Goal: Task Accomplishment & Management: Manage account settings

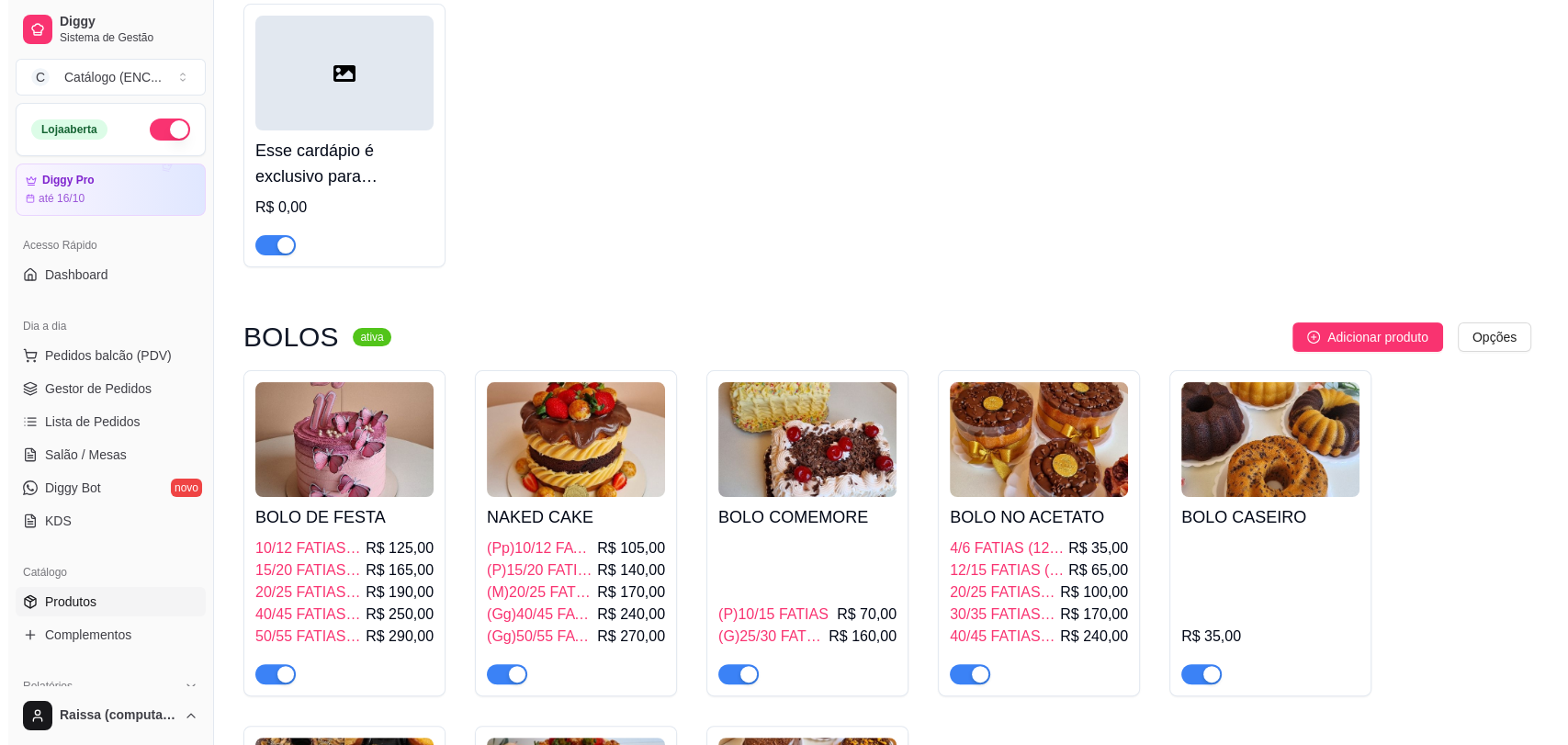
scroll to position [306, 0]
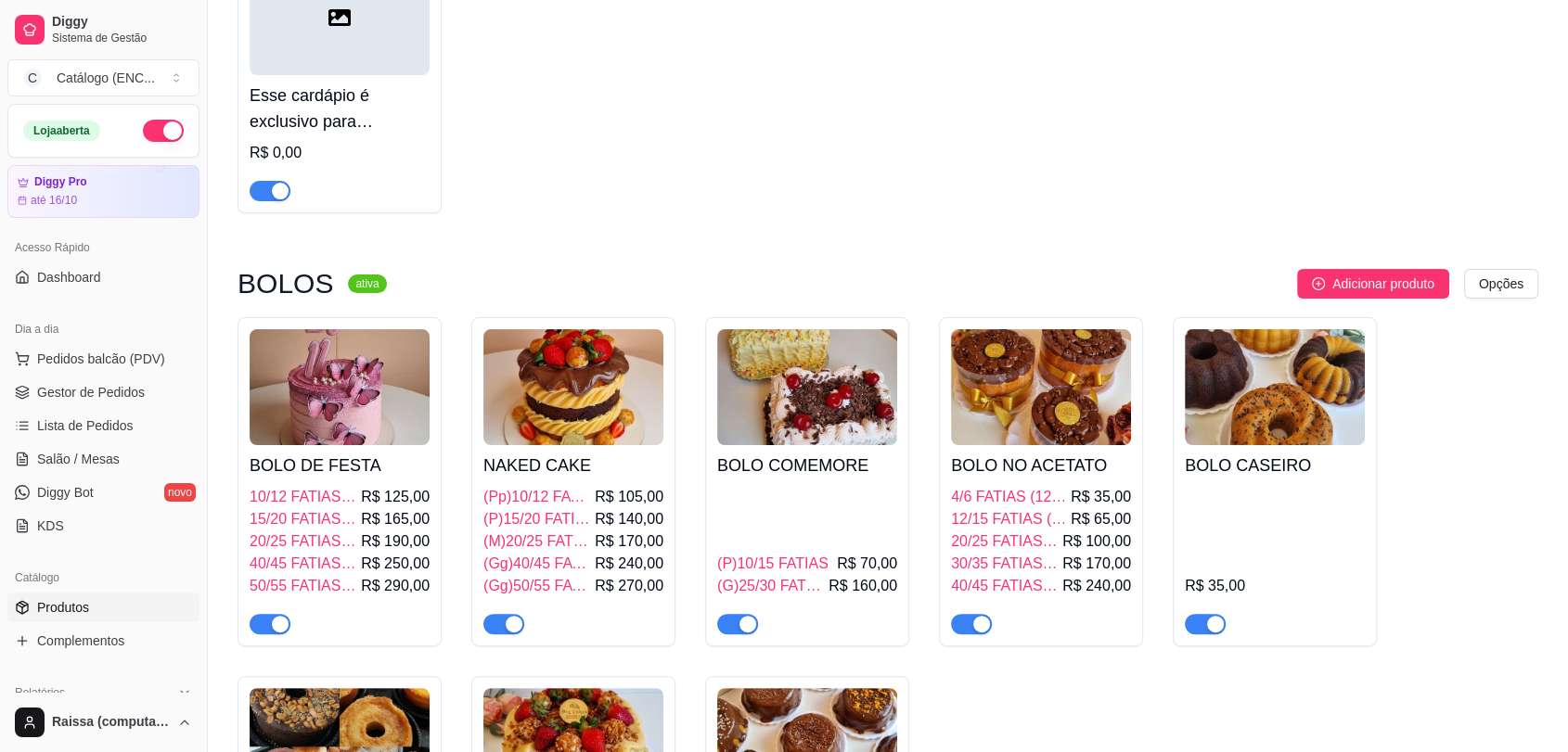
click at [338, 475] on h4 "BOLO DE FESTA" at bounding box center [339, 465] width 180 height 26
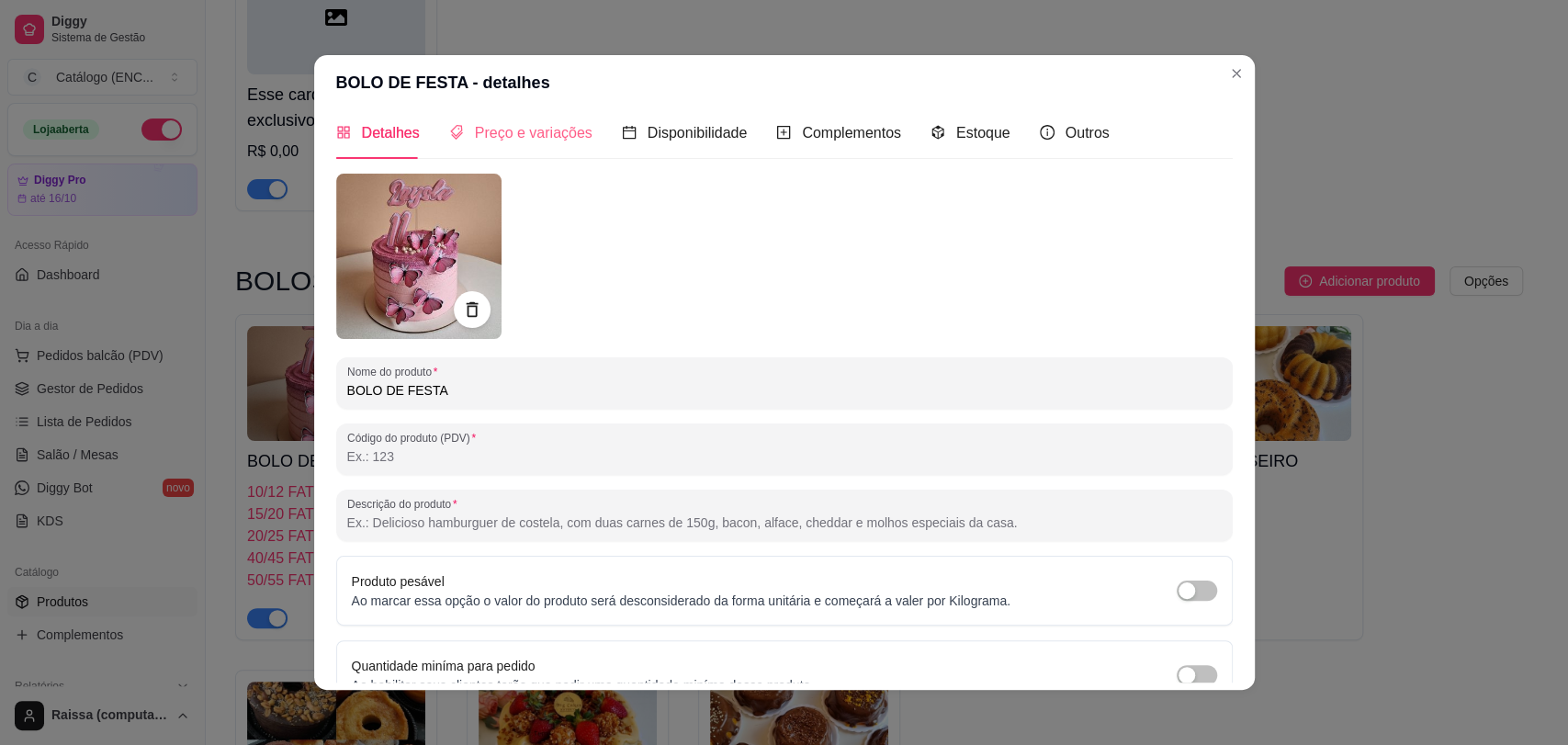
scroll to position [0, 0]
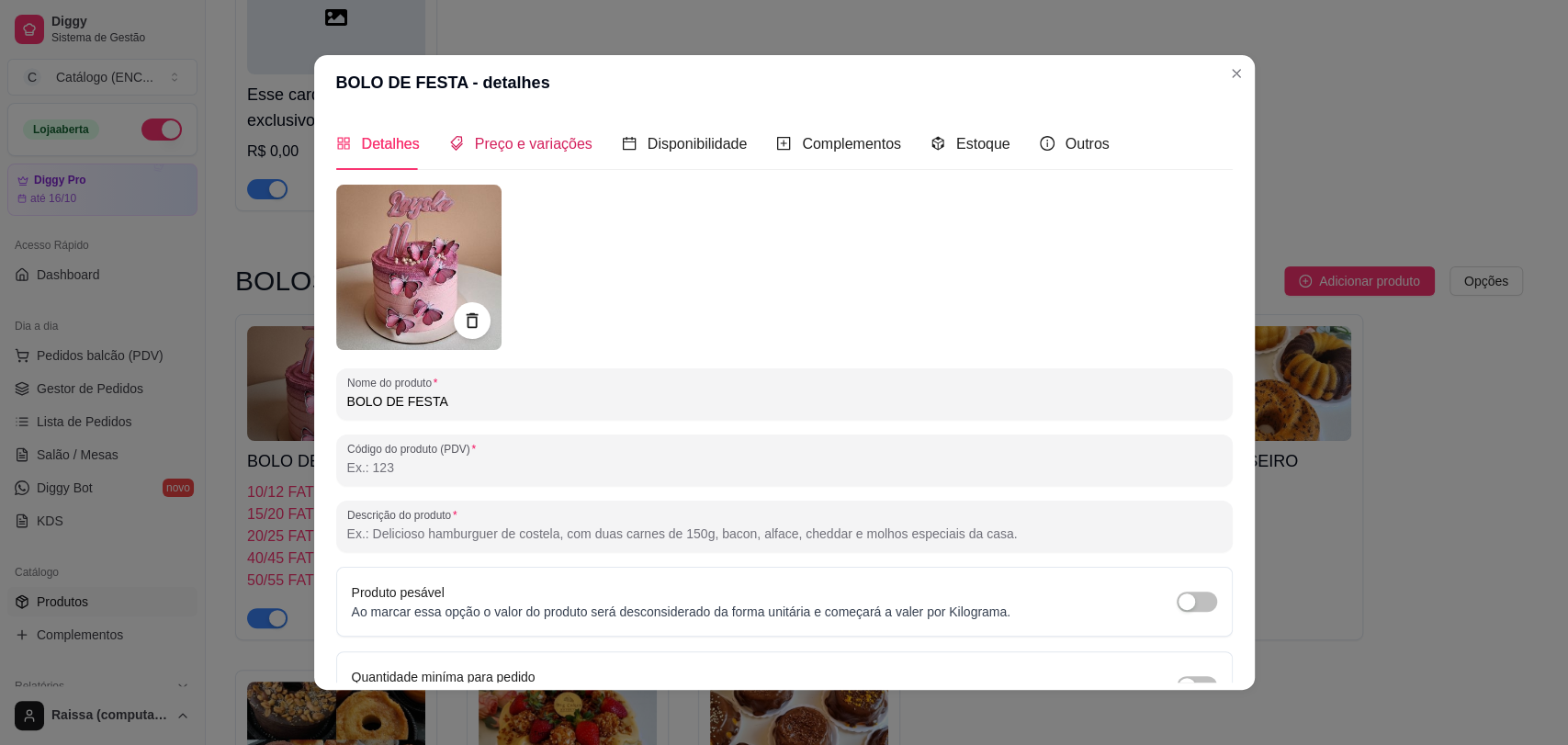
click at [548, 145] on span "Preço e variações" at bounding box center [534, 143] width 118 height 16
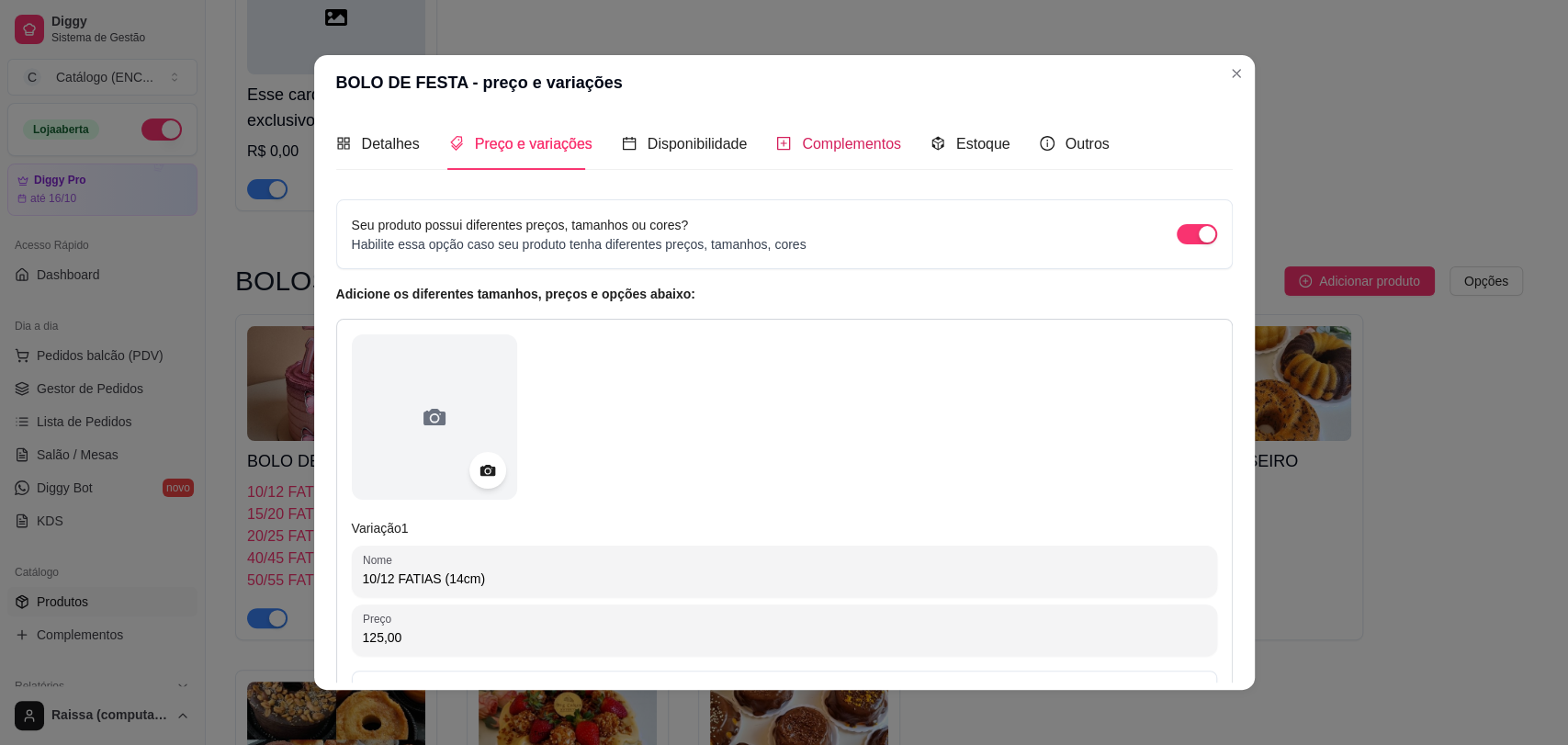
click at [843, 149] on span "Complementos" at bounding box center [852, 143] width 99 height 16
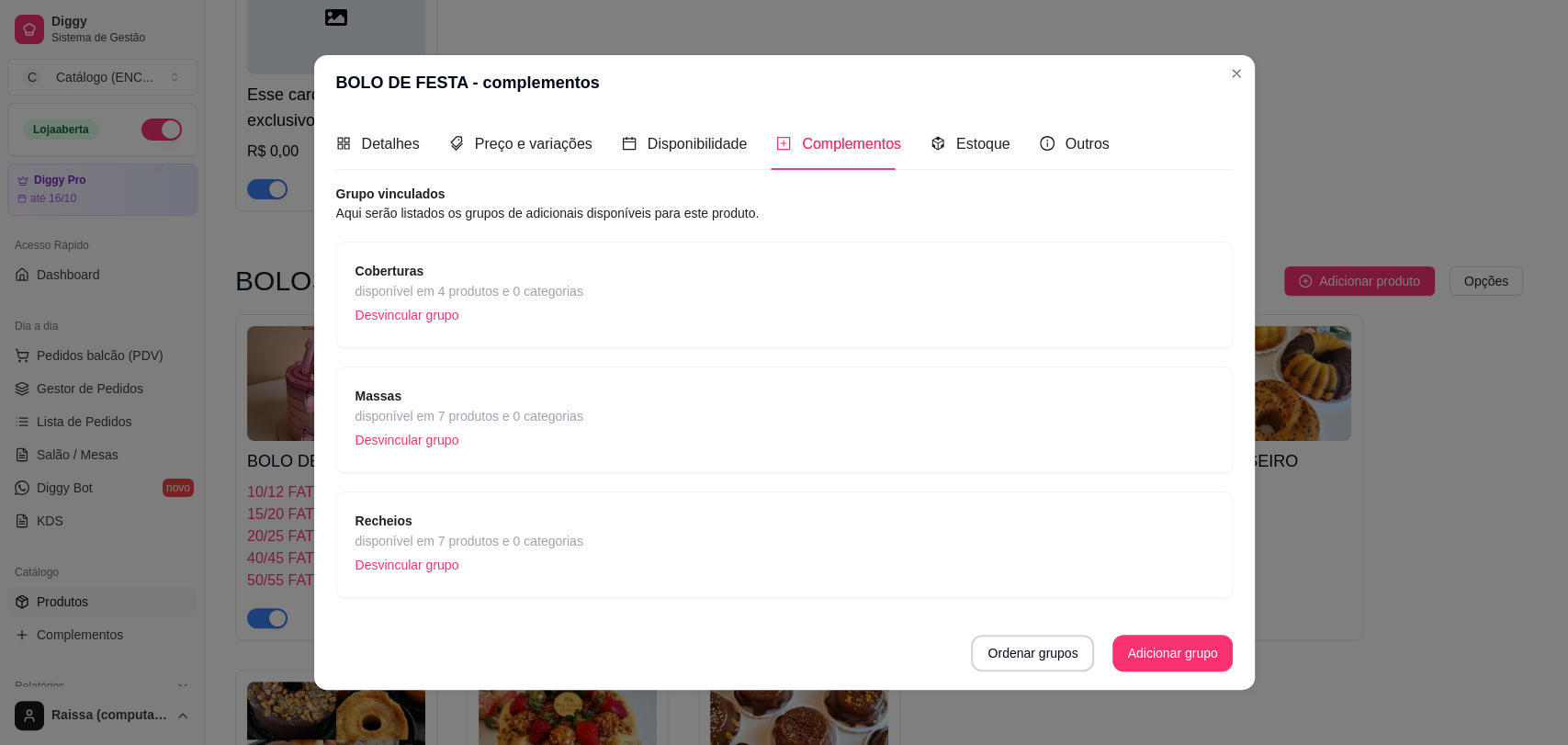
click at [547, 286] on span "disponível em 4 produtos e 0 categorias" at bounding box center [469, 291] width 227 height 21
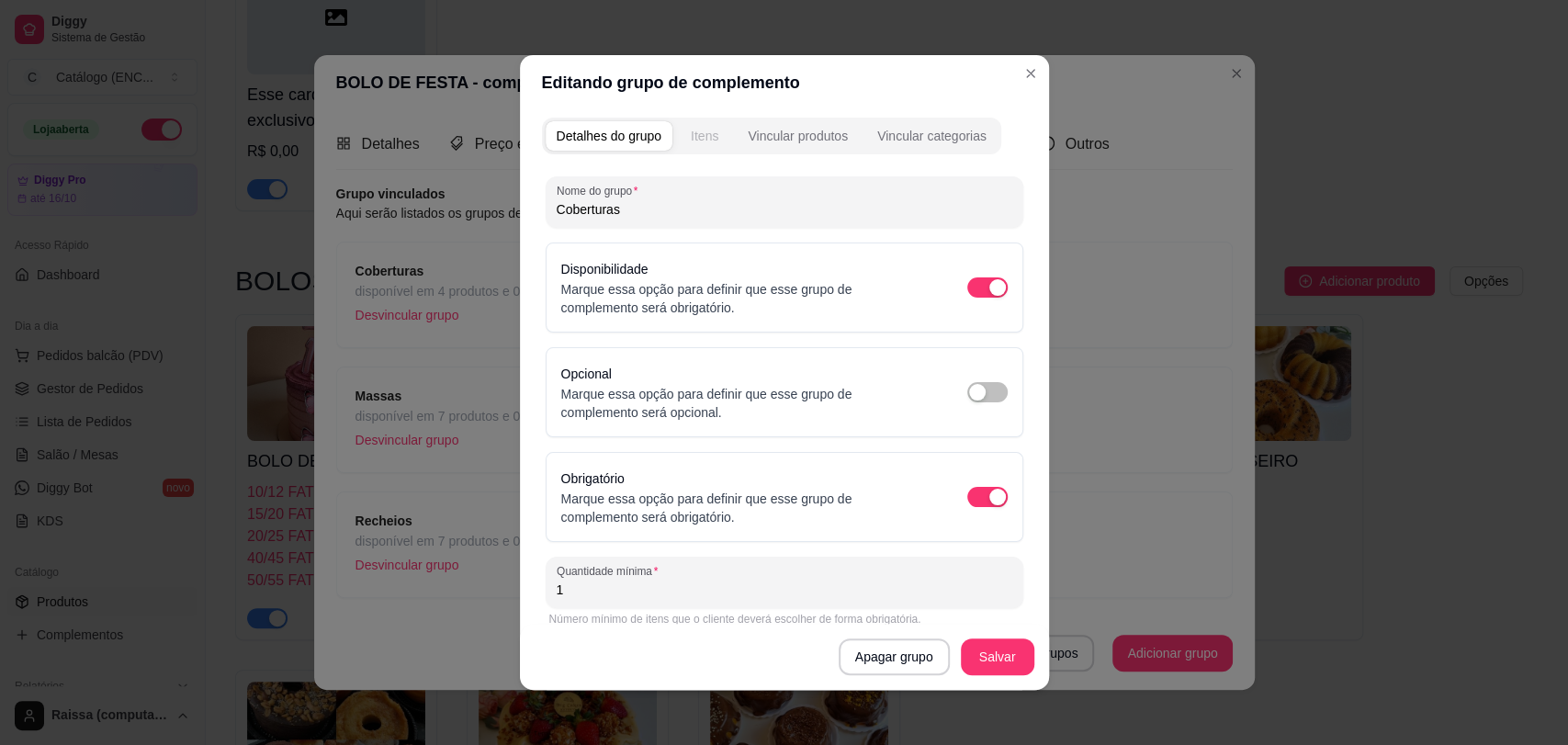
click at [680, 128] on button "Itens" at bounding box center [704, 136] width 50 height 29
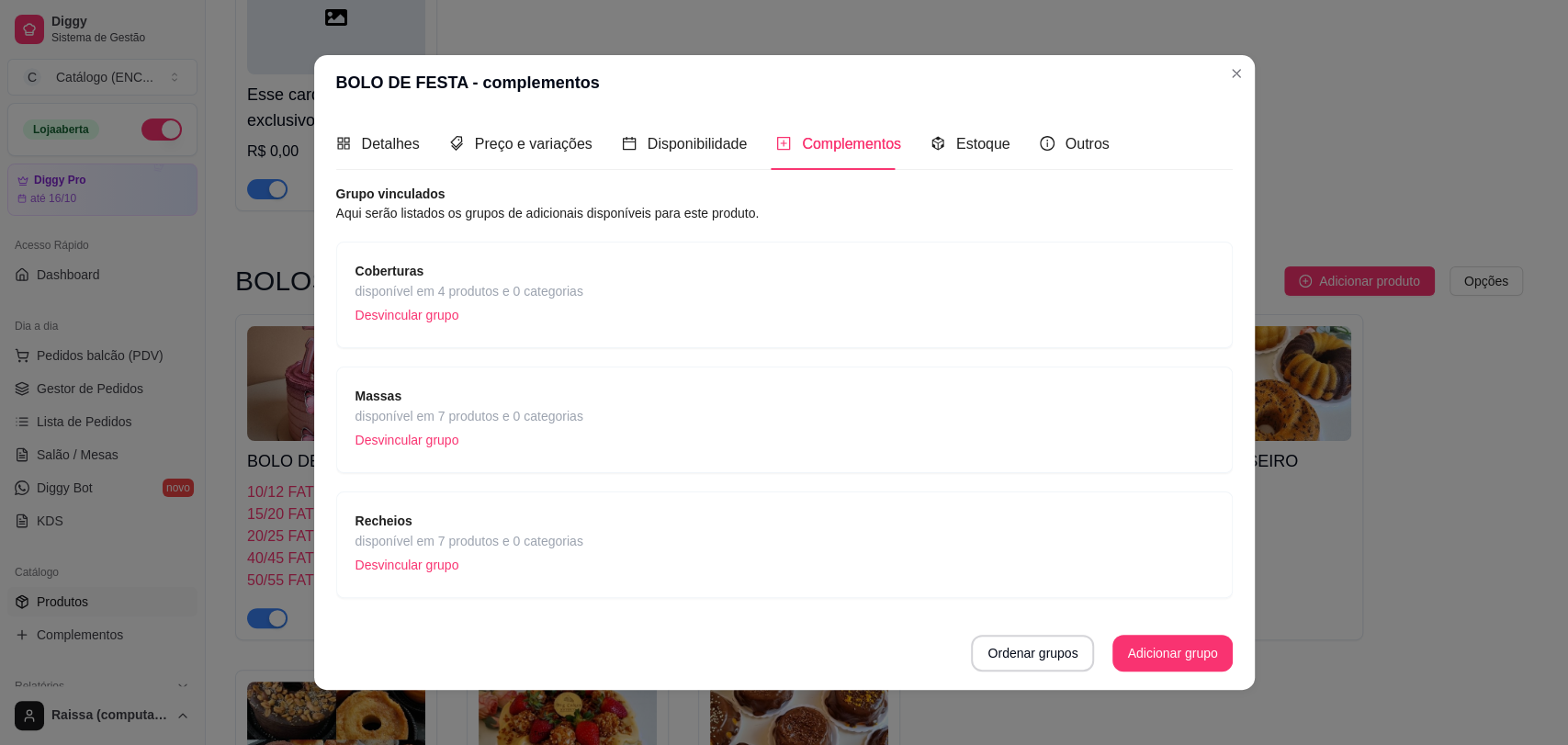
click at [404, 372] on div "Massas disponível em 7 produtos e 0 categorias Desvincular grupo" at bounding box center [784, 420] width 897 height 107
click at [399, 442] on p "Desvincular grupo" at bounding box center [469, 439] width 227 height 27
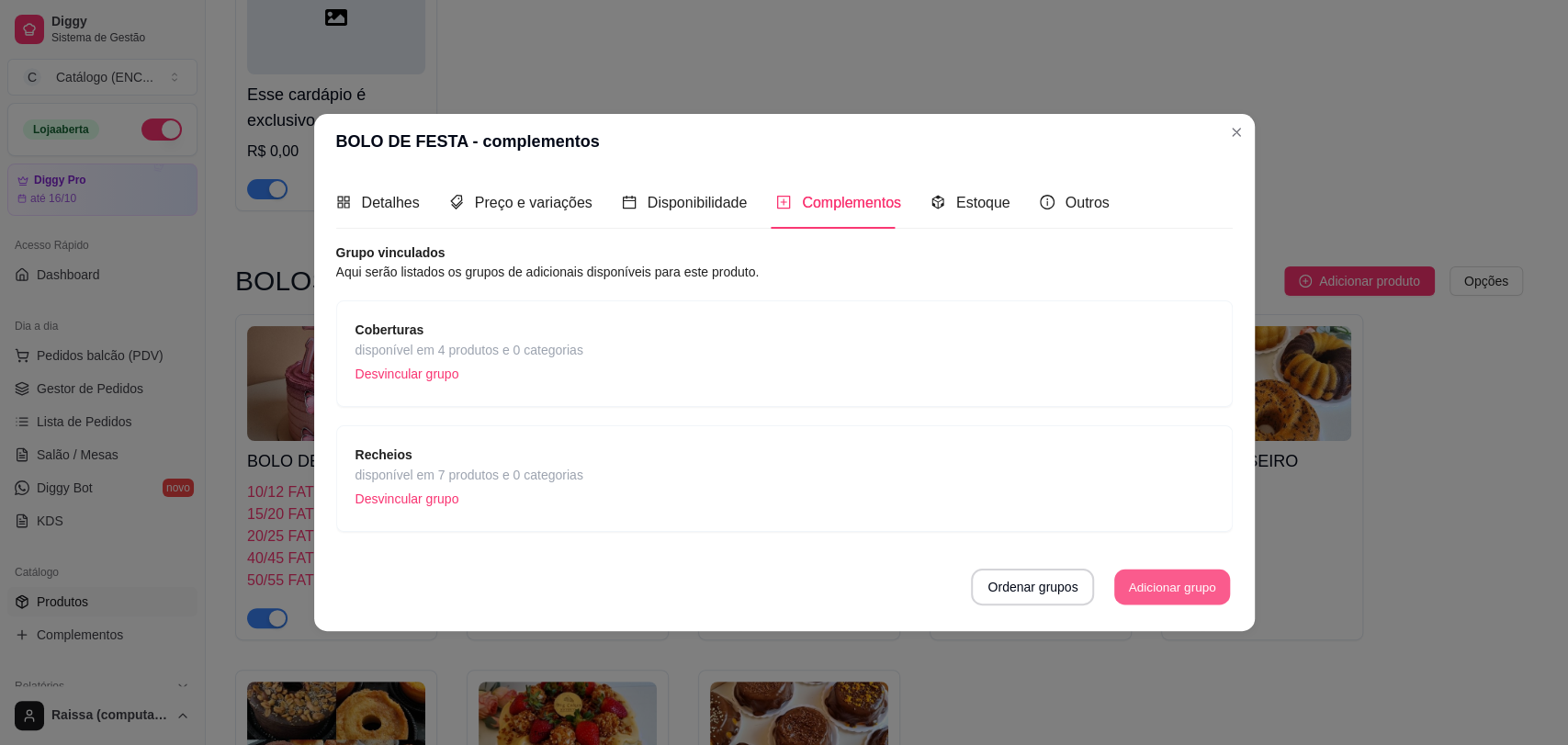
click at [1168, 603] on button "Adicionar grupo" at bounding box center [1172, 587] width 116 height 36
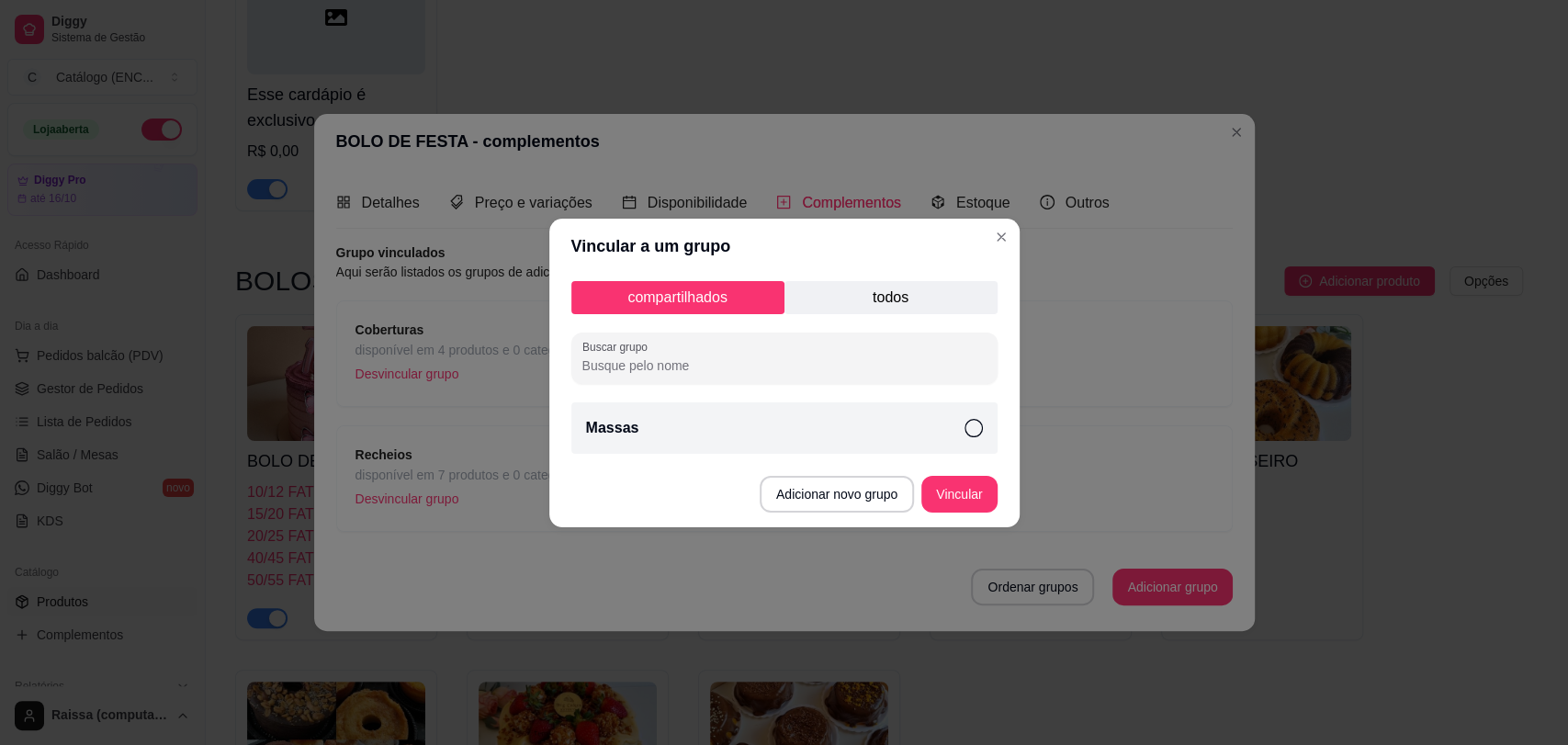
click at [838, 291] on p "todos" at bounding box center [891, 297] width 213 height 33
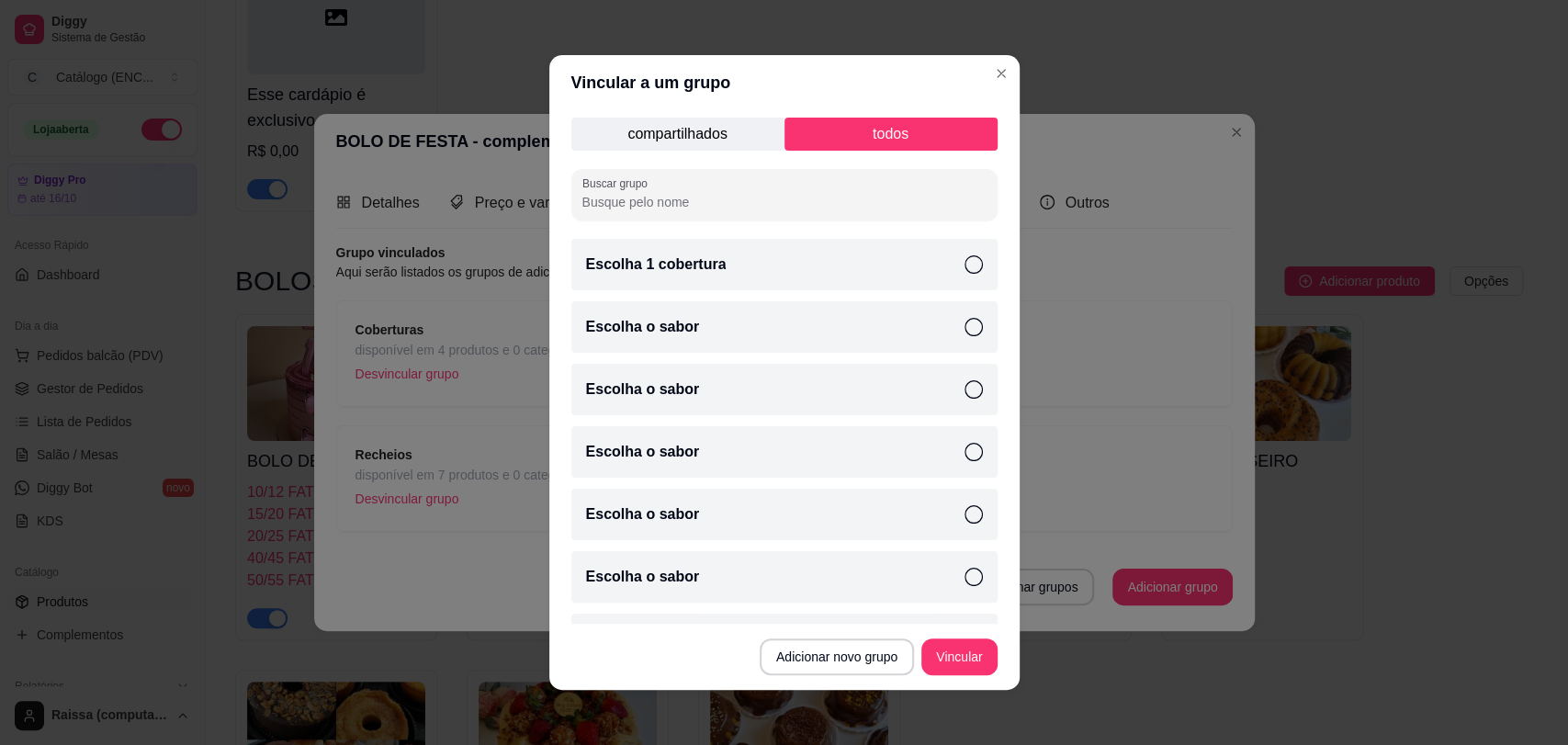
click at [688, 134] on p "compartilhados" at bounding box center [678, 134] width 213 height 33
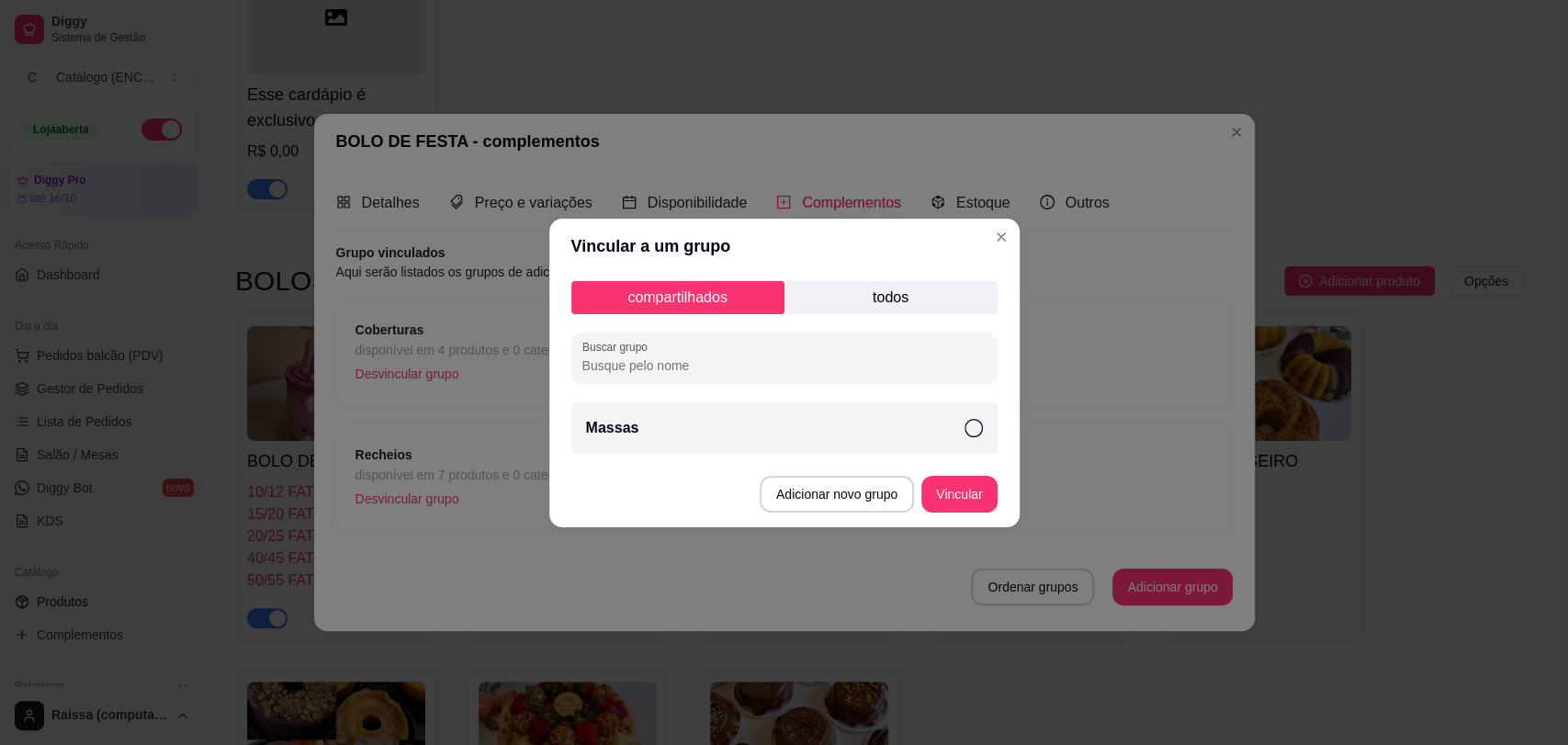
click at [724, 429] on div "Massas" at bounding box center [784, 428] width 426 height 51
click at [965, 493] on button "Vincular" at bounding box center [959, 493] width 74 height 36
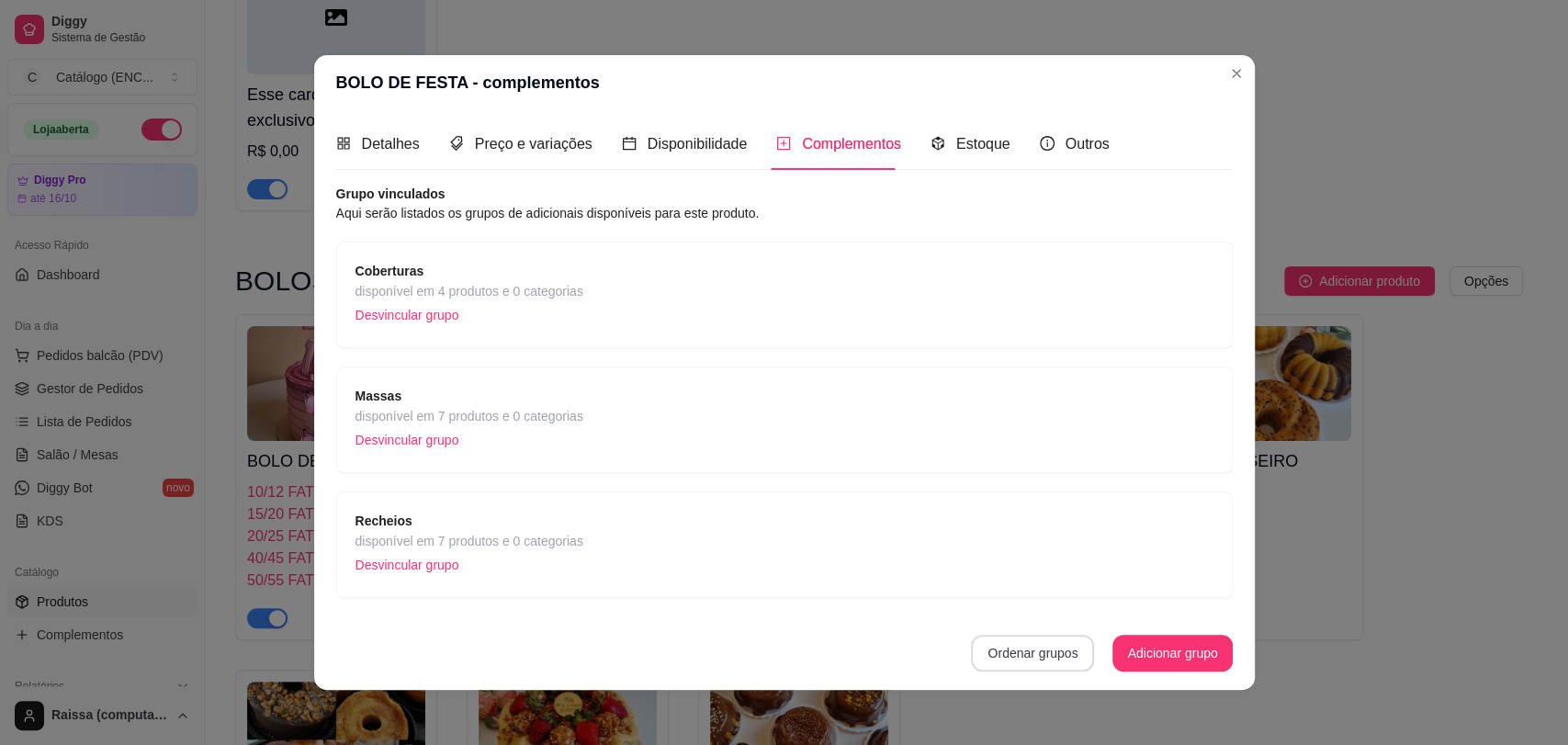
click at [1014, 656] on button "Ordenar grupos" at bounding box center [1033, 652] width 124 height 37
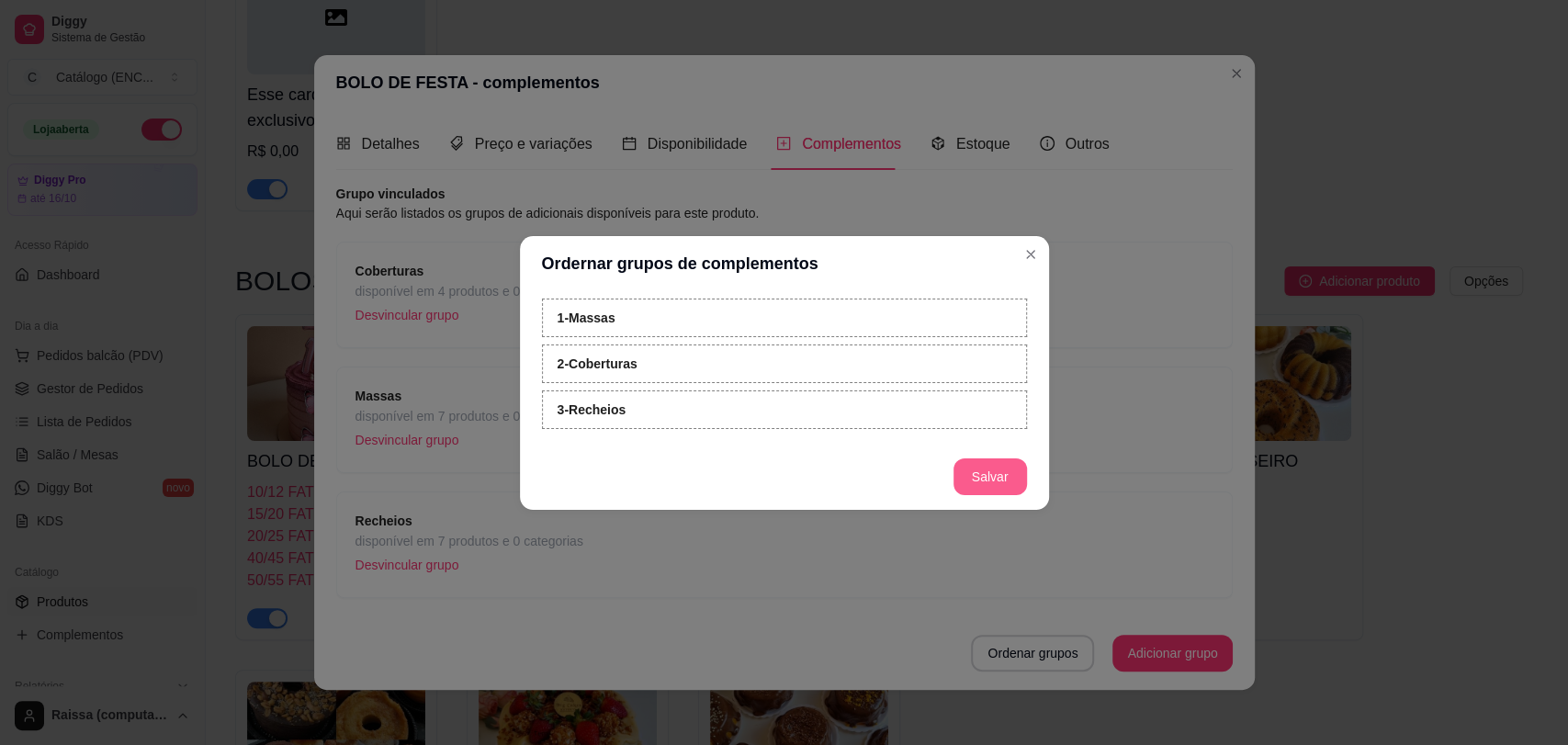
click at [1006, 490] on button "Salvar" at bounding box center [990, 476] width 74 height 37
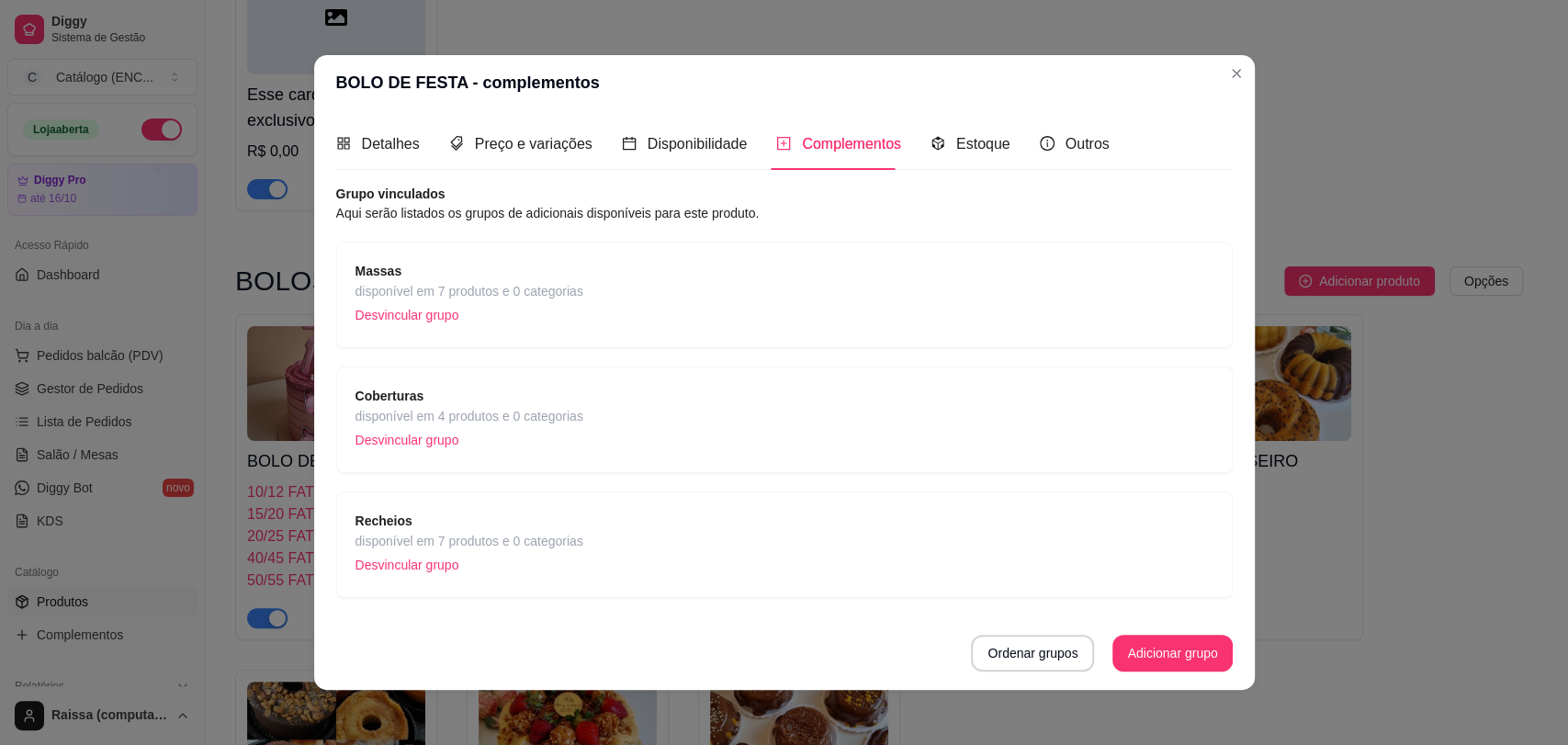
click at [521, 279] on span "Massas" at bounding box center [469, 271] width 227 height 21
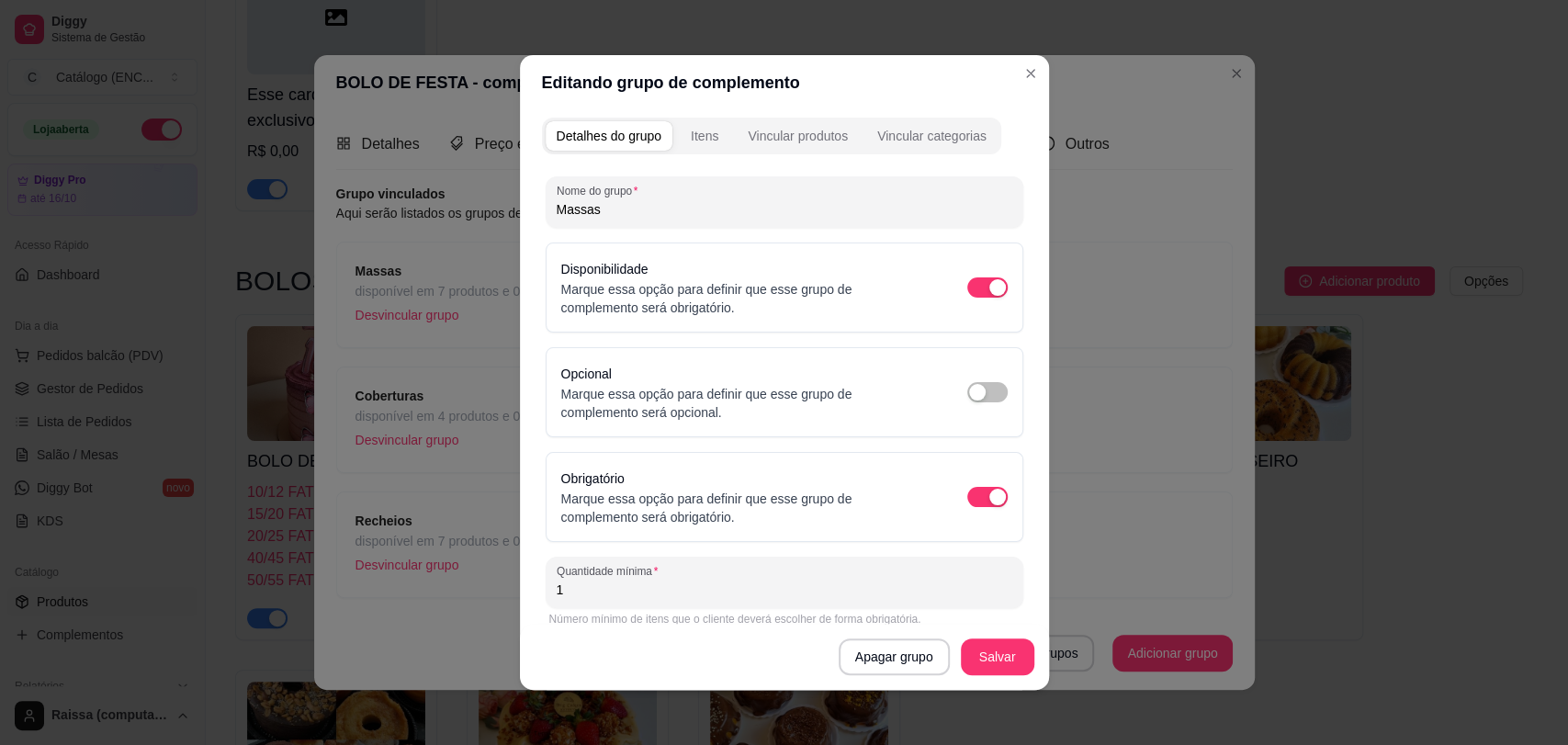
click at [716, 146] on button "Itens" at bounding box center [704, 136] width 50 height 29
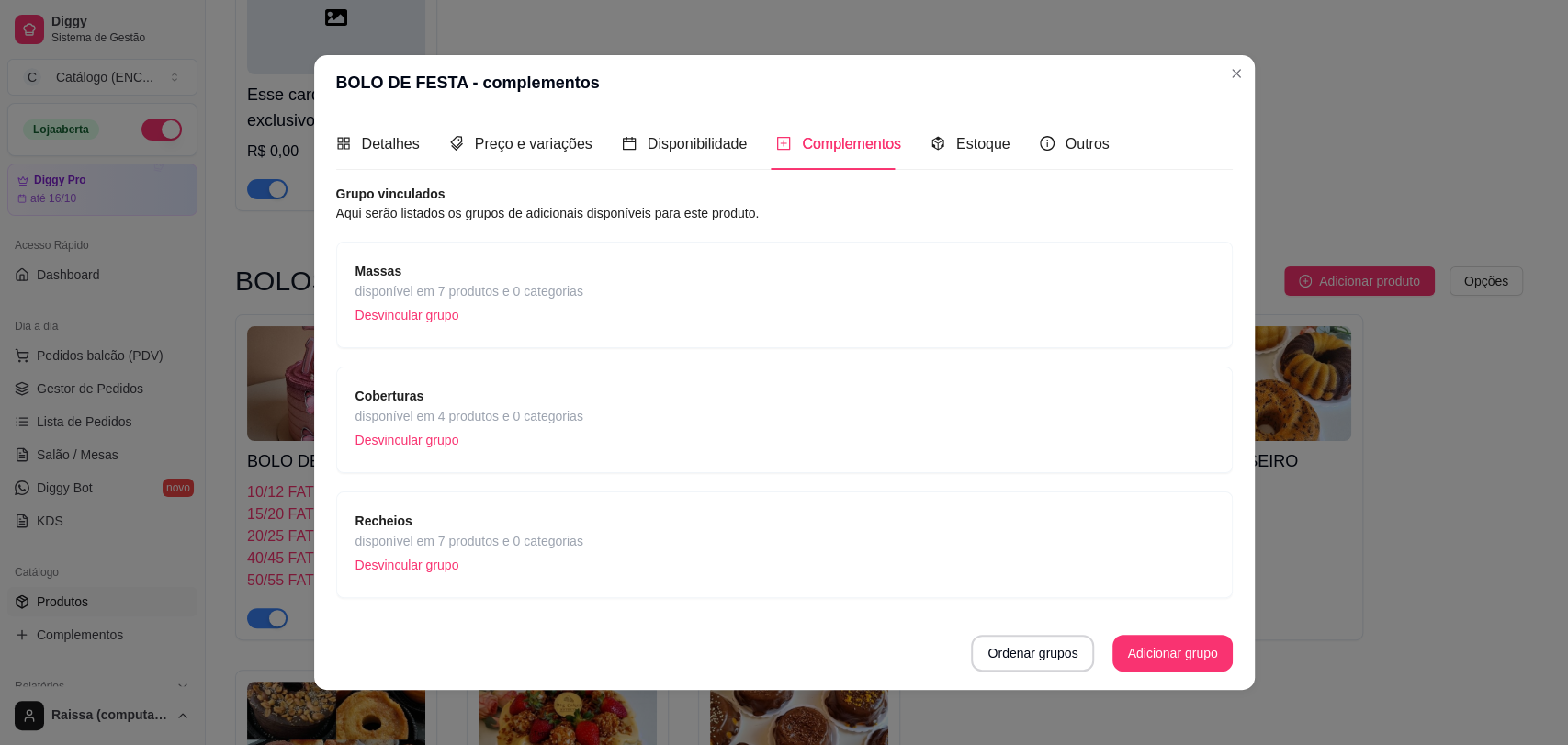
click at [610, 279] on div "Massas disponível em 7 produtos e 0 categorias Desvincular grupo" at bounding box center [784, 295] width 858 height 68
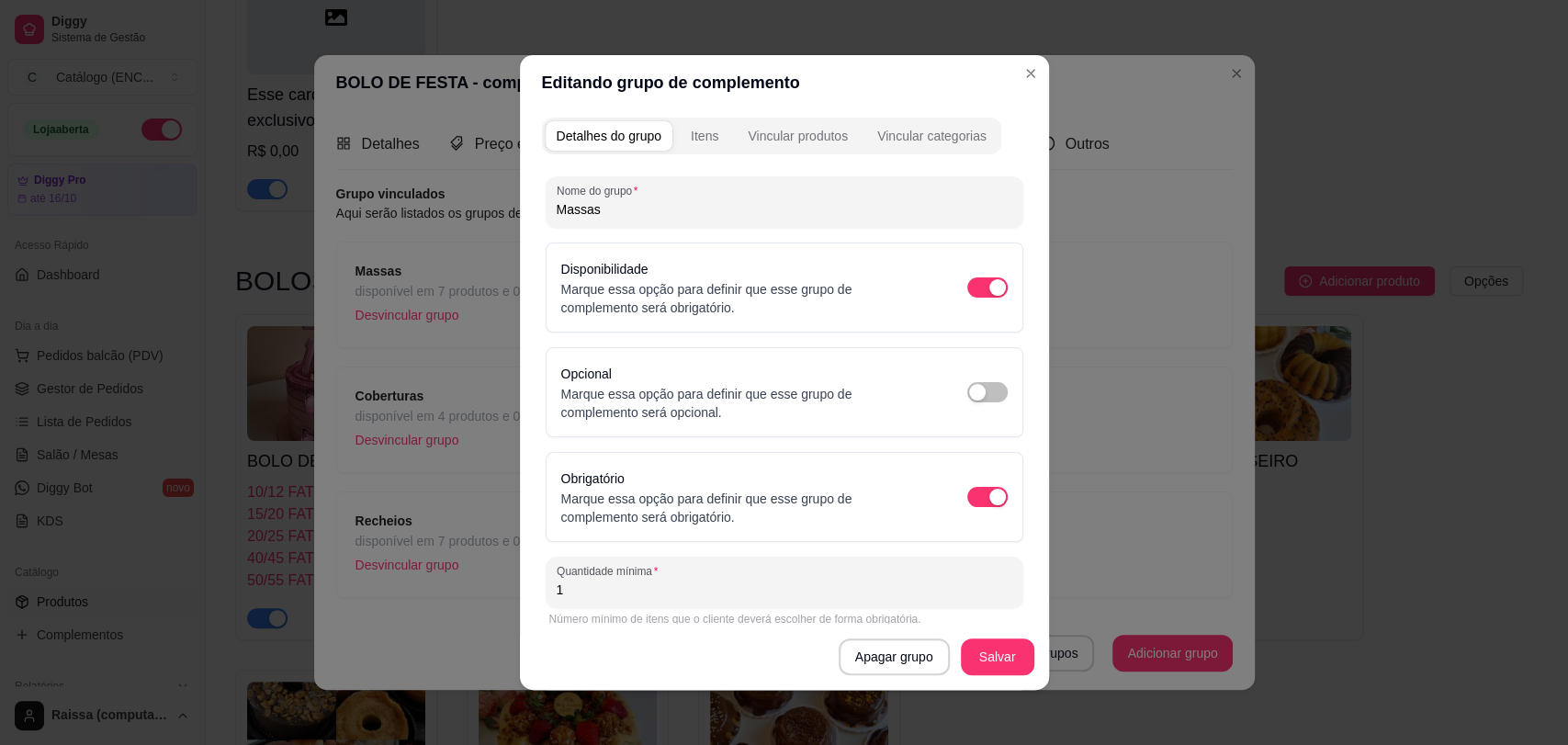
click at [699, 124] on button "Itens" at bounding box center [704, 136] width 50 height 29
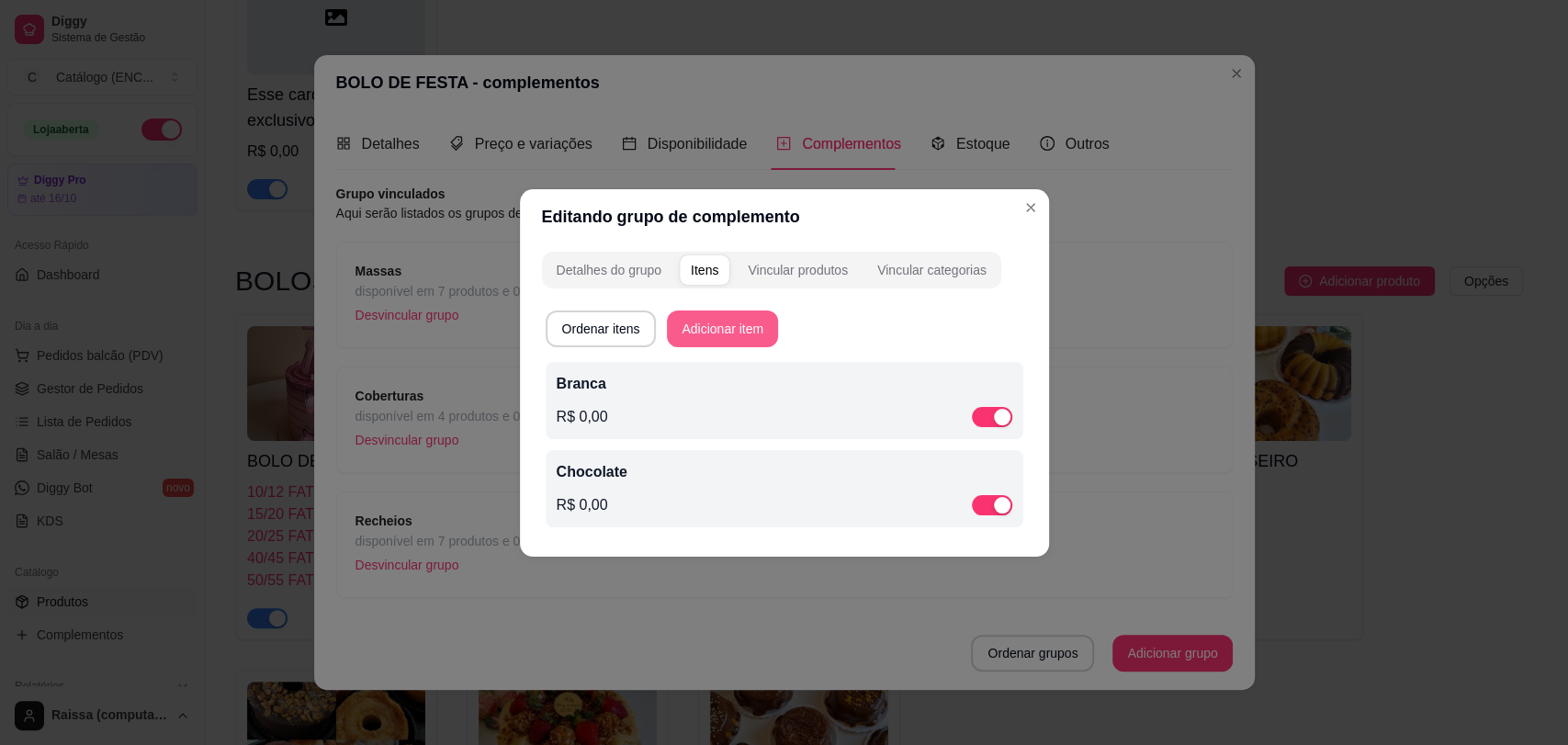
click at [717, 321] on button "Adicionar item" at bounding box center [723, 329] width 111 height 37
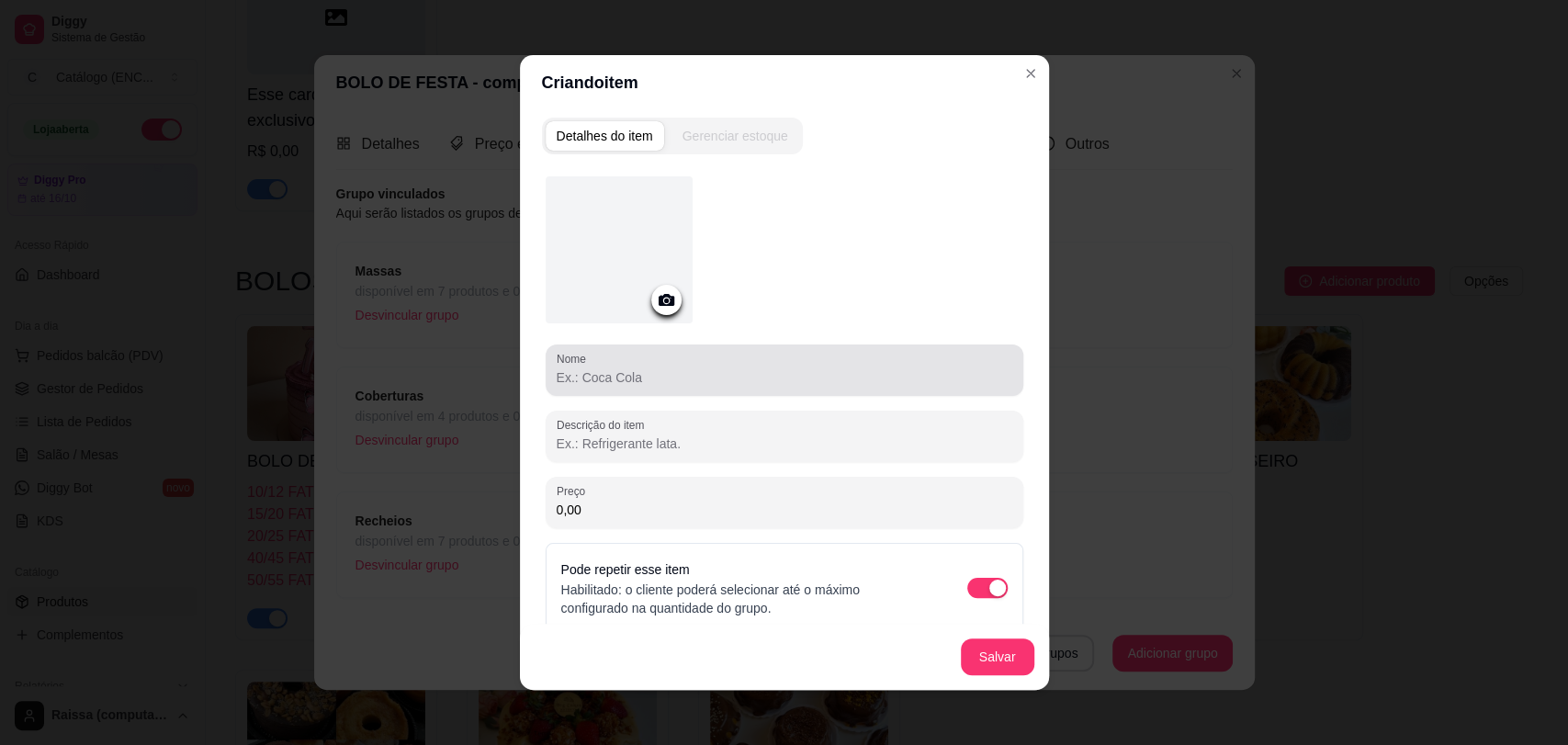
click at [641, 371] on input "Nome" at bounding box center [784, 378] width 456 height 19
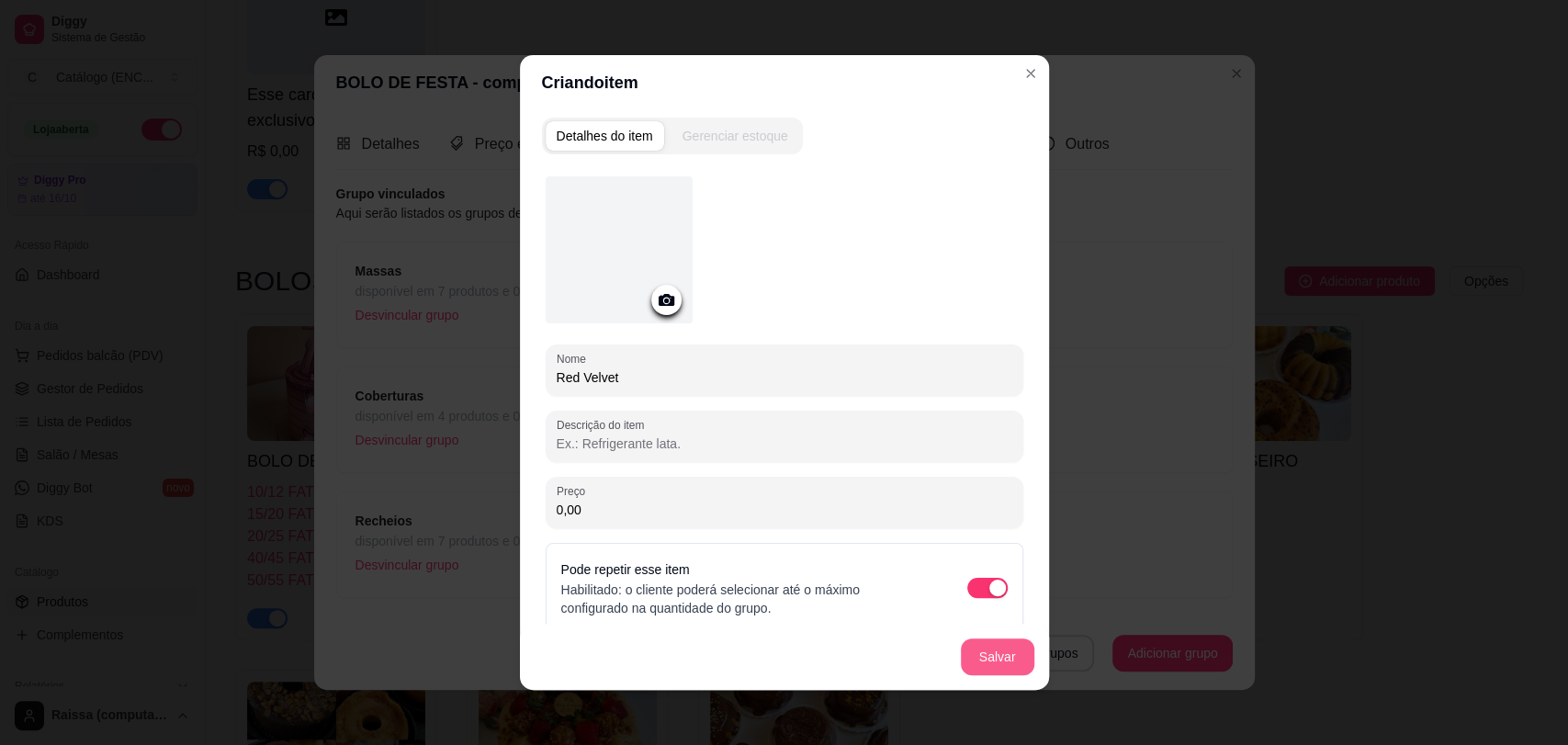
type input "Red Velvet"
click at [981, 672] on button "Salvar" at bounding box center [998, 656] width 74 height 37
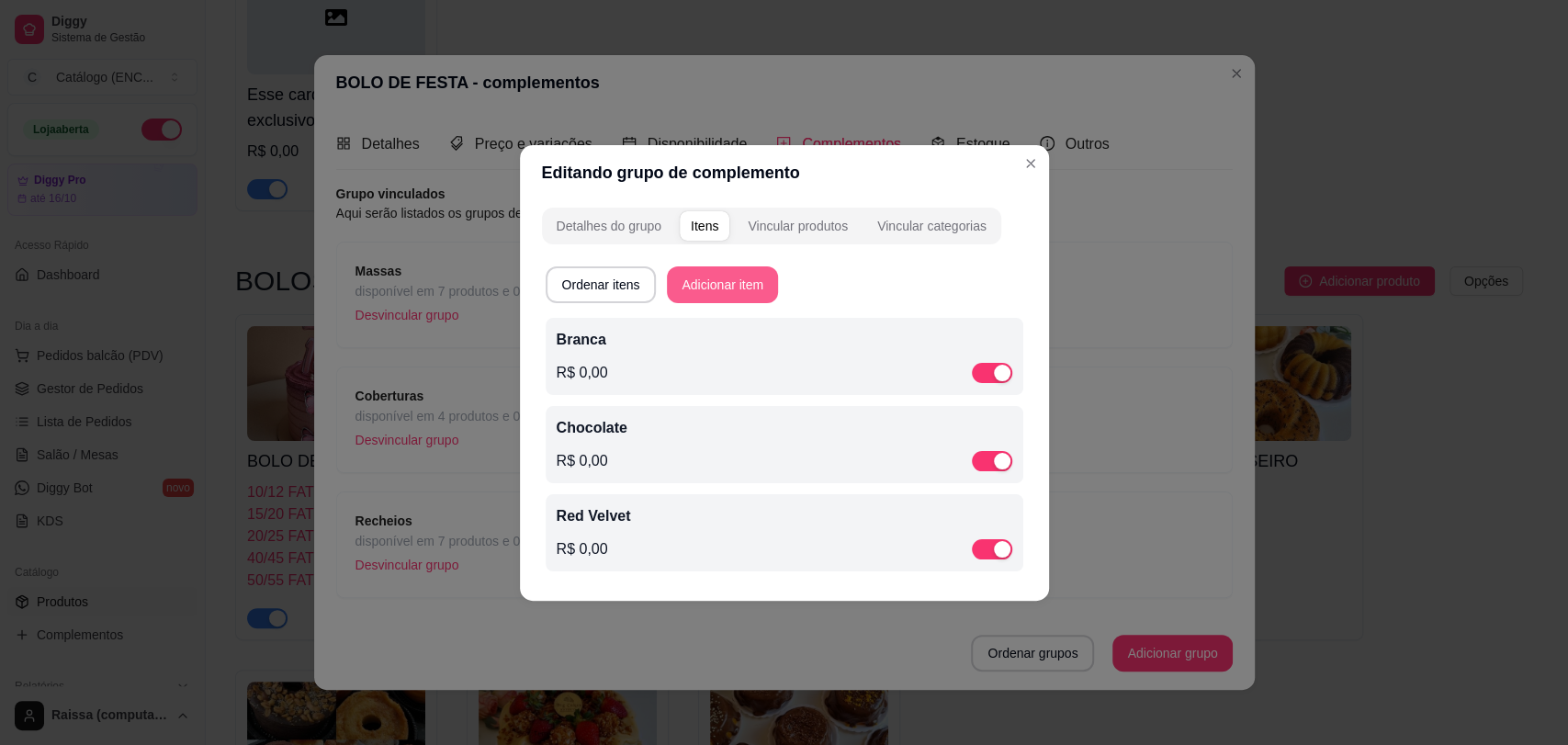
click at [686, 287] on button "Adicionar item" at bounding box center [723, 285] width 111 height 37
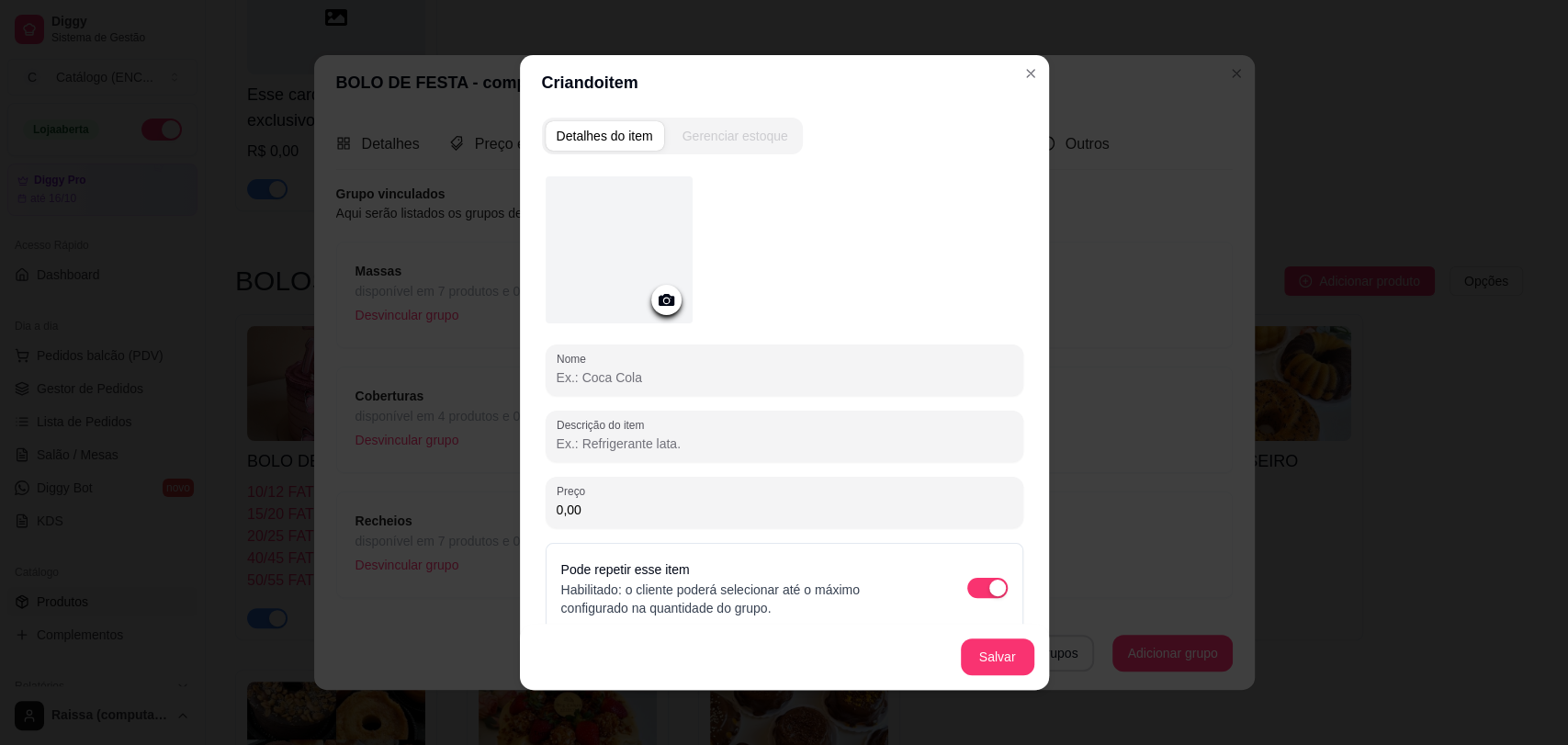
click at [619, 384] on input "Nome" at bounding box center [784, 378] width 456 height 19
type input "Mesclado"
click at [999, 669] on button "Salvar" at bounding box center [998, 656] width 74 height 37
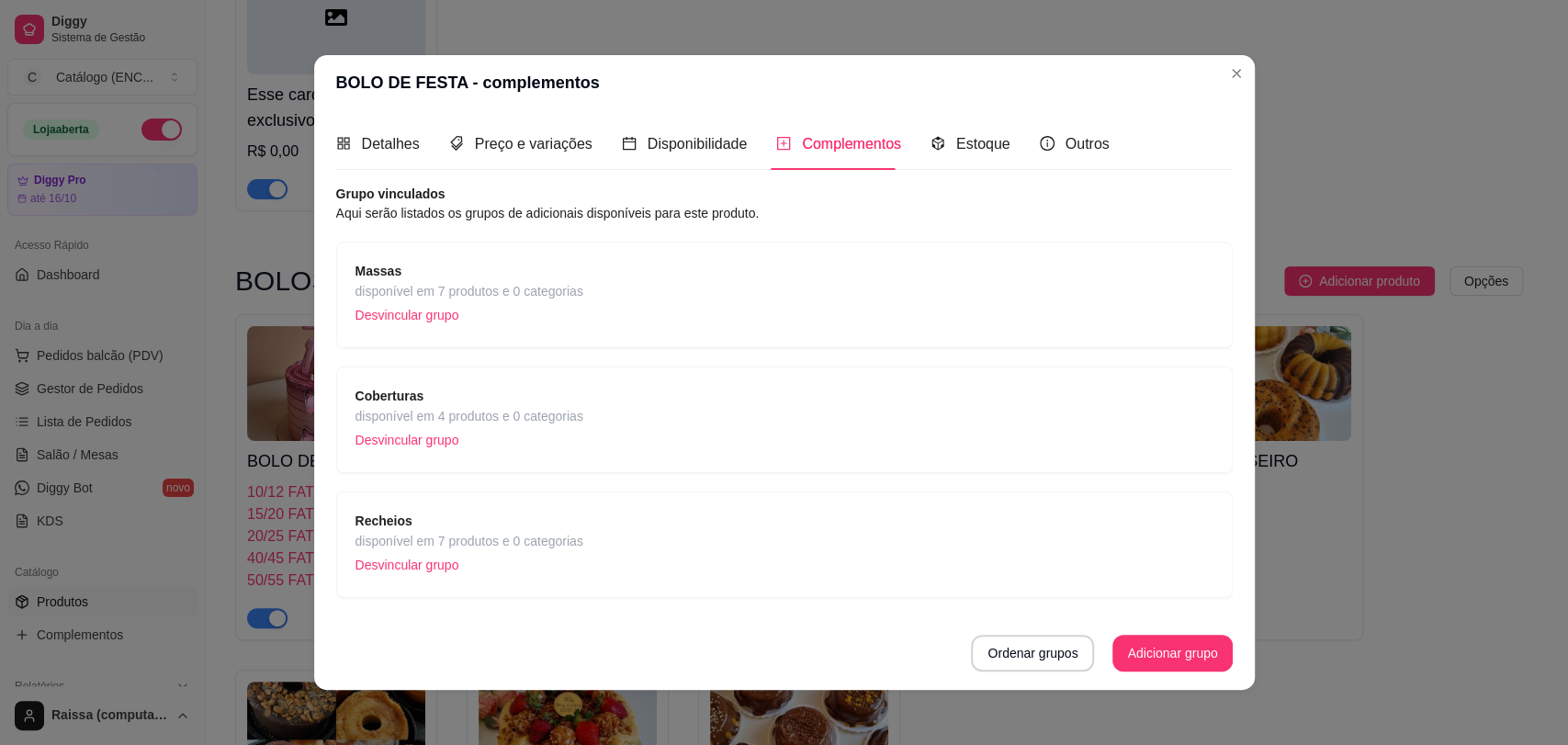
click at [523, 416] on span "disponível em 4 produtos e 0 categorias" at bounding box center [469, 416] width 227 height 21
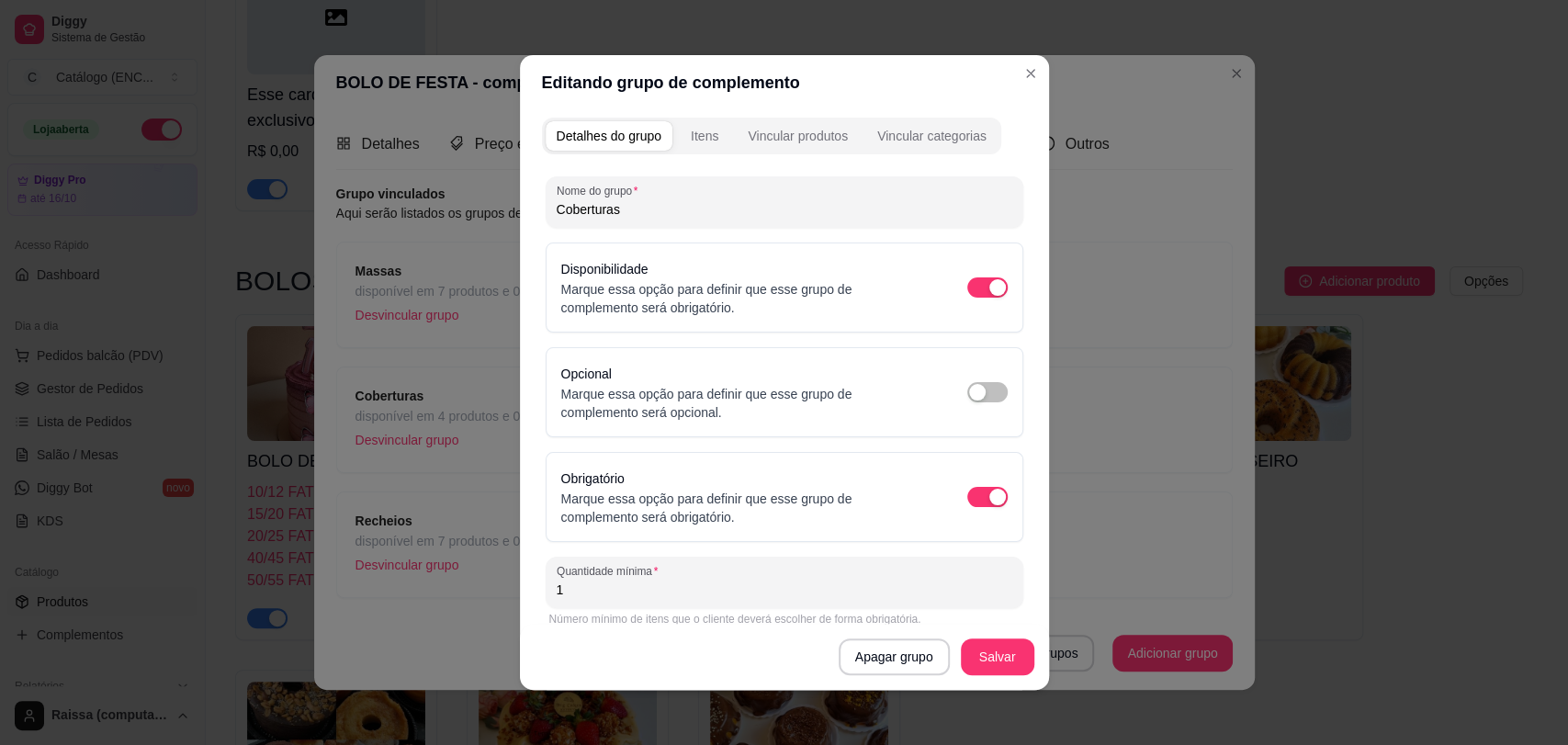
click at [672, 167] on div "Nome do grupo Coberturas Disponibilidade Marque essa opção para definir que ess…" at bounding box center [784, 476] width 485 height 622
click at [692, 139] on div "Itens" at bounding box center [704, 136] width 27 height 19
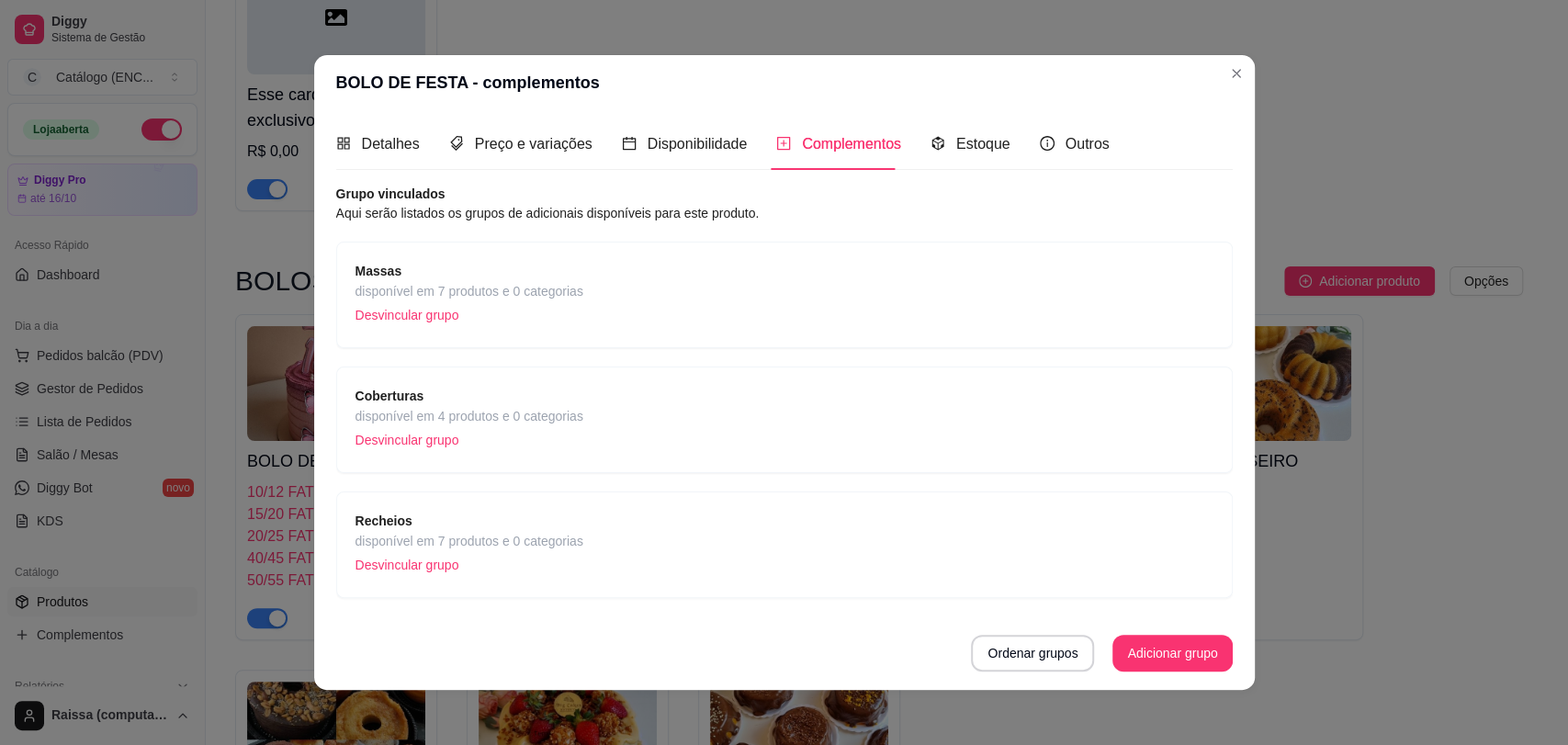
click at [456, 523] on span "Recheios" at bounding box center [469, 521] width 227 height 21
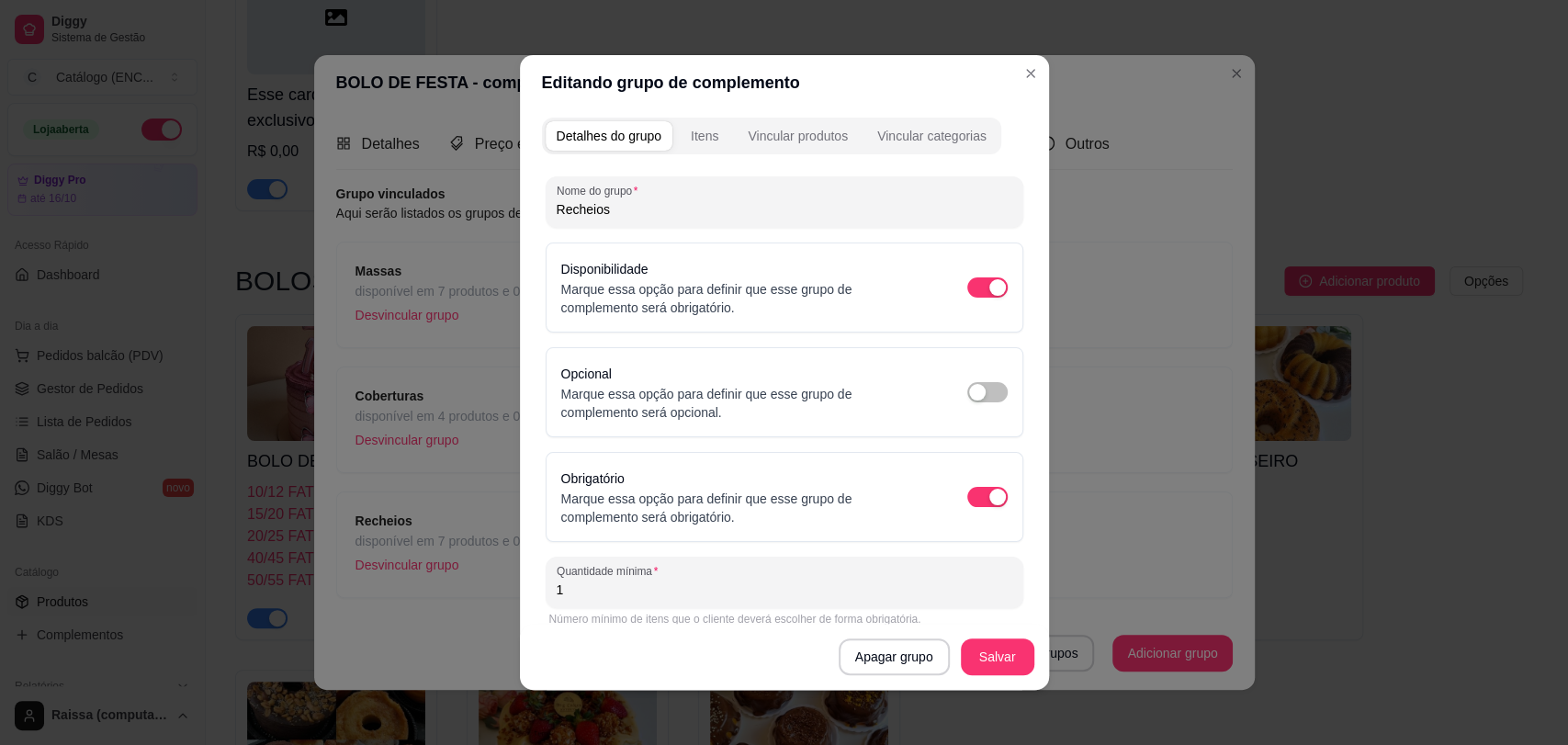
click at [691, 134] on div "Itens" at bounding box center [704, 136] width 27 height 19
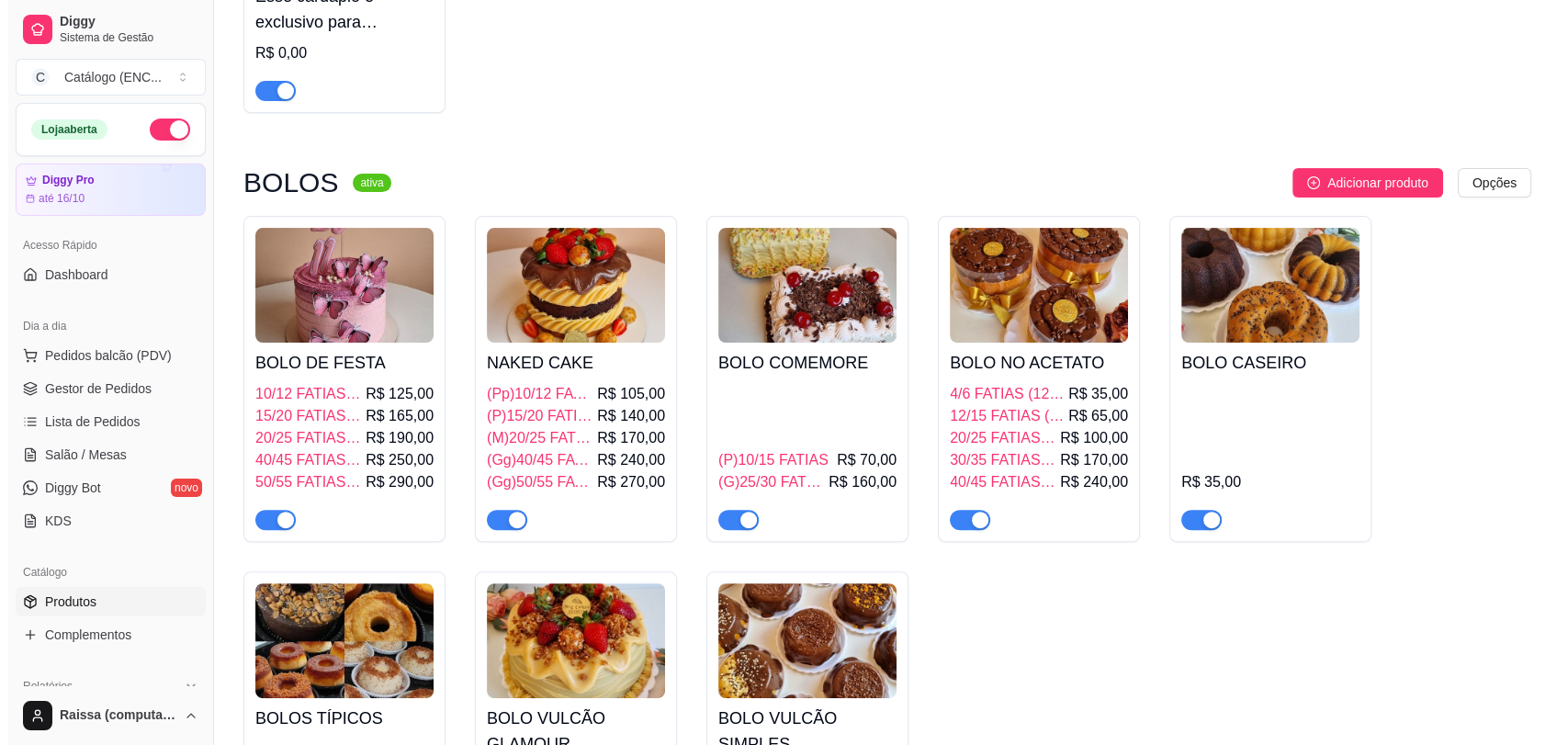
scroll to position [408, 0]
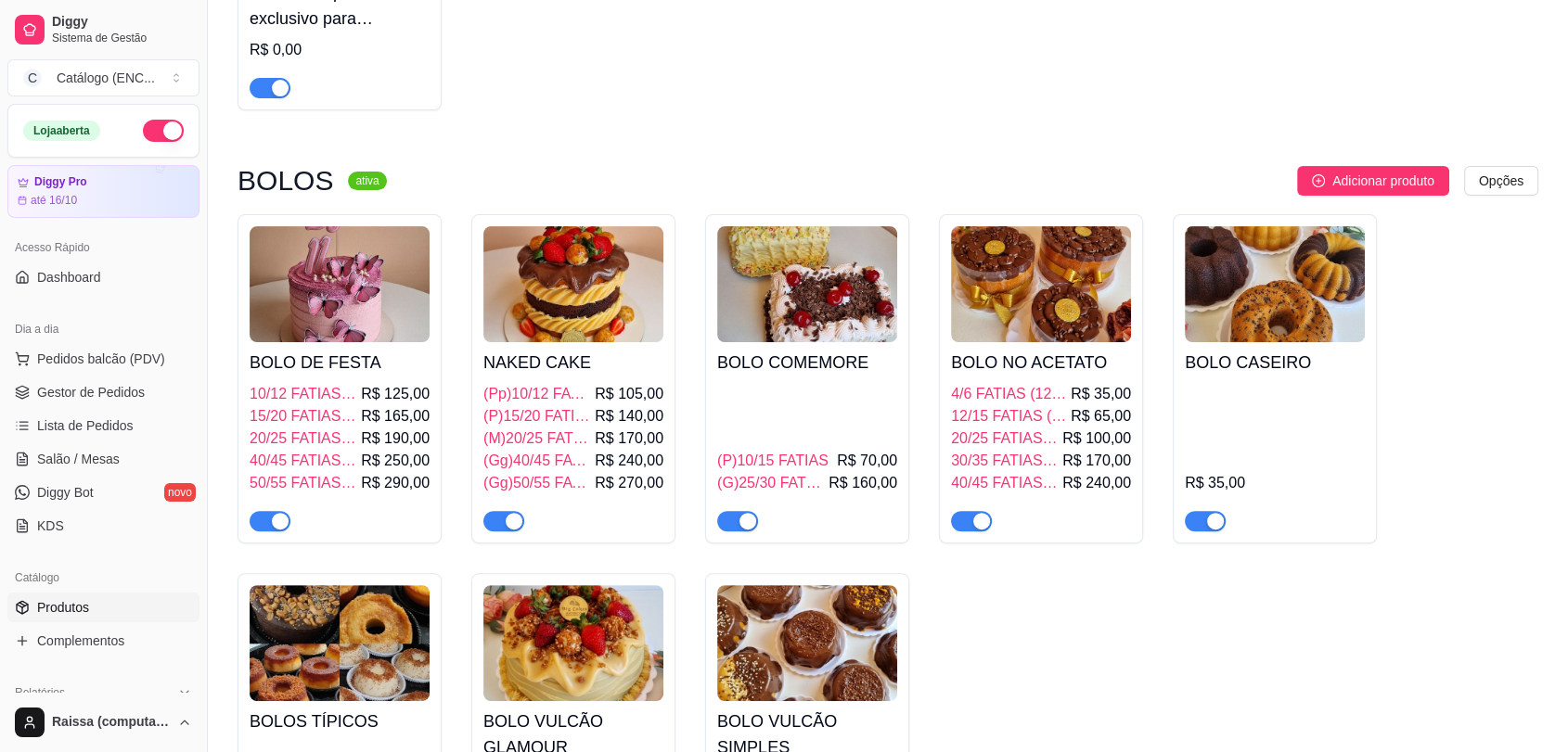
click at [610, 346] on div "NAKED CAKE (Pp)10/12 FATIAS (14cm) R$ 105,00 (P)15/20 FATIAS (18cm) R$ 140,00 (…" at bounding box center [573, 436] width 180 height 189
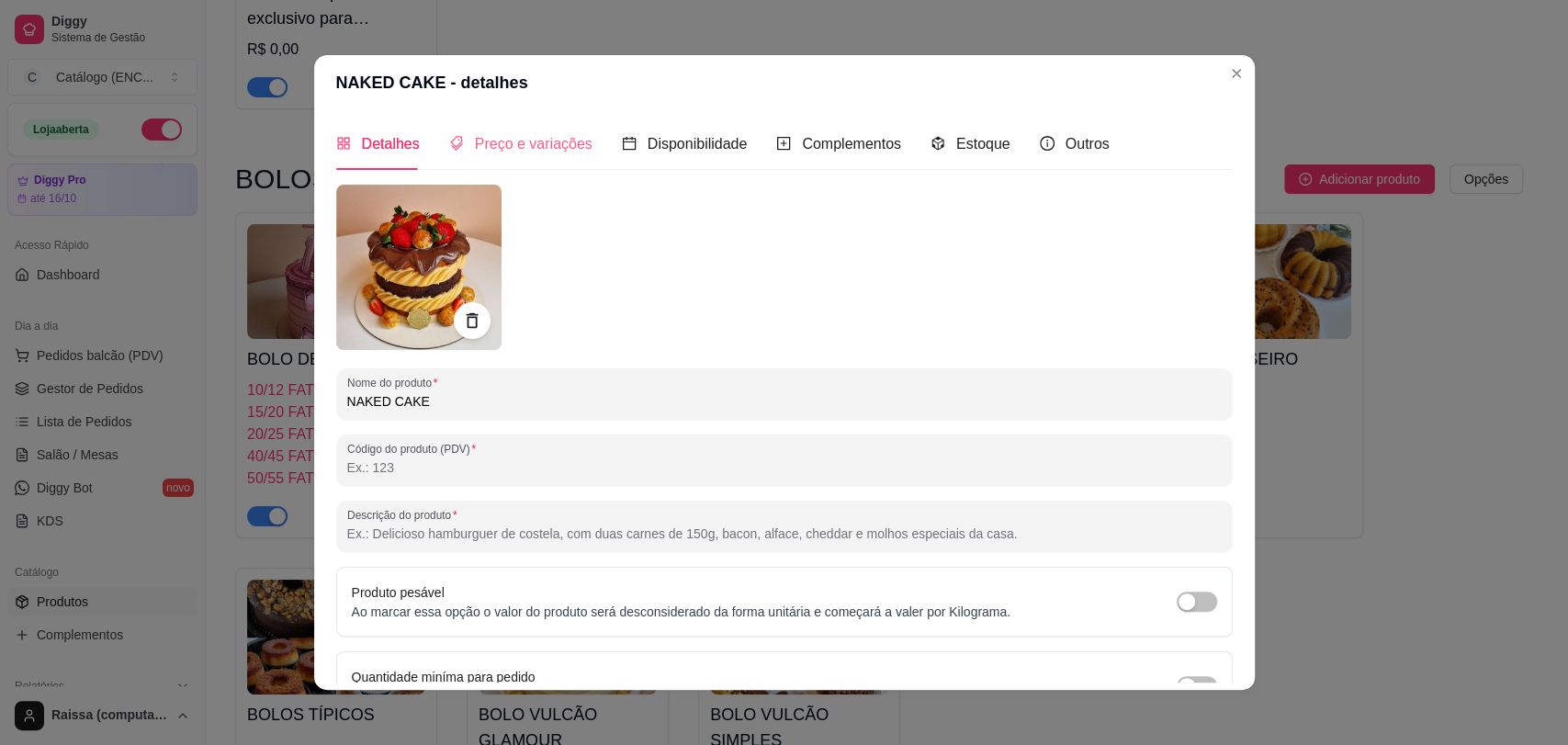
click at [500, 156] on div "Preço e variações" at bounding box center [520, 144] width 143 height 52
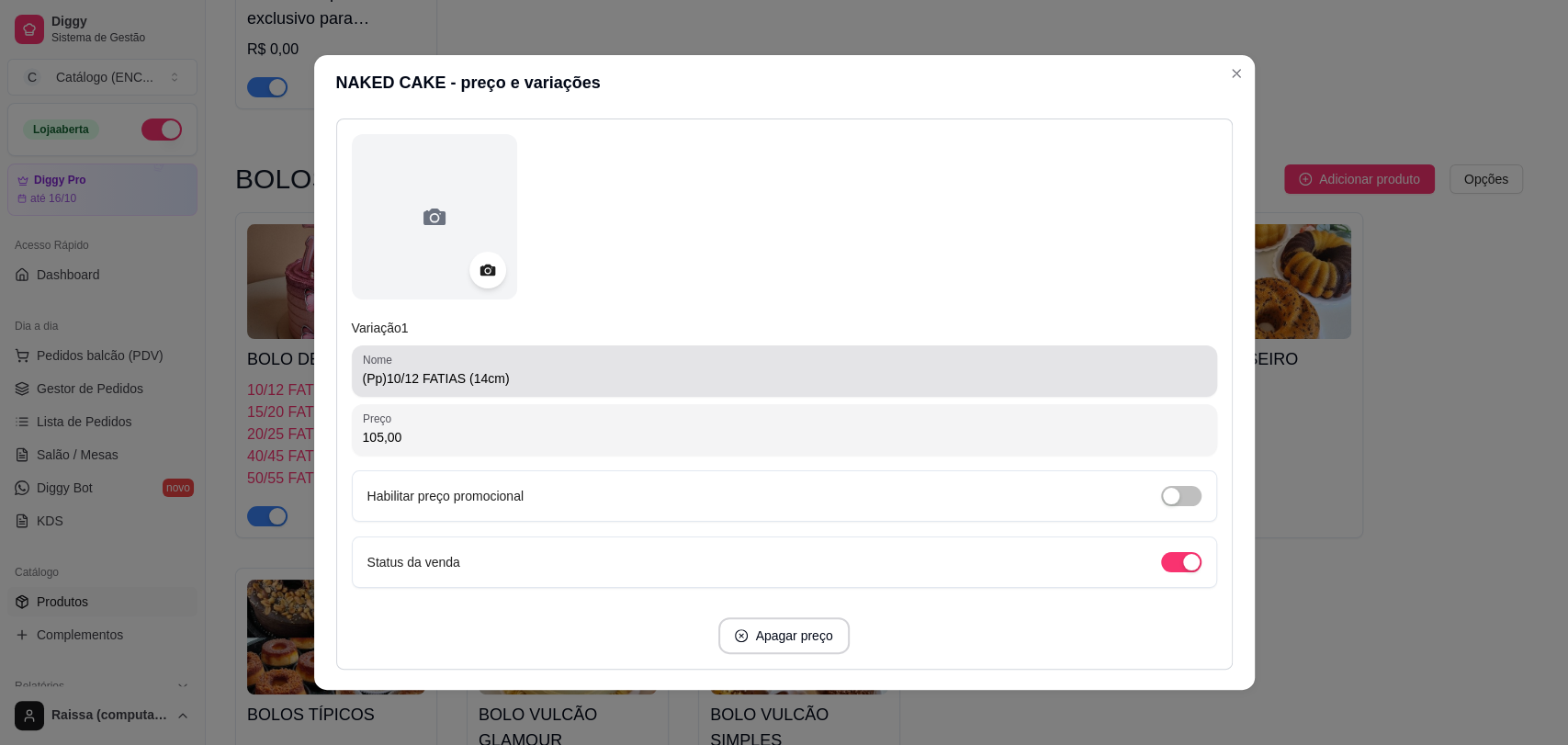
scroll to position [204, 0]
click at [382, 374] on input "(Pp)10/12 FATIAS (14cm)" at bounding box center [784, 375] width 843 height 19
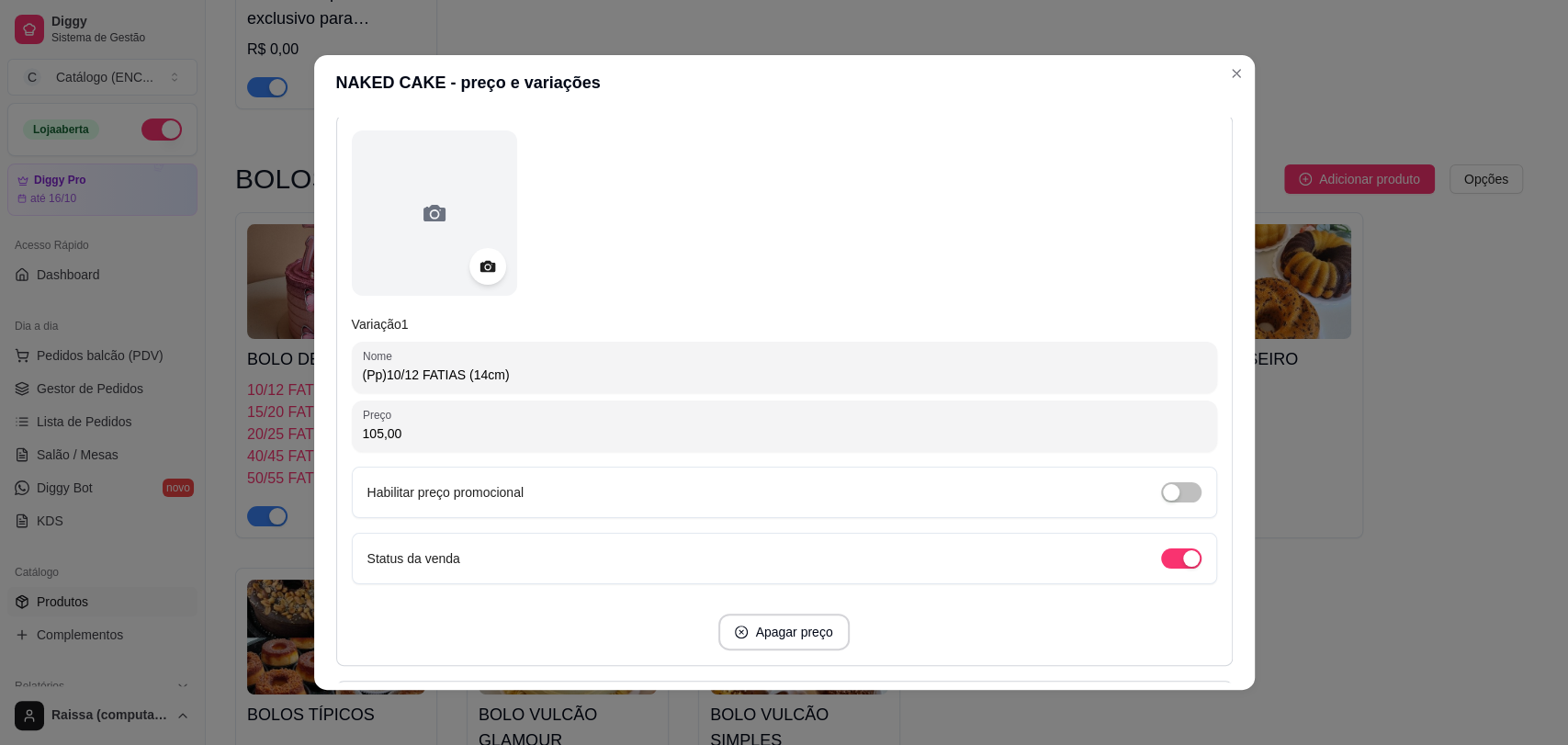
click at [377, 376] on input "(Pp)10/12 FATIAS (14cm)" at bounding box center [784, 375] width 843 height 19
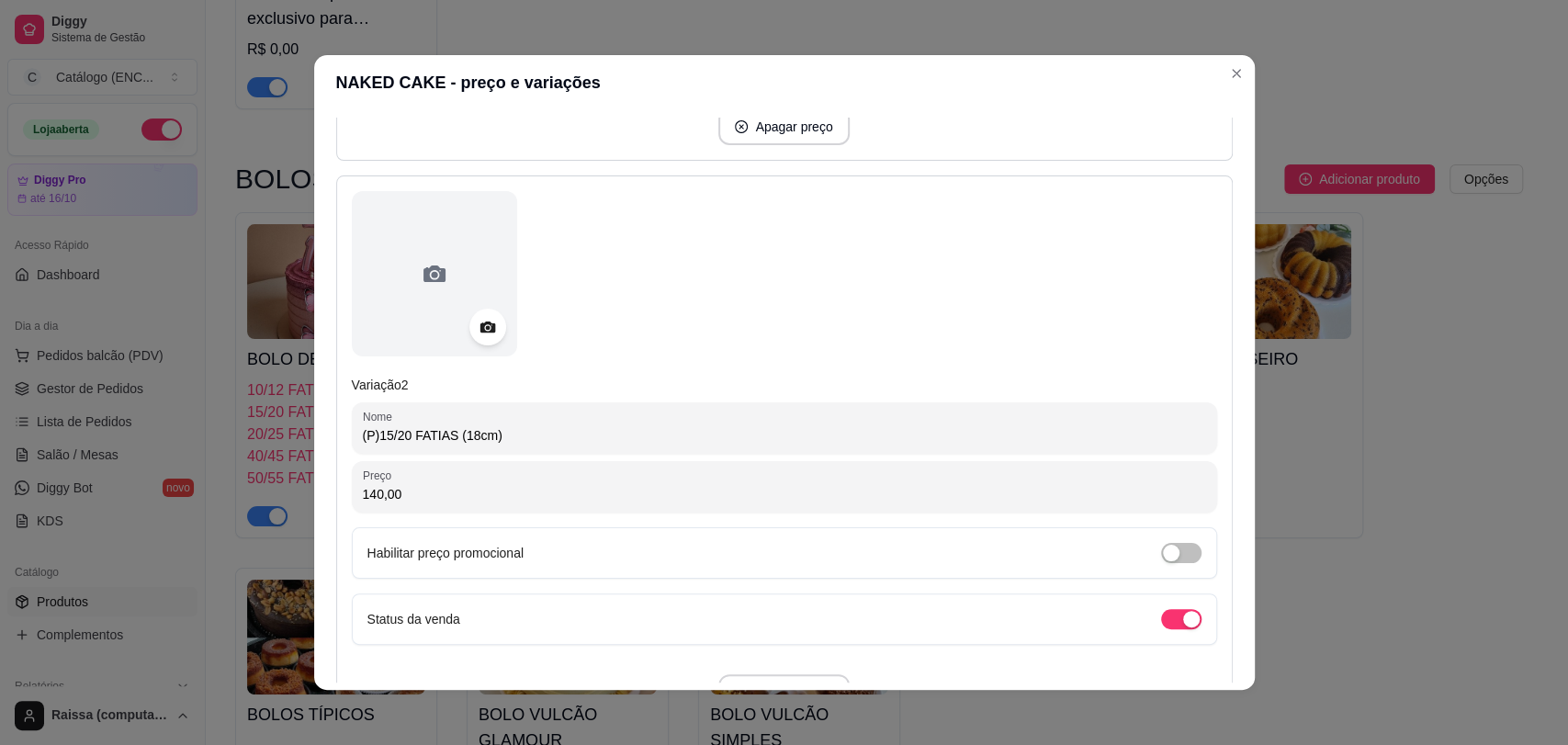
scroll to position [714, 0]
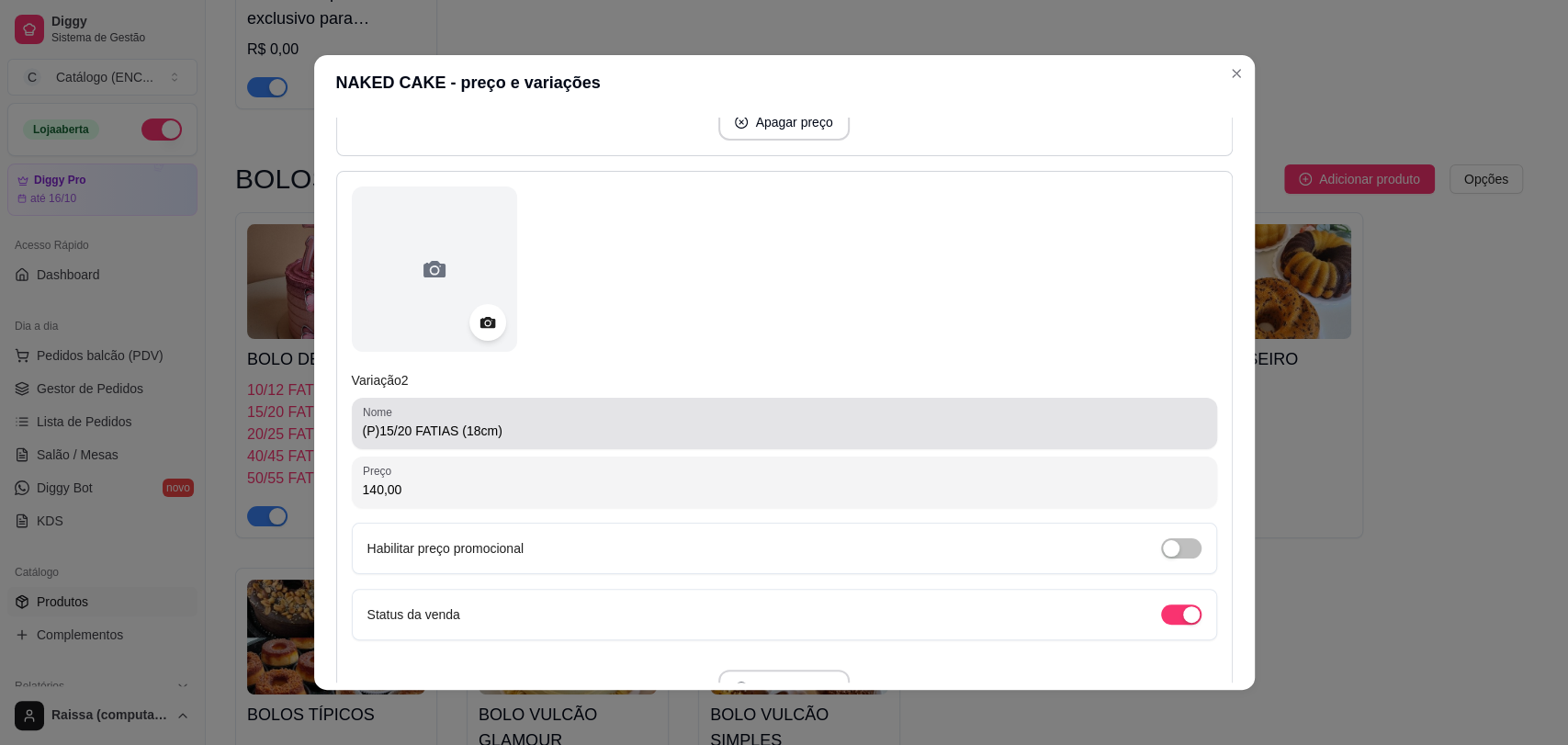
type input "(10/12 FATIAS (14cm)"
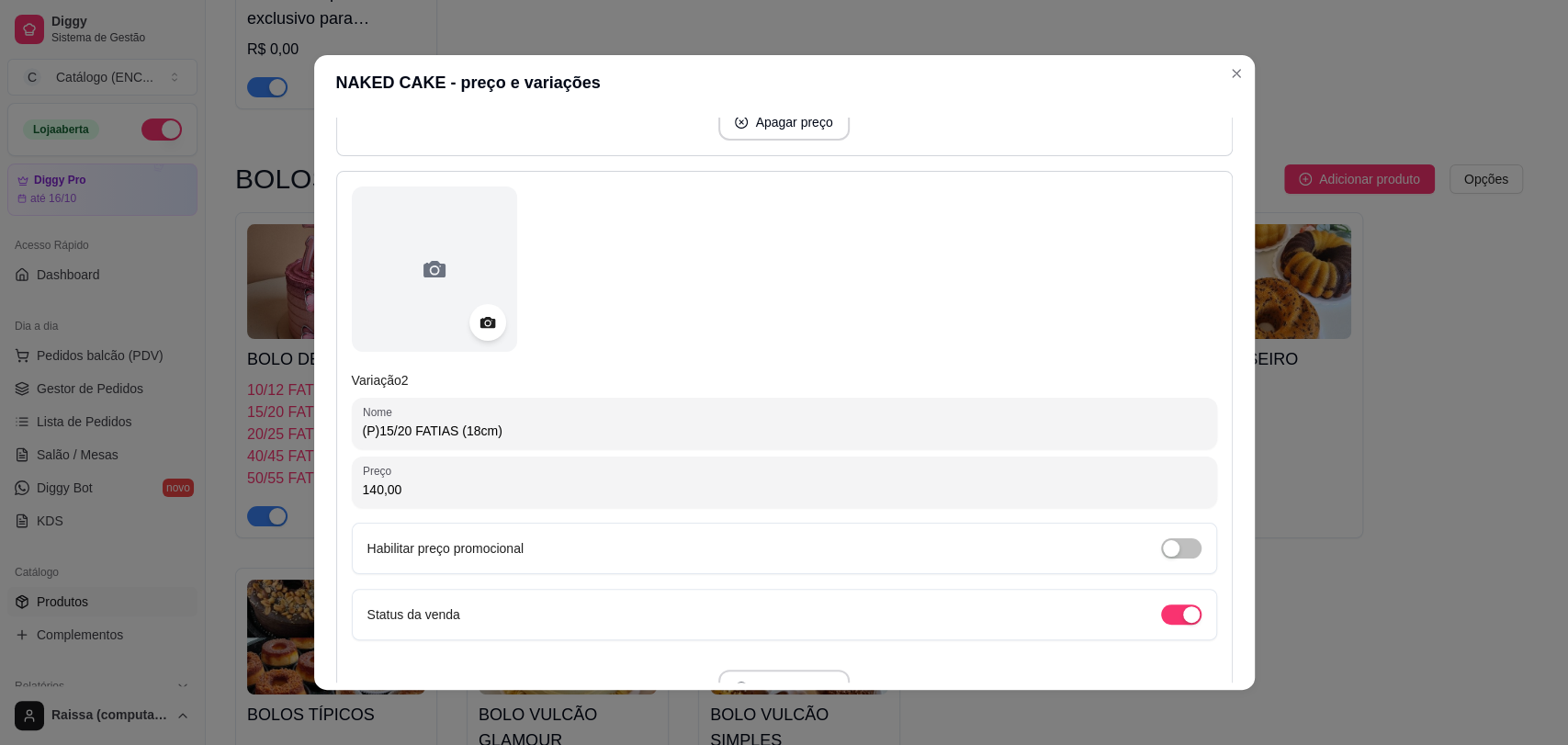
click at [368, 434] on input "(P)15/20 FATIAS (18cm)" at bounding box center [784, 431] width 843 height 19
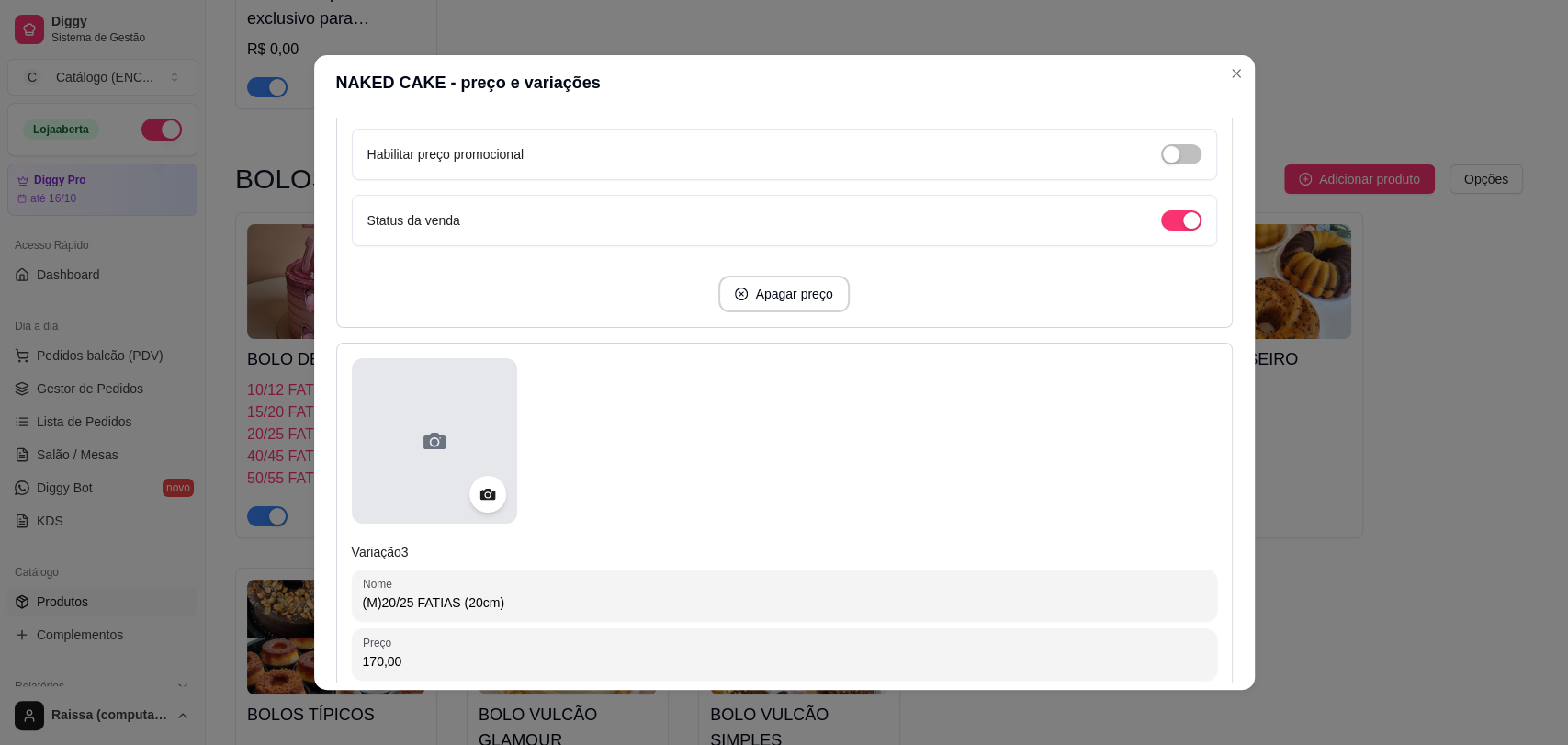
scroll to position [1122, 0]
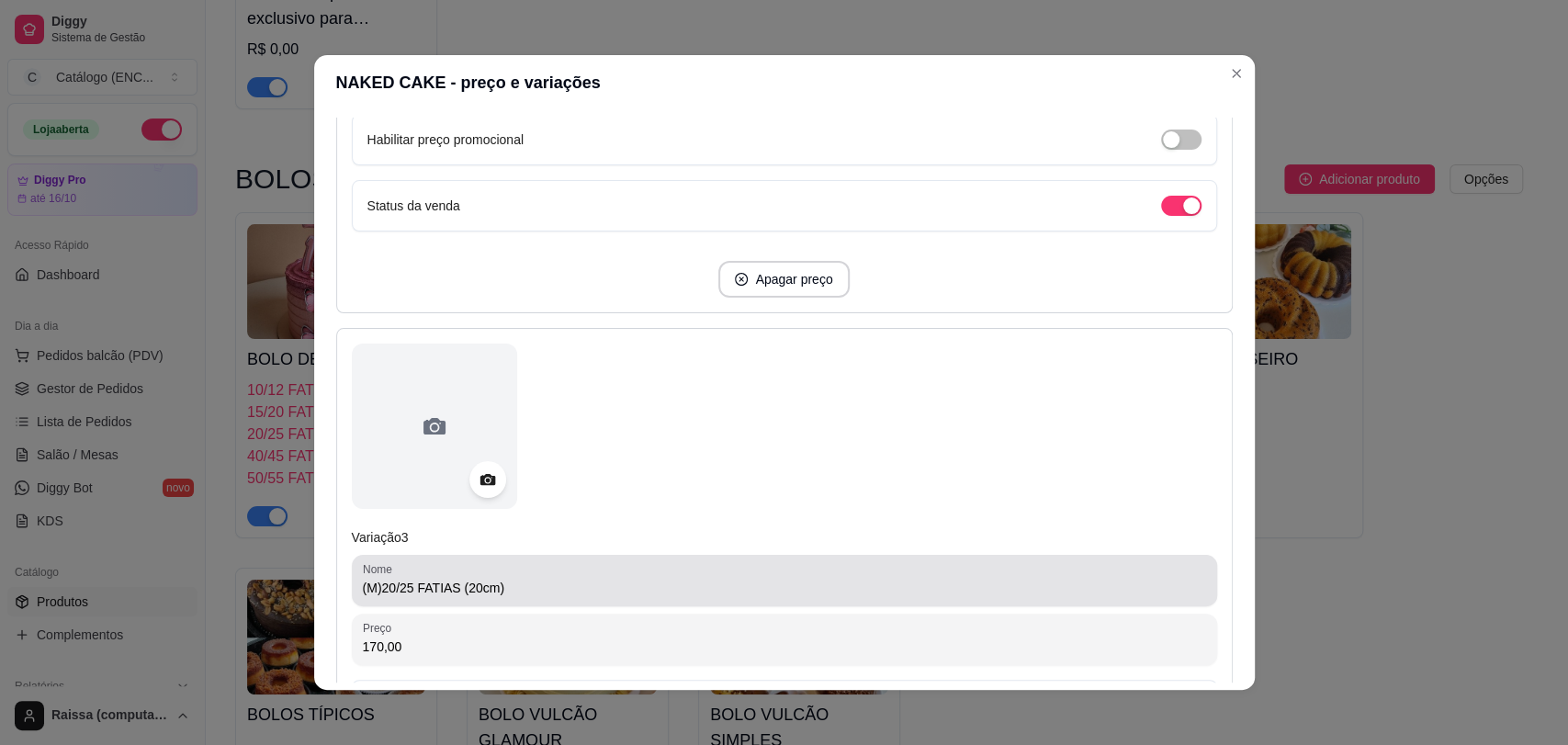
type input "15/20 FATIAS (18cm)"
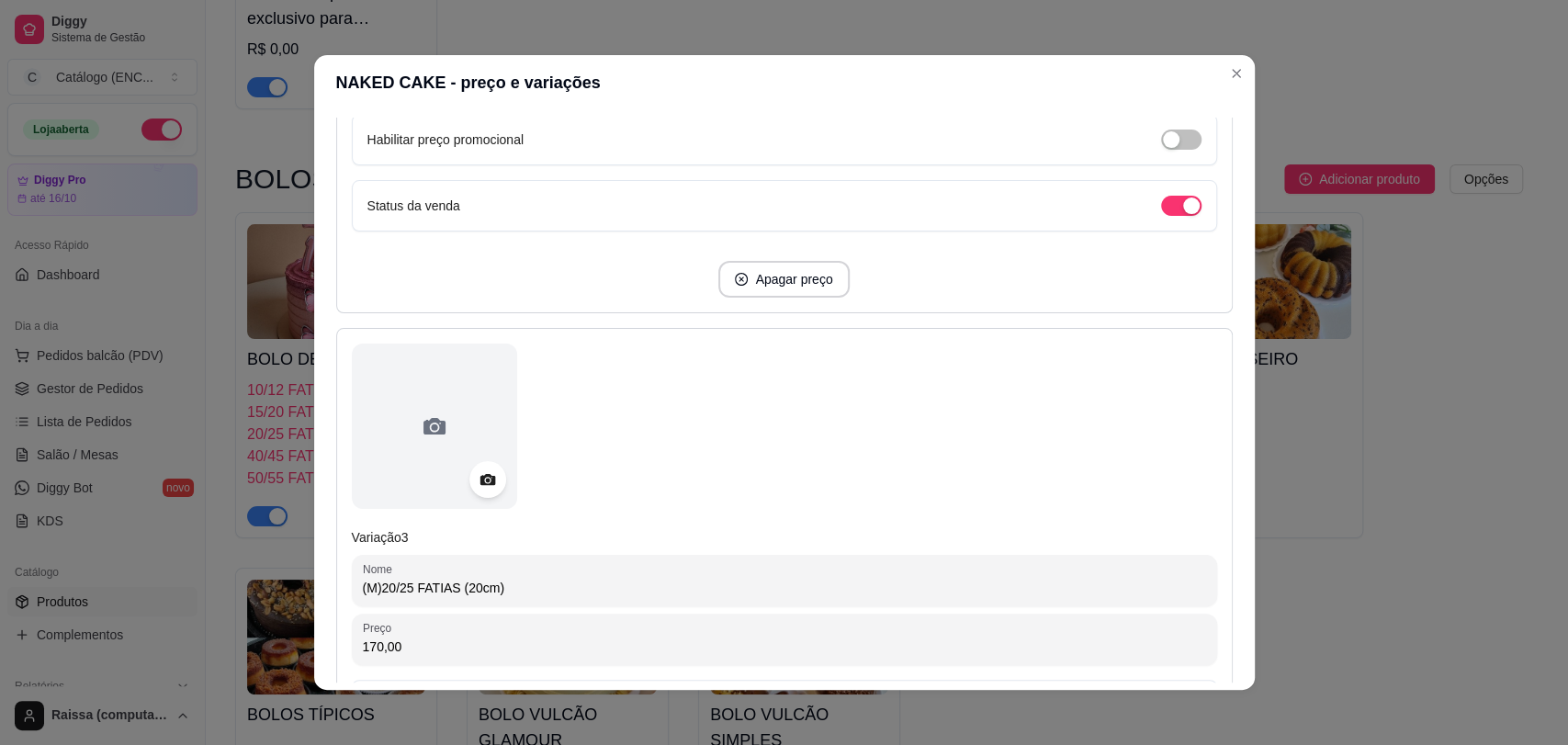
click at [369, 584] on input "(M)20/25 FATIAS (20cm)" at bounding box center [784, 588] width 843 height 19
click at [374, 591] on input "(M)20/25 FATIAS (20cm)" at bounding box center [784, 588] width 843 height 19
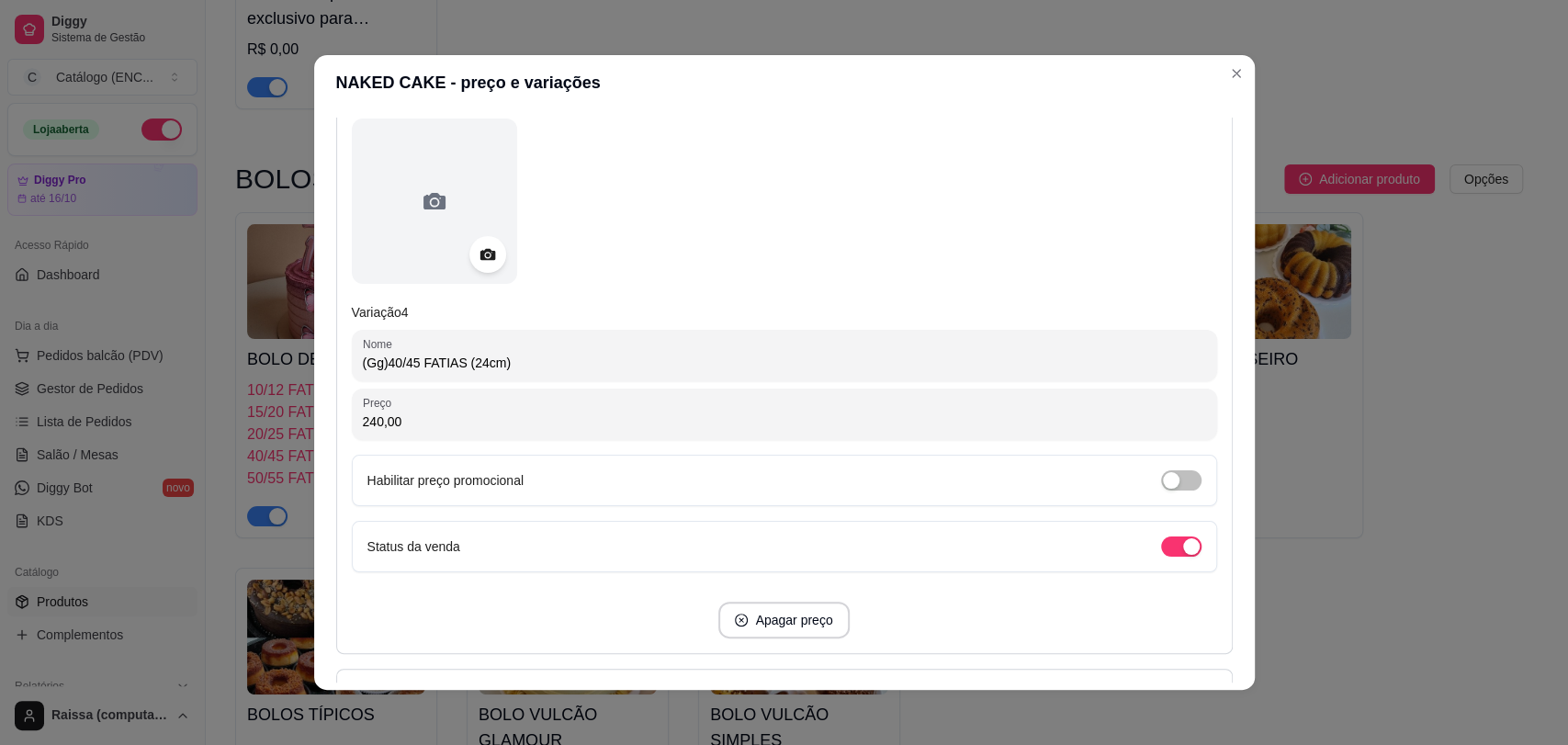
scroll to position [1939, 0]
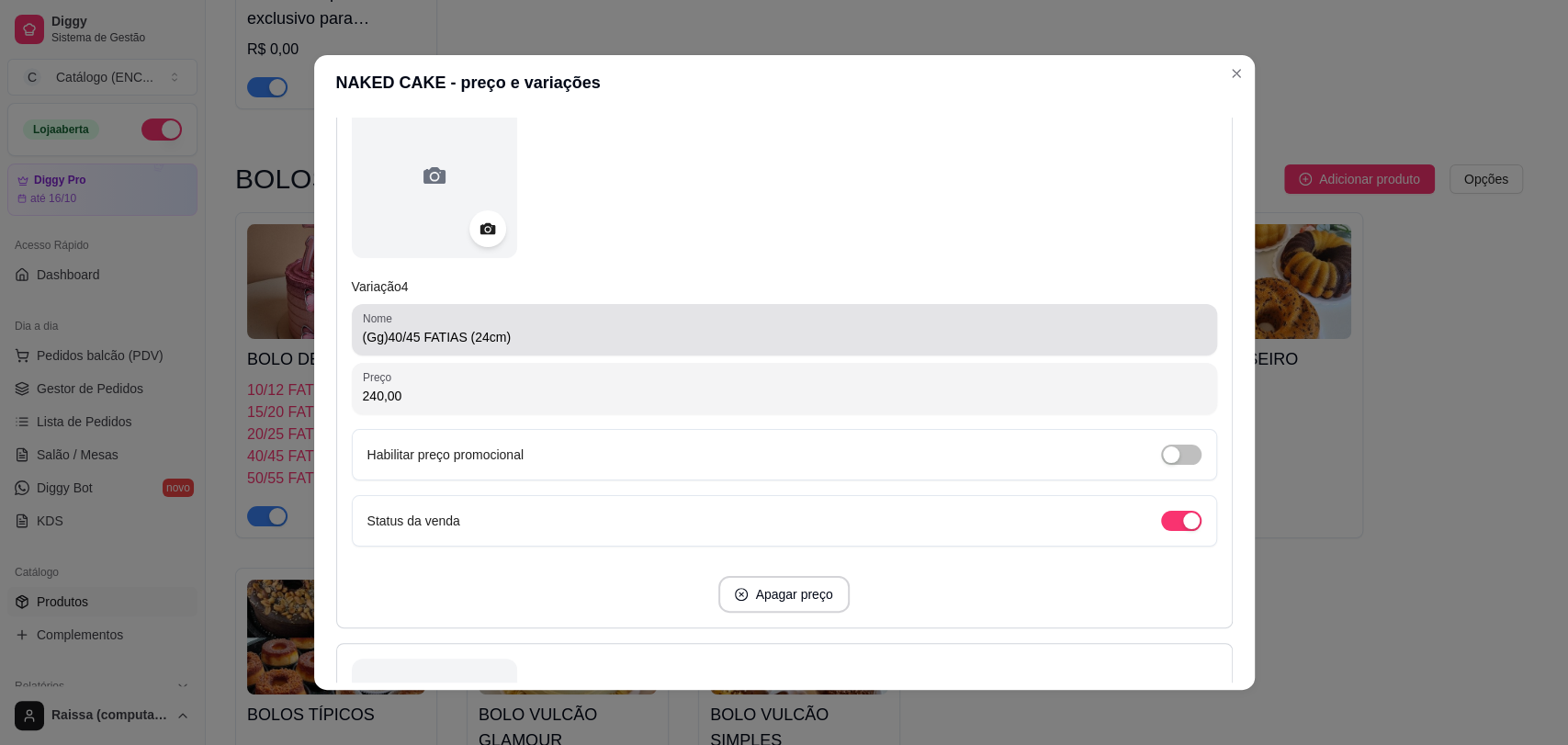
type input "20/25 FATIAS (20cm)"
click at [382, 332] on input "(Gg)40/45 FATIAS (24cm)" at bounding box center [784, 337] width 843 height 19
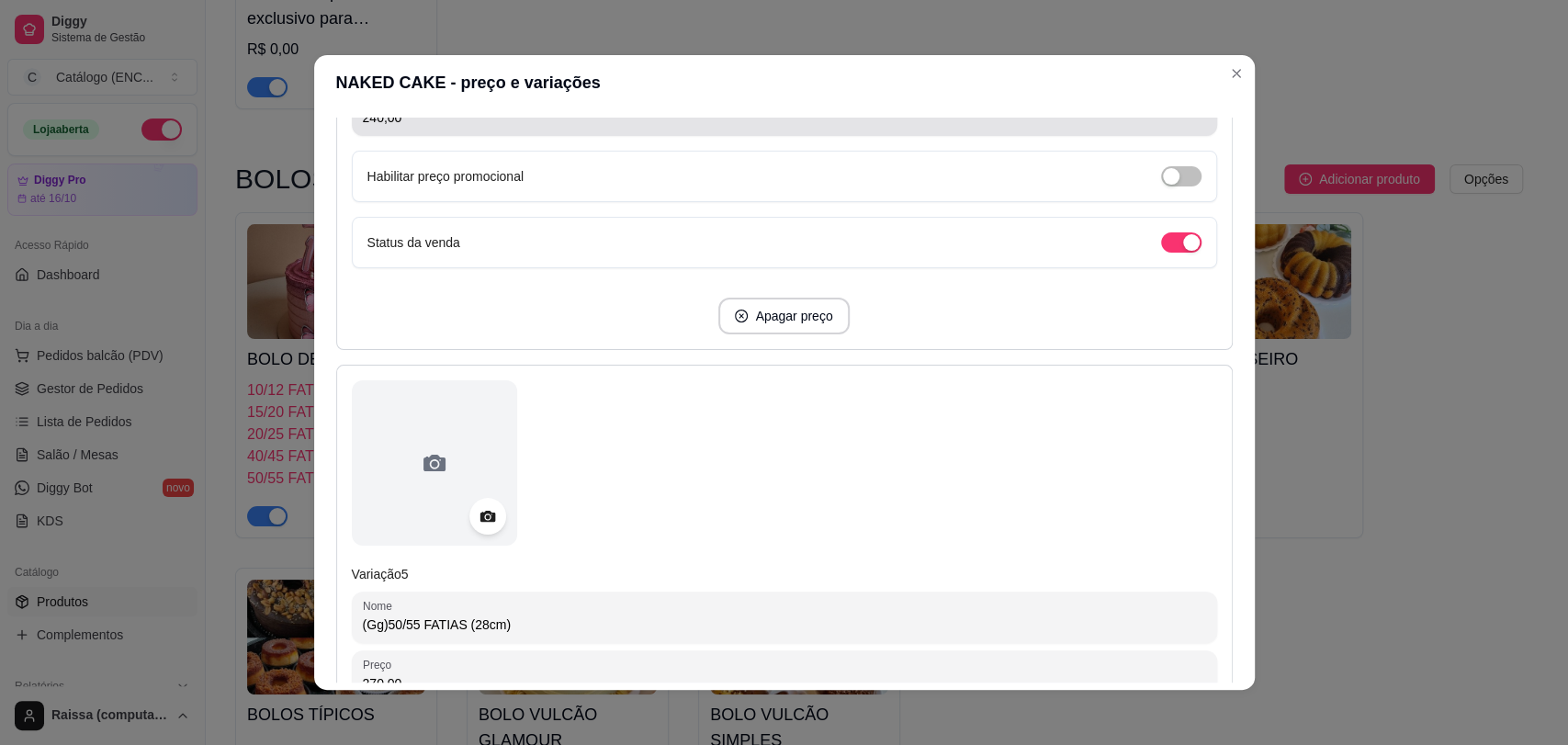
scroll to position [2347, 0]
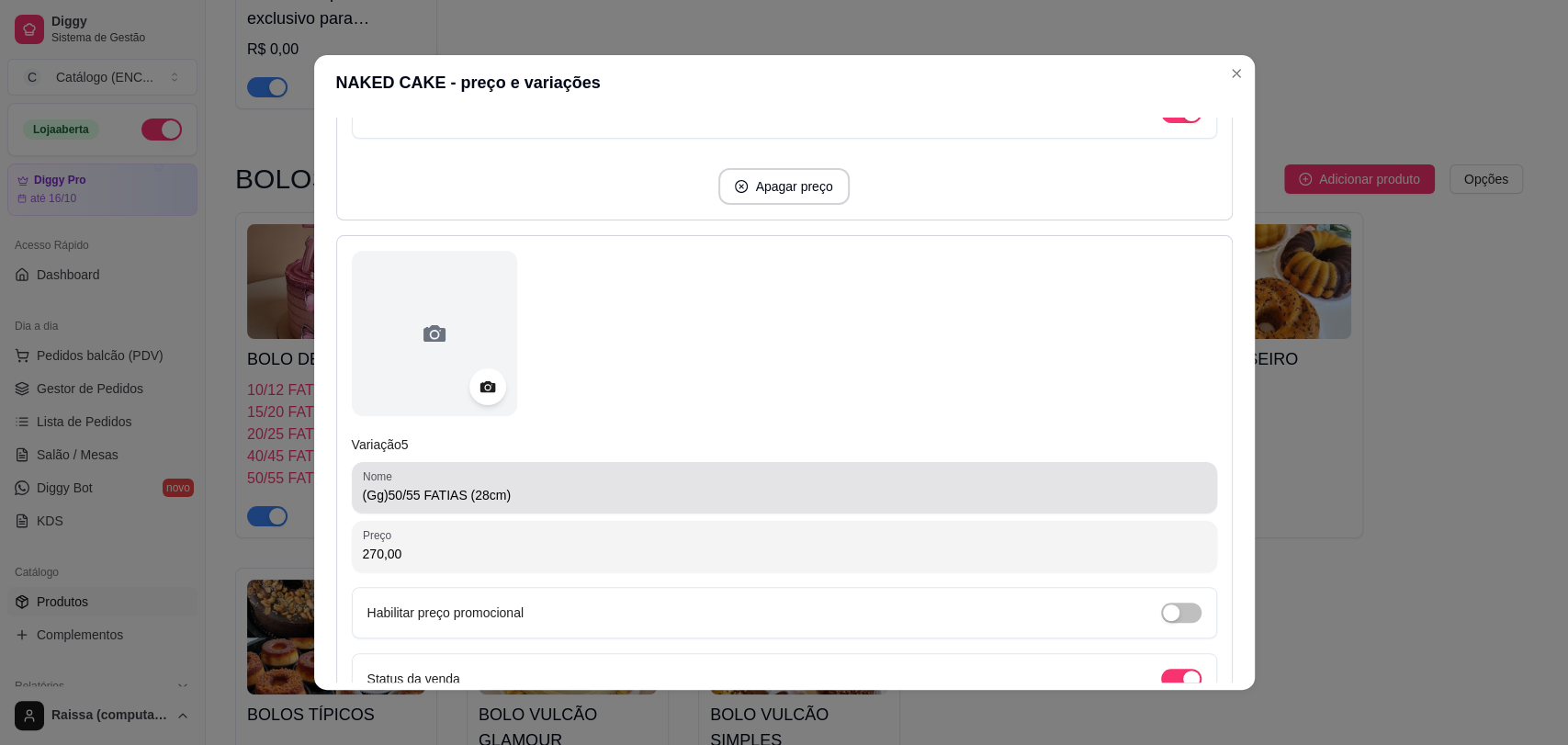
type input "40/45 FATIAS (24cm)"
click at [382, 496] on input "(Gg)50/55 FATIAS (28cm)" at bounding box center [784, 495] width 843 height 19
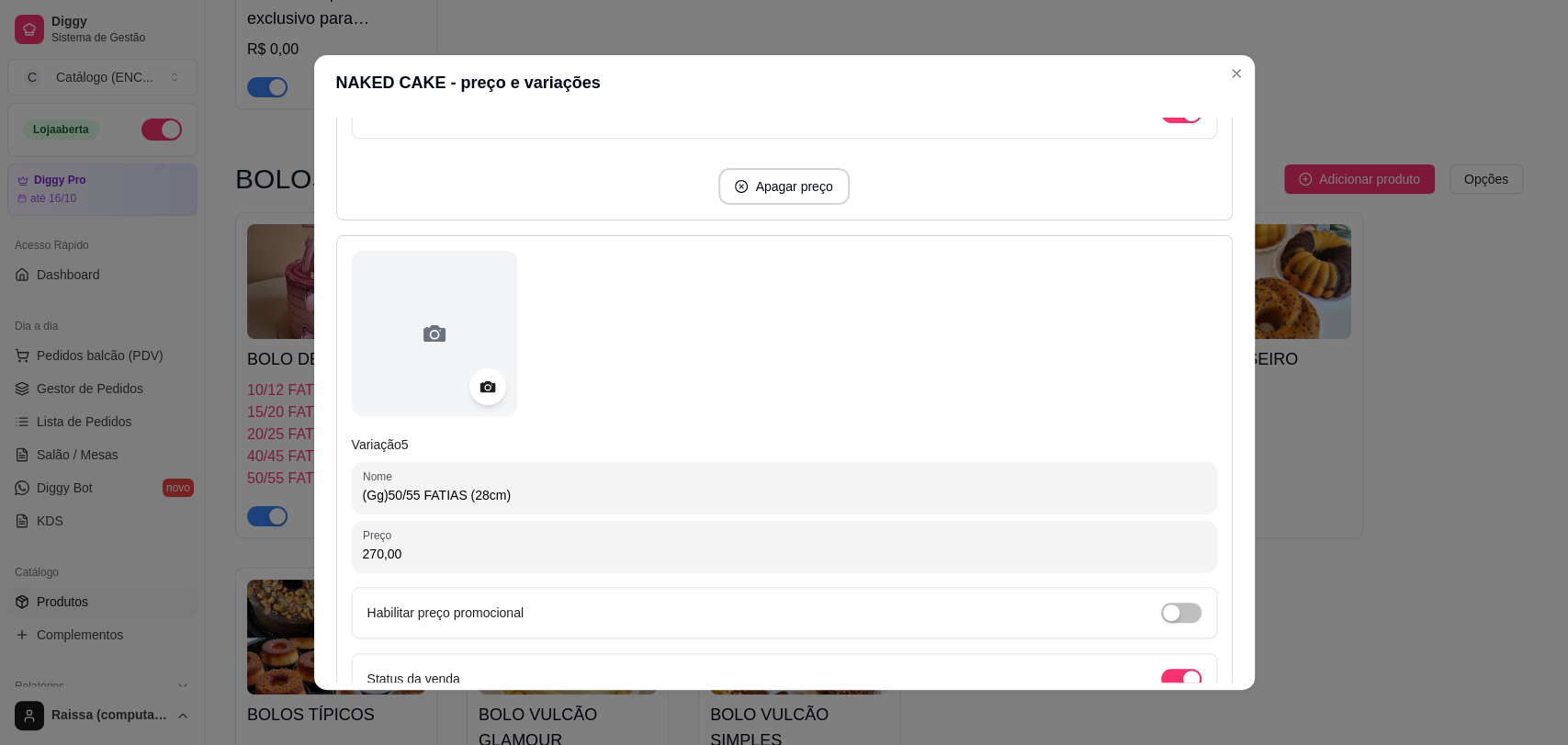
click at [379, 497] on input "(Gg)50/55 FATIAS (28cm)" at bounding box center [784, 495] width 843 height 19
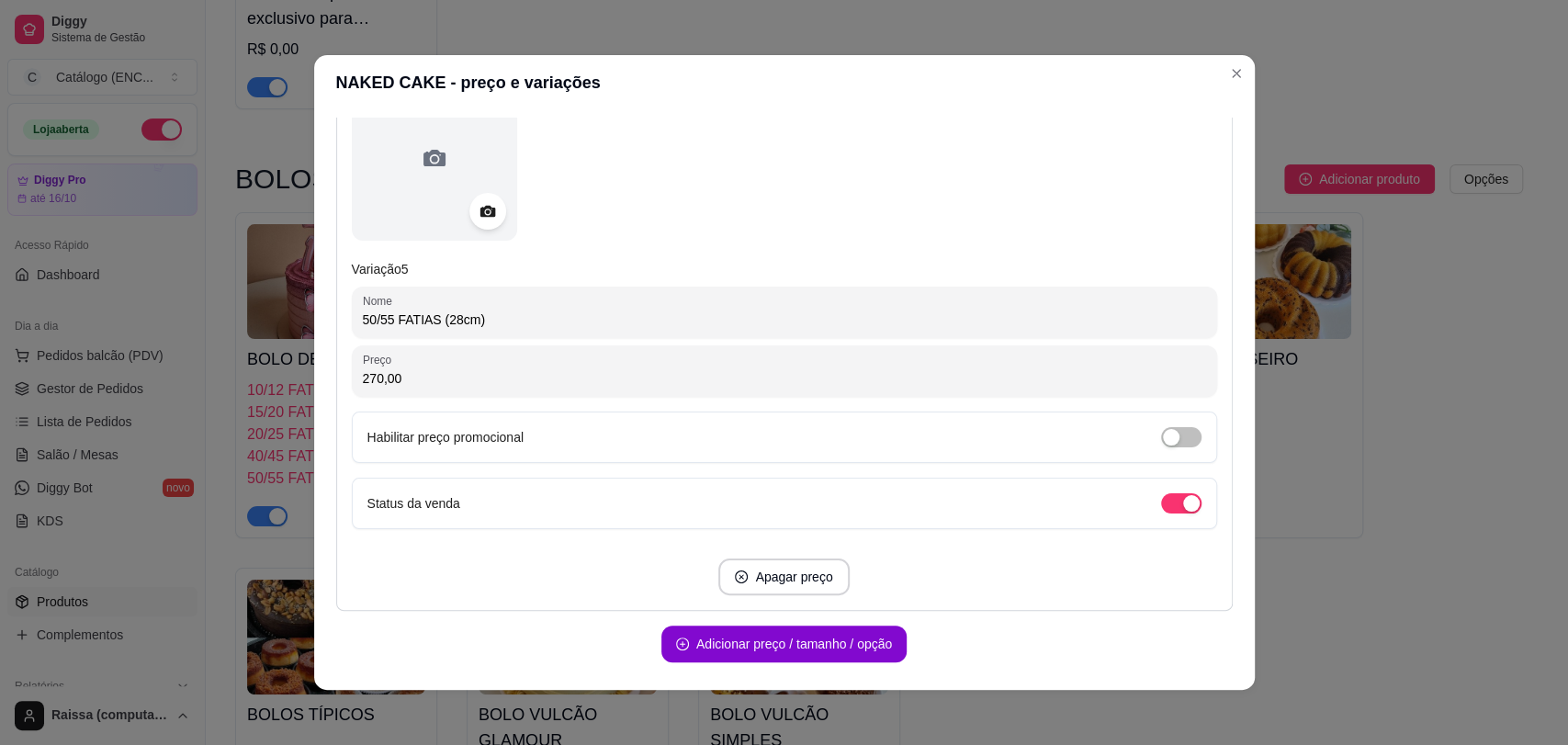
scroll to position [2580, 0]
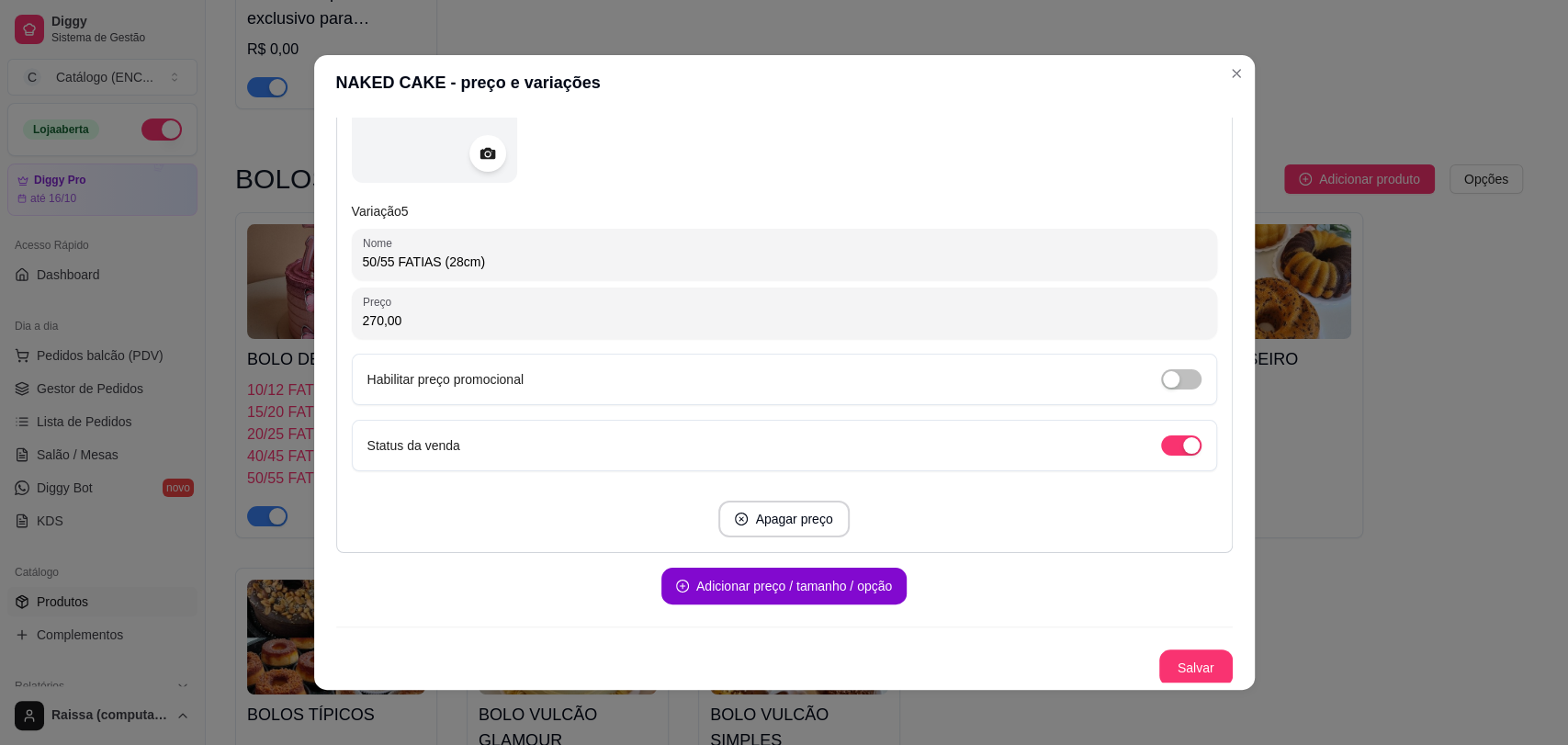
type input "50/55 FATIAS (28cm)"
click at [1161, 656] on button "Salvar" at bounding box center [1196, 667] width 74 height 37
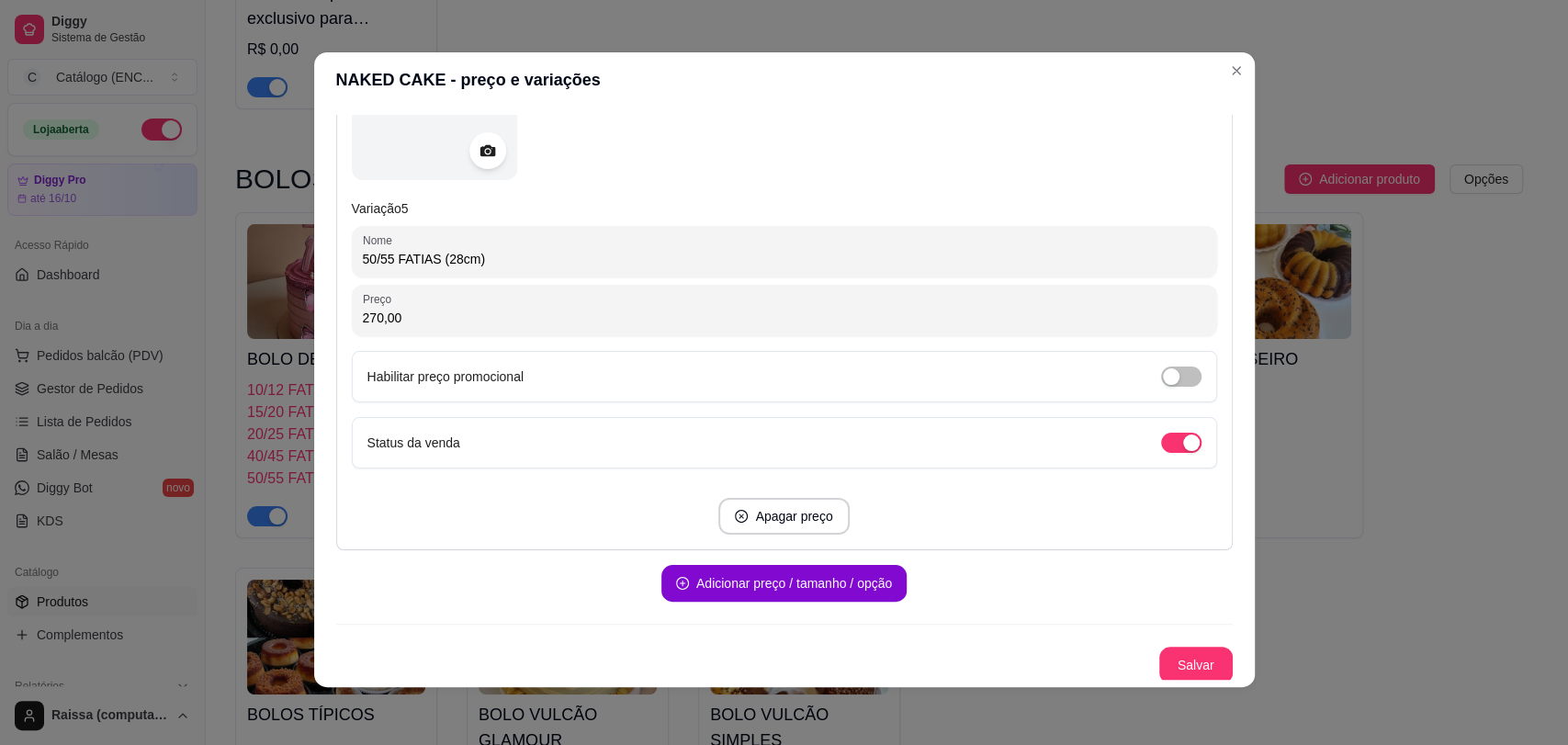
scroll to position [4, 0]
click at [1176, 650] on button "Salvar" at bounding box center [1196, 664] width 74 height 37
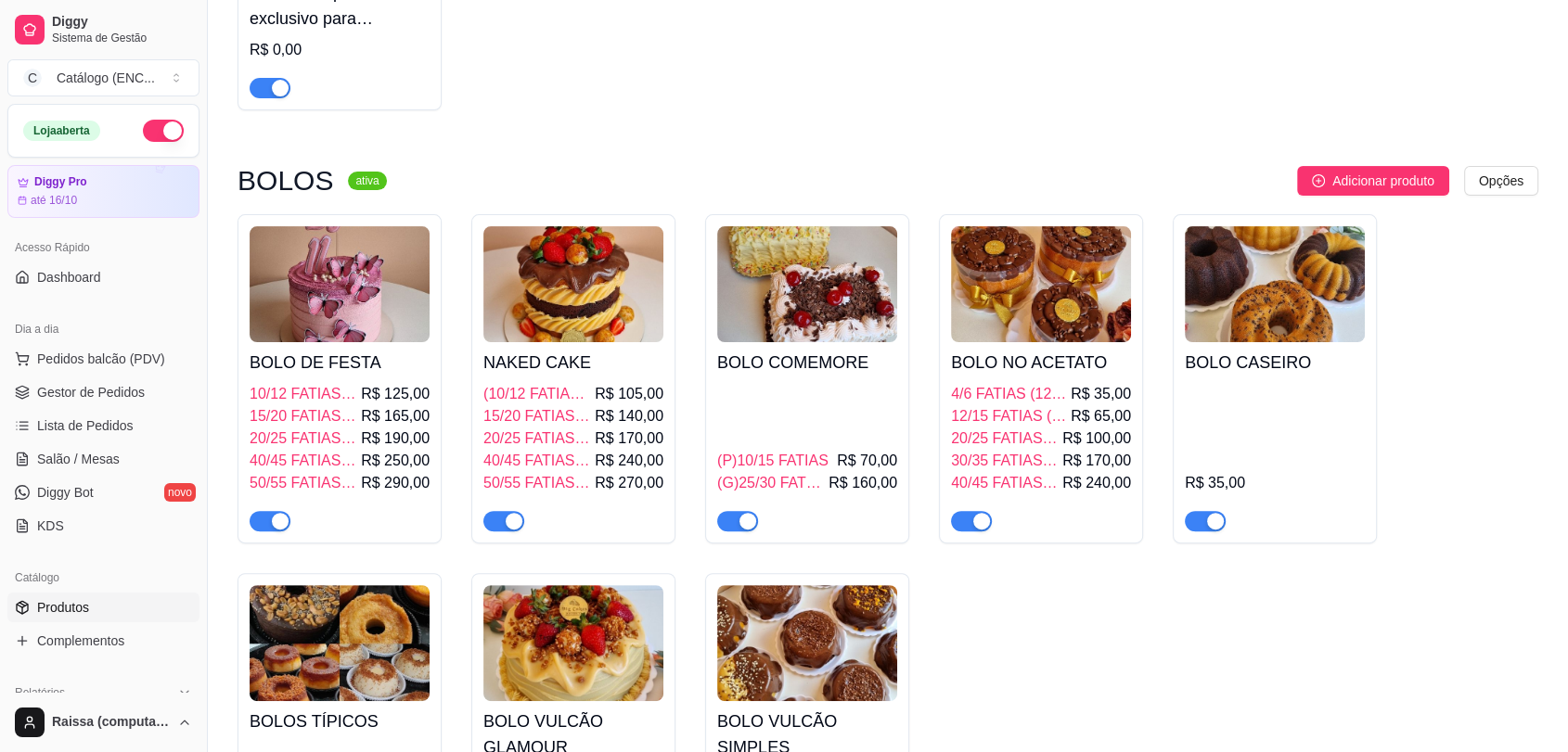
click at [1053, 416] on span "12/15 FATIAS (16cm)" at bounding box center [1008, 417] width 116 height 23
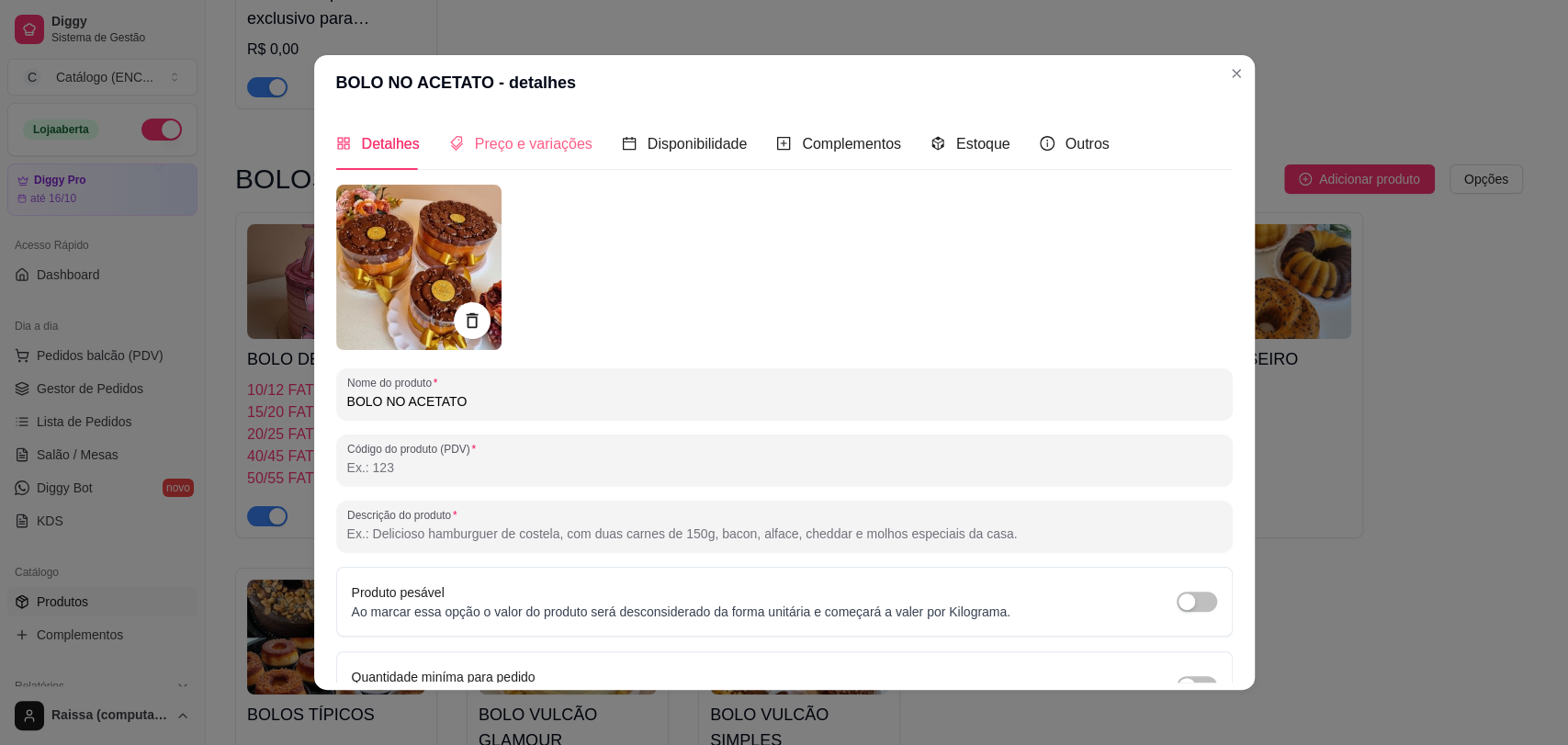
click at [533, 123] on div "Preço e variações" at bounding box center [520, 144] width 143 height 52
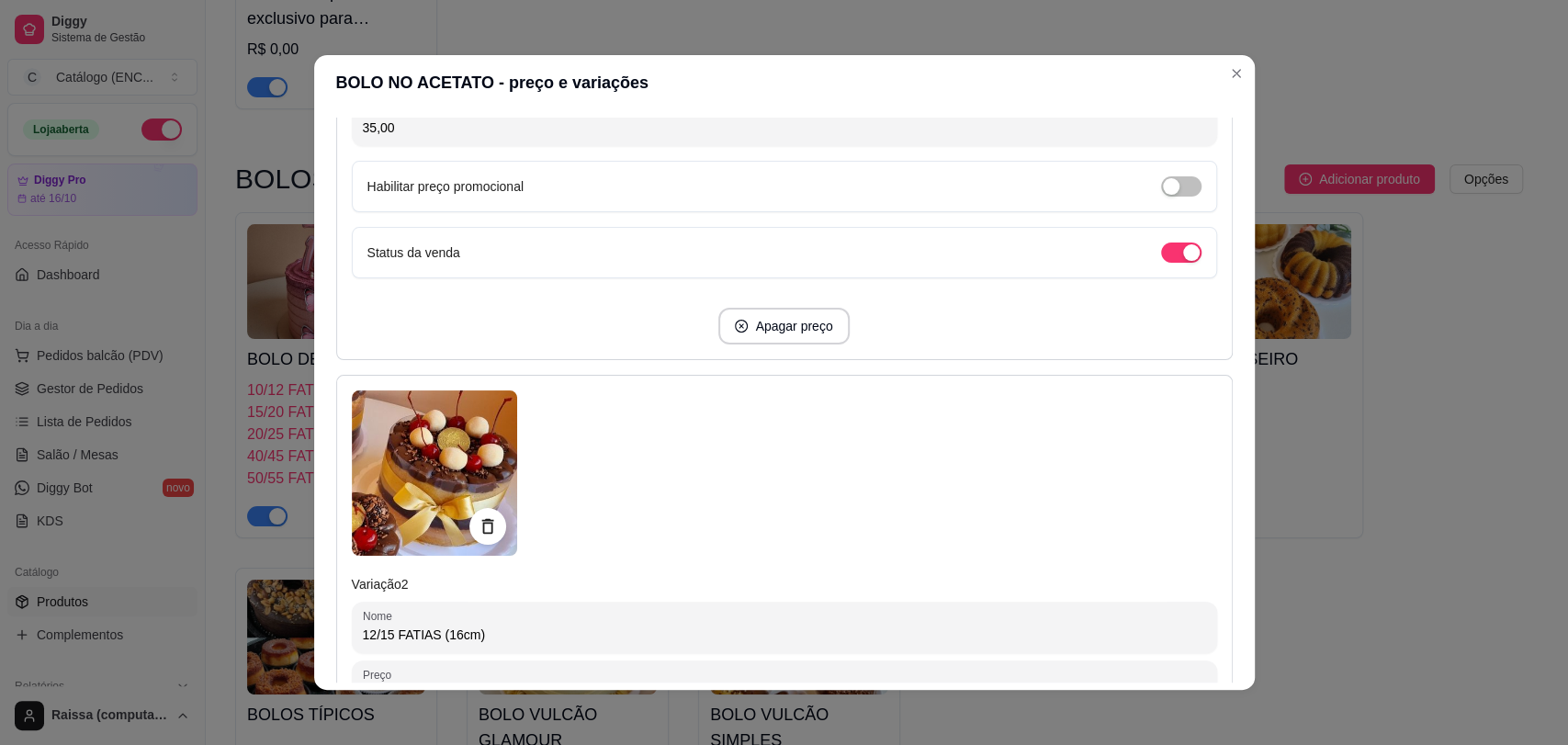
scroll to position [0, 0]
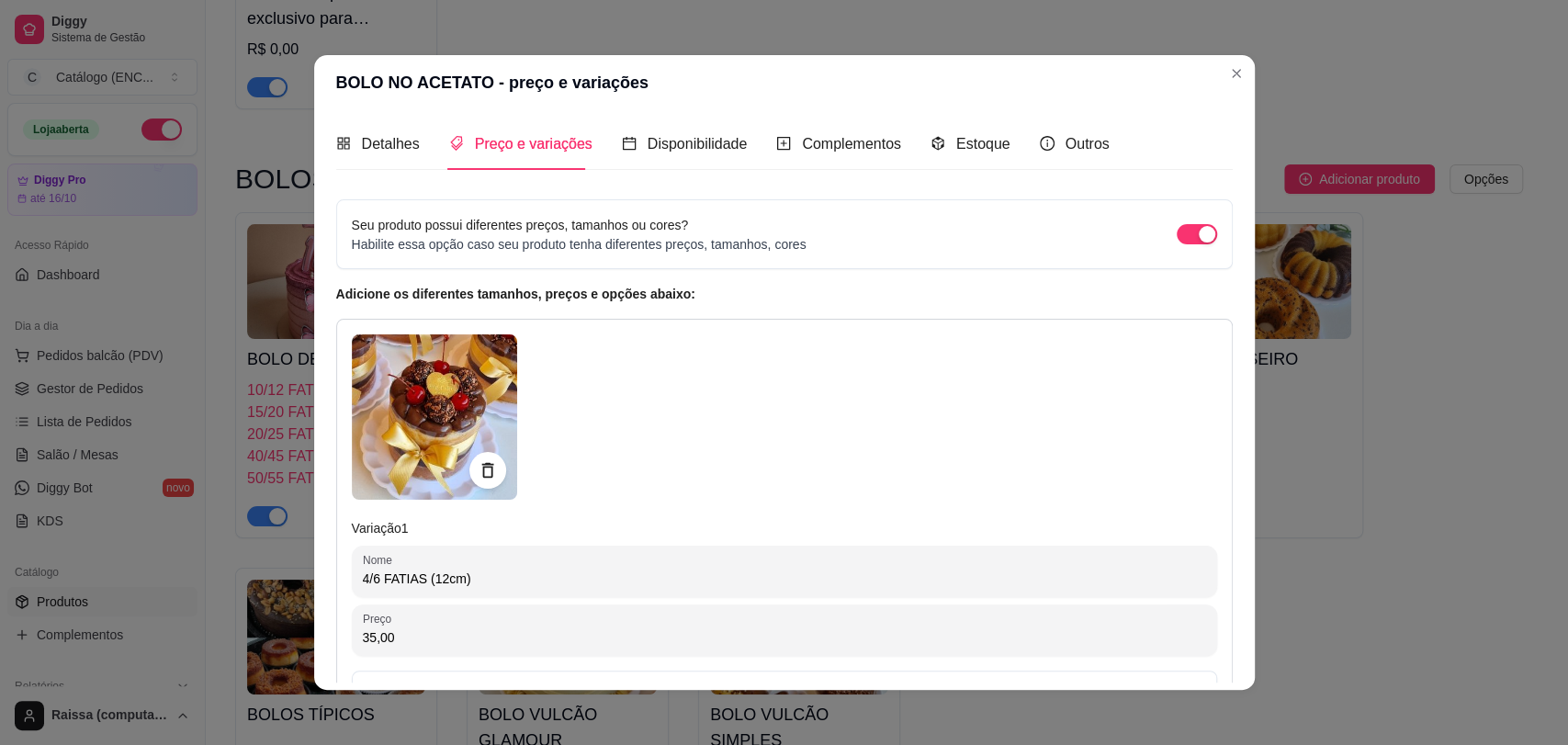
click at [422, 160] on div "Detalhes Preço e variações Disponibilidade Complementos Estoque Outros" at bounding box center [723, 144] width 773 height 52
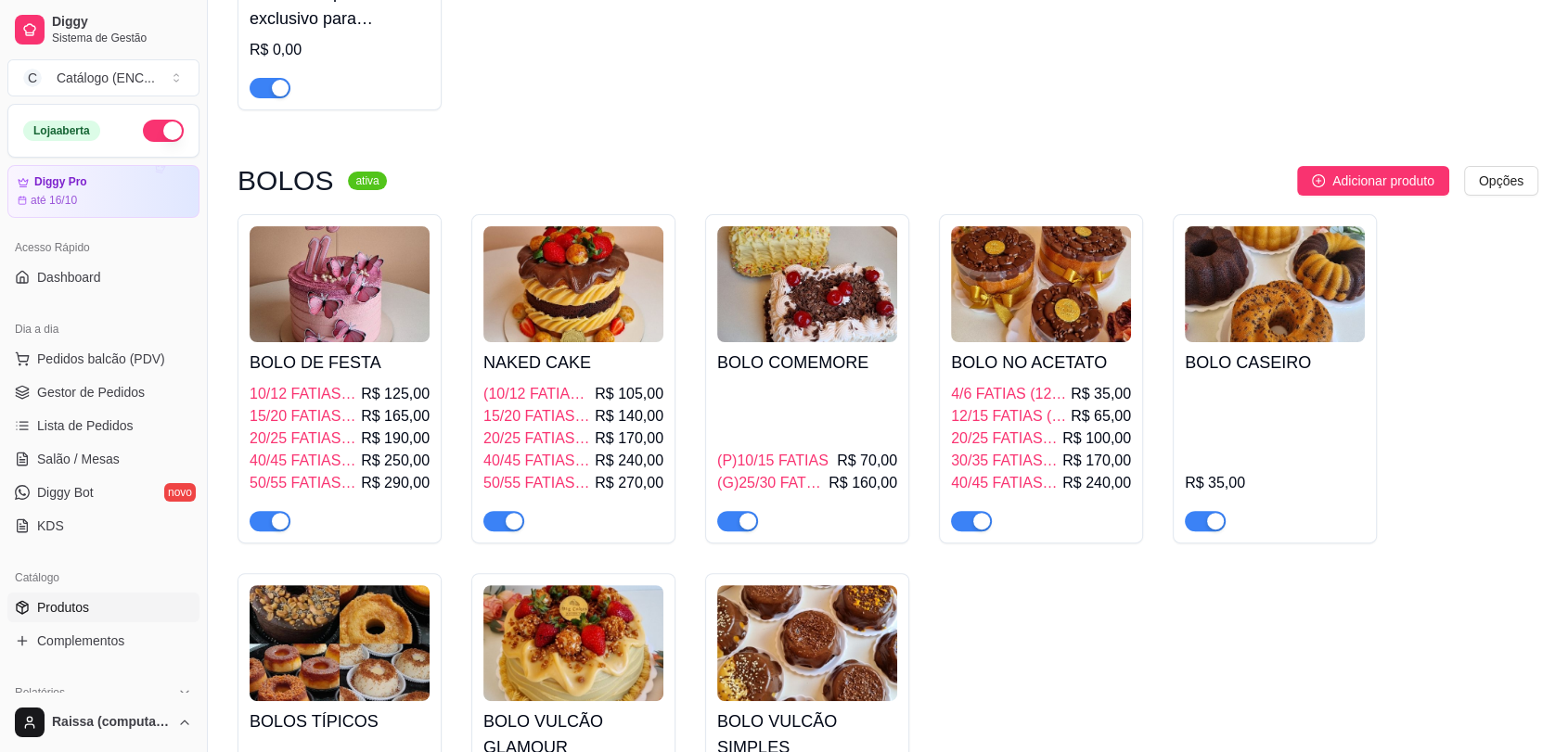
click at [1018, 386] on span "4/6 FATIAS (12cm)" at bounding box center [1008, 394] width 116 height 23
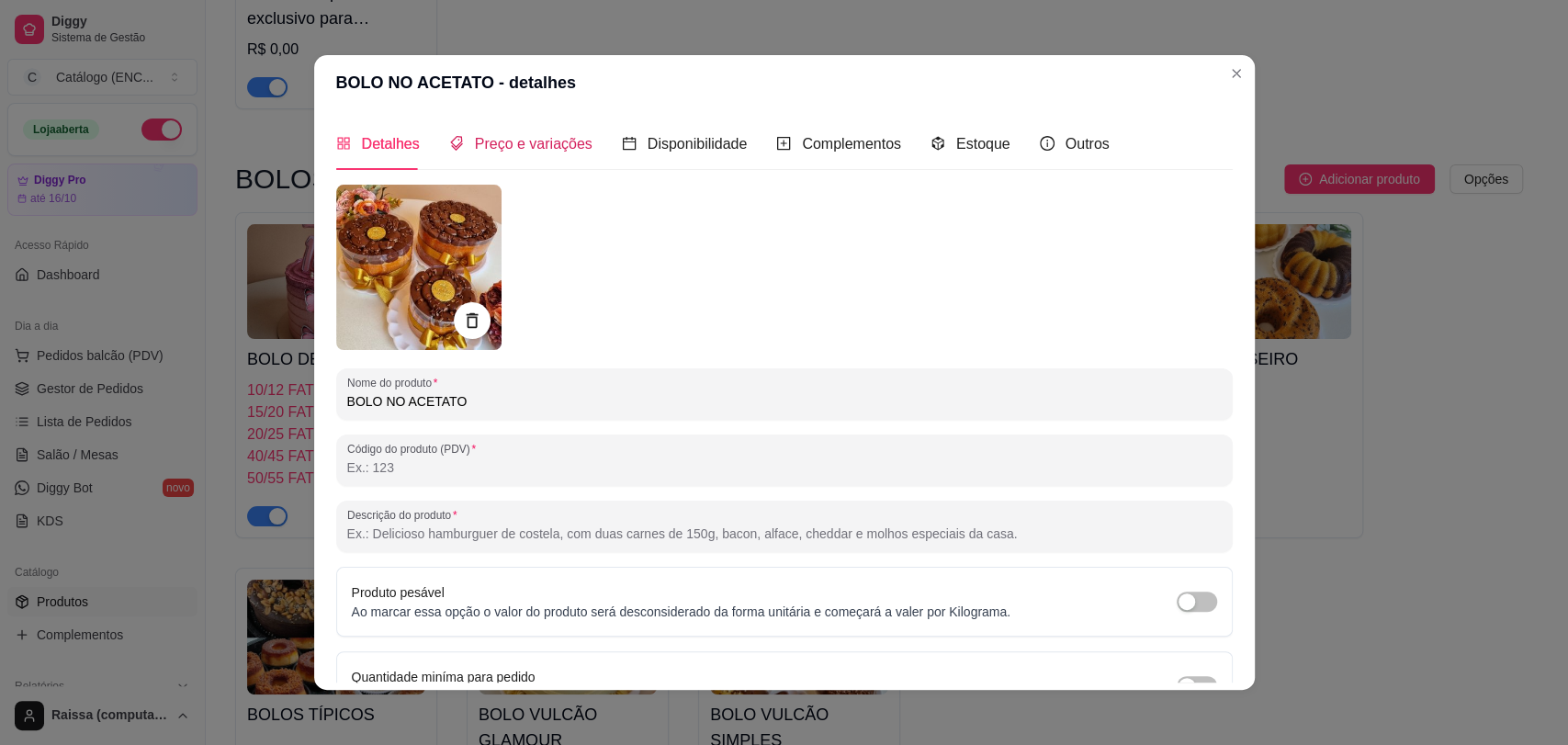
click at [546, 154] on div "Preço e variações" at bounding box center [520, 143] width 143 height 23
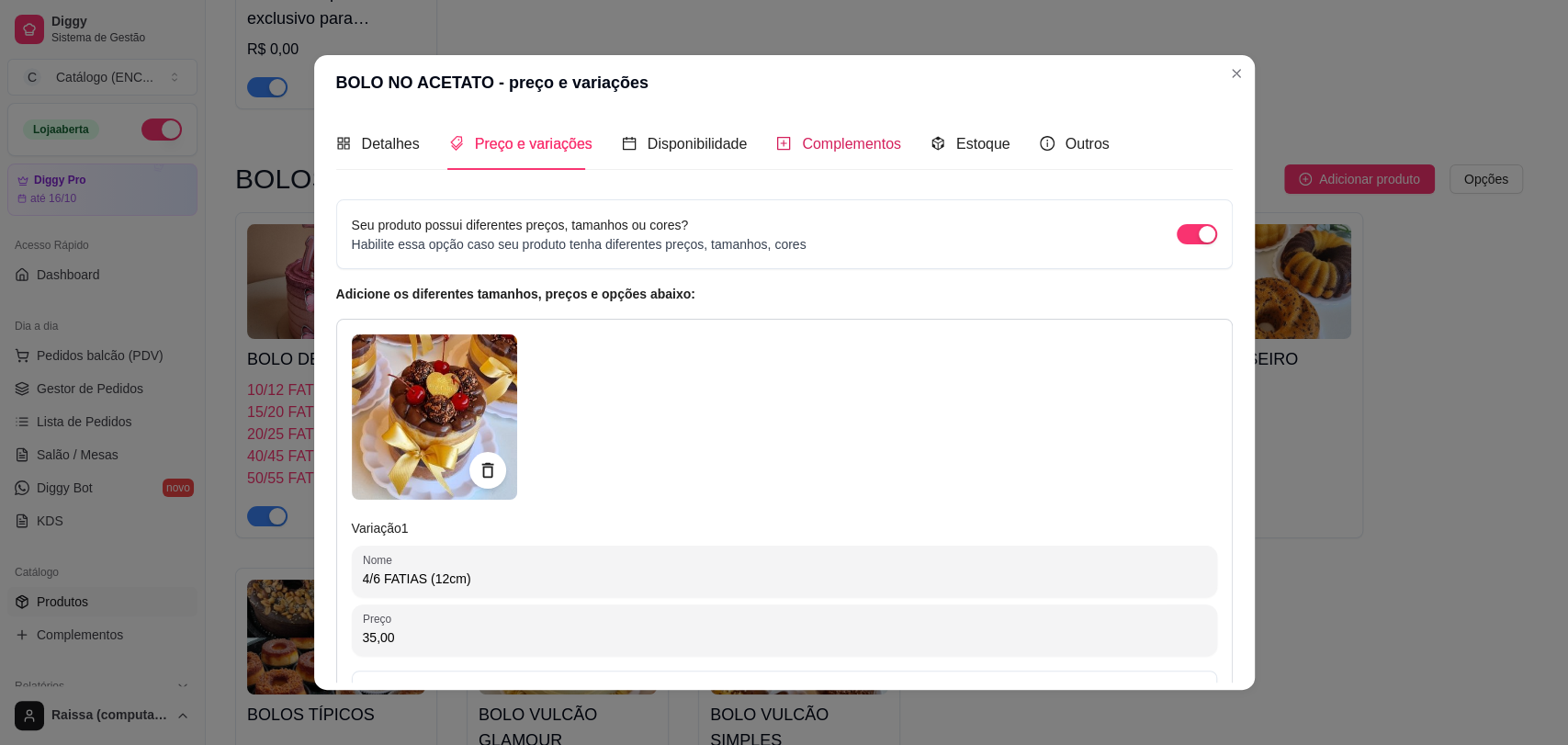
click at [866, 143] on span "Complementos" at bounding box center [852, 143] width 99 height 16
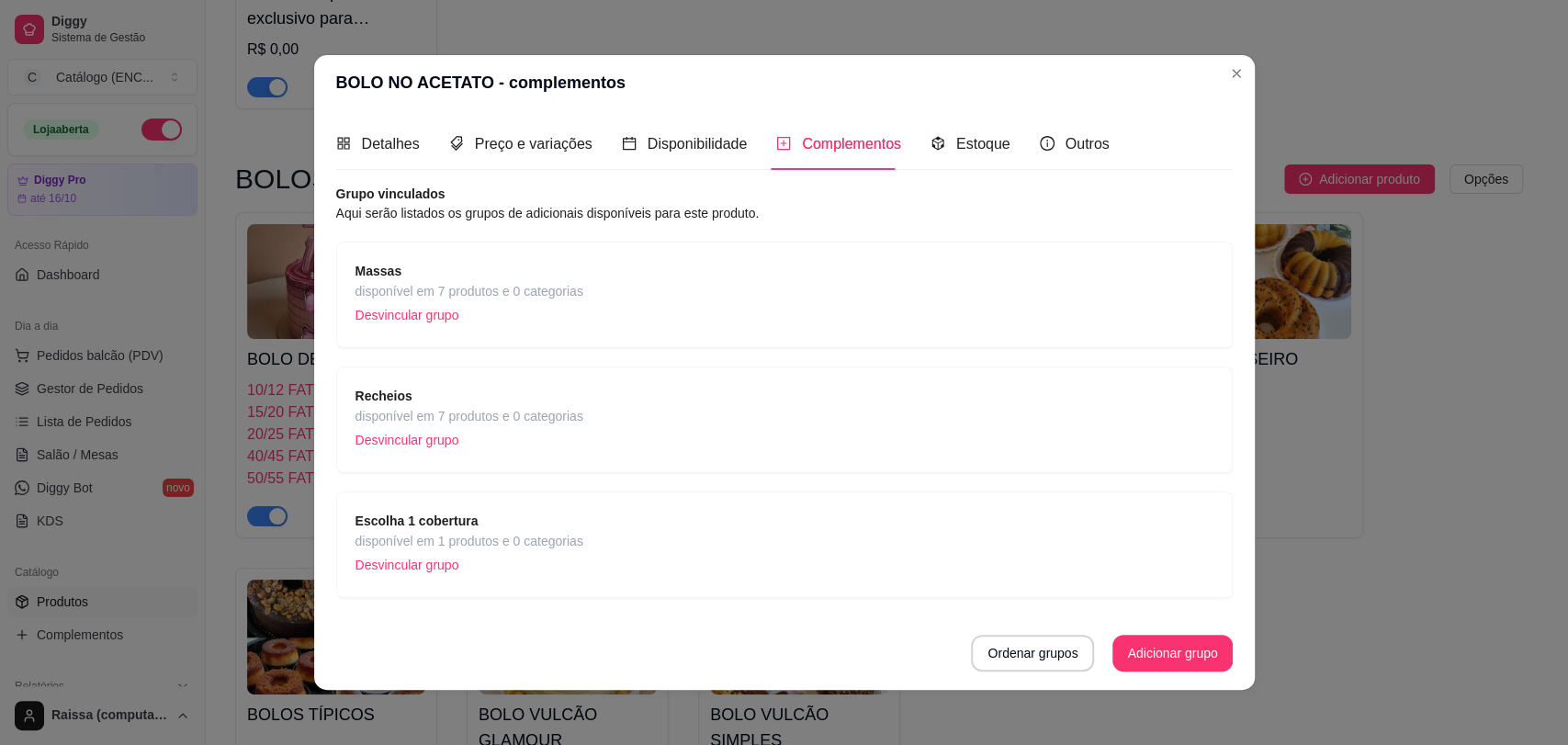
click at [549, 270] on span "Massas" at bounding box center [469, 271] width 227 height 21
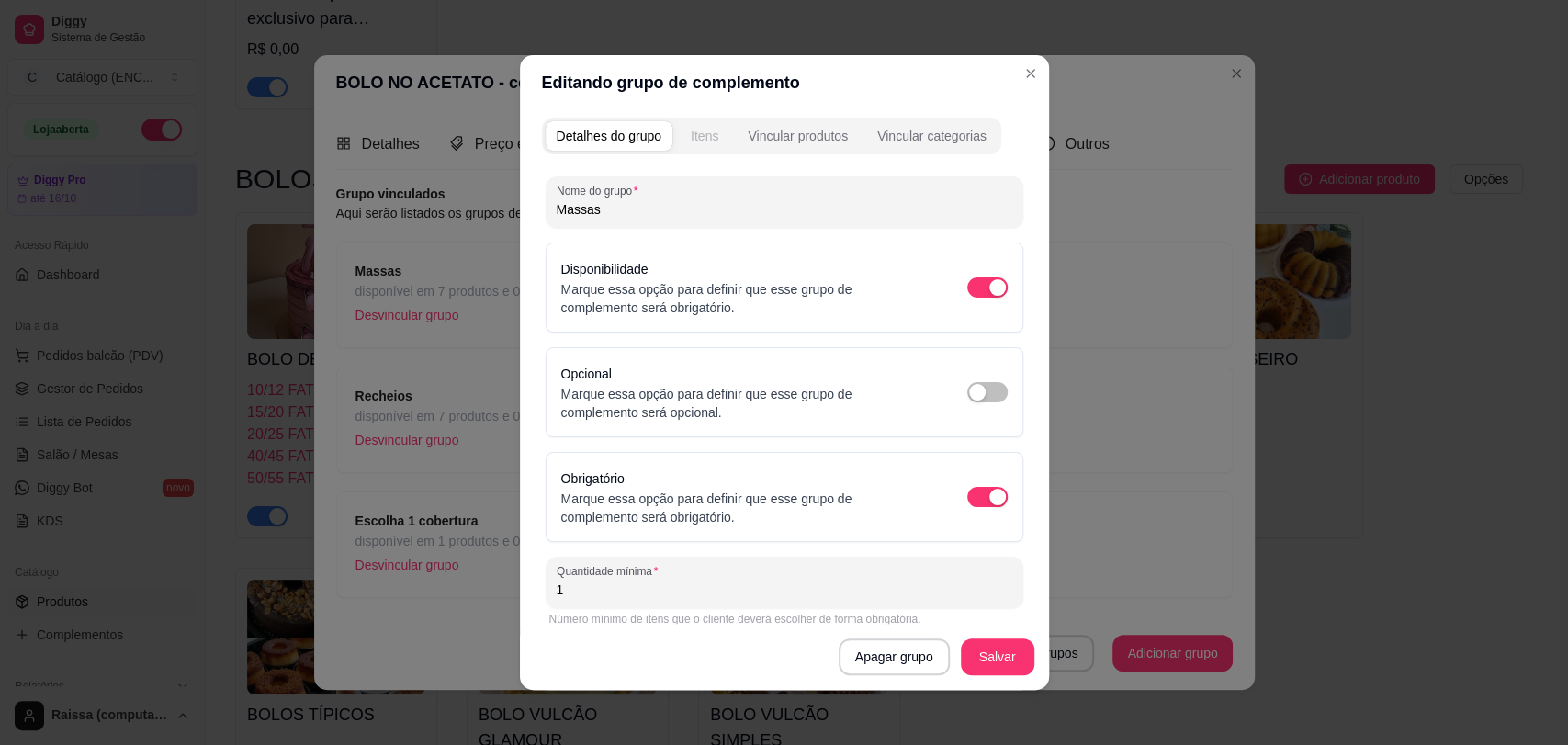
click at [703, 134] on div "Itens" at bounding box center [704, 136] width 27 height 19
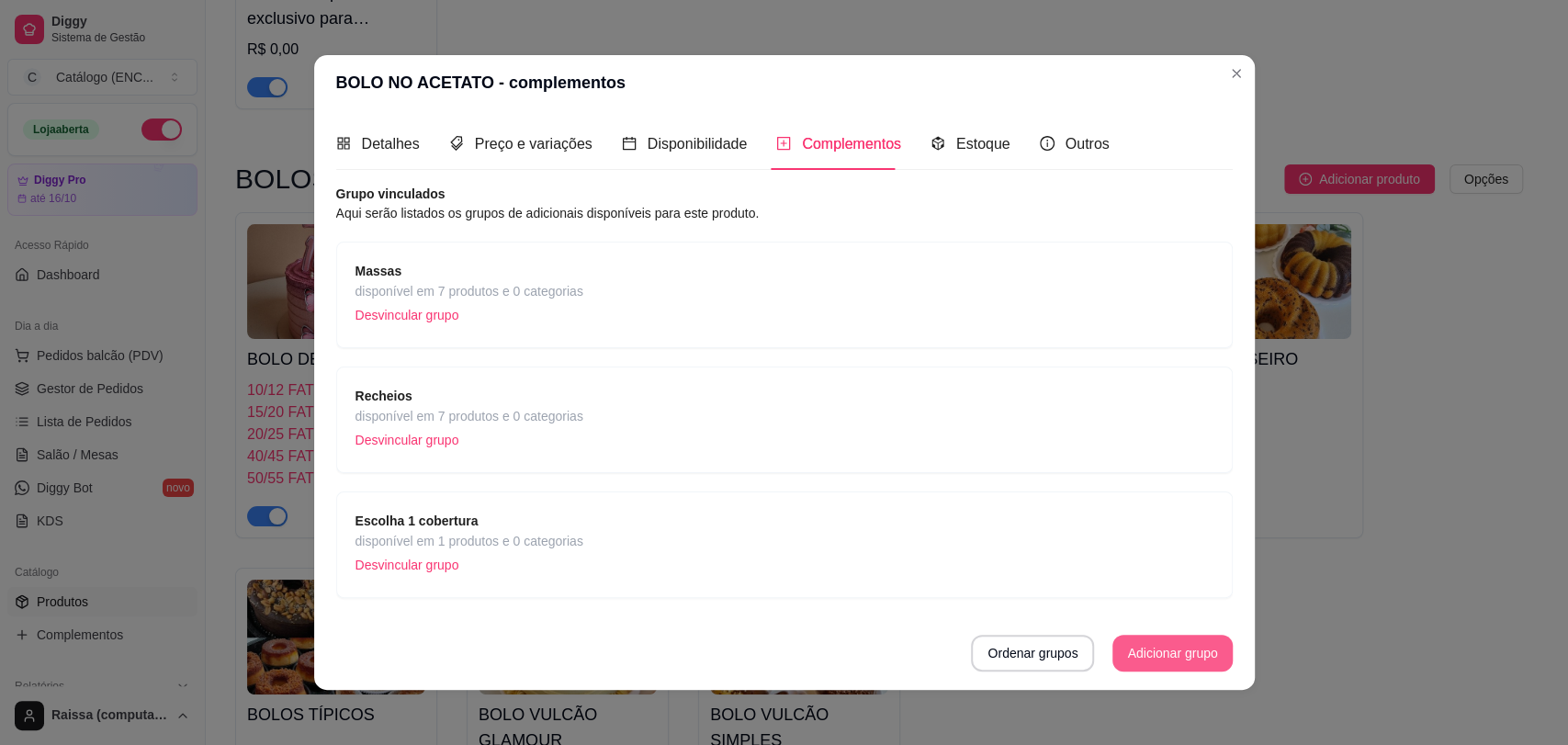
click at [1145, 655] on button "Adicionar grupo" at bounding box center [1173, 652] width 120 height 37
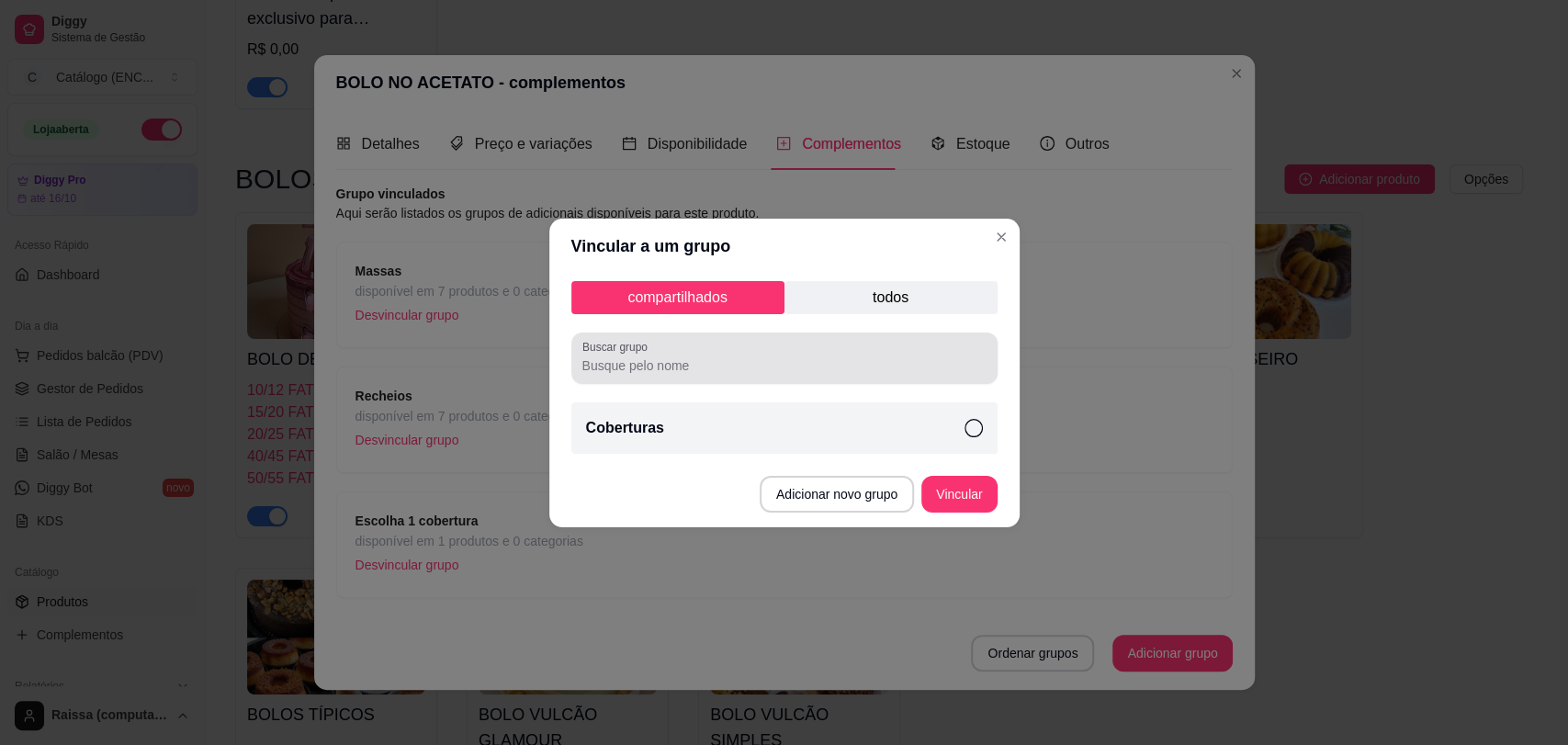
click at [781, 362] on input "Buscar grupo" at bounding box center [784, 366] width 404 height 19
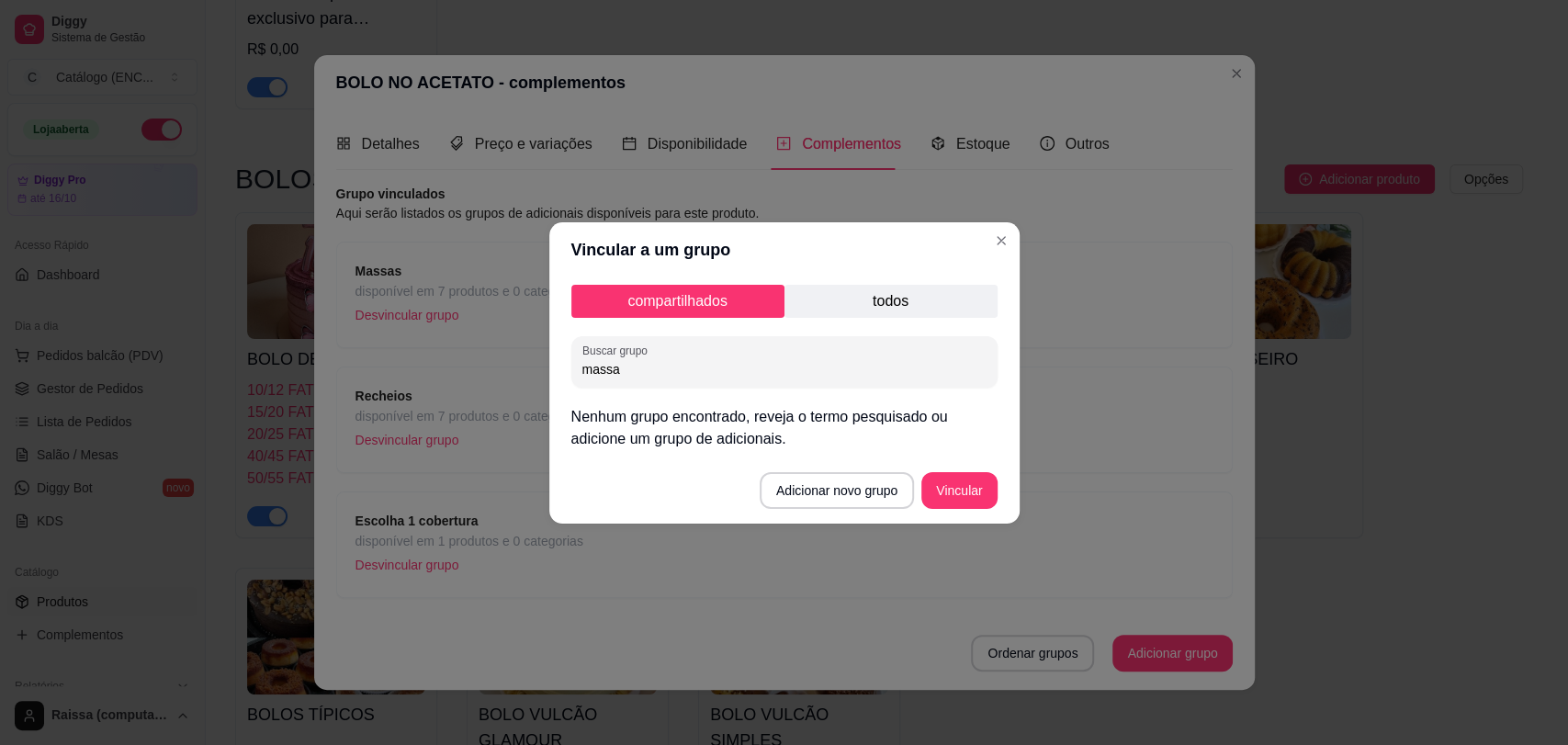
type input "massa"
click at [867, 299] on p "todos" at bounding box center [891, 300] width 213 height 33
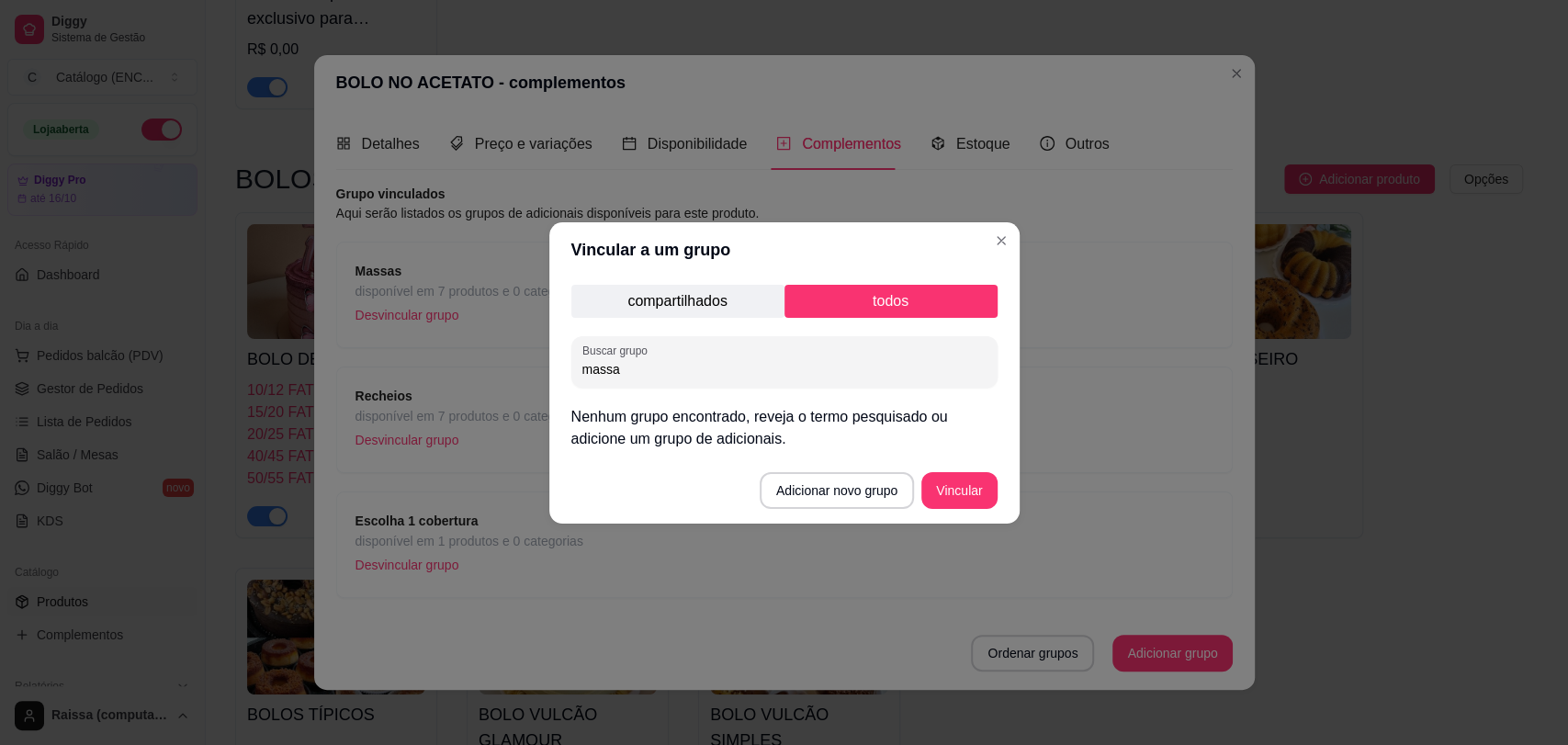
click at [850, 318] on div "compartilhados todos Buscar grupo massa Nenhum grupo encontrado, reveja o termo…" at bounding box center [784, 367] width 470 height 180
click at [843, 286] on p "todos" at bounding box center [891, 300] width 213 height 33
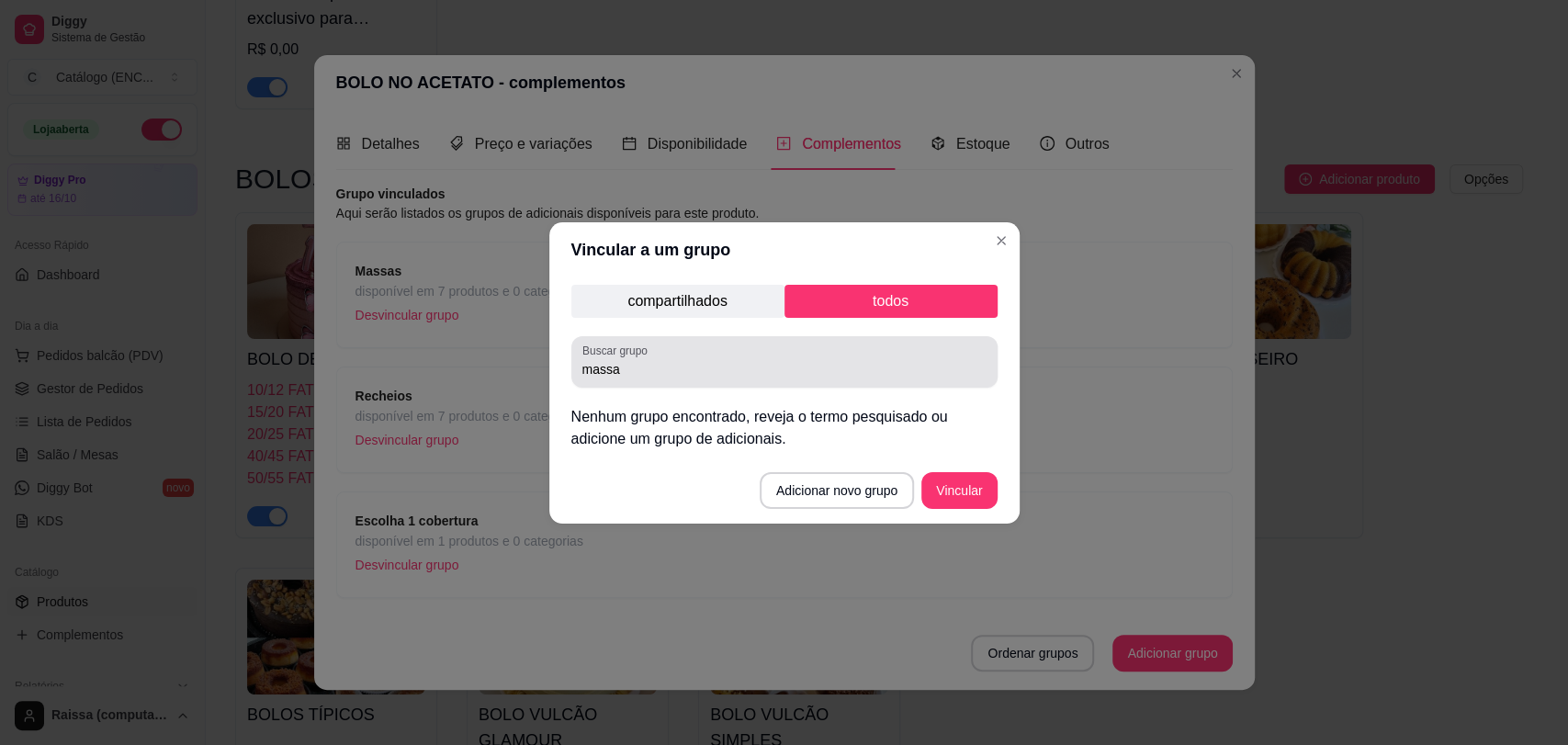
click at [753, 383] on div "Buscar grupo massa" at bounding box center [784, 361] width 426 height 51
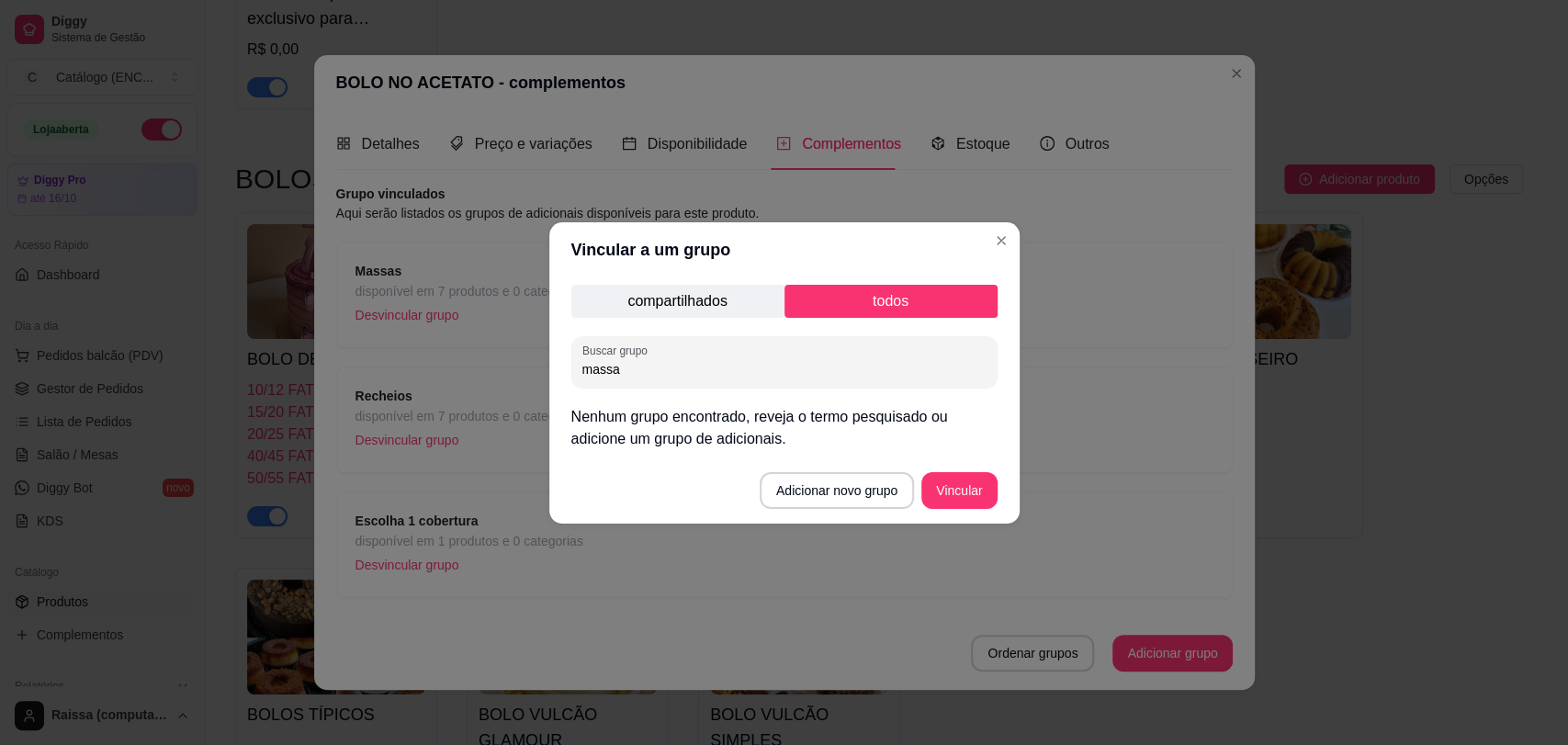
click at [828, 495] on button "Adicionar novo grupo" at bounding box center [837, 489] width 154 height 37
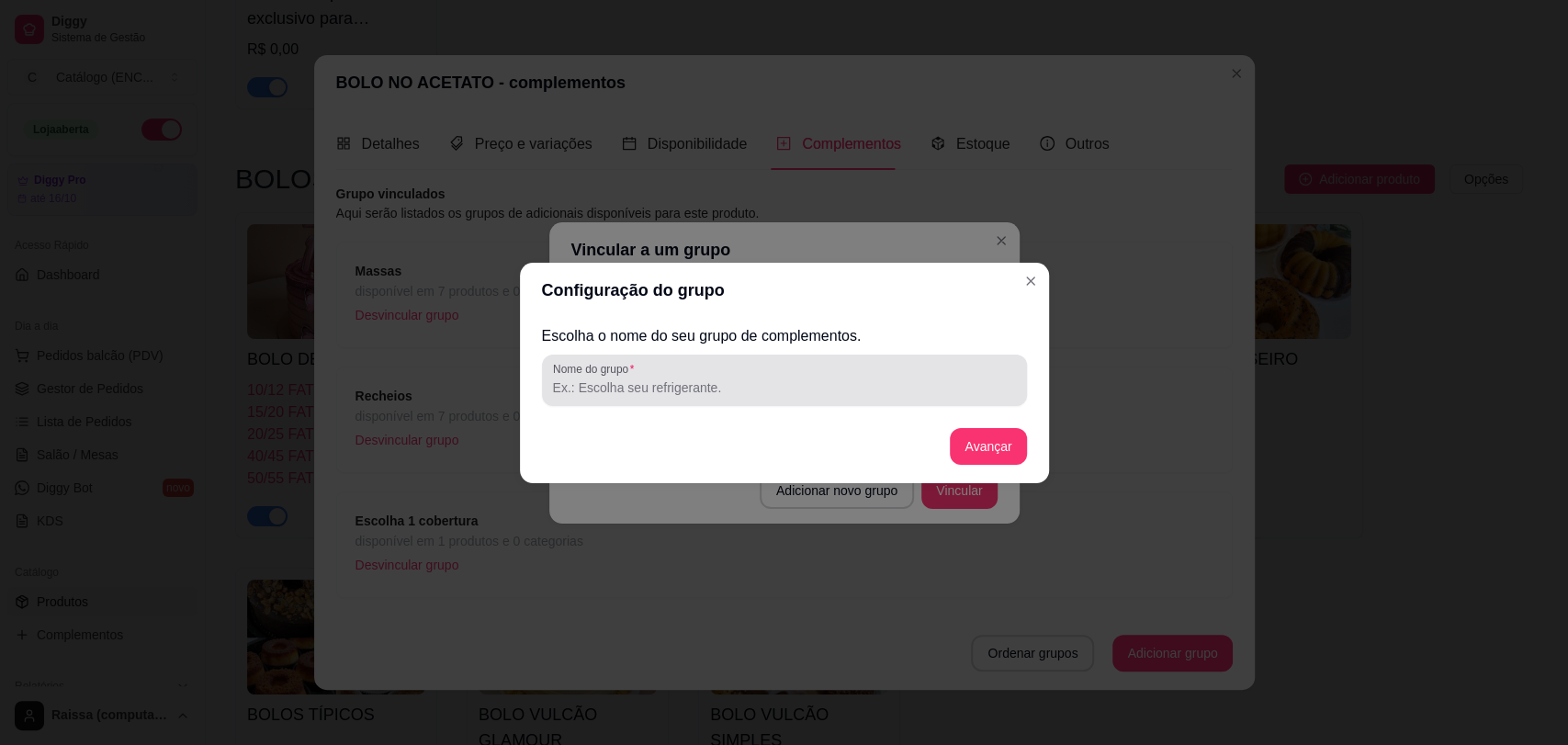
click at [680, 393] on input "Nome do grupo" at bounding box center [784, 387] width 463 height 19
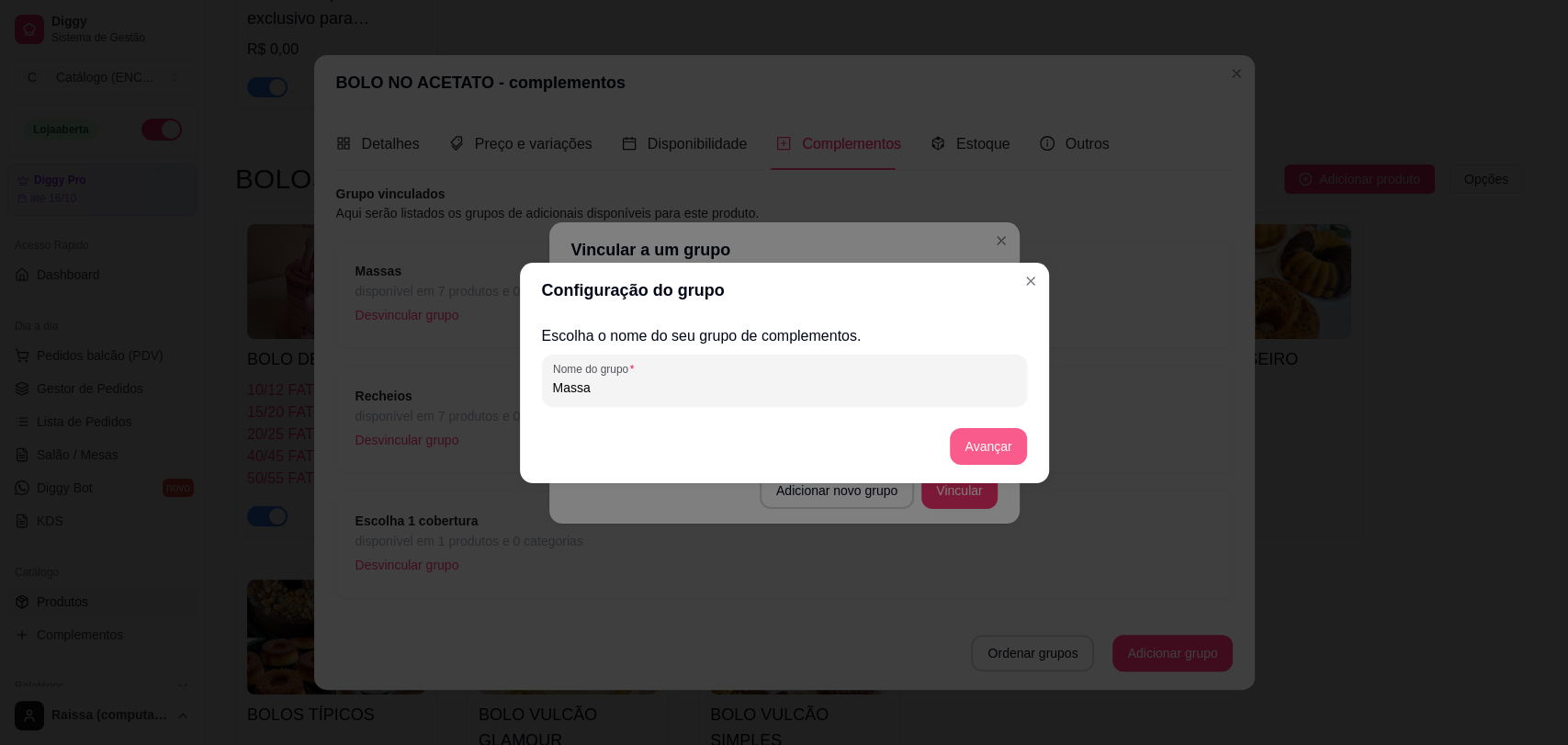
type input "Massa"
click at [1018, 450] on button "Avançar" at bounding box center [988, 446] width 76 height 37
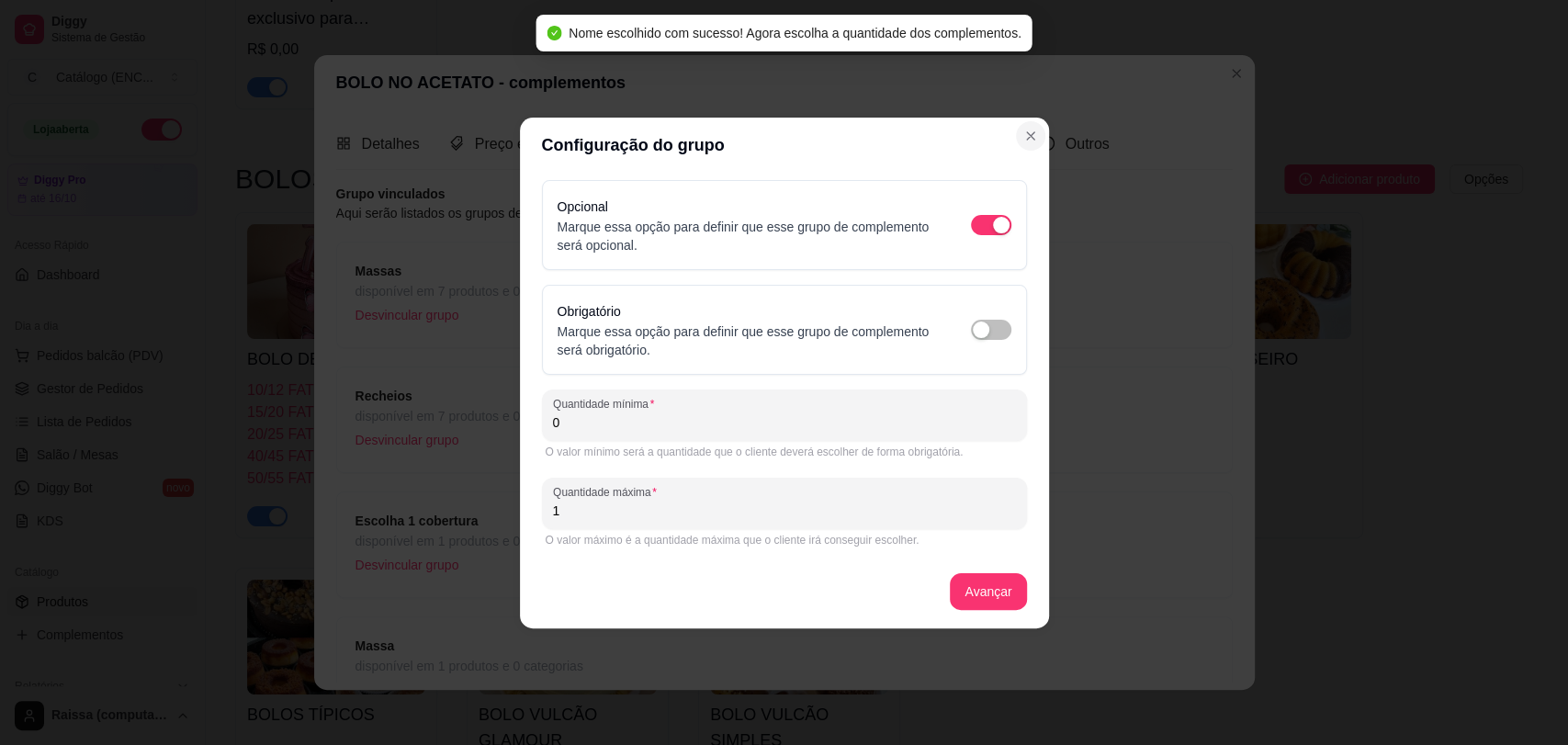
click at [1023, 125] on button "Close" at bounding box center [1030, 136] width 29 height 29
click at [1035, 135] on icon "Close" at bounding box center [1031, 136] width 15 height 15
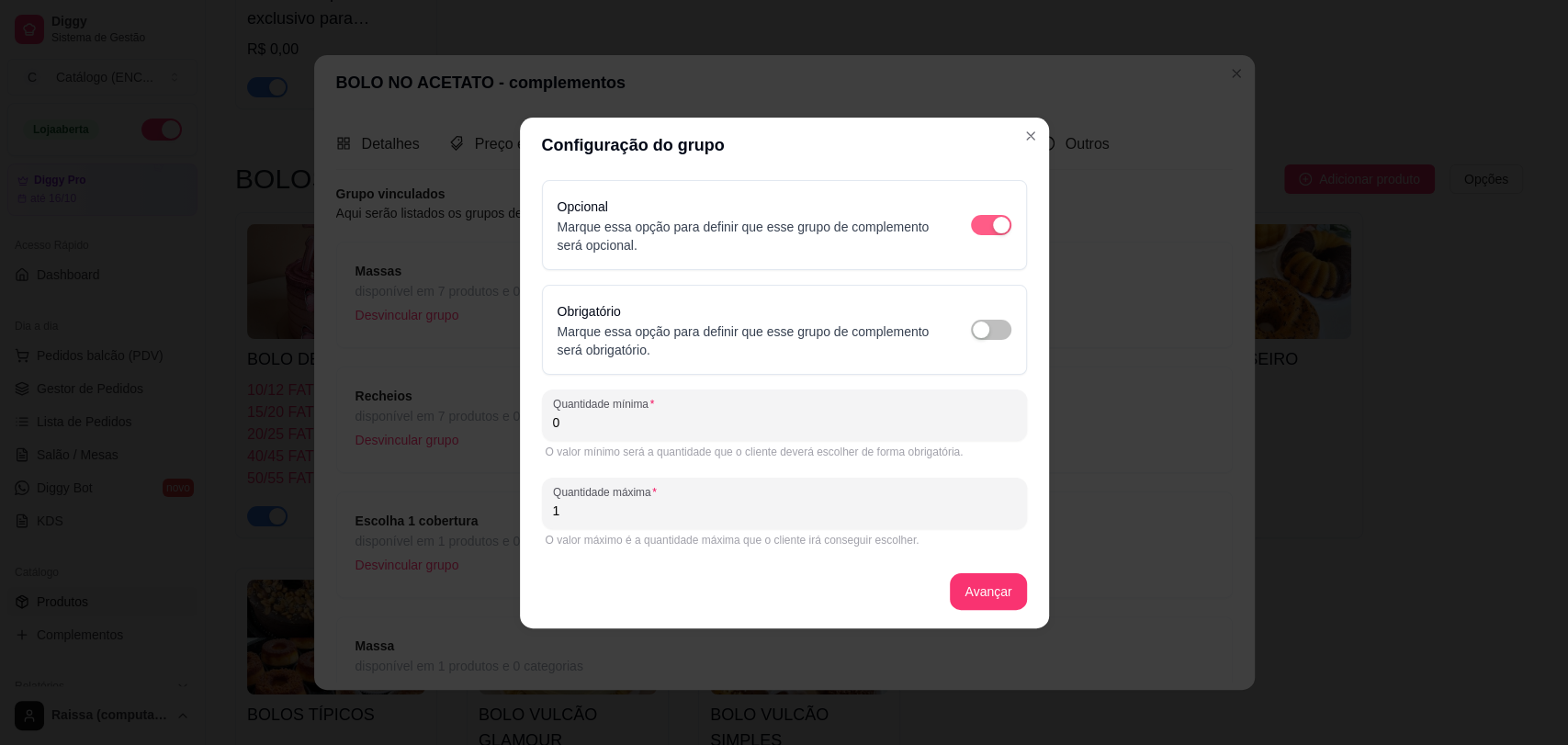
click at [987, 223] on span "button" at bounding box center [990, 226] width 40 height 21
click at [989, 318] on div "Obrigatório Marque essa opção para definir que esse grupo de complemento será o…" at bounding box center [784, 329] width 454 height 59
click at [989, 326] on button "button" at bounding box center [990, 330] width 40 height 21
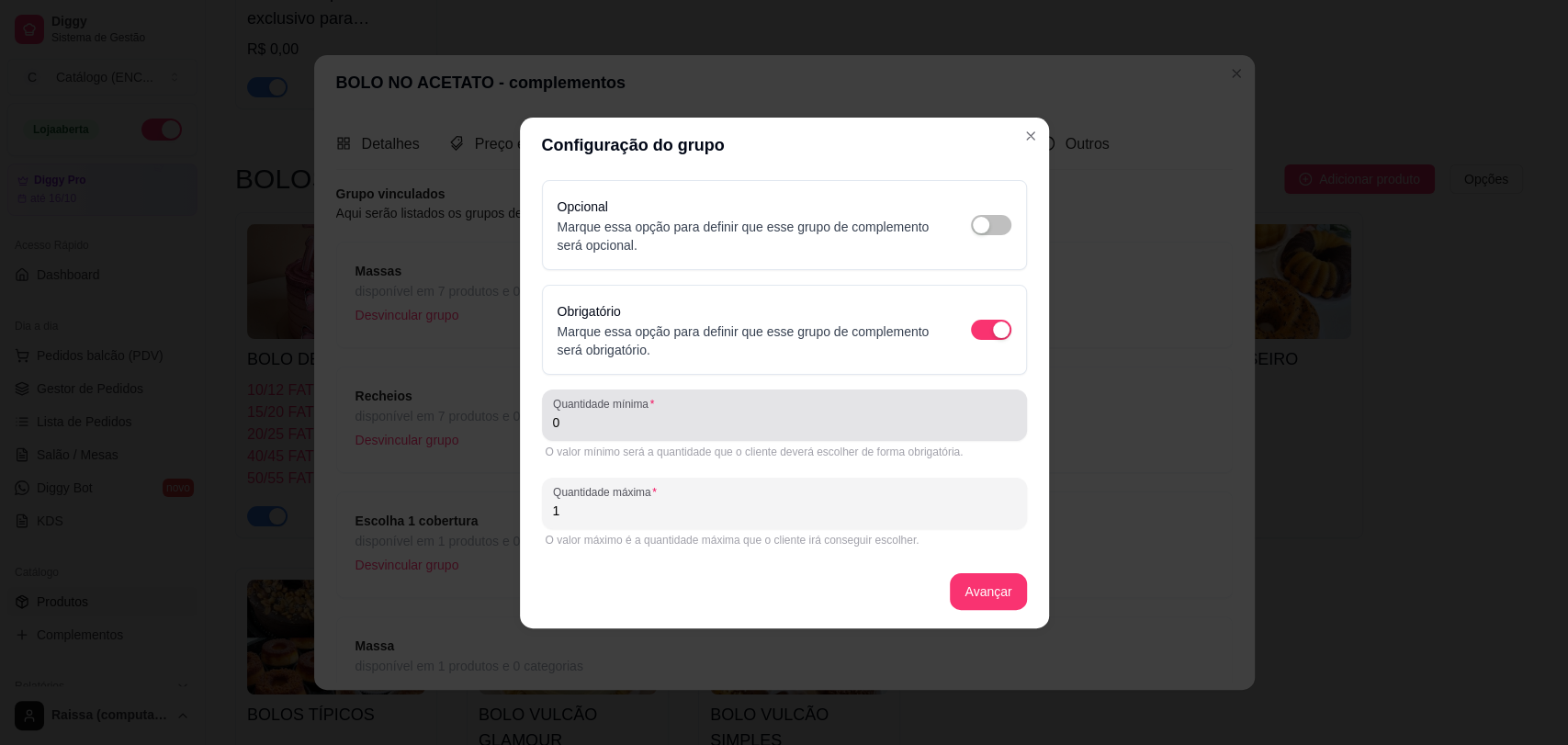
click at [661, 431] on div "0" at bounding box center [784, 415] width 463 height 37
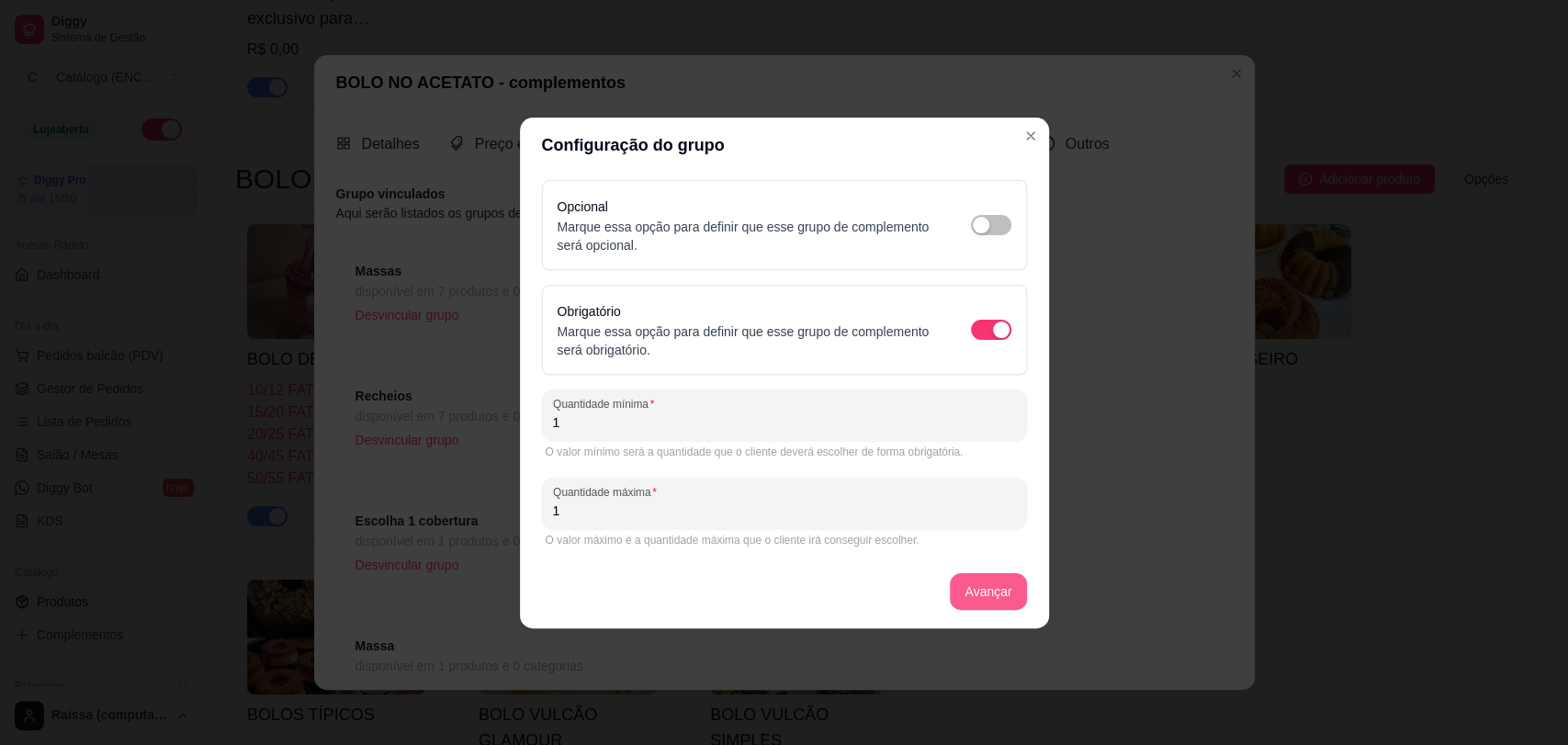
type input "1"
click at [994, 577] on button "Avançar" at bounding box center [988, 591] width 76 height 37
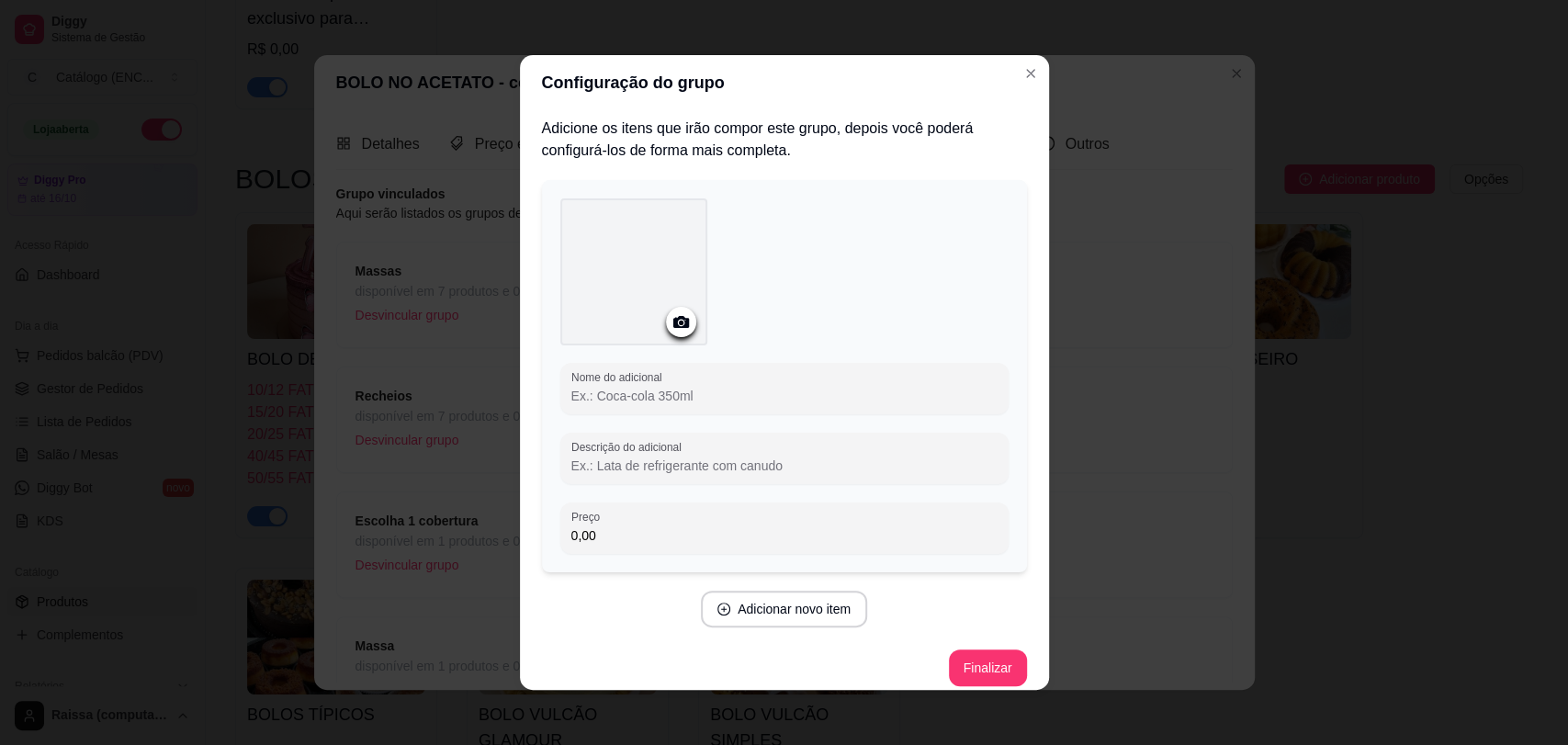
click at [735, 387] on input "Nome do adicional" at bounding box center [784, 396] width 426 height 19
type input "Branca"
click at [982, 667] on button "Finalizar" at bounding box center [988, 667] width 78 height 37
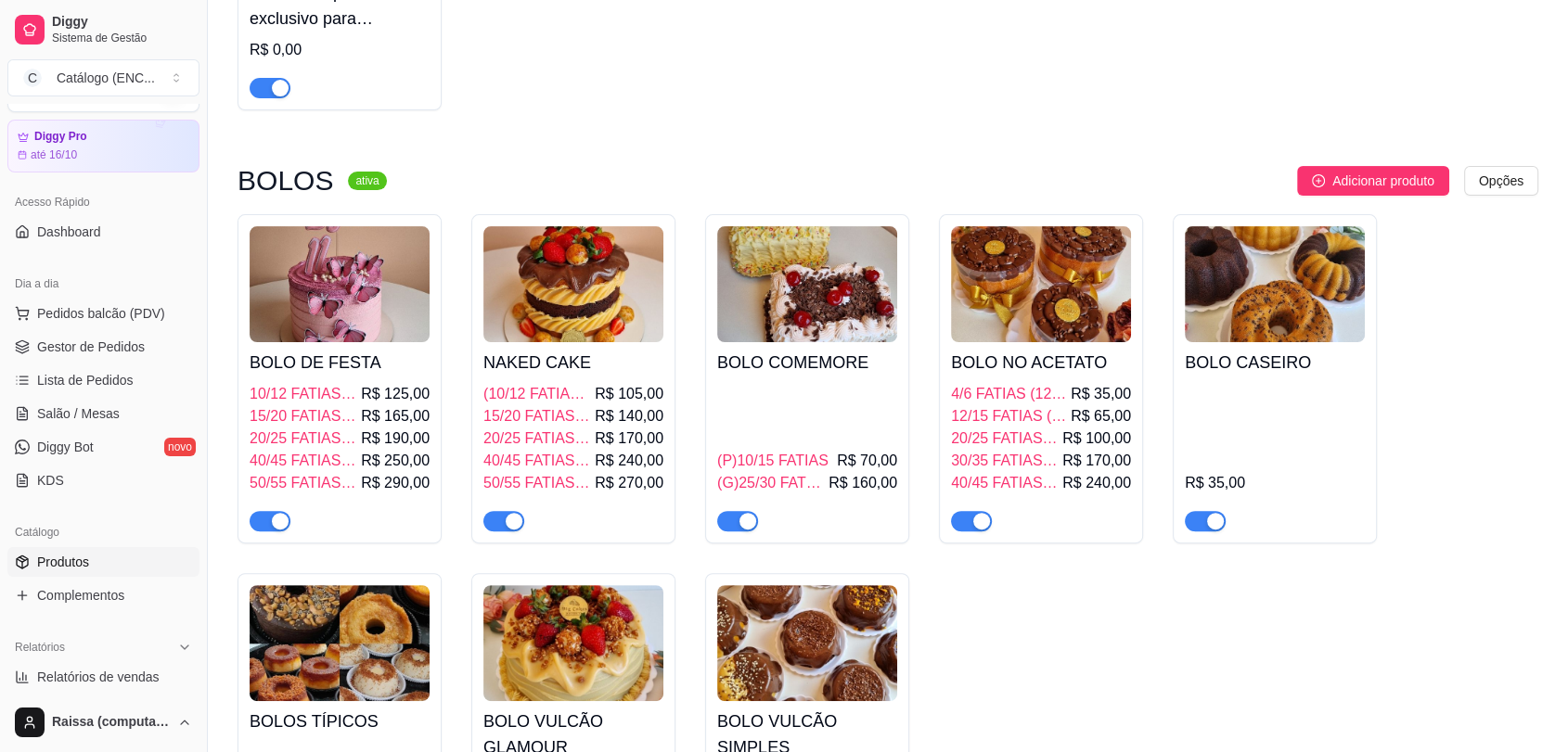
scroll to position [103, 0]
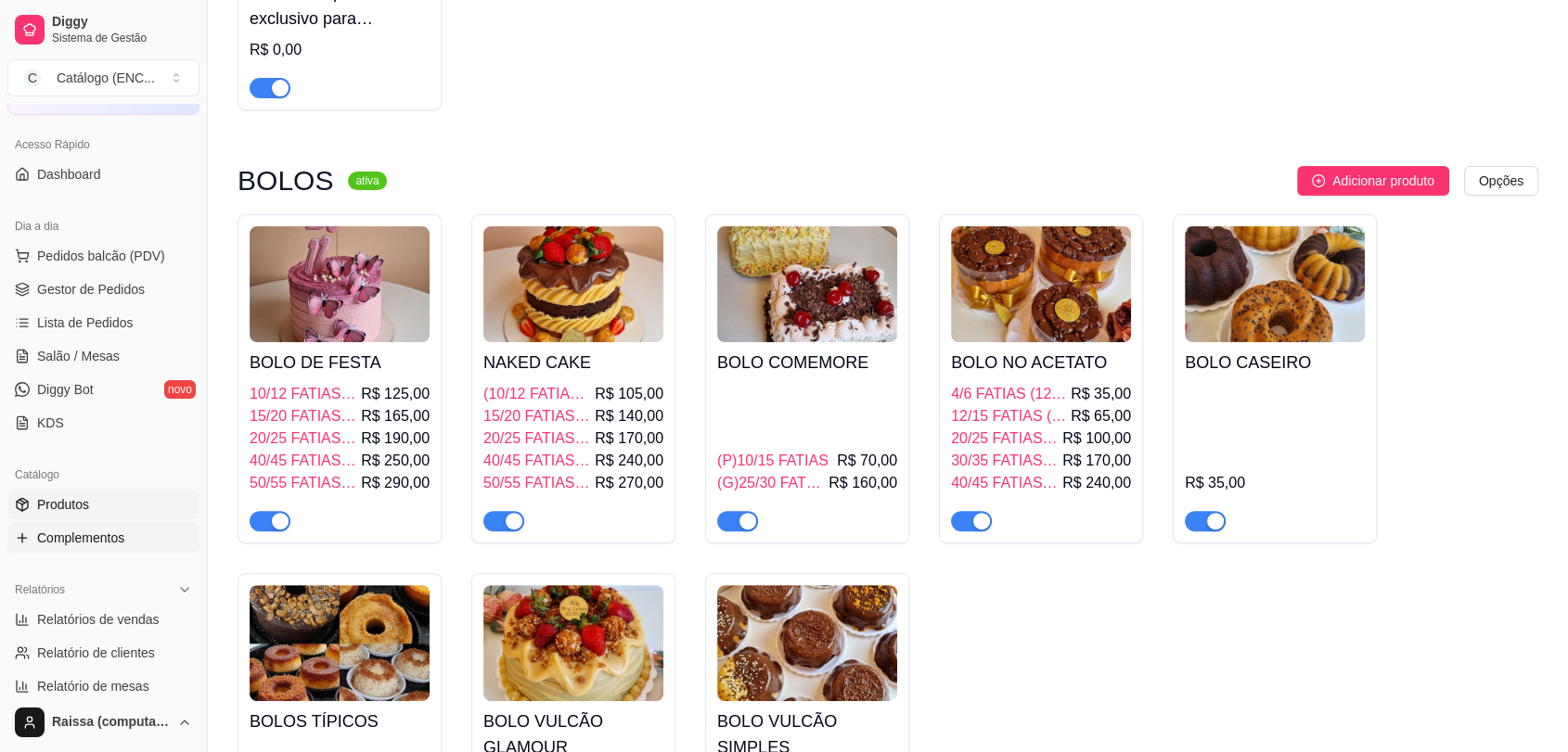
click at [89, 535] on span "Complementos" at bounding box center [80, 538] width 87 height 19
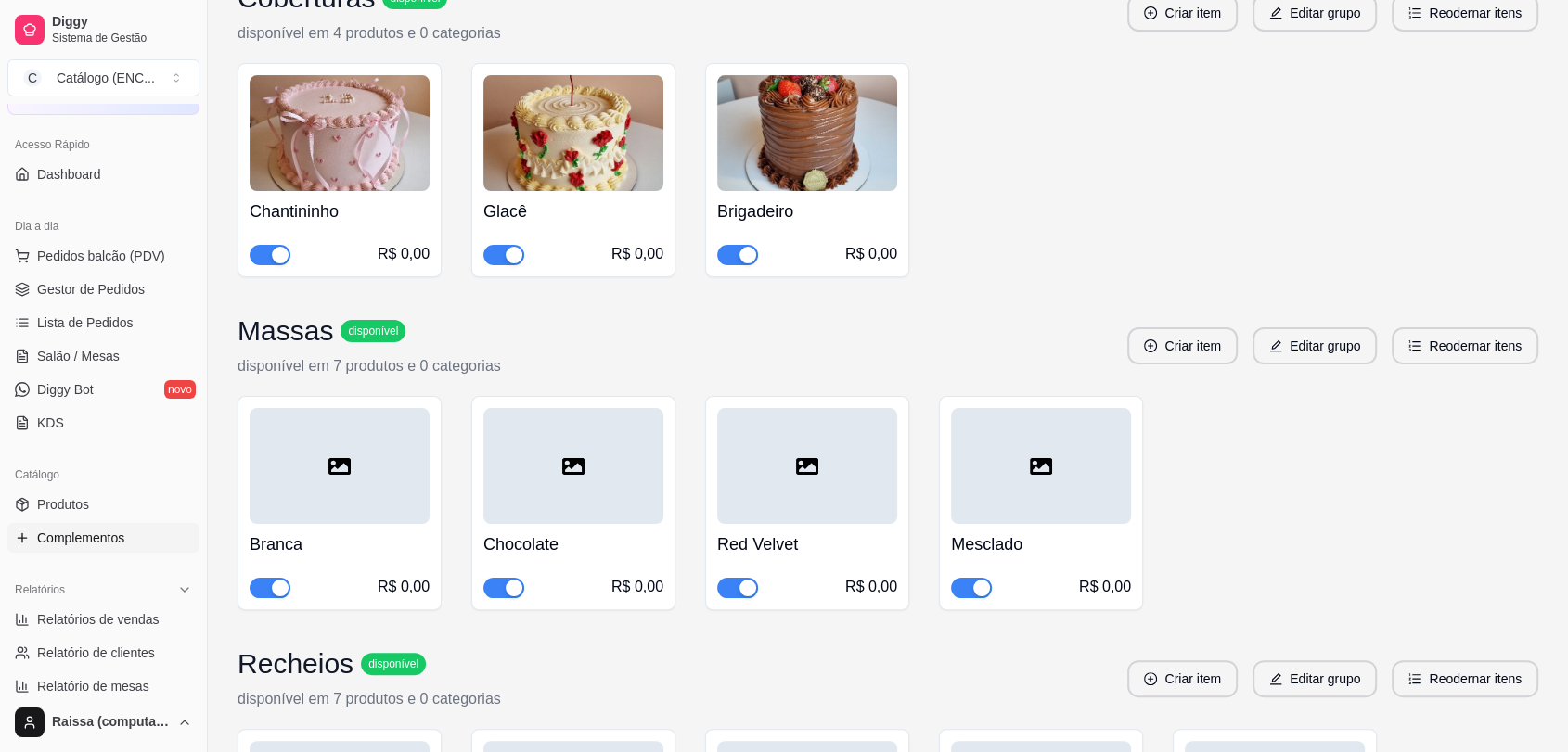
scroll to position [309, 0]
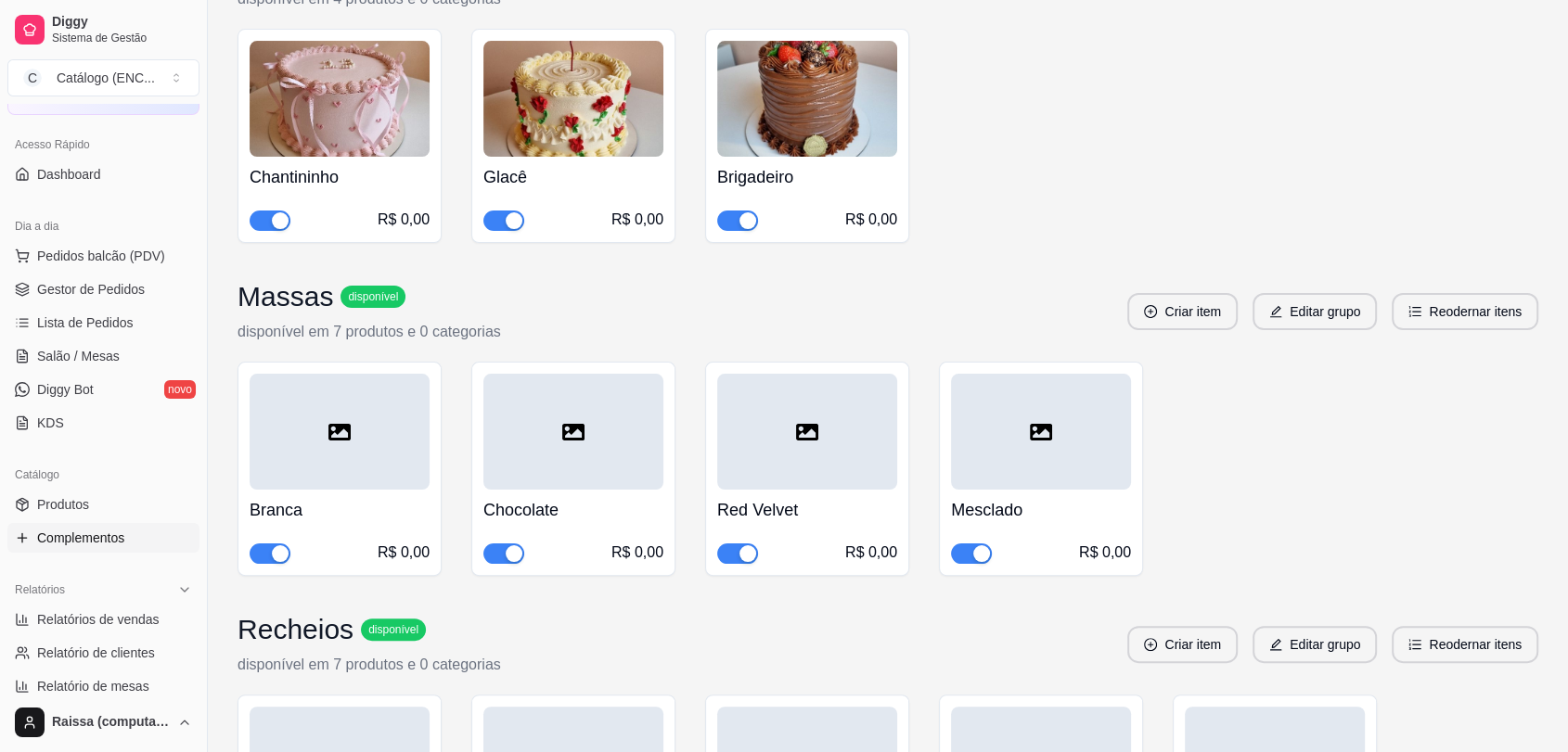
click at [306, 305] on h3 "Massas" at bounding box center [284, 296] width 95 height 33
click at [1309, 301] on button "Editar grupo" at bounding box center [1315, 312] width 121 height 36
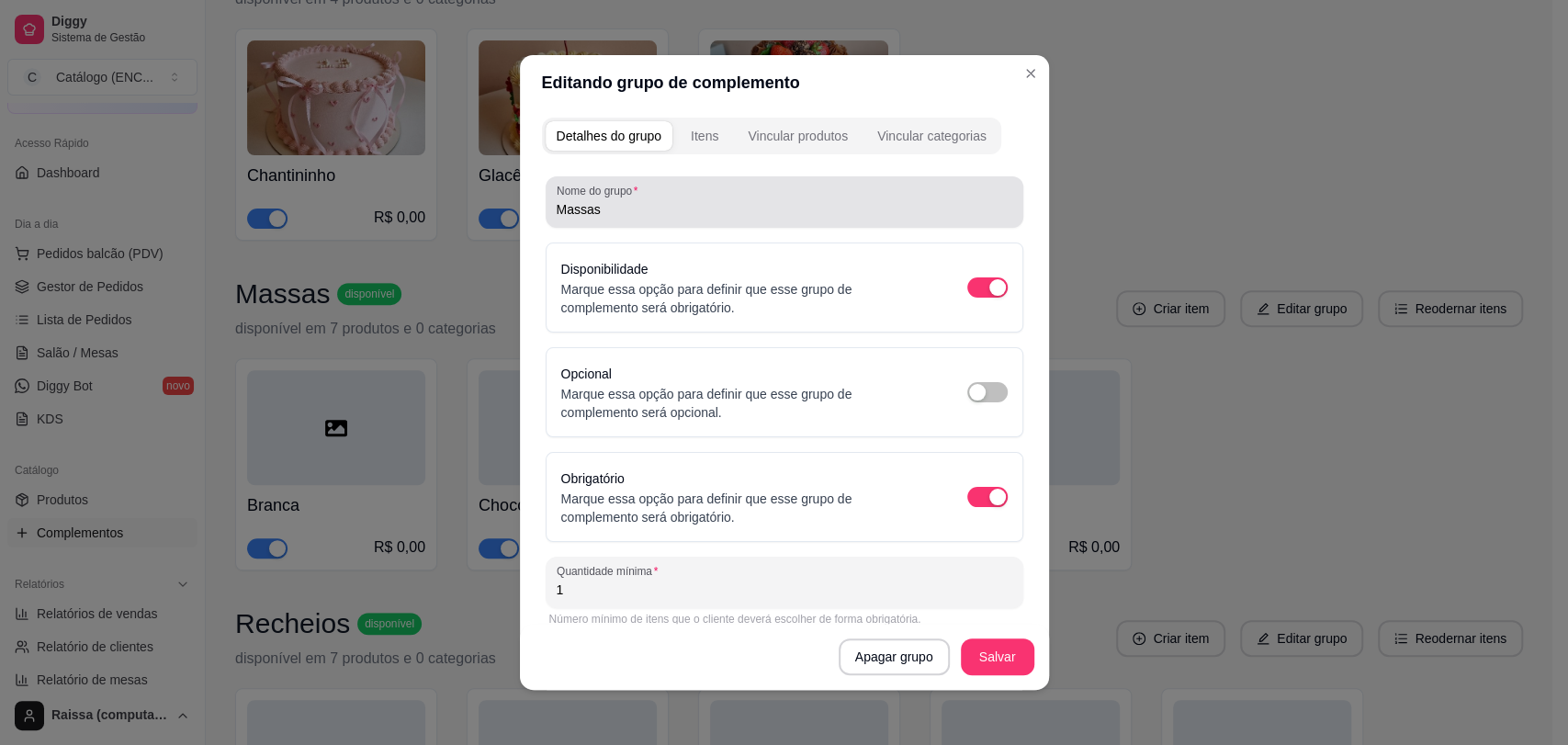
click at [654, 197] on div "Massas" at bounding box center [784, 201] width 456 height 37
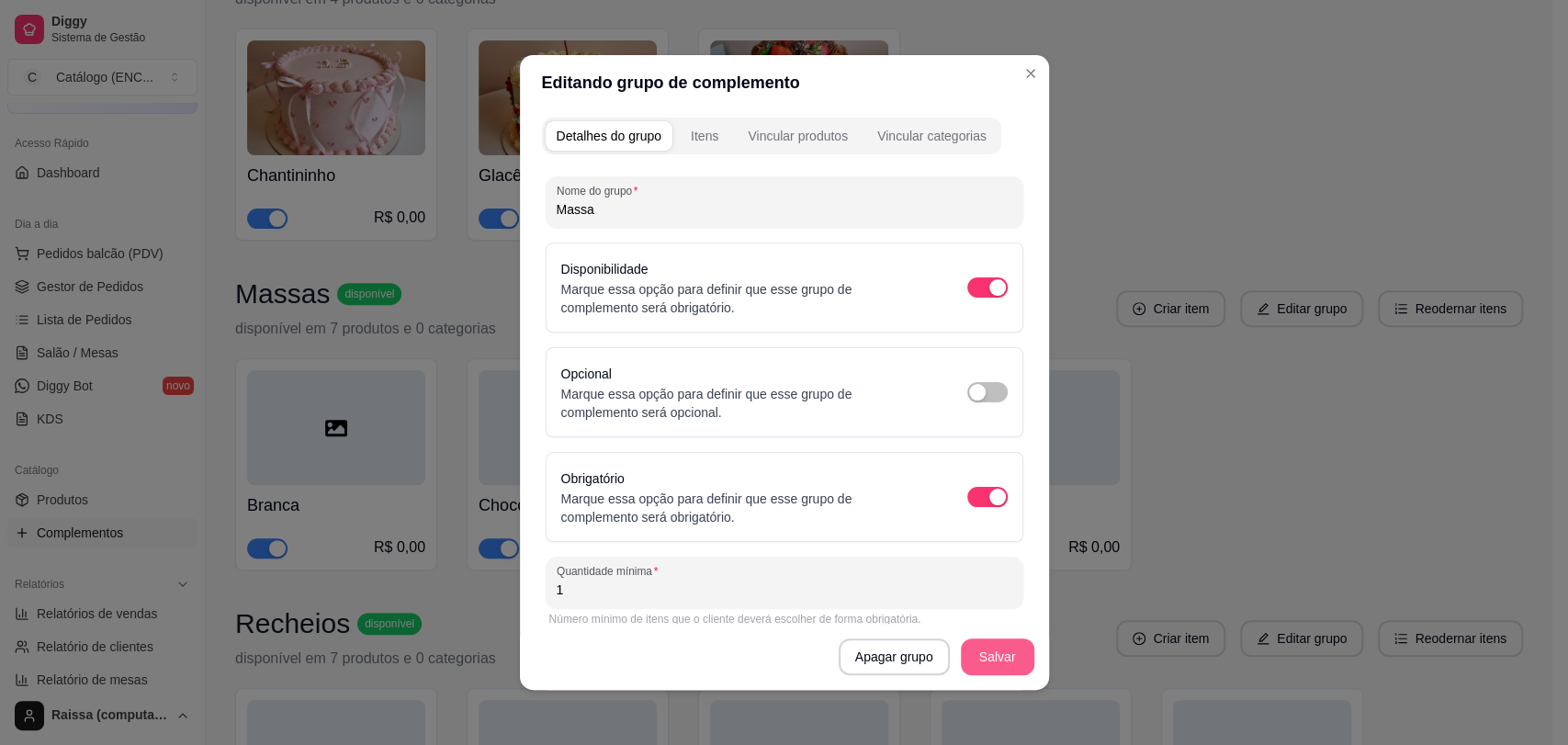
type input "Massa"
click at [979, 666] on button "Salvar" at bounding box center [998, 656] width 74 height 37
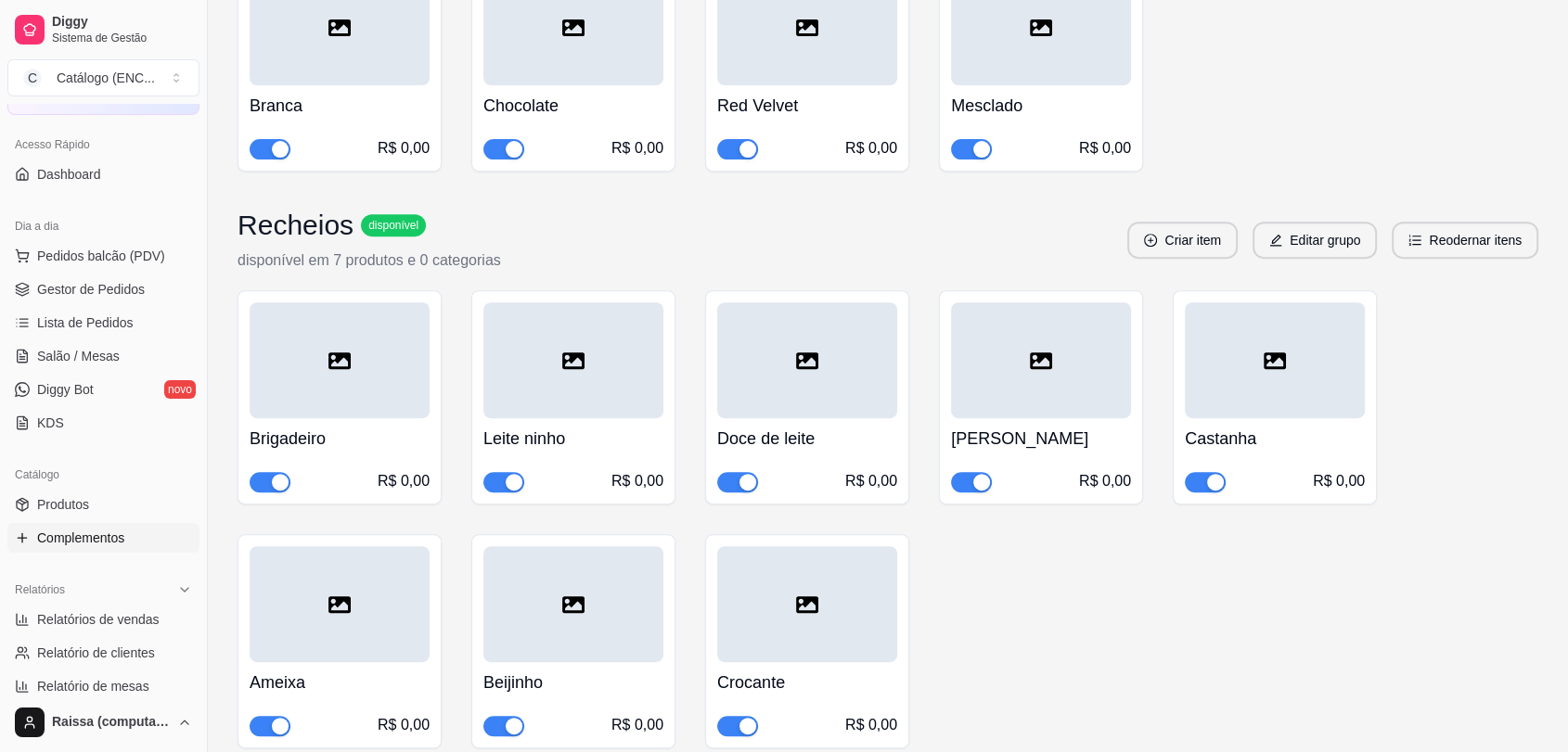
scroll to position [721, 0]
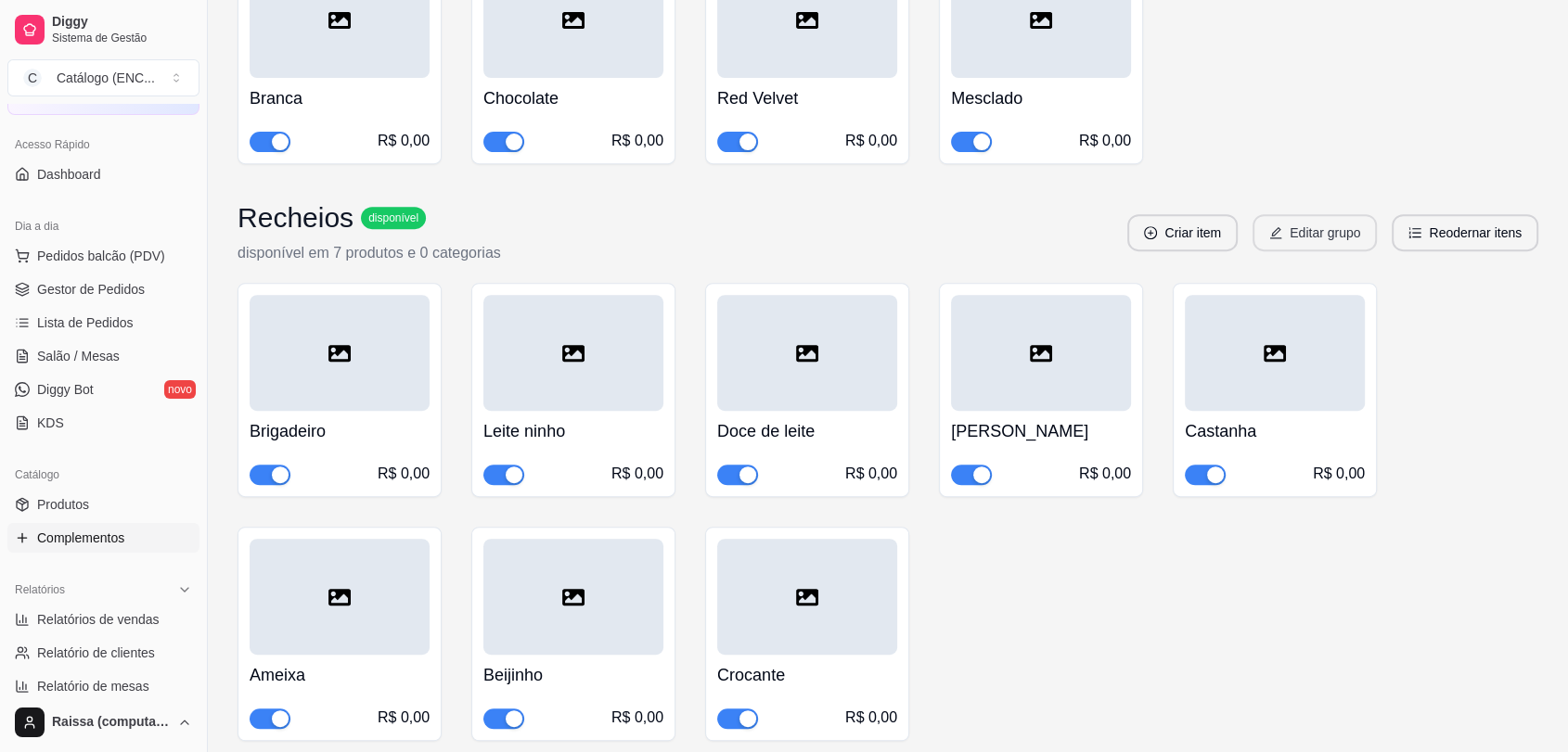
click at [1284, 226] on button "Editar grupo" at bounding box center [1315, 232] width 125 height 37
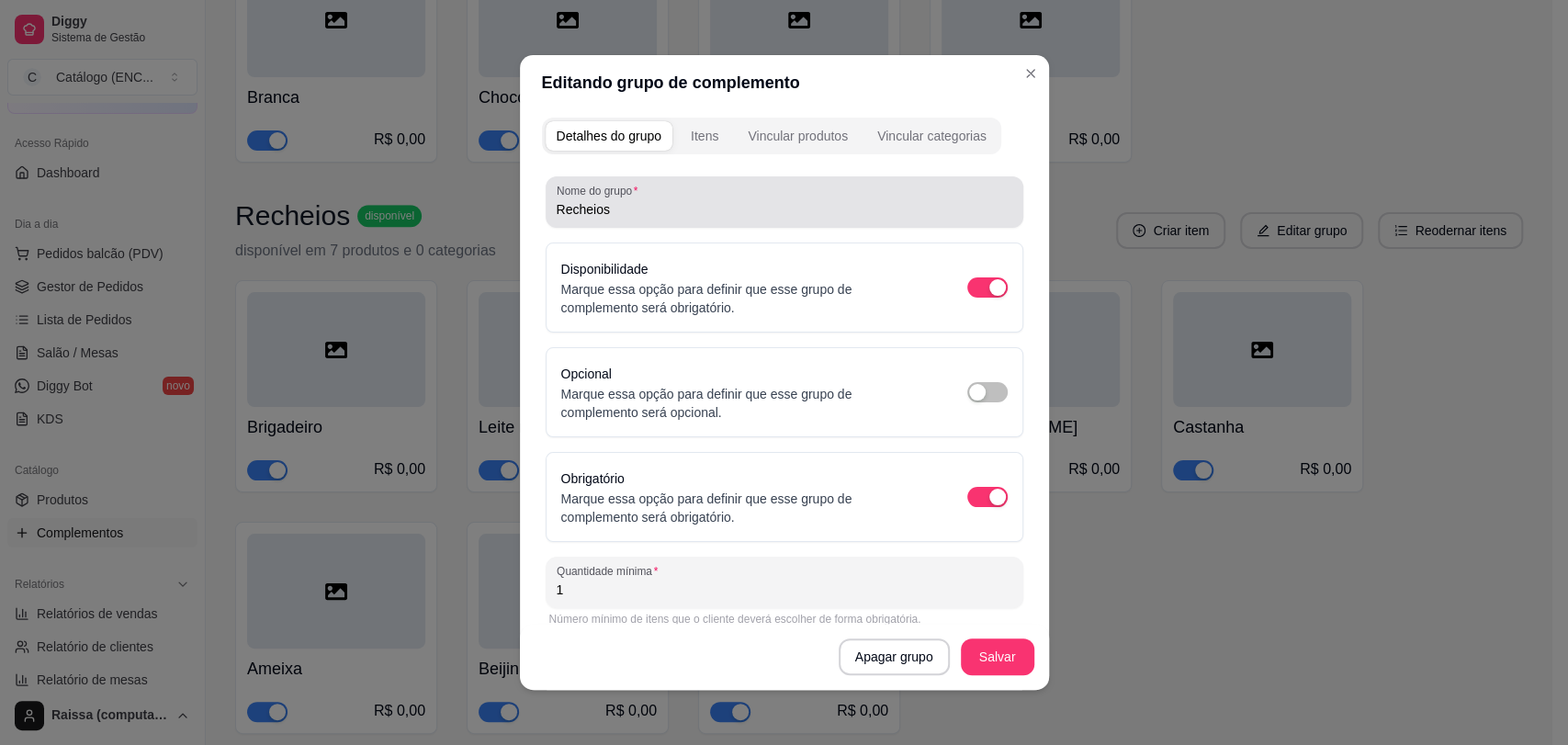
click at [633, 223] on div "Nome do grupo Recheios" at bounding box center [784, 201] width 477 height 51
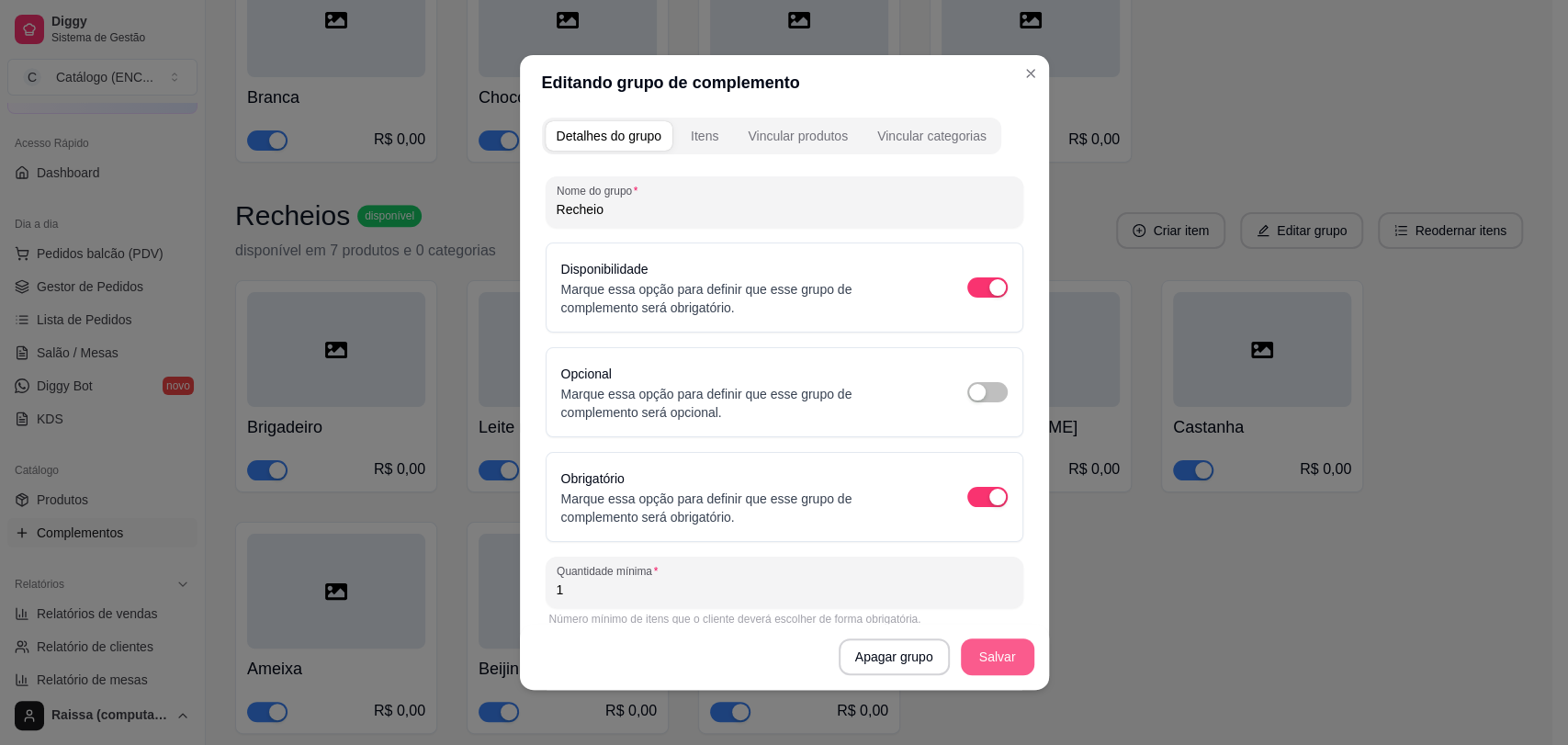
type input "Recheio"
click at [1015, 654] on button "Salvar" at bounding box center [998, 656] width 74 height 37
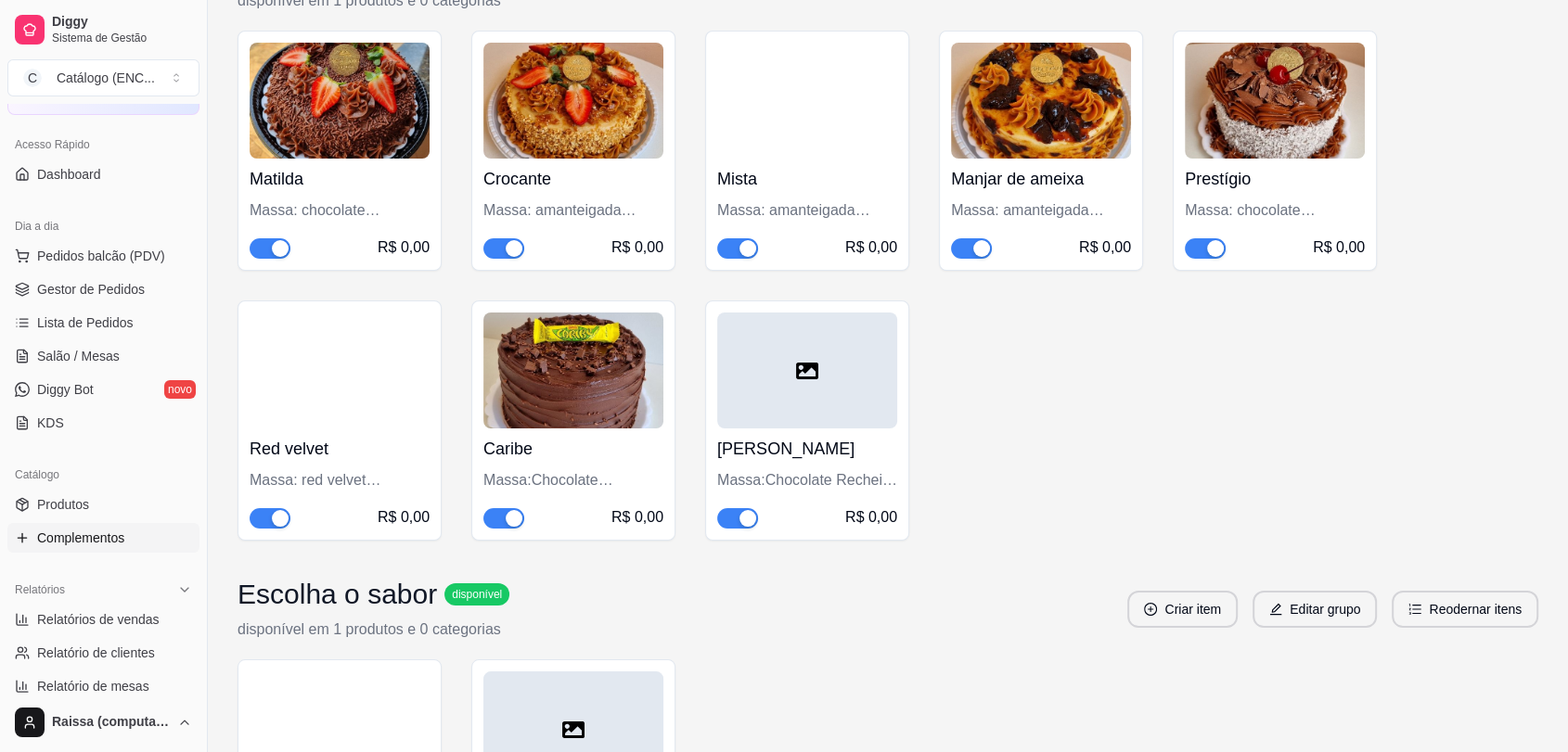
scroll to position [6902, 0]
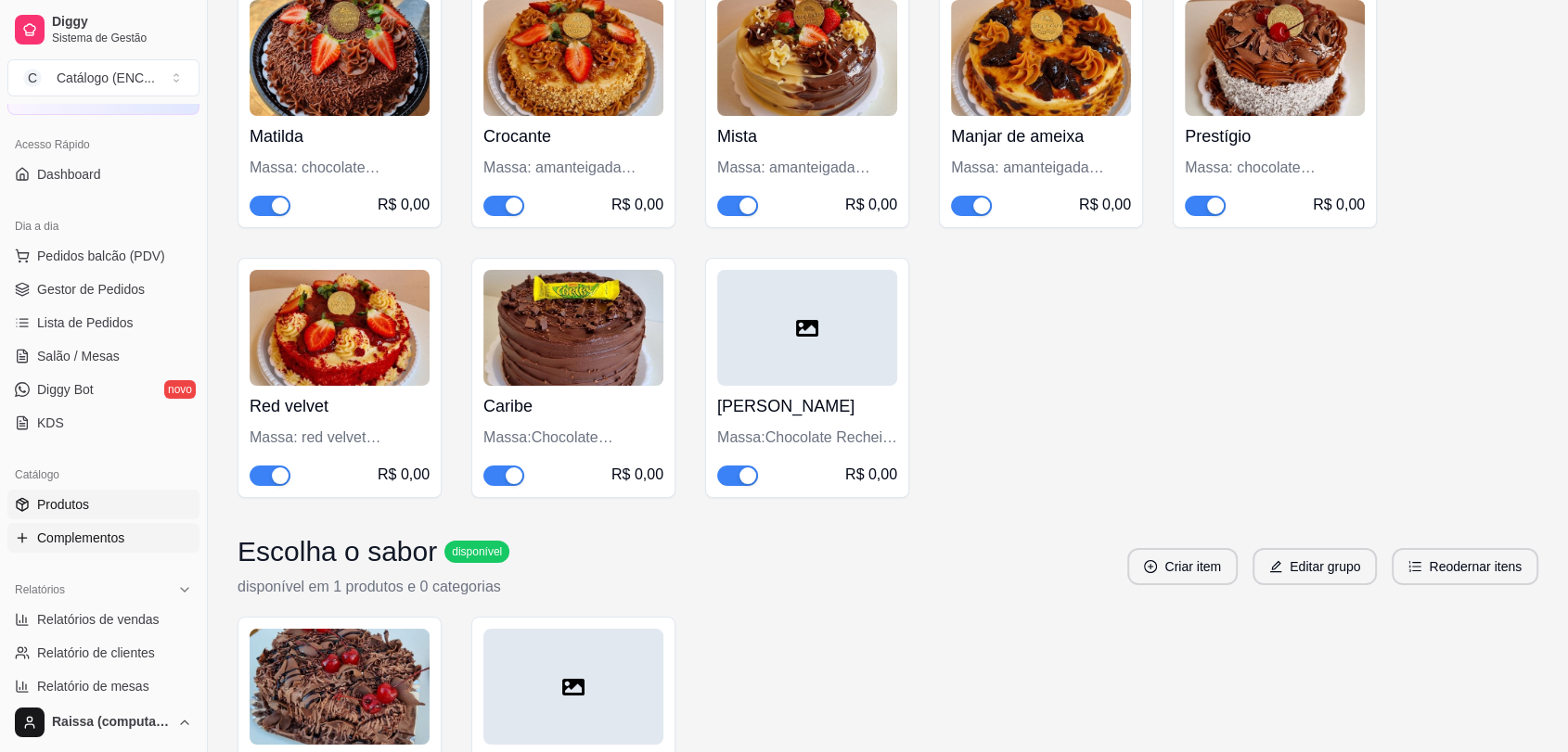
click at [71, 515] on link "Produtos" at bounding box center [103, 504] width 192 height 29
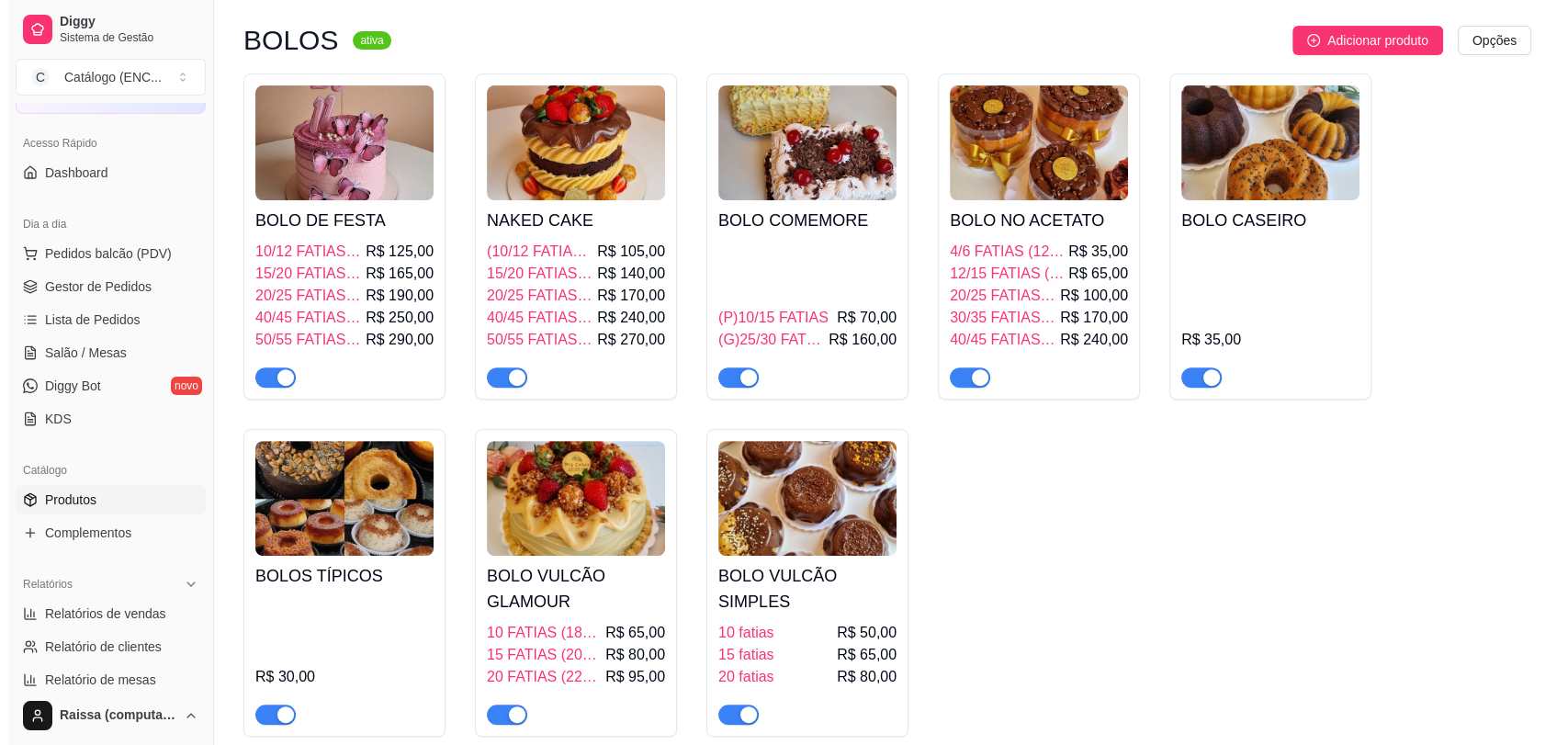
scroll to position [612, 0]
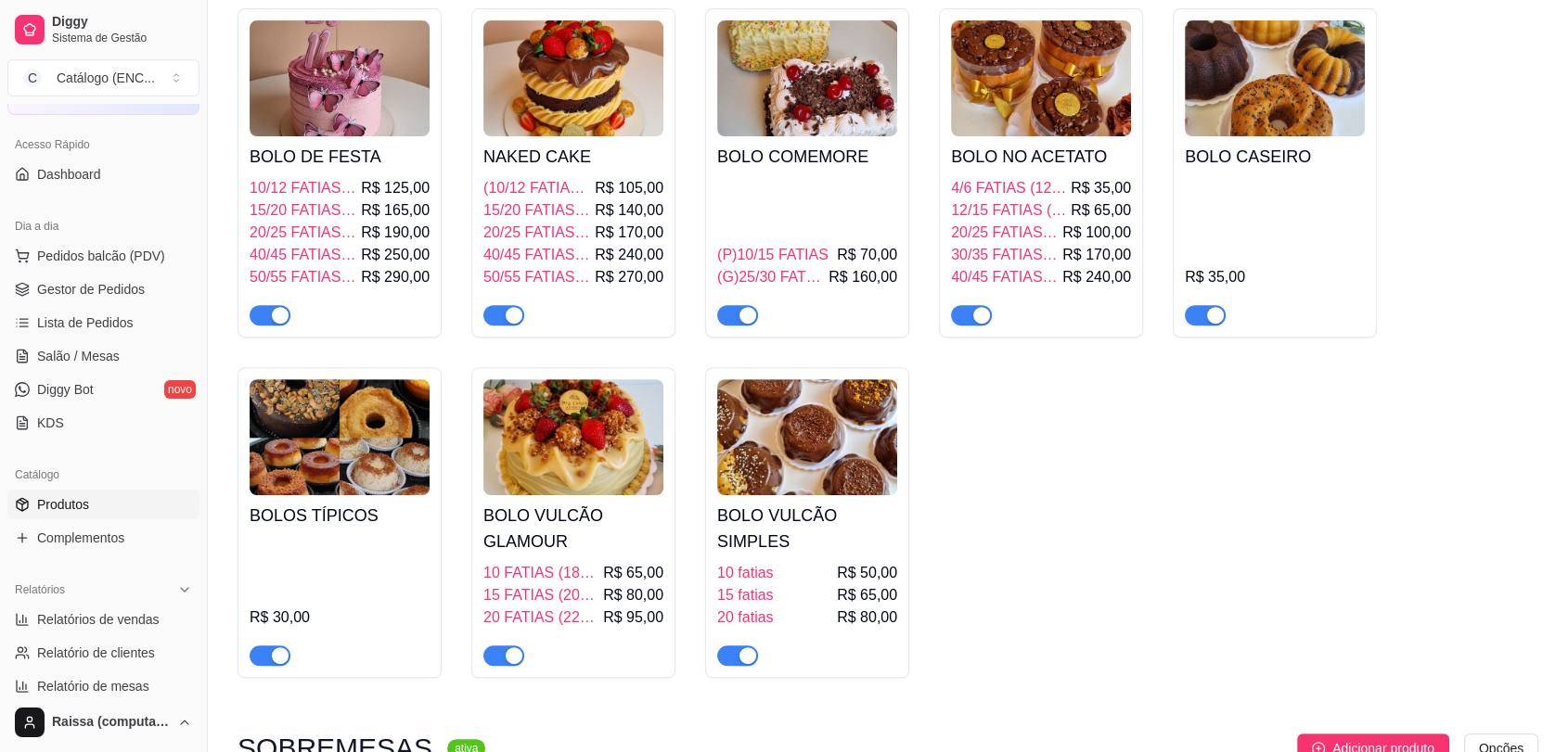
click at [1057, 212] on span "12/15 FATIAS (16cm)" at bounding box center [1008, 211] width 116 height 23
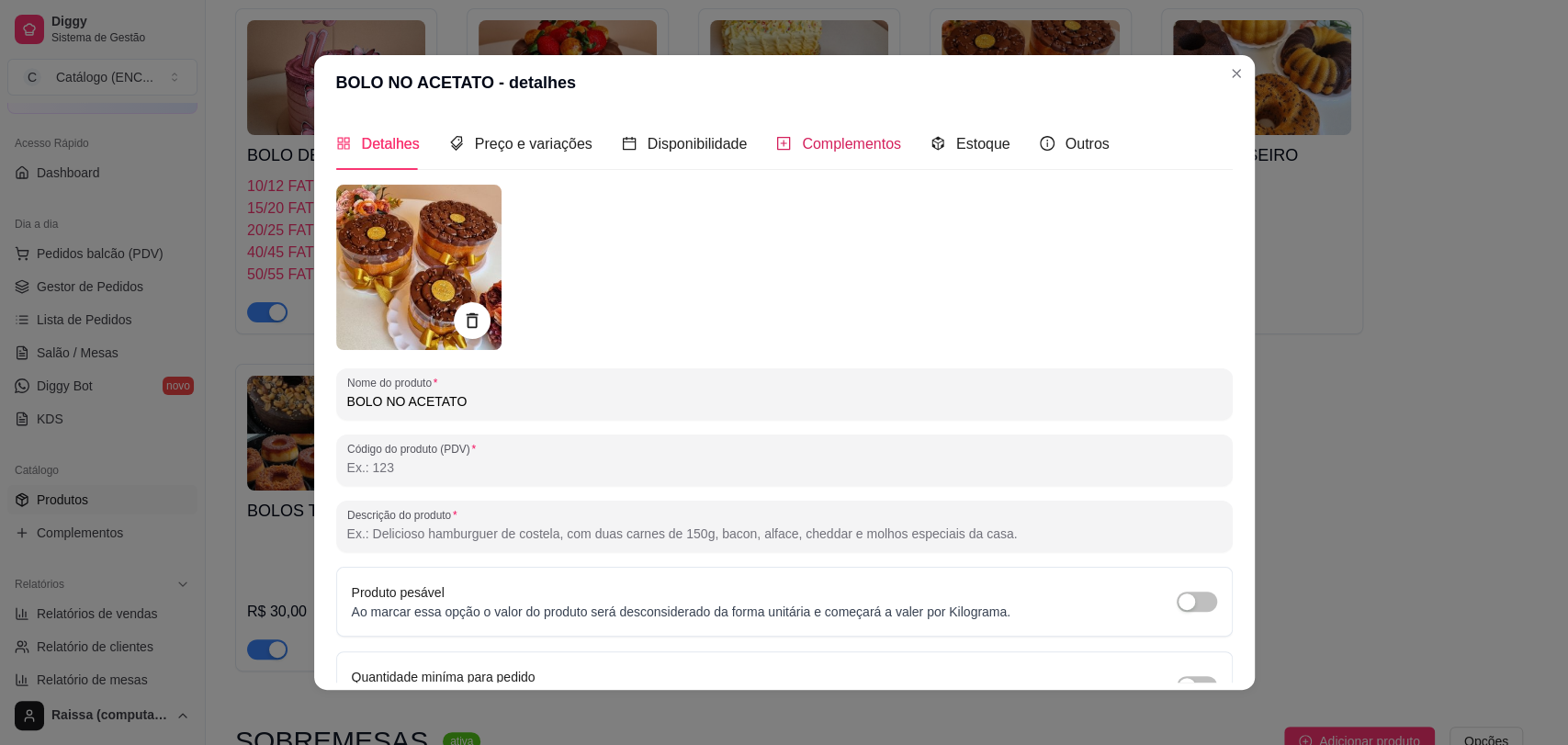
click at [816, 149] on span "Complementos" at bounding box center [852, 143] width 99 height 16
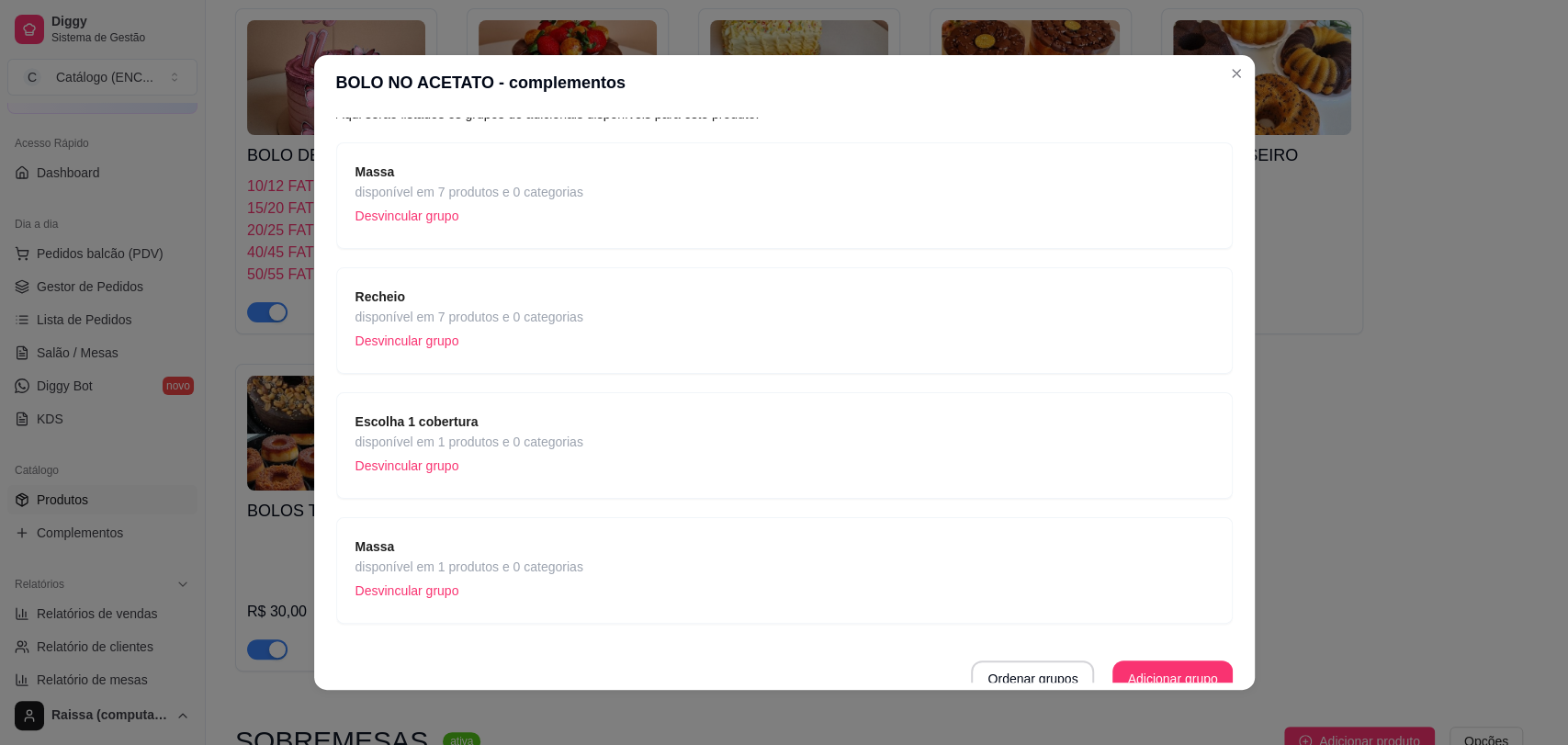
scroll to position [102, 0]
click at [422, 219] on p "Desvincular grupo" at bounding box center [469, 212] width 227 height 27
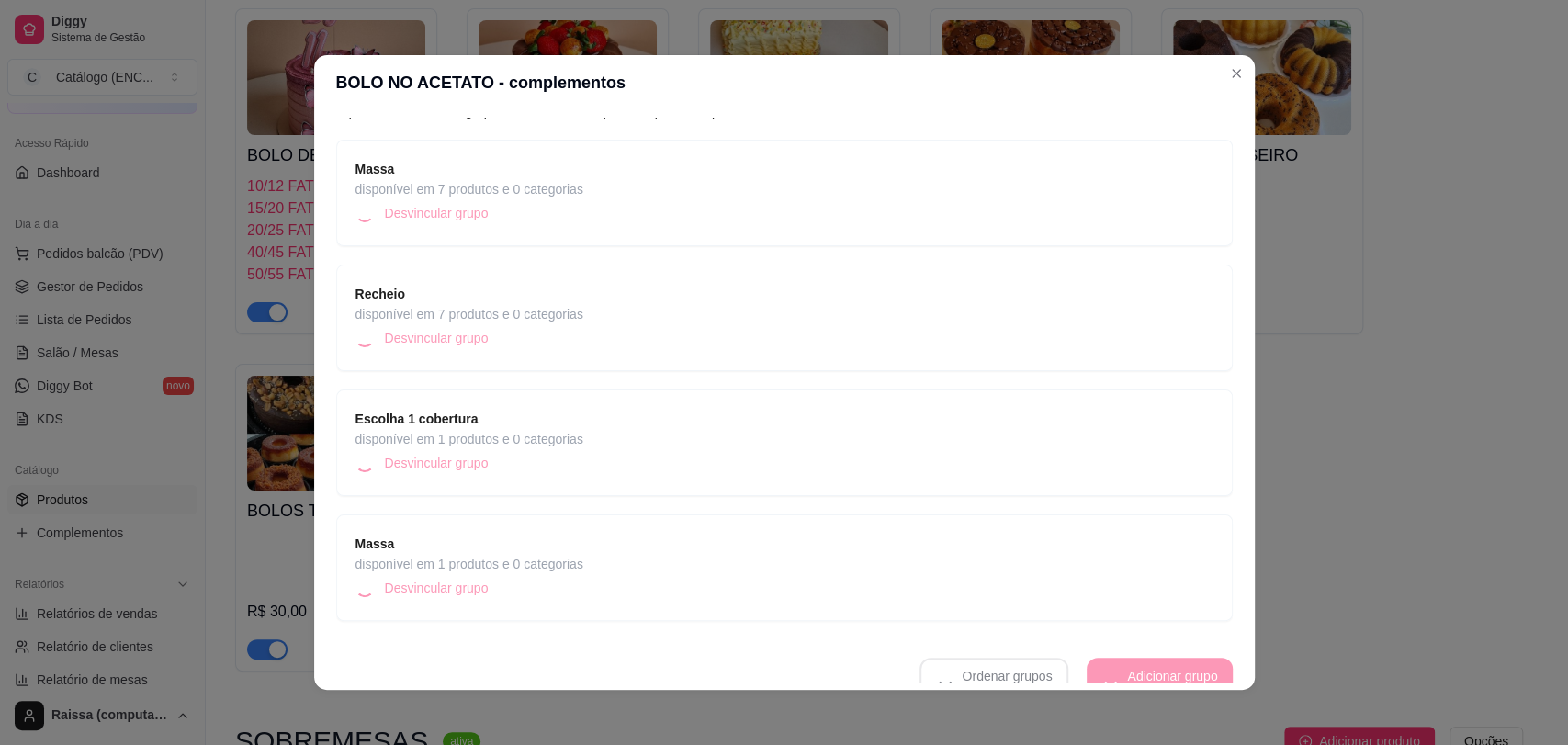
scroll to position [0, 0]
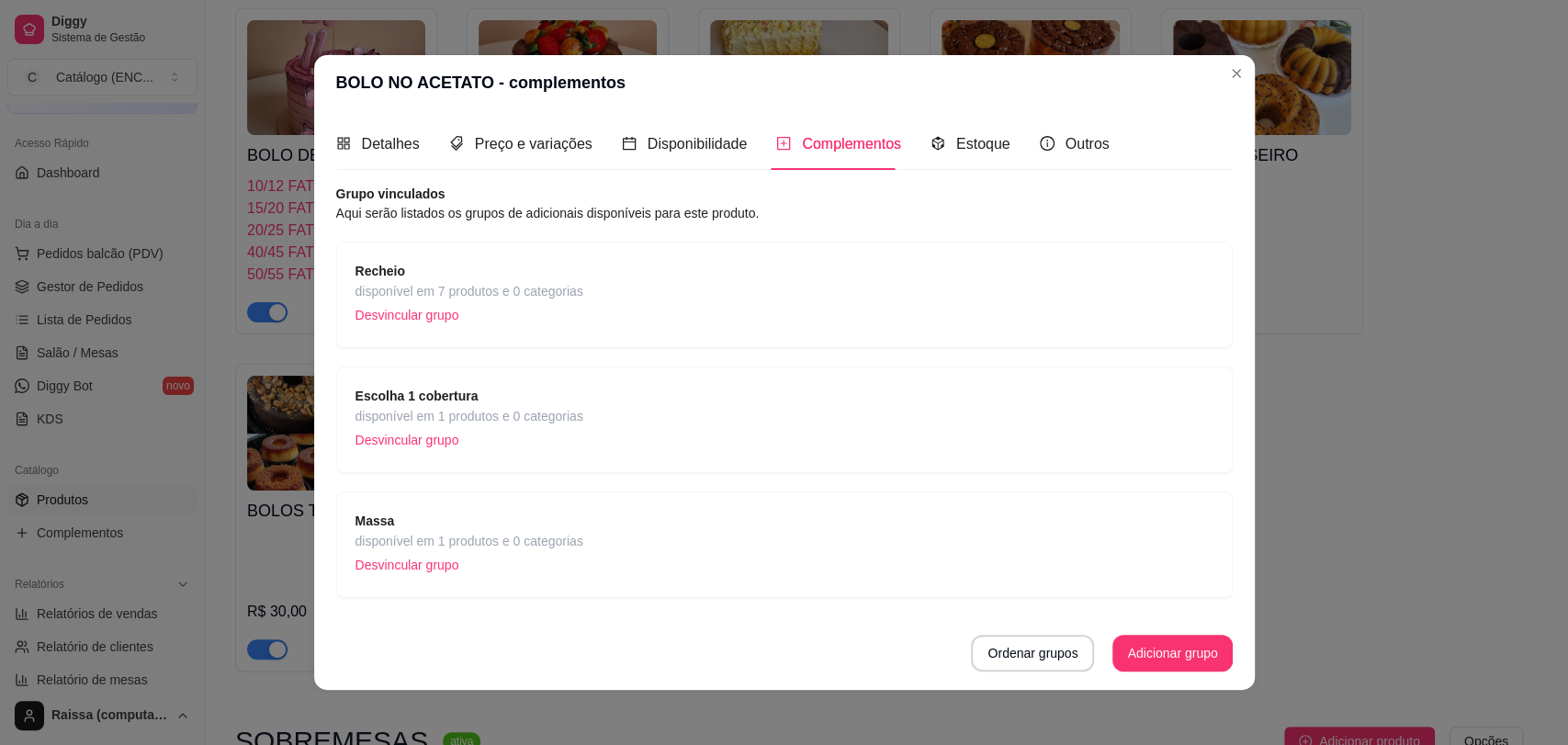
click at [583, 403] on div "Escolha 1 cobertura disponível em 1 produtos e 0 categorias Desvincular grupo" at bounding box center [784, 419] width 858 height 68
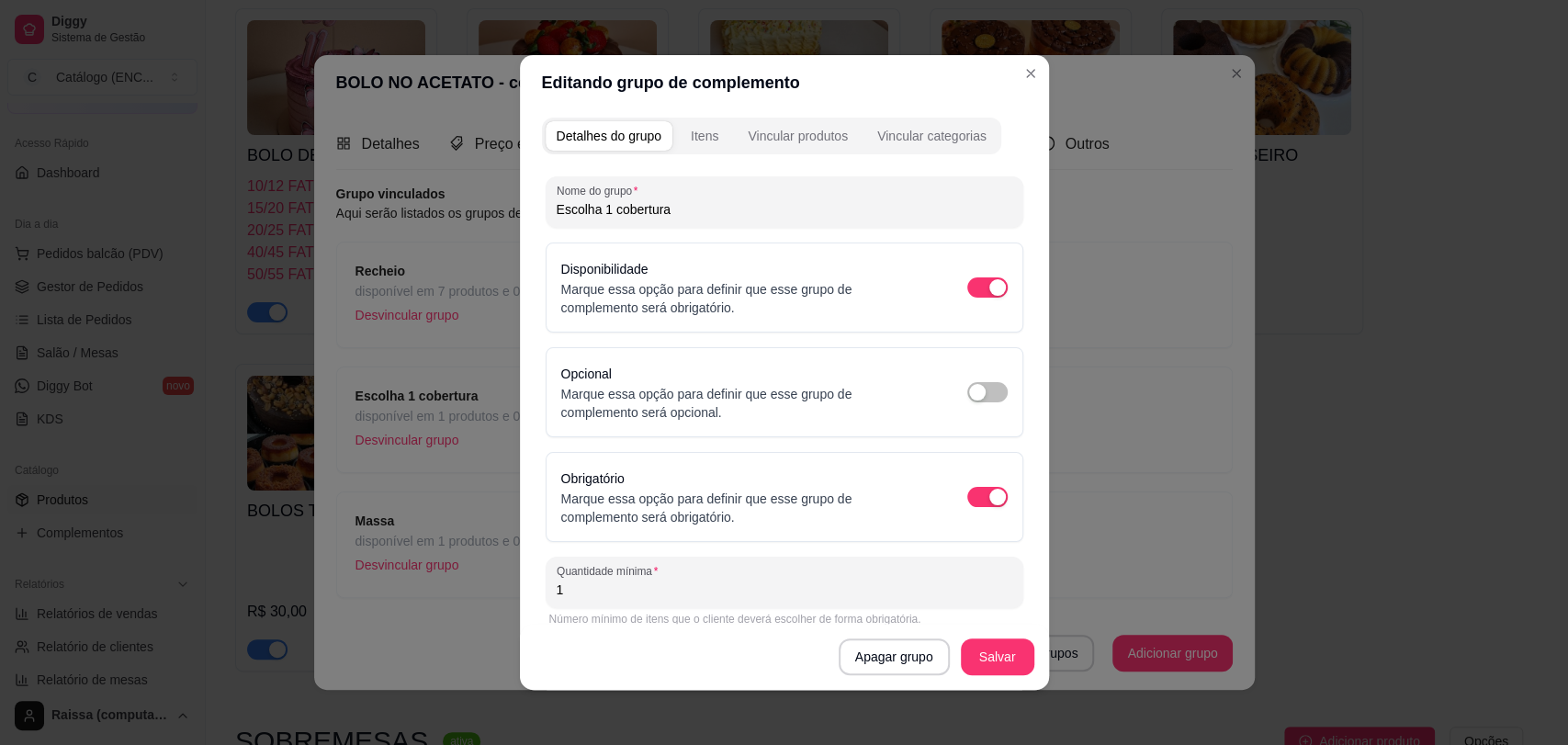
click at [723, 127] on div "Detalhes do grupo Itens Vincular produtos Vincular categorias" at bounding box center [771, 136] width 460 height 37
click at [691, 148] on button "Itens" at bounding box center [704, 136] width 50 height 29
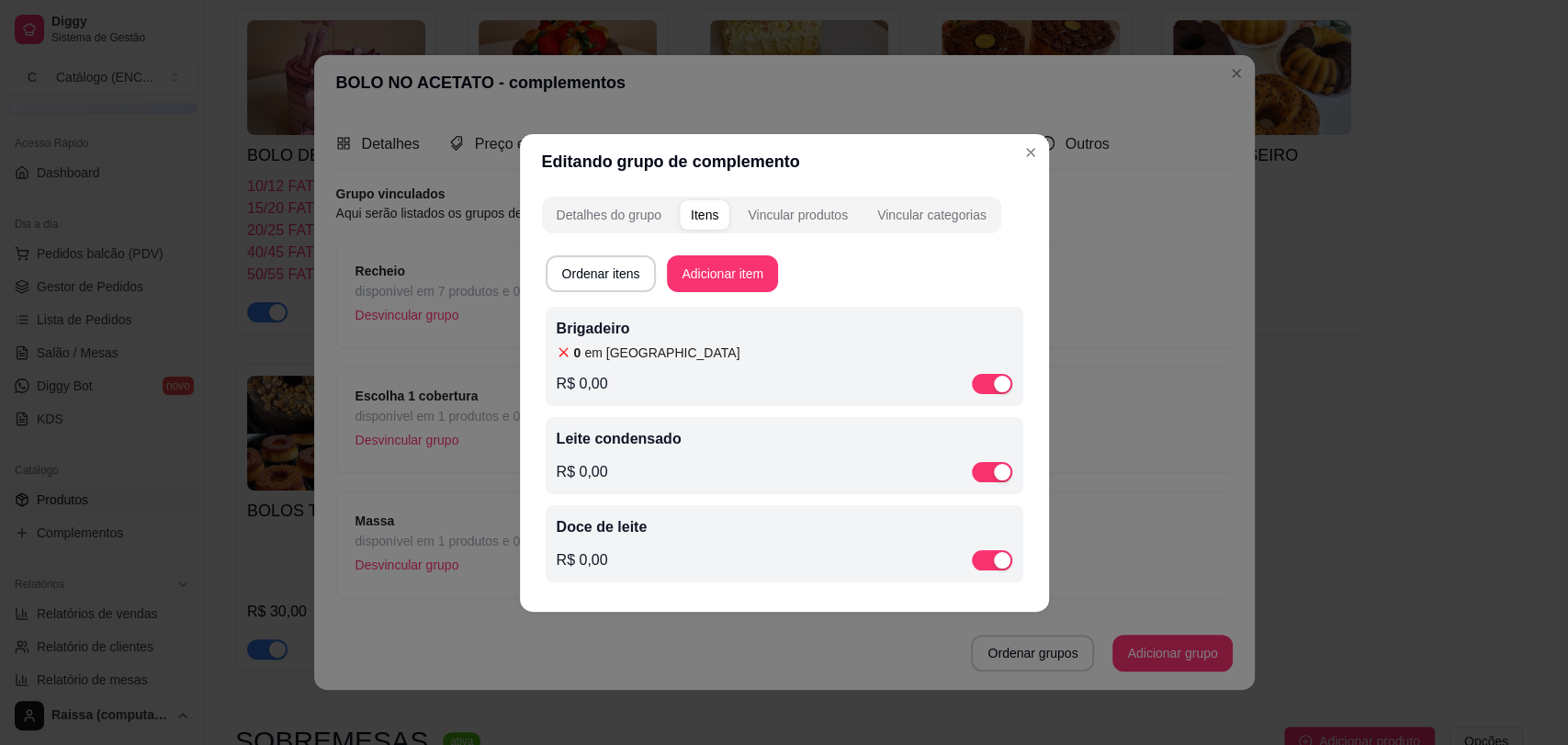
click at [590, 334] on p "Brigadeiro" at bounding box center [784, 329] width 456 height 22
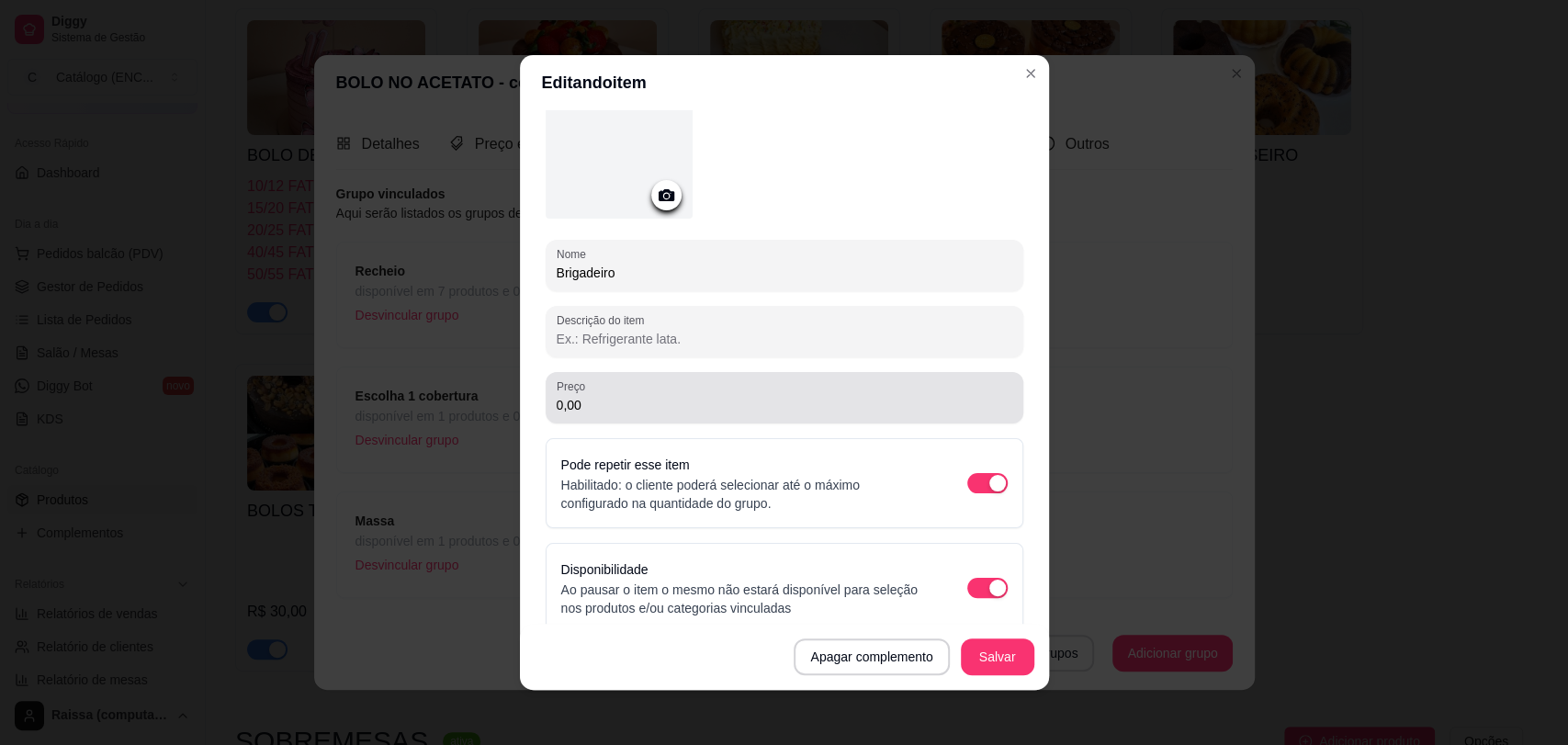
scroll to position [124, 0]
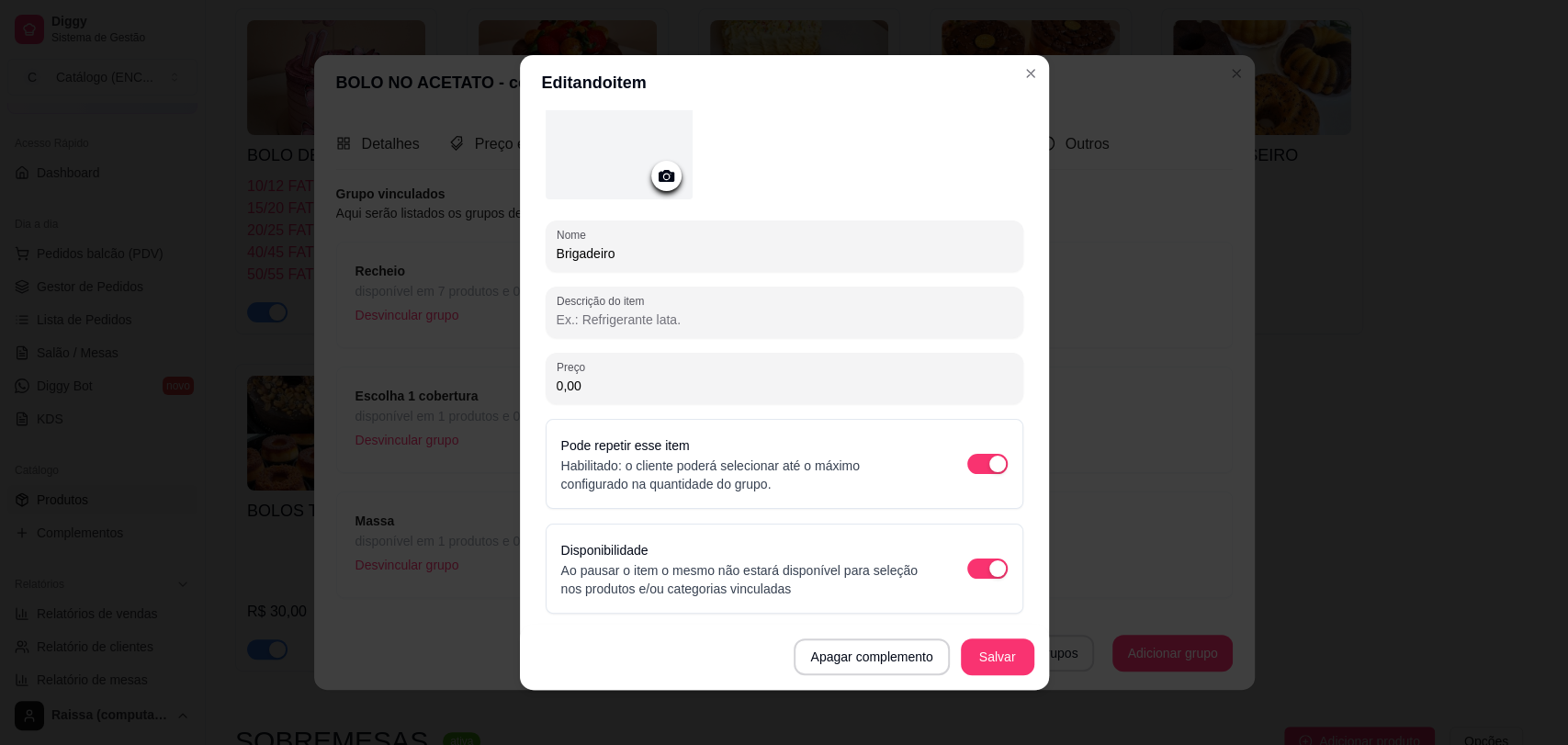
click at [975, 582] on div "Disponibilidade Ao pausar o item o mesmo não estará disponível para seleção nos…" at bounding box center [784, 568] width 447 height 59
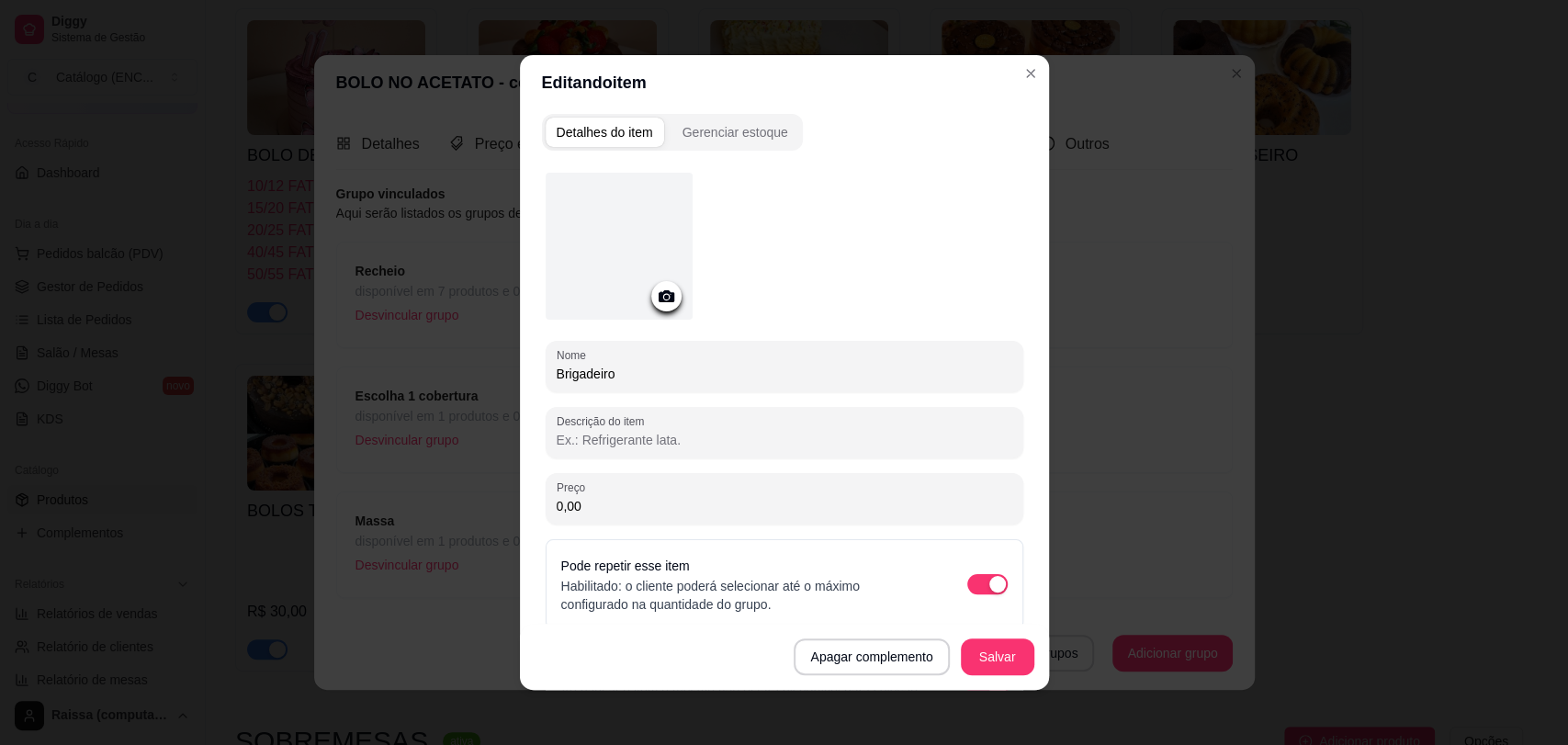
scroll to position [0, 0]
click at [707, 133] on div "Gerenciar estoque" at bounding box center [735, 136] width 106 height 19
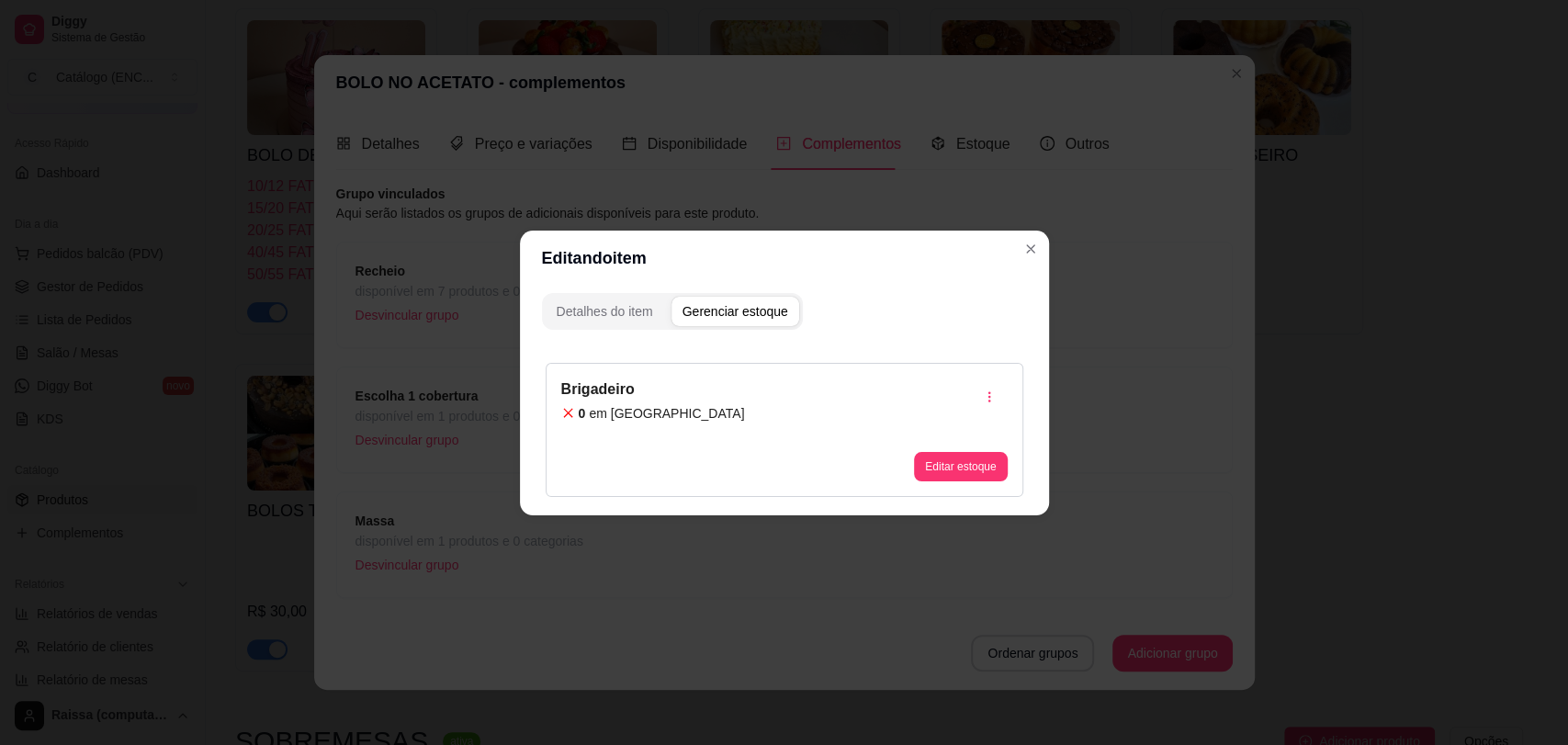
click at [632, 418] on article "em [GEOGRAPHIC_DATA]" at bounding box center [667, 414] width 155 height 19
click at [983, 391] on icon "button" at bounding box center [989, 397] width 13 height 13
click at [978, 470] on span "Apagar estoque" at bounding box center [998, 475] width 134 height 19
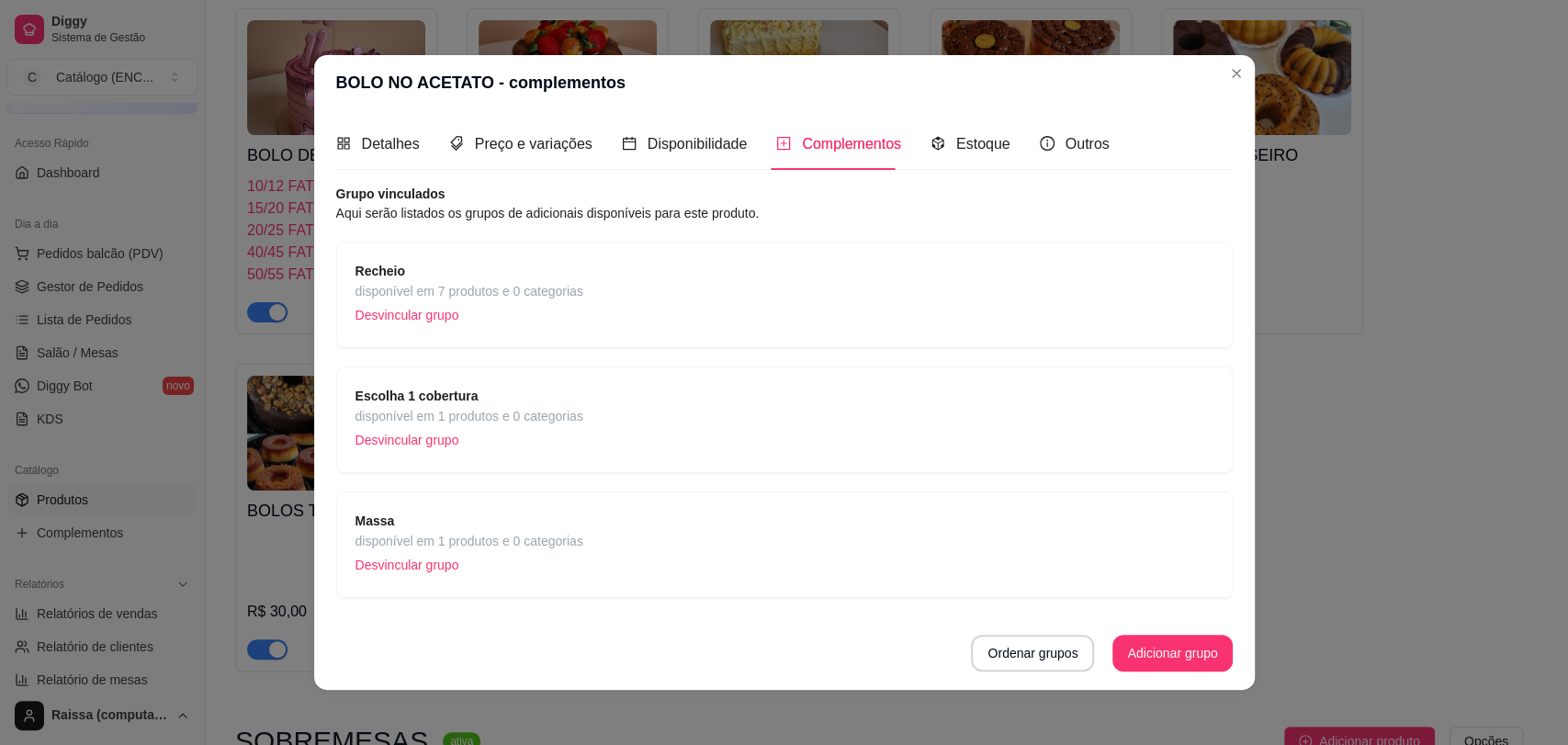
click at [653, 533] on div "Massa disponível em 1 produtos e 0 categorias Desvincular grupo" at bounding box center [784, 545] width 858 height 68
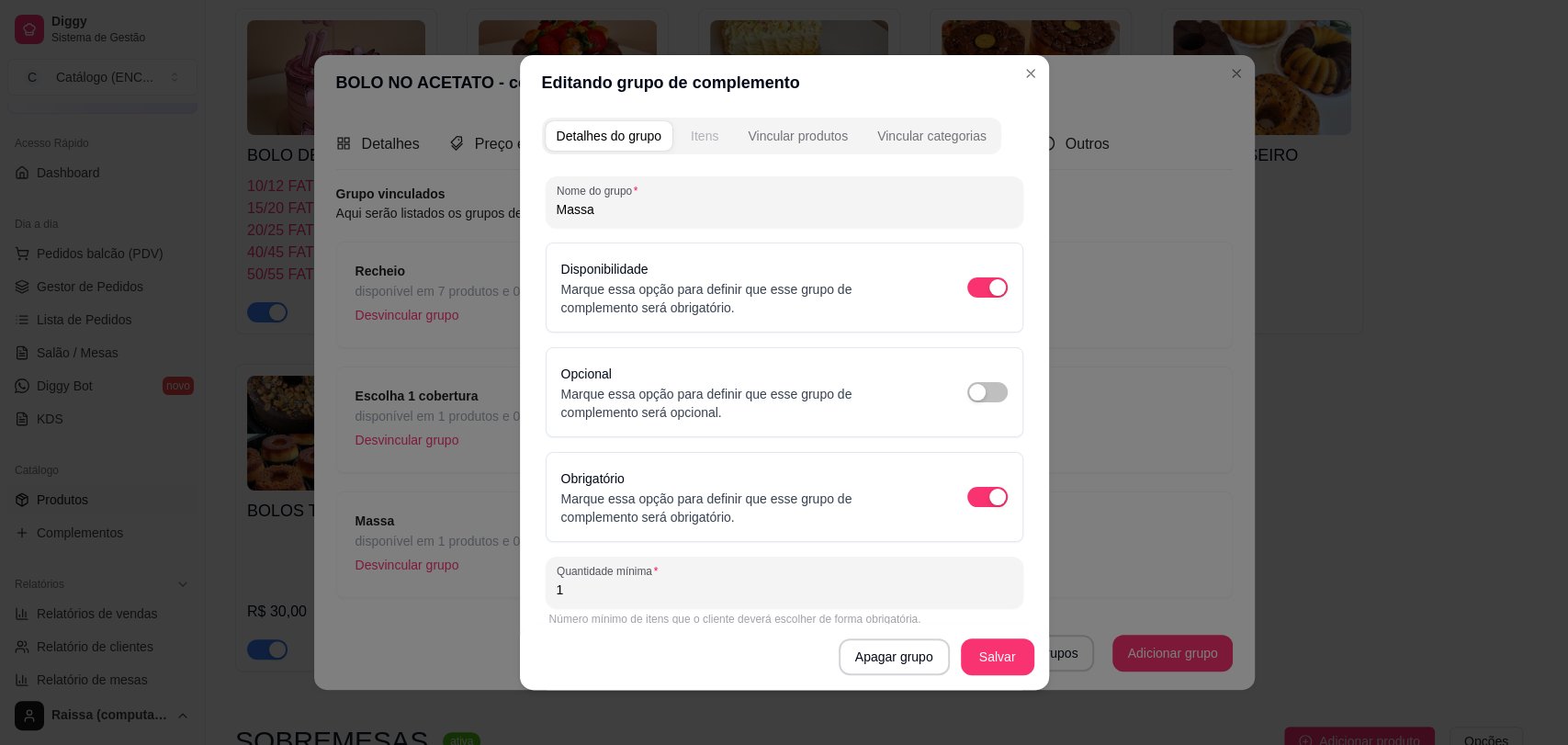
click at [709, 142] on div "Itens" at bounding box center [704, 136] width 27 height 19
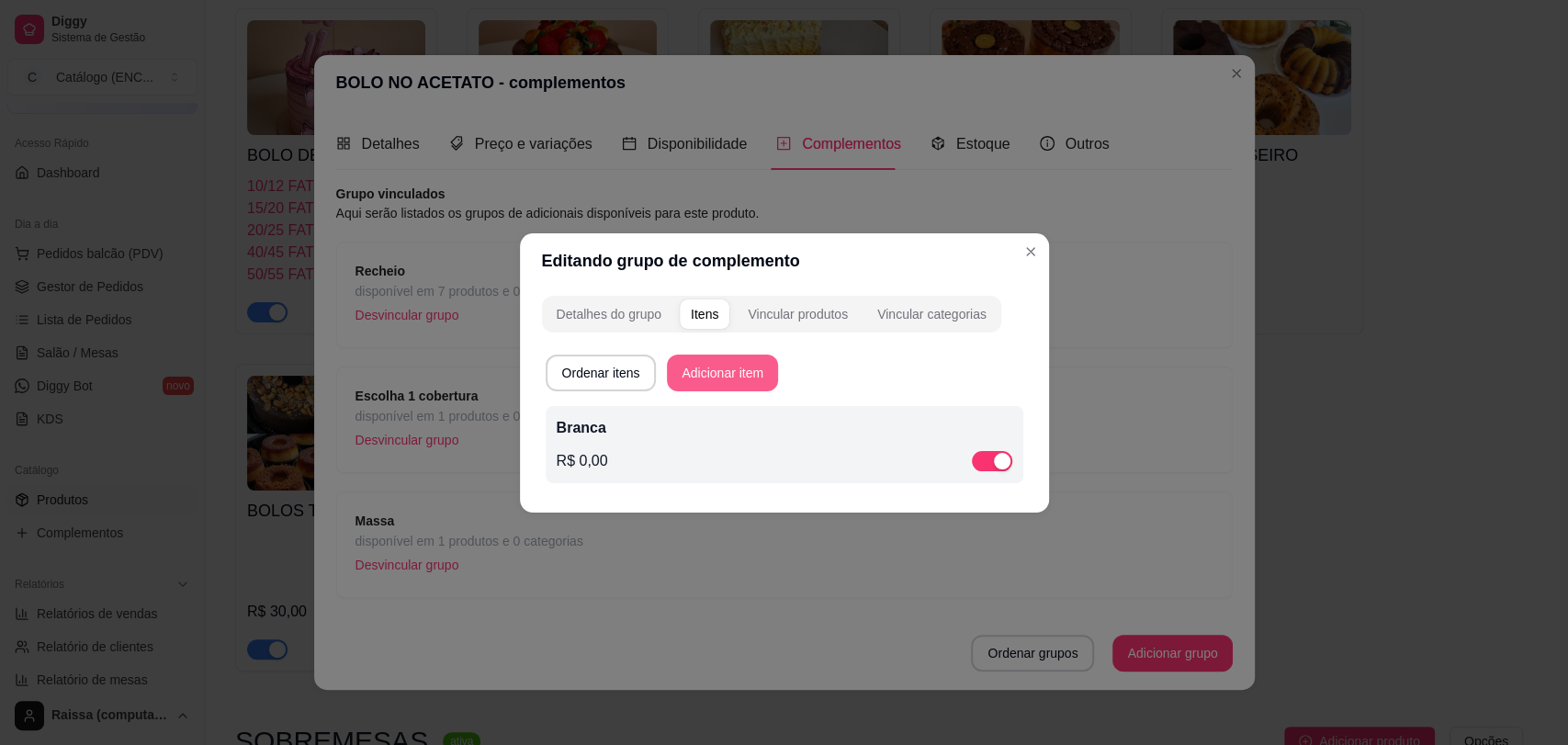
click at [706, 374] on button "Adicionar item" at bounding box center [723, 372] width 111 height 37
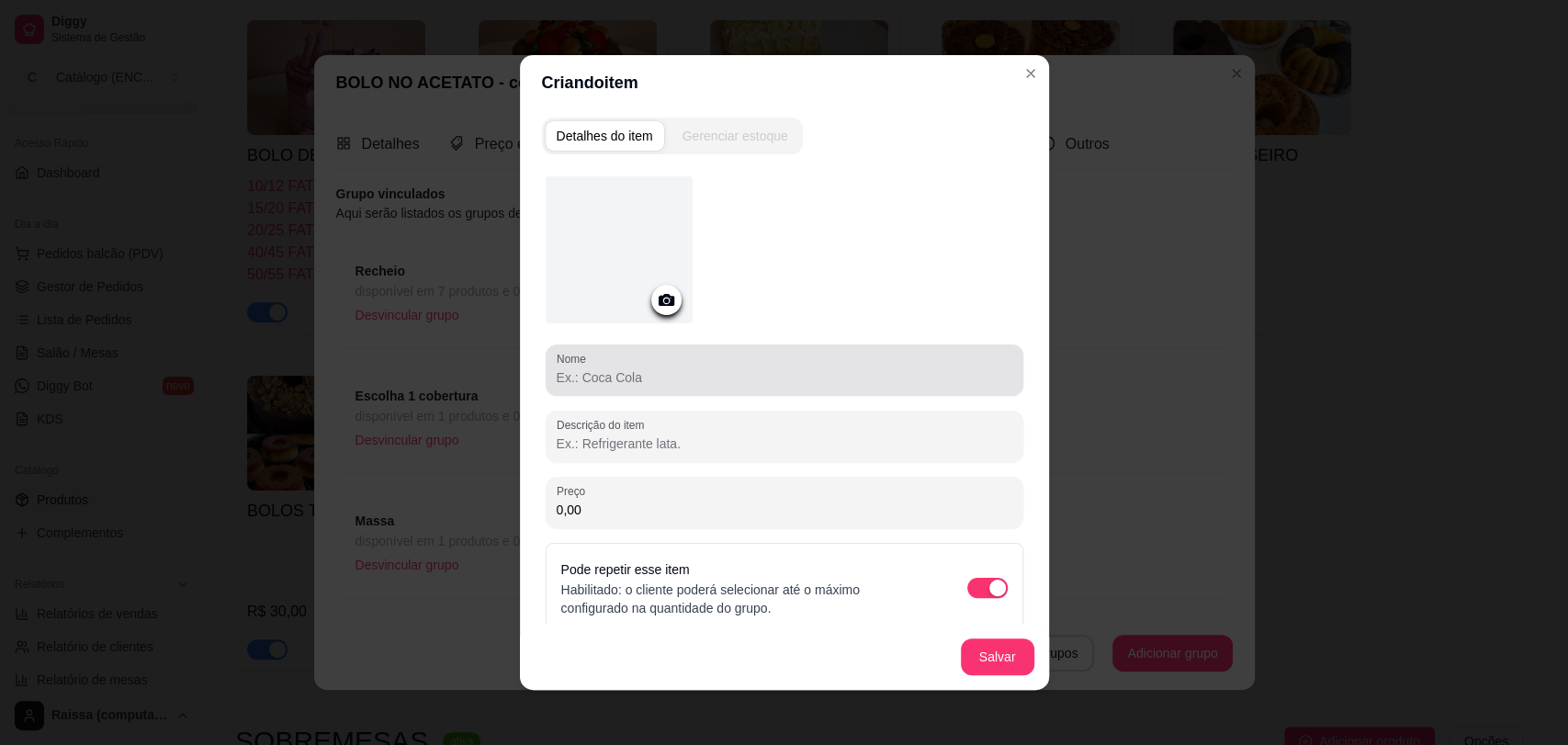
click at [641, 373] on input "Nome" at bounding box center [784, 378] width 456 height 19
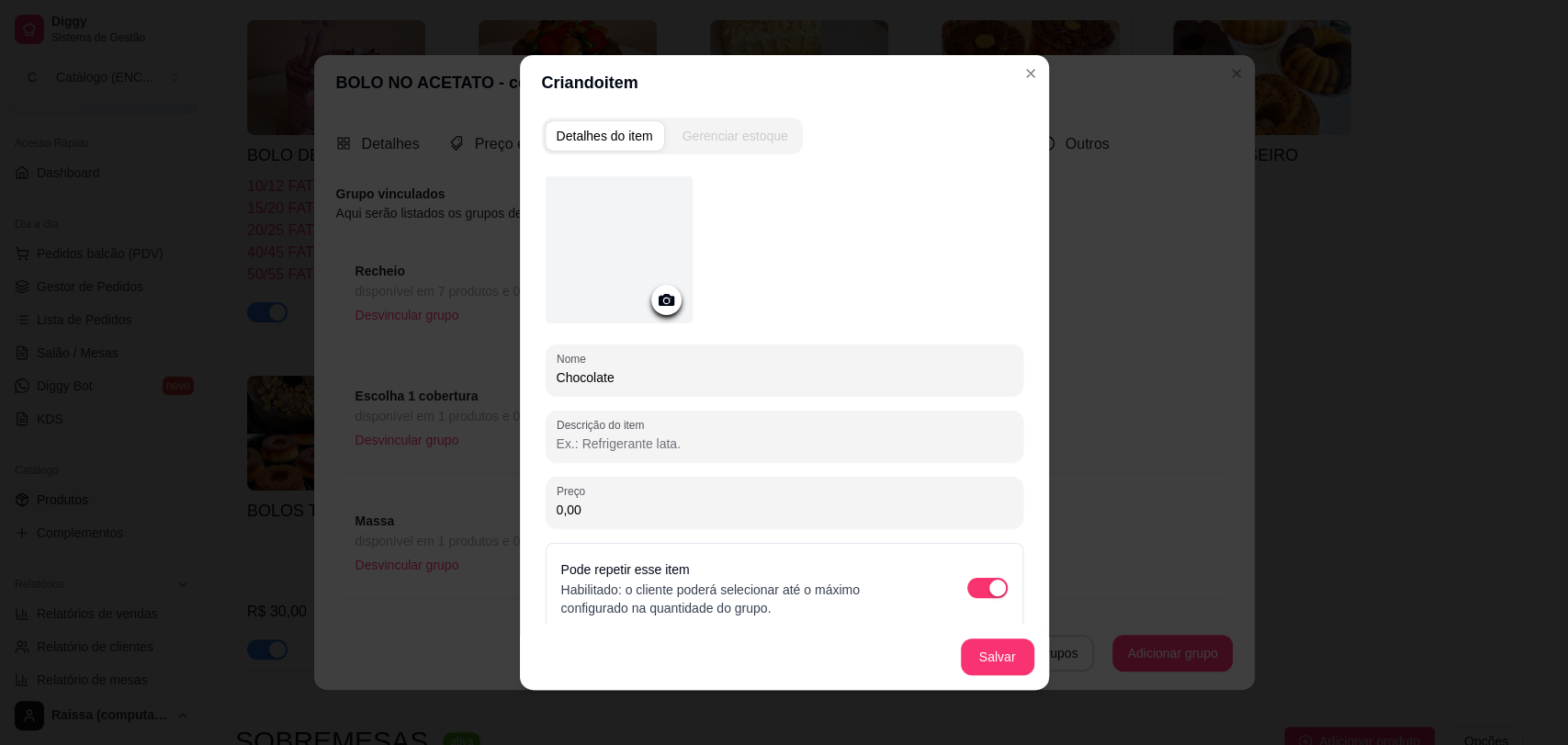
type input "Chocolate"
click at [1009, 645] on button "Salvar" at bounding box center [998, 657] width 72 height 36
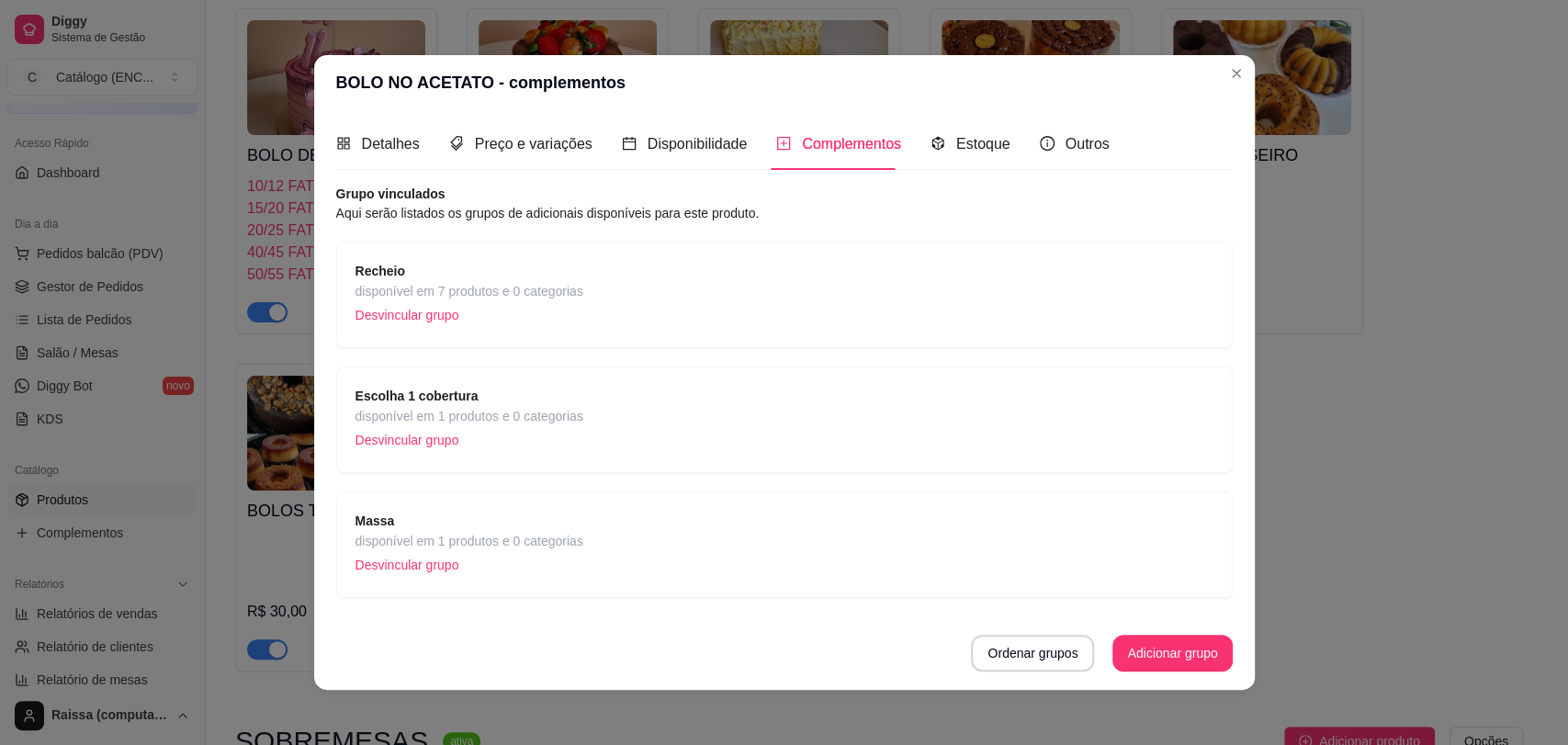
click at [555, 291] on span "disponível em 7 produtos e 0 categorias" at bounding box center [469, 291] width 227 height 21
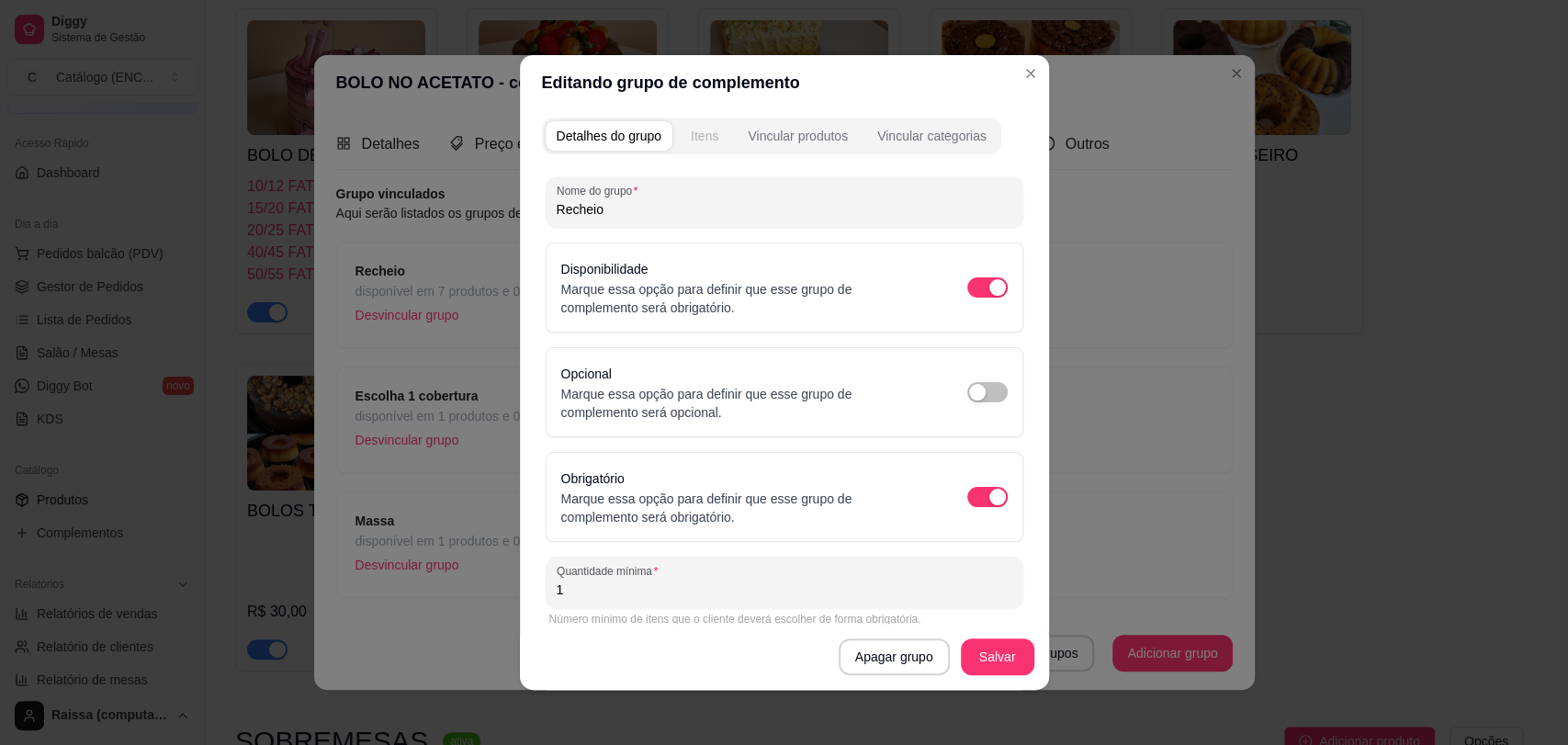
click at [717, 139] on button "Itens" at bounding box center [704, 136] width 50 height 29
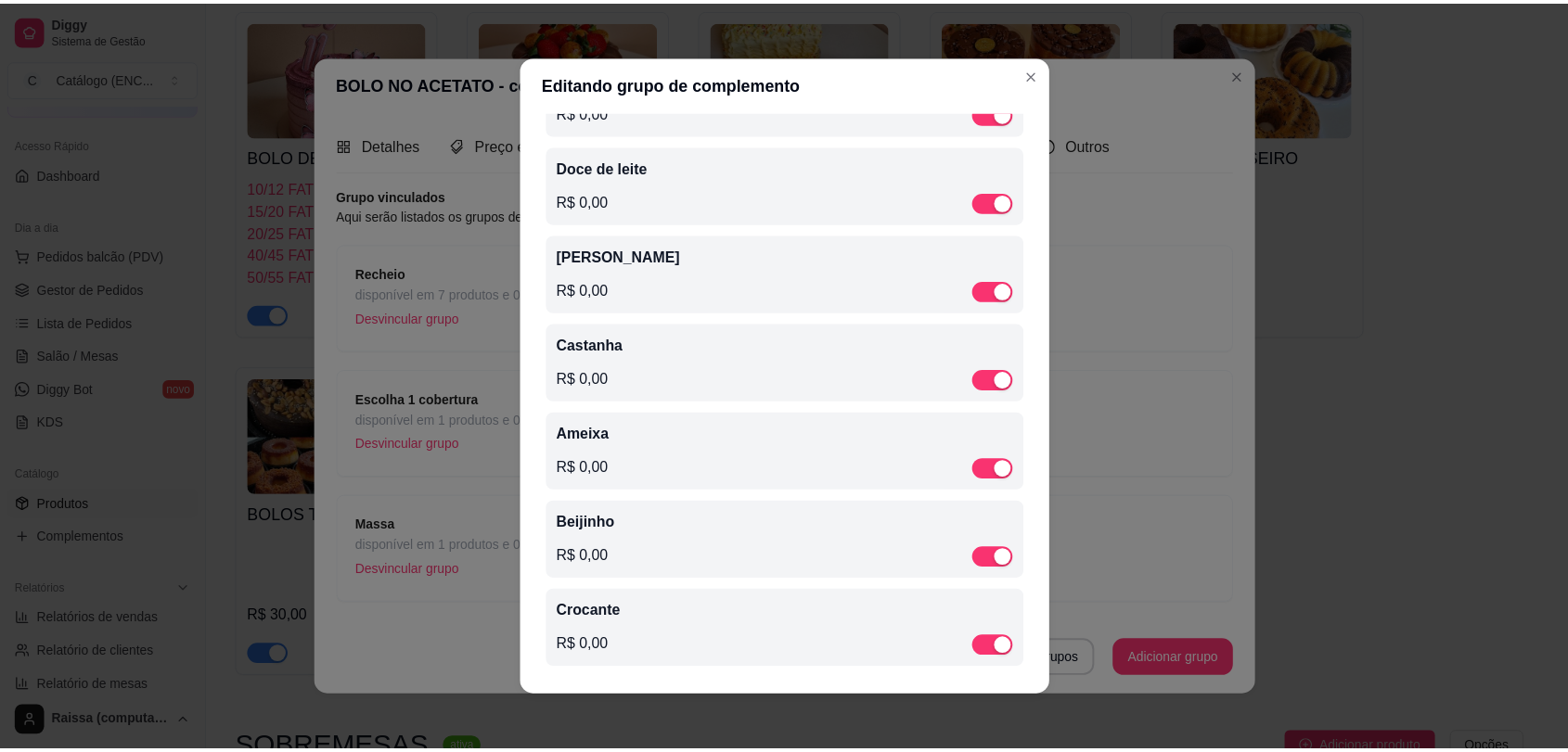
scroll to position [270, 0]
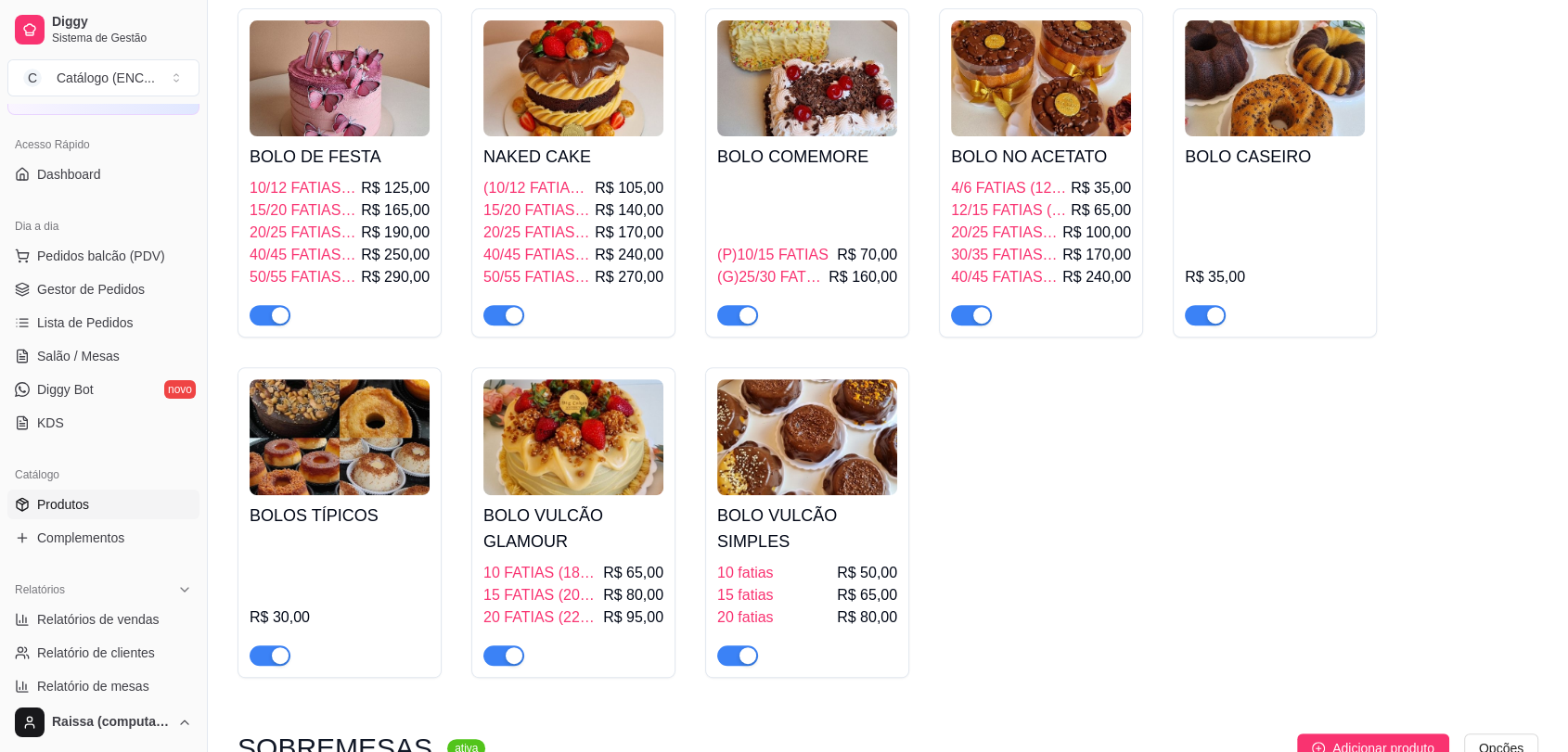
click at [802, 128] on img at bounding box center [807, 78] width 180 height 116
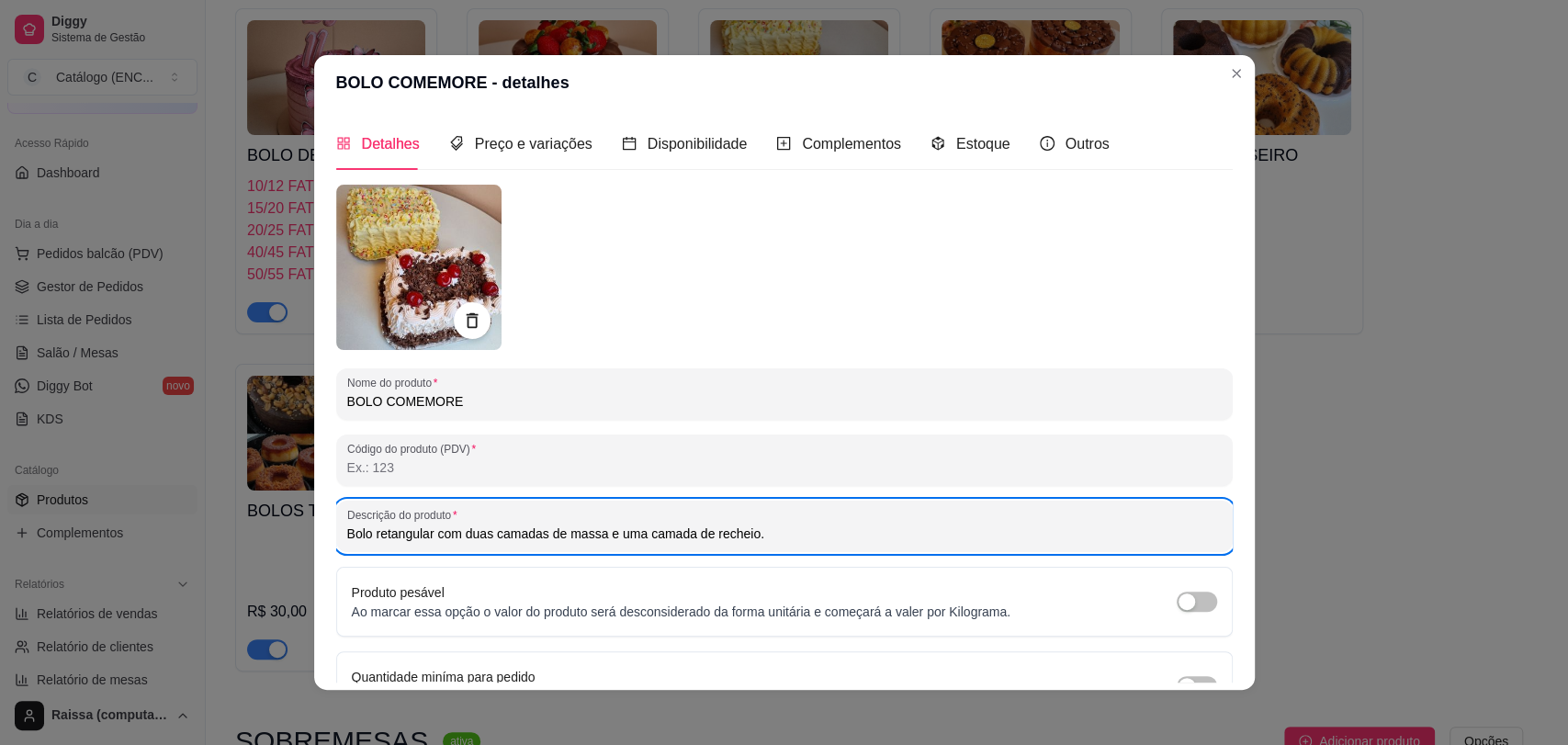
drag, startPoint x: 809, startPoint y: 519, endPoint x: 326, endPoint y: 529, distance: 483.1
click at [326, 529] on div "Detalhes Preço e variações Disponibilidade Complementos Estoque Outros Nome do …" at bounding box center [784, 400] width 941 height 579
click at [589, 531] on input "Bolo retangular com duas camadas de massa e uma camada de recheio." at bounding box center [784, 533] width 874 height 19
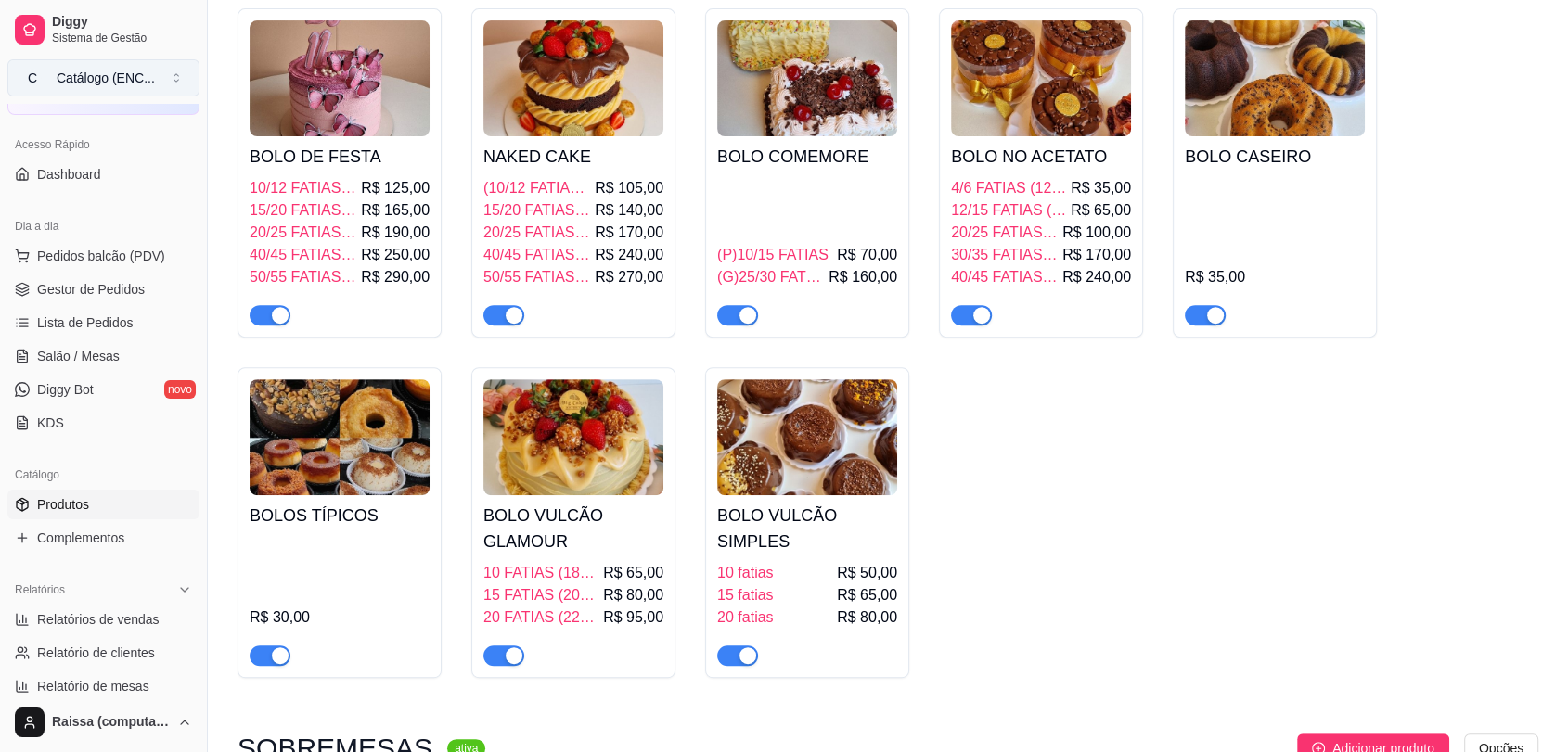
click at [106, 76] on div "Catálogo (ENC ..." at bounding box center [106, 78] width 98 height 19
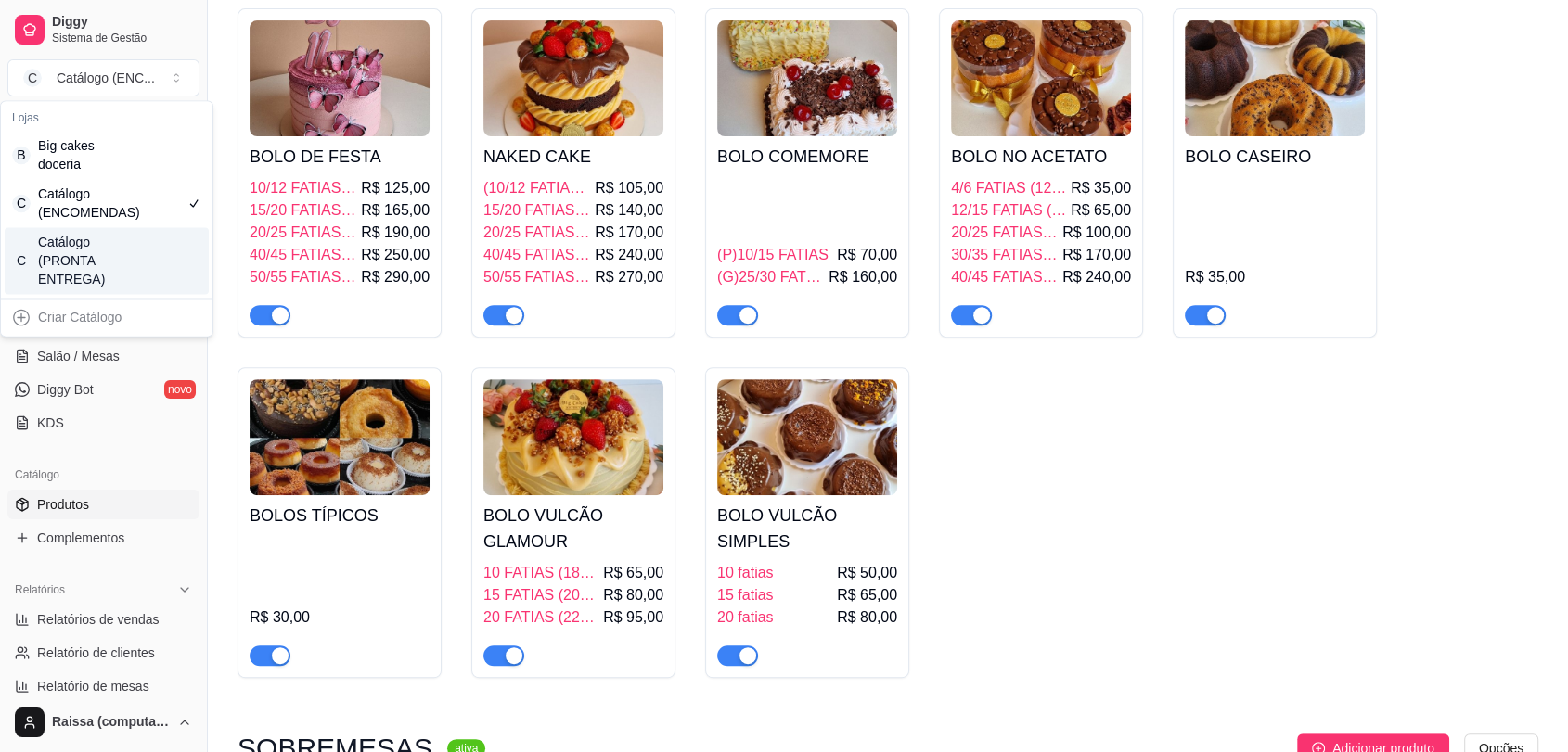
click at [111, 263] on div "Catálogo (PRONTA ENTREGA)" at bounding box center [79, 260] width 83 height 56
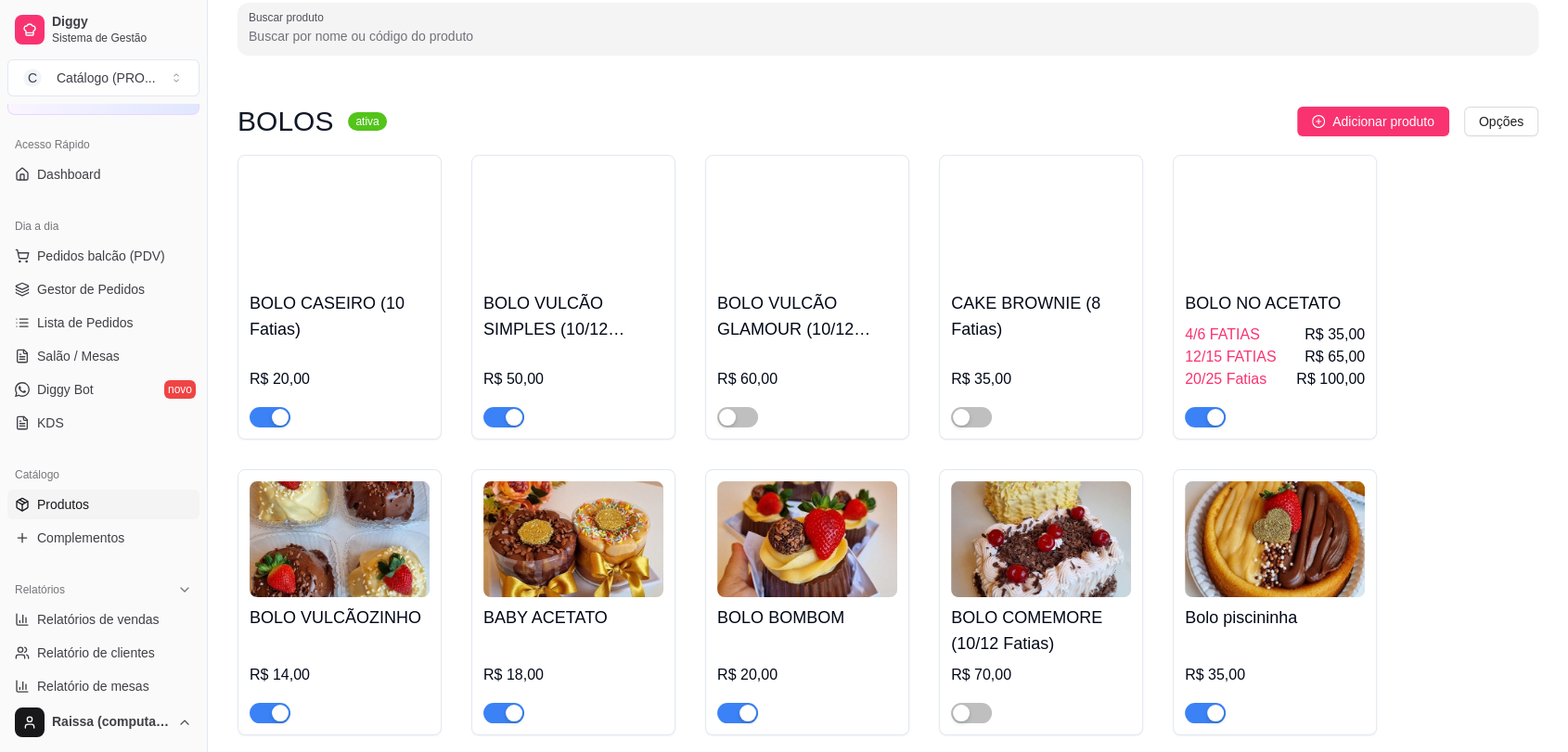
scroll to position [103, 0]
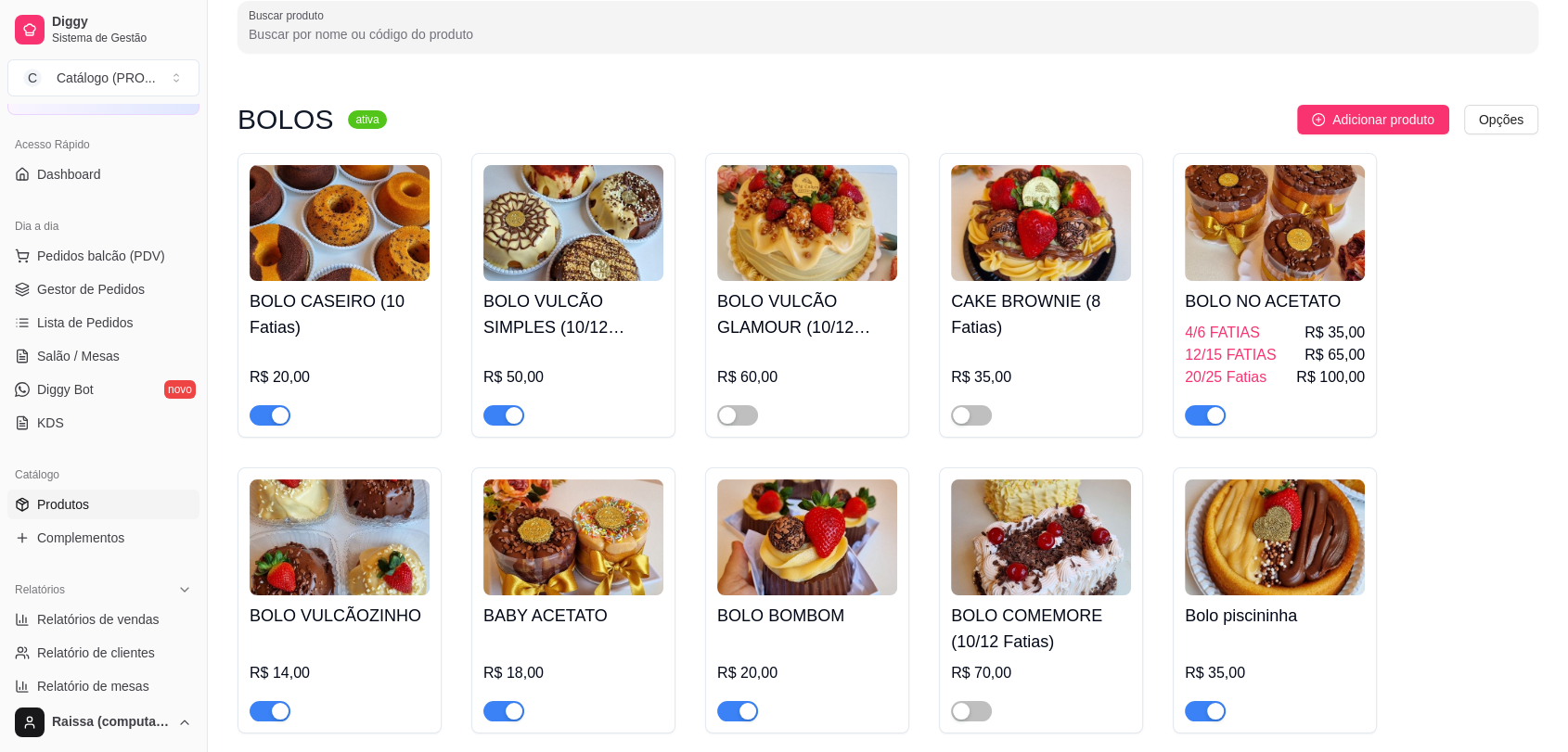
click at [1029, 542] on img at bounding box center [1041, 537] width 180 height 116
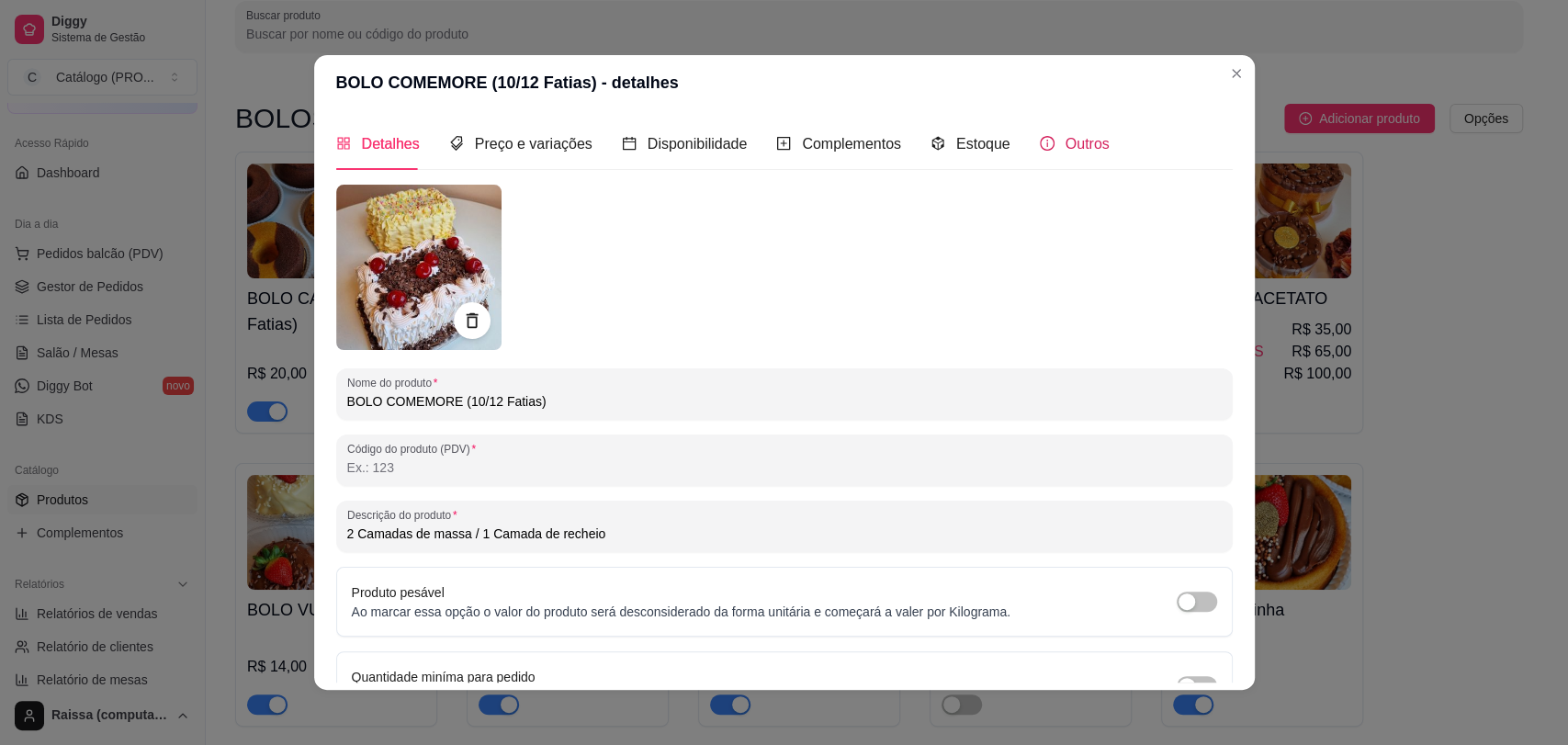
click at [1041, 149] on div "Outros" at bounding box center [1075, 143] width 70 height 23
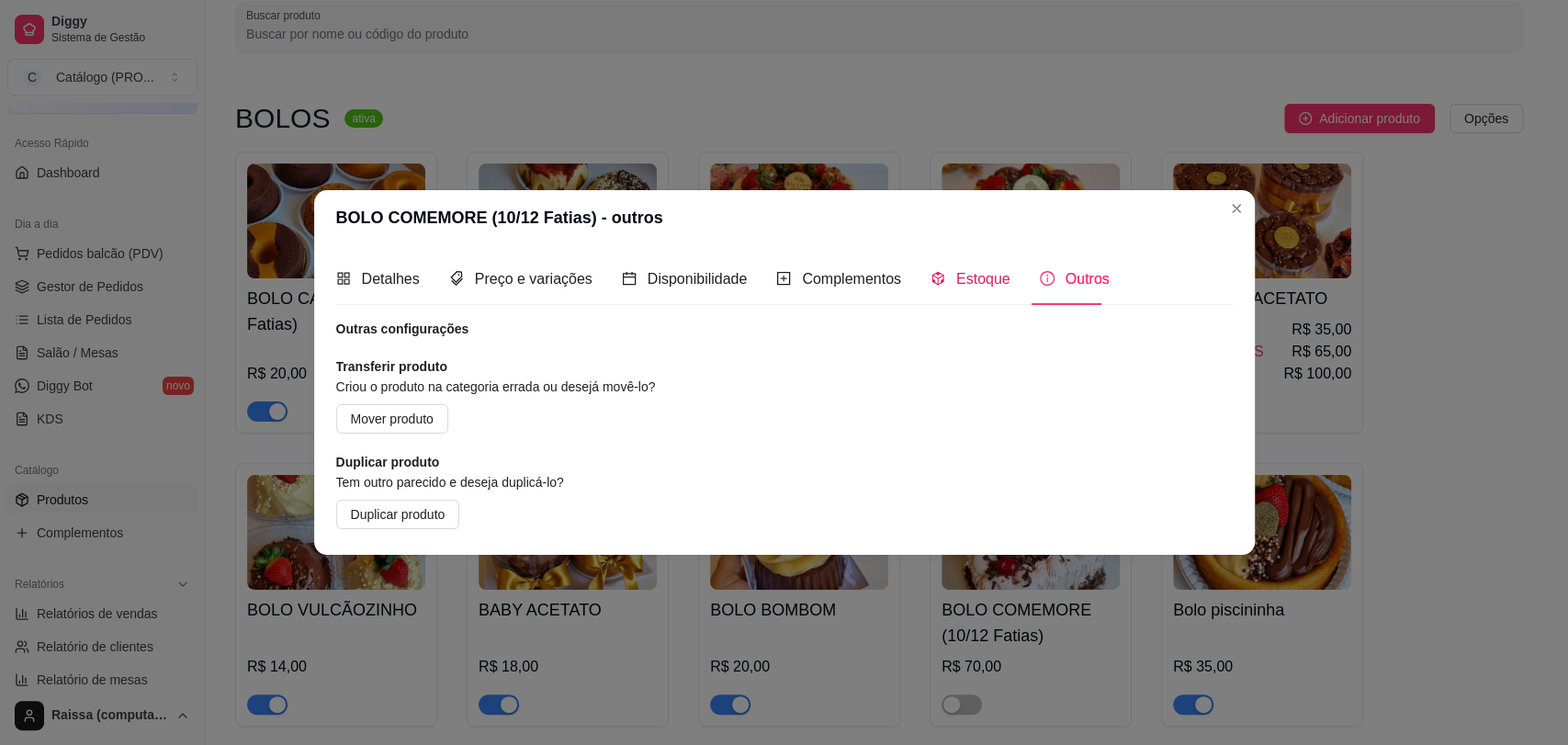
click at [944, 274] on div "Estoque" at bounding box center [970, 279] width 80 height 23
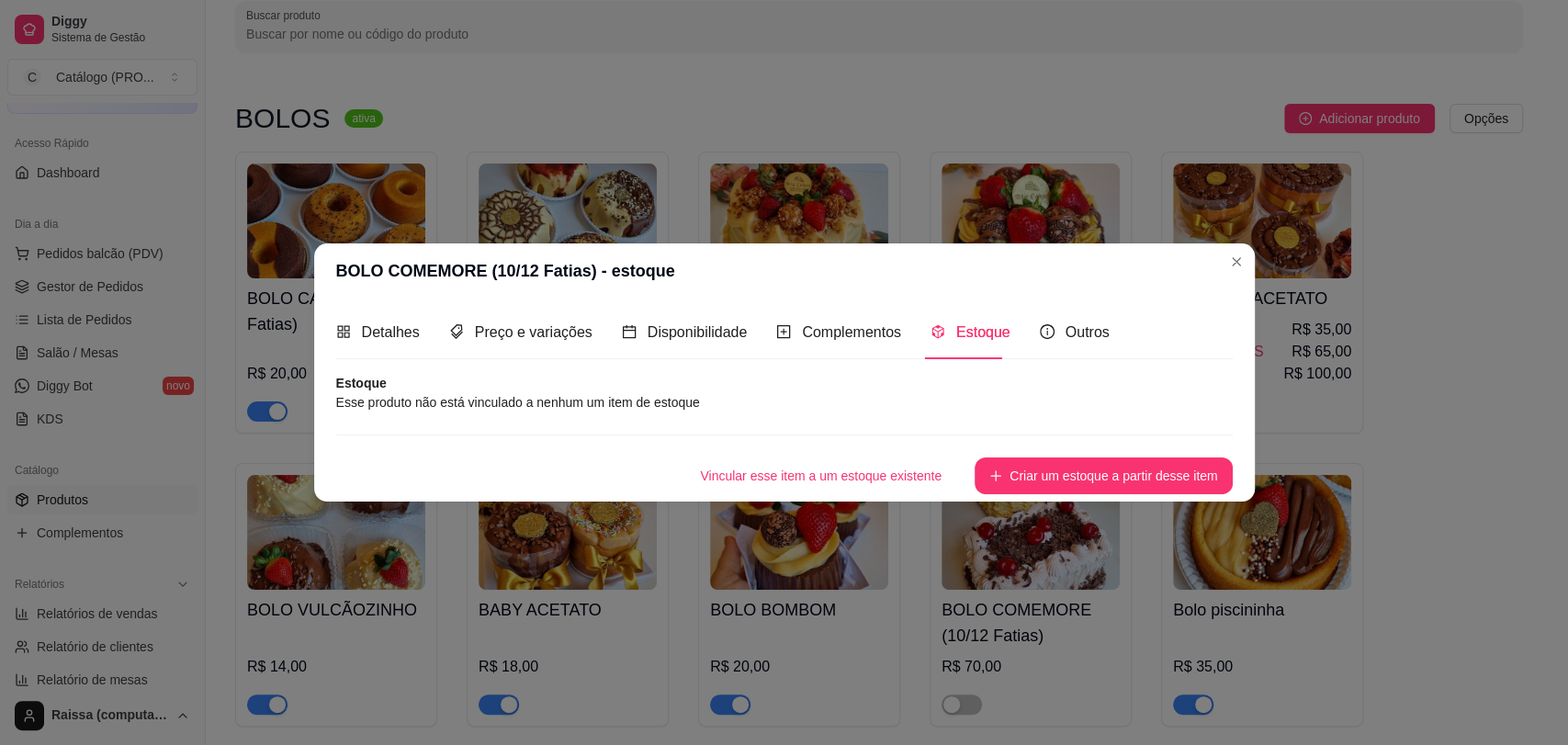
click at [822, 304] on div "Detalhes Preço e variações Disponibilidade Complementos Estoque Outros Nome do …" at bounding box center [784, 400] width 941 height 202
click at [809, 336] on span "Complementos" at bounding box center [852, 331] width 99 height 16
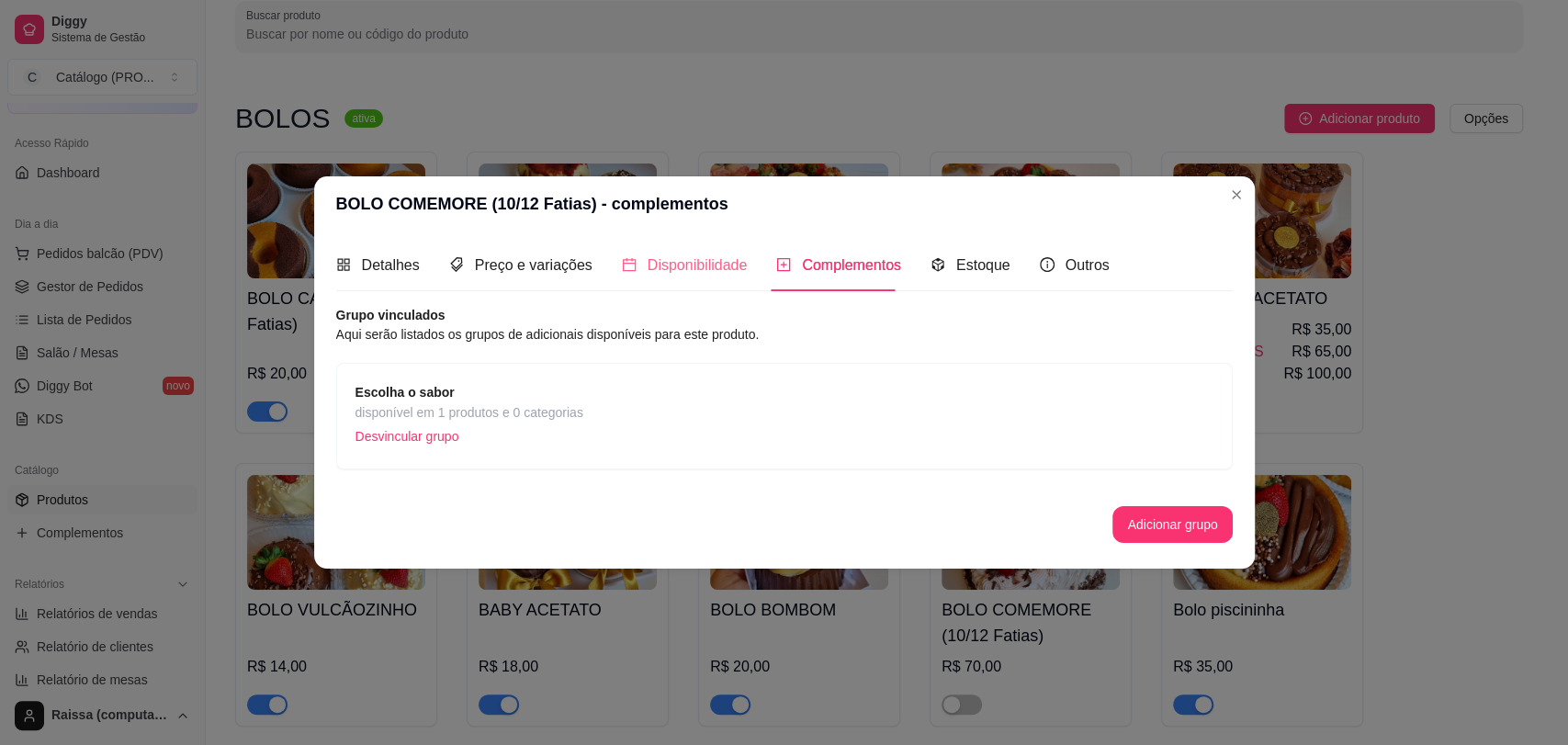
click at [683, 280] on div "Disponibilidade" at bounding box center [684, 265] width 125 height 52
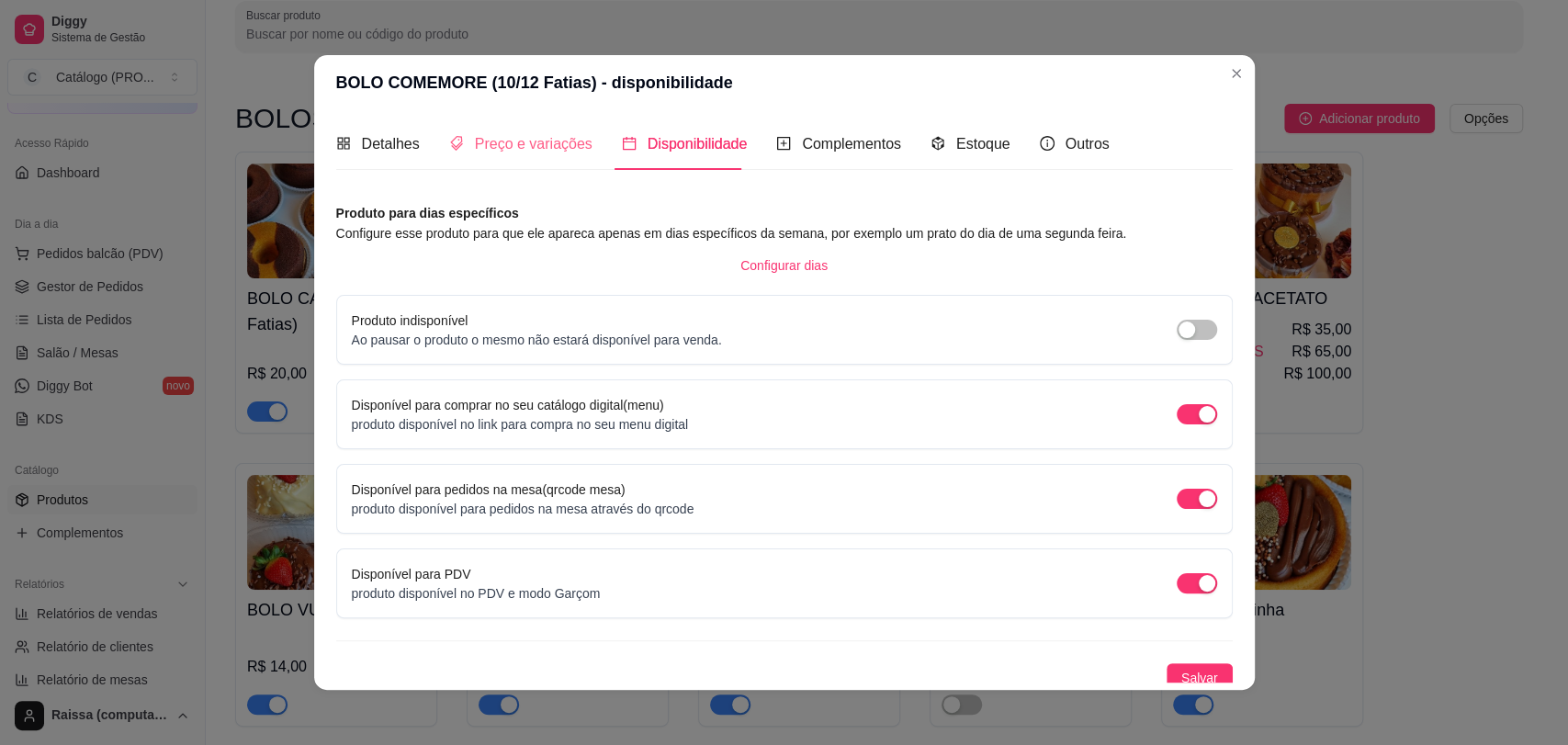
click at [449, 127] on div "Preço e variações" at bounding box center [520, 144] width 143 height 52
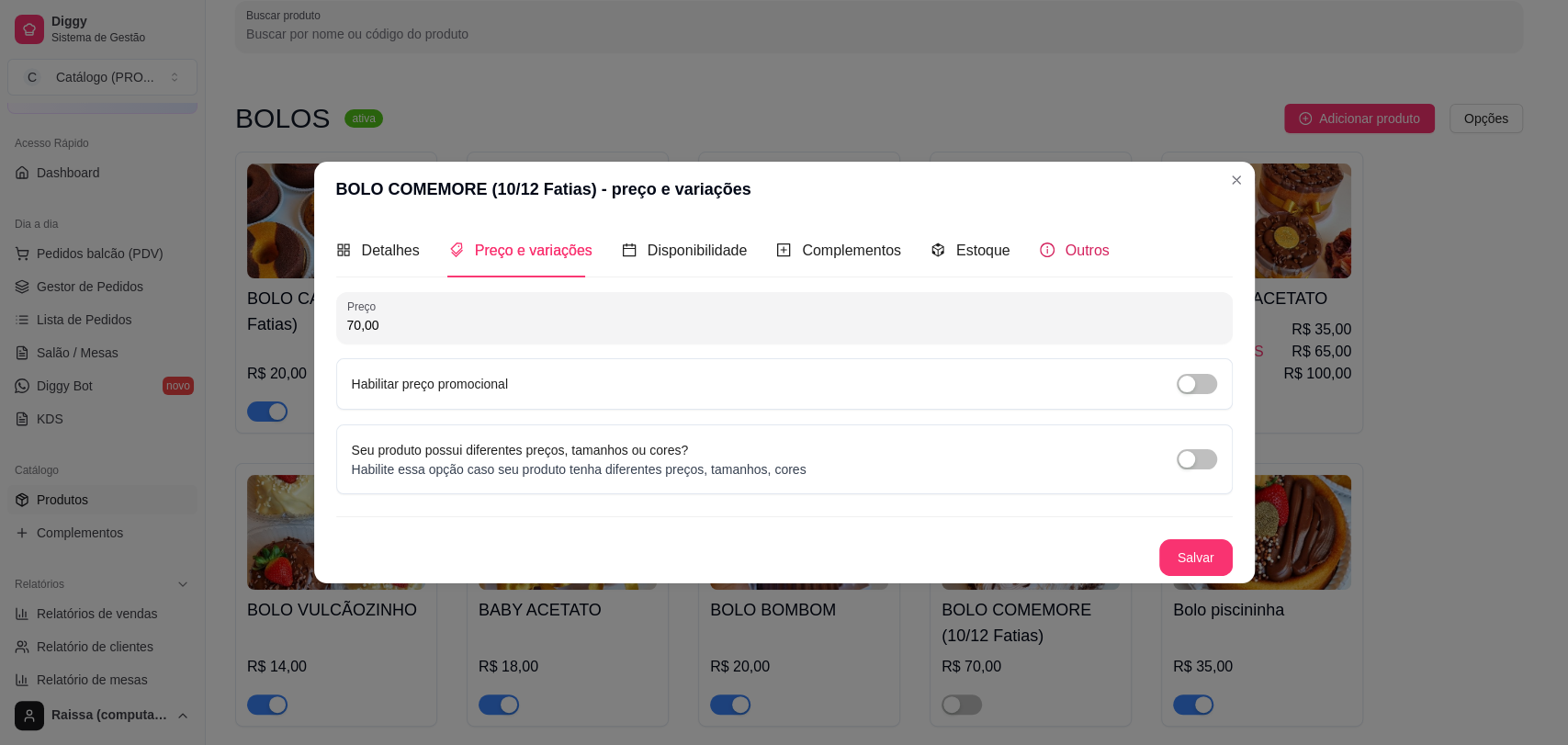
click at [1072, 252] on span "Outros" at bounding box center [1087, 250] width 44 height 16
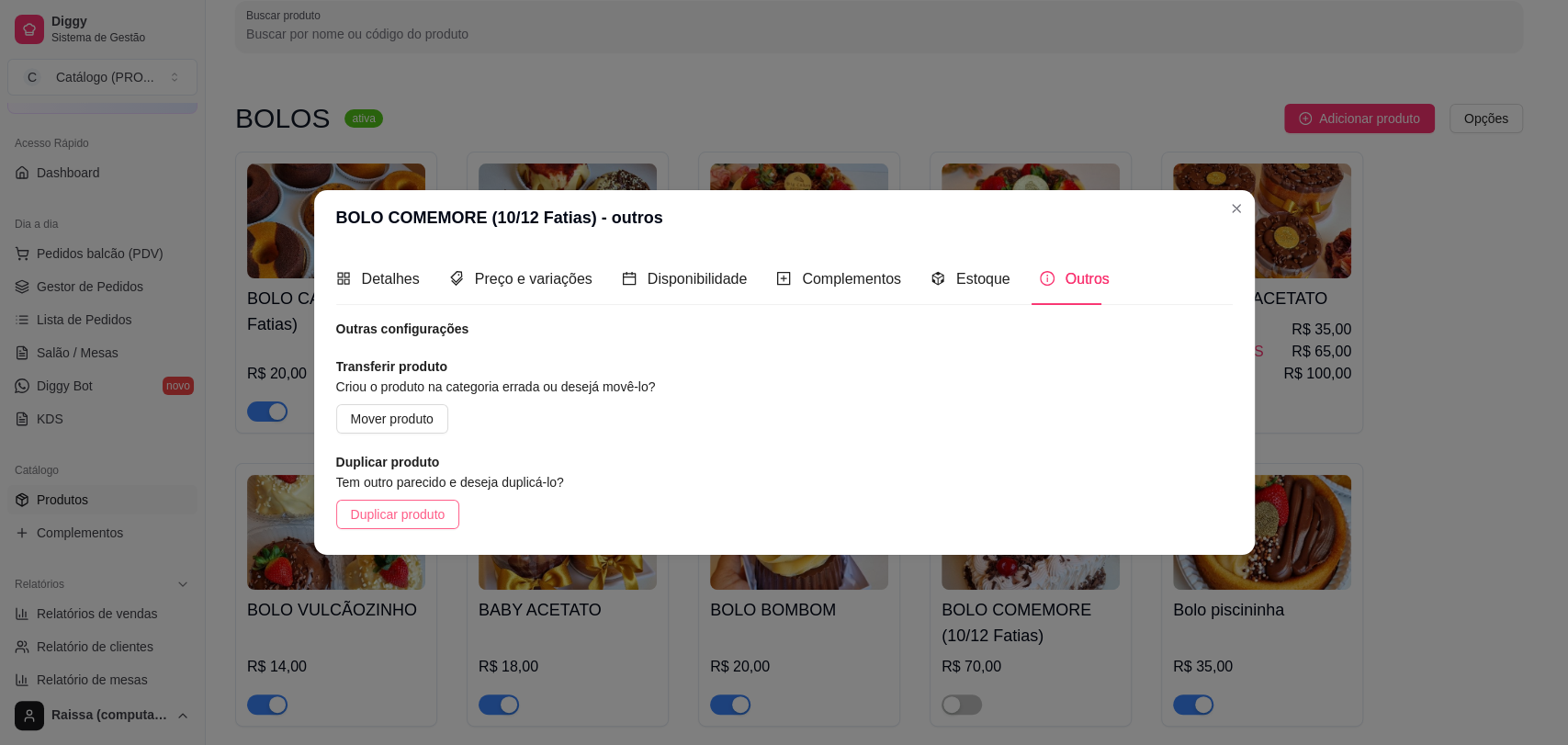
click at [414, 523] on span "Duplicar produto" at bounding box center [398, 515] width 95 height 21
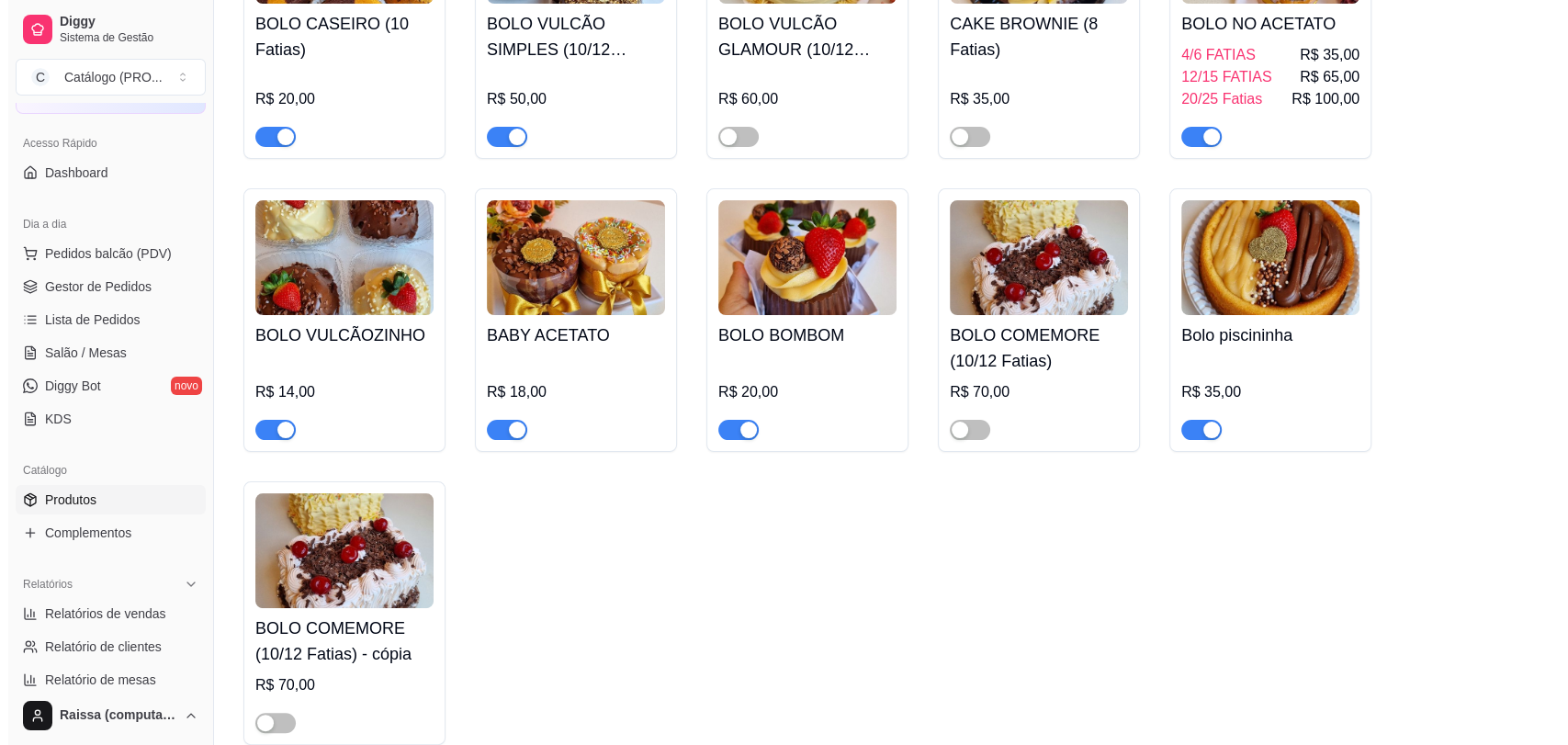
scroll to position [510, 0]
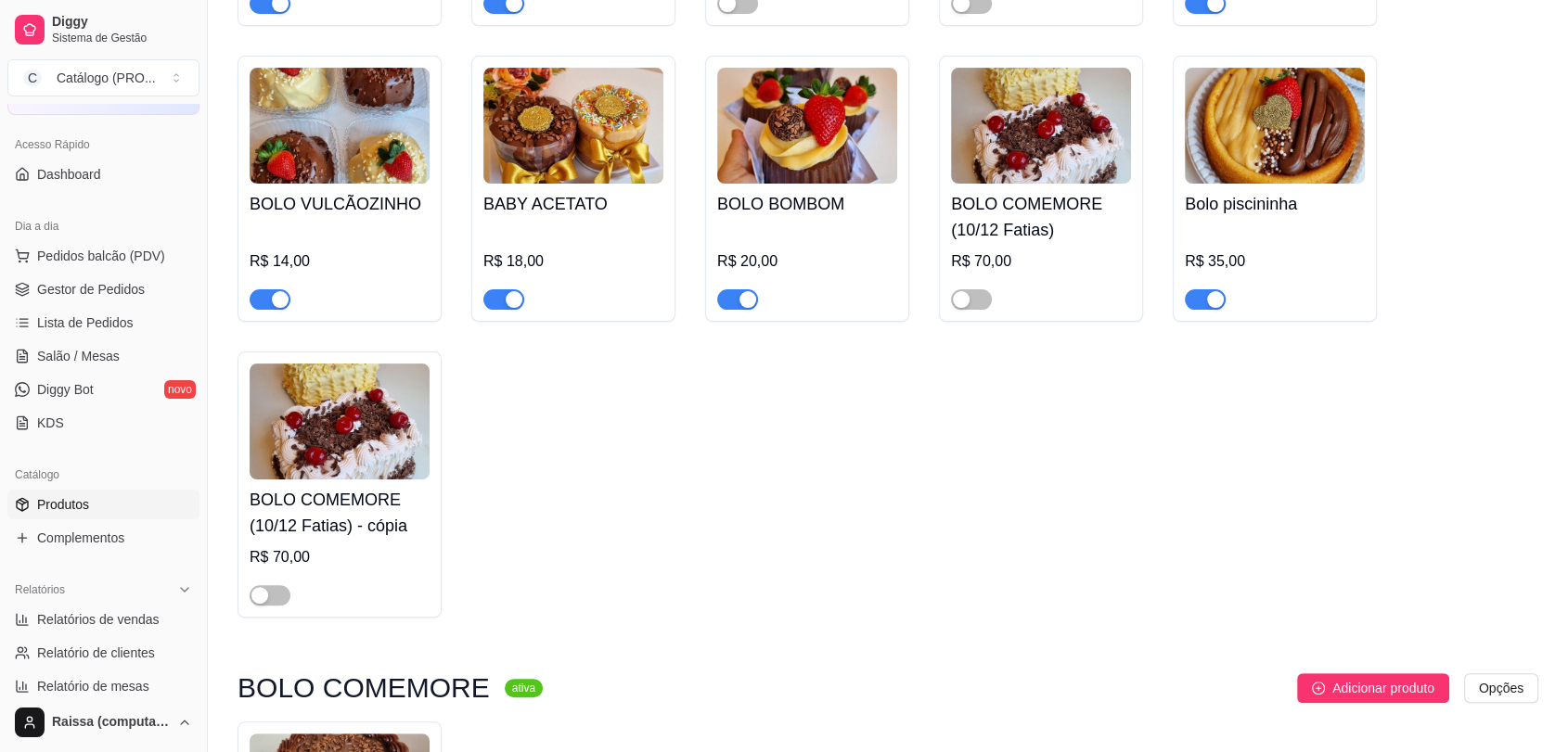
click at [363, 480] on div "BOLO COMEMORE (10/12 Fatias) - cópia R$ 70,00" at bounding box center [339, 541] width 180 height 126
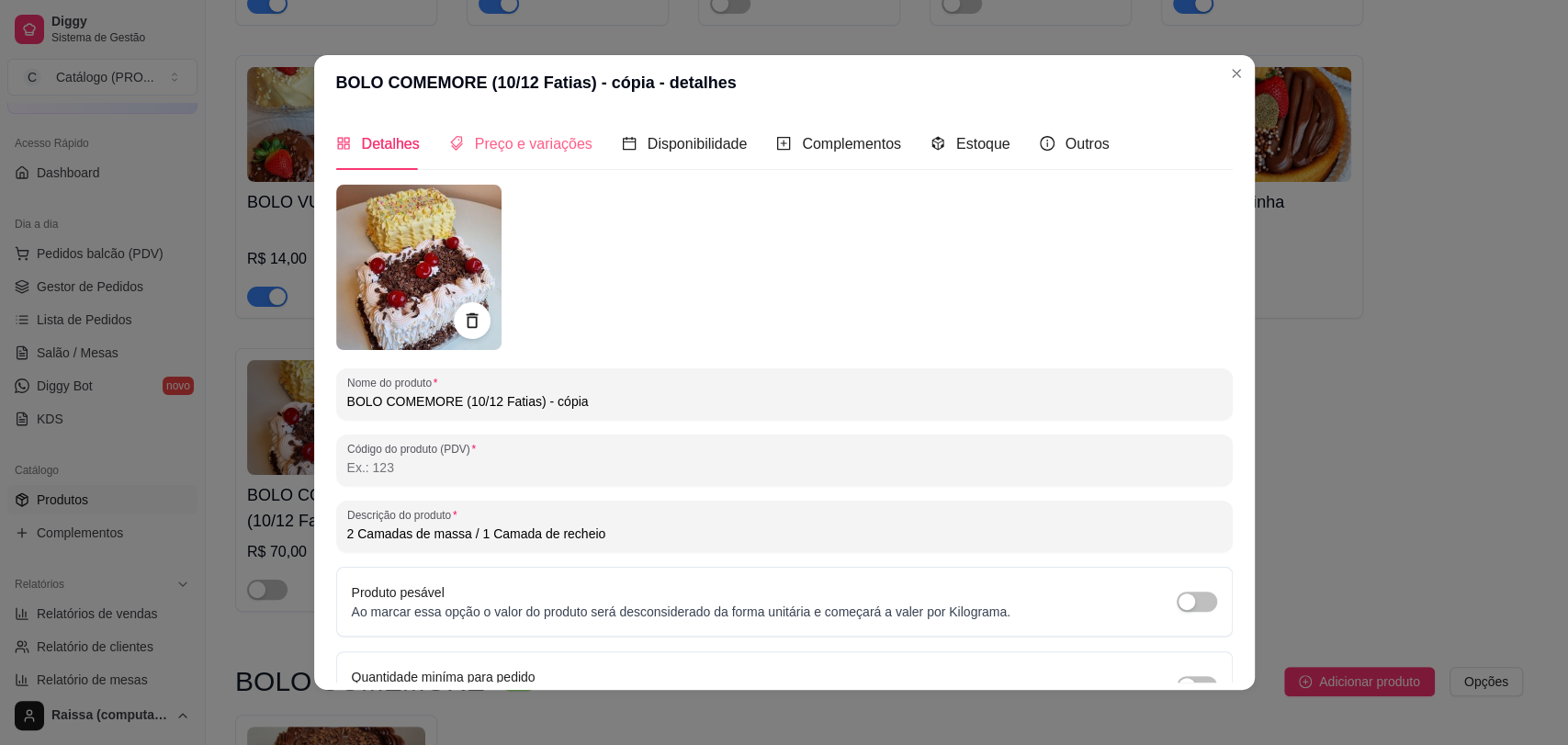
click at [491, 124] on div "Preço e variações" at bounding box center [520, 144] width 143 height 52
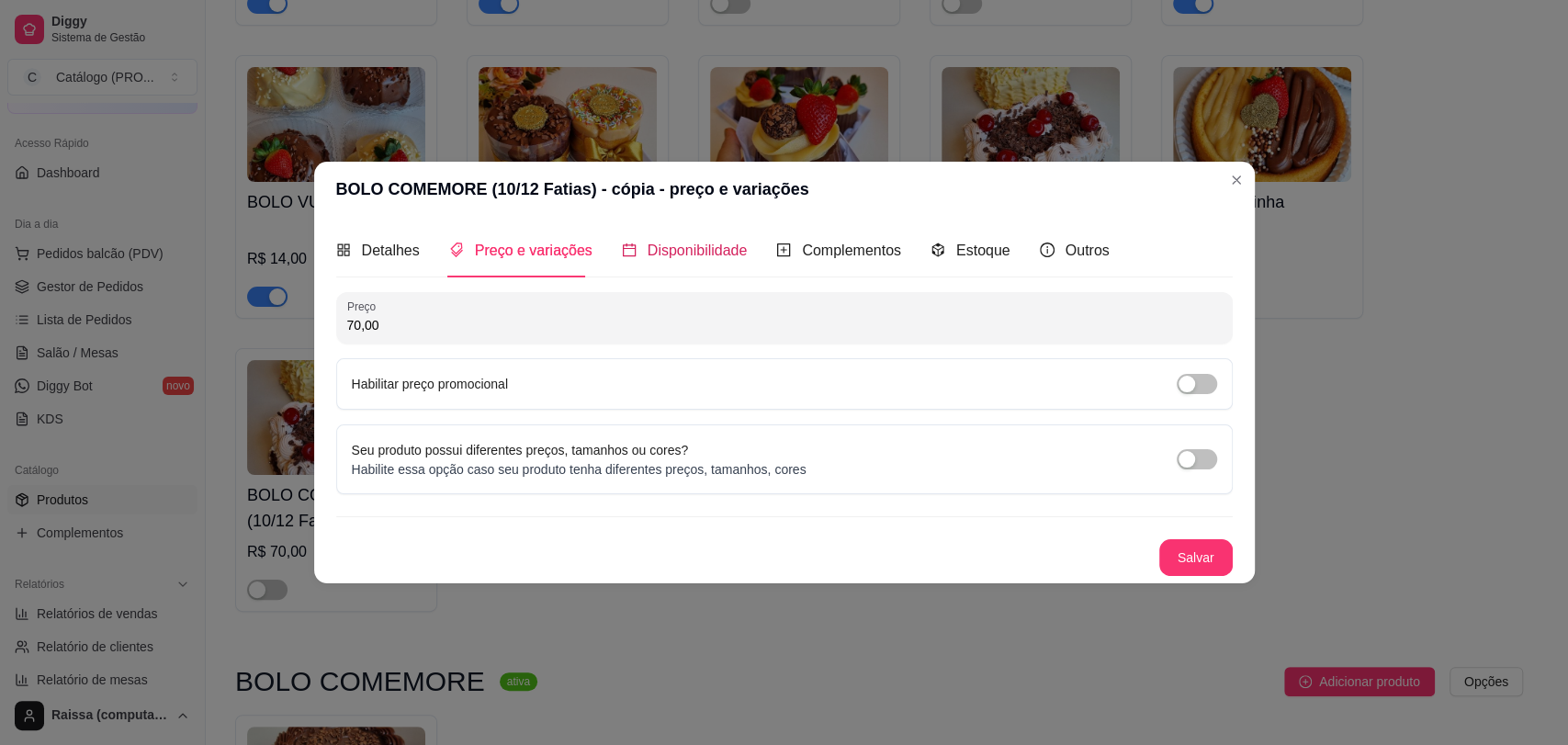
click at [655, 242] on span "Disponibilidade" at bounding box center [697, 250] width 100 height 16
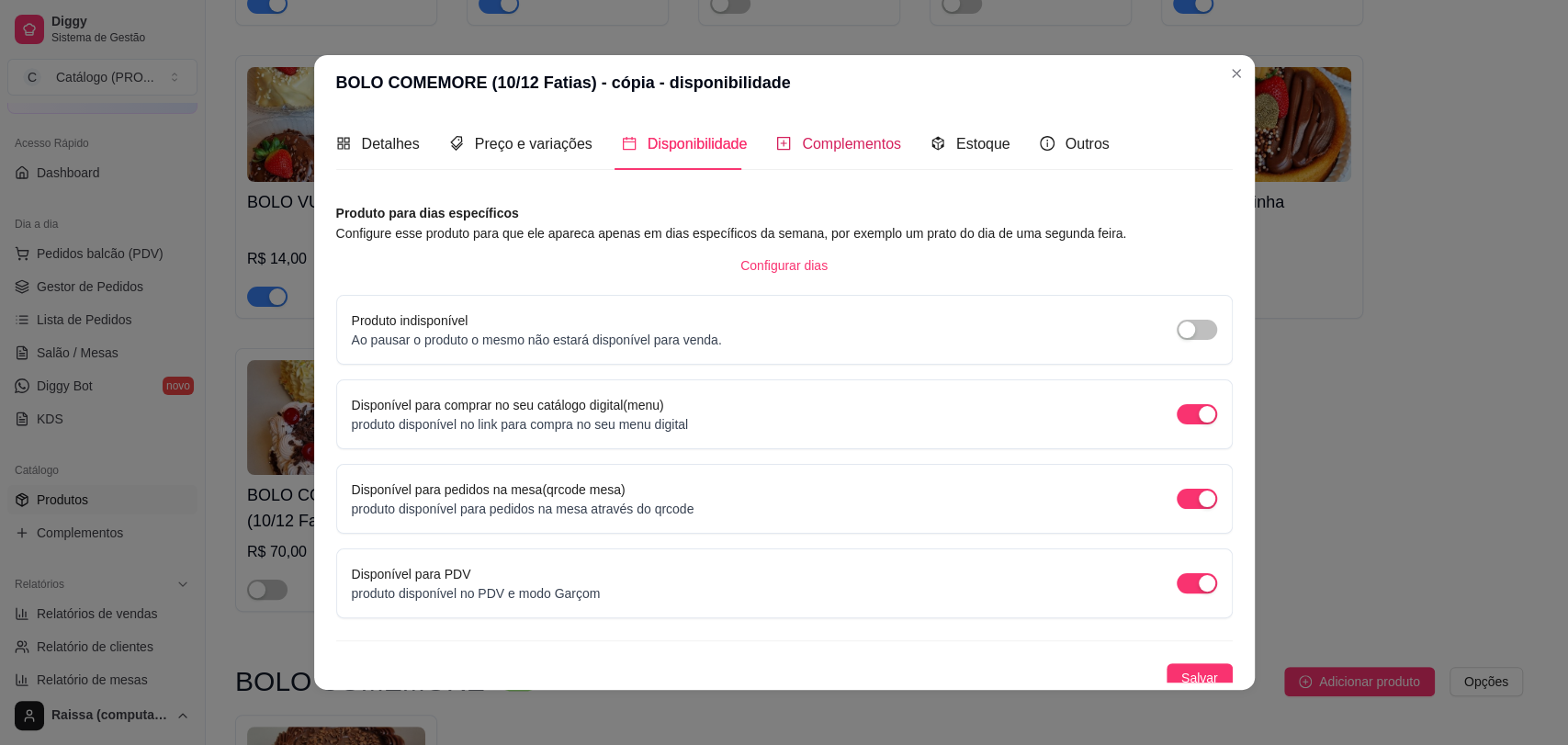
click at [864, 152] on span "Complementos" at bounding box center [852, 143] width 99 height 16
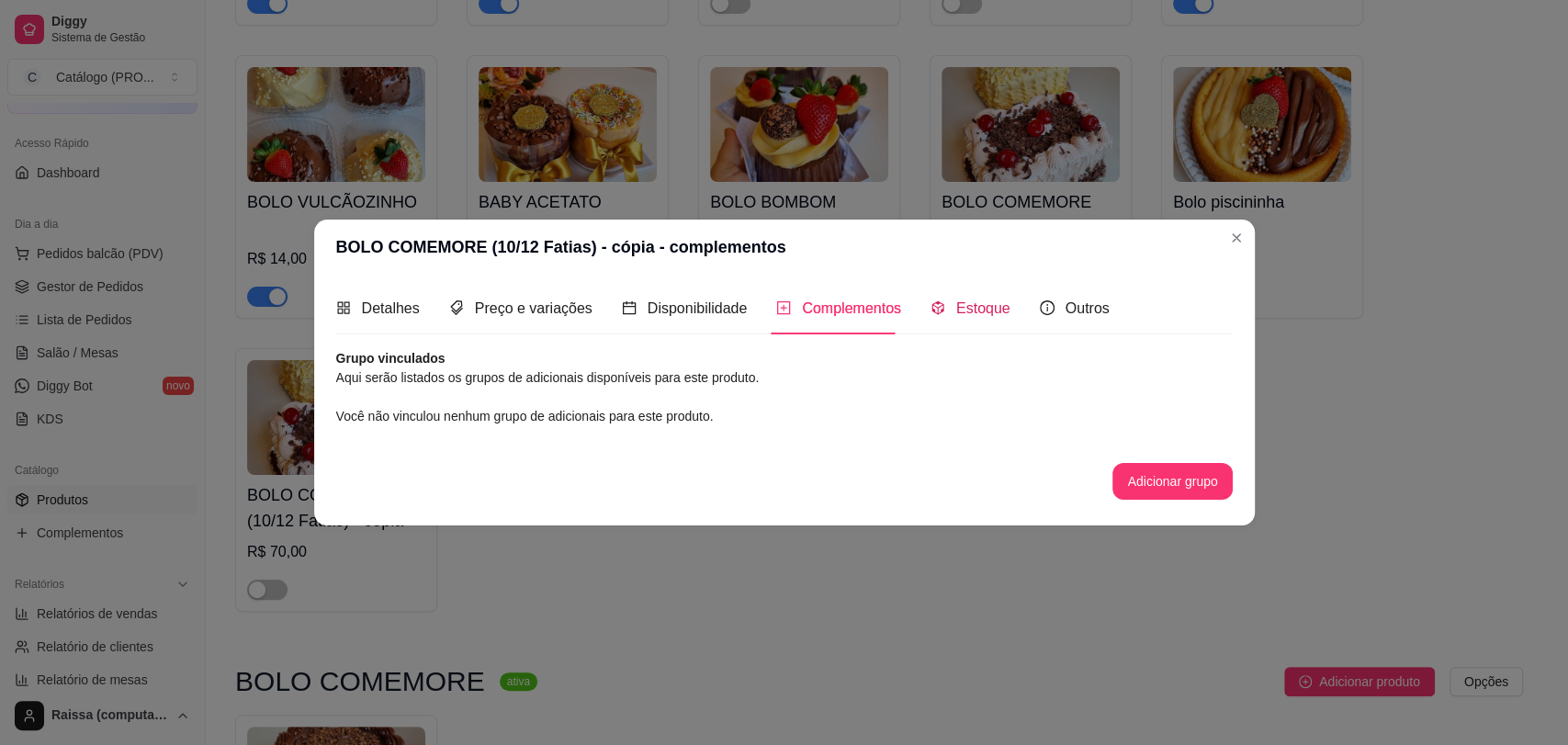
click at [971, 303] on span "Estoque" at bounding box center [984, 308] width 54 height 16
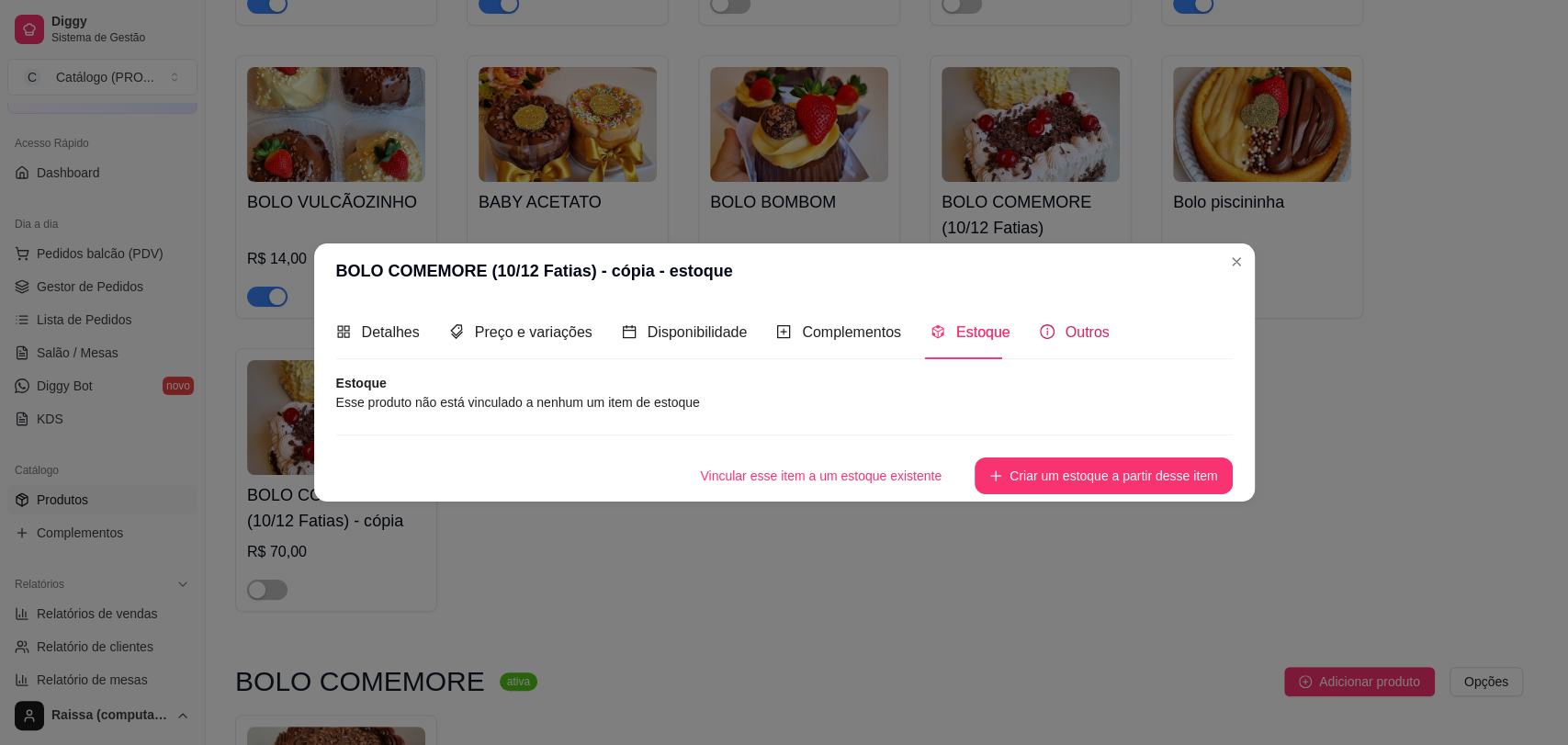
click at [1068, 332] on span "Outros" at bounding box center [1087, 331] width 44 height 16
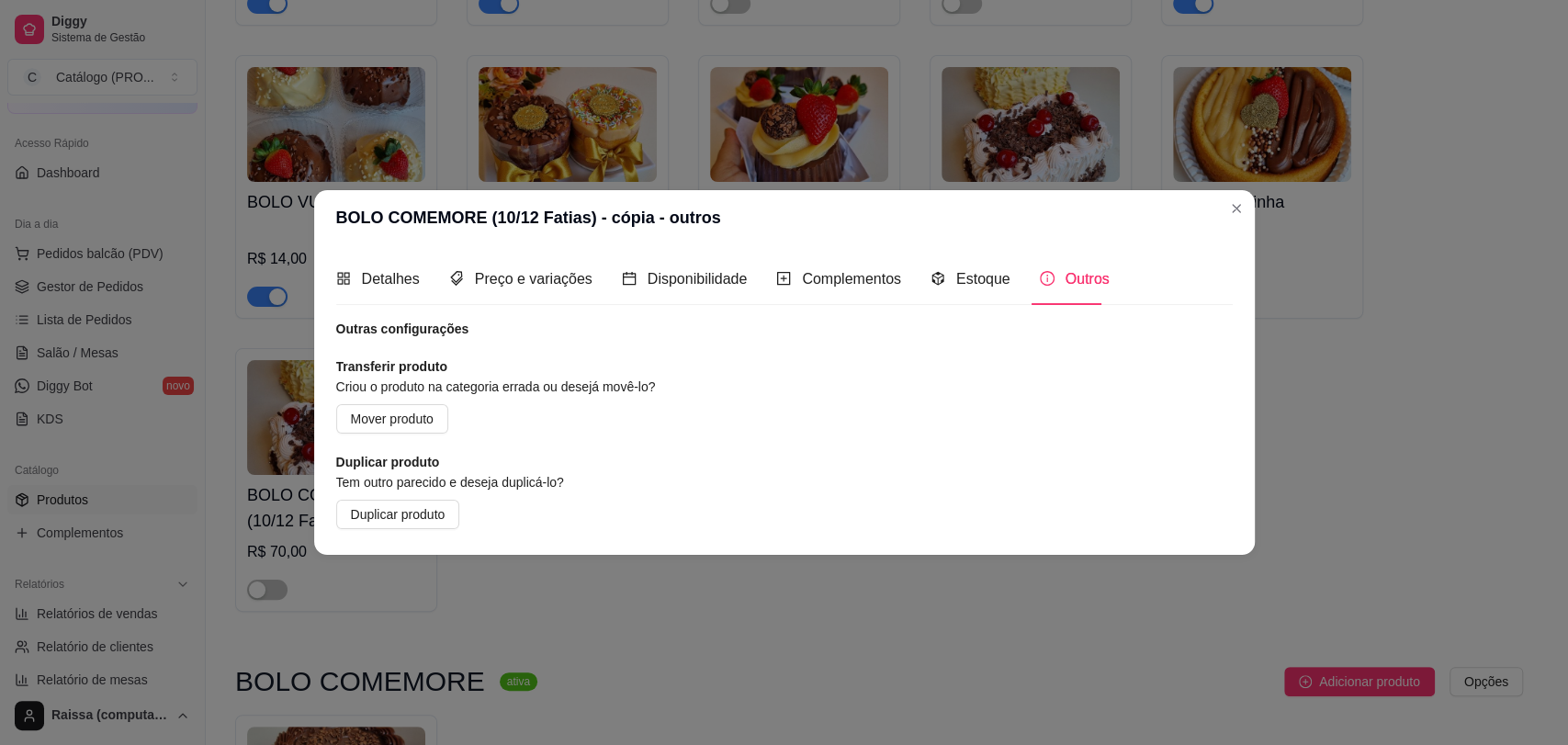
click at [397, 433] on div "Outras configurações Transferir produto Criou o produto na categoria errada ou …" at bounding box center [784, 425] width 897 height 210
click at [400, 416] on span "Mover produto" at bounding box center [392, 419] width 82 height 21
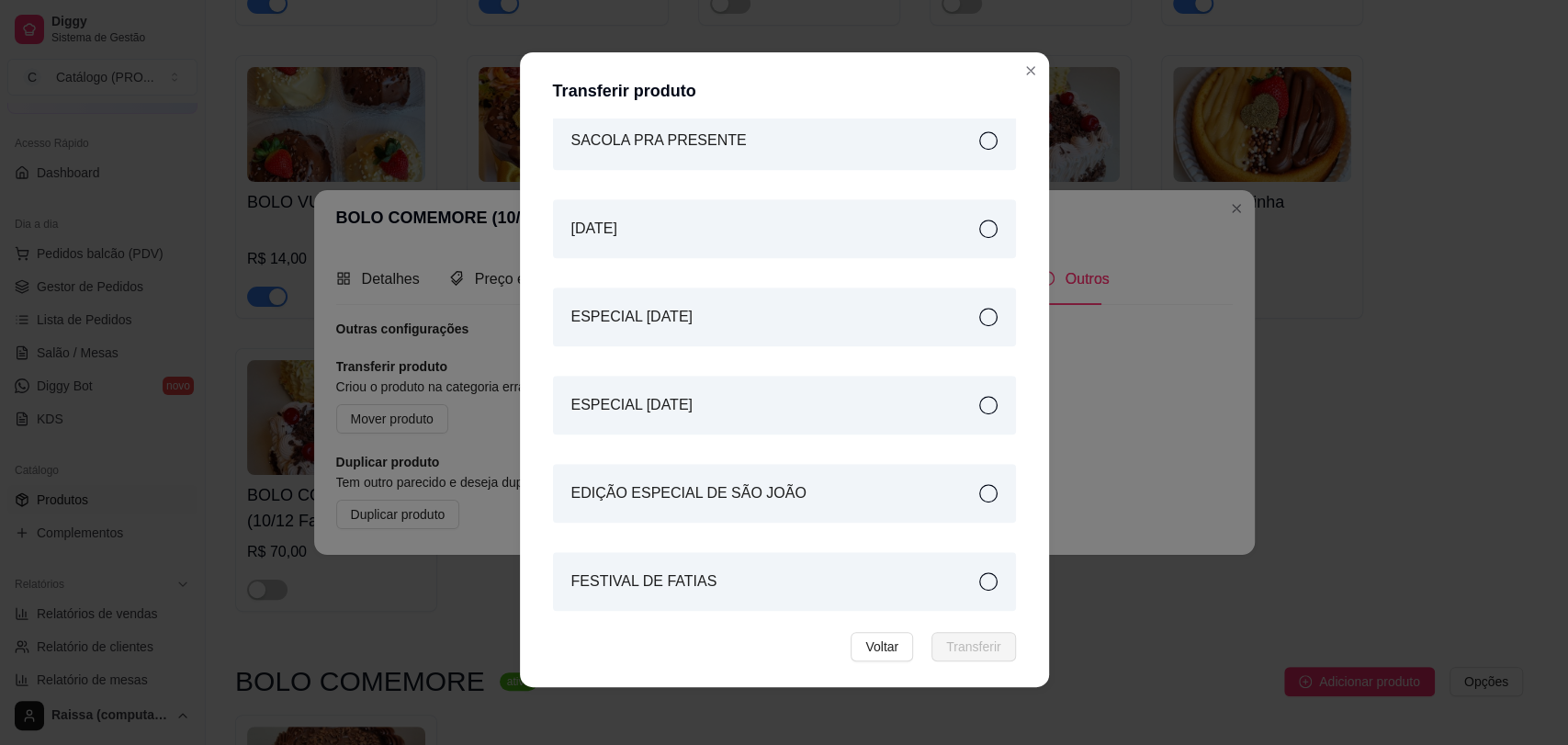
scroll to position [4, 0]
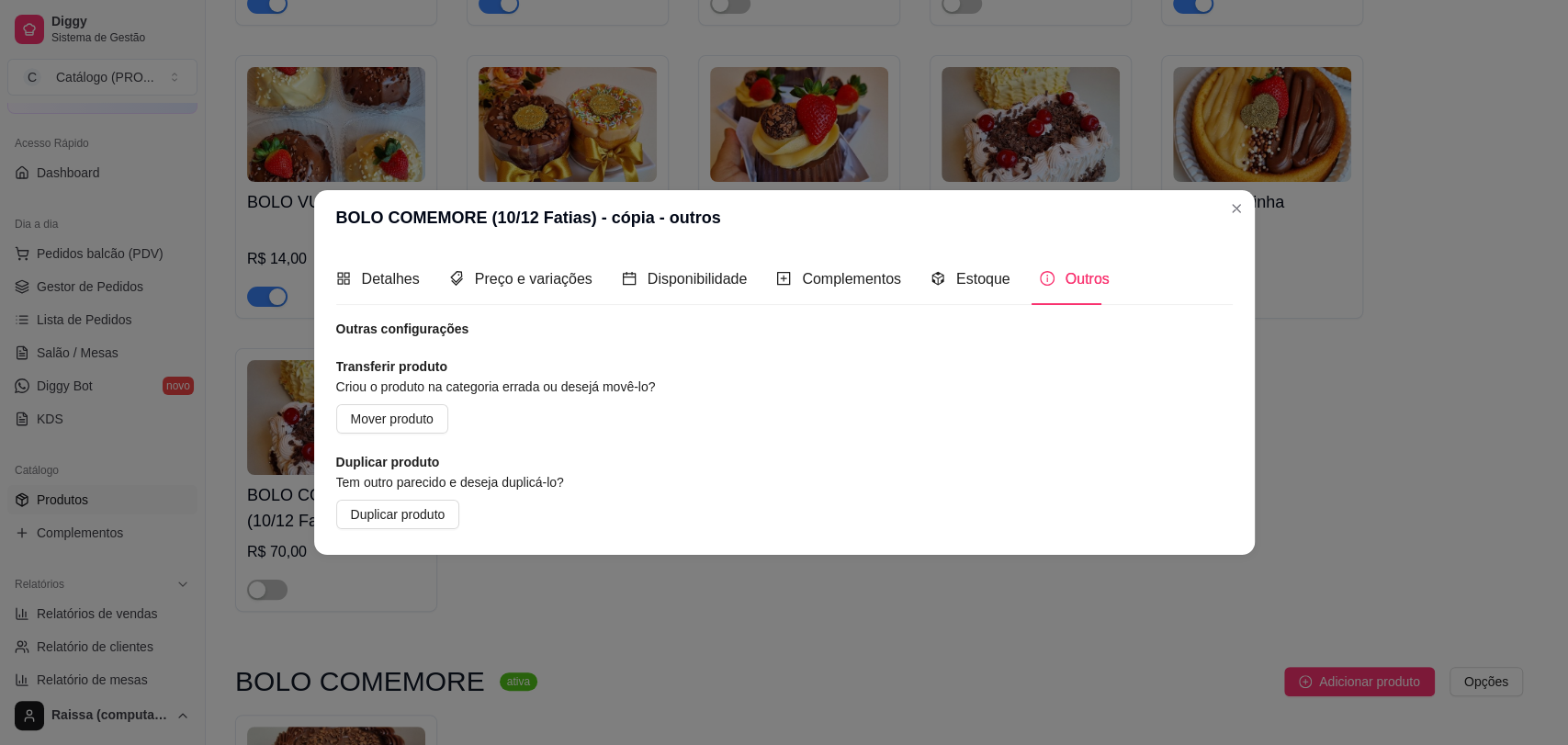
click at [419, 288] on div "Detalhes Preço e variações Disponibilidade Complementos Estoque Outros" at bounding box center [723, 279] width 773 height 52
click at [407, 284] on span "Detalhes" at bounding box center [391, 279] width 58 height 16
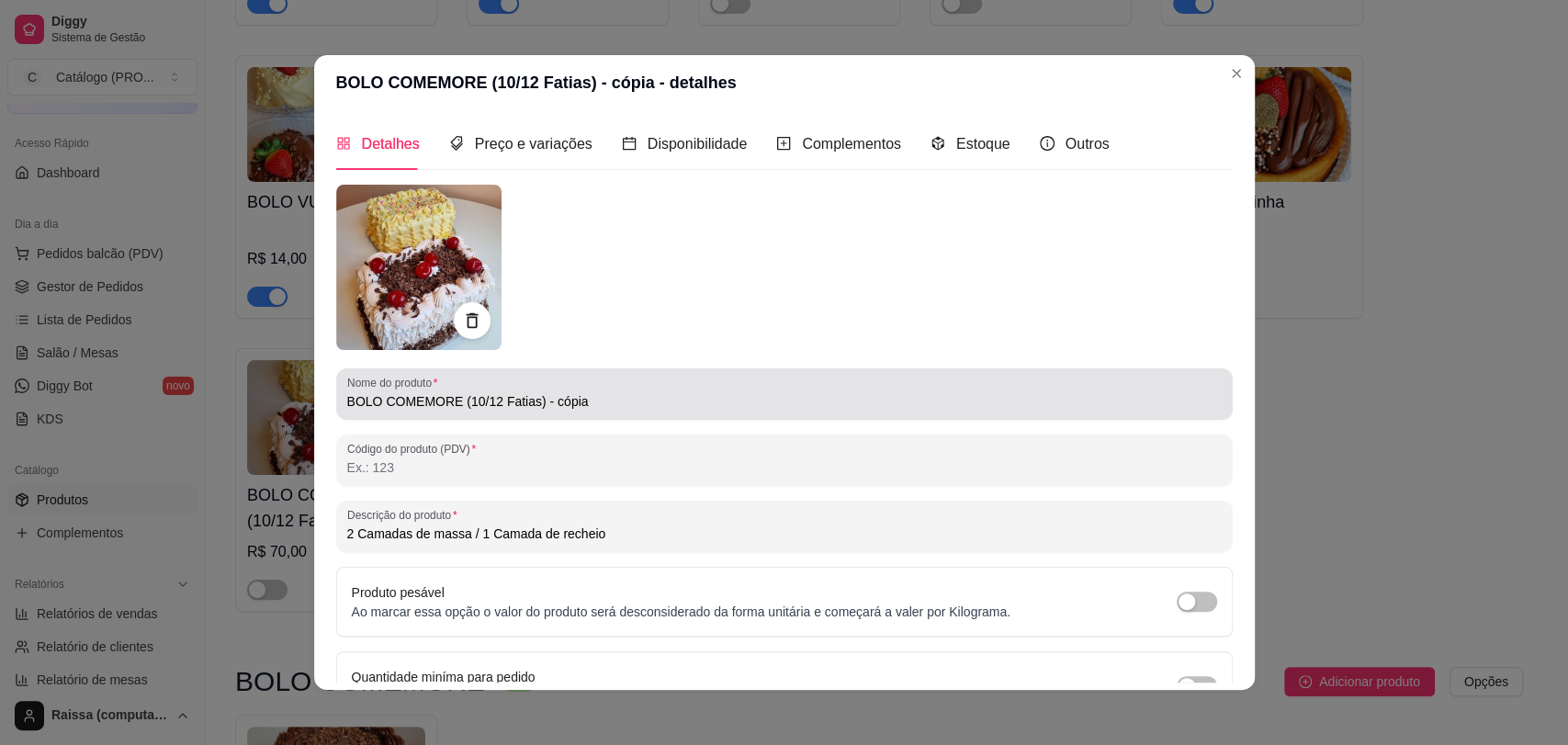
click at [612, 394] on input "BOLO COMEMORE (10/12 Fatias) - cópia" at bounding box center [784, 402] width 874 height 19
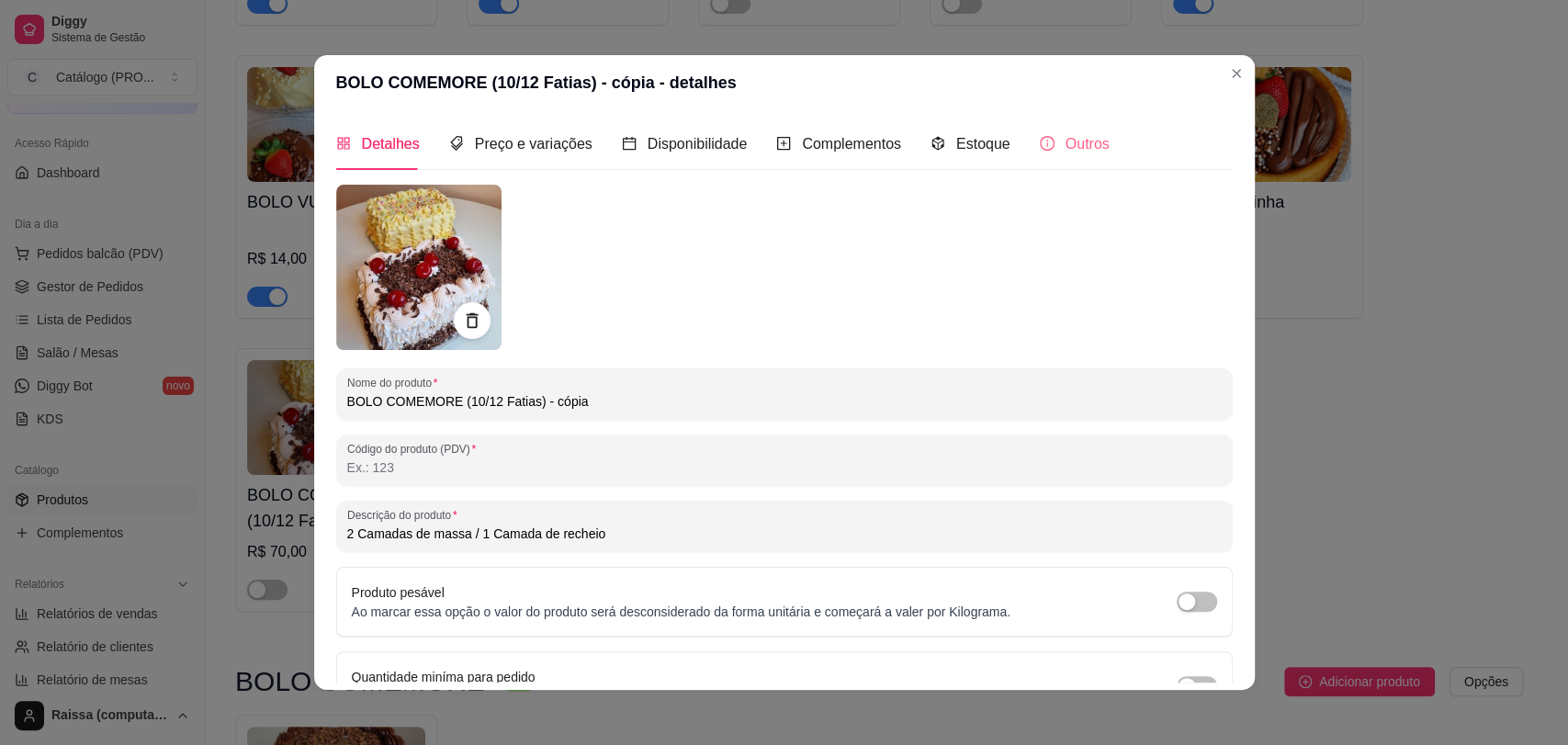
click at [1056, 128] on div "Outros" at bounding box center [1075, 144] width 70 height 52
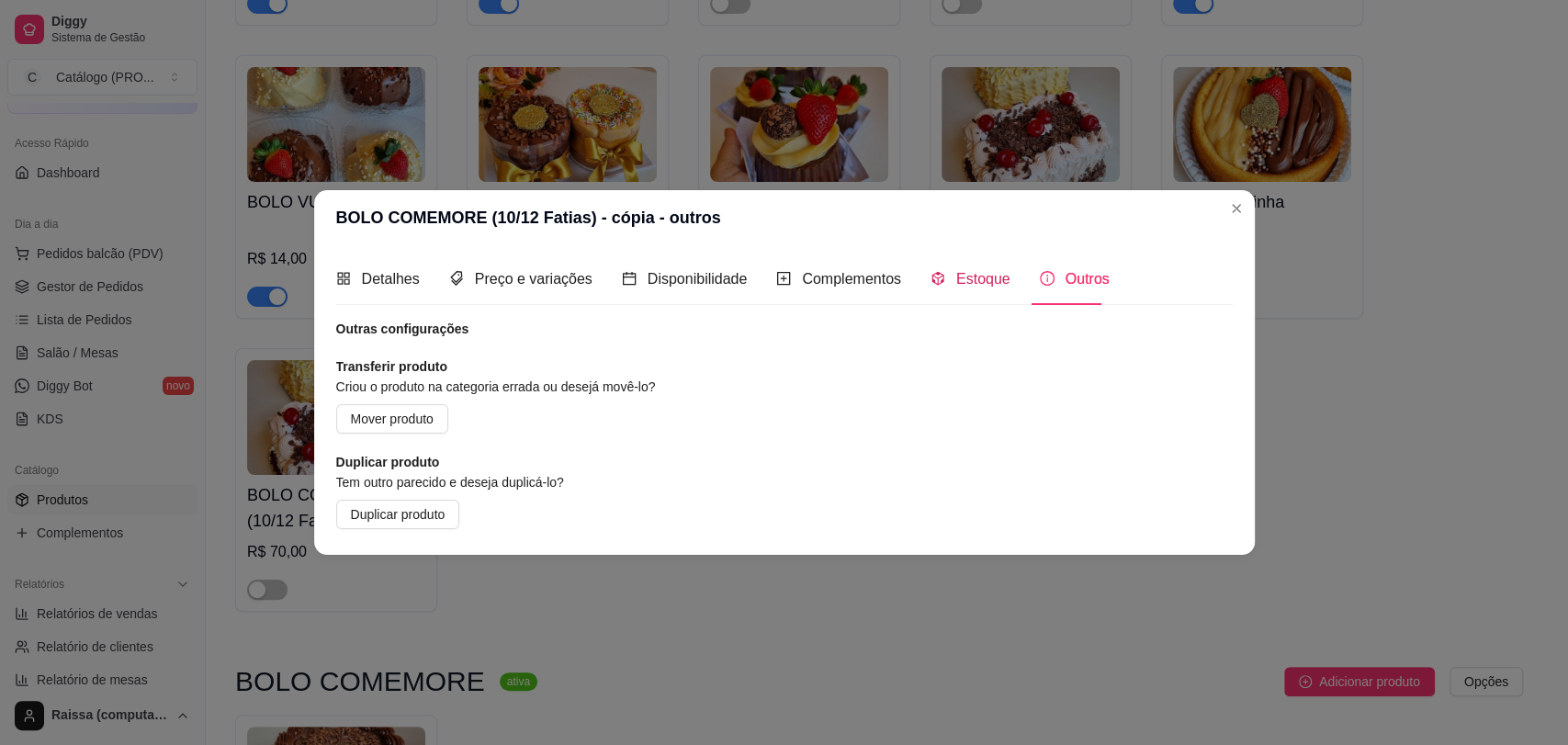
click at [942, 276] on div "Estoque" at bounding box center [970, 279] width 80 height 23
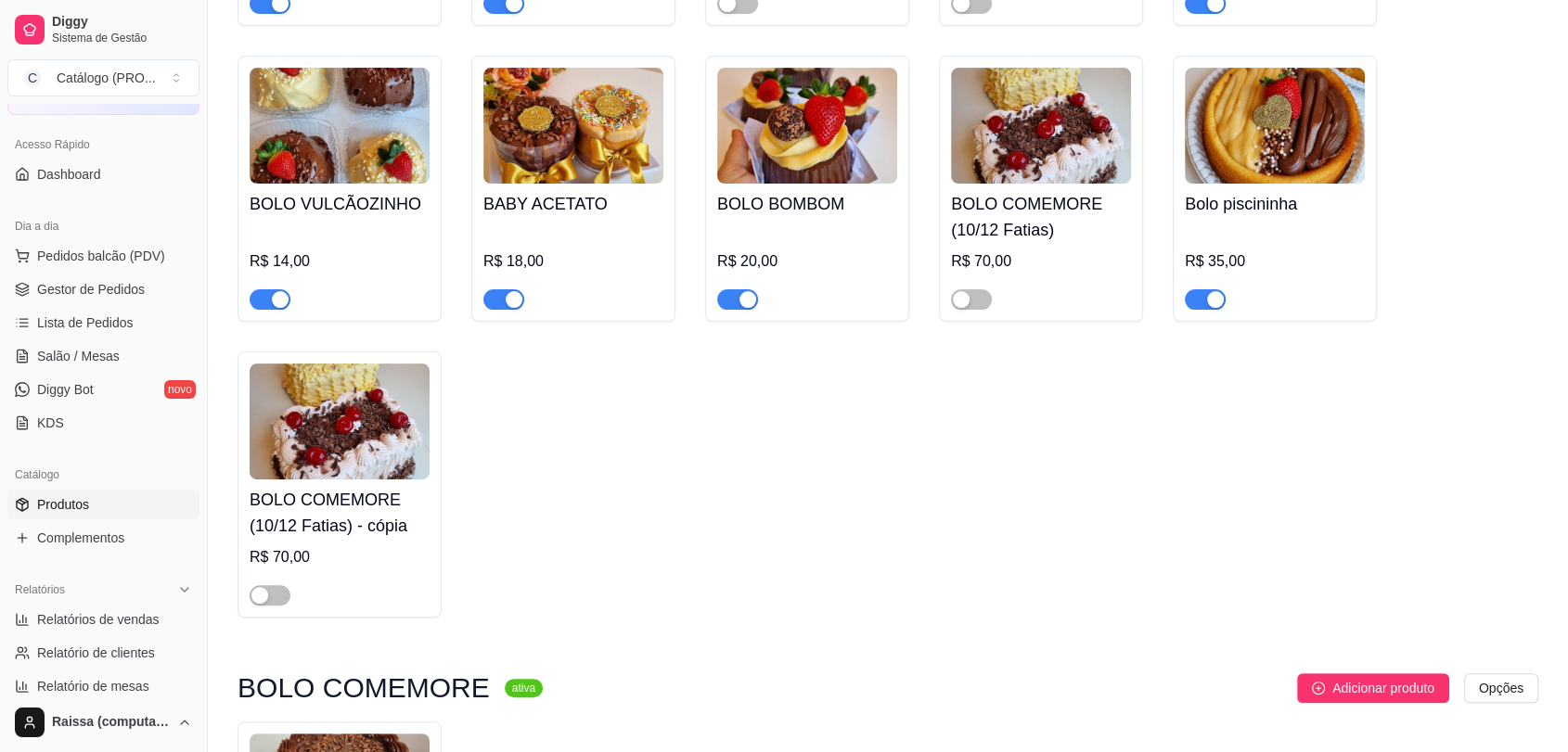
click at [357, 524] on h4 "BOLO COMEMORE (10/12 Fatias) - cópia" at bounding box center [339, 512] width 180 height 52
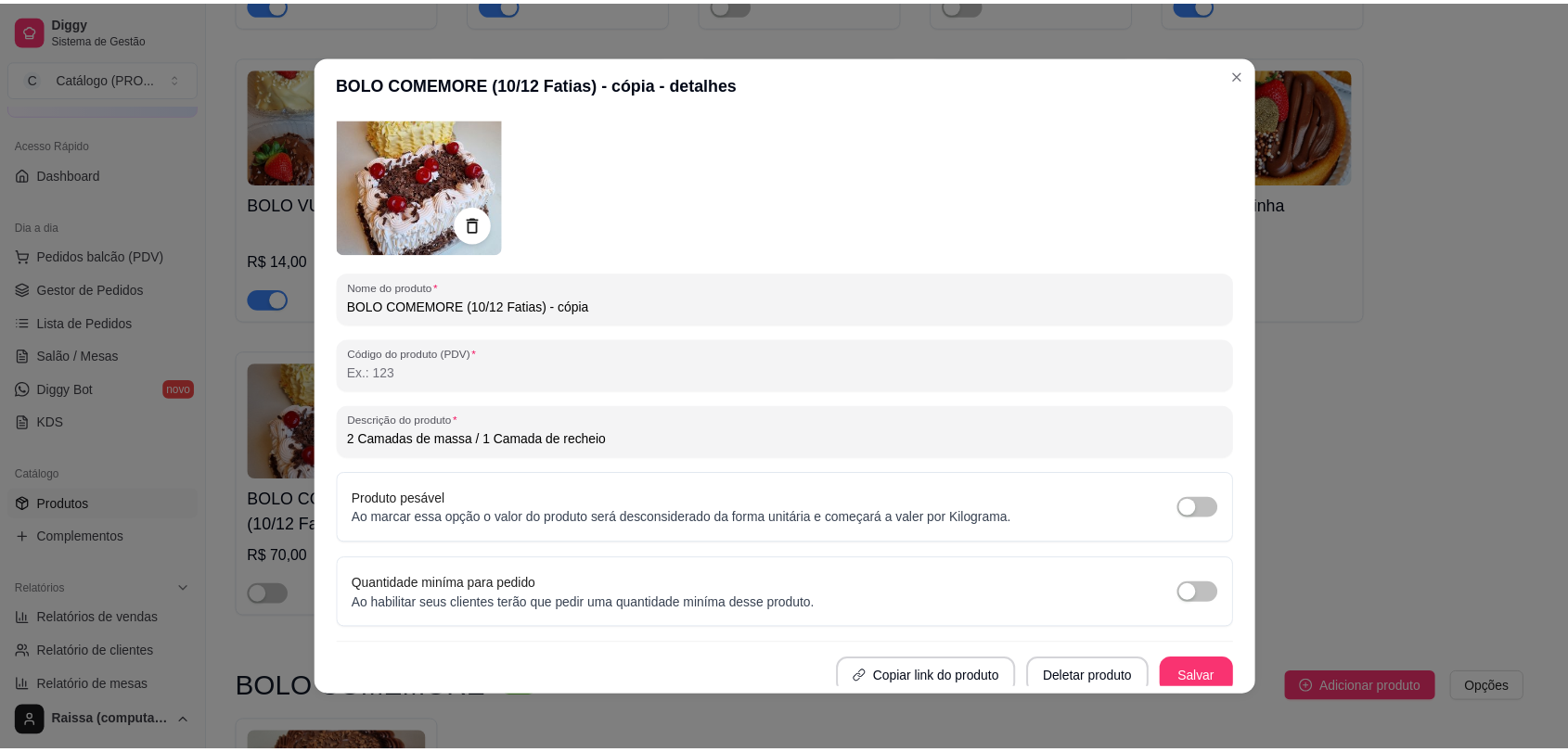
scroll to position [106, 0]
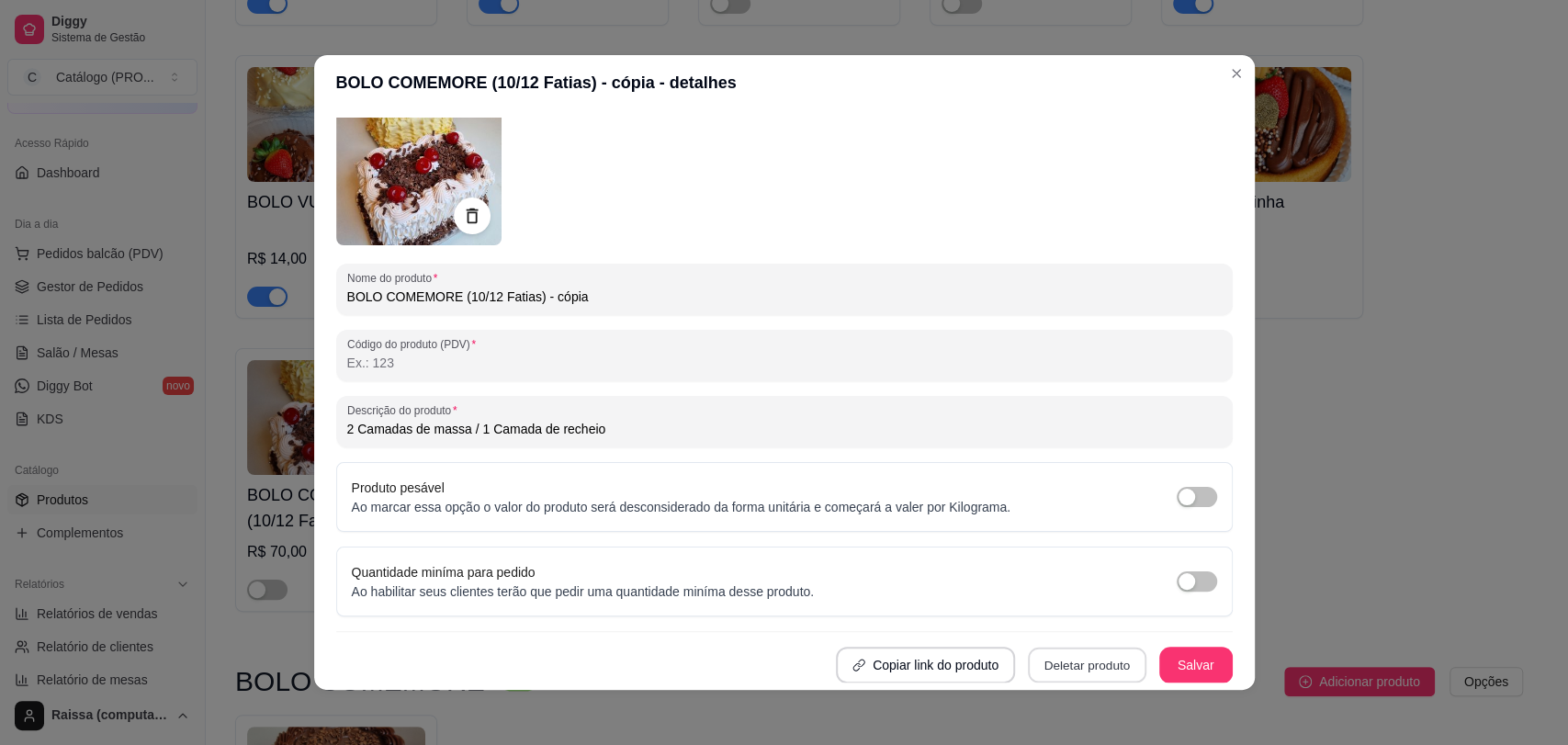
click at [1050, 656] on button "Deletar produto" at bounding box center [1087, 665] width 119 height 36
click at [1057, 605] on button "Confirmar" at bounding box center [1070, 612] width 68 height 28
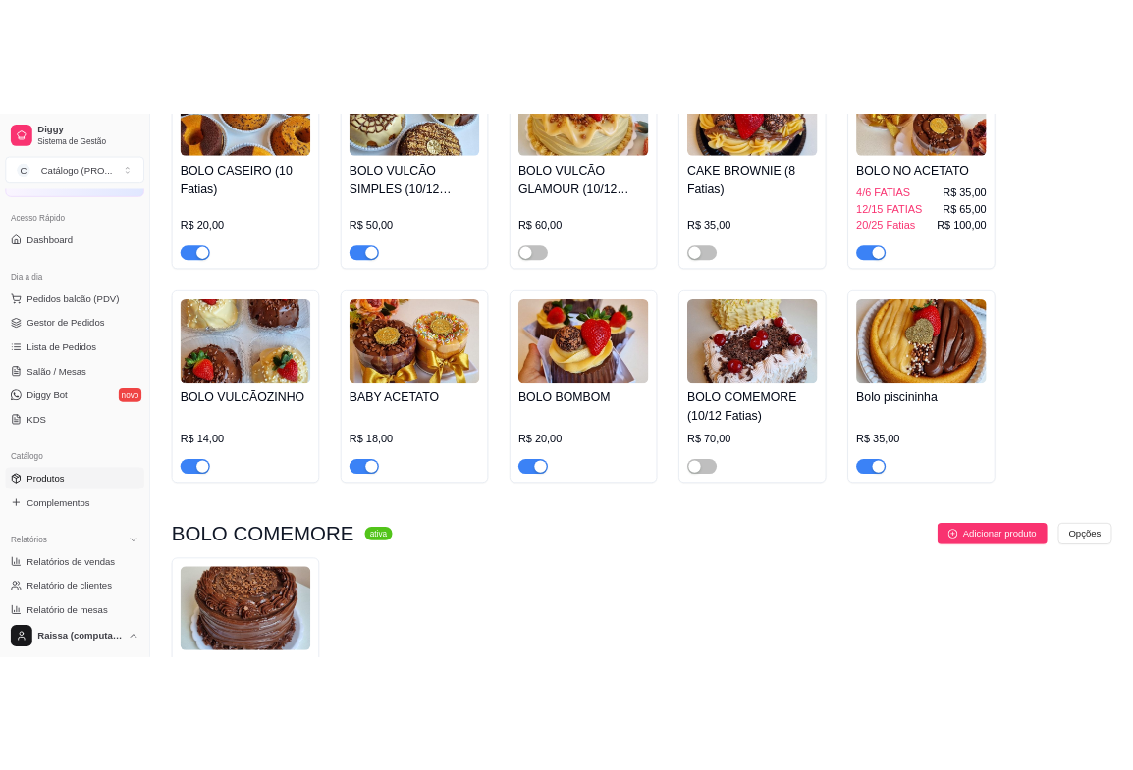
scroll to position [327, 0]
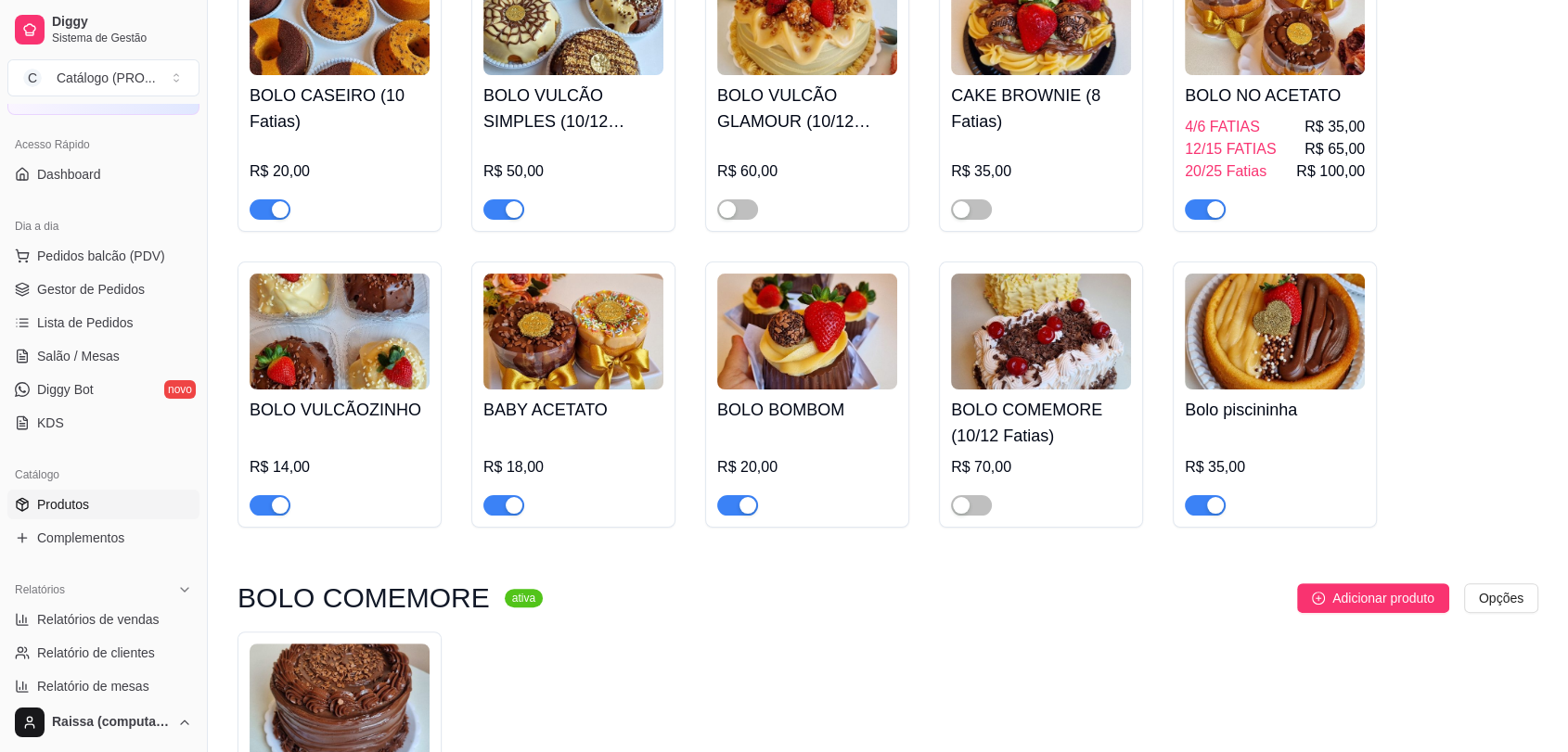
click at [994, 364] on img at bounding box center [1041, 332] width 180 height 116
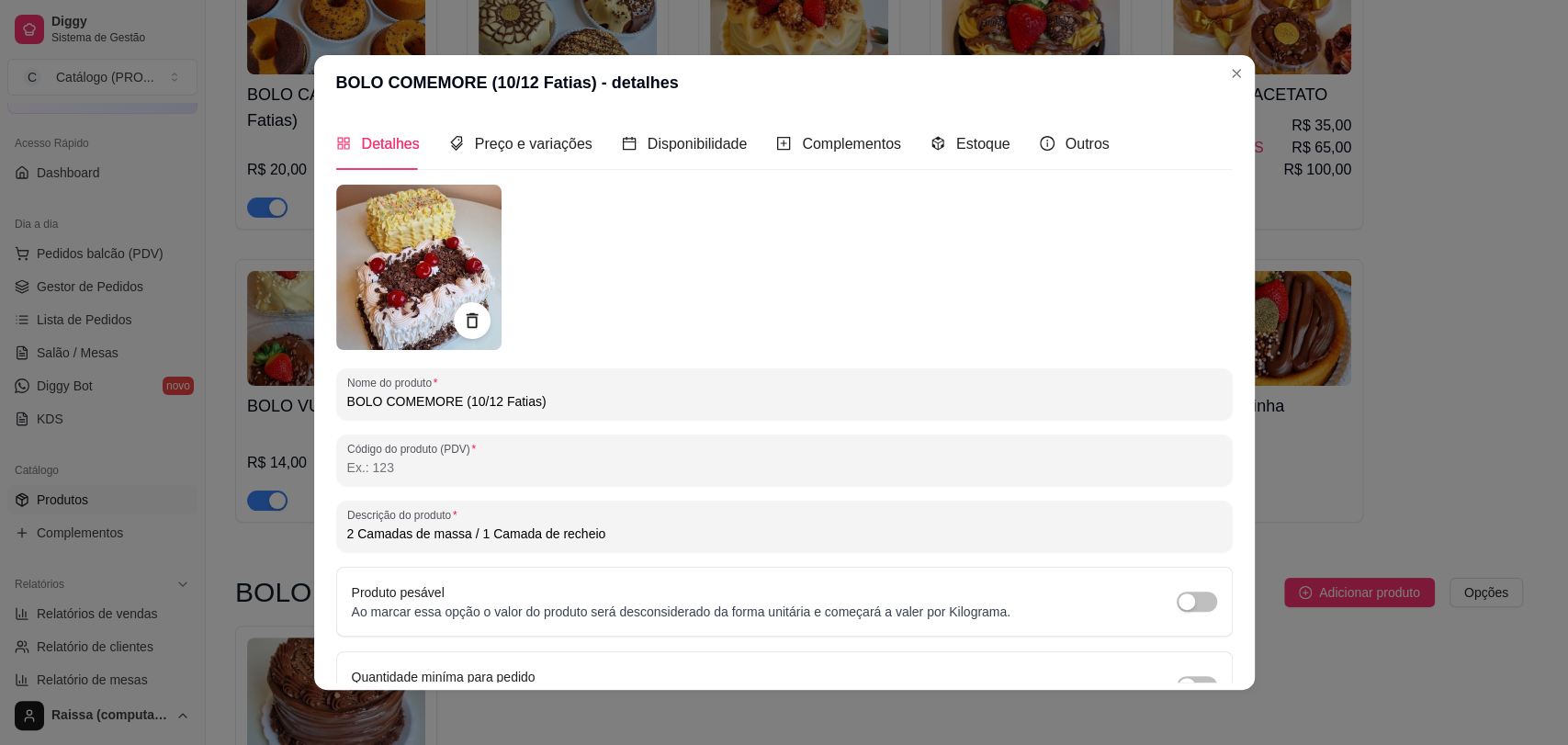
drag, startPoint x: 535, startPoint y: 406, endPoint x: 238, endPoint y: 407, distance: 297.0
click at [238, 407] on div "BOLO COMEMORE (10/12 Fatias) - detalhes Detalhes Preço e variações Disponibilid…" at bounding box center [784, 372] width 1568 height 745
click at [608, 529] on input "2 Camadas de massa / 1 Camada de recheio" at bounding box center [784, 533] width 874 height 19
drag, startPoint x: 624, startPoint y: 542, endPoint x: 549, endPoint y: 542, distance: 75.0
click at [549, 542] on input "2 Camadas de massa / 1 Camada de recheio" at bounding box center [784, 533] width 874 height 19
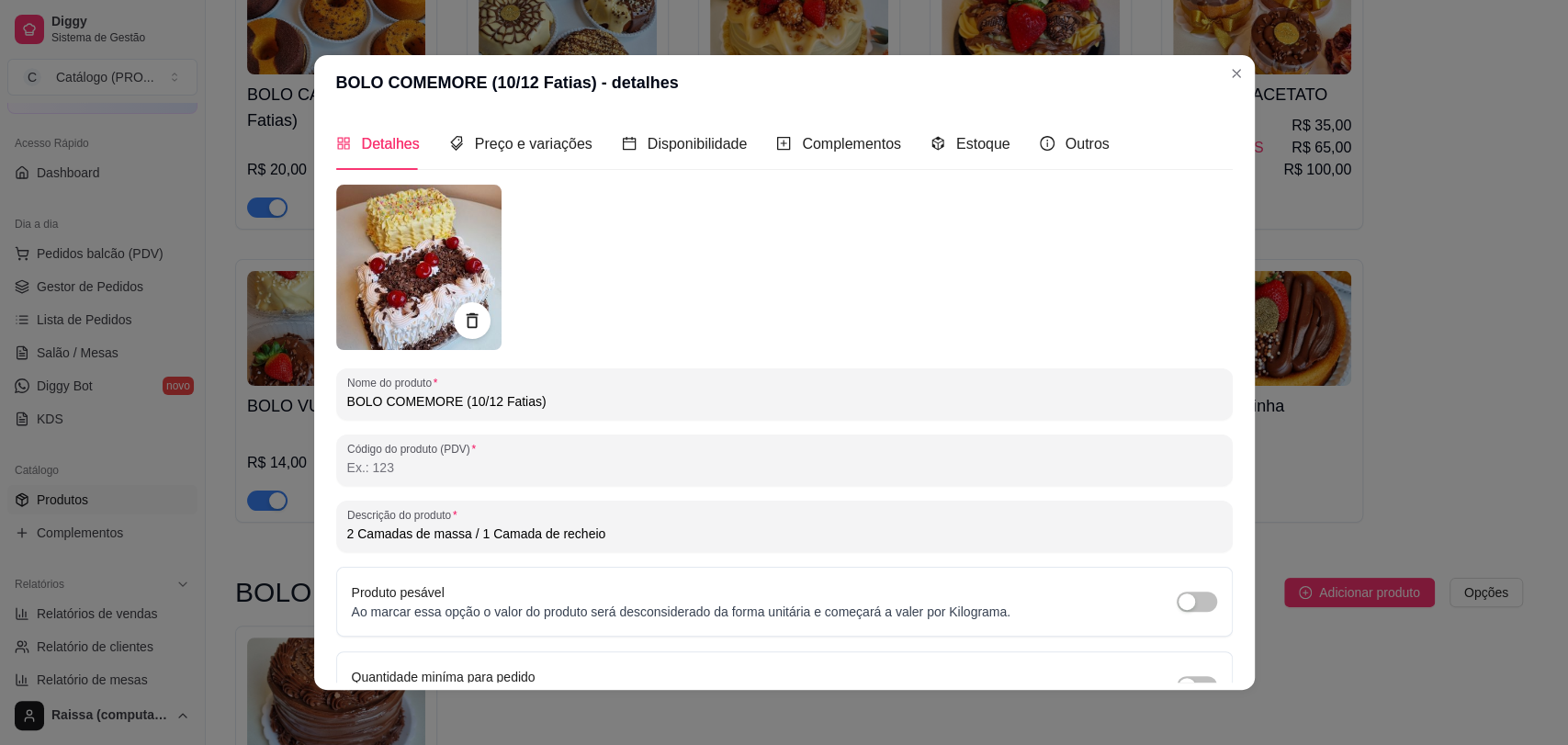
click at [661, 520] on div "2 Camadas de massa / 1 Camada de recheio" at bounding box center [784, 526] width 874 height 37
click at [638, 536] on input "2 Camadas de massa / 1 Camada de recheio" at bounding box center [784, 533] width 874 height 19
drag, startPoint x: 638, startPoint y: 536, endPoint x: 318, endPoint y: 554, distance: 320.5
click at [318, 554] on div "Detalhes Preço e variações Disponibilidade Complementos Estoque Outros Nome do …" at bounding box center [784, 400] width 941 height 579
click at [521, 136] on span "Preço e variações" at bounding box center [534, 143] width 118 height 16
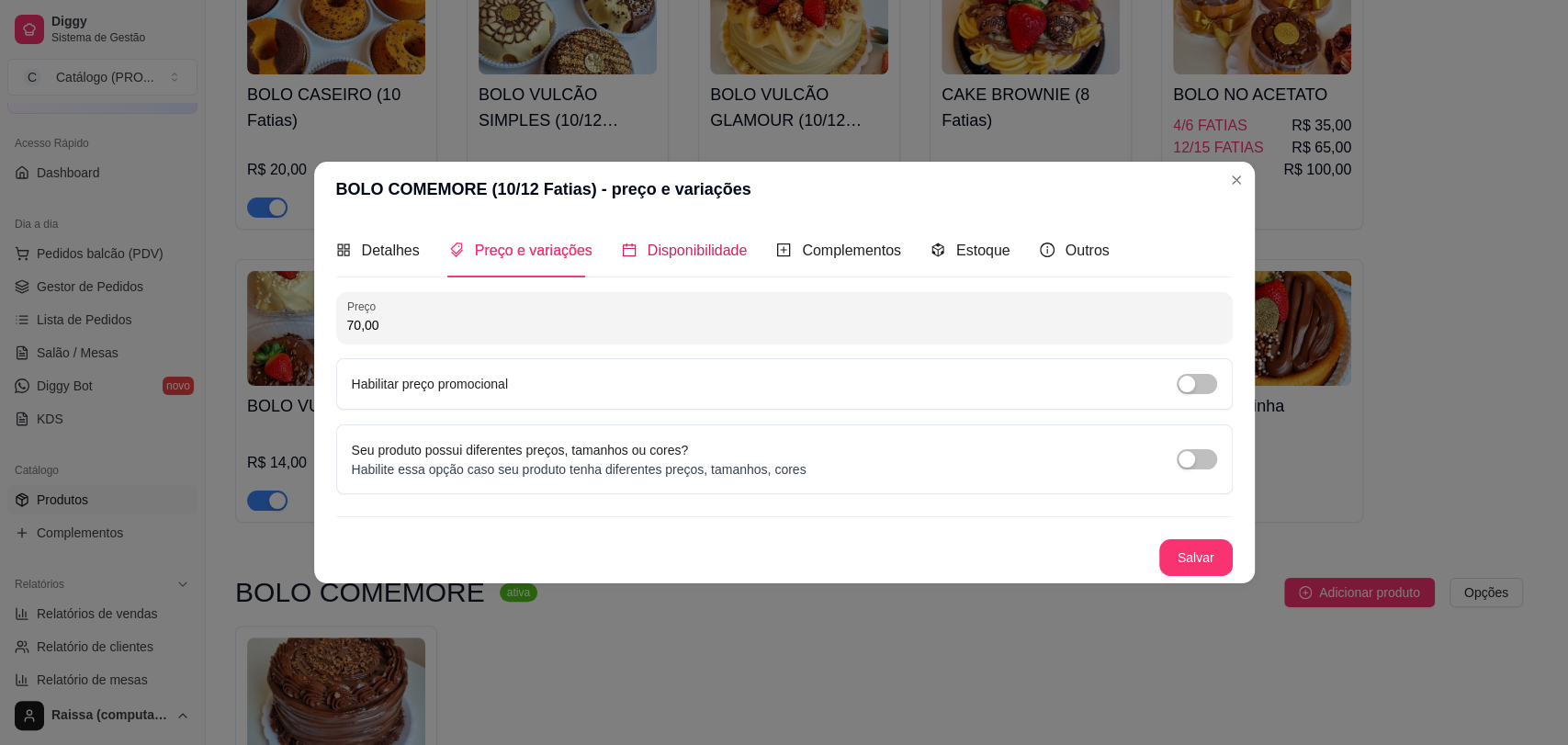
click at [681, 254] on span "Disponibilidade" at bounding box center [697, 250] width 100 height 16
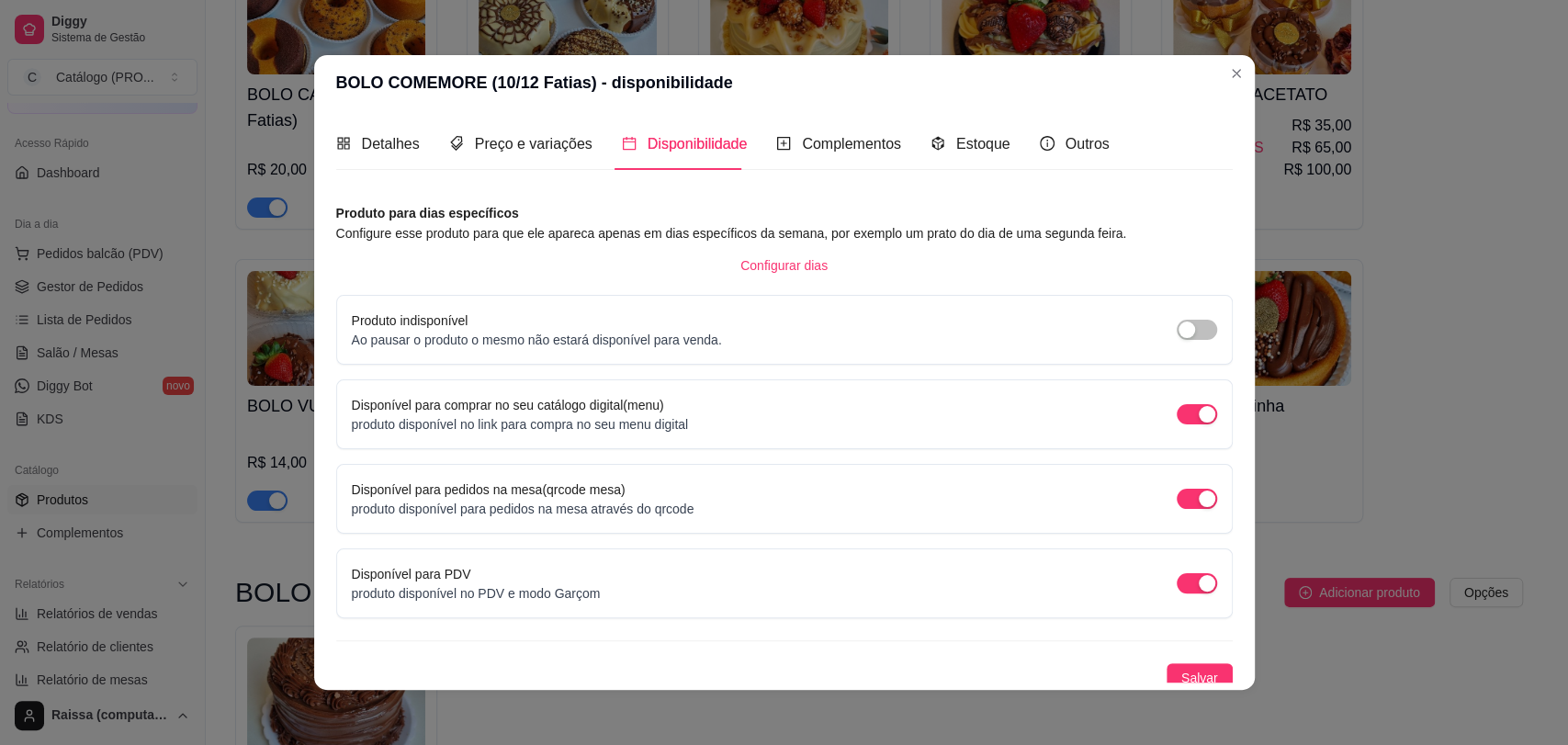
click at [892, 156] on div "Detalhes Preço e variações Disponibilidade Complementos Estoque Outros" at bounding box center [723, 144] width 773 height 52
click at [887, 149] on div "Detalhes Preço e variações Disponibilidade Complementos Estoque Outros" at bounding box center [723, 144] width 773 height 52
click at [866, 156] on div "Complementos" at bounding box center [838, 144] width 125 height 52
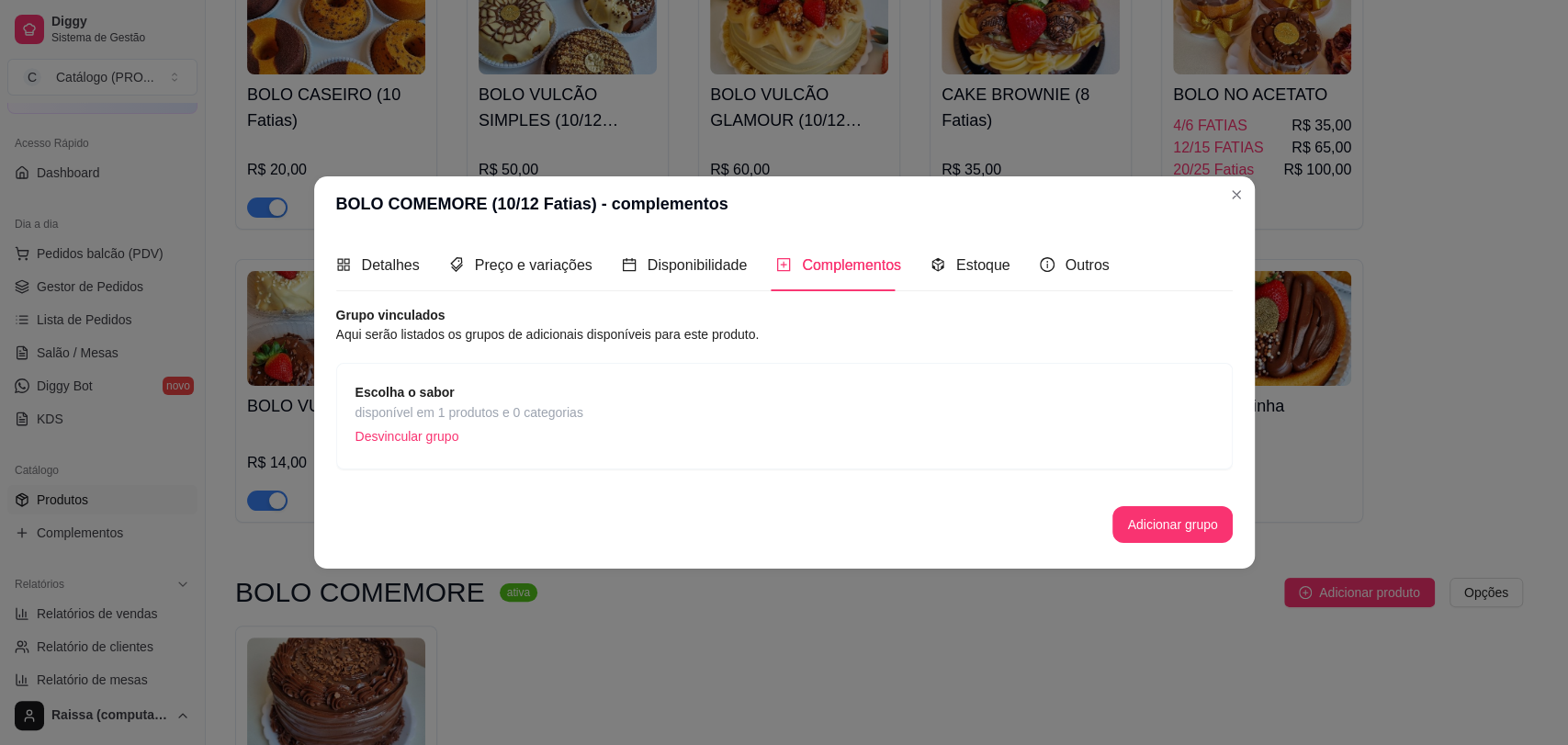
click at [608, 397] on div "Escolha o sabor disponível em 1 produtos e 0 categorias Desvincular grupo" at bounding box center [784, 416] width 858 height 68
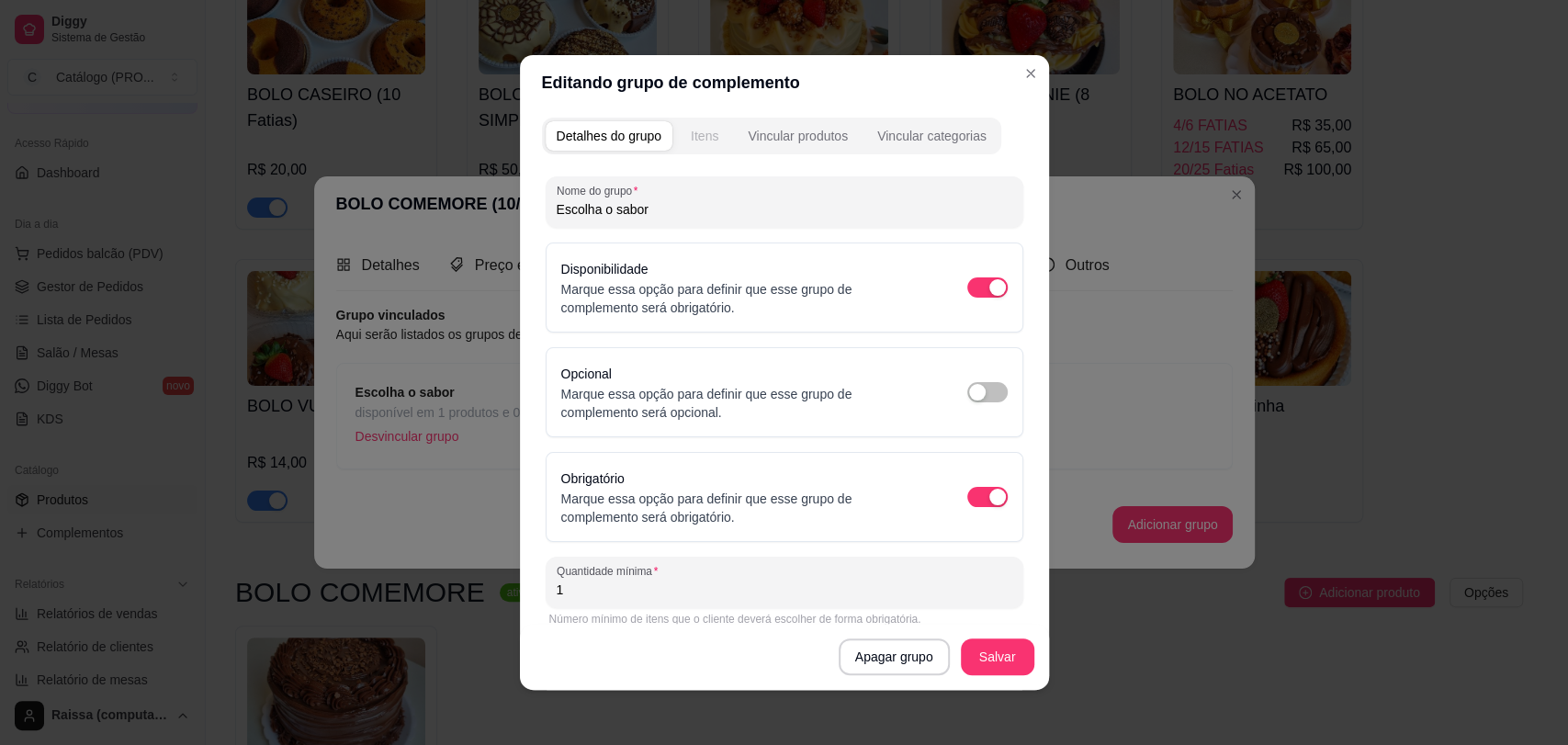
click at [716, 145] on button "Itens" at bounding box center [704, 136] width 50 height 29
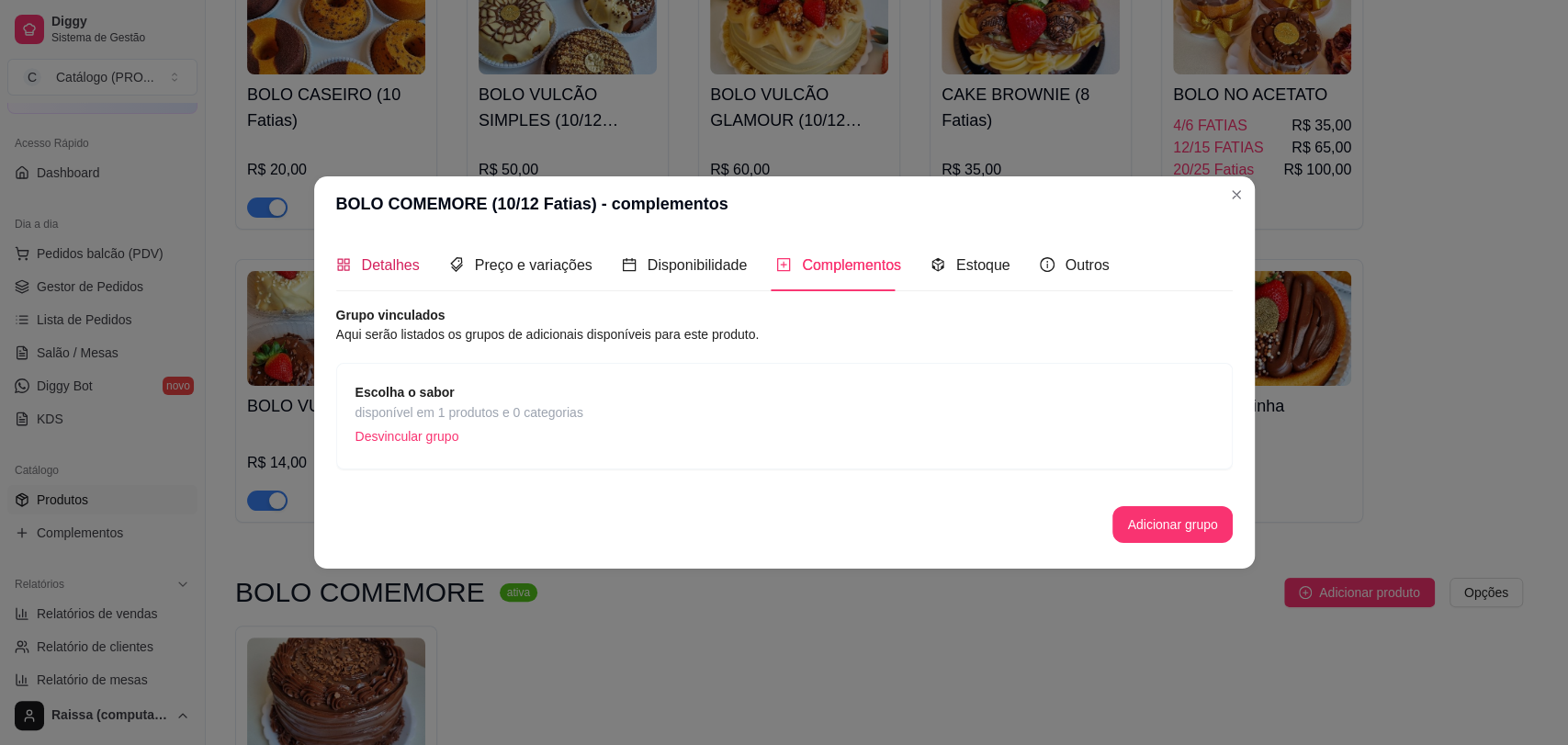
click at [418, 272] on span "Detalhes" at bounding box center [391, 265] width 58 height 16
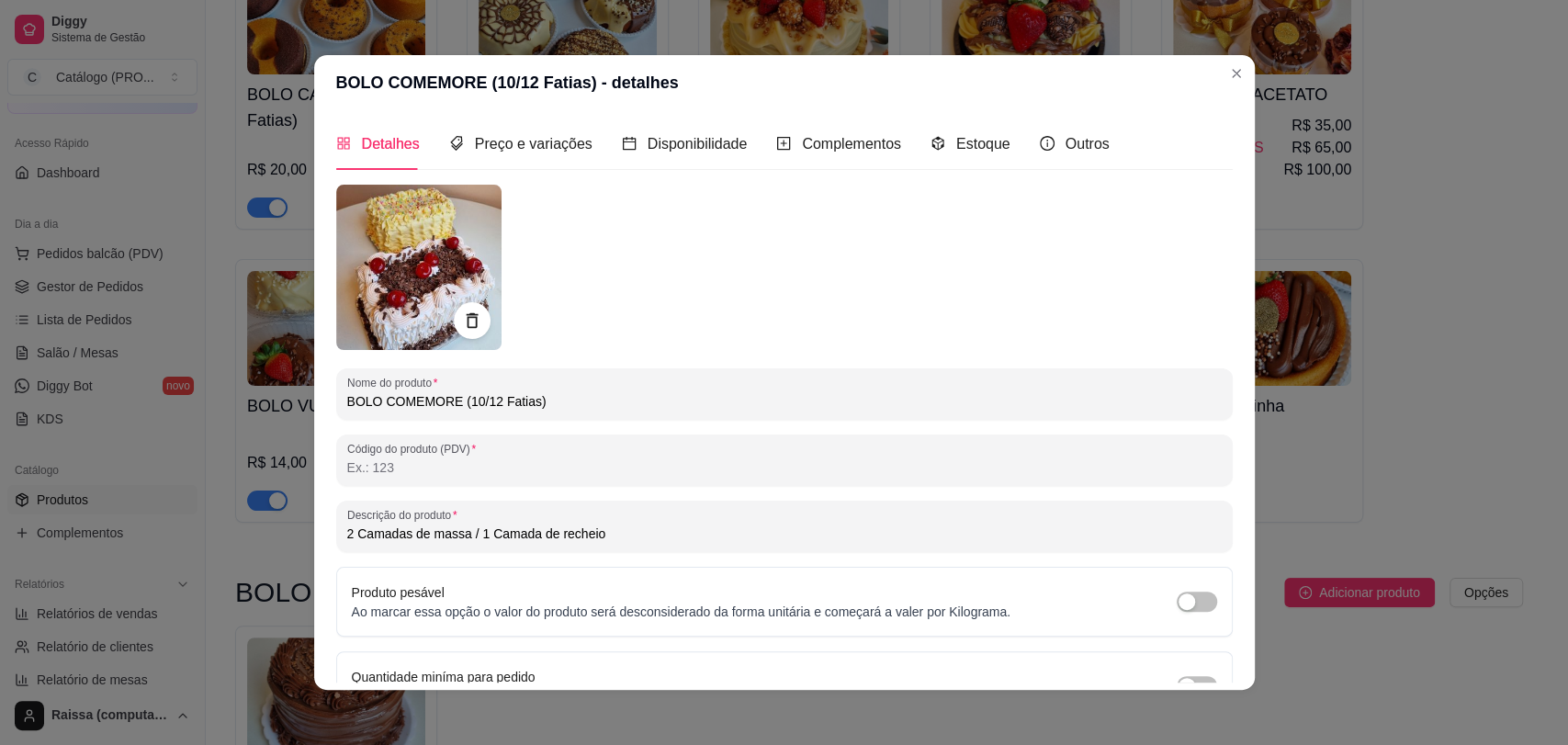
drag, startPoint x: 535, startPoint y: 398, endPoint x: 285, endPoint y: 392, distance: 250.1
click at [285, 392] on div "BOLO COMEMORE (10/12 Fatias) - detalhes Detalhes Preço e variações Disponibilid…" at bounding box center [784, 372] width 1568 height 745
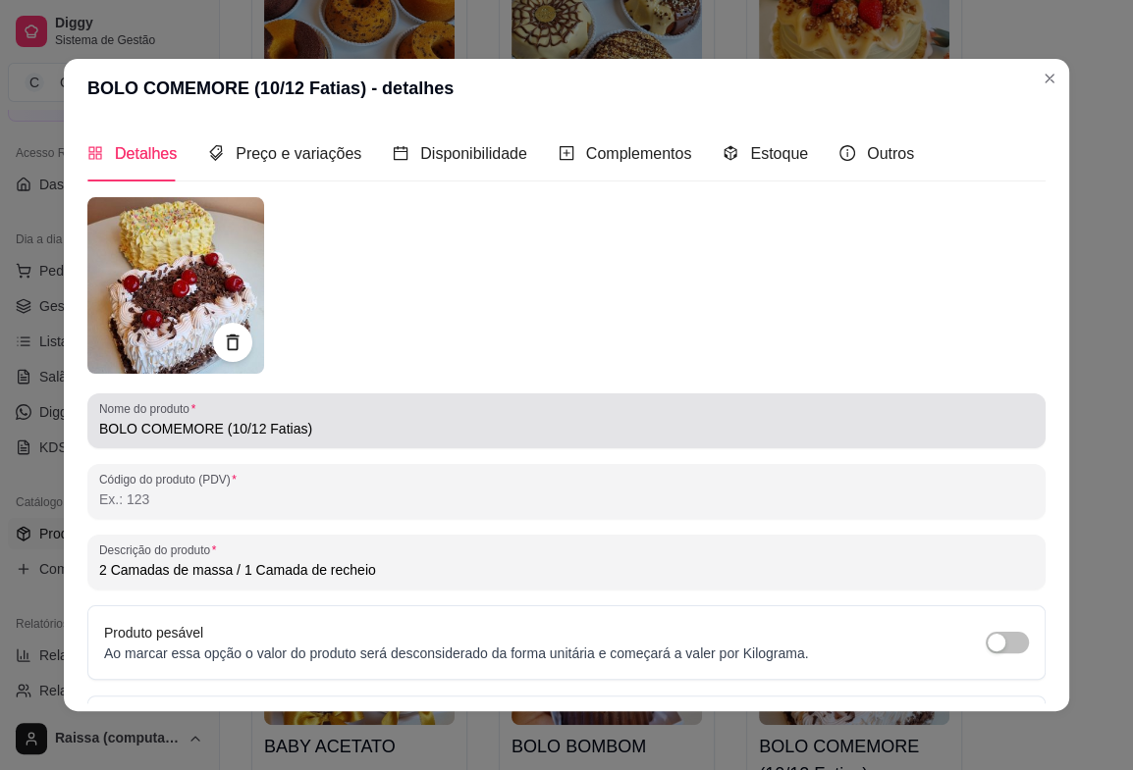
click at [368, 442] on div "Nome do produto BOLO COMEMORE (10/12 Fatias)" at bounding box center [566, 421] width 958 height 55
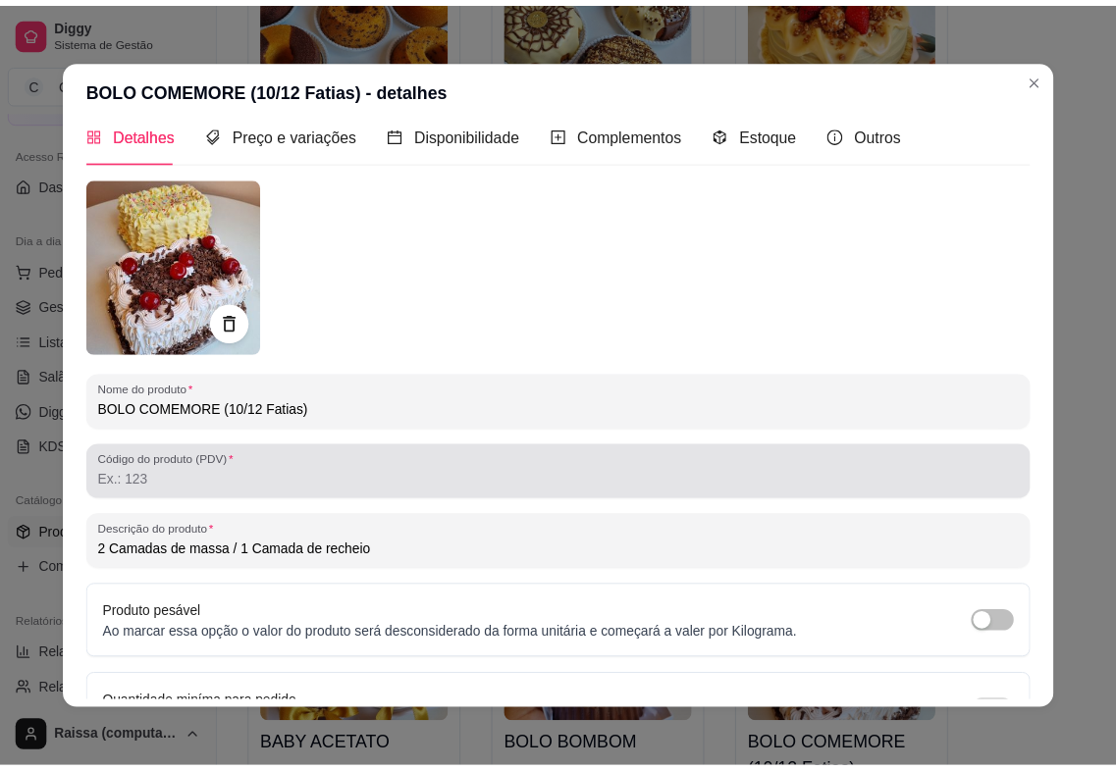
scroll to position [0, 0]
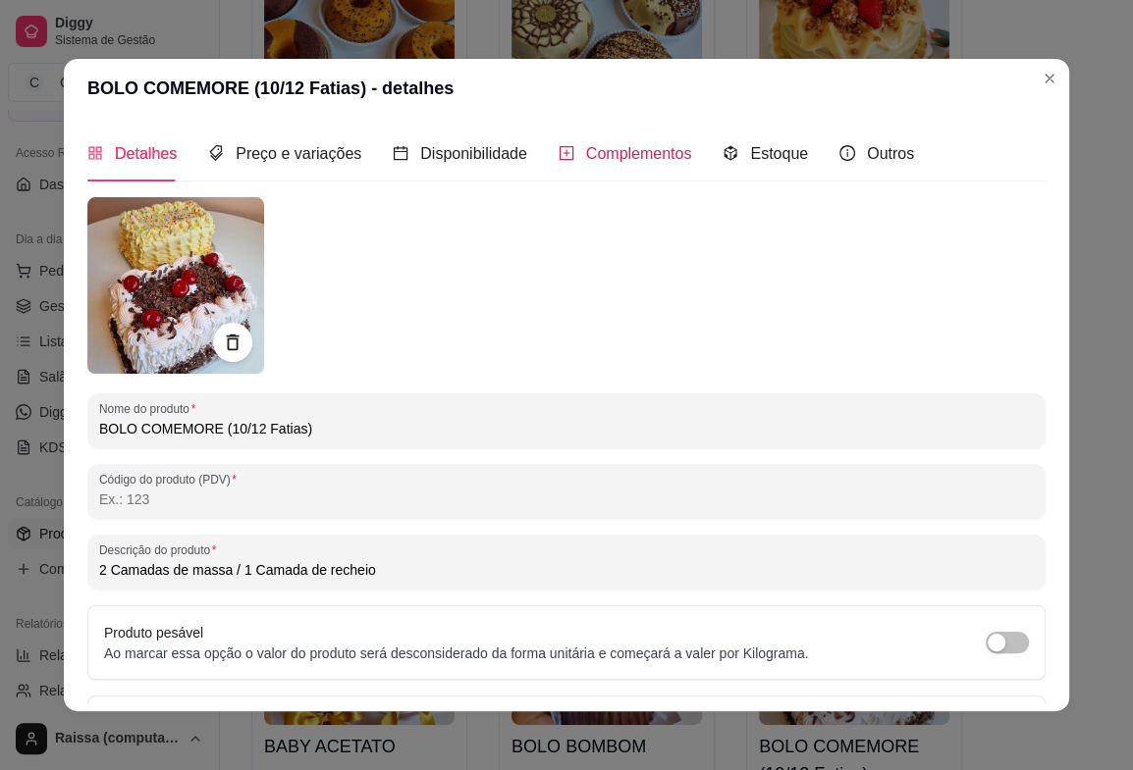
click at [609, 155] on span "Complementos" at bounding box center [639, 153] width 106 height 17
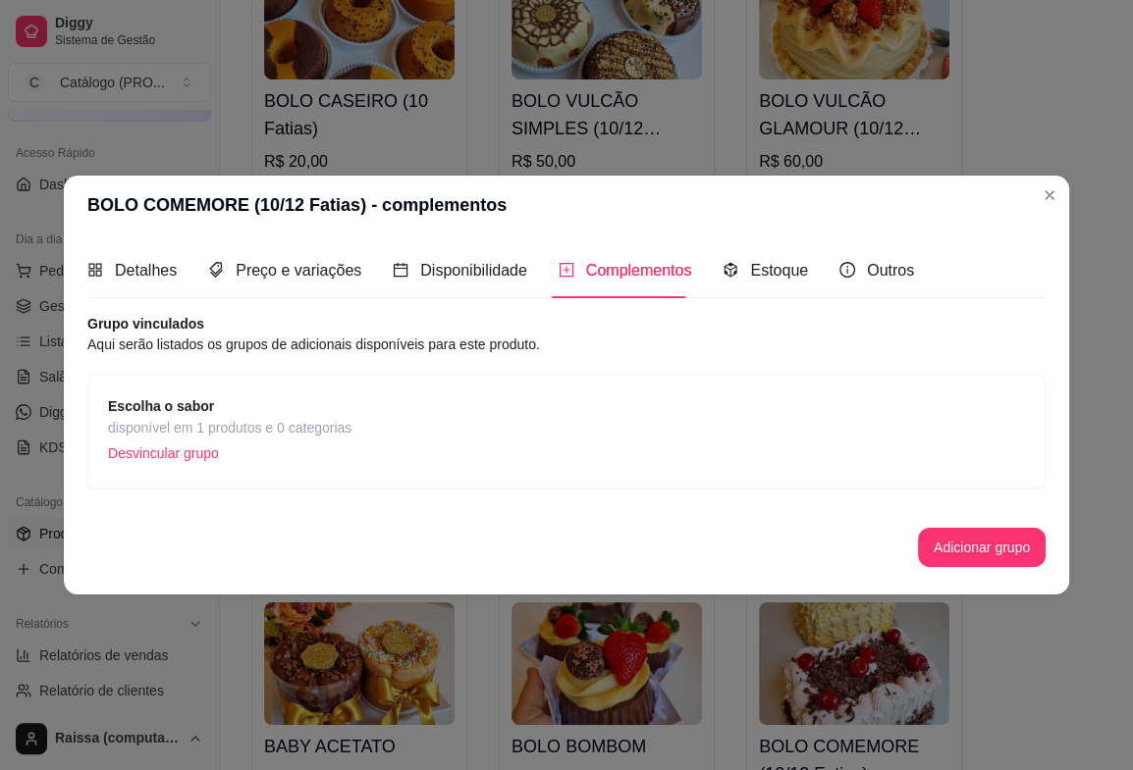
click at [342, 412] on span "Escolha o sabor" at bounding box center [229, 407] width 243 height 22
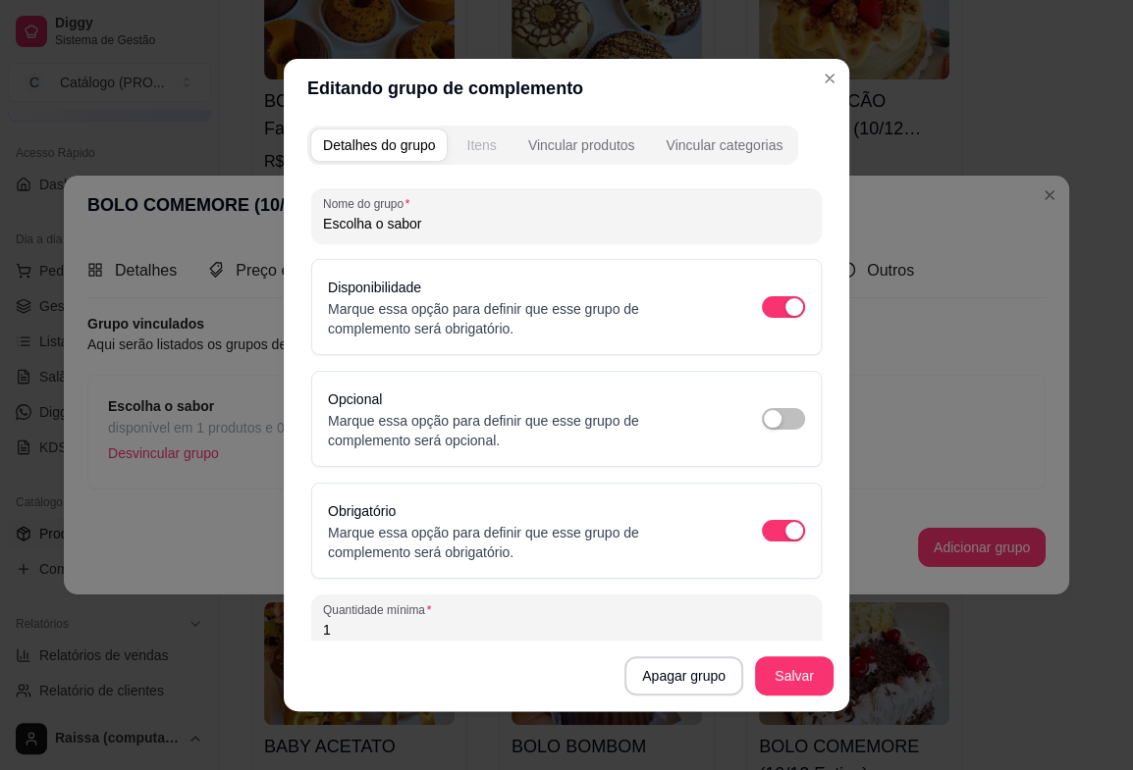
click at [466, 139] on div "Itens" at bounding box center [480, 145] width 29 height 20
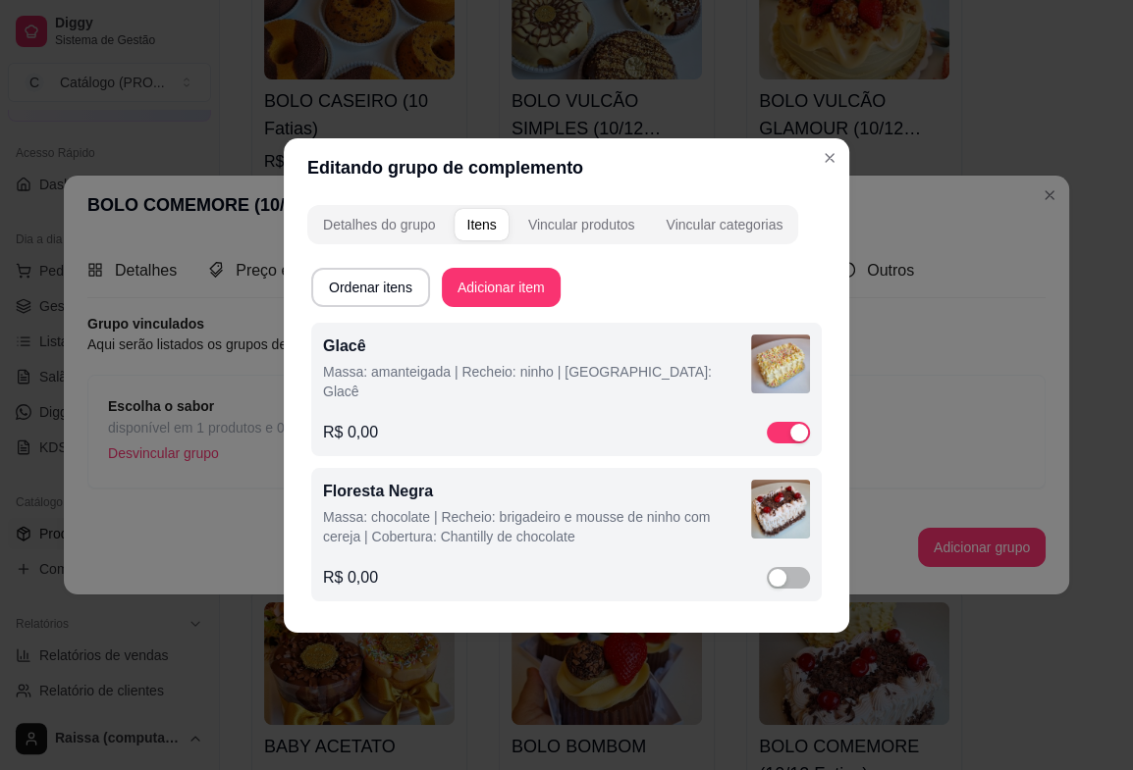
click at [416, 388] on div "Glacê Massa: amanteigada | Recheio: ninho | [GEOGRAPHIC_DATA]: Glacê" at bounding box center [537, 372] width 428 height 75
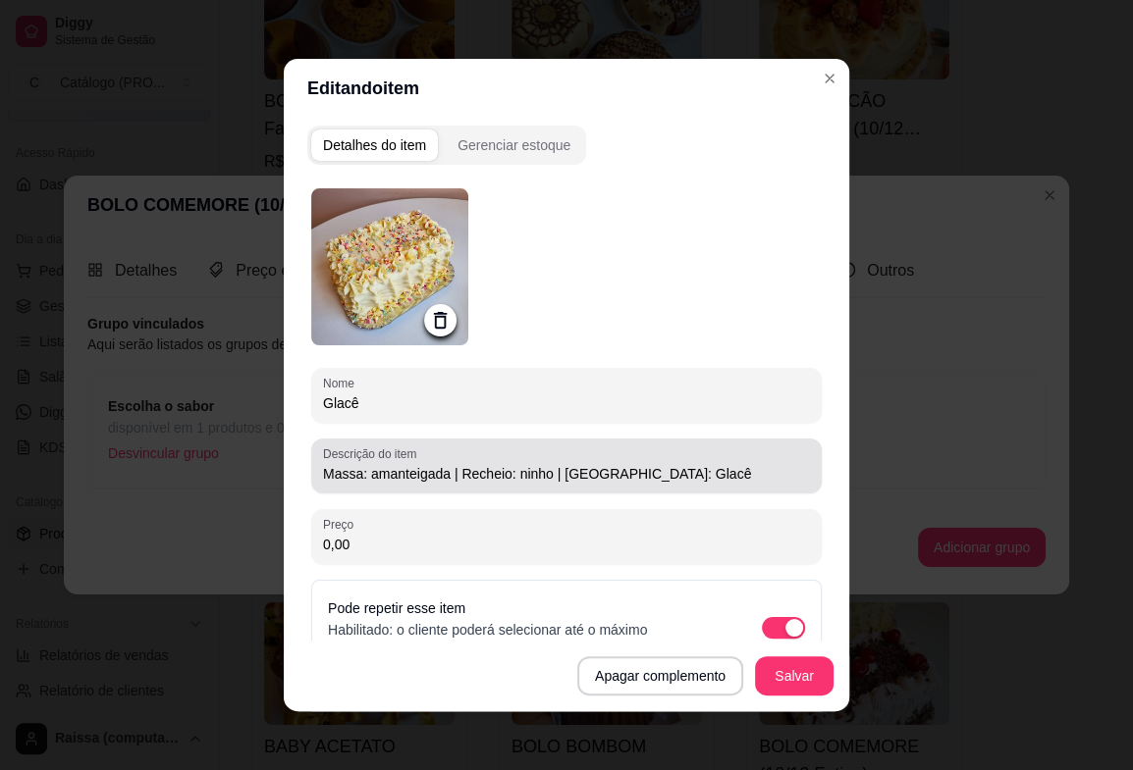
drag, startPoint x: 679, startPoint y: 458, endPoint x: 631, endPoint y: 462, distance: 48.2
click at [575, 476] on div "Massa: amanteigada | Recheio: ninho | [GEOGRAPHIC_DATA]: Glacê" at bounding box center [566, 466] width 487 height 39
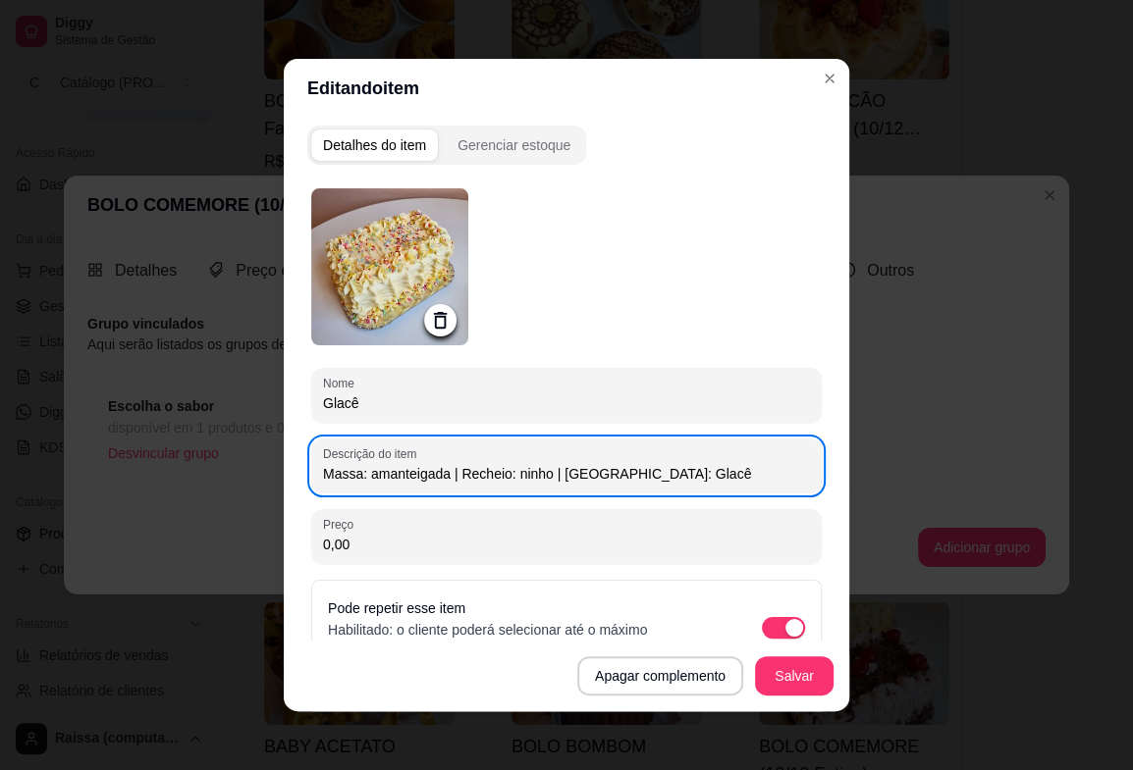
drag, startPoint x: 680, startPoint y: 487, endPoint x: 627, endPoint y: 481, distance: 53.3
click at [627, 481] on div "Descrição do item Massa: amanteigada | Recheio: ninho | [GEOGRAPHIC_DATA]: Glacê" at bounding box center [566, 466] width 510 height 55
click at [685, 481] on input "Massa: amanteigada | Recheio: ninho | [GEOGRAPHIC_DATA]: Glacê" at bounding box center [566, 474] width 487 height 20
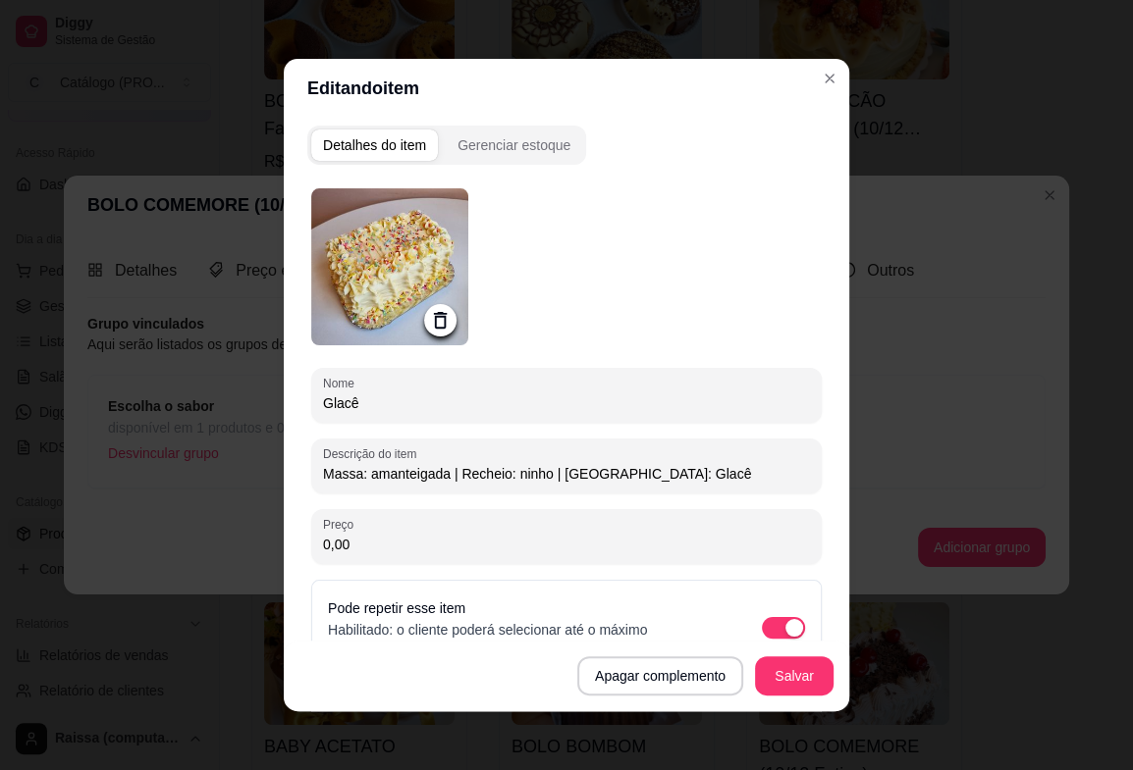
drag, startPoint x: 684, startPoint y: 479, endPoint x: 313, endPoint y: 501, distance: 371.6
click at [313, 501] on div "Nome Glacê Descrição do item Massa: amanteigada | Recheio: ninho | Cobertura: G…" at bounding box center [566, 488] width 510 height 600
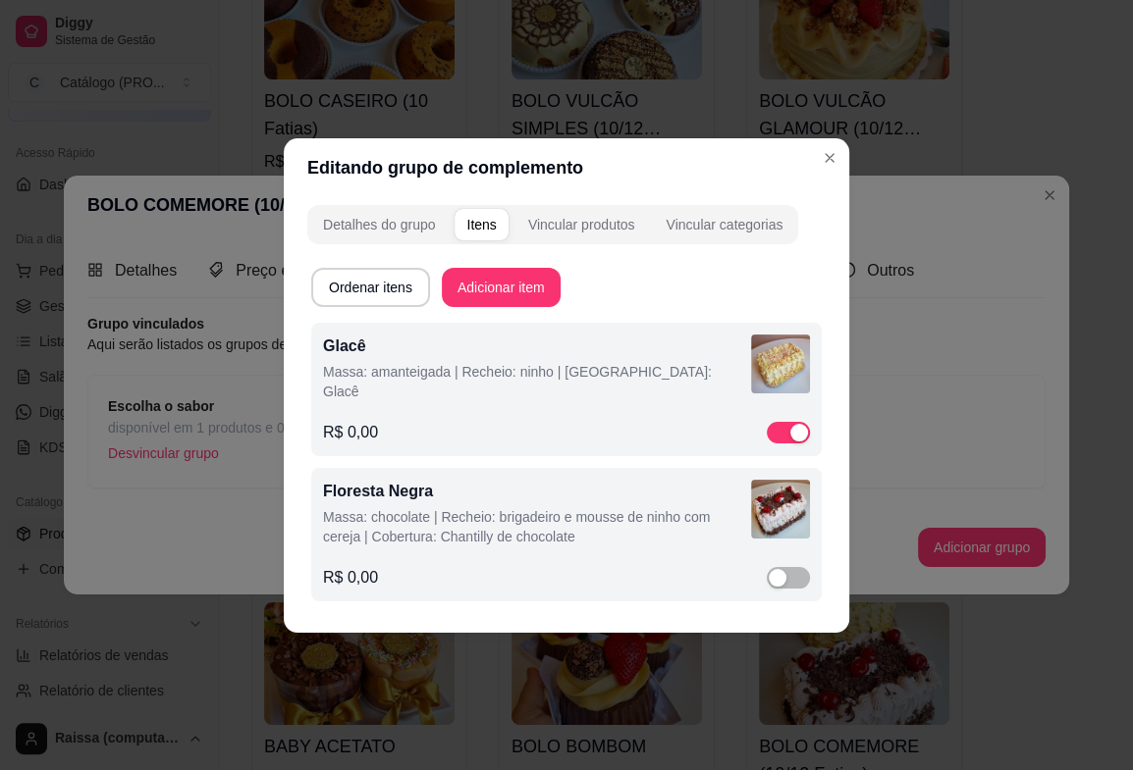
click at [456, 516] on p "Massa: chocolate | Recheio: brigadeiro e mousse de ninho com cereja | Cobertura…" at bounding box center [537, 526] width 428 height 39
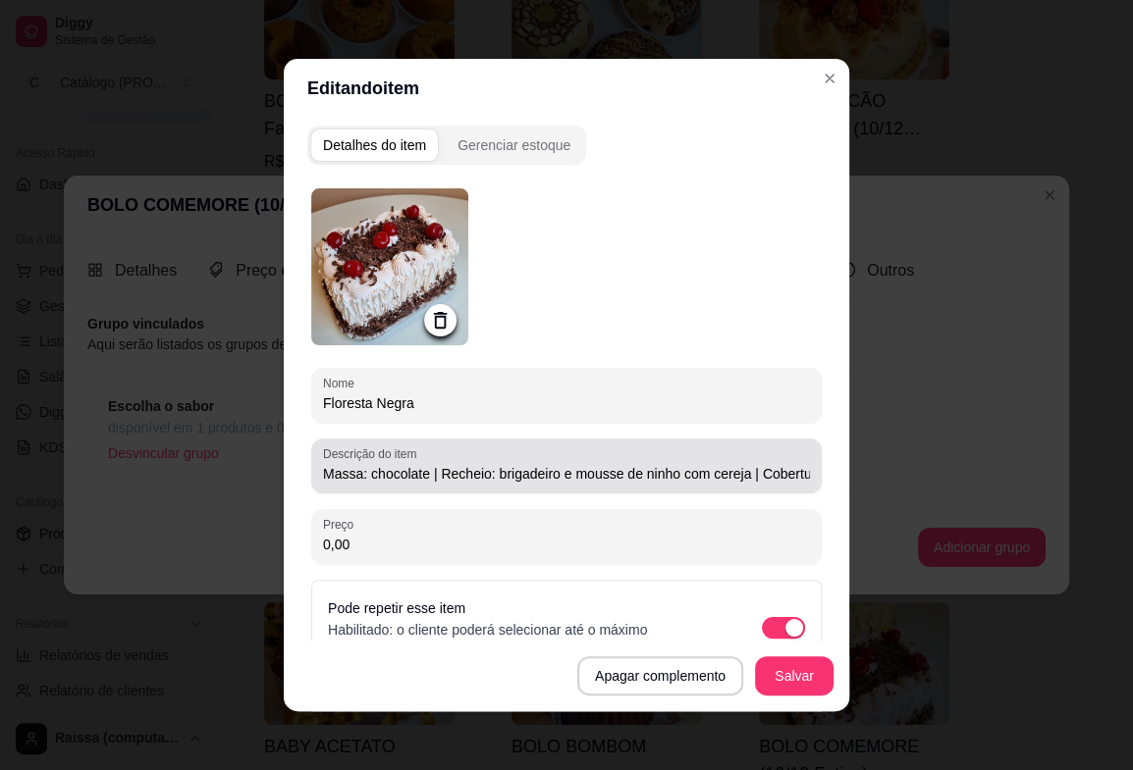
click at [720, 472] on input "Massa: chocolate | Recheio: brigadeiro e mousse de ninho com cereja | Cobertura…" at bounding box center [566, 474] width 487 height 20
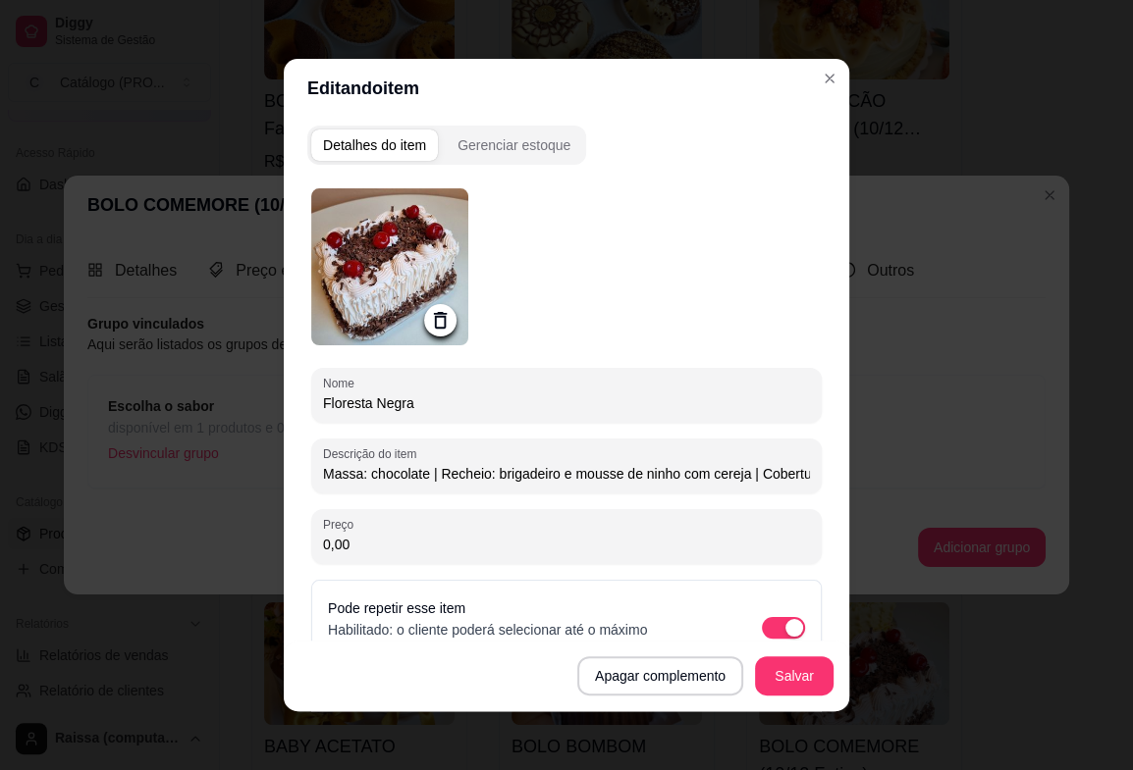
click at [720, 472] on input "Massa: chocolate | Recheio: brigadeiro e mousse de ninho com cereja | Cobertura…" at bounding box center [566, 474] width 487 height 20
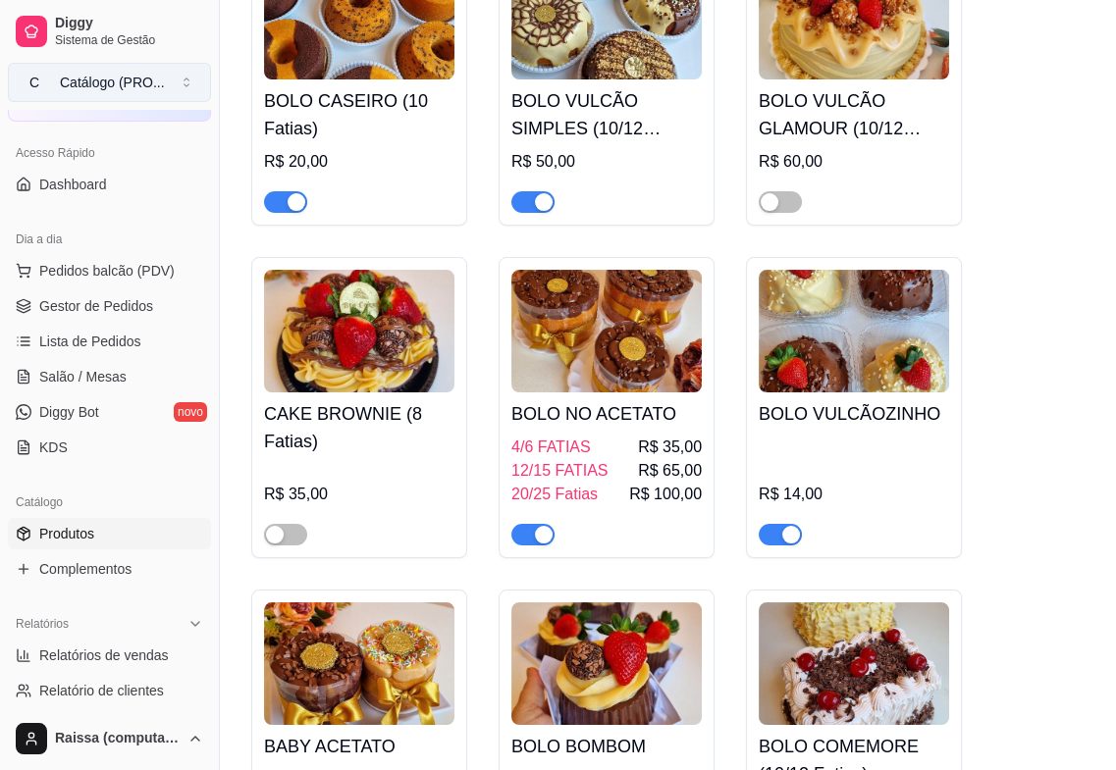
click at [189, 91] on button "C Catálogo (PRO ..." at bounding box center [109, 82] width 203 height 39
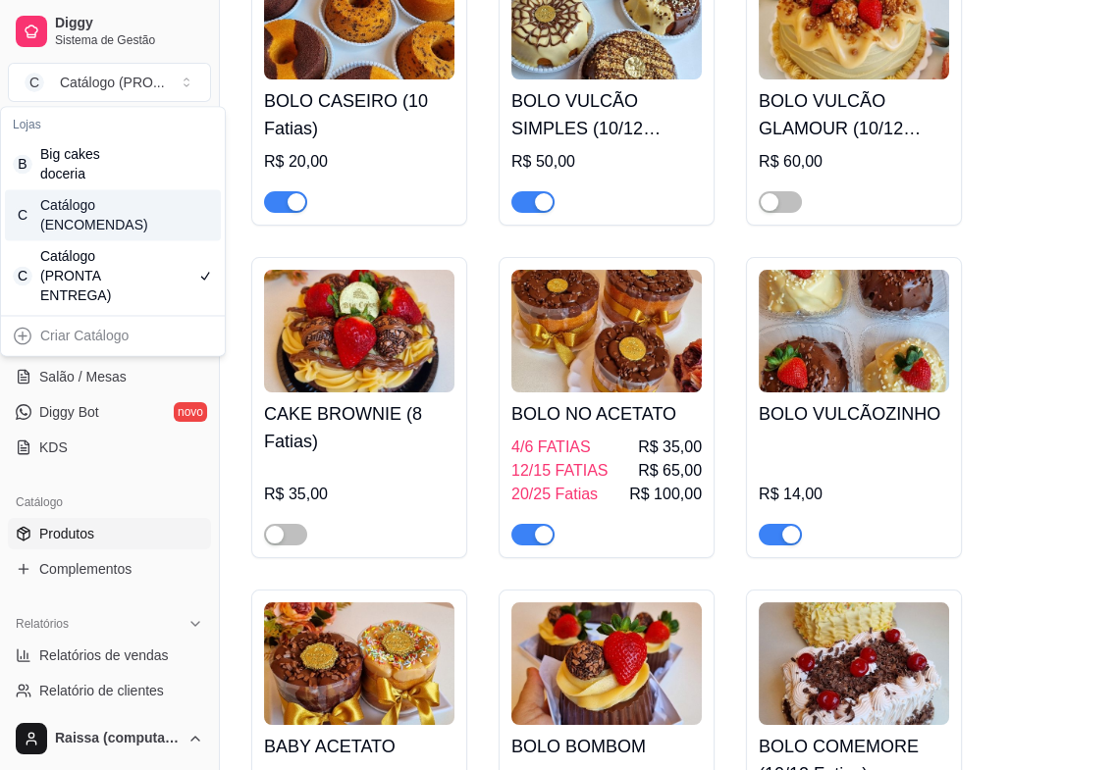
click at [121, 233] on div "Catálogo (ENCOMENDAS)" at bounding box center [84, 214] width 88 height 39
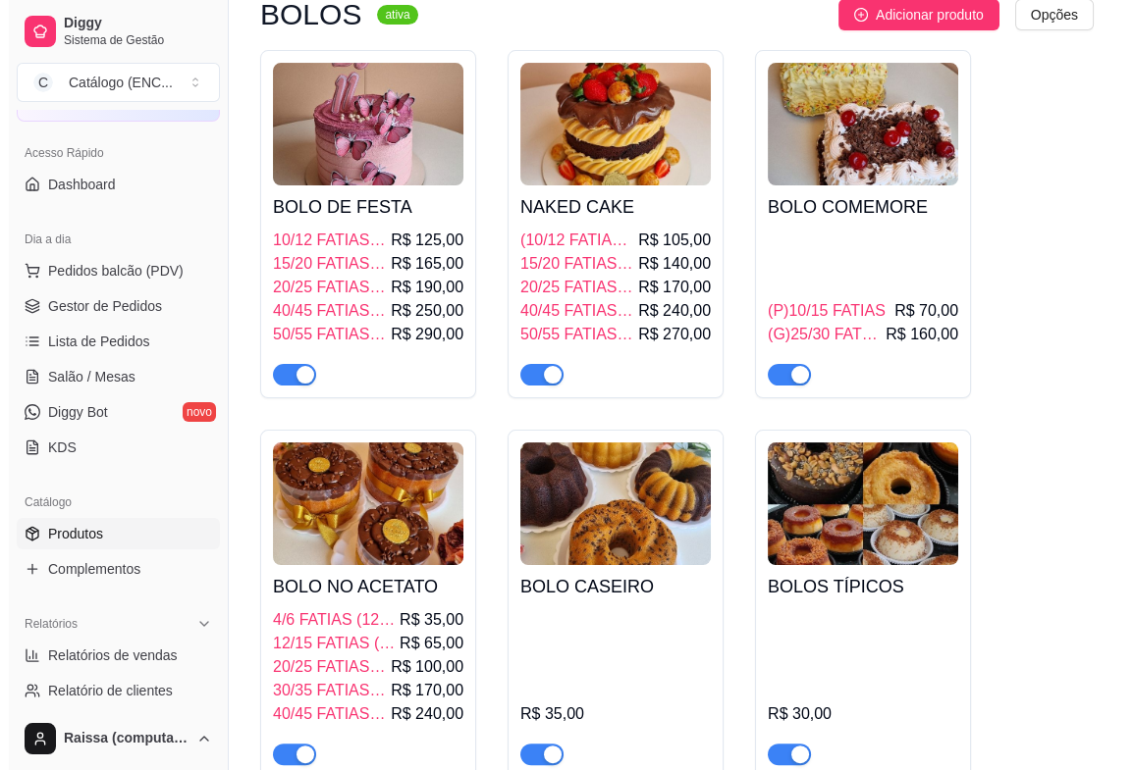
scroll to position [763, 0]
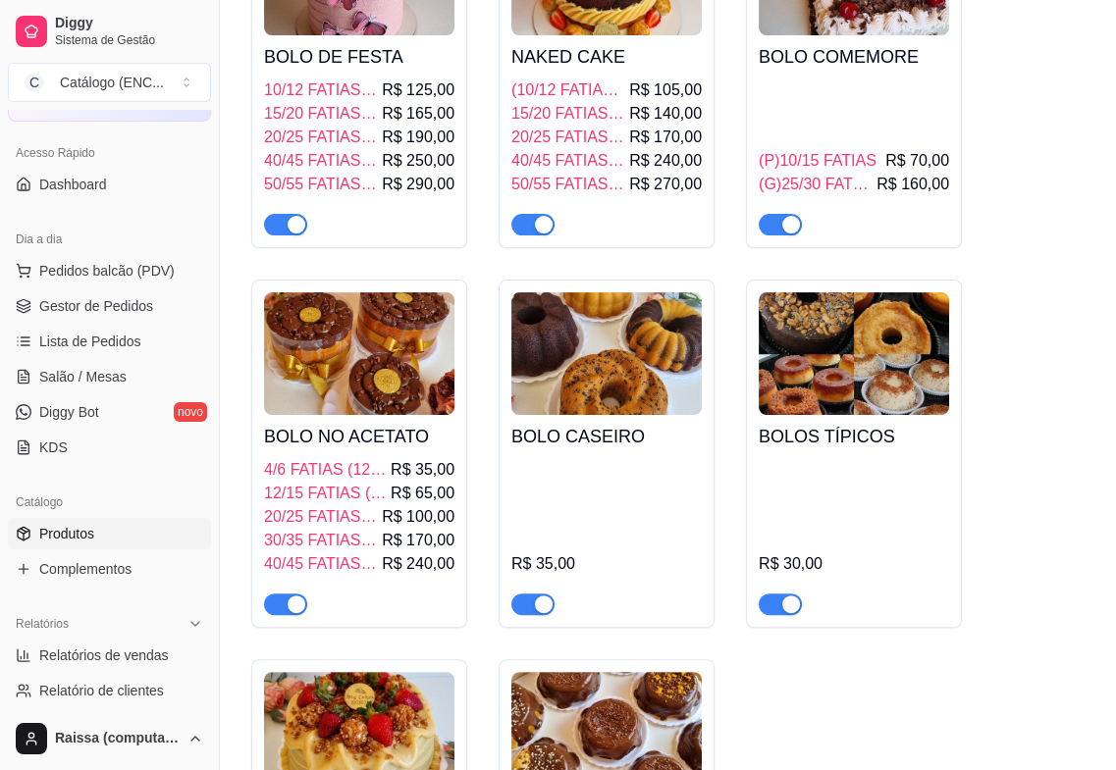
click at [807, 122] on div "(P)10/15 FATIAS R$ 70,00 (G)25/30 FATIAS R$ 160,00" at bounding box center [854, 157] width 190 height 157
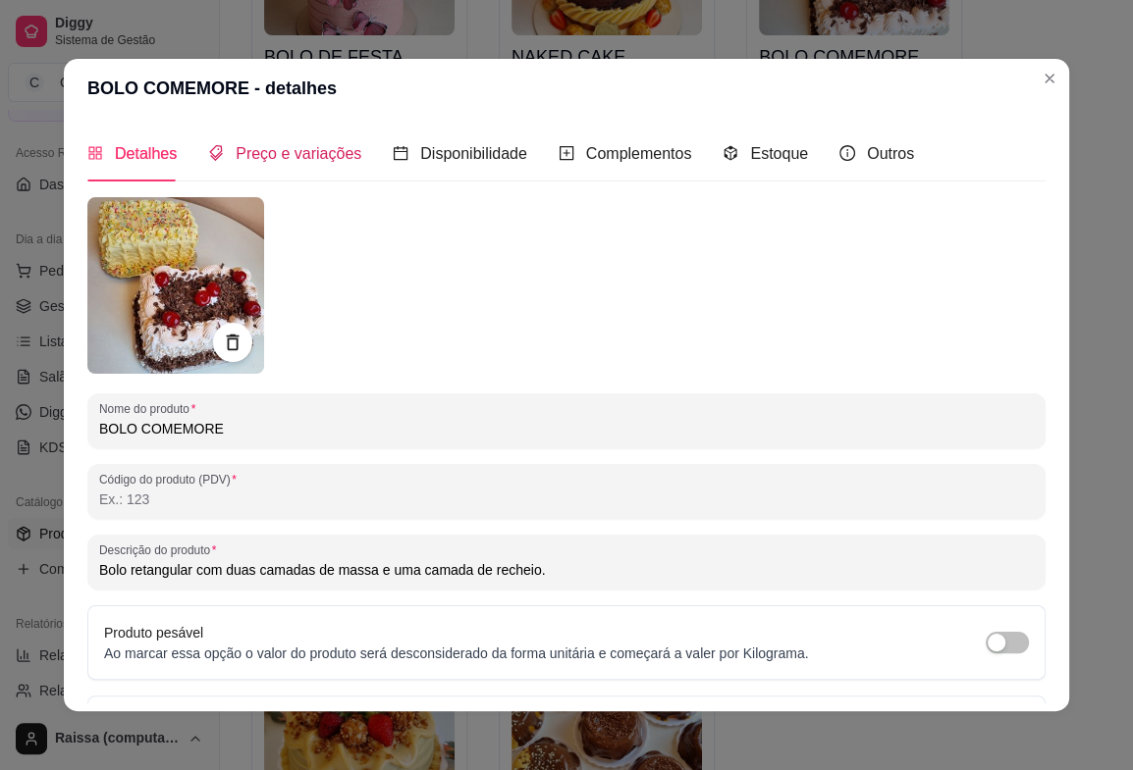
click at [288, 162] on span "Preço e variações" at bounding box center [299, 153] width 126 height 17
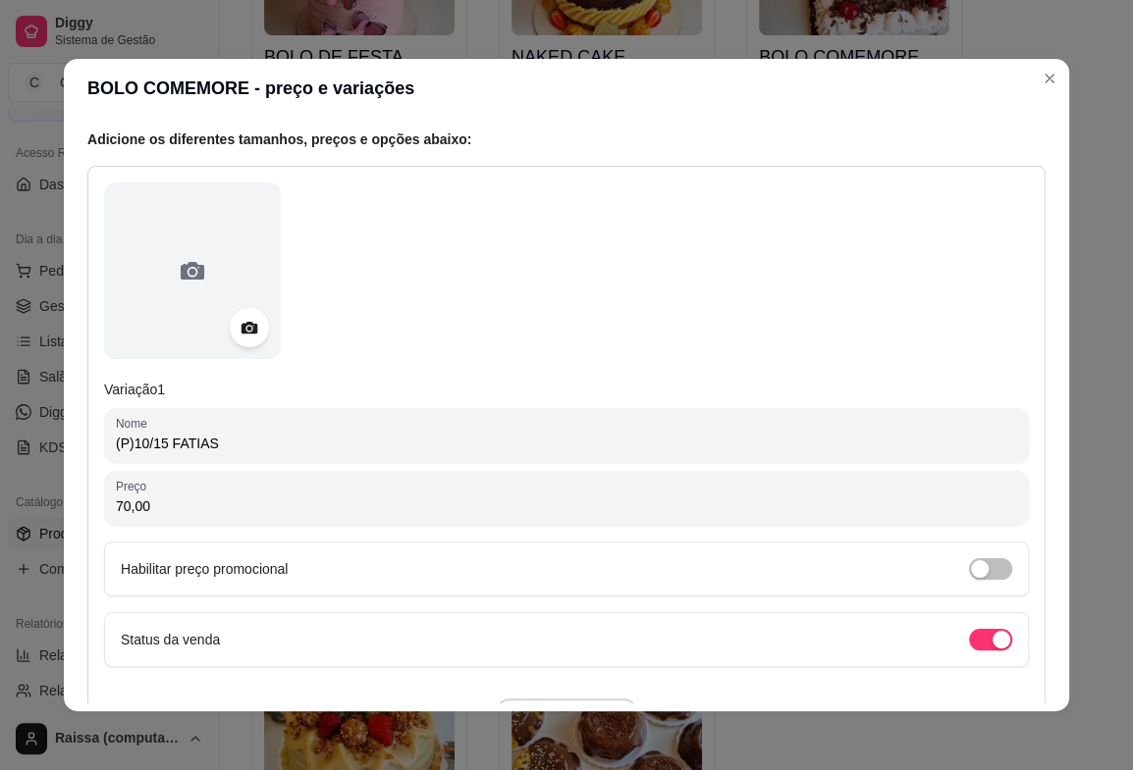
scroll to position [218, 0]
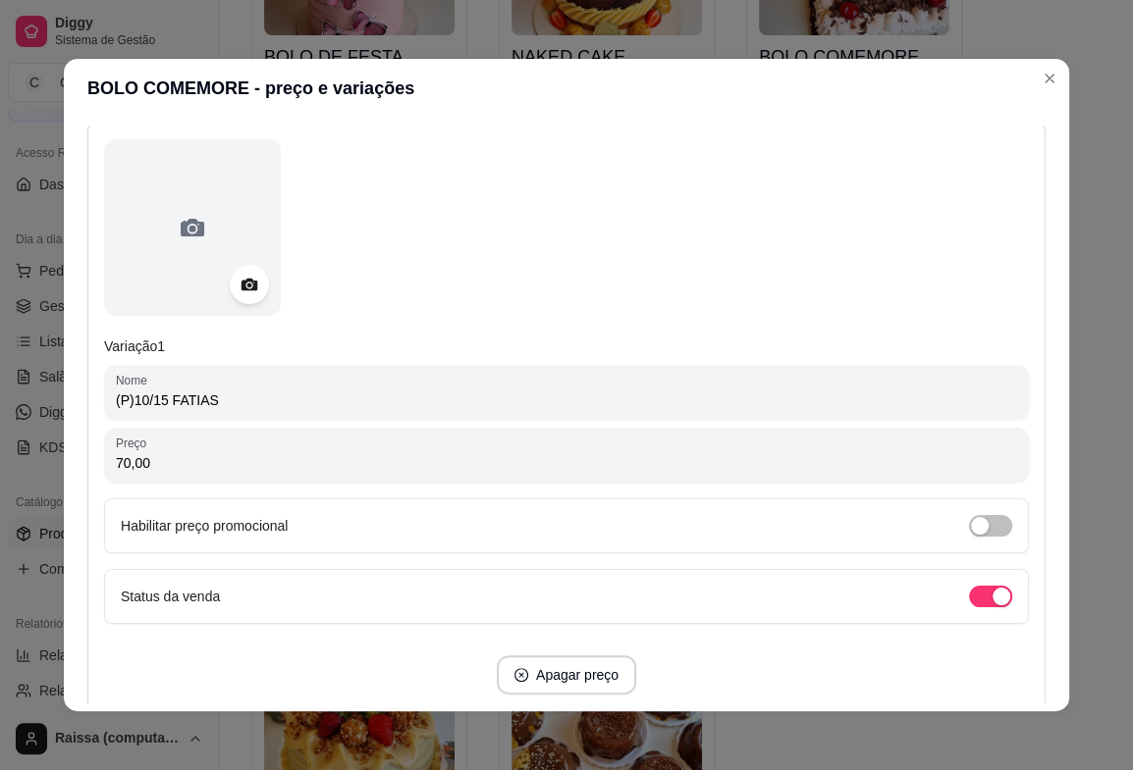
click at [124, 407] on input "(P)10/15 FATIAS" at bounding box center [566, 401] width 901 height 20
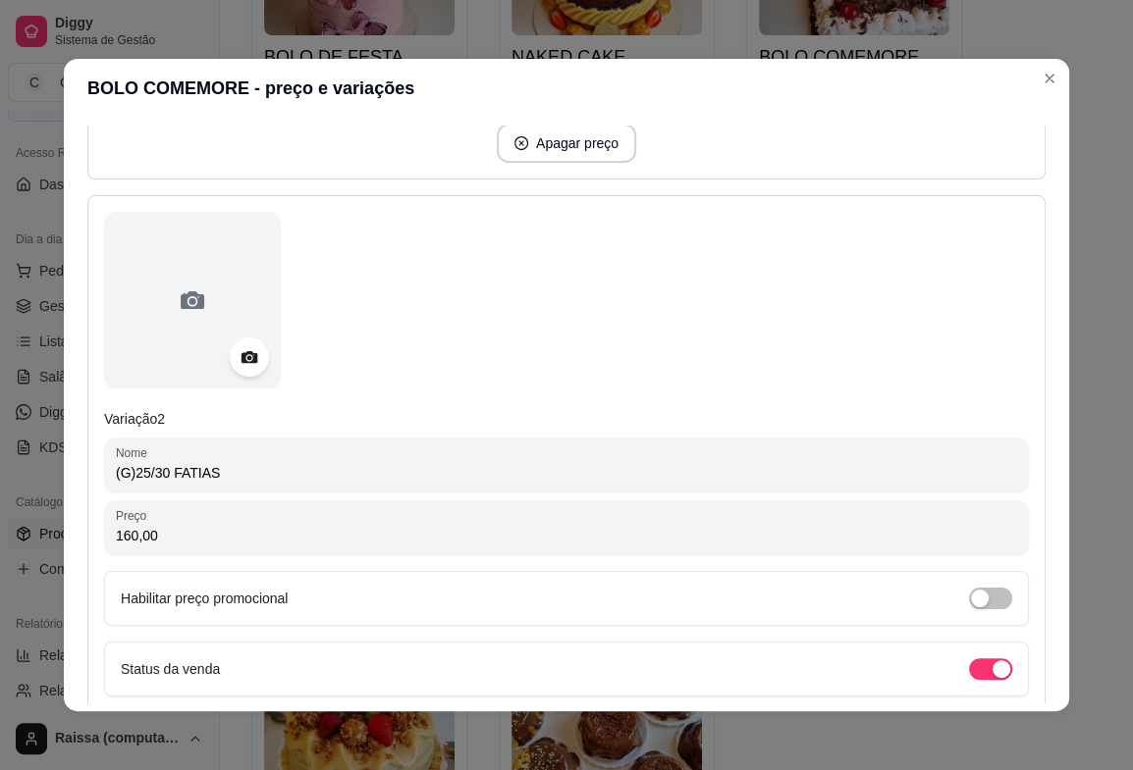
scroll to position [763, 0]
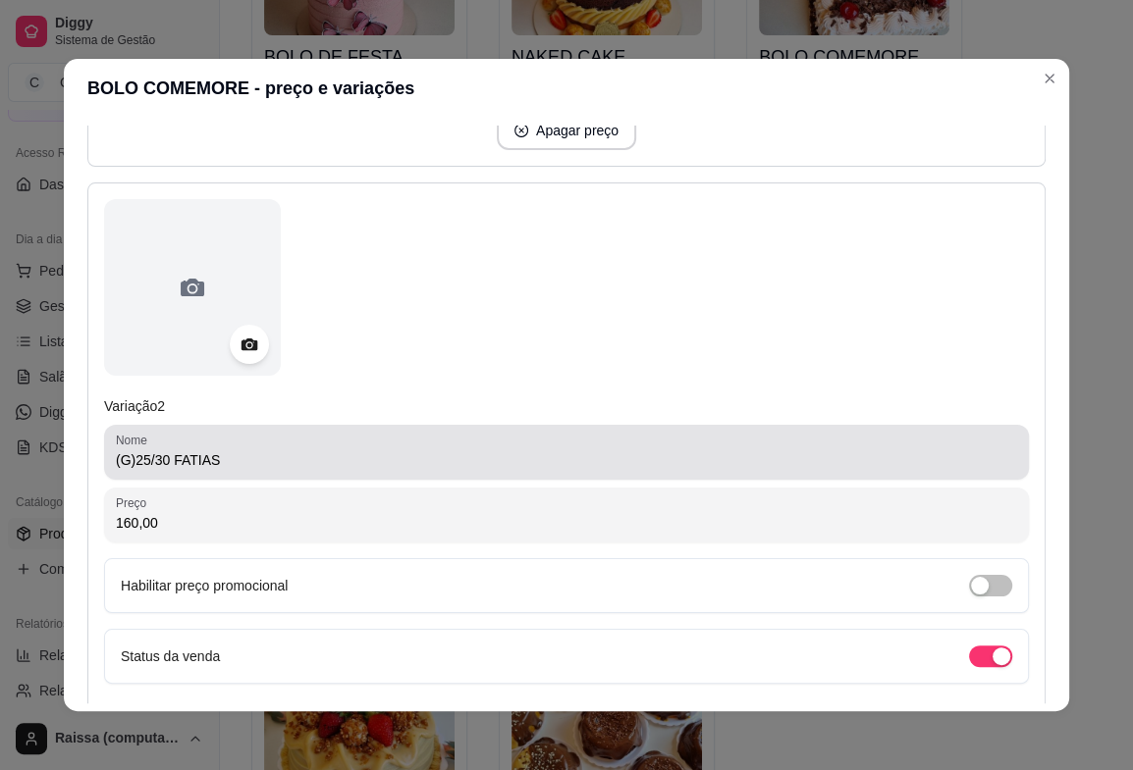
type input "10/15 FATIAS"
click at [121, 453] on input "(G)25/30 FATIAS" at bounding box center [566, 460] width 901 height 20
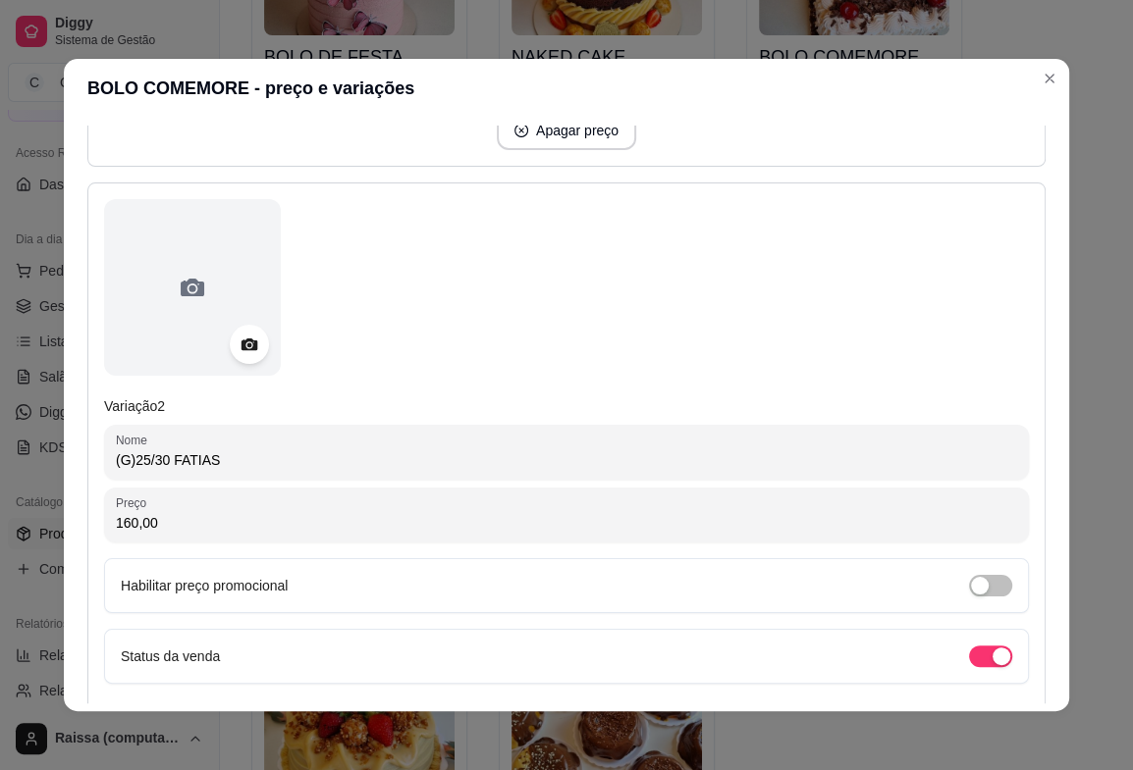
click at [121, 456] on input "(G)25/30 FATIAS" at bounding box center [566, 460] width 901 height 20
click at [127, 456] on input "(G)25/30 FATIAS" at bounding box center [566, 460] width 901 height 20
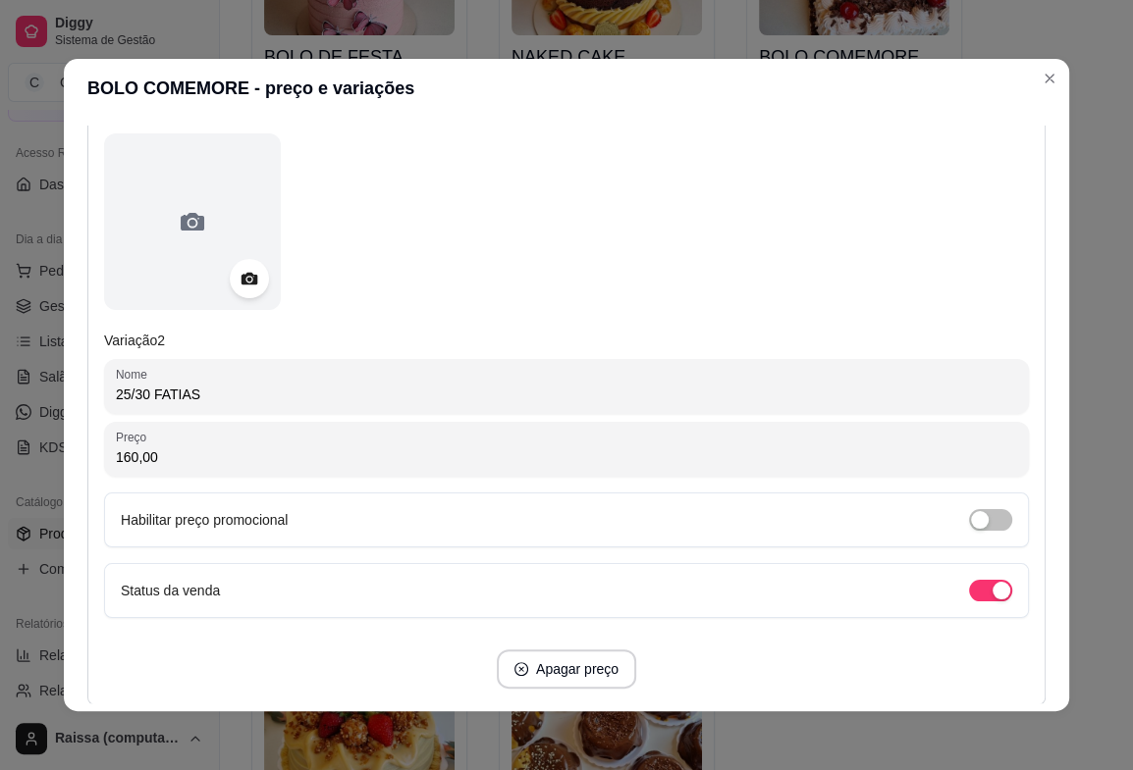
scroll to position [971, 0]
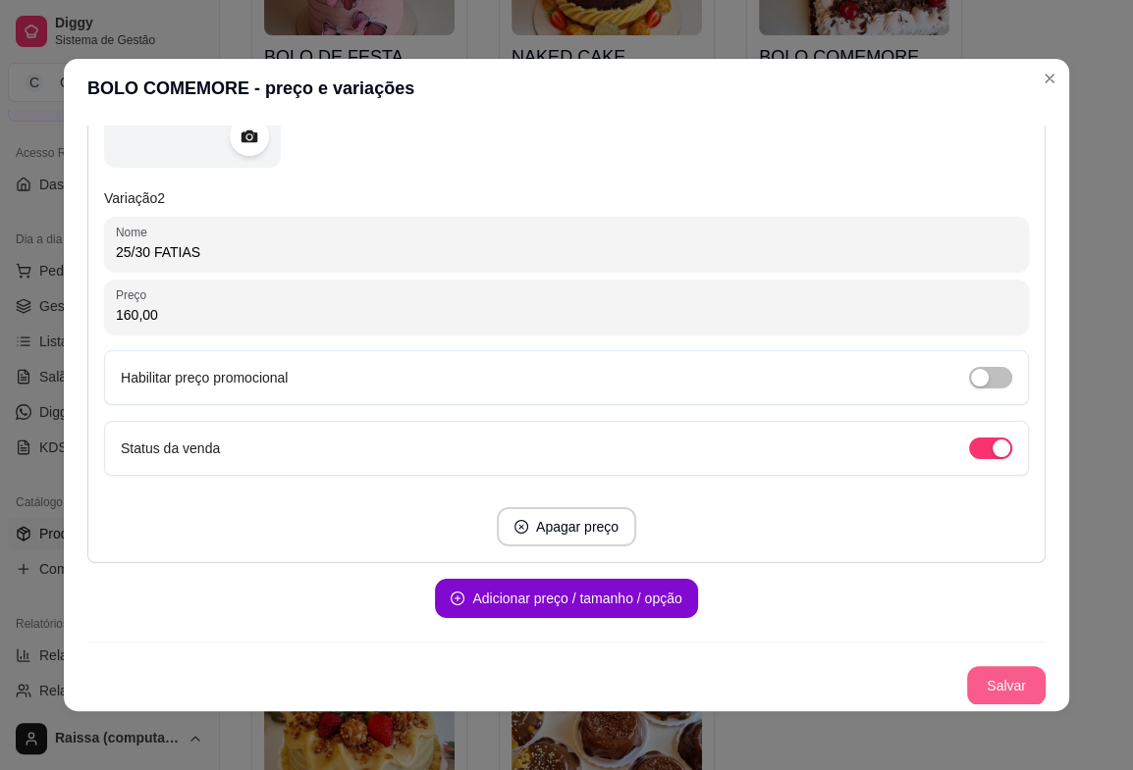
type input "25/30 FATIAS"
click at [1013, 685] on button "Salvar" at bounding box center [1006, 685] width 79 height 39
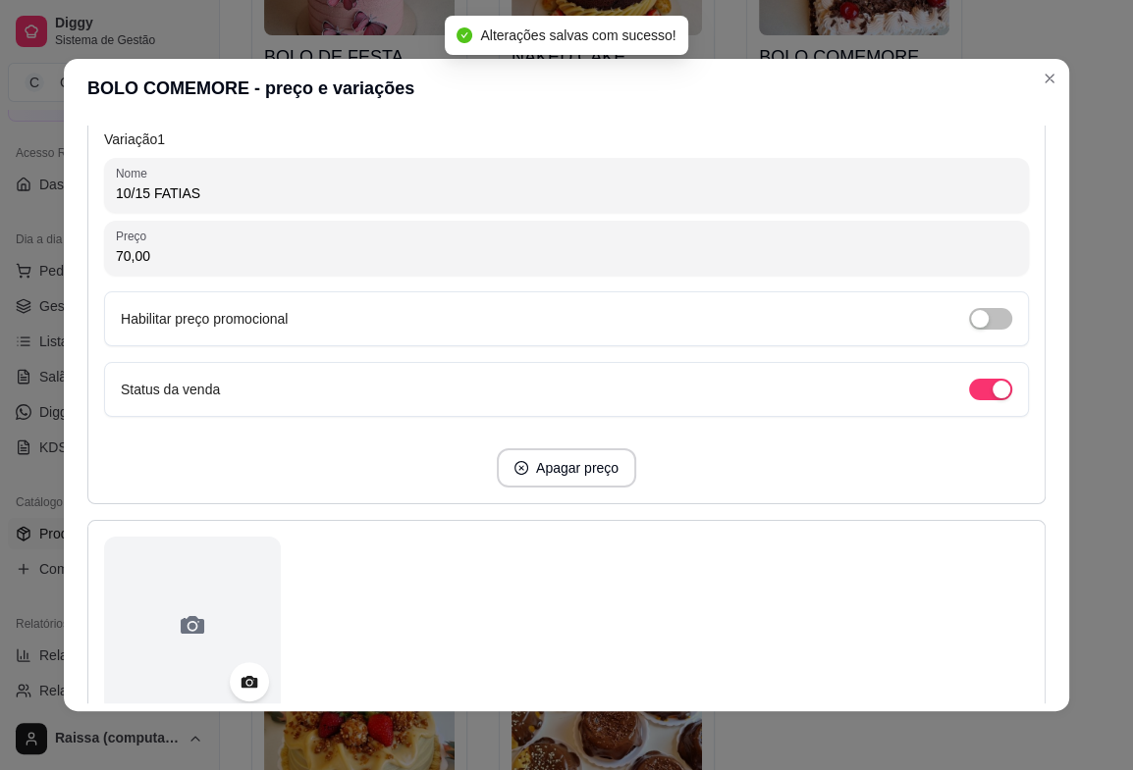
scroll to position [0, 0]
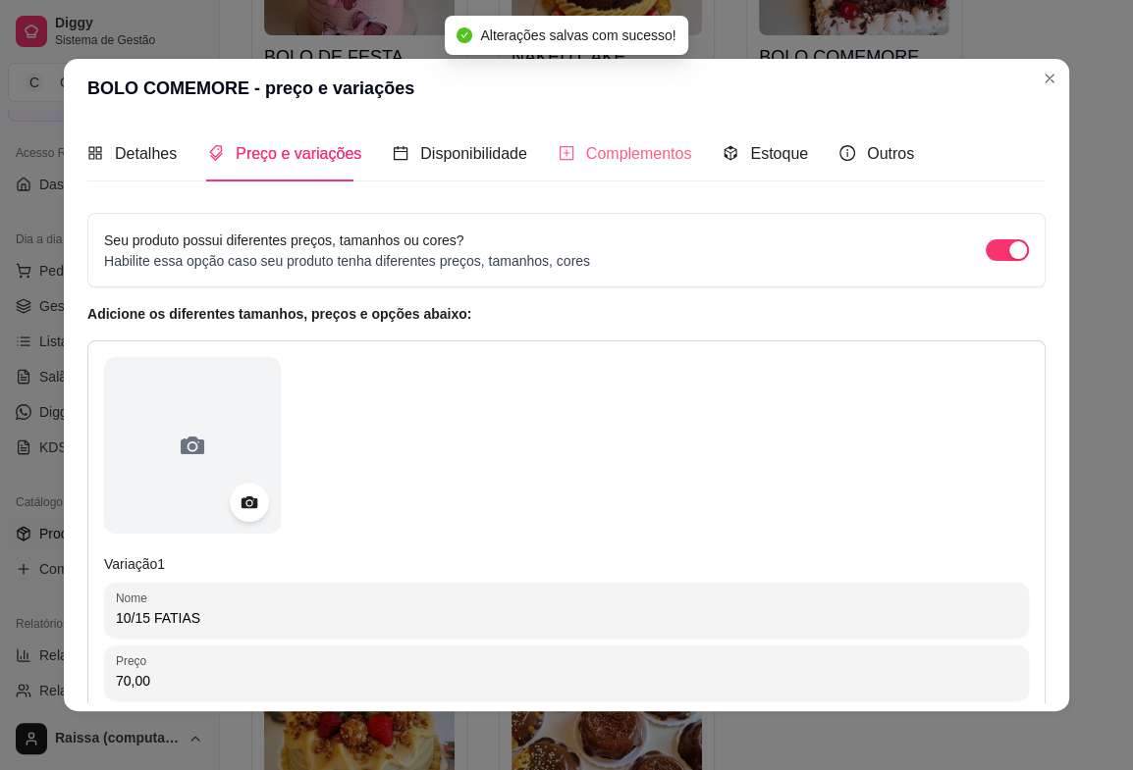
click at [596, 133] on div "Complementos" at bounding box center [624, 154] width 133 height 56
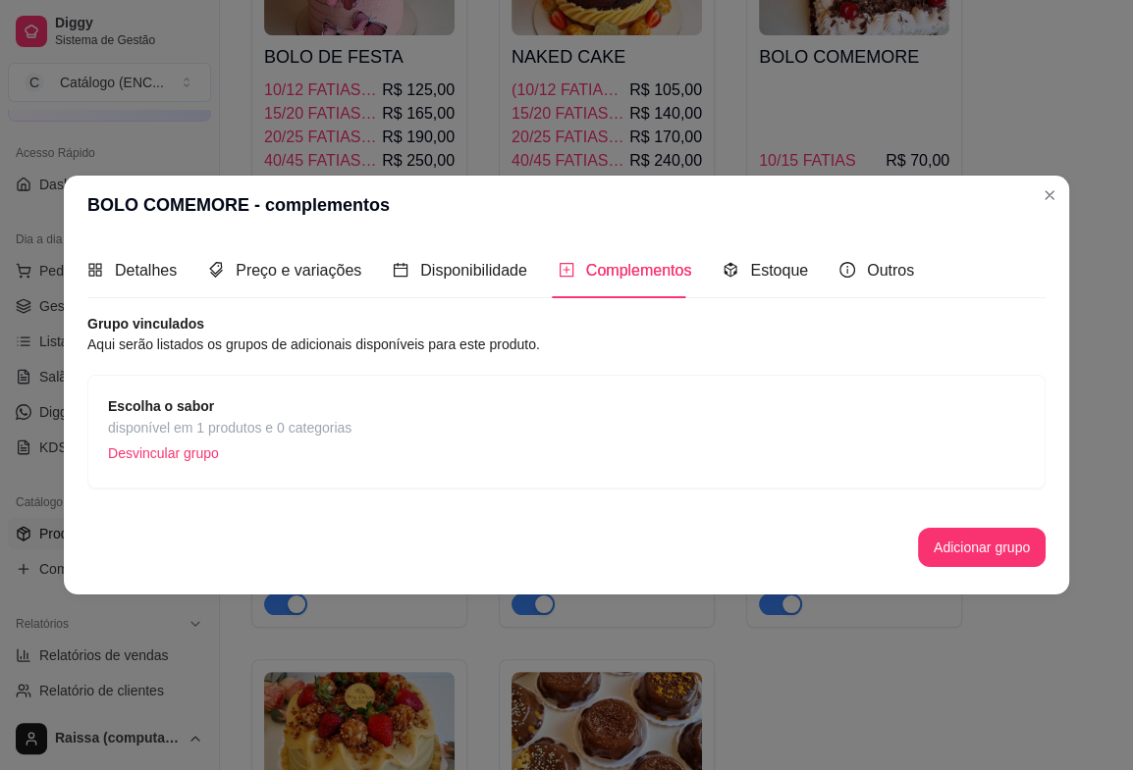
click at [320, 412] on span "Escolha o sabor" at bounding box center [229, 407] width 243 height 22
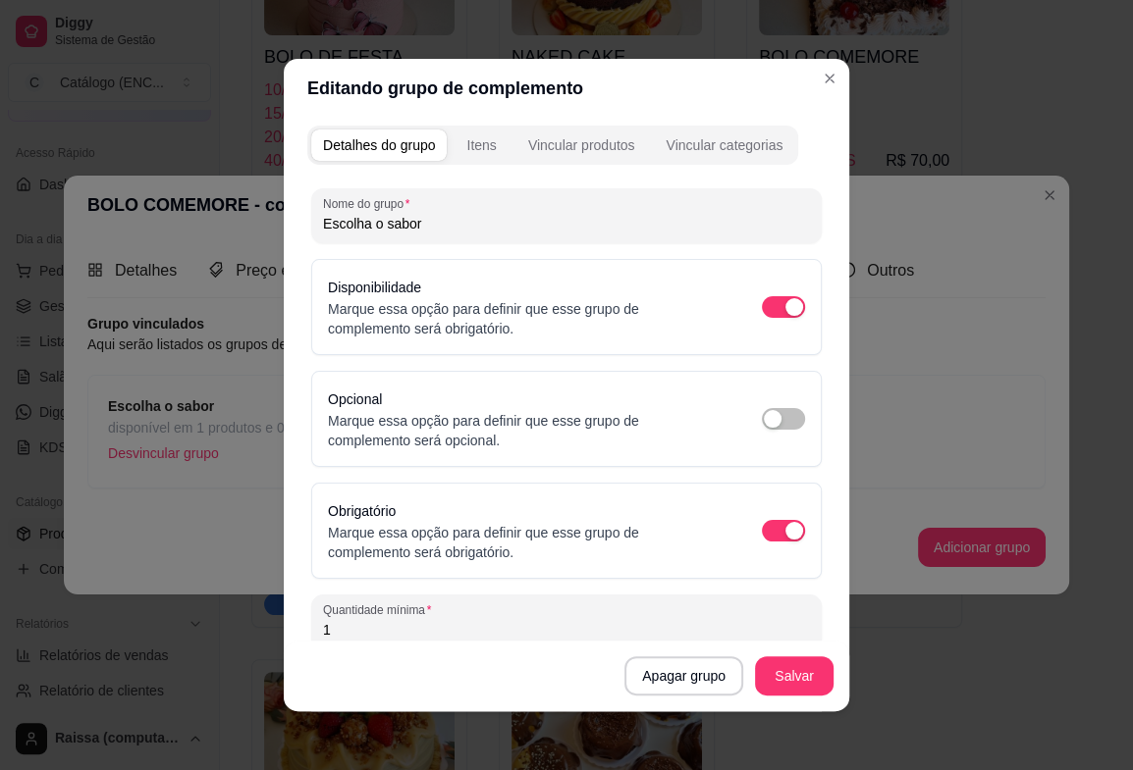
drag, startPoint x: 463, startPoint y: 166, endPoint x: 472, endPoint y: 132, distance: 35.5
click at [463, 164] on div "Detalhes do grupo Itens Vincular produtos Vincular categorias Nome do grupo Esc…" at bounding box center [566, 415] width 565 height 594
click at [472, 132] on button "Itens" at bounding box center [480, 145] width 53 height 31
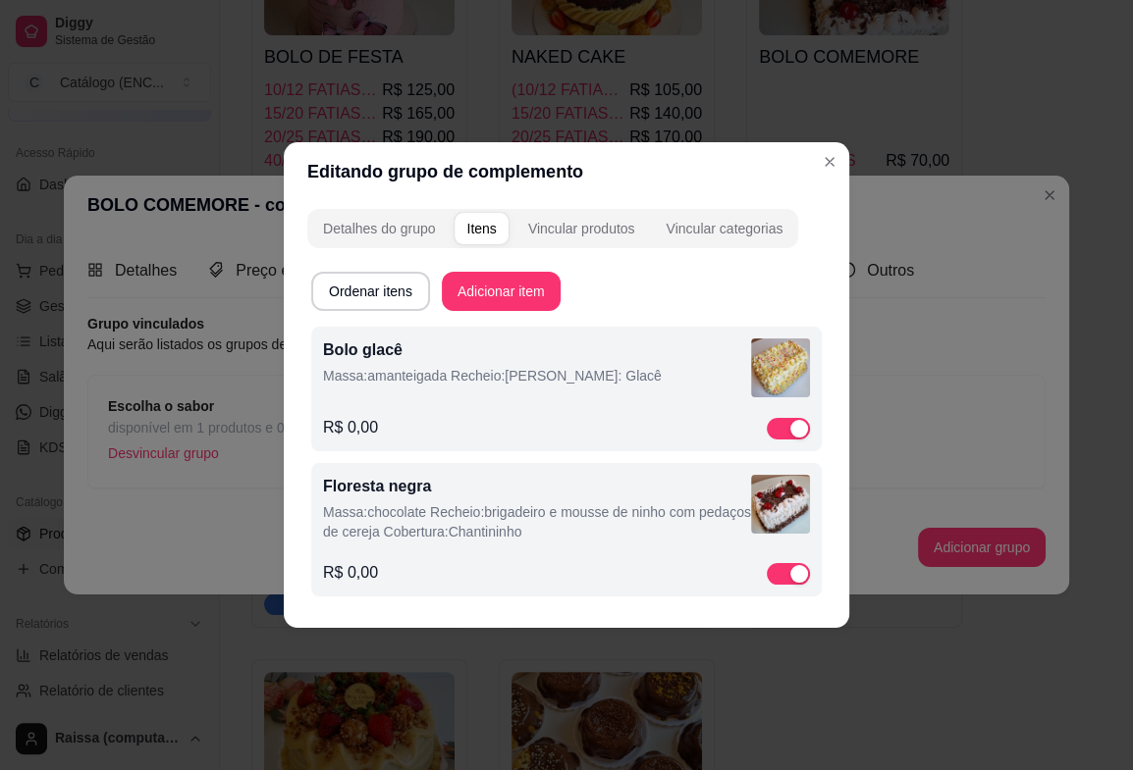
click at [463, 375] on p "Massa:amanteigada Recheio:[PERSON_NAME]: Glacê" at bounding box center [537, 376] width 428 height 20
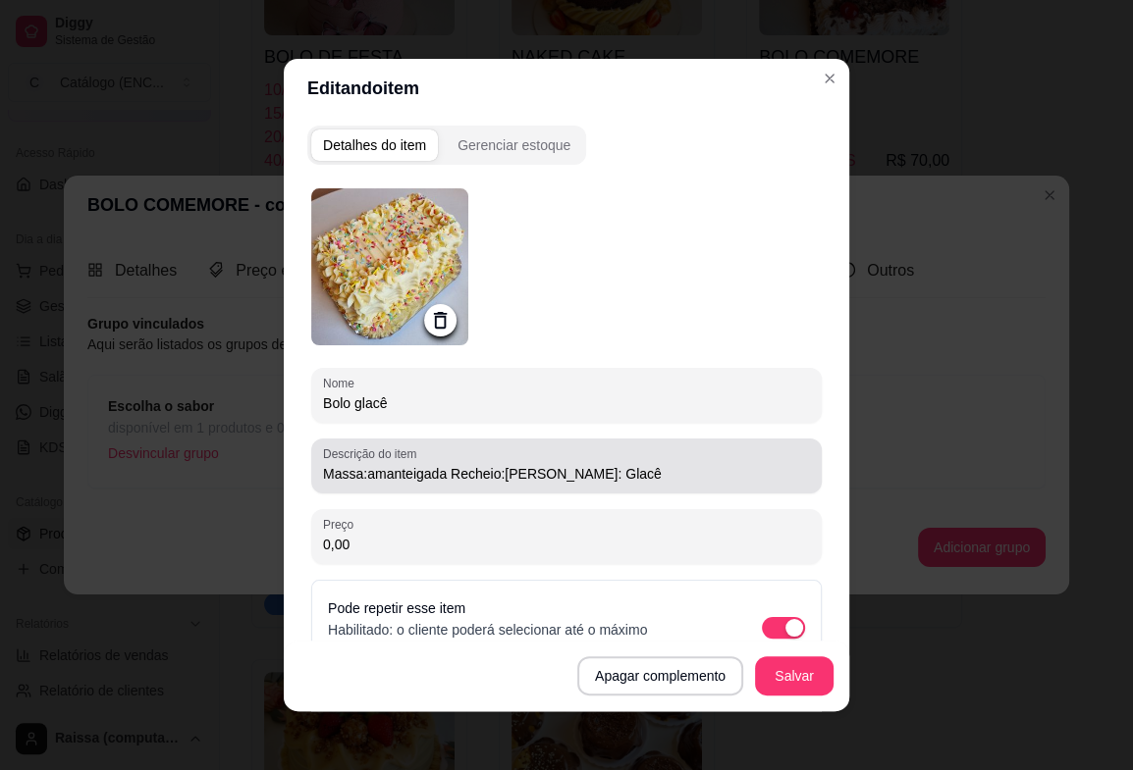
click at [386, 457] on label "Descrição do item" at bounding box center [373, 454] width 100 height 17
click at [386, 464] on input "Massa:amanteigada Recheio:[PERSON_NAME]: Glacê" at bounding box center [566, 474] width 487 height 20
click at [386, 457] on label "Descrição do item" at bounding box center [373, 454] width 100 height 17
click at [386, 464] on input "Massa:amanteigada Recheio:[PERSON_NAME]: Glacê" at bounding box center [566, 474] width 487 height 20
click at [386, 468] on input "Massa:amanteigada Recheio:[PERSON_NAME]: Glacê" at bounding box center [566, 474] width 487 height 20
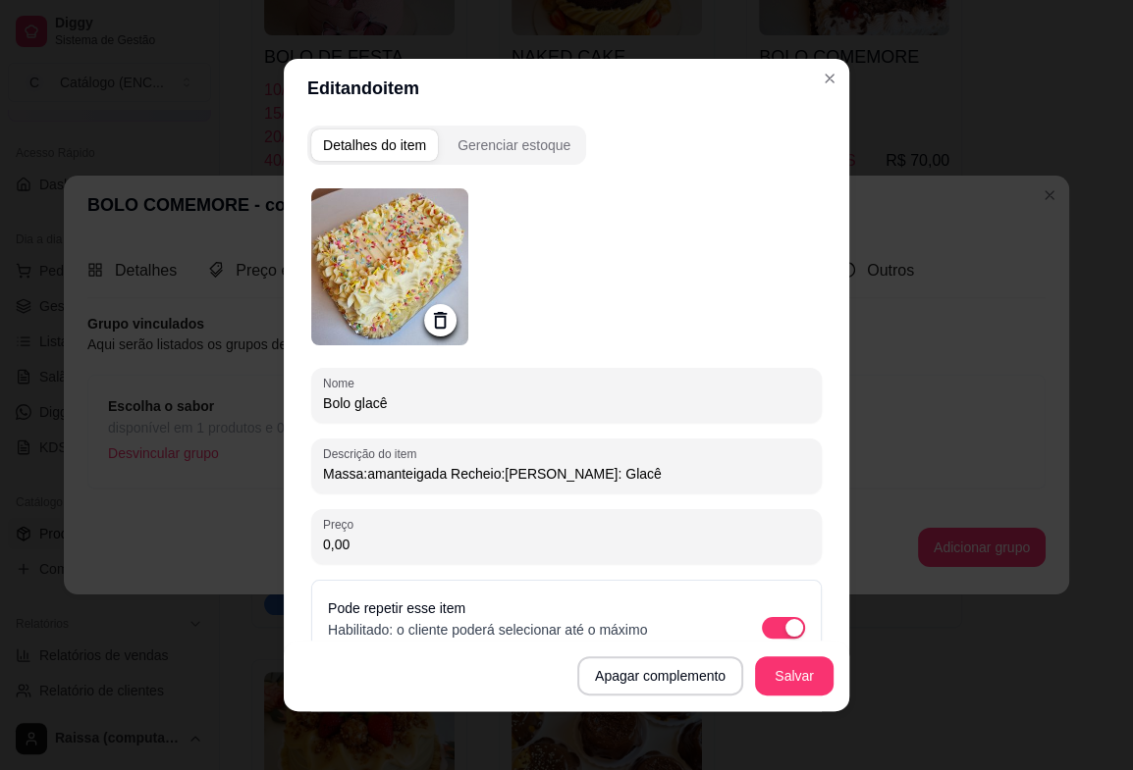
click at [386, 468] on input "Massa:amanteigada Recheio:[PERSON_NAME]: Glacê" at bounding box center [566, 474] width 487 height 20
paste input "amanteigada | Recheio: ninho | [GEOGRAPHIC_DATA]: Glacê"
type input "Massa: amanteigada | Recheio: ninho | [GEOGRAPHIC_DATA]: Glacê"
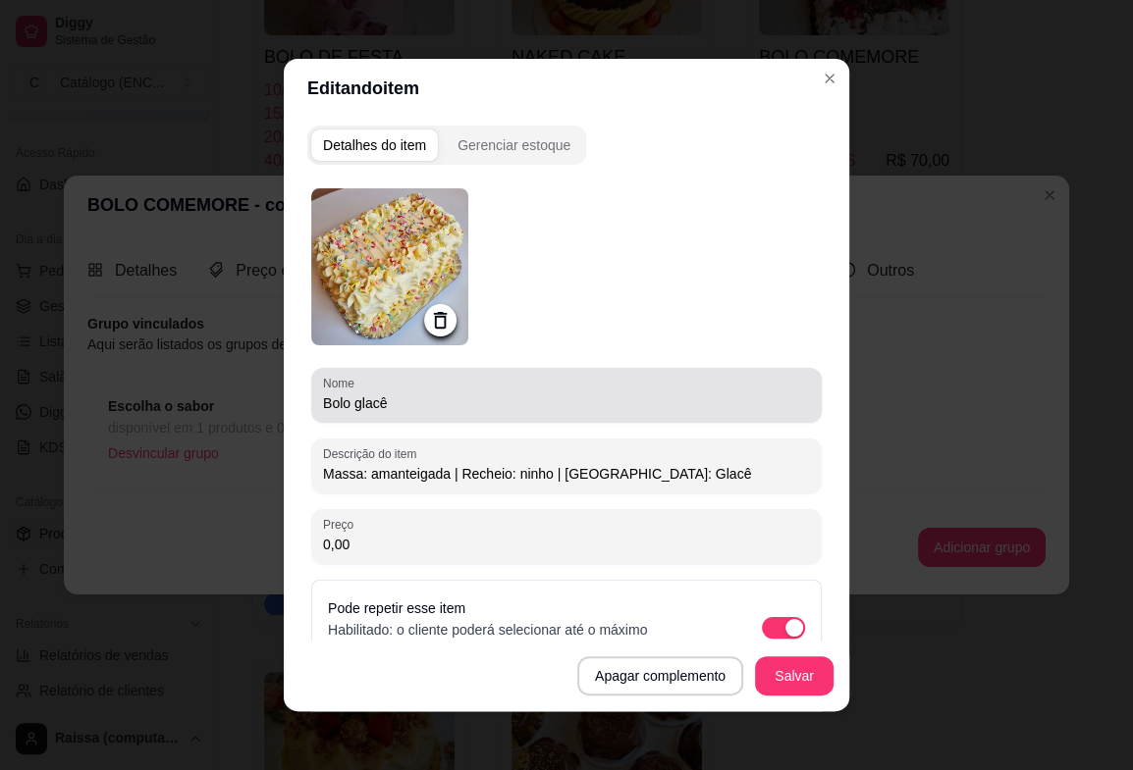
click at [356, 405] on input "Bolo glacê" at bounding box center [566, 404] width 487 height 20
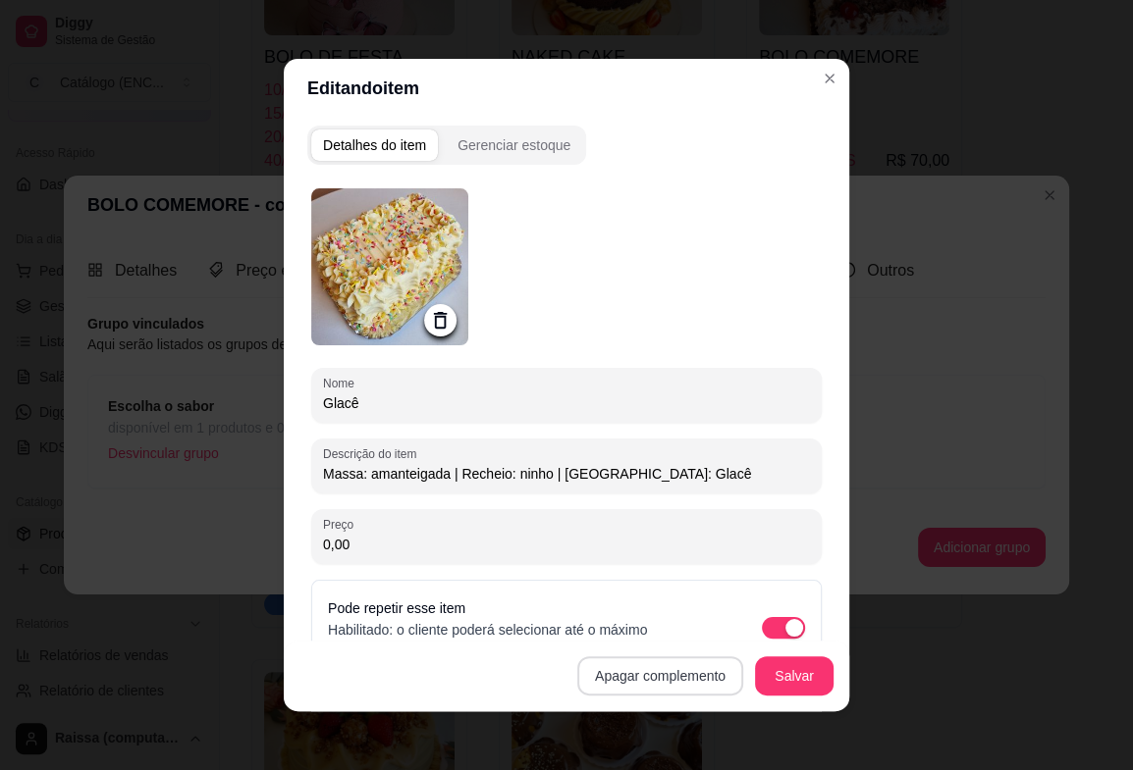
type input "Glacê"
click at [756, 662] on button "Salvar" at bounding box center [794, 677] width 77 height 38
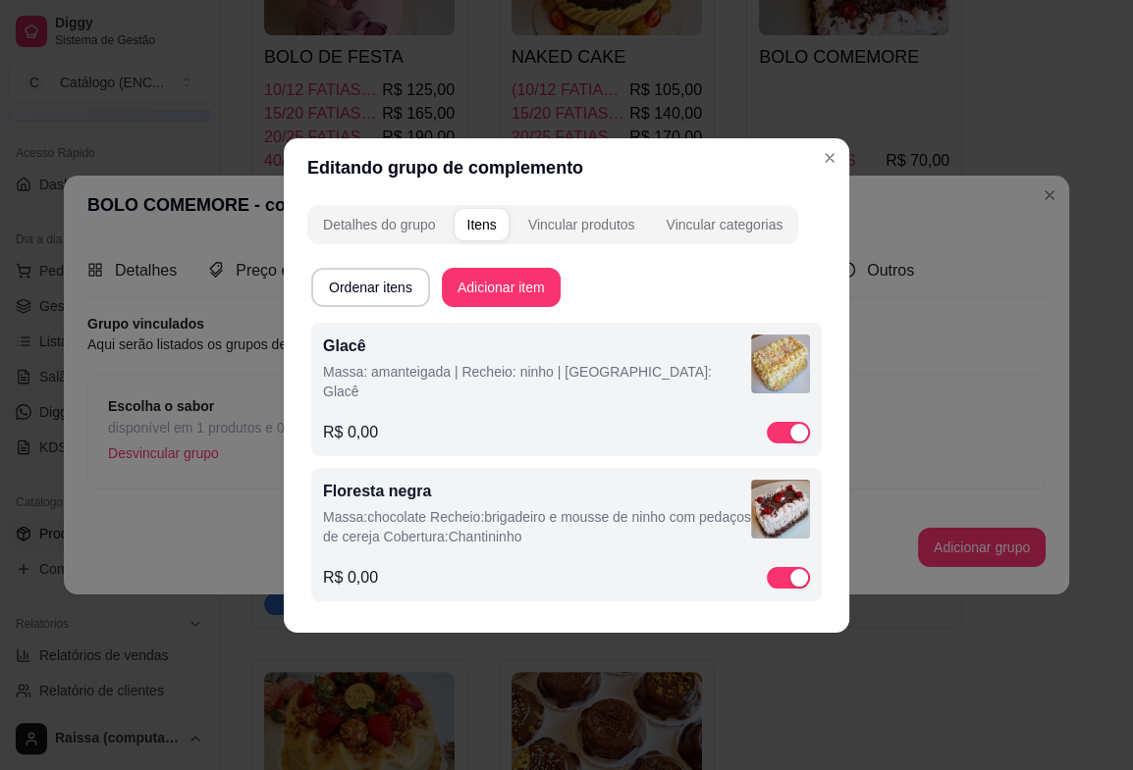
click at [419, 527] on p "Massa:chocolate Recheio:brigadeiro e mousse de ninho com pedaços de cereja Cobe…" at bounding box center [537, 526] width 428 height 39
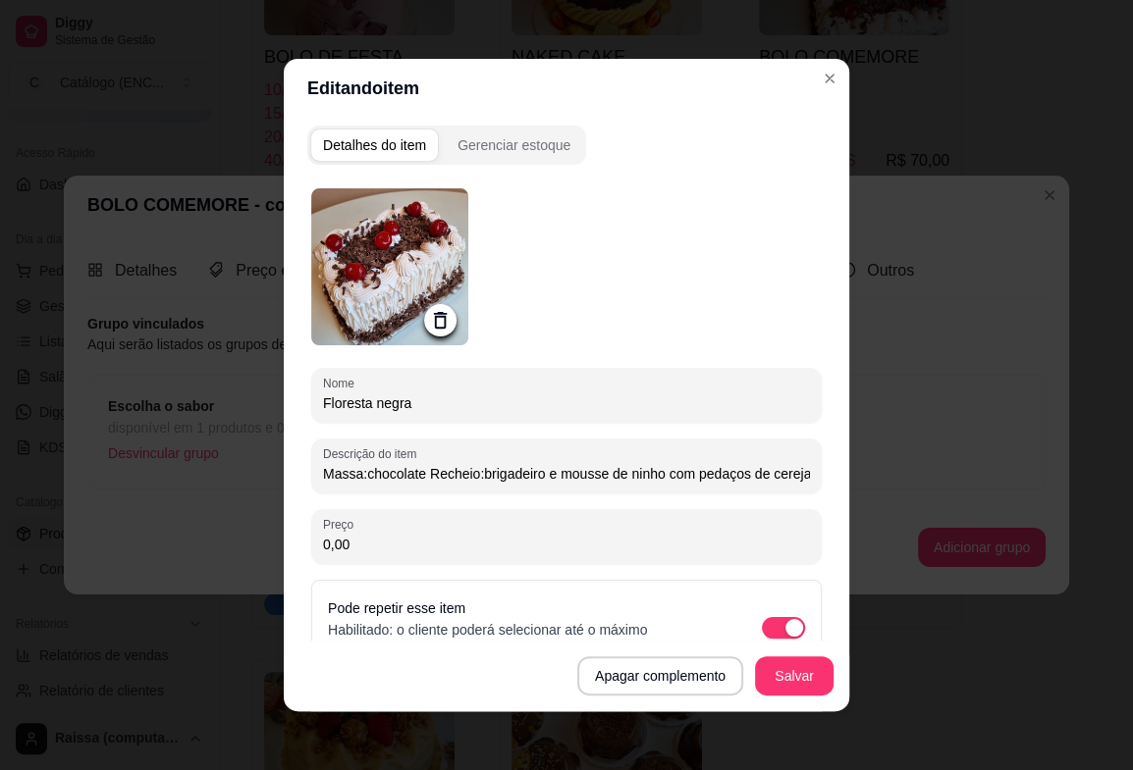
click at [367, 396] on input "Floresta negra" at bounding box center [566, 404] width 487 height 20
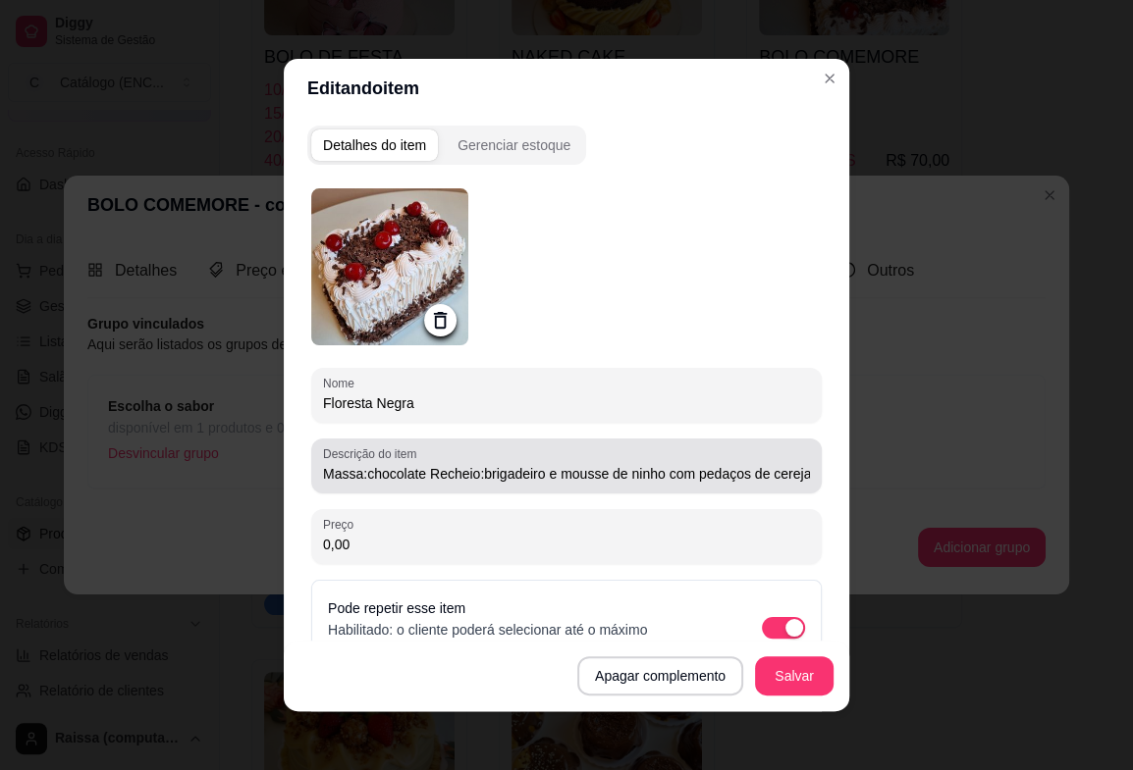
type input "Floresta Negra"
click at [432, 475] on input "Massa:chocolate Recheio:brigadeiro e mousse de ninho com pedaços de cereja Cobe…" at bounding box center [566, 474] width 487 height 20
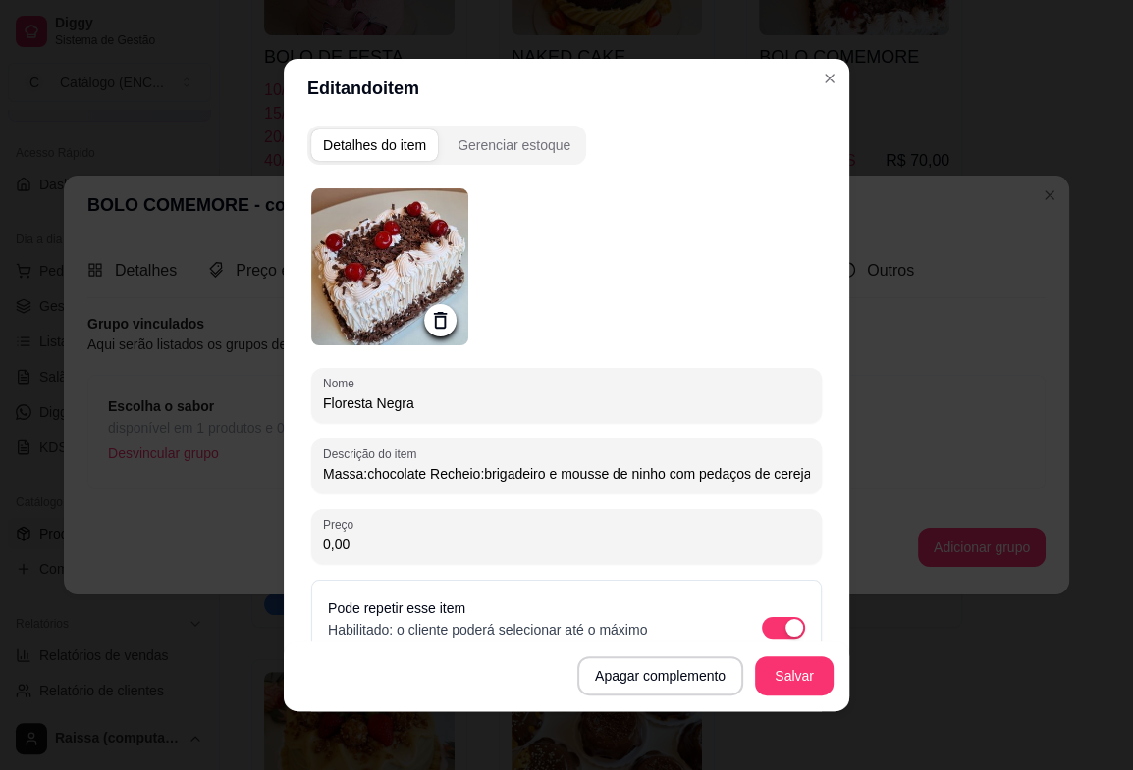
click at [427, 473] on input "Massa:chocolate Recheio:brigadeiro e mousse de ninho com pedaços de cereja Cobe…" at bounding box center [566, 474] width 487 height 20
paste input "chocolate | Recheio: brigadeiro e mousse de ninho com cereja | Cobertura: Chant…"
type input "Massa: chocolate | Recheio: brigadeiro e mousse de ninho com cereja | Cobertura…"
click at [766, 678] on button "Salvar" at bounding box center [794, 676] width 79 height 39
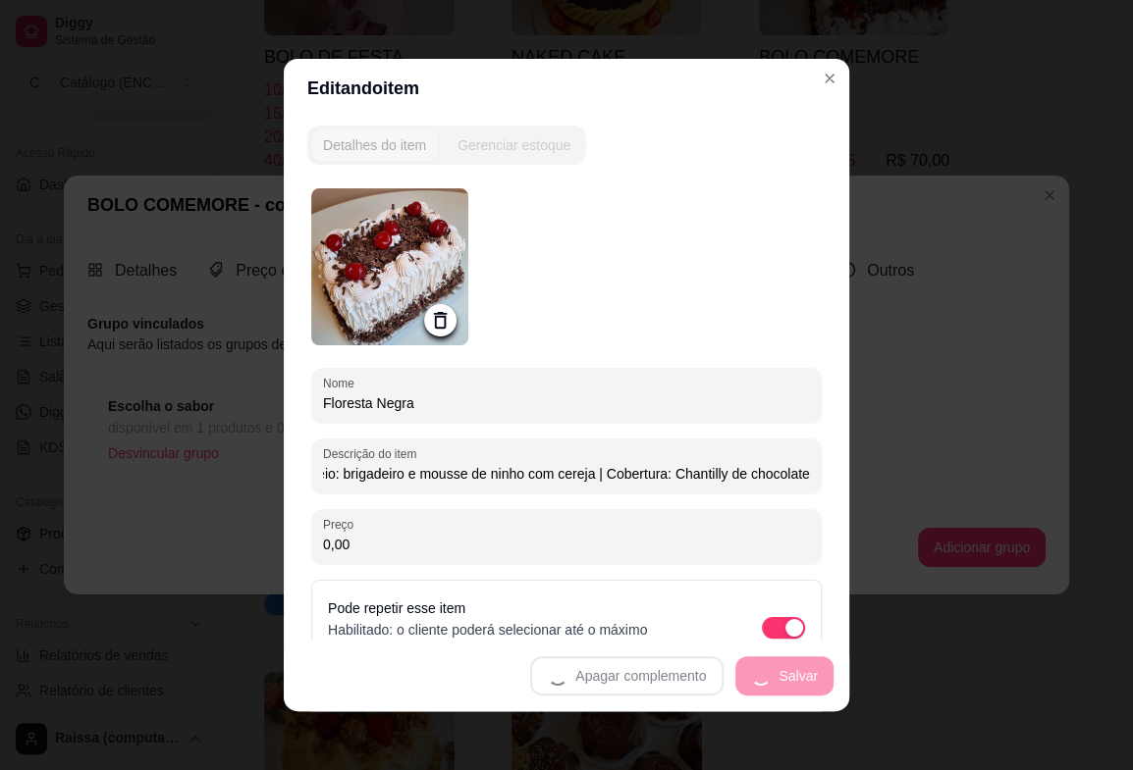
scroll to position [0, 0]
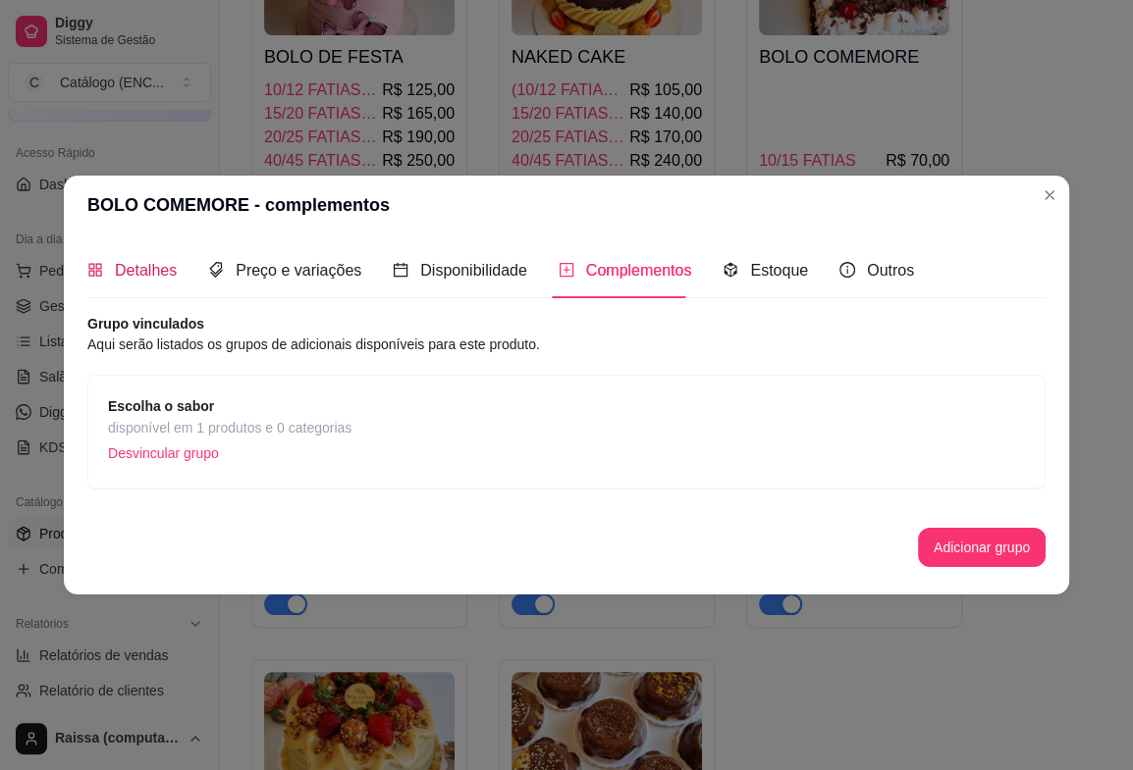
click at [160, 272] on span "Detalhes" at bounding box center [146, 270] width 62 height 17
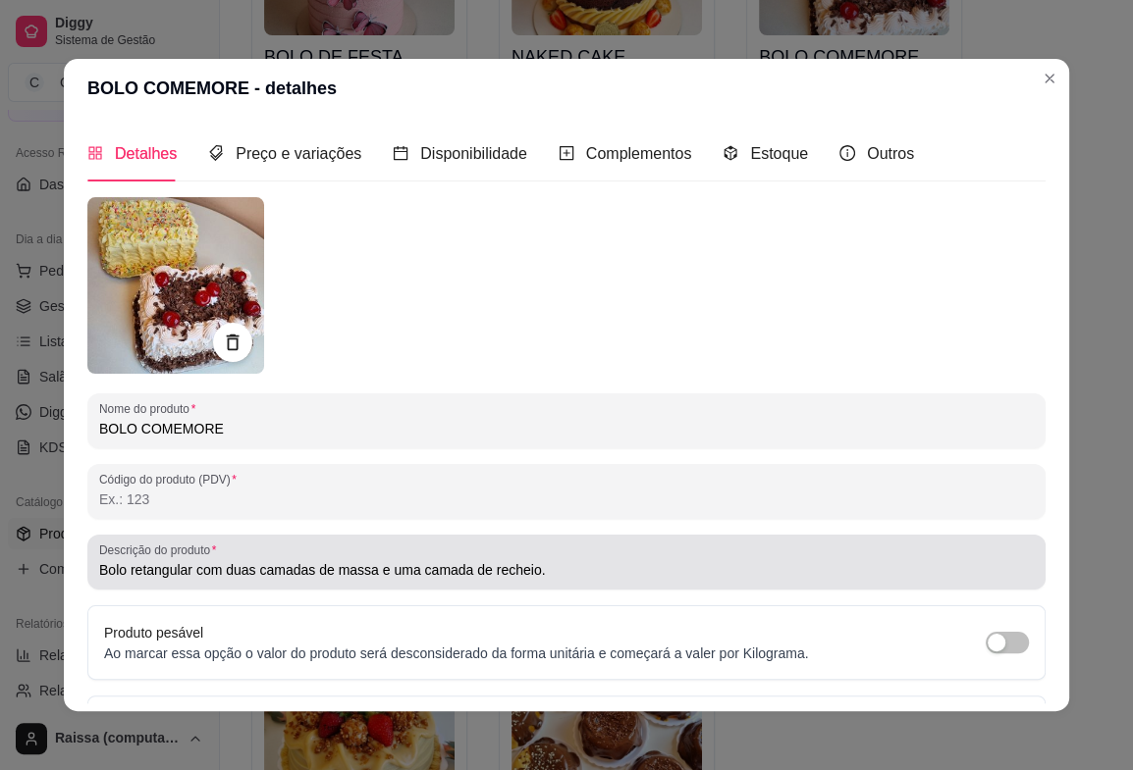
click at [305, 566] on input "Bolo retangular com duas camadas de massa e uma camada de recheio." at bounding box center [566, 570] width 934 height 20
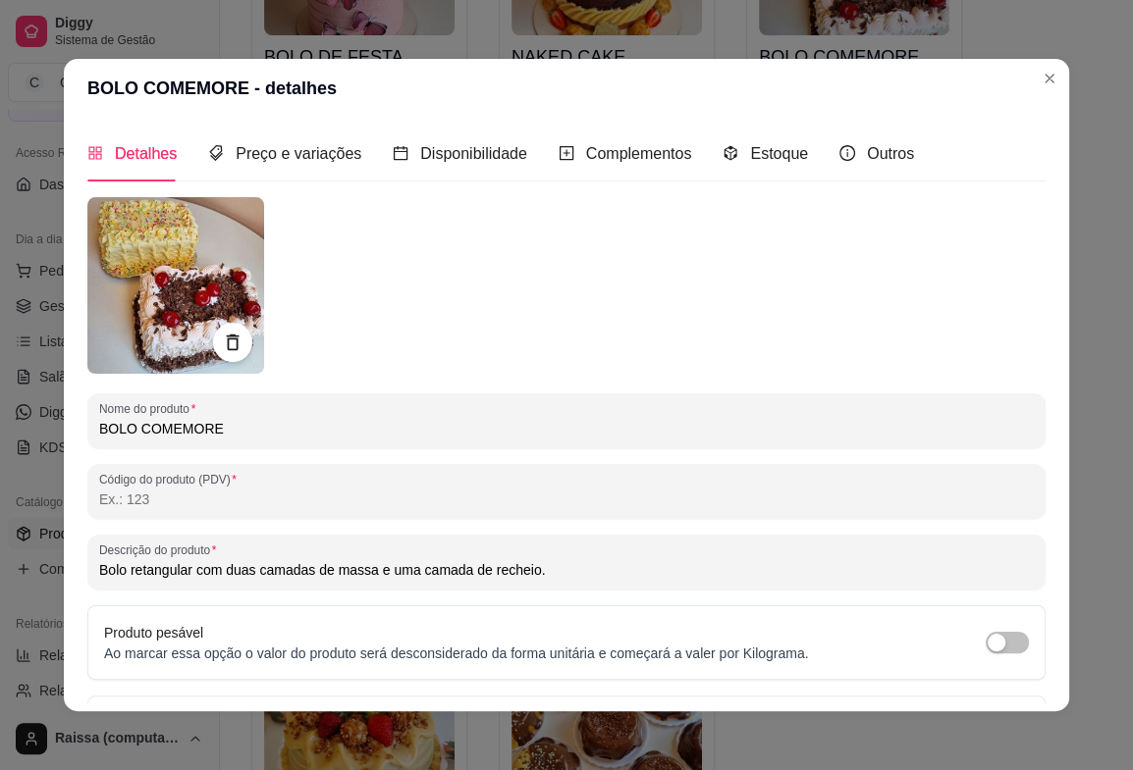
paste input "2 Camadas de massa / 1 Camada de recheio"
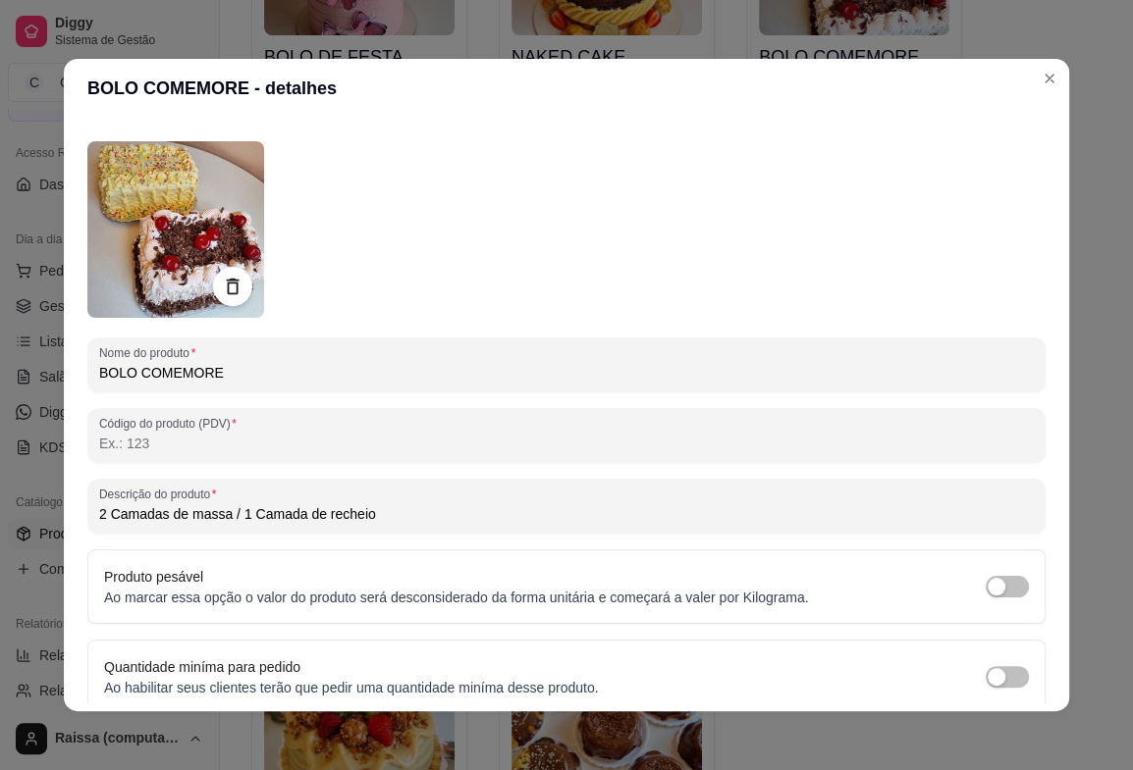
scroll to position [137, 0]
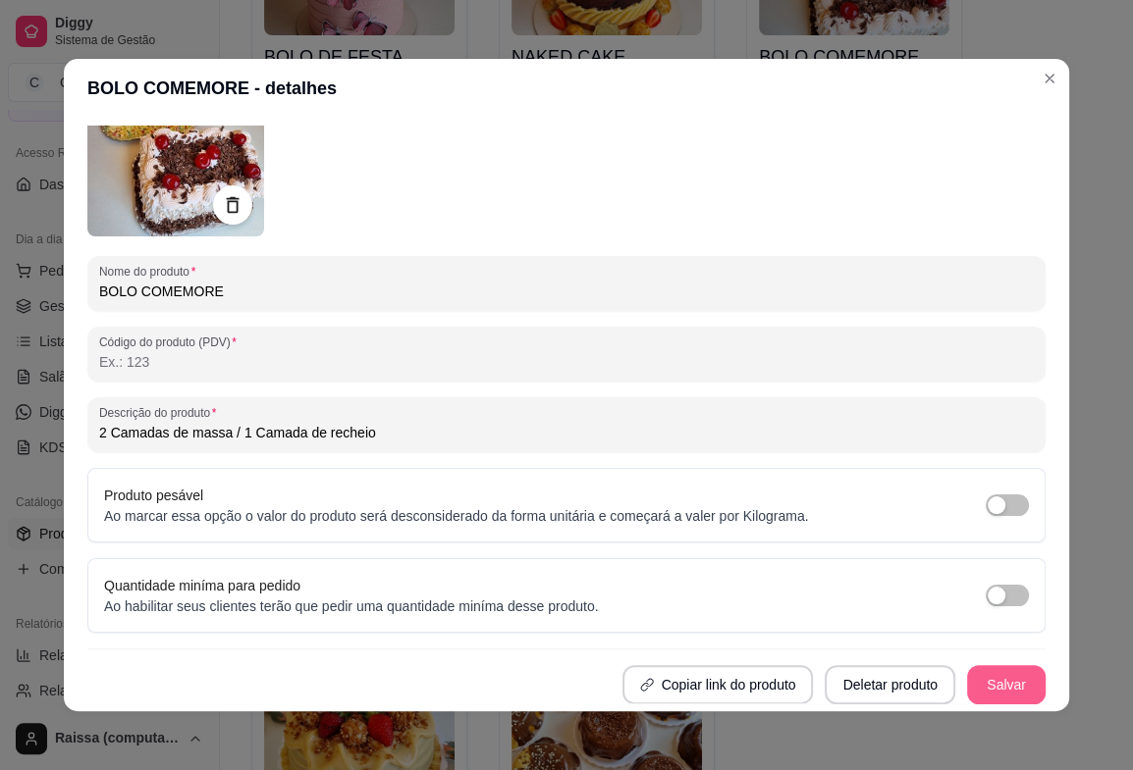
type input "2 Camadas de massa / 1 Camada de recheio"
click at [994, 675] on button "Salvar" at bounding box center [1006, 684] width 79 height 39
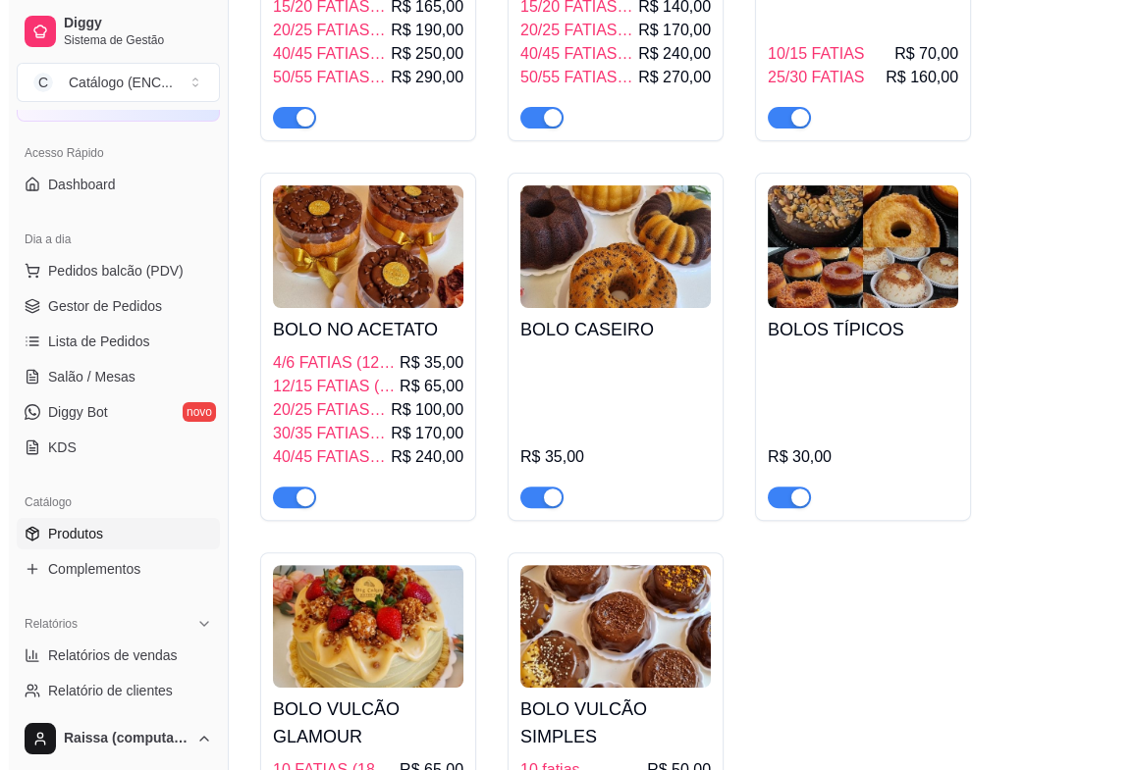
scroll to position [872, 0]
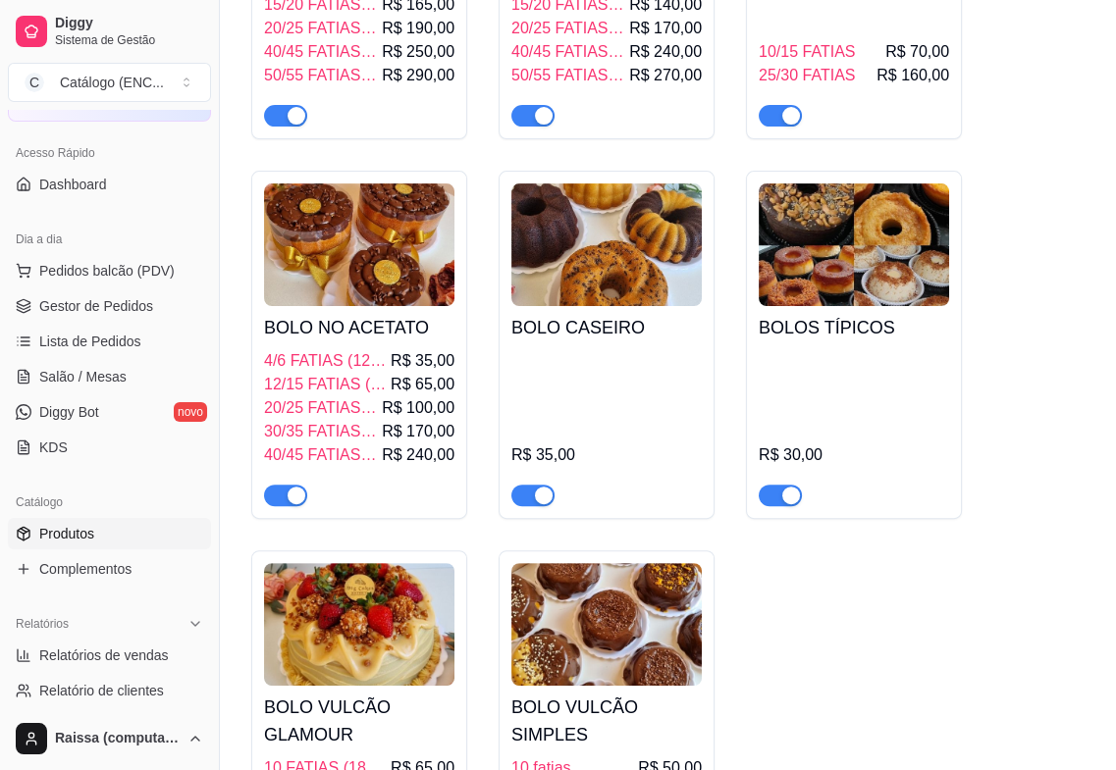
click at [585, 291] on img at bounding box center [606, 245] width 190 height 123
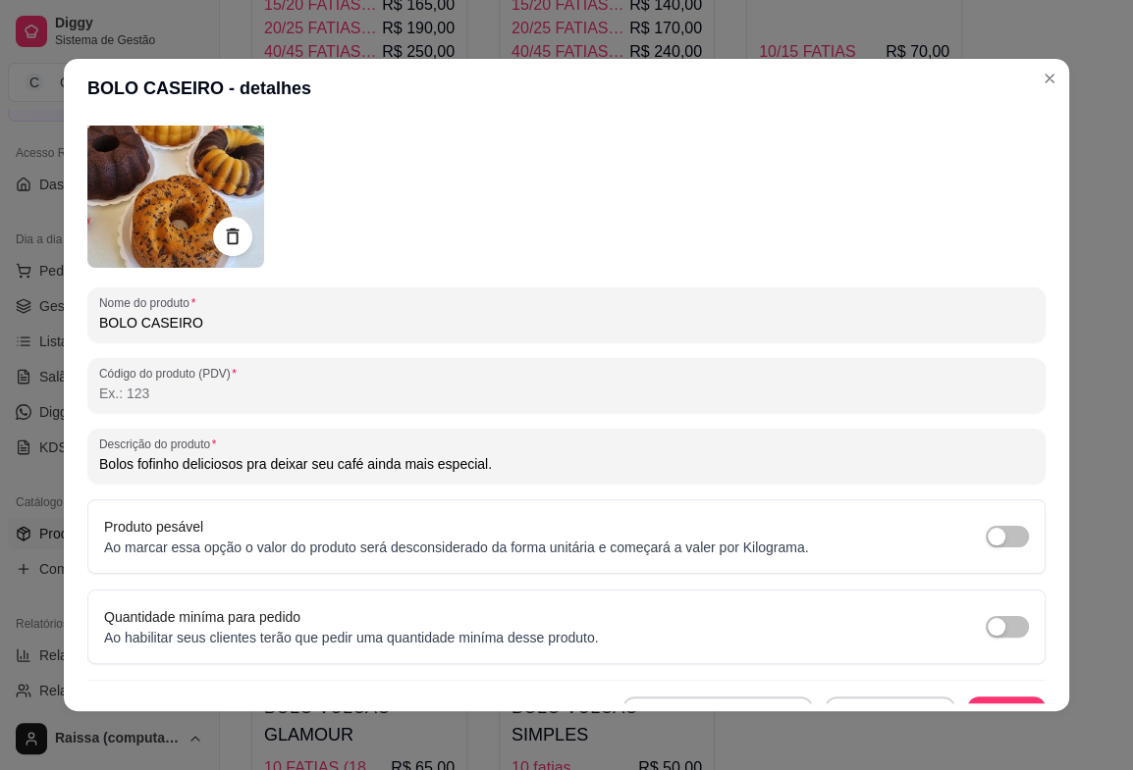
scroll to position [109, 0]
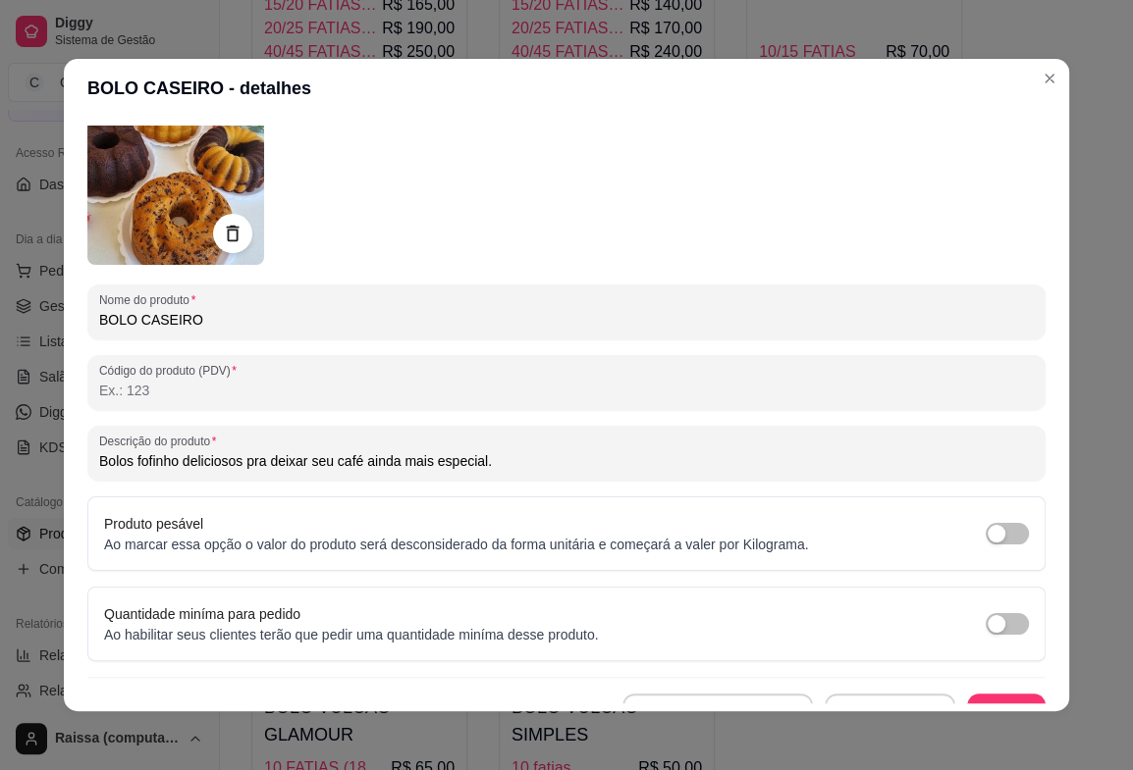
drag, startPoint x: 514, startPoint y: 467, endPoint x: -177, endPoint y: 447, distance: 691.2
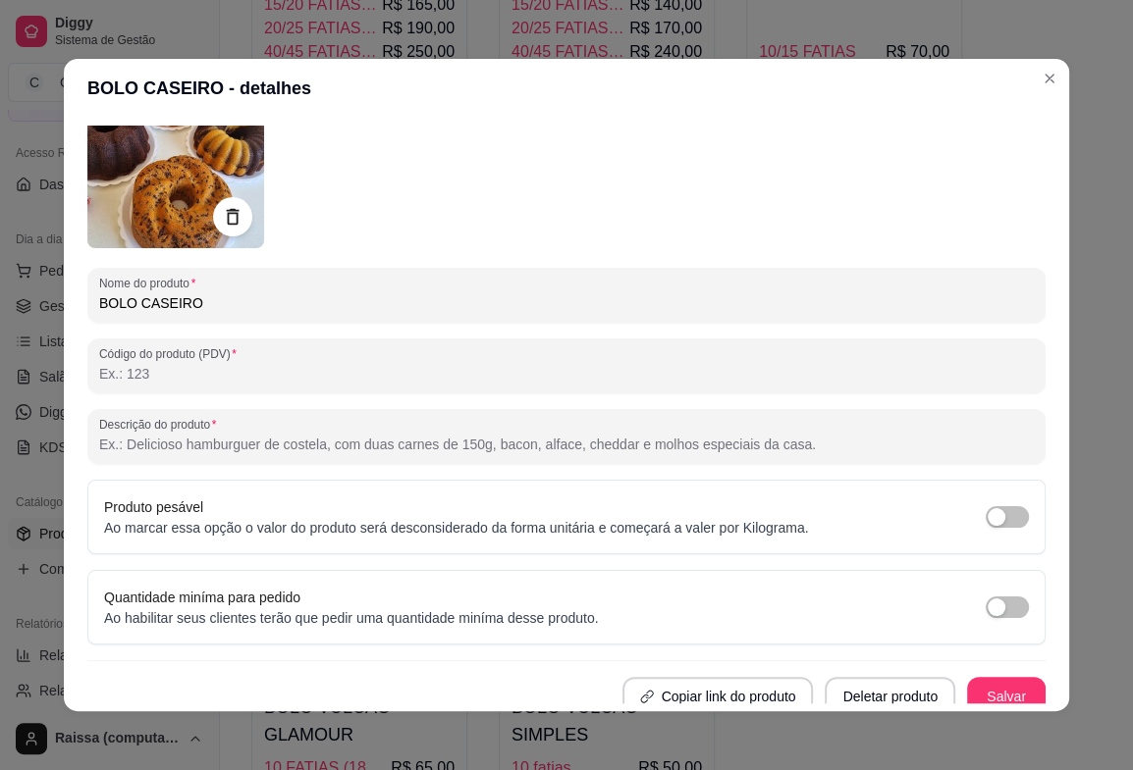
scroll to position [137, 0]
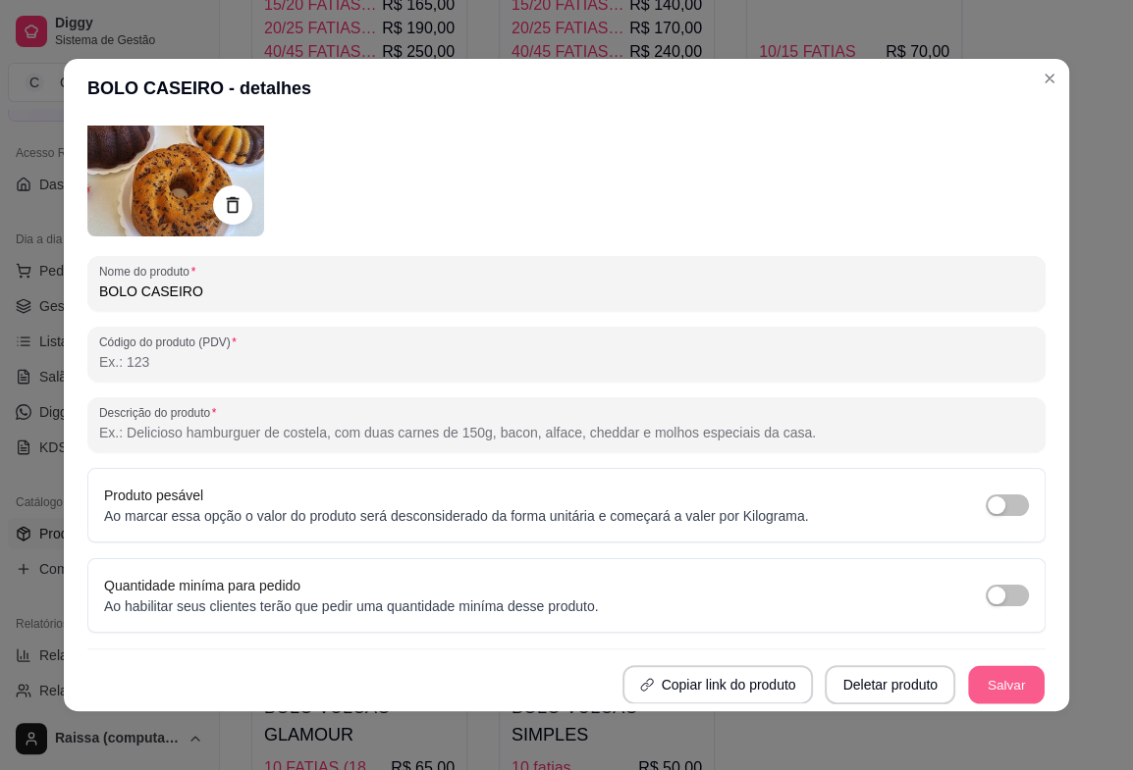
click at [968, 677] on button "Salvar" at bounding box center [1006, 685] width 77 height 38
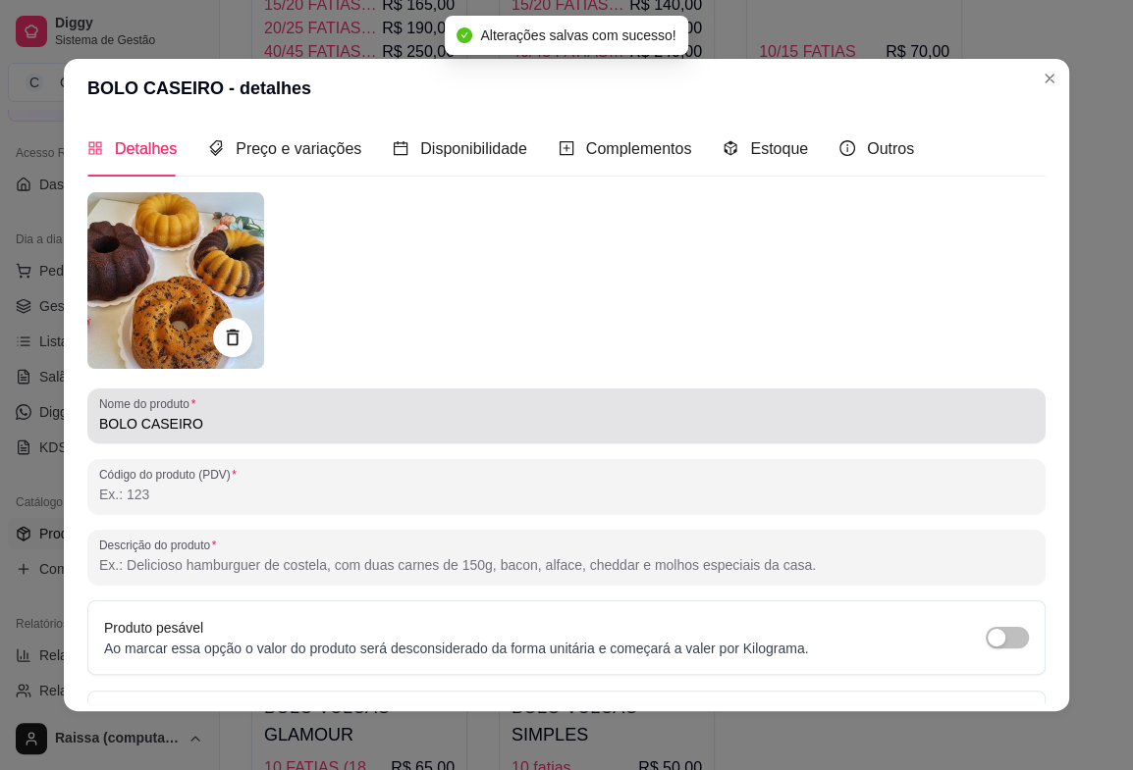
scroll to position [0, 0]
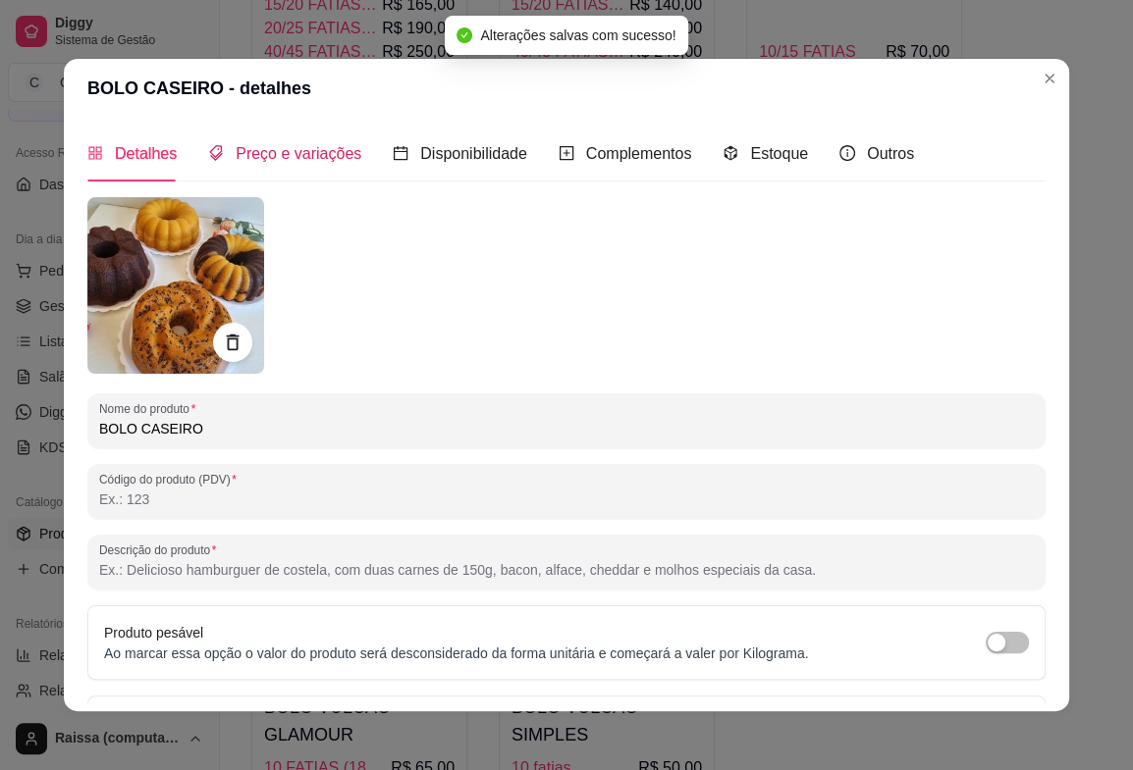
click at [258, 159] on span "Preço e variações" at bounding box center [299, 153] width 126 height 17
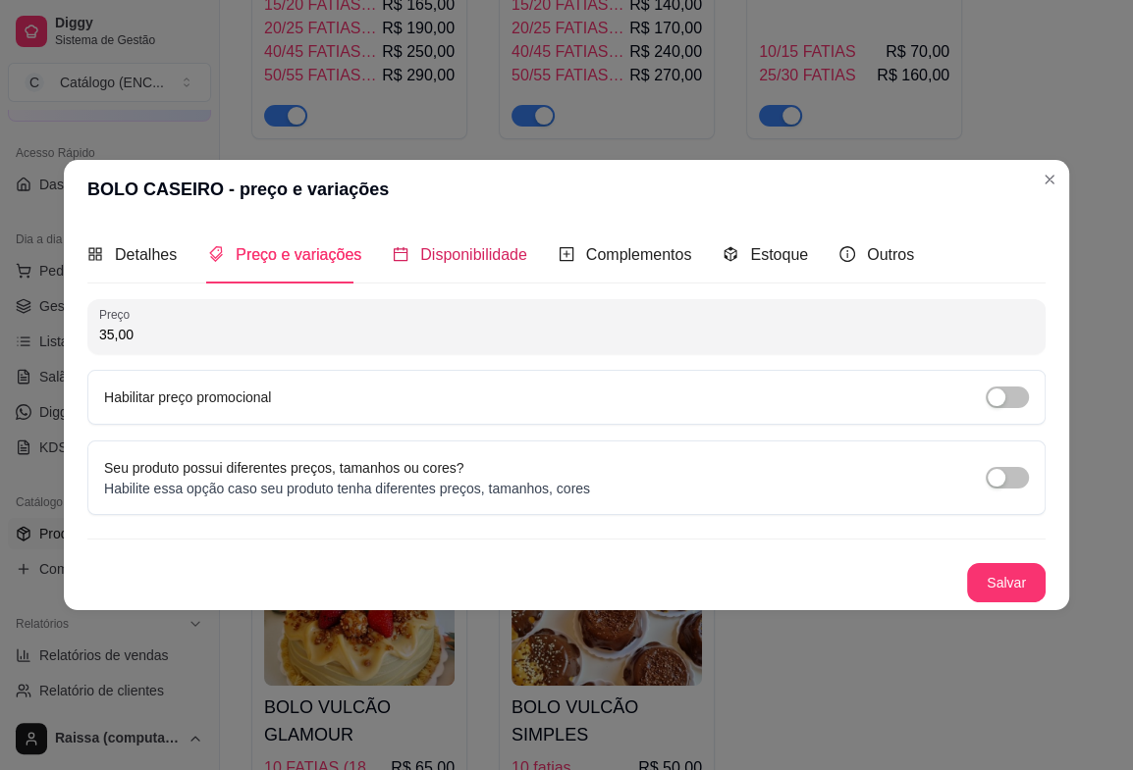
click at [449, 259] on span "Disponibilidade" at bounding box center [473, 254] width 107 height 17
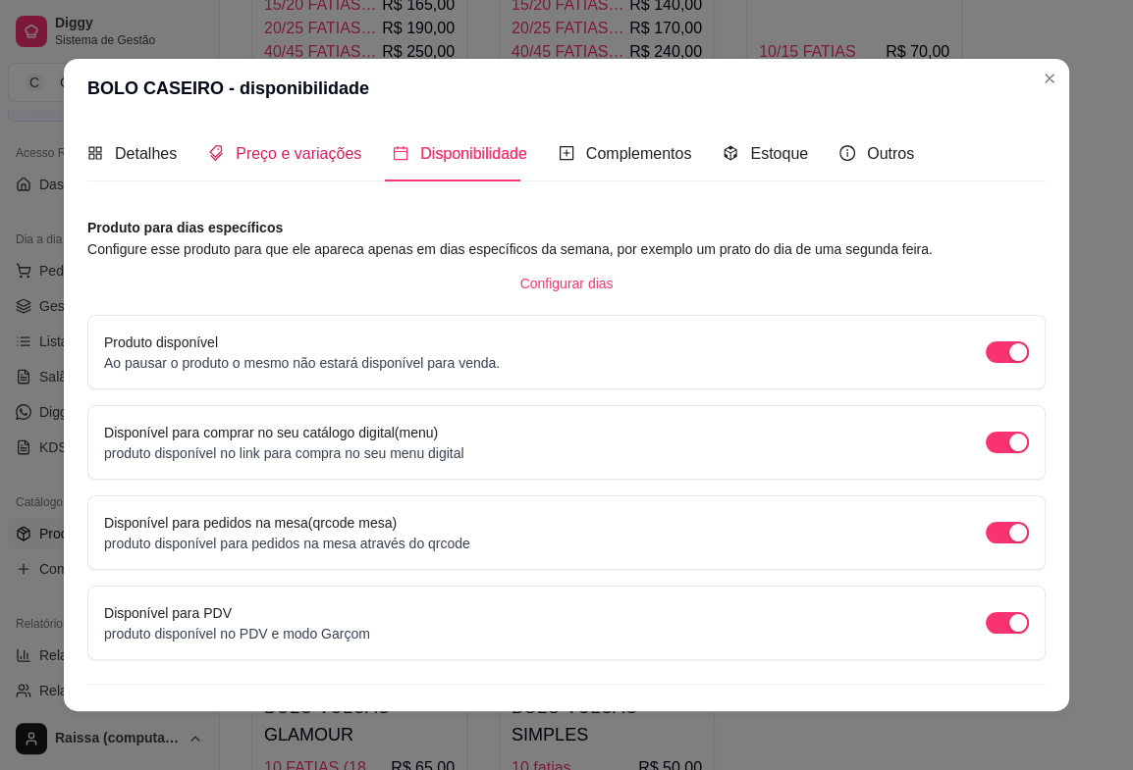
click at [259, 145] on span "Preço e variações" at bounding box center [299, 153] width 126 height 17
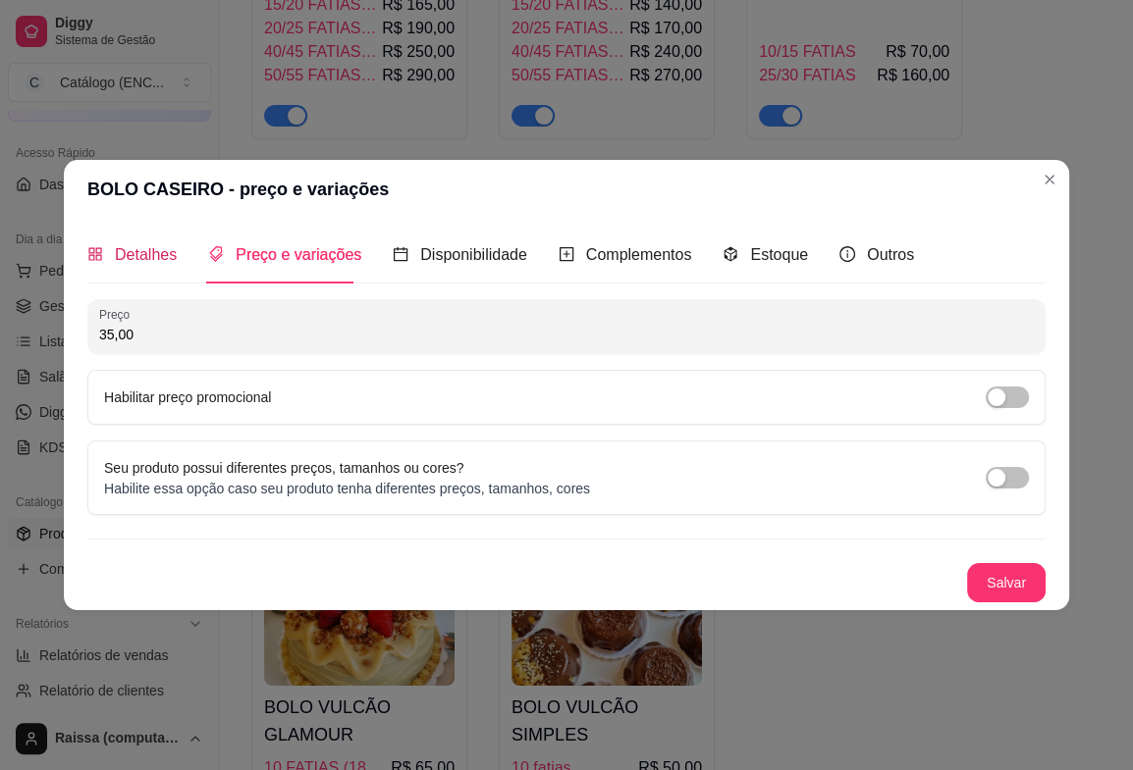
click at [129, 246] on span "Detalhes" at bounding box center [146, 254] width 62 height 17
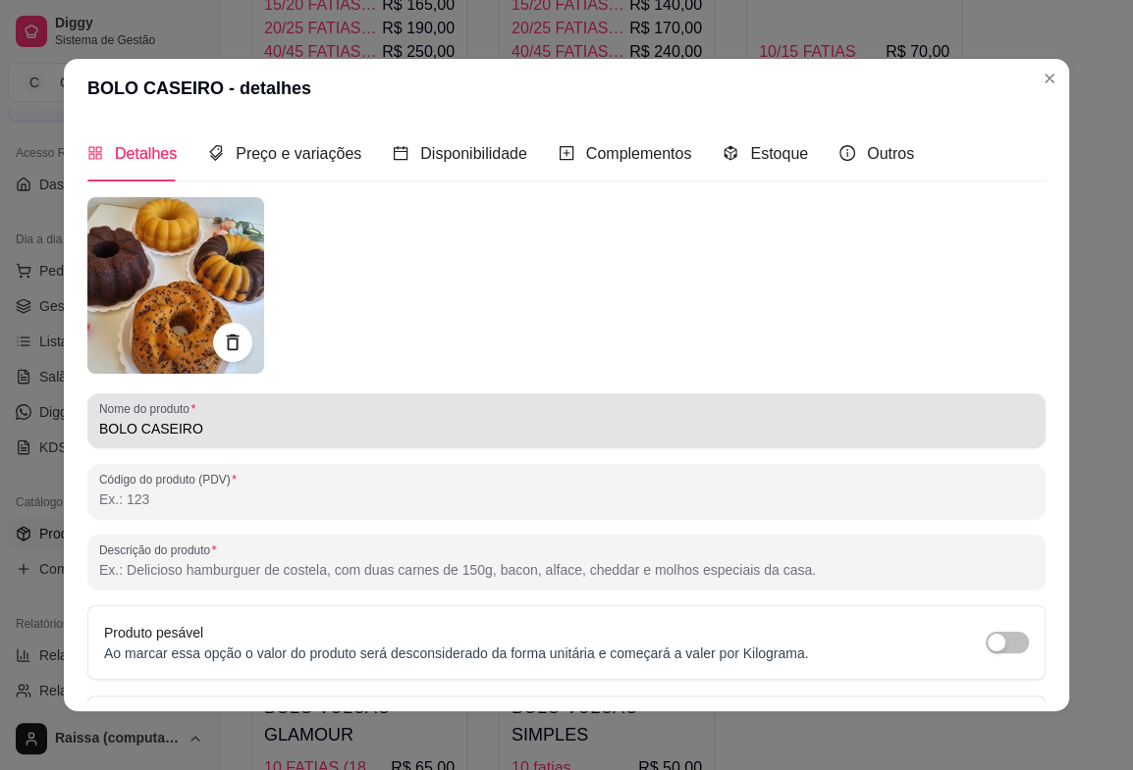
click at [263, 448] on div "Nome do produto BOLO CASEIRO" at bounding box center [566, 421] width 958 height 55
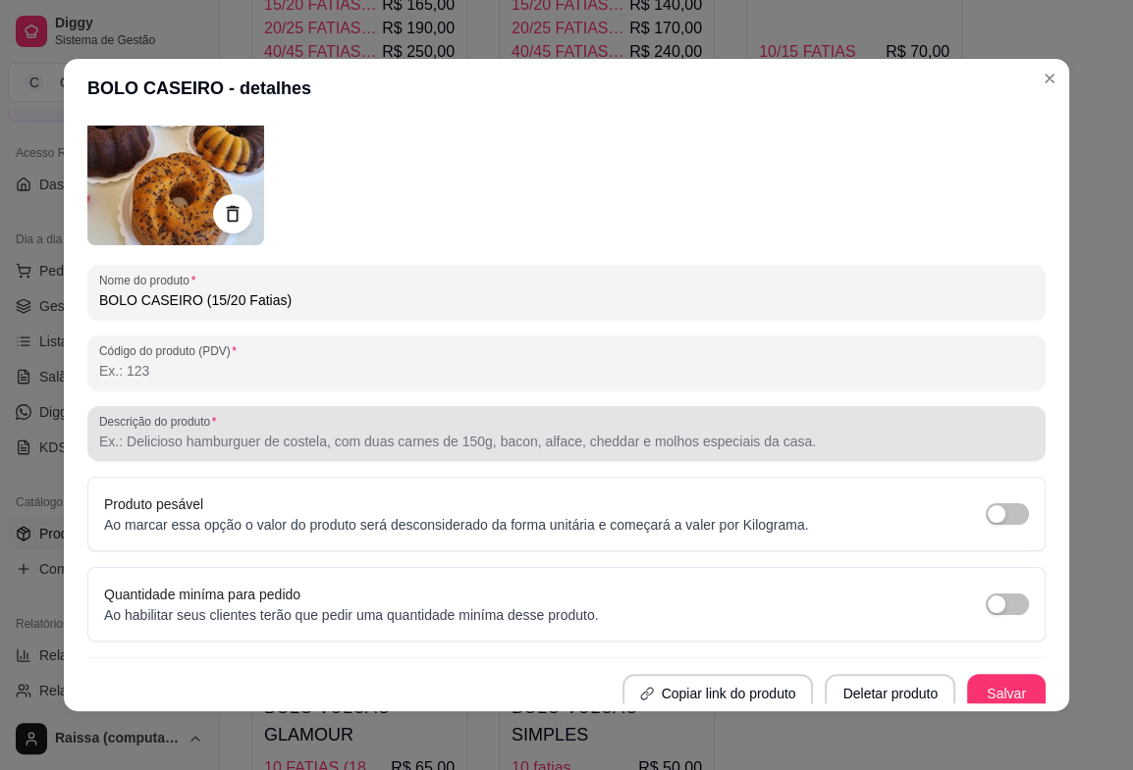
scroll to position [137, 0]
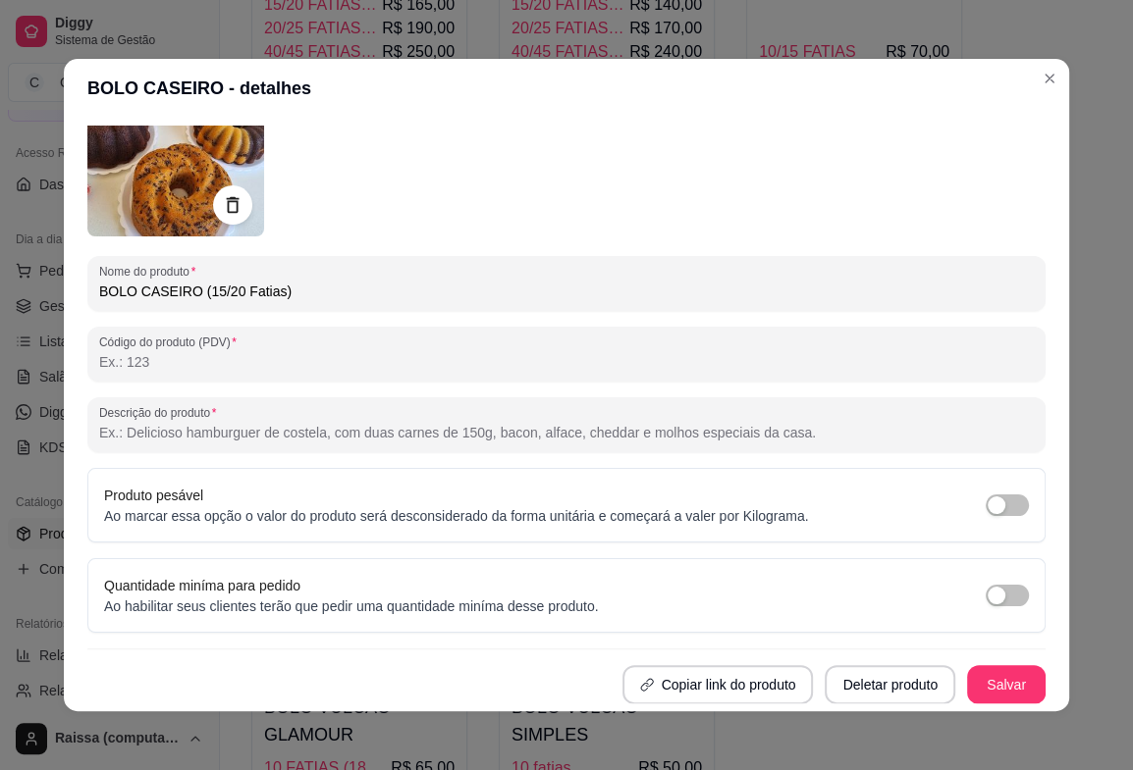
type input "BOLO CASEIRO (15/20 Fatias)"
click at [997, 693] on button "Salvar" at bounding box center [1006, 685] width 77 height 38
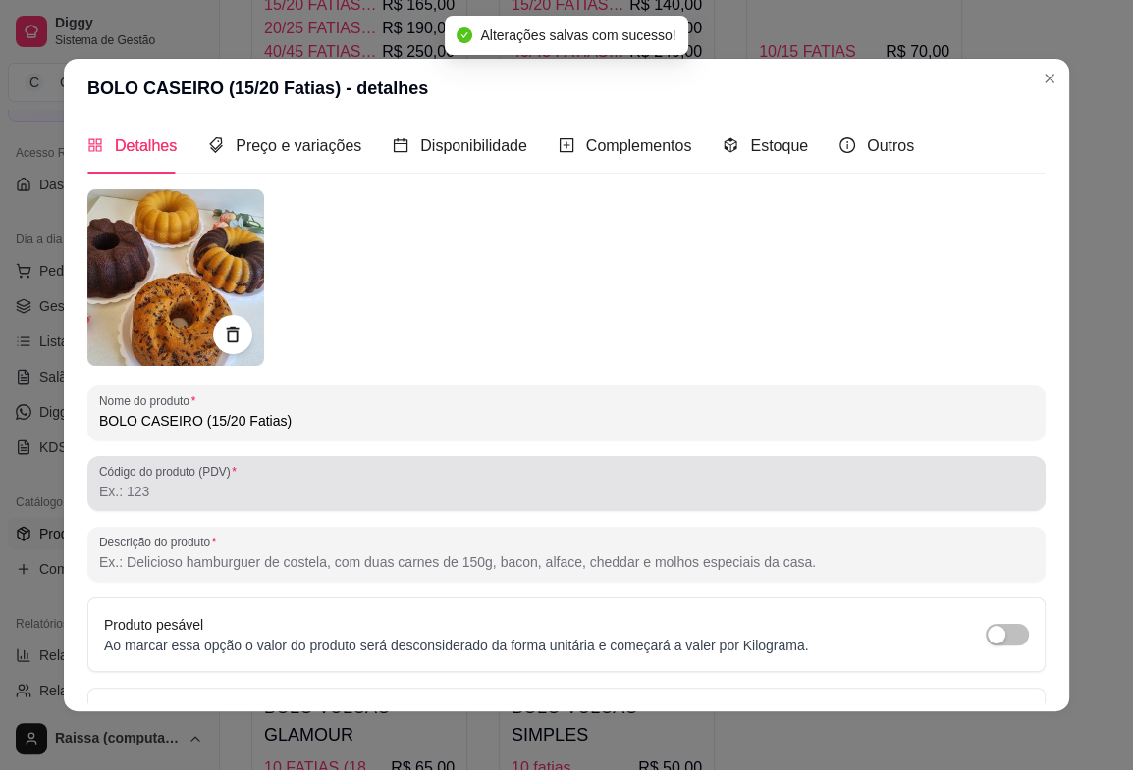
scroll to position [0, 0]
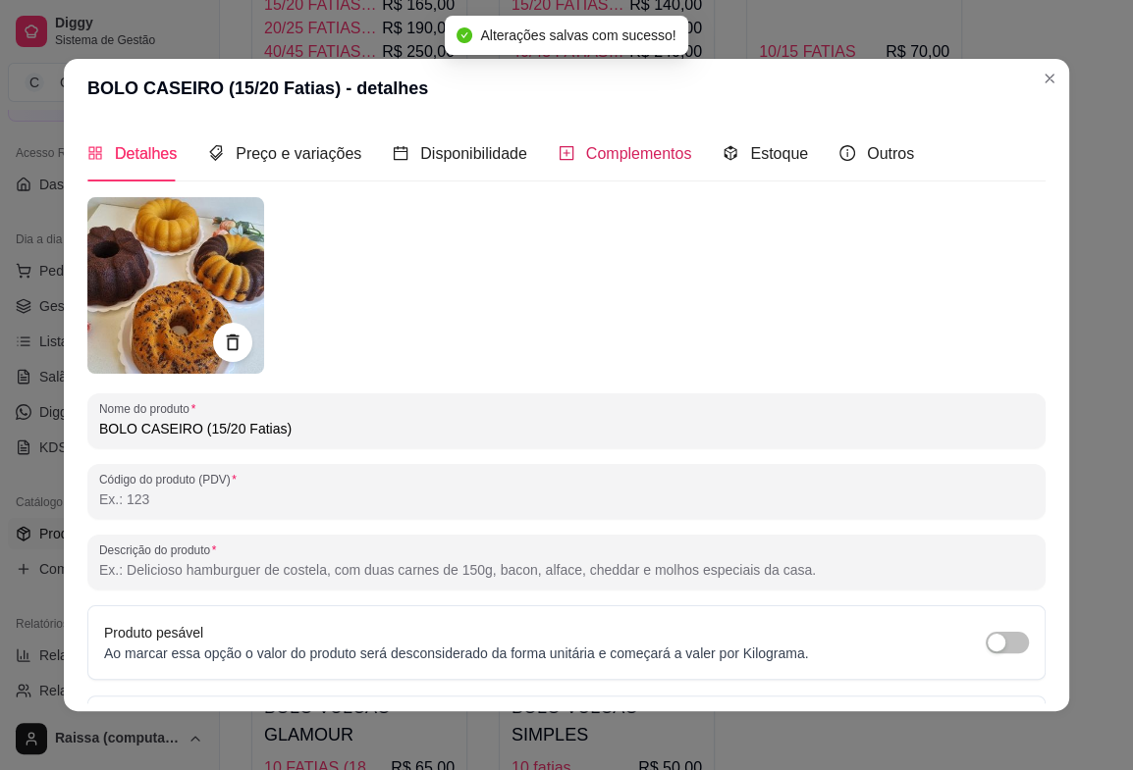
click at [606, 164] on div "Complementos" at bounding box center [624, 153] width 133 height 25
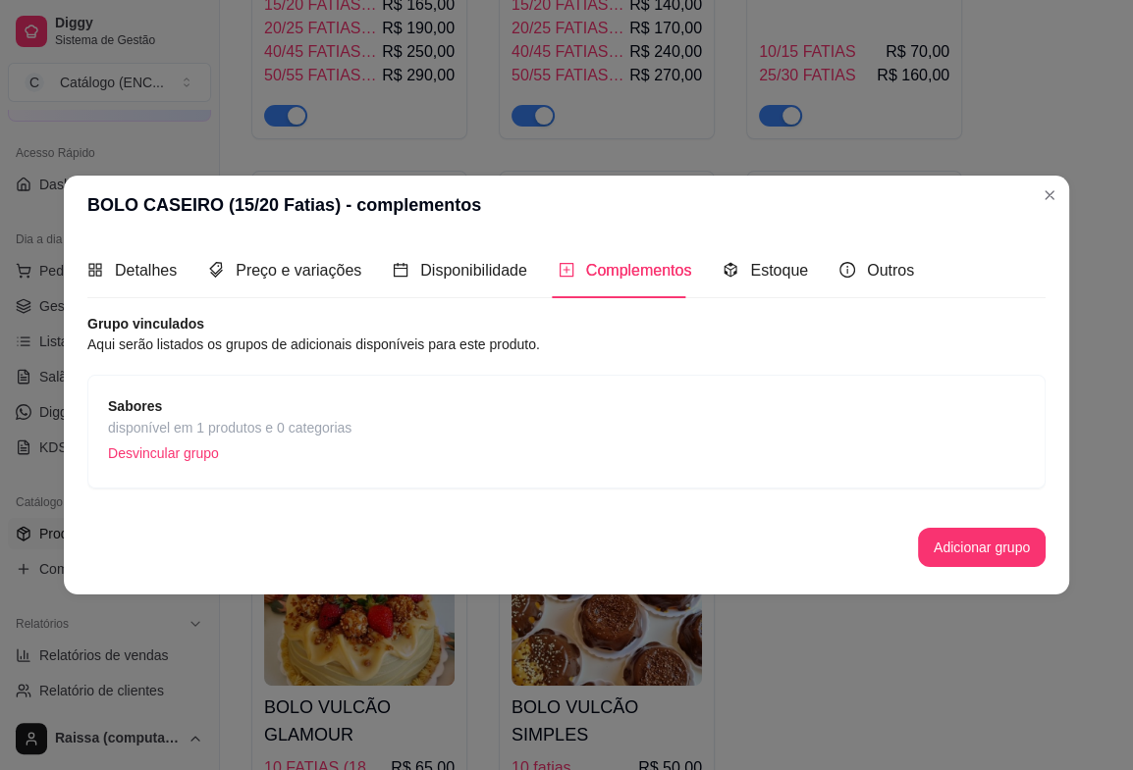
click at [286, 401] on span "Sabores" at bounding box center [229, 407] width 243 height 22
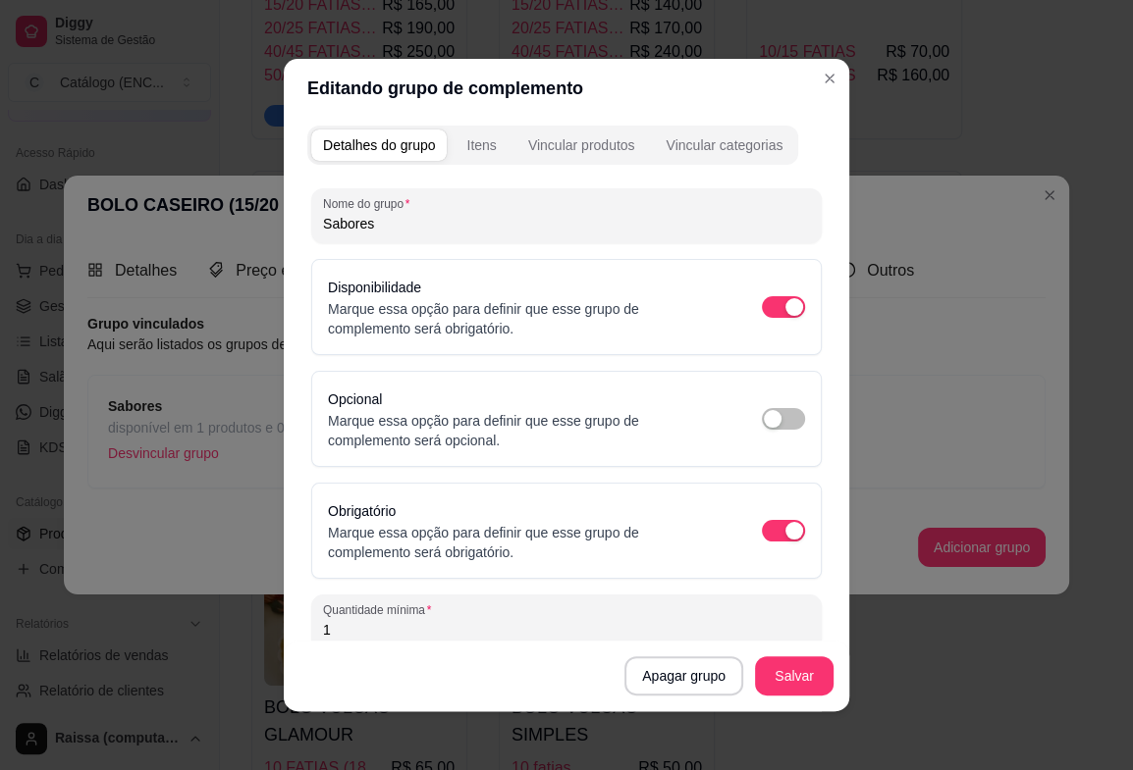
drag, startPoint x: 393, startPoint y: 225, endPoint x: 128, endPoint y: 243, distance: 265.6
click at [128, 243] on div "Editando grupo de complemento Detalhes do grupo Itens Vincular produtos Vincula…" at bounding box center [566, 385] width 1133 height 770
type input "Escolha o sabor"
click at [775, 664] on button "Salvar" at bounding box center [794, 676] width 79 height 39
click at [474, 155] on button "Itens" at bounding box center [480, 145] width 53 height 31
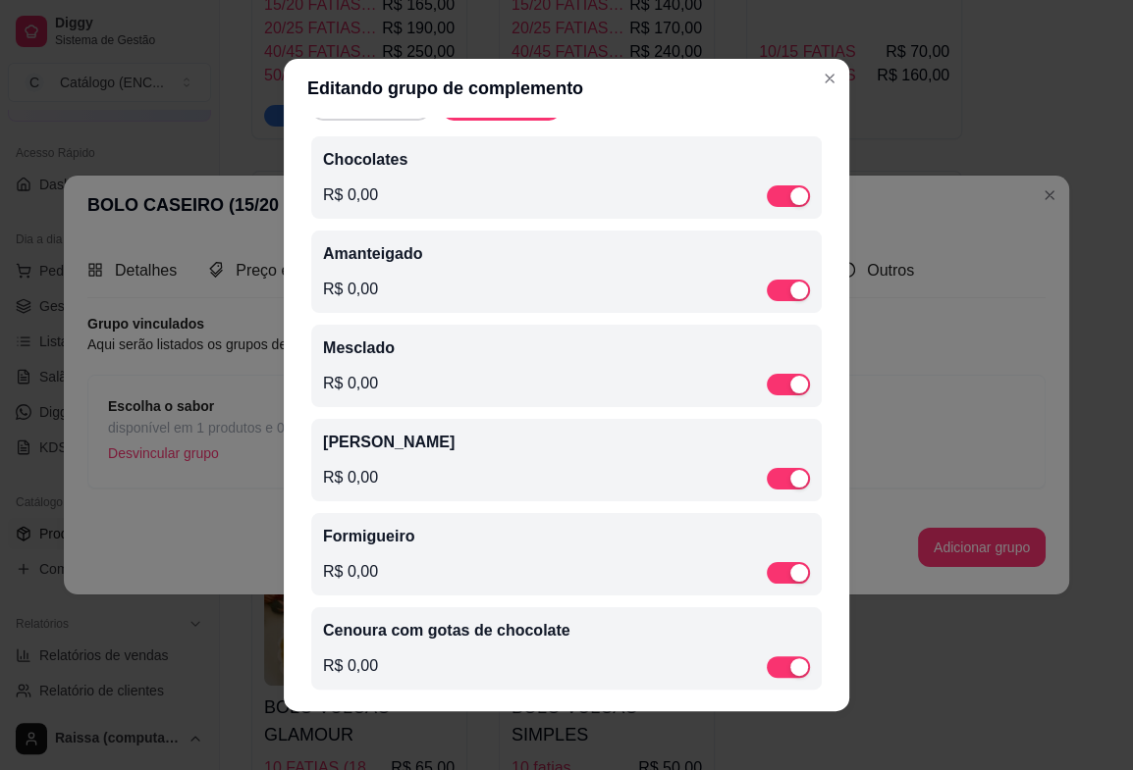
scroll to position [109, 0]
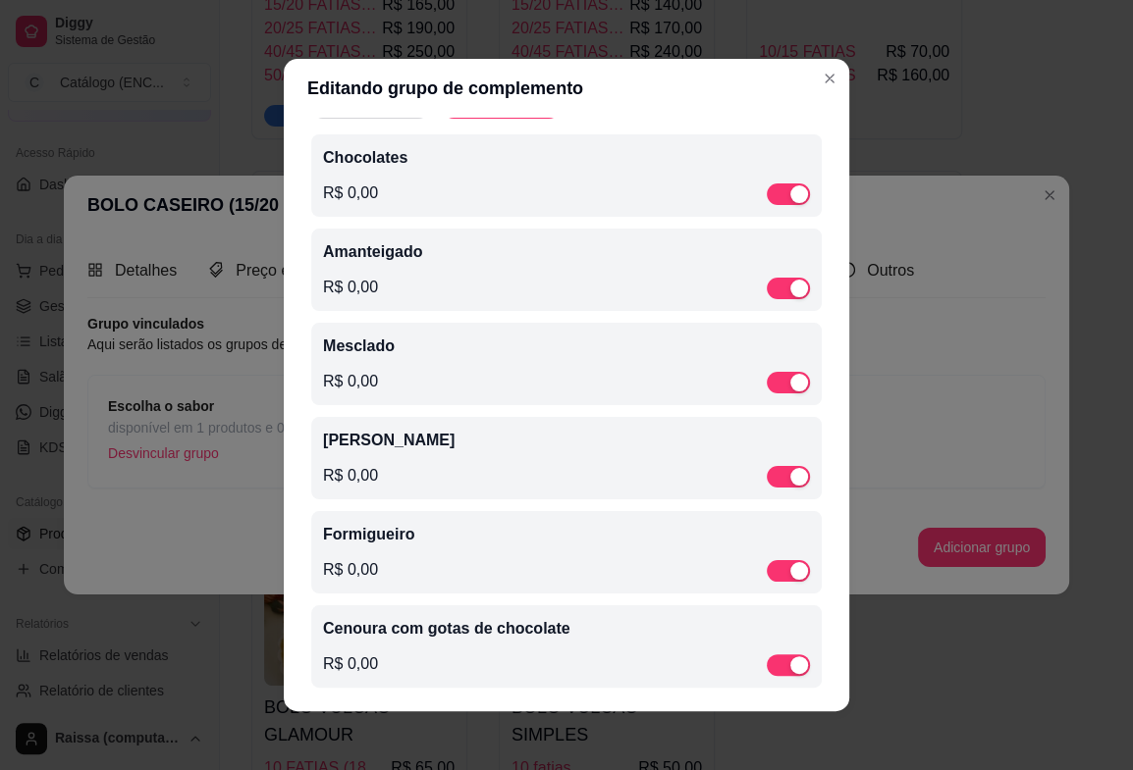
click at [426, 160] on p "Chocolates" at bounding box center [566, 158] width 487 height 24
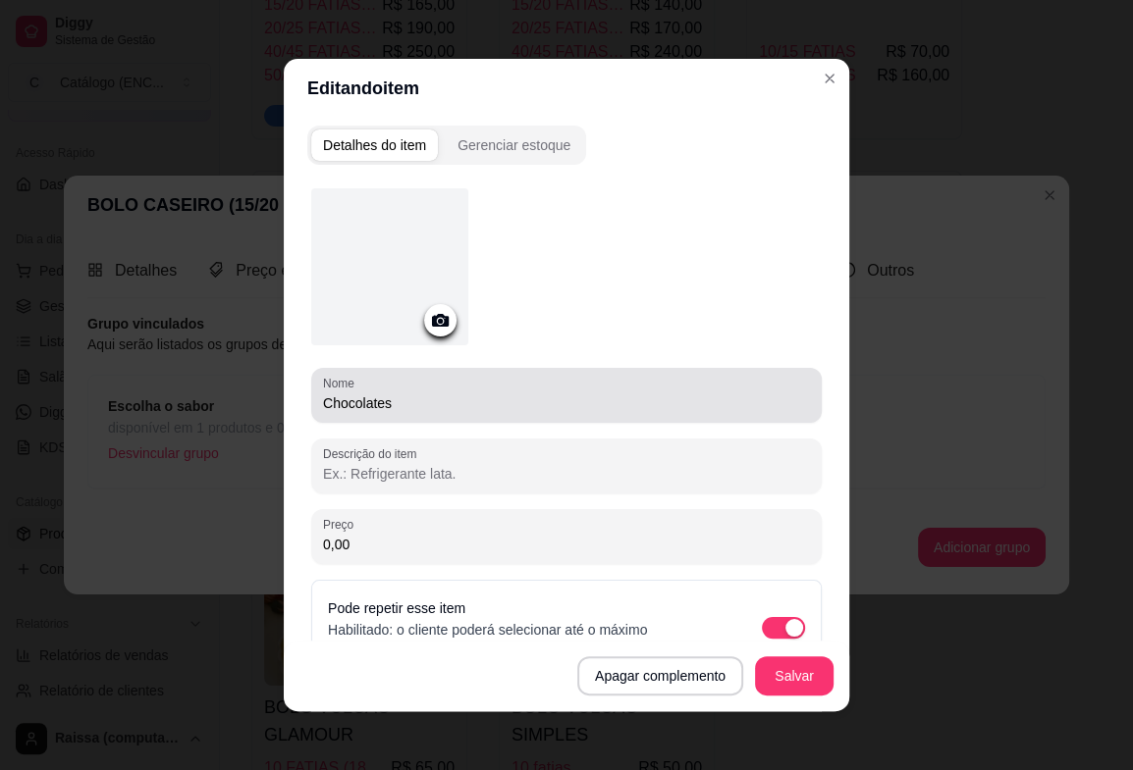
click at [448, 406] on input "Chocolates" at bounding box center [566, 404] width 487 height 20
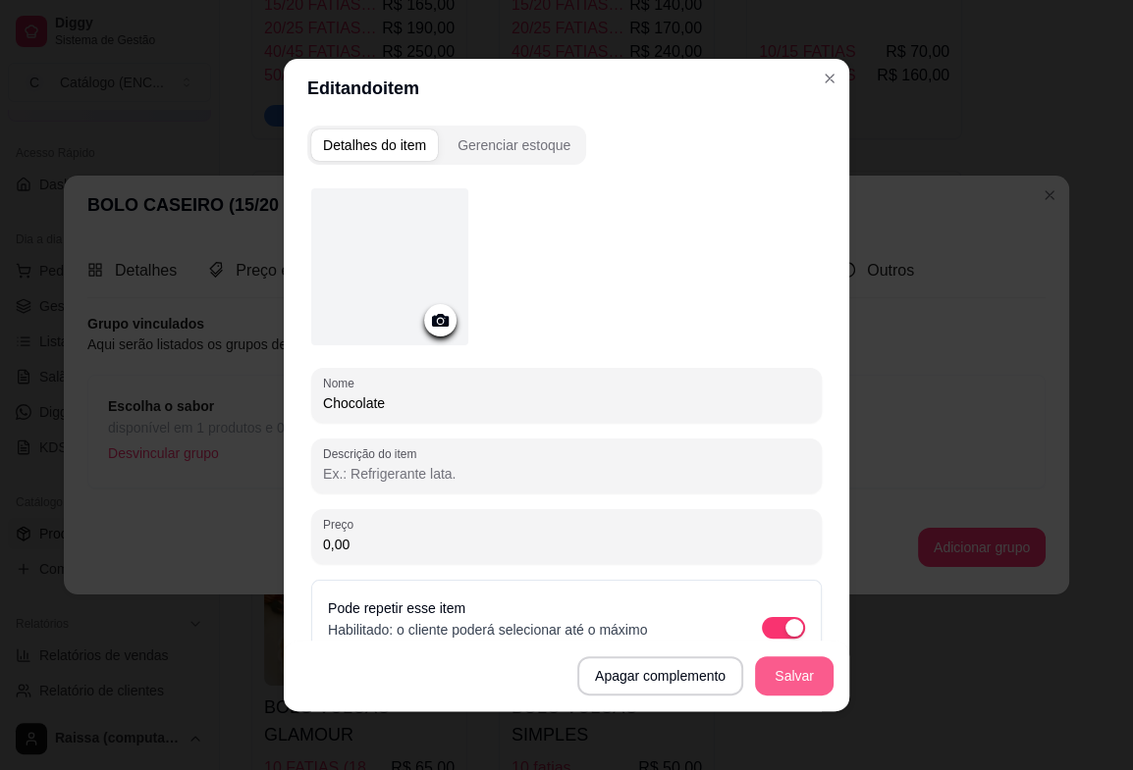
type input "Chocolate"
click at [766, 684] on button "Salvar" at bounding box center [794, 676] width 79 height 39
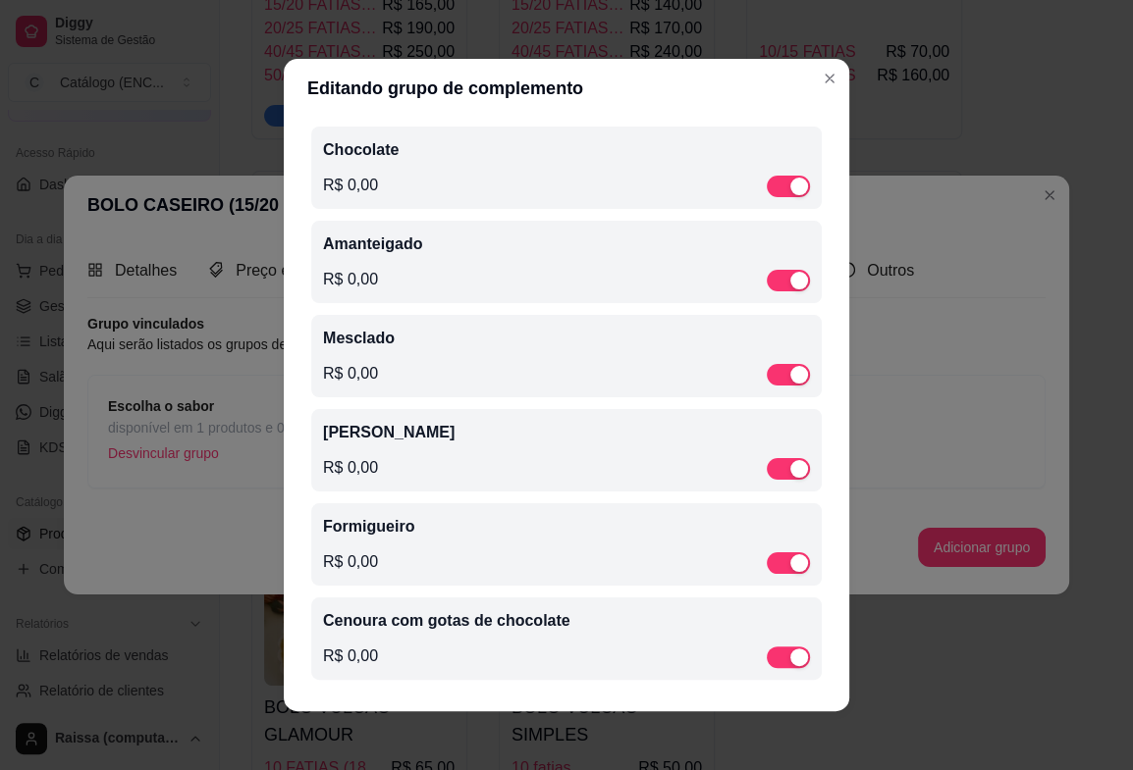
scroll to position [4, 0]
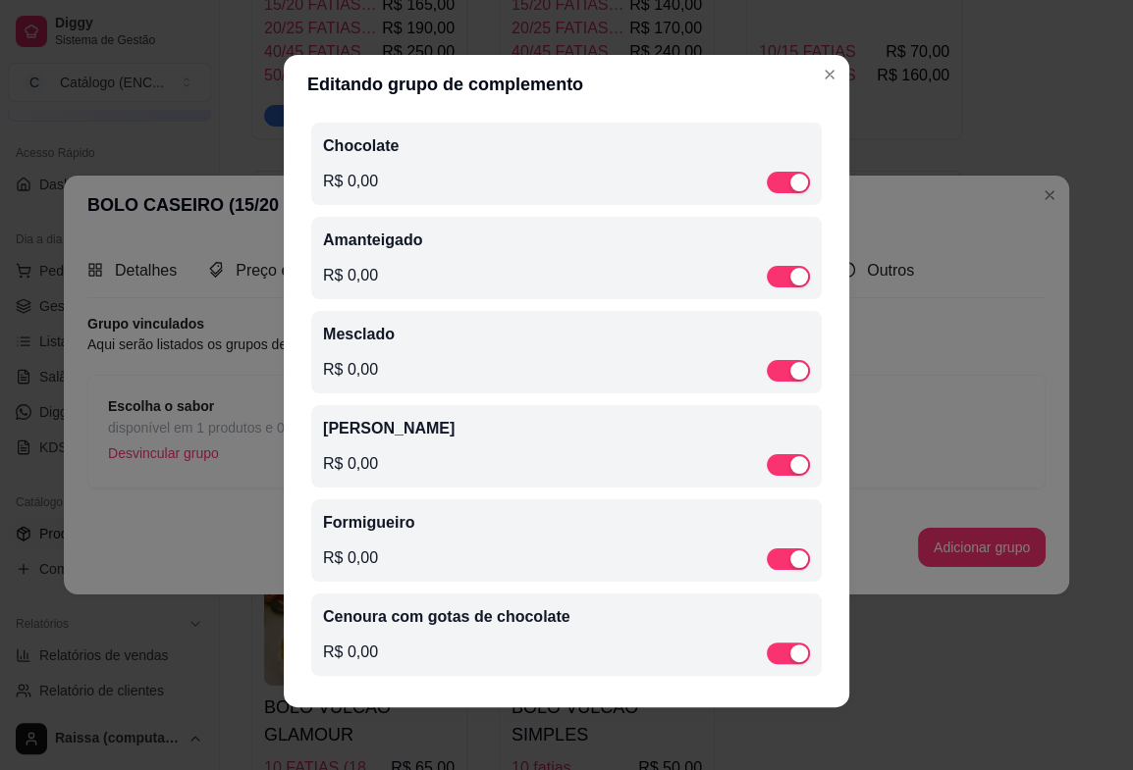
click at [389, 453] on div "R$ 0,00" at bounding box center [566, 464] width 487 height 24
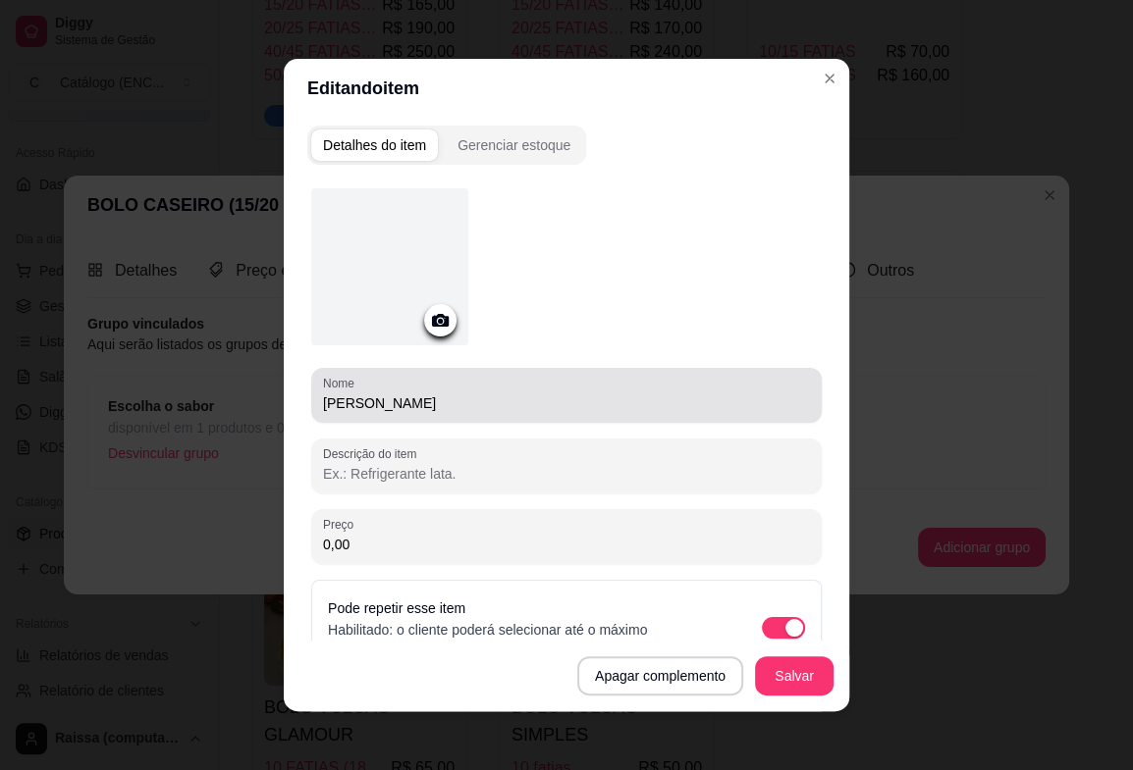
click at [348, 401] on input "[PERSON_NAME]" at bounding box center [566, 404] width 487 height 20
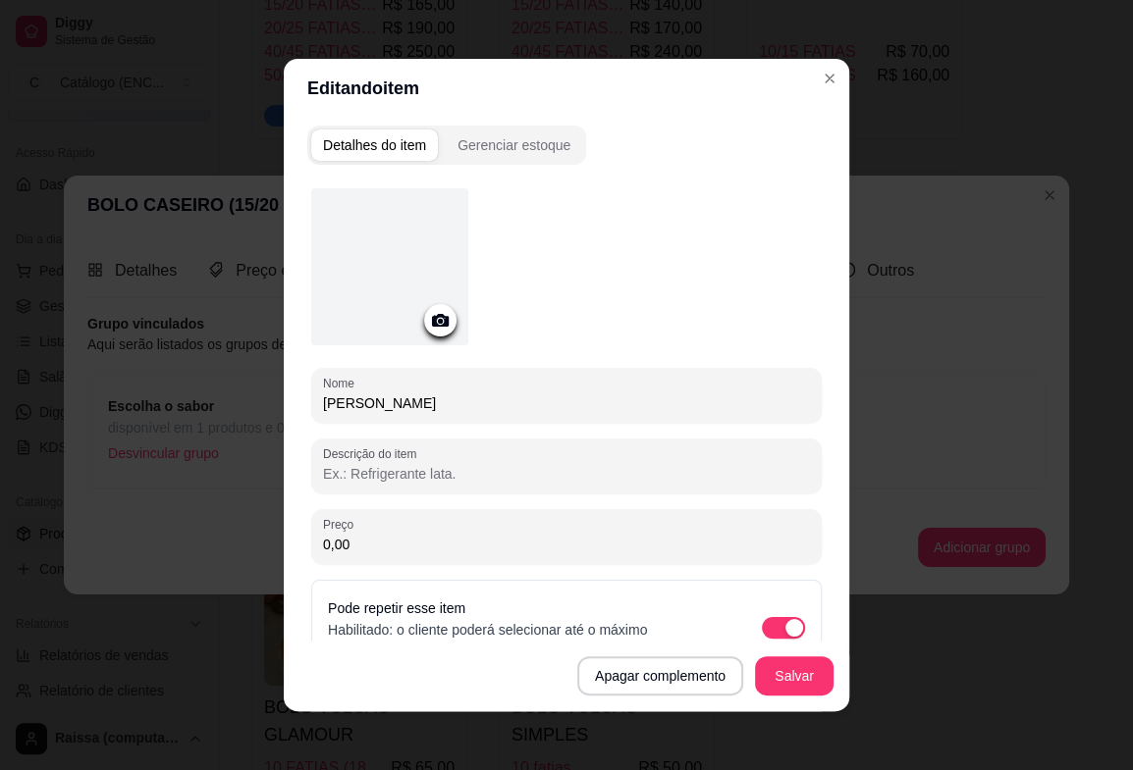
type input "[PERSON_NAME]"
click at [802, 702] on div "Apagar complemento Salvar" at bounding box center [566, 676] width 565 height 71
drag, startPoint x: 802, startPoint y: 698, endPoint x: 802, endPoint y: 680, distance: 17.7
click at [802, 680] on div "Apagar complemento Salvar" at bounding box center [566, 676] width 565 height 71
click at [802, 680] on button "Salvar" at bounding box center [794, 676] width 79 height 39
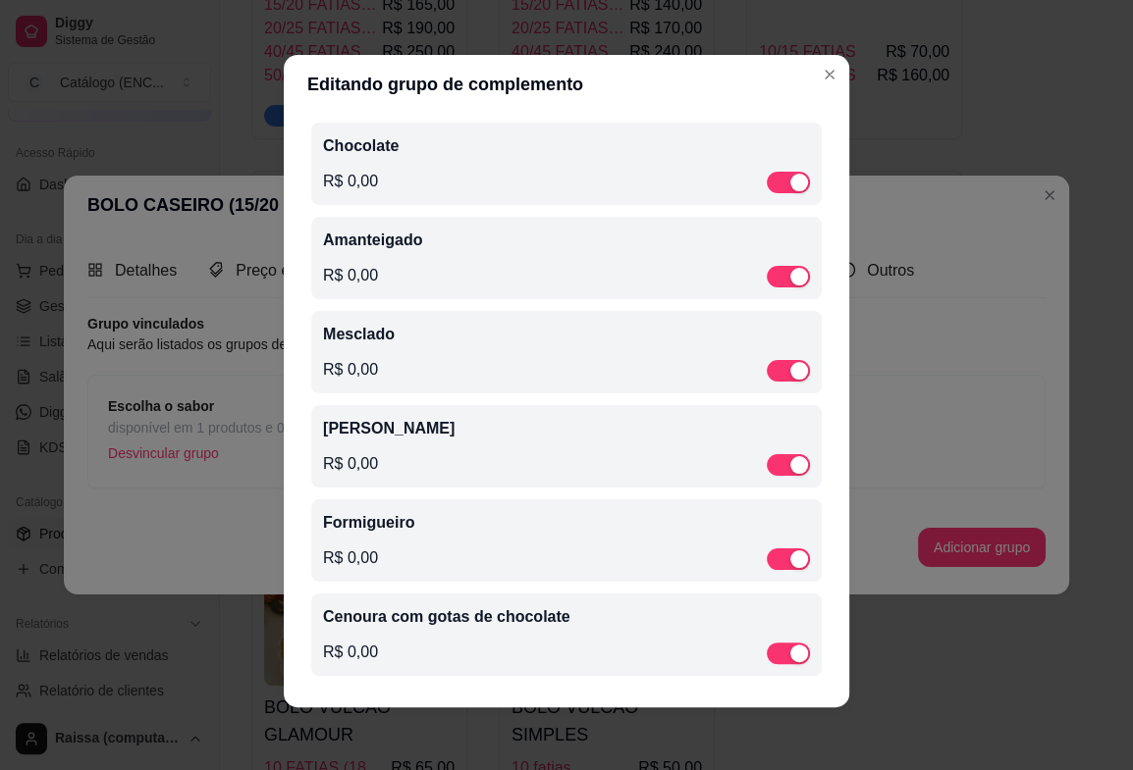
click at [417, 632] on div "Cenoura com gotas de chocolate R$ 0,00" at bounding box center [566, 635] width 487 height 59
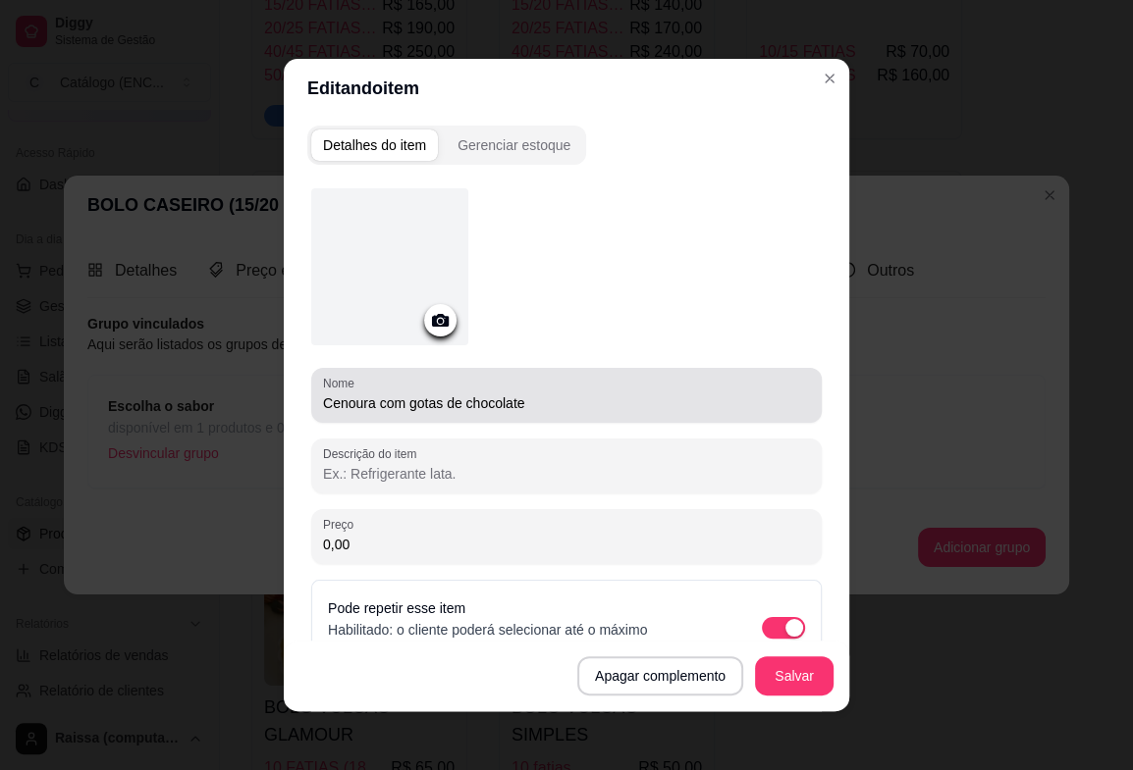
click at [438, 391] on div "Cenoura com gotas de chocolate" at bounding box center [566, 395] width 487 height 39
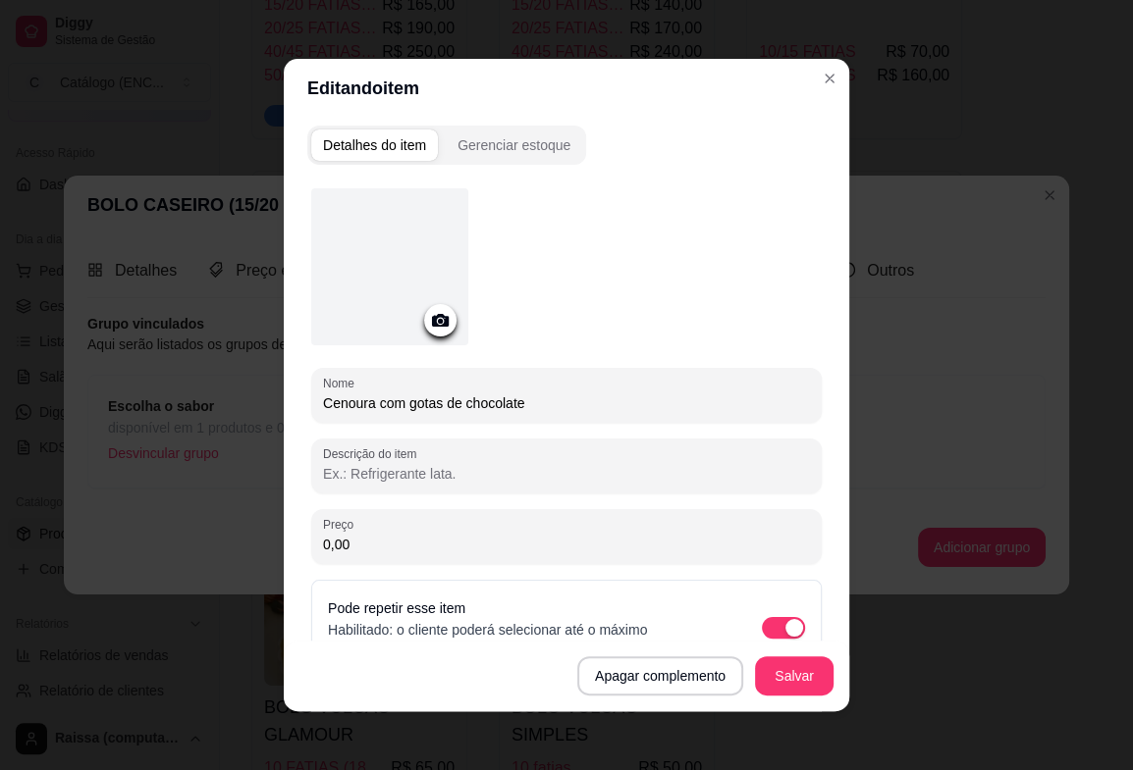
click at [449, 402] on input "Cenoura com gotas de chocolate" at bounding box center [566, 404] width 487 height 20
type input "Cenoura com chocolate"
click at [798, 662] on button "Salvar" at bounding box center [794, 676] width 79 height 39
click at [839, 78] on header "Editando item" at bounding box center [566, 88] width 565 height 59
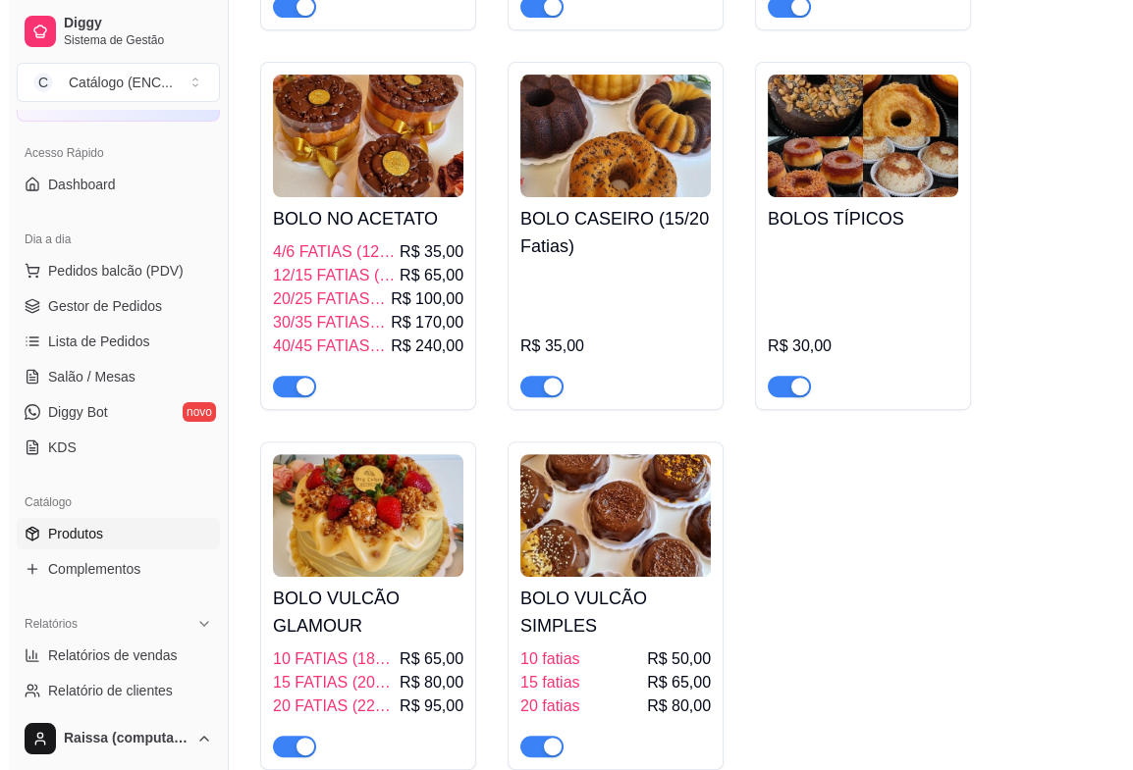
scroll to position [981, 0]
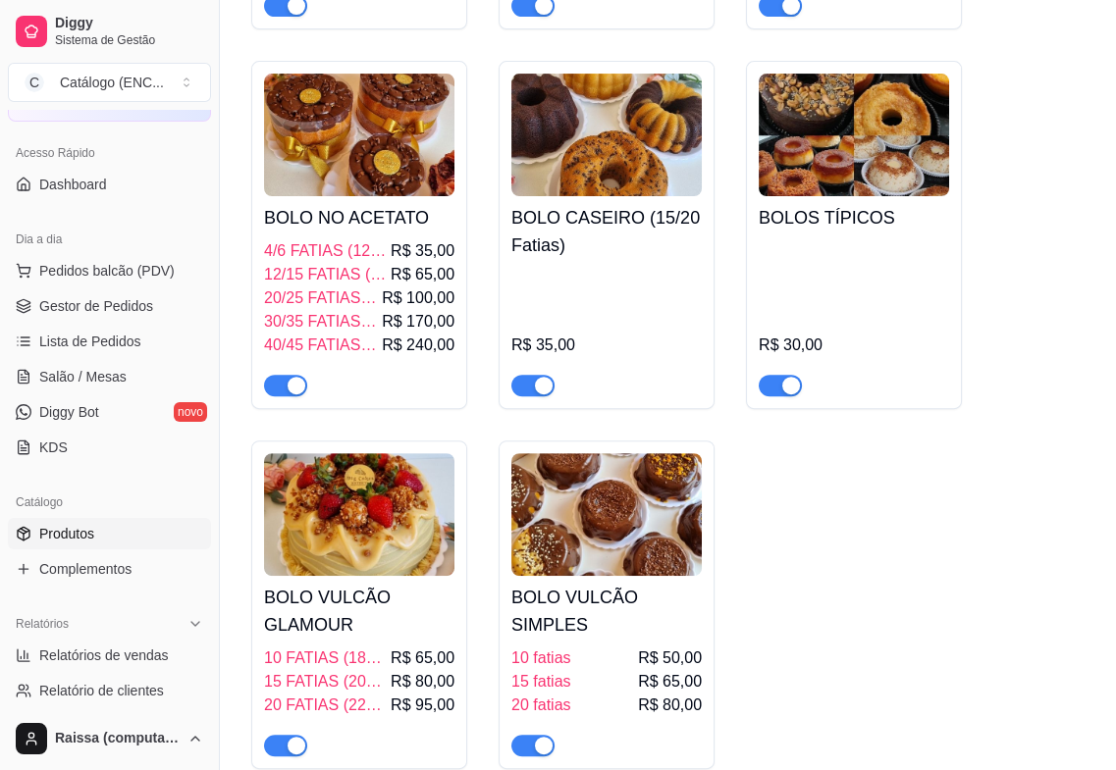
click at [876, 257] on div "R$ 30,00" at bounding box center [854, 317] width 190 height 157
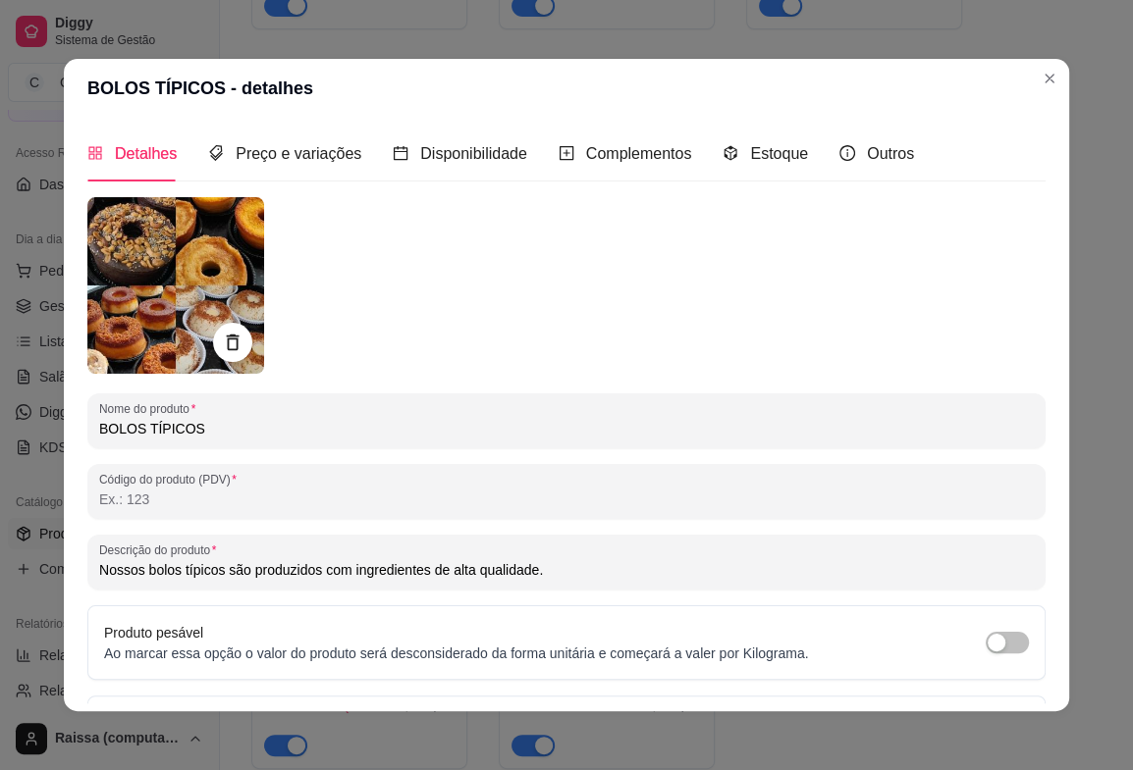
drag, startPoint x: 581, startPoint y: 568, endPoint x: -151, endPoint y: 585, distance: 732.3
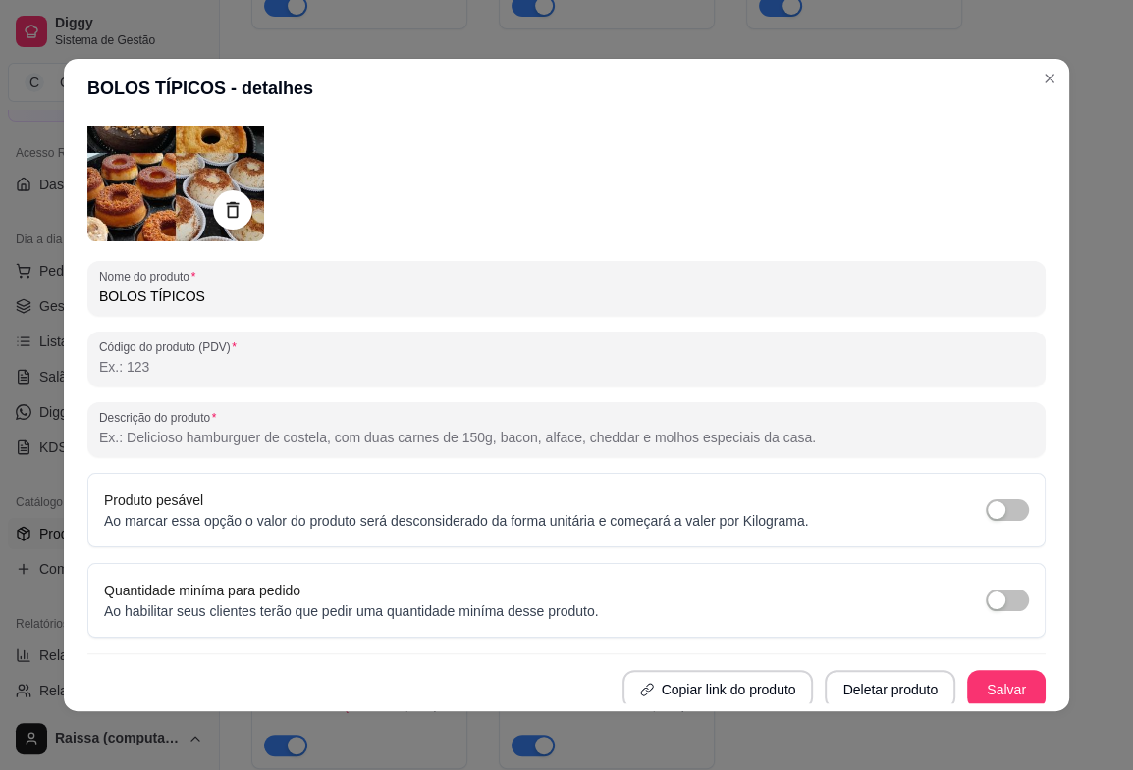
scroll to position [137, 0]
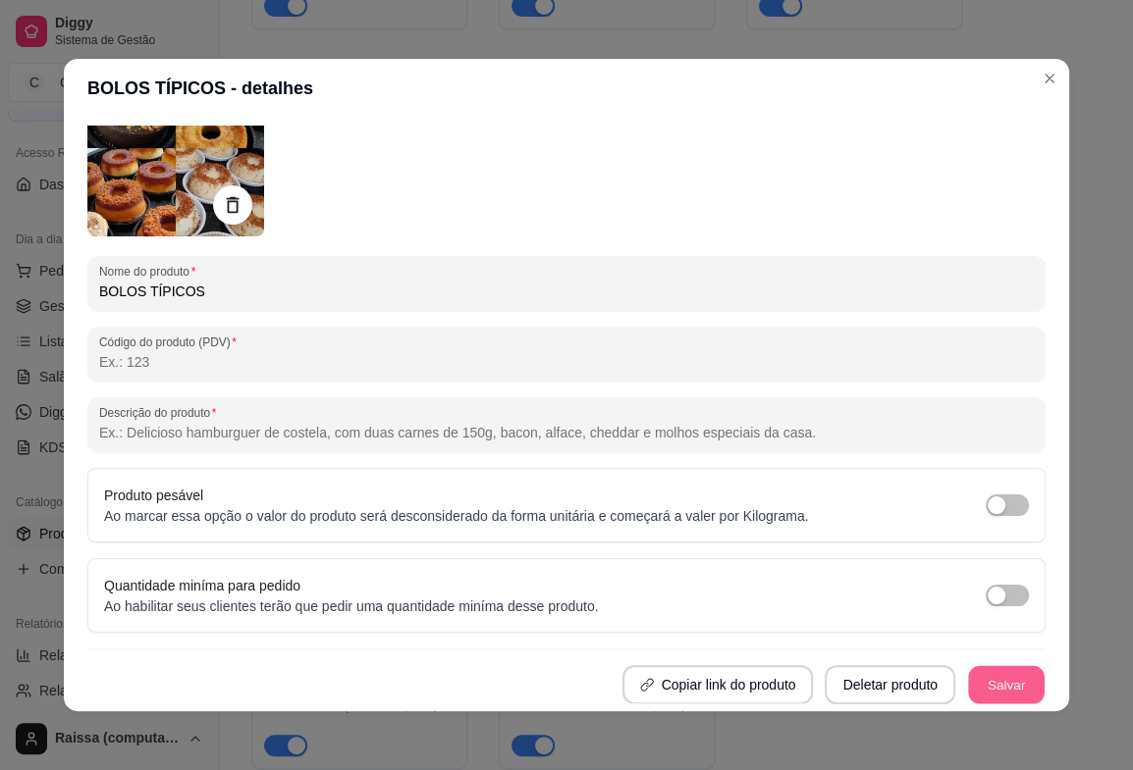
click at [968, 684] on button "Salvar" at bounding box center [1006, 685] width 77 height 38
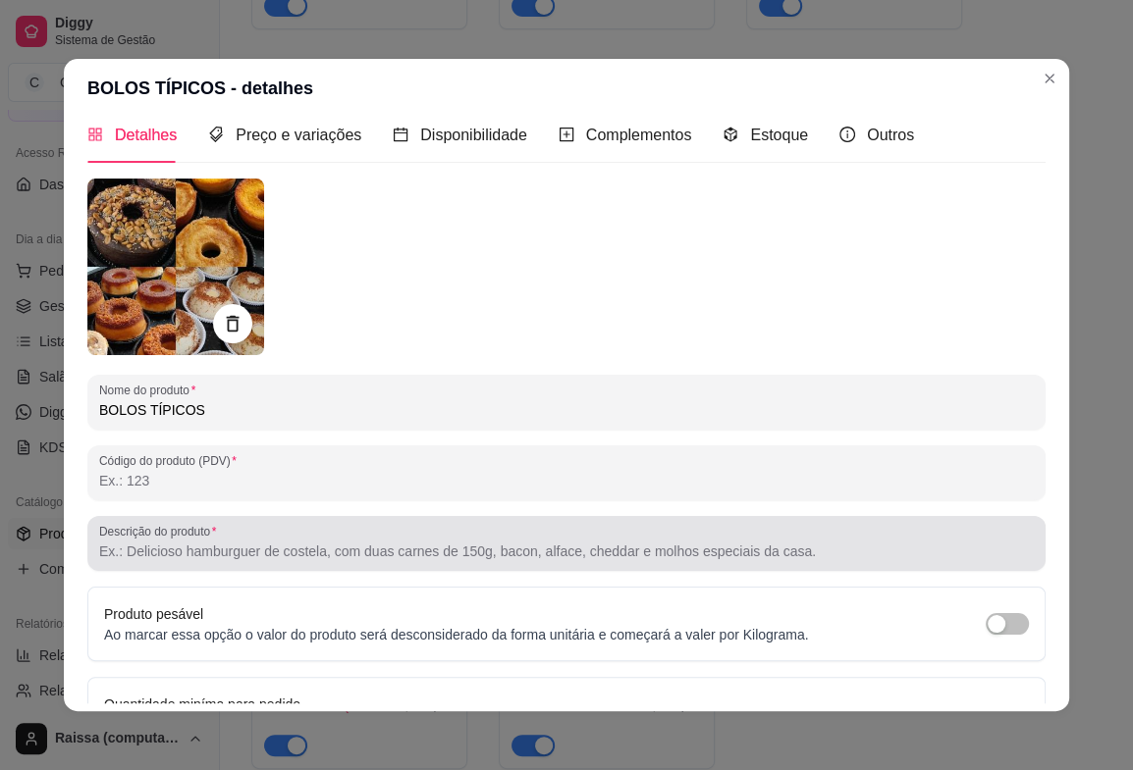
scroll to position [0, 0]
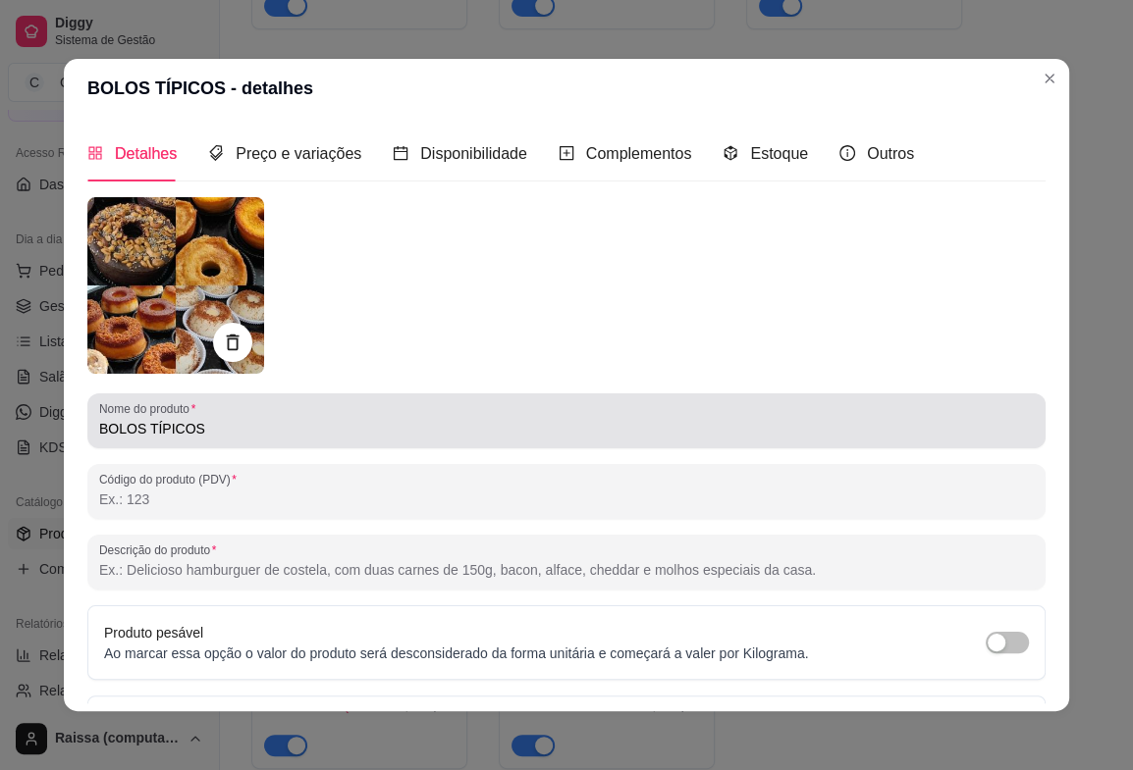
click at [284, 442] on div "Nome do produto BOLOS TÍPICOS" at bounding box center [566, 421] width 958 height 55
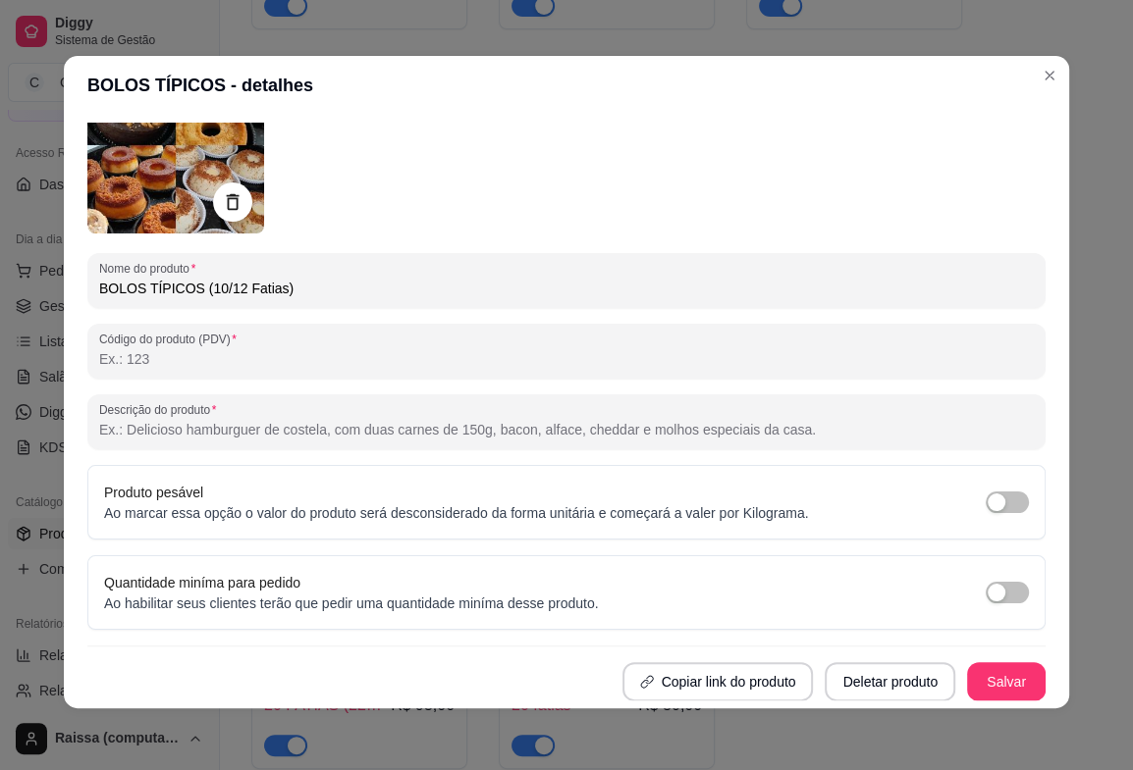
scroll to position [4, 0]
type input "BOLOS TÍPICOS (10/12 Fatias)"
click at [1010, 666] on button "Salvar" at bounding box center [1006, 681] width 77 height 38
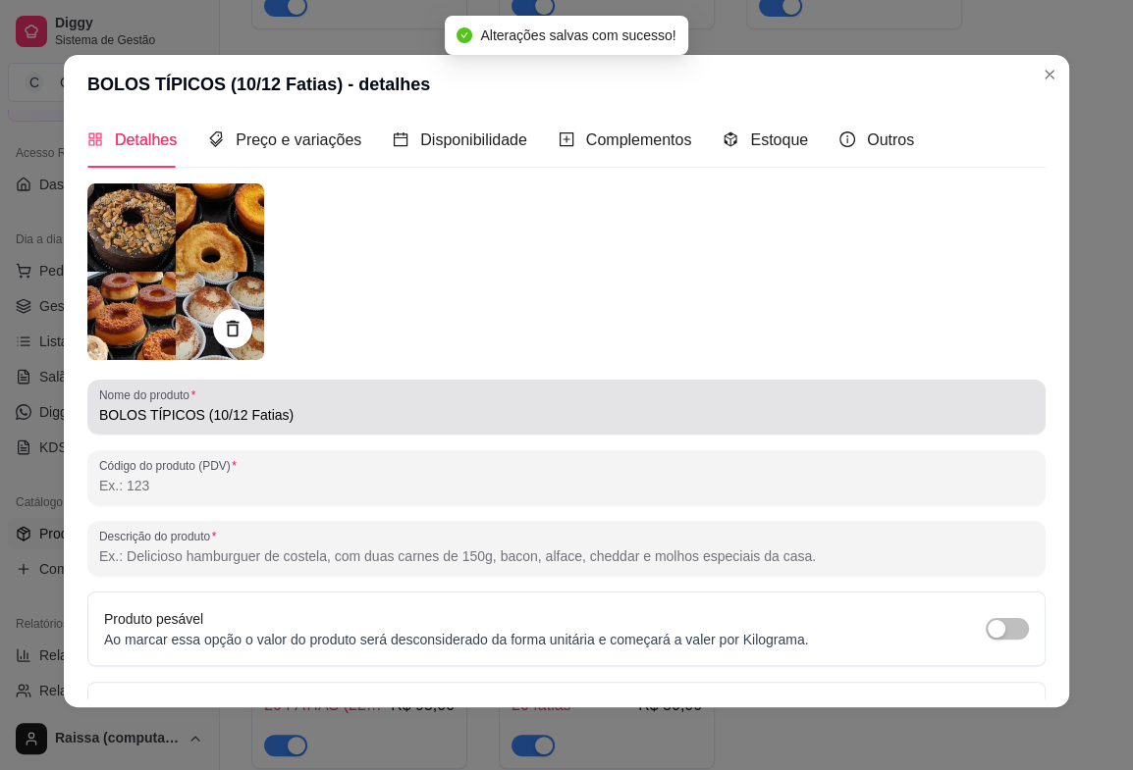
scroll to position [0, 0]
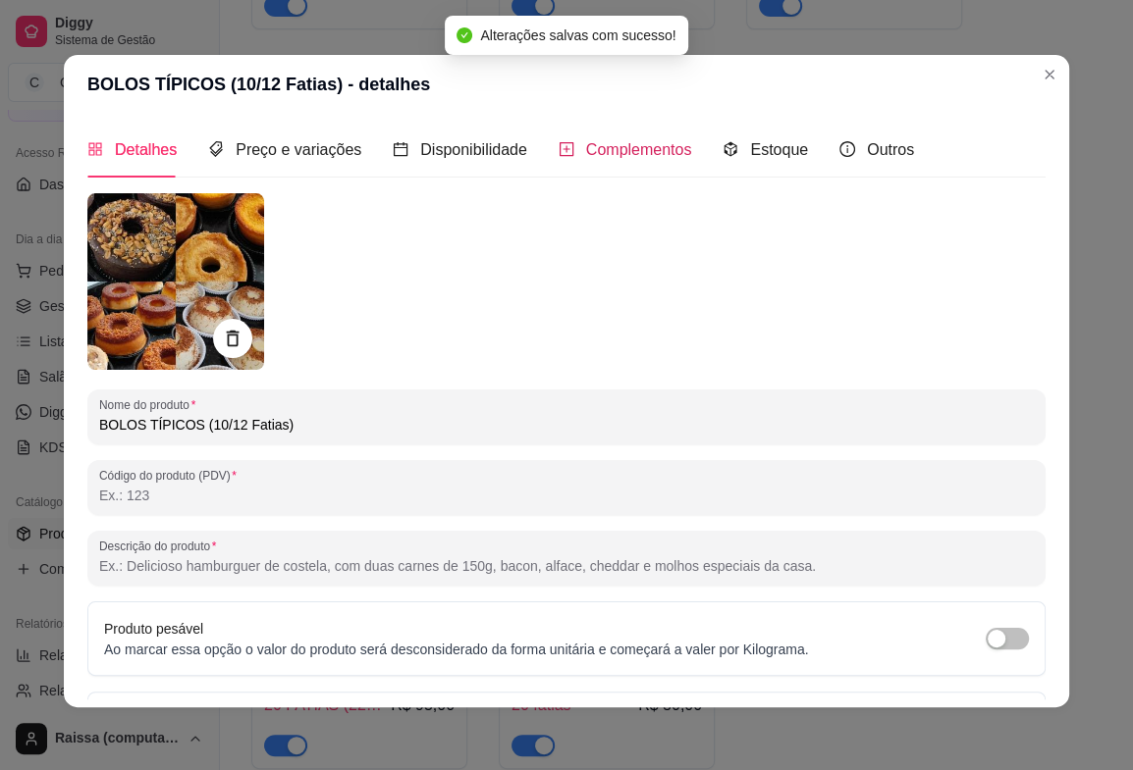
click at [586, 153] on span "Complementos" at bounding box center [639, 149] width 106 height 17
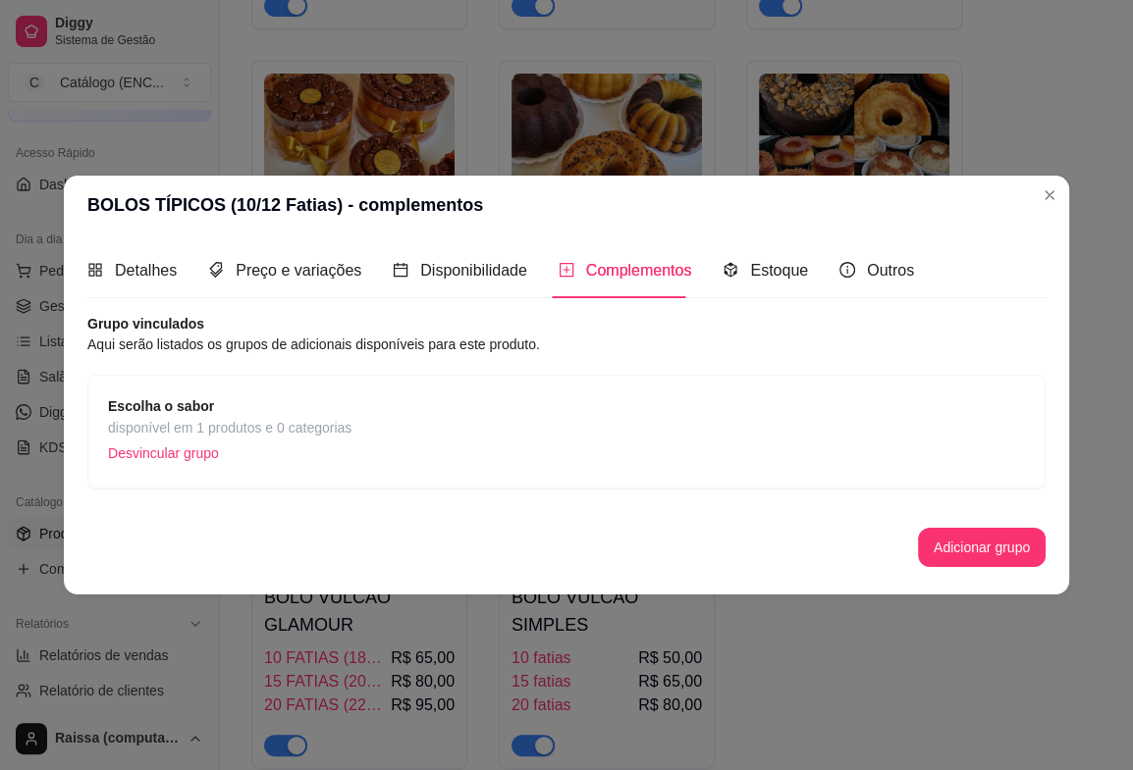
click at [358, 427] on div "Escolha o sabor disponível em 1 produtos e 0 categorias Desvincular grupo" at bounding box center [566, 432] width 917 height 73
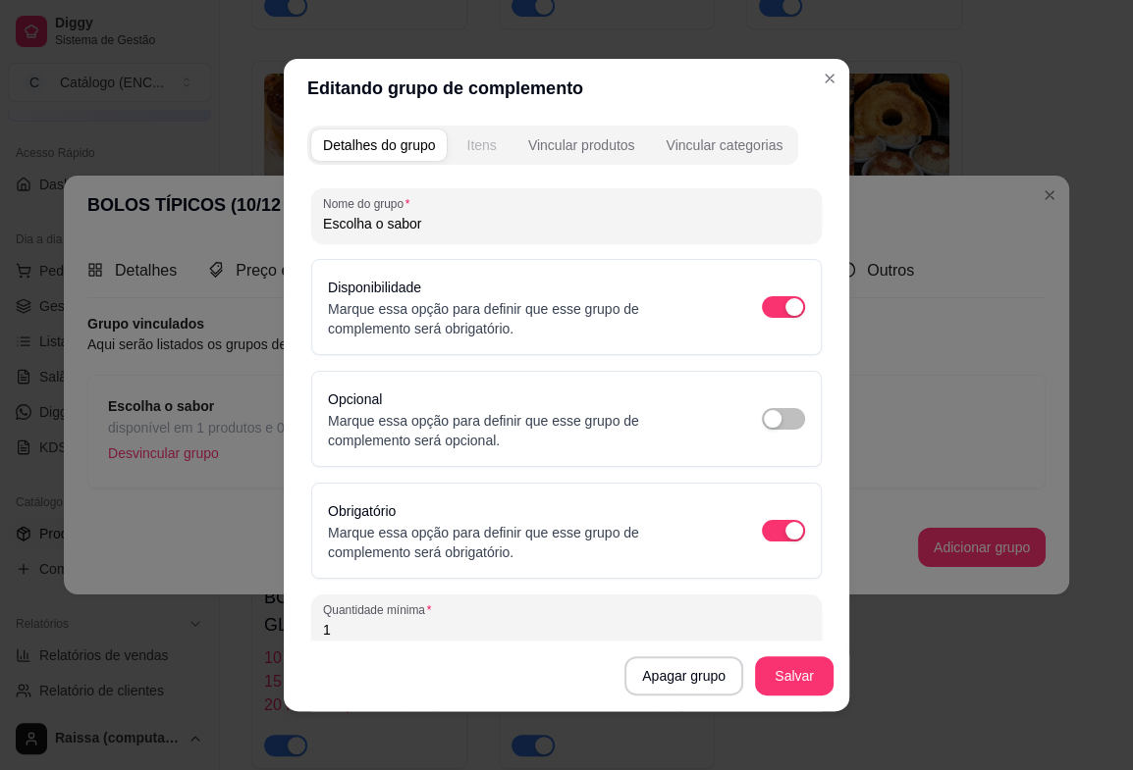
click at [487, 140] on div "Itens" at bounding box center [480, 145] width 29 height 20
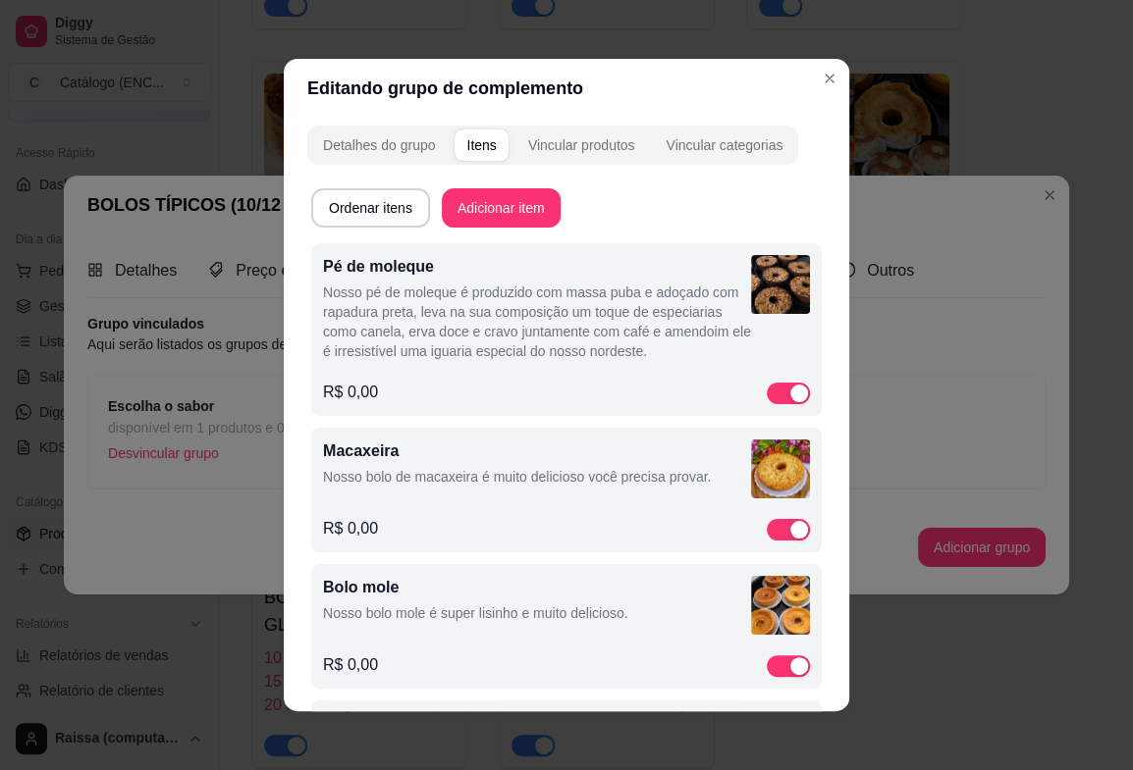
click at [502, 330] on p "Nosso pé de moleque é produzido com massa puba e adoçado com rapadura preta, le…" at bounding box center [537, 322] width 428 height 79
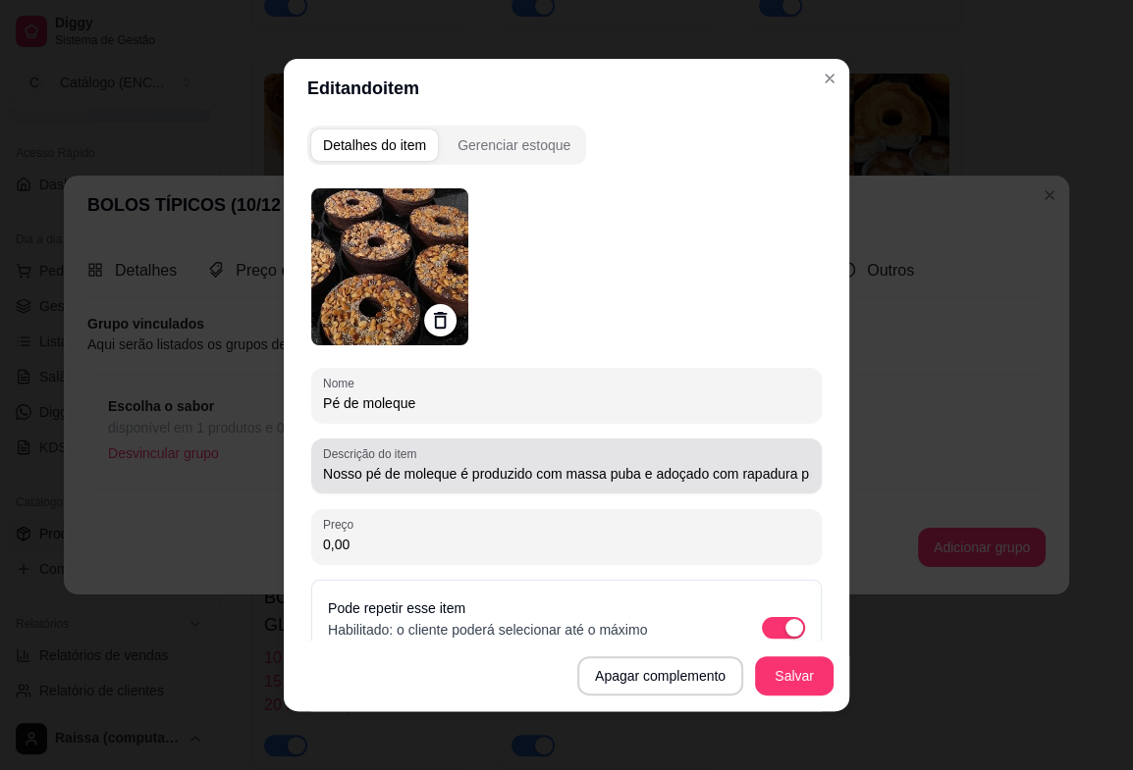
click at [511, 466] on input "Nosso pé de moleque é produzido com massa puba e adoçado com rapadura preta, le…" at bounding box center [566, 474] width 487 height 20
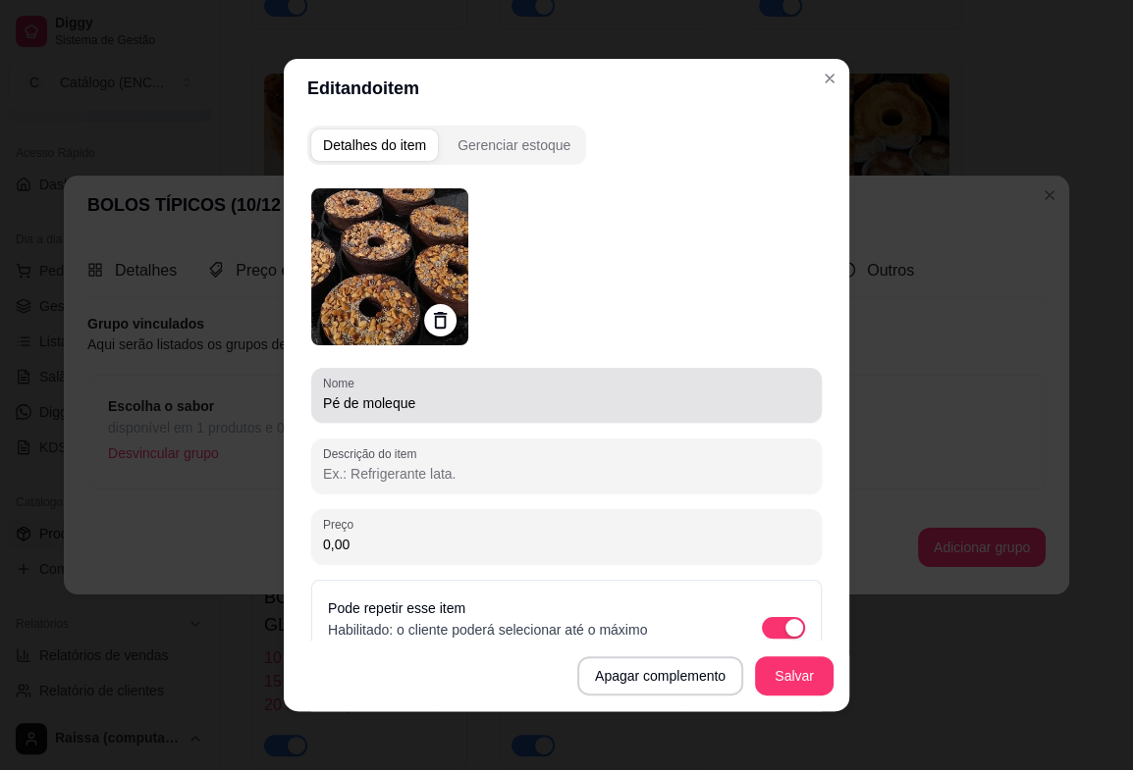
click at [360, 404] on input "Pé de moleque" at bounding box center [566, 404] width 487 height 20
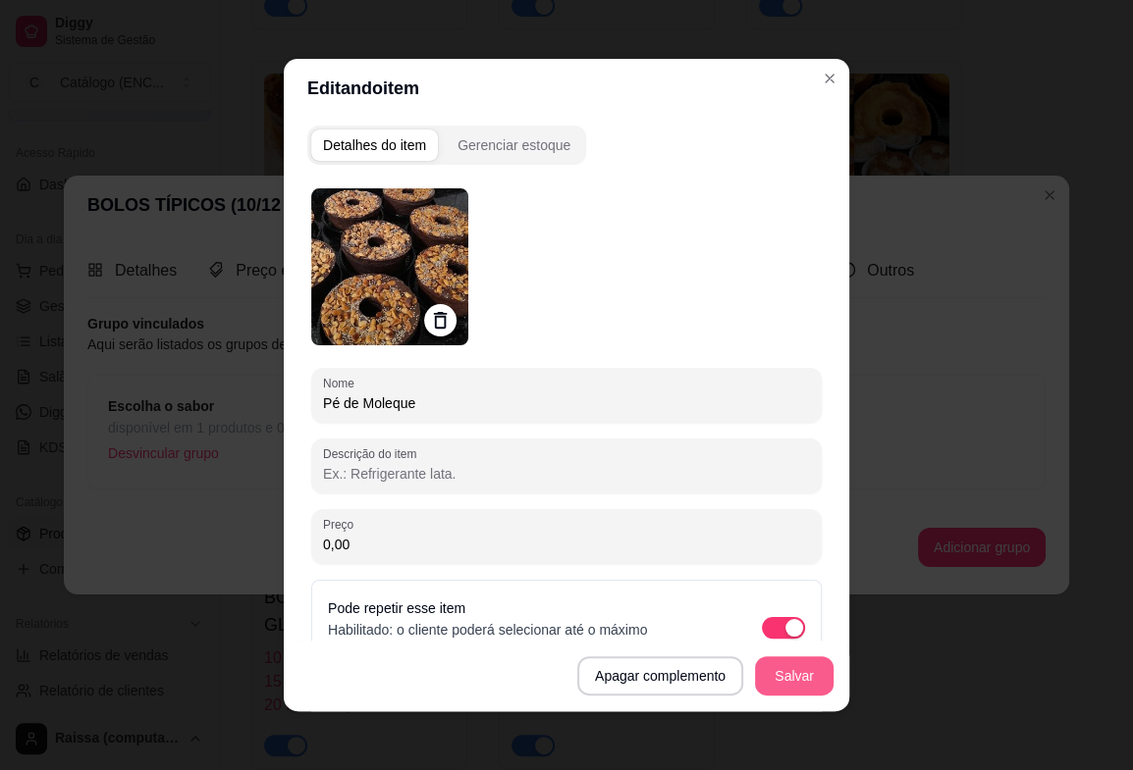
type input "Pé de Moleque"
click at [755, 687] on button "Salvar" at bounding box center [794, 676] width 79 height 39
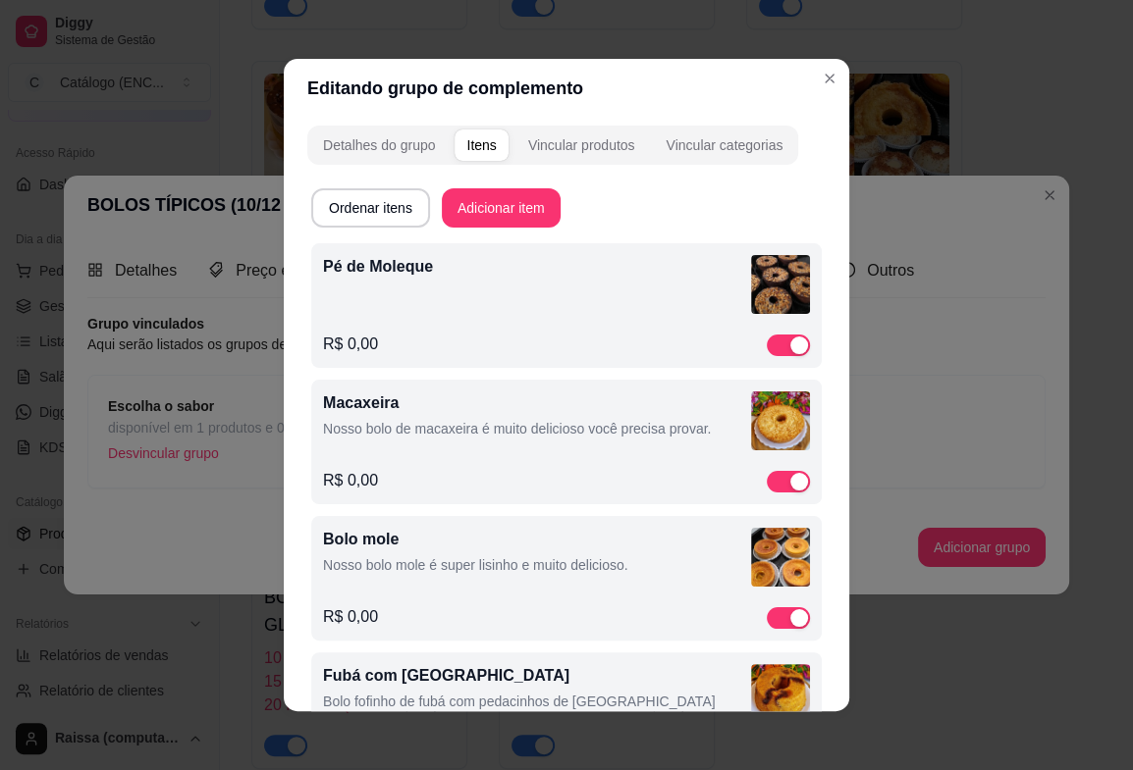
click at [467, 442] on div "Macaxeira Nosso bolo de macaxeira é muito delicioso você precisa provar." at bounding box center [537, 419] width 428 height 55
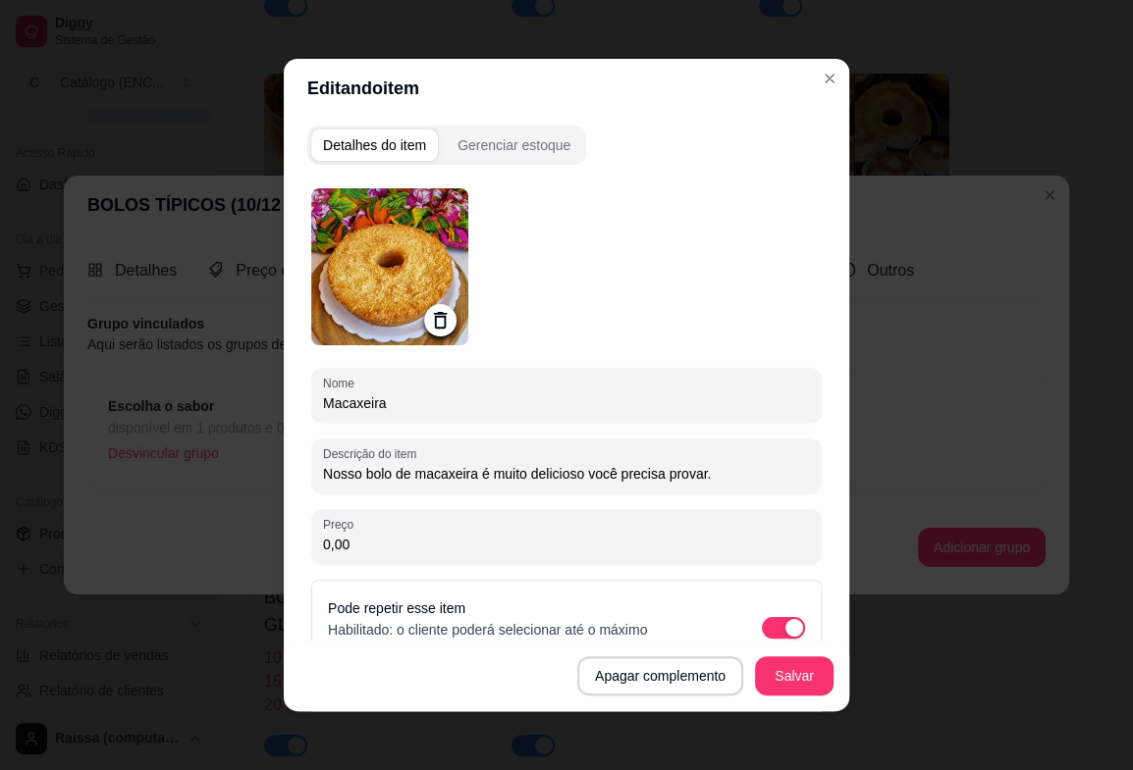
click at [592, 480] on input "Nosso bolo de macaxeira é muito delicioso você precisa provar." at bounding box center [566, 474] width 487 height 20
click at [785, 664] on button "Salvar" at bounding box center [794, 676] width 79 height 39
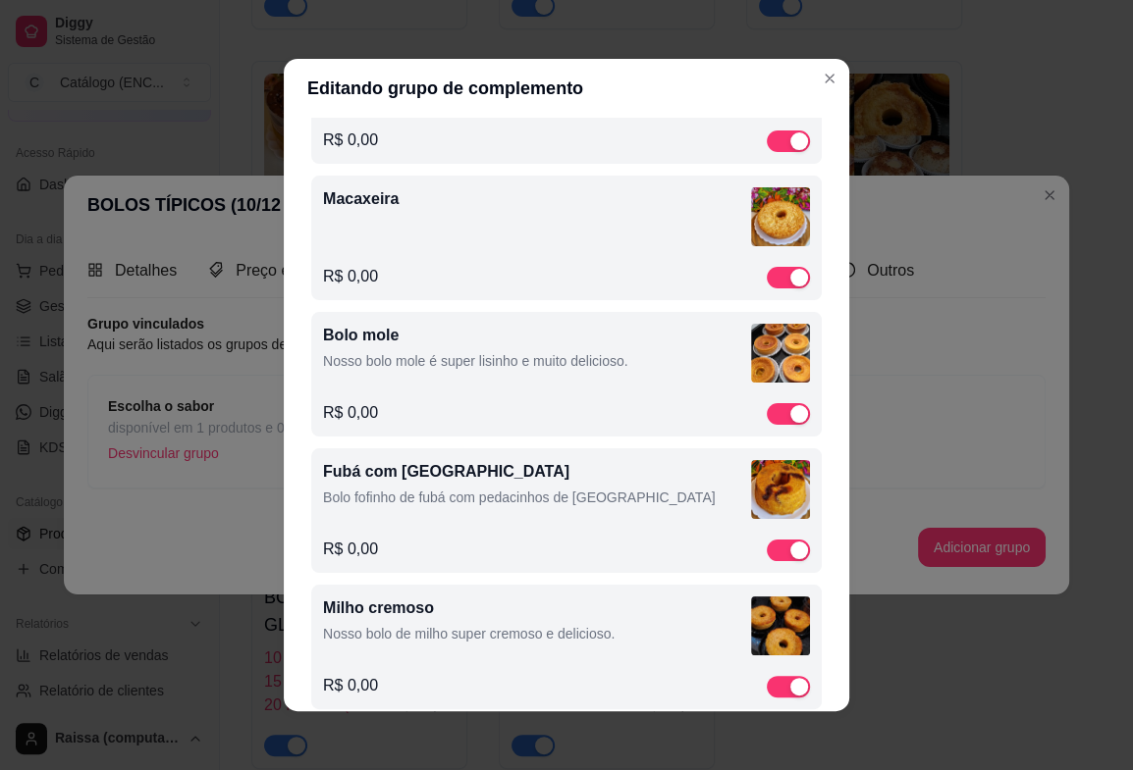
scroll to position [218, 0]
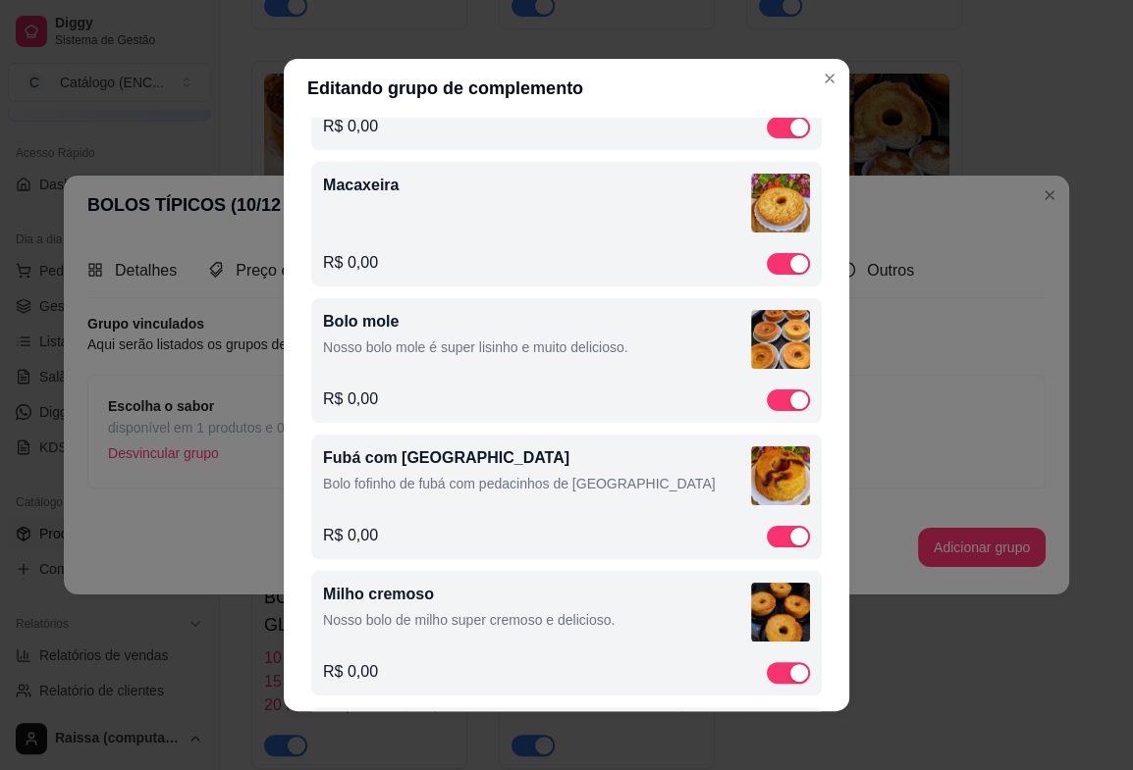
click at [449, 340] on p "Nosso bolo mole é super lisinho e muito delicioso." at bounding box center [537, 348] width 428 height 20
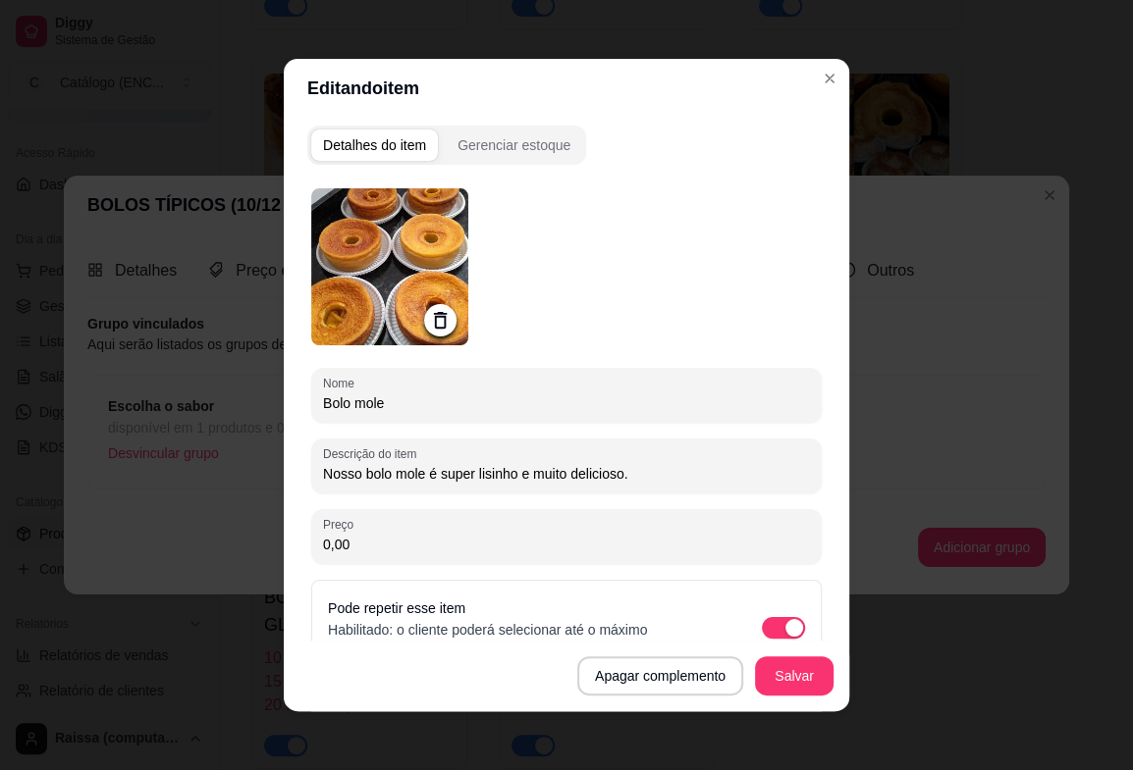
drag, startPoint x: 647, startPoint y: 479, endPoint x: 93, endPoint y: 599, distance: 566.3
click at [93, 599] on div "Editando item Detalhes do item Gerenciar estoque Nome Bolo mole Descrição do it…" at bounding box center [566, 385] width 1133 height 770
click at [349, 404] on input "Bolo mole" at bounding box center [566, 404] width 487 height 20
type input "Bolo Mole"
click at [777, 667] on button "Salvar" at bounding box center [794, 677] width 77 height 38
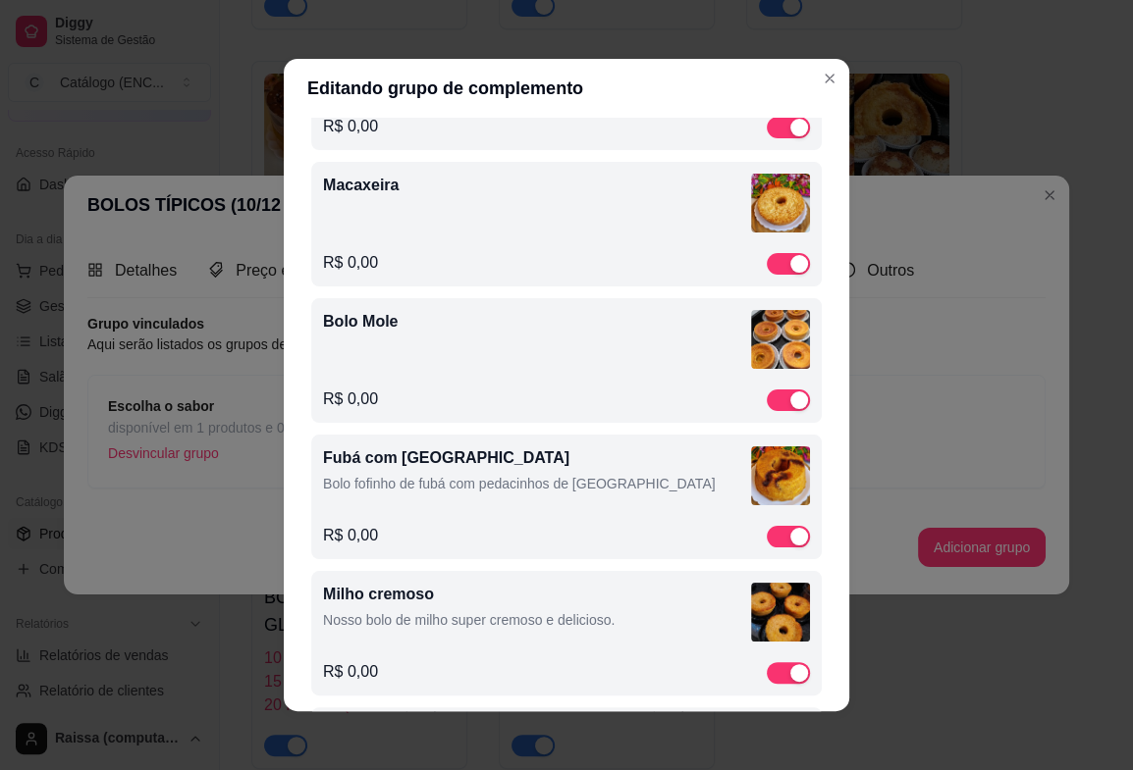
click at [525, 500] on div "Fubá com goiabada Bolo fofinho de fubá com pedacinhos de [GEOGRAPHIC_DATA]" at bounding box center [537, 474] width 428 height 55
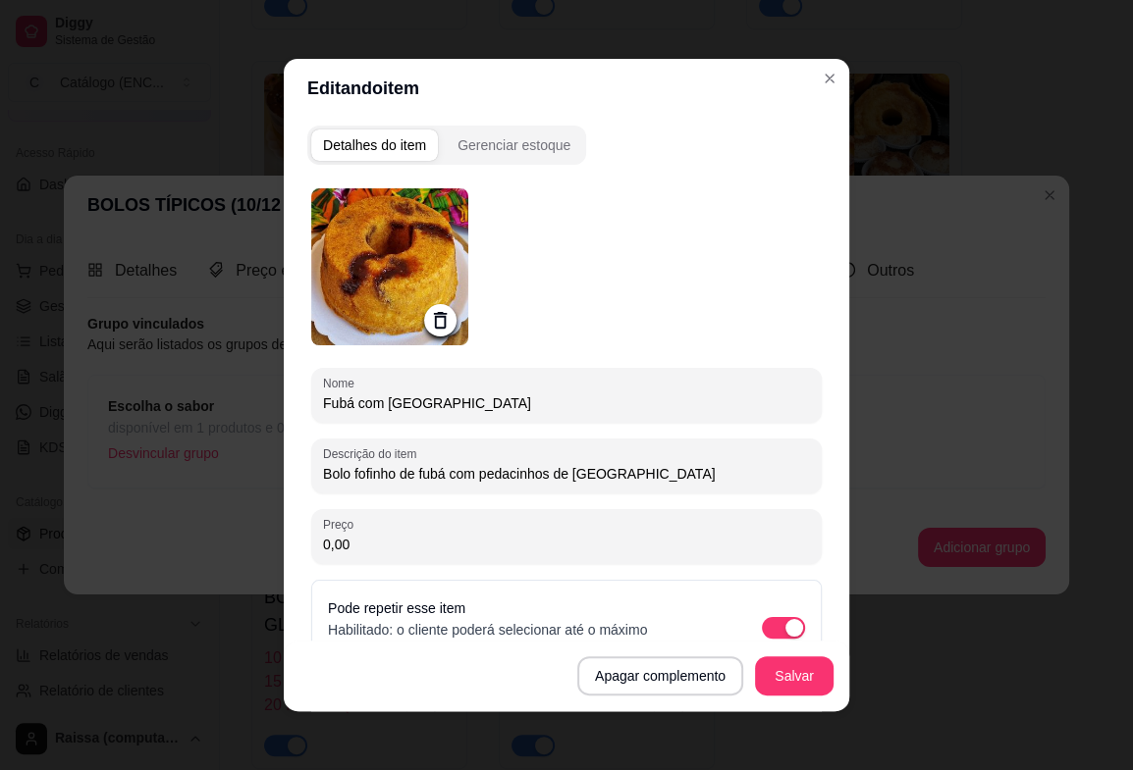
click at [521, 481] on input "Bolo fofinho de fubá com pedacinhos de [GEOGRAPHIC_DATA]" at bounding box center [566, 474] width 487 height 20
type input "a"
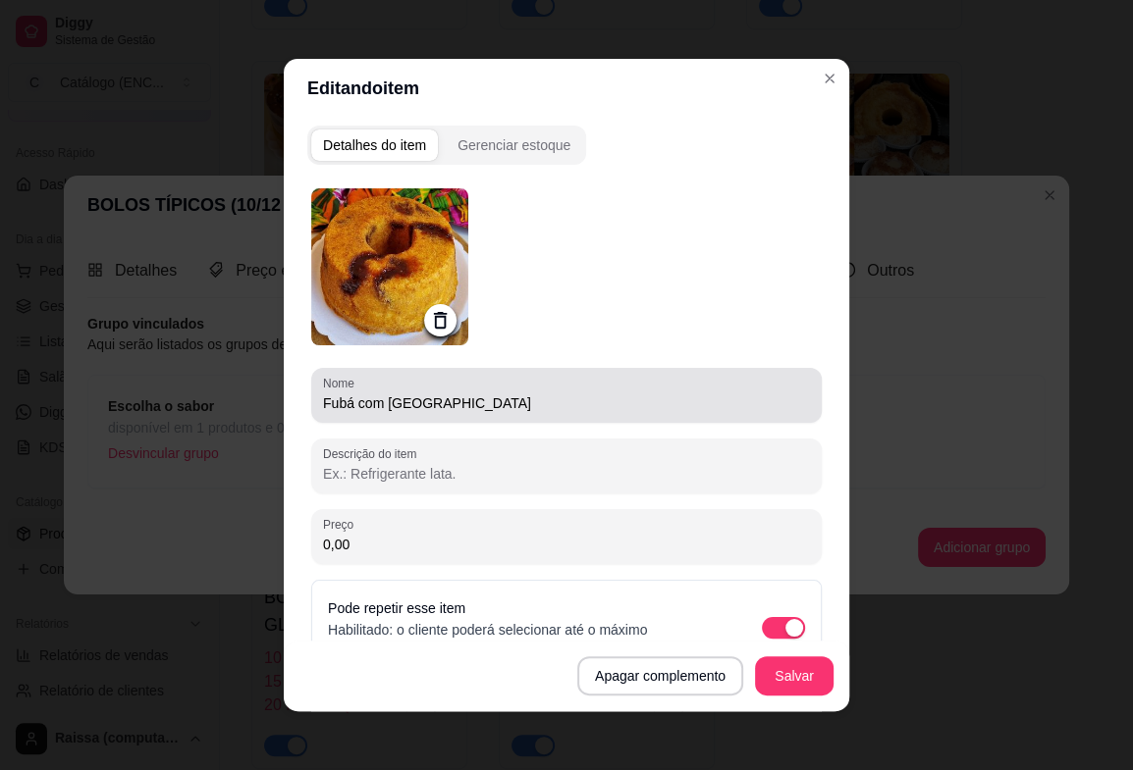
click at [384, 404] on input "Fubá com [GEOGRAPHIC_DATA]" at bounding box center [566, 404] width 487 height 20
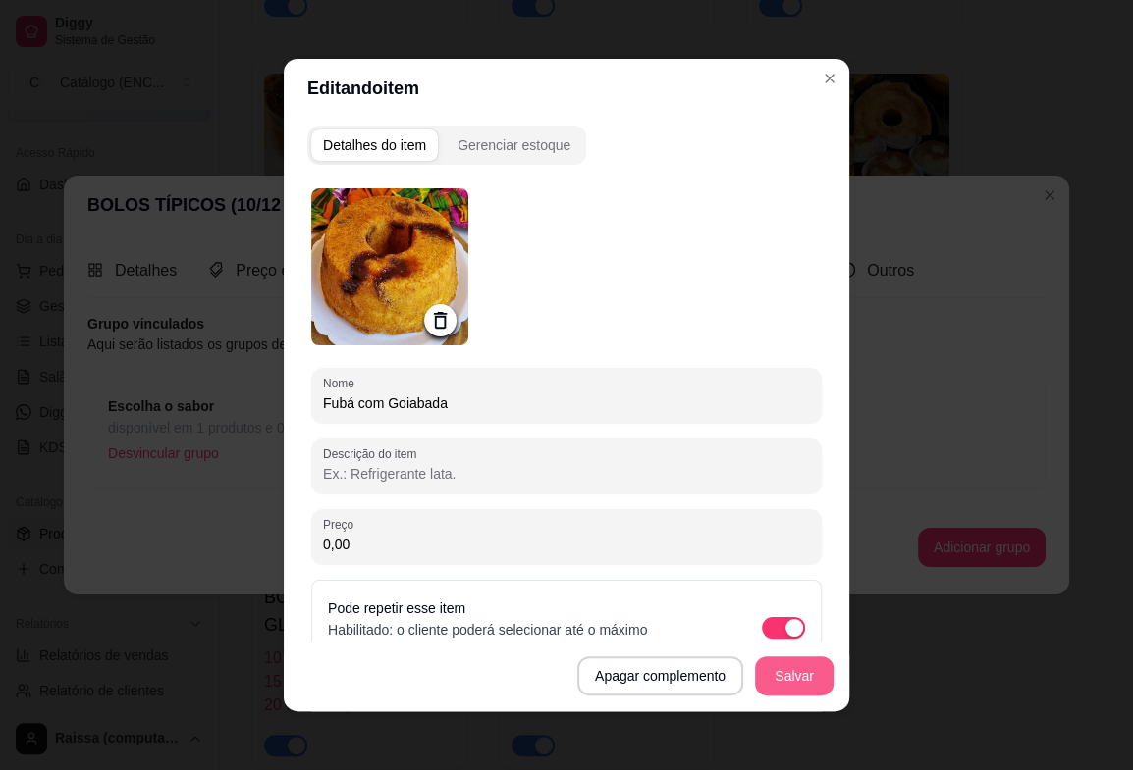
type input "Fubá com Goiabada"
click at [807, 680] on button "Salvar" at bounding box center [794, 676] width 79 height 39
click at [815, 99] on header "Editando item" at bounding box center [566, 88] width 565 height 59
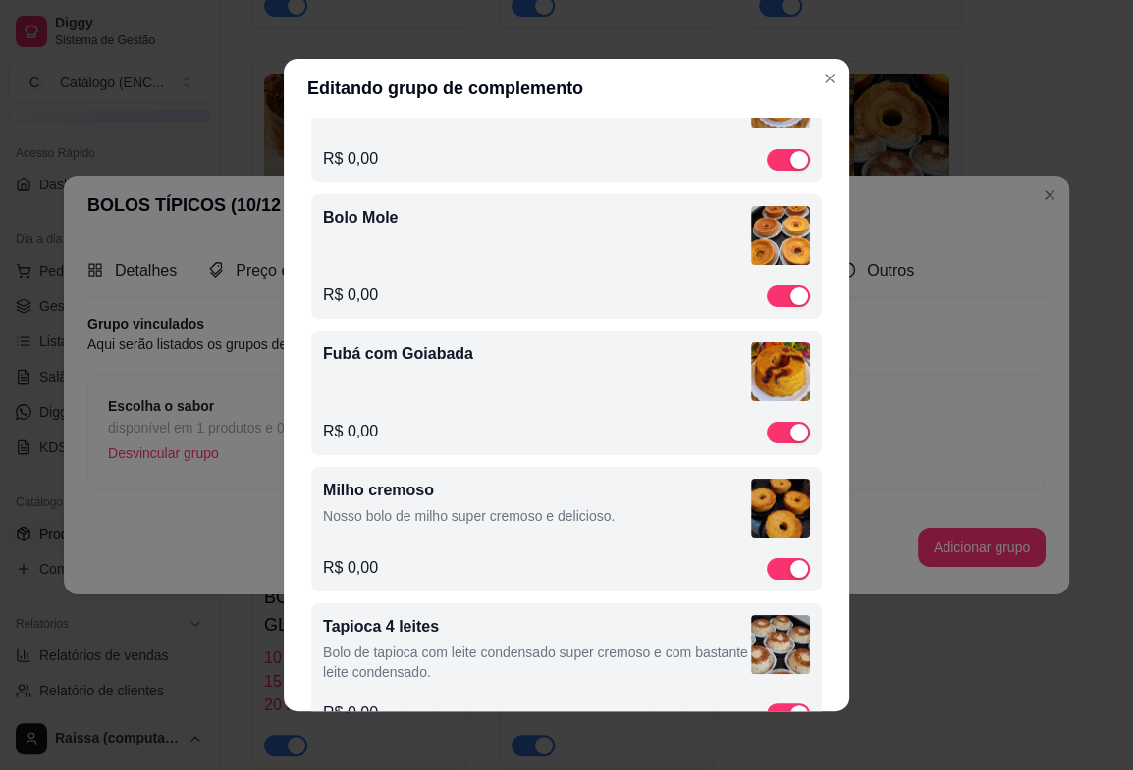
scroll to position [327, 0]
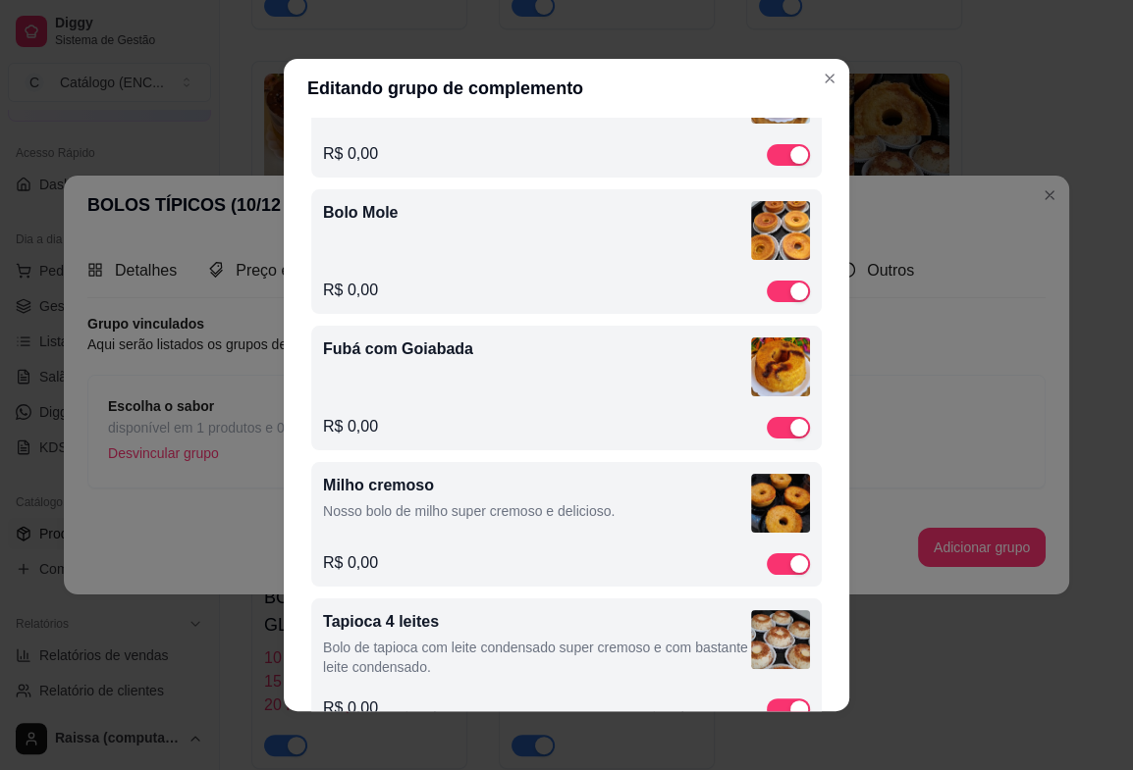
click at [496, 527] on div "Milho cremoso Nosso bolo de milho super cremoso e delicioso." at bounding box center [537, 501] width 428 height 55
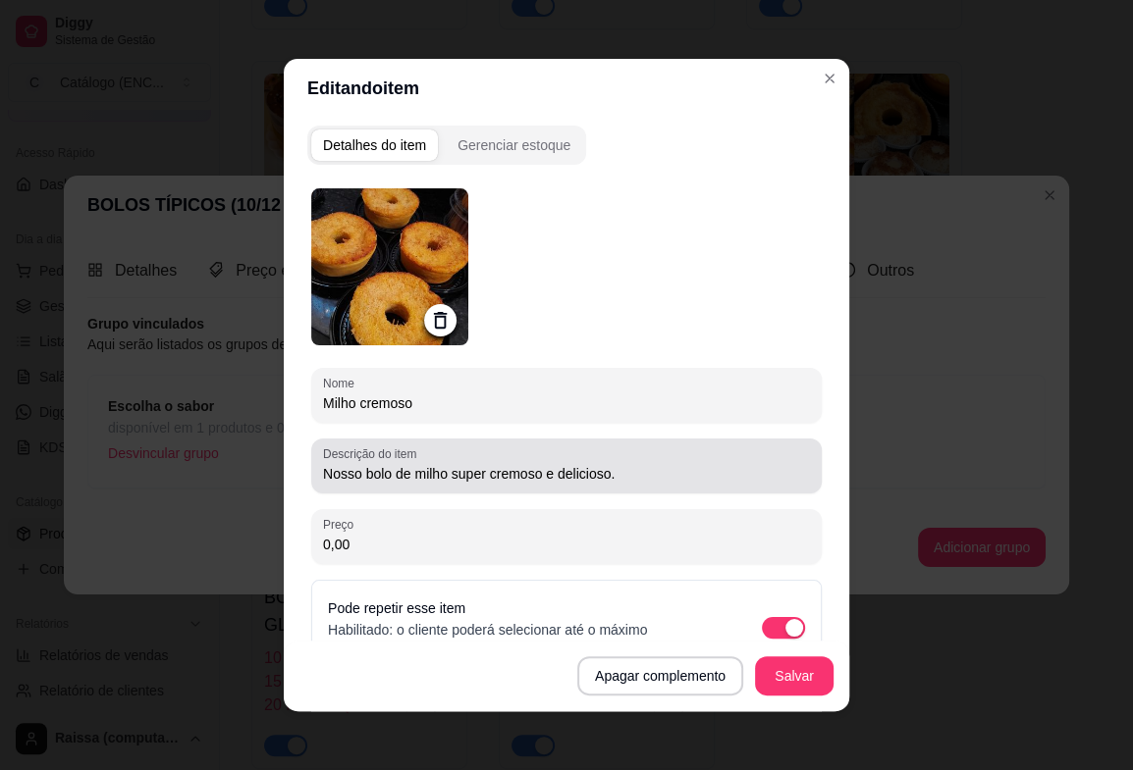
click at [648, 453] on div "Nosso bolo de milho super cremoso e delicioso." at bounding box center [566, 466] width 487 height 39
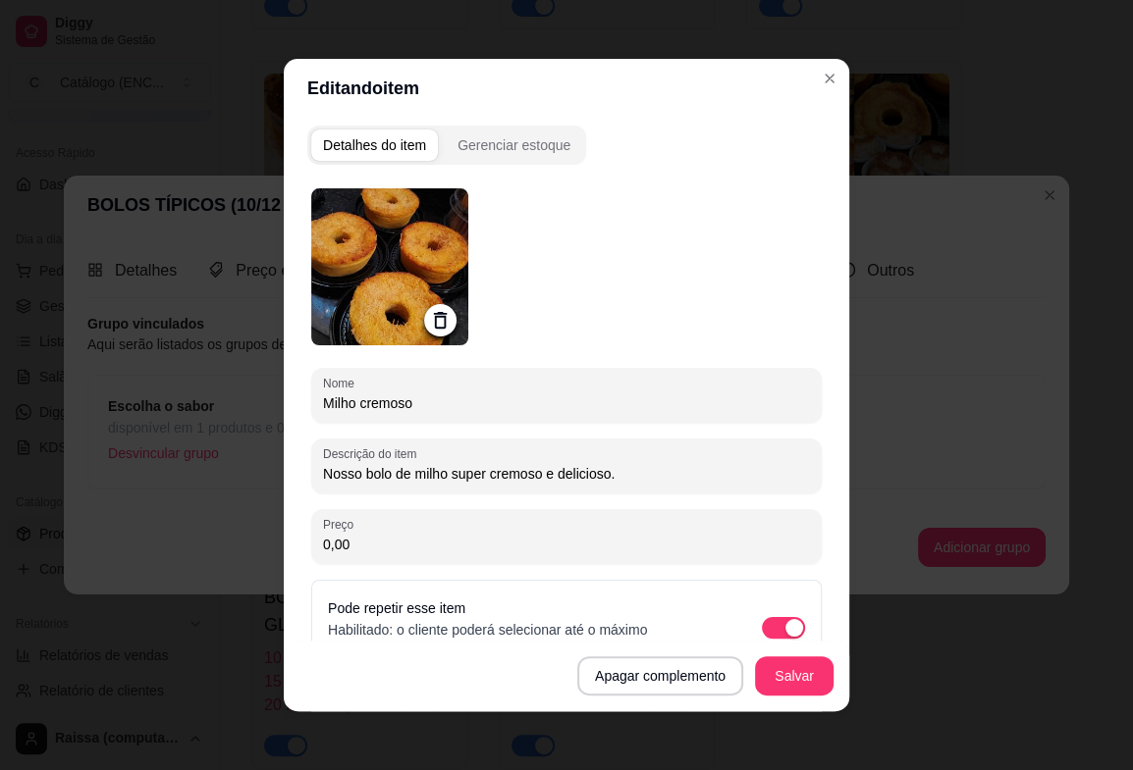
drag, startPoint x: 631, startPoint y: 473, endPoint x: -21, endPoint y: 484, distance: 651.8
click at [354, 404] on input "Milho cremoso" at bounding box center [566, 404] width 487 height 20
type input "[PERSON_NAME]"
click at [764, 687] on button "Salvar" at bounding box center [794, 677] width 77 height 38
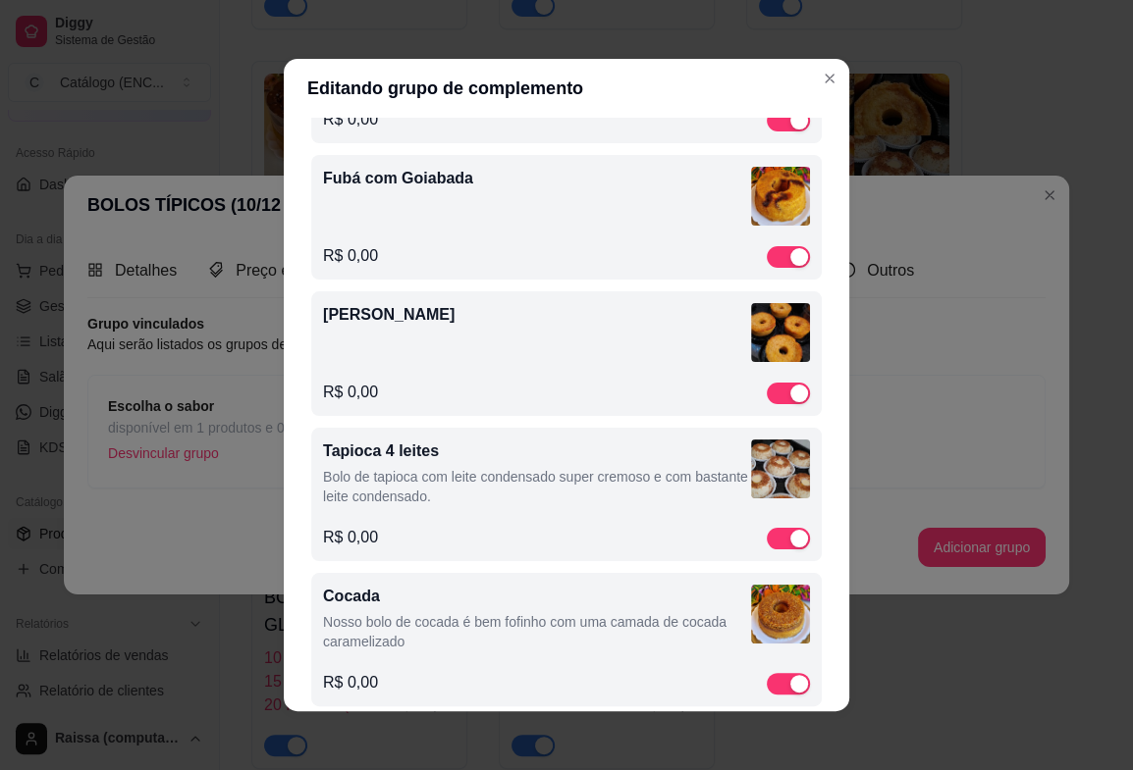
scroll to position [654, 0]
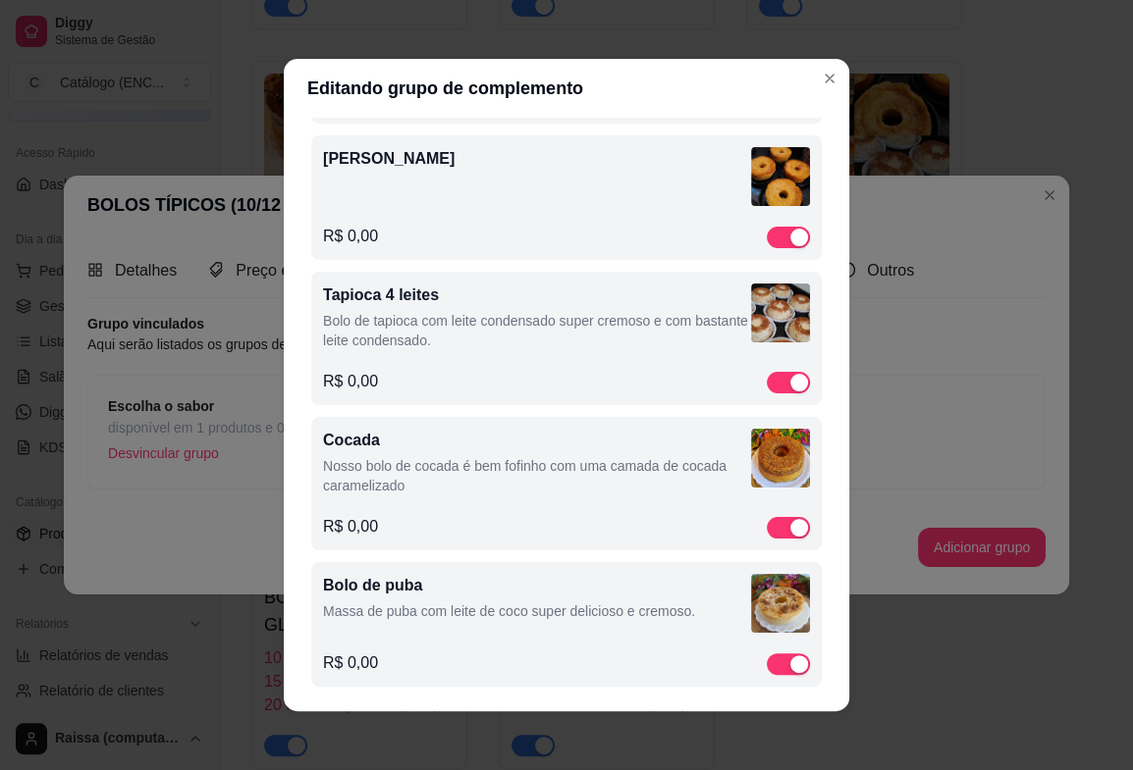
click at [461, 335] on p "Bolo de tapioca com leite condensado super cremoso e com bastante leite condens…" at bounding box center [537, 330] width 428 height 39
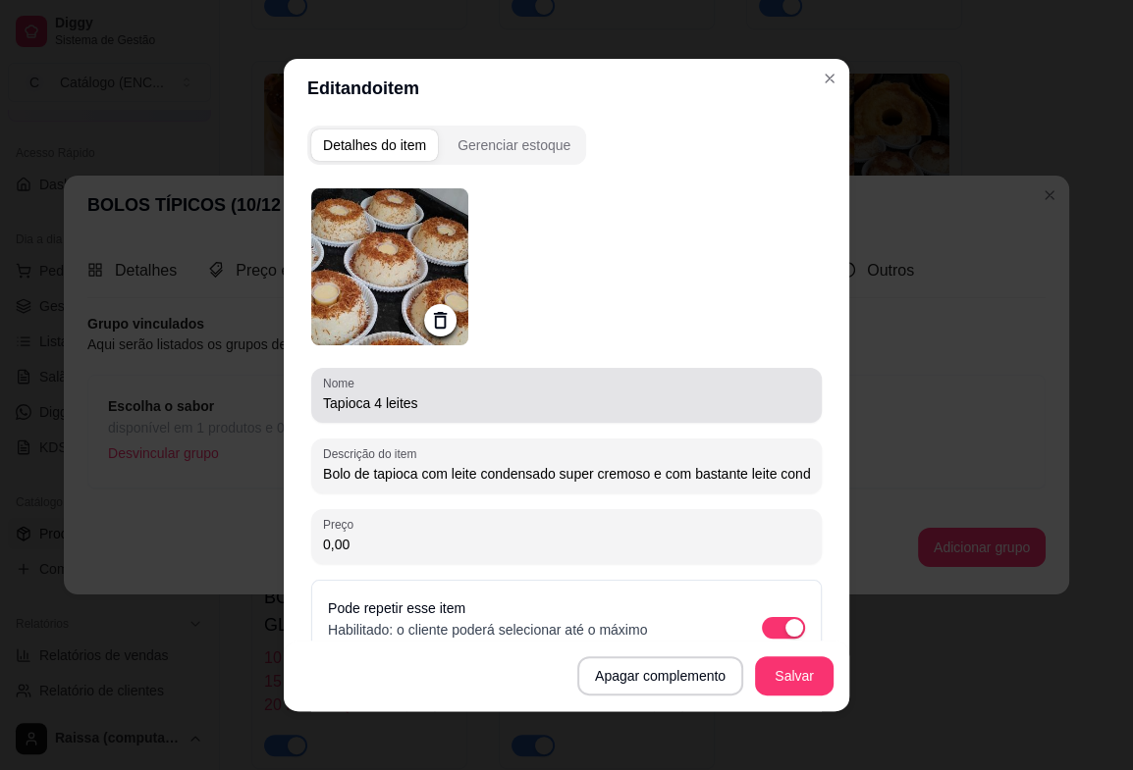
click at [379, 404] on input "Tapioca 4 leites" at bounding box center [566, 404] width 487 height 20
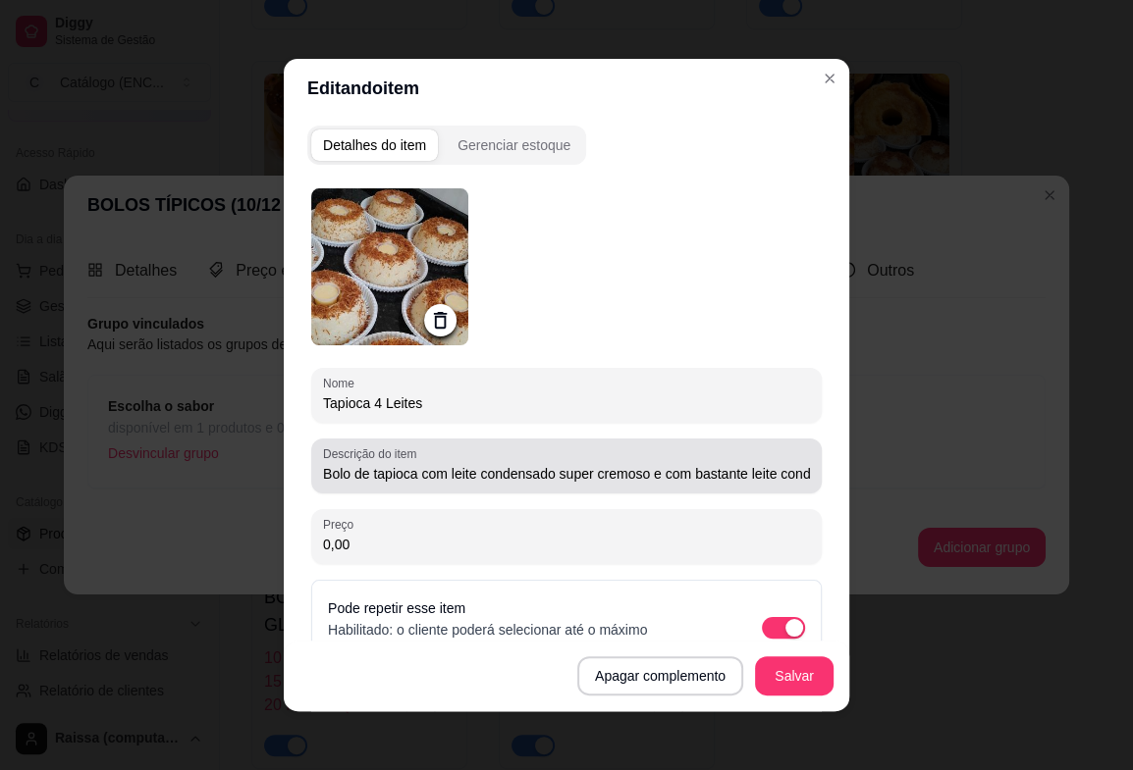
type input "Tapioca 4 Leites"
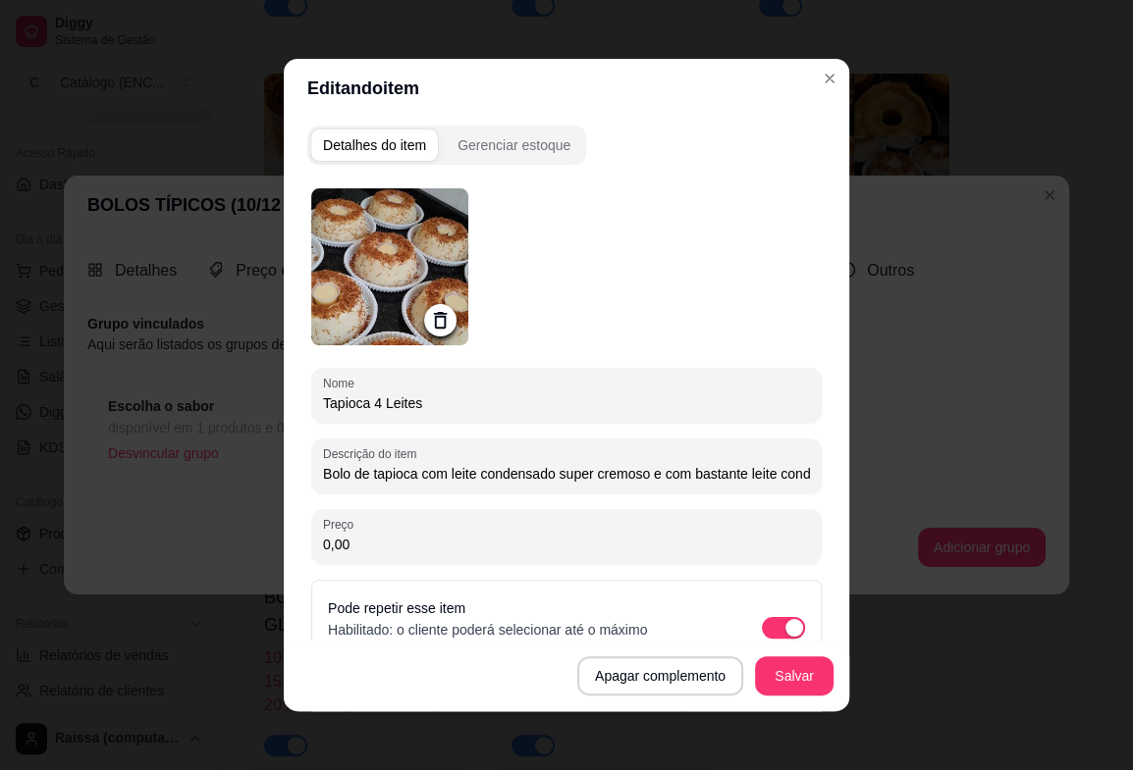
scroll to position [0, 62]
drag, startPoint x: 347, startPoint y: 471, endPoint x: 942, endPoint y: 467, distance: 594.8
click at [942, 467] on div "Editando item Detalhes do item Gerenciar estoque Nome Tapioca 4 Leites Descriçã…" at bounding box center [566, 385] width 1133 height 770
type input "B"
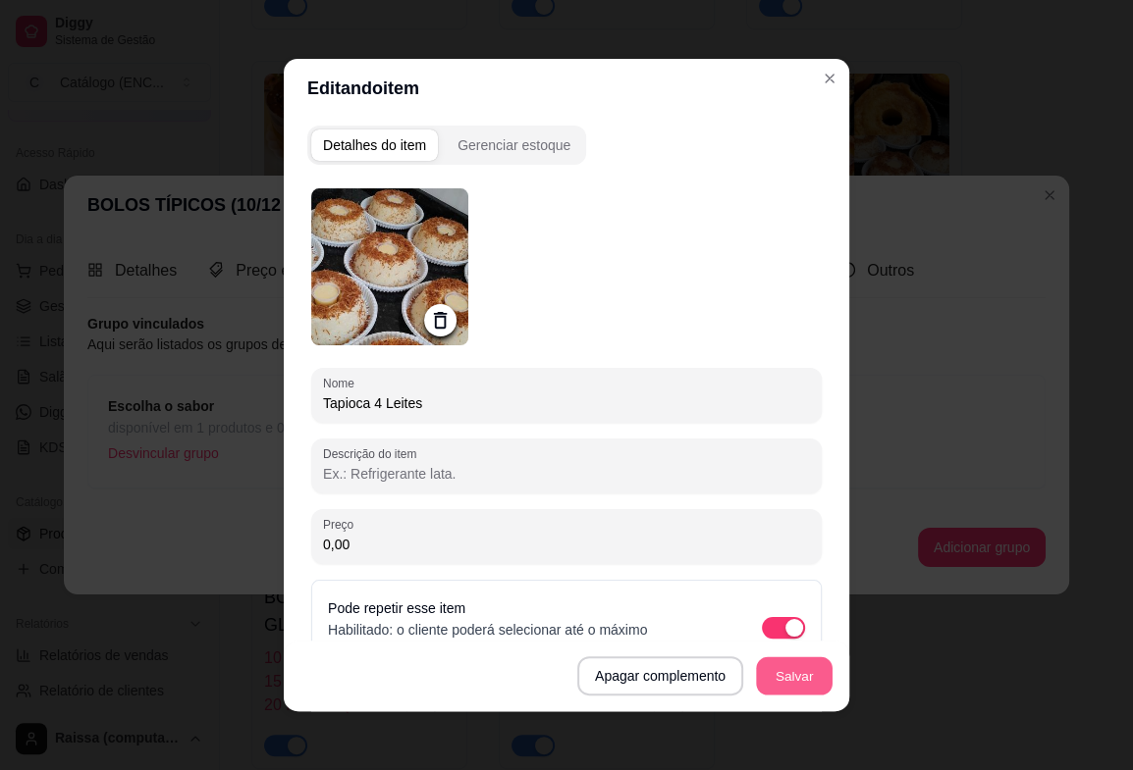
click at [796, 666] on button "Salvar" at bounding box center [794, 677] width 77 height 38
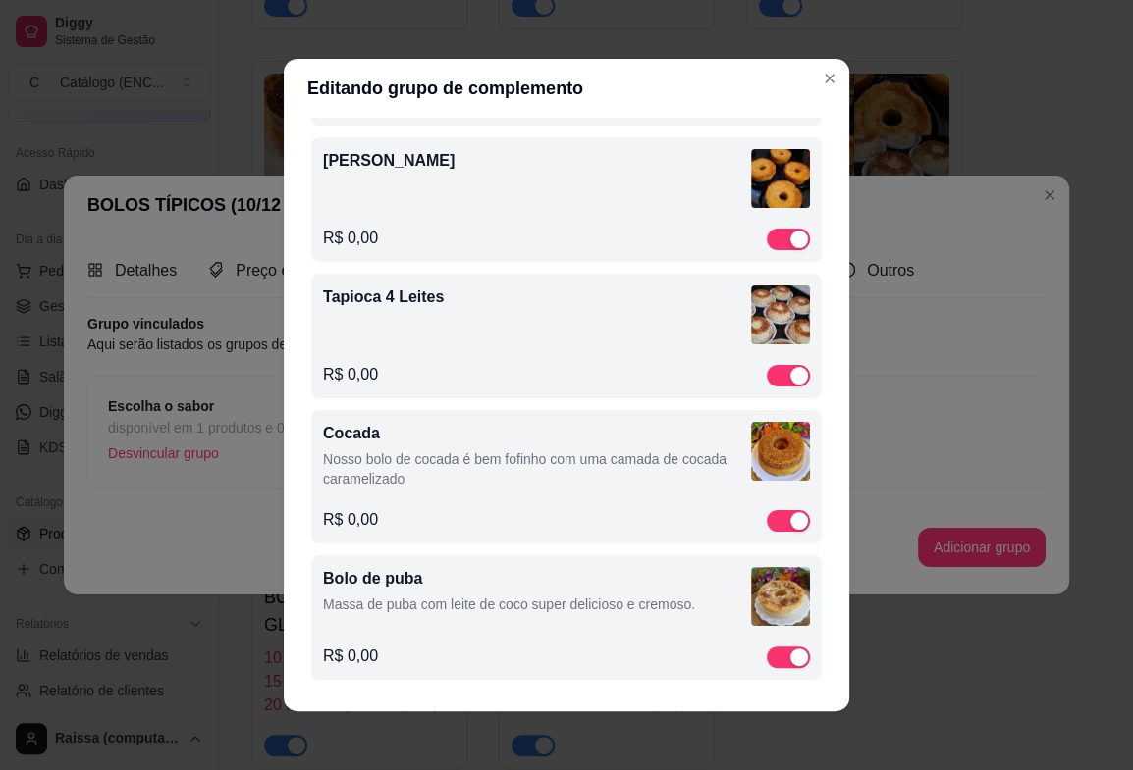
scroll to position [4, 0]
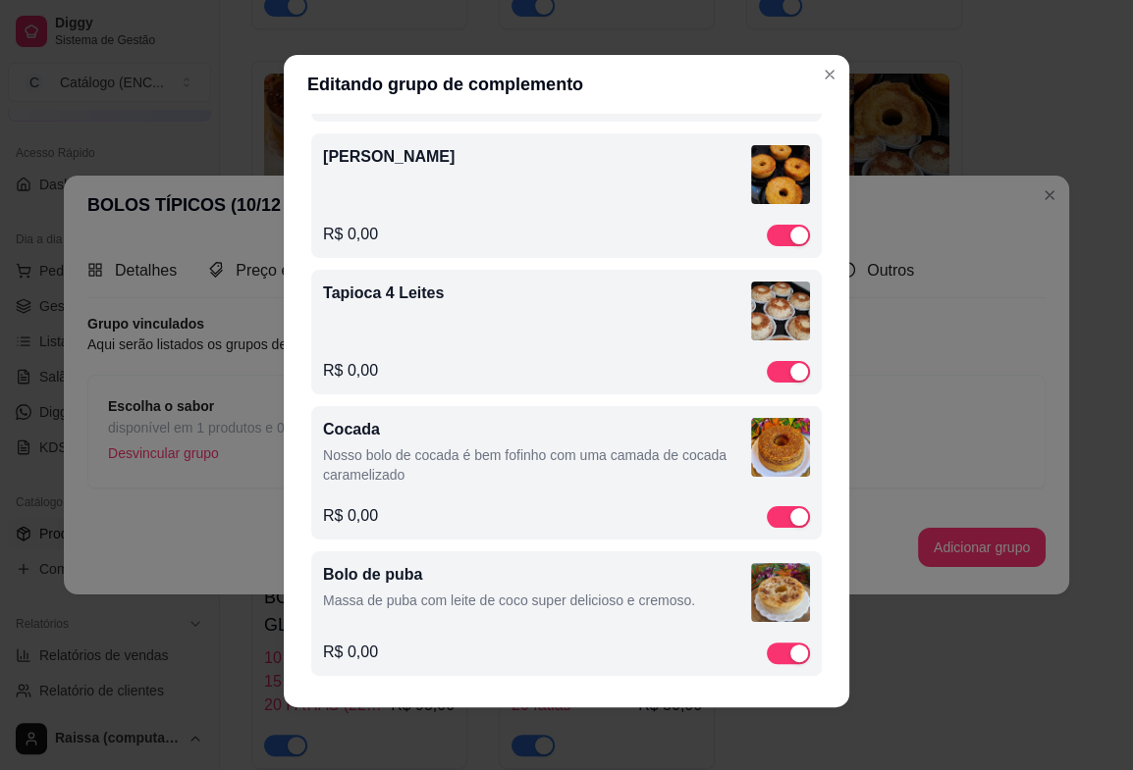
click at [469, 487] on div "Cocada Nosso bolo de cocada é bem fofinho com uma camada de cocada caramelizado" at bounding box center [537, 455] width 428 height 75
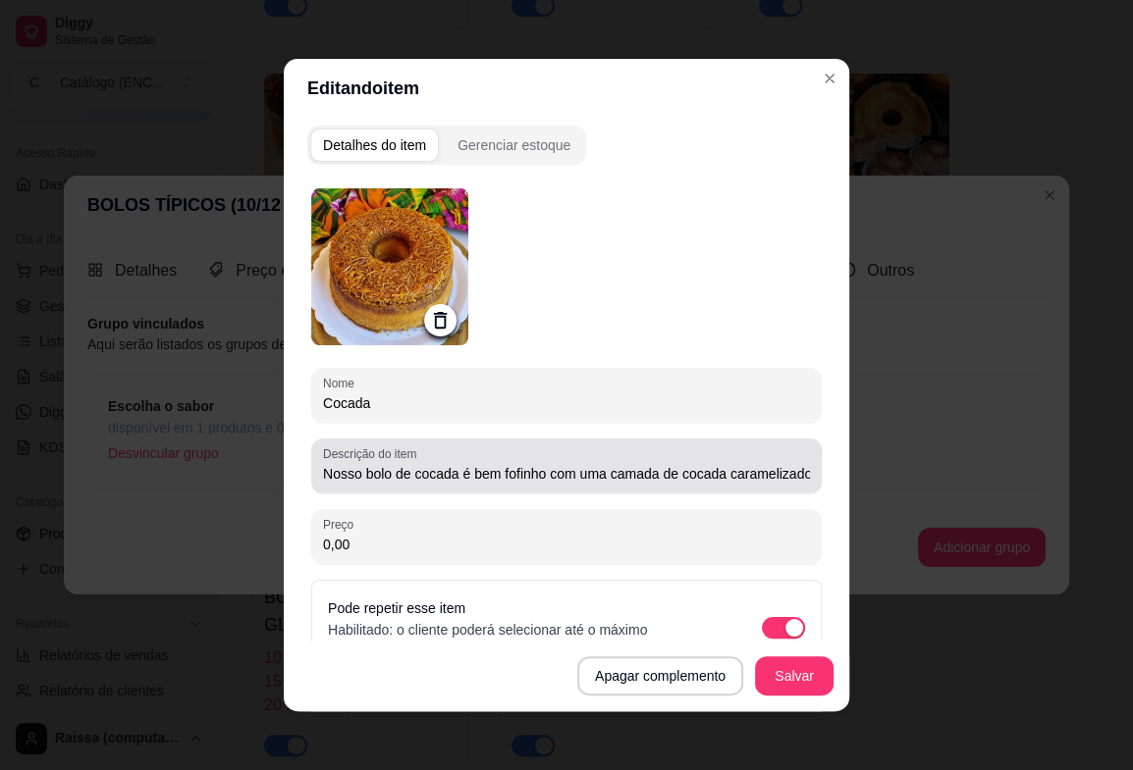
click at [503, 469] on input "Nosso bolo de cocada é bem fofinho com uma camada de cocada caramelizado" at bounding box center [566, 474] width 487 height 20
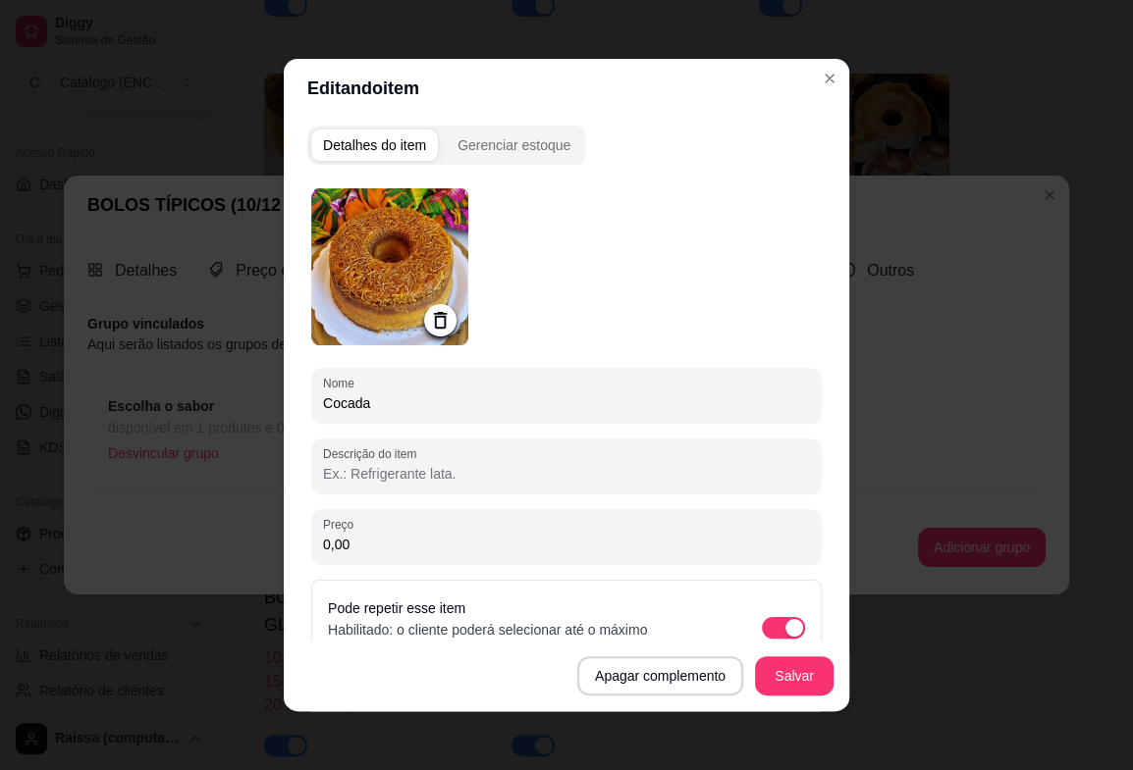
click at [806, 696] on div "Apagar complemento Salvar" at bounding box center [566, 676] width 565 height 71
click at [805, 677] on button "Salvar" at bounding box center [794, 676] width 79 height 39
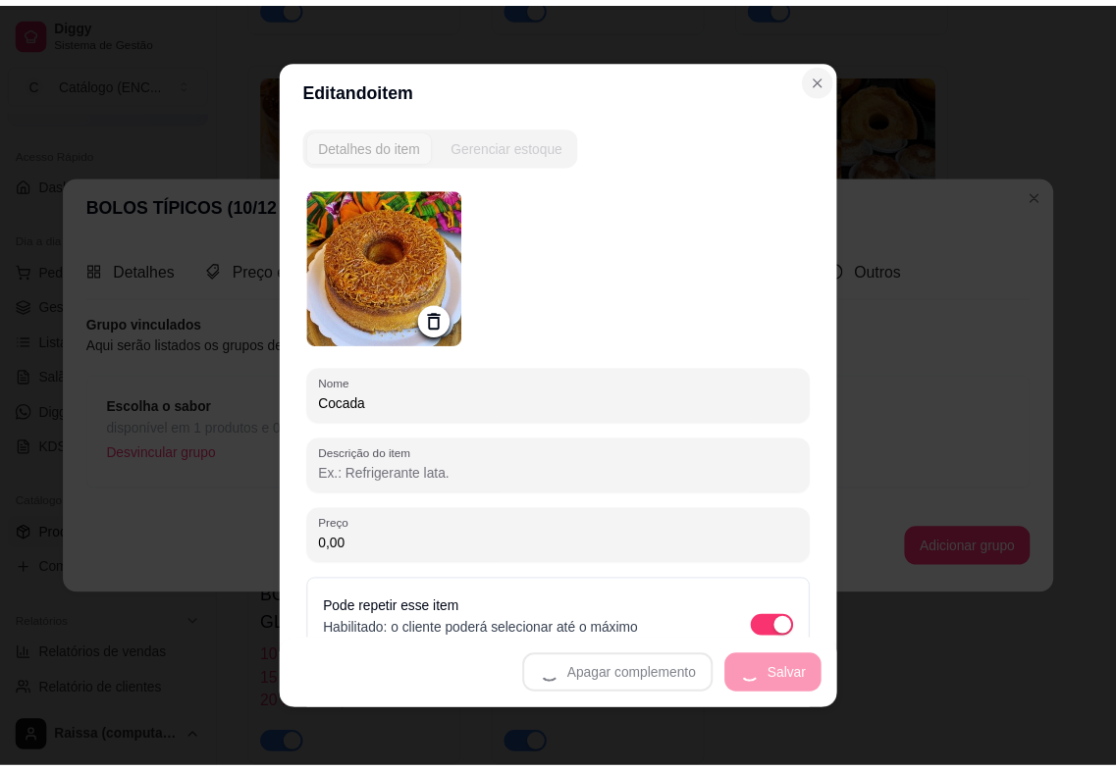
scroll to position [643, 0]
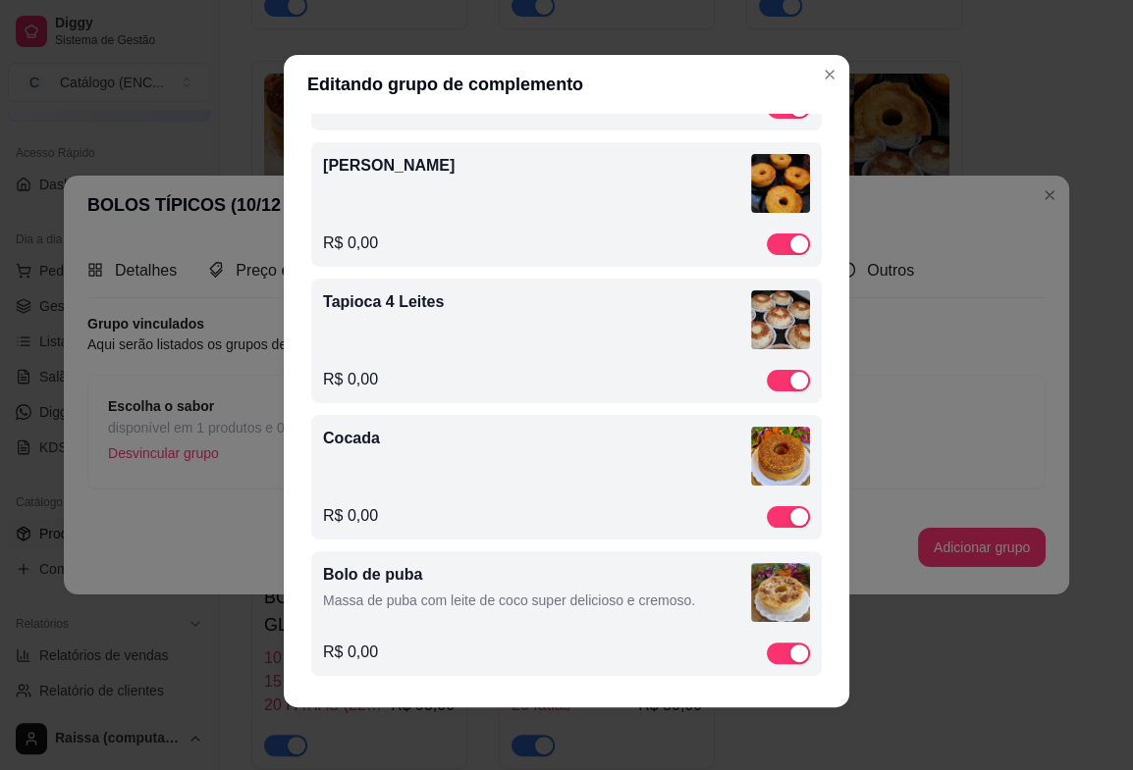
click at [455, 575] on p "Bolo de puba" at bounding box center [537, 575] width 428 height 24
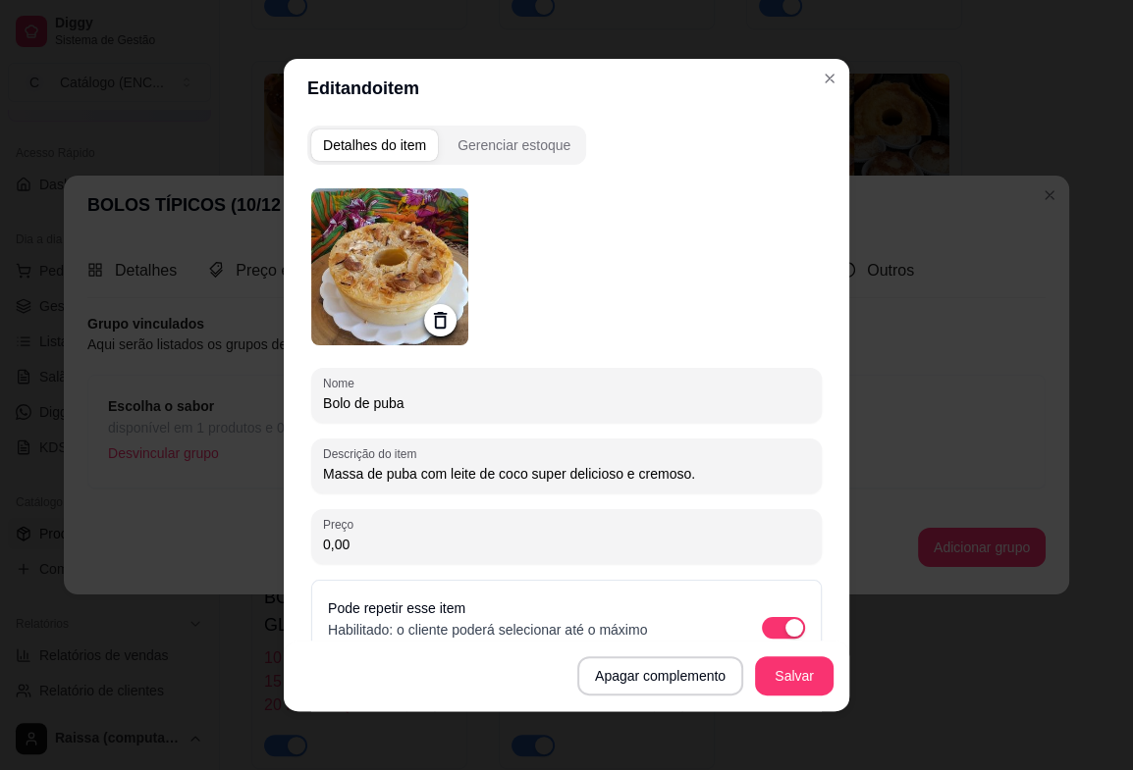
click at [368, 403] on input "Bolo de puba" at bounding box center [566, 404] width 487 height 20
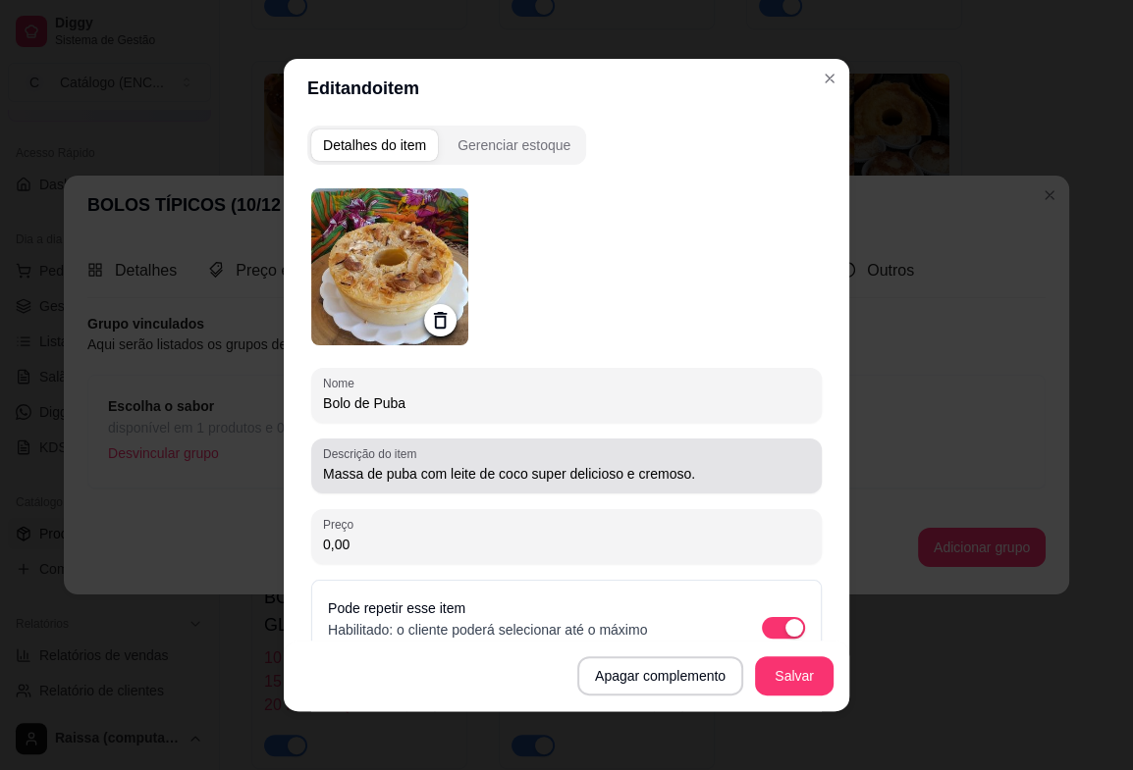
type input "Bolo de Puba"
click at [415, 486] on div "Descrição do item Massa de puba com leite de coco super delicioso e cremoso." at bounding box center [566, 466] width 510 height 55
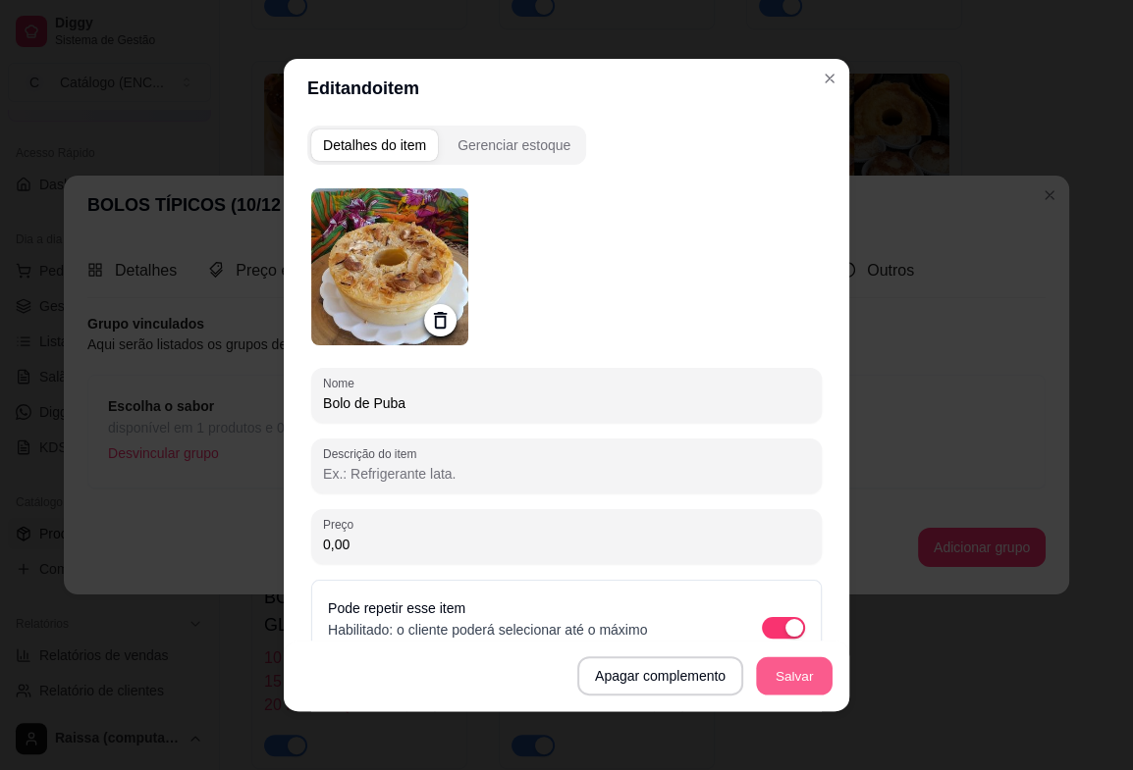
click at [771, 667] on button "Salvar" at bounding box center [794, 677] width 77 height 38
click at [793, 681] on button "Salvar" at bounding box center [794, 677] width 77 height 38
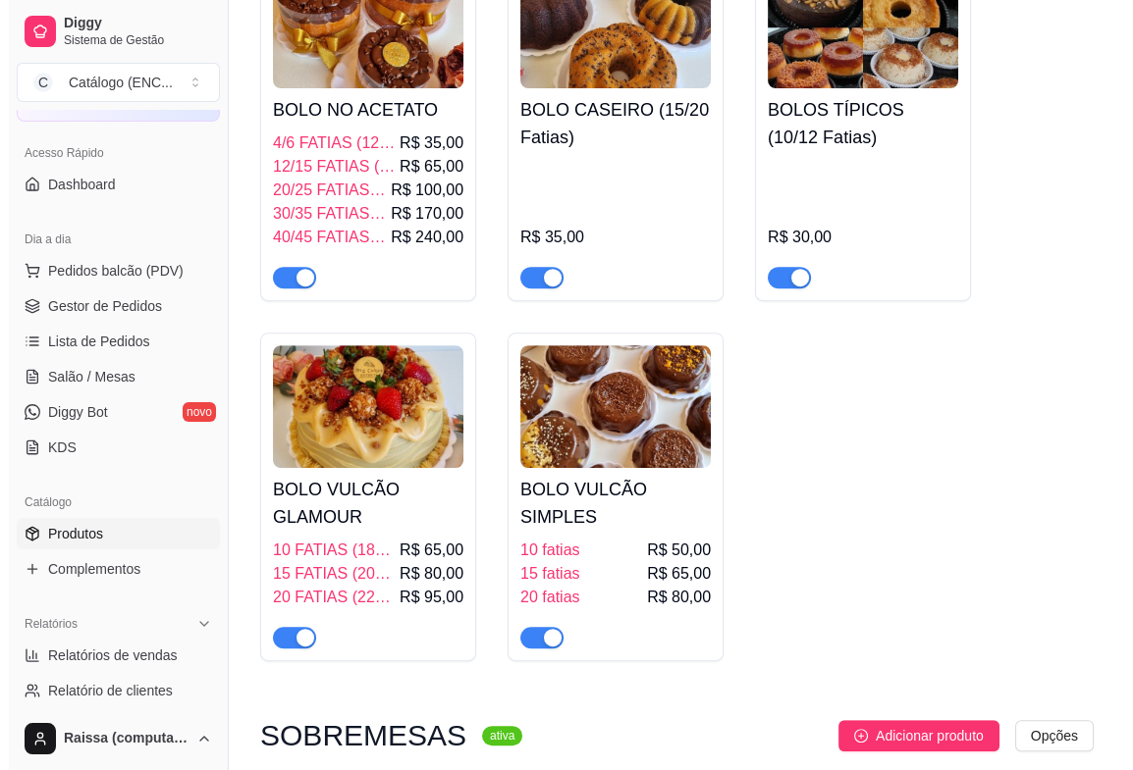
scroll to position [1090, 0]
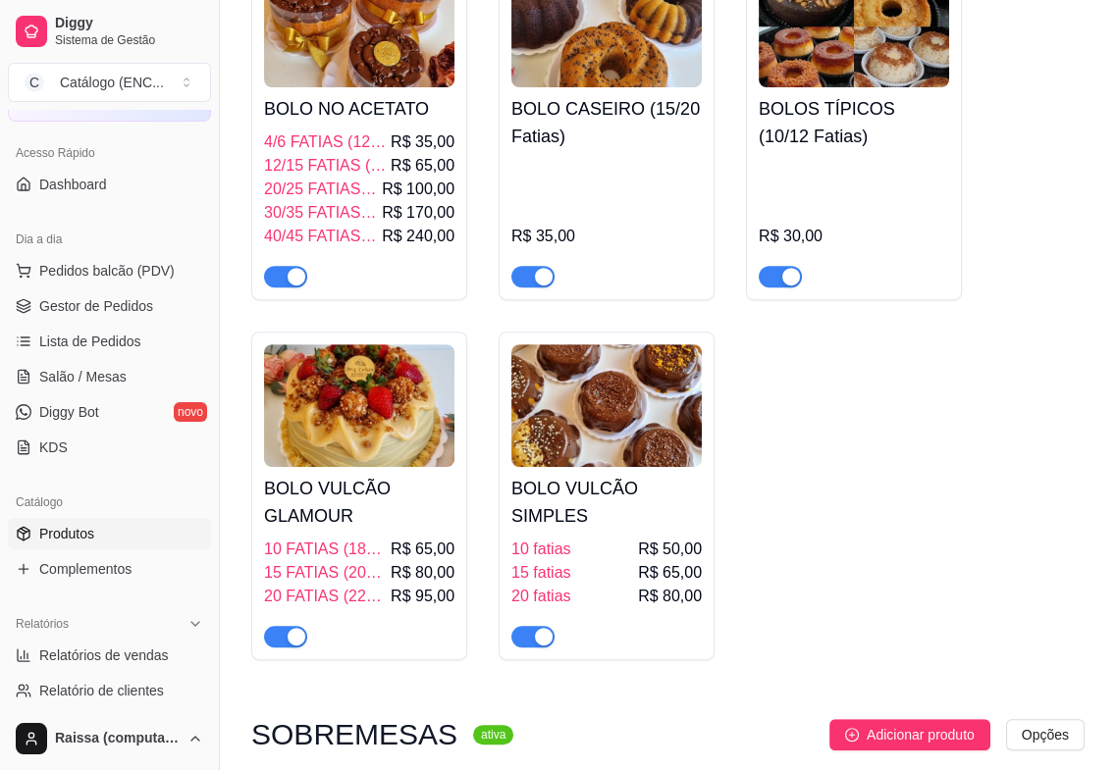
click at [643, 449] on img at bounding box center [606, 405] width 190 height 123
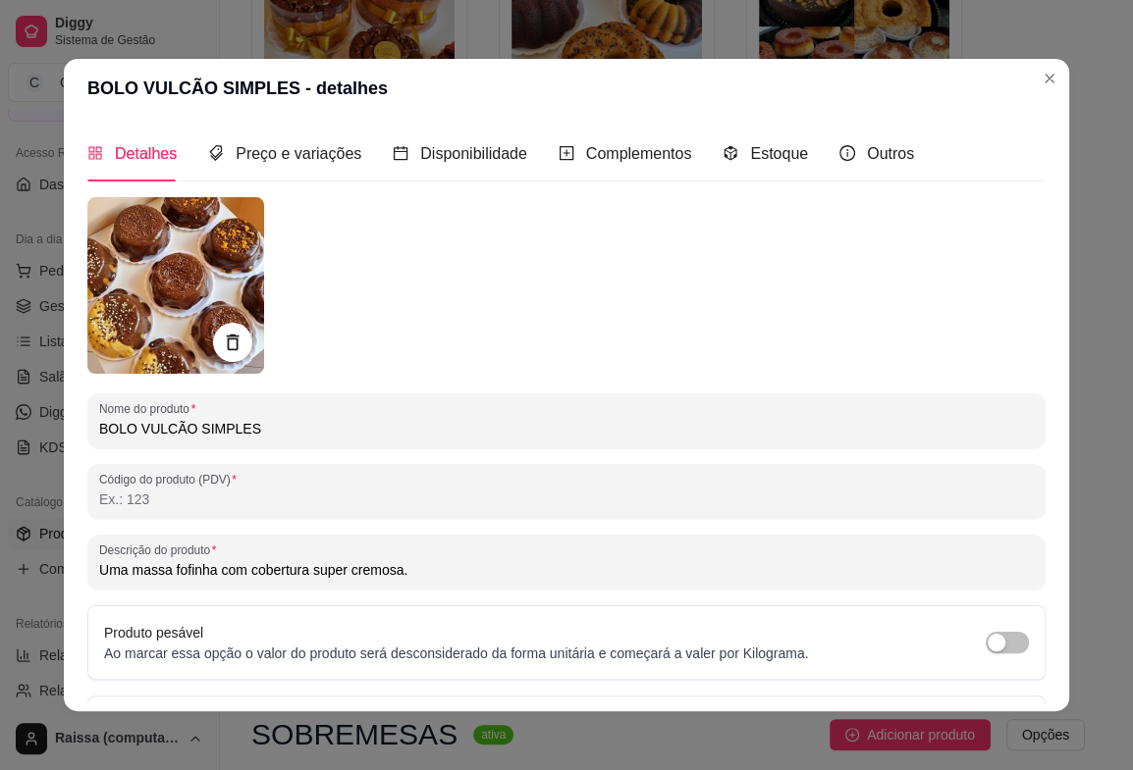
click at [400, 572] on input "Uma massa fofinha com cobertura super cremosa." at bounding box center [566, 570] width 934 height 20
drag, startPoint x: 400, startPoint y: 573, endPoint x: -92, endPoint y: 607, distance: 493.8
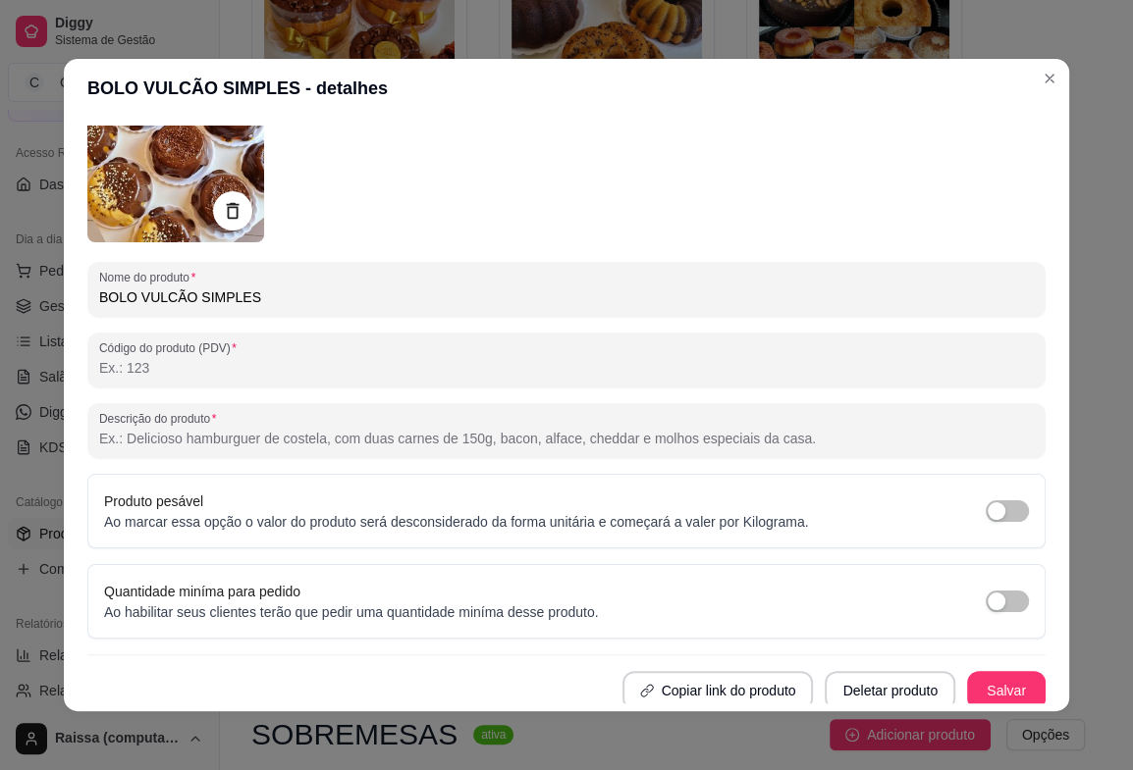
scroll to position [137, 0]
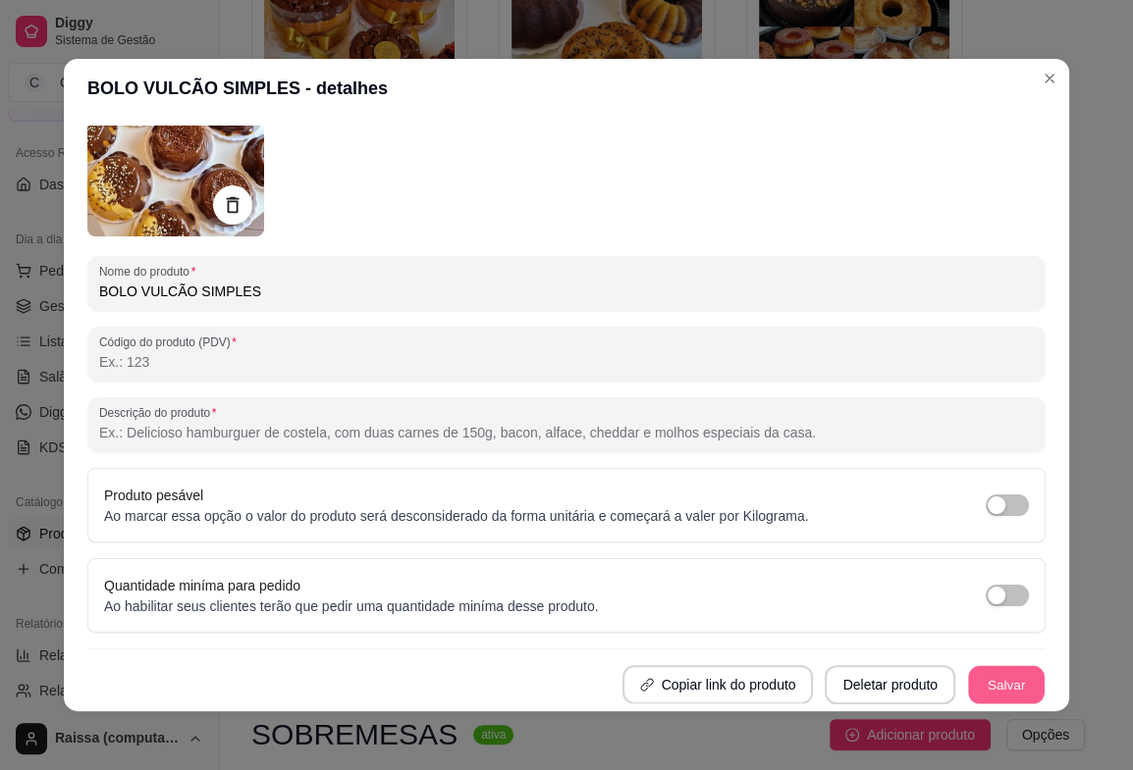
click at [979, 685] on button "Salvar" at bounding box center [1006, 685] width 77 height 38
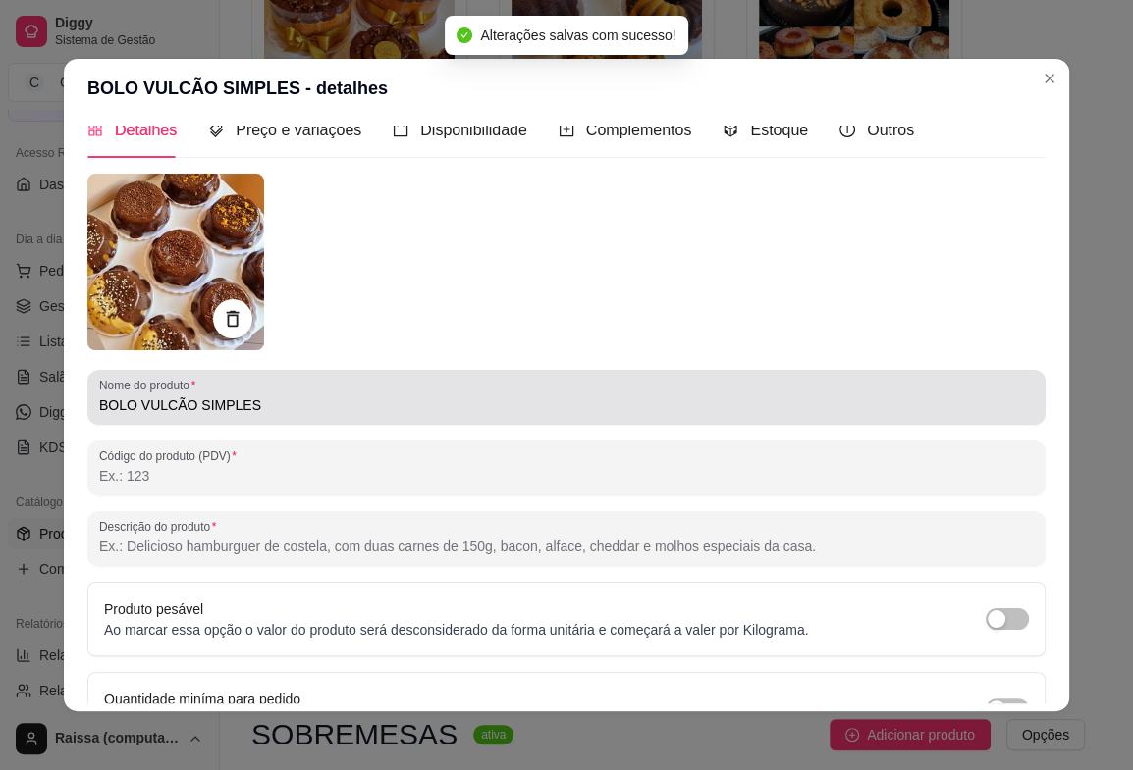
scroll to position [0, 0]
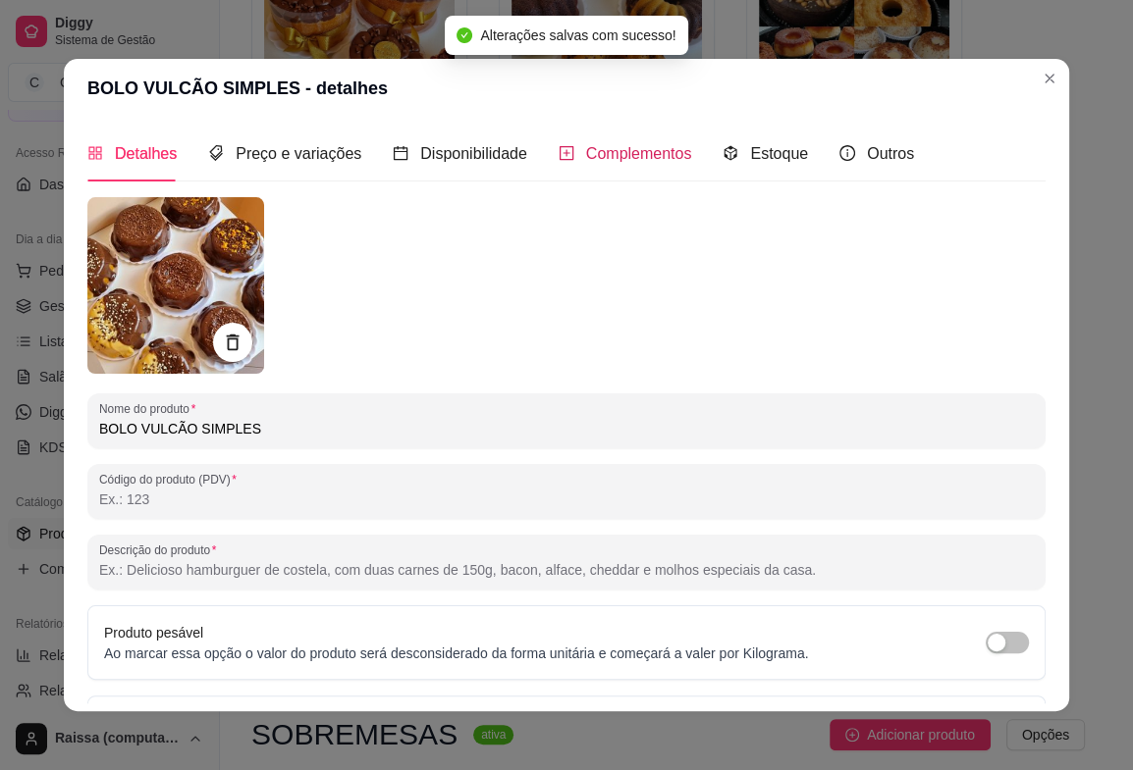
click at [598, 148] on span "Complementos" at bounding box center [639, 153] width 106 height 17
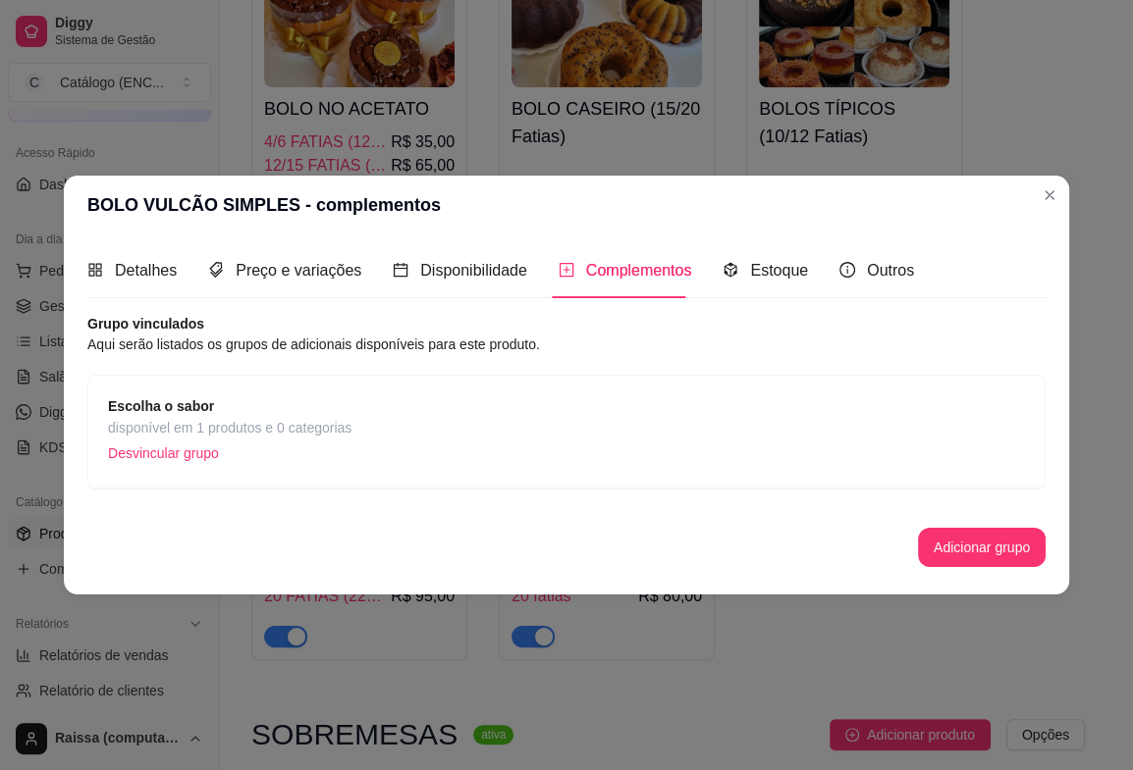
click at [327, 431] on span "disponível em 1 produtos e 0 categorias" at bounding box center [229, 428] width 243 height 22
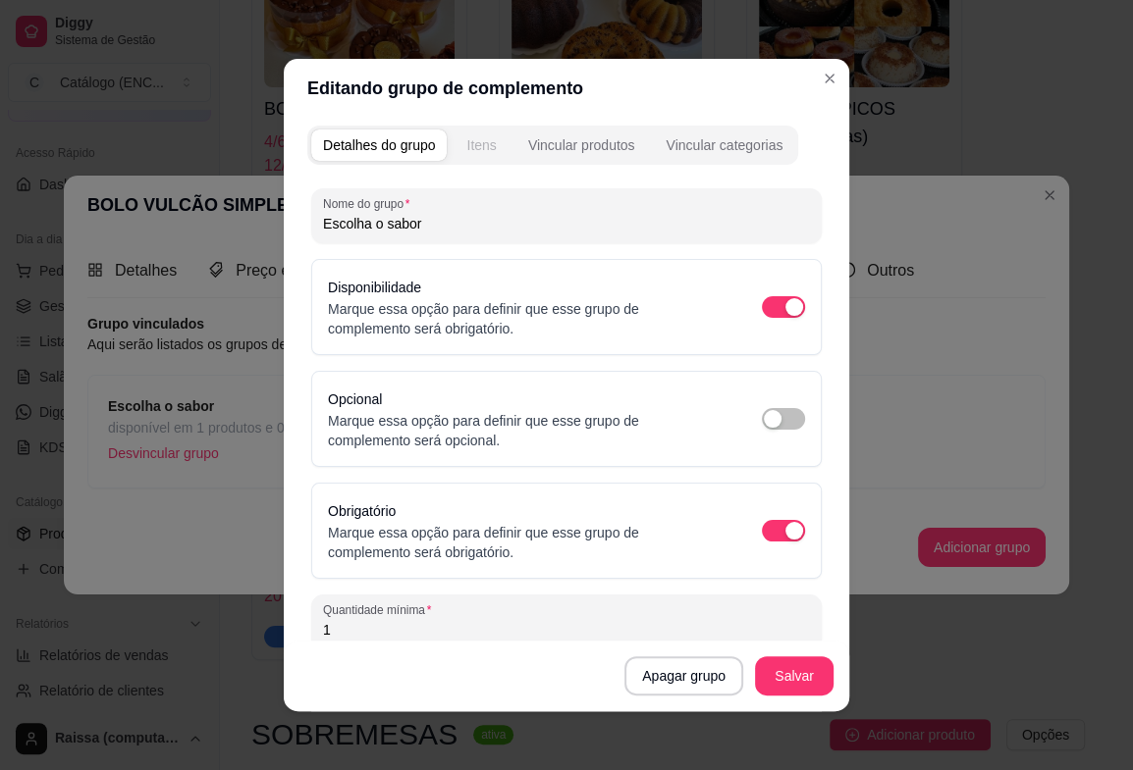
click at [478, 145] on div "Itens" at bounding box center [480, 145] width 29 height 20
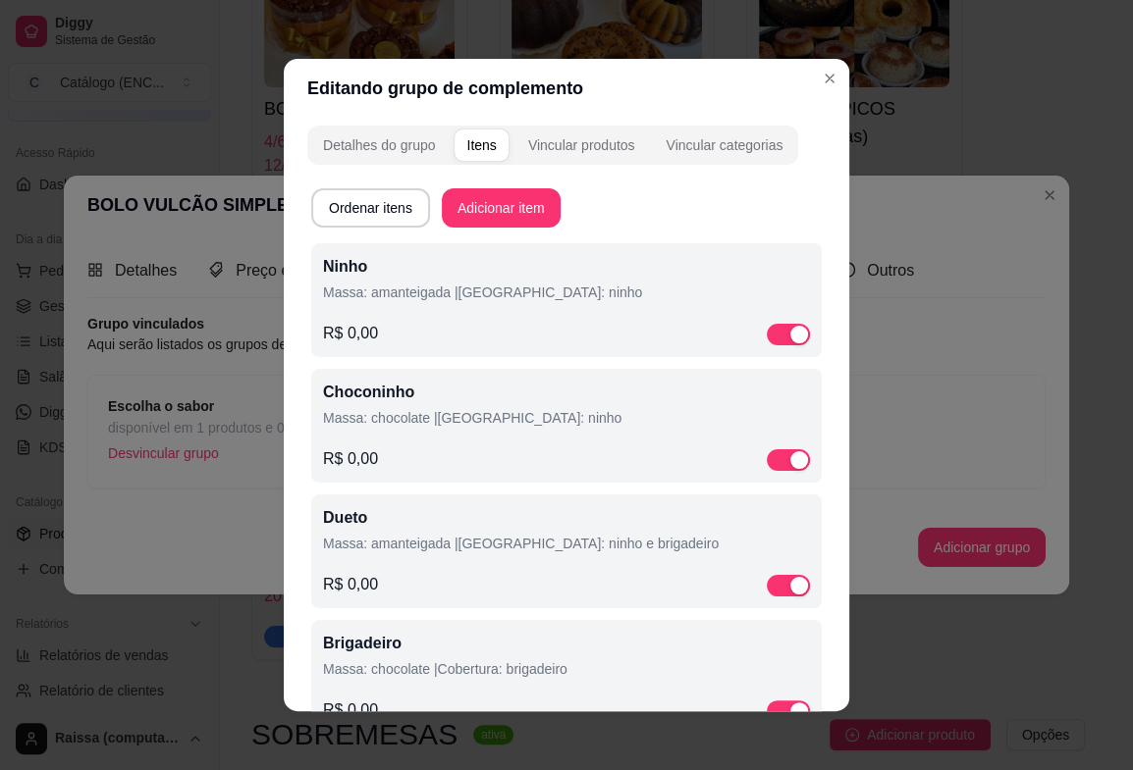
click at [494, 293] on p "Massa: amanteigada |[GEOGRAPHIC_DATA]: ninho" at bounding box center [566, 293] width 487 height 20
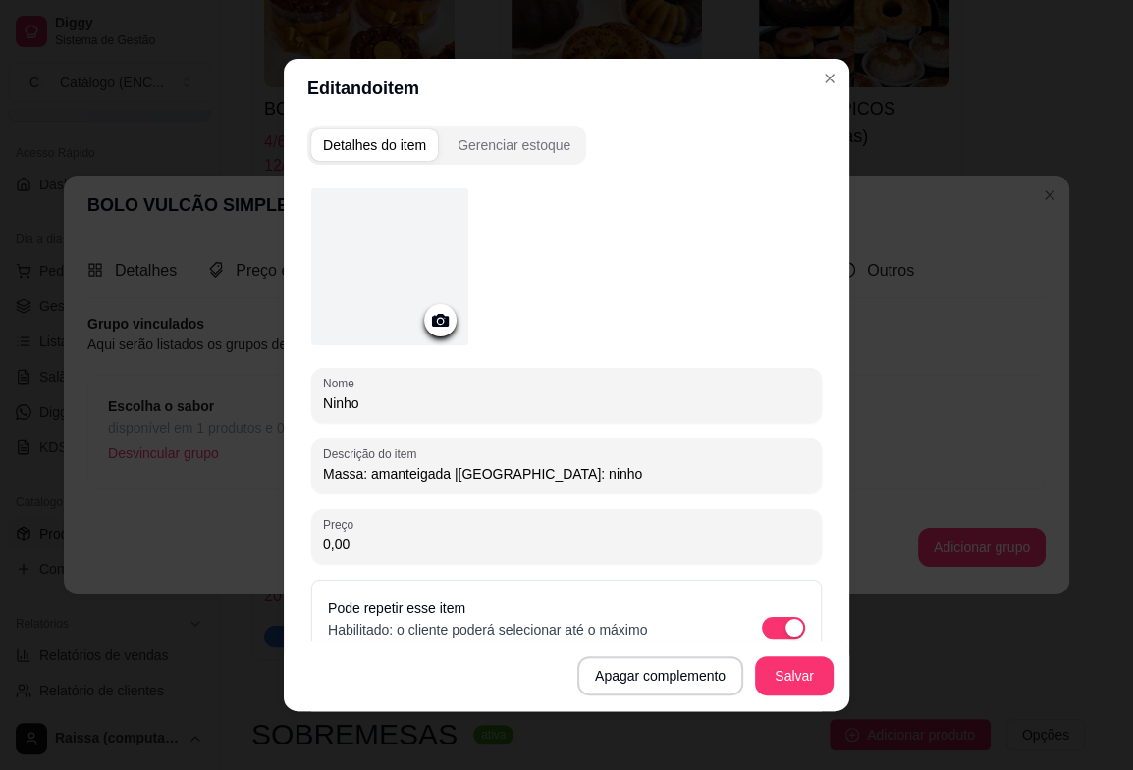
click at [447, 470] on input "Massa: amanteigada |[GEOGRAPHIC_DATA]: ninho" at bounding box center [566, 474] width 487 height 20
type input "Massa: amanteigada | [GEOGRAPHIC_DATA]: ninho"
click at [769, 662] on button "Salvar" at bounding box center [794, 677] width 77 height 38
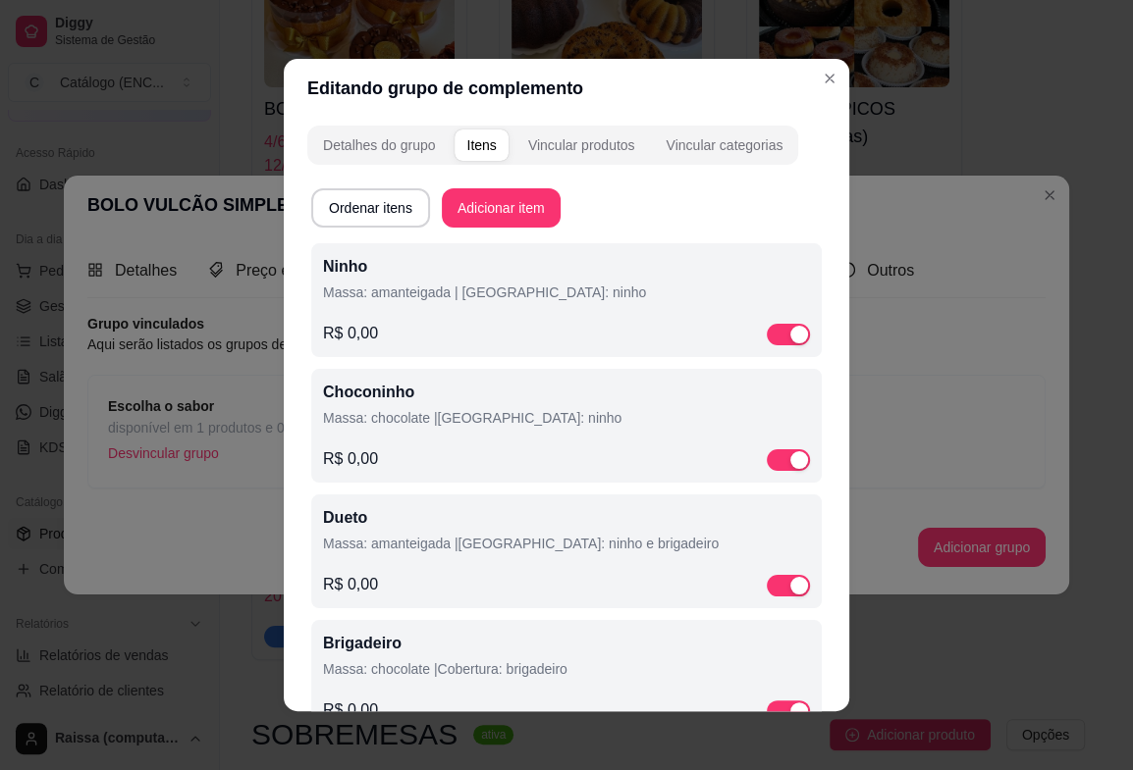
click at [496, 444] on div "Choconinho Massa: chocolate |Cobertura: ninho R$ 0,00" at bounding box center [566, 426] width 487 height 90
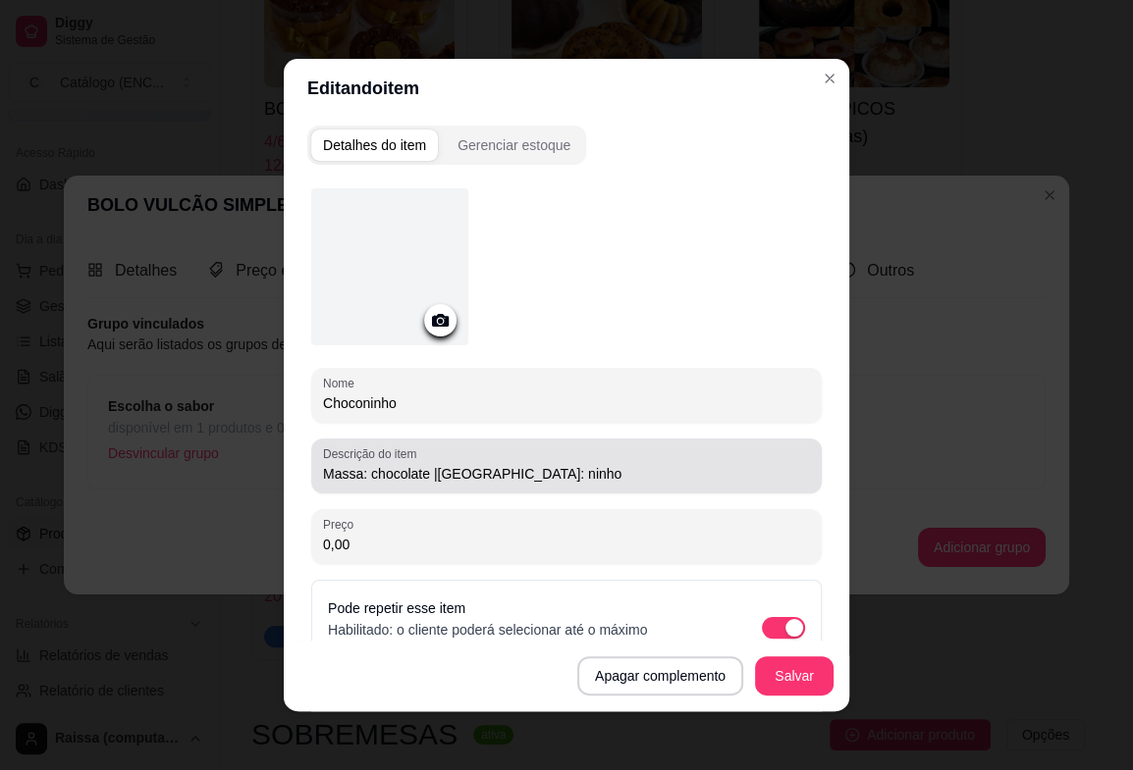
click at [423, 473] on input "Massa: chocolate |[GEOGRAPHIC_DATA]: ninho" at bounding box center [566, 474] width 487 height 20
click at [427, 483] on div "Massa: chocolate |[GEOGRAPHIC_DATA]: ninho" at bounding box center [566, 466] width 487 height 39
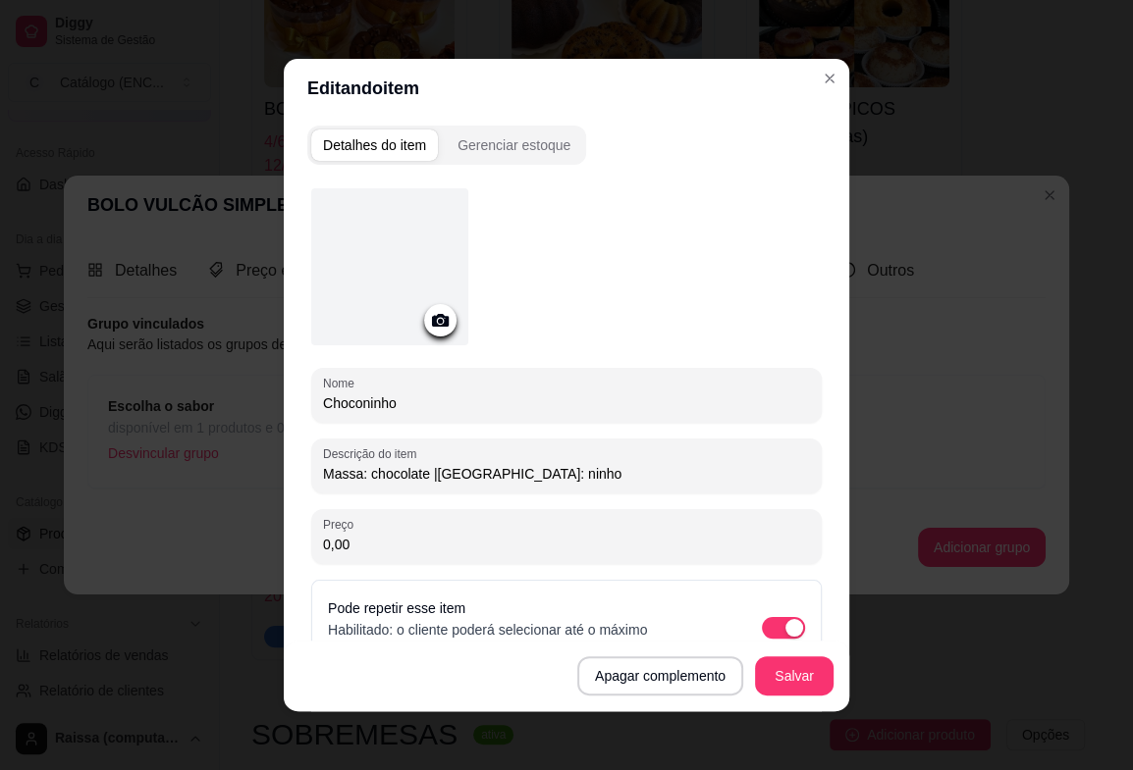
click at [428, 472] on input "Massa: chocolate |[GEOGRAPHIC_DATA]: ninho" at bounding box center [566, 474] width 487 height 20
type input "Massa: chocolate | [GEOGRAPHIC_DATA]: ninho"
click at [761, 660] on button "Salvar" at bounding box center [794, 677] width 77 height 38
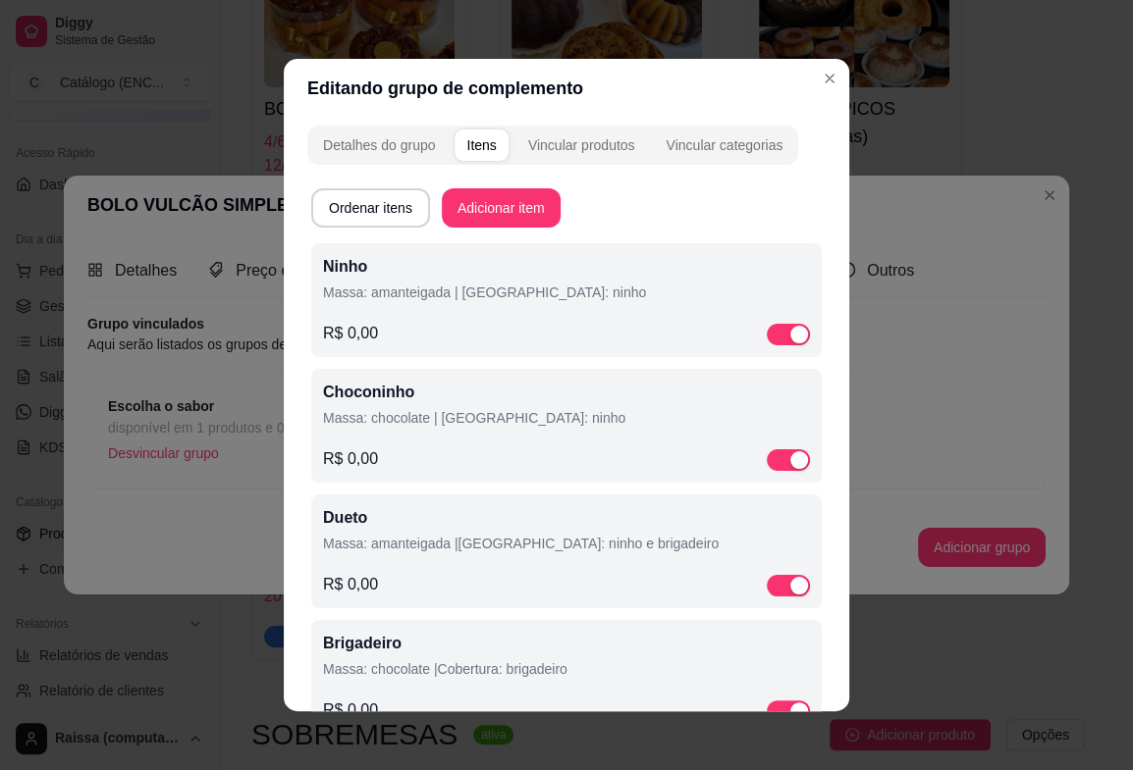
click at [436, 550] on p "Massa: amanteigada |[GEOGRAPHIC_DATA]: ninho e brigadeiro" at bounding box center [566, 544] width 487 height 20
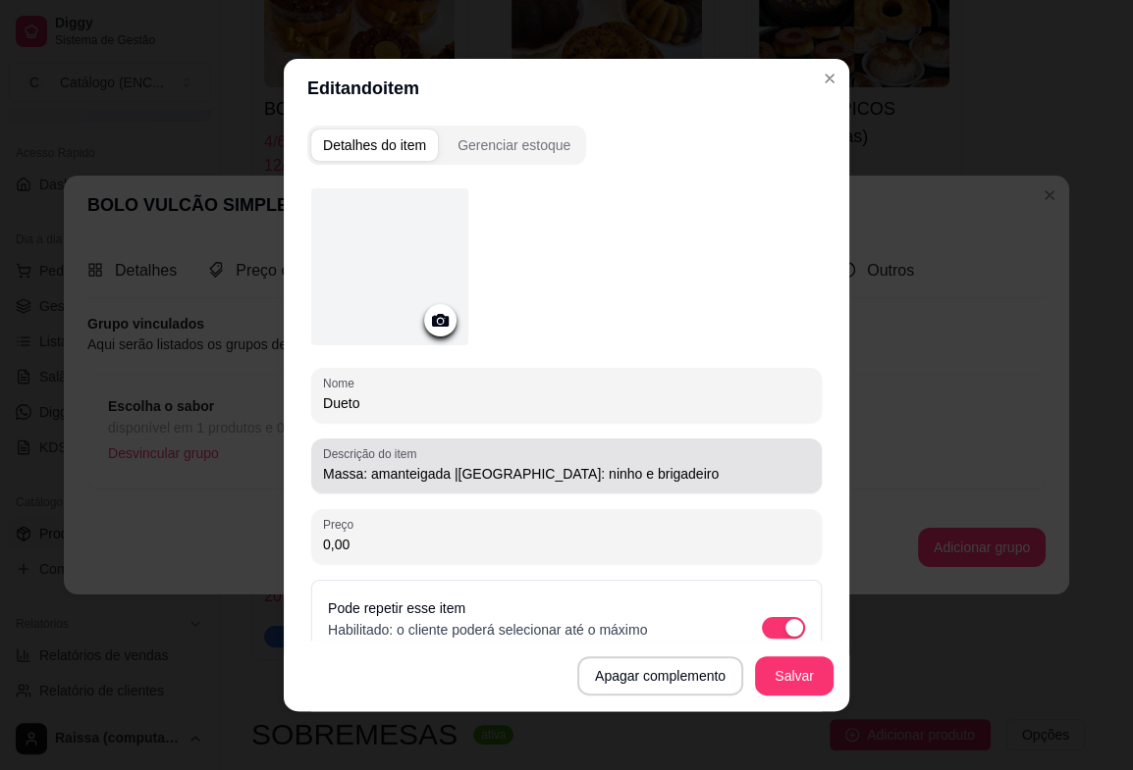
click at [448, 473] on input "Massa: amanteigada |[GEOGRAPHIC_DATA]: ninho e brigadeiro" at bounding box center [566, 474] width 487 height 20
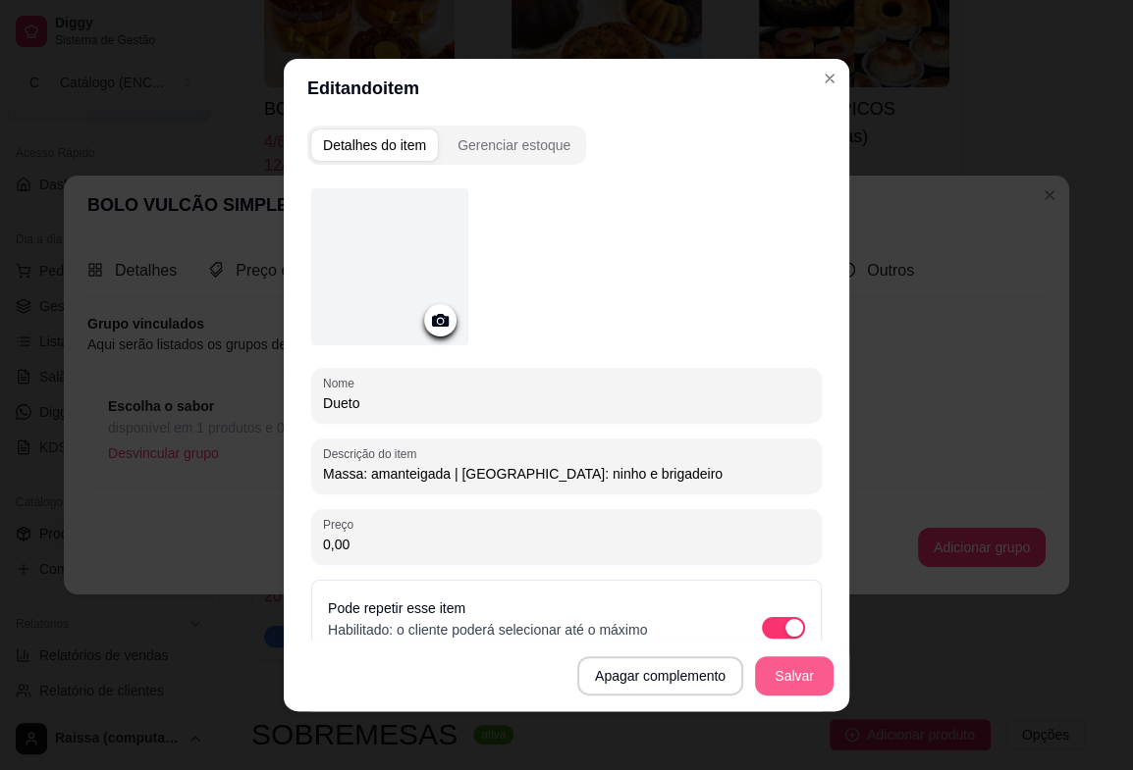
type input "Massa: amanteigada | [GEOGRAPHIC_DATA]: ninho e brigadeiro"
click at [793, 661] on button "Salvar" at bounding box center [794, 677] width 77 height 38
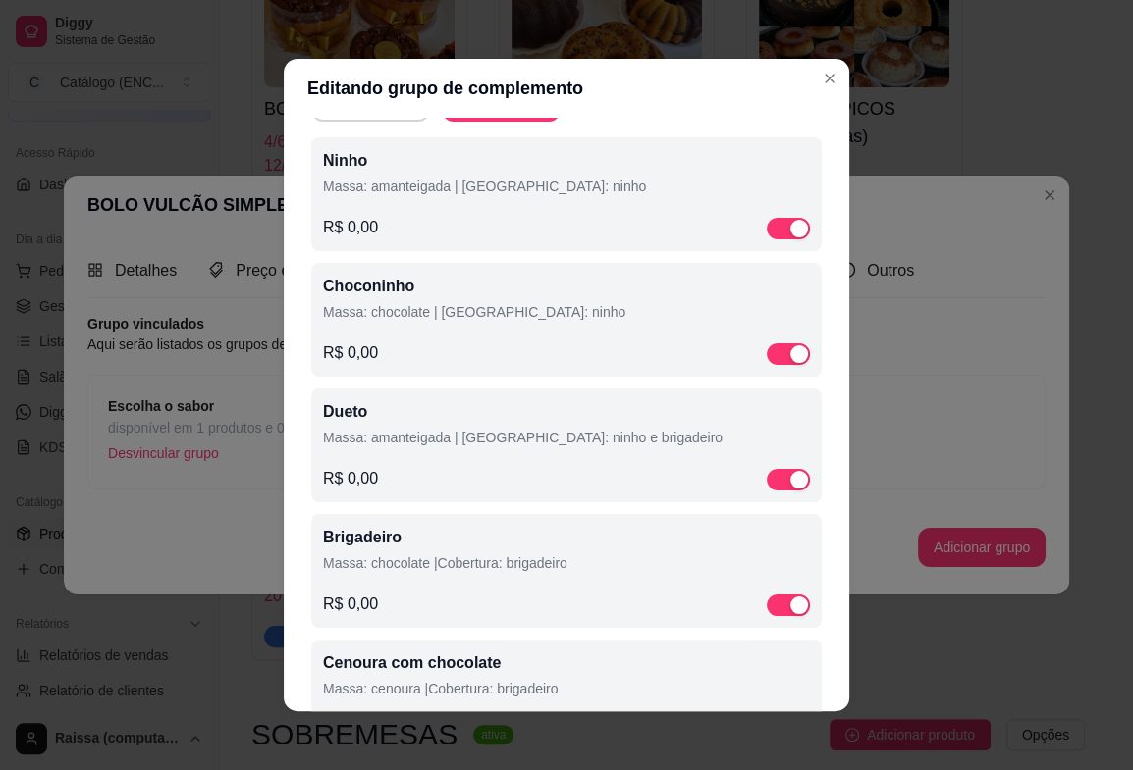
scroll to position [109, 0]
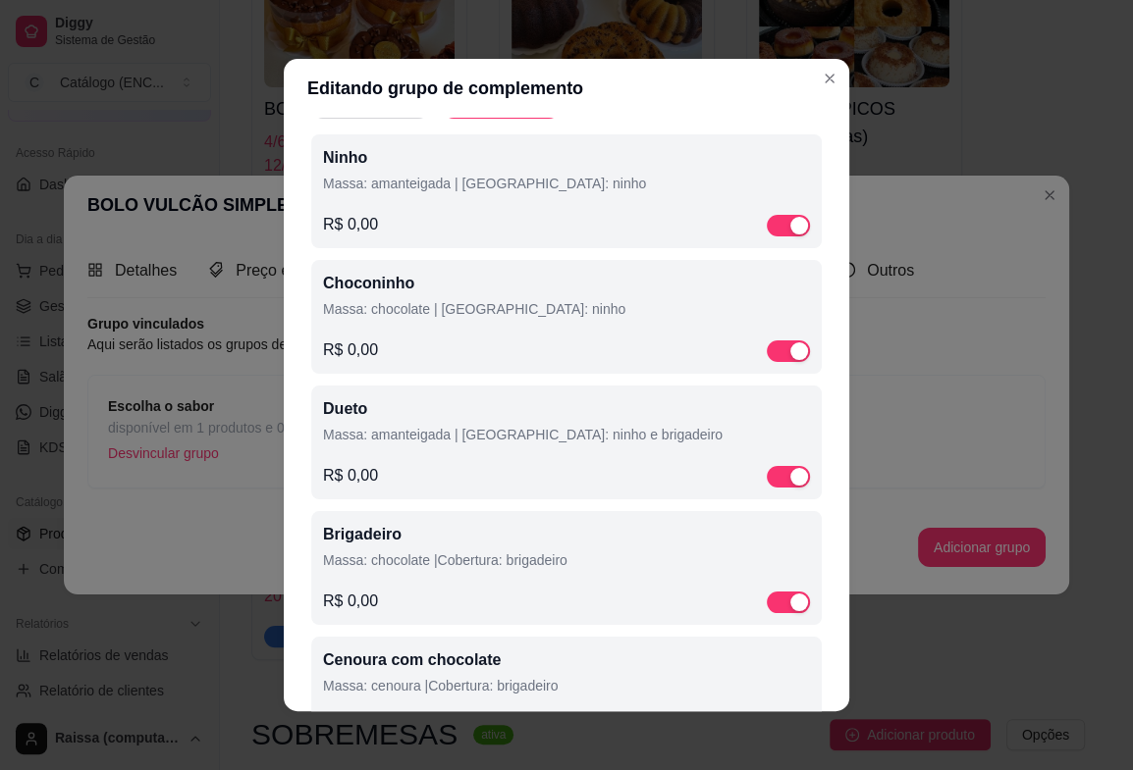
click at [485, 593] on div "R$ 0,00" at bounding box center [566, 602] width 487 height 24
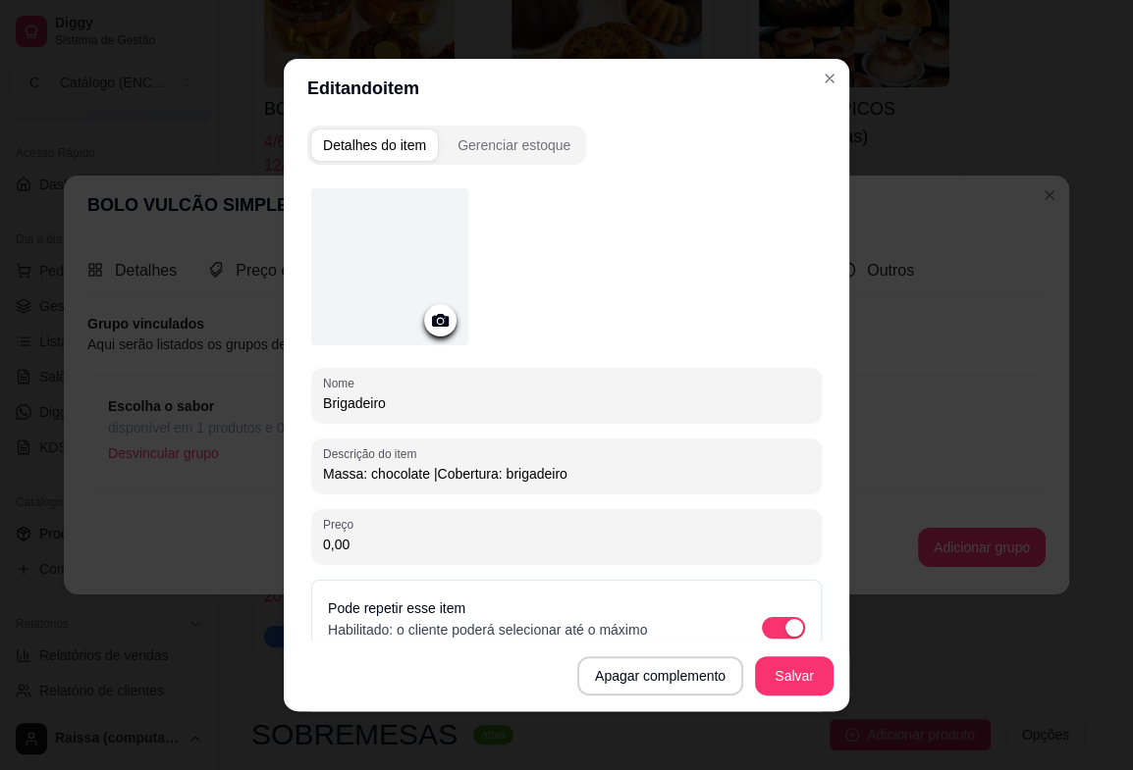
click at [424, 478] on input "Massa: chocolate |Cobertura: brigadeiro" at bounding box center [566, 474] width 487 height 20
type input "Massa: chocolate | Cobertura: brigadeiro"
click at [769, 671] on button "Salvar" at bounding box center [794, 676] width 79 height 39
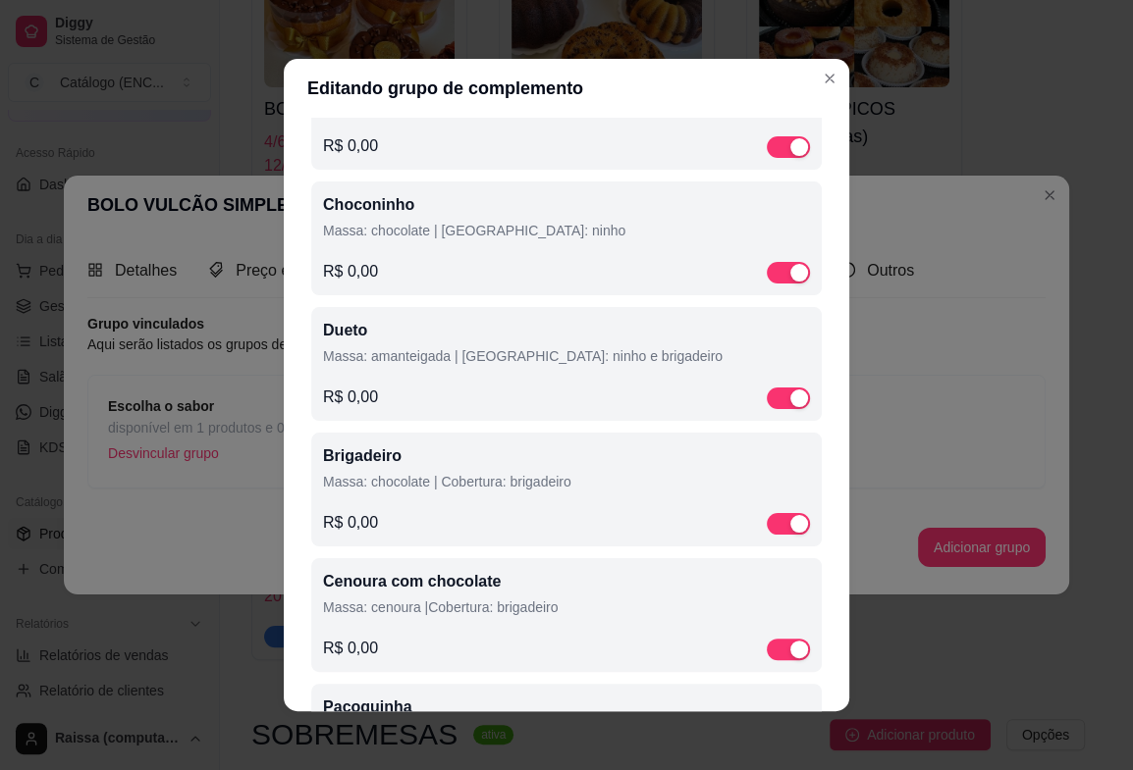
scroll to position [309, 0]
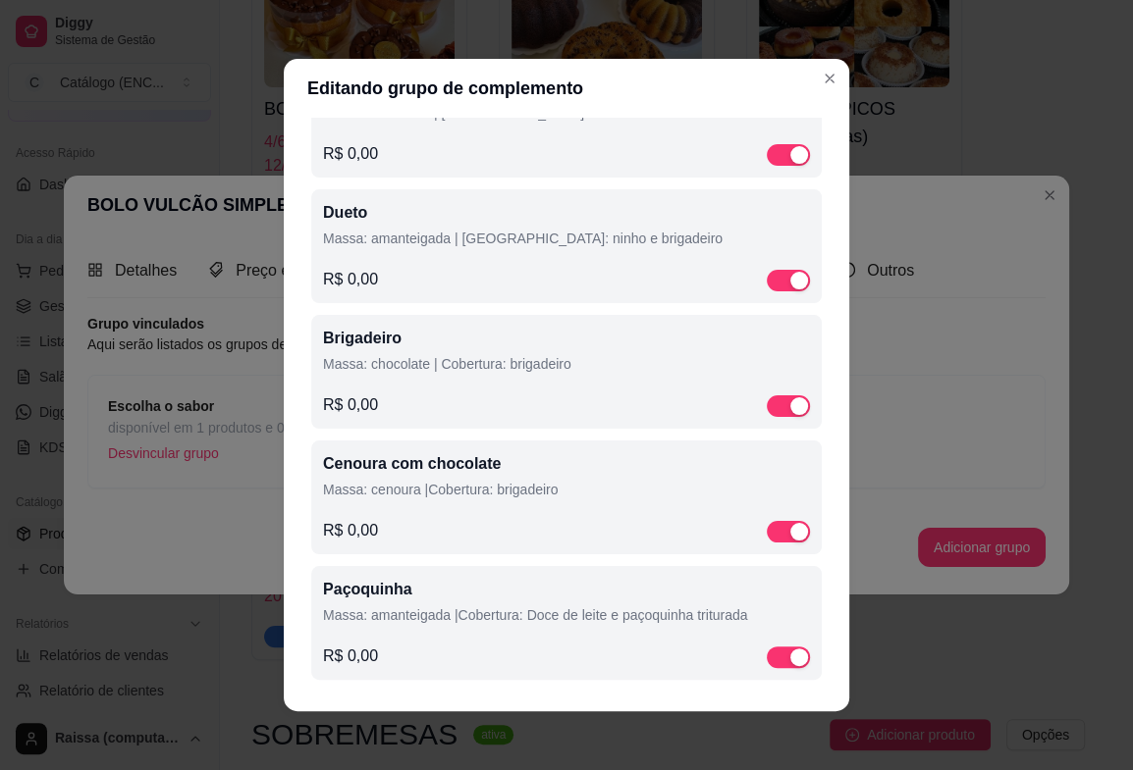
click at [491, 388] on div "Brigadeiro Massa: chocolate | Cobertura: brigadeiro R$ 0,00" at bounding box center [566, 372] width 487 height 90
click at [550, 504] on div "Cenoura com chocolate Massa: cenoura |Cobertura: brigadeiro" at bounding box center [566, 479] width 487 height 55
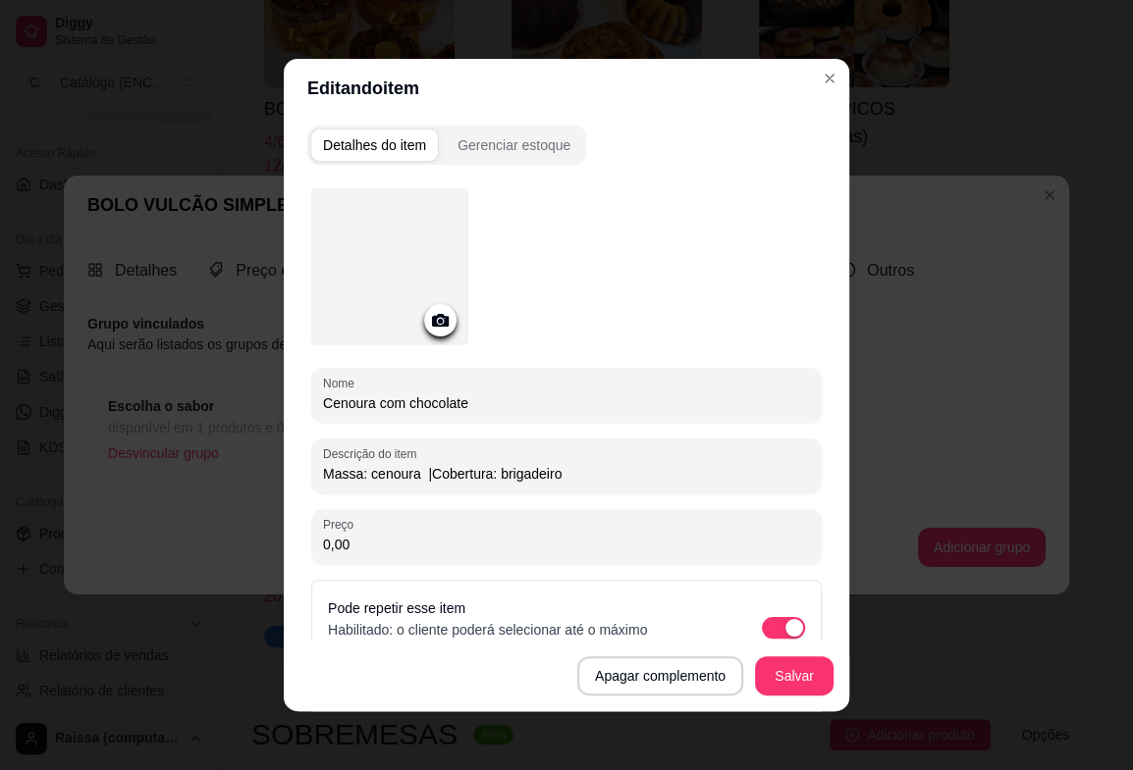
click at [422, 471] on input "Massa: cenoura |Cobertura: brigadeiro" at bounding box center [566, 474] width 487 height 20
type input "Massa: cenoura | Cobertura: brigadeiro"
click at [764, 666] on button "Salvar" at bounding box center [794, 676] width 79 height 39
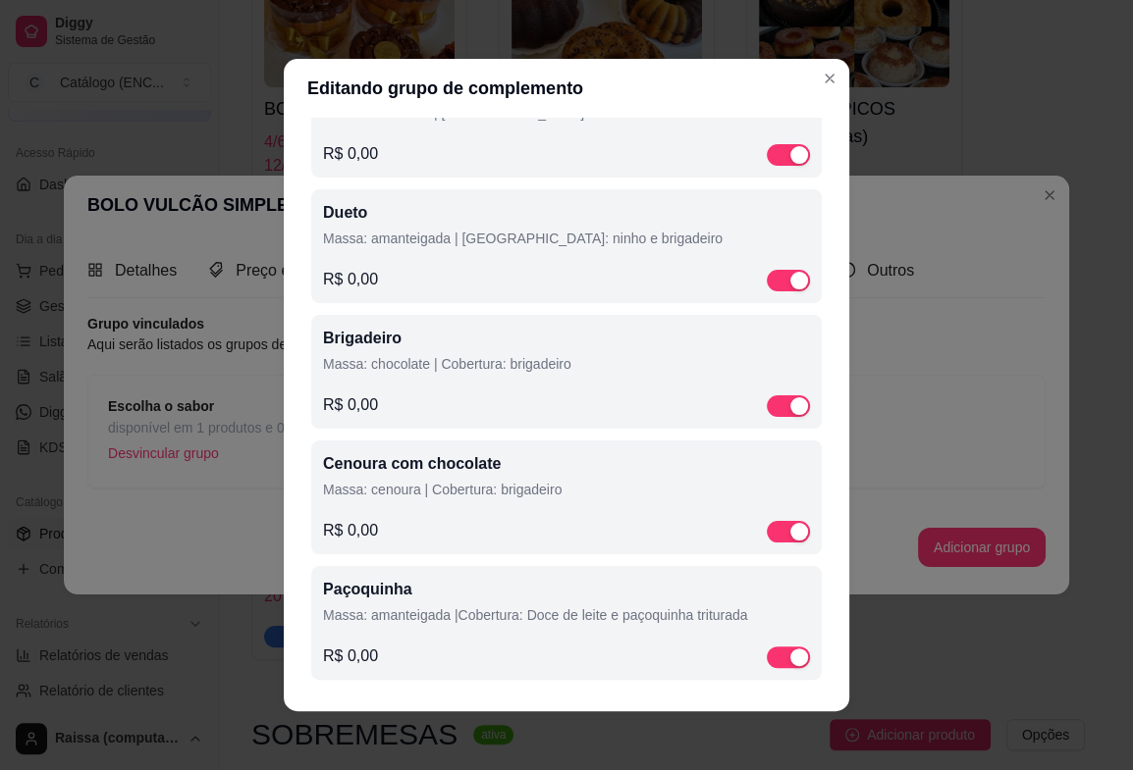
click at [430, 621] on p "Massa: amanteigada |Cobertura: Doce de leite e paçoquinha triturada" at bounding box center [566, 616] width 487 height 20
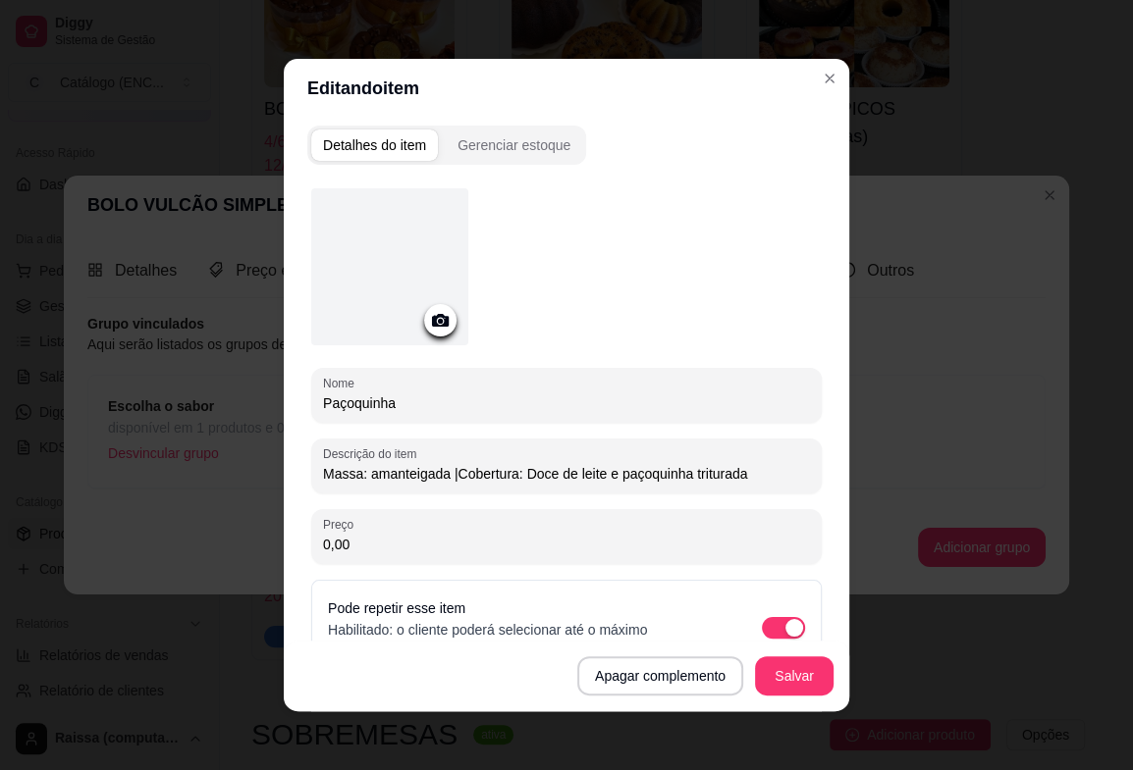
click at [447, 471] on input "Massa: amanteigada |Cobertura: Doce de leite e paçoquinha triturada" at bounding box center [566, 474] width 487 height 20
type input "Massa: amanteigada | Cobertura: Doce de leite e paçoquinha triturada"
click at [798, 673] on button "Salvar" at bounding box center [794, 676] width 79 height 39
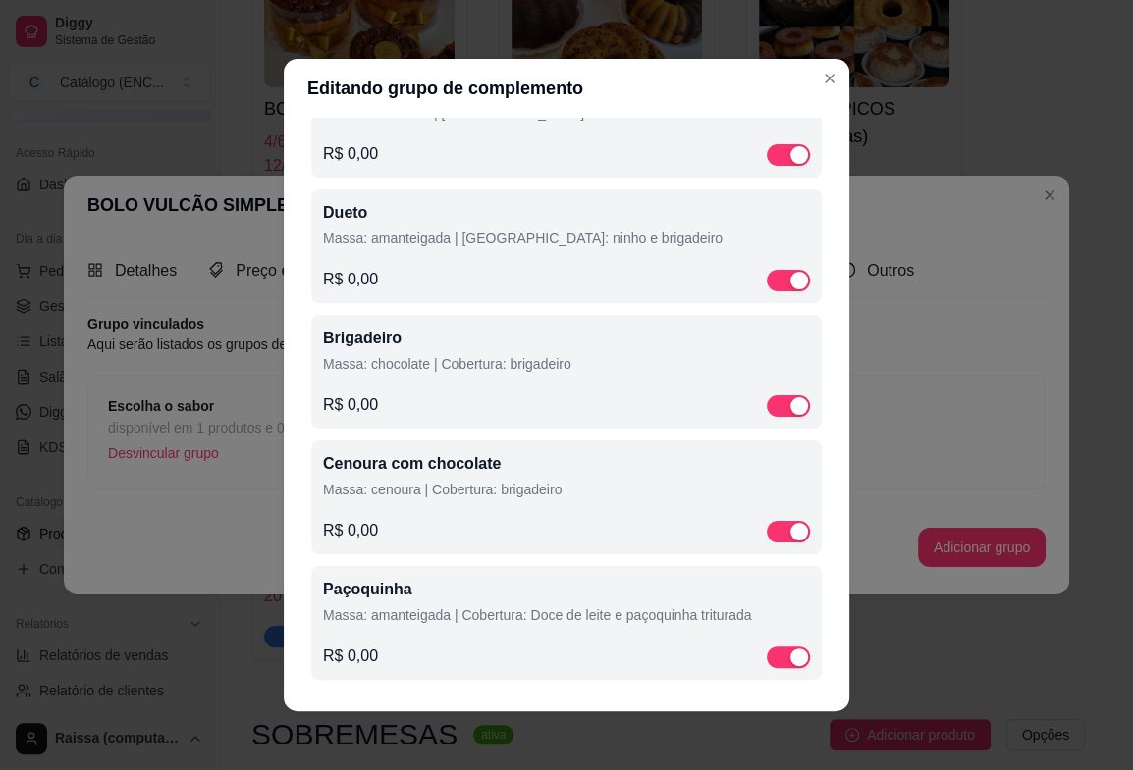
click at [551, 618] on p "Massa: amanteigada | Cobertura: Doce de leite e paçoquinha triturada" at bounding box center [566, 616] width 487 height 20
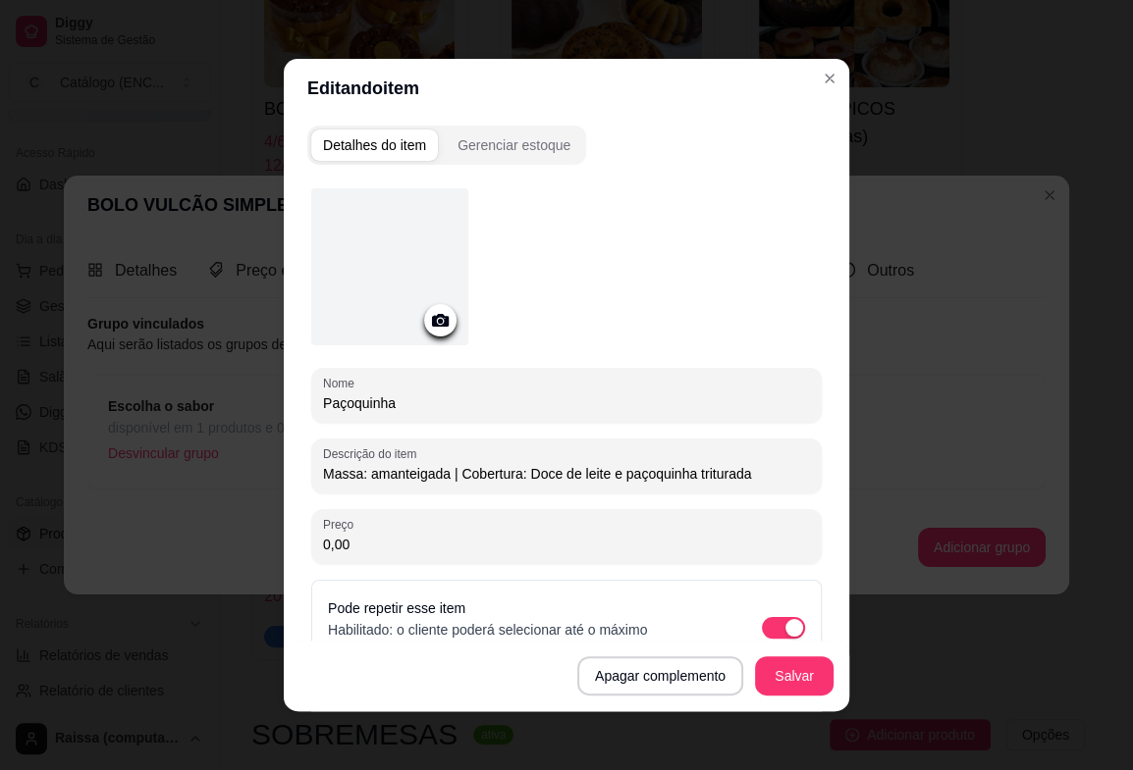
click at [520, 481] on input "Massa: amanteigada | Cobertura: Doce de leite e paçoquinha triturada" at bounding box center [566, 474] width 487 height 20
type input "Massa: amanteigada | Cobertura: doce de leite e paçoquinha triturada"
click at [782, 677] on button "Salvar" at bounding box center [794, 677] width 77 height 38
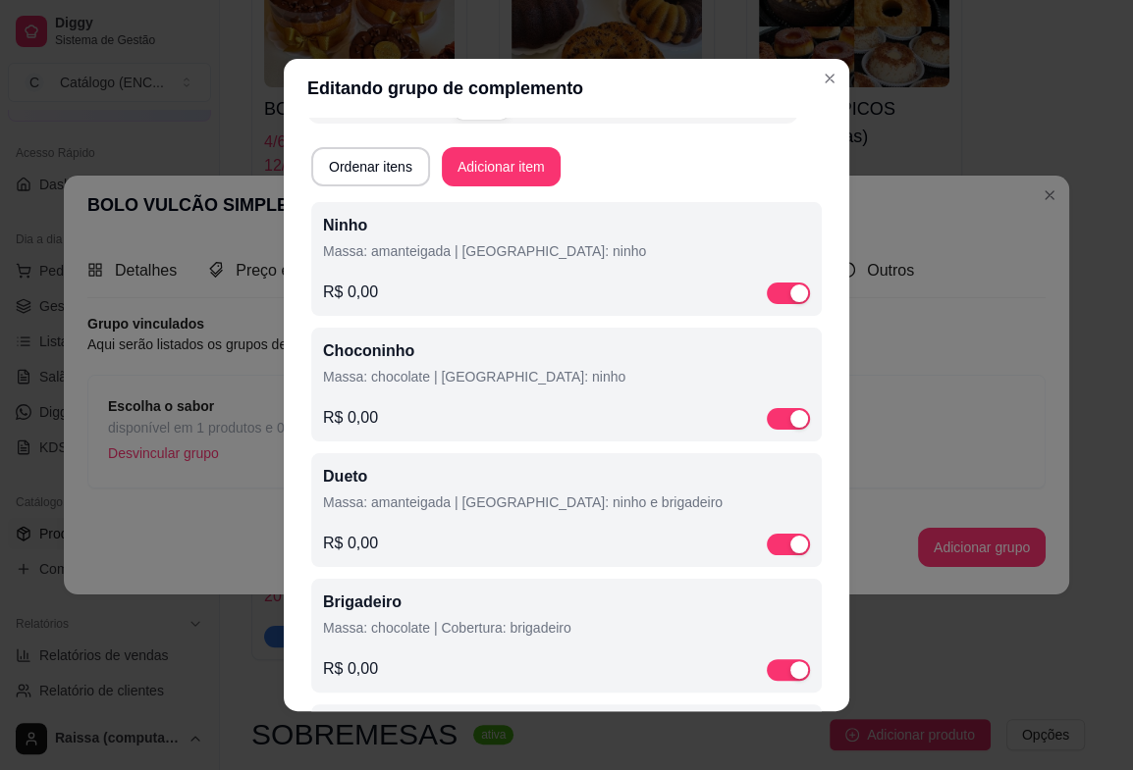
scroll to position [0, 0]
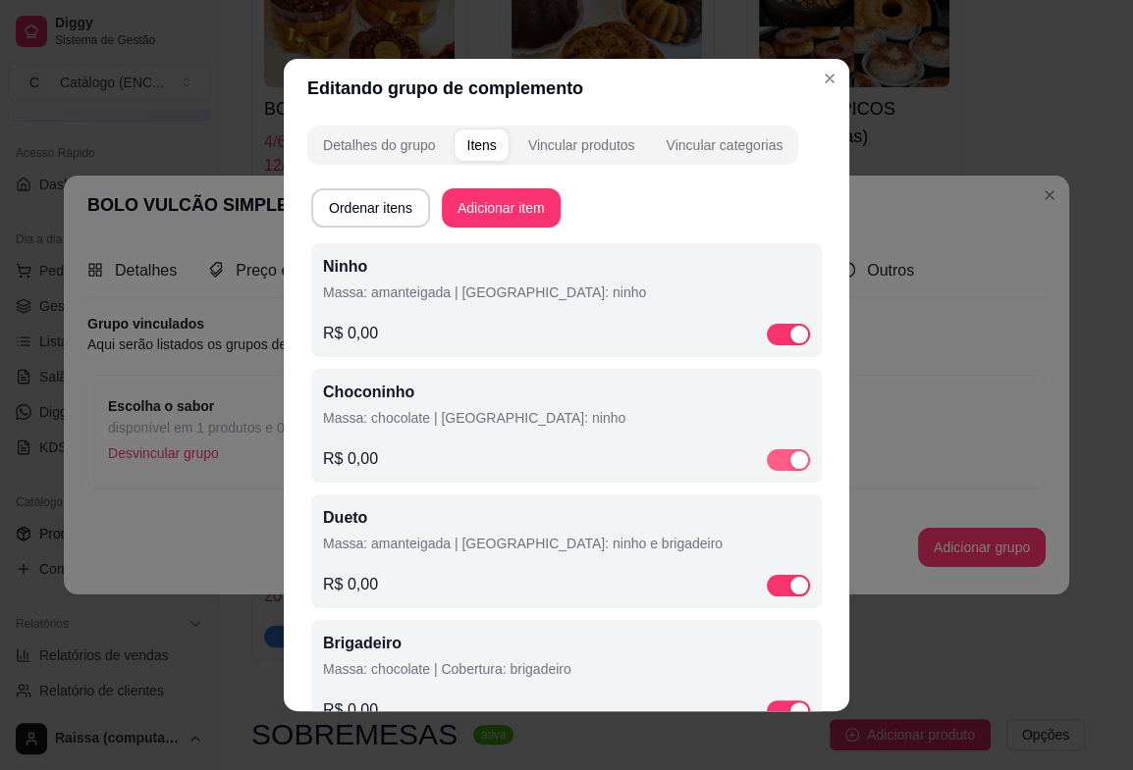
click at [790, 460] on div "button" at bounding box center [799, 460] width 18 height 18
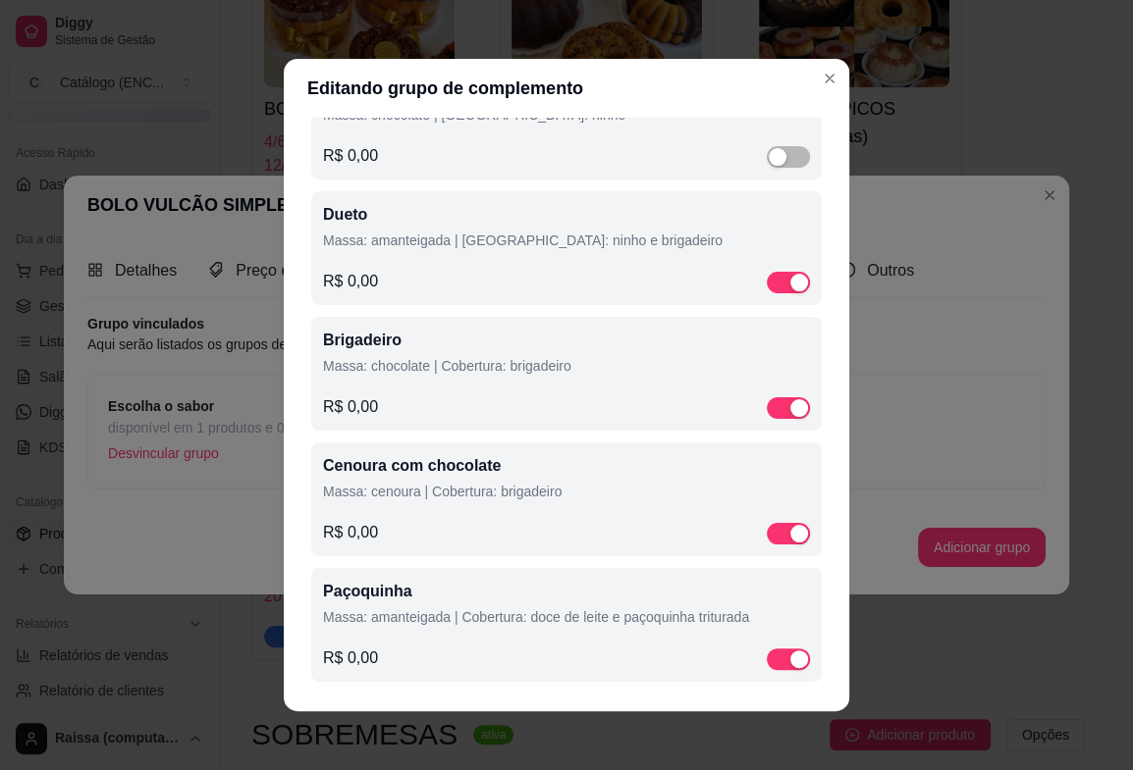
scroll to position [309, 0]
click at [403, 618] on p "Massa: amanteigada | Cobertura: doce de leite e paçoquinha triturada" at bounding box center [566, 616] width 487 height 20
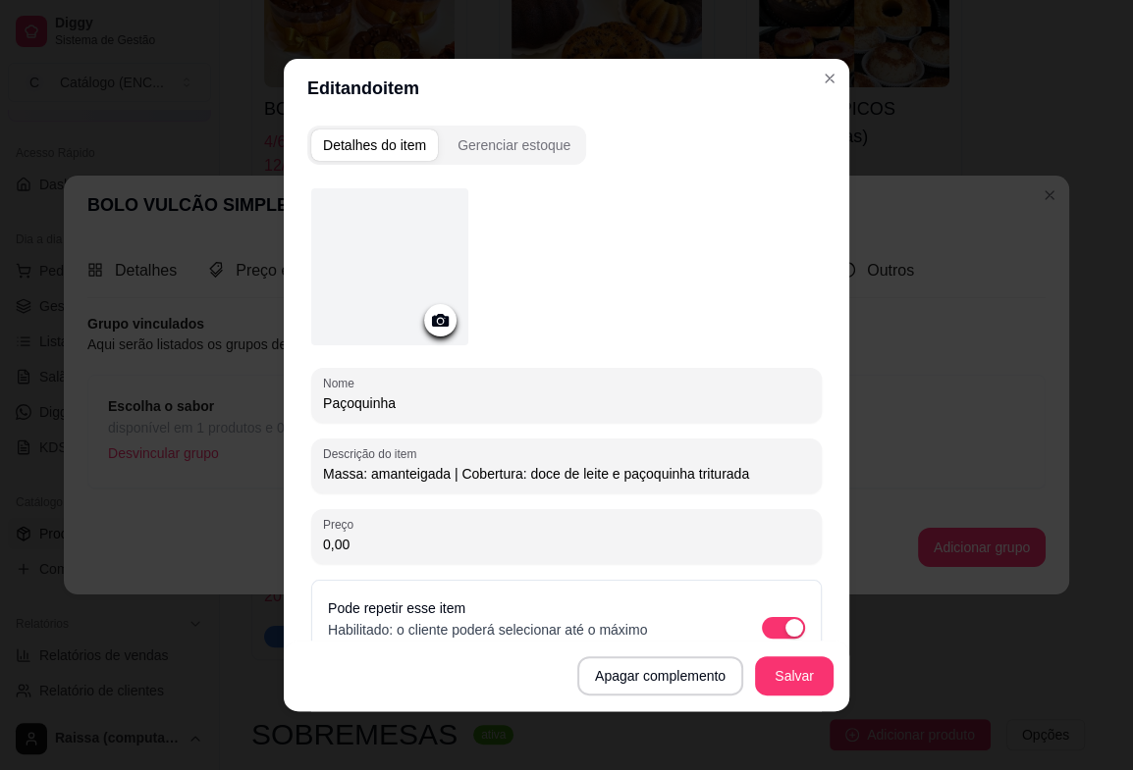
drag, startPoint x: 403, startPoint y: 411, endPoint x: 198, endPoint y: 465, distance: 212.1
click at [198, 465] on div "Editando item Detalhes do item Gerenciar estoque Nome Paçoquinha Descrição do i…" at bounding box center [566, 385] width 1133 height 770
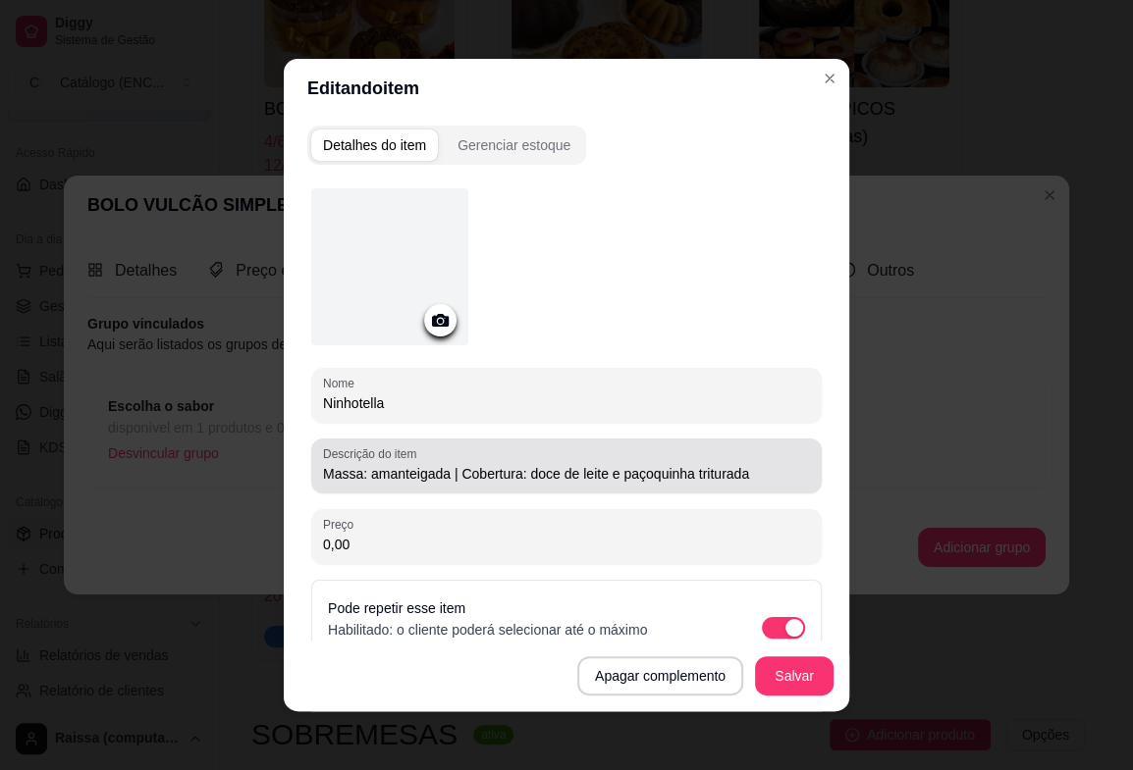
type input "Ninhotella"
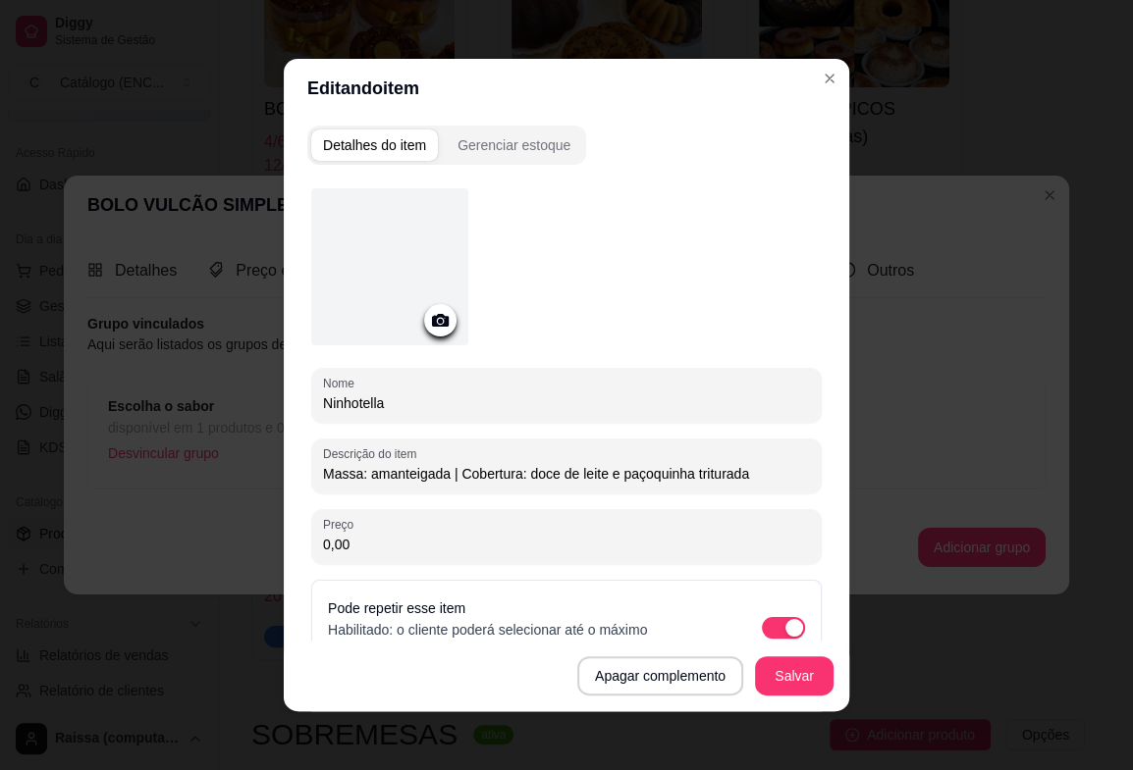
click at [401, 477] on input "Massa: amanteigada | Cobertura: doce de leite e paçoquinha triturada" at bounding box center [566, 474] width 487 height 20
drag, startPoint x: 482, startPoint y: 475, endPoint x: 808, endPoint y: 480, distance: 325.9
click at [808, 480] on div "Detalhes do item Gerenciar estoque Nome Ninhotella Descrição do item Massa: bra…" at bounding box center [566, 415] width 565 height 594
type input "Massa: branca | Cobertura: ninho com nutella"
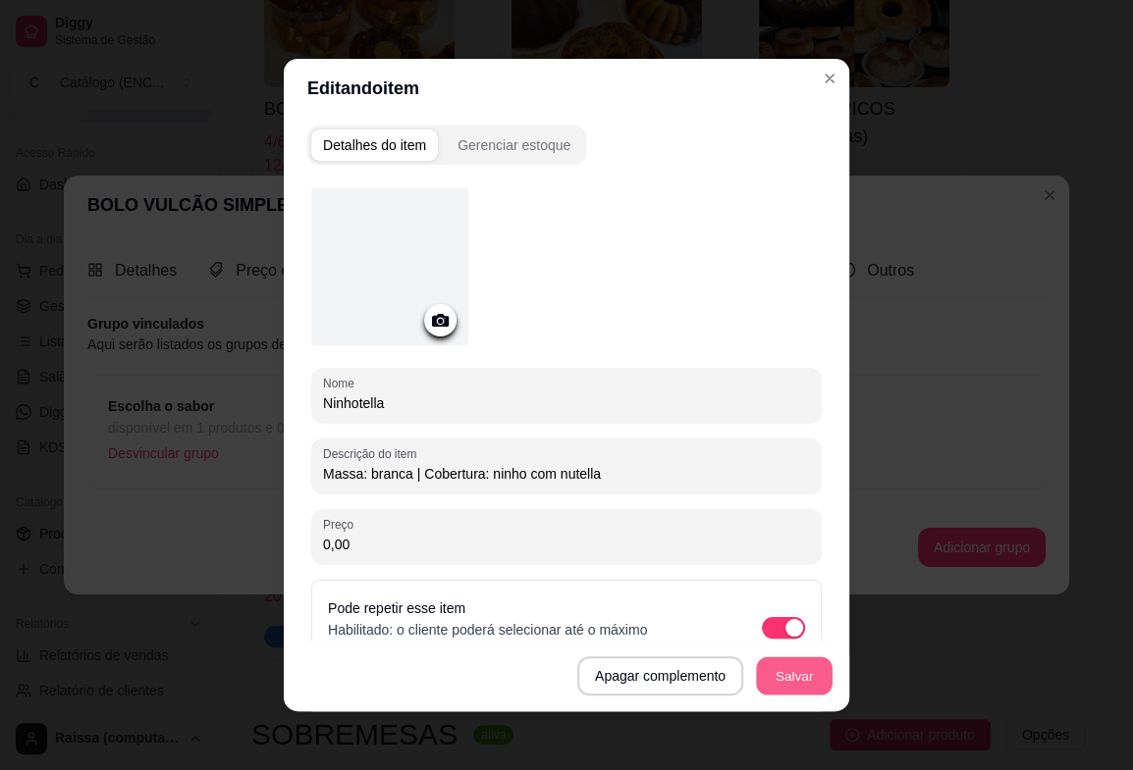
click at [756, 682] on button "Salvar" at bounding box center [794, 677] width 77 height 38
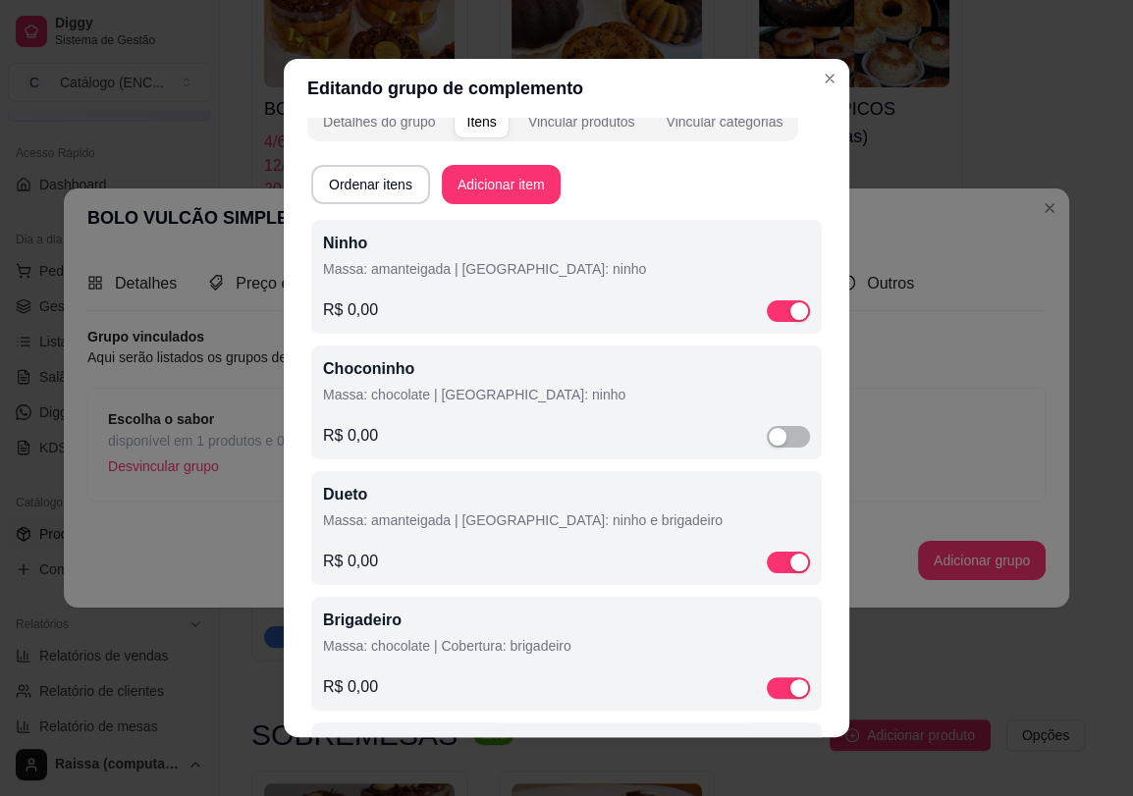
scroll to position [0, 0]
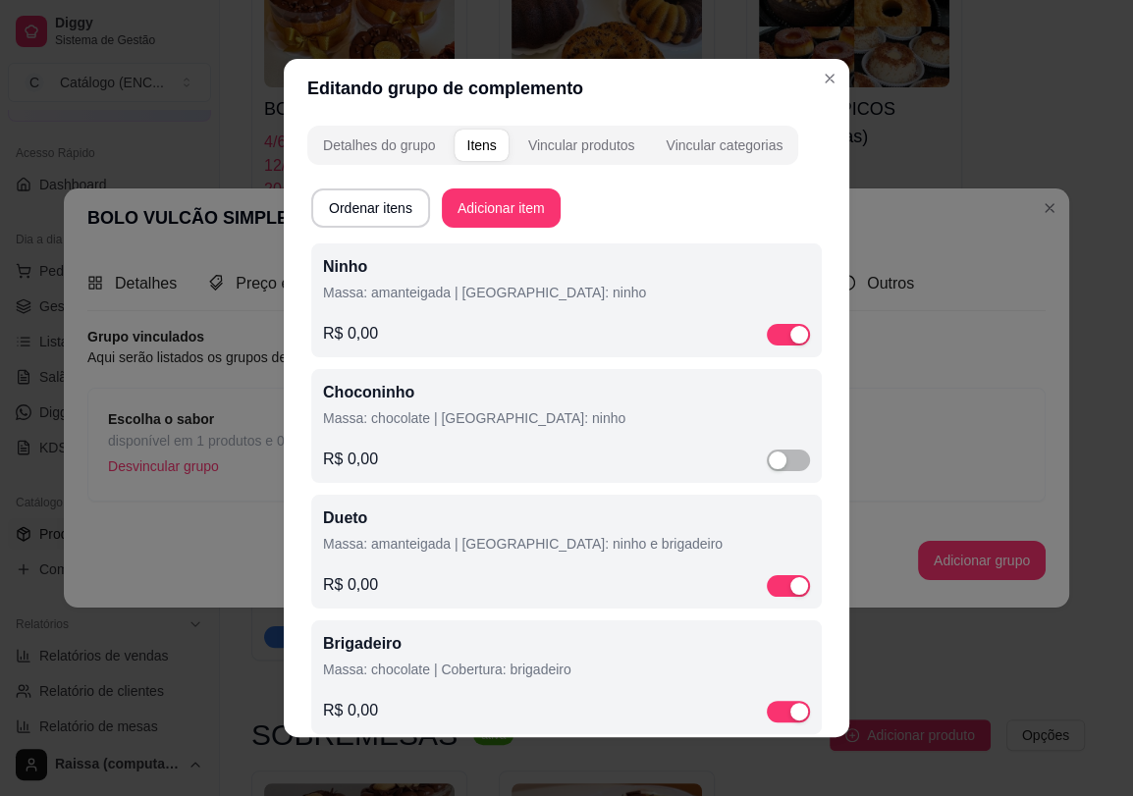
click at [414, 445] on div "Choconinho Massa: chocolate | Cobertura: ninho R$ 0,00" at bounding box center [566, 426] width 487 height 90
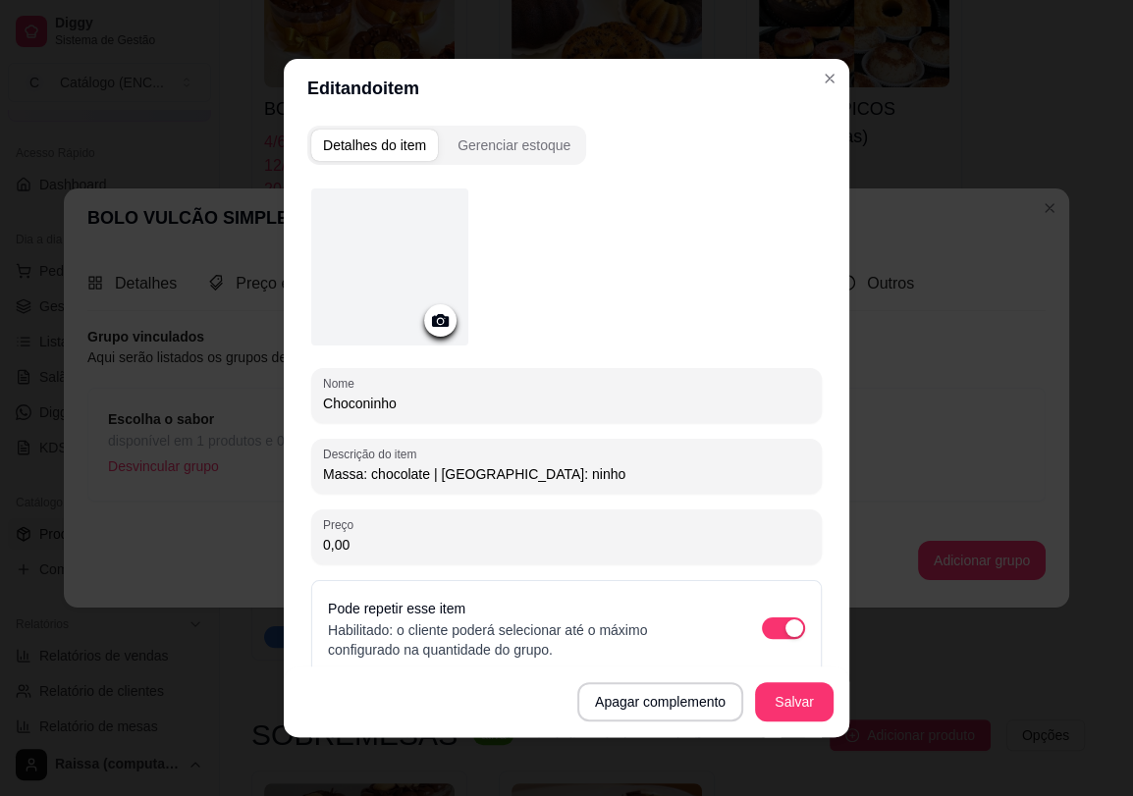
drag, startPoint x: 407, startPoint y: 396, endPoint x: 141, endPoint y: 418, distance: 266.9
click at [141, 418] on div "Editando item Detalhes do item Gerenciar estoque Nome Choconinho Descrição do i…" at bounding box center [566, 398] width 1133 height 796
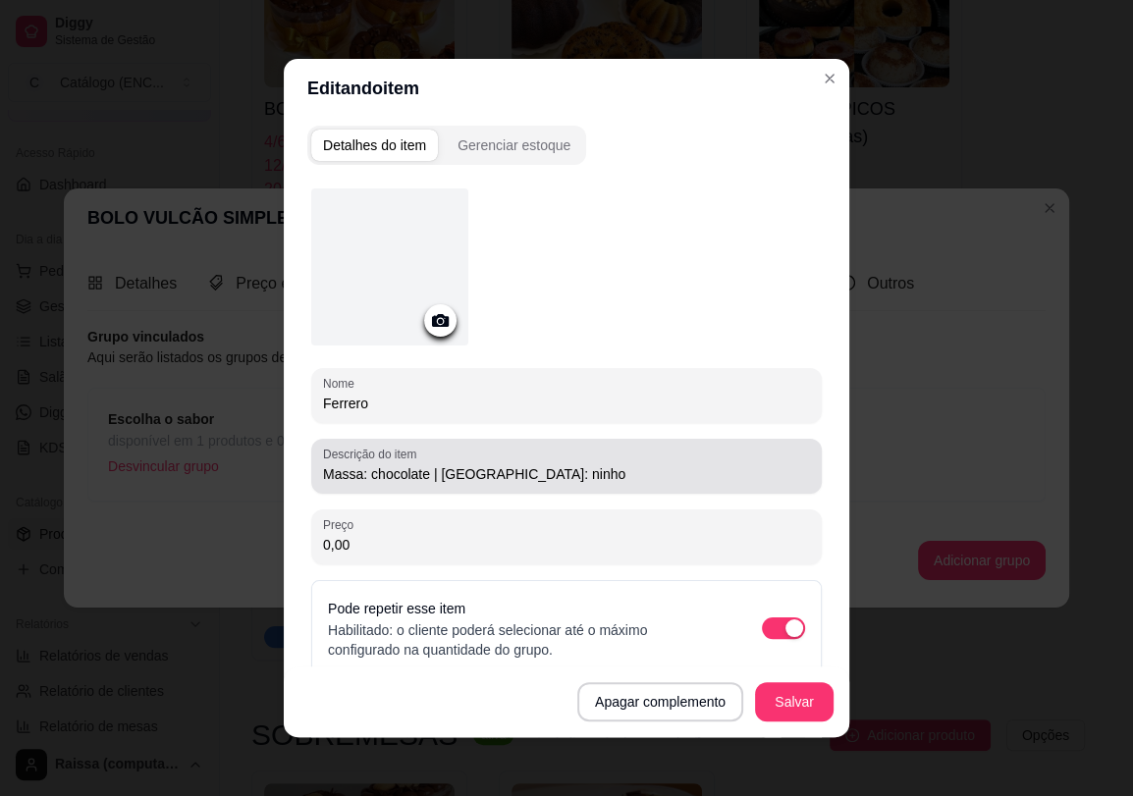
type input "Ferrero"
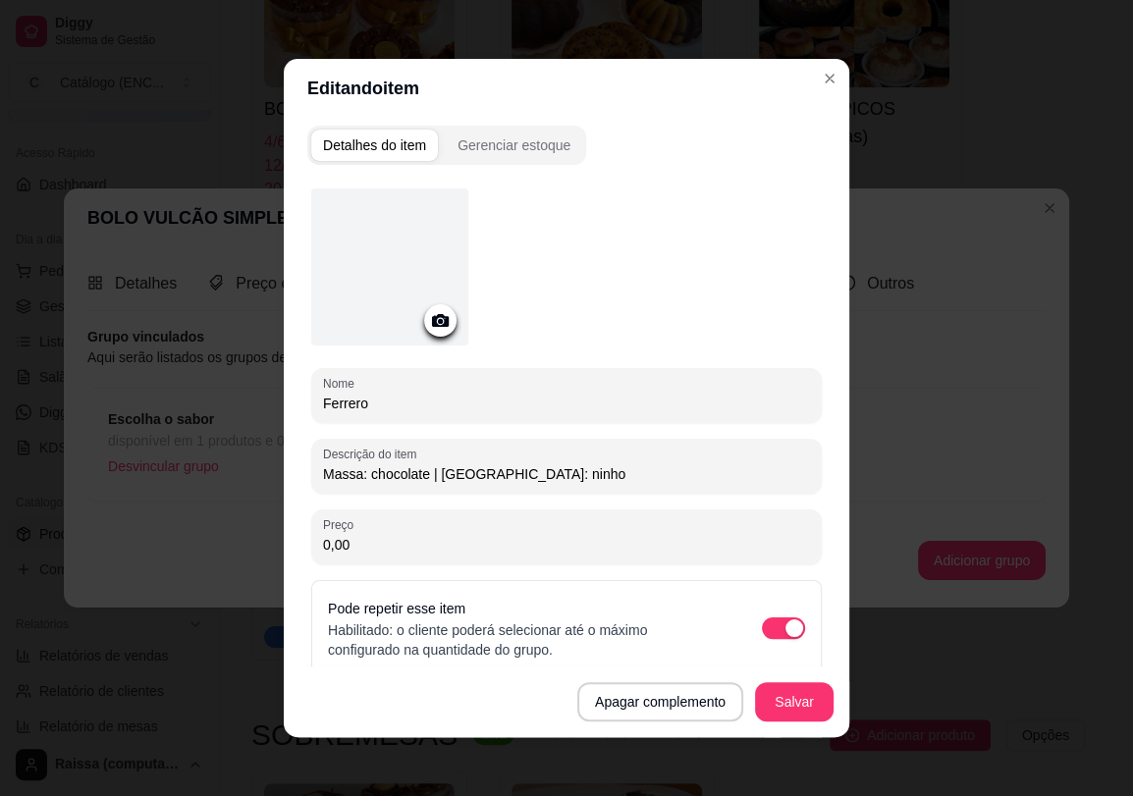
click at [377, 472] on input "Massa: chocolate | [GEOGRAPHIC_DATA]: ninho" at bounding box center [566, 474] width 487 height 20
click at [512, 473] on input "Massa: chocolate | [GEOGRAPHIC_DATA]: ninho" at bounding box center [566, 474] width 487 height 20
type input "Massa: chocolate | Cobertura: brigadeiro com amendoim"
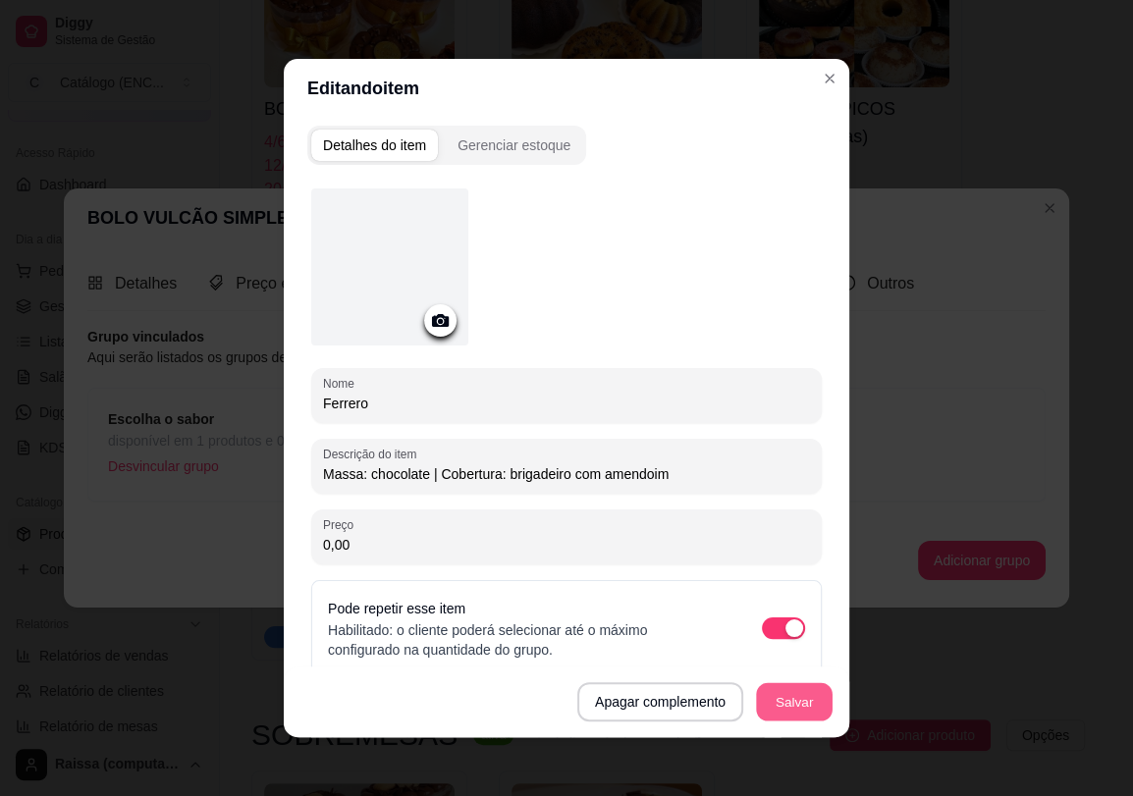
click at [777, 709] on button "Salvar" at bounding box center [794, 702] width 77 height 38
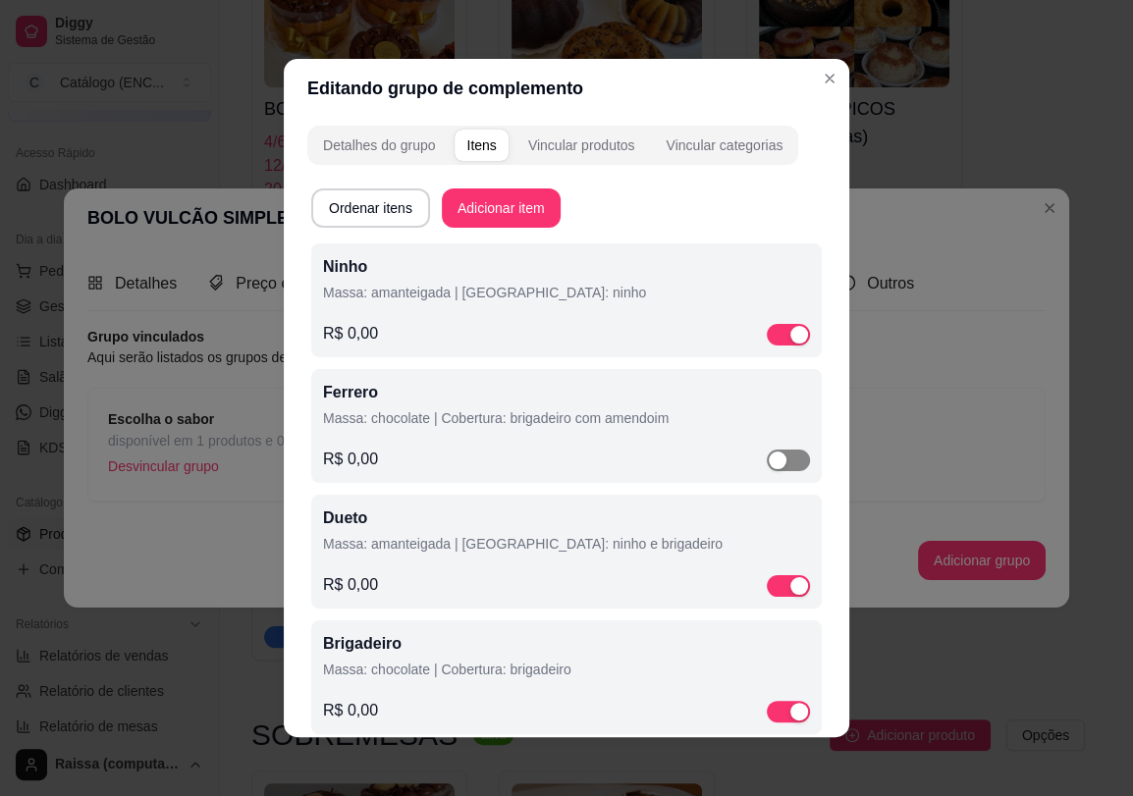
click at [775, 464] on span "button" at bounding box center [787, 460] width 43 height 22
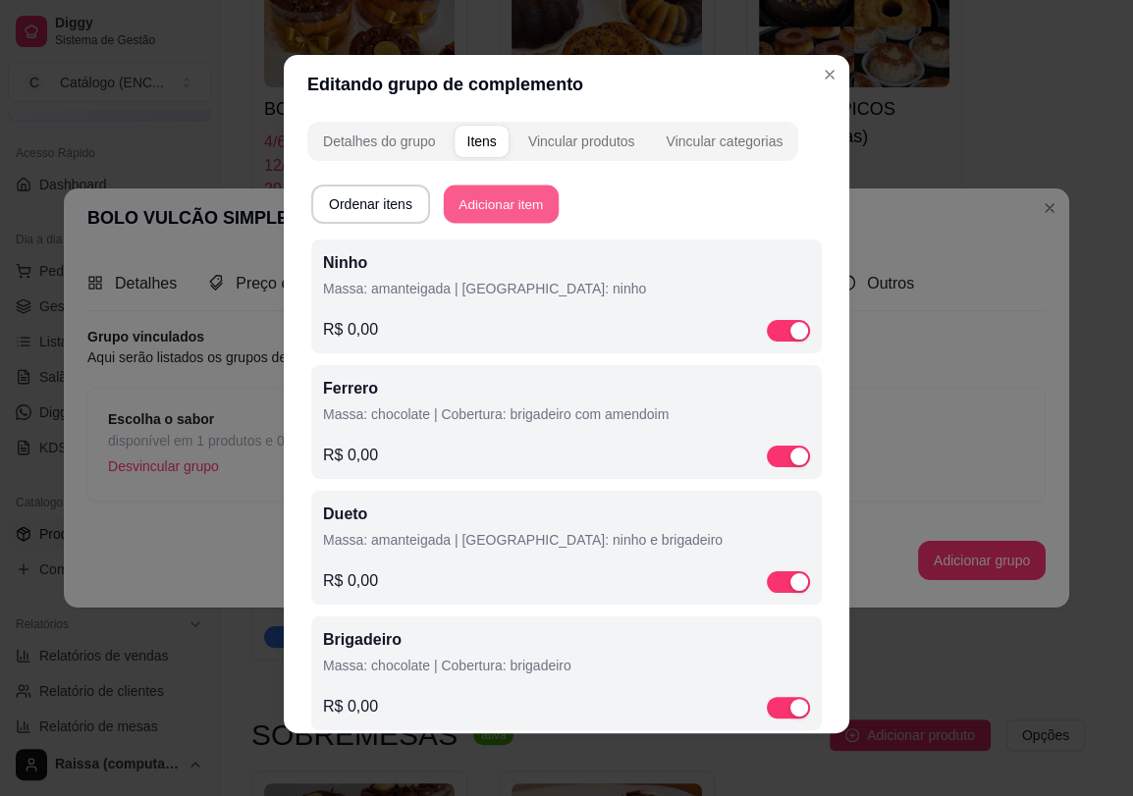
click at [502, 208] on button "Adicionar item" at bounding box center [501, 204] width 115 height 38
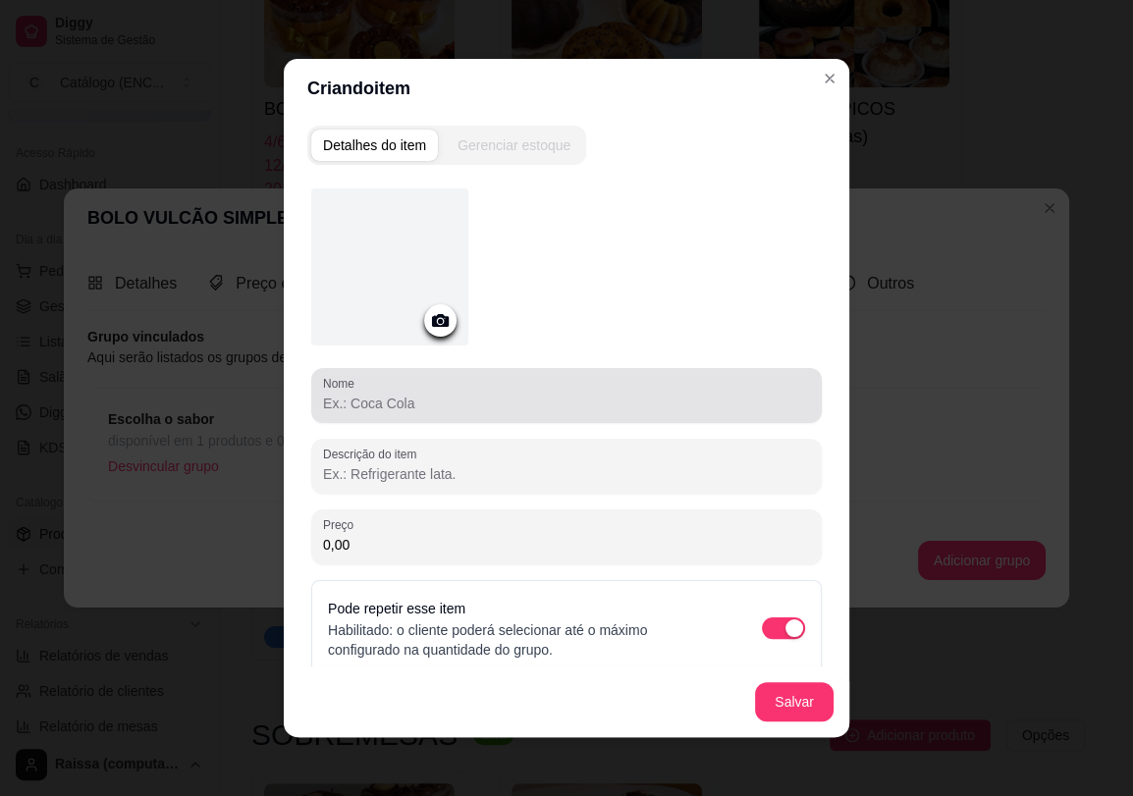
click at [415, 417] on div "Nome" at bounding box center [566, 395] width 510 height 55
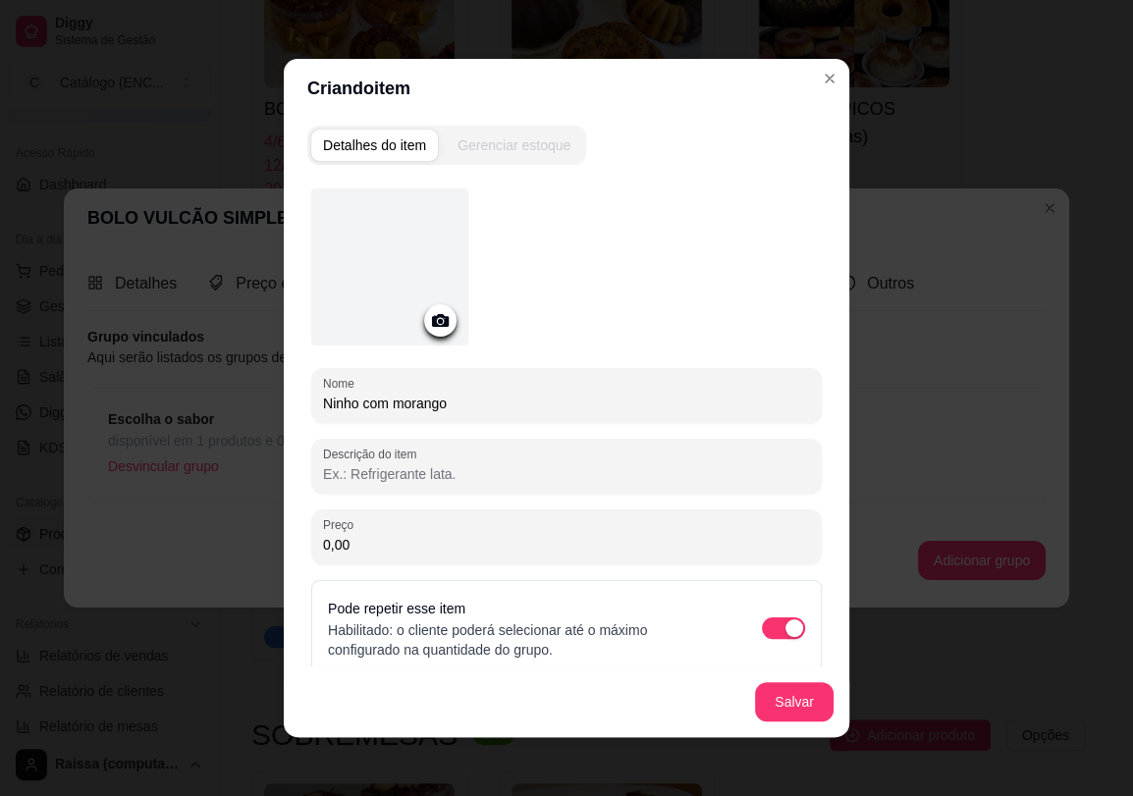
click at [397, 396] on input "Ninho com morango" at bounding box center [566, 404] width 487 height 20
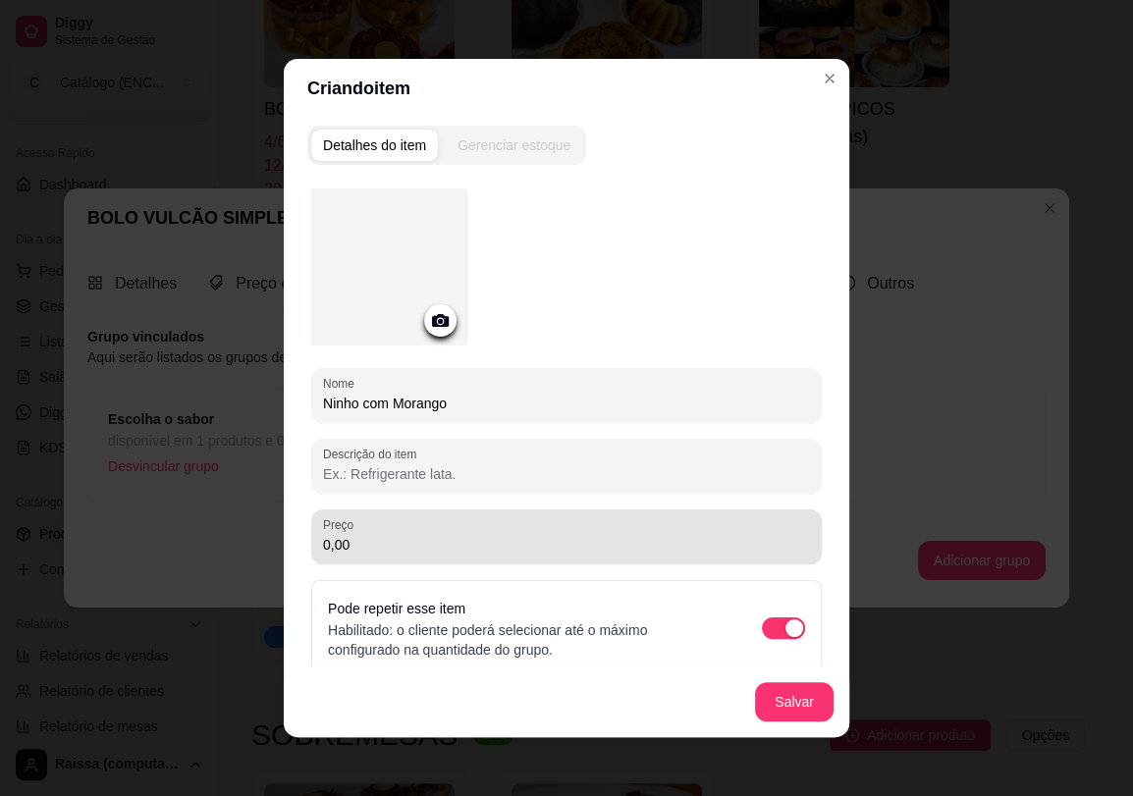
type input "Ninho com Morango"
click at [377, 542] on input "0,00" at bounding box center [566, 545] width 487 height 20
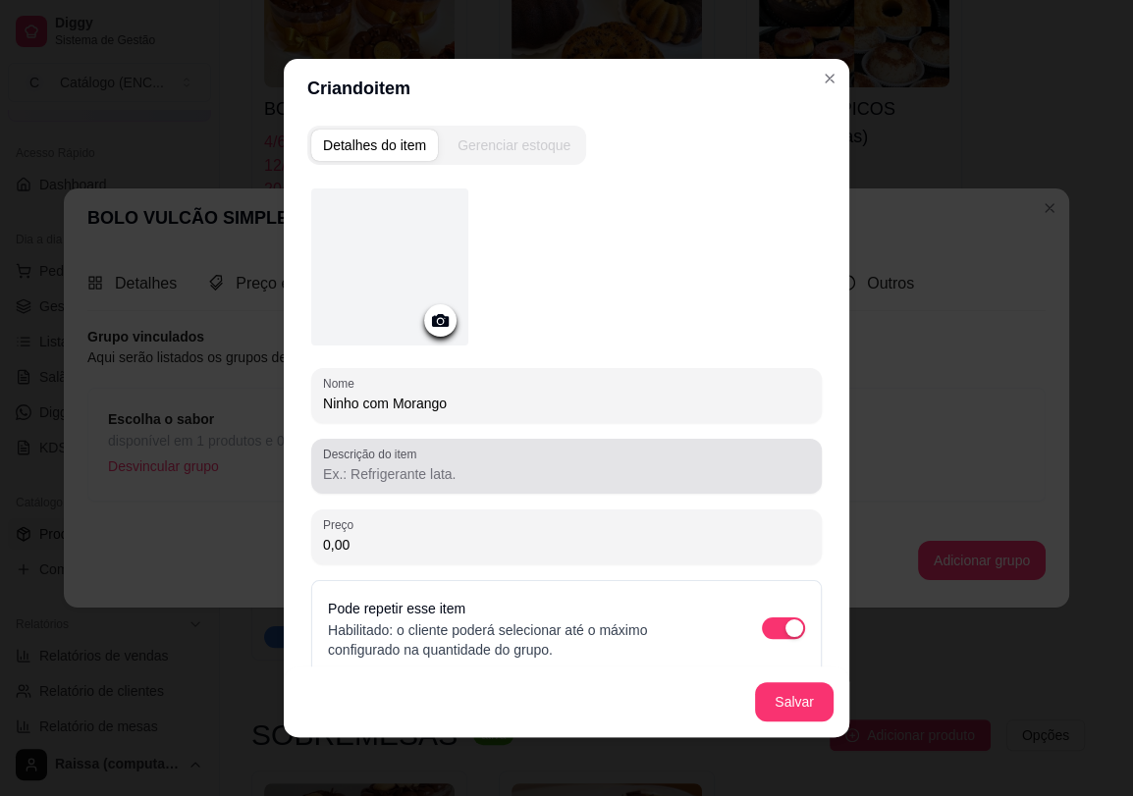
click at [435, 470] on input "Descrição do item" at bounding box center [566, 474] width 487 height 20
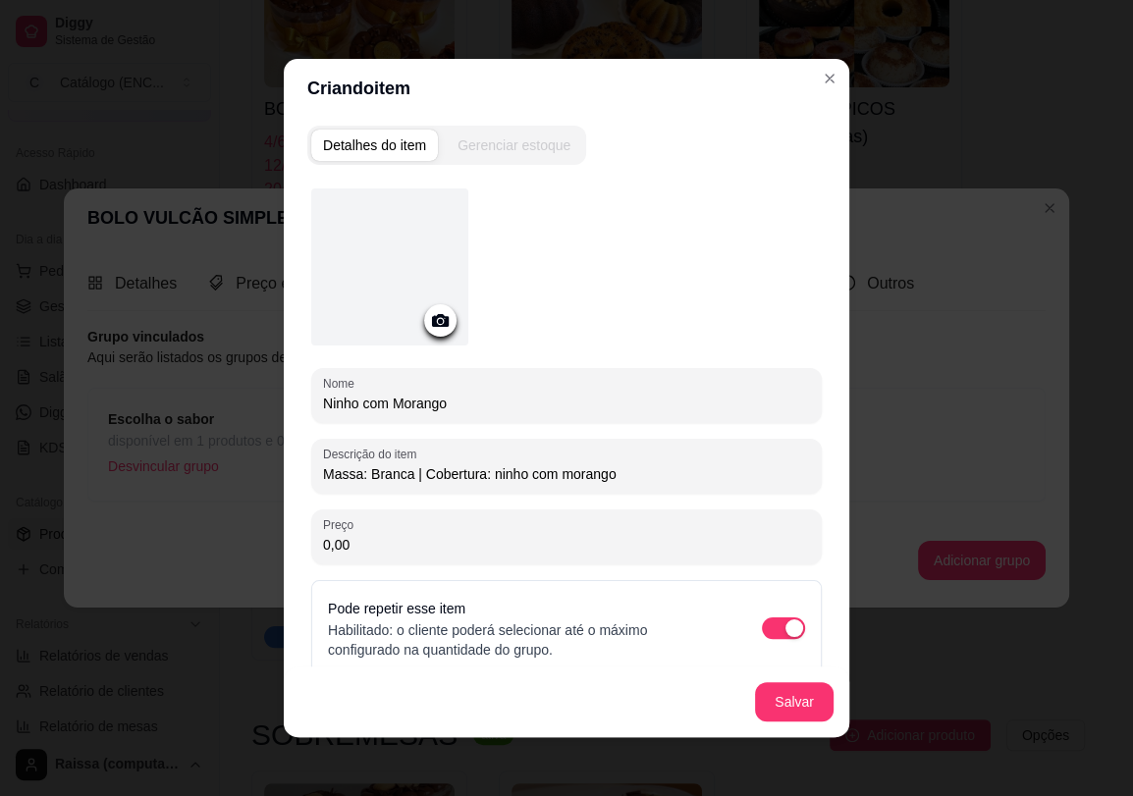
click at [357, 478] on input "Massa: Branca | Cobertura: ninho com morango" at bounding box center [566, 474] width 487 height 20
type input "Massa: branca | [GEOGRAPHIC_DATA]: ninho com morango"
click at [787, 685] on button "Salvar" at bounding box center [794, 702] width 77 height 38
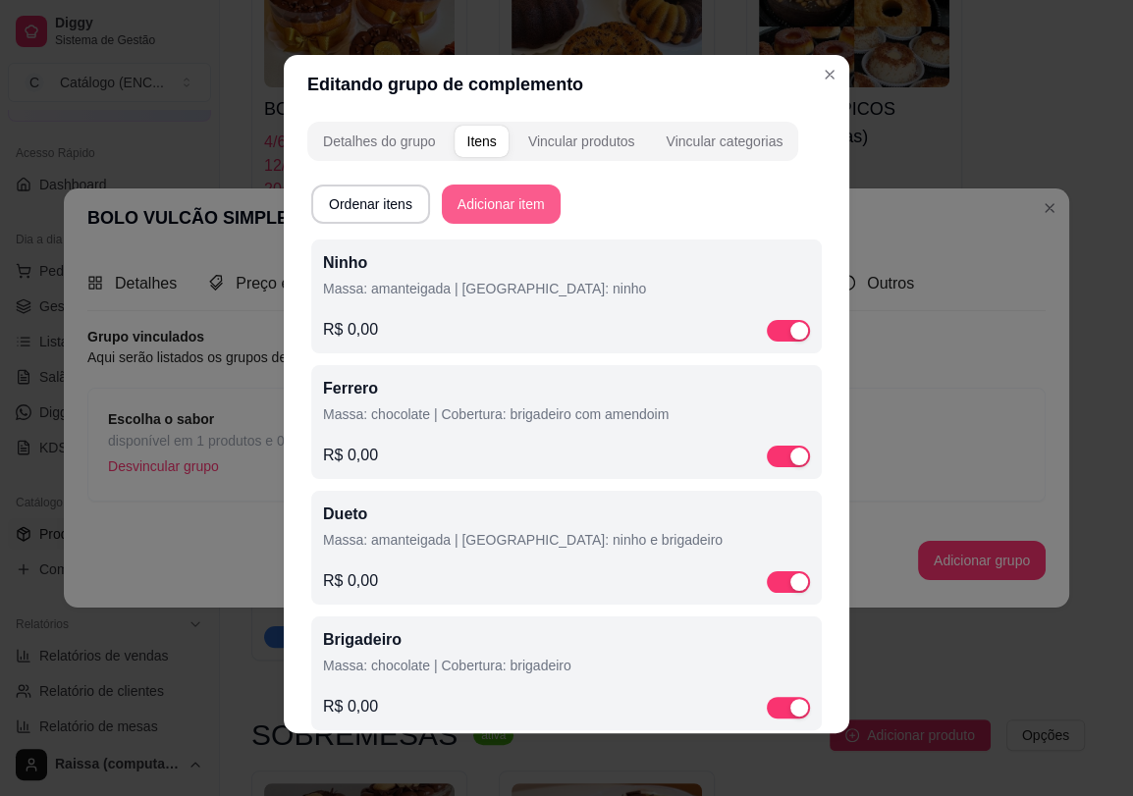
click at [502, 217] on button "Adicionar item" at bounding box center [501, 204] width 119 height 39
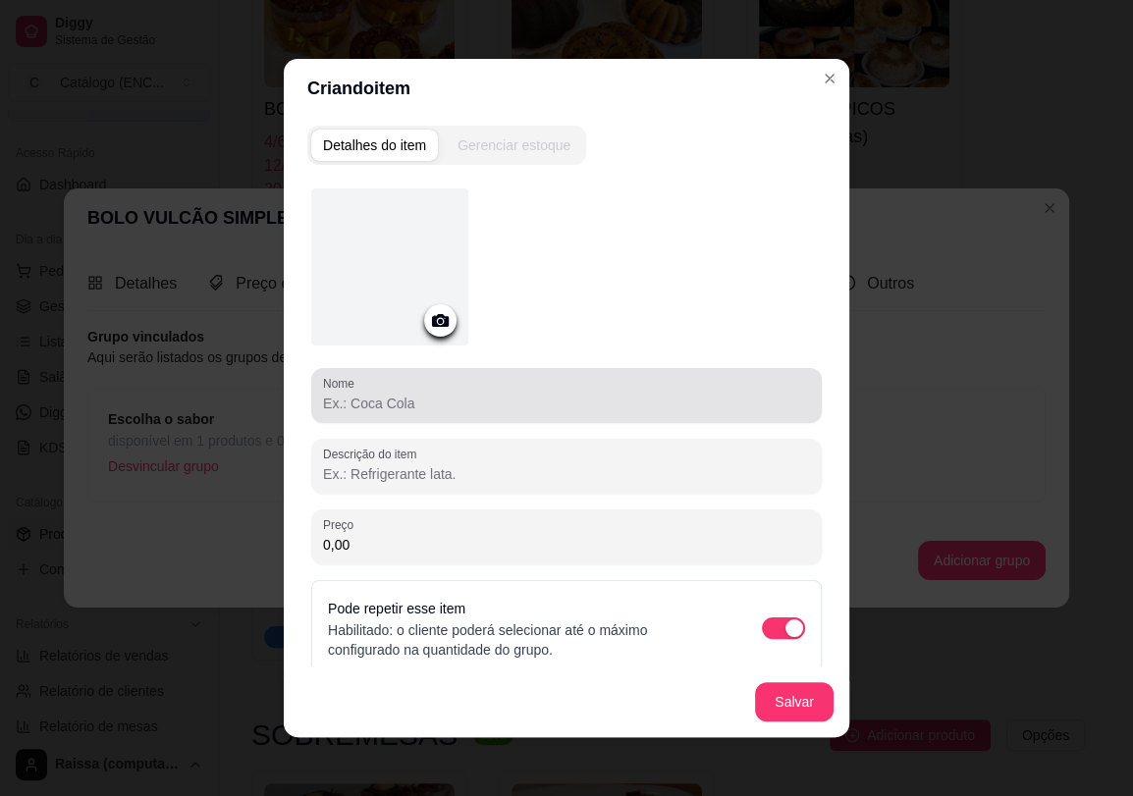
click at [474, 410] on input "Nome" at bounding box center [566, 404] width 487 height 20
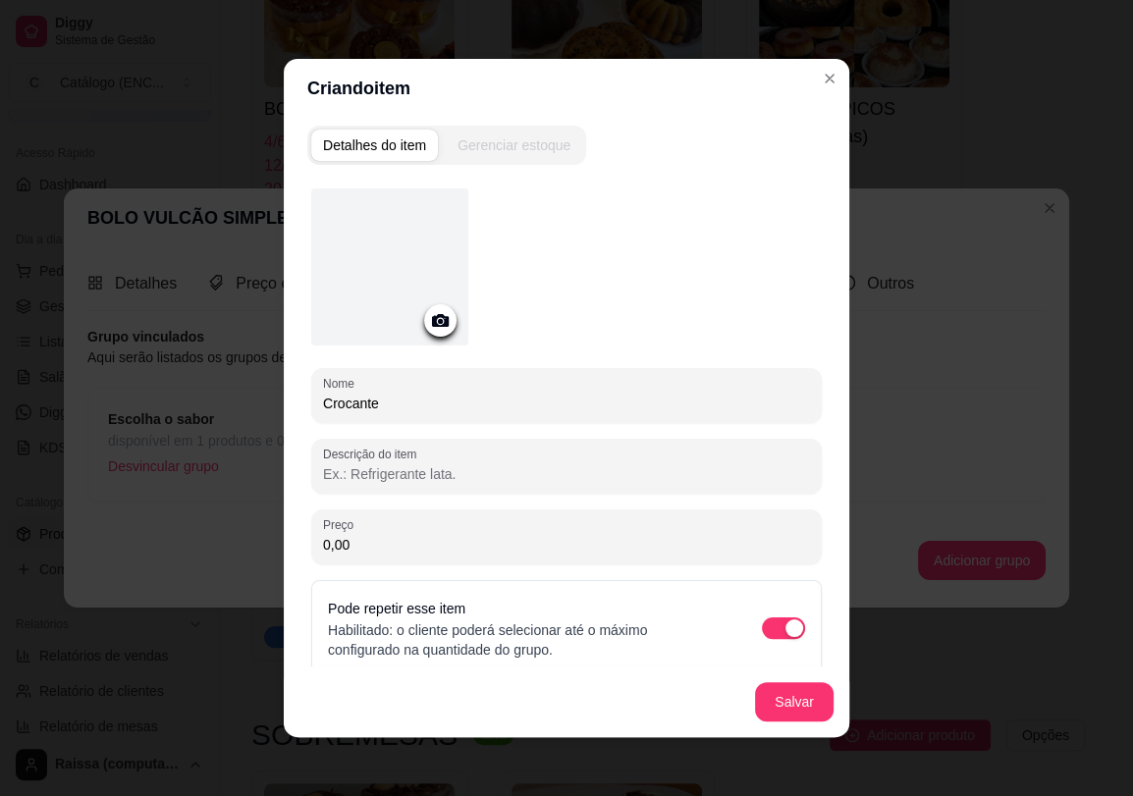
type input "Crocante"
click at [448, 495] on div "Nome Crocante Descrição do item Preço 0,00 Pode repetir esse item Habilitado: o…" at bounding box center [566, 432] width 510 height 488
click at [447, 477] on input "Descrição do item" at bounding box center [566, 474] width 487 height 20
type input "Massa: chocolate | Cobertura: chocolate com crocante"
click at [782, 686] on button "Salvar" at bounding box center [794, 701] width 79 height 39
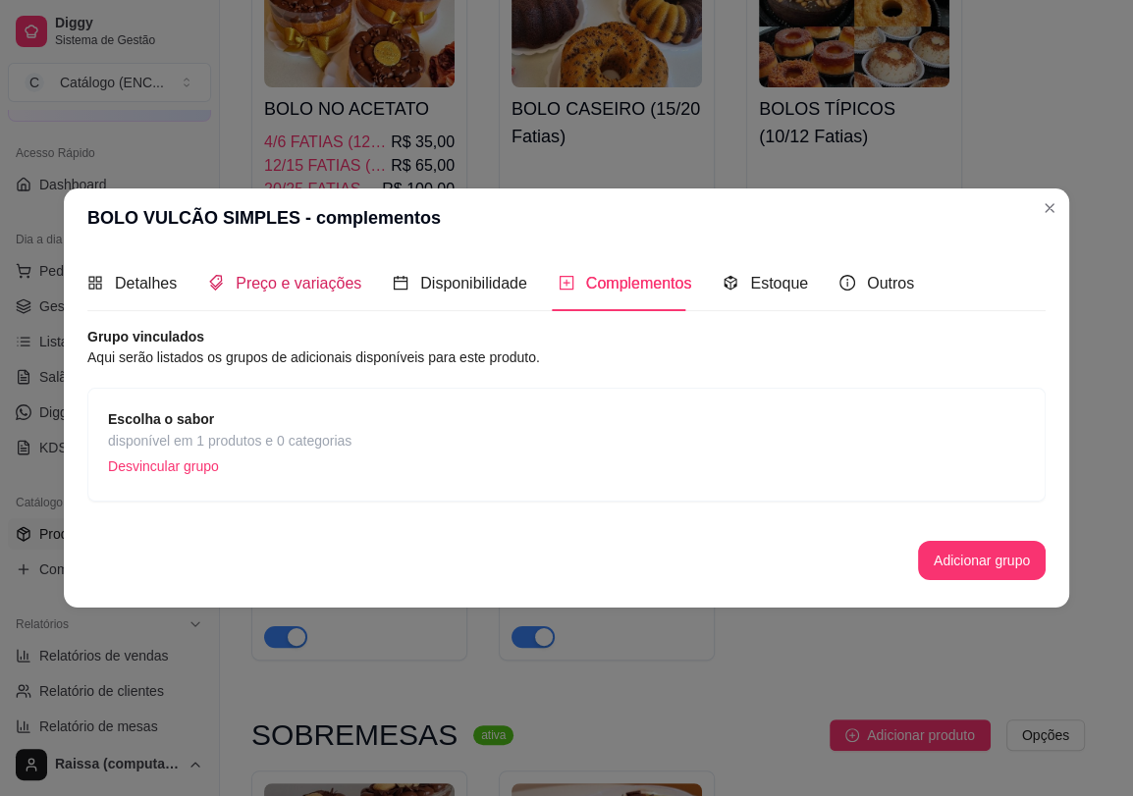
click at [257, 278] on span "Preço e variações" at bounding box center [299, 283] width 126 height 17
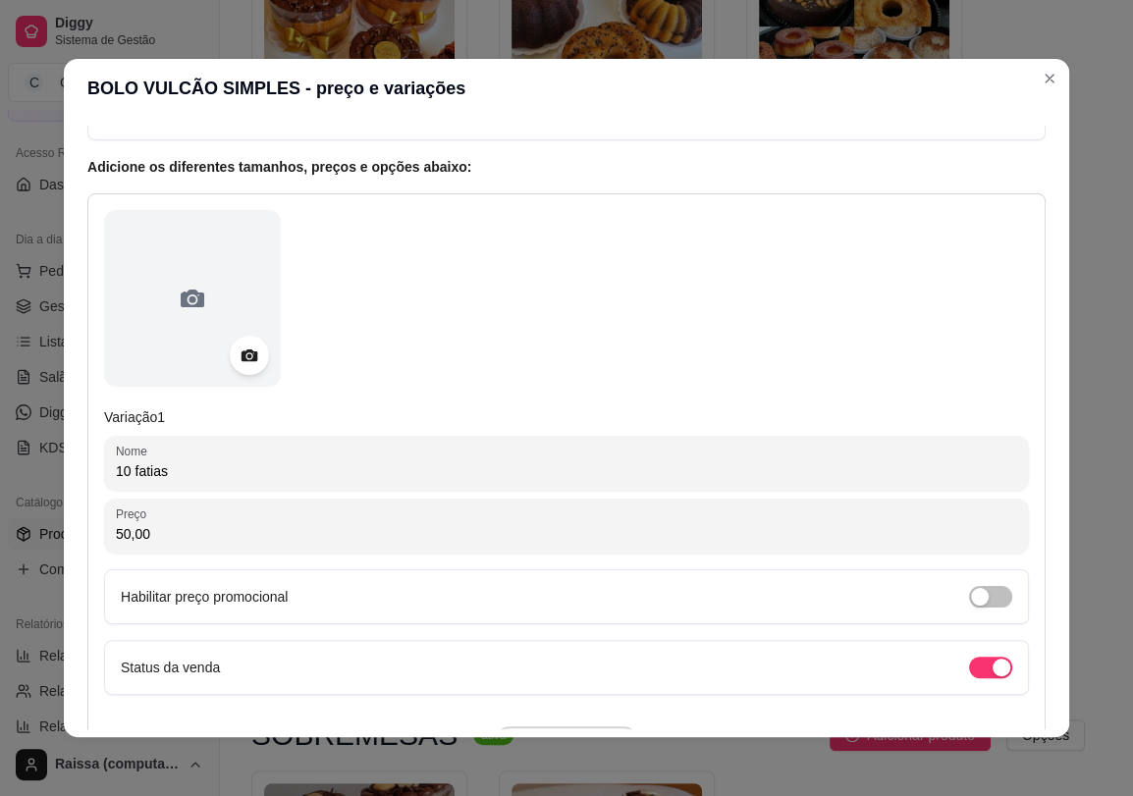
scroll to position [132, 0]
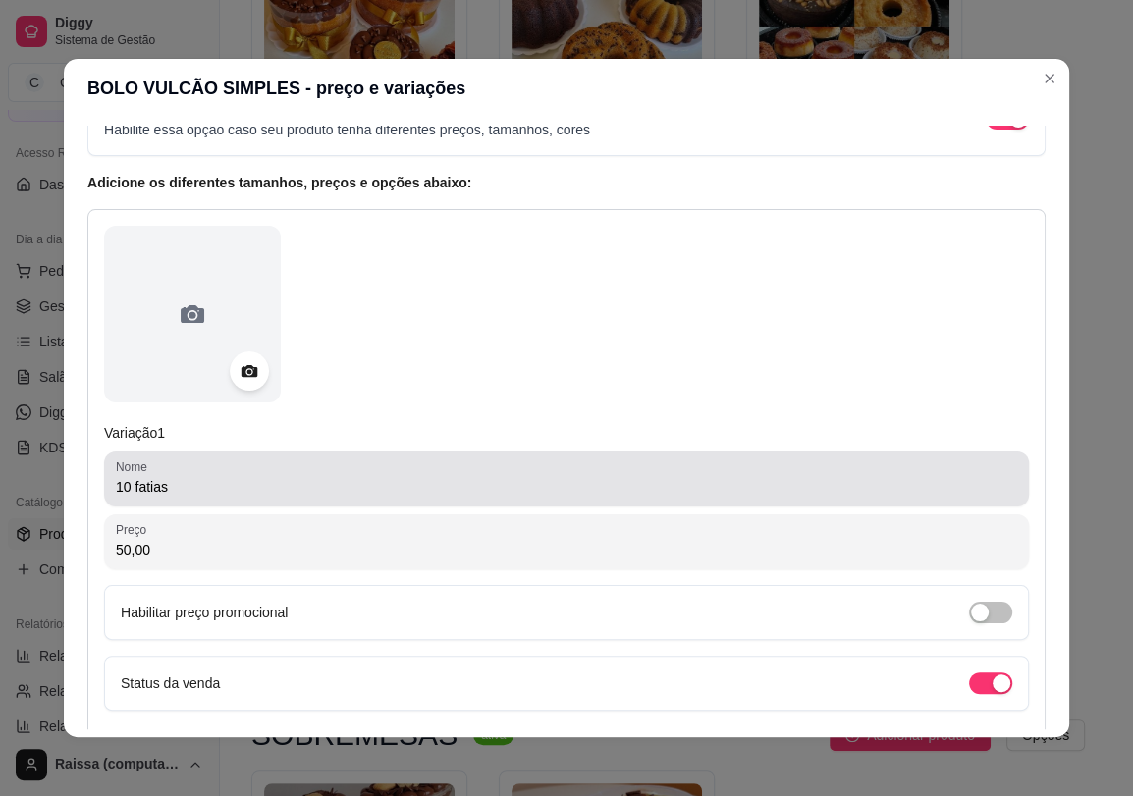
click at [142, 500] on div "Nome 10 fatias" at bounding box center [566, 478] width 925 height 55
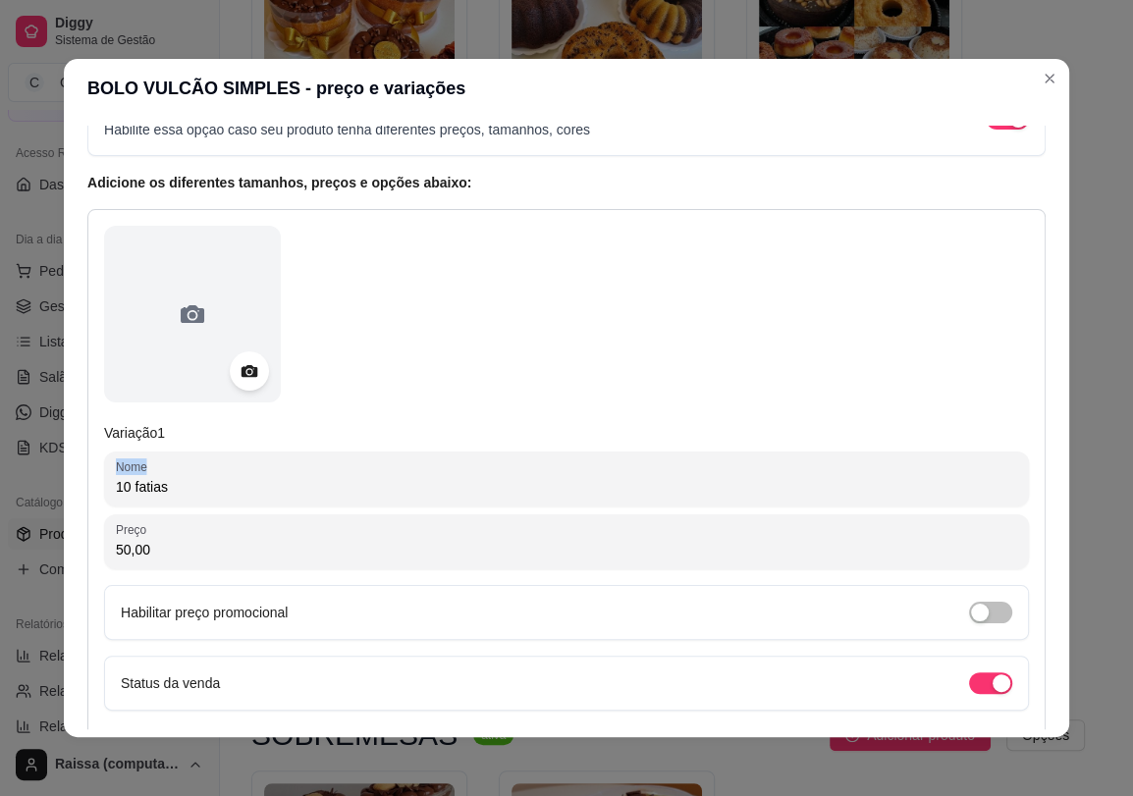
click at [142, 500] on div "Nome 10 fatias" at bounding box center [566, 478] width 925 height 55
click at [142, 495] on input "10 fatias" at bounding box center [566, 487] width 901 height 20
drag, startPoint x: 127, startPoint y: 493, endPoint x: 164, endPoint y: 508, distance: 40.5
click at [164, 508] on div "Variação 1 Nome 10 FATIAS (18cm) Preço 50,00 Habilitar preço promocional Status…" at bounding box center [566, 503] width 958 height 589
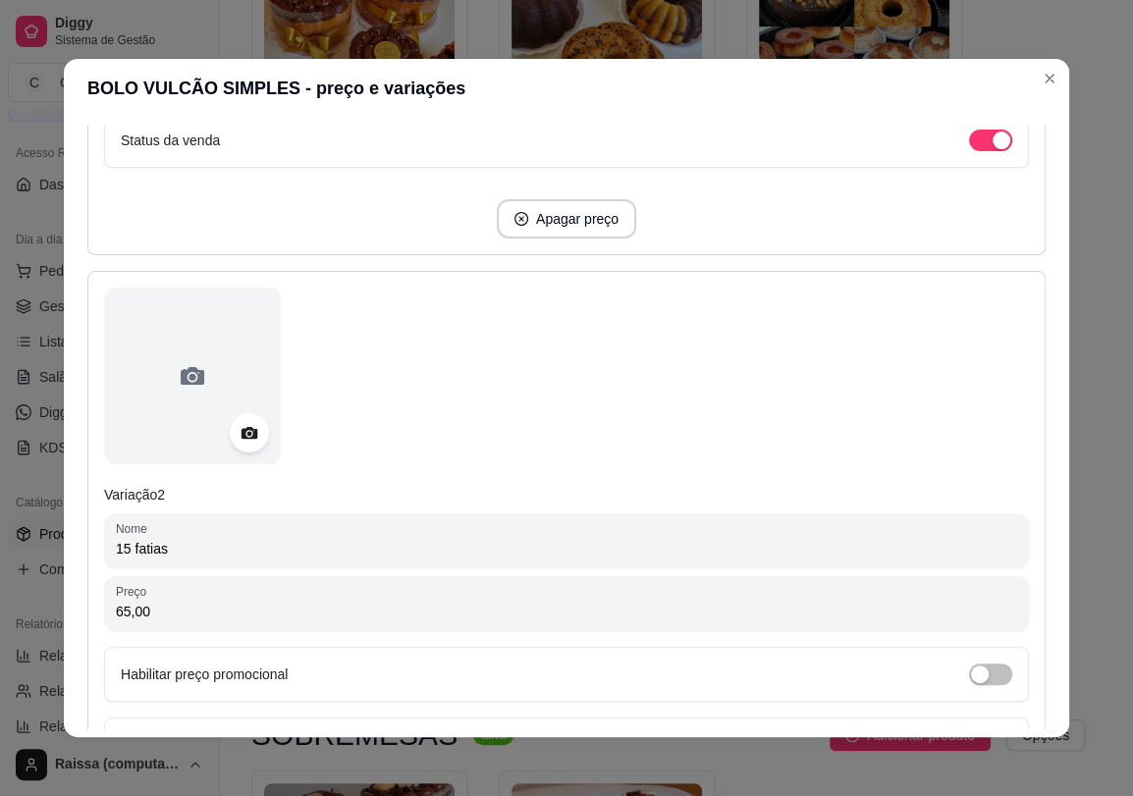
scroll to position [676, 0]
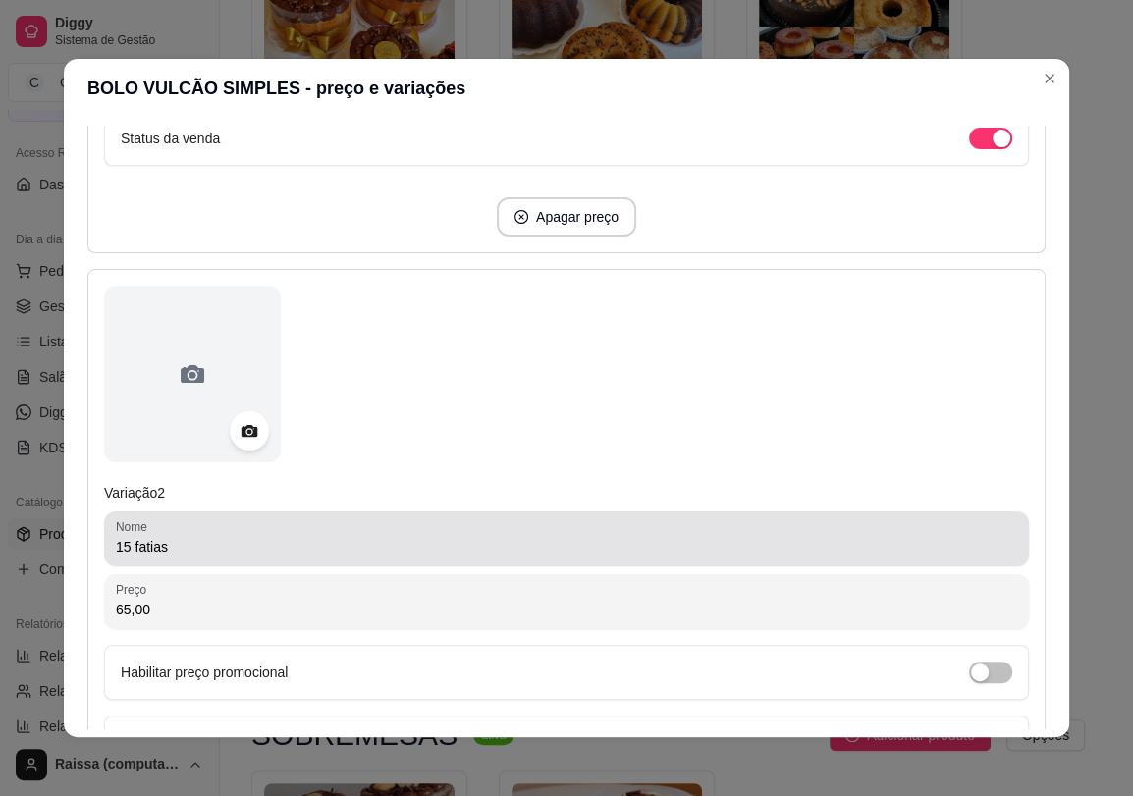
type input "10 FATIAS (18cm)"
click at [140, 544] on input "15 fatias" at bounding box center [566, 547] width 901 height 20
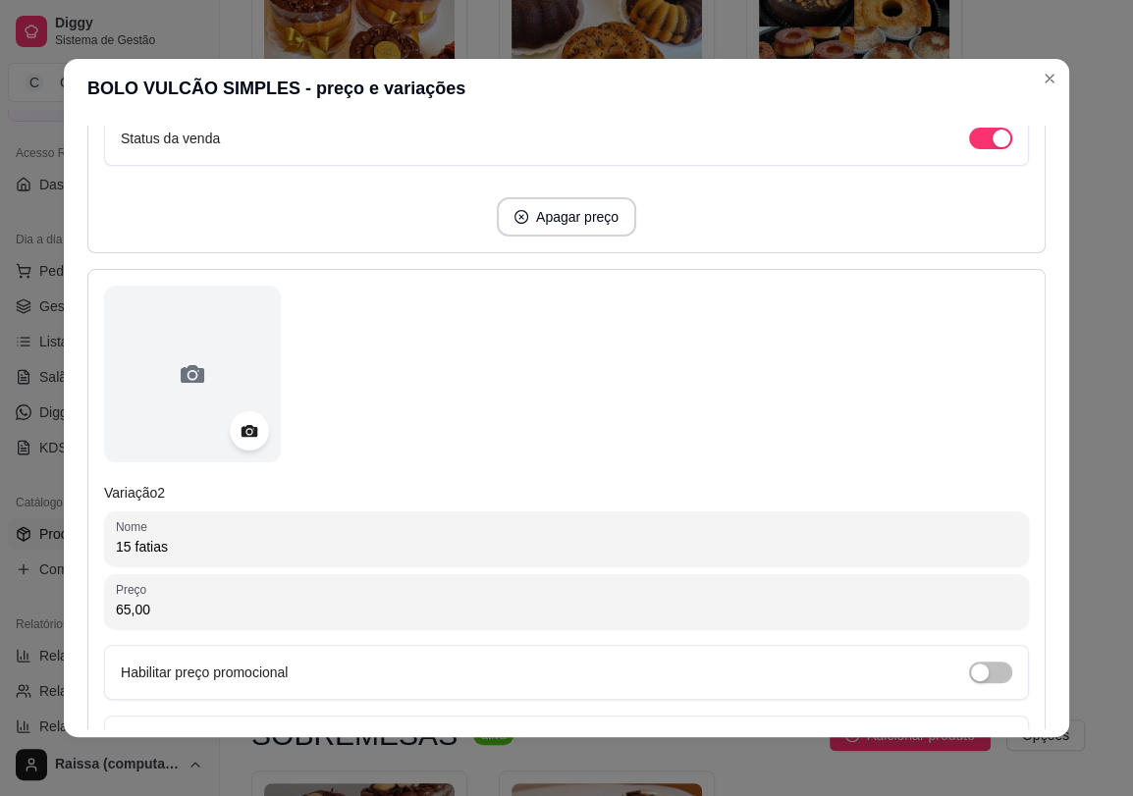
click at [140, 544] on input "15 fatias" at bounding box center [566, 547] width 901 height 20
paste input "FATIAS"
click at [202, 551] on input "15 FATIAS" at bounding box center [566, 547] width 901 height 20
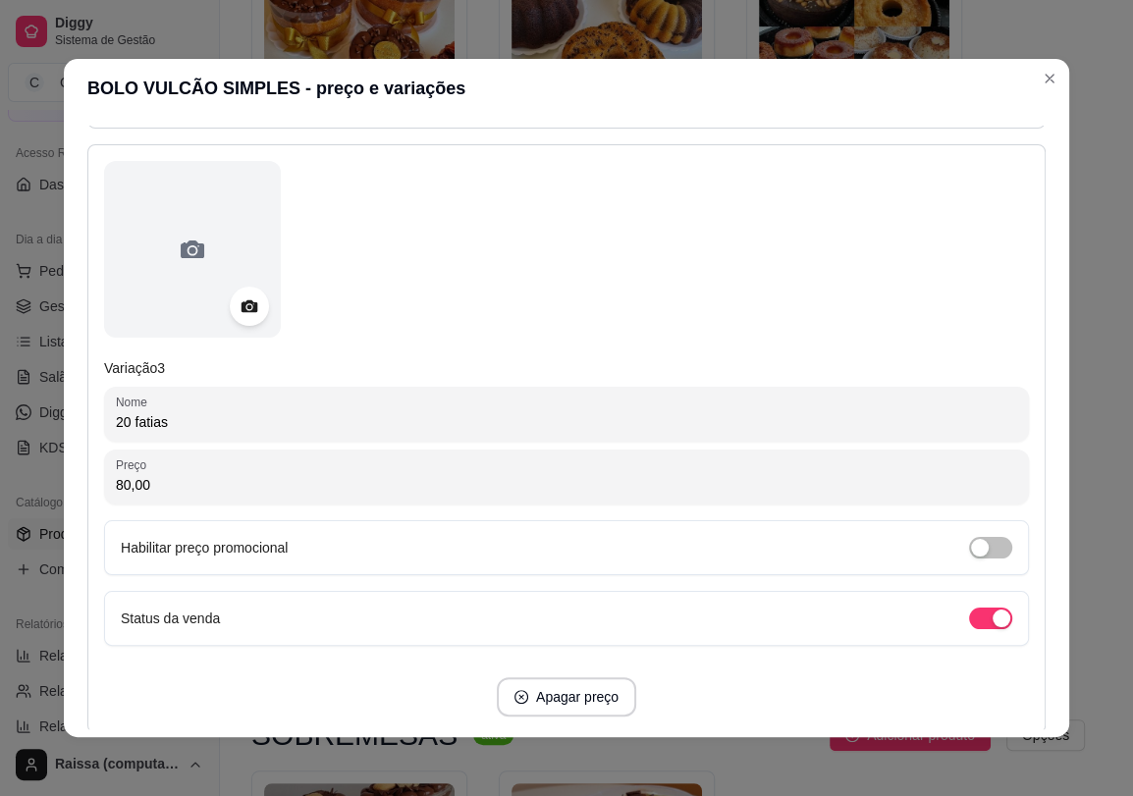
scroll to position [1440, 0]
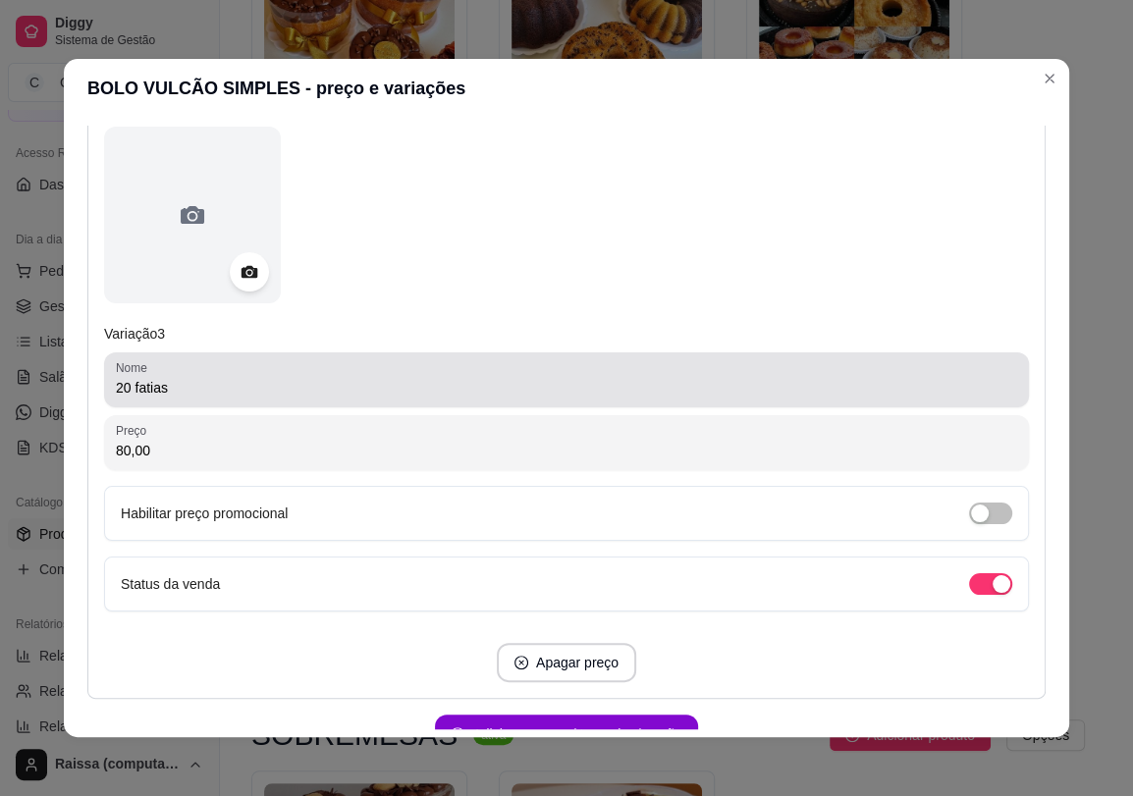
type input "15 FATIAS (20cm)"
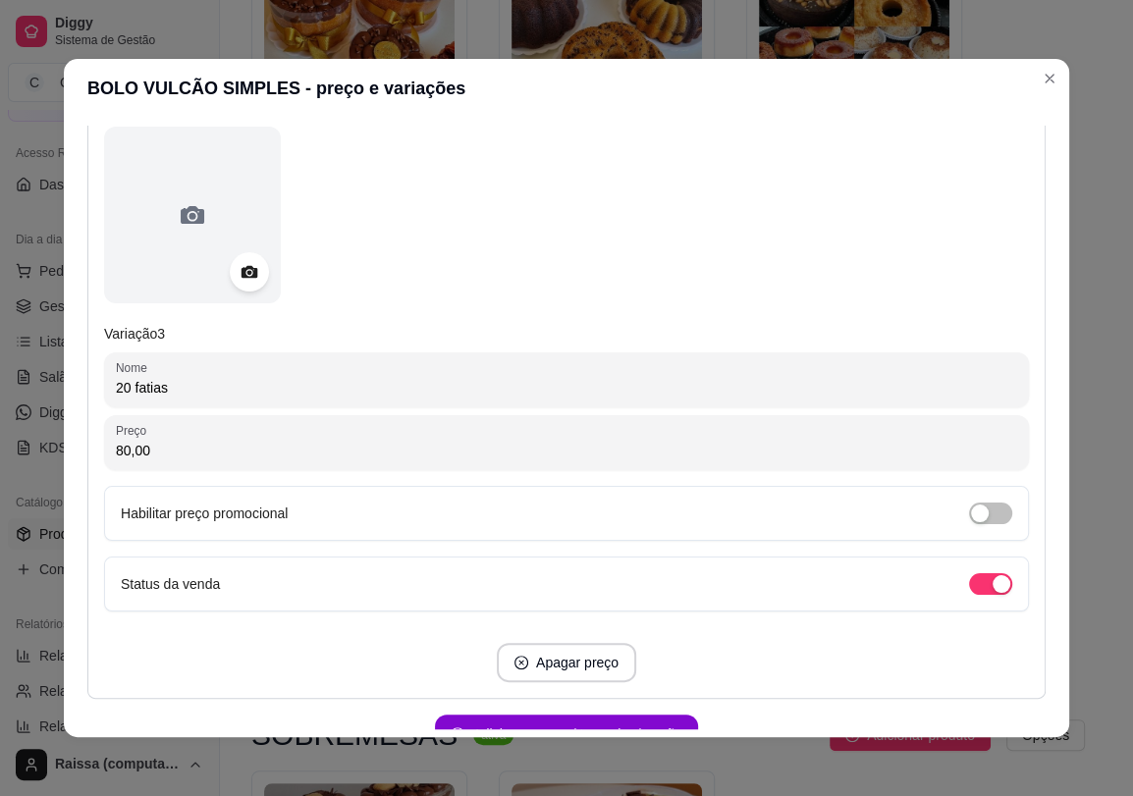
click at [149, 388] on input "20 fatias" at bounding box center [566, 388] width 901 height 20
paste input "FATIAS"
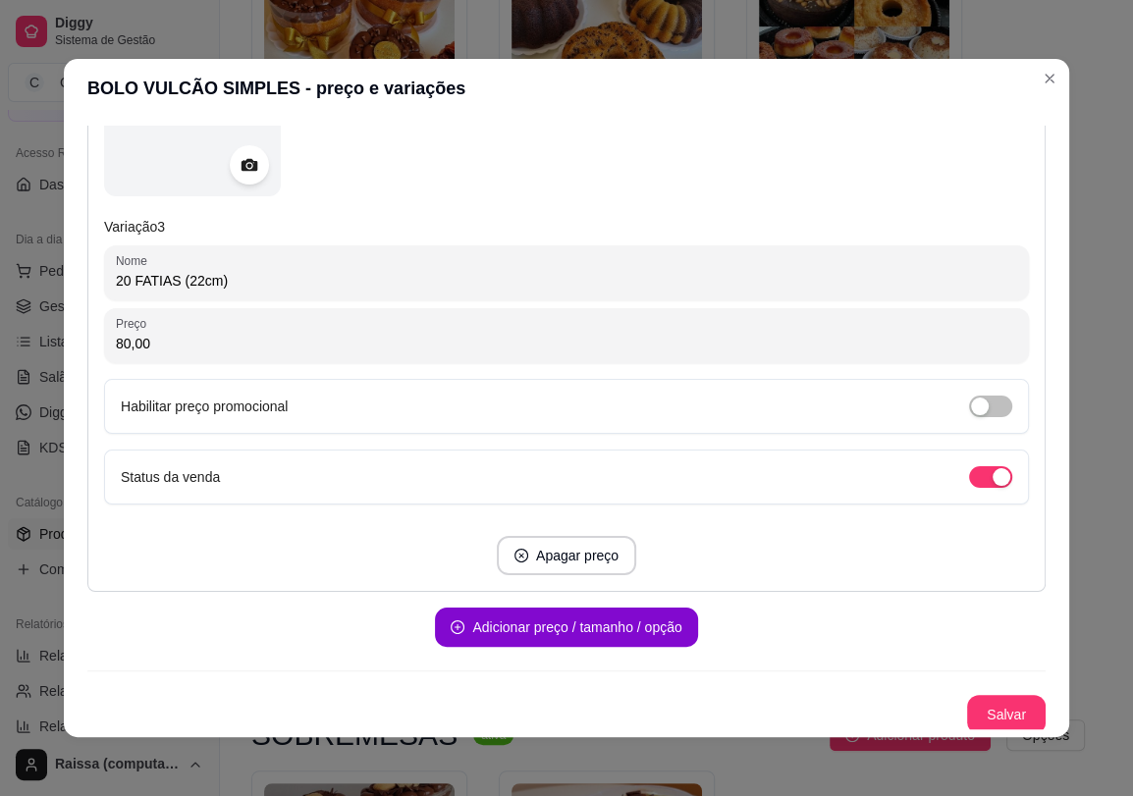
scroll to position [1549, 0]
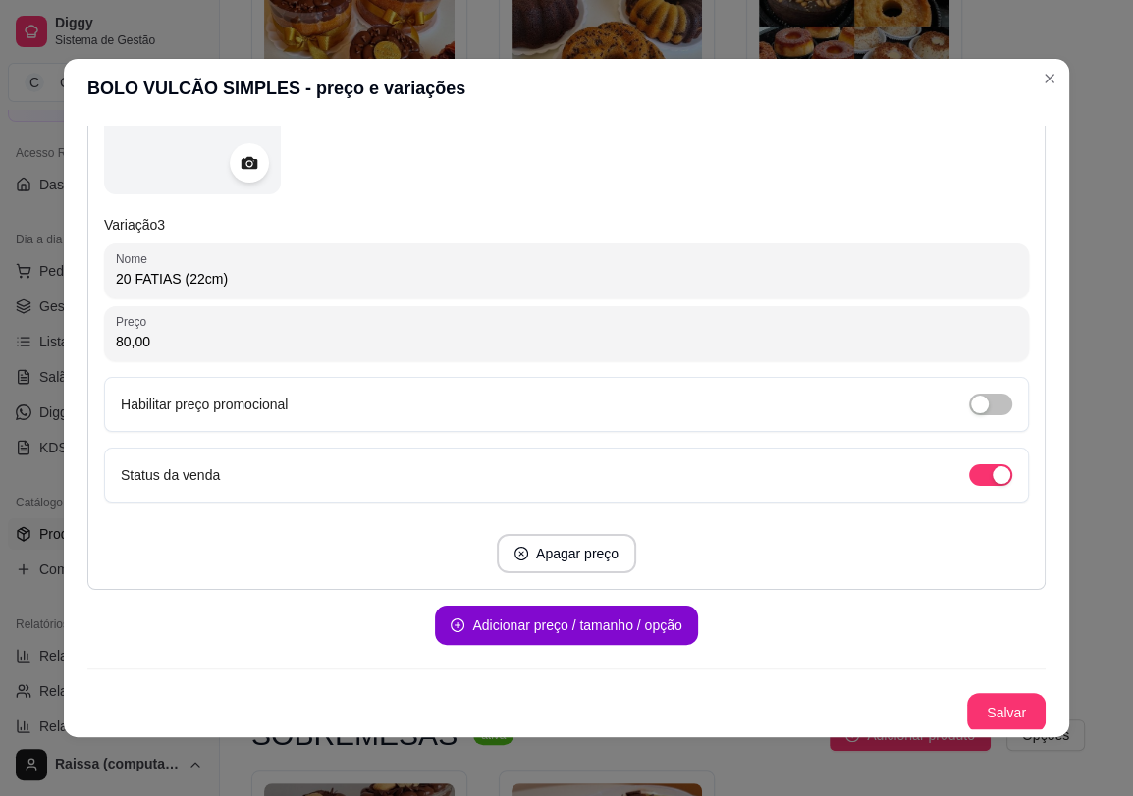
type input "20 FATIAS (22cm)"
click at [976, 701] on button "Salvar" at bounding box center [1006, 712] width 79 height 39
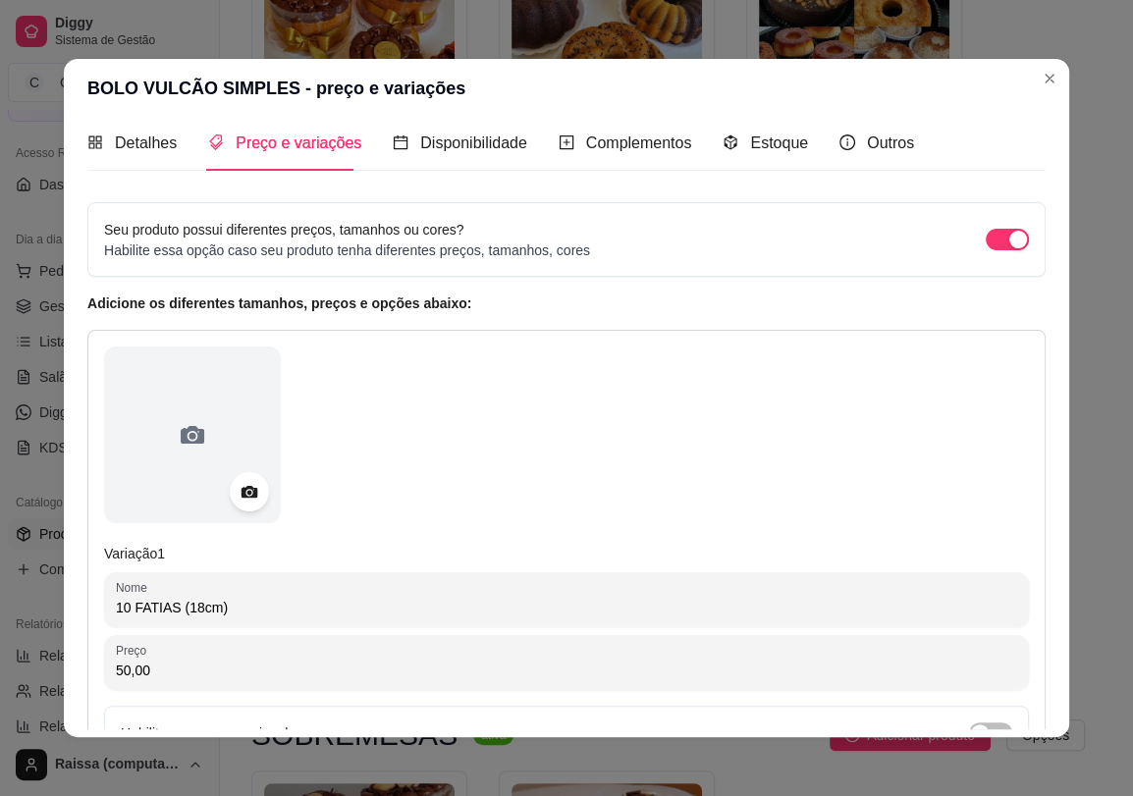
scroll to position [0, 0]
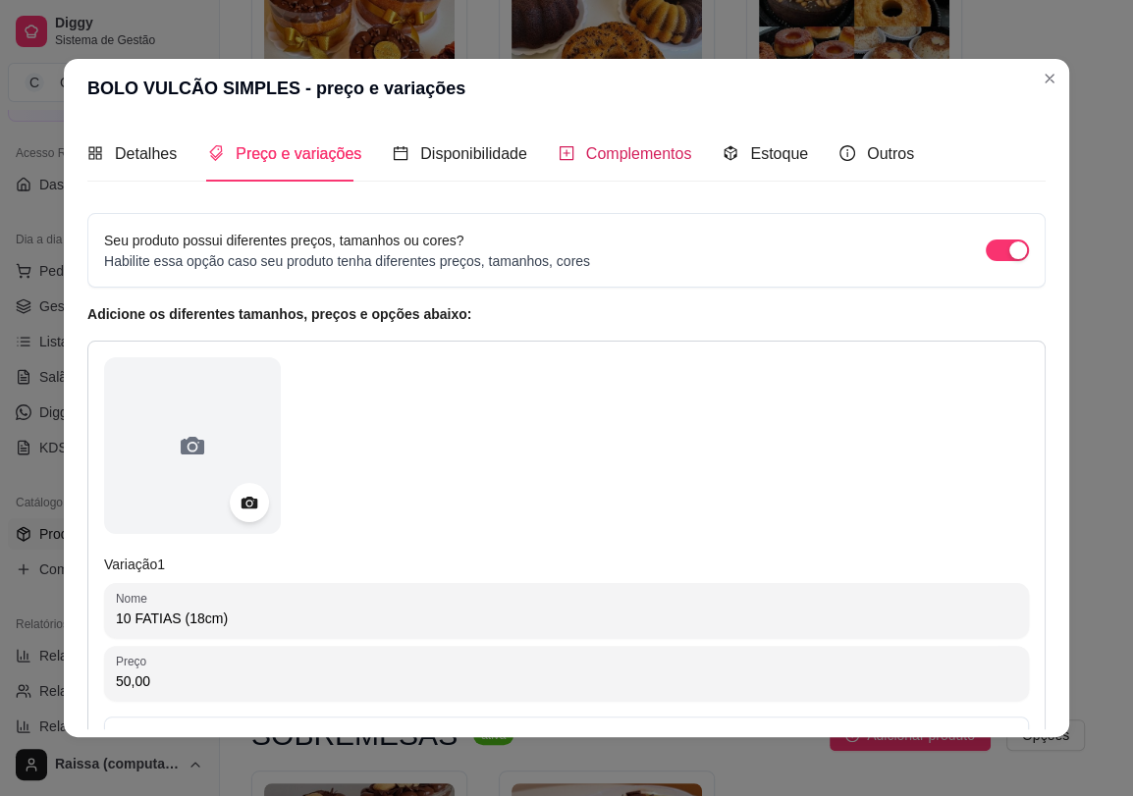
click at [660, 158] on span "Complementos" at bounding box center [639, 153] width 106 height 17
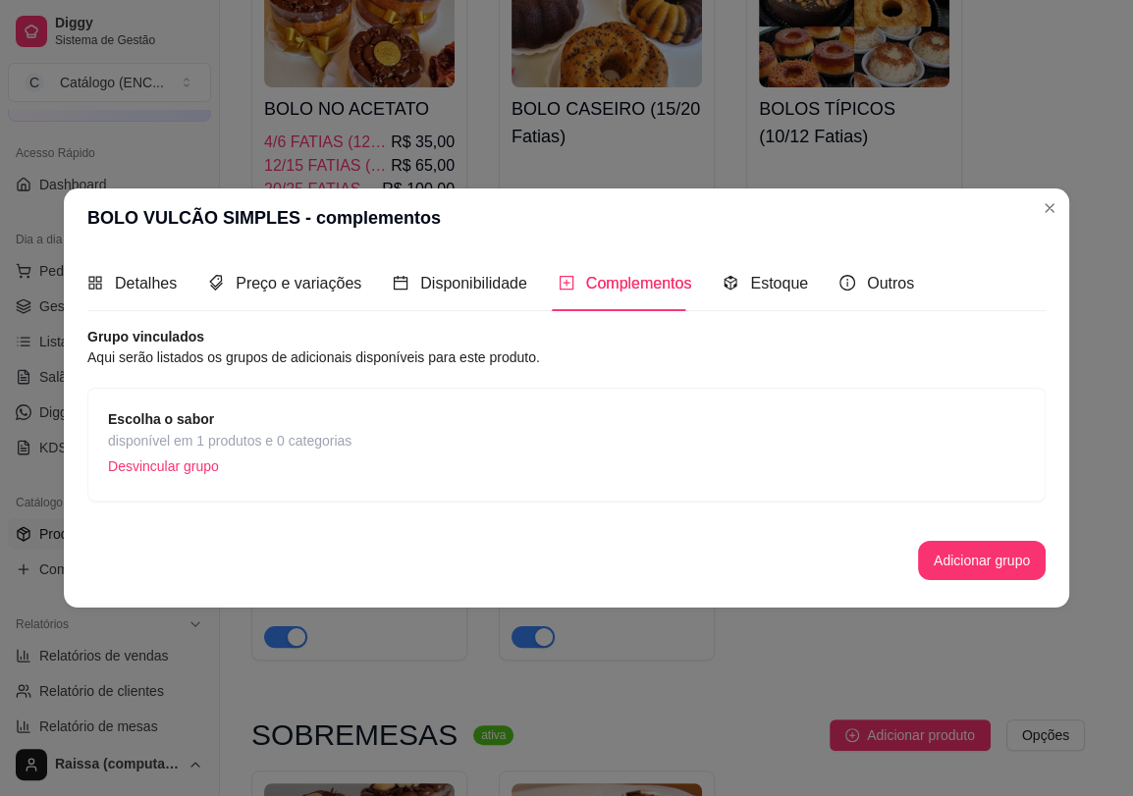
click at [338, 436] on span "disponível em 1 produtos e 0 categorias" at bounding box center [229, 441] width 243 height 22
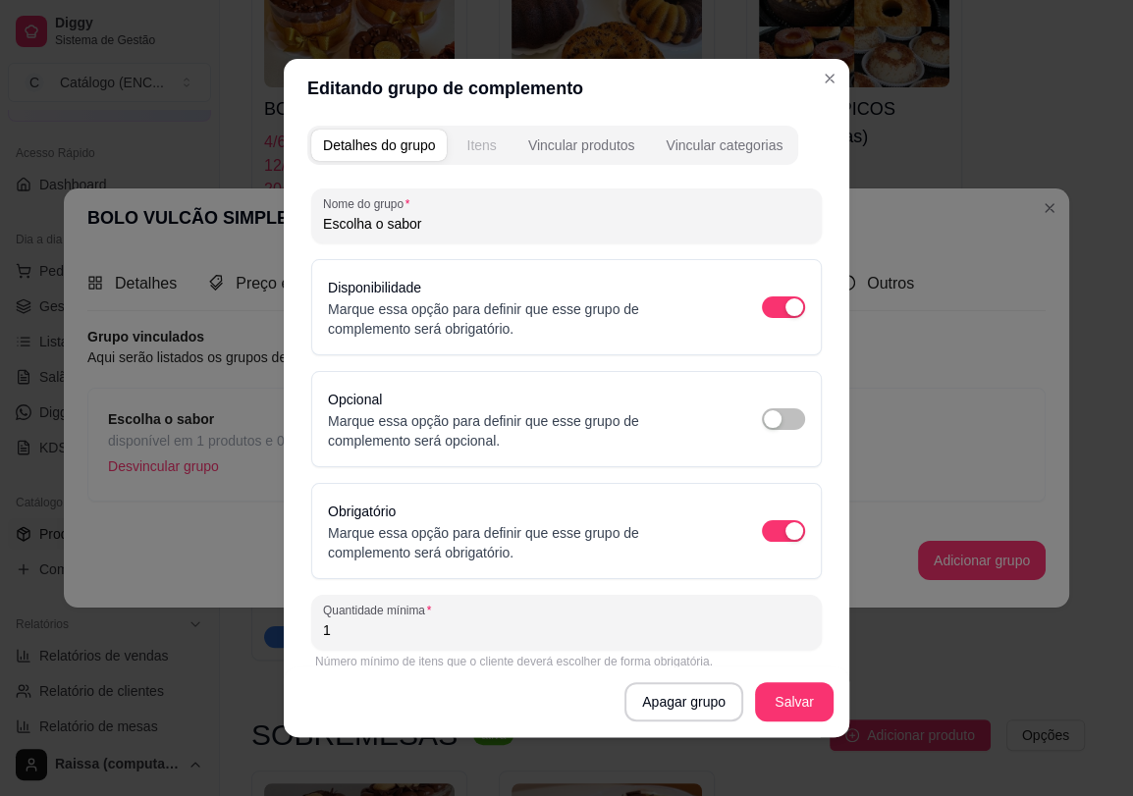
click at [471, 145] on div "Itens" at bounding box center [480, 145] width 29 height 20
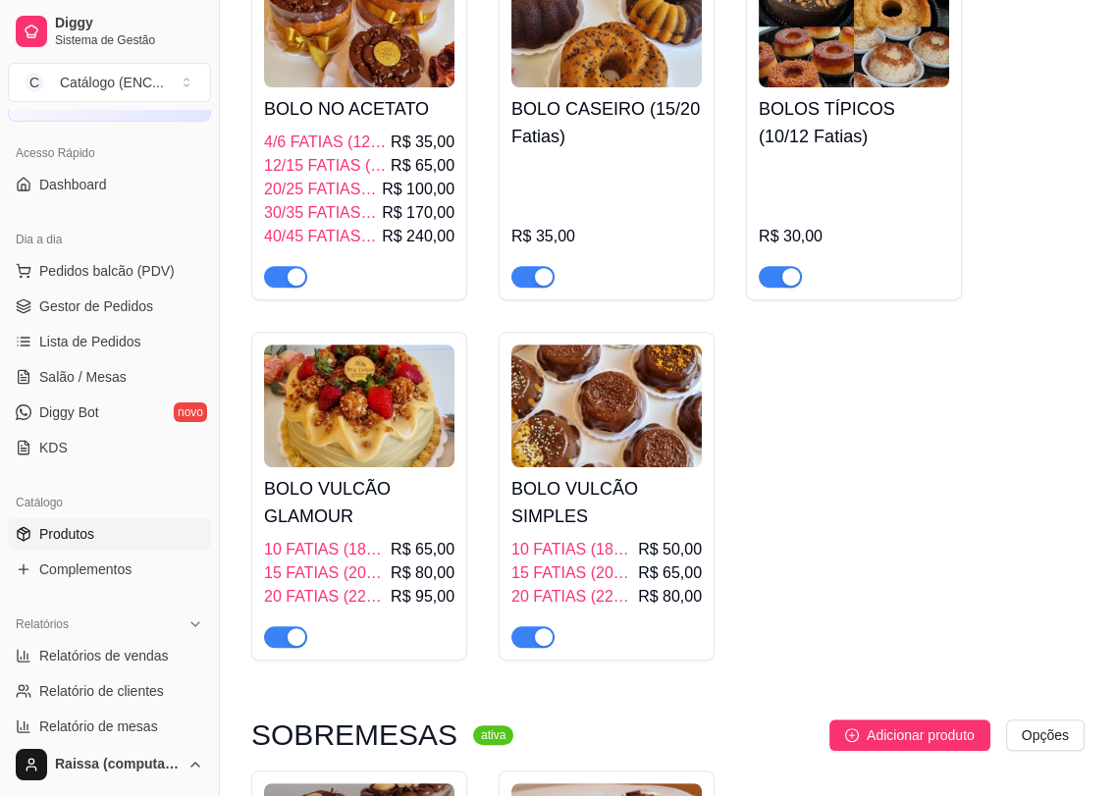
click at [369, 496] on h4 "BOLO VULCÃO GLAMOUR" at bounding box center [359, 502] width 190 height 55
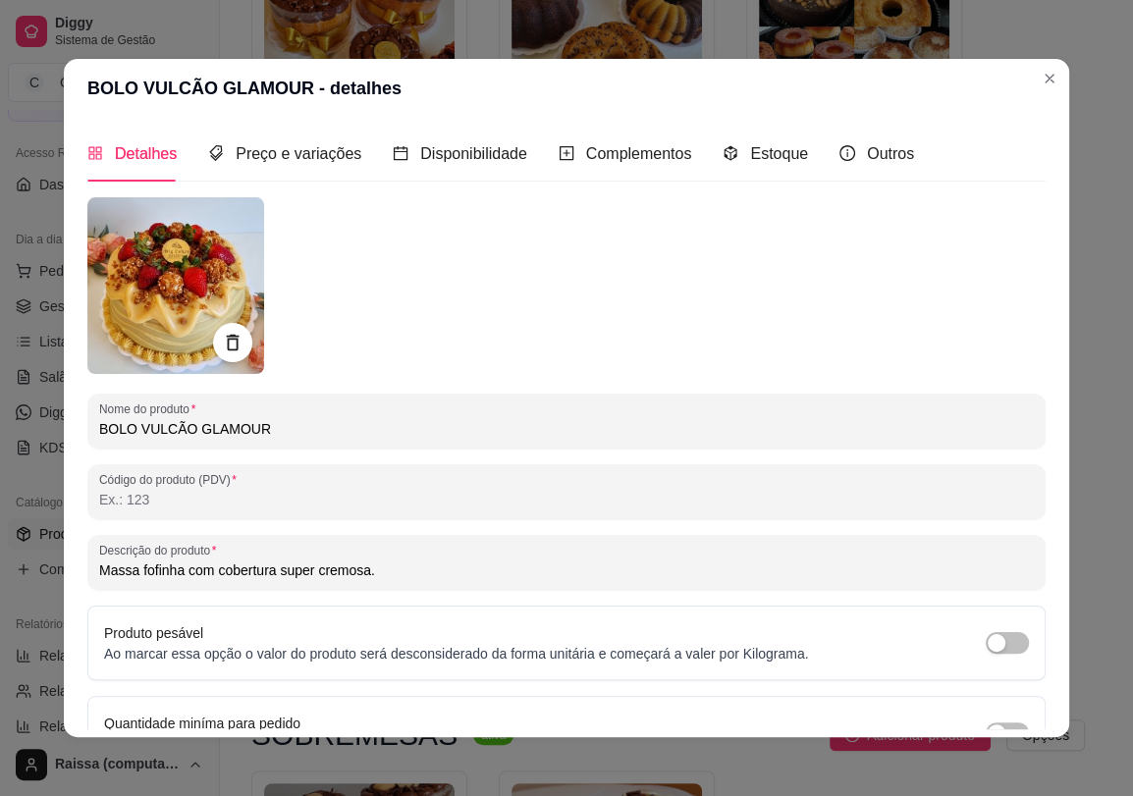
drag, startPoint x: 405, startPoint y: 574, endPoint x: -543, endPoint y: 575, distance: 948.1
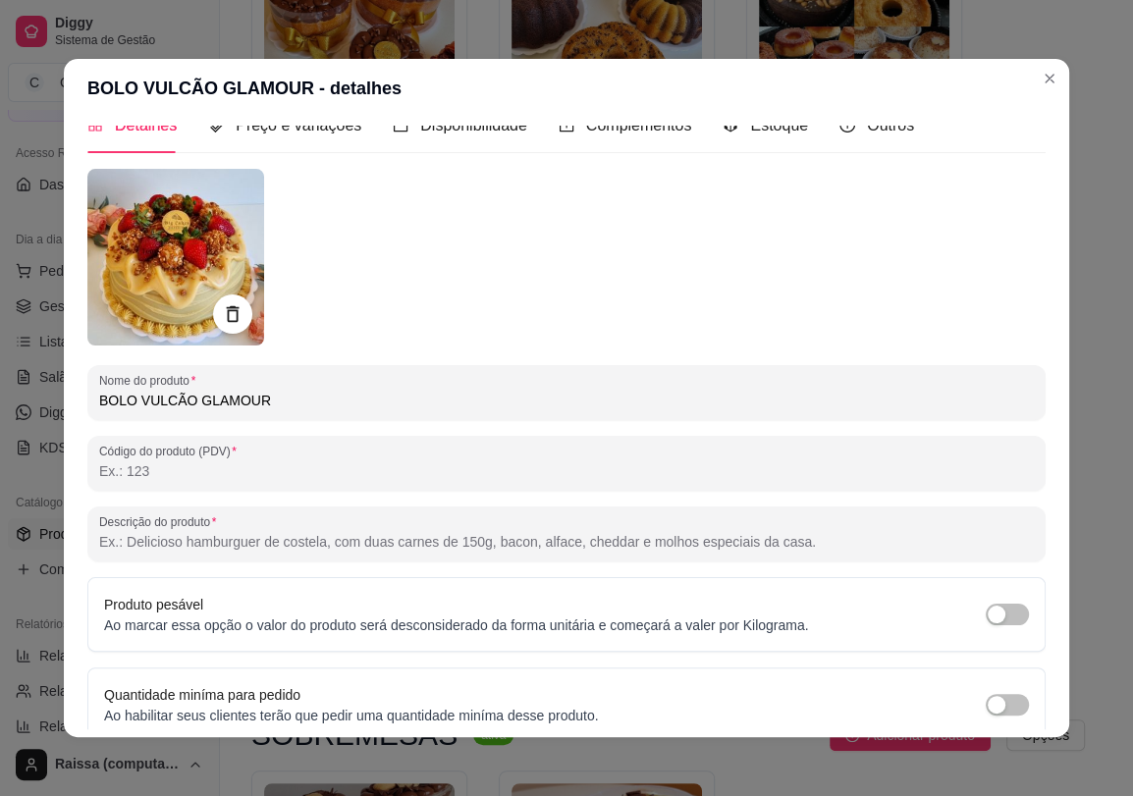
scroll to position [112, 0]
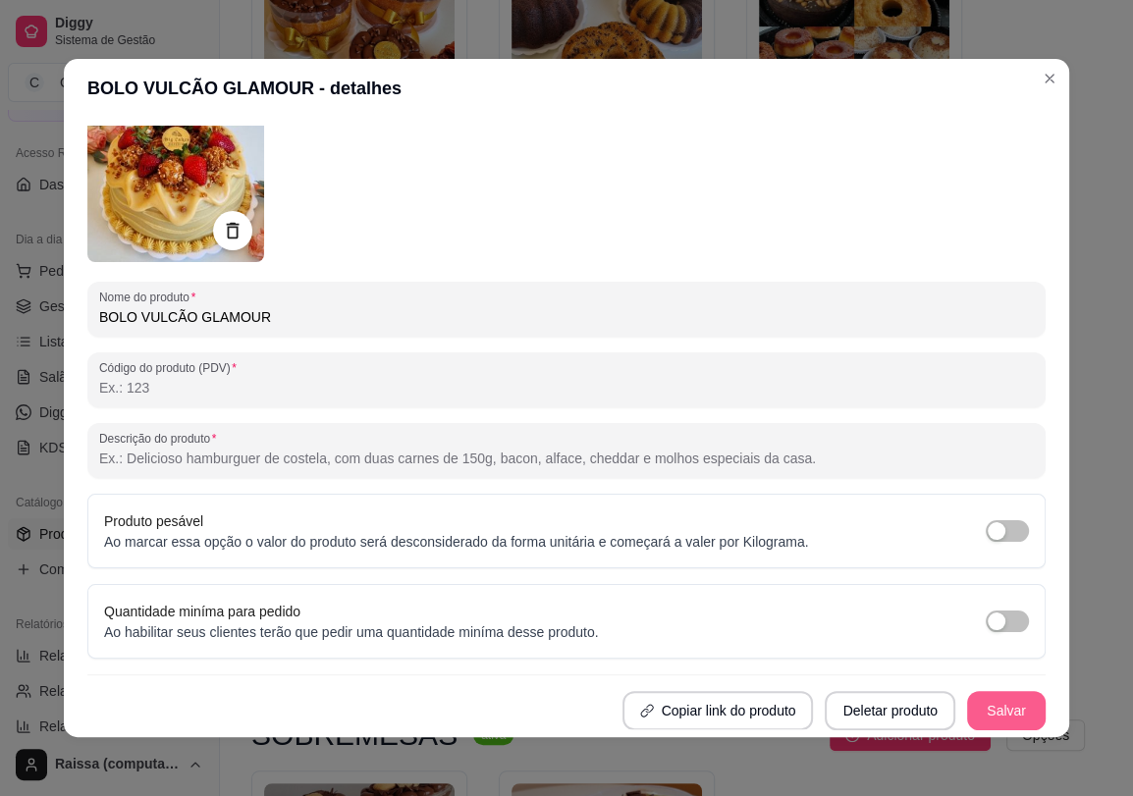
click at [967, 709] on button "Salvar" at bounding box center [1006, 710] width 79 height 39
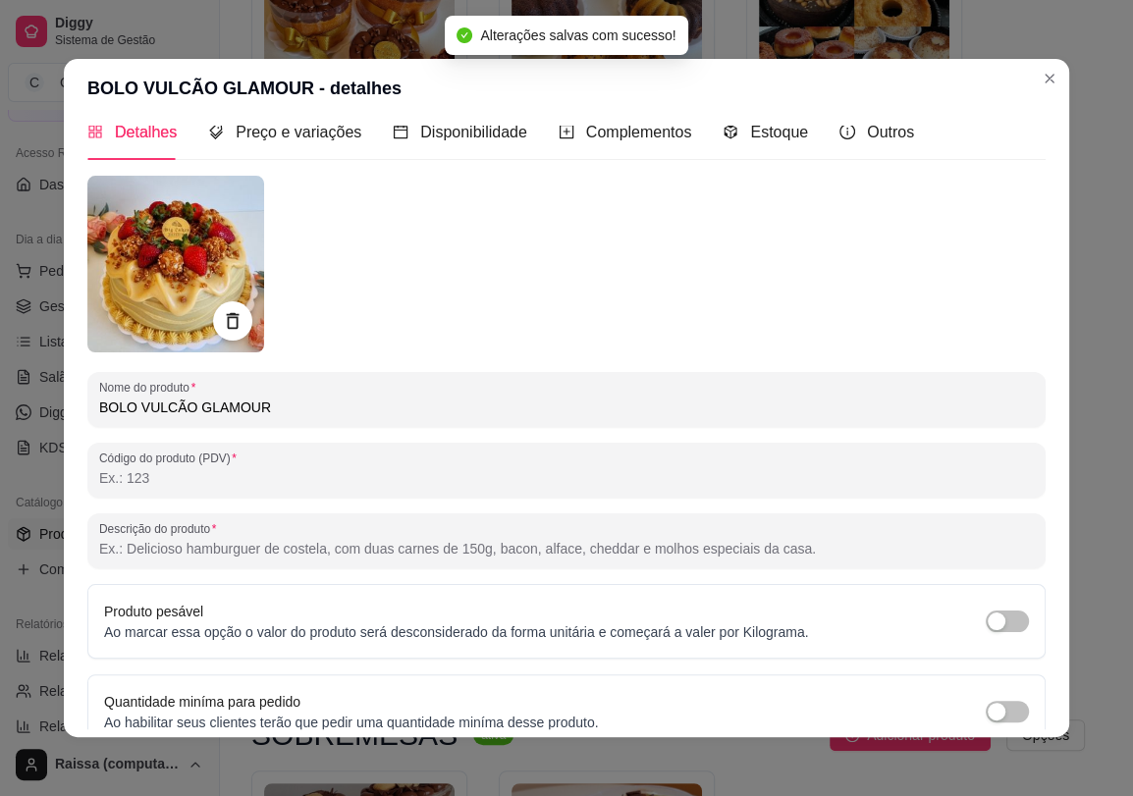
scroll to position [0, 0]
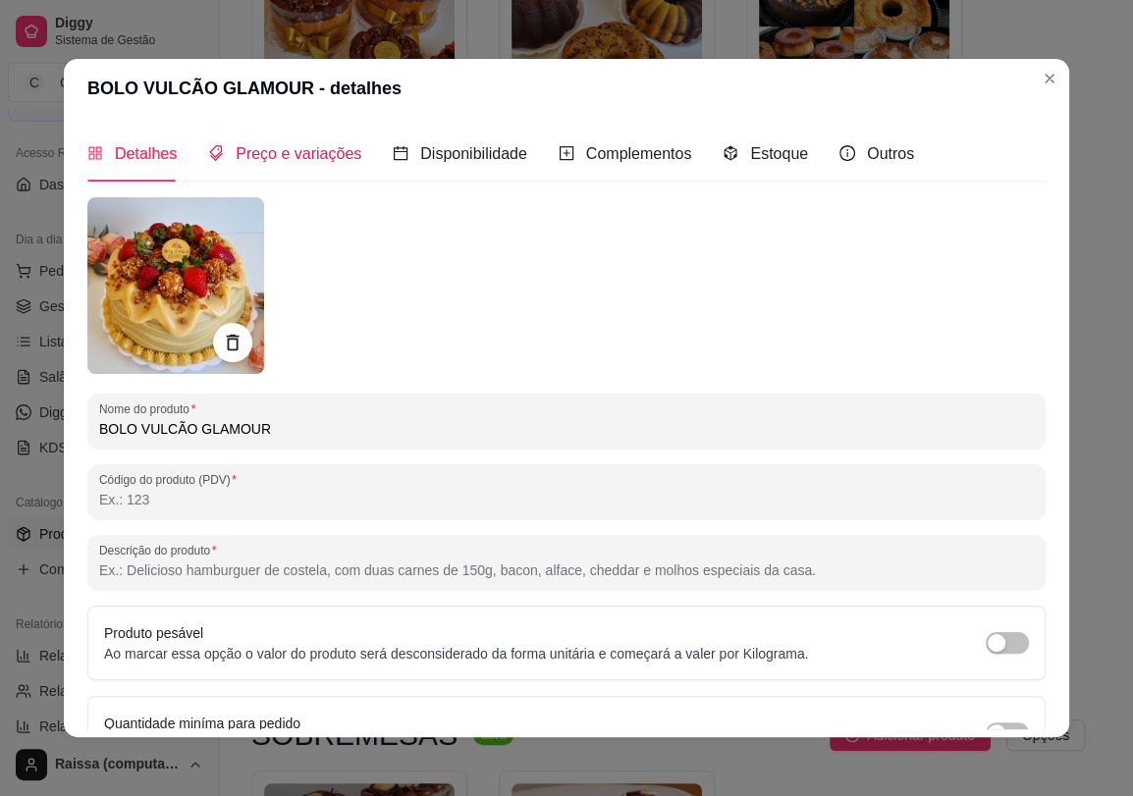
click at [236, 152] on span "Preço e variações" at bounding box center [299, 153] width 126 height 17
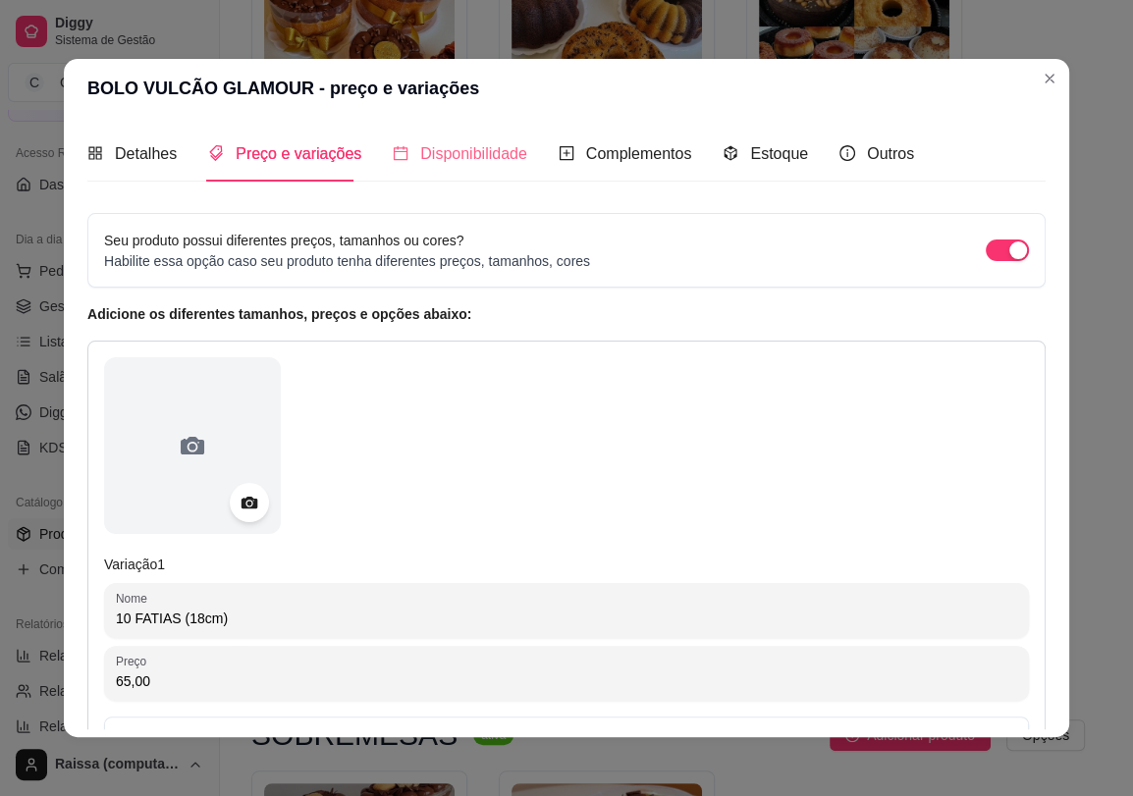
click at [441, 128] on div "Disponibilidade" at bounding box center [460, 154] width 134 height 56
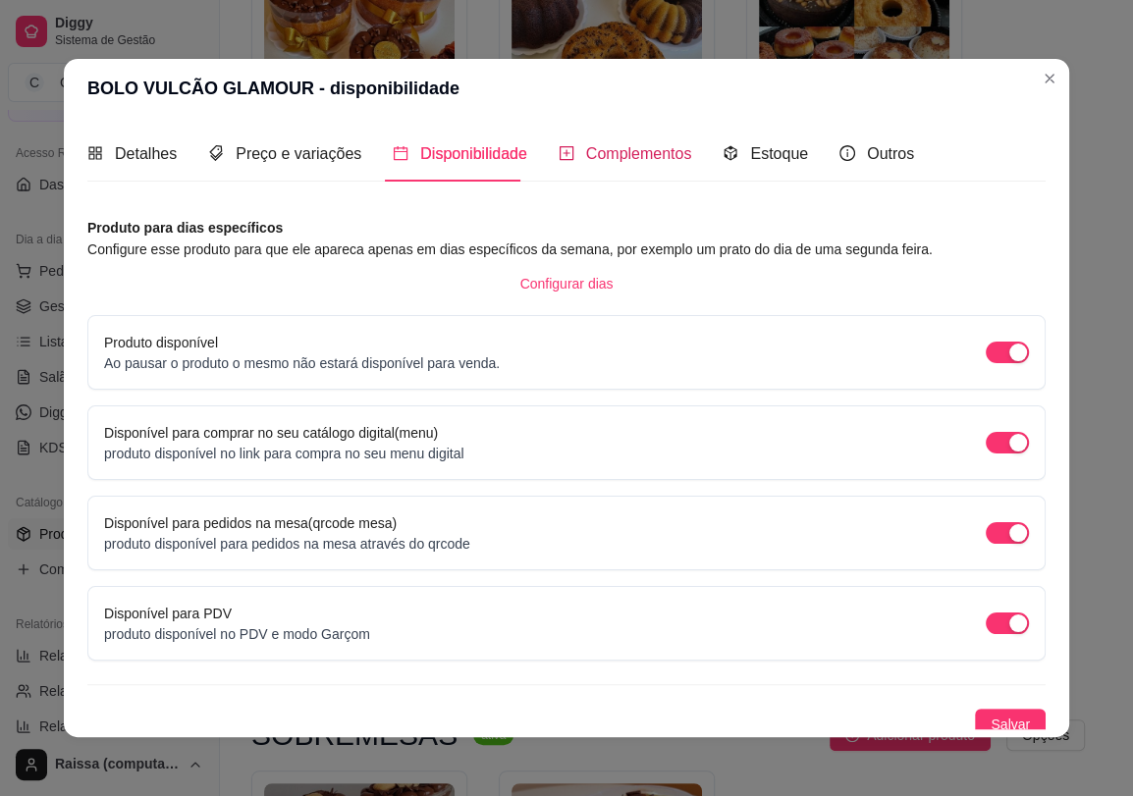
click at [655, 145] on span "Complementos" at bounding box center [639, 153] width 106 height 17
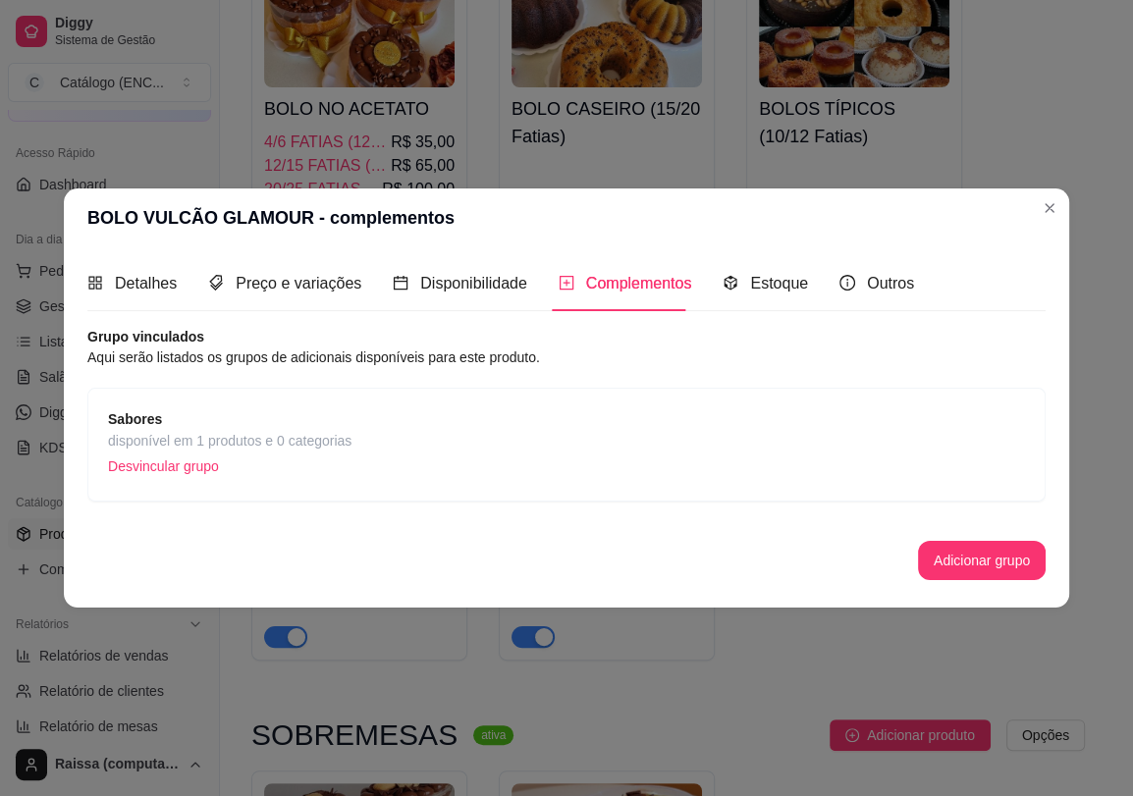
click at [412, 427] on div "Sabores disponível em 1 produtos e 0 categorias Desvincular grupo" at bounding box center [566, 444] width 917 height 73
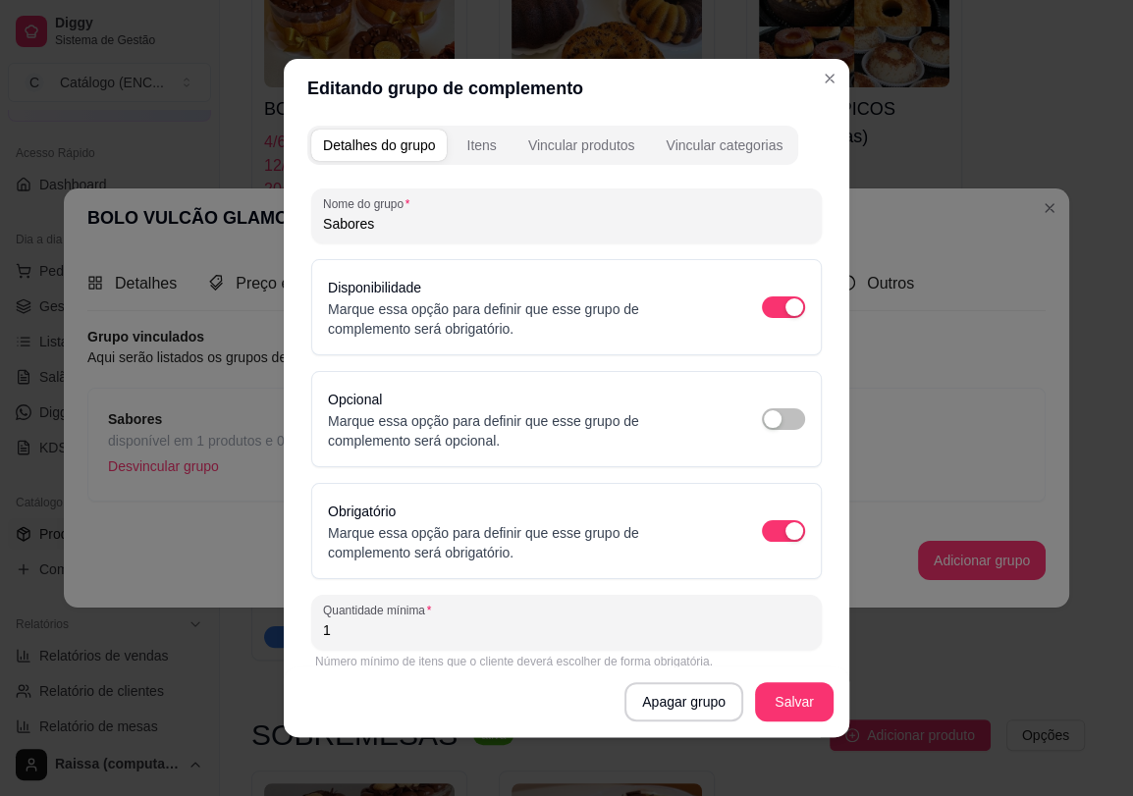
drag, startPoint x: 399, startPoint y: 214, endPoint x: -133, endPoint y: 329, distance: 545.1
type input "Escolha o sabor"
click at [796, 686] on button "Salvar" at bounding box center [794, 701] width 79 height 39
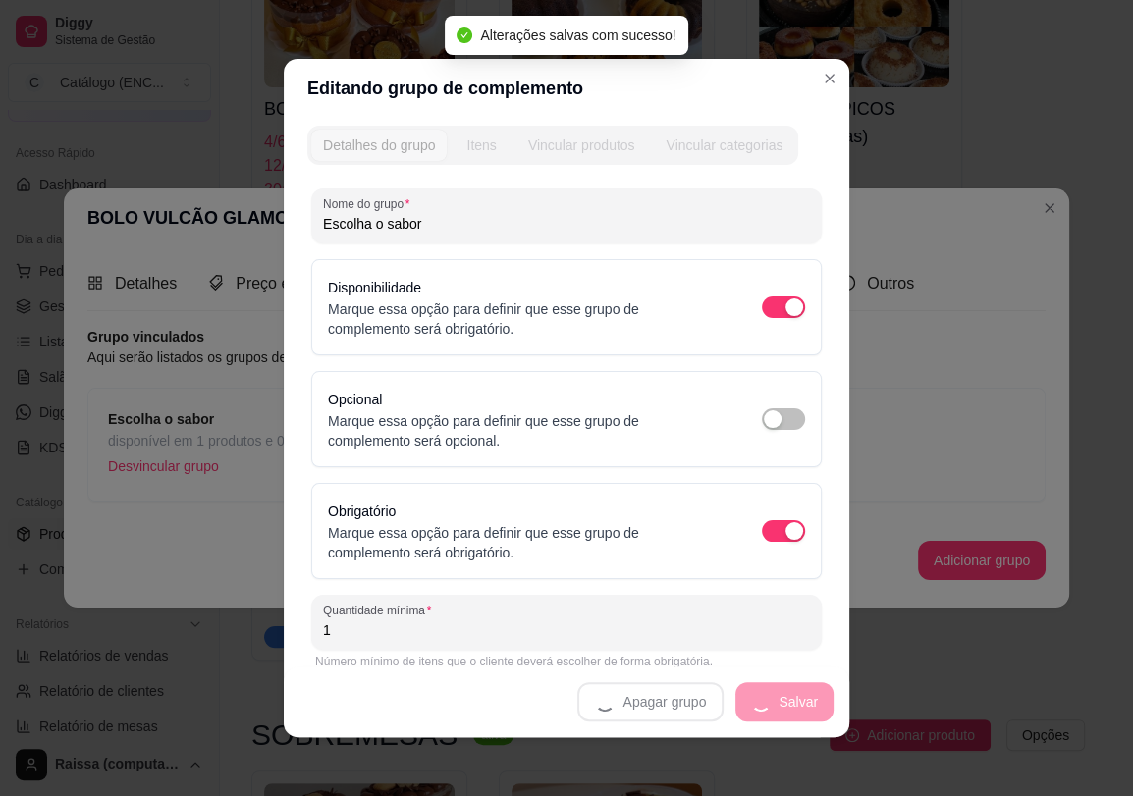
click at [472, 153] on div "Itens" at bounding box center [480, 145] width 29 height 20
click at [580, 150] on div "Vincular produtos" at bounding box center [581, 145] width 107 height 20
click at [471, 153] on div "Itens" at bounding box center [480, 145] width 29 height 20
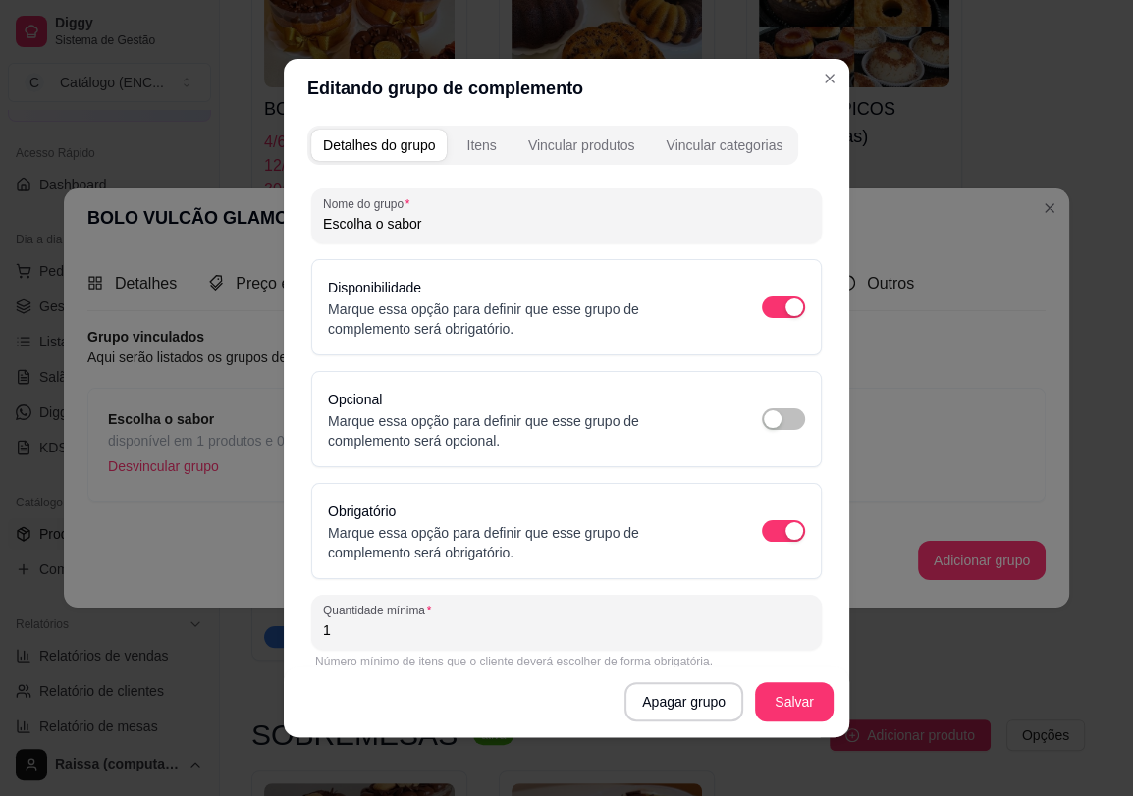
click at [471, 153] on div "Itens" at bounding box center [480, 145] width 29 height 20
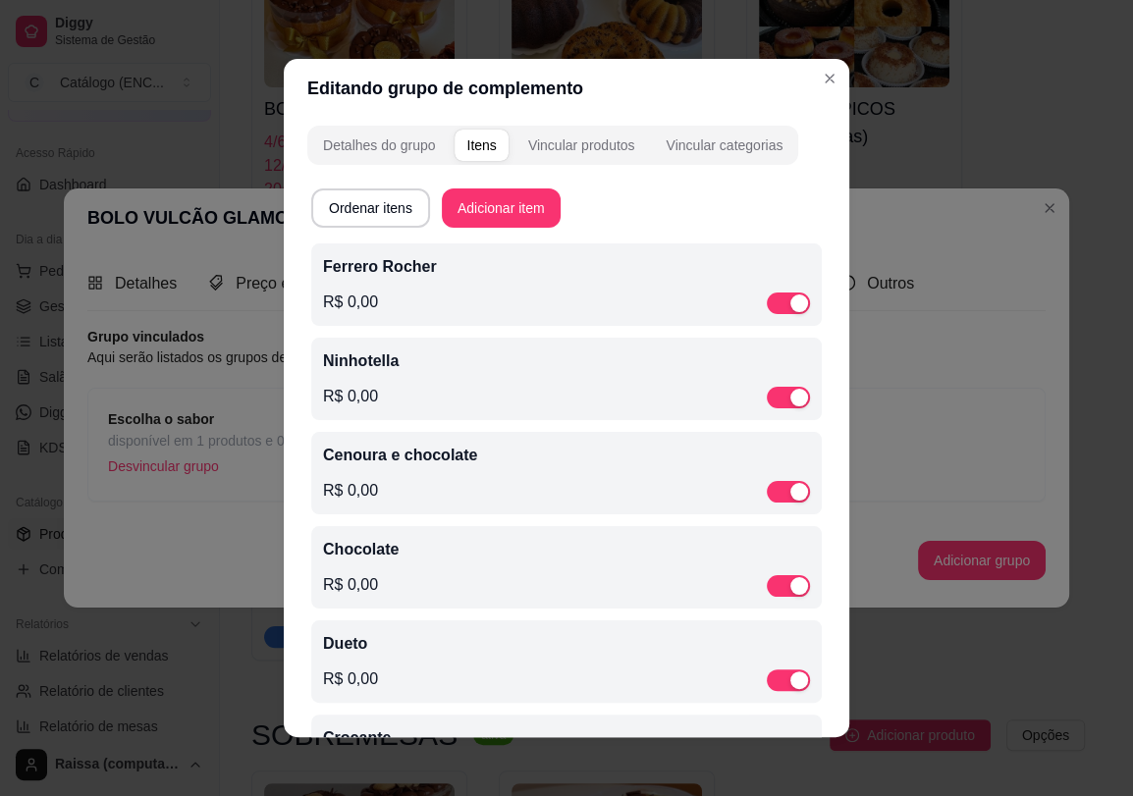
click at [471, 153] on div "Itens" at bounding box center [480, 145] width 29 height 20
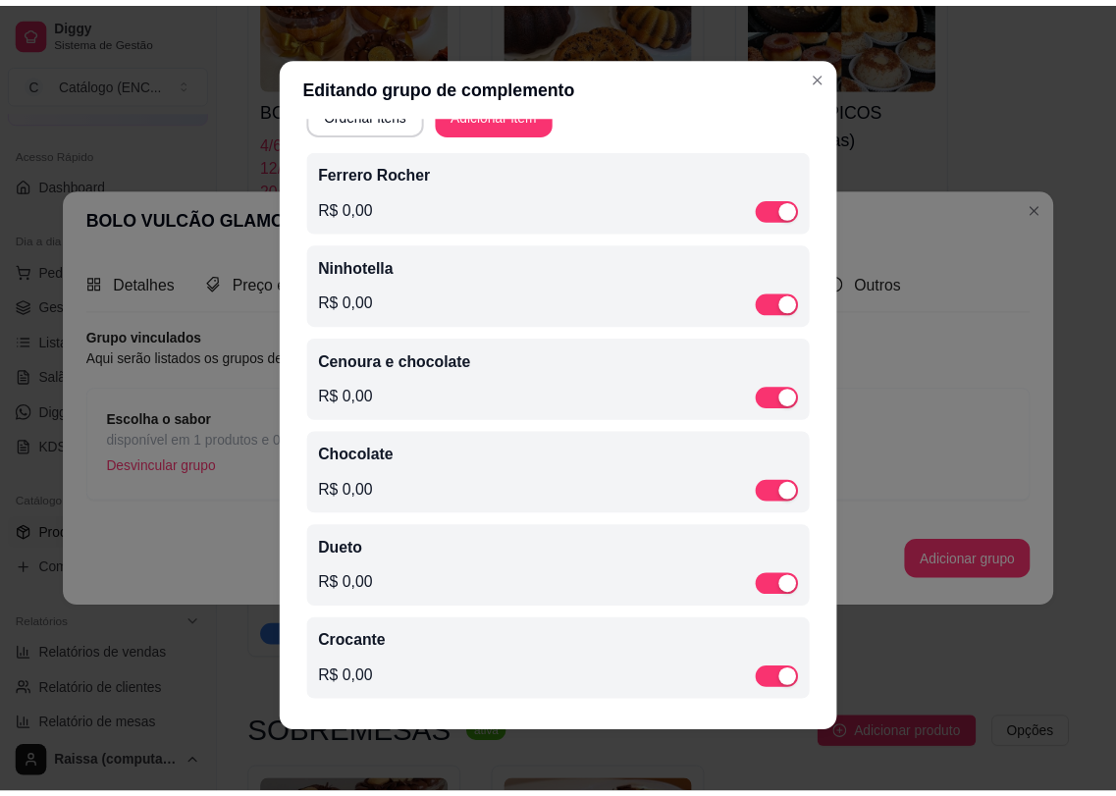
scroll to position [4, 0]
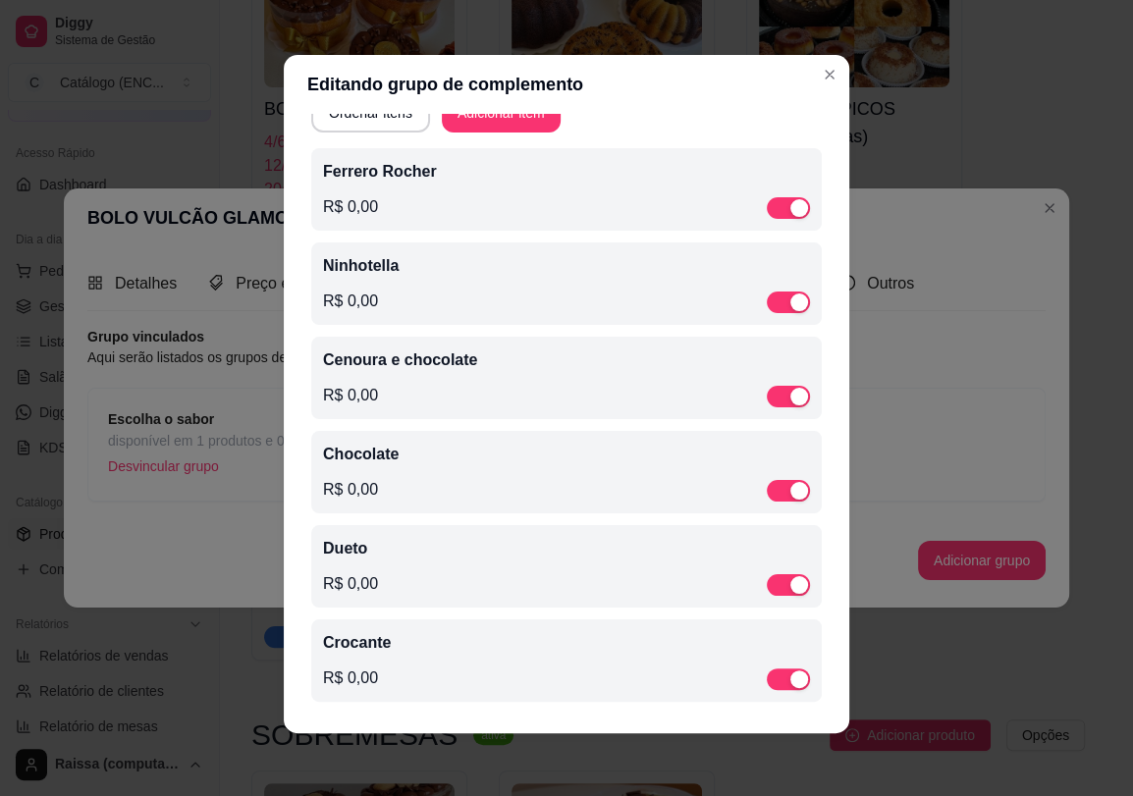
click at [474, 364] on p "Cenoura e chocolate" at bounding box center [566, 360] width 487 height 24
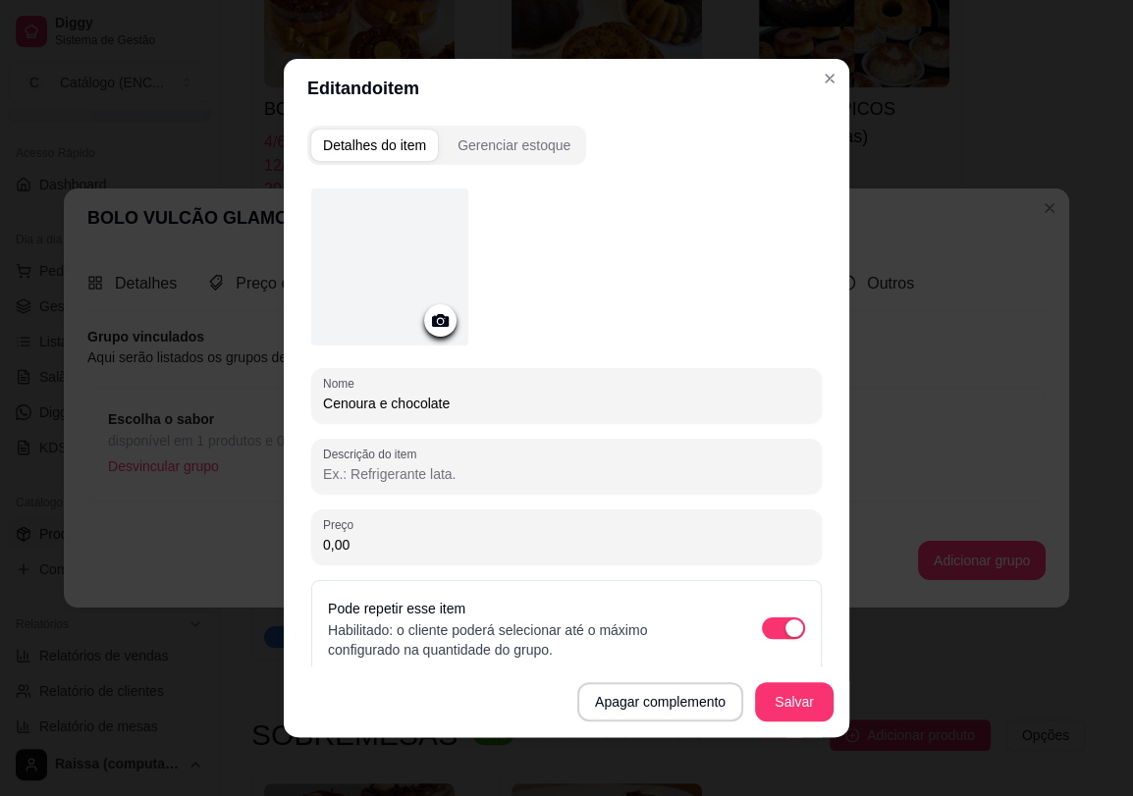
click at [378, 406] on input "Cenoura e chocolate" at bounding box center [566, 404] width 487 height 20
type input "Cenoura com chocolate"
click at [787, 709] on button "Salvar" at bounding box center [794, 701] width 79 height 39
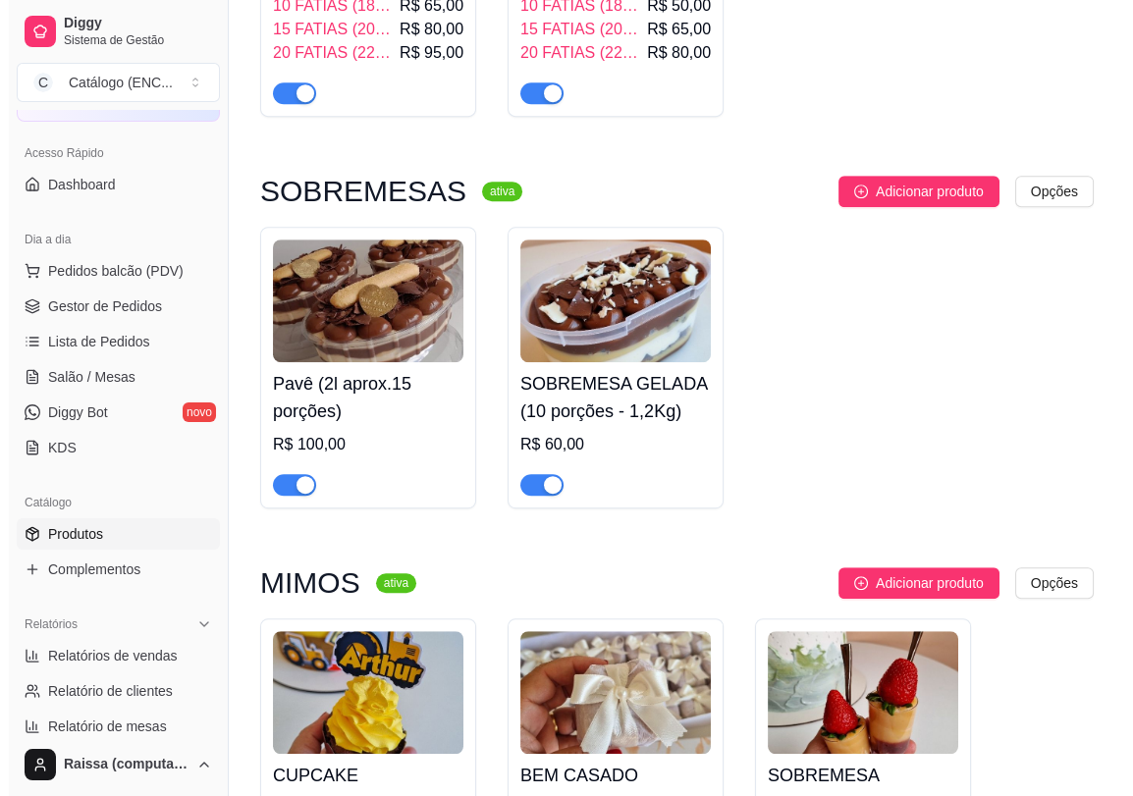
scroll to position [1635, 0]
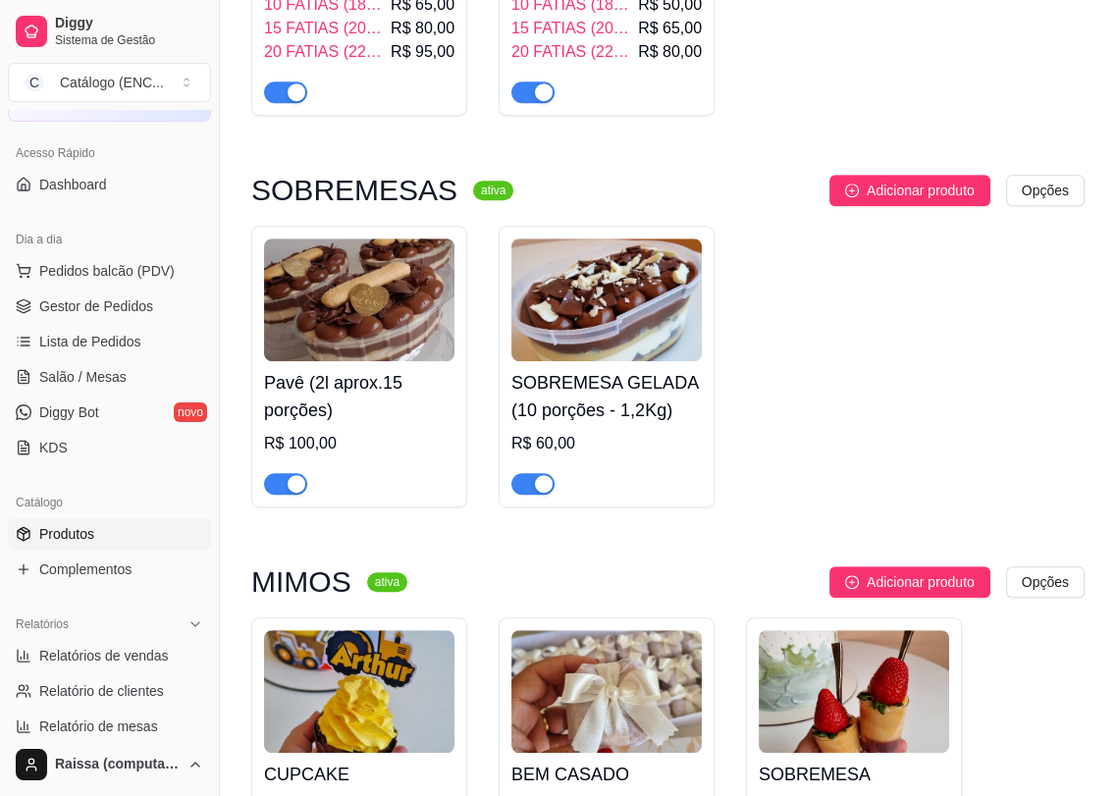
click at [578, 324] on img at bounding box center [606, 299] width 190 height 123
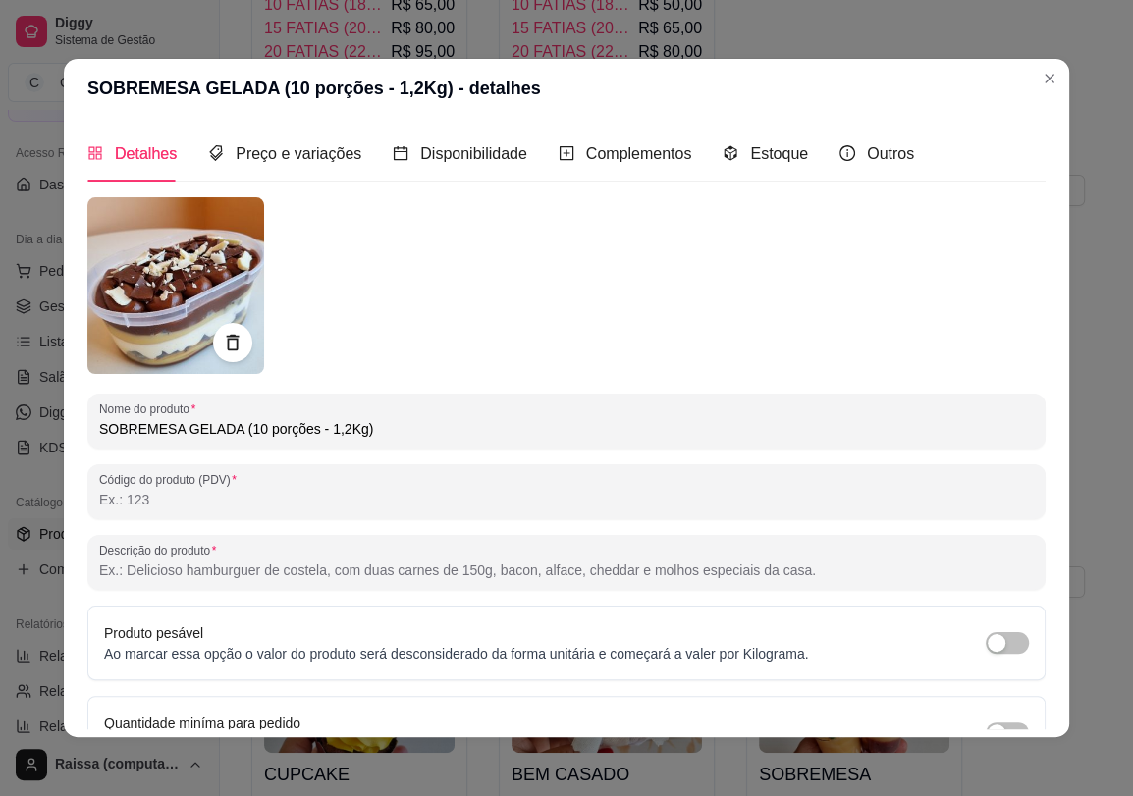
click at [238, 426] on input "SOBREMESA GELADA (10 porções - 1,2Kg)" at bounding box center [566, 429] width 934 height 20
click at [328, 431] on input "SOBREMESA GELADA (10 porções - 1,2Kg)" at bounding box center [566, 429] width 934 height 20
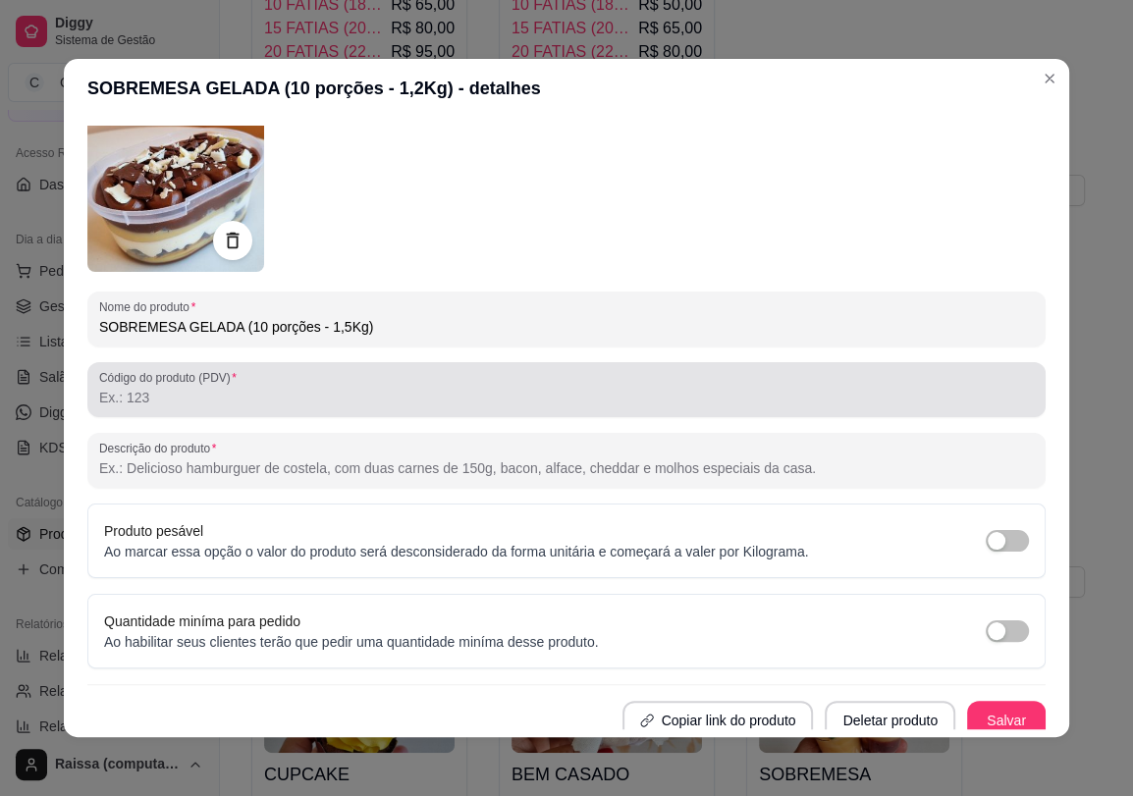
scroll to position [112, 0]
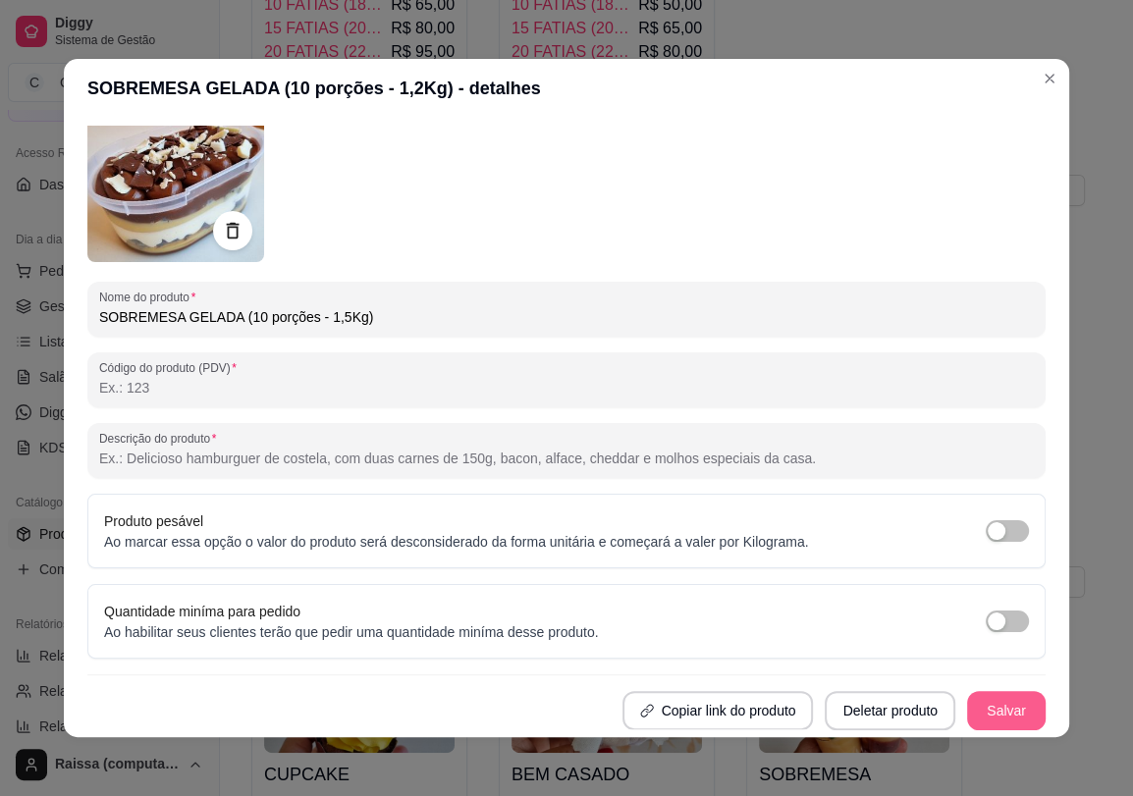
type input "SOBREMESA GELADA (10 porções - 1,5Kg)"
click at [976, 703] on button "Salvar" at bounding box center [1006, 710] width 79 height 39
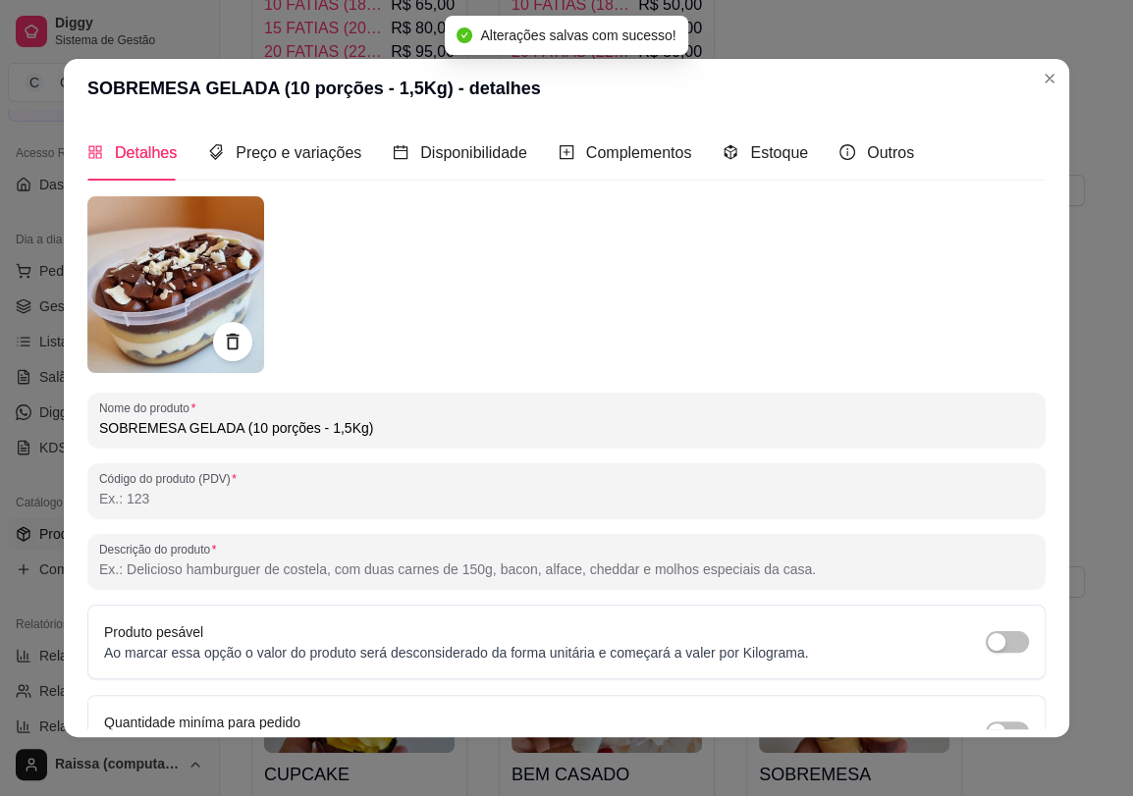
scroll to position [0, 0]
click at [308, 162] on span "Preço e variações" at bounding box center [299, 153] width 126 height 17
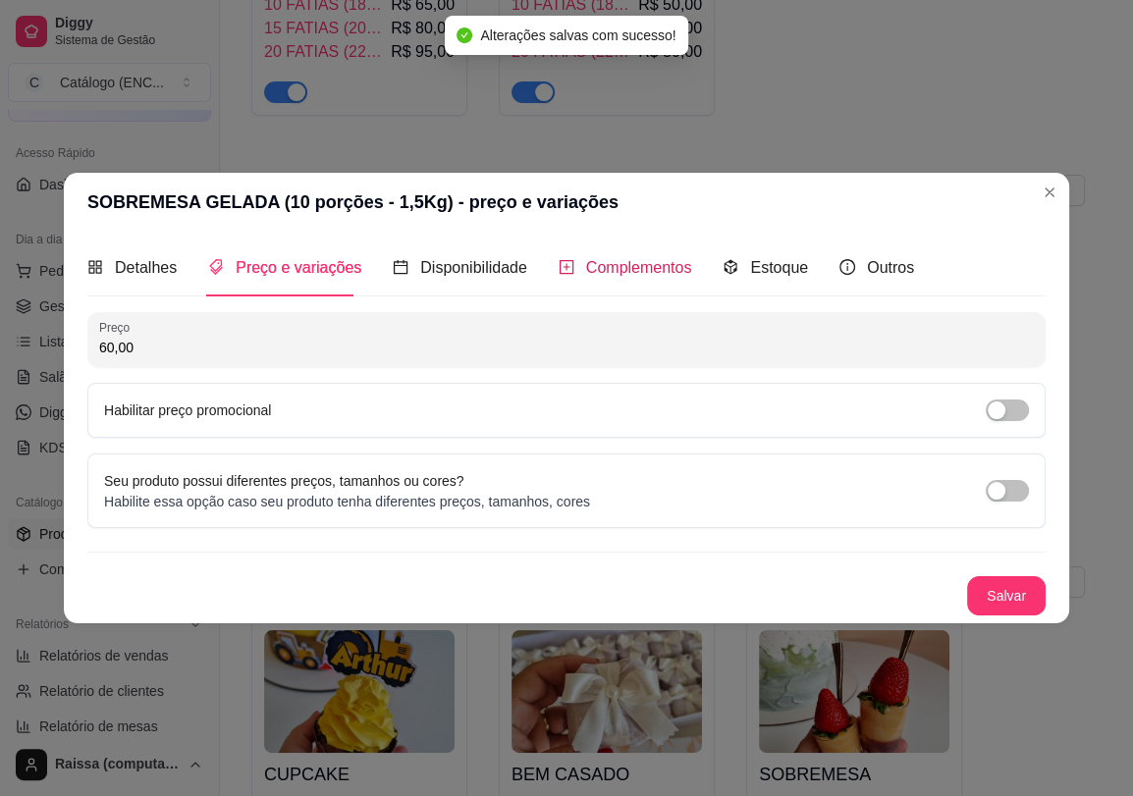
click at [589, 261] on span "Complementos" at bounding box center [639, 267] width 106 height 17
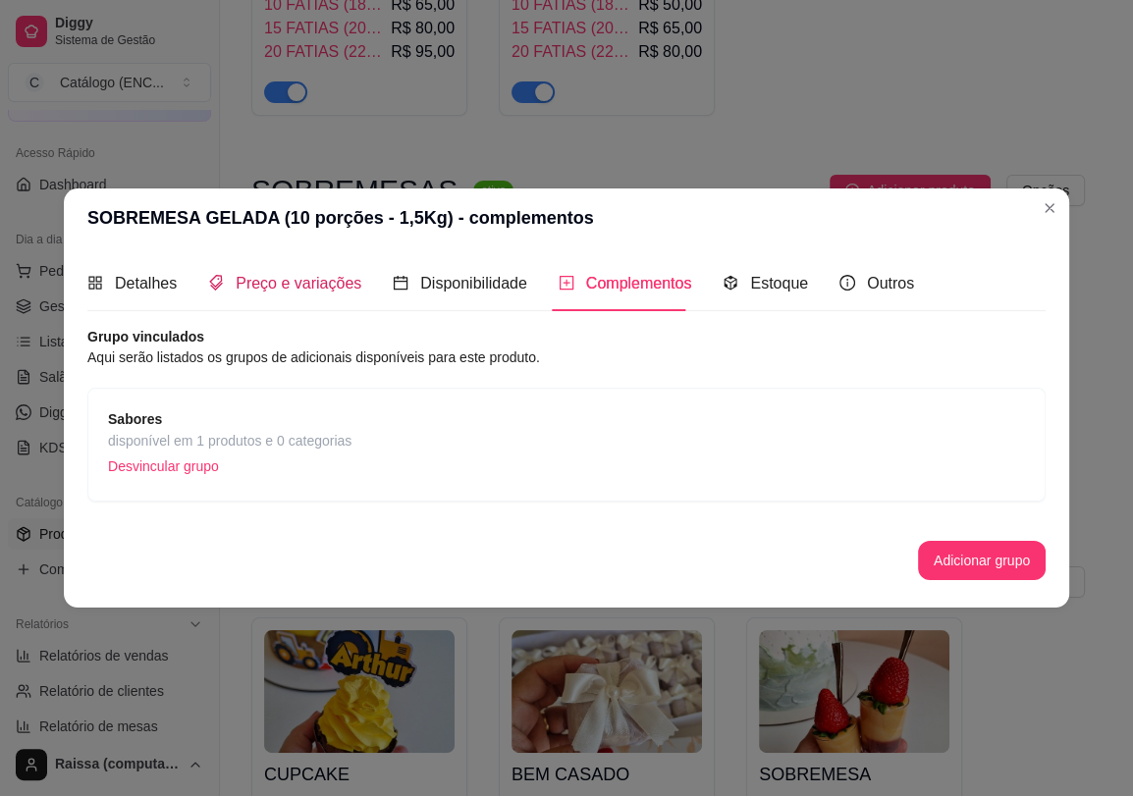
click at [296, 276] on span "Preço e variações" at bounding box center [299, 283] width 126 height 17
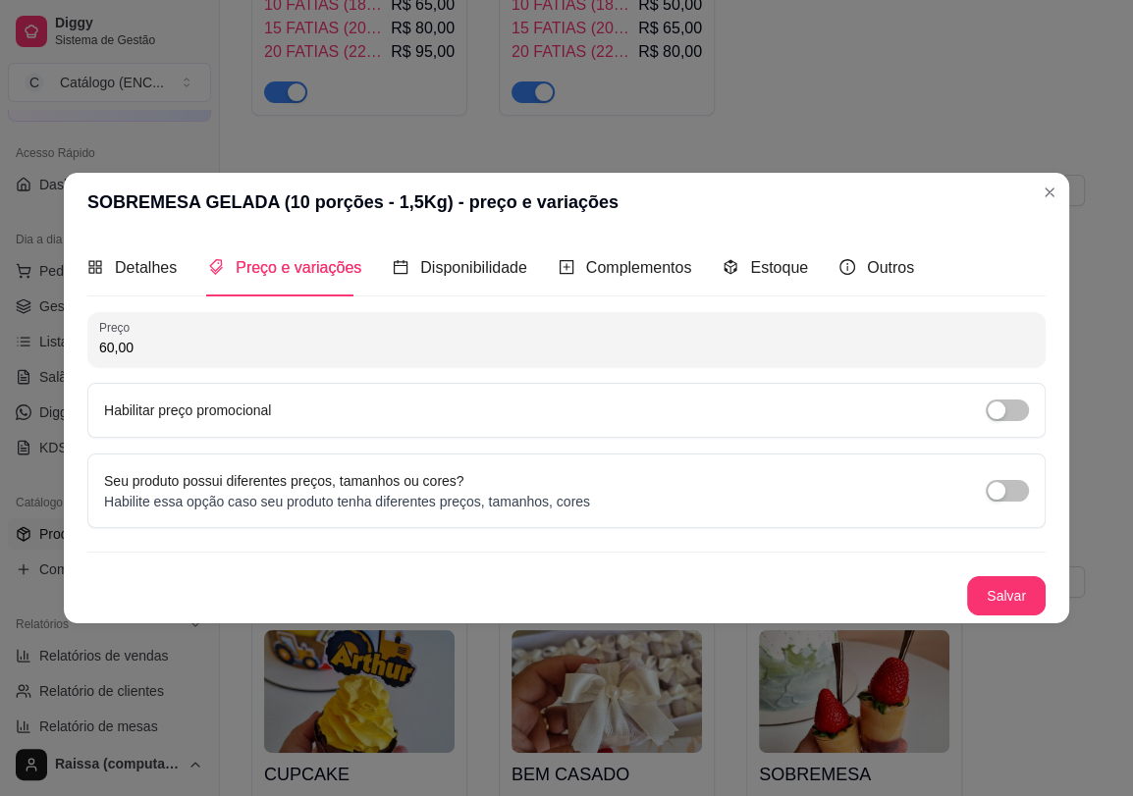
click at [111, 348] on input "60,00" at bounding box center [566, 348] width 934 height 20
type input "65,00"
click at [975, 576] on button "Salvar" at bounding box center [1006, 595] width 79 height 39
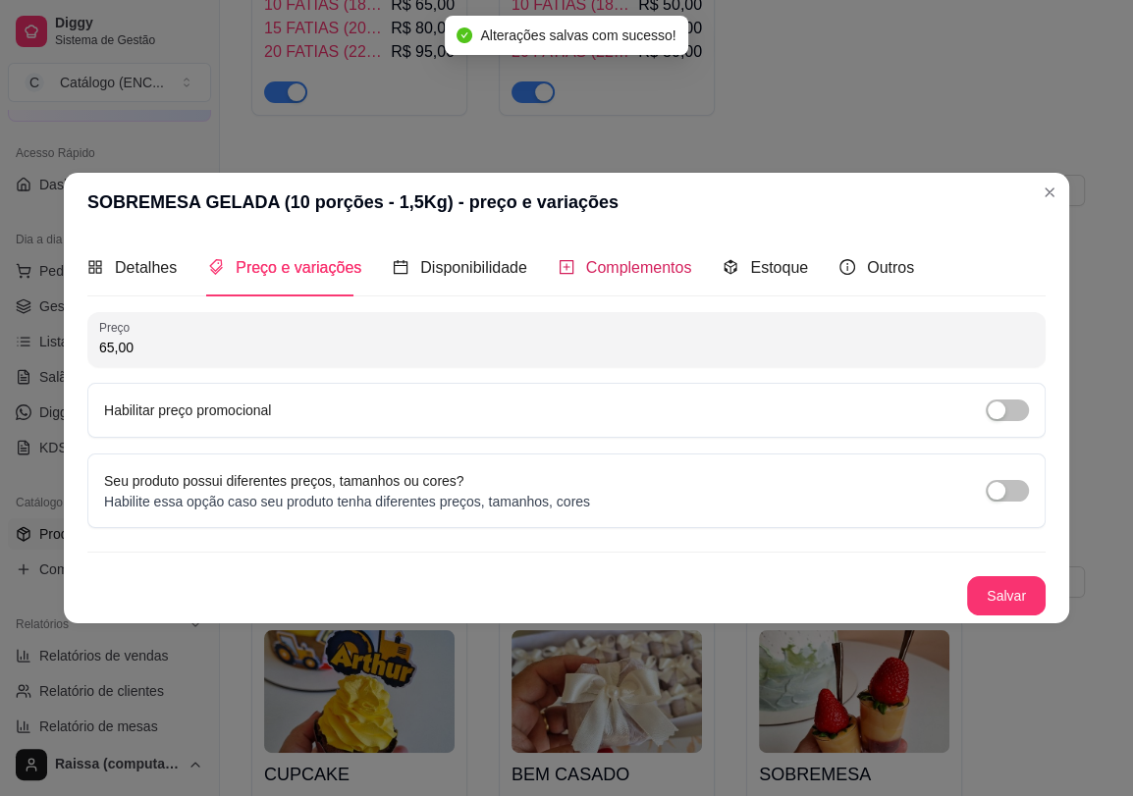
click at [590, 274] on span "Complementos" at bounding box center [639, 267] width 106 height 17
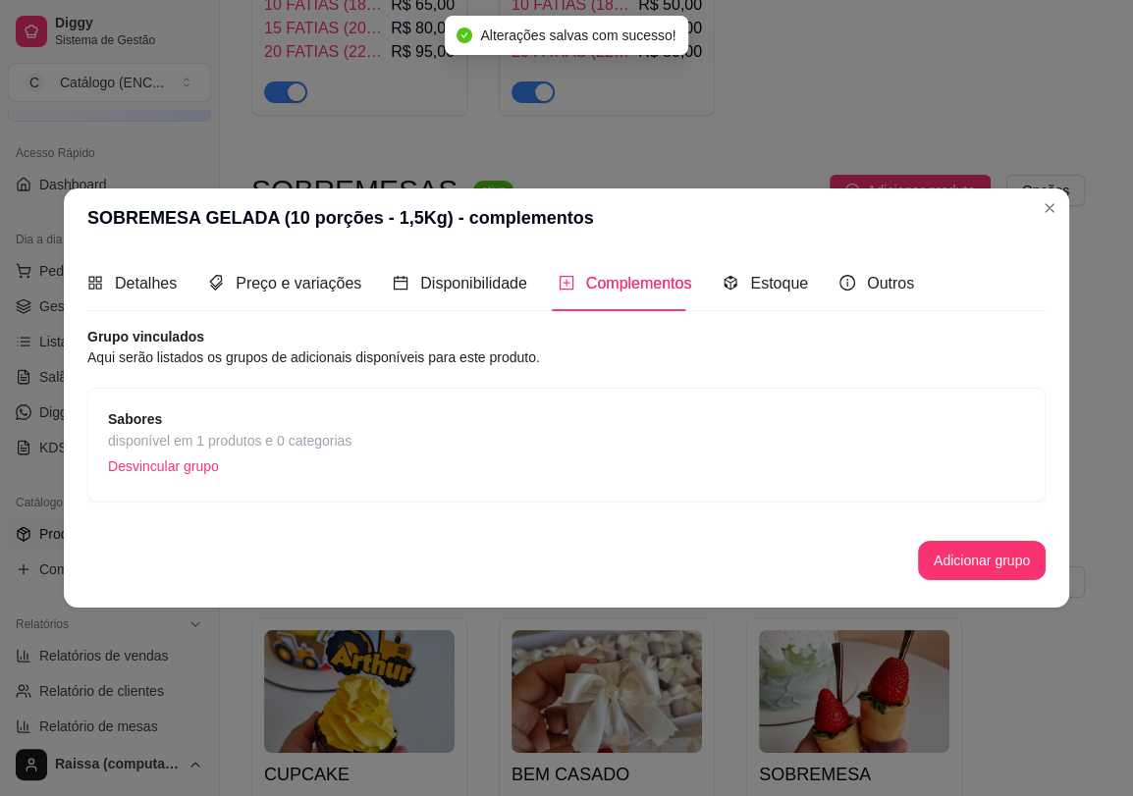
click at [390, 426] on div "Sabores disponível em 1 produtos e 0 categorias Desvincular grupo" at bounding box center [566, 444] width 917 height 73
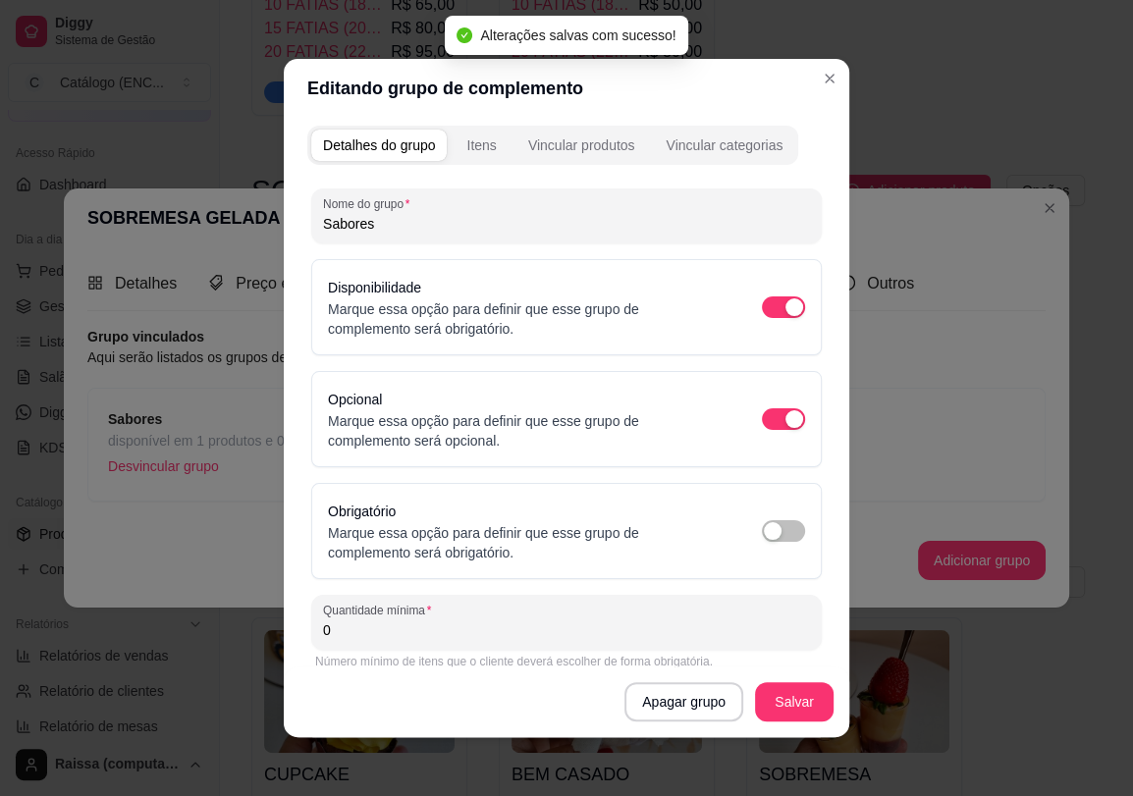
drag, startPoint x: 385, startPoint y: 214, endPoint x: 127, endPoint y: 214, distance: 258.1
click at [138, 214] on div "Editando grupo de complemento Detalhes do grupo Itens Vincular produtos Vincula…" at bounding box center [566, 398] width 1133 height 796
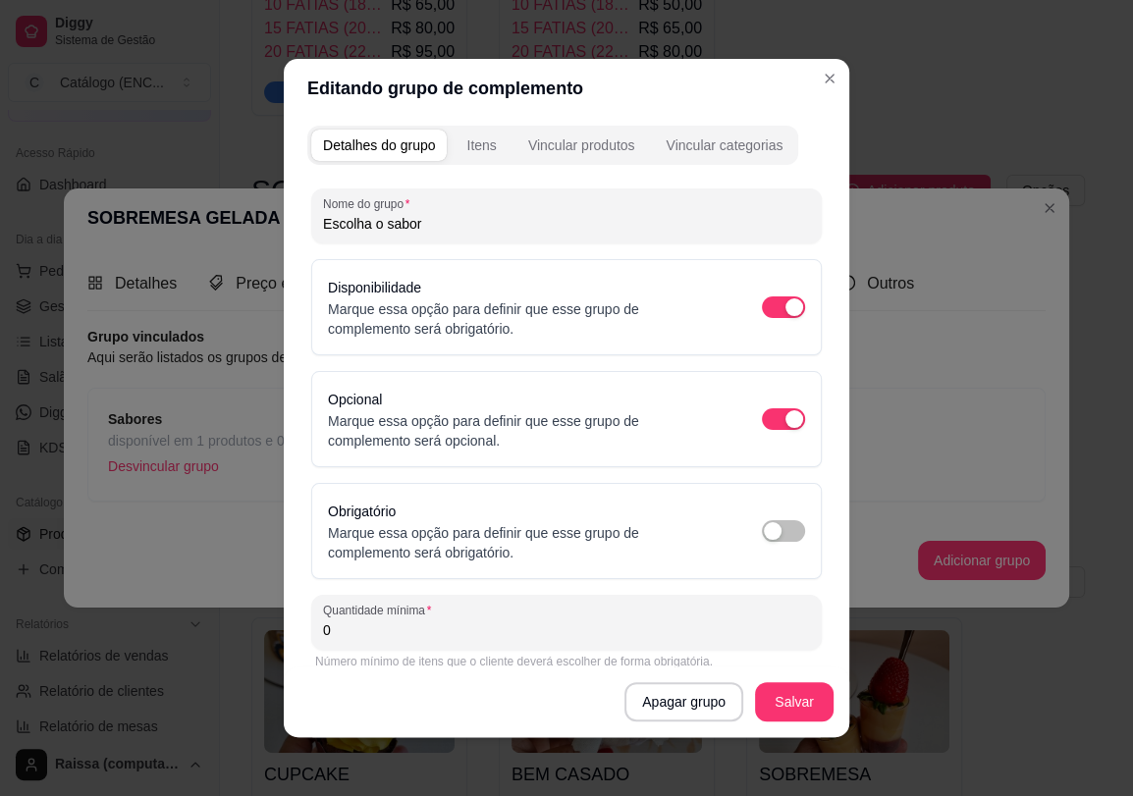
type input "Escolha o sabor"
click at [789, 693] on button "Salvar" at bounding box center [794, 702] width 77 height 38
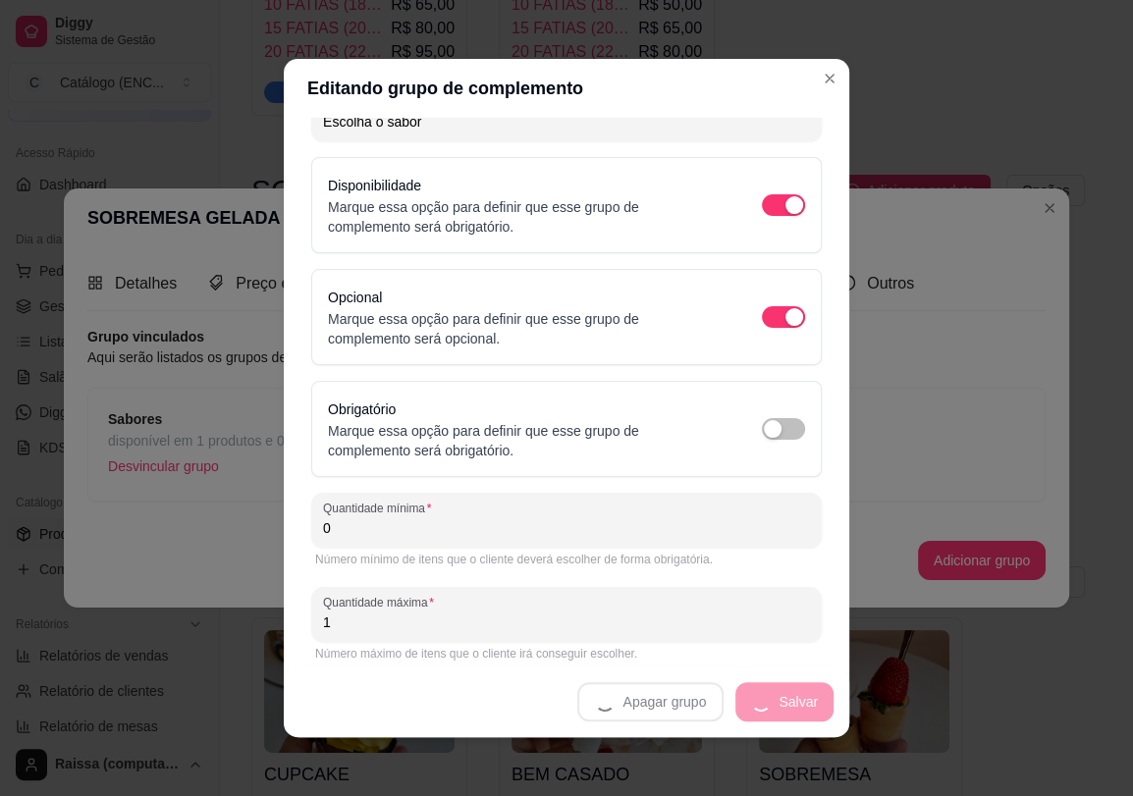
scroll to position [112, 0]
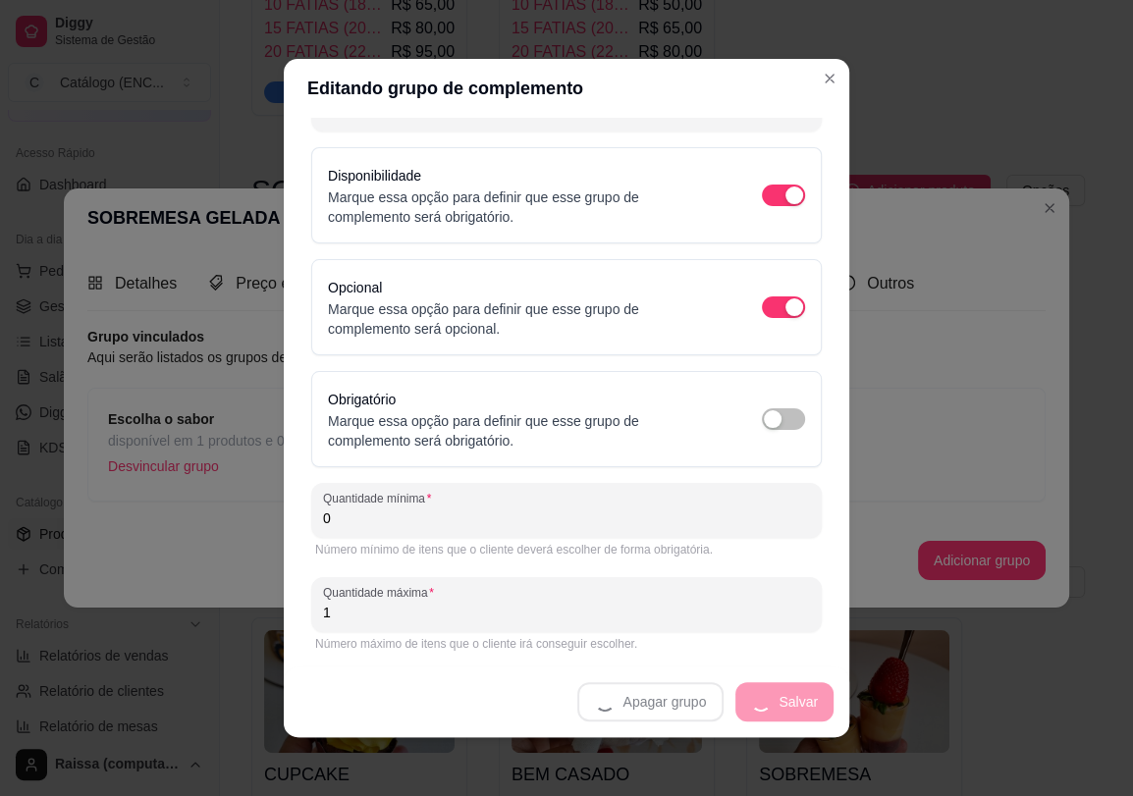
click at [385, 548] on div "Número mínimo de itens que o cliente deverá escolher de forma obrigatória." at bounding box center [566, 550] width 502 height 16
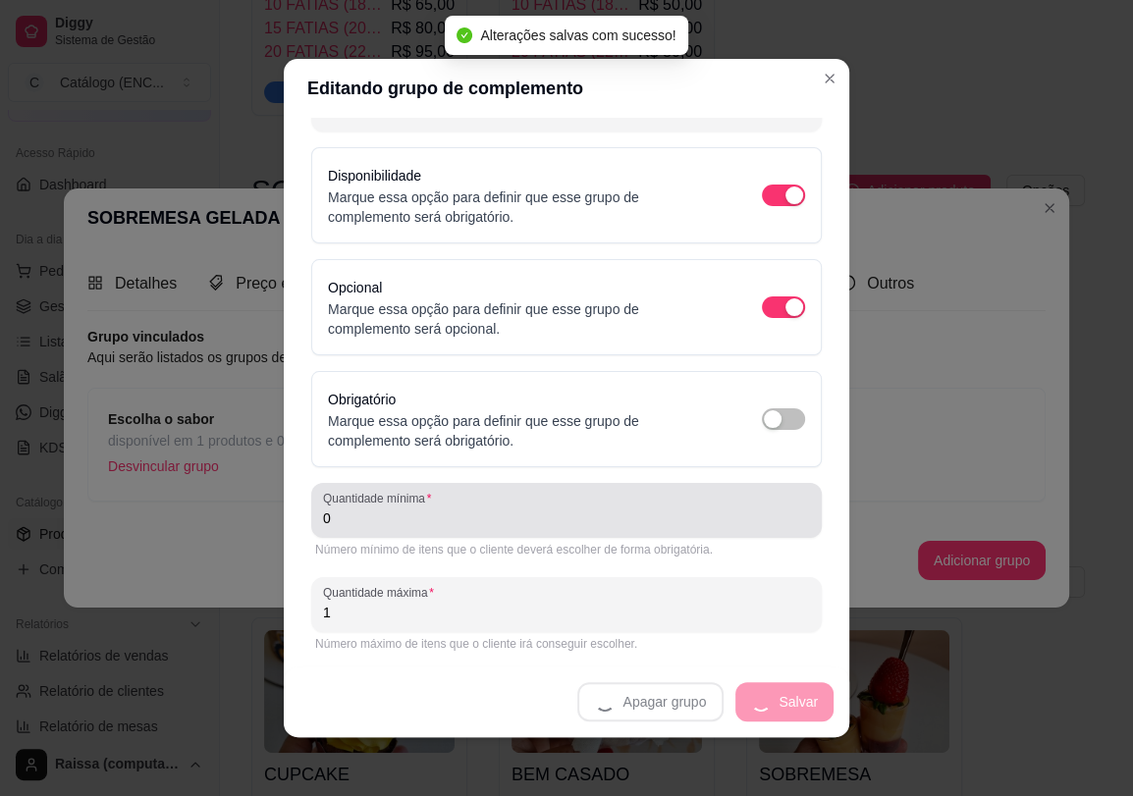
click at [389, 518] on input "0" at bounding box center [566, 518] width 487 height 20
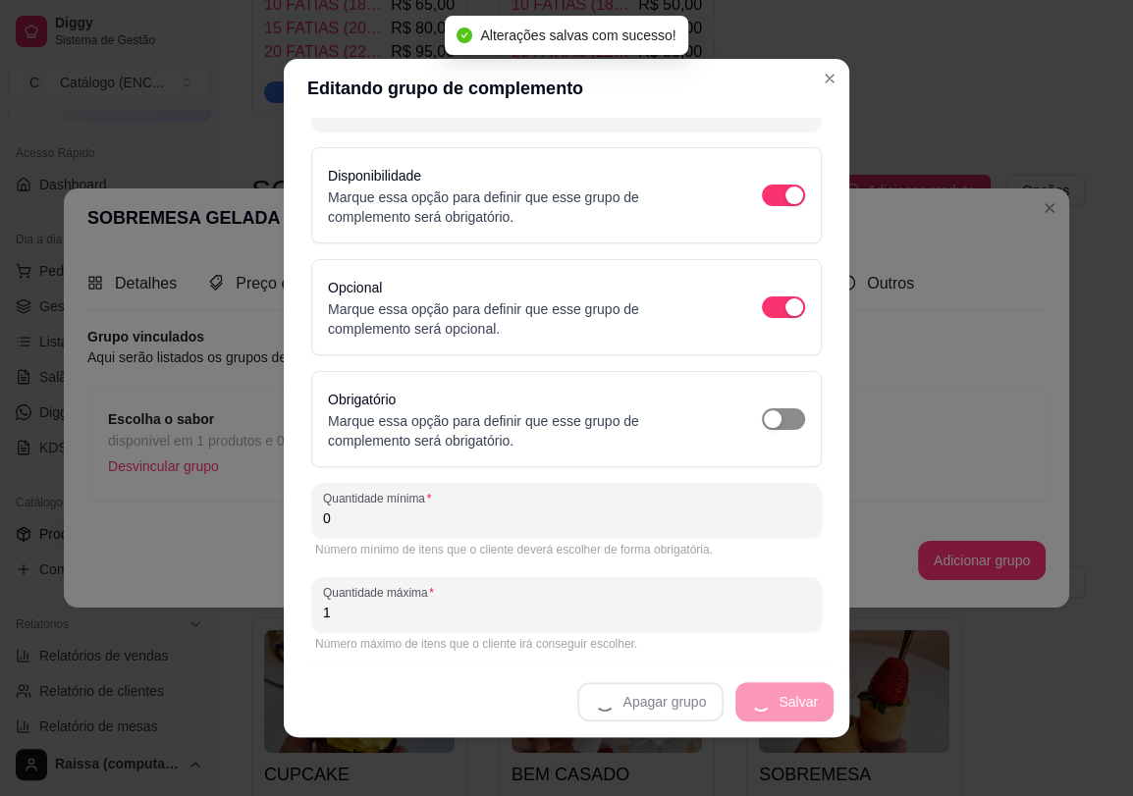
click at [764, 411] on div "button" at bounding box center [773, 419] width 18 height 18
click at [771, 702] on div "Apagar grupo Salvar" at bounding box center [566, 701] width 565 height 71
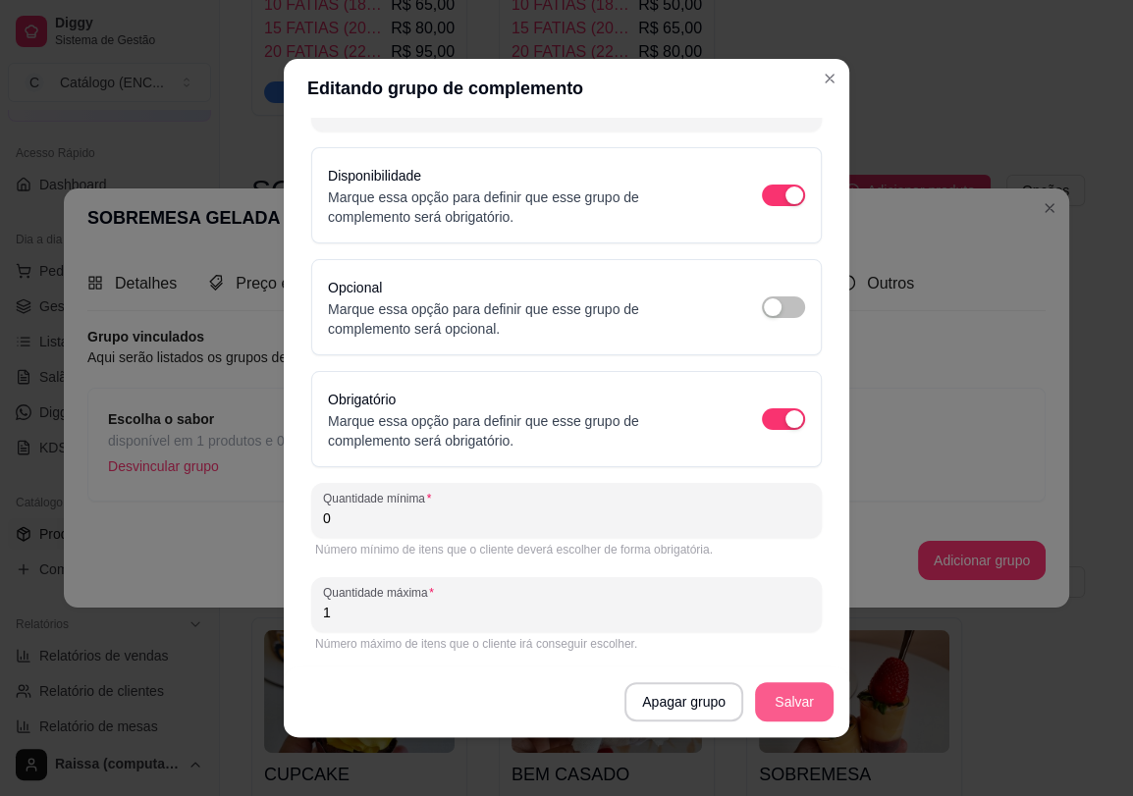
click at [771, 703] on button "Salvar" at bounding box center [794, 701] width 79 height 39
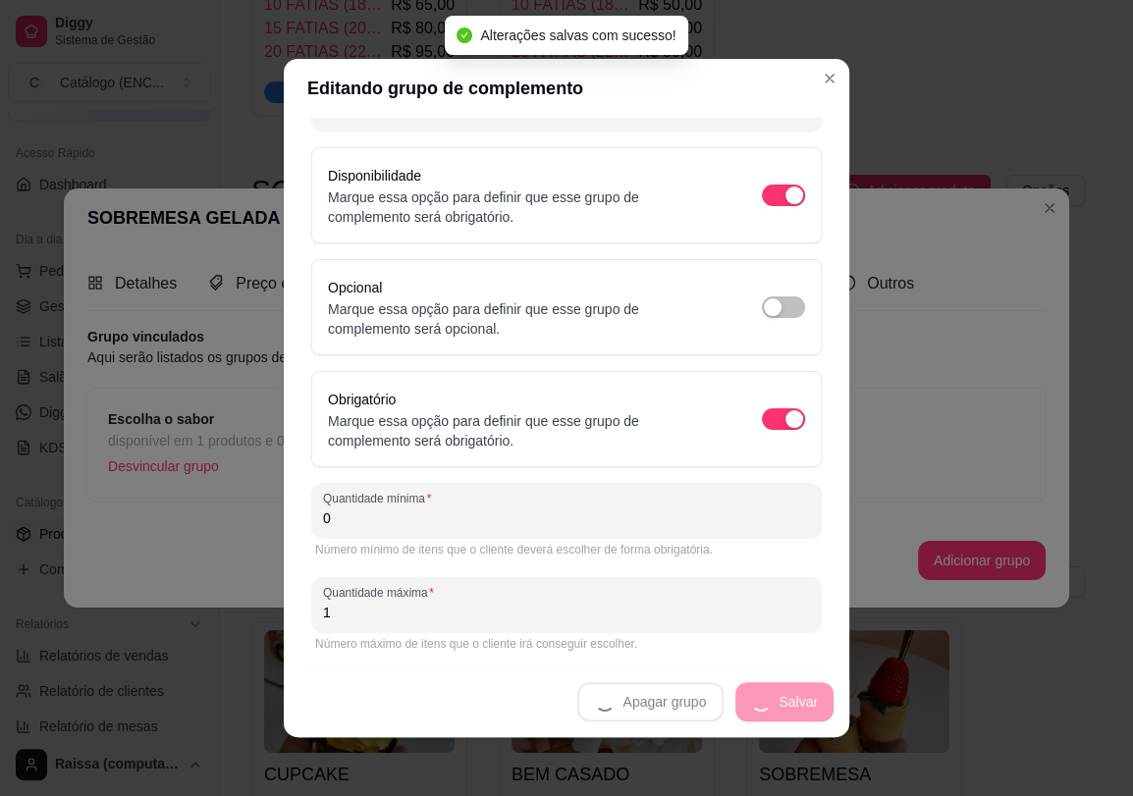
click at [520, 511] on input "0" at bounding box center [566, 518] width 487 height 20
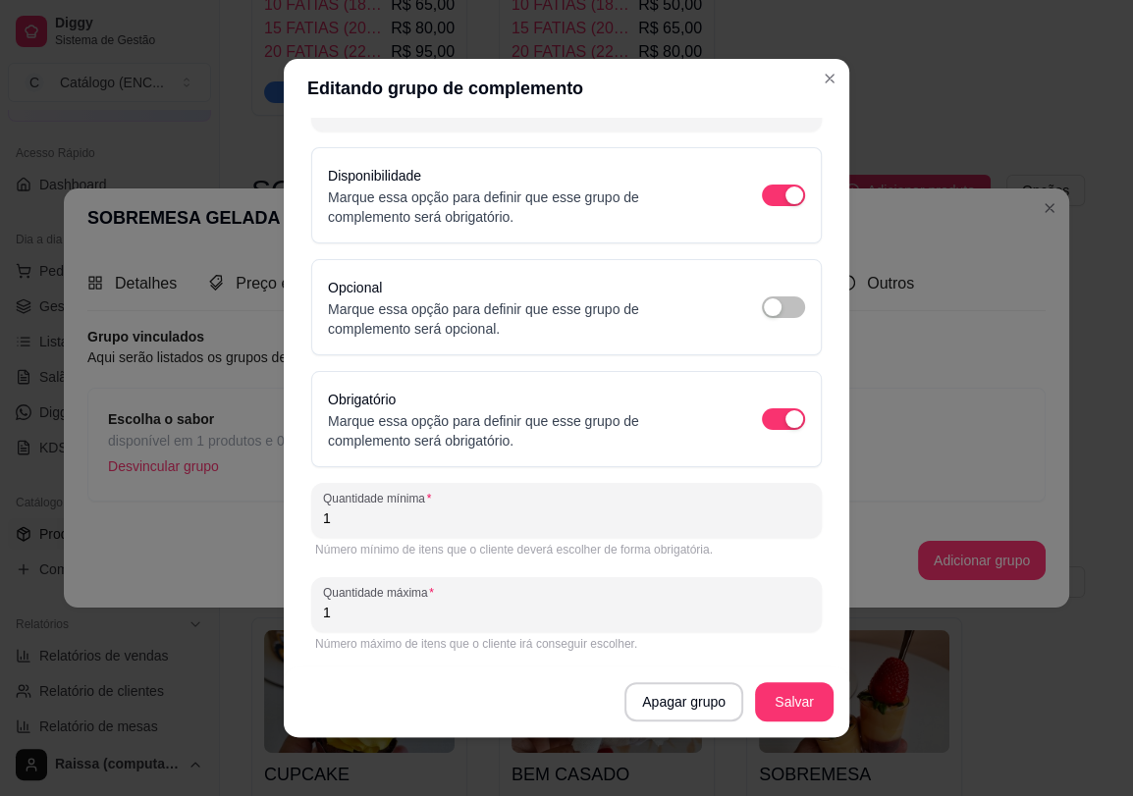
type input "1"
click at [756, 714] on button "Salvar" at bounding box center [794, 702] width 77 height 38
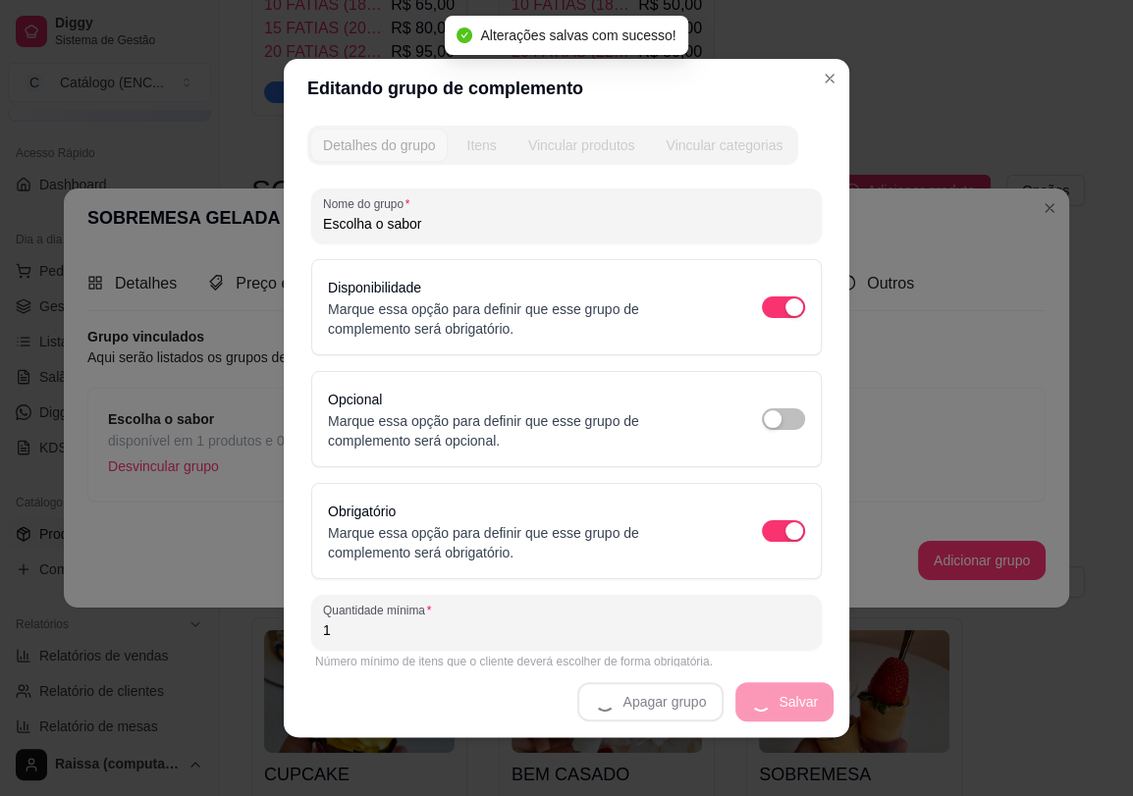
scroll to position [0, 0]
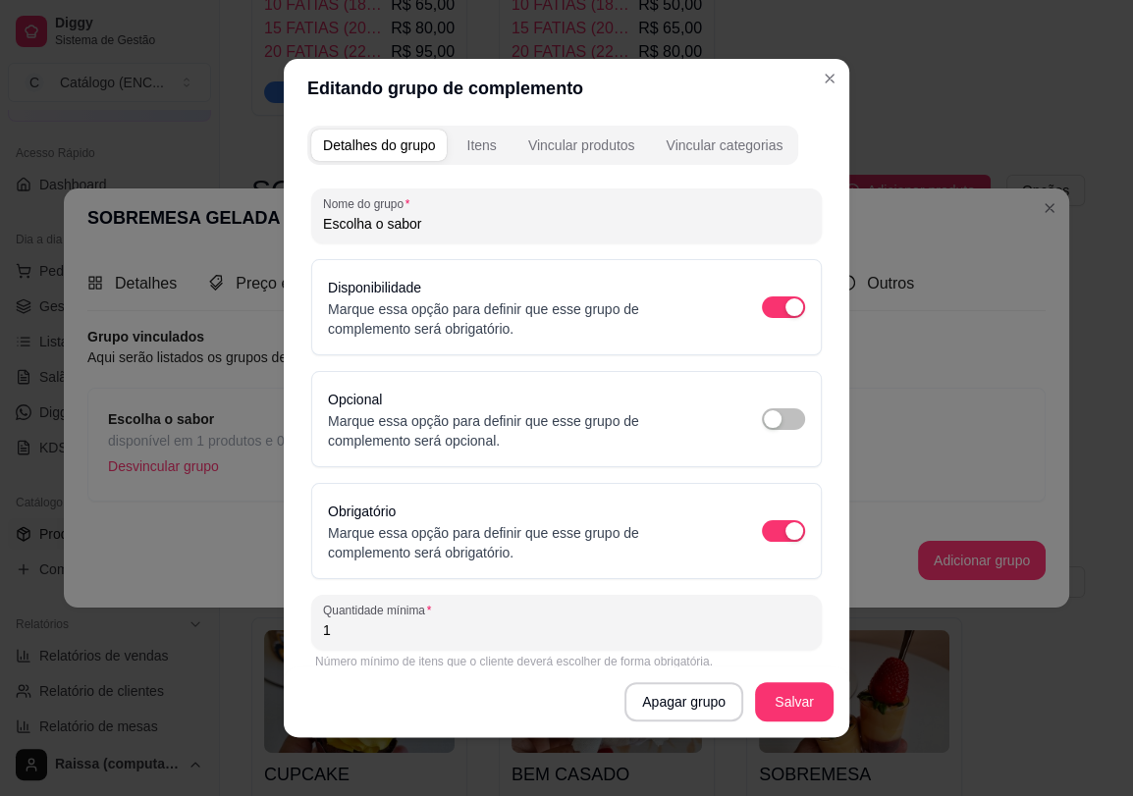
click at [453, 163] on div "Detalhes do grupo Itens Vincular produtos Vincular categorias" at bounding box center [552, 145] width 491 height 39
click at [454, 143] on button "Itens" at bounding box center [480, 145] width 53 height 31
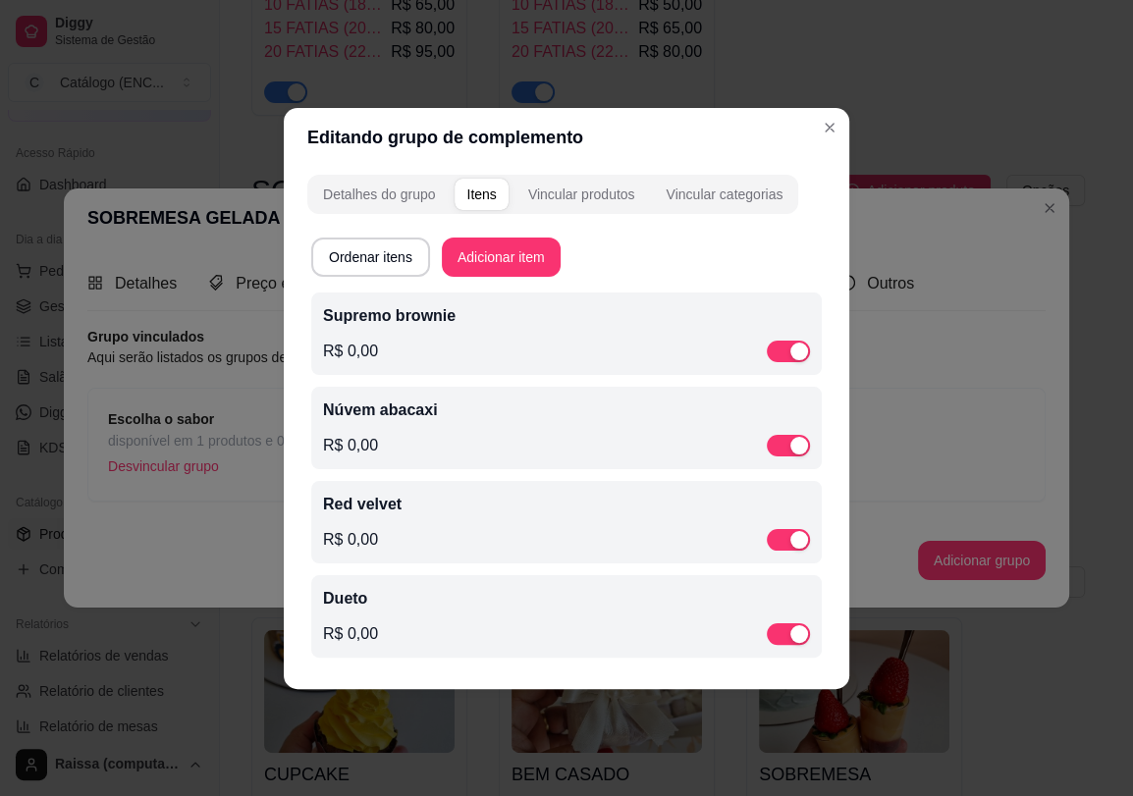
click at [491, 430] on div "Núvem abacaxi R$ 0,00" at bounding box center [566, 427] width 487 height 59
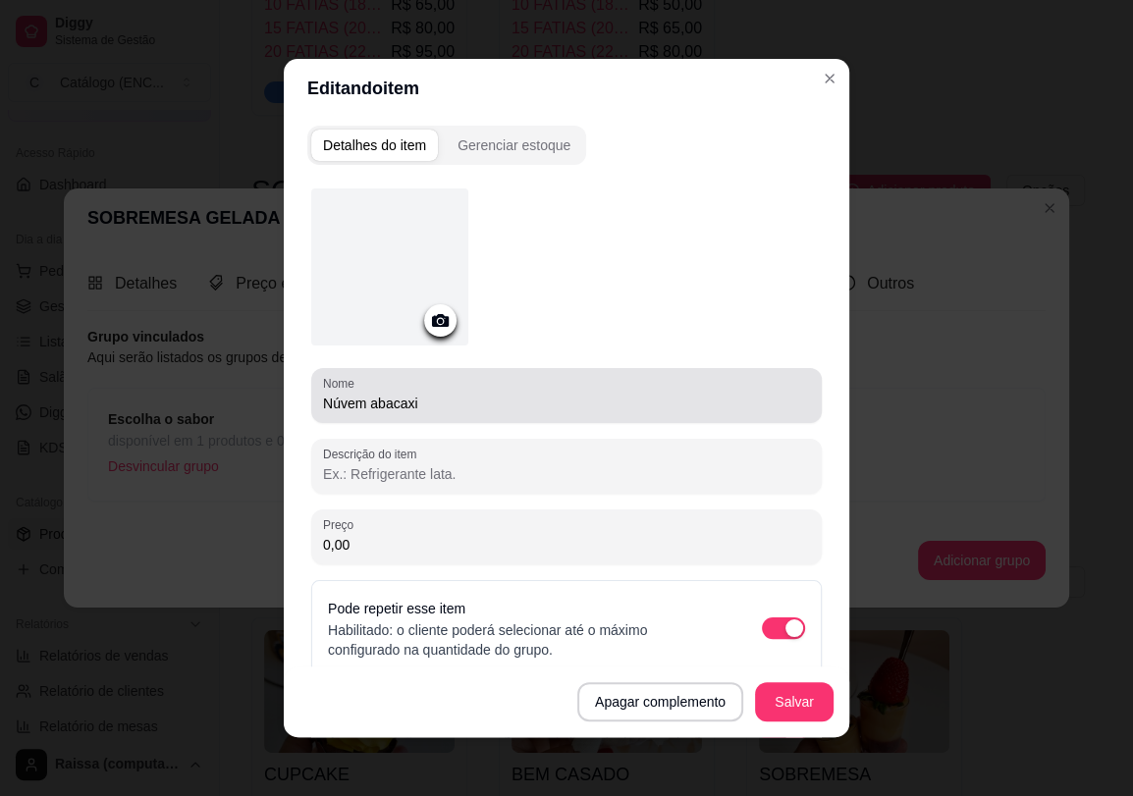
click at [366, 405] on input "Núvem abacaxi" at bounding box center [566, 404] width 487 height 20
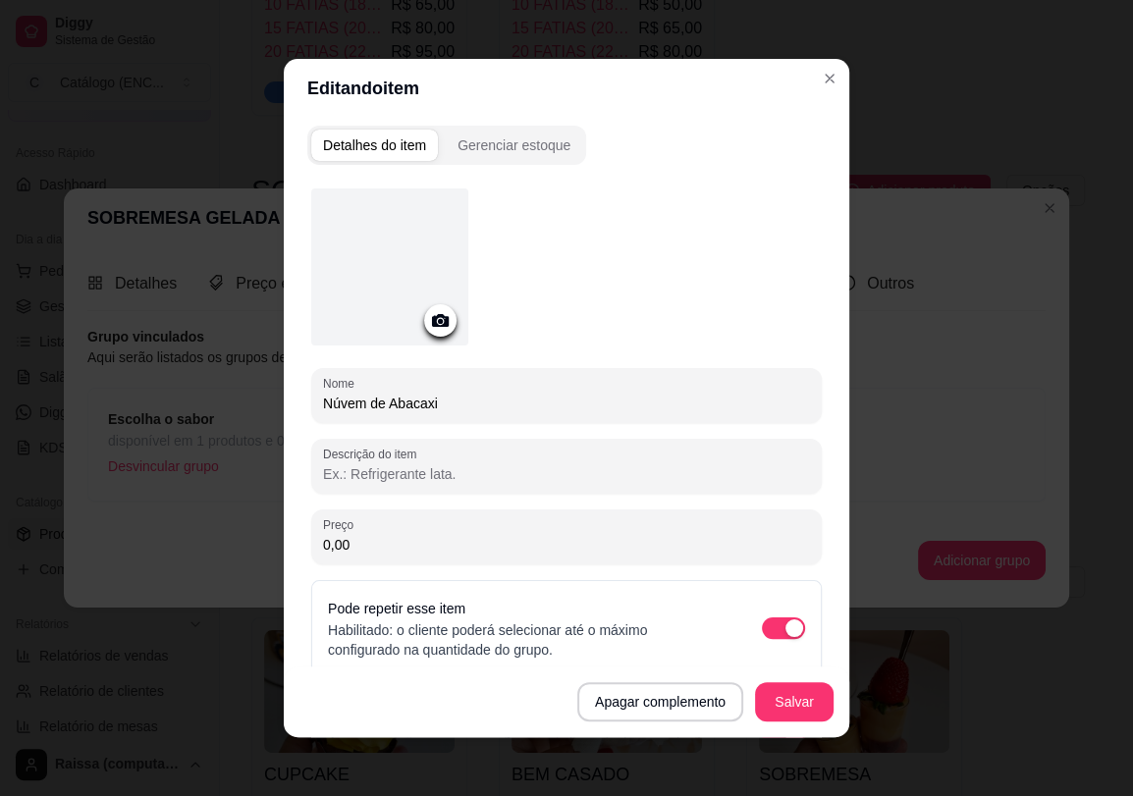
type input "Núvem de Abacaxi"
click at [766, 677] on div "Apagar complemento Salvar" at bounding box center [566, 701] width 565 height 71
click at [766, 681] on div "Apagar complemento Salvar" at bounding box center [566, 701] width 565 height 71
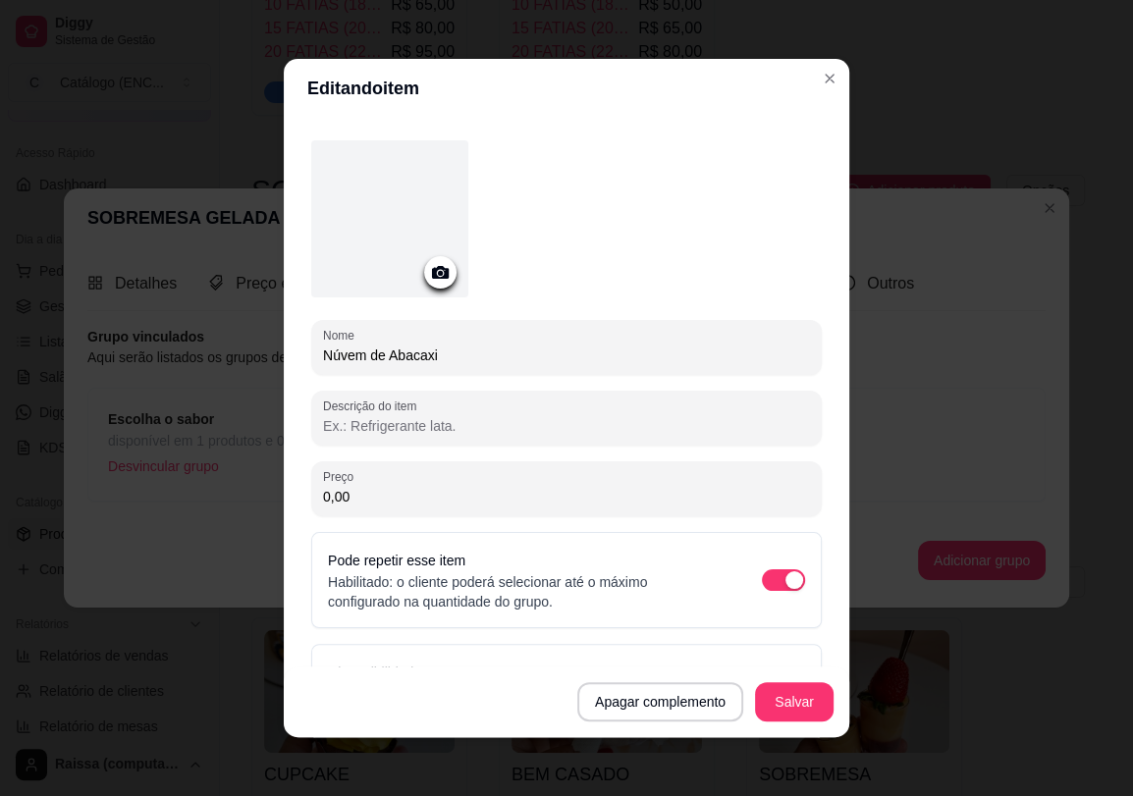
scroll to position [109, 0]
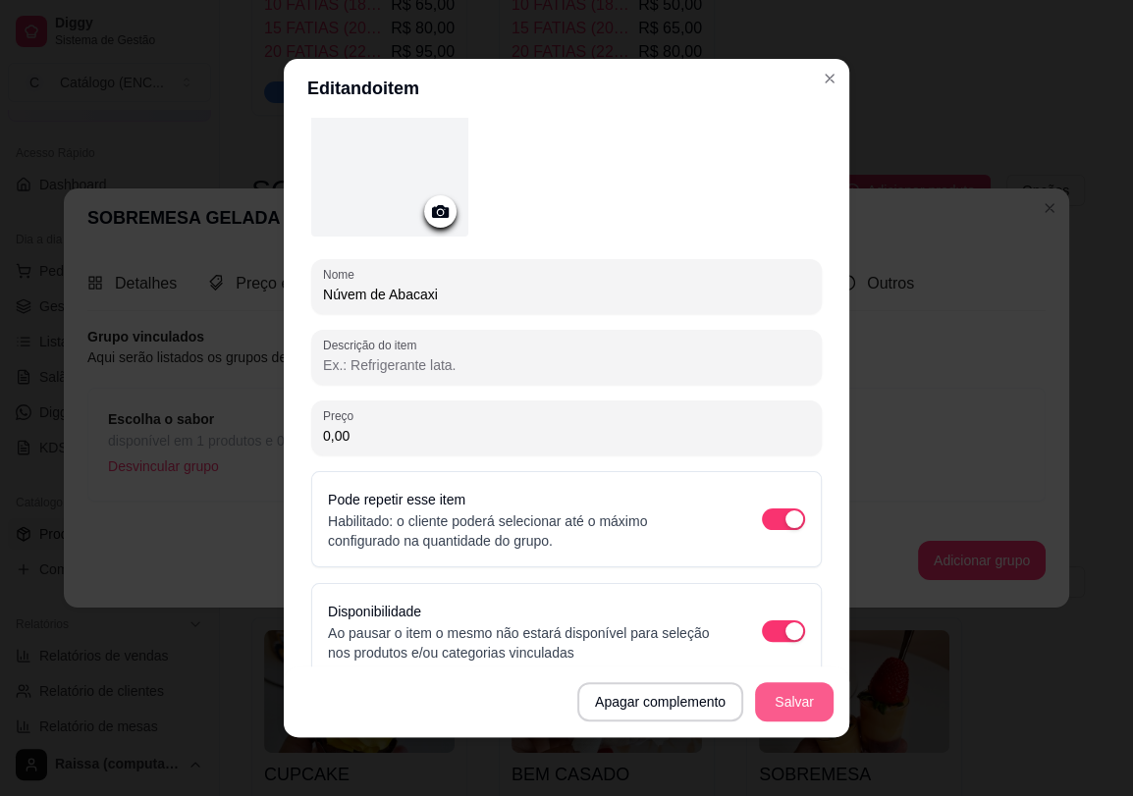
click at [800, 735] on div "Apagar complemento Salvar" at bounding box center [566, 701] width 565 height 71
click at [791, 715] on button "Salvar" at bounding box center [794, 701] width 79 height 39
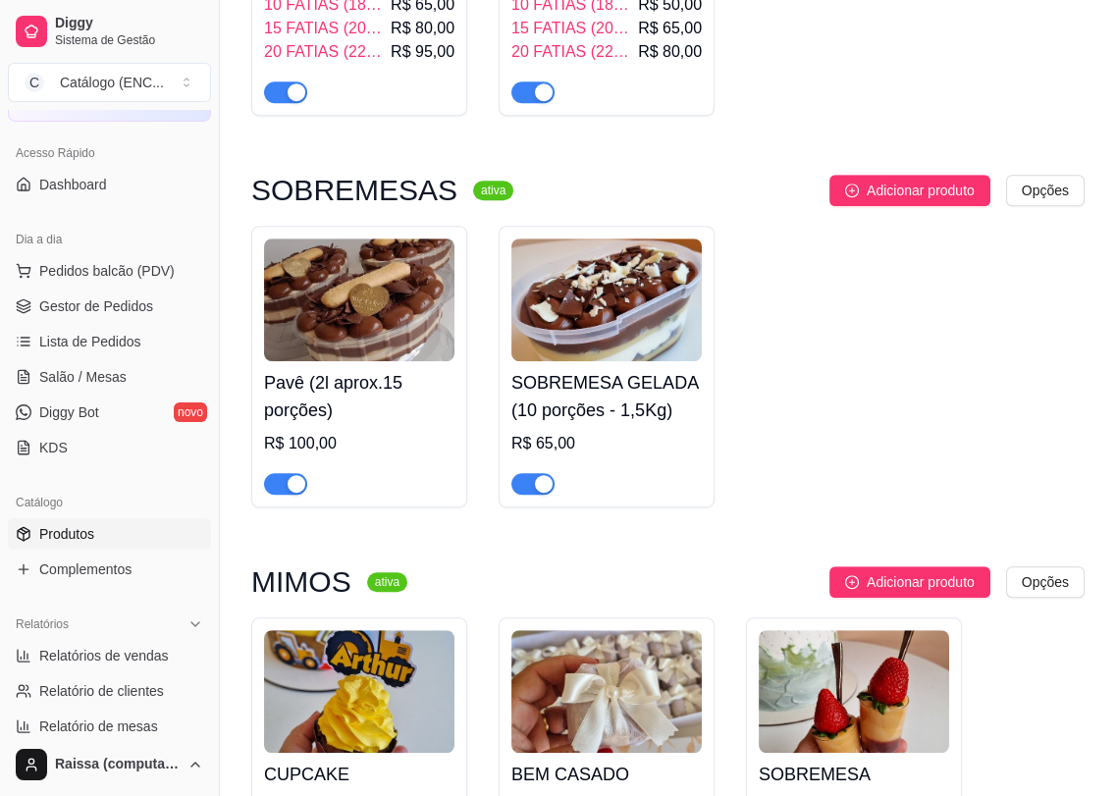
click at [375, 381] on h4 "Pavê (2l aprox.15 porções)" at bounding box center [359, 396] width 190 height 55
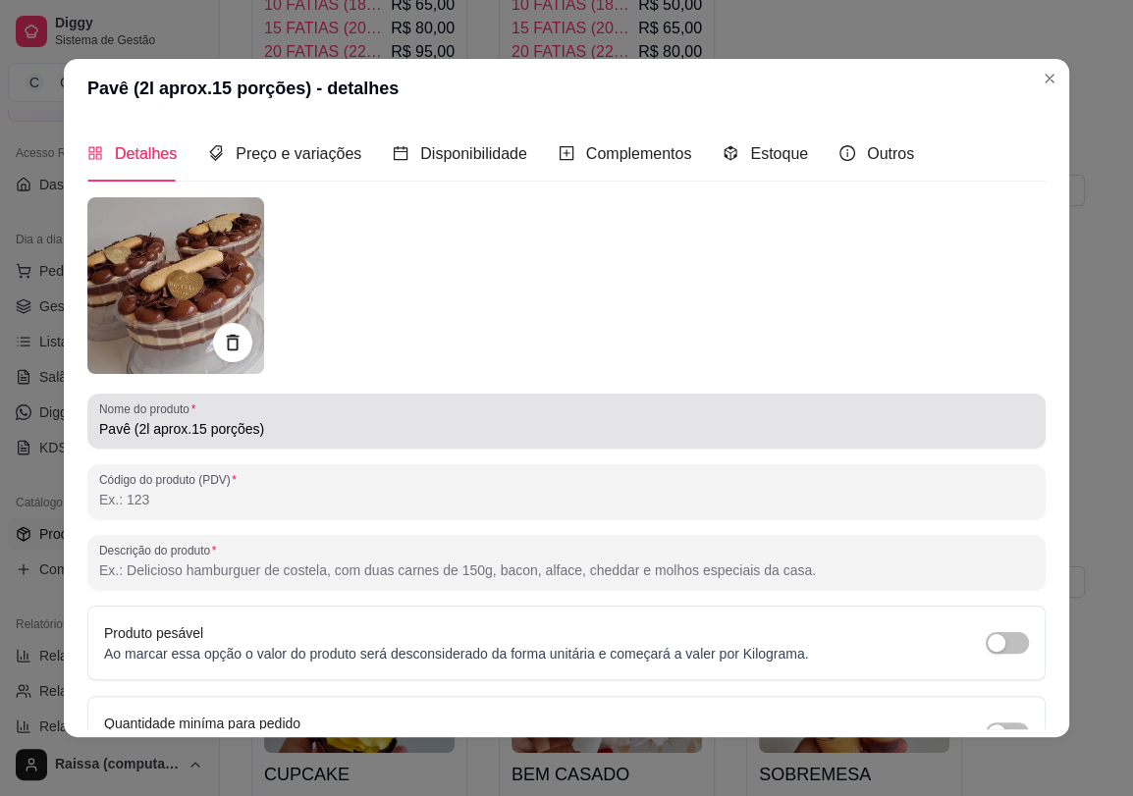
click at [131, 432] on input "Pavê (2l aprox.15 porções)" at bounding box center [566, 429] width 934 height 20
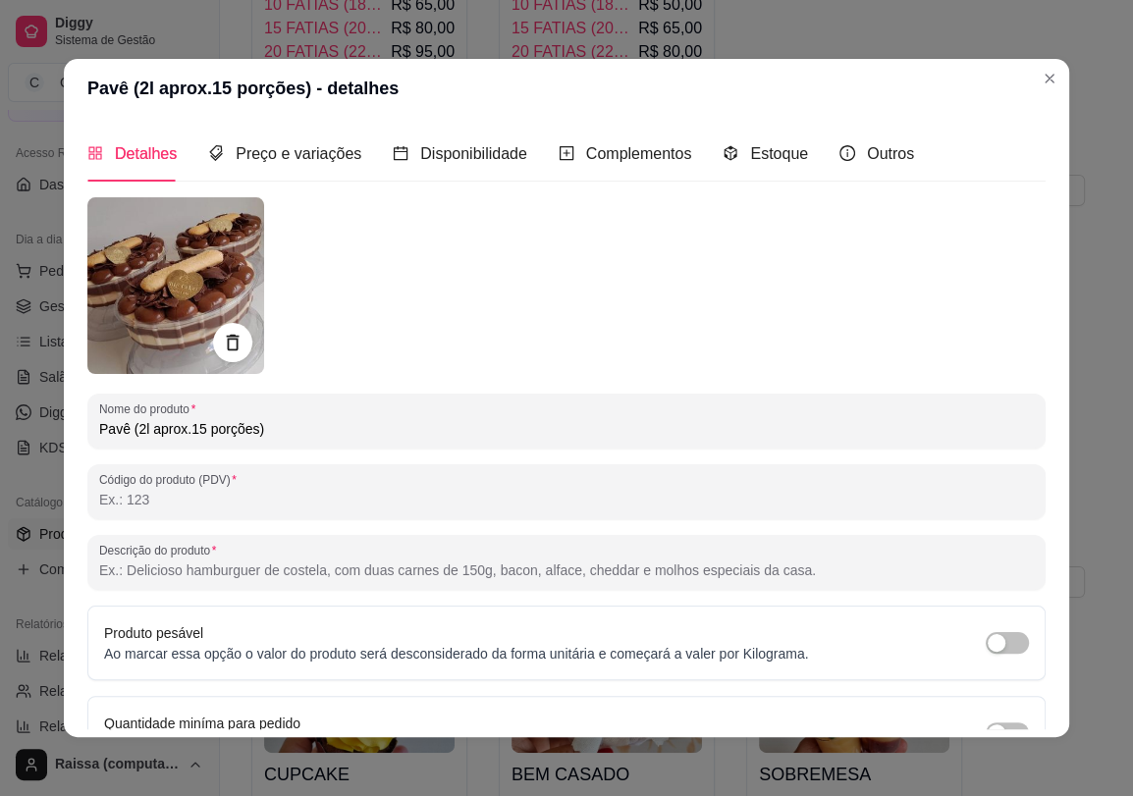
drag, startPoint x: 127, startPoint y: 434, endPoint x: 142, endPoint y: 432, distance: 15.8
click at [142, 432] on input "Pavê (2l aprox.15 porções)" at bounding box center [566, 429] width 934 height 20
drag, startPoint x: 181, startPoint y: 430, endPoint x: 129, endPoint y: 434, distance: 52.2
click at [129, 434] on input "Pavê (2l aprox.15 porções)" at bounding box center [566, 429] width 934 height 20
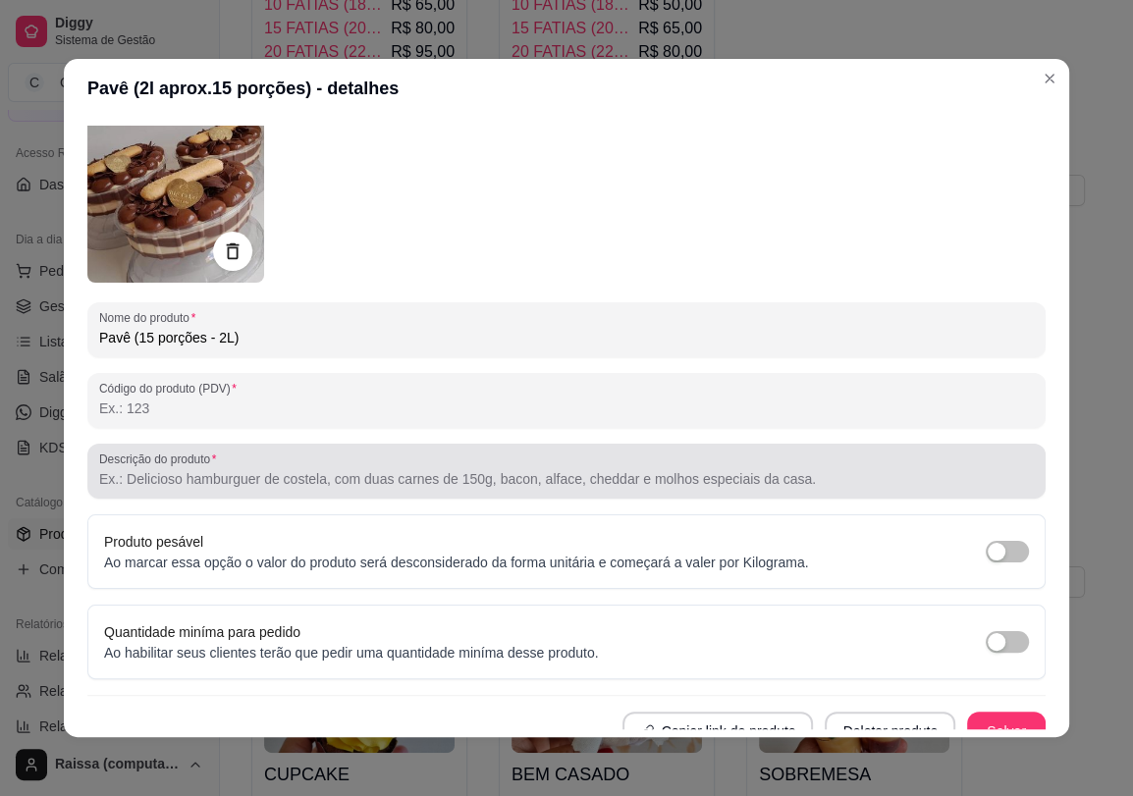
scroll to position [112, 0]
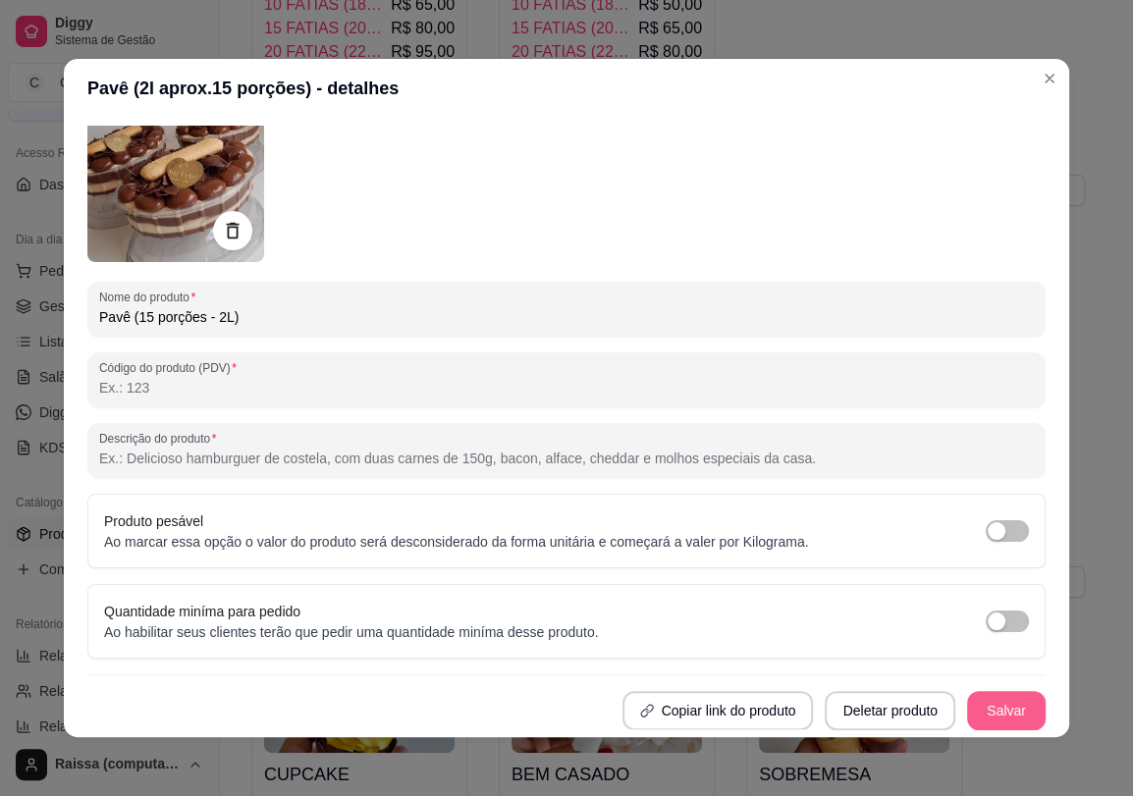
type input "Pavê (15 porções - 2L)"
click at [981, 719] on button "Salvar" at bounding box center [1006, 710] width 79 height 39
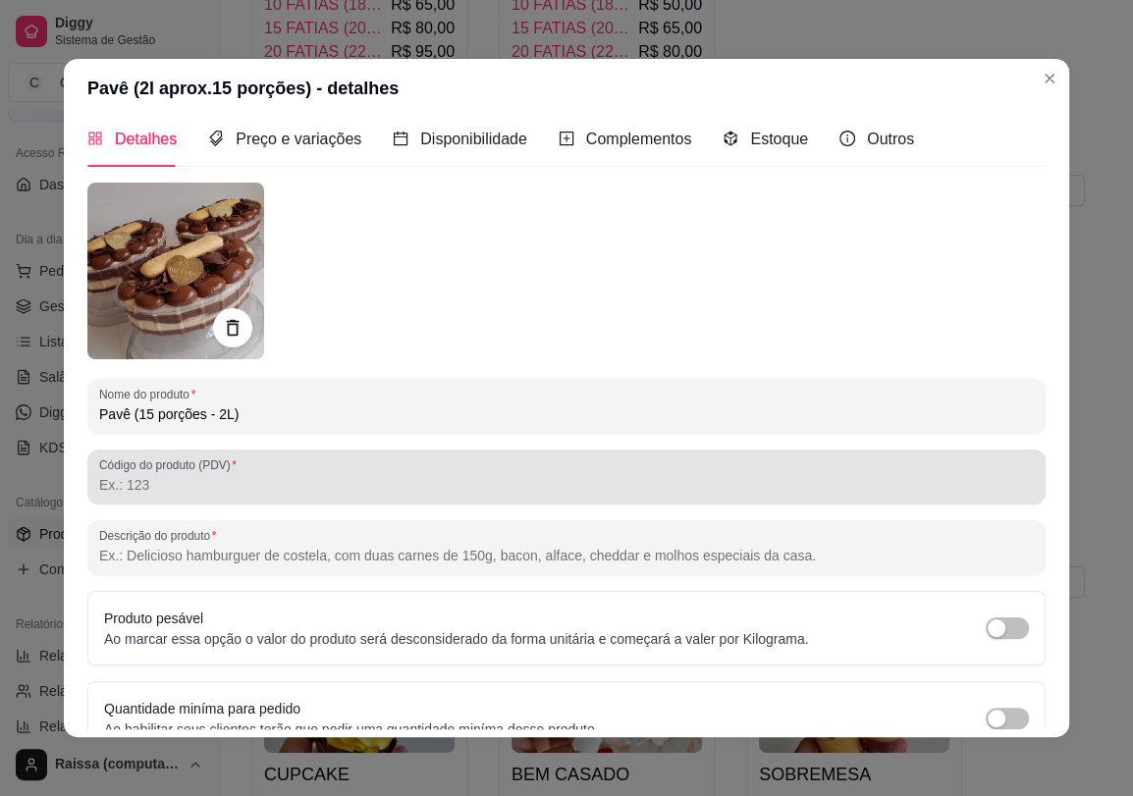
scroll to position [0, 0]
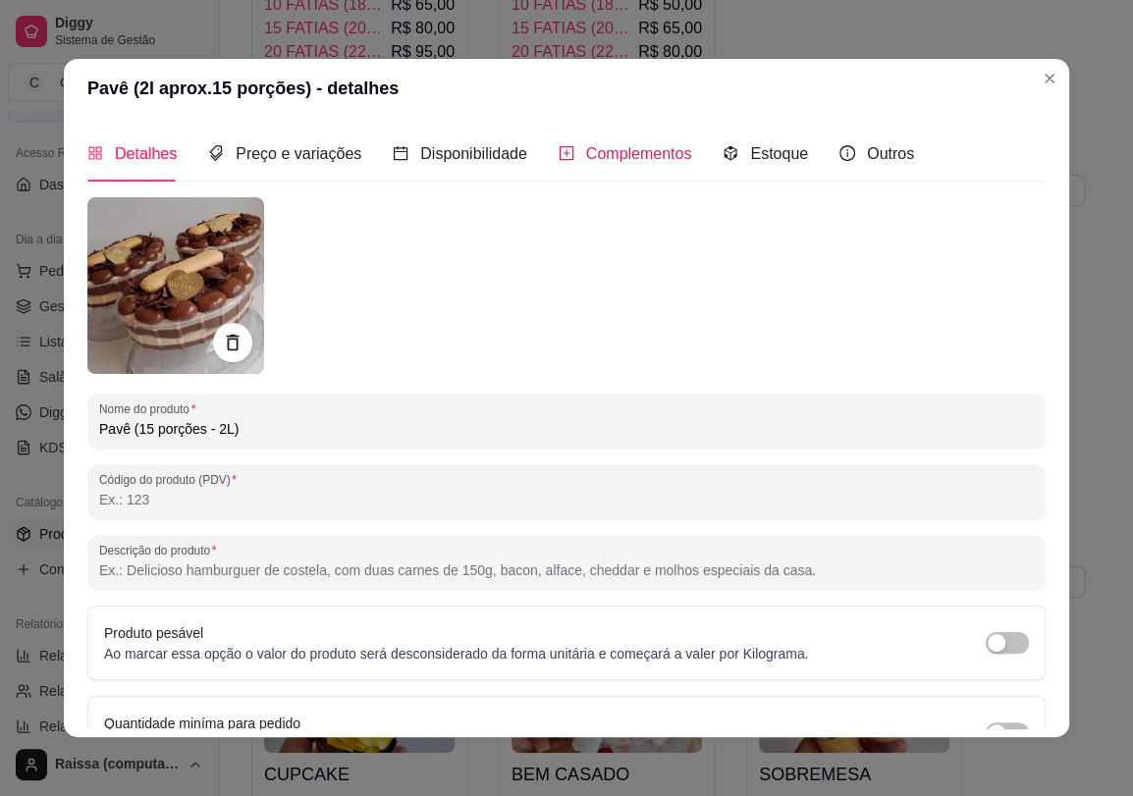
click at [598, 158] on span "Complementos" at bounding box center [639, 153] width 106 height 17
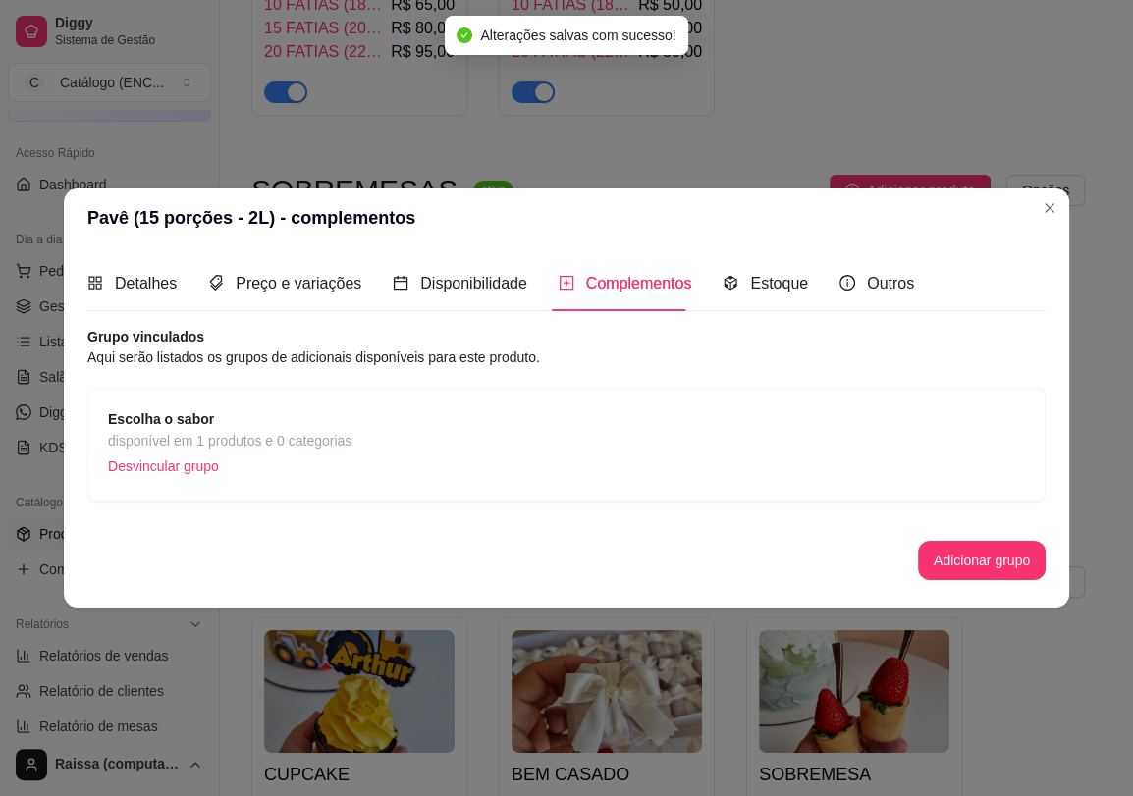
click at [300, 410] on span "Escolha o sabor" at bounding box center [229, 419] width 243 height 22
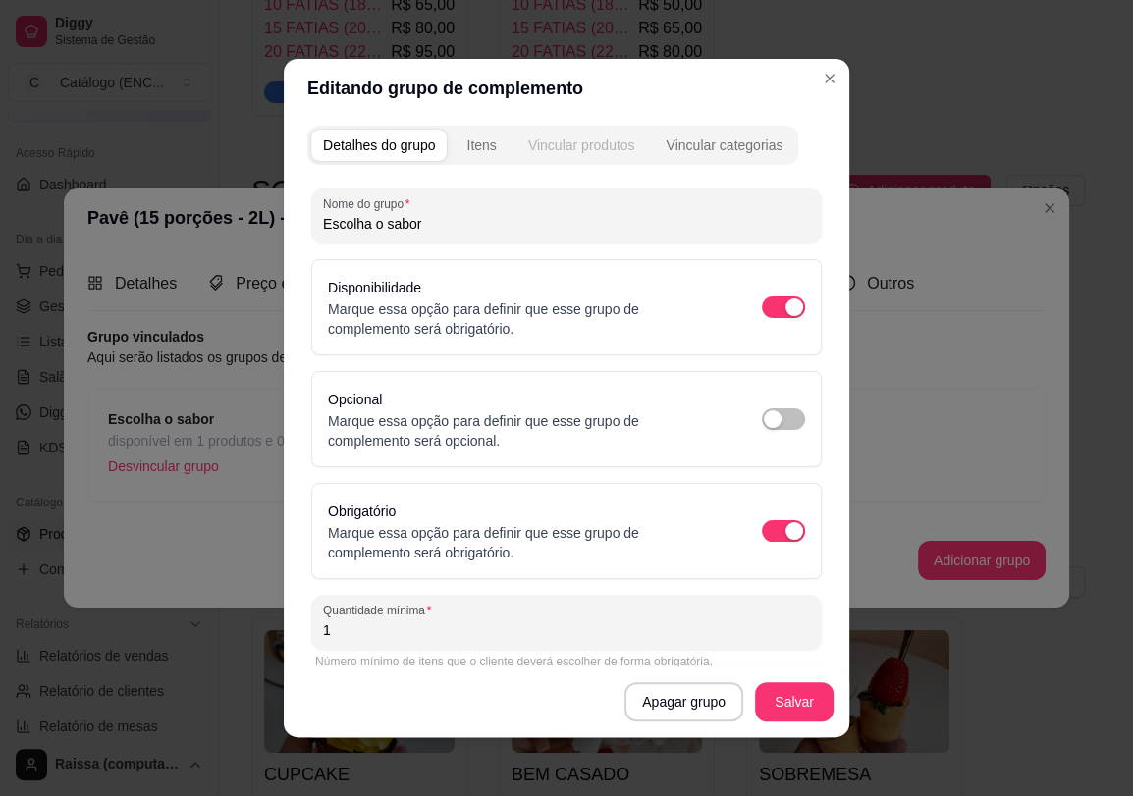
click at [487, 147] on div "Itens" at bounding box center [480, 145] width 29 height 20
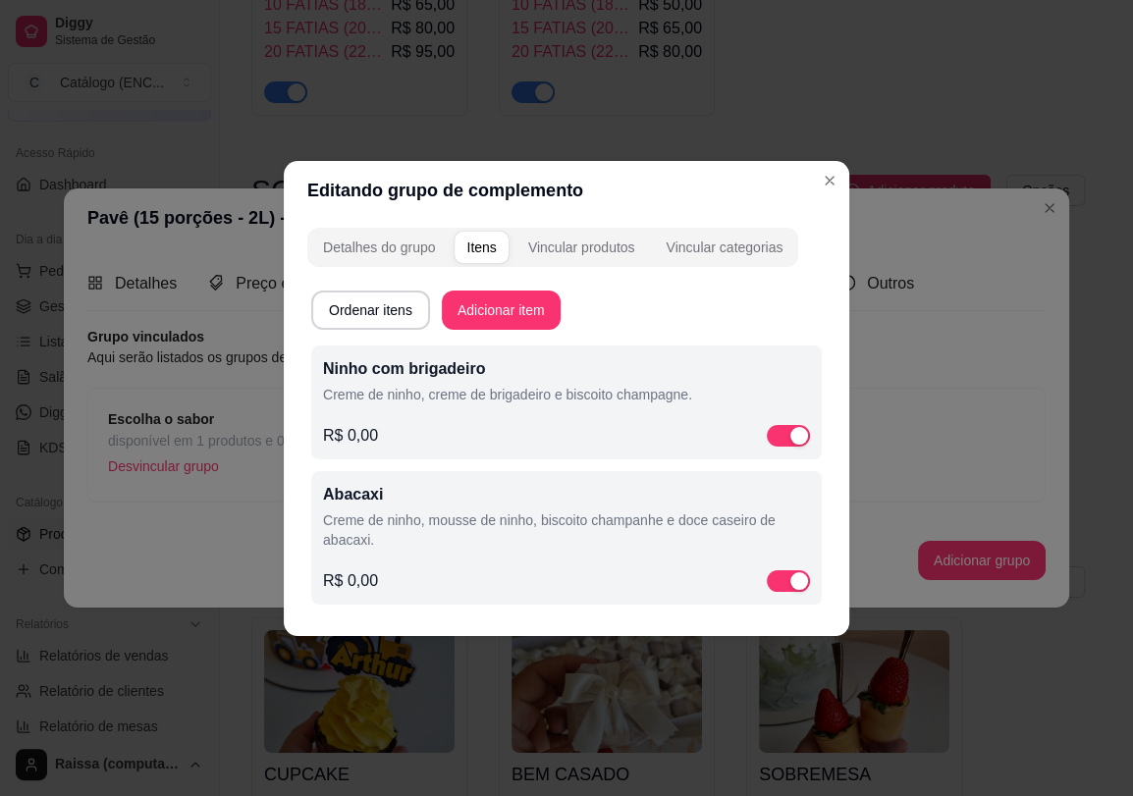
click at [481, 402] on div "Ninho com brigadeiro Creme de [GEOGRAPHIC_DATA], creme de brigadeiro e [GEOGRAP…" at bounding box center [566, 384] width 487 height 55
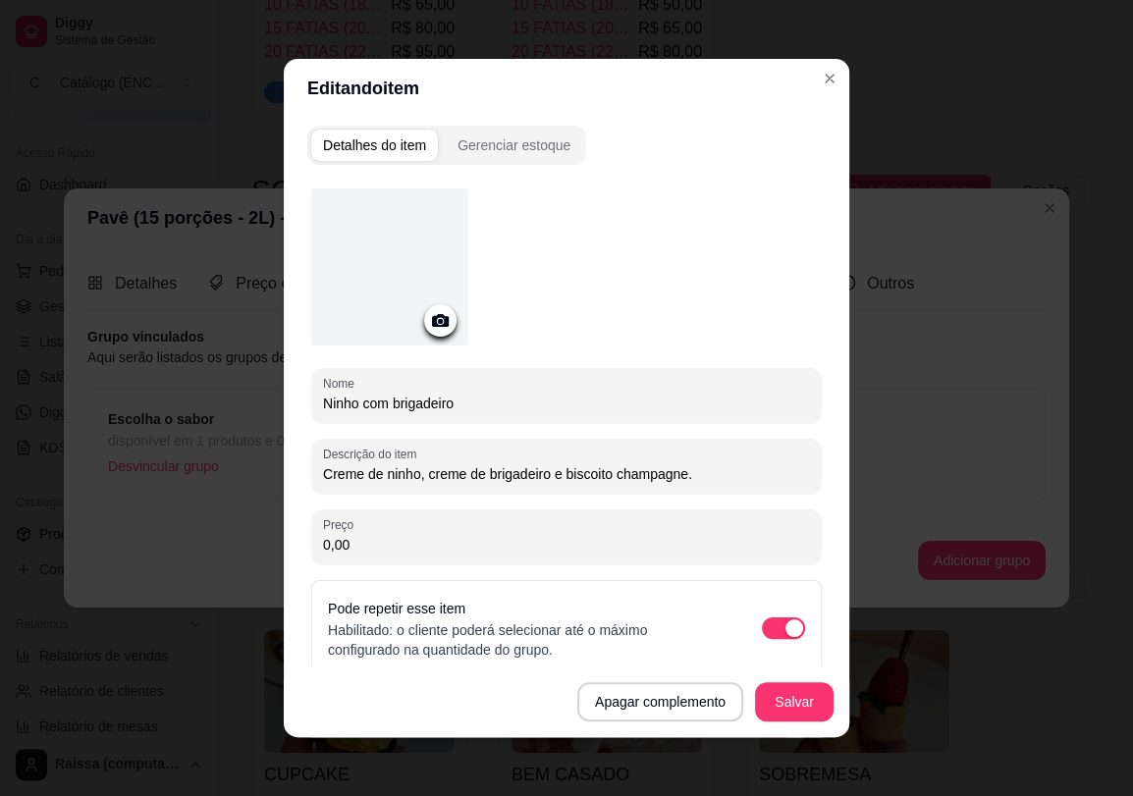
drag, startPoint x: 556, startPoint y: 465, endPoint x: 771, endPoint y: 467, distance: 214.9
click at [771, 467] on input "Creme de ninho, creme de brigadeiro e biscoito champagne." at bounding box center [566, 474] width 487 height 20
click at [311, 479] on div "Descrição do item Creme de ninho, creme de brigadeiro e" at bounding box center [566, 466] width 510 height 55
click at [311, 476] on div "Descrição do item Creme de ninho, creme de brigadeiro e" at bounding box center [566, 466] width 510 height 55
click at [323, 472] on input "Creme de ninho, creme de brigadeiro e" at bounding box center [566, 474] width 487 height 20
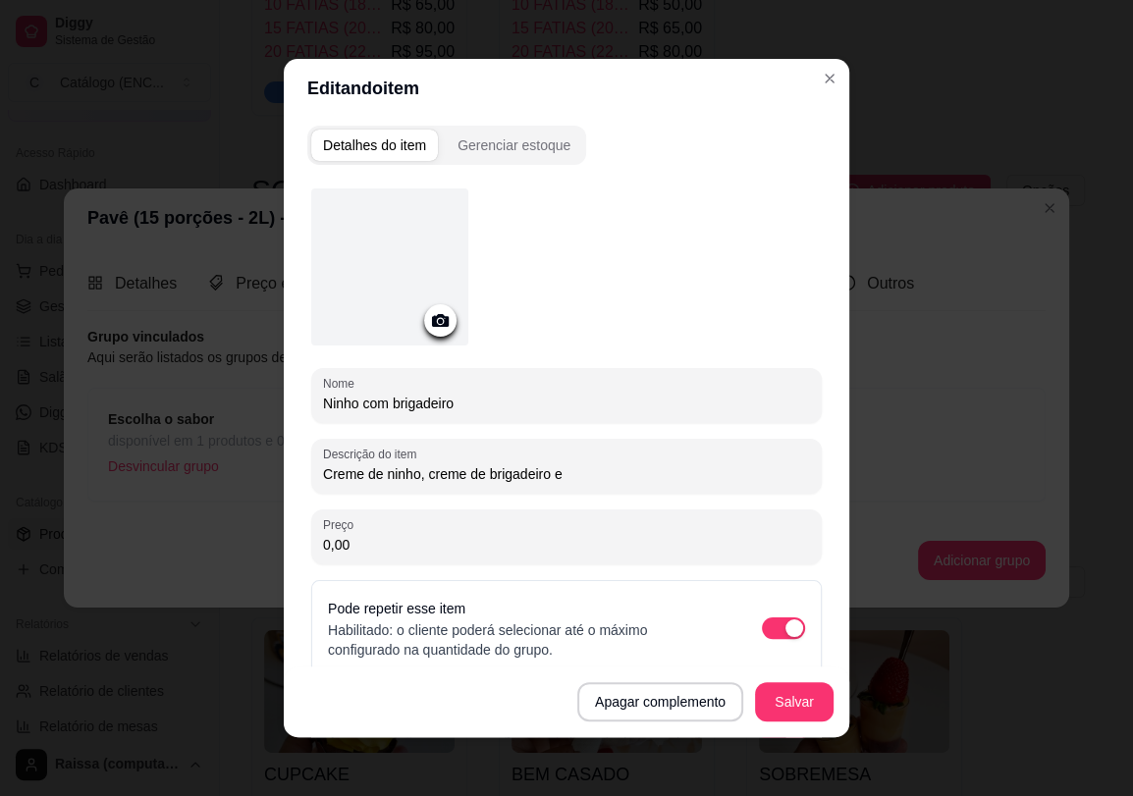
paste input "biscoito champagne."
type input "biscoito champagne. Creme de ninho, creme de brigadeiro e"
click at [796, 90] on header "Editando item" at bounding box center [566, 88] width 565 height 59
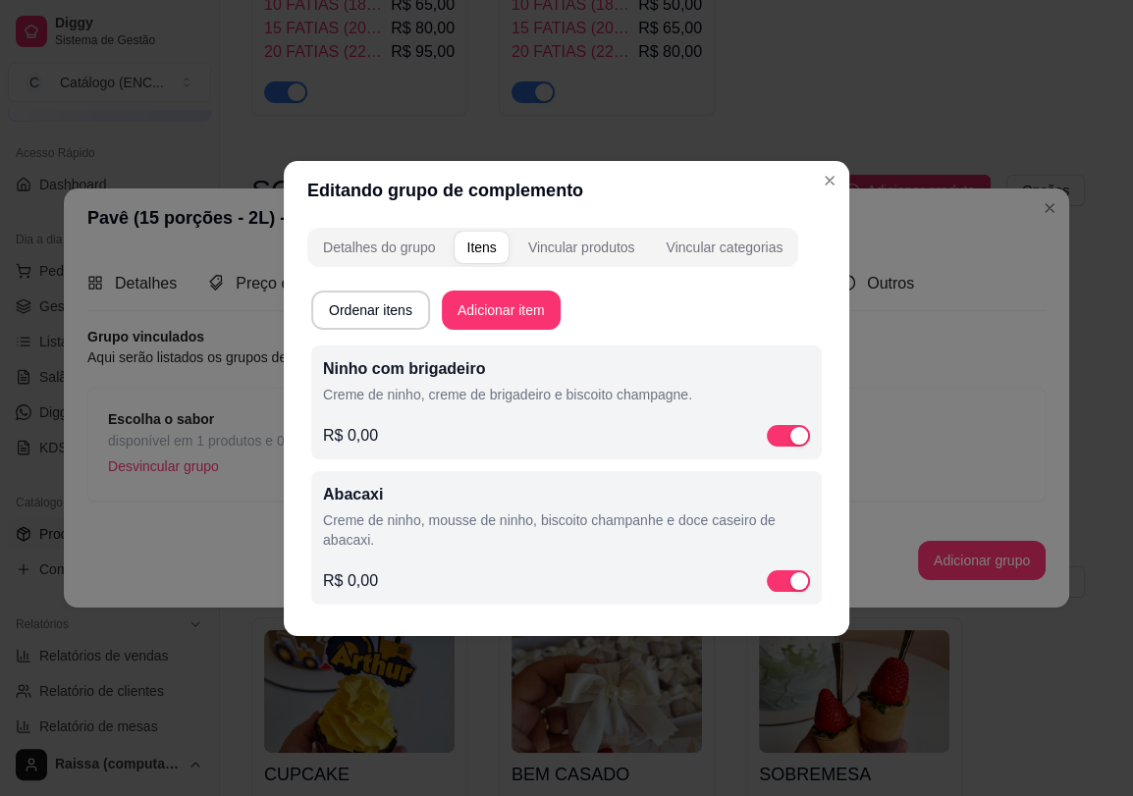
click at [827, 161] on header "Editando grupo de complemento" at bounding box center [566, 190] width 565 height 59
drag, startPoint x: 827, startPoint y: 164, endPoint x: 832, endPoint y: 184, distance: 20.2
click at [831, 174] on section "Editando grupo de complemento Detalhes do grupo Itens Vincular produtos Vincula…" at bounding box center [566, 398] width 565 height 475
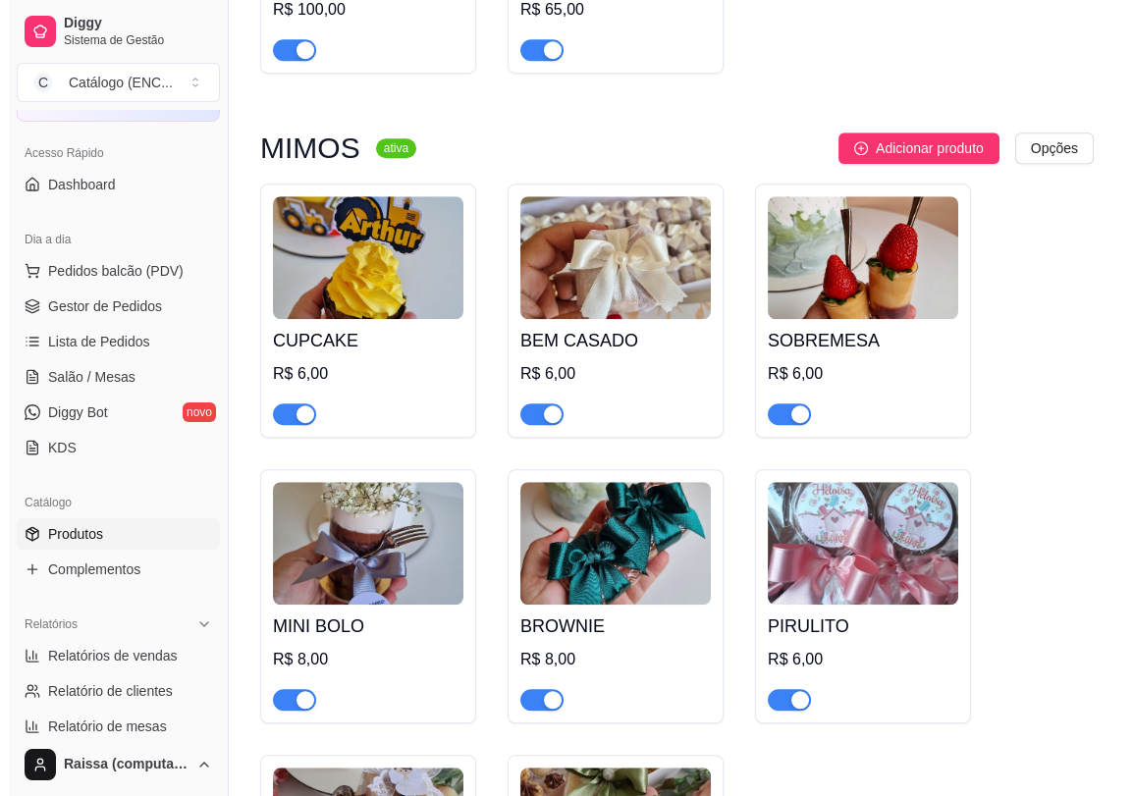
scroll to position [2072, 0]
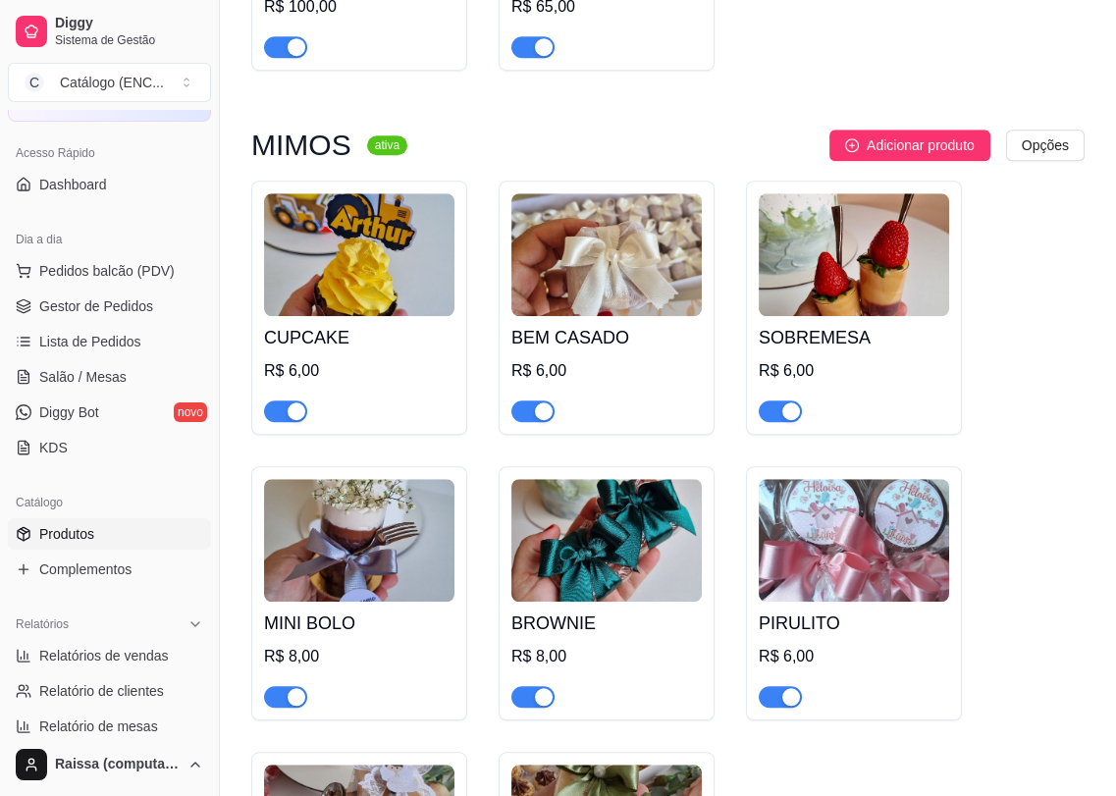
click at [367, 296] on img at bounding box center [359, 254] width 190 height 123
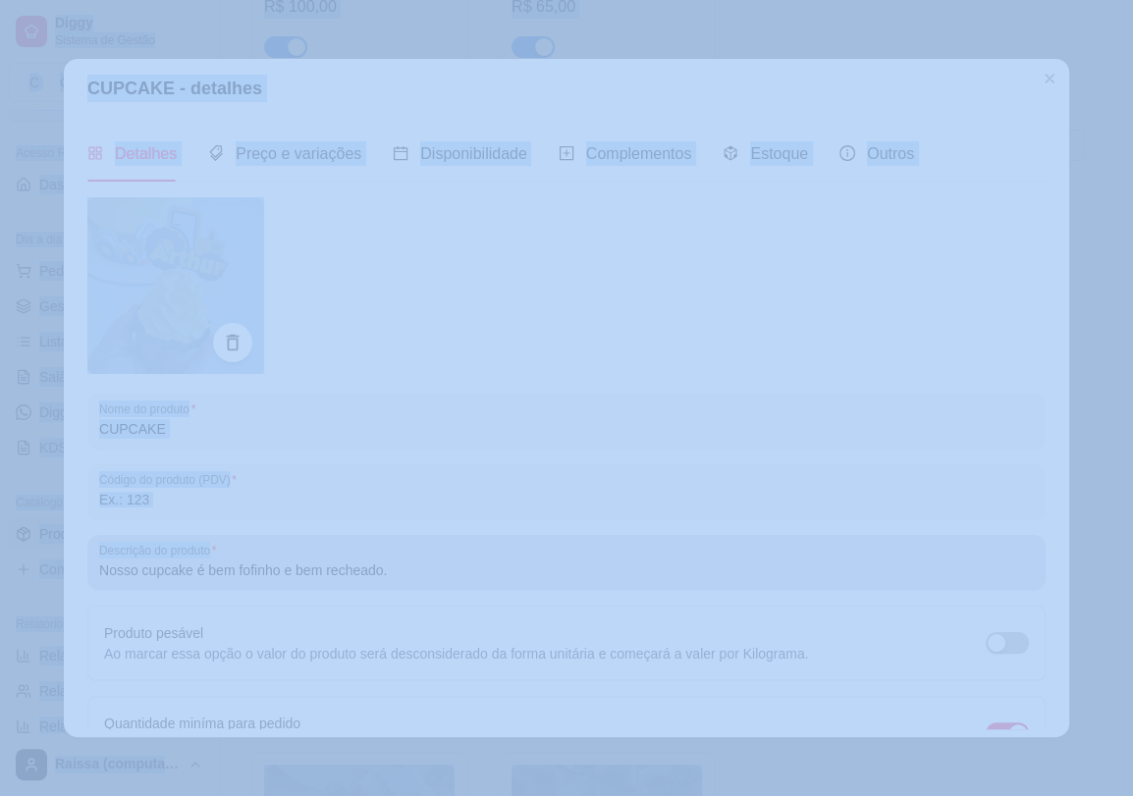
drag, startPoint x: 450, startPoint y: 555, endPoint x: -306, endPoint y: 667, distance: 765.1
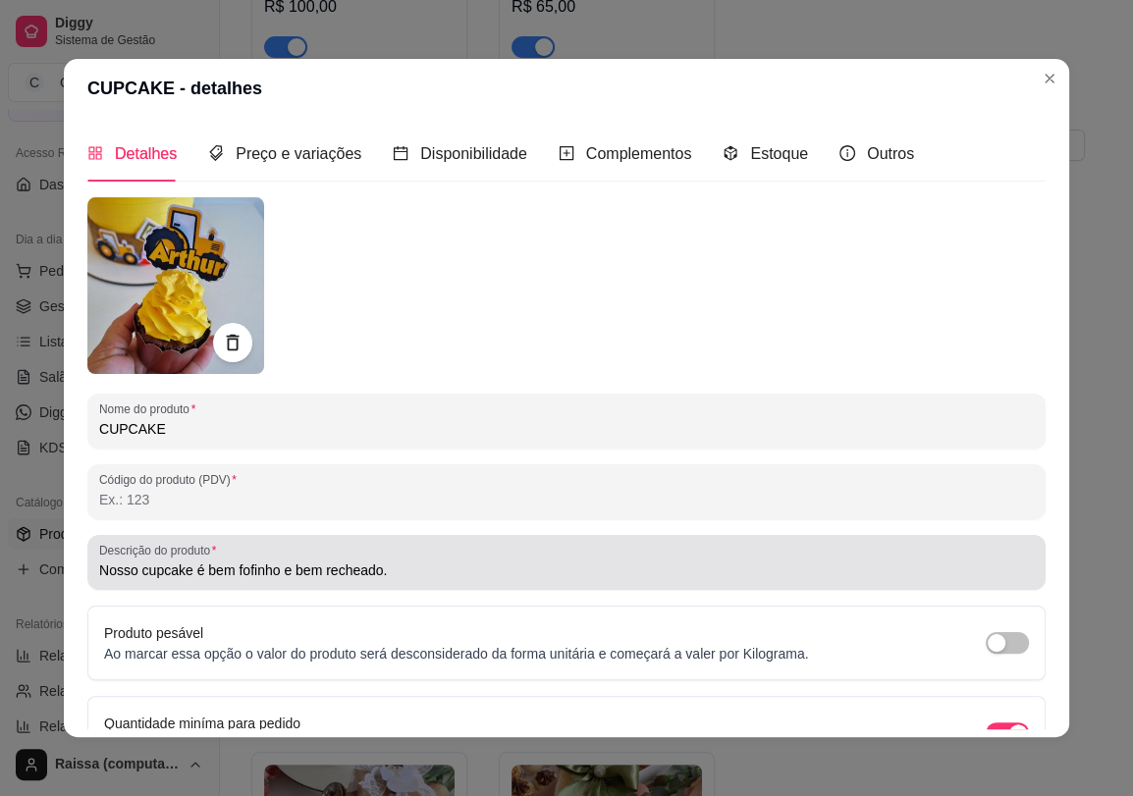
click at [426, 553] on div "Nosso cupcake é bem fofinho e bem recheado." at bounding box center [566, 562] width 934 height 39
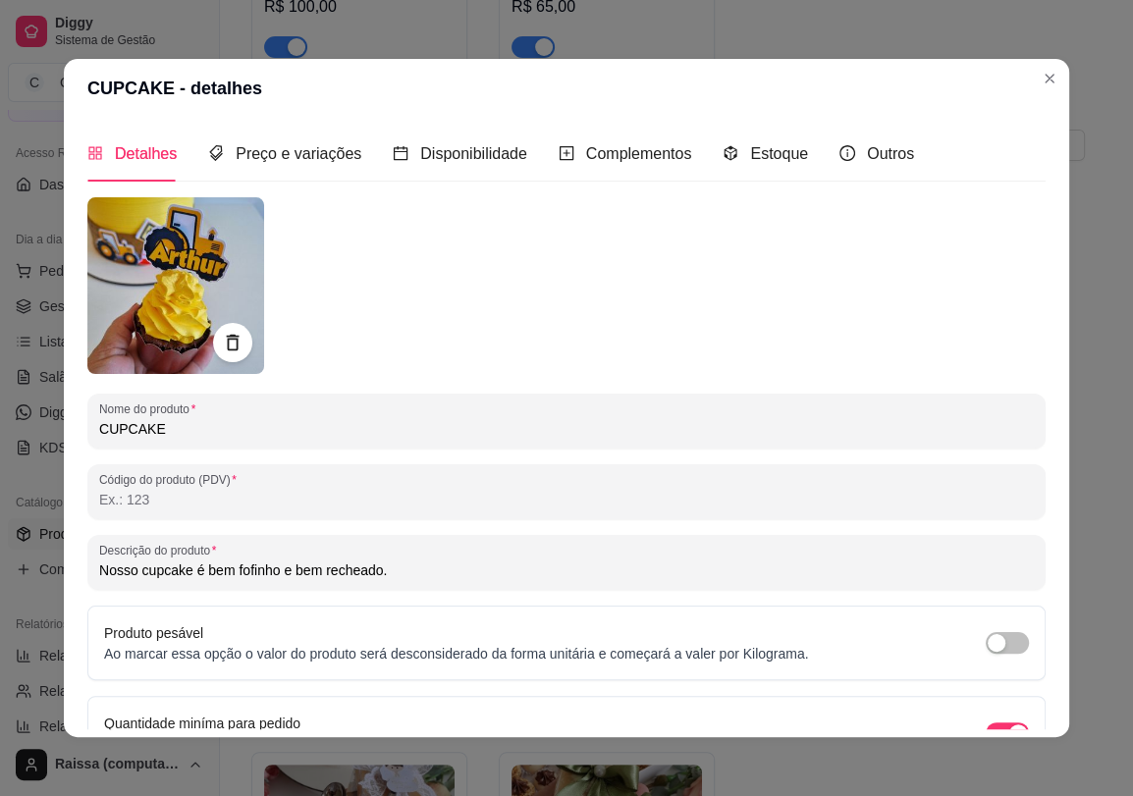
drag, startPoint x: 424, startPoint y: 561, endPoint x: 86, endPoint y: 588, distance: 338.6
click at [87, 590] on div "Descrição do produto Nosso cupcake é bem fofinho e bem recheado." at bounding box center [566, 562] width 958 height 55
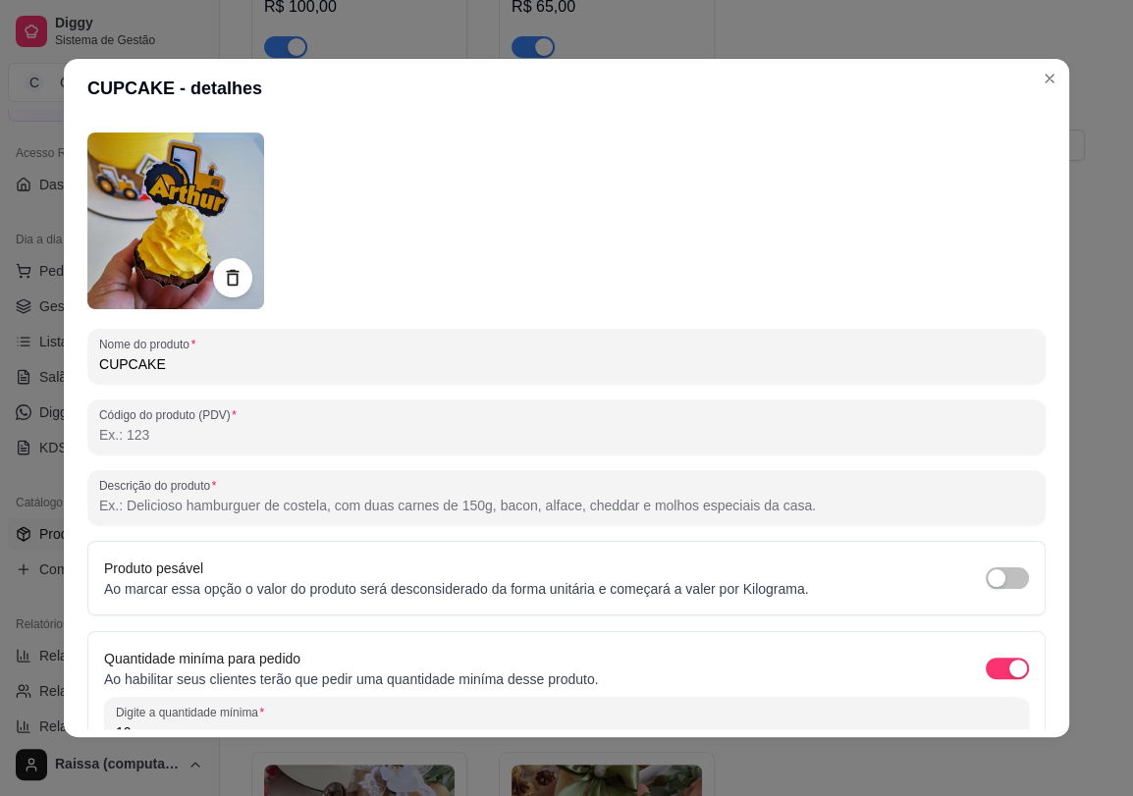
scroll to position [175, 0]
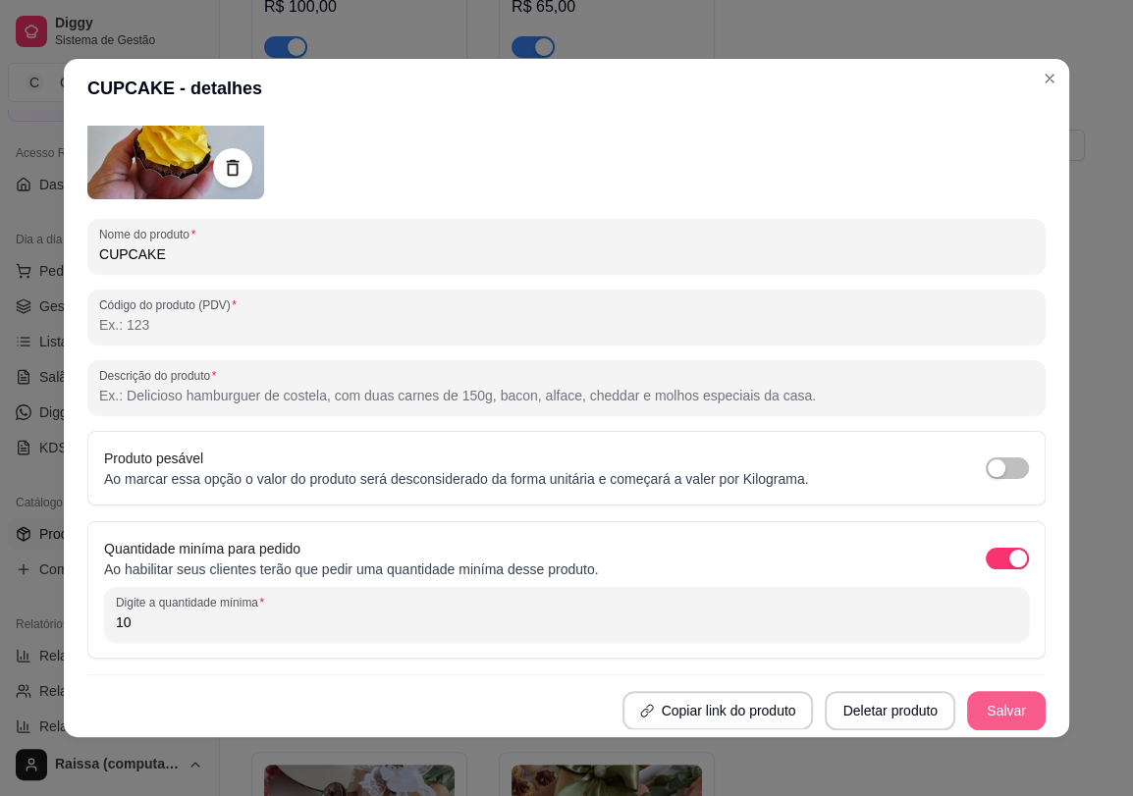
click at [997, 705] on button "Salvar" at bounding box center [1006, 710] width 79 height 39
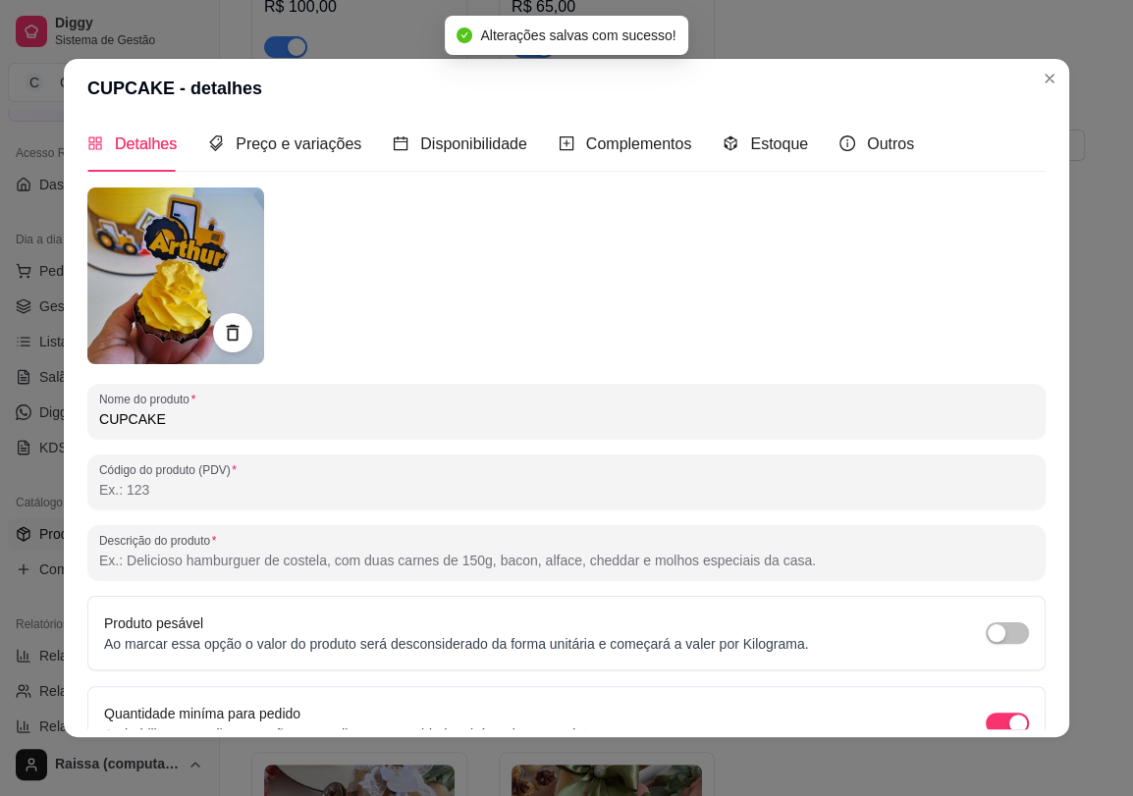
scroll to position [0, 0]
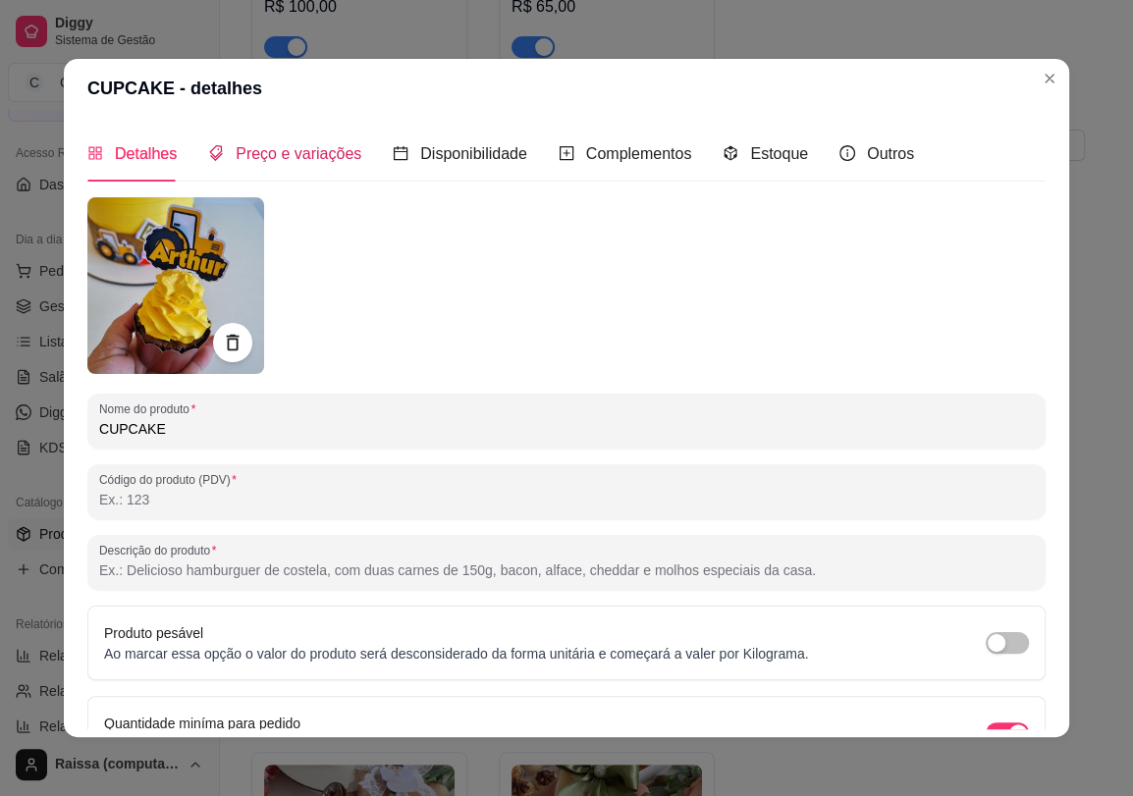
click at [301, 155] on span "Preço e variações" at bounding box center [299, 153] width 126 height 17
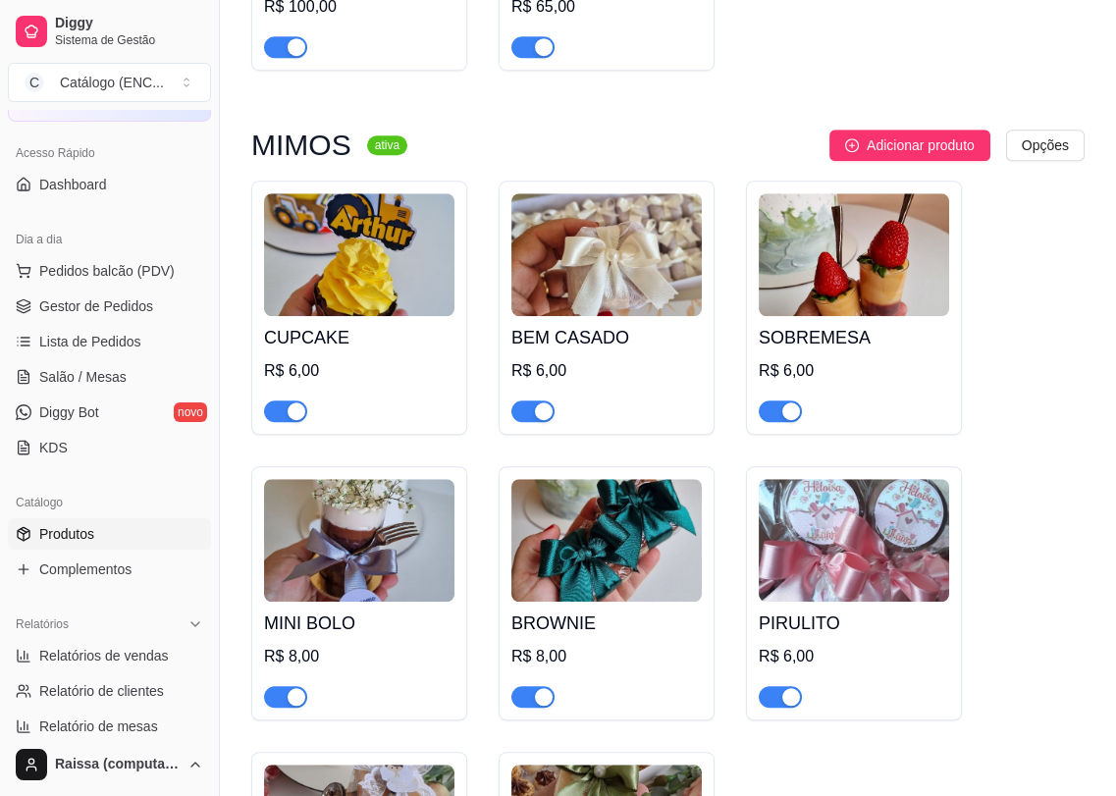
click at [627, 337] on h4 "BEM CASADO" at bounding box center [606, 337] width 190 height 27
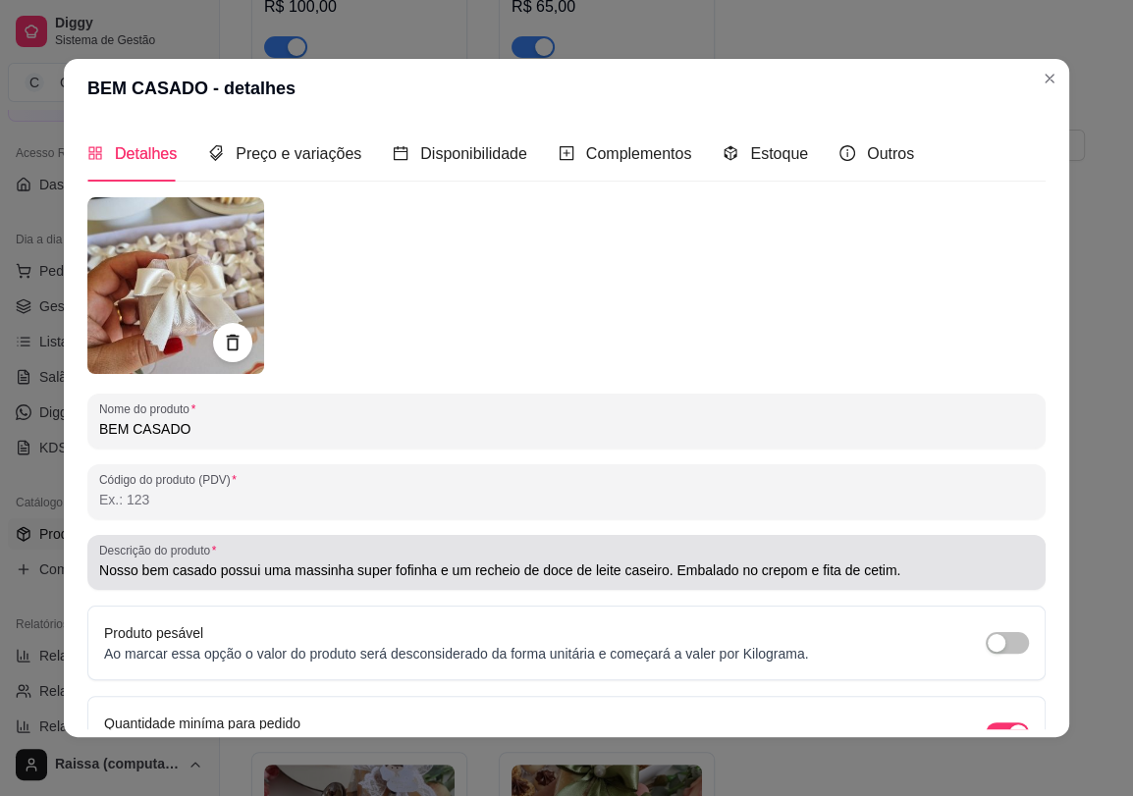
click at [385, 575] on input "Nosso bem casado possui uma massinha super fofinha e um recheio de doce de leit…" at bounding box center [566, 570] width 934 height 20
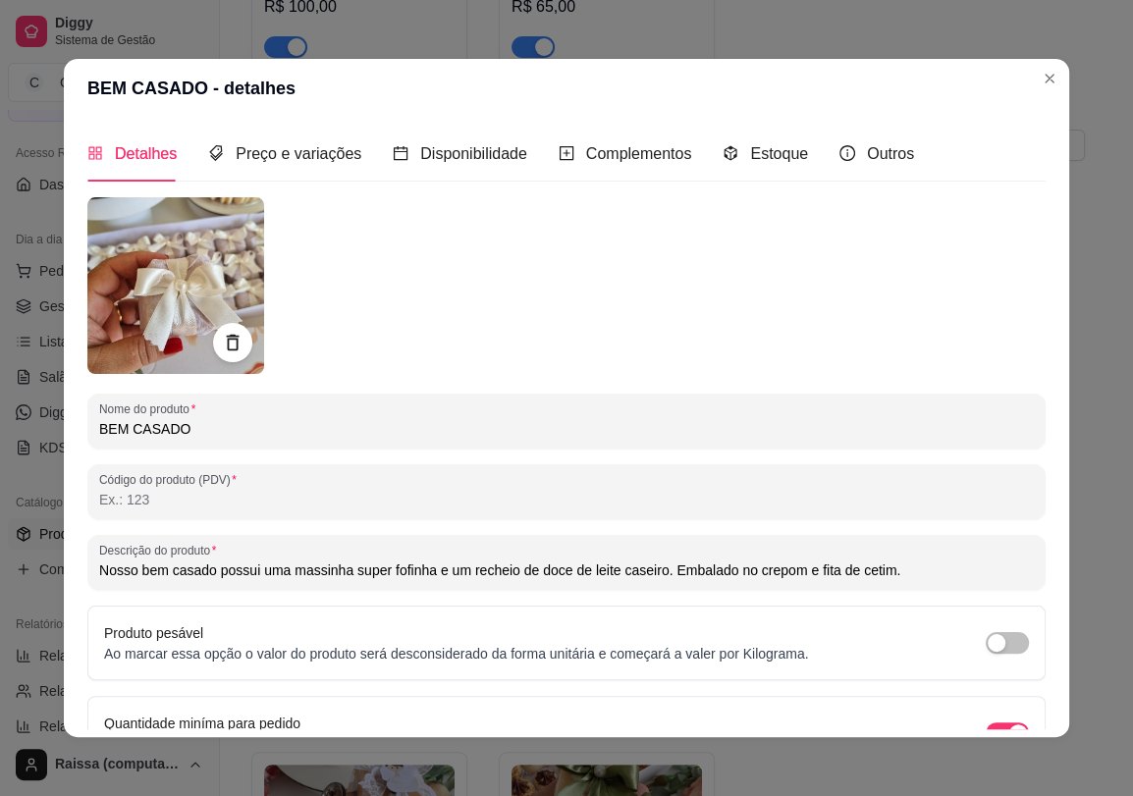
type input "Nosso bem casado possui uma massinha super ofinha e um recheio de doce de leite…"
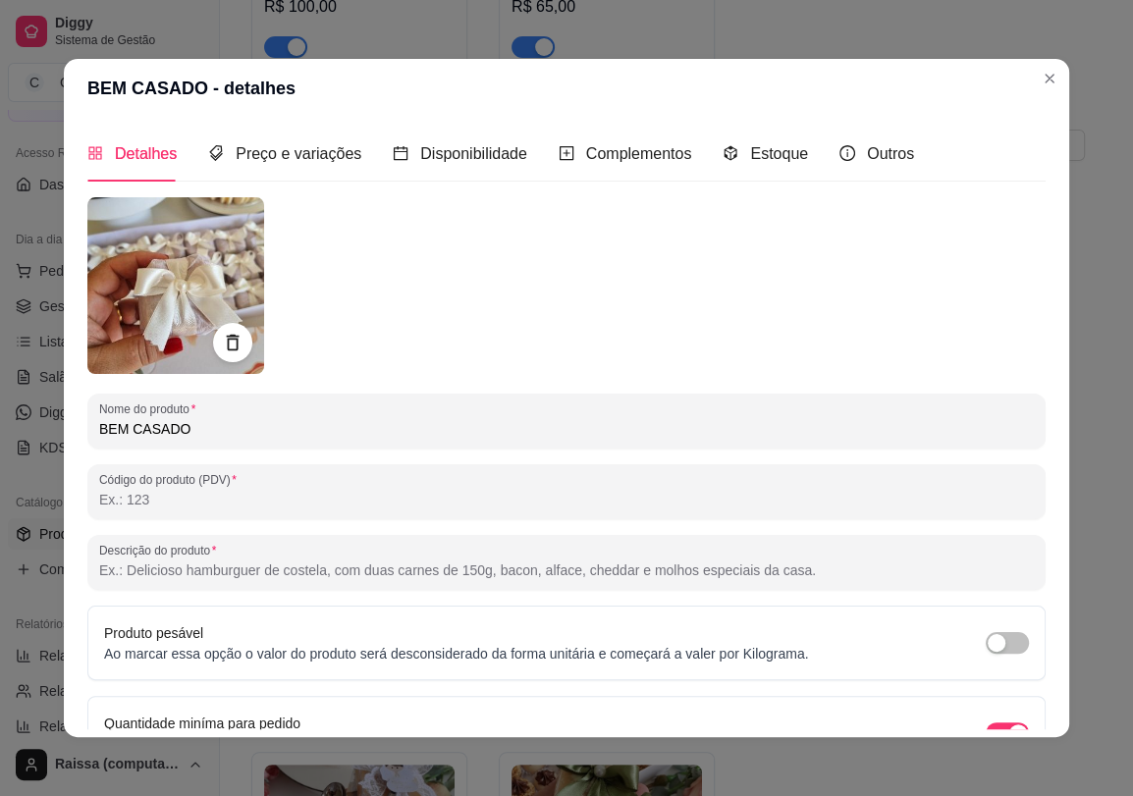
drag, startPoint x: 353, startPoint y: 520, endPoint x: 864, endPoint y: 566, distance: 512.4
click at [864, 566] on input "Descrição do produto" at bounding box center [566, 570] width 934 height 20
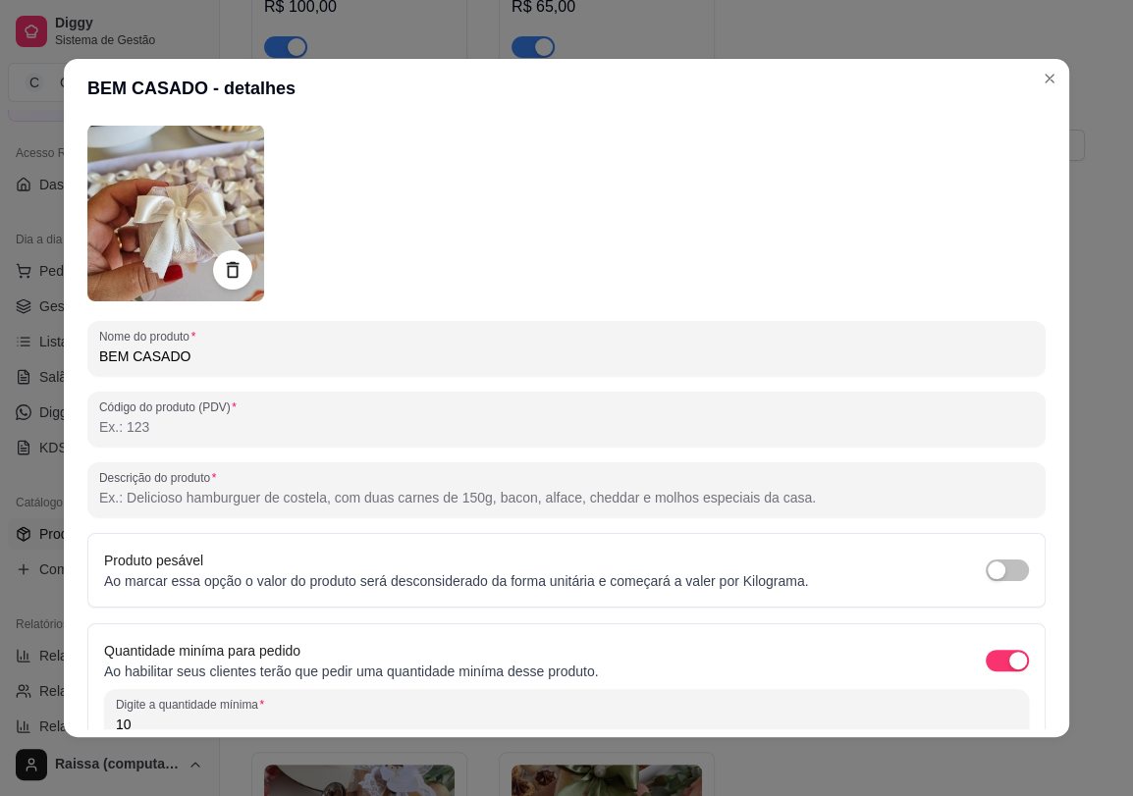
scroll to position [175, 0]
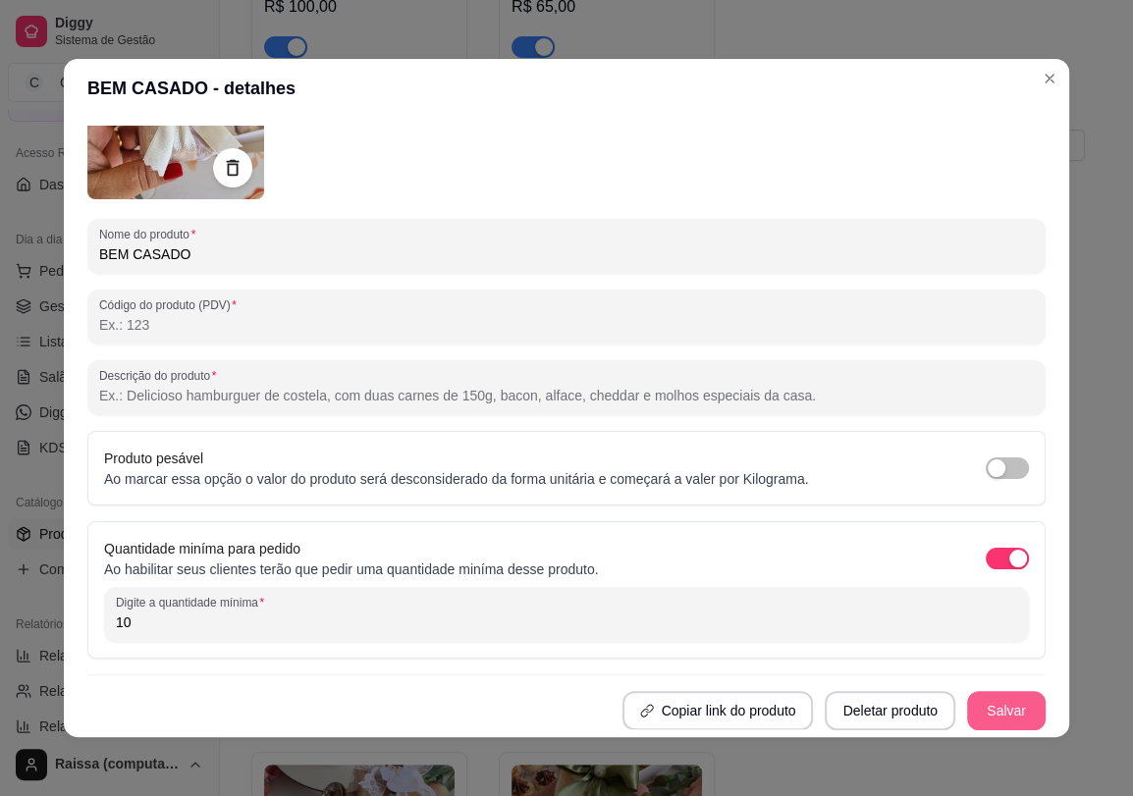
click at [994, 708] on button "Salvar" at bounding box center [1006, 710] width 79 height 39
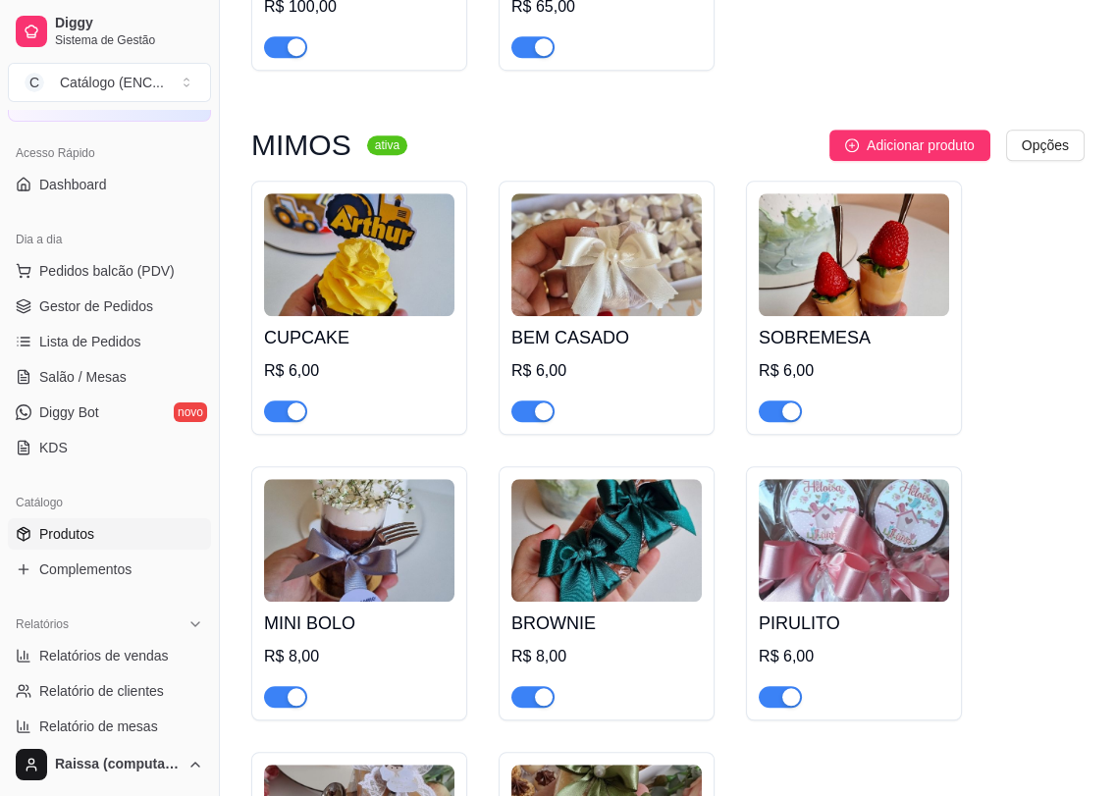
click at [826, 314] on img at bounding box center [854, 254] width 190 height 123
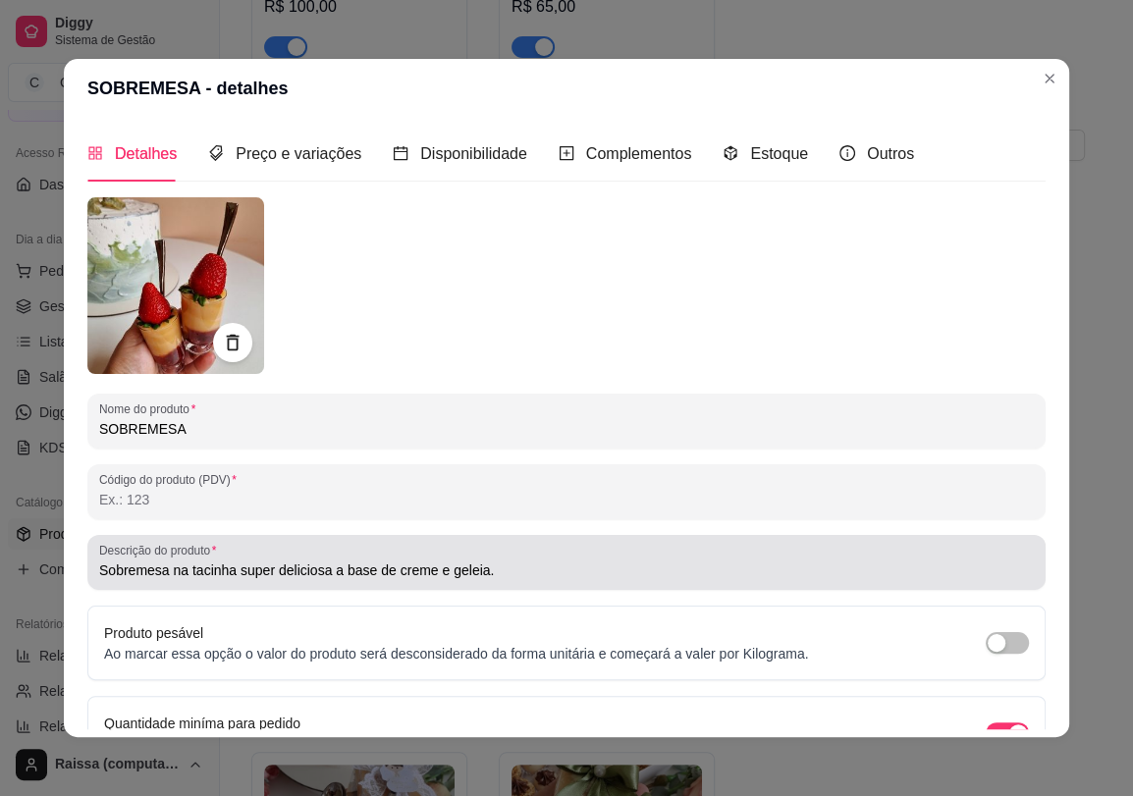
click at [275, 568] on input "Sobremesa na tacinha super deliciosa a base de creme e geleia." at bounding box center [566, 570] width 934 height 20
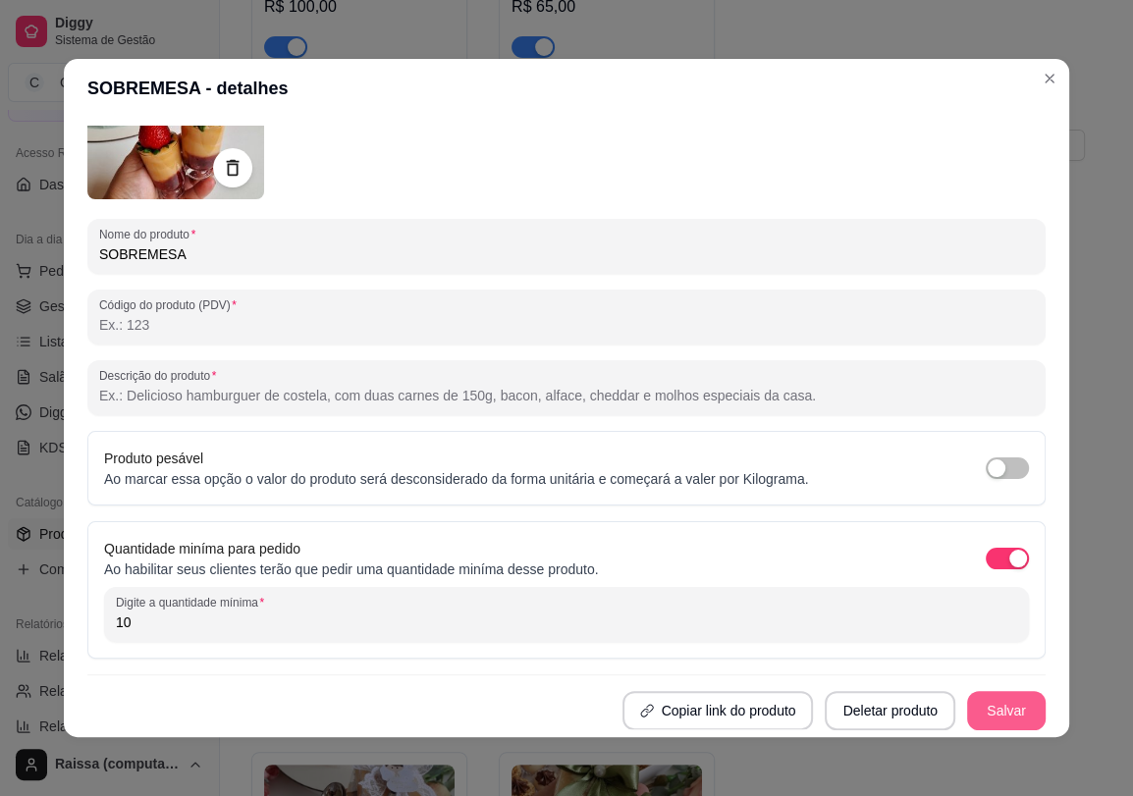
click at [996, 718] on button "Salvar" at bounding box center [1006, 710] width 79 height 39
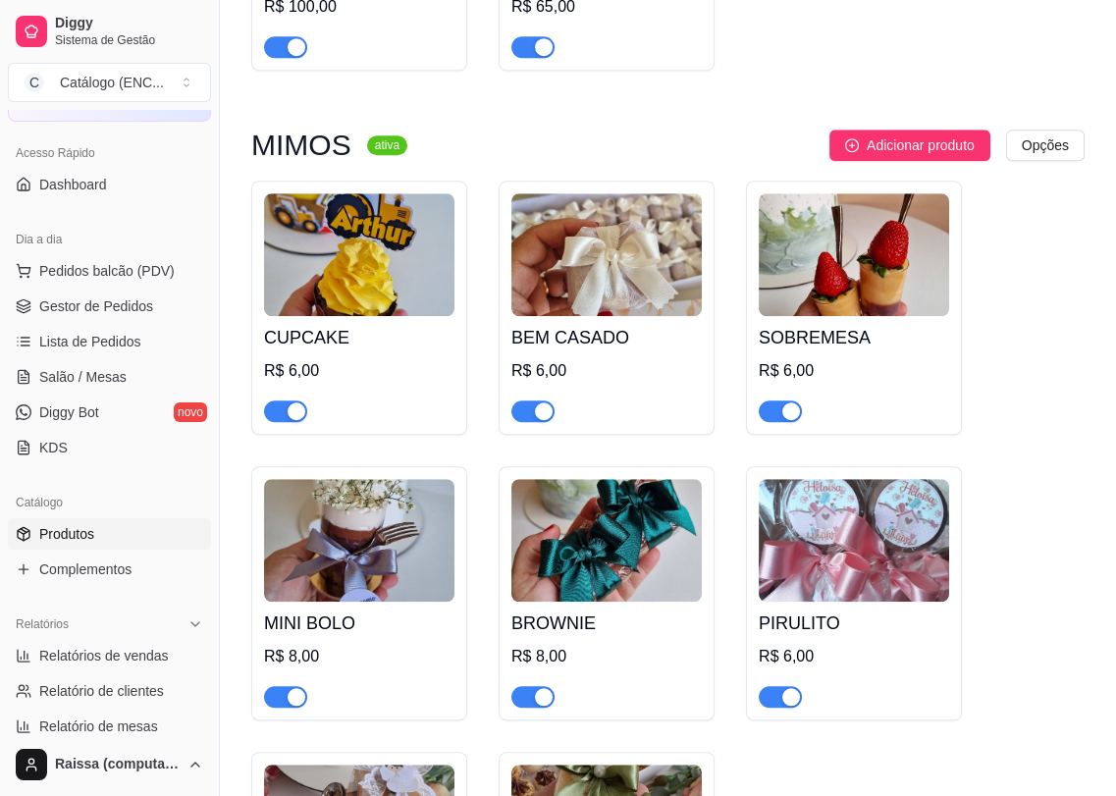
click at [346, 583] on img at bounding box center [359, 540] width 190 height 123
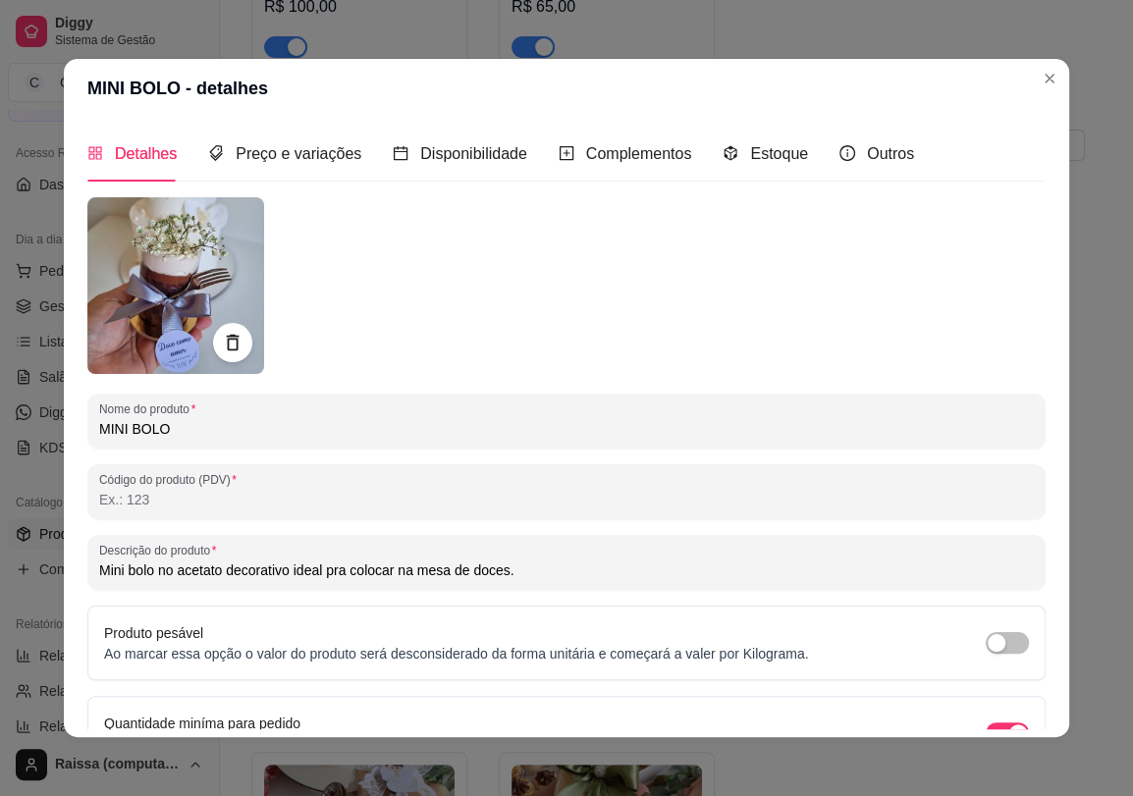
click at [544, 545] on div "Mini bolo no acetato decorativo ideal pra colocar na mesa de doces." at bounding box center [566, 562] width 934 height 39
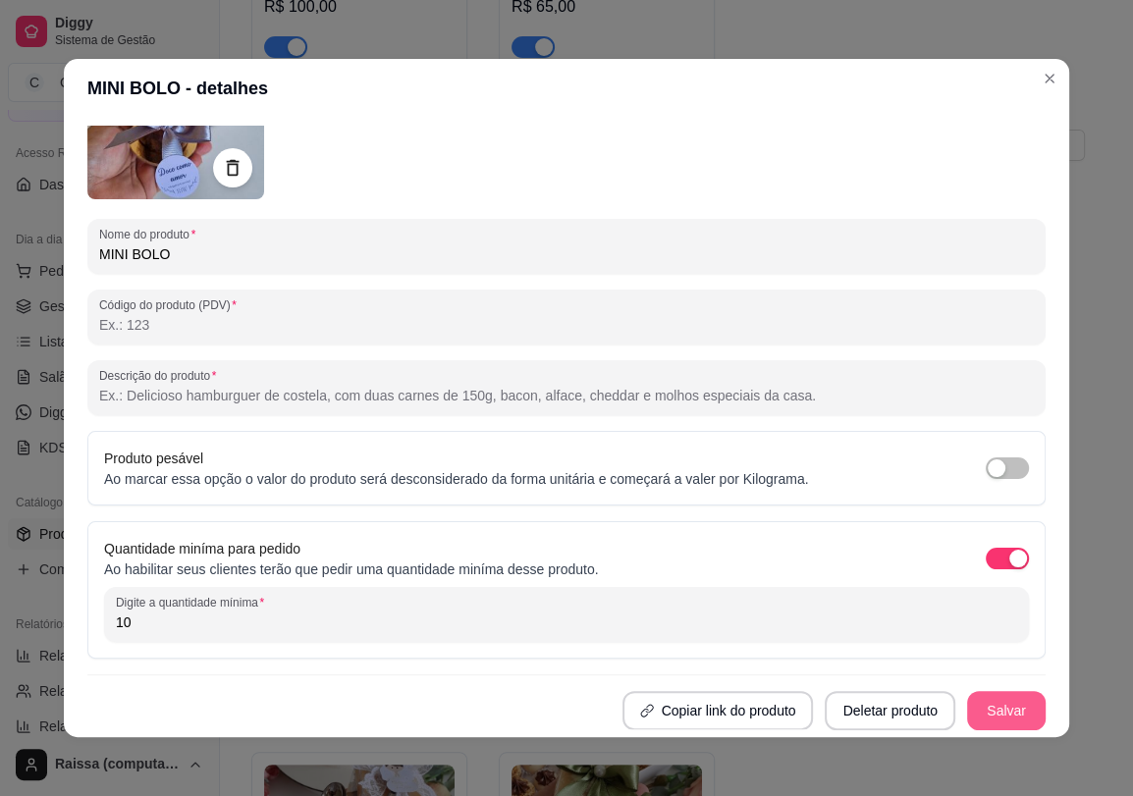
click at [1012, 712] on button "Salvar" at bounding box center [1006, 710] width 79 height 39
click at [968, 709] on button "Salvar" at bounding box center [1006, 711] width 77 height 38
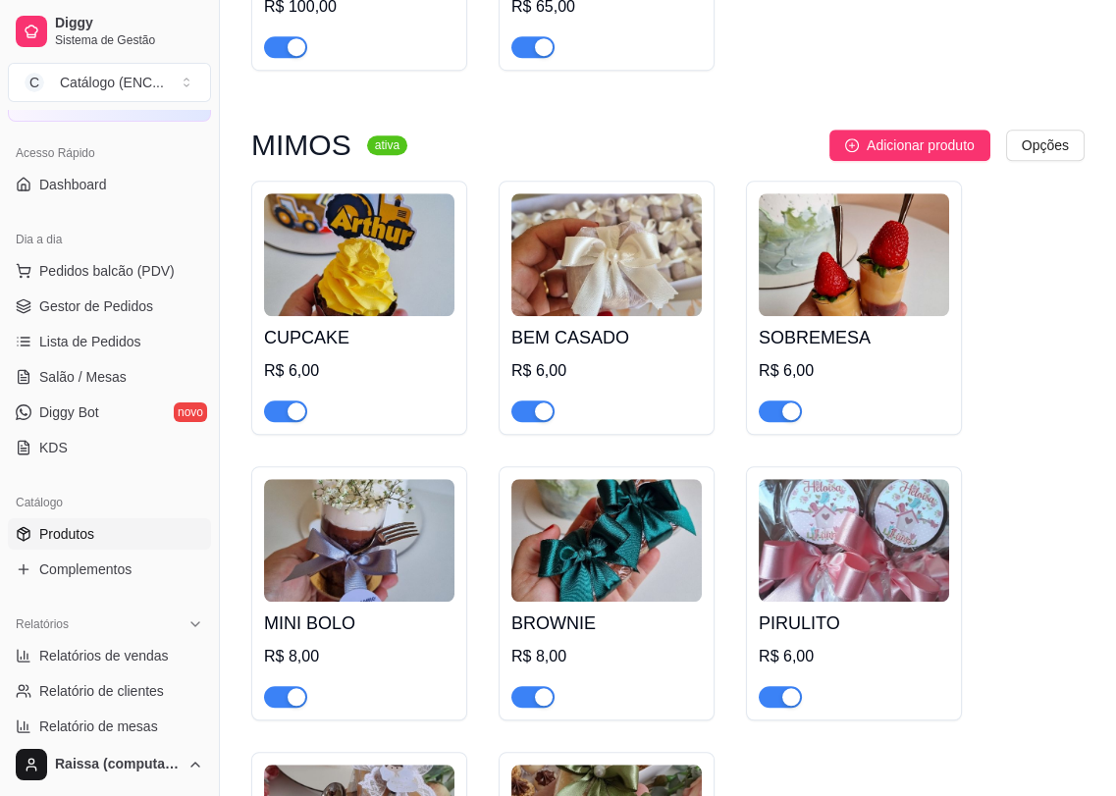
click at [613, 581] on img at bounding box center [606, 540] width 190 height 123
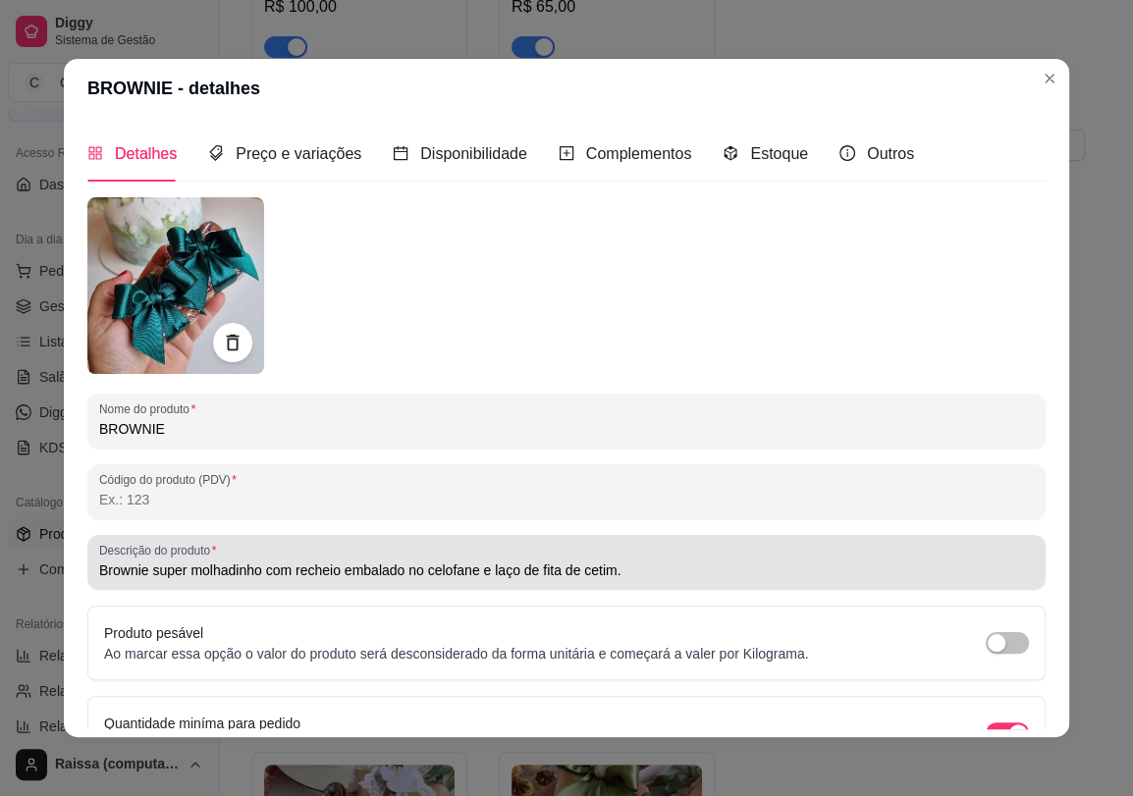
click at [239, 561] on input "Brownie super molhadinho com recheio embalado no celofane e laço de fita de cet…" at bounding box center [566, 570] width 934 height 20
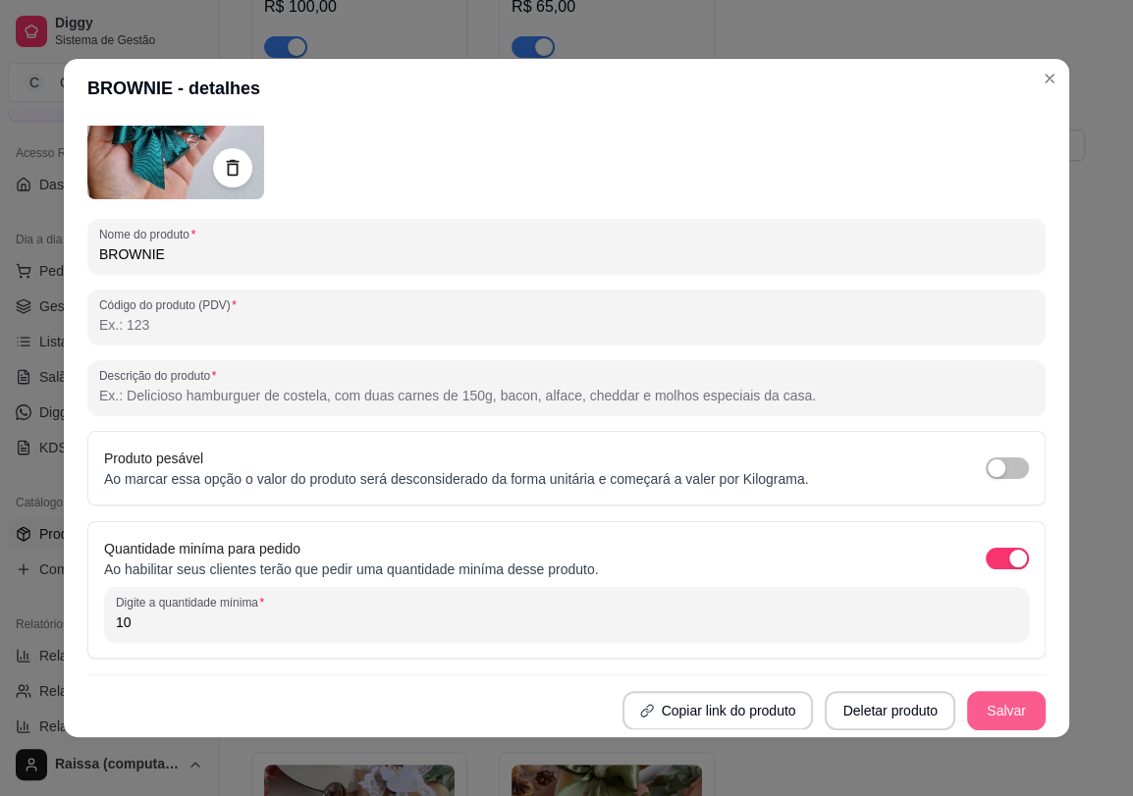
click at [978, 721] on button "Salvar" at bounding box center [1006, 710] width 79 height 39
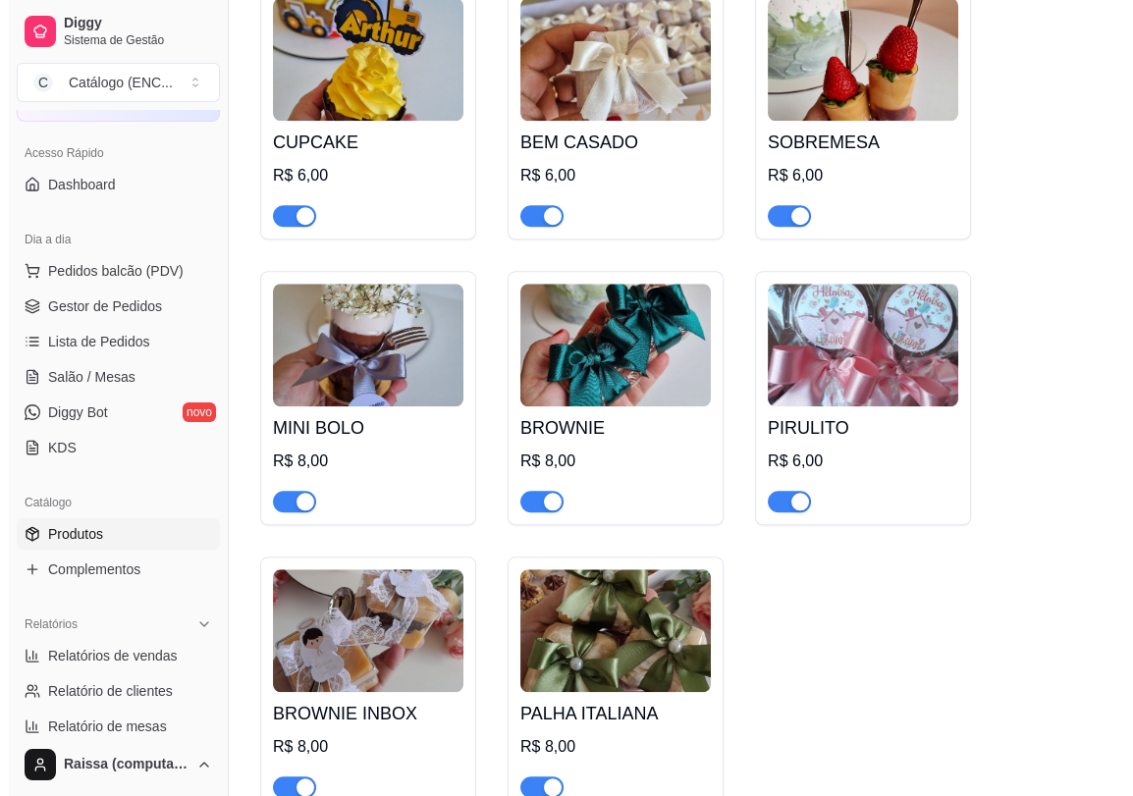
scroll to position [2290, 0]
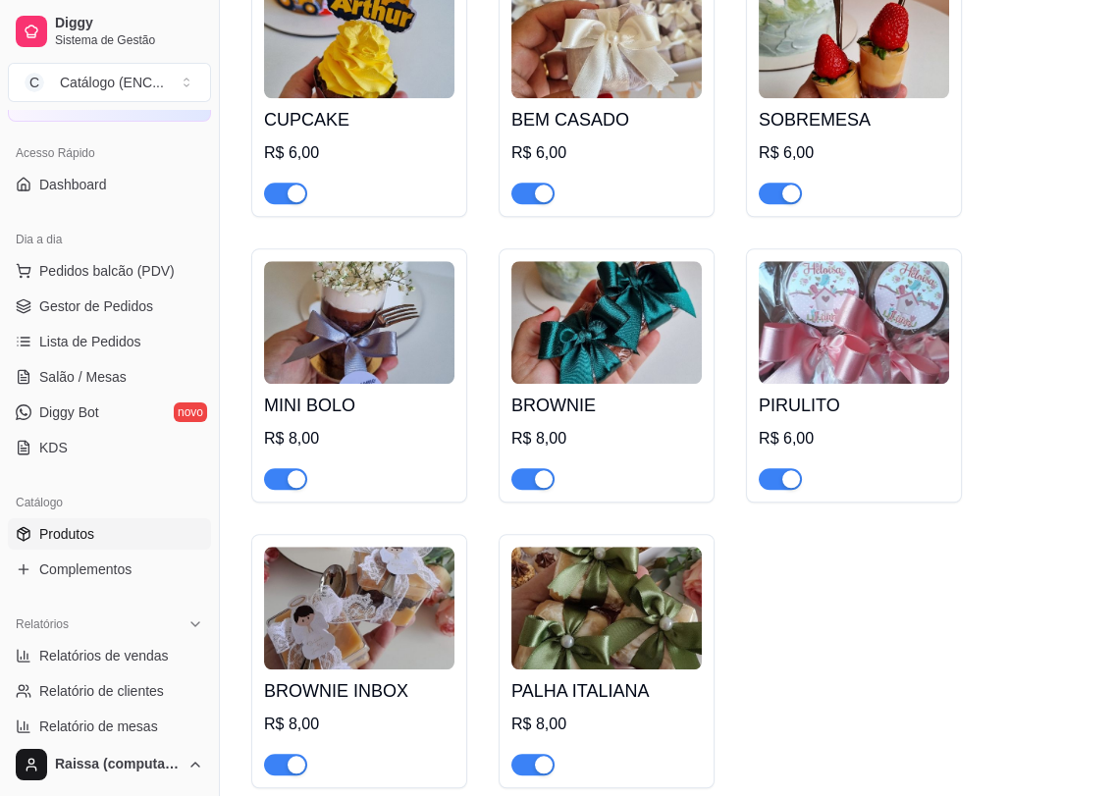
click at [863, 398] on h4 "PIRULITO" at bounding box center [854, 405] width 190 height 27
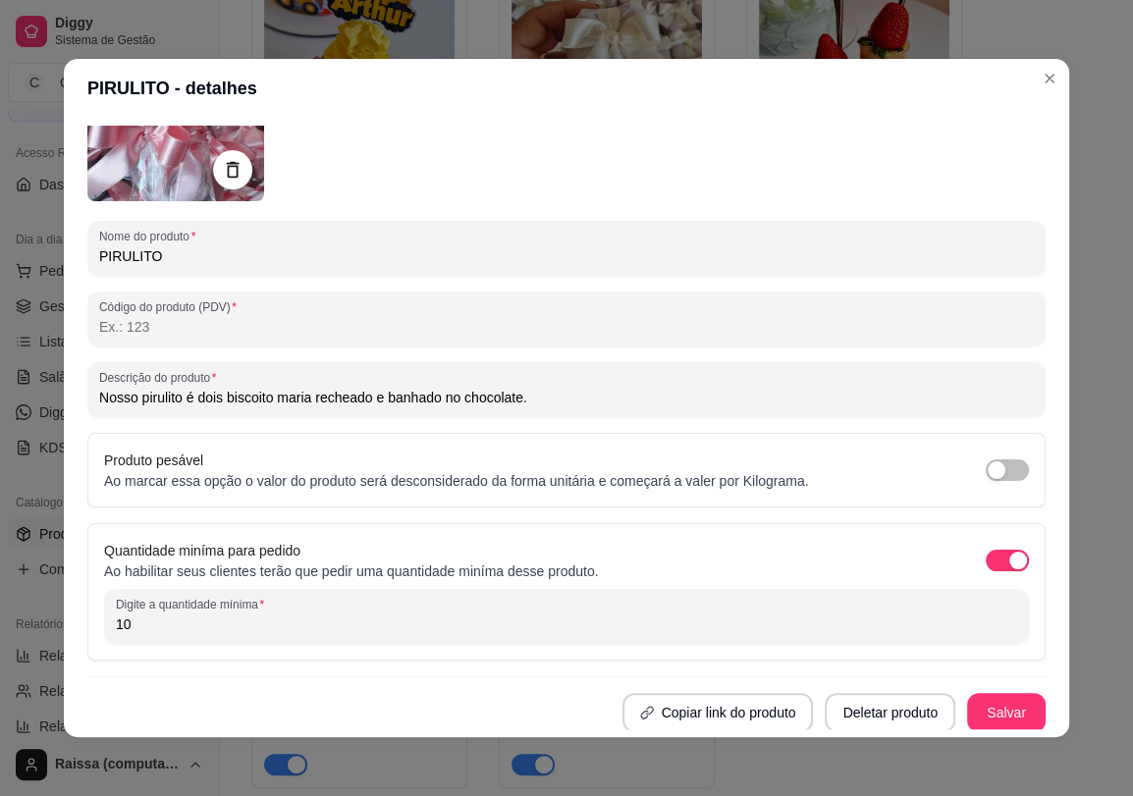
scroll to position [175, 0]
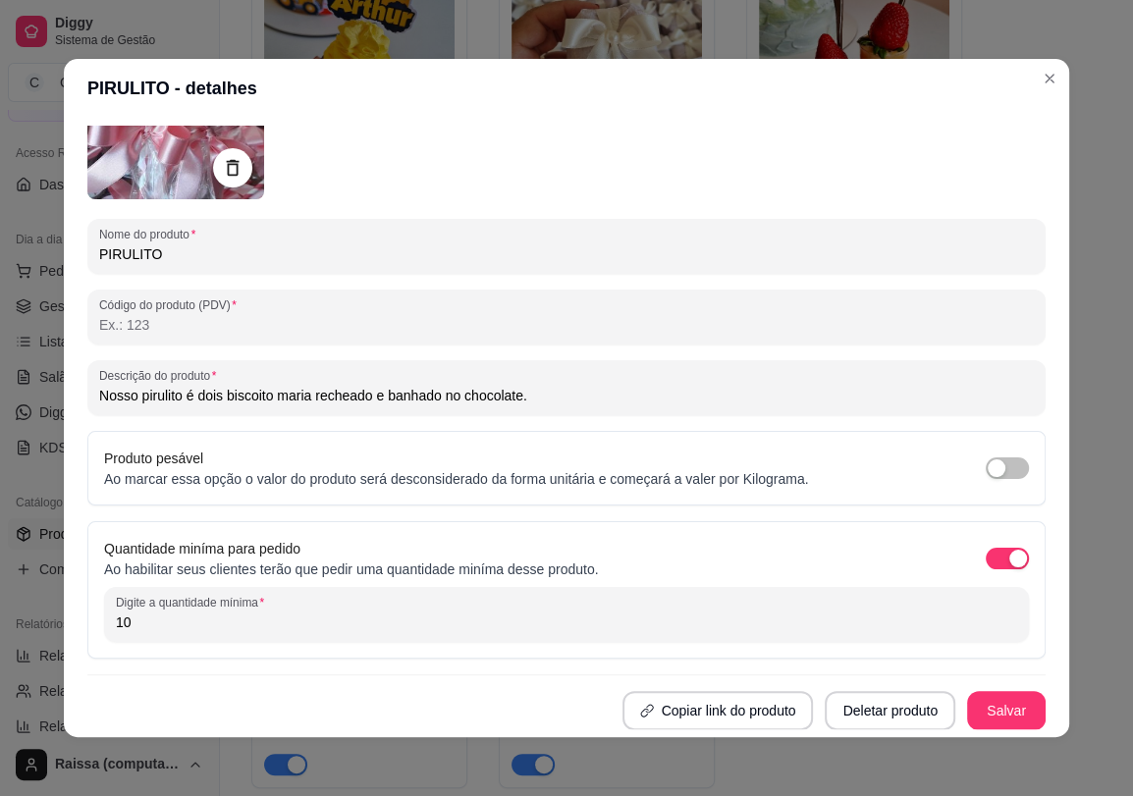
click at [471, 402] on input "Nosso pirulito é dois biscoito maria recheado e banhado no chocolate." at bounding box center [566, 396] width 934 height 20
click at [967, 713] on button "Salvar" at bounding box center [1006, 710] width 79 height 39
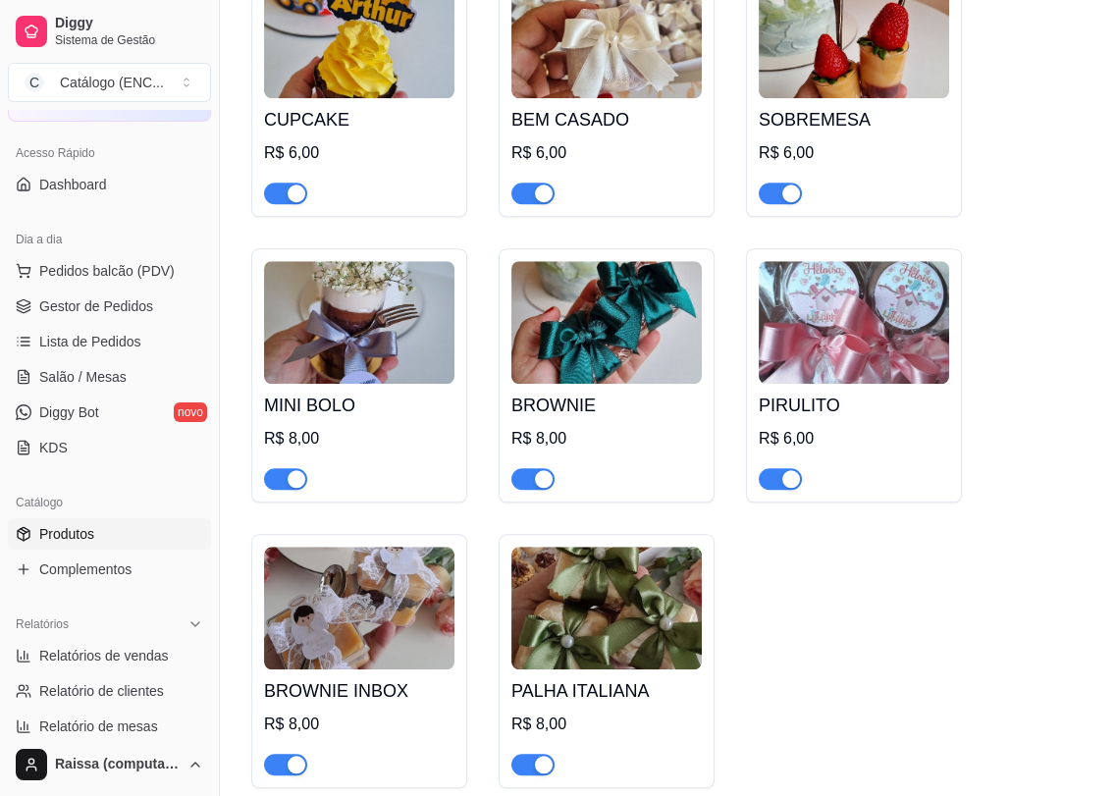
click at [268, 610] on img at bounding box center [359, 608] width 190 height 123
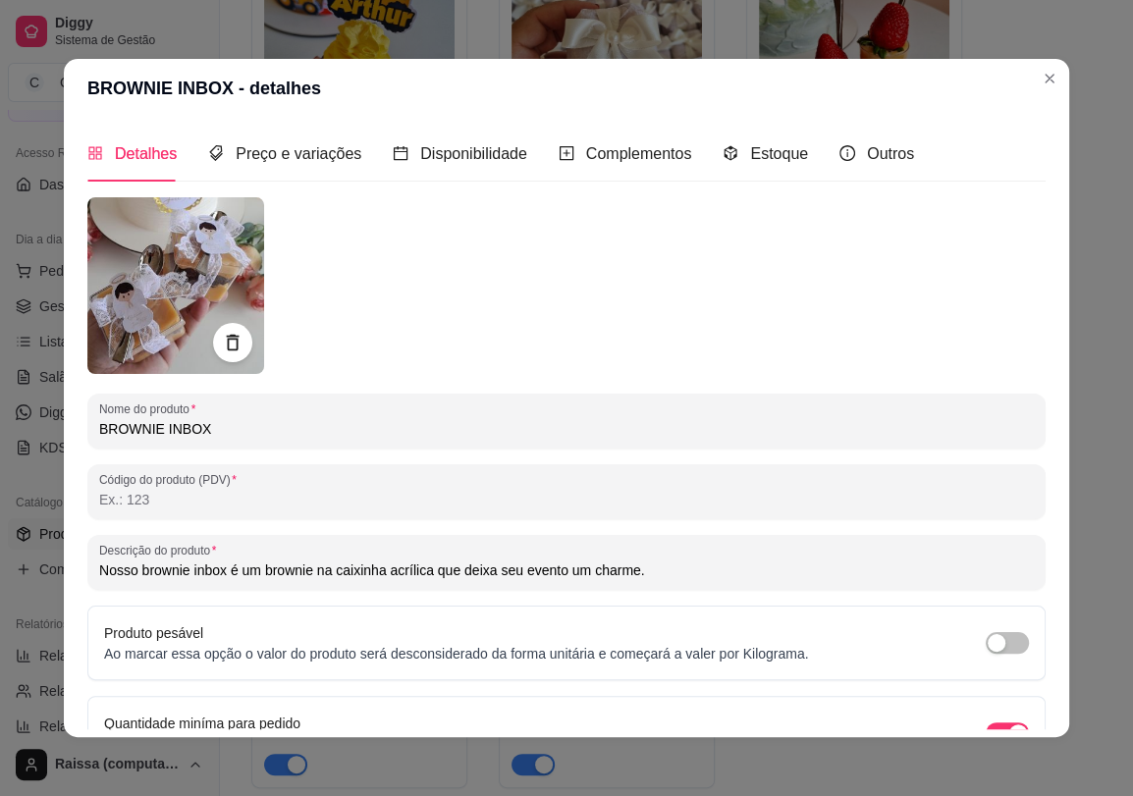
click at [321, 573] on input "Nosso brownie inbox é um brownie na caixinha acrílica que deixa seu evento um c…" at bounding box center [566, 570] width 934 height 20
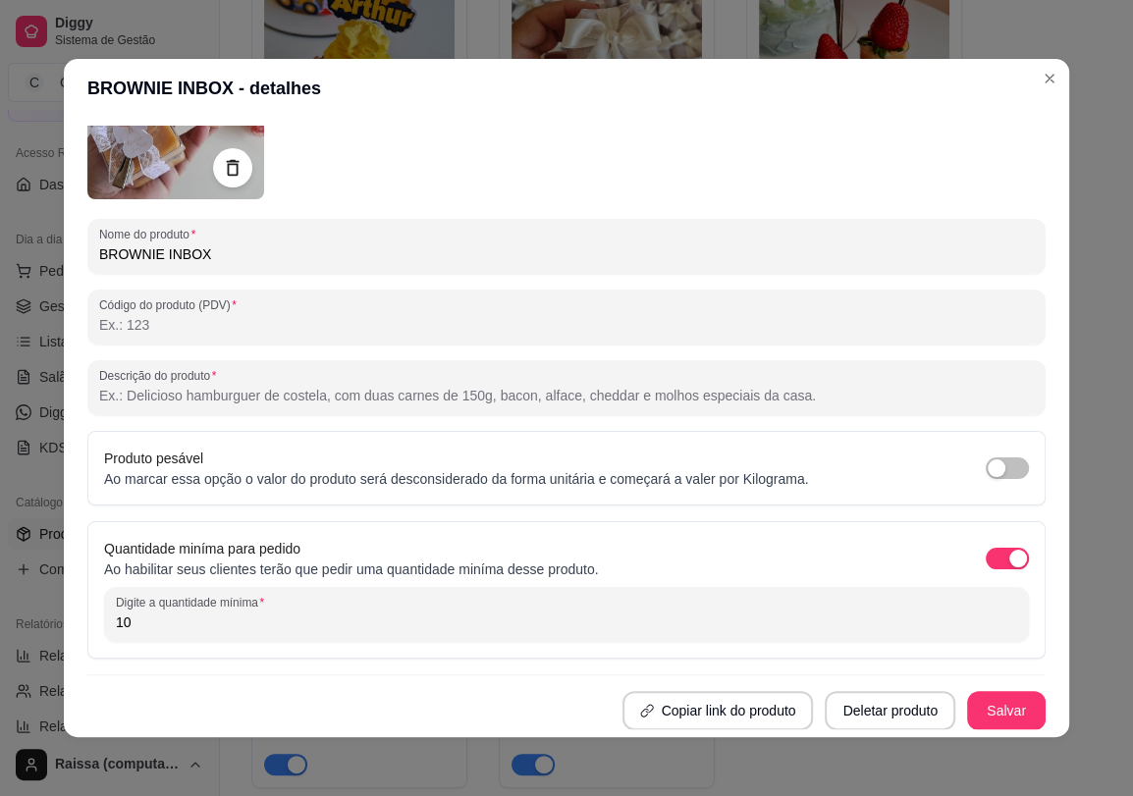
click at [982, 733] on div "Detalhes Preço e variações Disponibilidade Complementos Estoque Outros Nome do …" at bounding box center [566, 427] width 1005 height 619
click at [982, 711] on button "Salvar" at bounding box center [1006, 710] width 79 height 39
click at [1026, 88] on header "BROWNIE INBOX - detalhes" at bounding box center [566, 88] width 1005 height 59
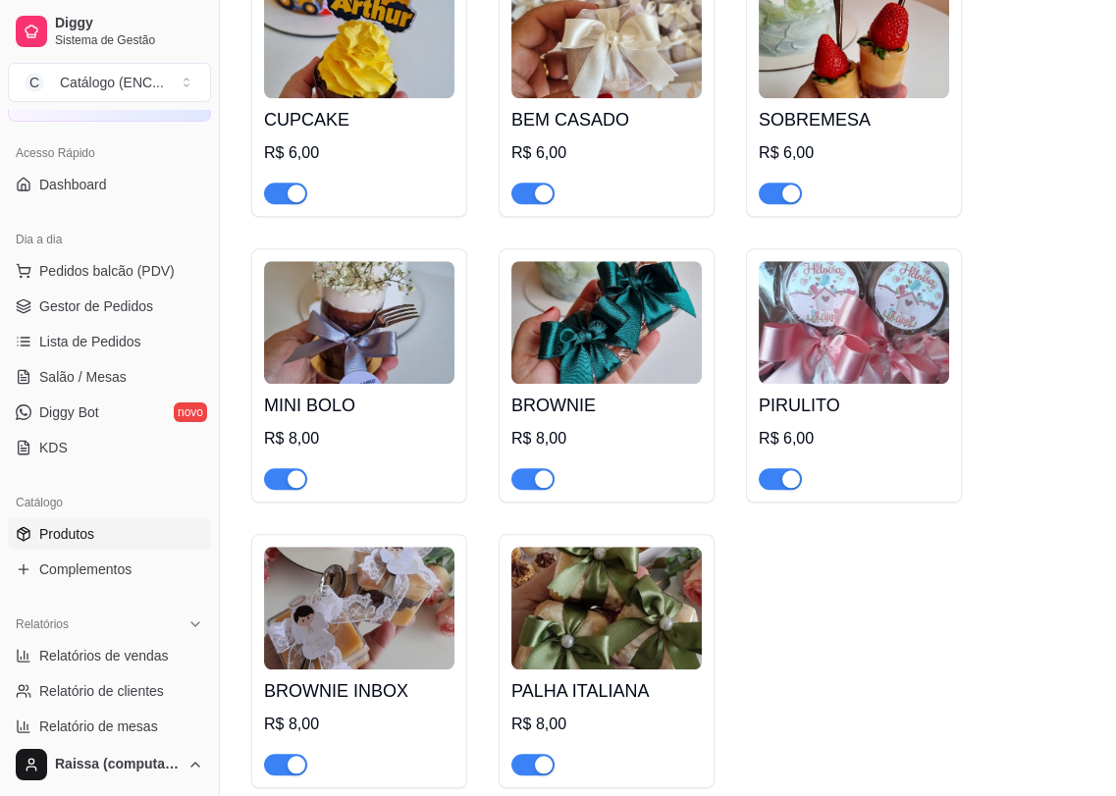
click at [637, 579] on img at bounding box center [606, 608] width 190 height 123
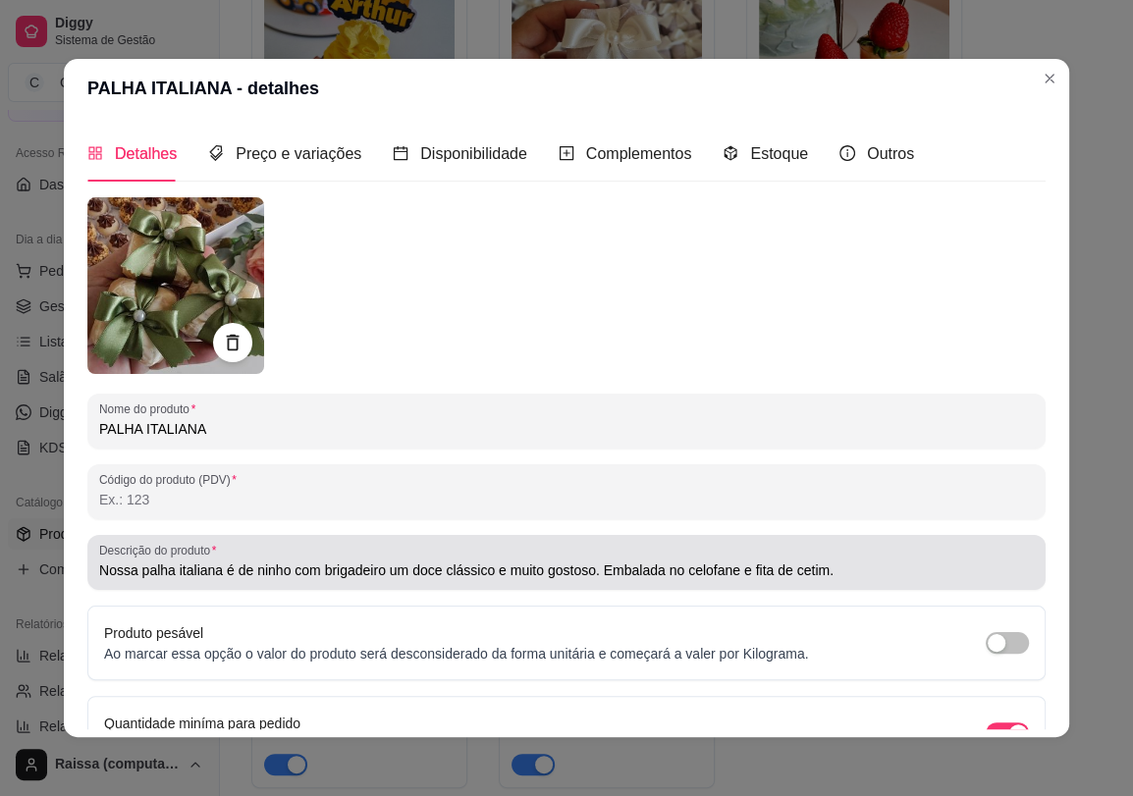
click at [519, 581] on div "Nossa palha italiana é de ninho com brigadeiro um doce clássico e muito gostoso…" at bounding box center [566, 562] width 934 height 39
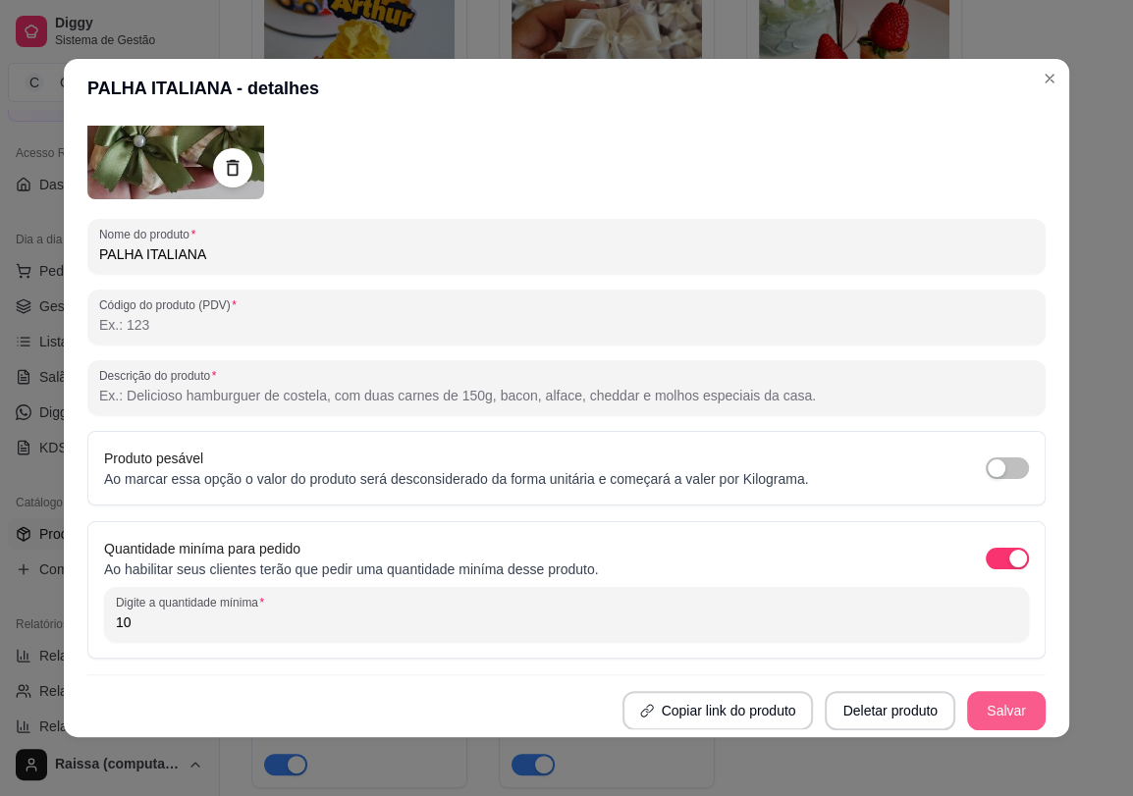
click at [967, 692] on button "Salvar" at bounding box center [1006, 710] width 79 height 39
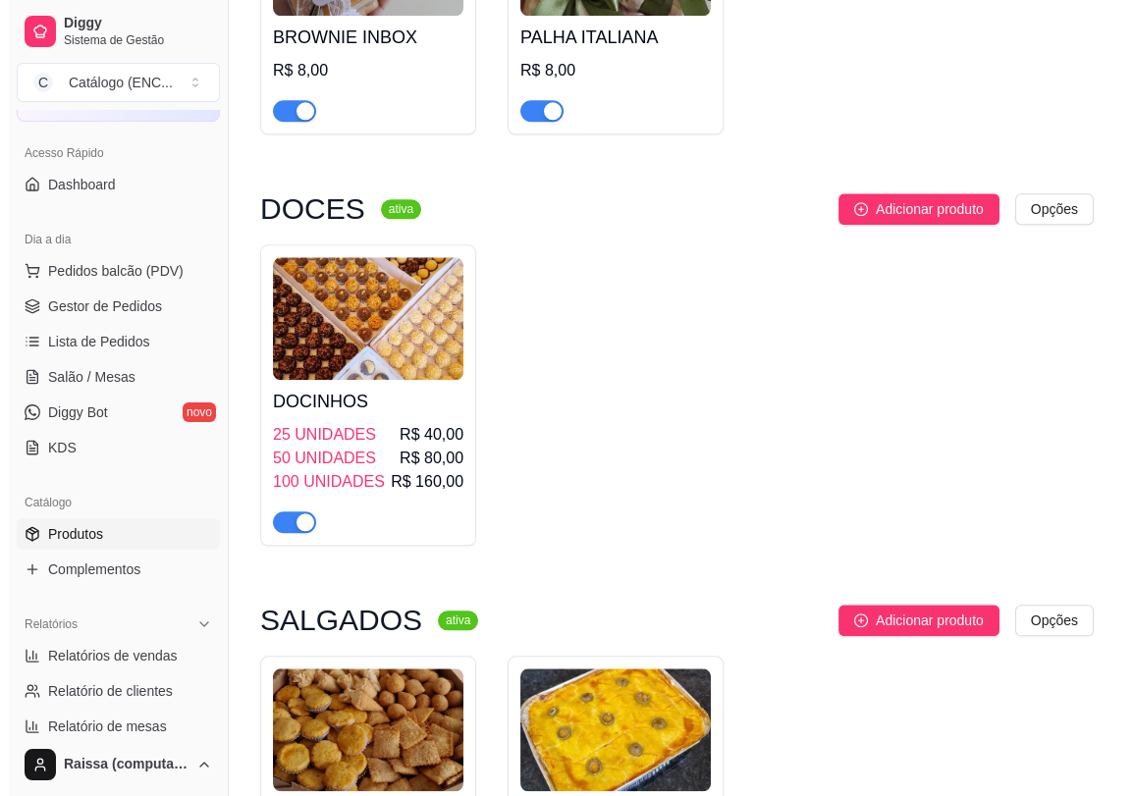
scroll to position [2944, 0]
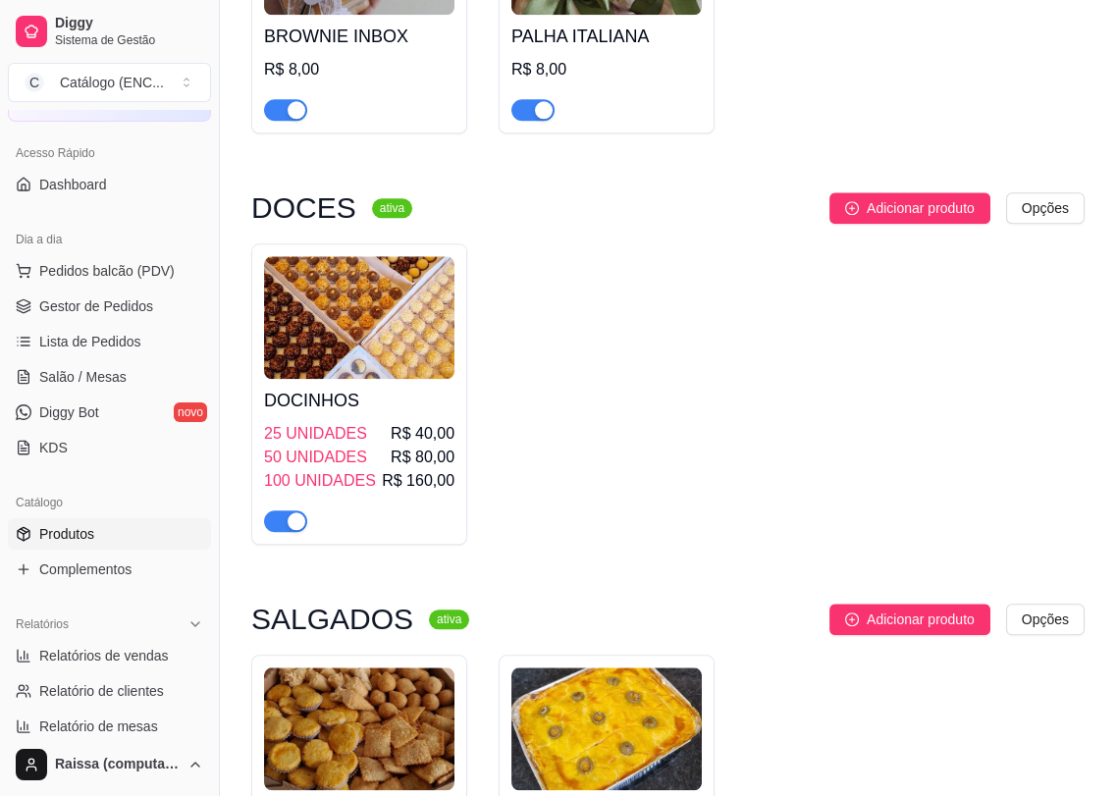
click at [376, 371] on img at bounding box center [359, 317] width 190 height 123
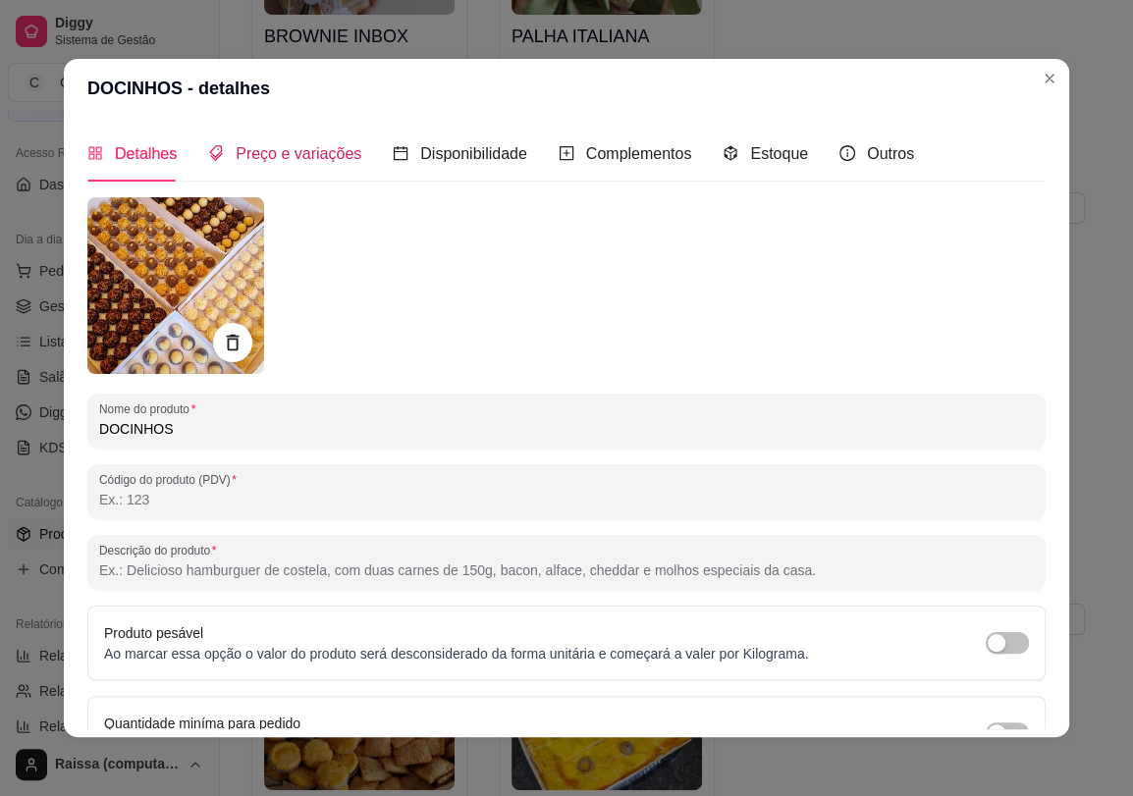
click at [243, 151] on span "Preço e variações" at bounding box center [299, 153] width 126 height 17
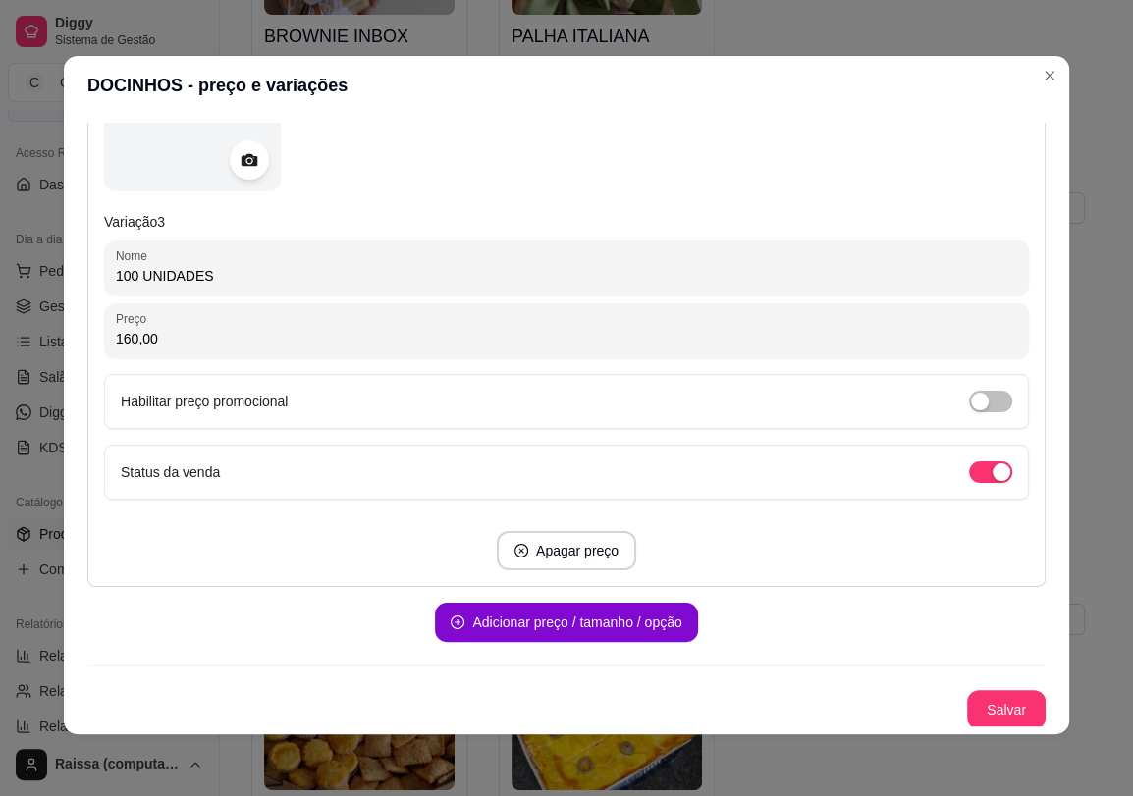
scroll to position [4, 0]
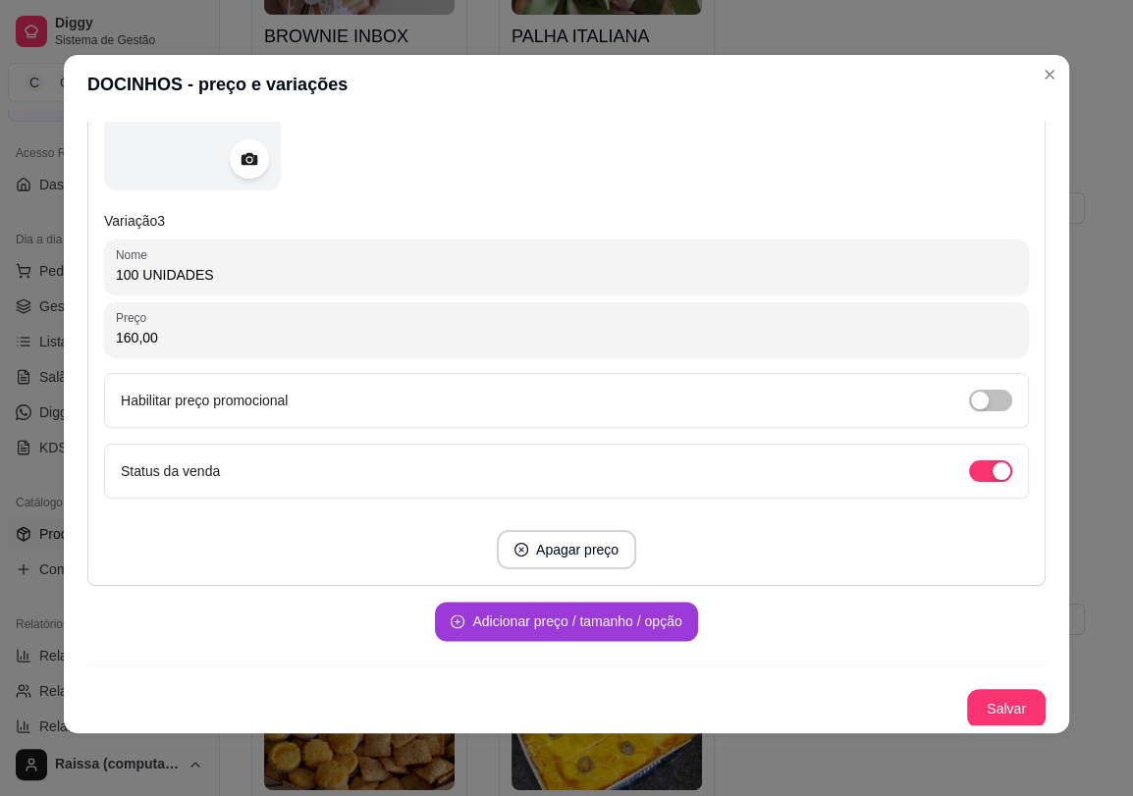
click at [546, 615] on button "Adicionar preço / tamanho / opção" at bounding box center [566, 621] width 262 height 39
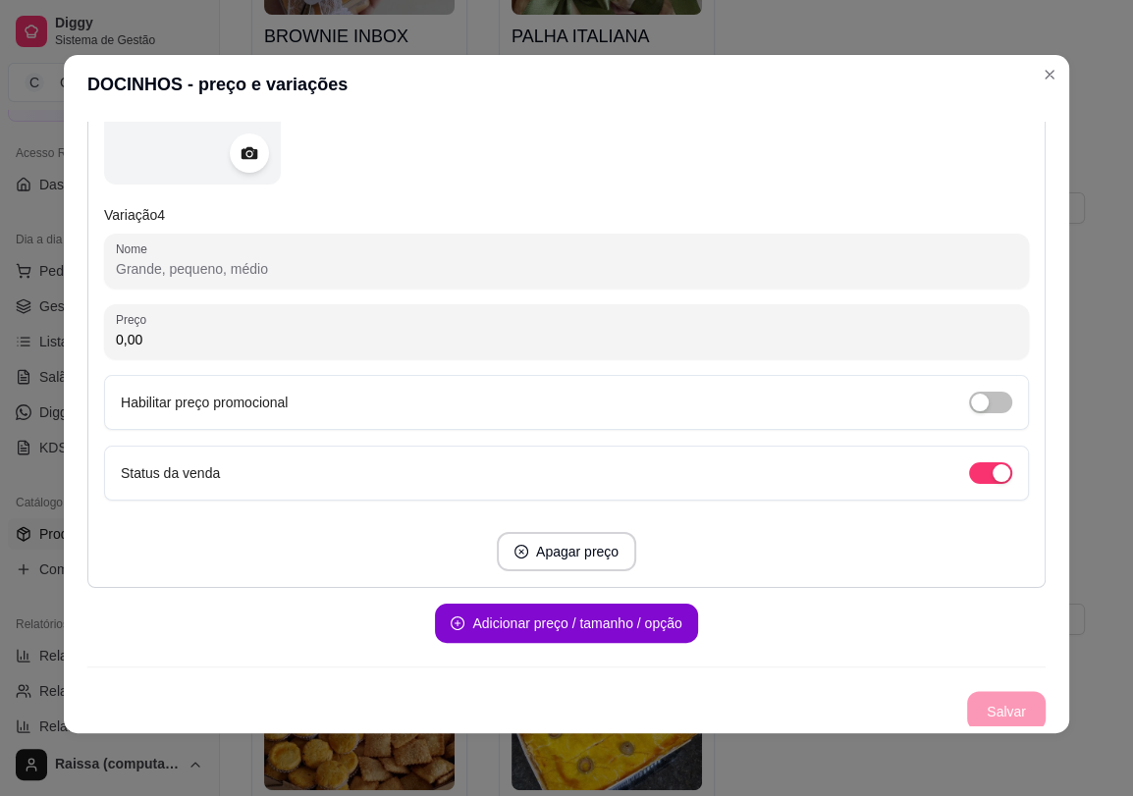
scroll to position [2160, 0]
click at [228, 261] on input "Nome" at bounding box center [566, 268] width 901 height 20
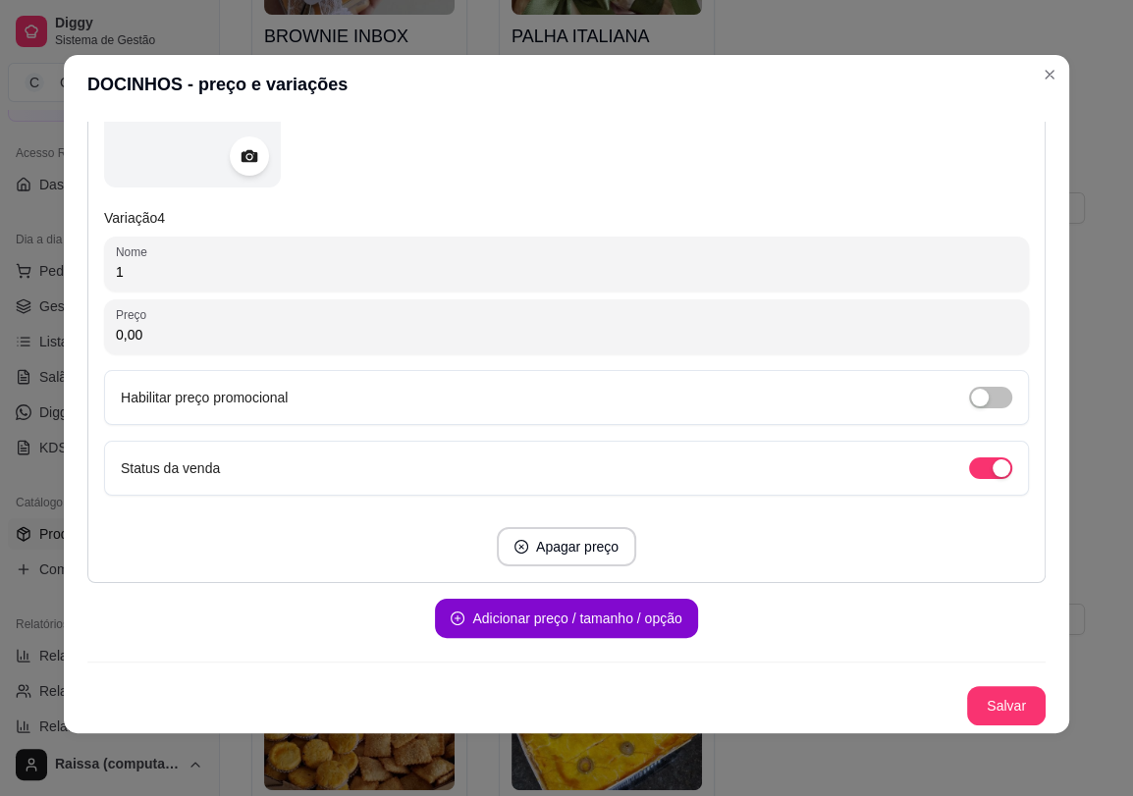
scroll to position [2152, 0]
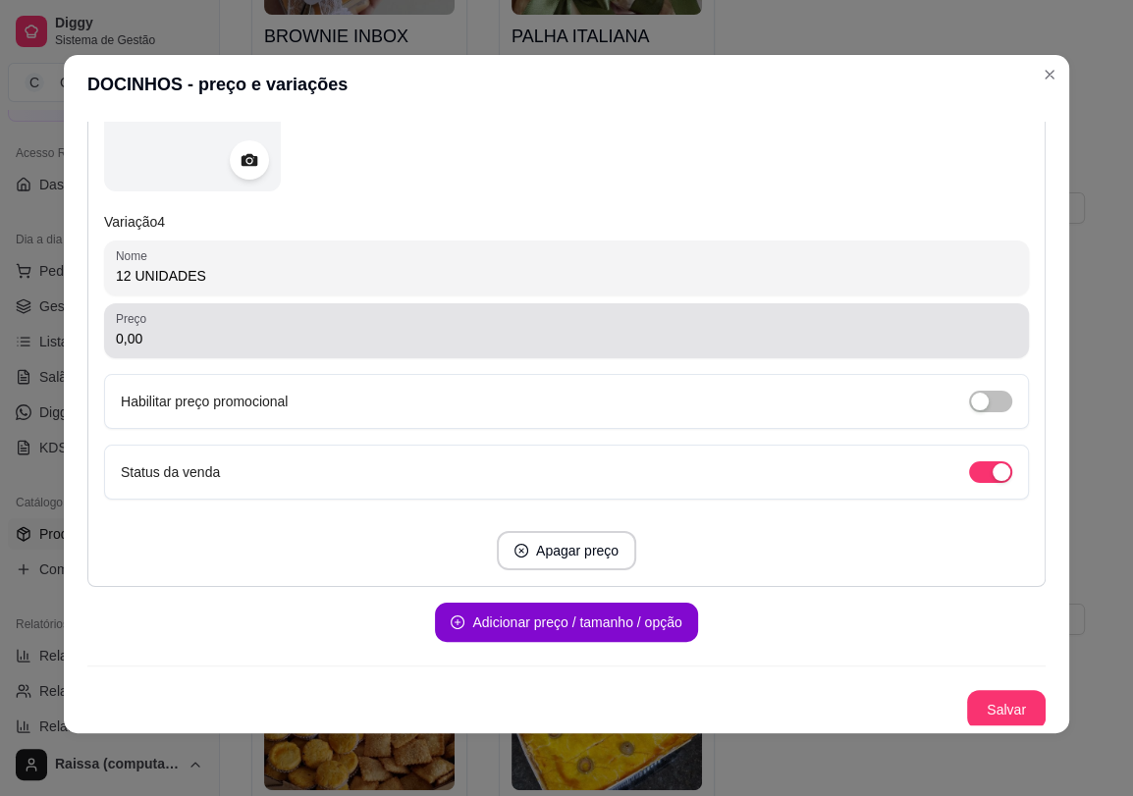
type input "12 UNIDADES"
click at [173, 340] on input "0,00" at bounding box center [566, 339] width 901 height 20
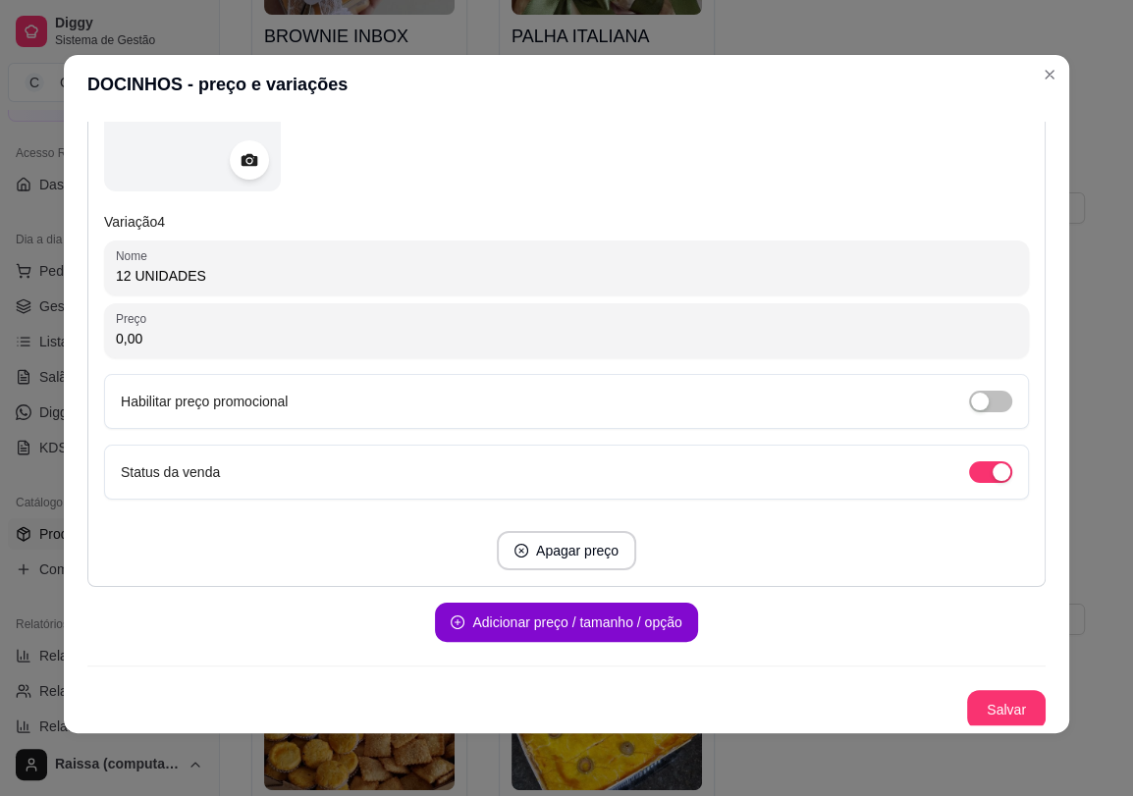
click at [197, 320] on div "0,00" at bounding box center [566, 330] width 901 height 39
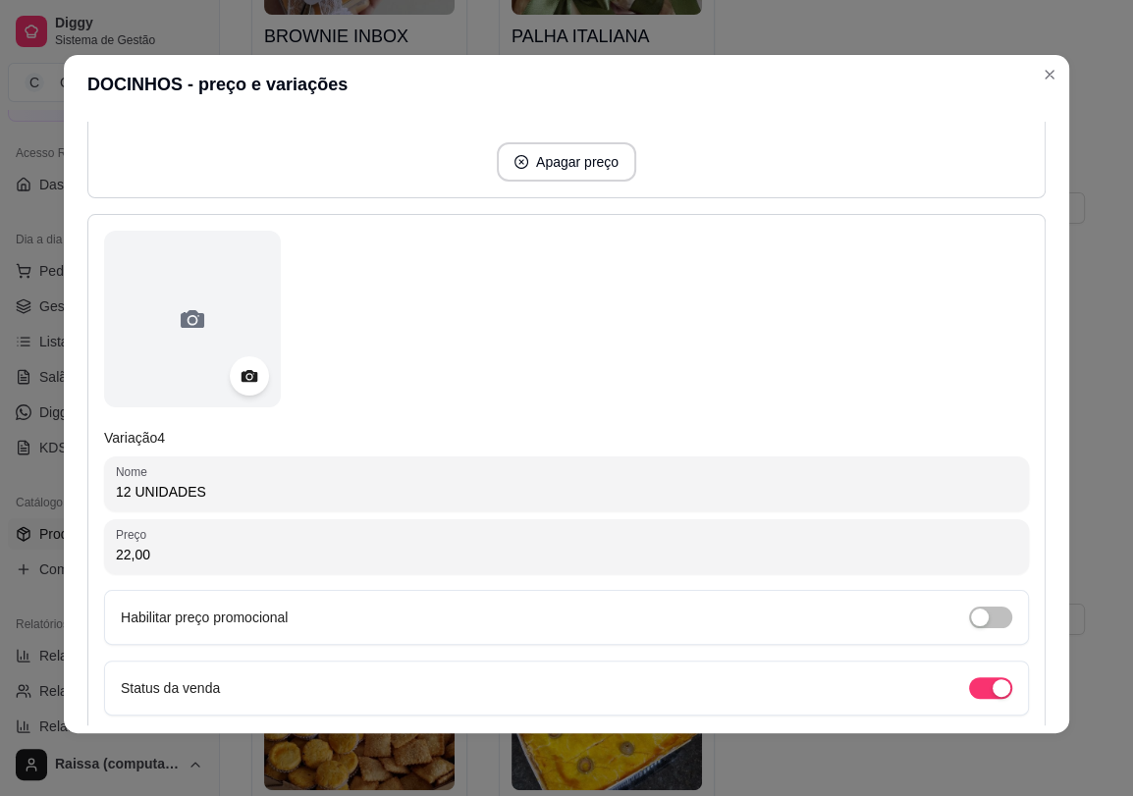
scroll to position [1934, 0]
type input "22,00"
drag, startPoint x: 427, startPoint y: 338, endPoint x: 431, endPoint y: 307, distance: 30.7
click at [427, 335] on div at bounding box center [566, 321] width 925 height 177
drag, startPoint x: 431, startPoint y: 305, endPoint x: 449, endPoint y: 223, distance: 84.3
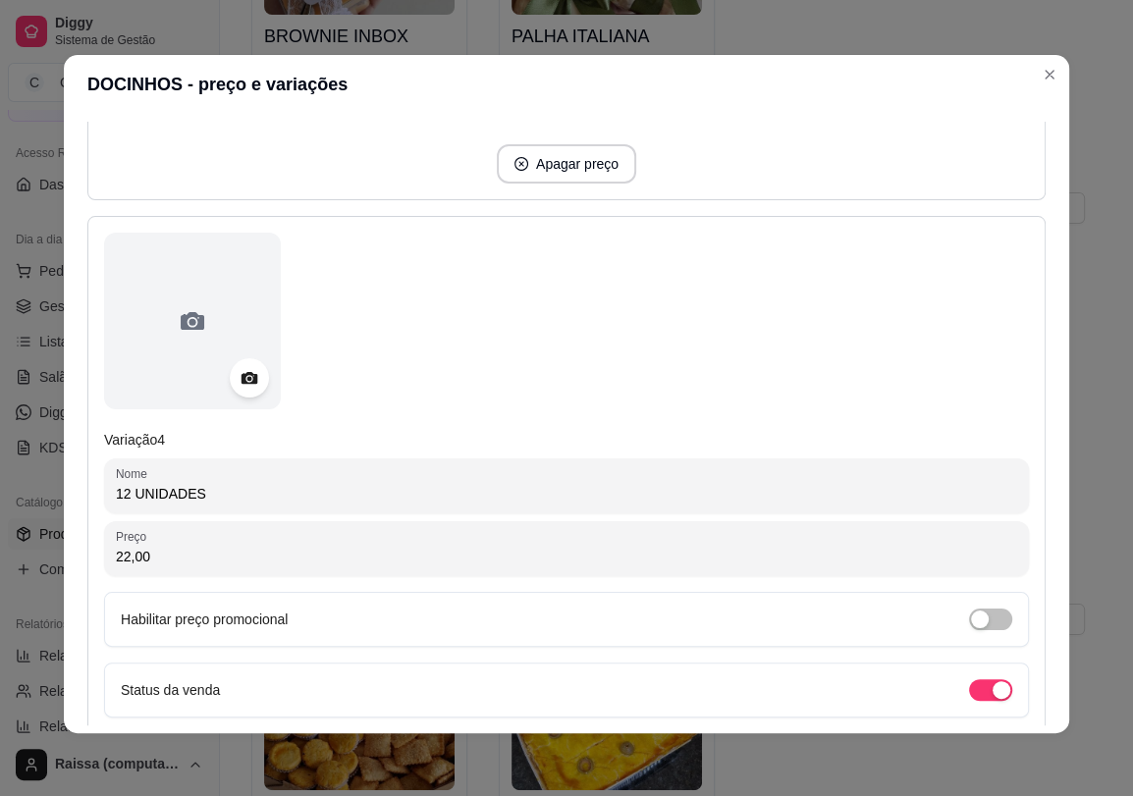
click at [449, 223] on div "Variação 4 Nome 12 UNIDADES Preço 22,00 Habilitar preço promocional Status da v…" at bounding box center [566, 510] width 958 height 589
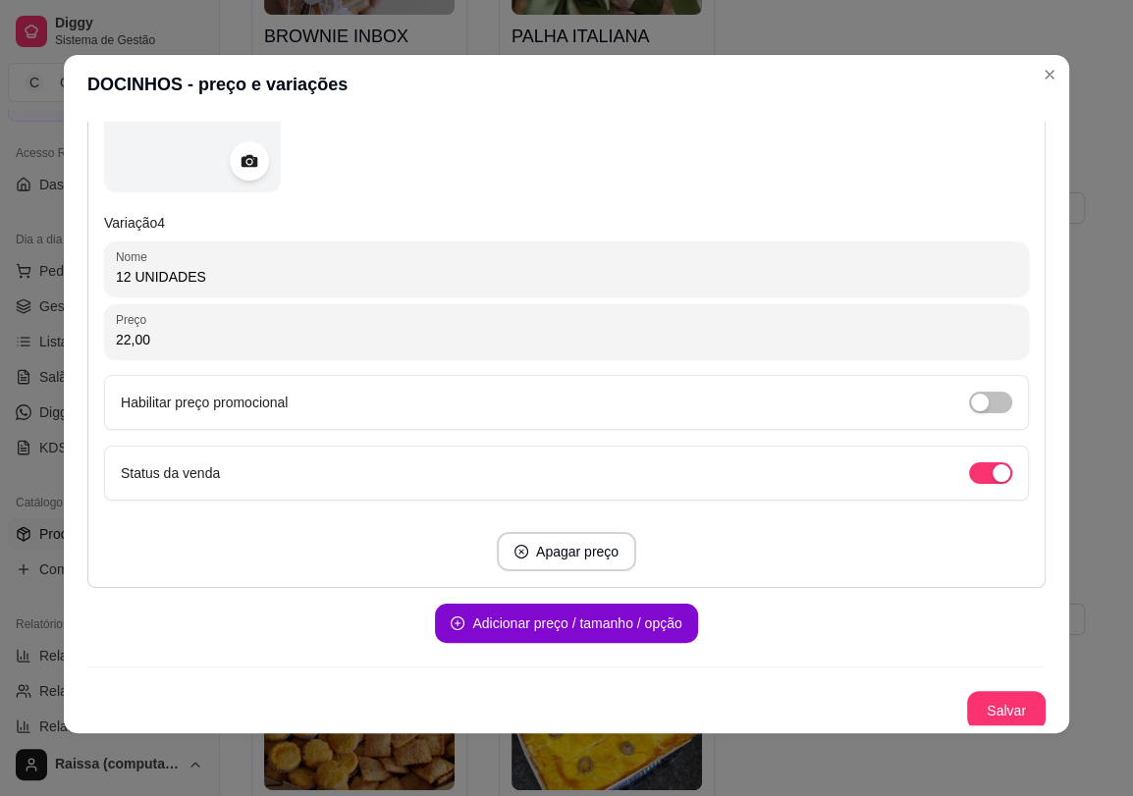
scroll to position [2152, 0]
click at [977, 703] on button "Salvar" at bounding box center [1006, 709] width 79 height 39
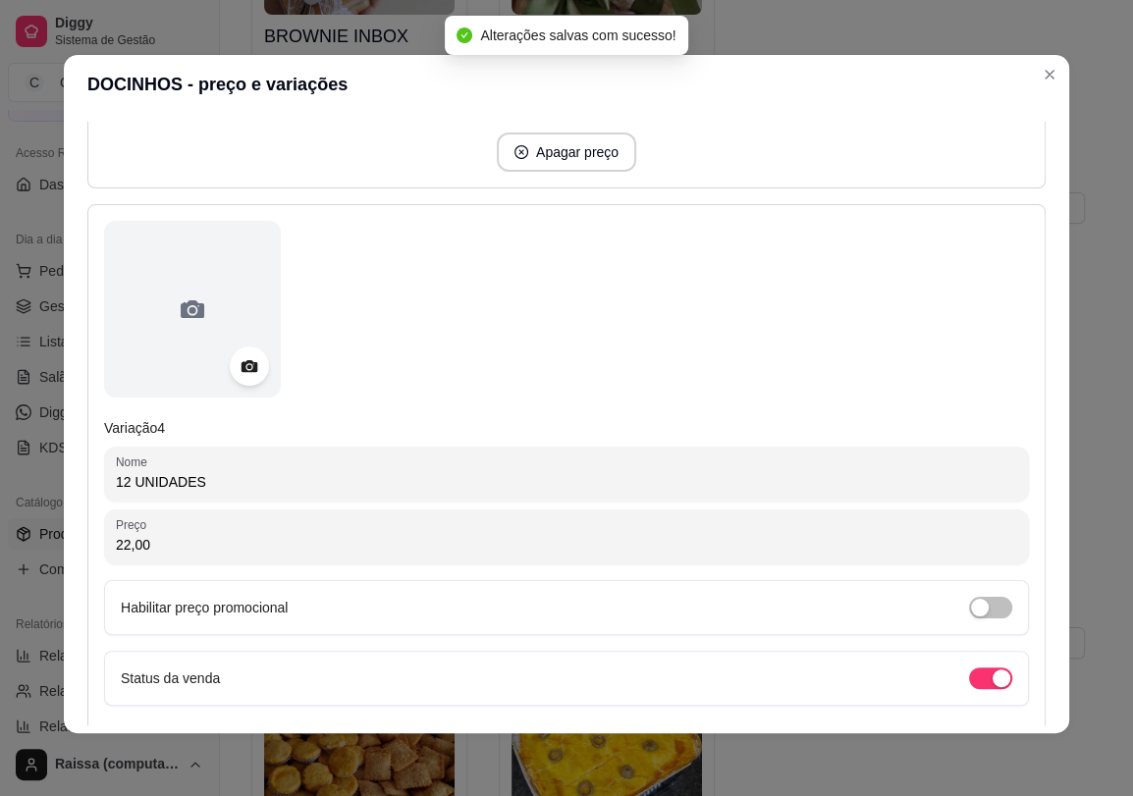
scroll to position [1934, 0]
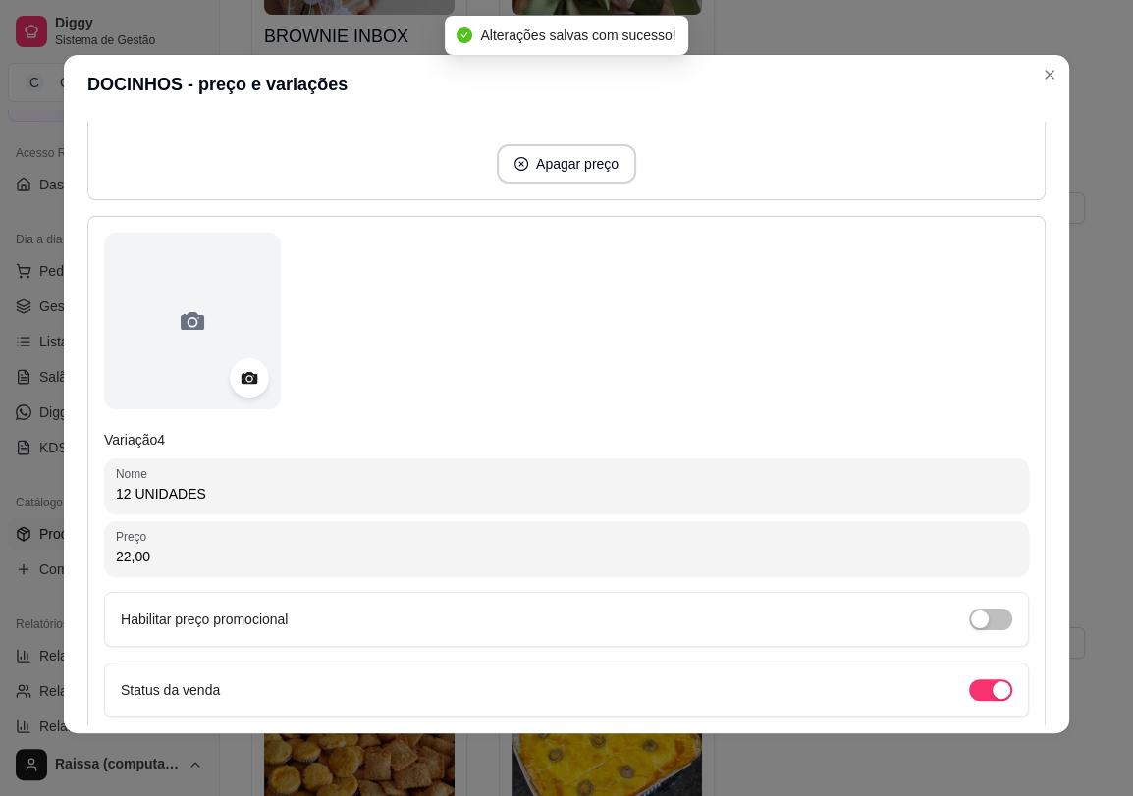
click at [336, 400] on div at bounding box center [566, 321] width 925 height 177
click at [311, 412] on div "Variação 4 Nome 12 UNIDADES Preço 22,00 Habilitar preço promocional Status da v…" at bounding box center [566, 510] width 958 height 589
drag, startPoint x: 130, startPoint y: 443, endPoint x: 130, endPoint y: 421, distance: 21.6
click at [130, 421] on div "Variação 4 Nome 12 UNIDADES Preço 22,00 Habilitar preço promocional Status da v…" at bounding box center [566, 510] width 958 height 589
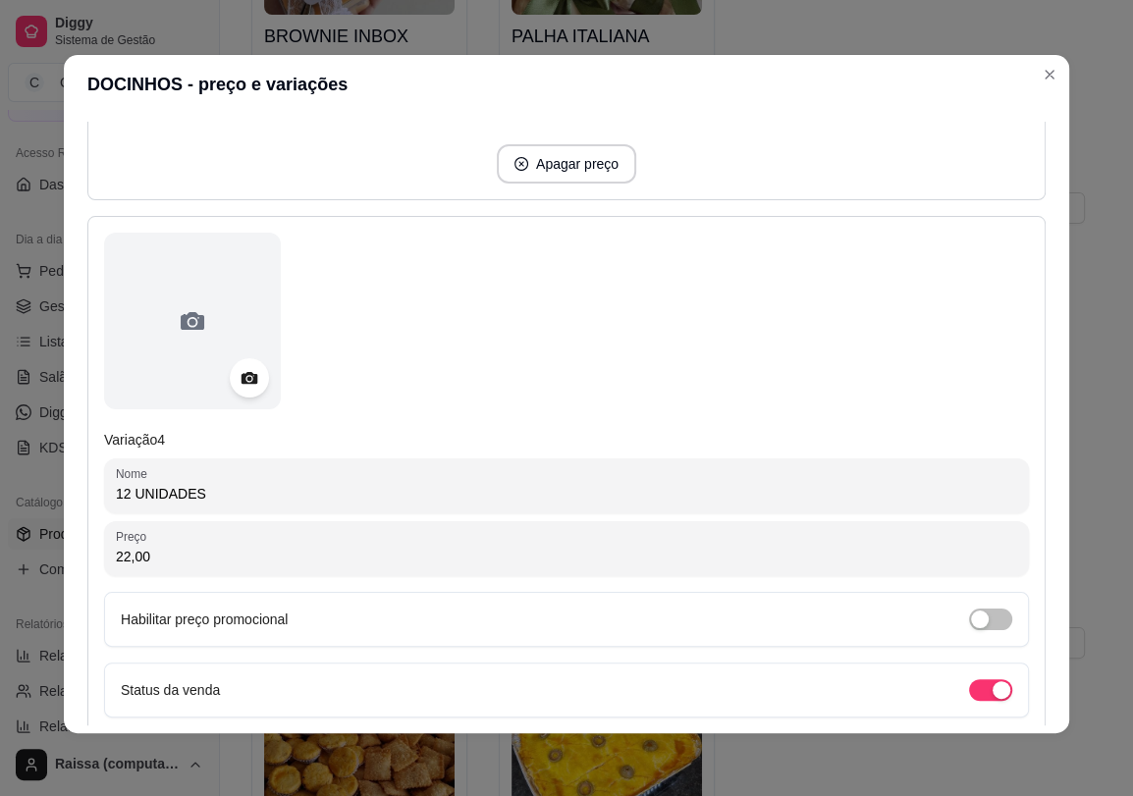
click at [162, 444] on div "Variação 4 Nome 12 UNIDADES Preço 22,00 Habilitar preço promocional Status da v…" at bounding box center [566, 510] width 958 height 589
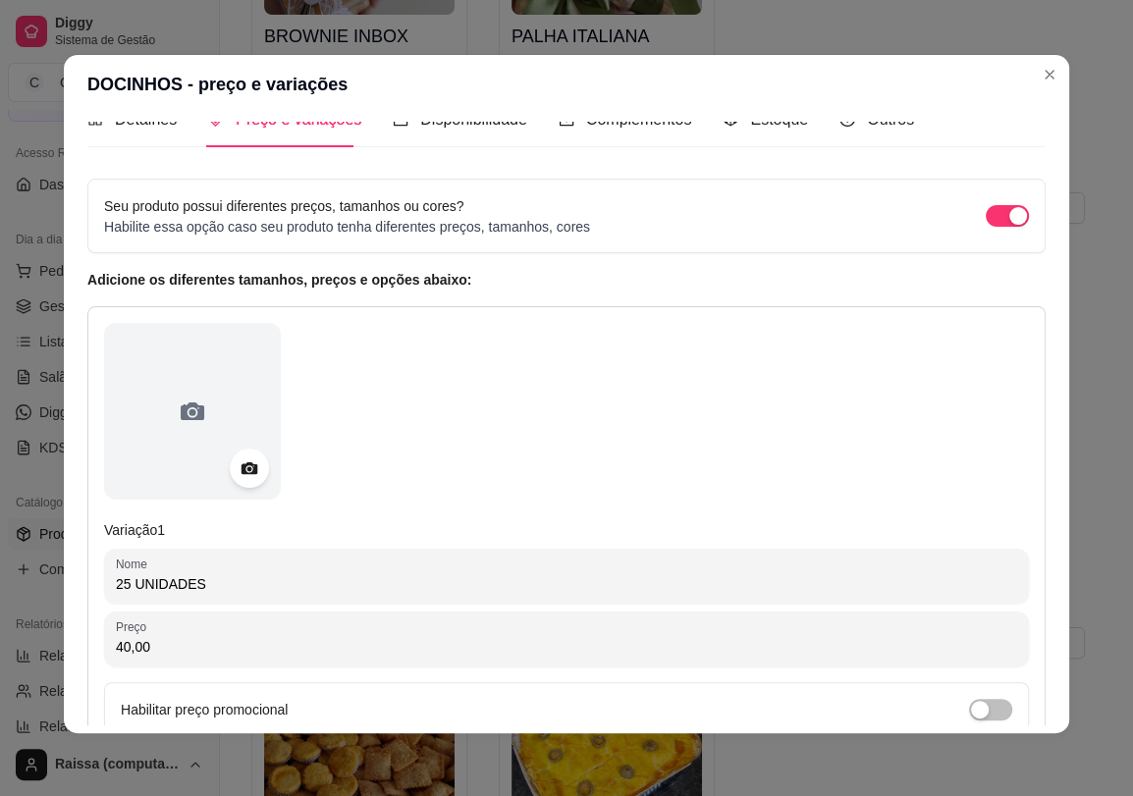
scroll to position [0, 0]
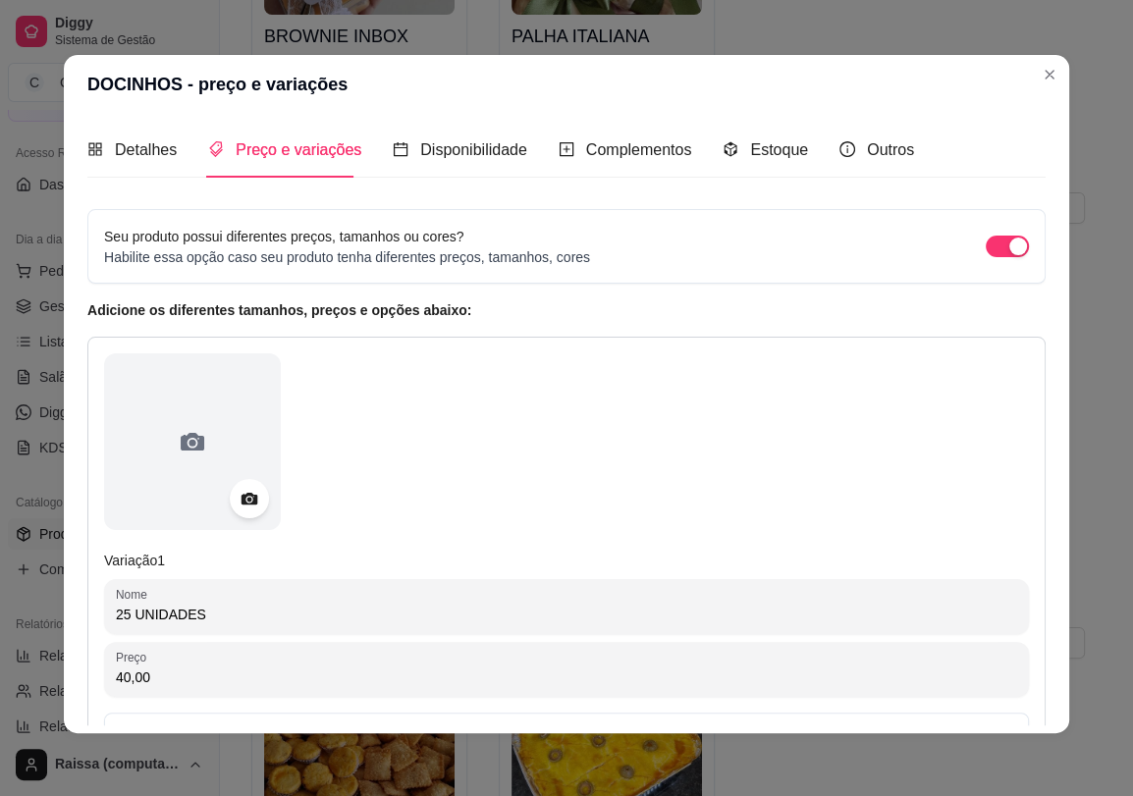
click at [272, 308] on article "Adicione os diferentes tamanhos, preços e opções abaixo:" at bounding box center [566, 310] width 958 height 22
click at [985, 236] on span "button" at bounding box center [1006, 247] width 43 height 22
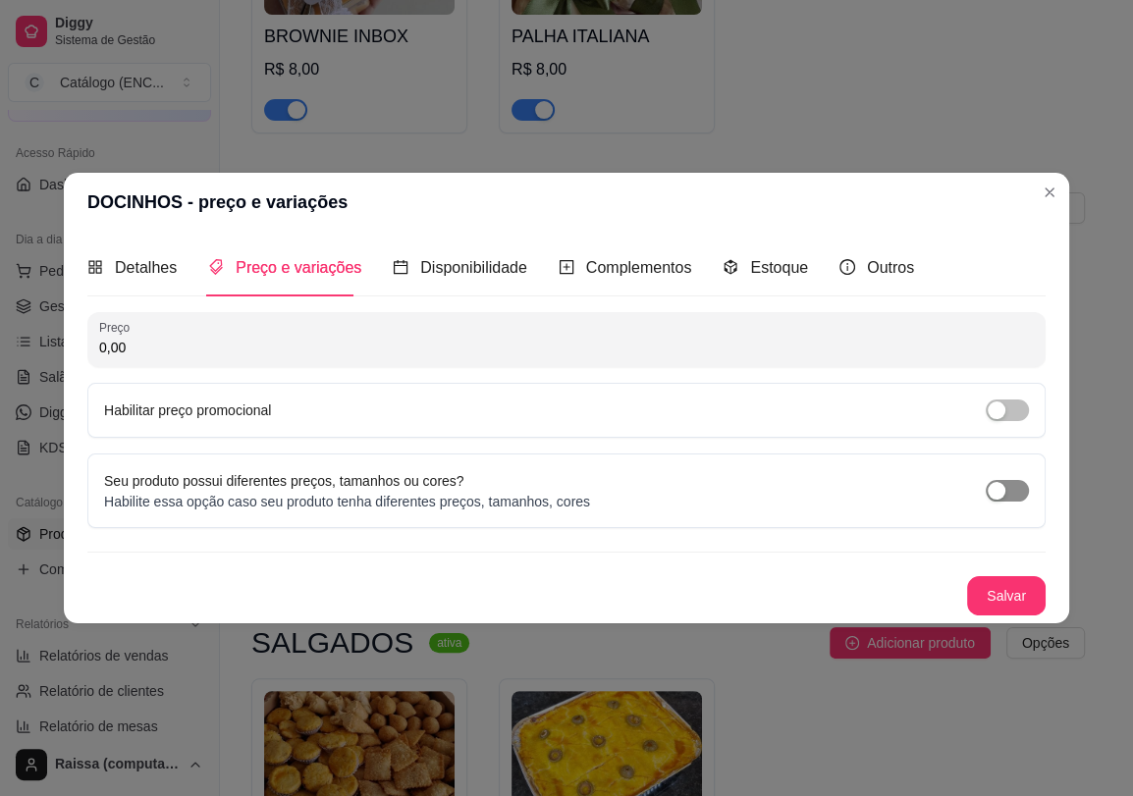
click at [1002, 483] on div "button" at bounding box center [996, 491] width 18 height 18
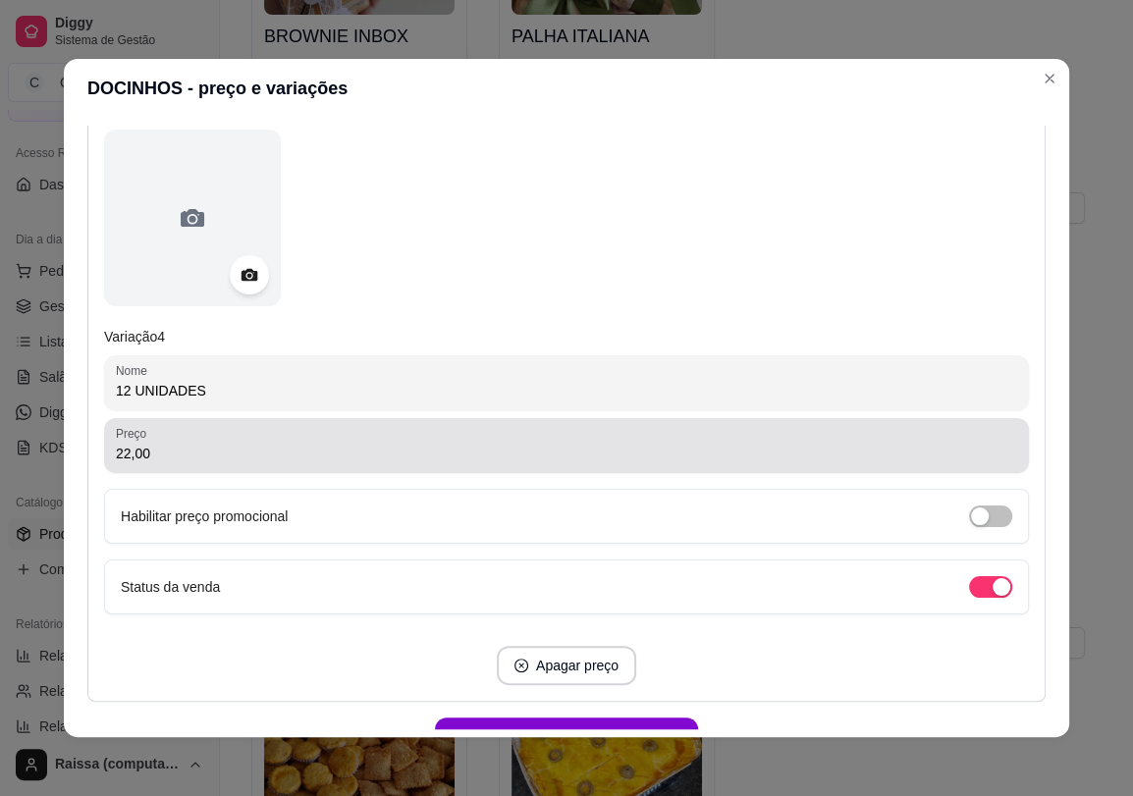
scroll to position [2043, 0]
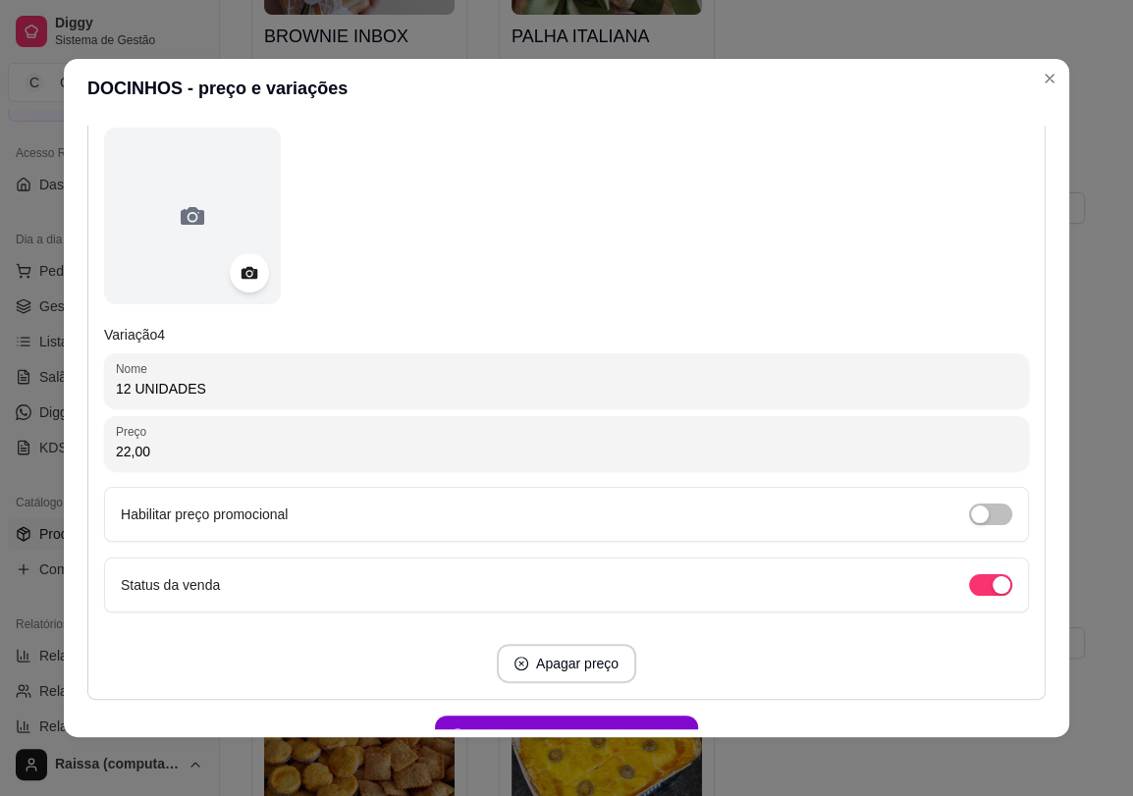
click at [191, 383] on input "12 UNIDADES" at bounding box center [566, 389] width 901 height 20
click at [123, 452] on input "22,00" at bounding box center [566, 452] width 901 height 20
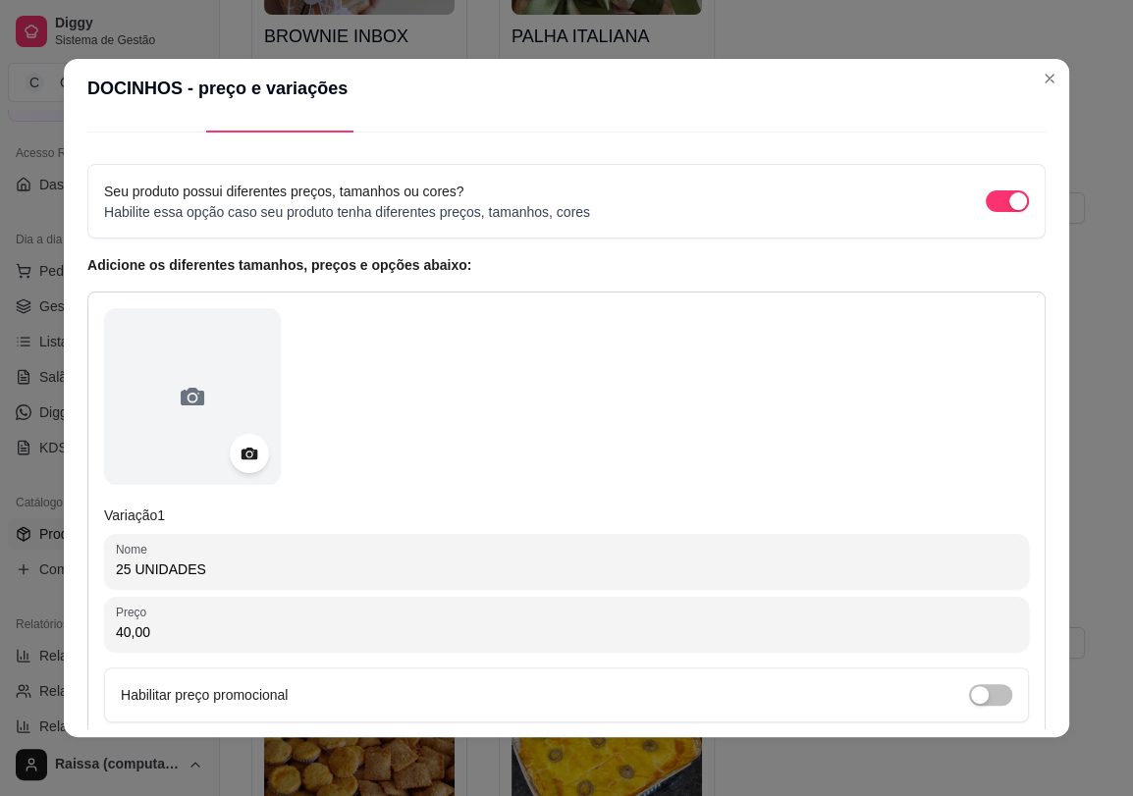
scroll to position [109, 0]
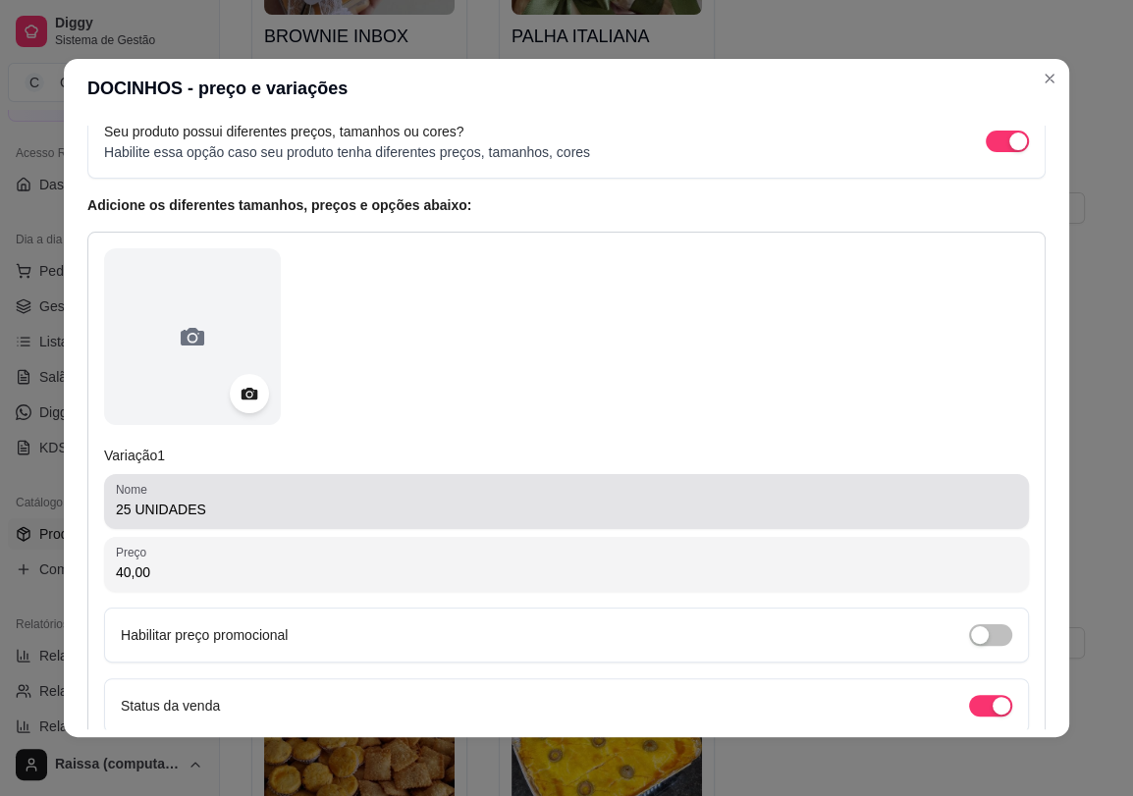
click at [168, 519] on div "25 UNIDADES" at bounding box center [566, 501] width 901 height 39
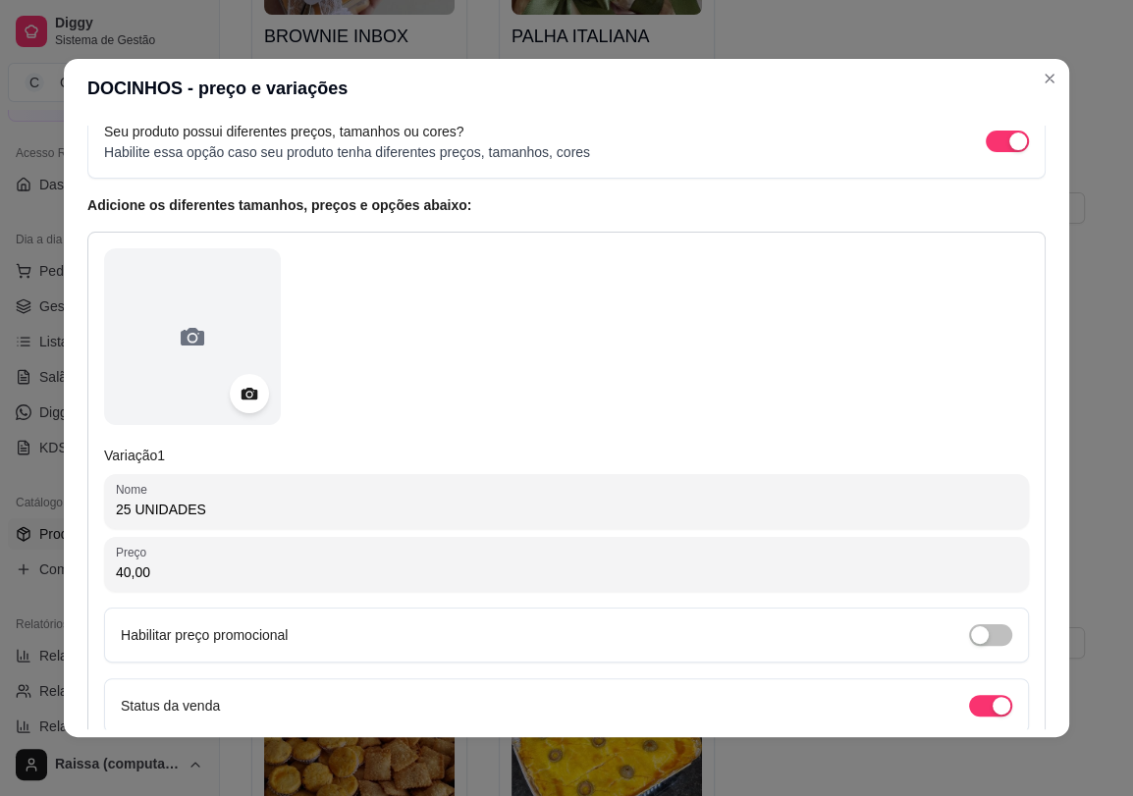
click at [170, 511] on input "25 UNIDADES" at bounding box center [566, 510] width 901 height 20
paste input "12"
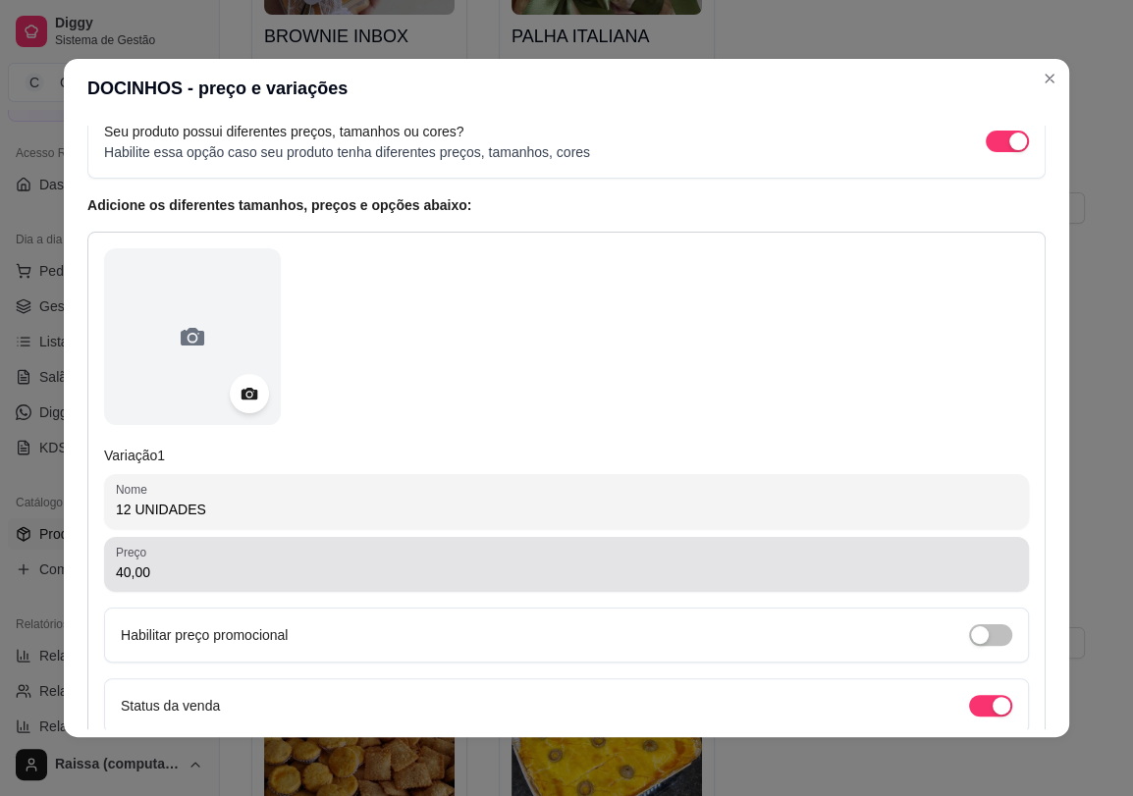
type input "12 UNIDADES"
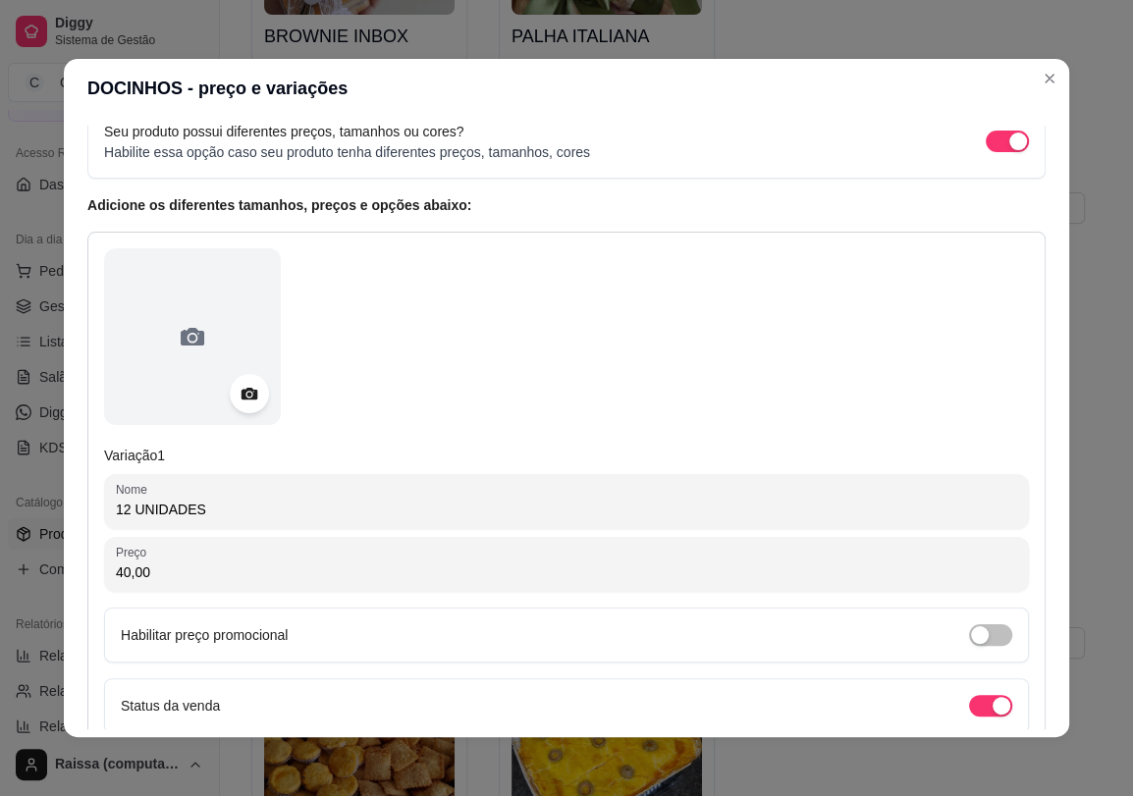
click at [168, 572] on input "40,00" at bounding box center [566, 572] width 901 height 20
type input "22,00"
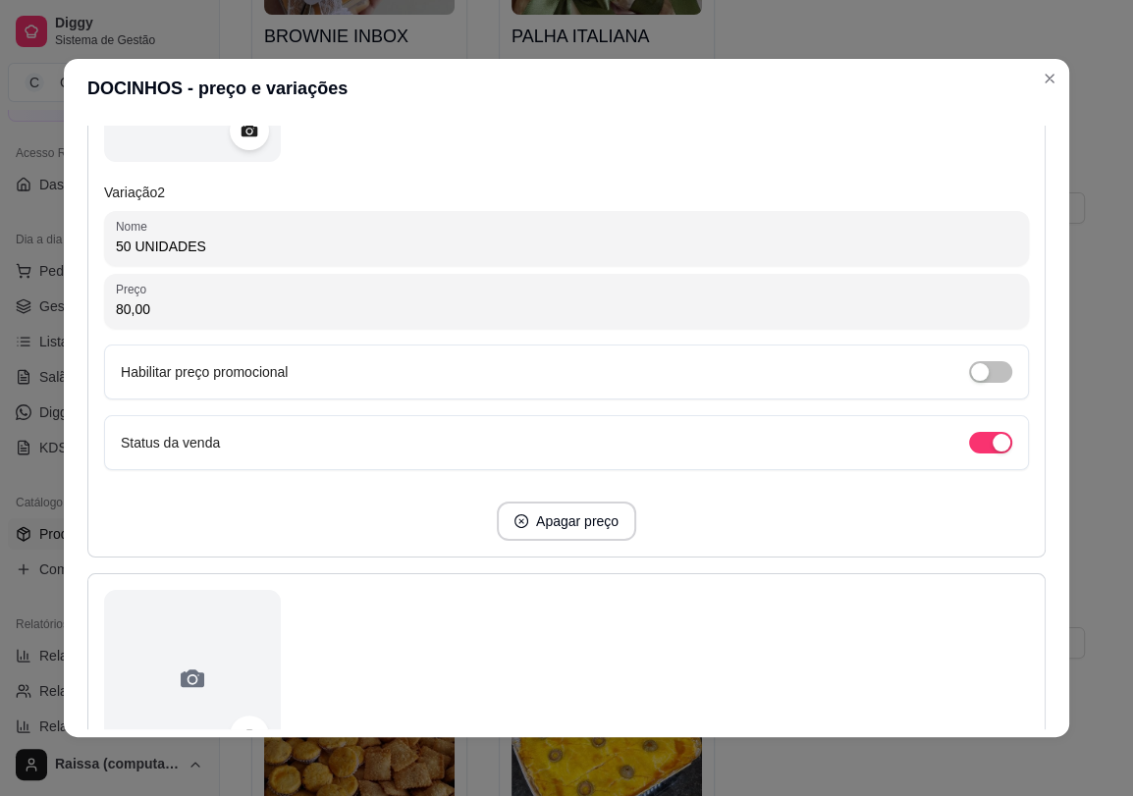
scroll to position [981, 0]
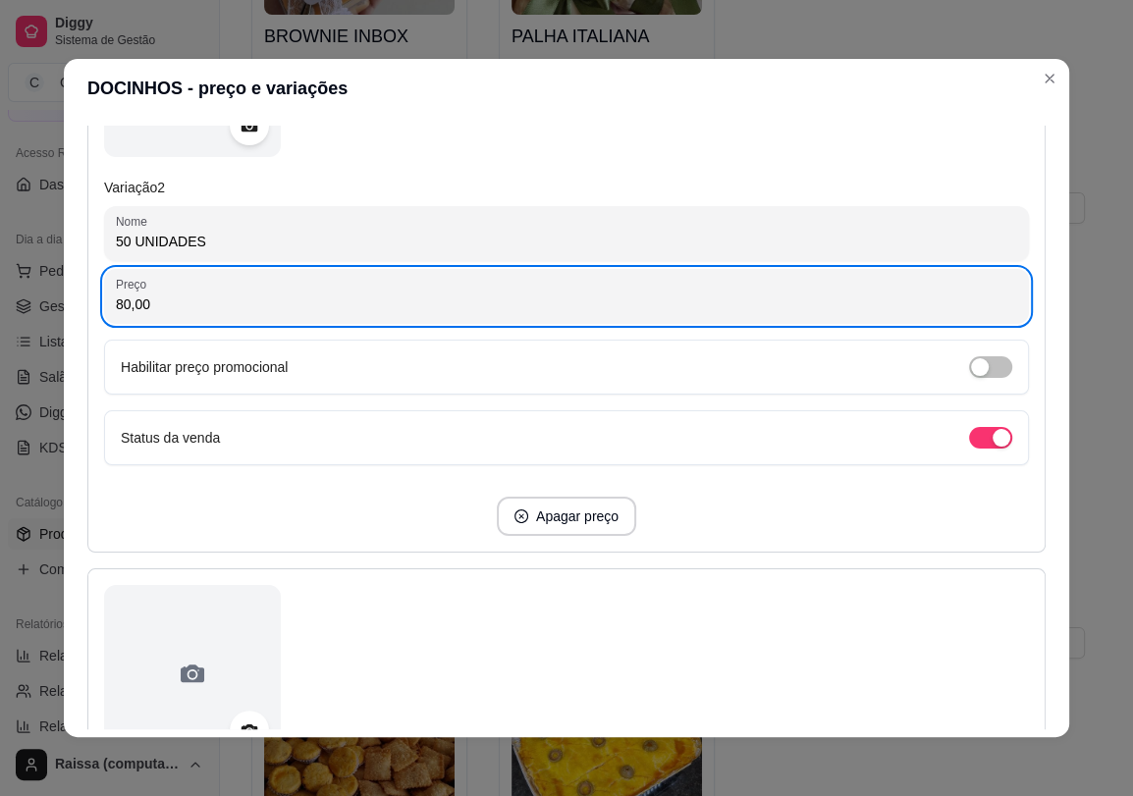
drag, startPoint x: 144, startPoint y: 285, endPoint x: -8, endPoint y: 335, distance: 160.1
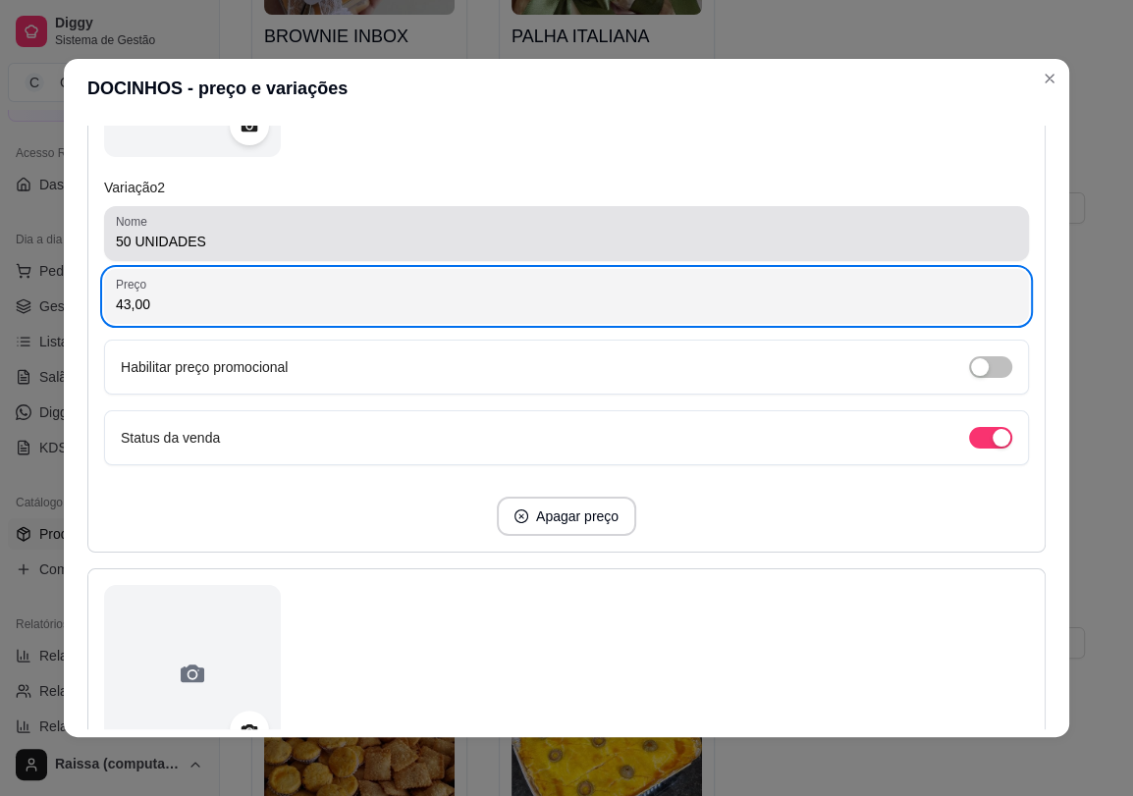
type input "43,00"
click at [116, 248] on input "50 UNIDADES" at bounding box center [566, 242] width 901 height 20
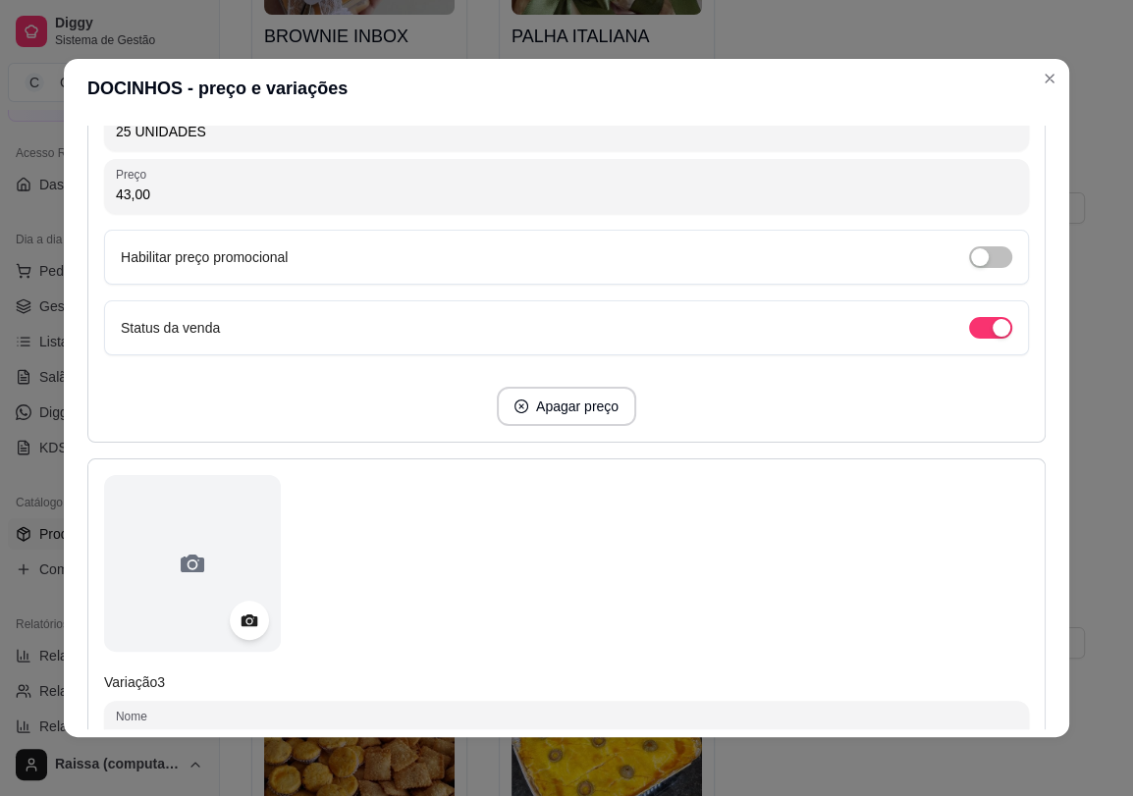
scroll to position [1526, 0]
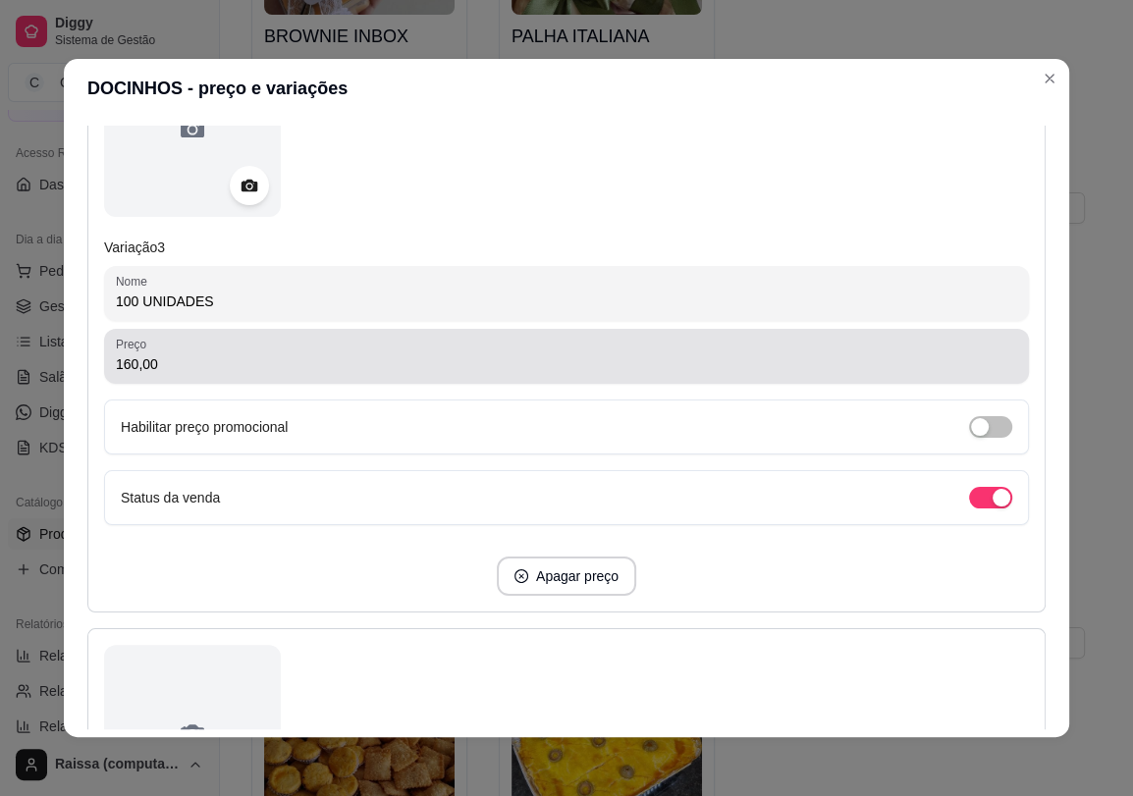
type input "25 UNIDADES"
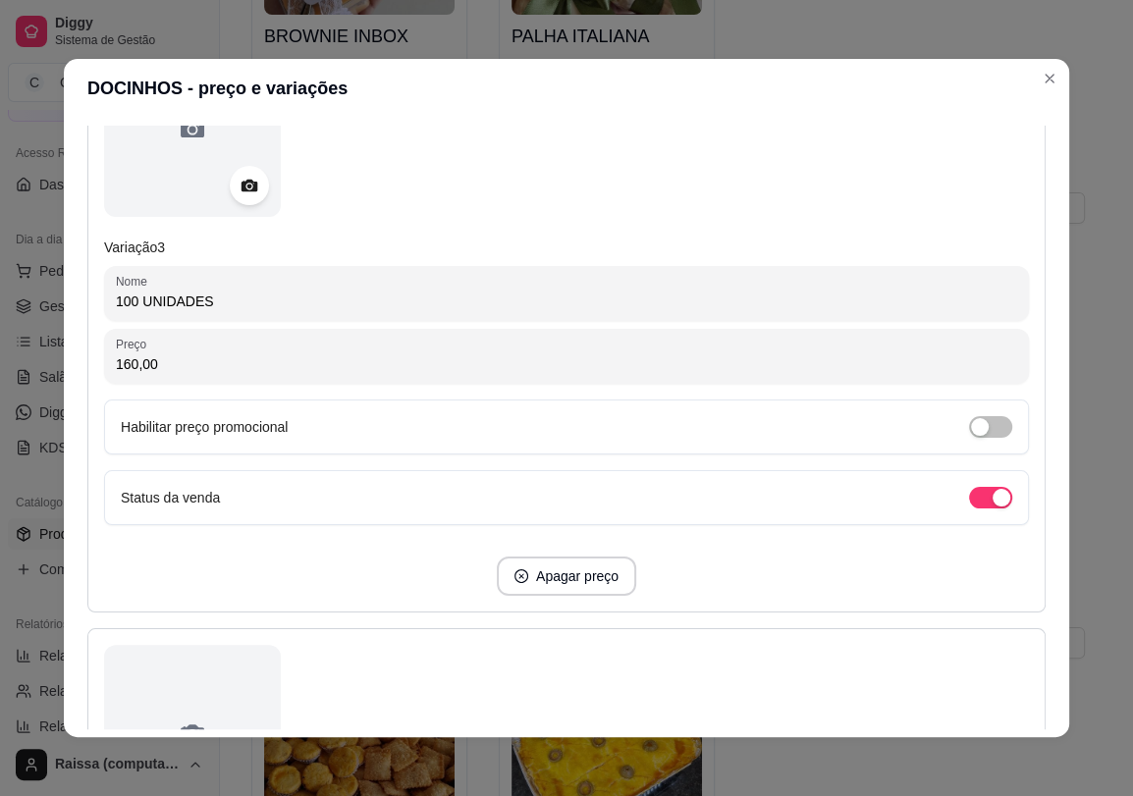
drag, startPoint x: 223, startPoint y: 375, endPoint x: 74, endPoint y: 375, distance: 149.2
click at [74, 375] on div "Detalhes Preço e variações Disponibilidade Complementos Estoque Outros Nome do …" at bounding box center [566, 427] width 1005 height 619
click at [137, 356] on input "160,00" at bounding box center [566, 364] width 901 height 20
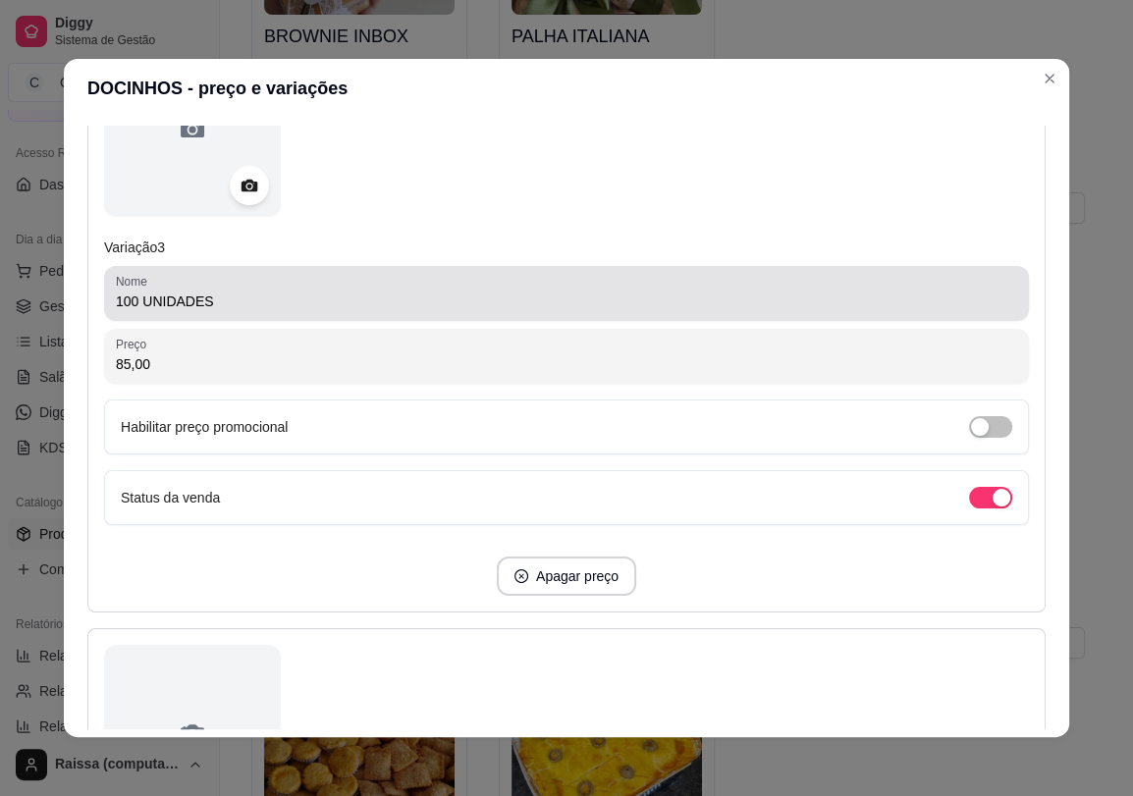
type input "85,00"
click at [116, 295] on input "100 UNIDADES" at bounding box center [566, 301] width 901 height 20
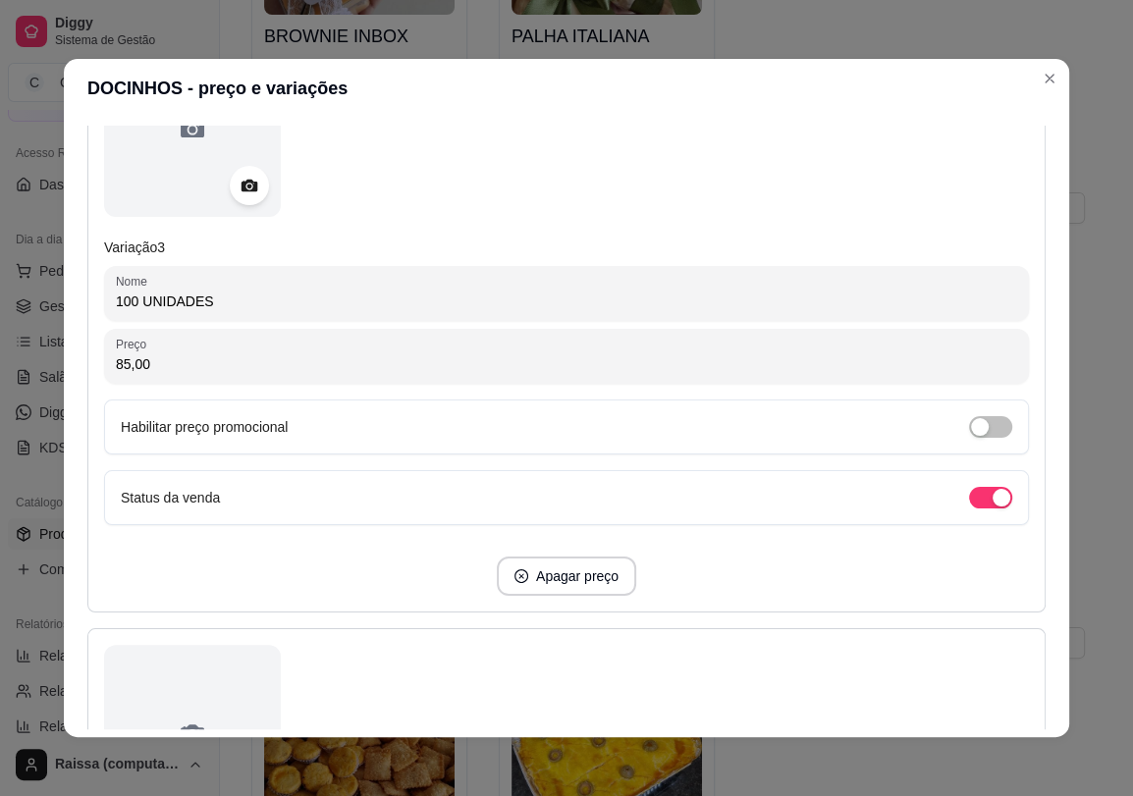
click at [116, 295] on input "100 UNIDADES" at bounding box center [566, 301] width 901 height 20
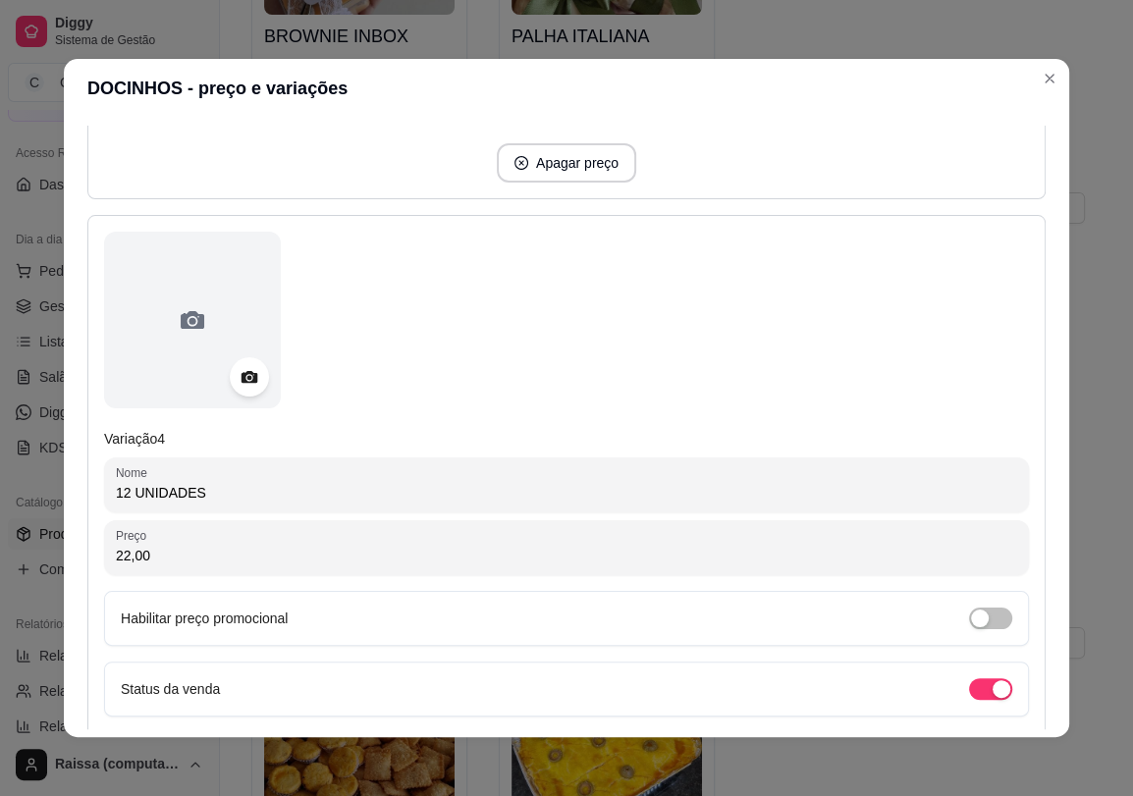
scroll to position [2072, 0]
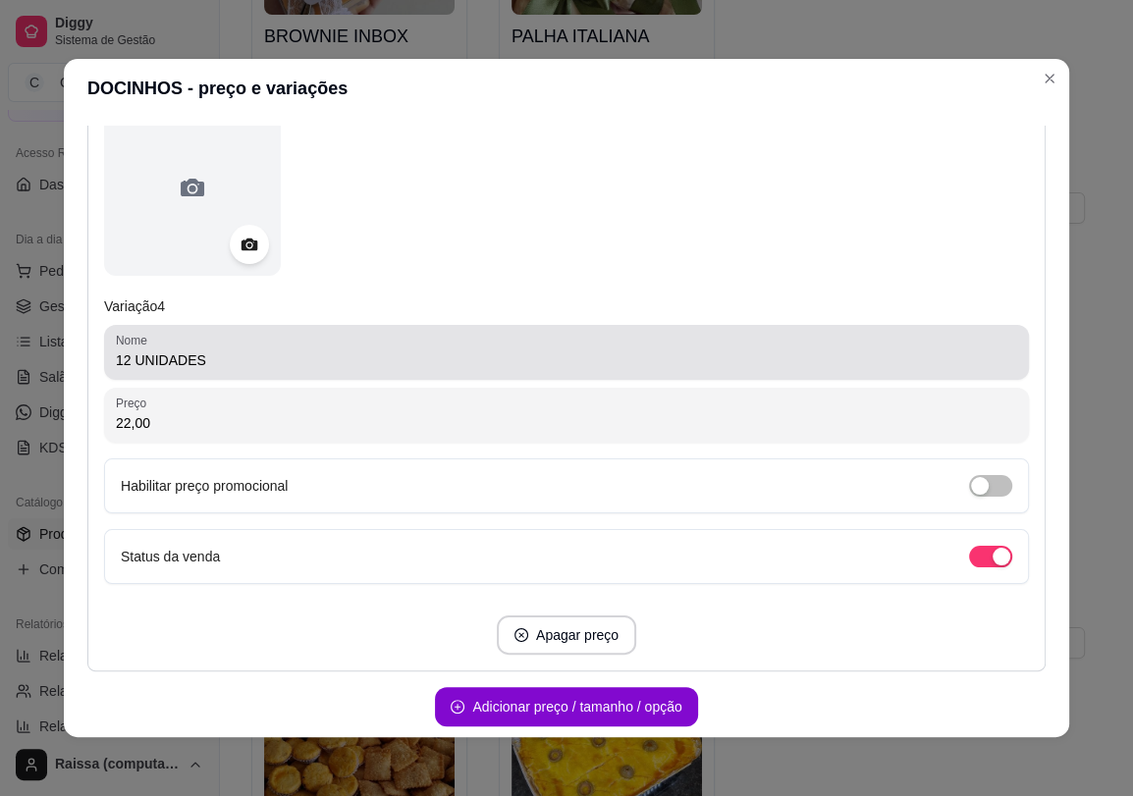
type input "50 UNIDADES"
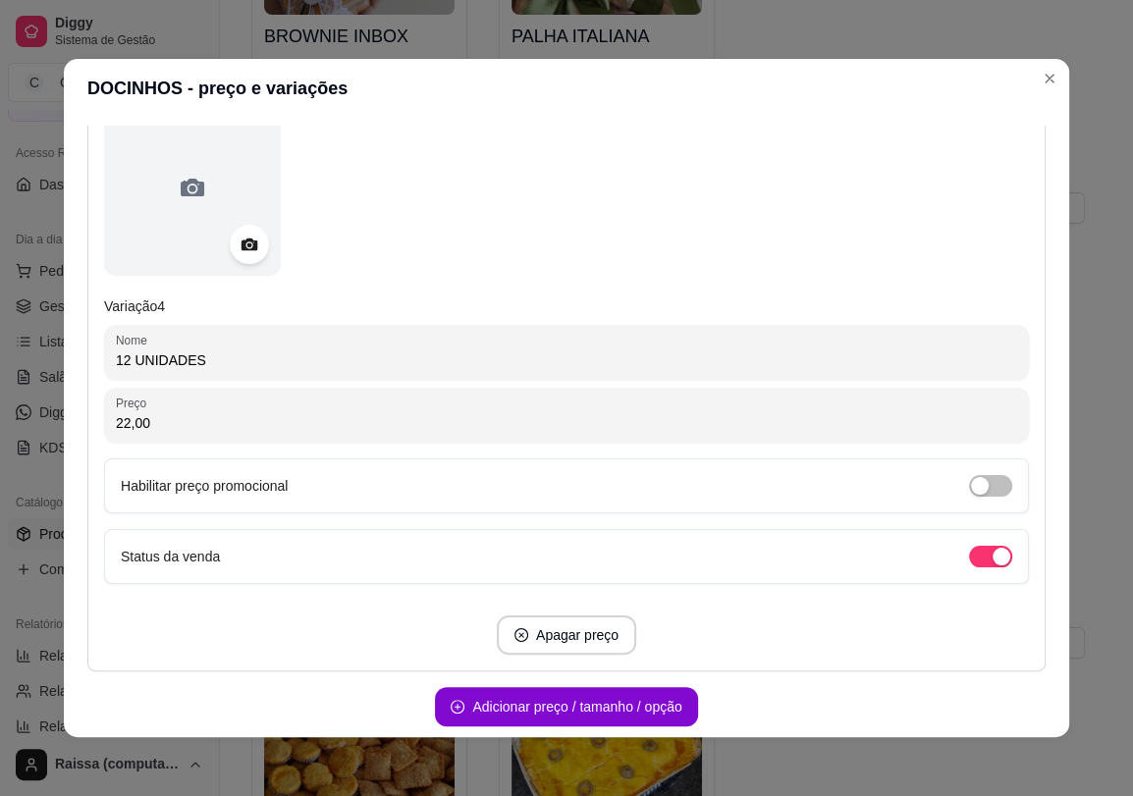
click at [118, 357] on input "12 UNIDADES" at bounding box center [566, 360] width 901 height 20
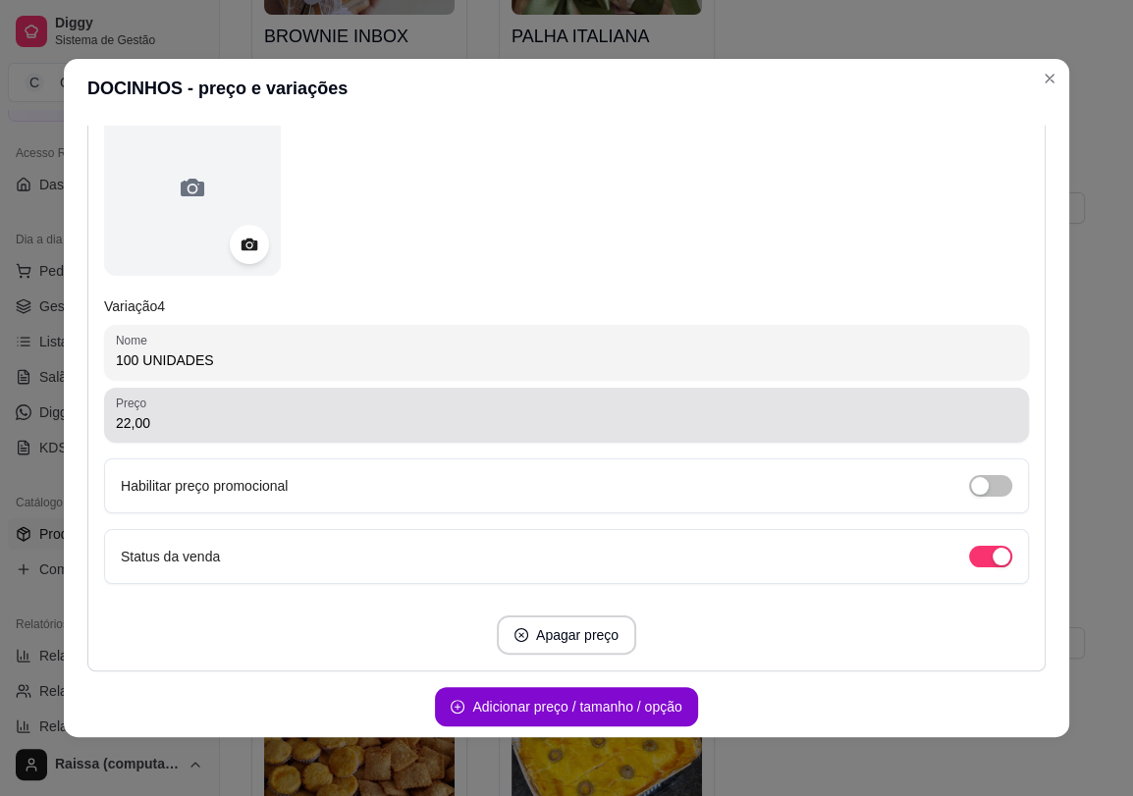
type input "100 UNIDADES"
drag, startPoint x: 185, startPoint y: 430, endPoint x: 72, endPoint y: 426, distance: 112.9
click at [72, 426] on div "Detalhes Preço e variações Disponibilidade Complementos Estoque Outros Nome do …" at bounding box center [566, 427] width 1005 height 619
click at [119, 413] on input "22,00" at bounding box center [566, 423] width 901 height 20
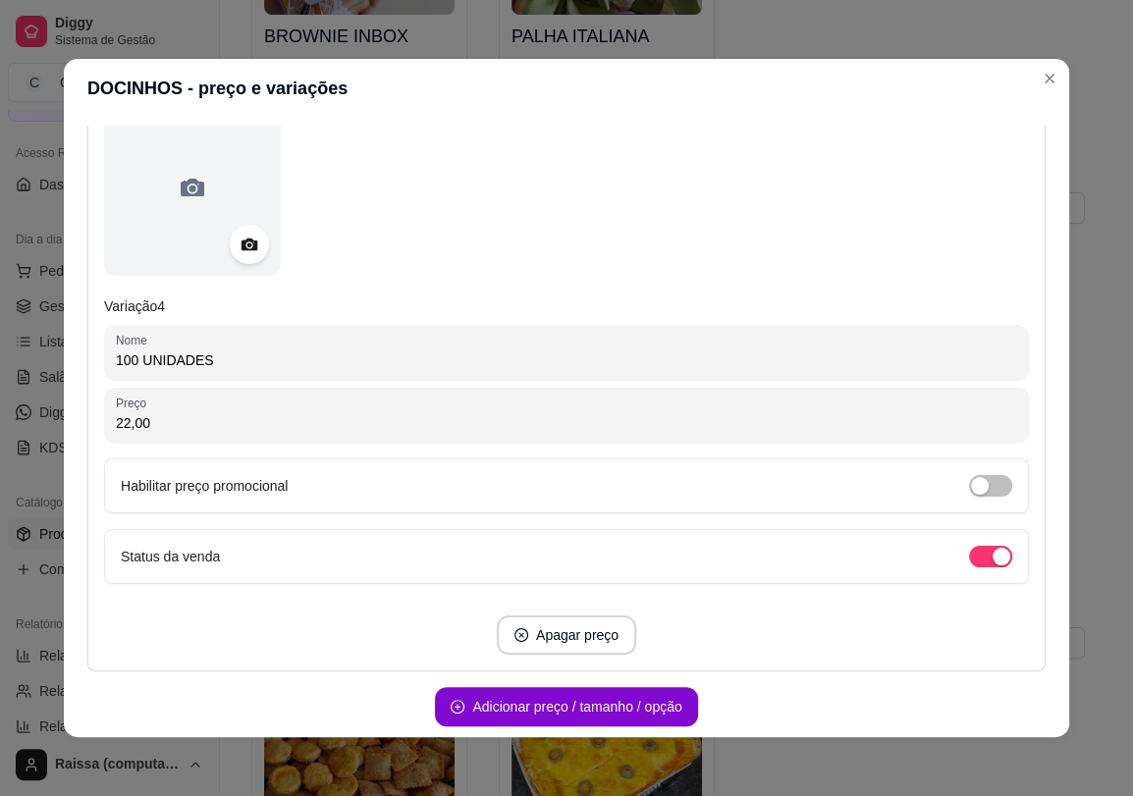
click at [119, 413] on input "22,00" at bounding box center [566, 423] width 901 height 20
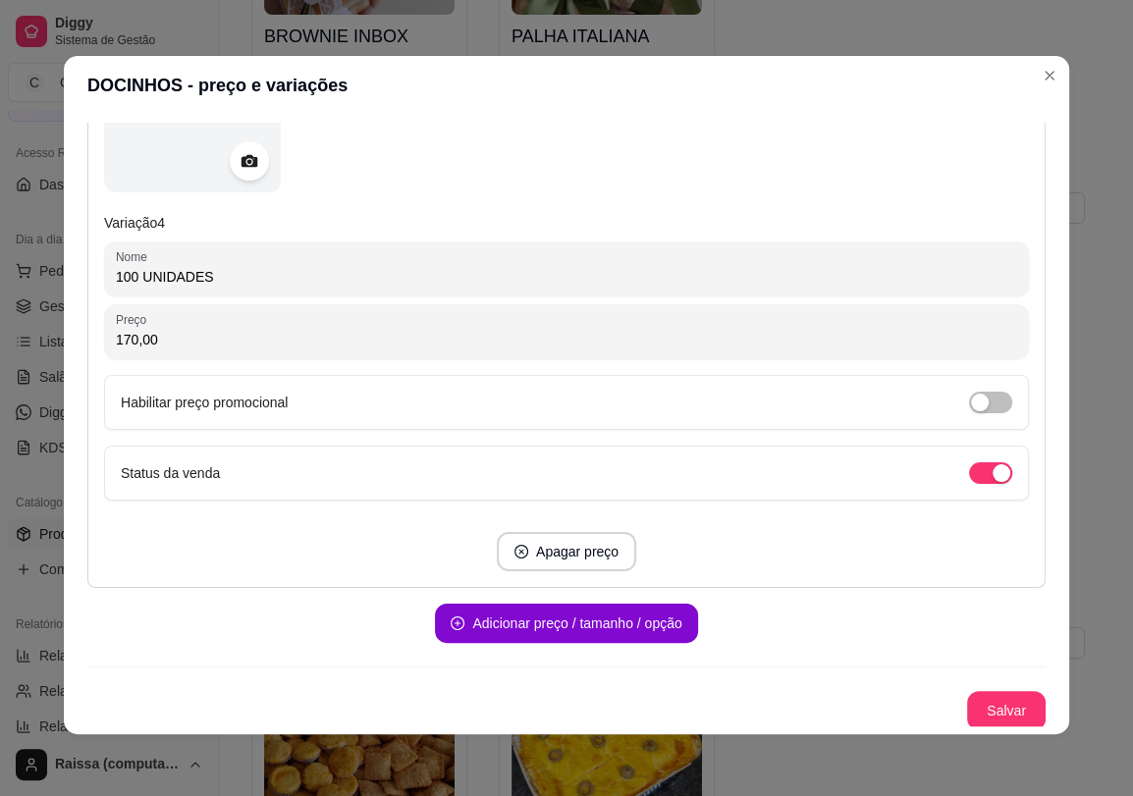
scroll to position [4, 0]
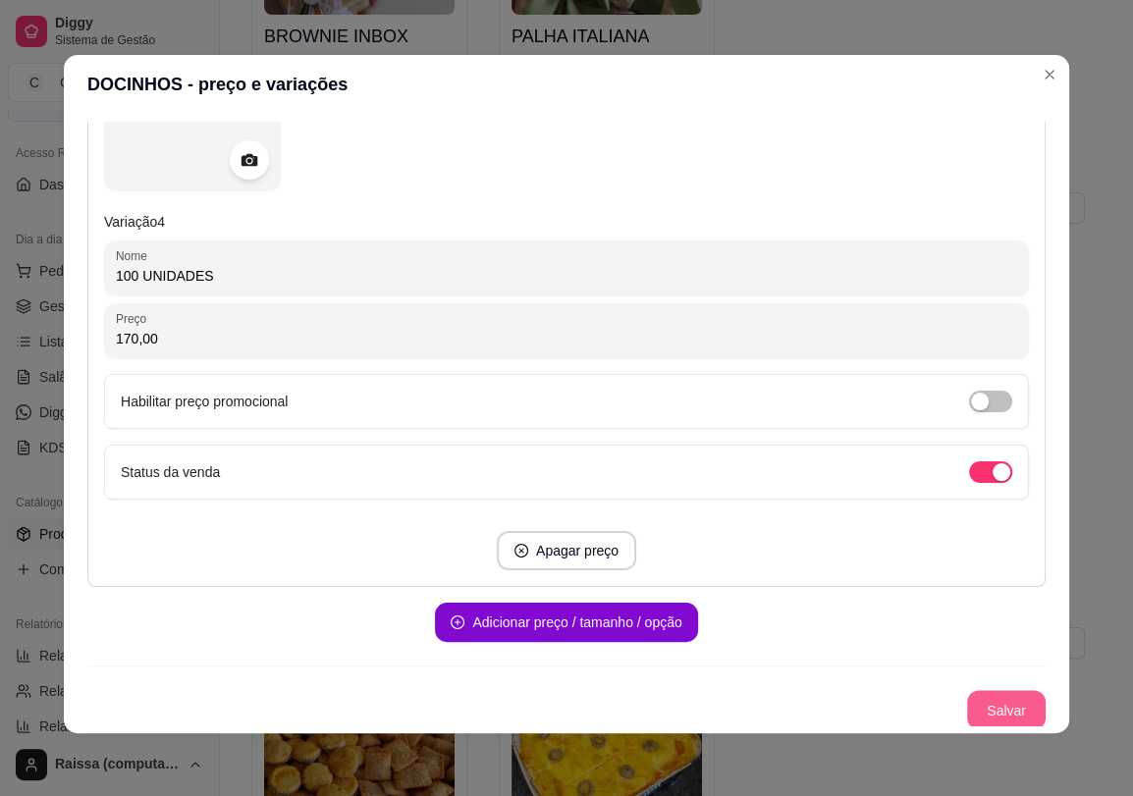
type input "170,00"
click at [973, 716] on button "Salvar" at bounding box center [1006, 709] width 79 height 39
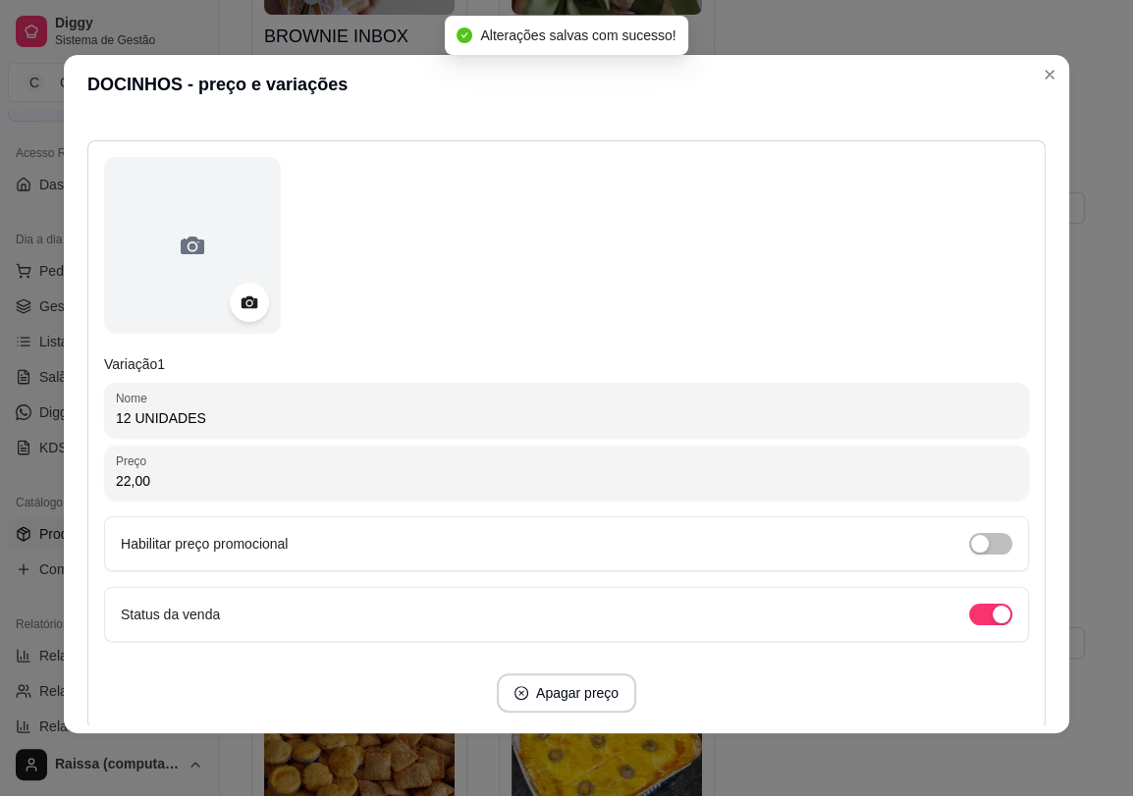
scroll to position [0, 0]
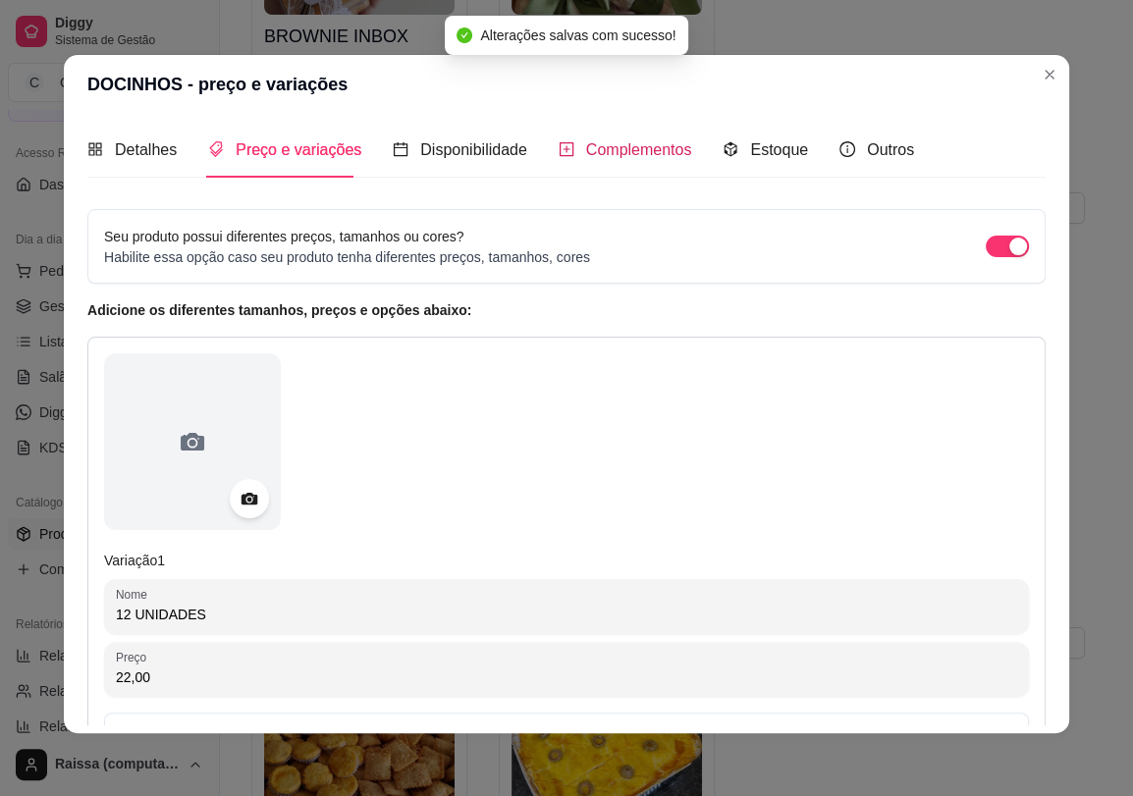
click at [627, 147] on span "Complementos" at bounding box center [639, 149] width 106 height 17
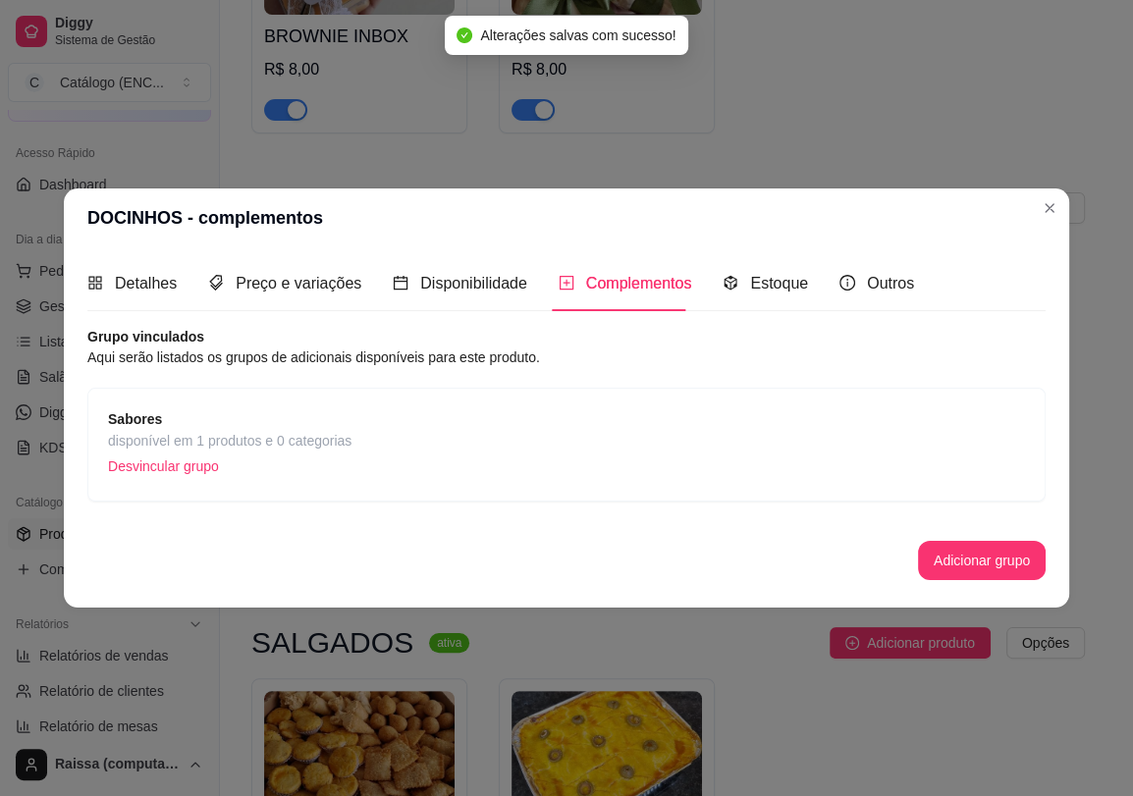
click at [379, 441] on div "Sabores disponível em 1 produtos e 0 categorias Desvincular grupo" at bounding box center [566, 444] width 917 height 73
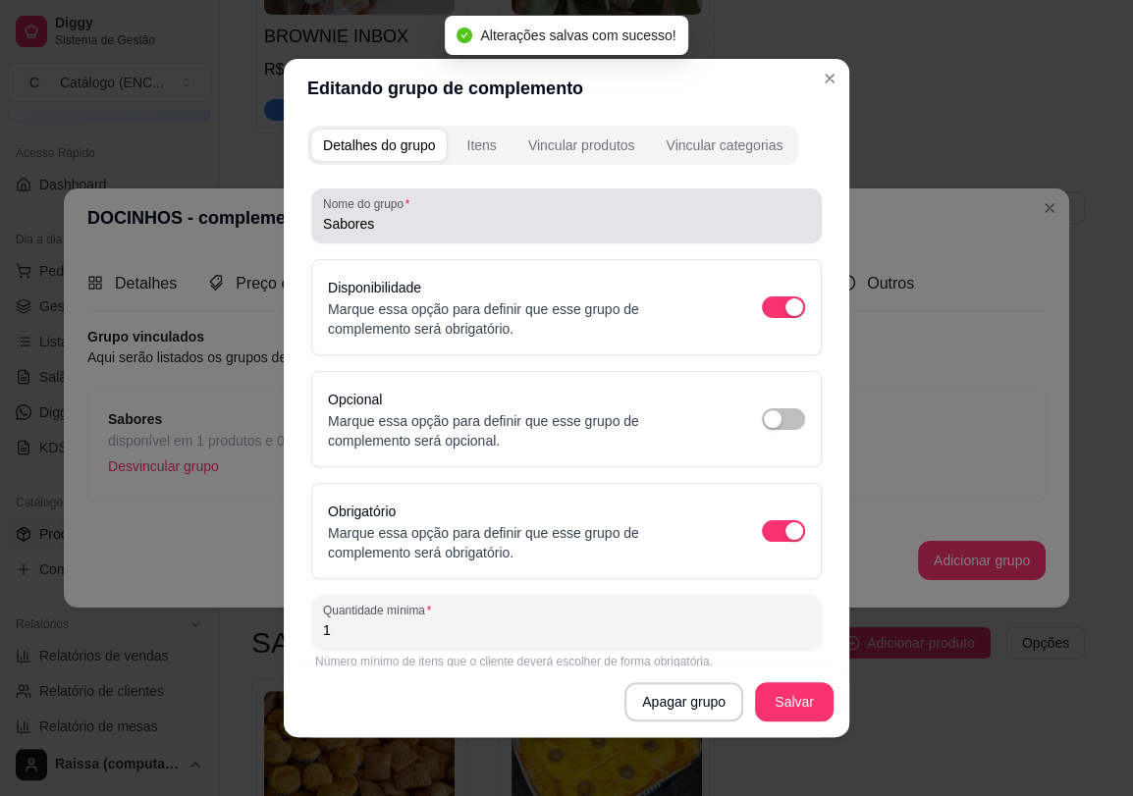
drag, startPoint x: 411, startPoint y: 222, endPoint x: 25, endPoint y: 230, distance: 386.8
click at [68, 223] on div "Editando grupo de complemento Detalhes do grupo Itens Vincular produtos Vincula…" at bounding box center [566, 398] width 1133 height 796
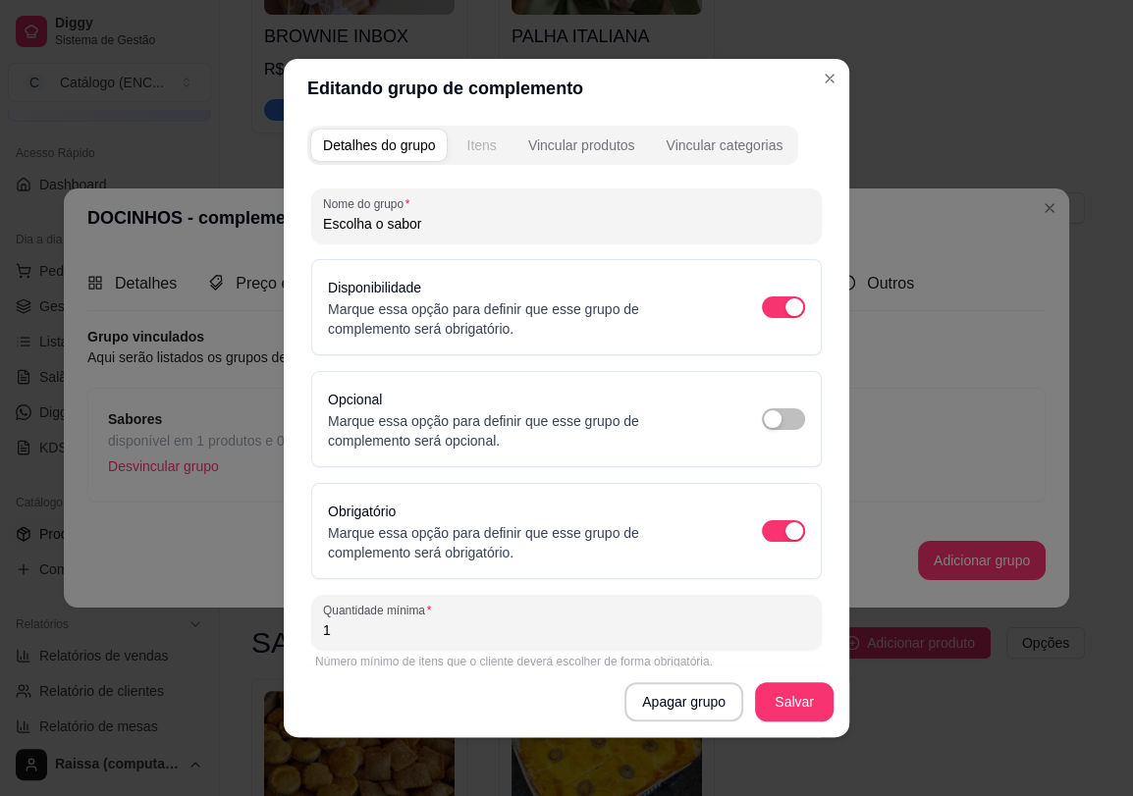
type input "Escolha o sabor"
click at [472, 156] on button "Itens" at bounding box center [480, 145] width 53 height 31
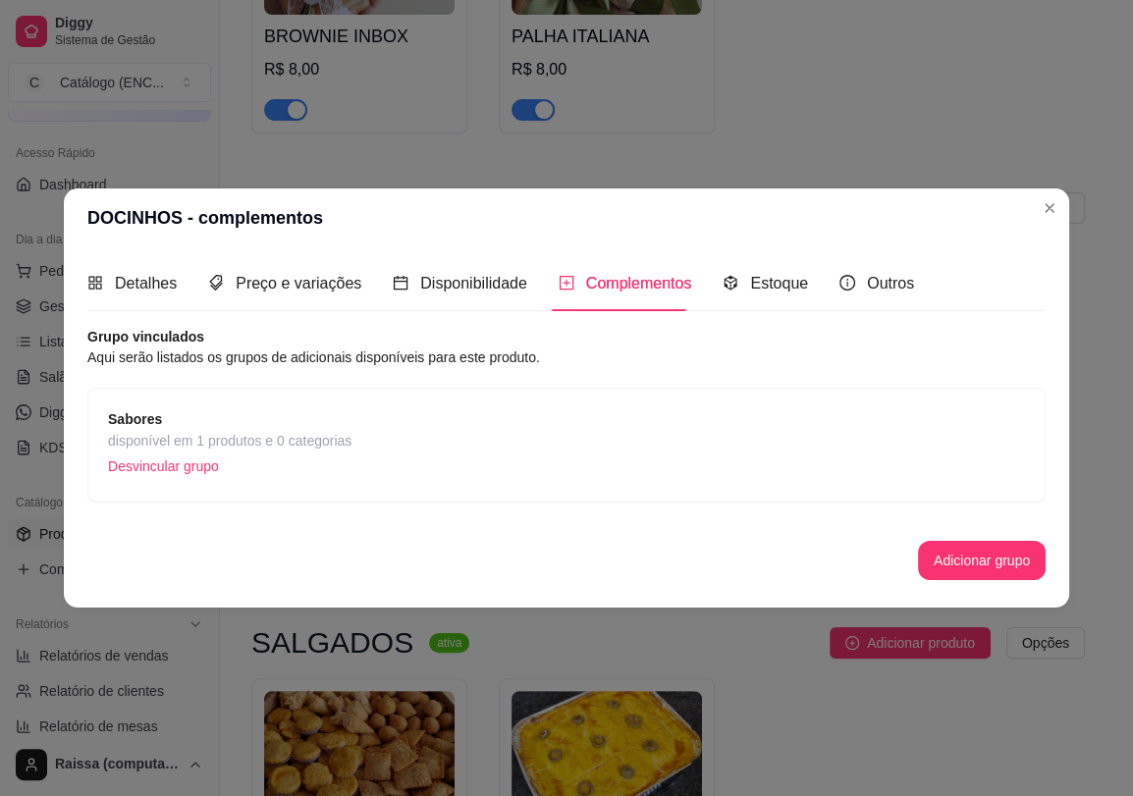
click at [374, 444] on div "Sabores disponível em 1 produtos e 0 categorias Desvincular grupo" at bounding box center [566, 444] width 917 height 73
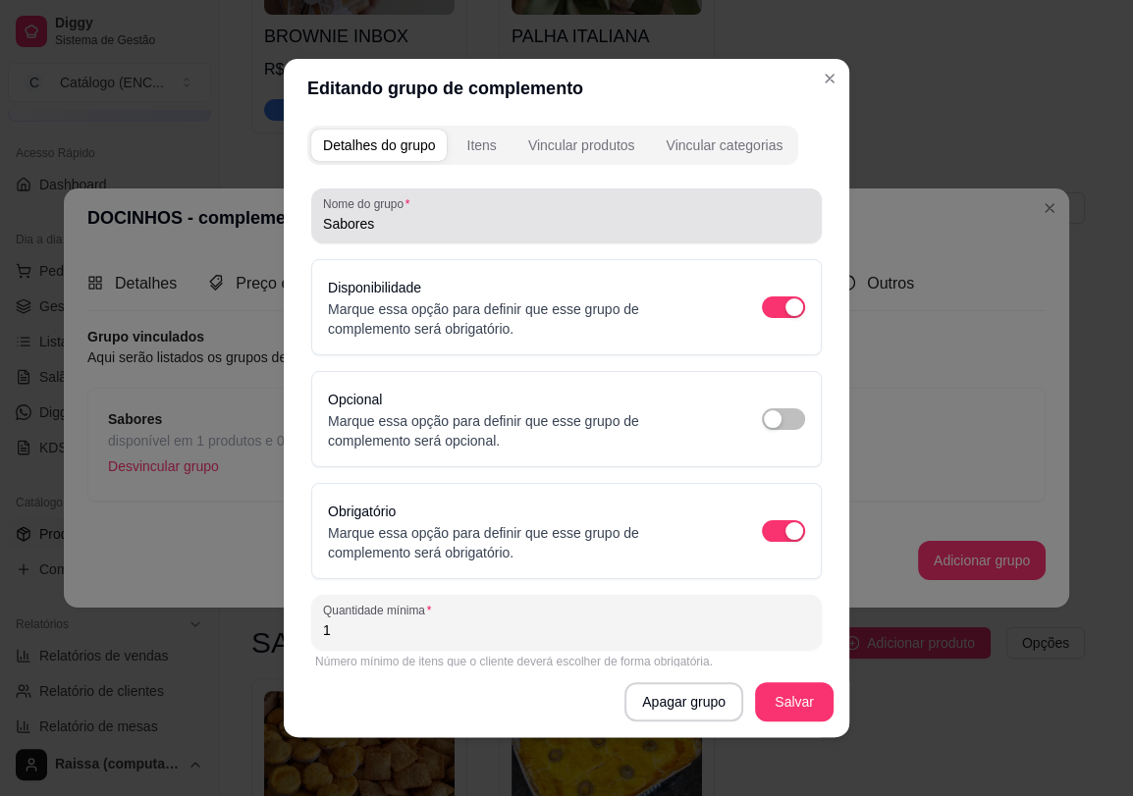
click at [341, 220] on input "Sabores" at bounding box center [566, 224] width 487 height 20
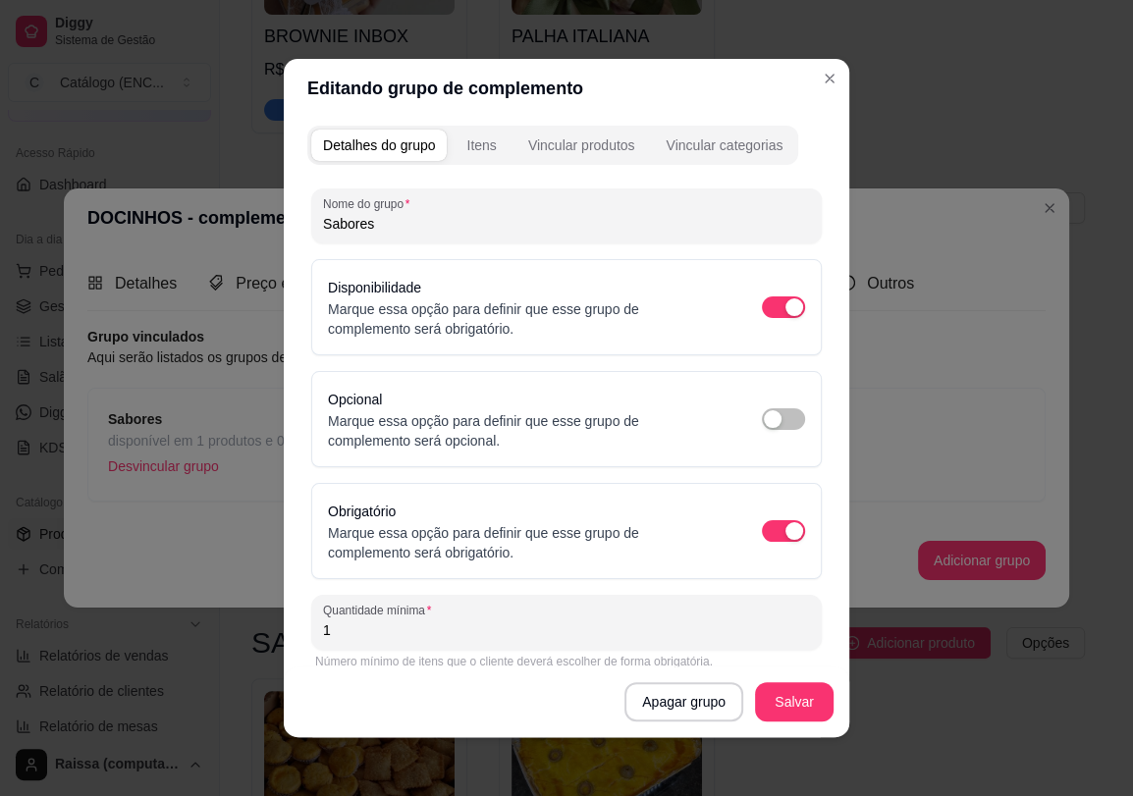
click at [341, 220] on input "Sabores" at bounding box center [566, 224] width 487 height 20
type input "Escolha o sabor"
click at [779, 684] on button "Salvar" at bounding box center [794, 701] width 79 height 39
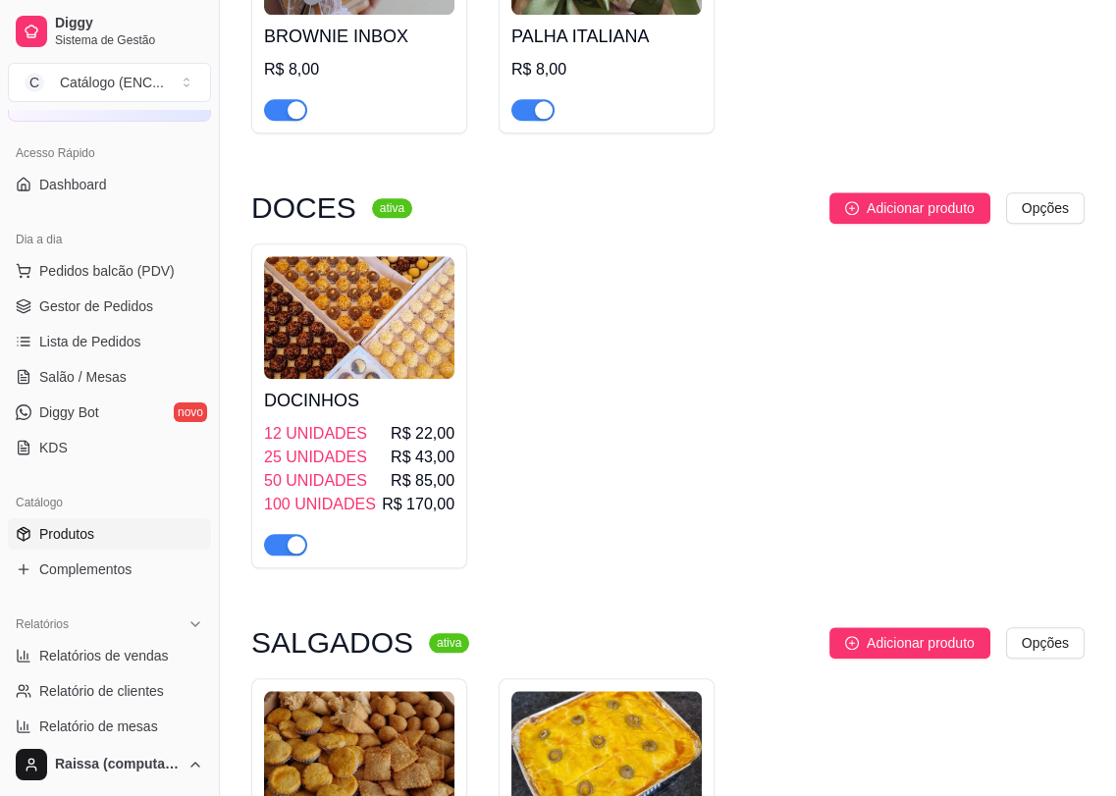
click at [378, 465] on div "25 UNIDADES R$ 43,00" at bounding box center [359, 458] width 190 height 24
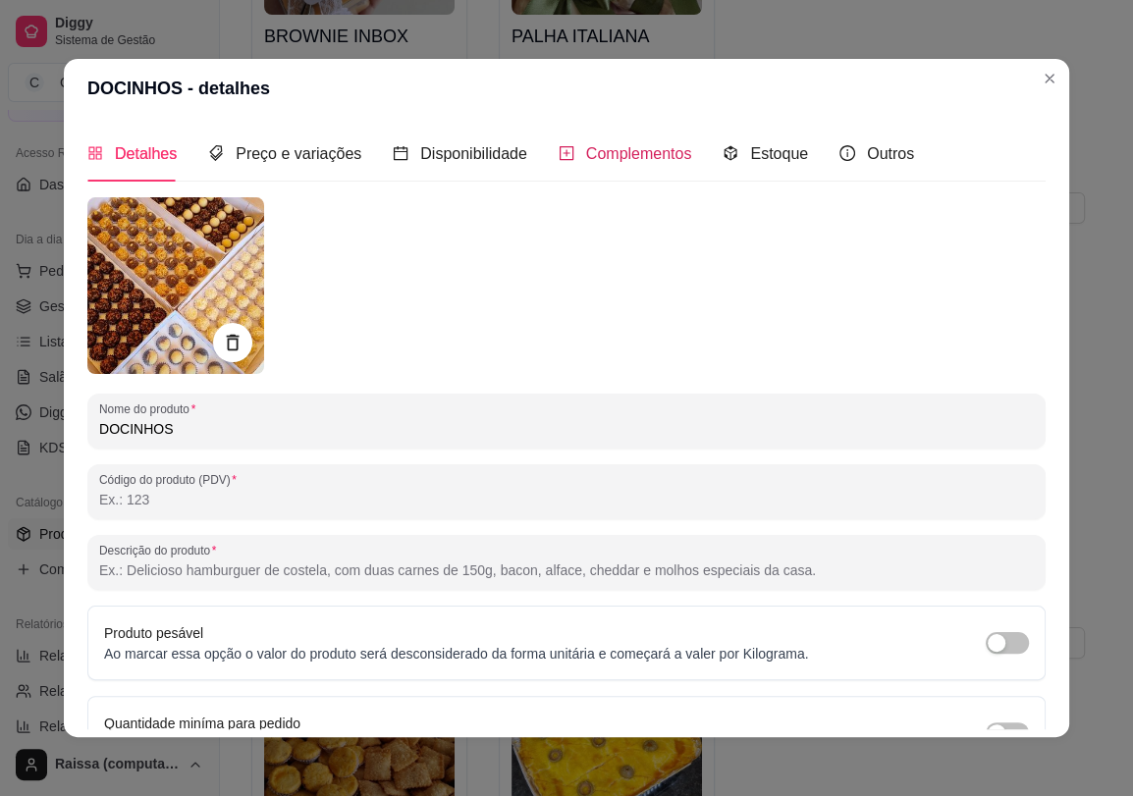
click at [647, 165] on div "Complementos" at bounding box center [624, 153] width 133 height 25
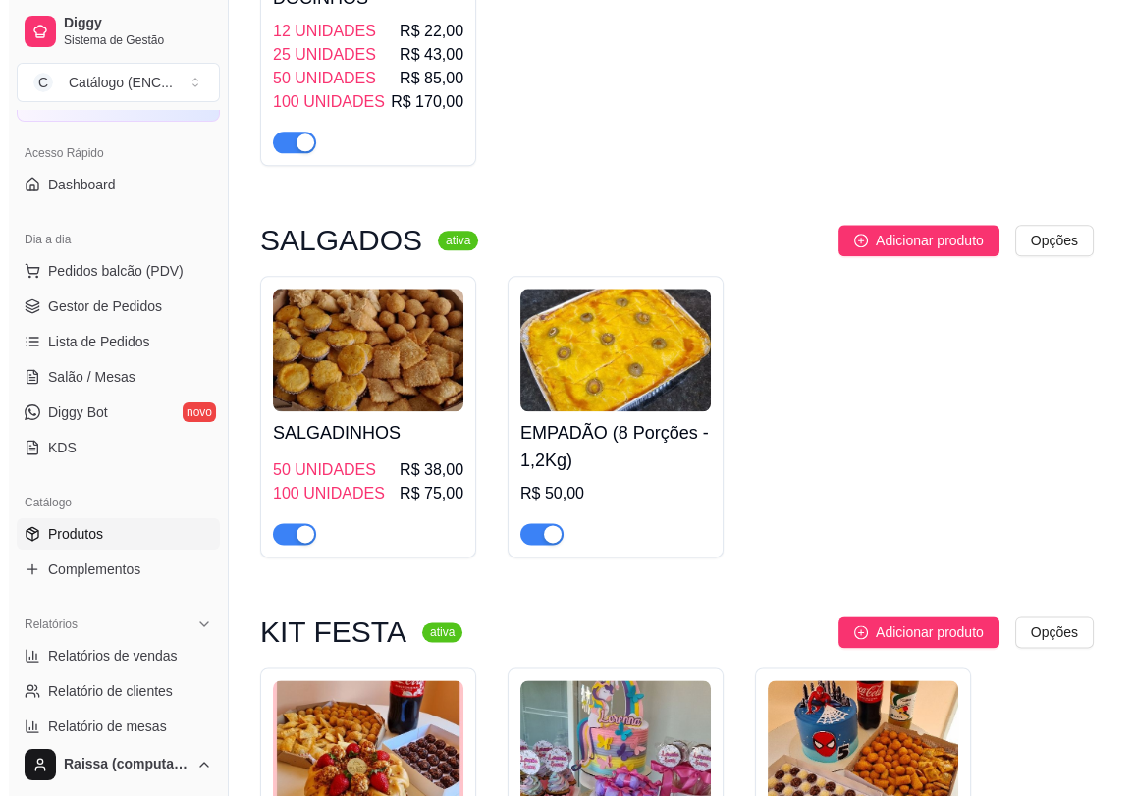
scroll to position [3380, 0]
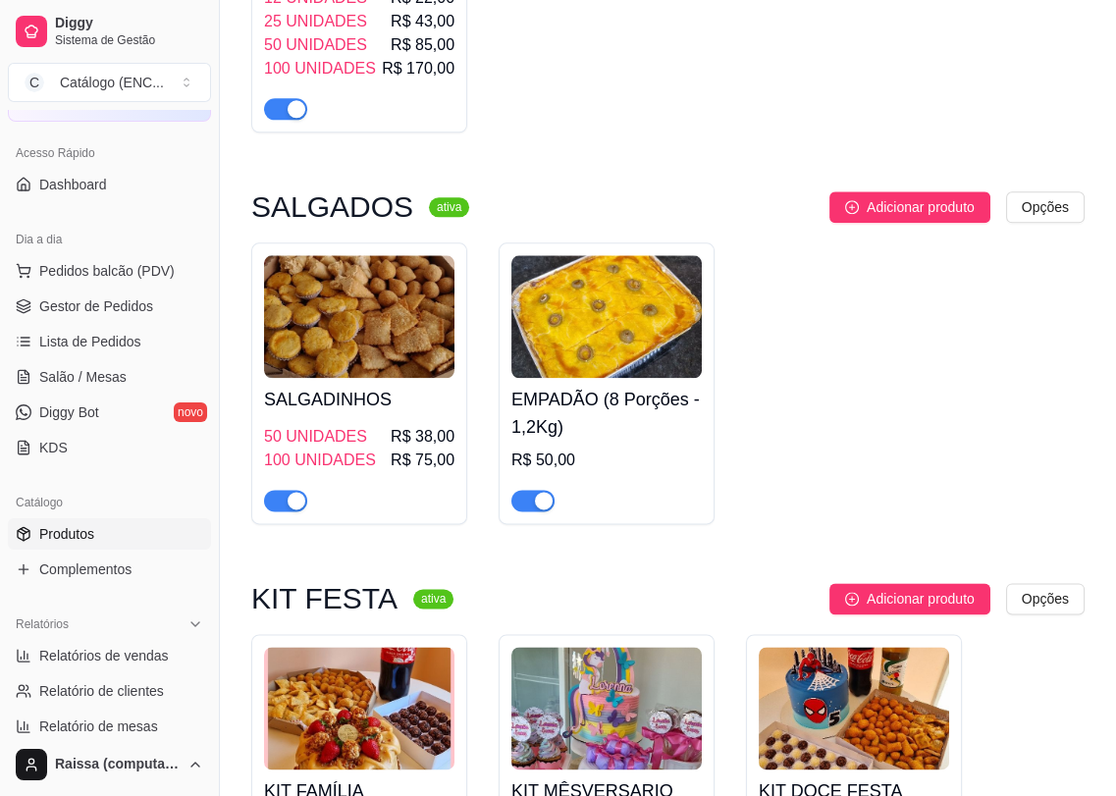
click at [368, 389] on h4 "SALGADINHOS" at bounding box center [359, 399] width 190 height 27
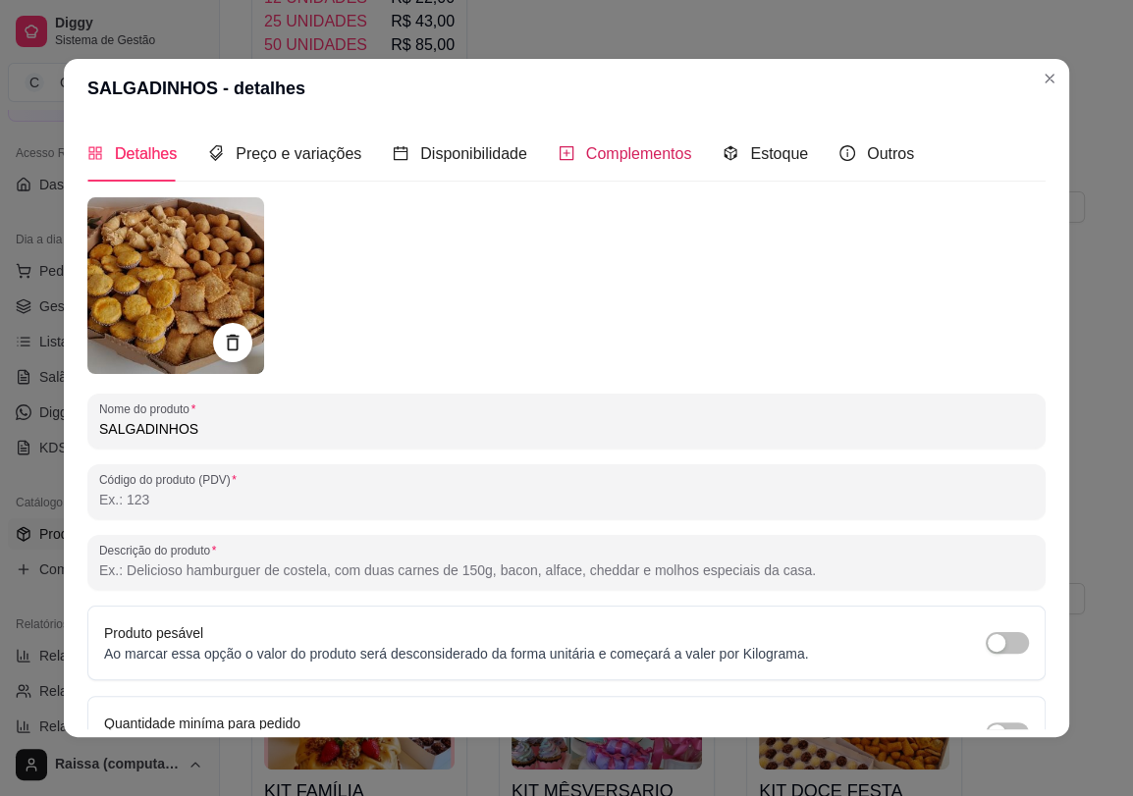
click at [672, 165] on div "Complementos" at bounding box center [624, 153] width 133 height 25
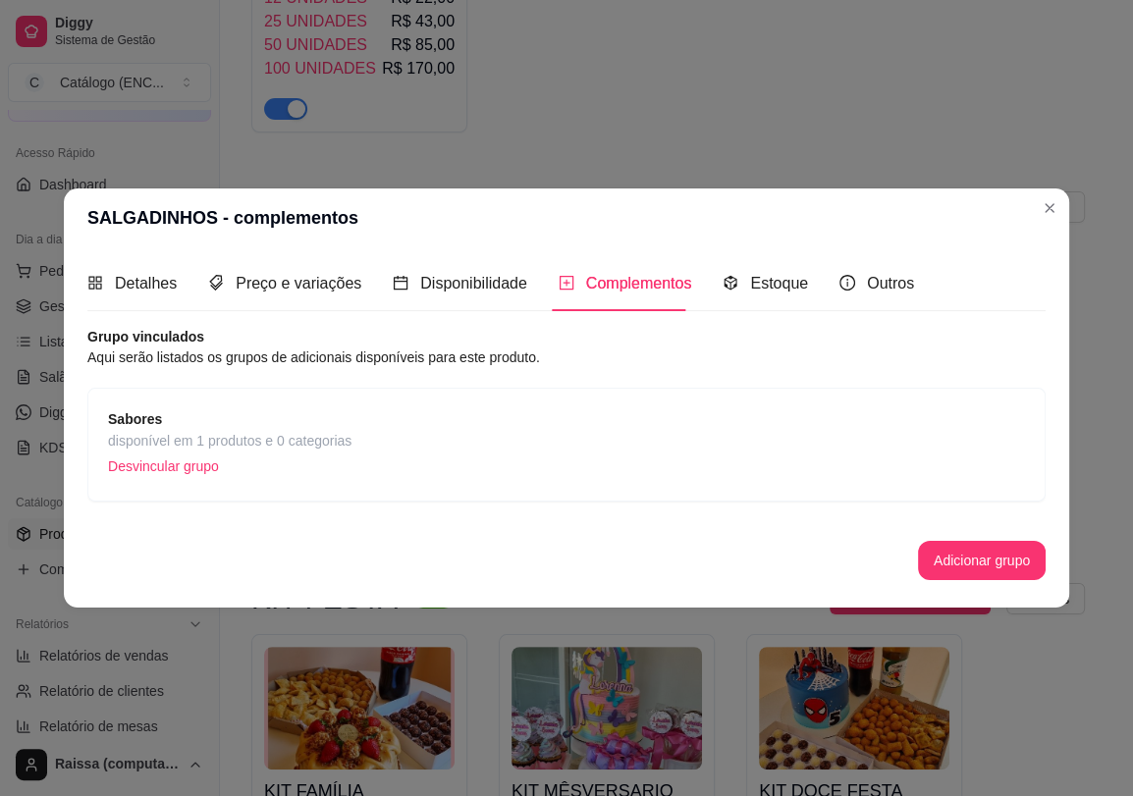
click at [326, 421] on span "Sabores" at bounding box center [229, 419] width 243 height 22
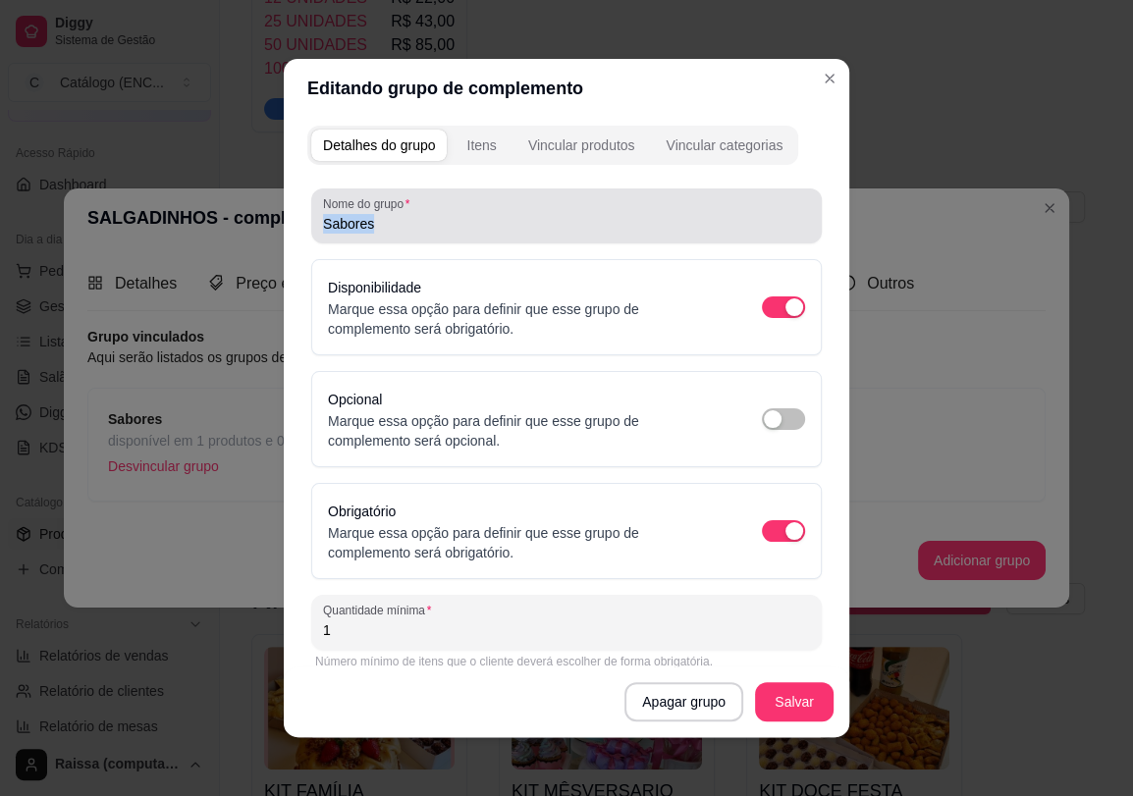
drag, startPoint x: 442, startPoint y: 212, endPoint x: 209, endPoint y: 255, distance: 236.6
click at [209, 255] on div "Editando grupo de complemento Detalhes do grupo Itens Vincular produtos Vincula…" at bounding box center [566, 398] width 1133 height 796
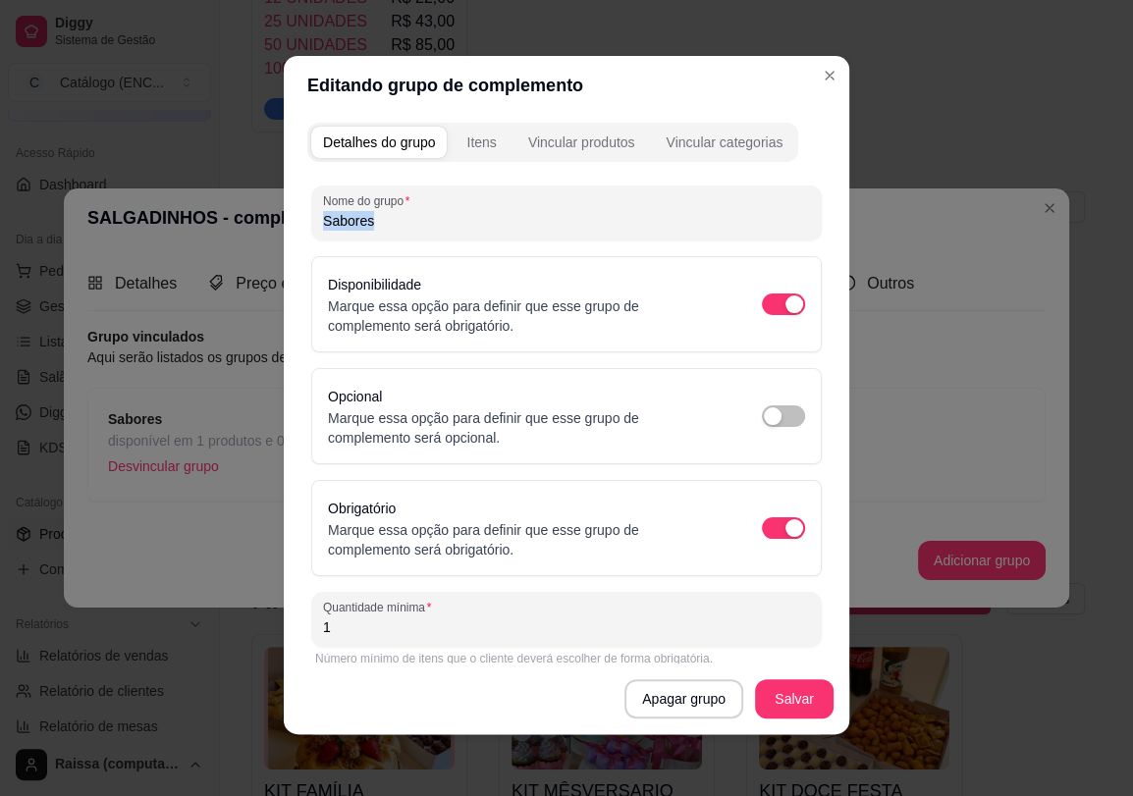
scroll to position [4, 0]
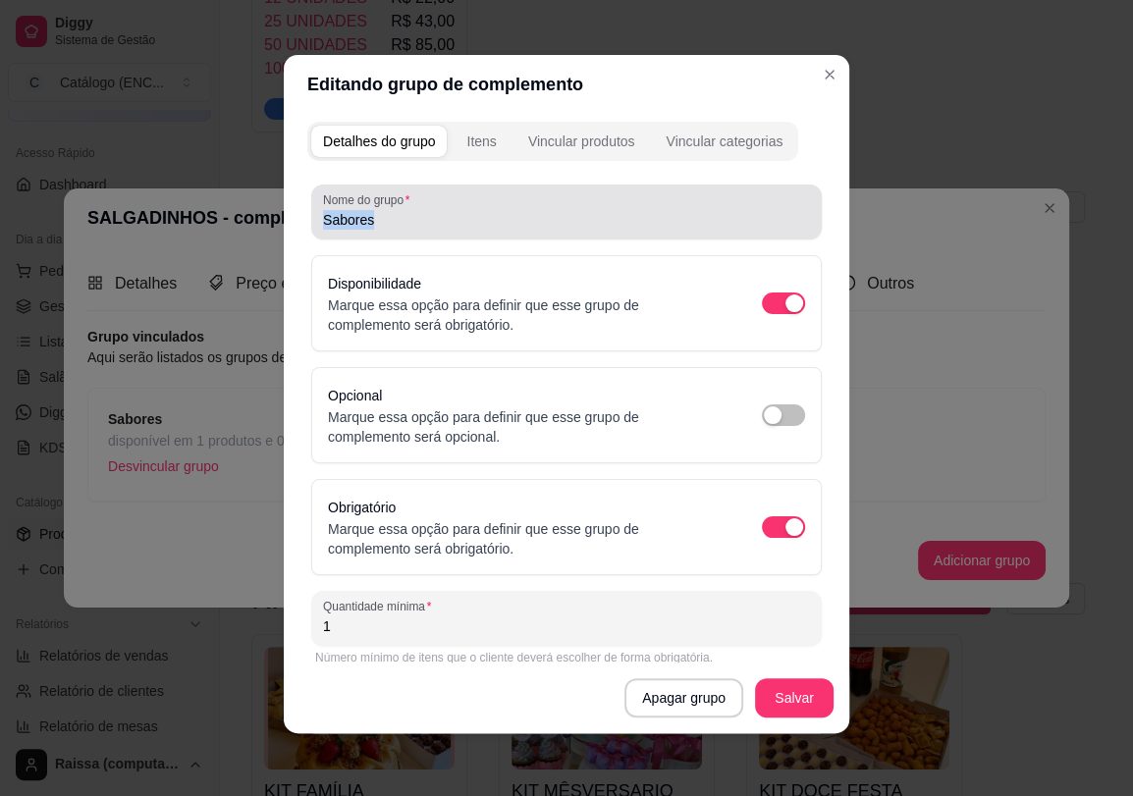
click at [376, 218] on input "Sabores" at bounding box center [566, 220] width 487 height 20
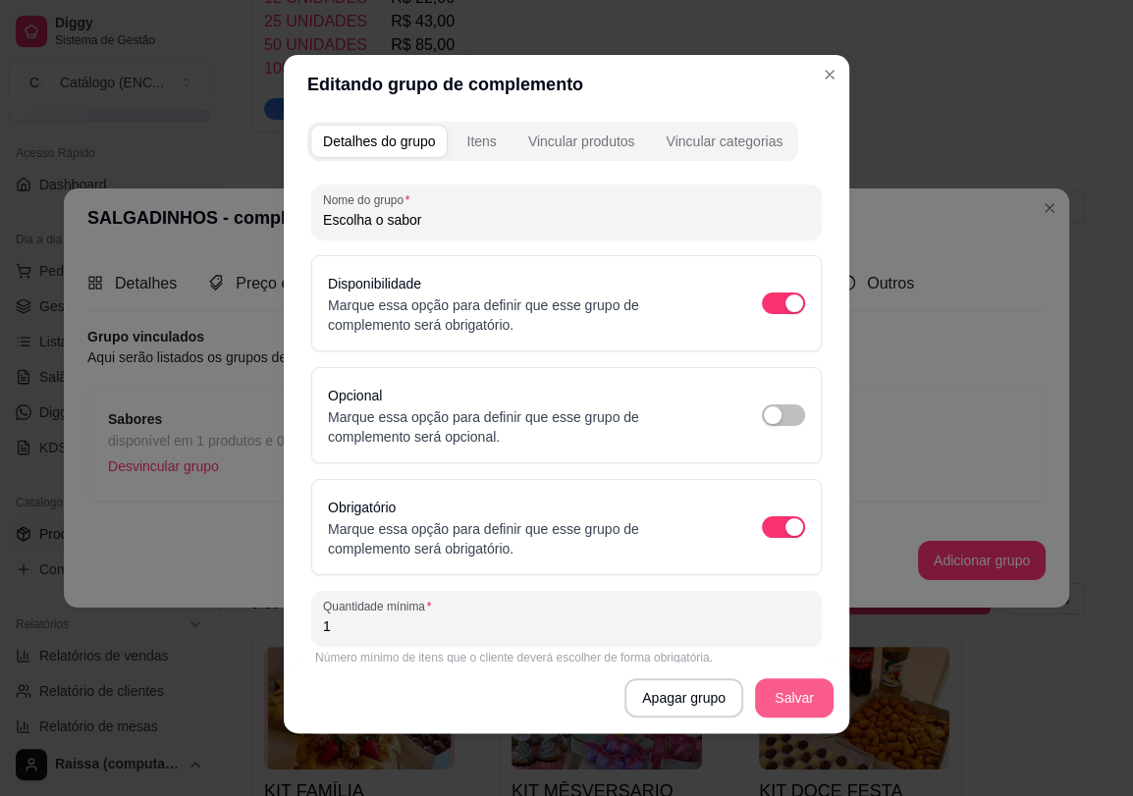
type input "Escolha o sabor"
click at [792, 711] on button "Salvar" at bounding box center [794, 698] width 77 height 38
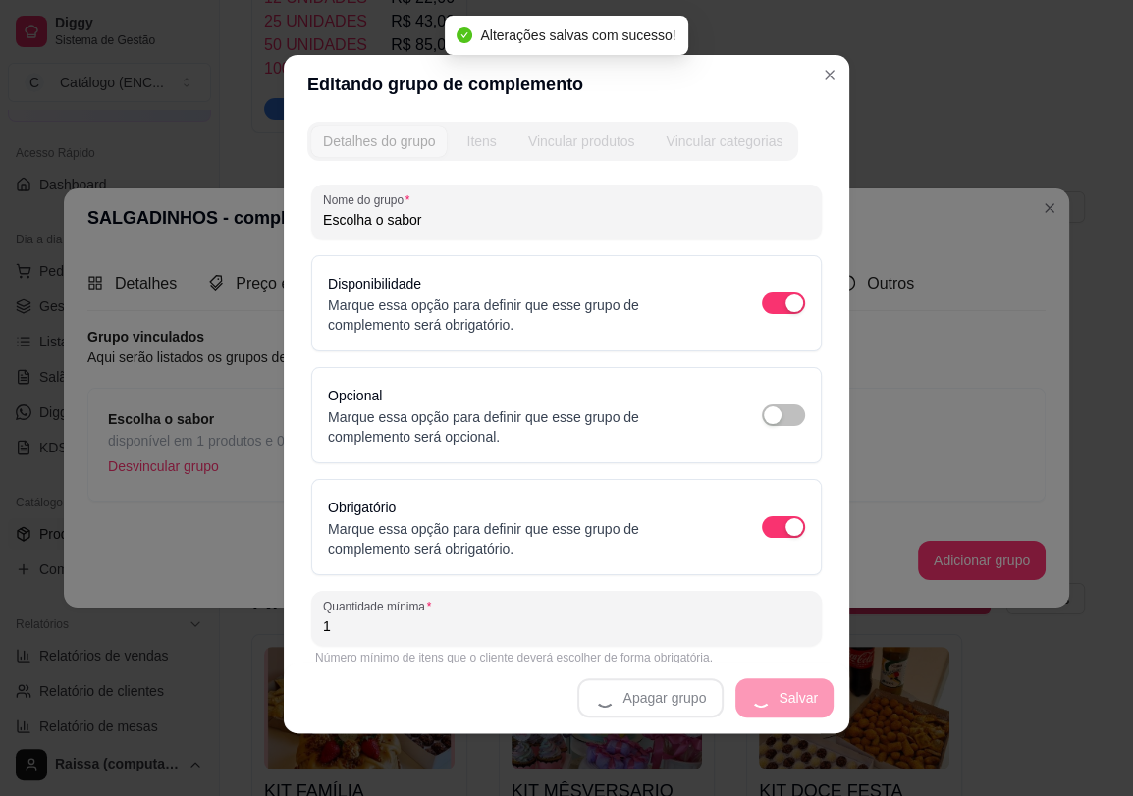
click at [469, 141] on div "Itens" at bounding box center [480, 142] width 29 height 20
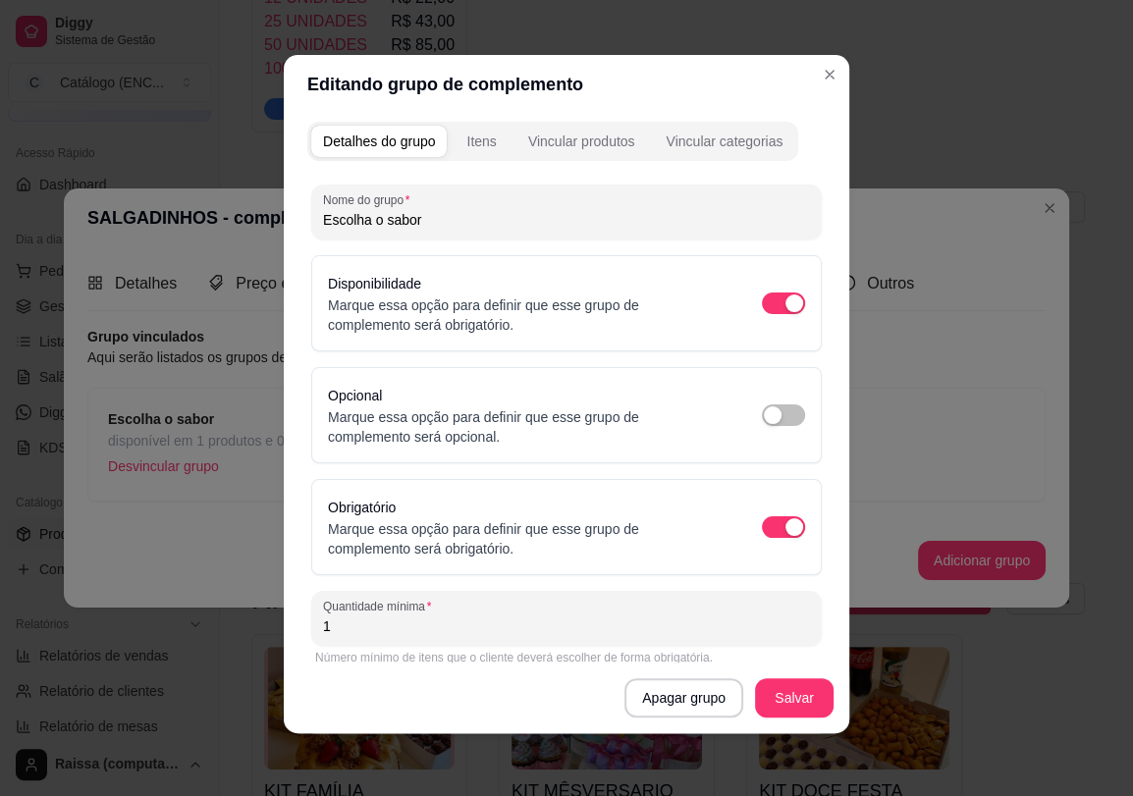
click at [469, 141] on div "Itens" at bounding box center [480, 142] width 29 height 20
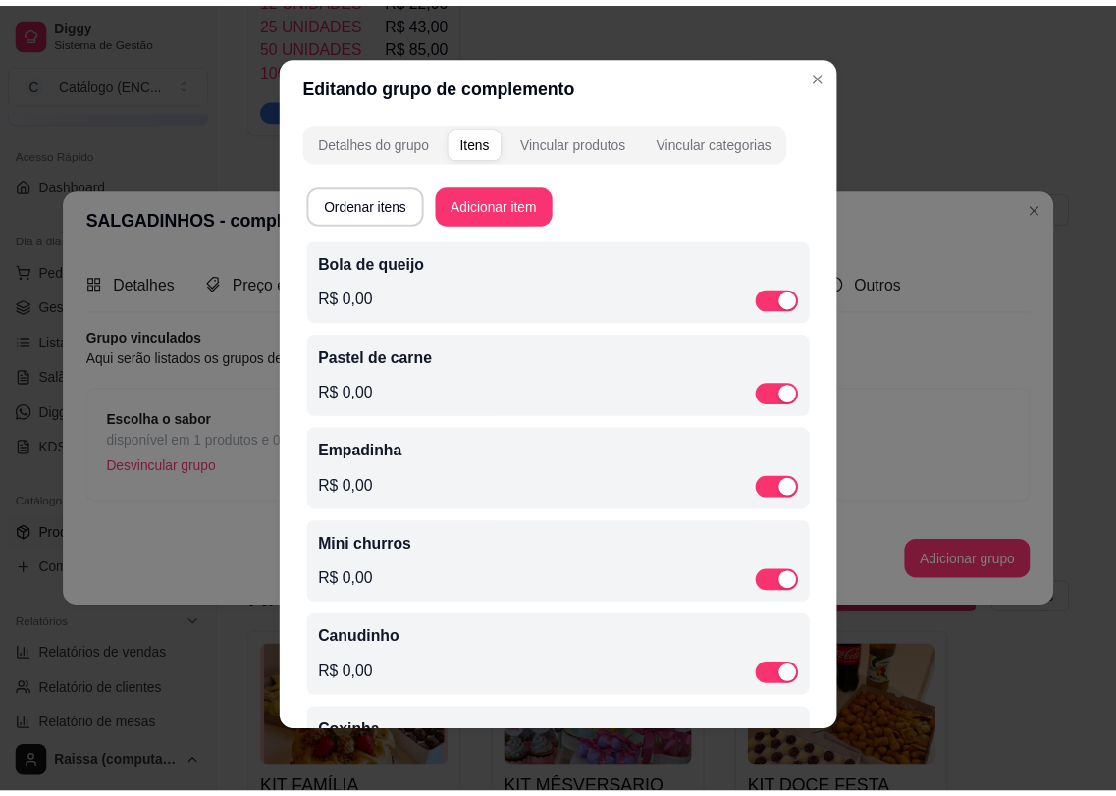
scroll to position [95, 0]
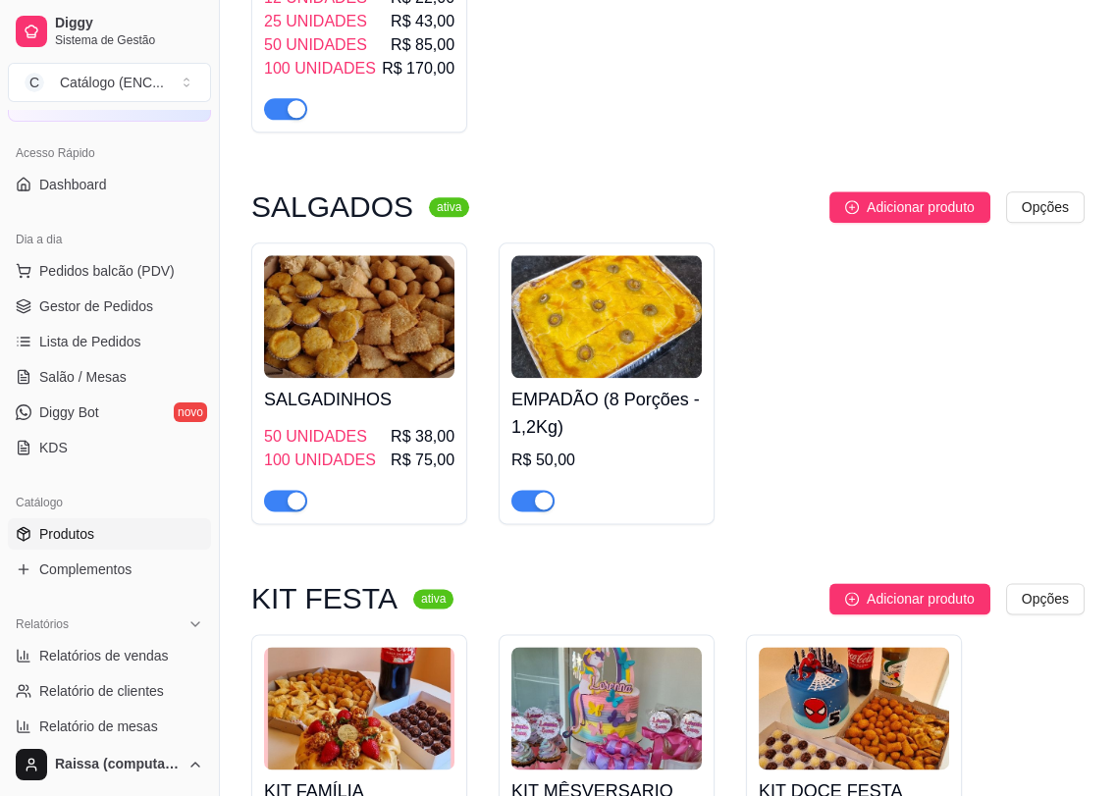
click at [589, 364] on img at bounding box center [606, 316] width 190 height 123
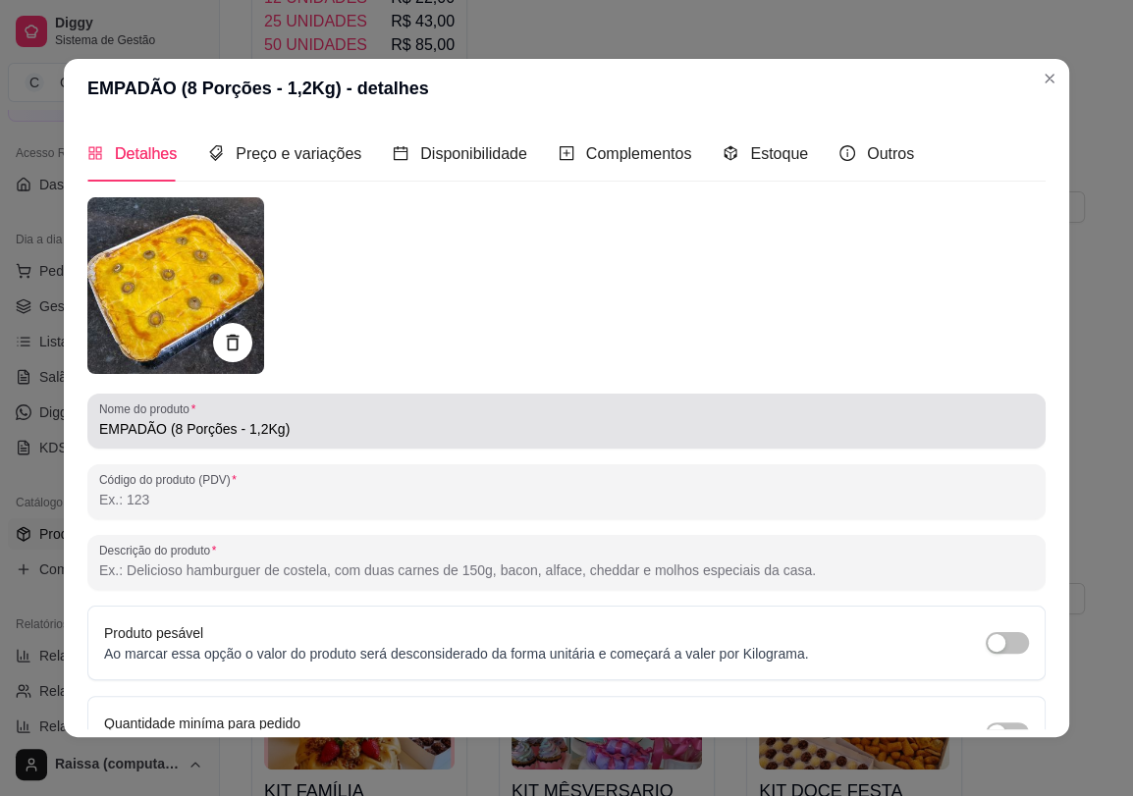
click at [249, 430] on input "EMPADÃO (8 Porções - 1,2Kg)" at bounding box center [566, 429] width 934 height 20
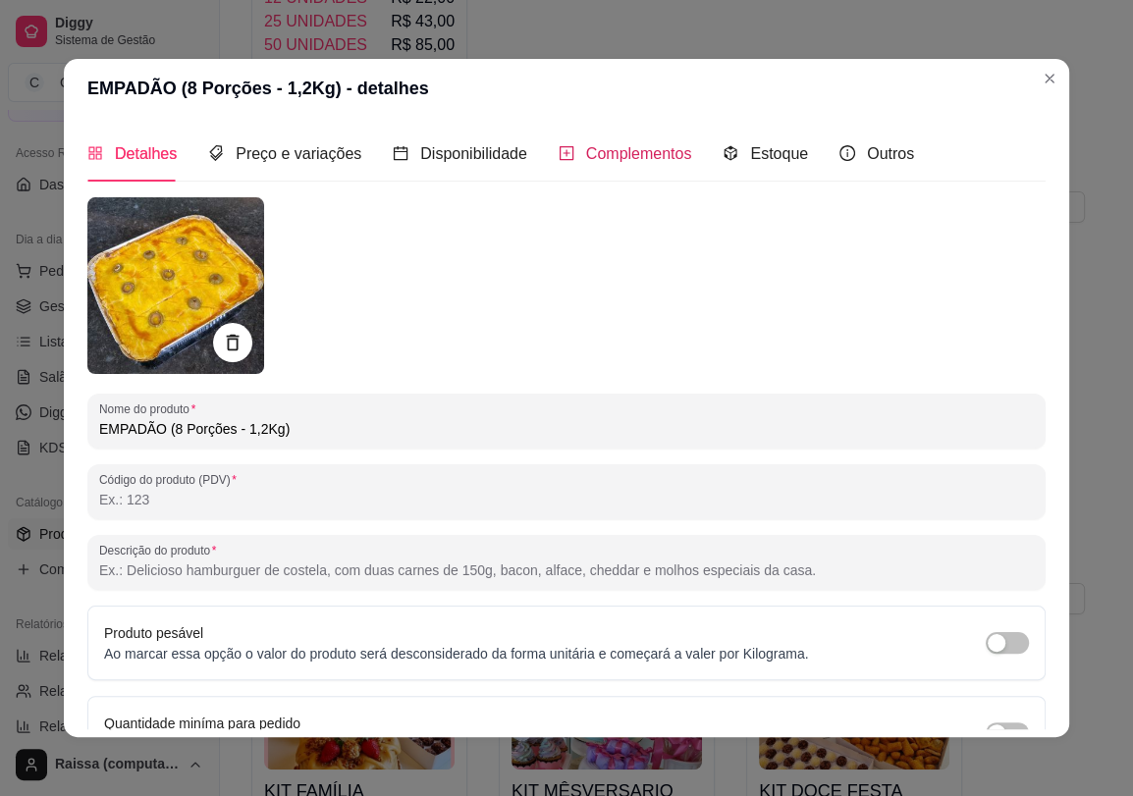
click at [634, 159] on span "Complementos" at bounding box center [639, 153] width 106 height 17
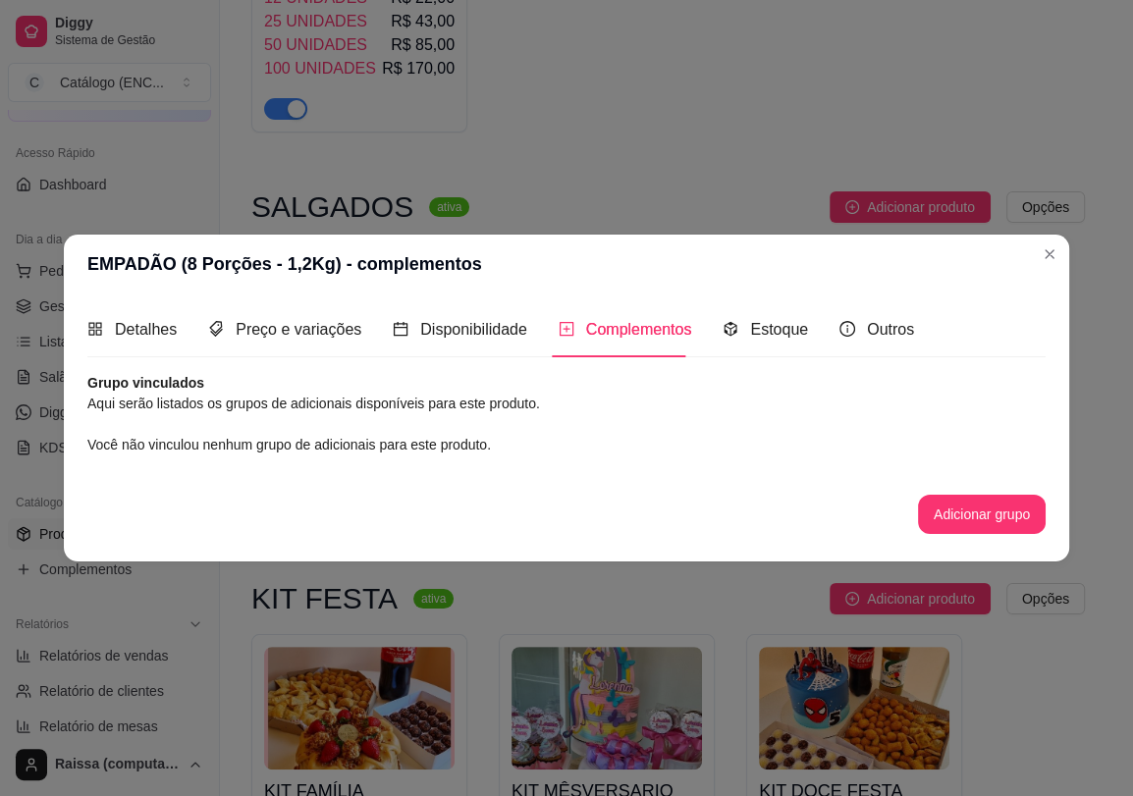
click at [185, 341] on div "Detalhes Preço e variações Disponibilidade Complementos Estoque Outros" at bounding box center [500, 329] width 826 height 56
click at [277, 332] on span "Preço e variações" at bounding box center [299, 329] width 126 height 17
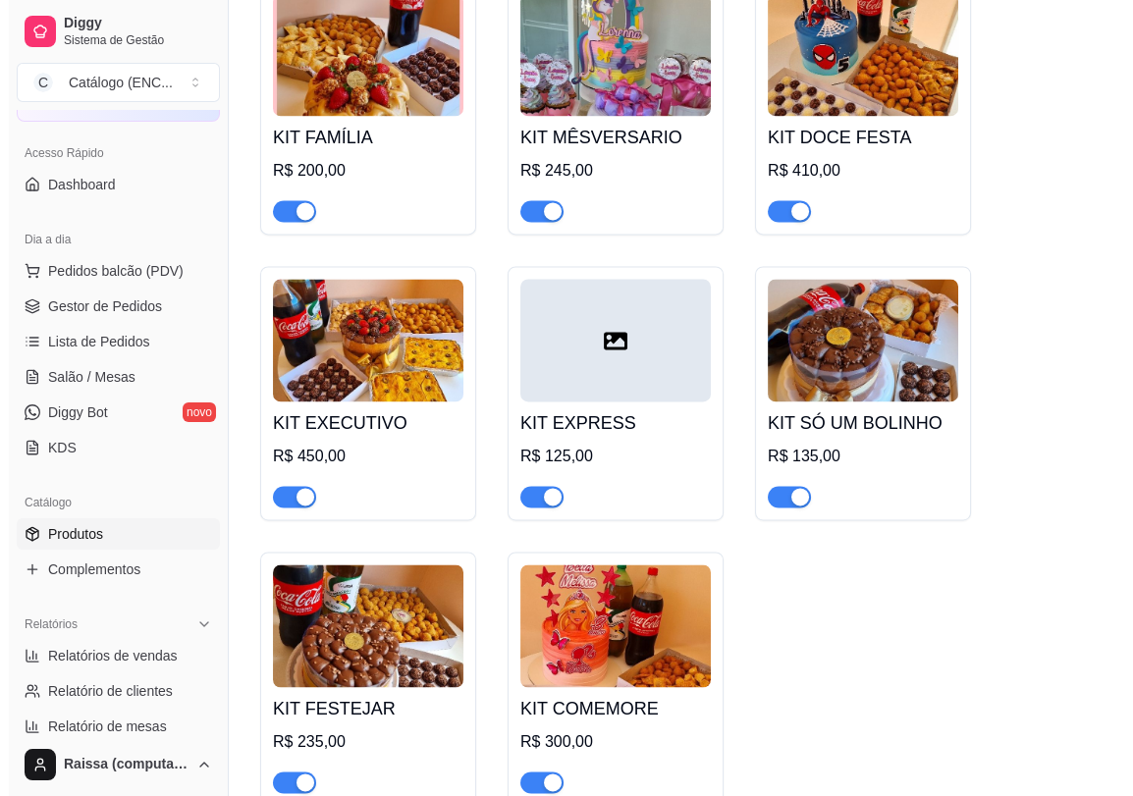
scroll to position [4035, 0]
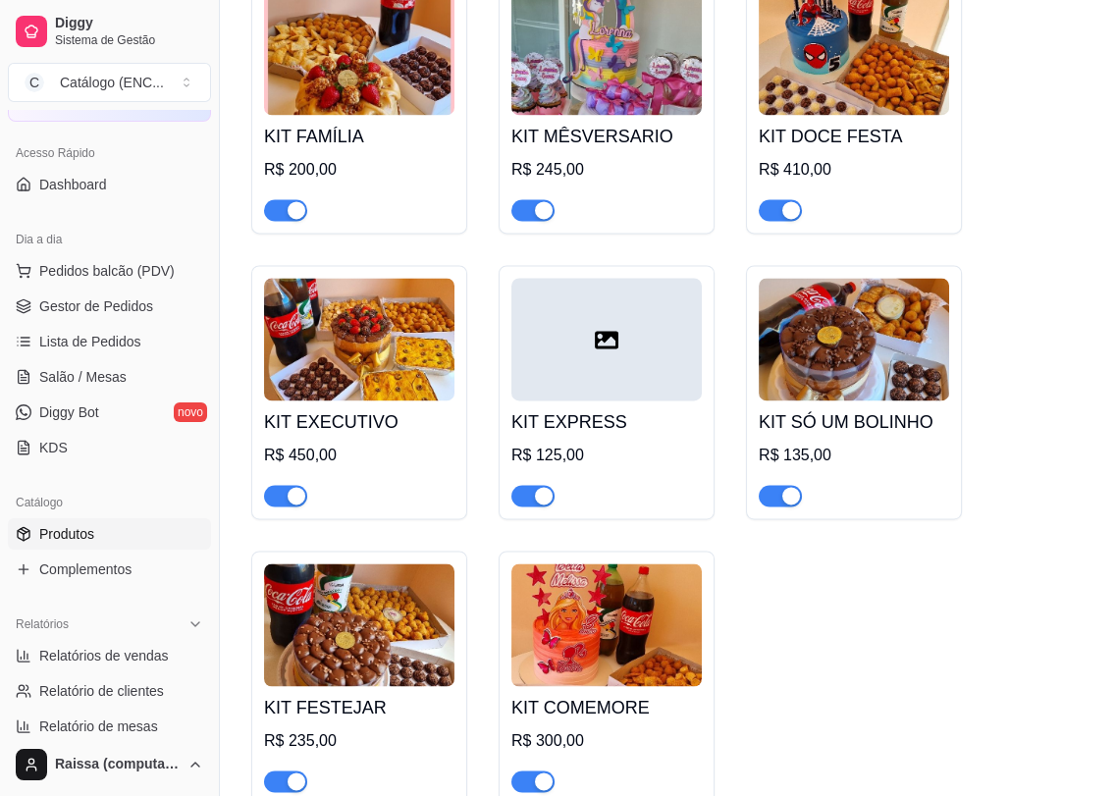
click at [597, 678] on img at bounding box center [606, 624] width 190 height 123
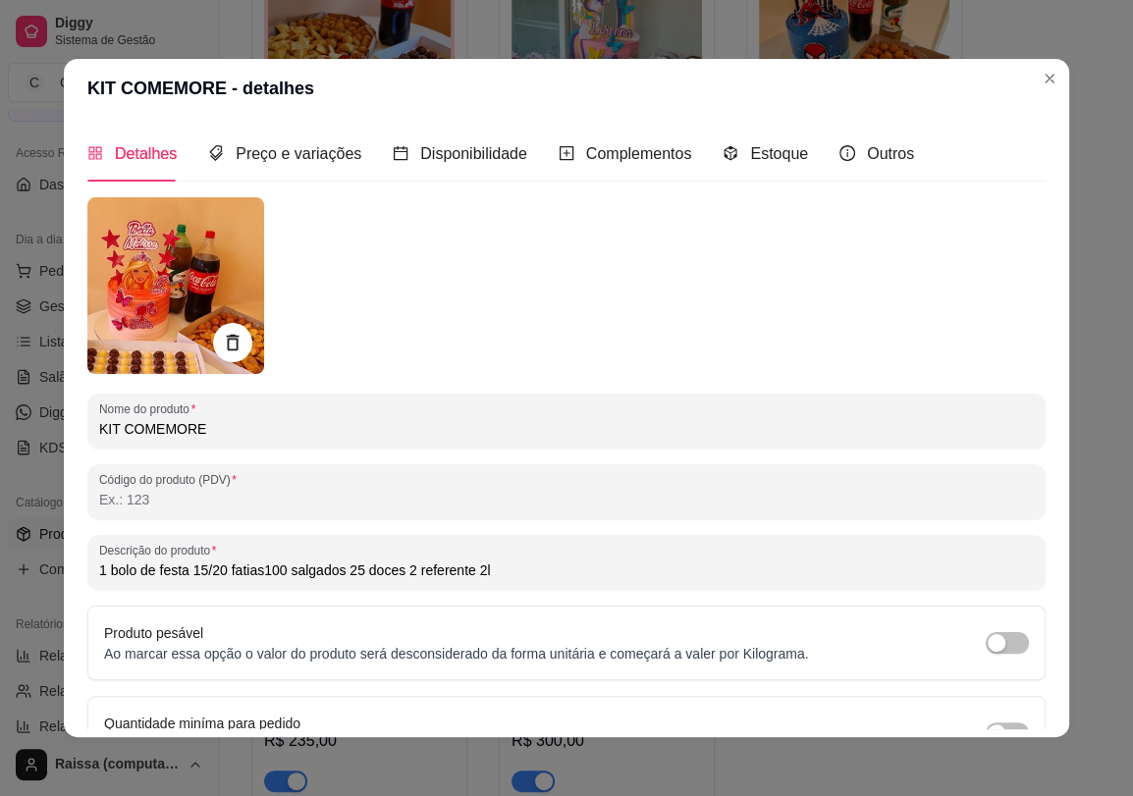
type input "1 bolo de festa 15/20 fatias100 salgados 25 doces 2 referente 2l"
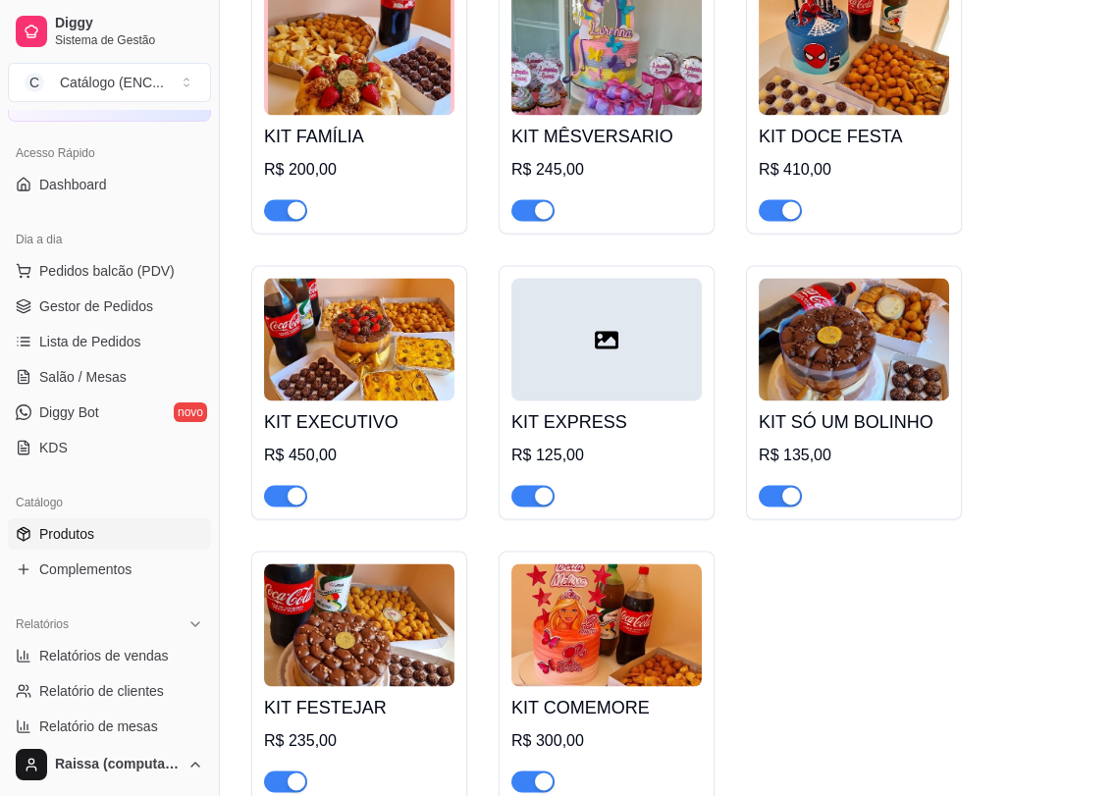
click at [325, 112] on img at bounding box center [359, 53] width 190 height 123
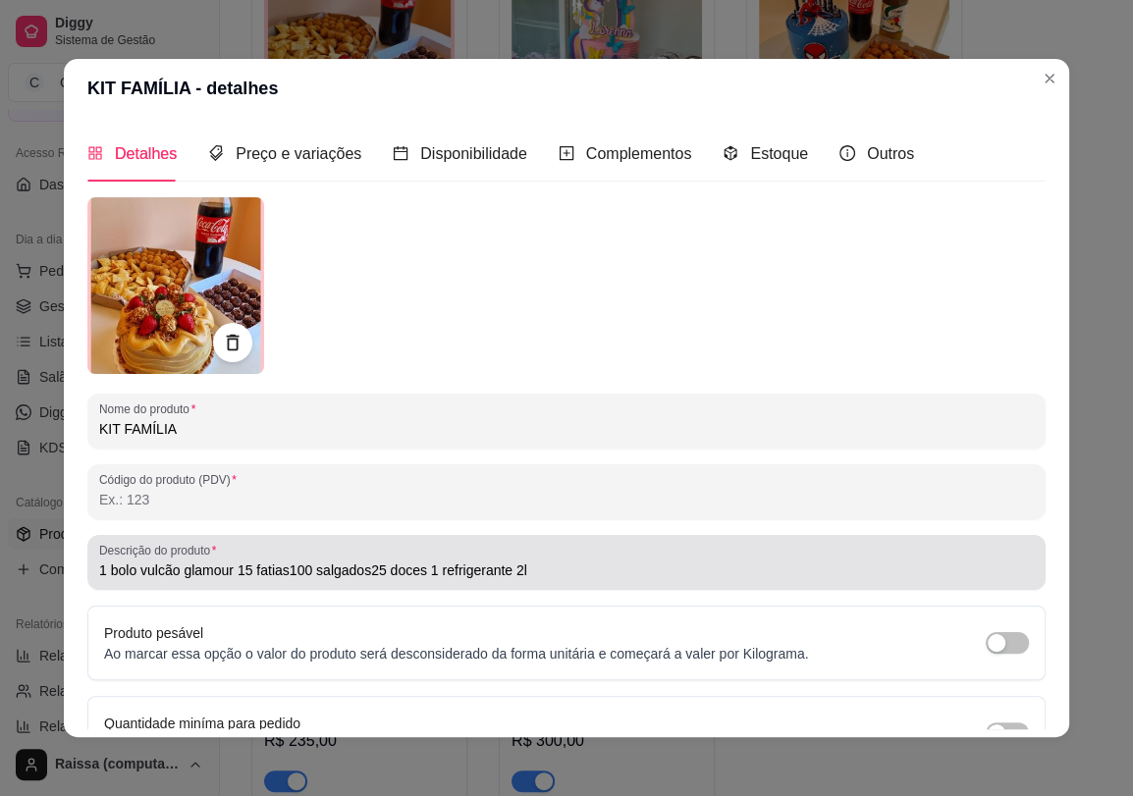
click at [111, 574] on input "1 bolo vulcão glamour 15 fatias100 salgados25 doces 1 refrigerante 2l" at bounding box center [566, 570] width 934 height 20
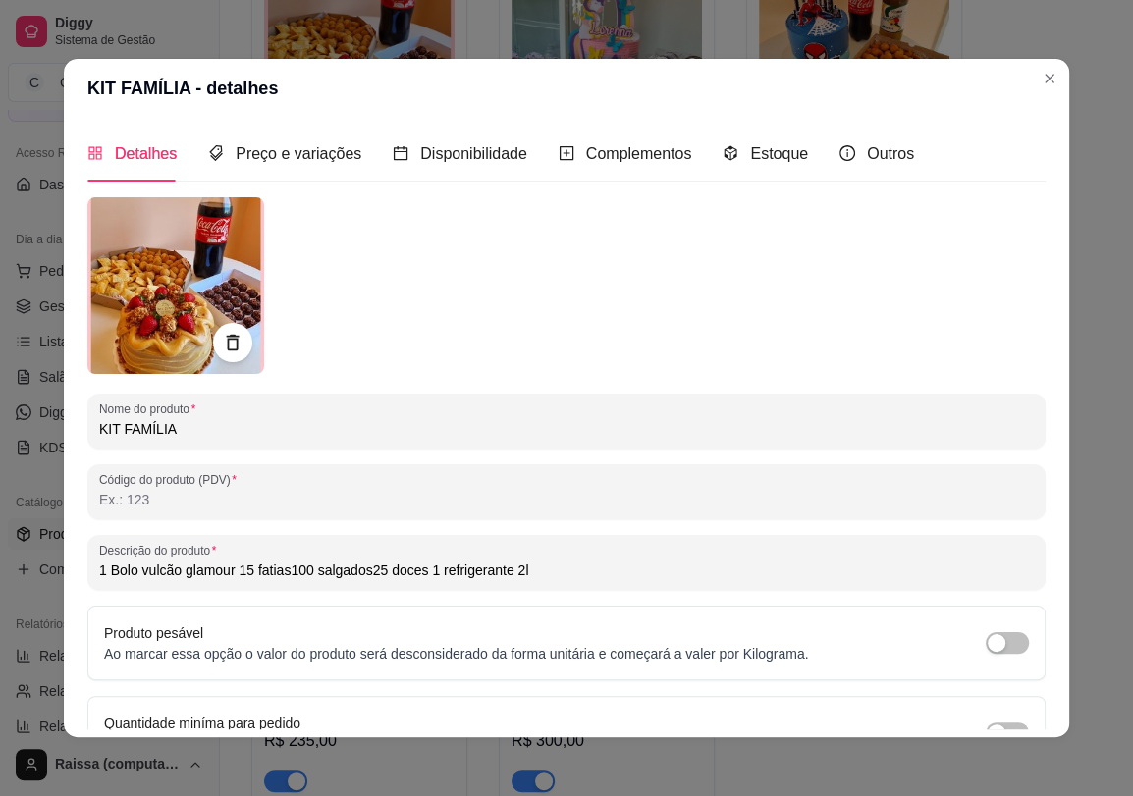
click at [132, 578] on input "1 Bolo vulcão glamour 15 fatias100 salgados25 doces 1 refrigerante 2l" at bounding box center [566, 570] width 934 height 20
click at [228, 577] on input "1 Bolo vulcão glamour 15 fatias100 salgados25 doces 1 refrigerante 2l" at bounding box center [566, 570] width 934 height 20
click at [259, 570] on input "1 Bolo vulcão glamour; 15 fatias100 salgados25 doces 1 refrigerante 2l" at bounding box center [566, 570] width 934 height 20
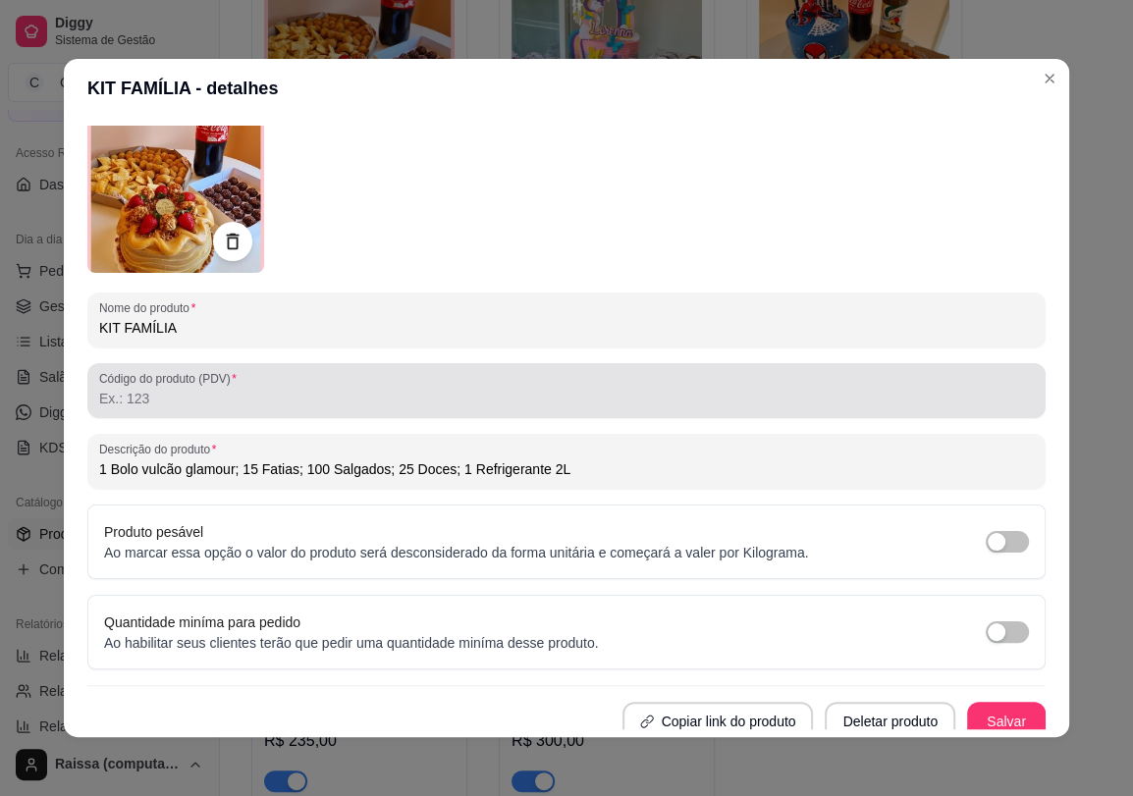
scroll to position [112, 0]
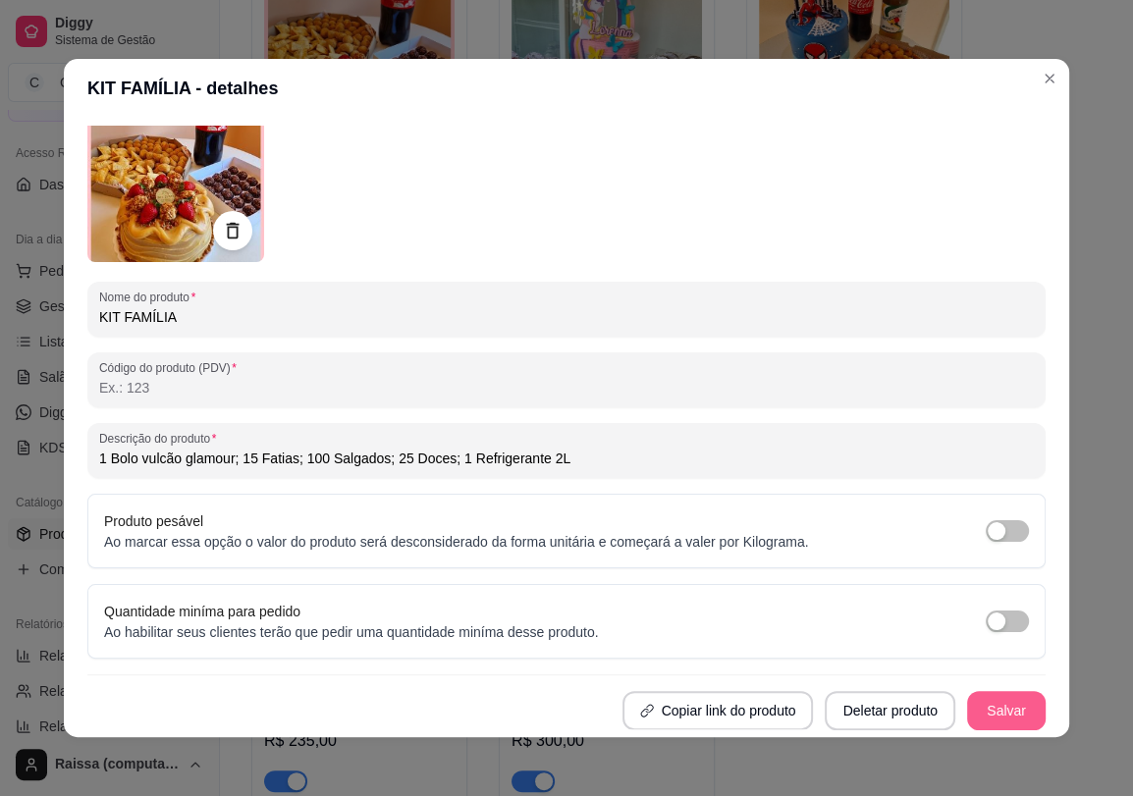
type input "1 Bolo vulcão glamour; 15 Fatias; 100 Salgados; 25 Doces; 1 Refrigerante 2L"
click at [967, 705] on button "Salvar" at bounding box center [1006, 710] width 79 height 39
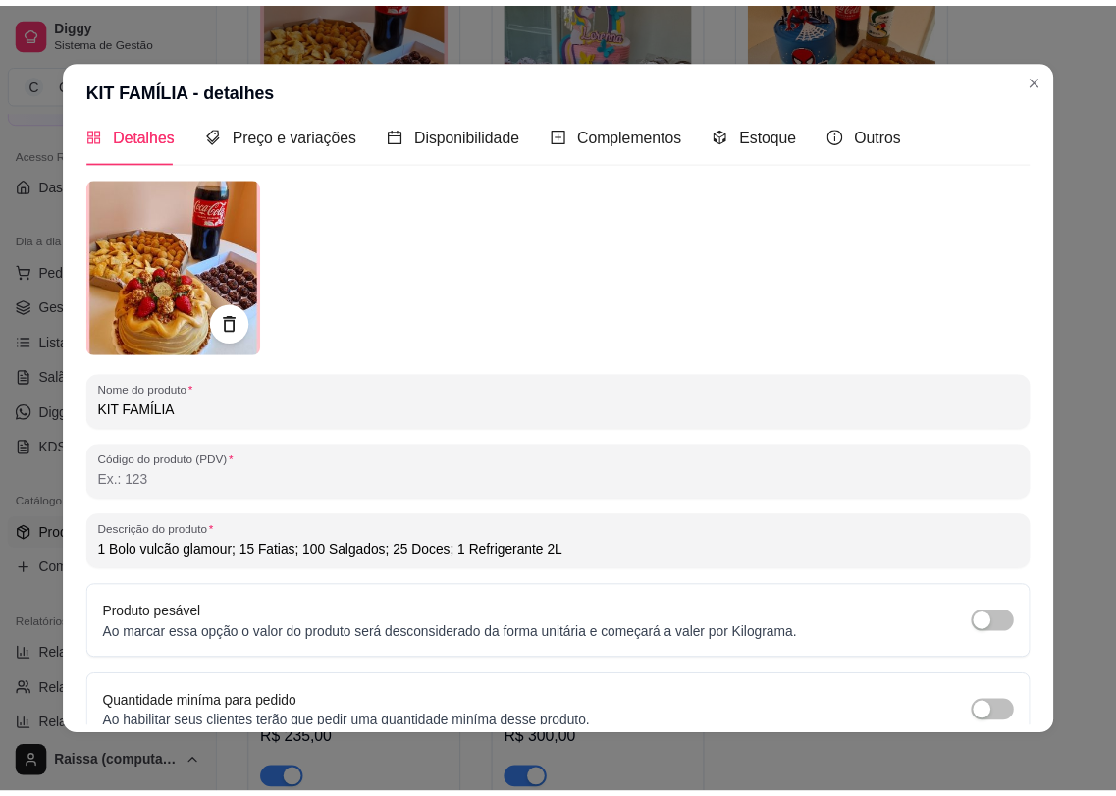
scroll to position [0, 0]
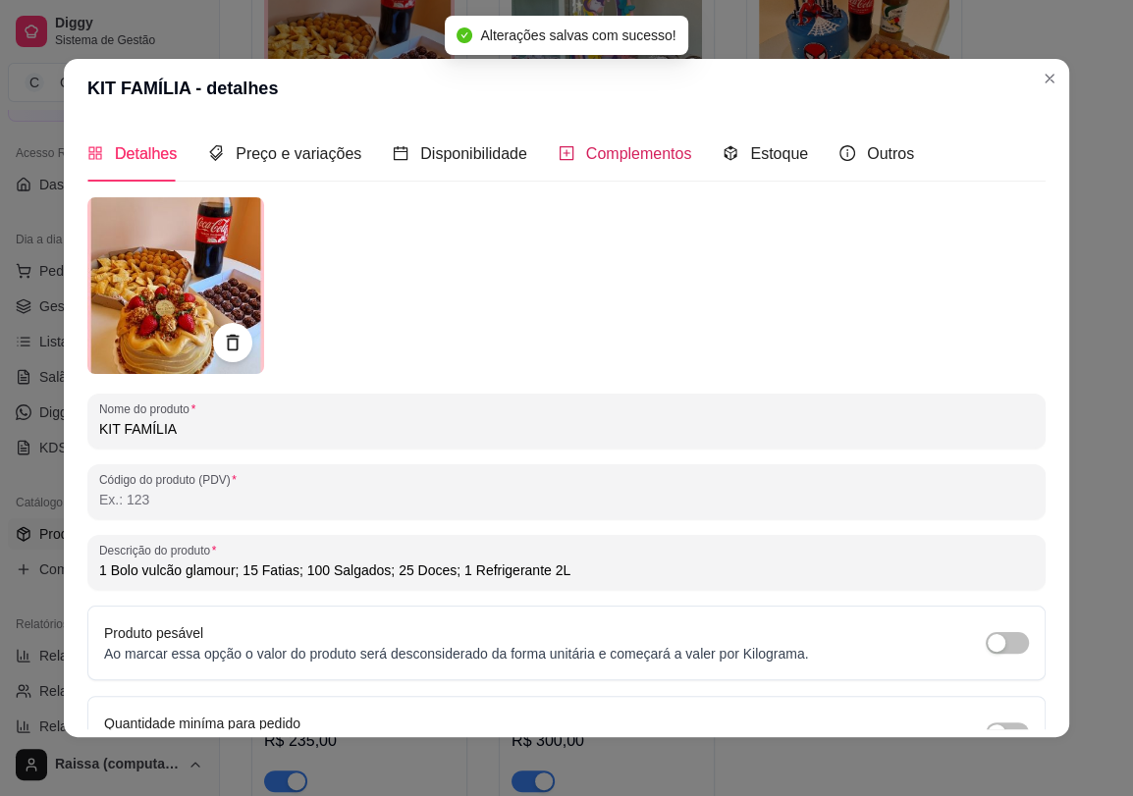
click at [591, 159] on span "Complementos" at bounding box center [639, 153] width 106 height 17
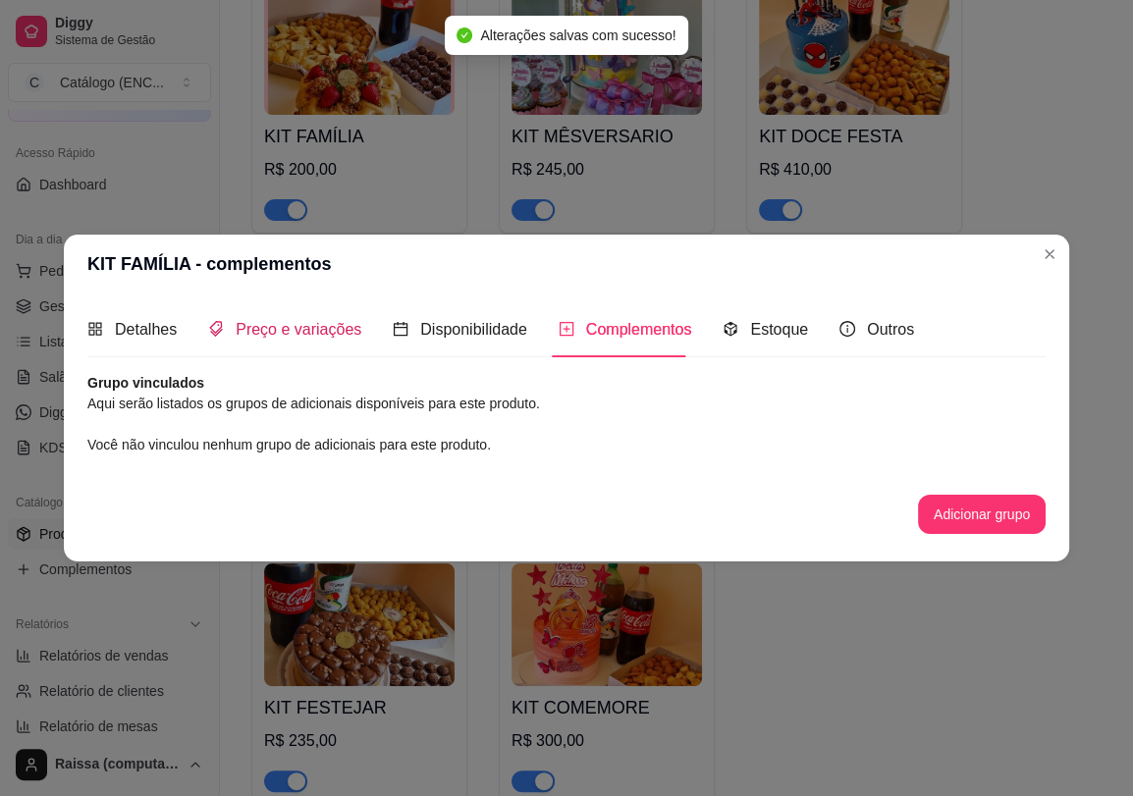
click at [267, 325] on span "Preço e variações" at bounding box center [299, 329] width 126 height 17
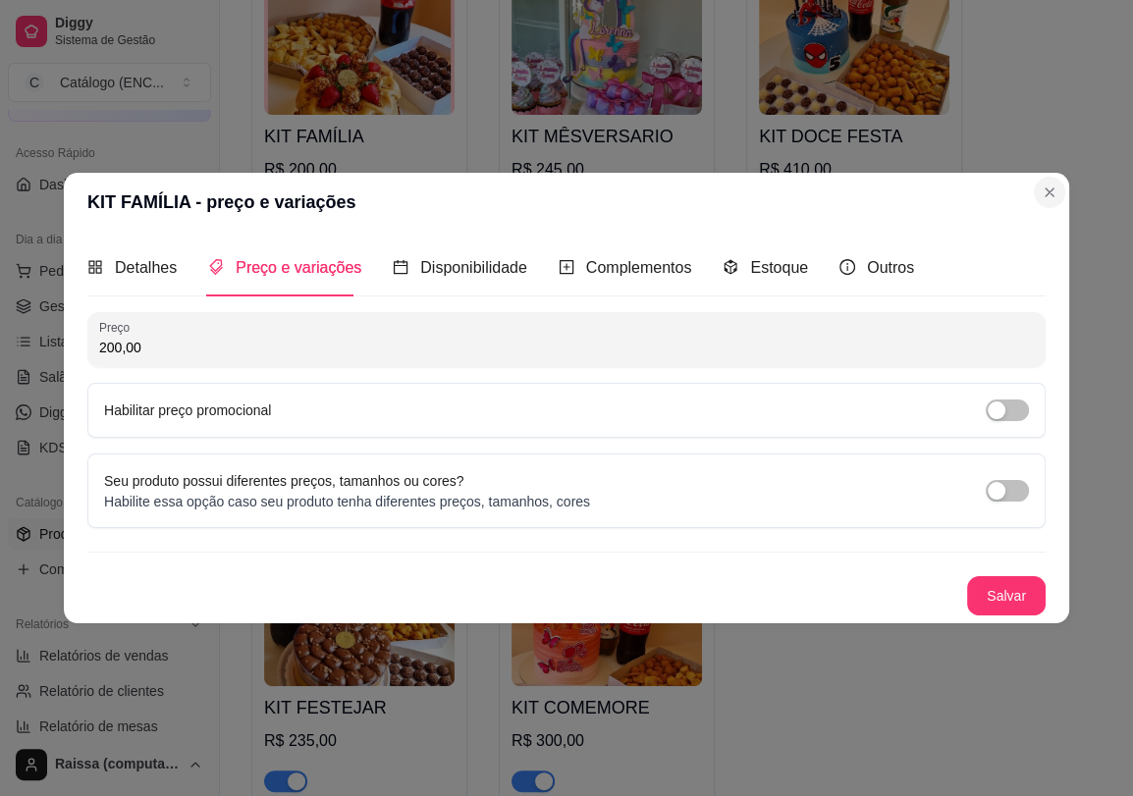
drag, startPoint x: 1031, startPoint y: 206, endPoint x: 1050, endPoint y: 195, distance: 21.5
click at [1040, 200] on section "KIT FAMÍLIA - preço e variações Detalhes Preço e variações Disponibilidade Comp…" at bounding box center [566, 397] width 1005 height 449
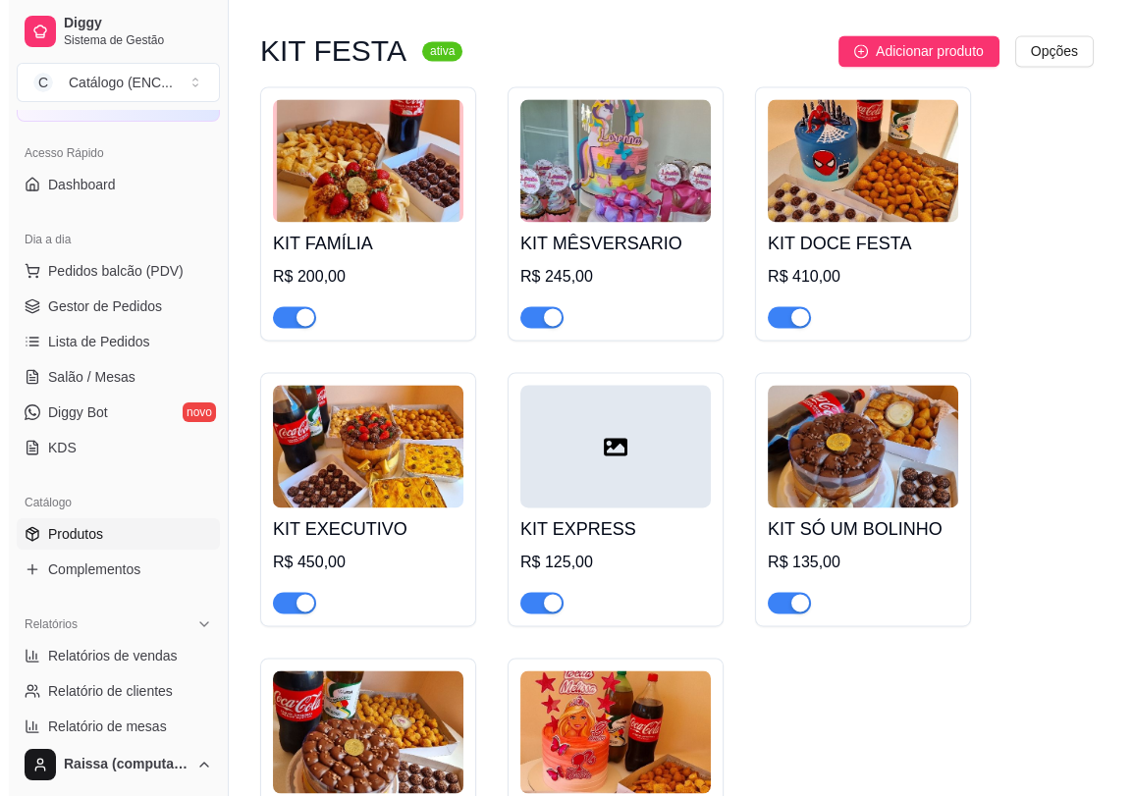
scroll to position [3926, 0]
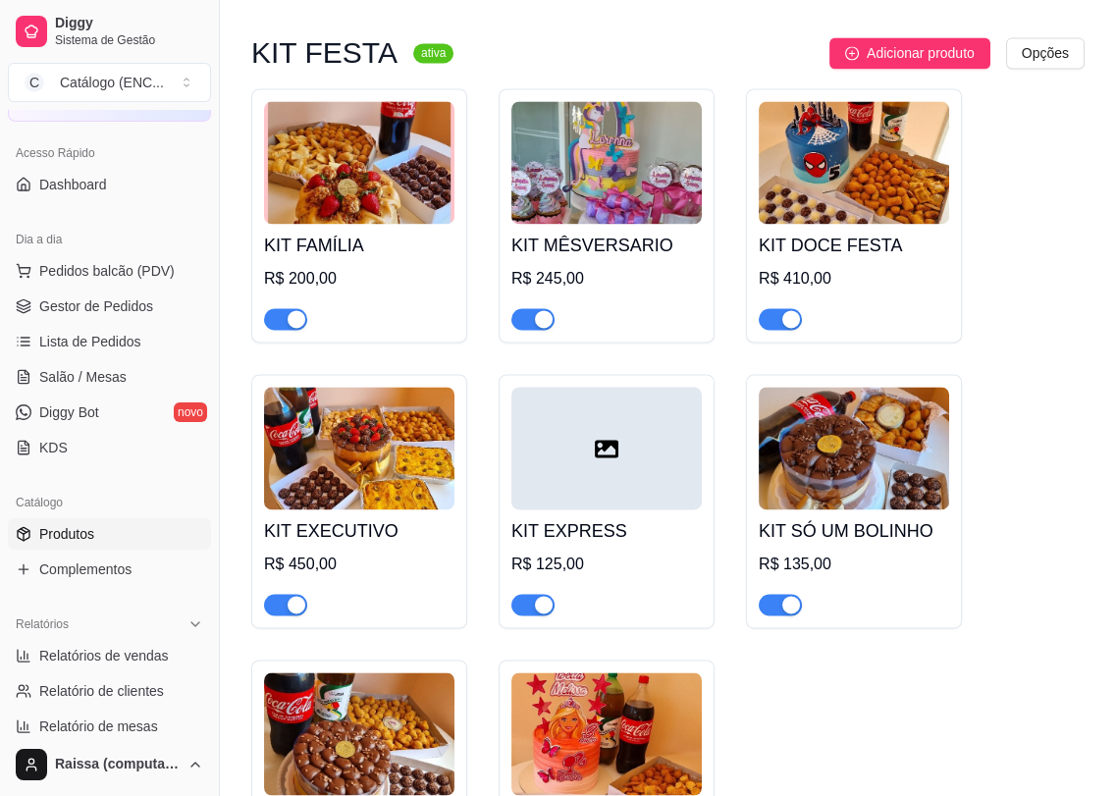
click at [609, 212] on img at bounding box center [606, 162] width 190 height 123
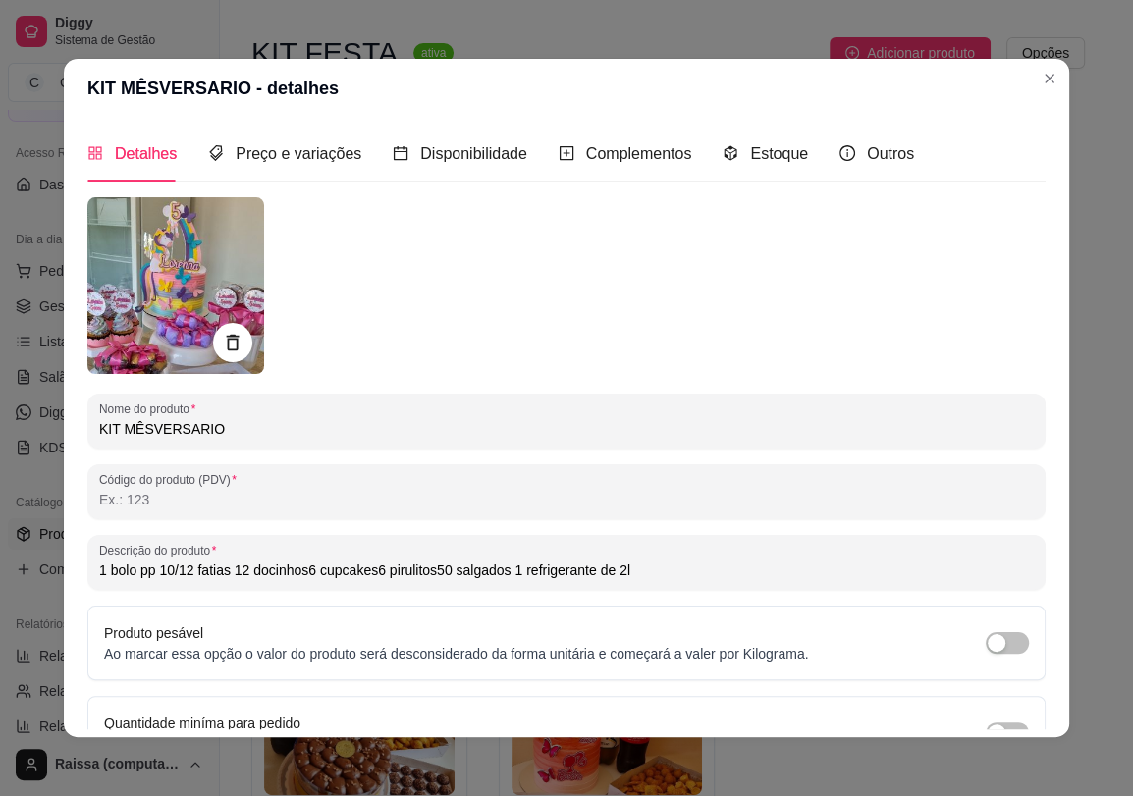
click at [141, 572] on input "1 bolo pp 10/12 fatias 12 docinhos6 cupcakes6 pirulitos50 salgados 1 refrigeran…" at bounding box center [566, 570] width 934 height 20
click at [421, 565] on input "1 bolo (10/12 Fatias); 12 Doces; 6 Cupcakes; 6 Pirulitos;50 salgados 1 refriger…" at bounding box center [566, 570] width 934 height 20
click at [448, 568] on input "1 bolo (10/12 Fatias); 12 Doces; 6 Cupcakes; 6 Pirulitos; 50 salgados 1 refrige…" at bounding box center [566, 570] width 934 height 20
click at [102, 569] on input "1 bolo (10/12 Fatias); 12 Doces; 6 Cupcakes; 6 Pirulitos; 50 Salgados; 1 Refrig…" at bounding box center [566, 570] width 934 height 20
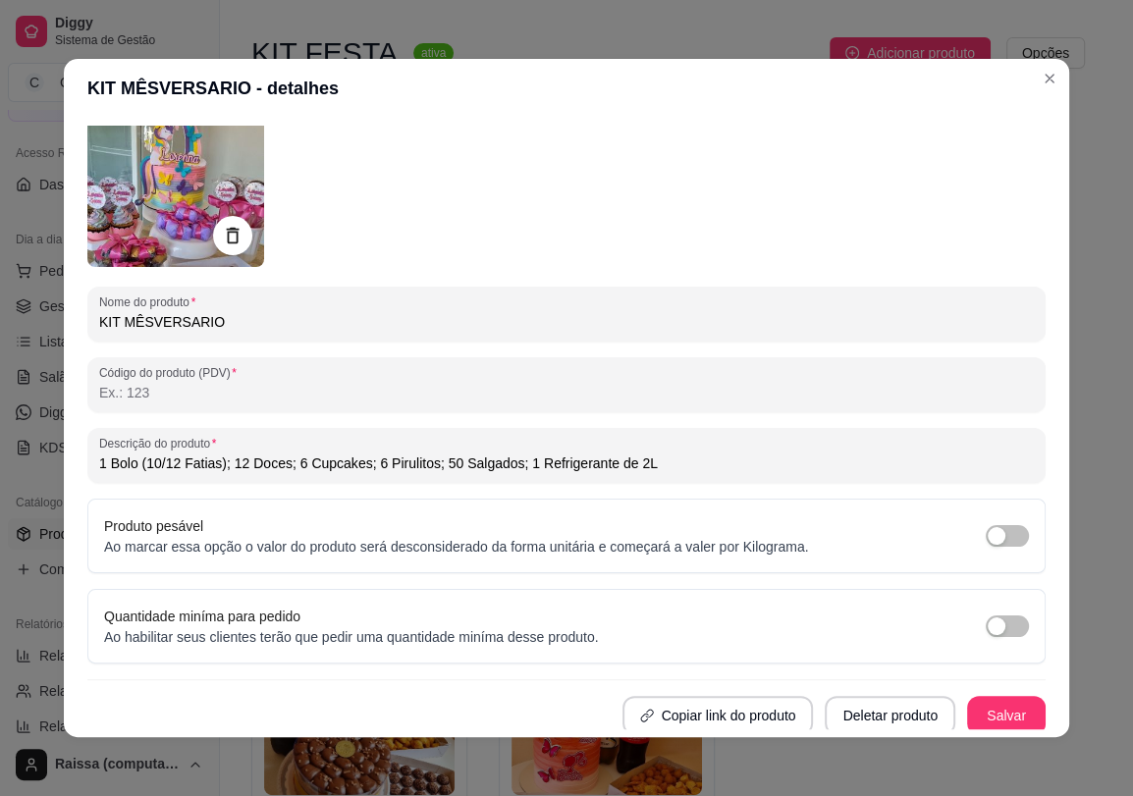
scroll to position [112, 0]
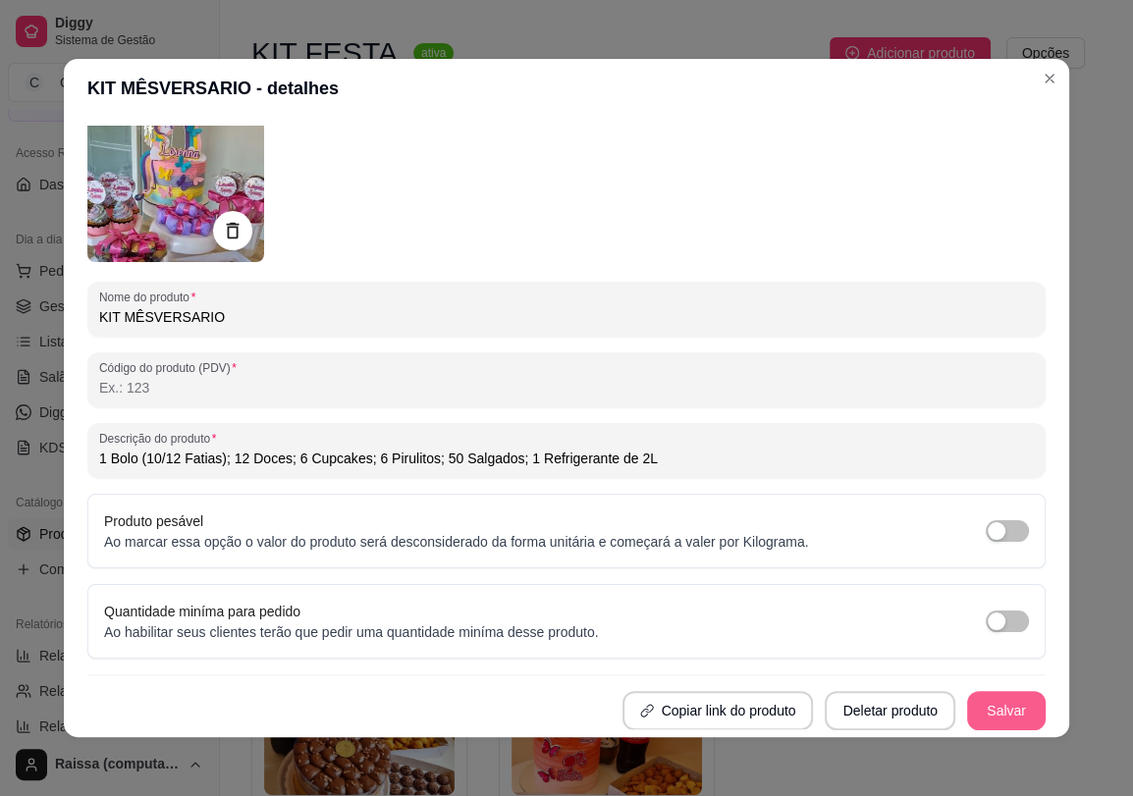
type input "1 Bolo (10/12 Fatias); 12 Doces; 6 Cupcakes; 6 Pirulitos; 50 Salgados; 1 Refrig…"
click at [974, 721] on button "Salvar" at bounding box center [1006, 710] width 79 height 39
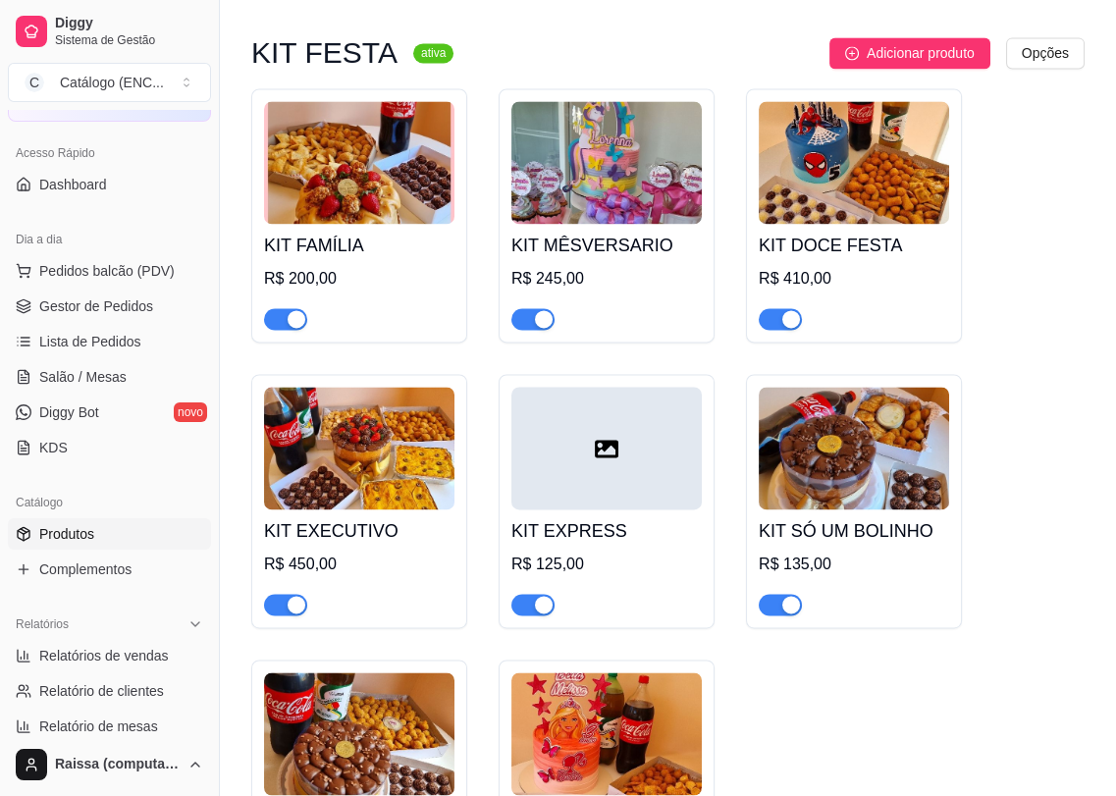
click at [895, 202] on img at bounding box center [854, 162] width 190 height 123
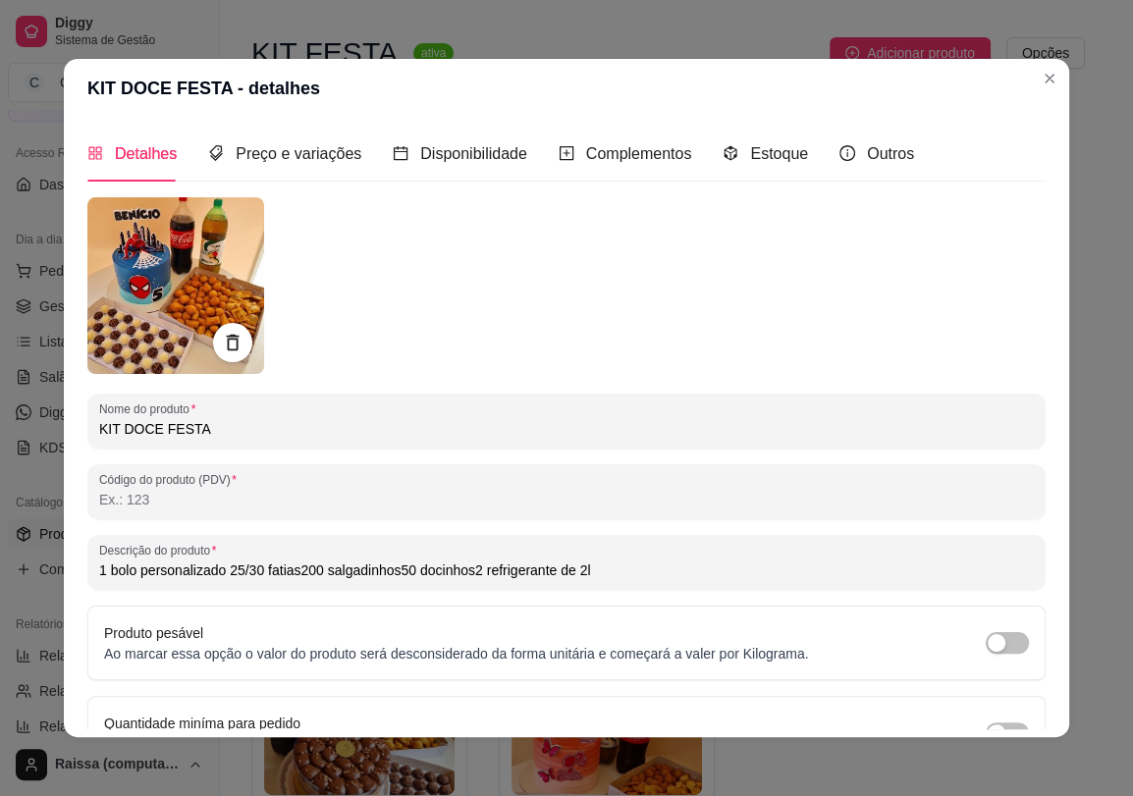
click at [193, 573] on input "1 bolo personalizado 25/30 fatias200 salgadinhos50 docinhos2 refrigerante de 2l" at bounding box center [566, 570] width 934 height 20
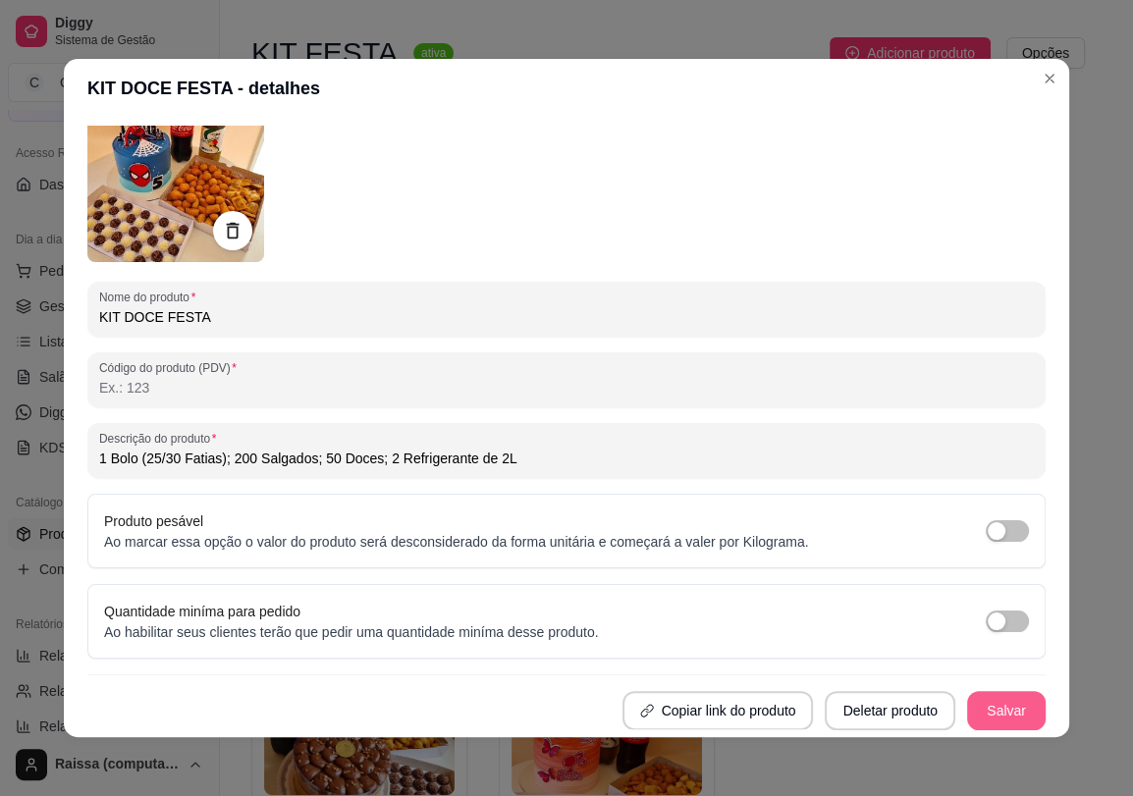
type input "1 Bolo (25/30 Fatias); 200 Salgados; 50 Doces; 2 Refrigerante de 2L"
click at [1000, 725] on button "Salvar" at bounding box center [1006, 710] width 79 height 39
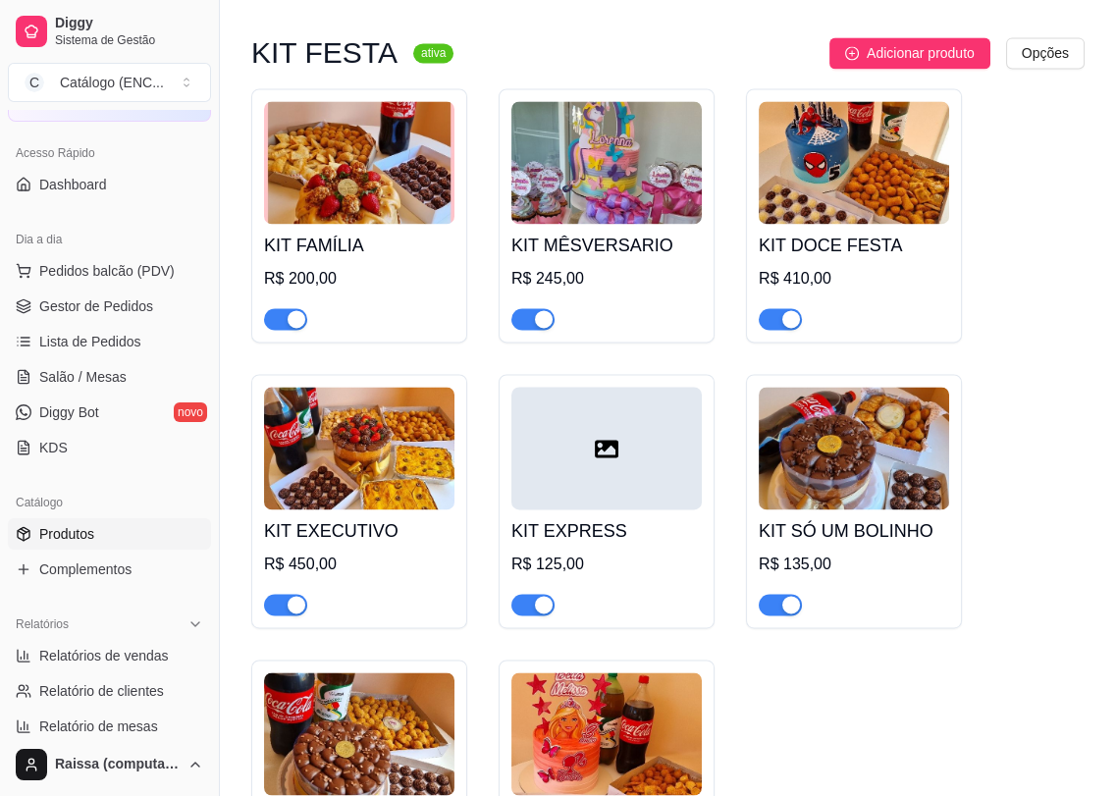
click at [391, 489] on img at bounding box center [359, 448] width 190 height 123
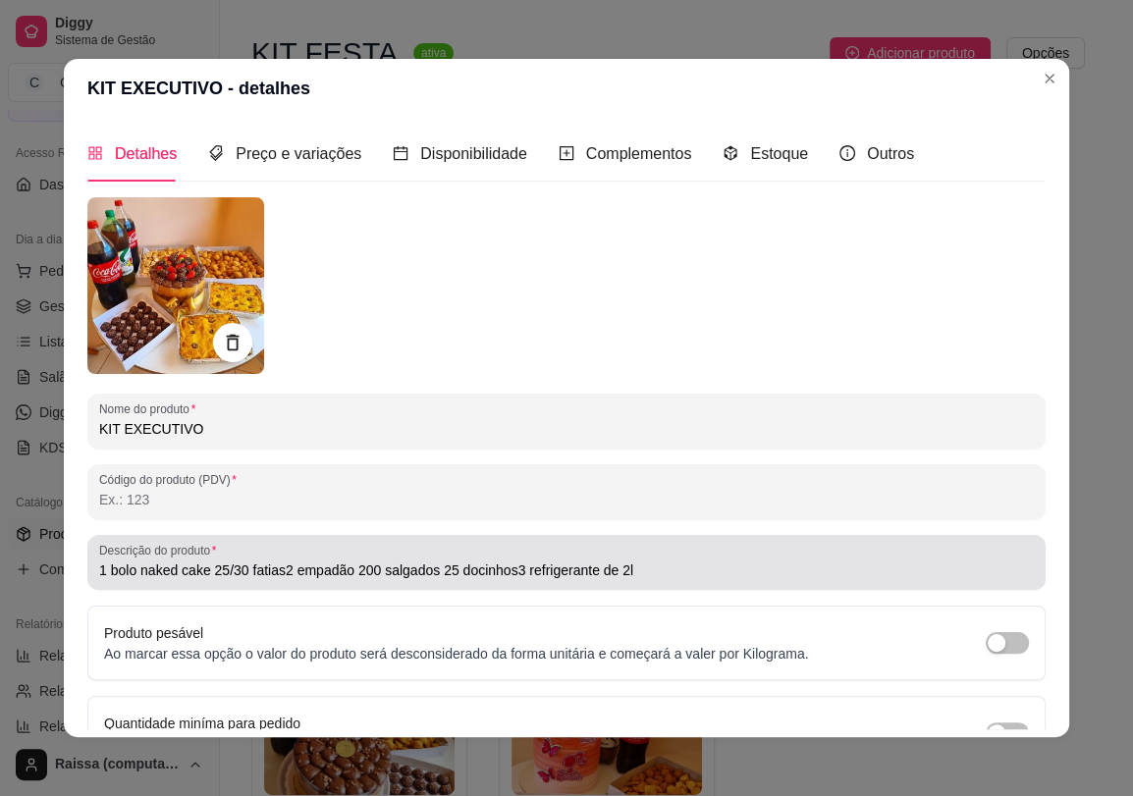
click at [104, 567] on input "1 bolo naked cake 25/30 fatias2 empadão 200 salgados 25 docinhos3 refrigerante …" at bounding box center [566, 570] width 934 height 20
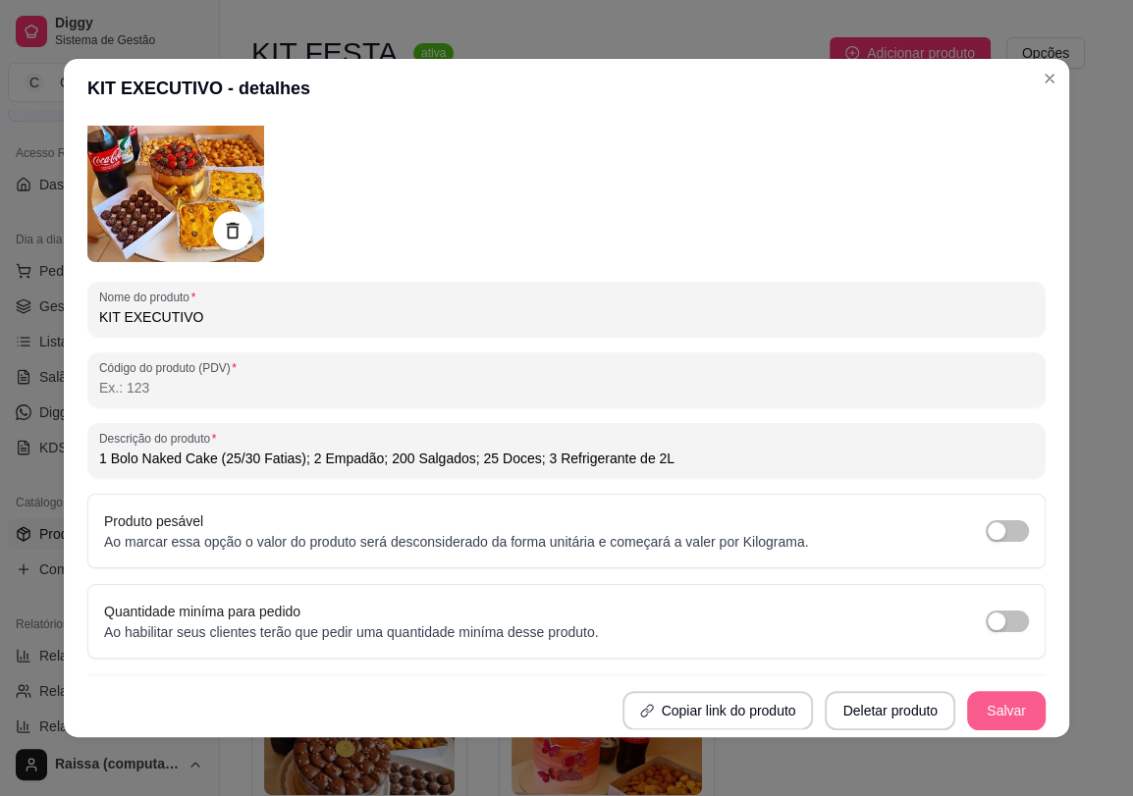
type input "1 Bolo Naked Cake (25/30 Fatias); 2 Empadão; 200 Salgados; 25 Doces; 3 Refriger…"
click at [968, 704] on button "Salvar" at bounding box center [1006, 711] width 77 height 38
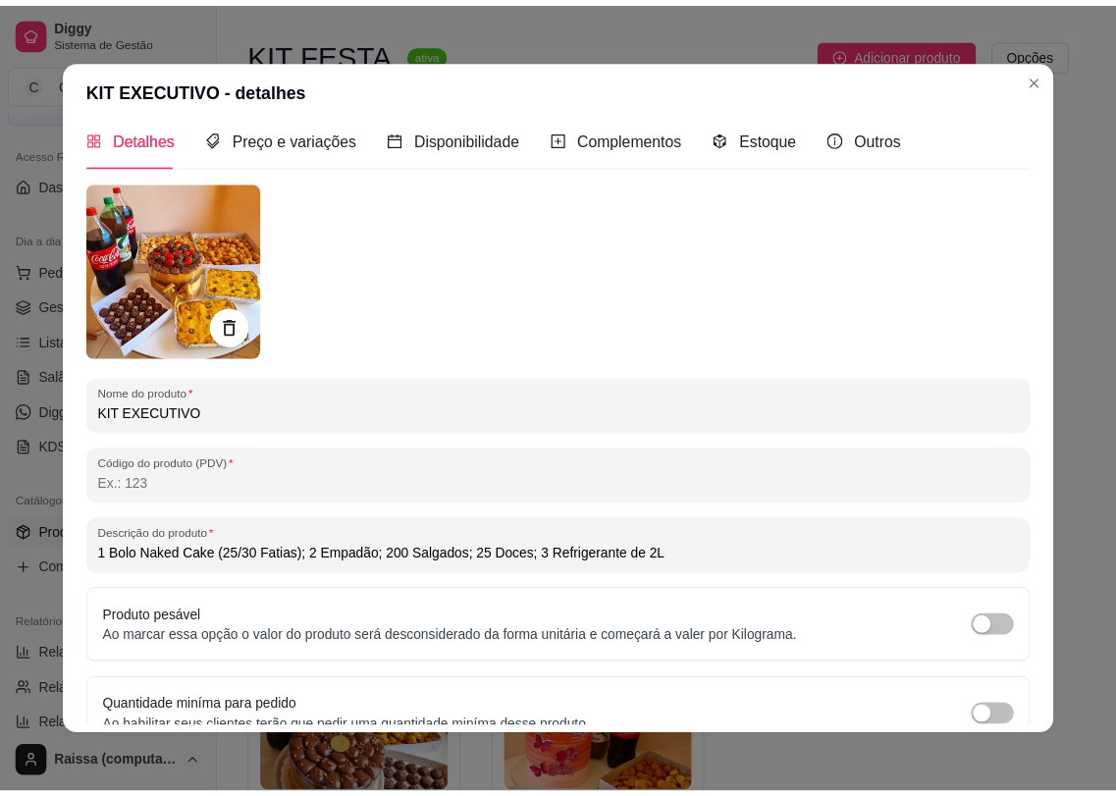
scroll to position [0, 0]
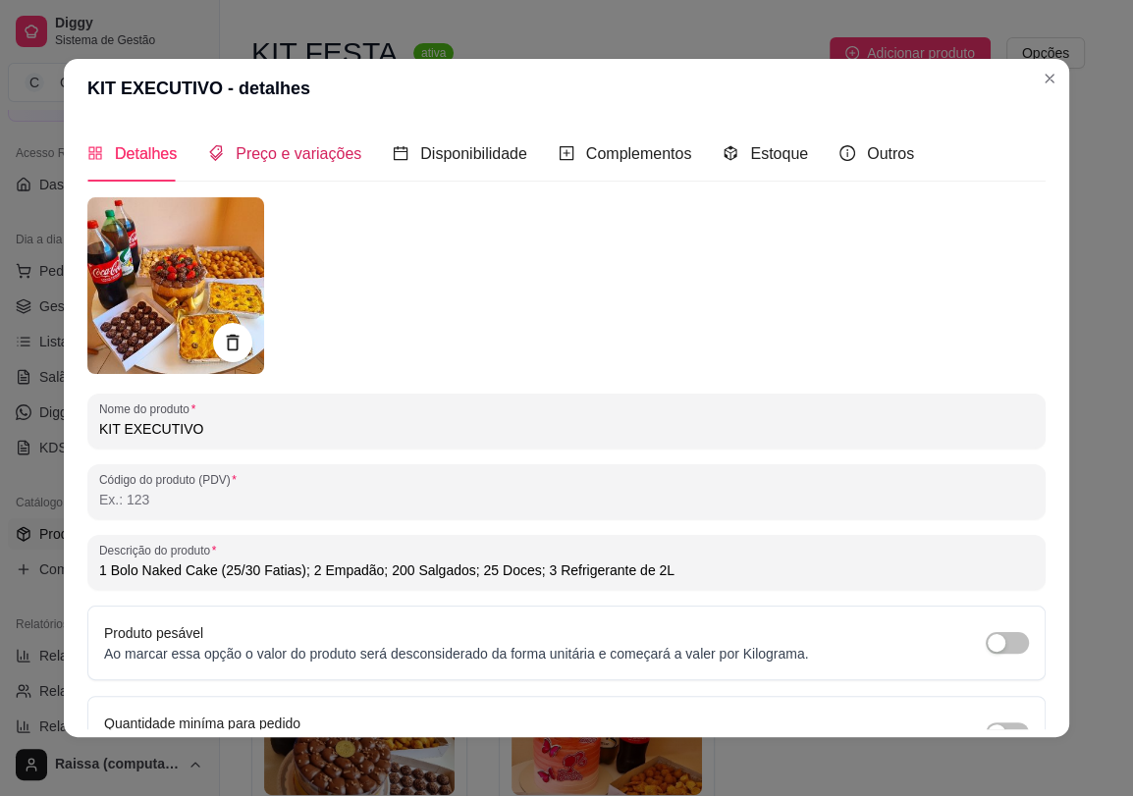
click at [284, 145] on span "Preço e variações" at bounding box center [299, 153] width 126 height 17
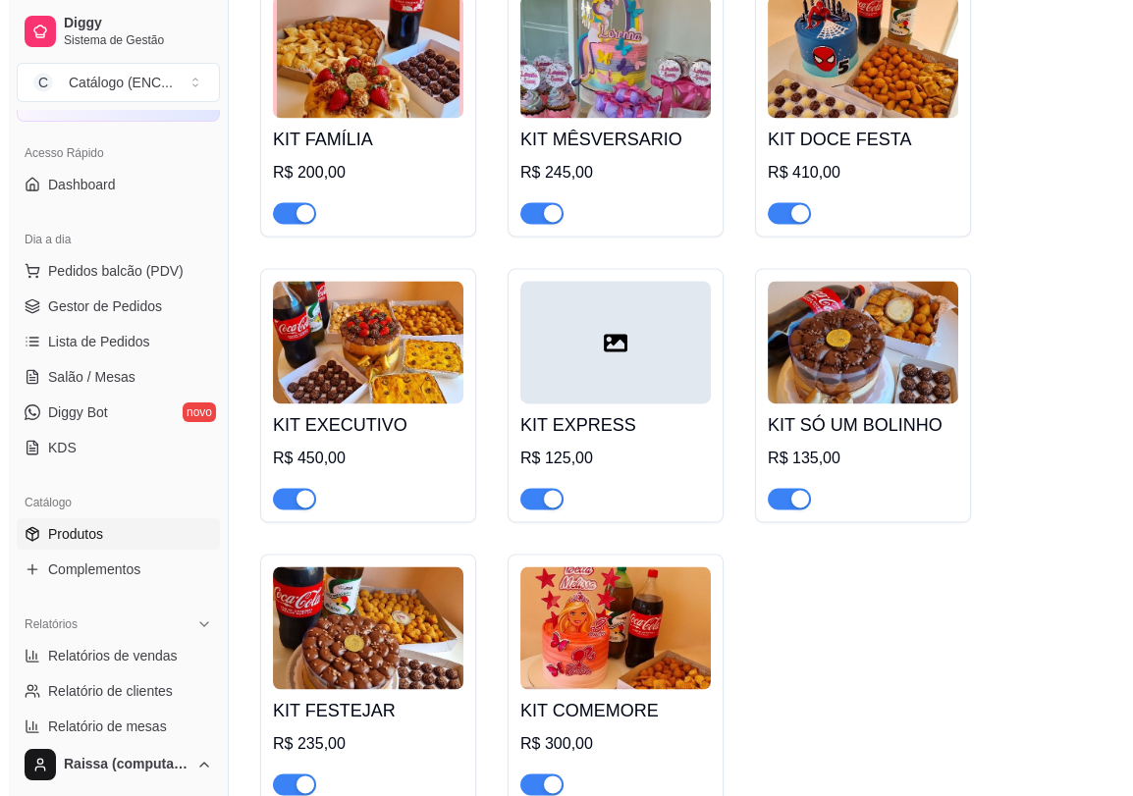
scroll to position [4035, 0]
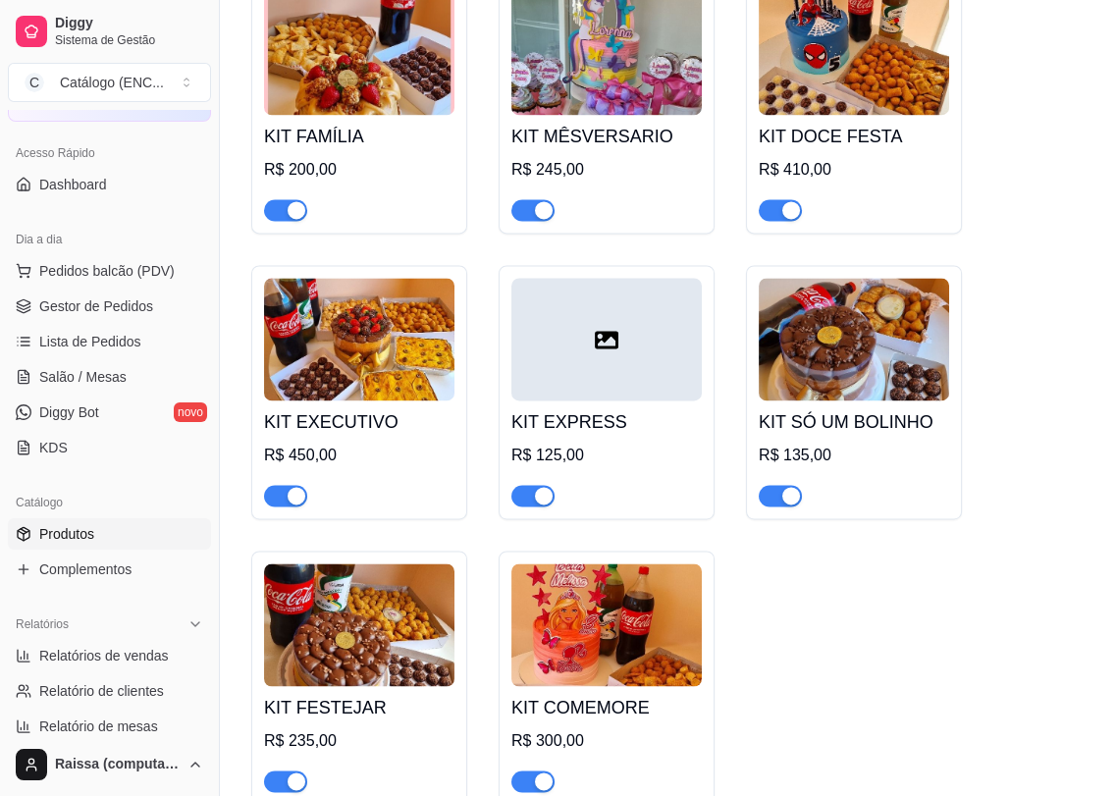
click at [577, 410] on div "KIT EXPRESS R$ 125,00" at bounding box center [606, 453] width 190 height 106
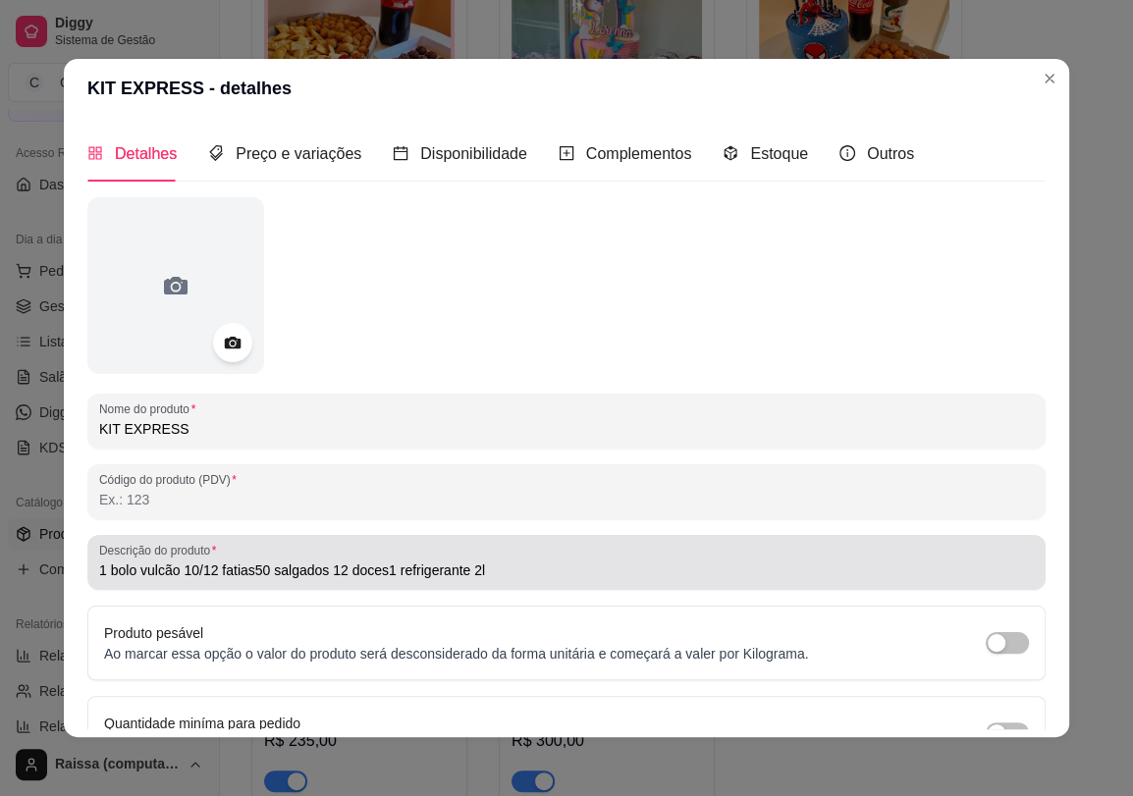
click at [109, 580] on div "1 bolo vulcão 10/12 fatias50 salgados 12 doces1 refrigerante 2l" at bounding box center [566, 562] width 934 height 39
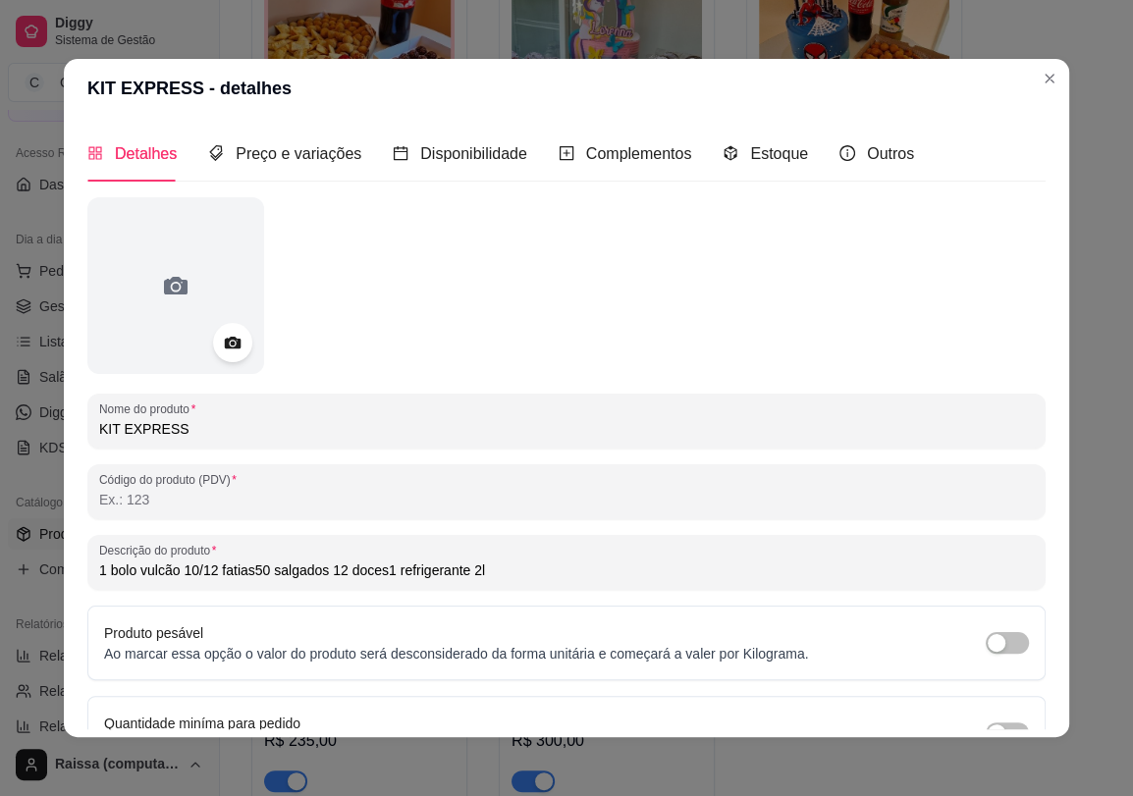
click at [106, 573] on input "1 bolo vulcão 10/12 fatias50 salgados 12 doces1 refrigerante 2l" at bounding box center [566, 570] width 934 height 20
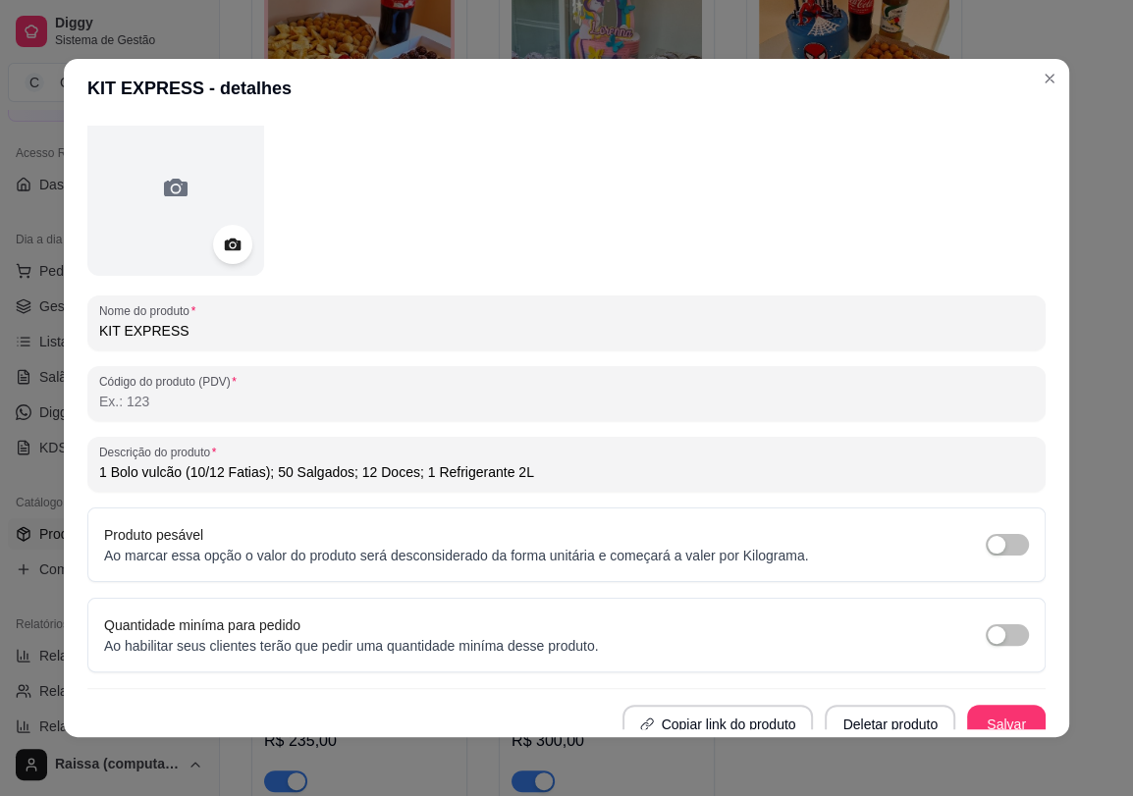
scroll to position [112, 0]
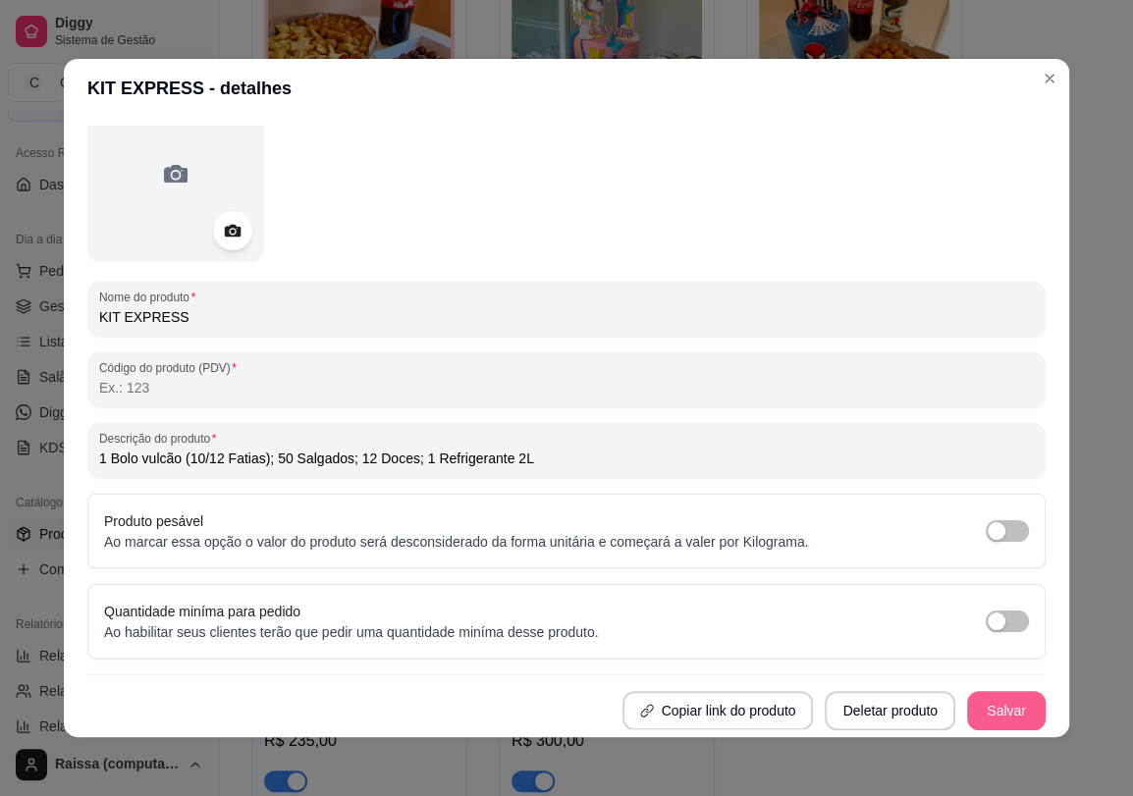
type input "1 Bolo vulcão (10/12 Fatias); 50 Salgados; 12 Doces; 1 Refrigerante 2L"
click at [994, 706] on button "Salvar" at bounding box center [1006, 710] width 79 height 39
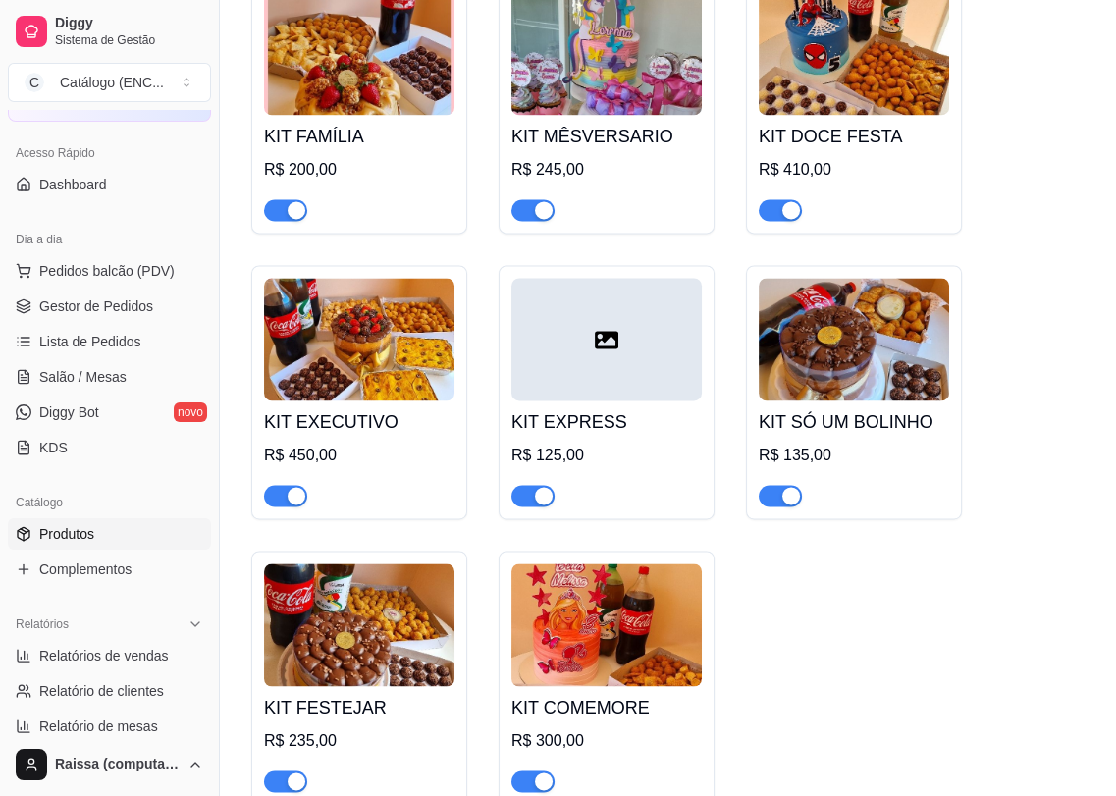
click at [873, 393] on img at bounding box center [854, 339] width 190 height 123
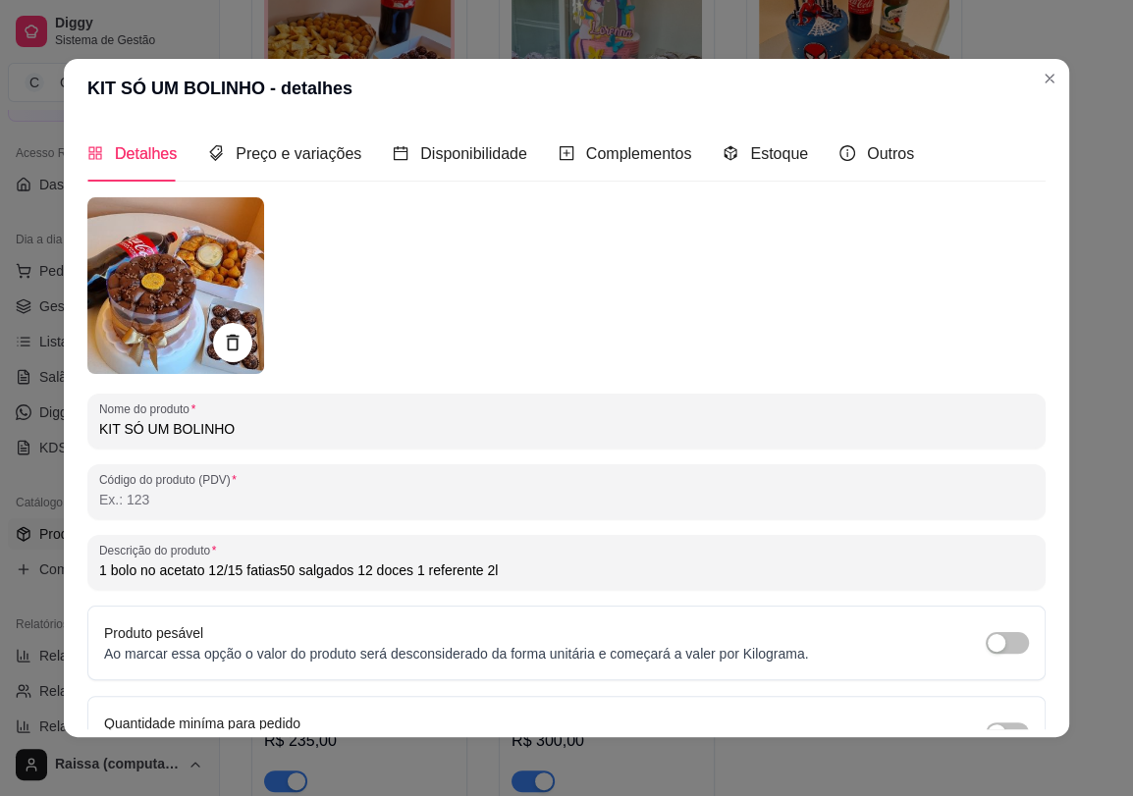
click at [112, 571] on input "1 bolo no acetato 12/15 fatias50 salgados 12 doces 1 referente 2l" at bounding box center [566, 570] width 934 height 20
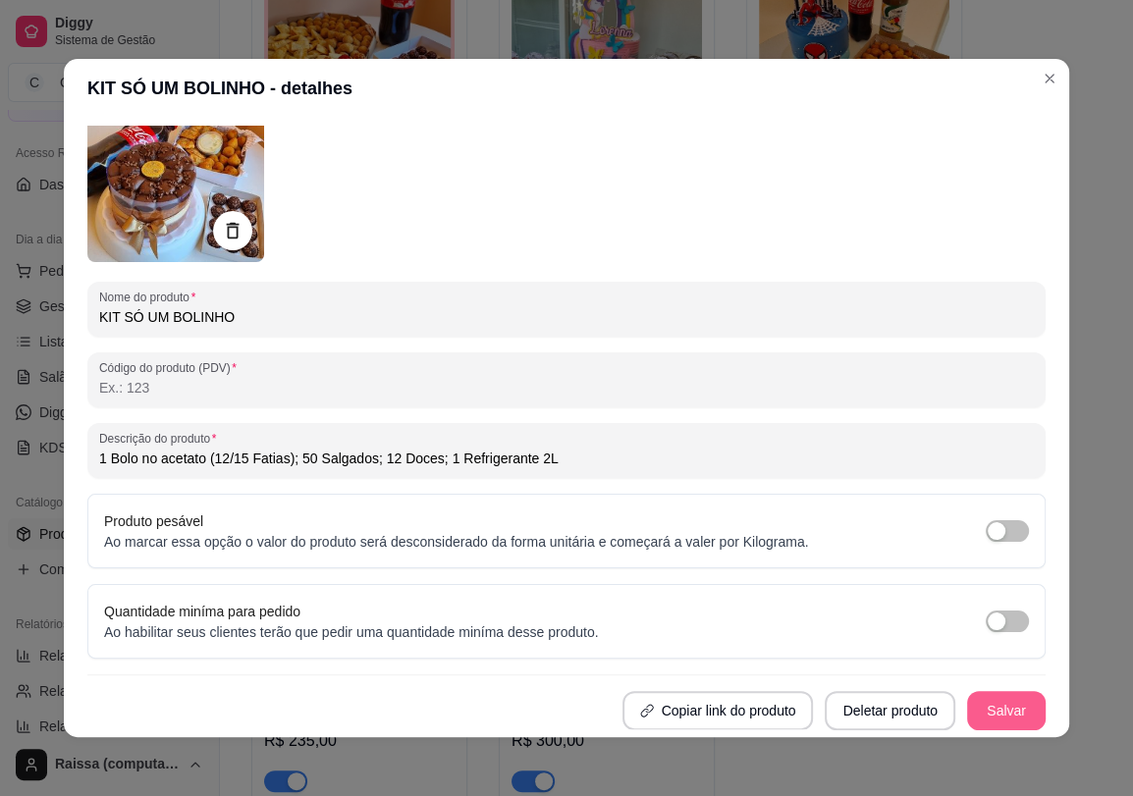
type input "1 Bolo no acetato (12/15 Fatias); 50 Salgados; 12 Doces; 1 Refrigerante 2L"
click at [967, 710] on button "Salvar" at bounding box center [1006, 710] width 79 height 39
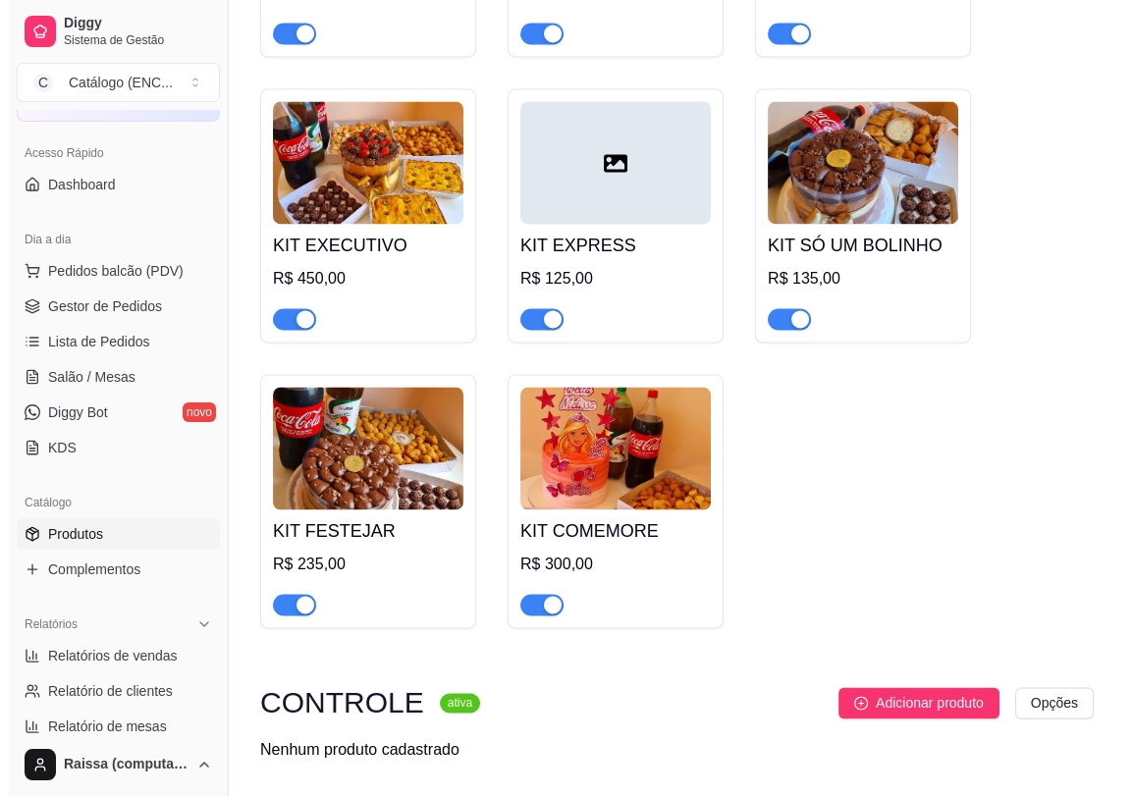
scroll to position [4253, 0]
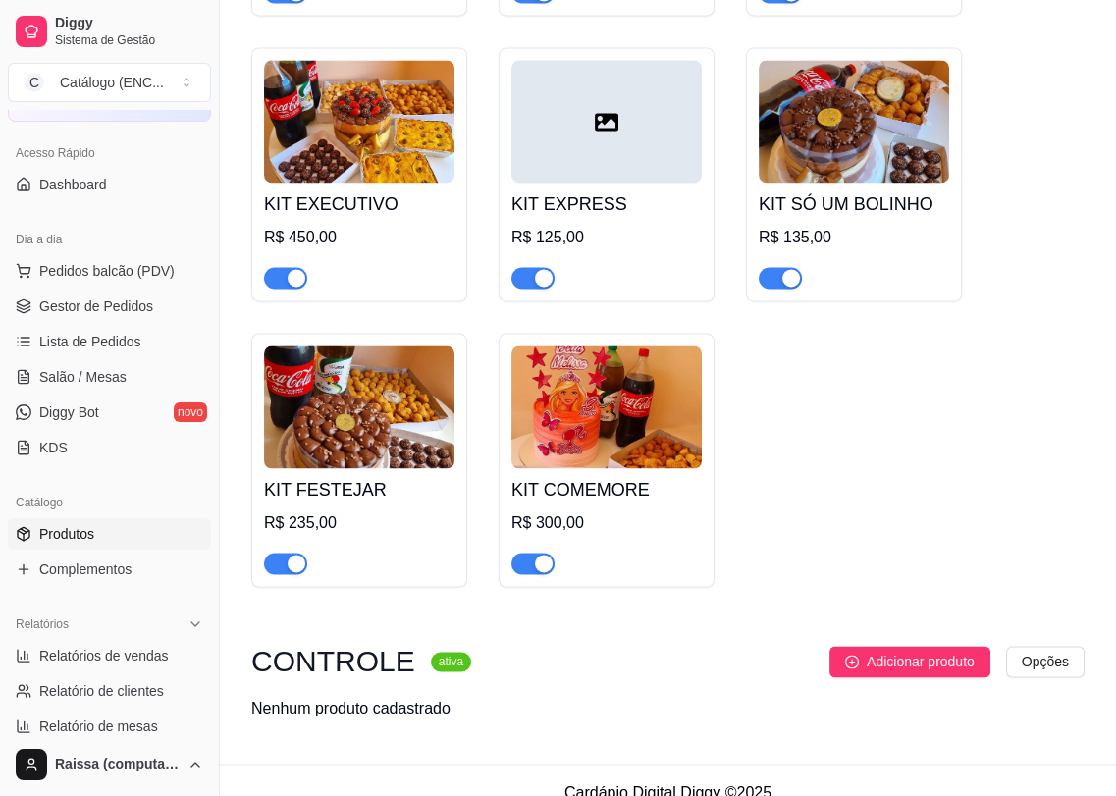
click at [828, 199] on h4 "KIT SÓ UM BOLINHO" at bounding box center [854, 203] width 190 height 27
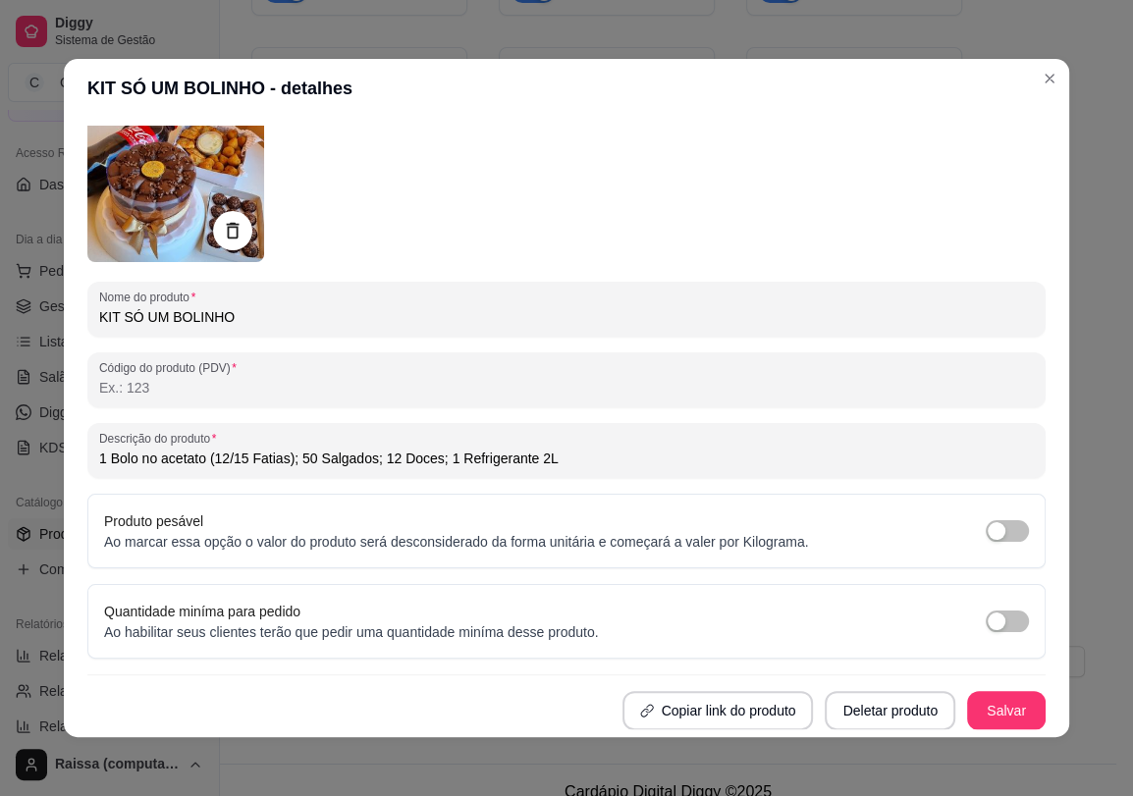
scroll to position [4, 0]
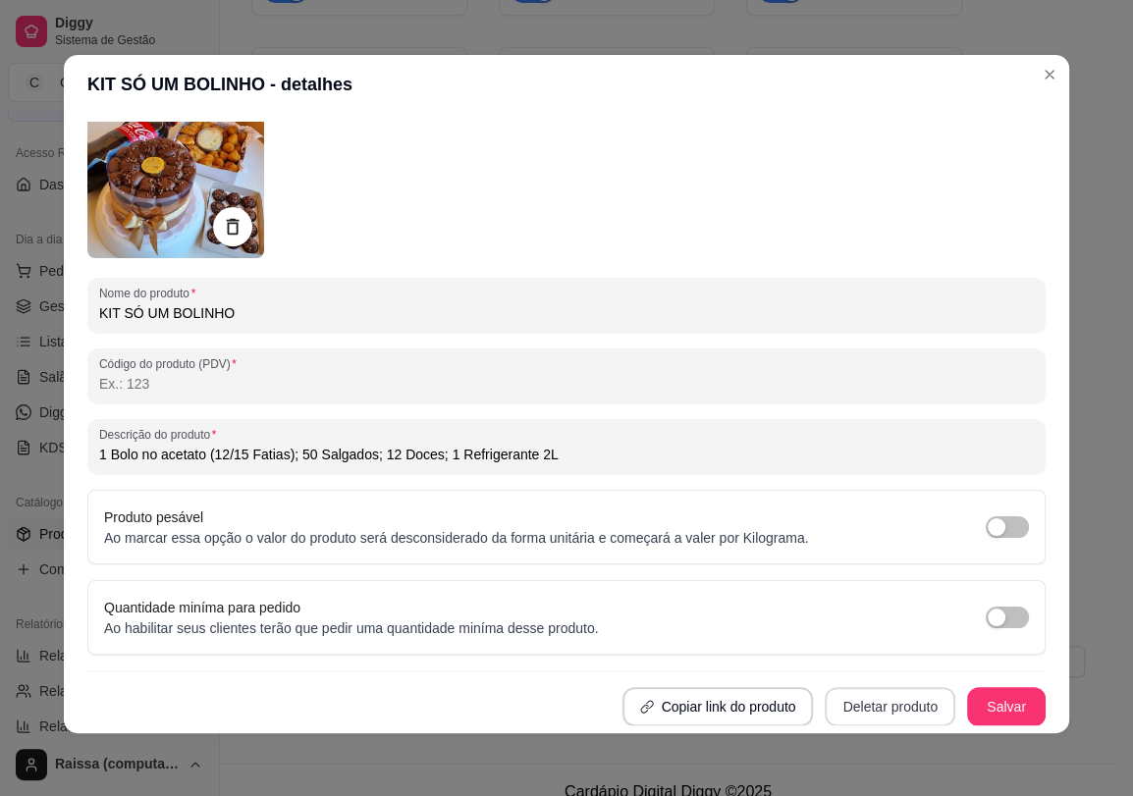
click at [865, 702] on button "Deletar produto" at bounding box center [889, 706] width 131 height 39
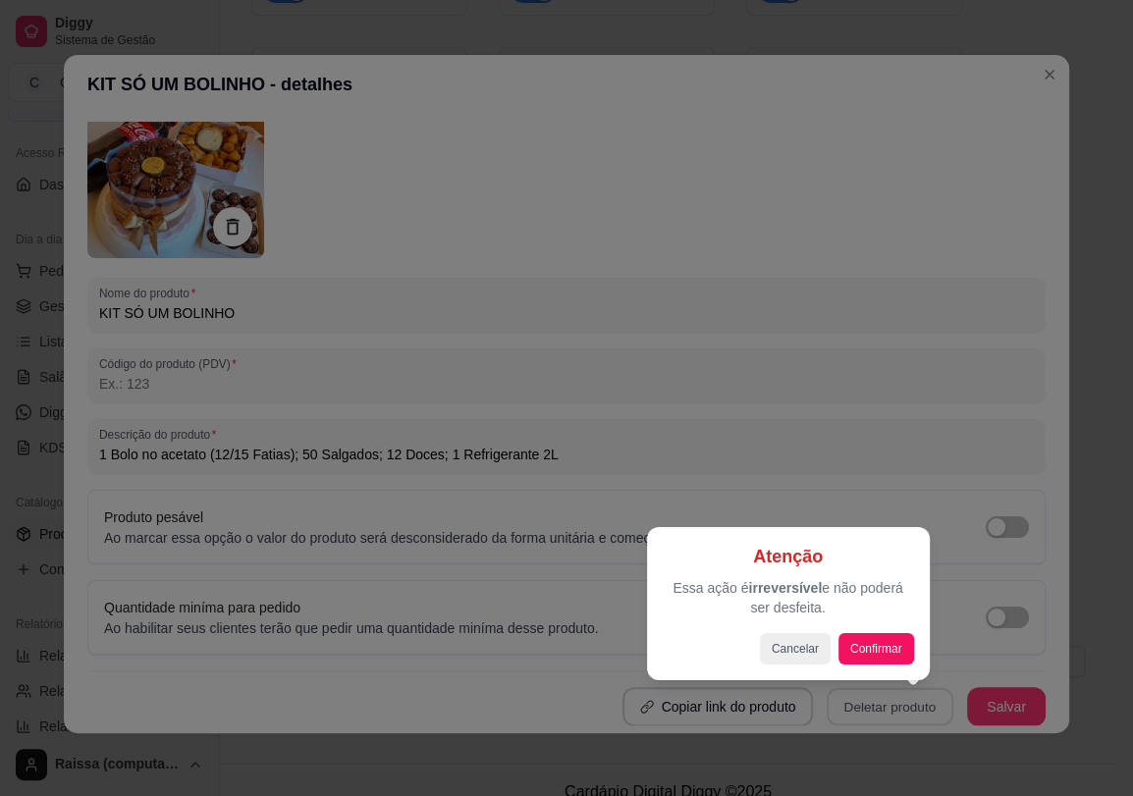
click at [853, 630] on div "Atenção Essa ação é irreversível e não poderá ser desfeita. Cancelar Confirmar" at bounding box center [787, 604] width 251 height 122
click at [843, 676] on div "Atenção Essa ação é irreversível e não poderá ser desfeita. Cancelar Confirmar" at bounding box center [788, 603] width 283 height 153
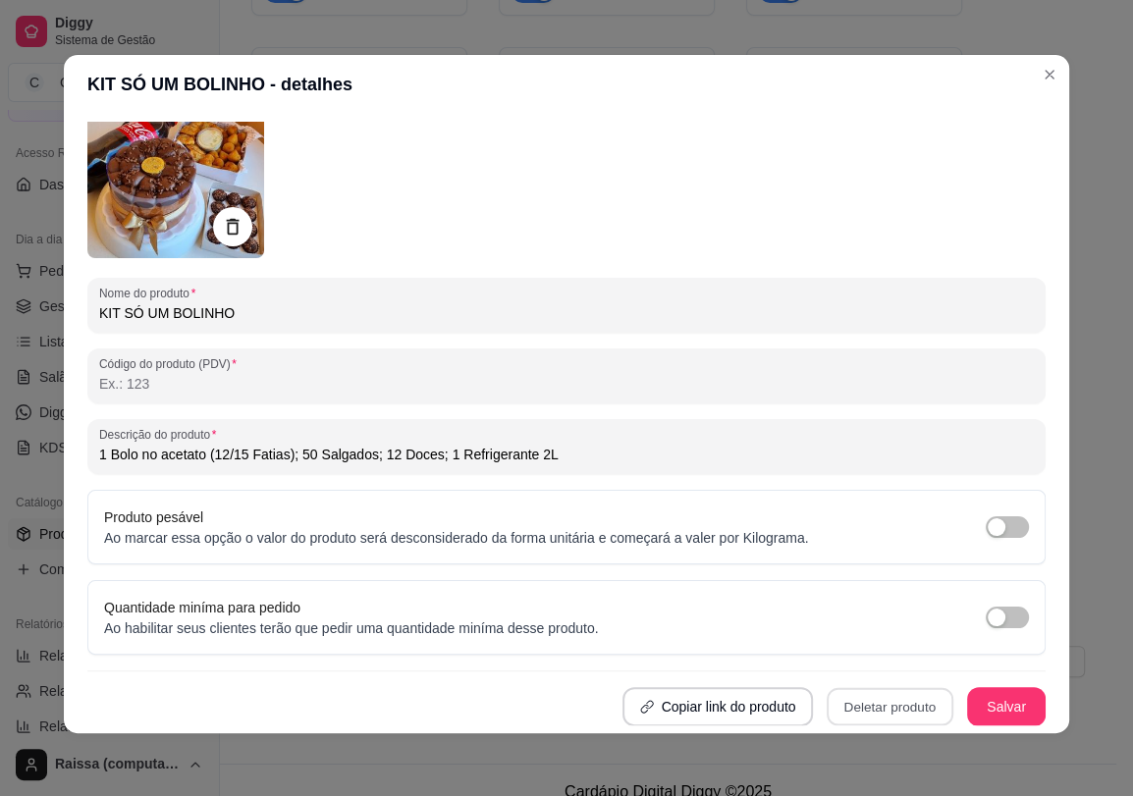
click at [846, 649] on button "Confirmar" at bounding box center [872, 650] width 73 height 30
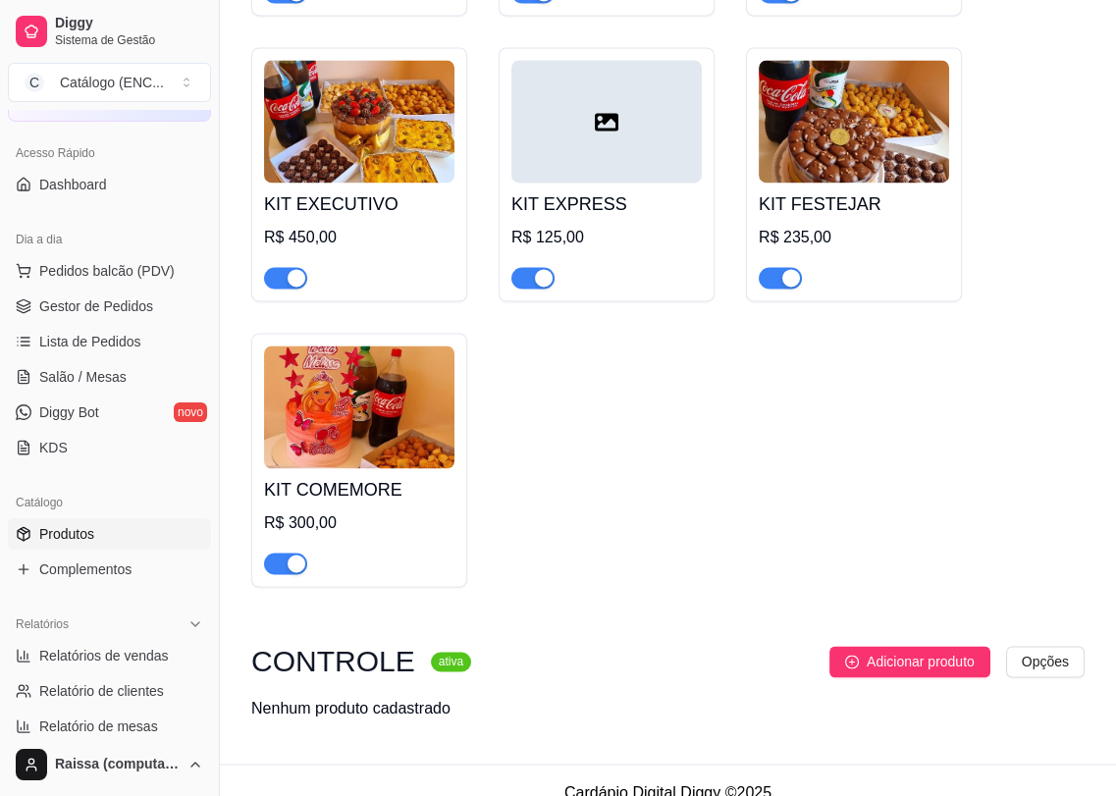
click at [842, 202] on h4 "KIT FESTEJAR" at bounding box center [854, 203] width 190 height 27
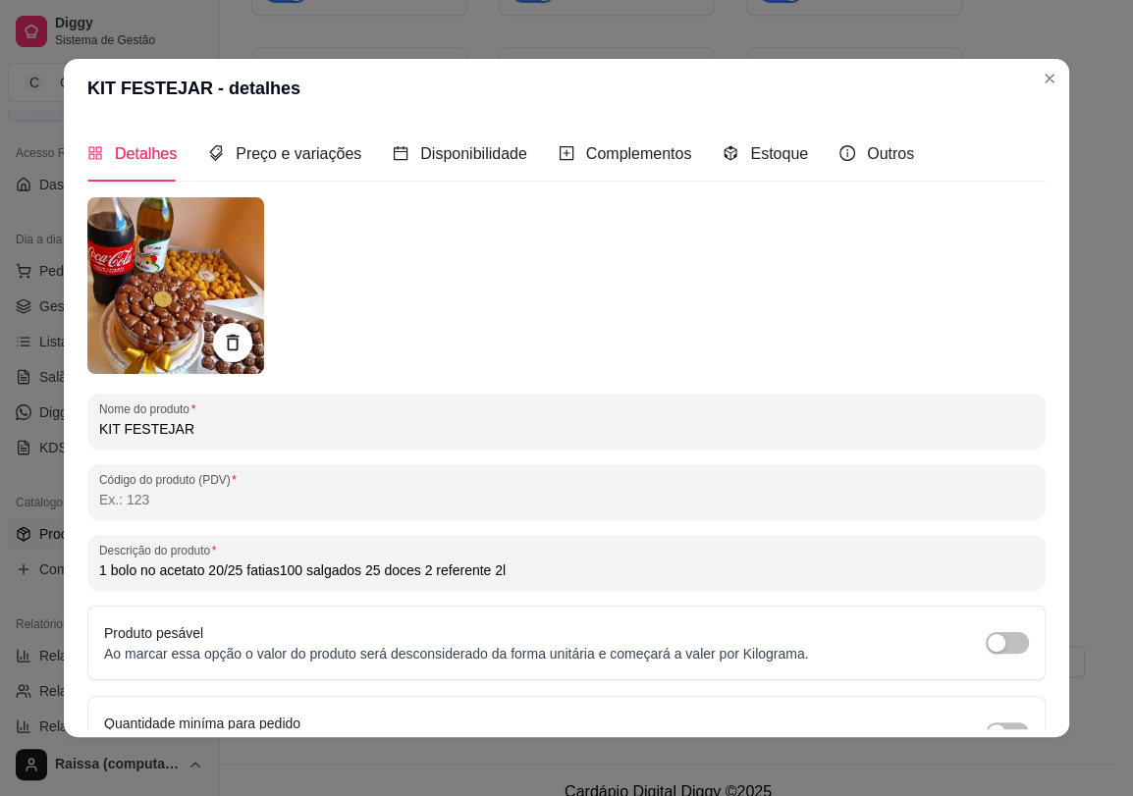
type input "1 bolo no acetato 20/25 fatias100 salgados 25 doces 2 referente 2l"
click at [261, 145] on span "Preço e variações" at bounding box center [299, 153] width 126 height 17
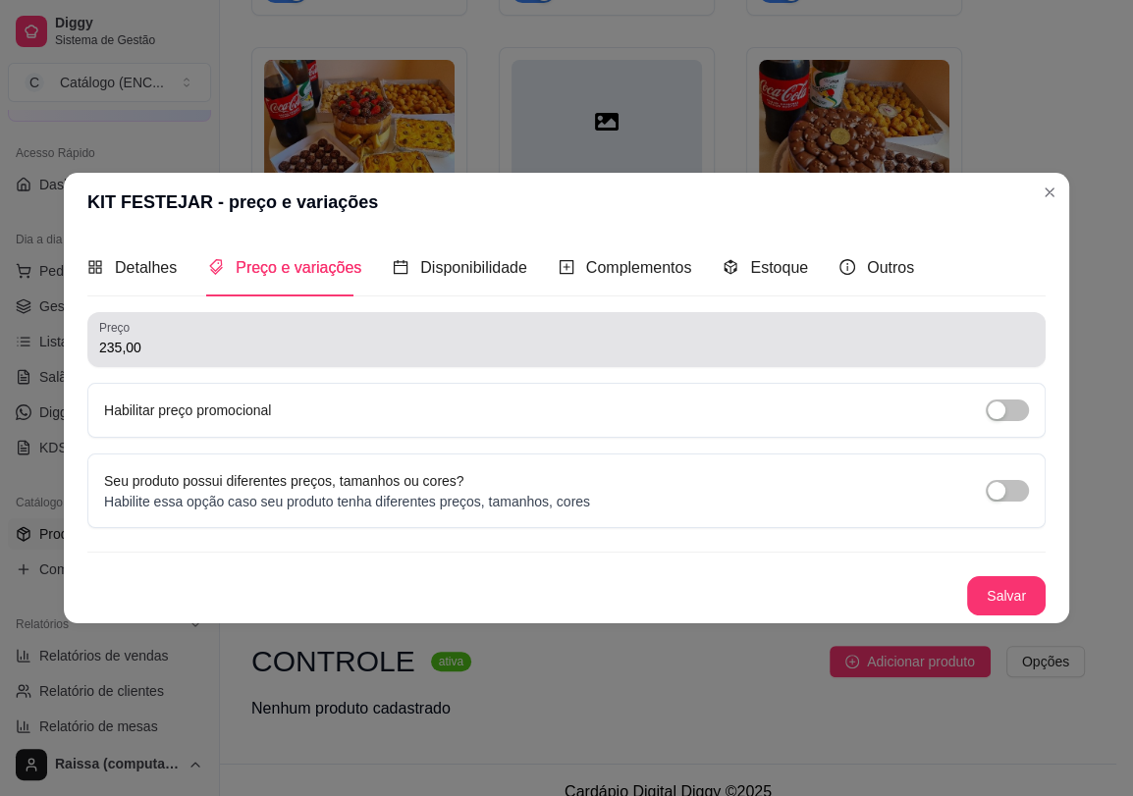
click at [106, 351] on input "235,00" at bounding box center [566, 348] width 934 height 20
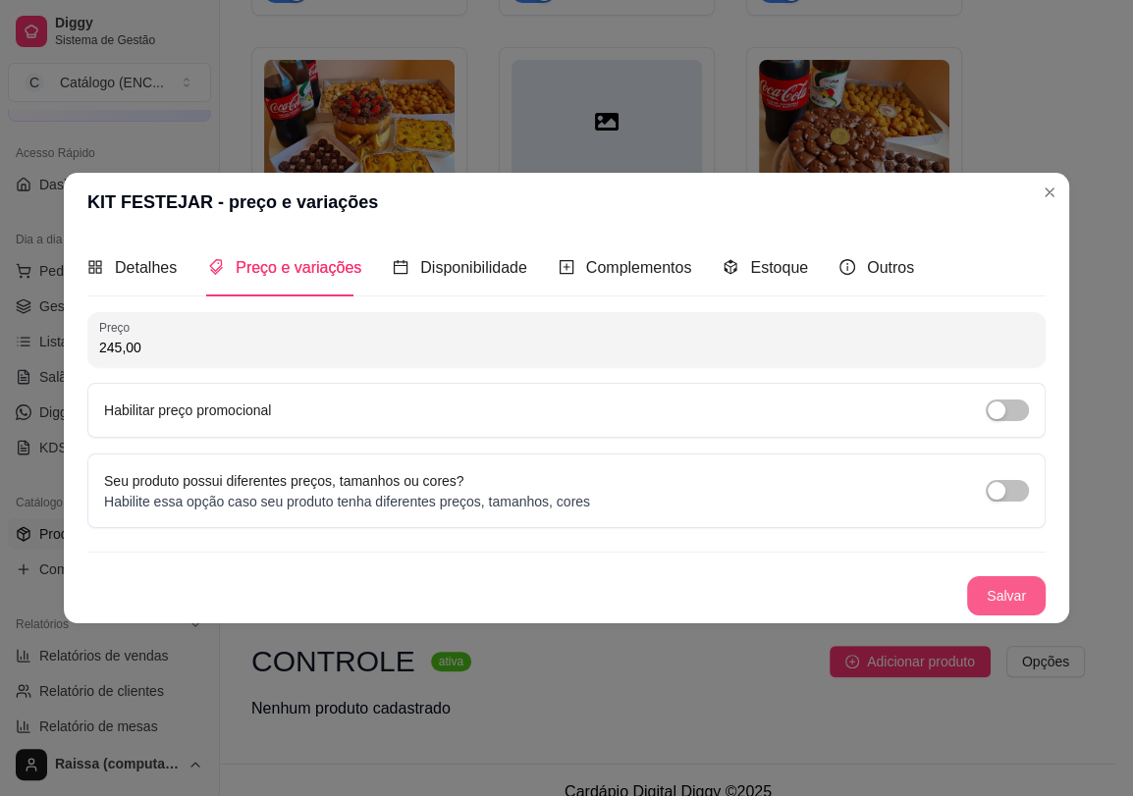
type input "245,00"
click at [998, 598] on button "Salvar" at bounding box center [1006, 595] width 79 height 39
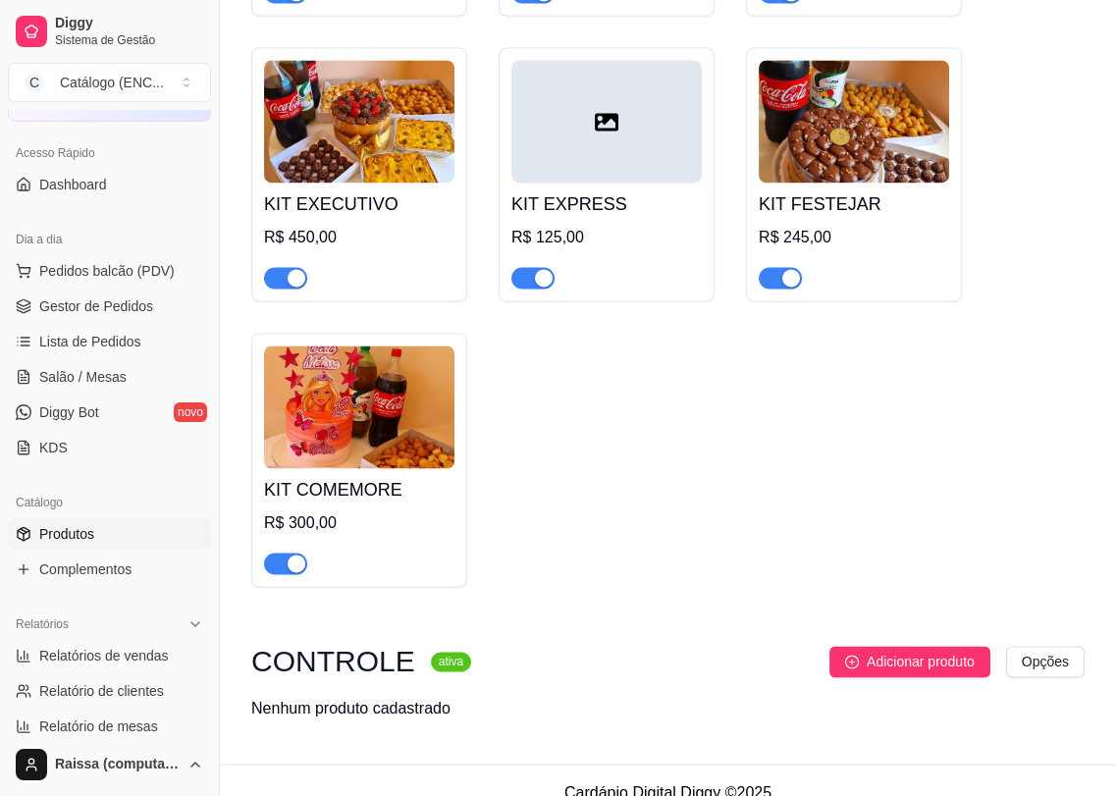
click at [833, 160] on img at bounding box center [854, 121] width 190 height 123
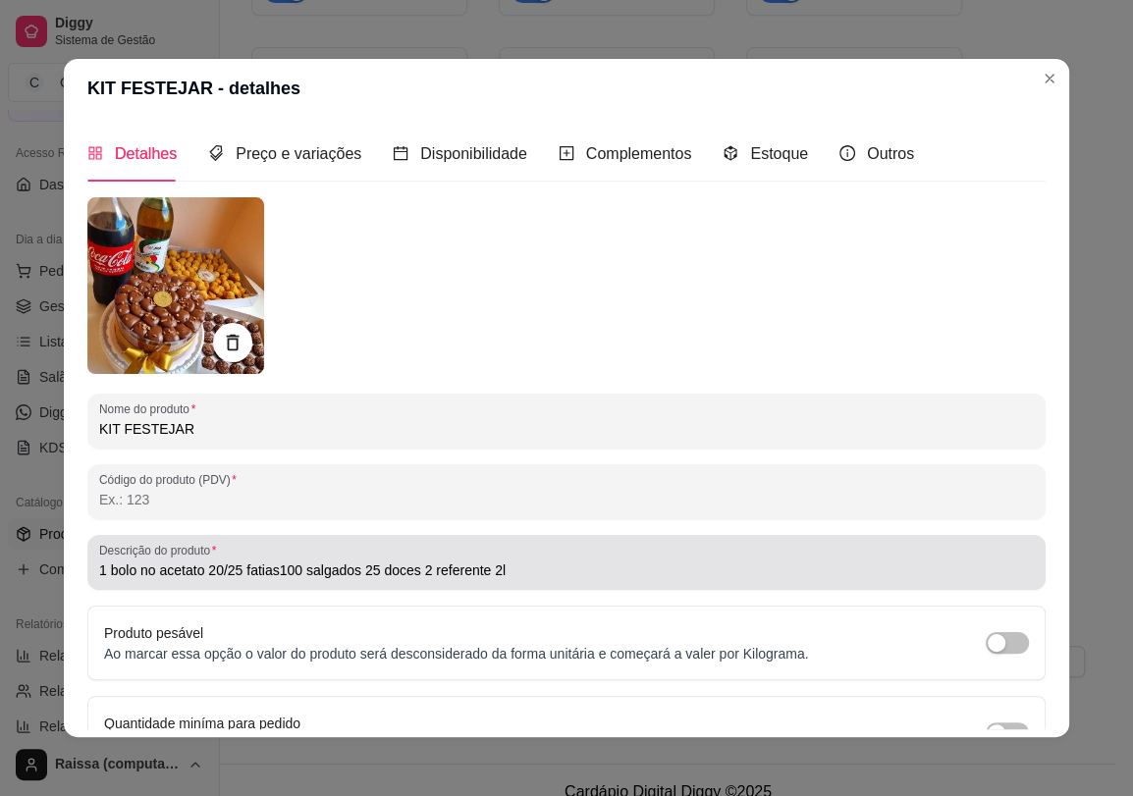
click at [109, 575] on input "1 bolo no acetato 20/25 fatias100 salgados 25 doces 2 referente 2l" at bounding box center [566, 570] width 934 height 20
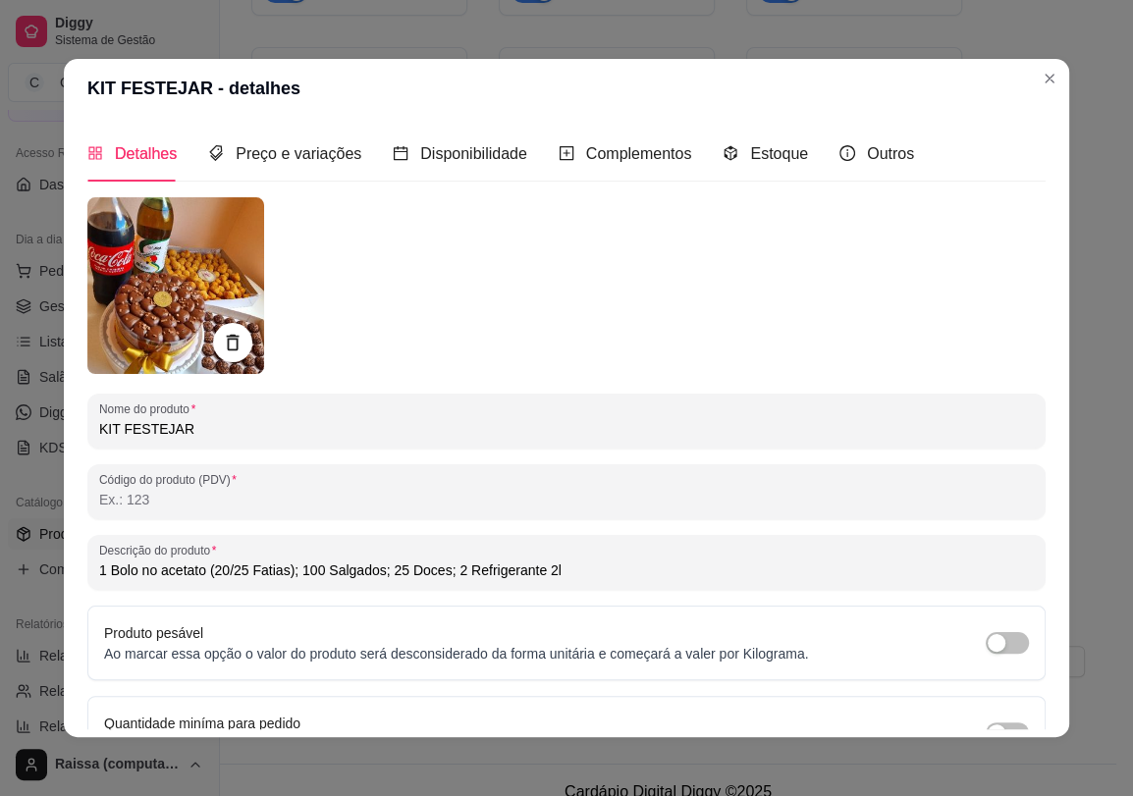
click at [564, 575] on input "1 Bolo no acetato (20/25 Fatias); 100 Salgados; 25 Doces; 2 Refrigerante 2l" at bounding box center [566, 570] width 934 height 20
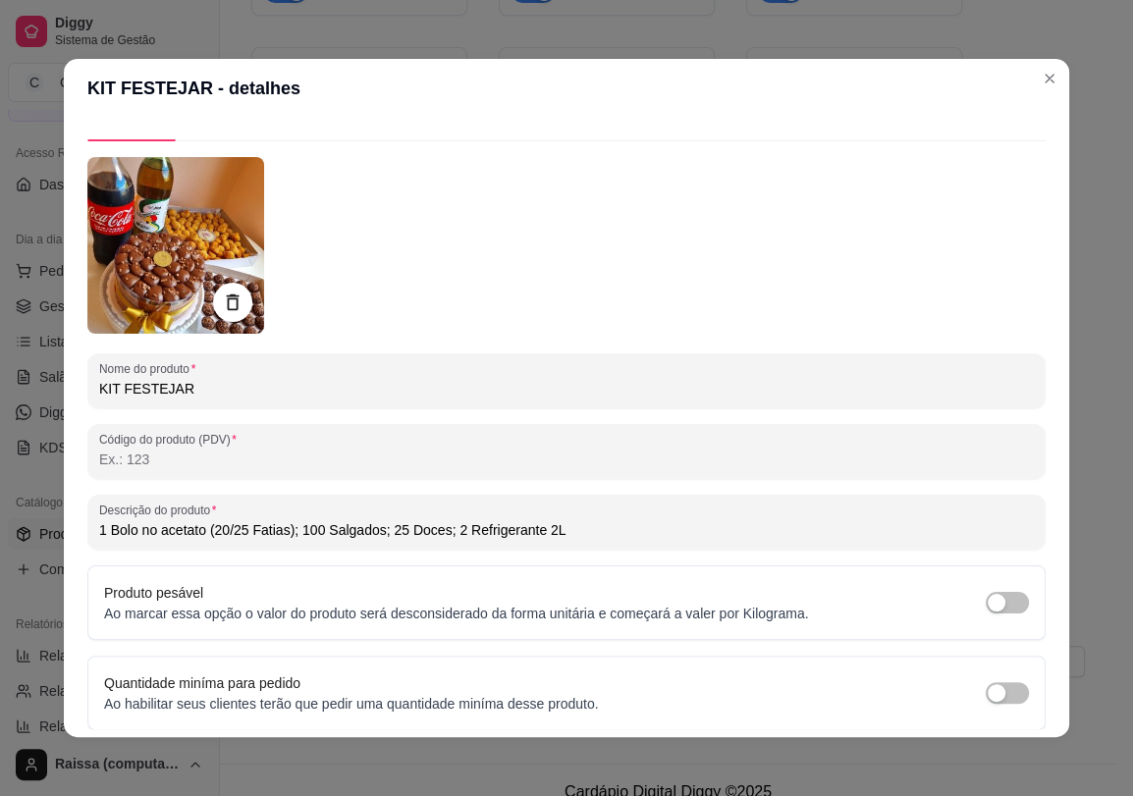
scroll to position [112, 0]
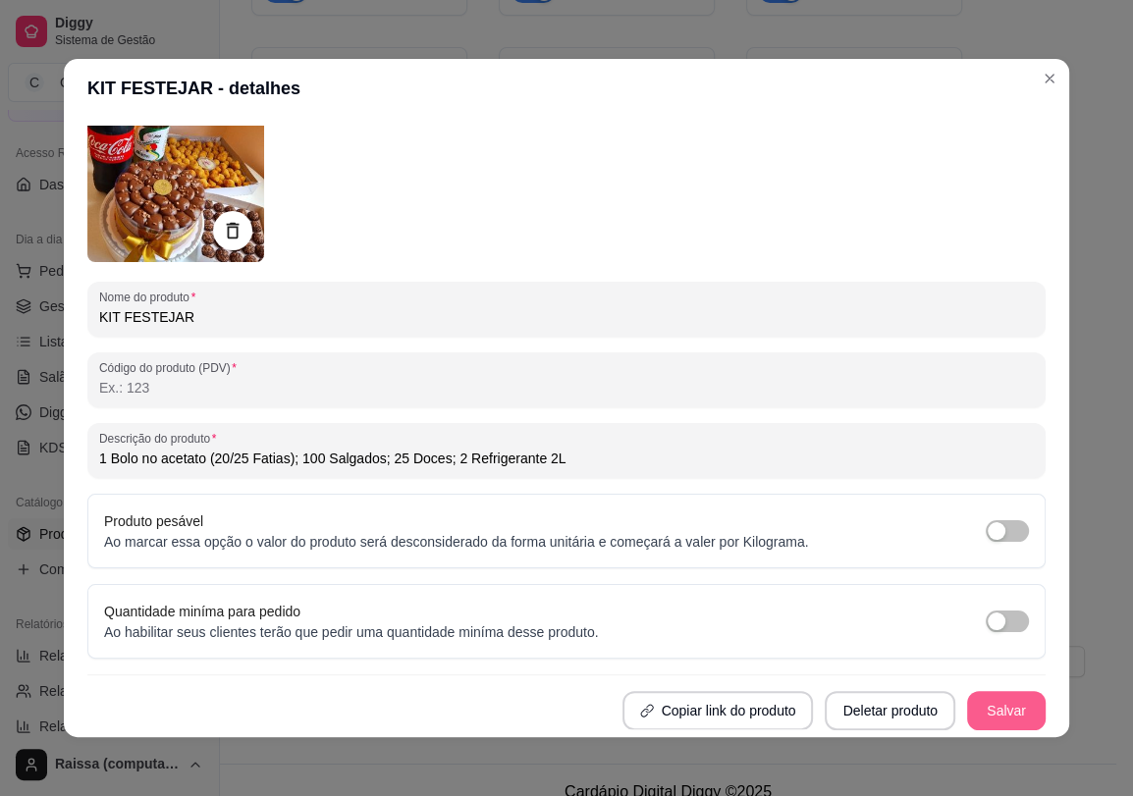
type input "1 Bolo no acetato (20/25 Fatias); 100 Salgados; 25 Doces; 2 Refrigerante 2L"
click at [987, 703] on button "Salvar" at bounding box center [1006, 710] width 79 height 39
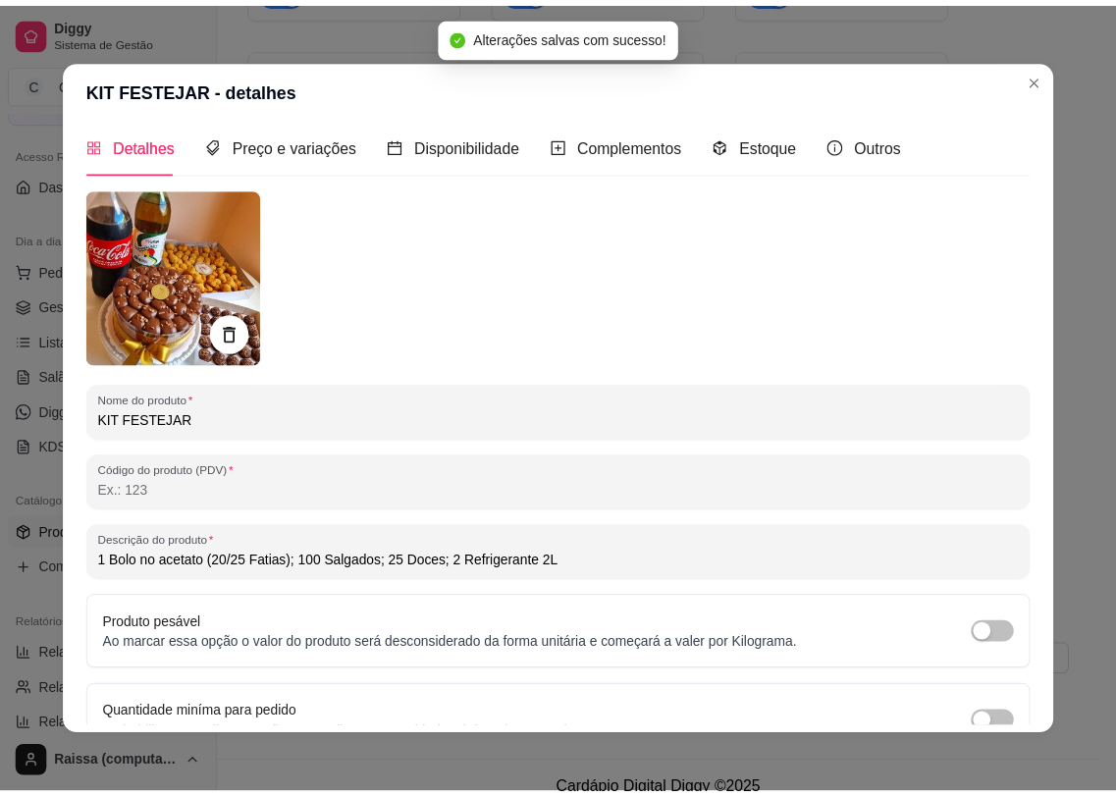
scroll to position [0, 0]
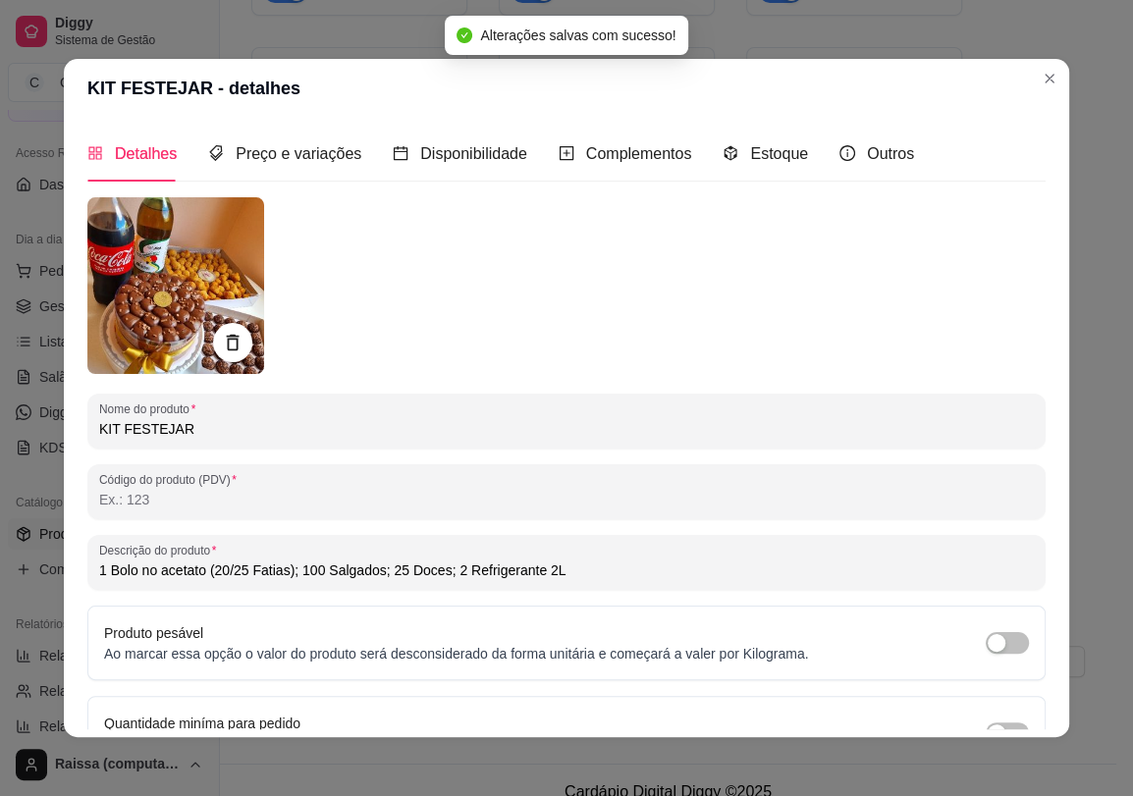
click at [1048, 61] on header "KIT FESTEJAR - detalhes" at bounding box center [566, 88] width 1005 height 59
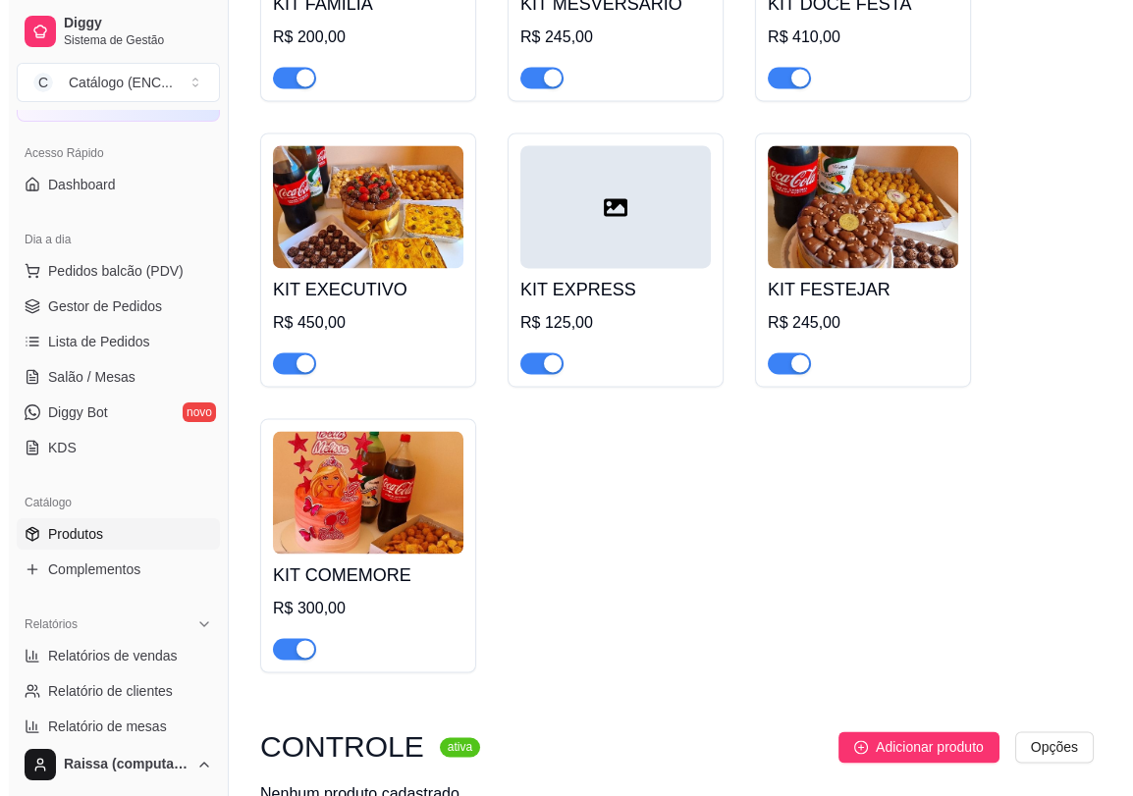
scroll to position [4035, 0]
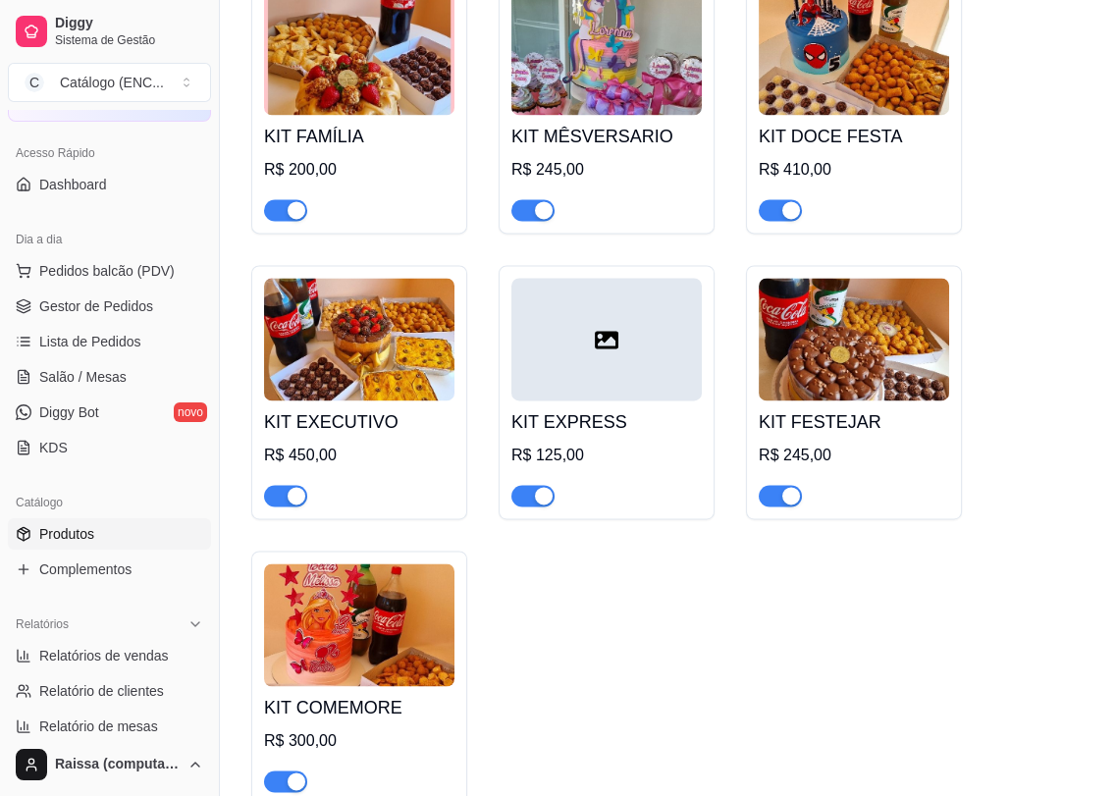
click at [401, 618] on img at bounding box center [359, 624] width 190 height 123
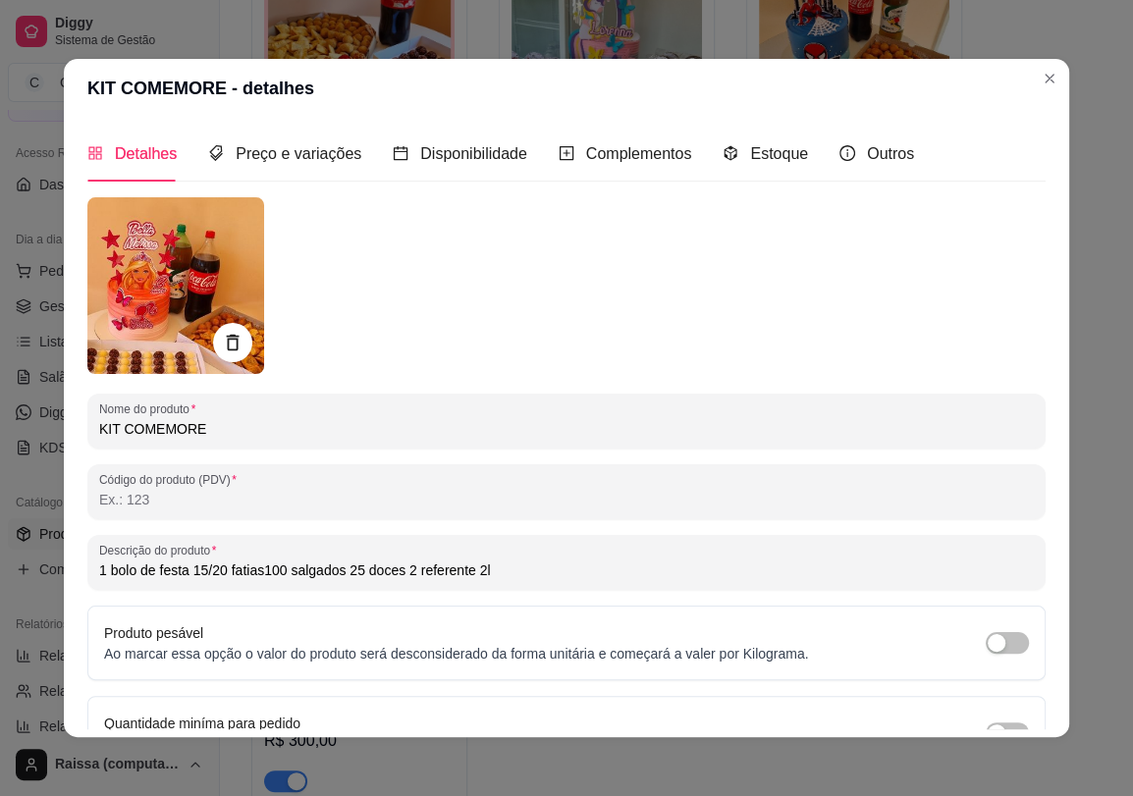
click at [115, 571] on input "1 bolo de festa 15/20 fatias100 salgados 25 doces 2 referente 2l" at bounding box center [566, 570] width 934 height 20
click at [529, 570] on input "1 Bolo de festa (15/20 Fatias); 100 Salgados; 25 Doces; 2 Refrigerante 2l" at bounding box center [566, 570] width 934 height 20
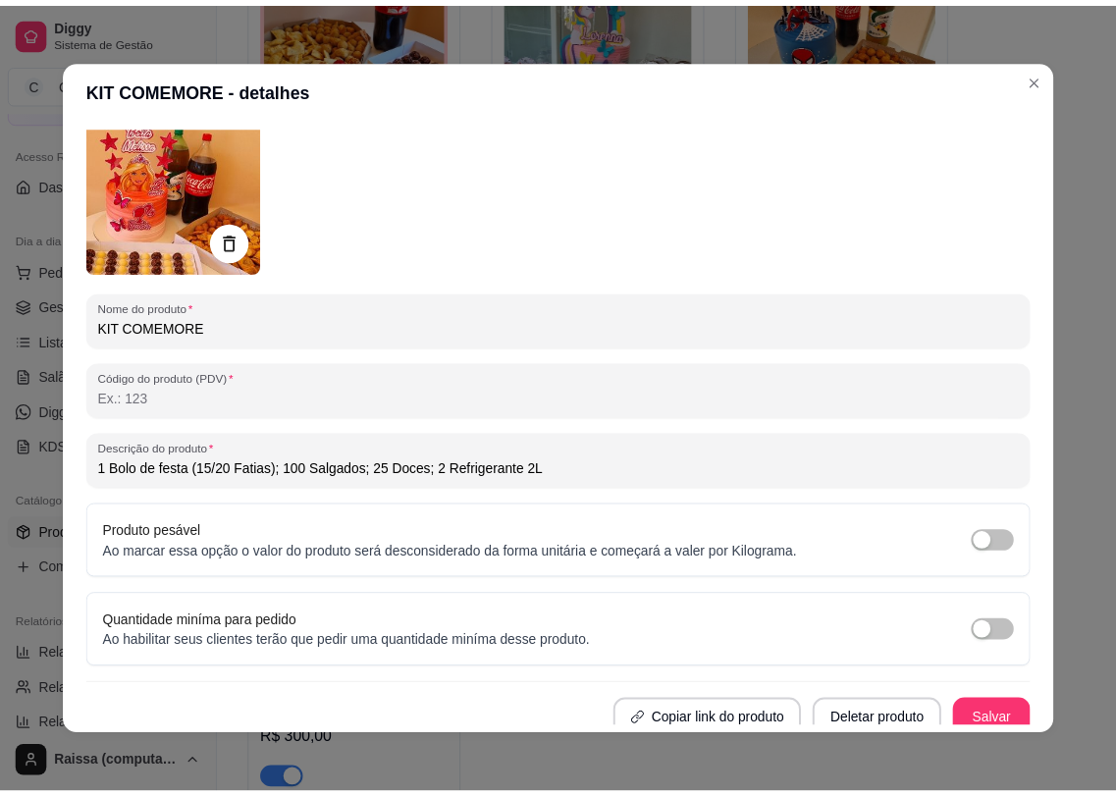
scroll to position [112, 0]
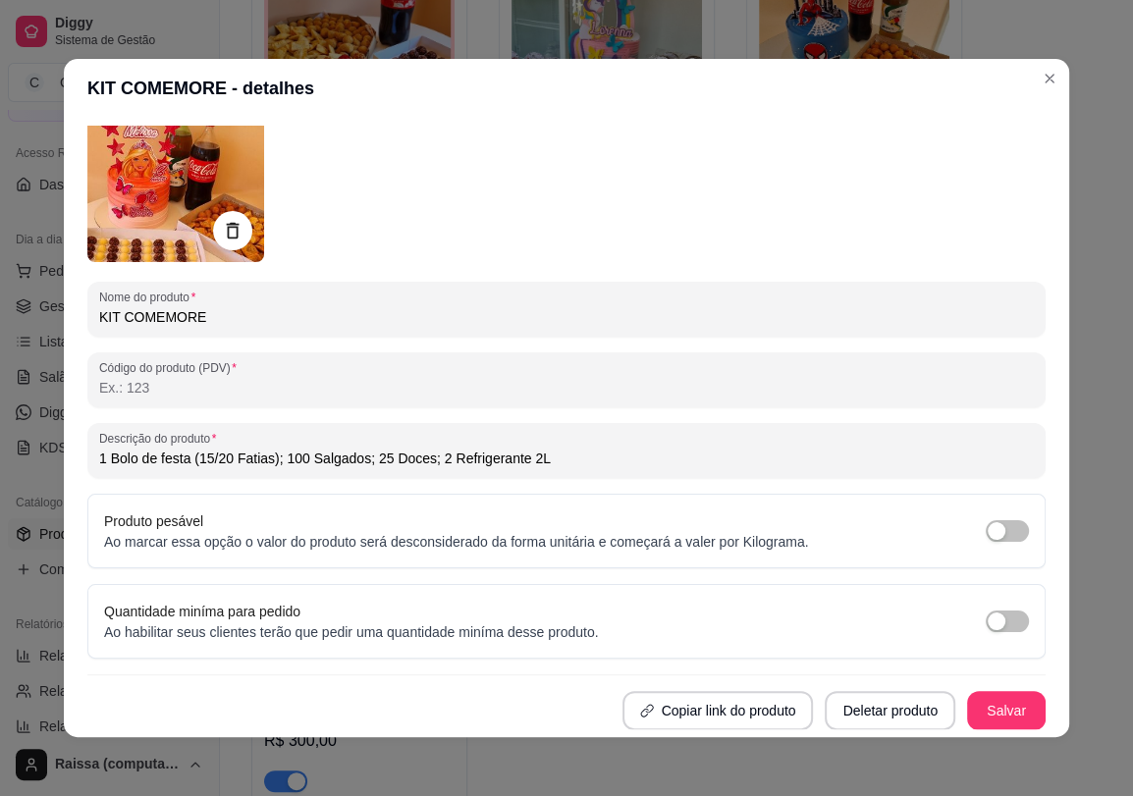
type input "1 Bolo de festa (15/20 Fatias); 100 Salgados; 25 Doces; 2 Refrigerante 2L"
click at [948, 683] on div "Nome do produto KIT COMEMORE Código do produto (PDV) Descrição do produto 1 Bol…" at bounding box center [566, 407] width 958 height 645
click at [967, 713] on button "Salvar" at bounding box center [1006, 710] width 79 height 39
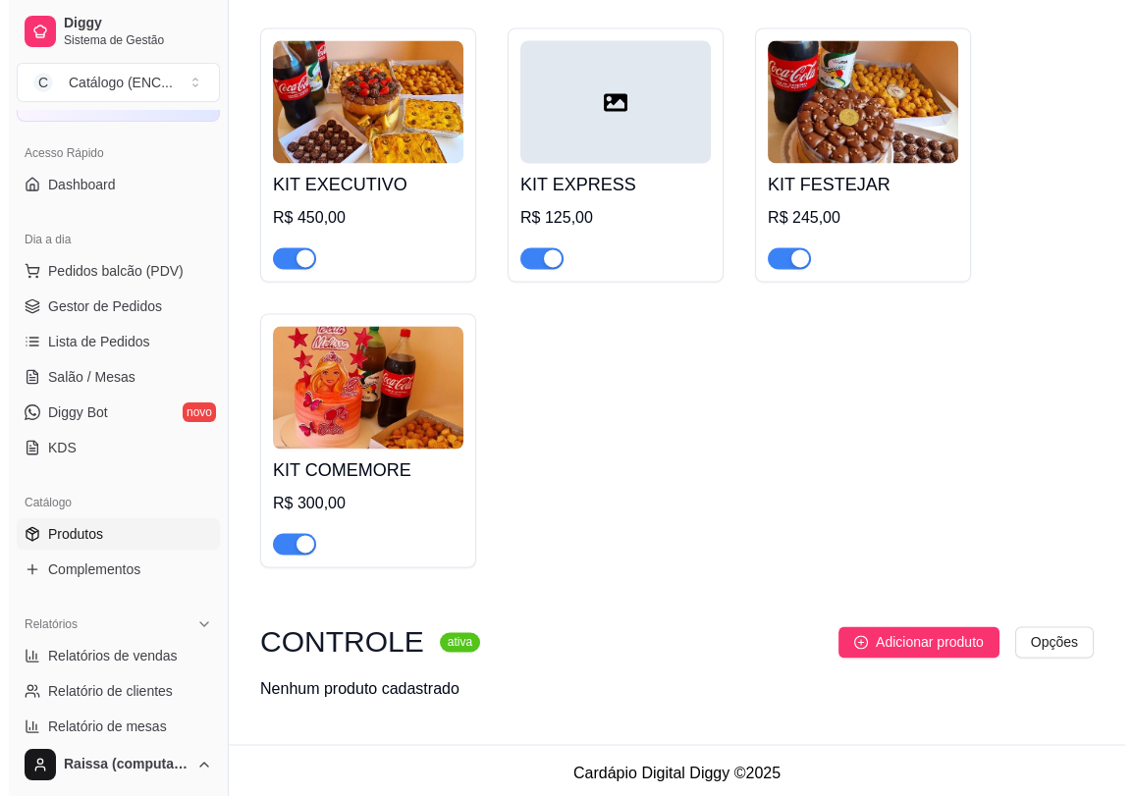
scroll to position [4283, 0]
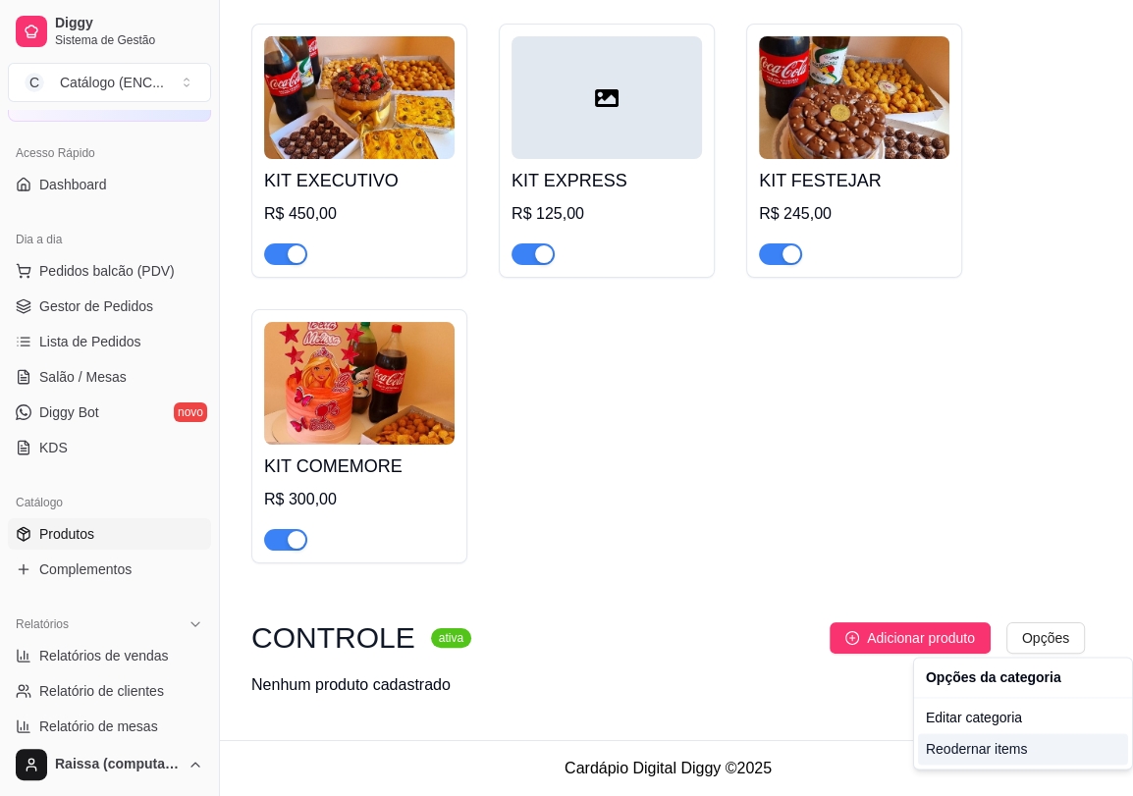
click at [988, 745] on div "Reodernar items" at bounding box center [1023, 748] width 210 height 31
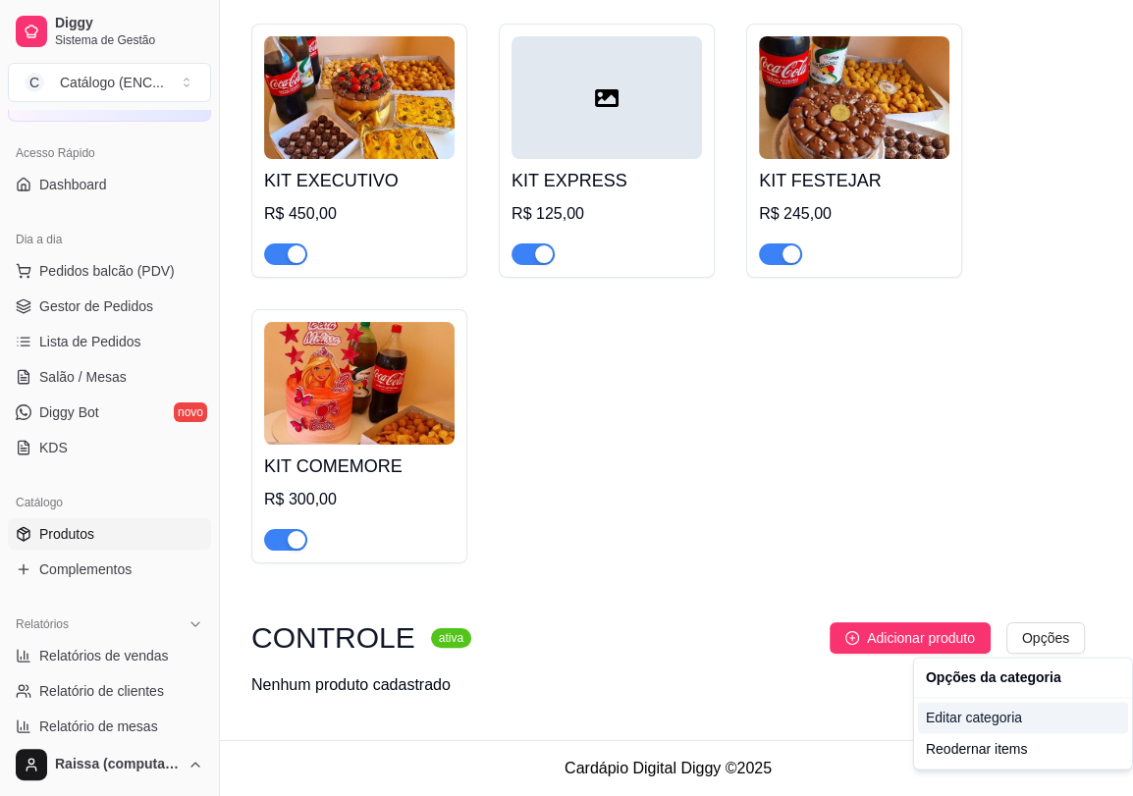
click at [973, 714] on div "Editar categoria" at bounding box center [1023, 717] width 210 height 31
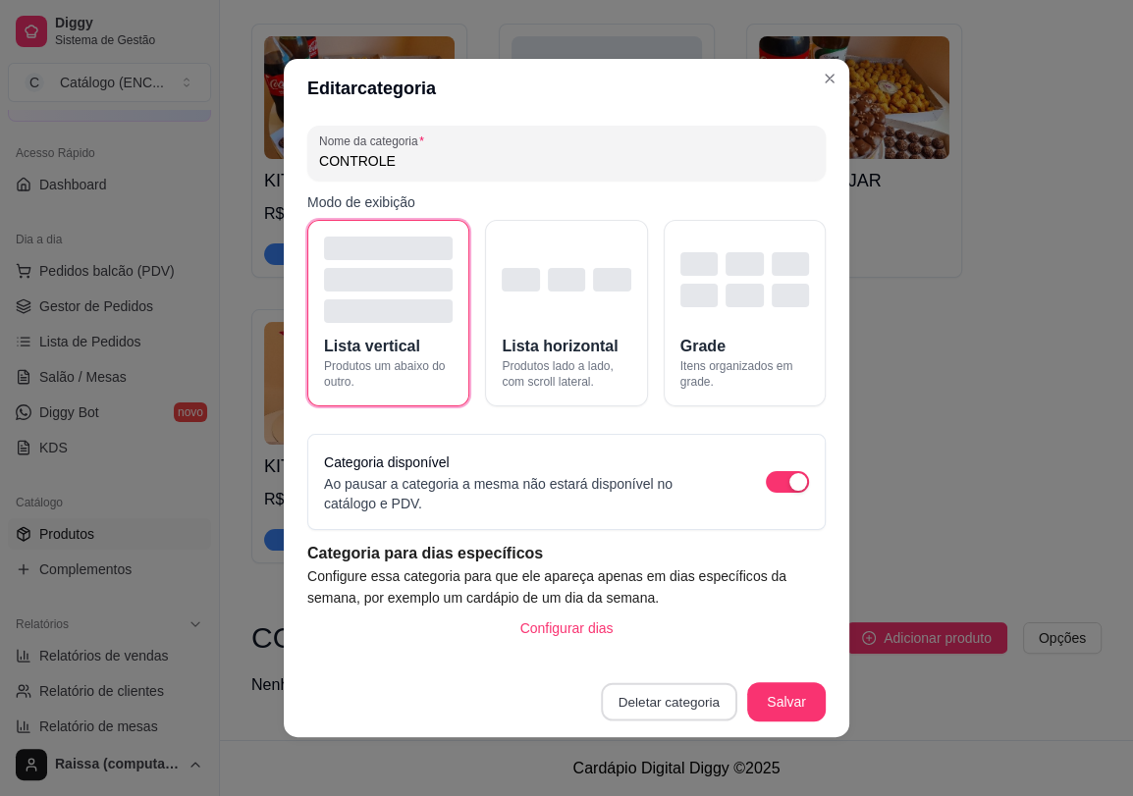
click at [666, 709] on button "Deletar categoria" at bounding box center [669, 702] width 135 height 38
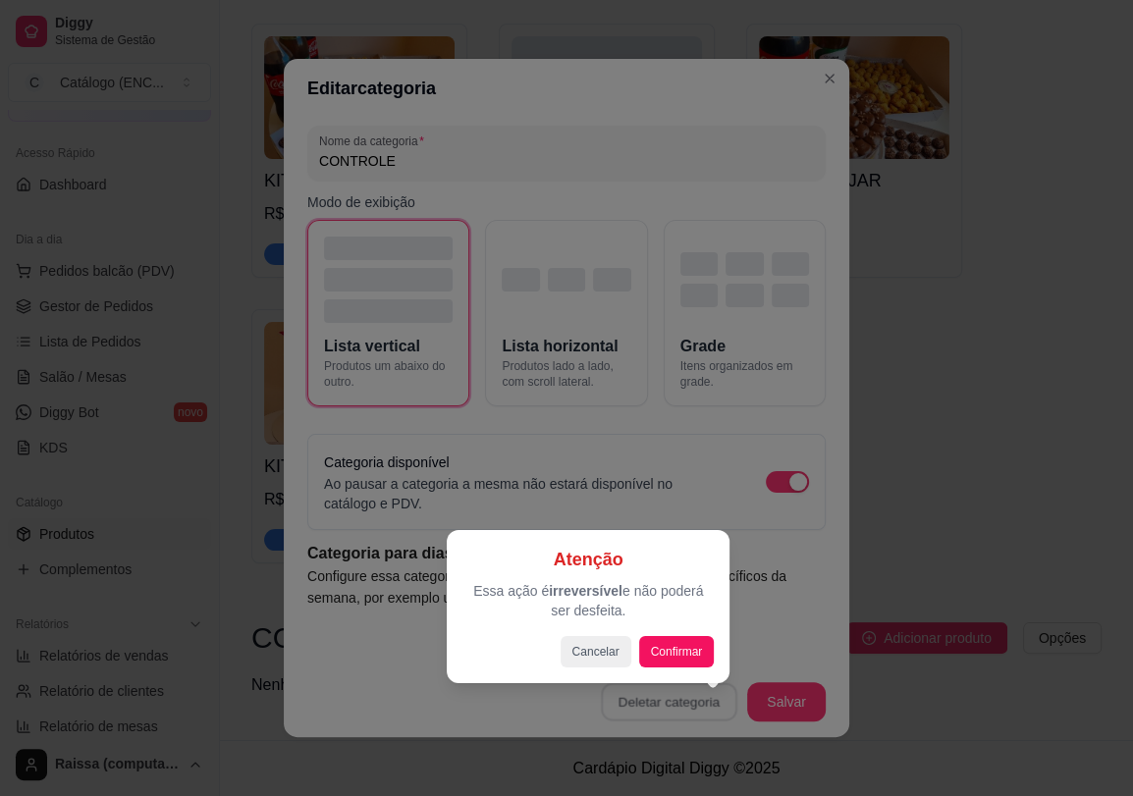
click at [683, 656] on button "Confirmar" at bounding box center [677, 651] width 76 height 31
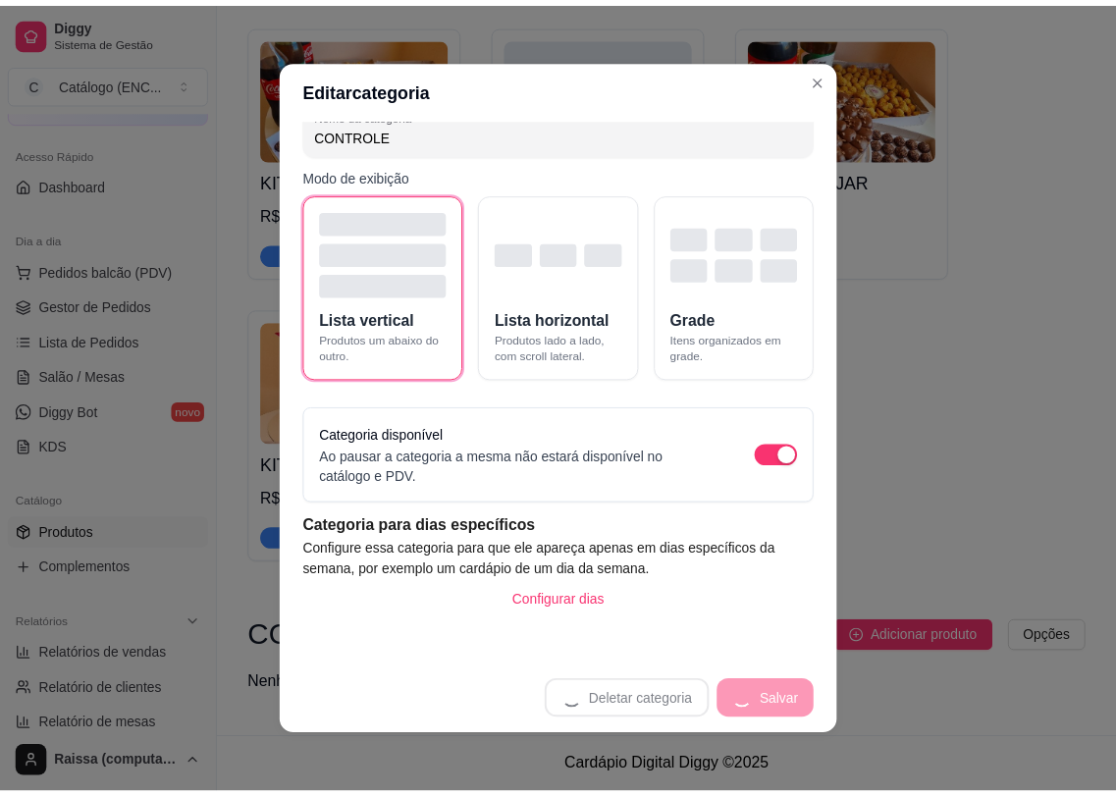
scroll to position [27, 0]
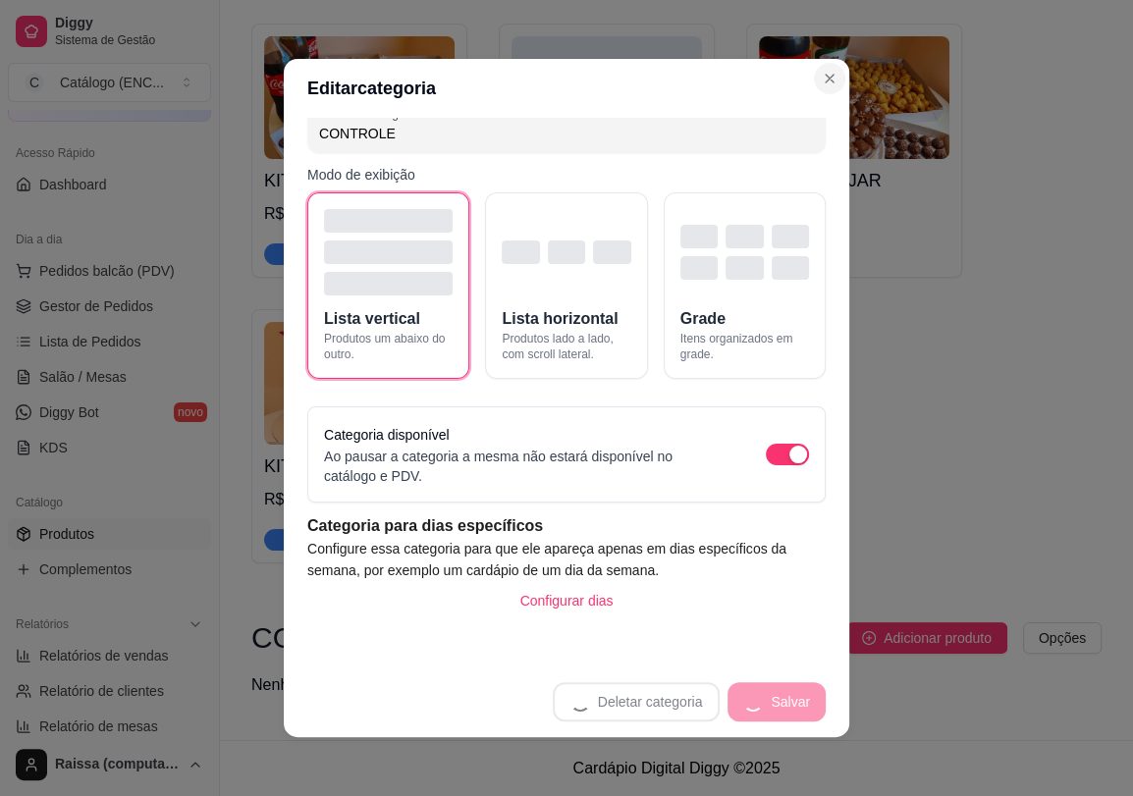
click at [819, 92] on section "Editar categoria Nome da categoria CONTROLE Modo de exibição Lista vertical Pro…" at bounding box center [566, 398] width 565 height 678
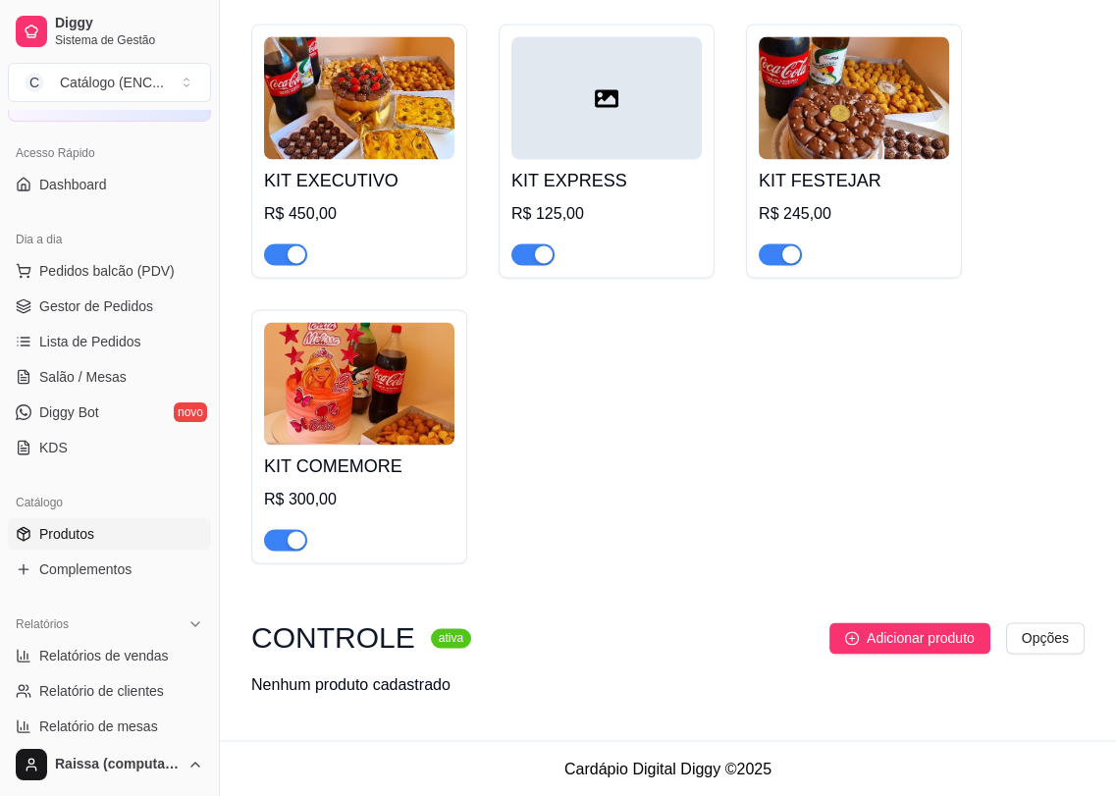
click at [798, 444] on div "KIT FAMÍLIA R$ 200,00 KIT MÊSVERSARIO R$ 245,00 KIT DOCE FESTA R$ 410,00 KIT EX…" at bounding box center [667, 150] width 833 height 825
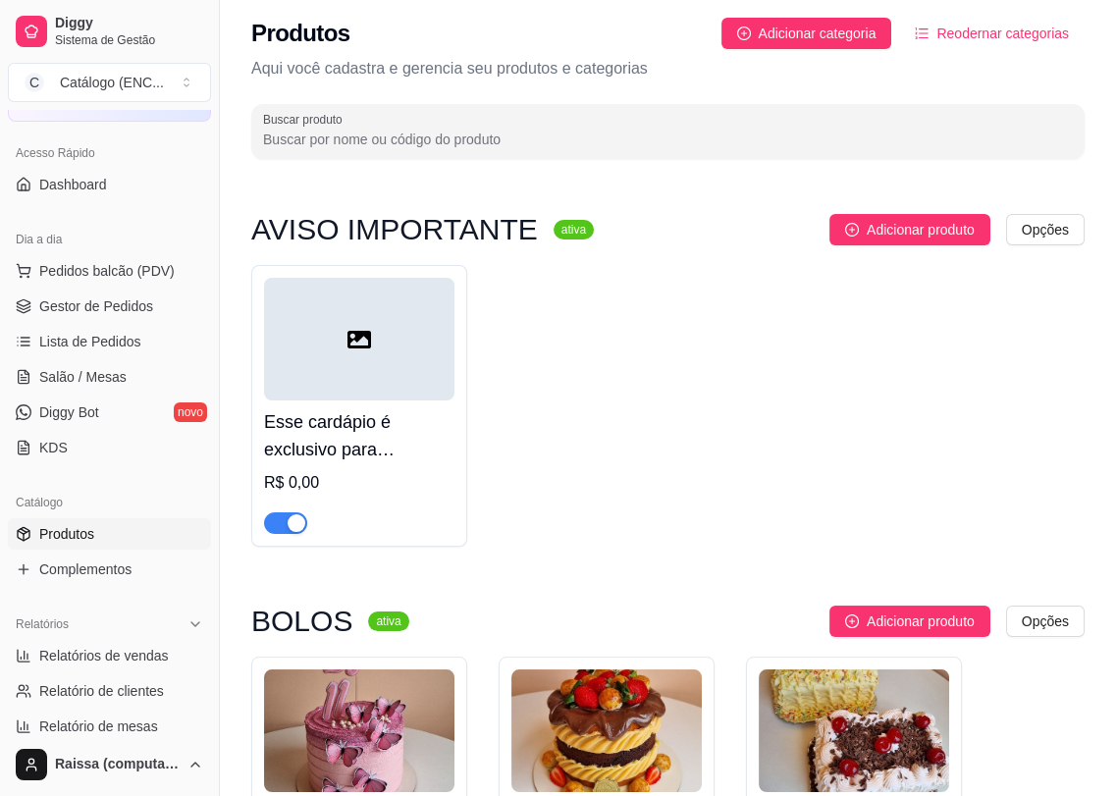
scroll to position [0, 0]
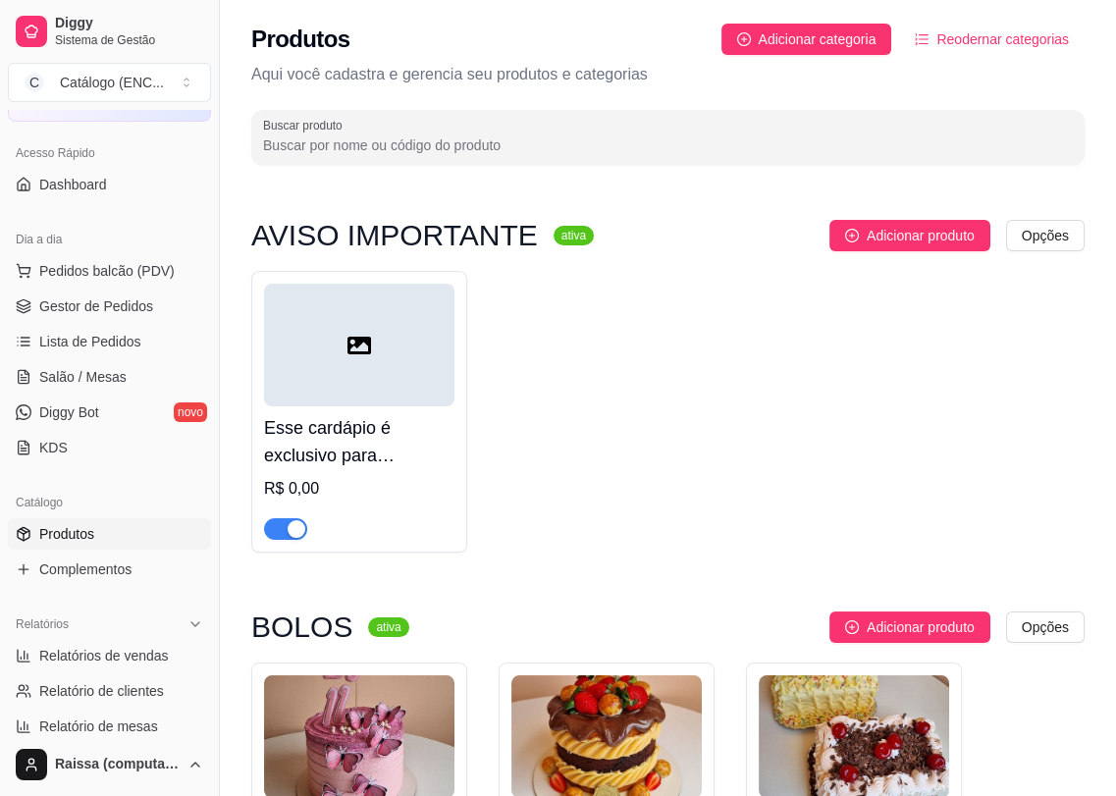
click at [383, 437] on h4 "Esse cardápio é exclusivo para encomenda, e os pedidos precisam ser com pelo me…" at bounding box center [359, 441] width 190 height 55
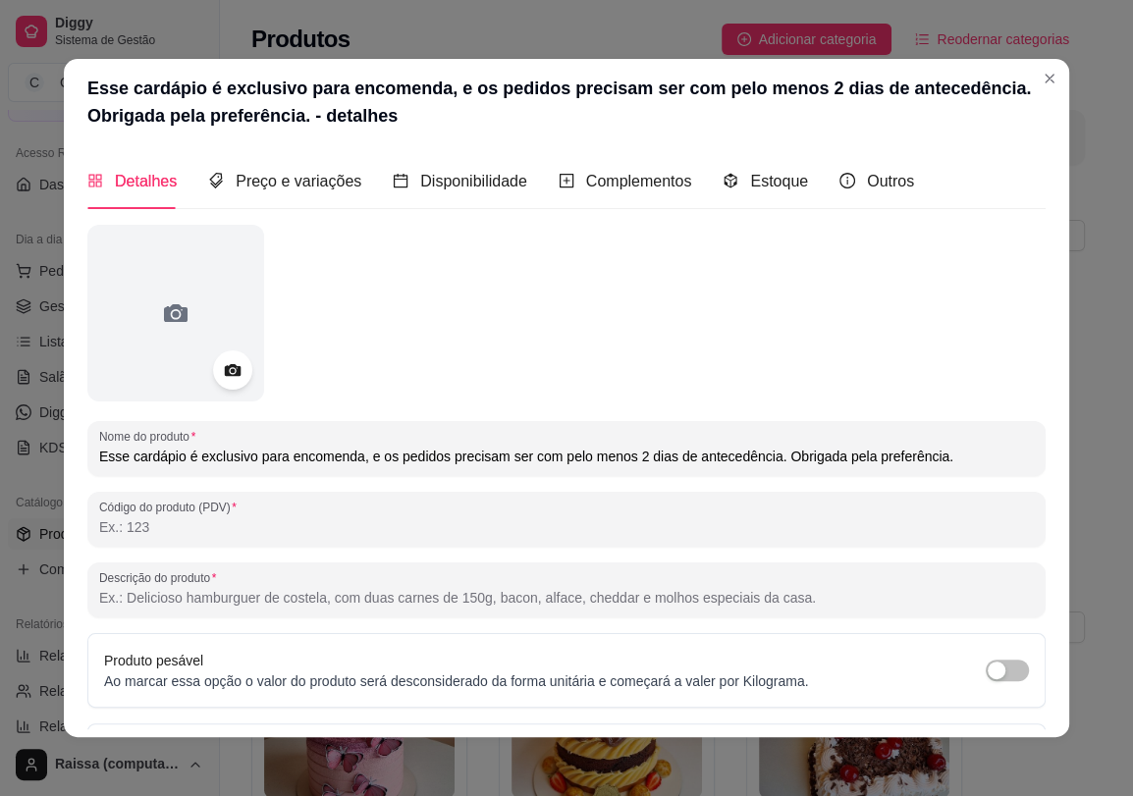
click at [1016, 83] on header "Esse cardápio é exclusivo para encomenda, e os pedidos precisam ser com pelo me…" at bounding box center [566, 102] width 1005 height 86
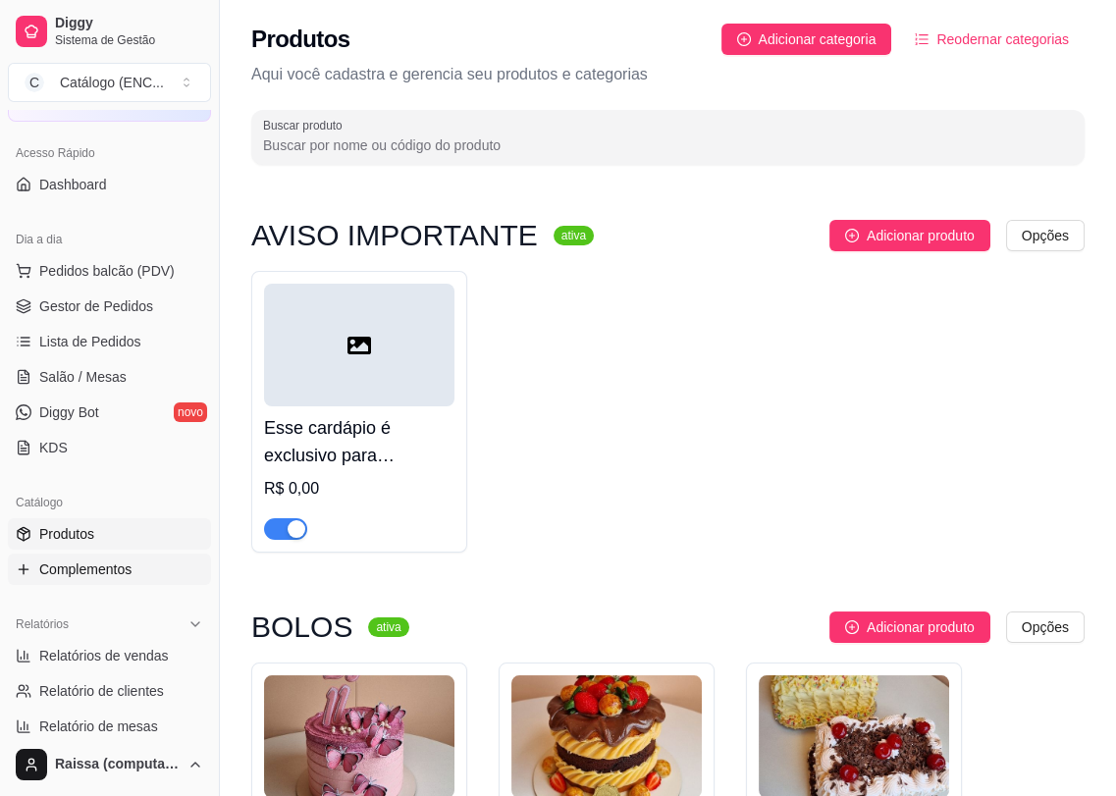
click at [122, 557] on link "Complementos" at bounding box center [109, 569] width 203 height 31
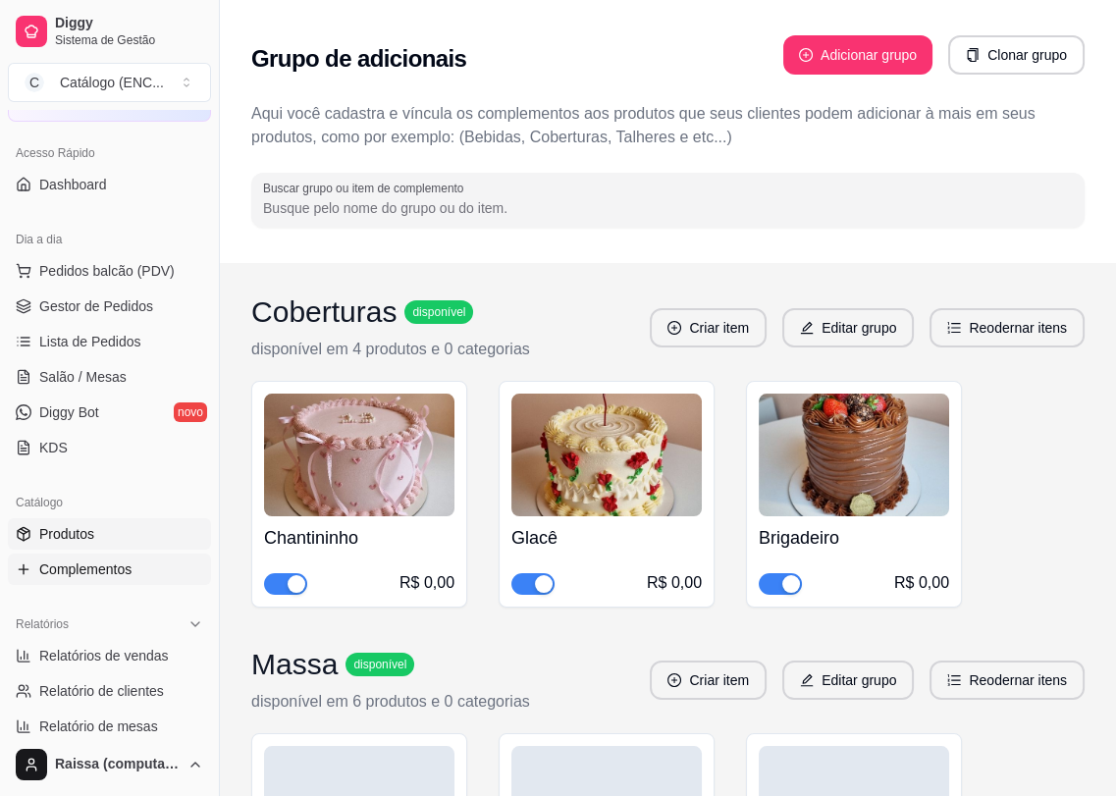
click at [108, 540] on link "Produtos" at bounding box center [109, 533] width 203 height 31
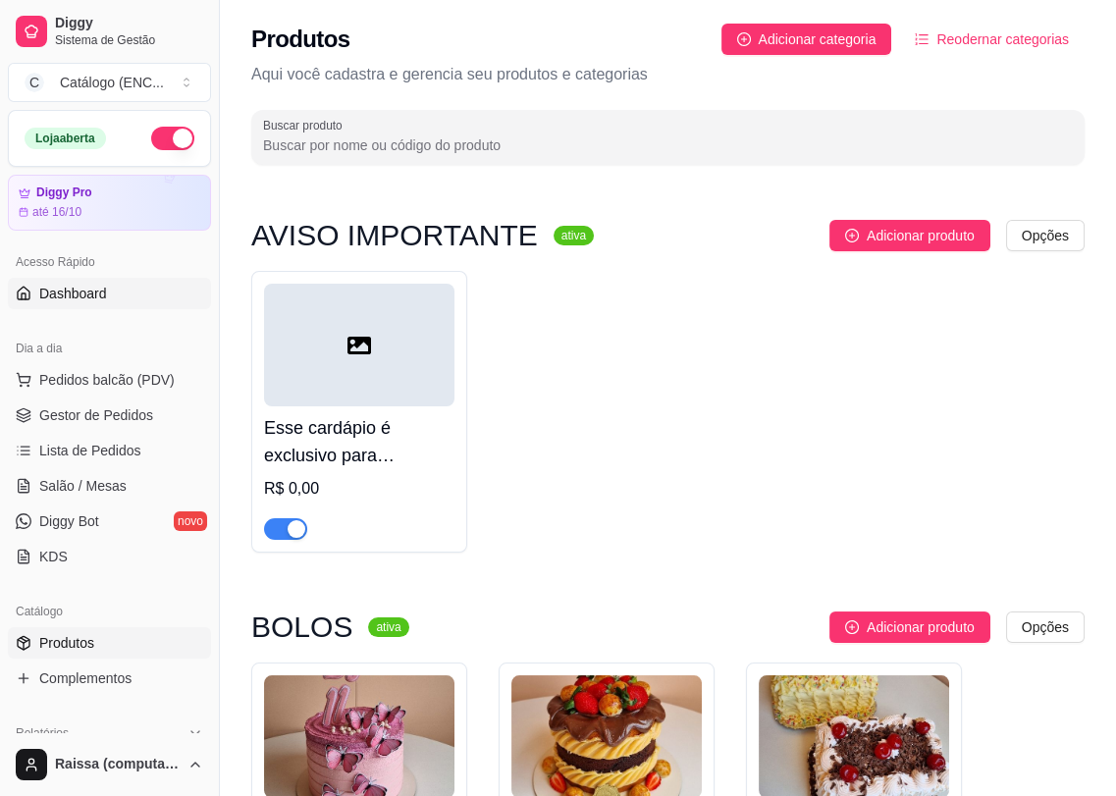
click at [86, 296] on span "Dashboard" at bounding box center [73, 294] width 68 height 20
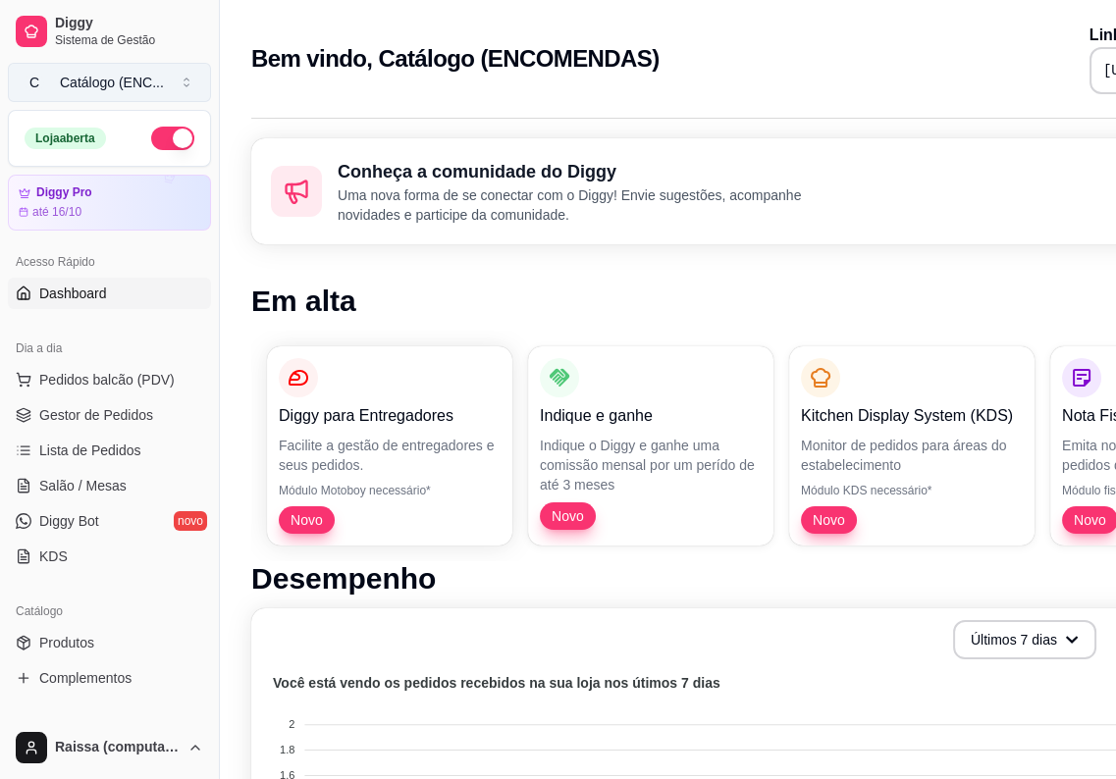
click at [122, 84] on div "Catálogo (ENC ..." at bounding box center [112, 83] width 104 height 20
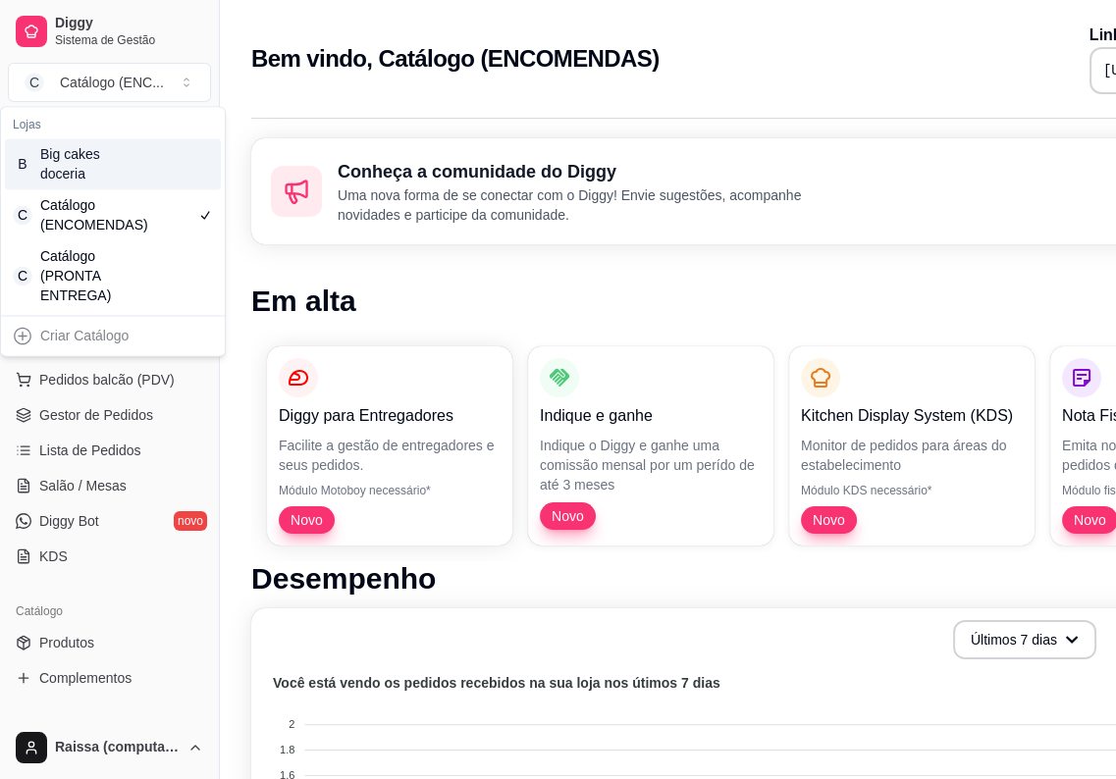
click at [110, 182] on div "Big cakes doceria" at bounding box center [84, 163] width 88 height 39
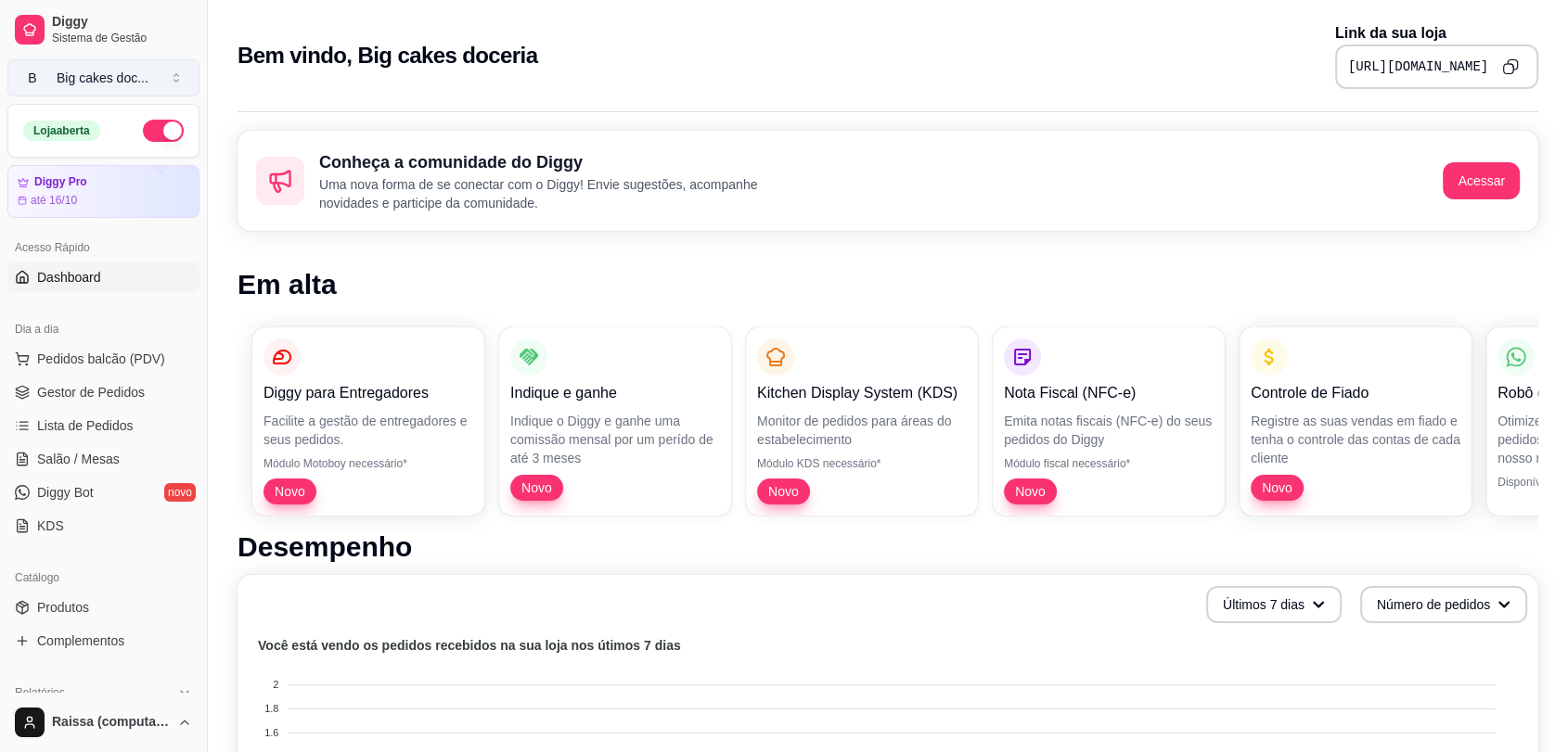
click at [141, 75] on div "Big cakes doc ..." at bounding box center [102, 78] width 92 height 19
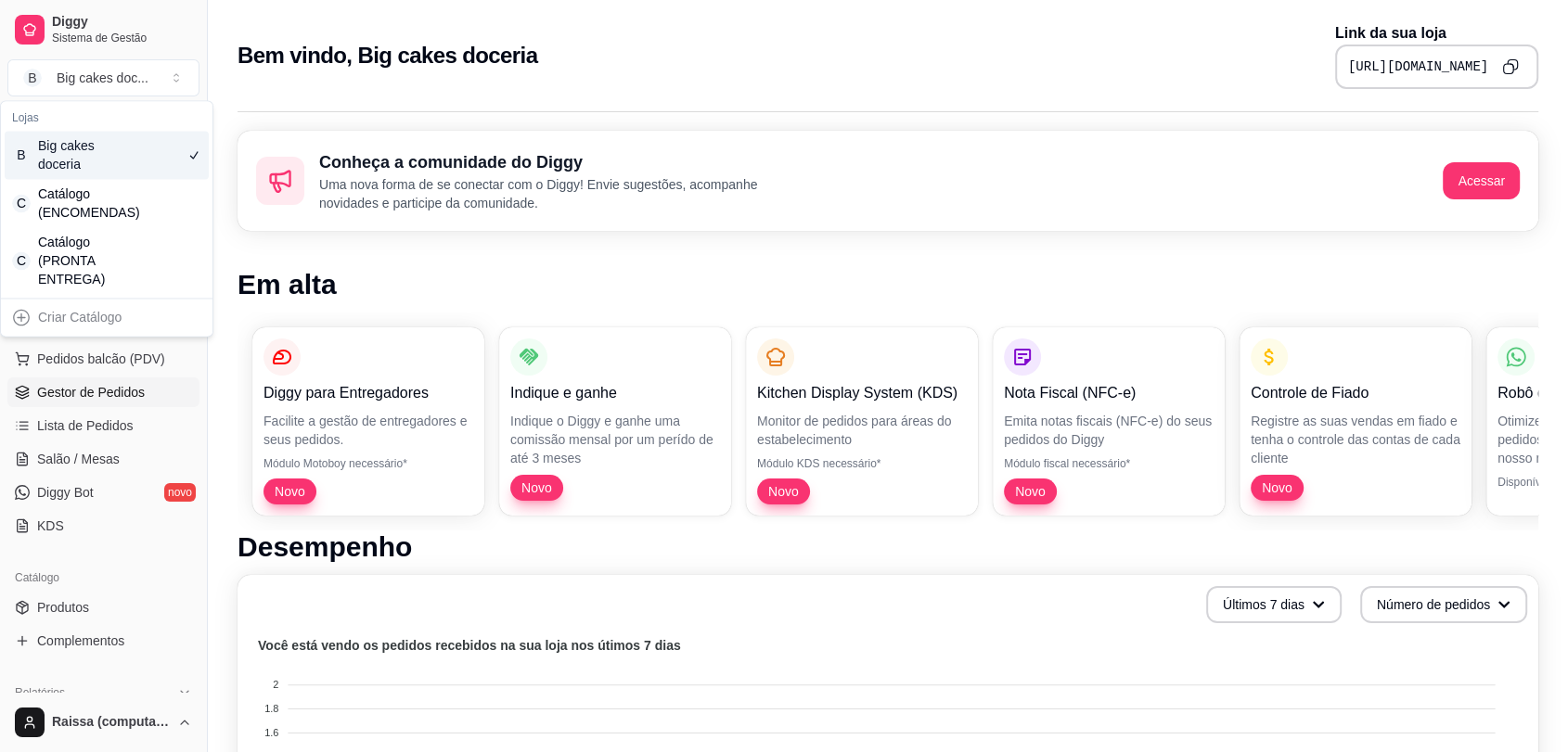
drag, startPoint x: 123, startPoint y: 154, endPoint x: 75, endPoint y: 399, distance: 249.7
click at [75, 399] on span "Gestor de Pedidos" at bounding box center [91, 392] width 108 height 19
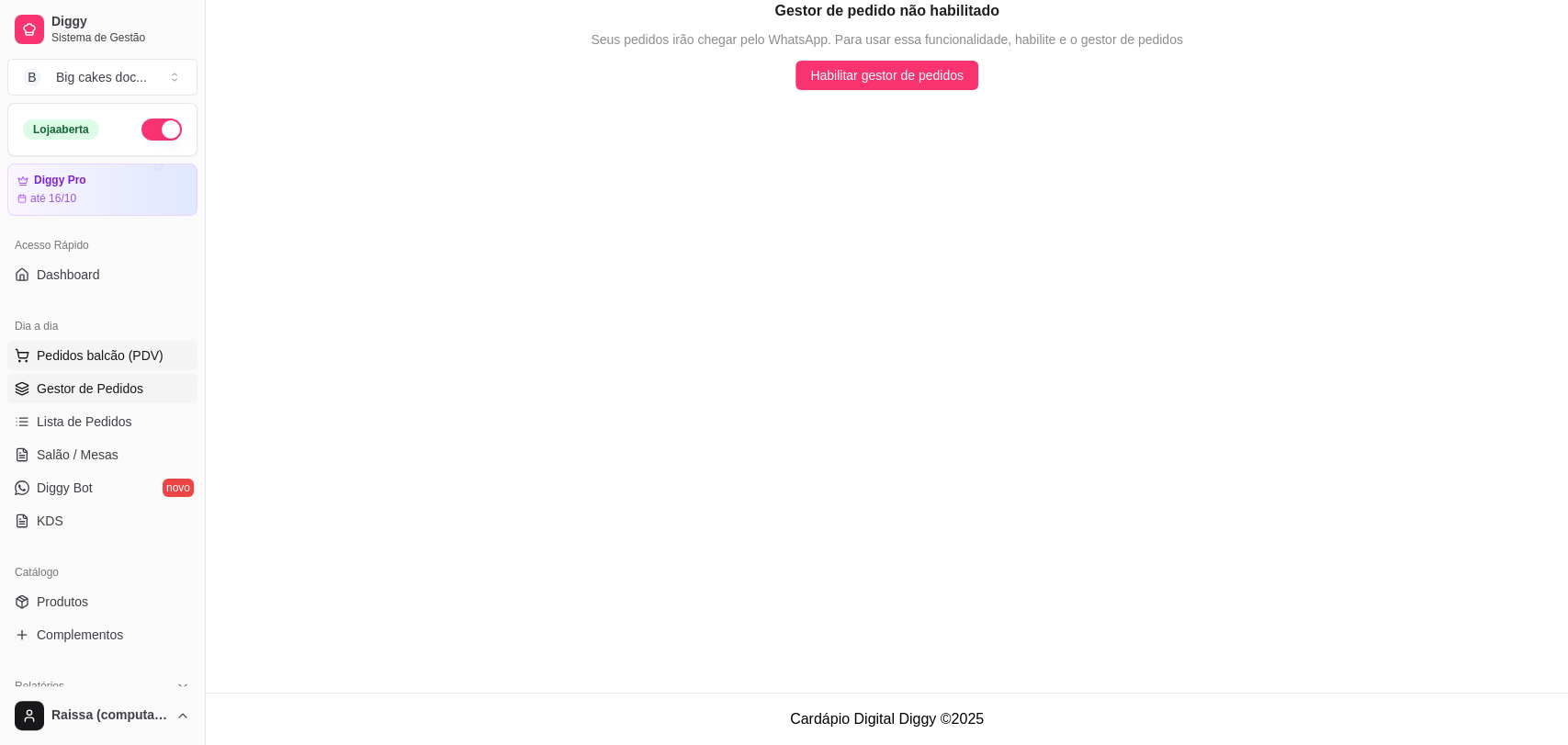
click at [81, 355] on span "Pedidos balcão (PDV)" at bounding box center [99, 356] width 126 height 19
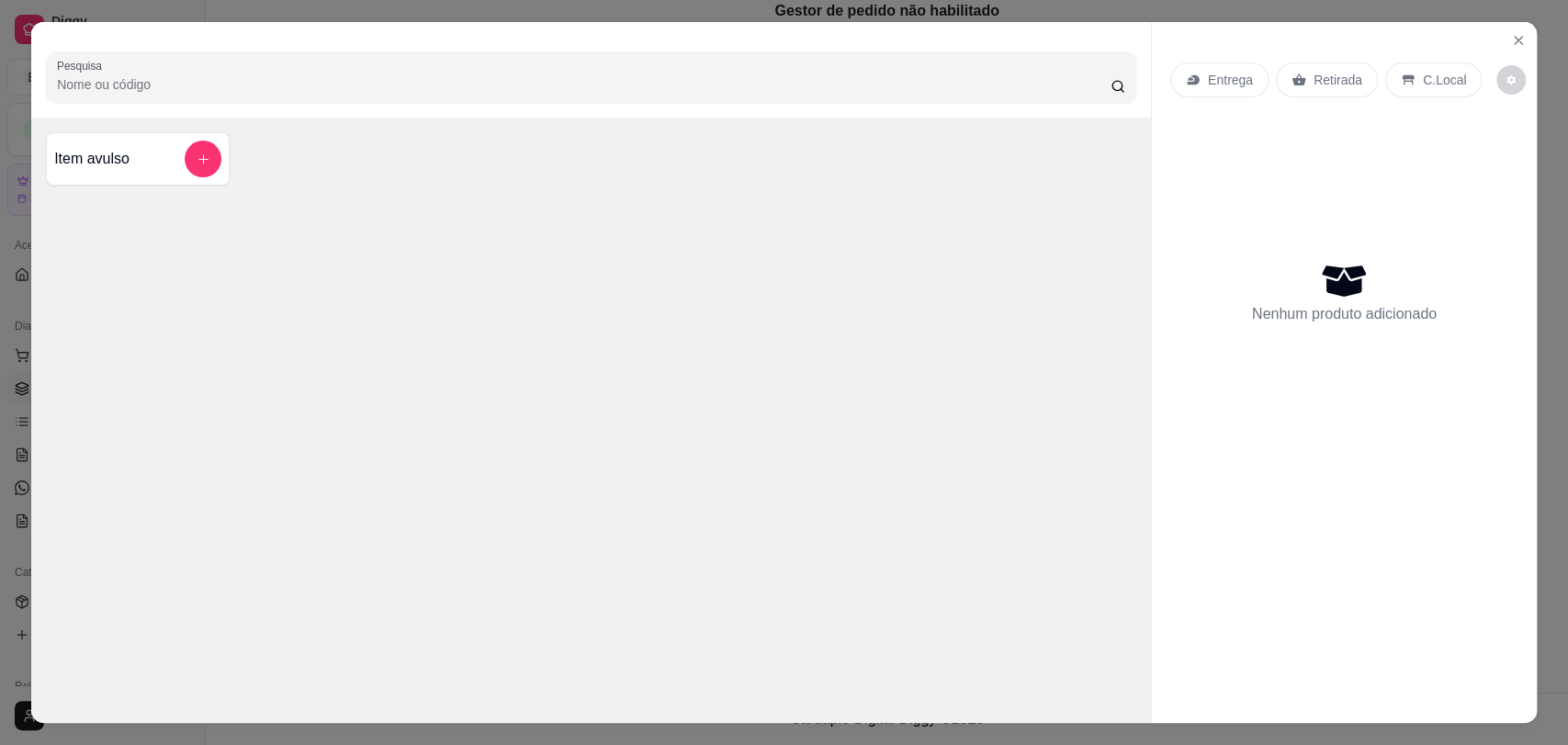
click at [1500, 53] on div "Entrega Retirada C.Local" at bounding box center [1344, 80] width 348 height 65
click at [1510, 49] on button "Close" at bounding box center [1518, 39] width 29 height 29
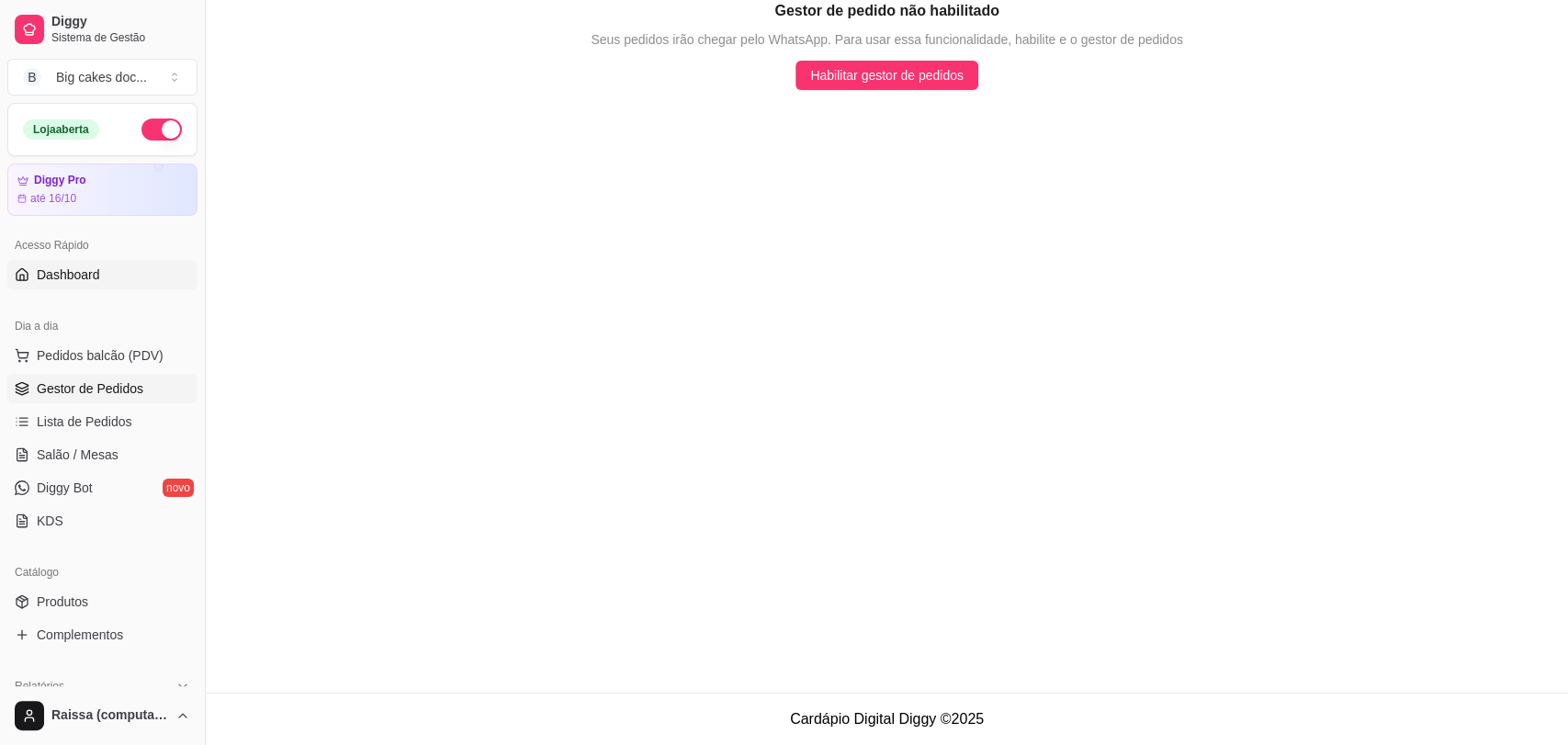
click at [75, 281] on span "Dashboard" at bounding box center [68, 275] width 64 height 19
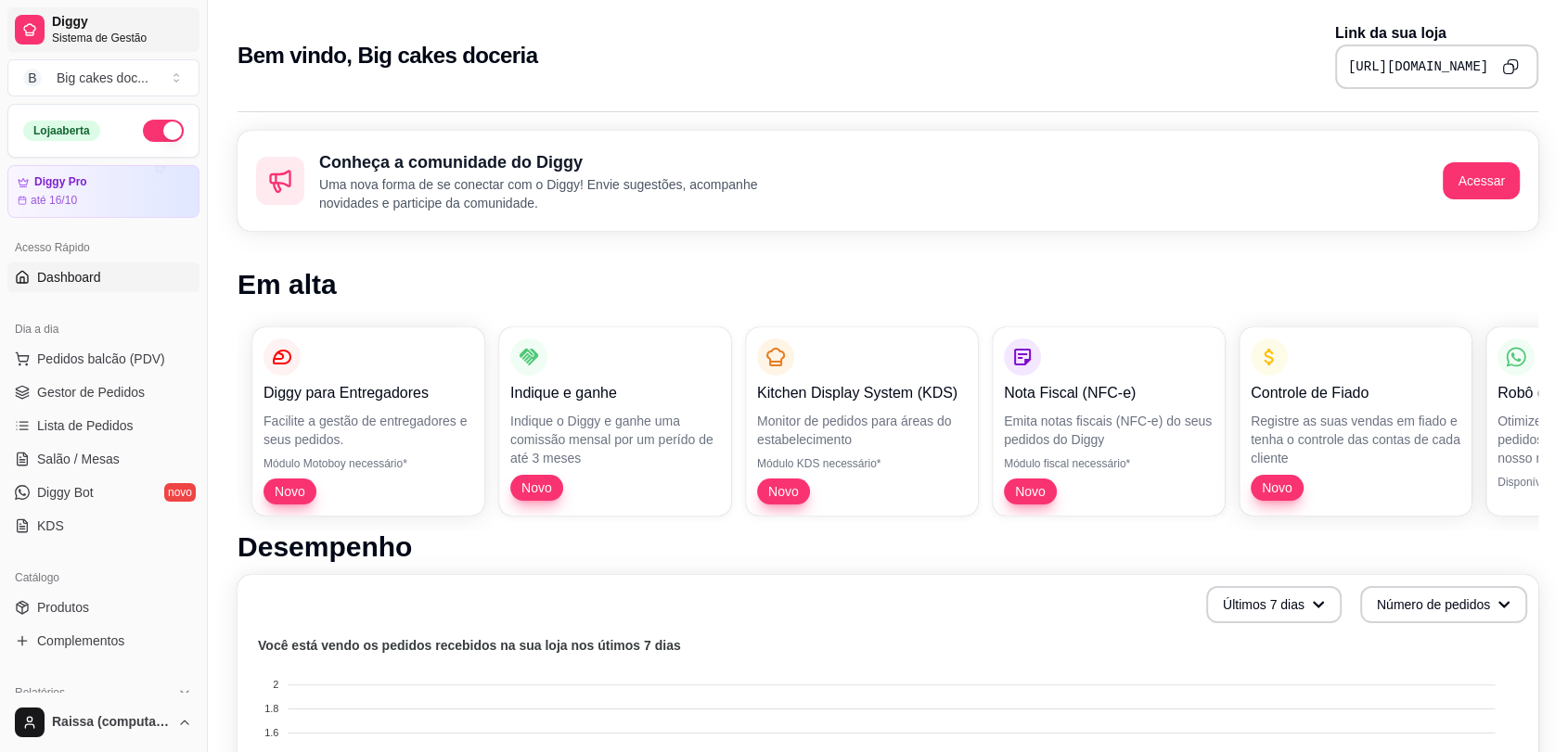
click at [82, 35] on span "Sistema de Gestão" at bounding box center [122, 38] width 140 height 15
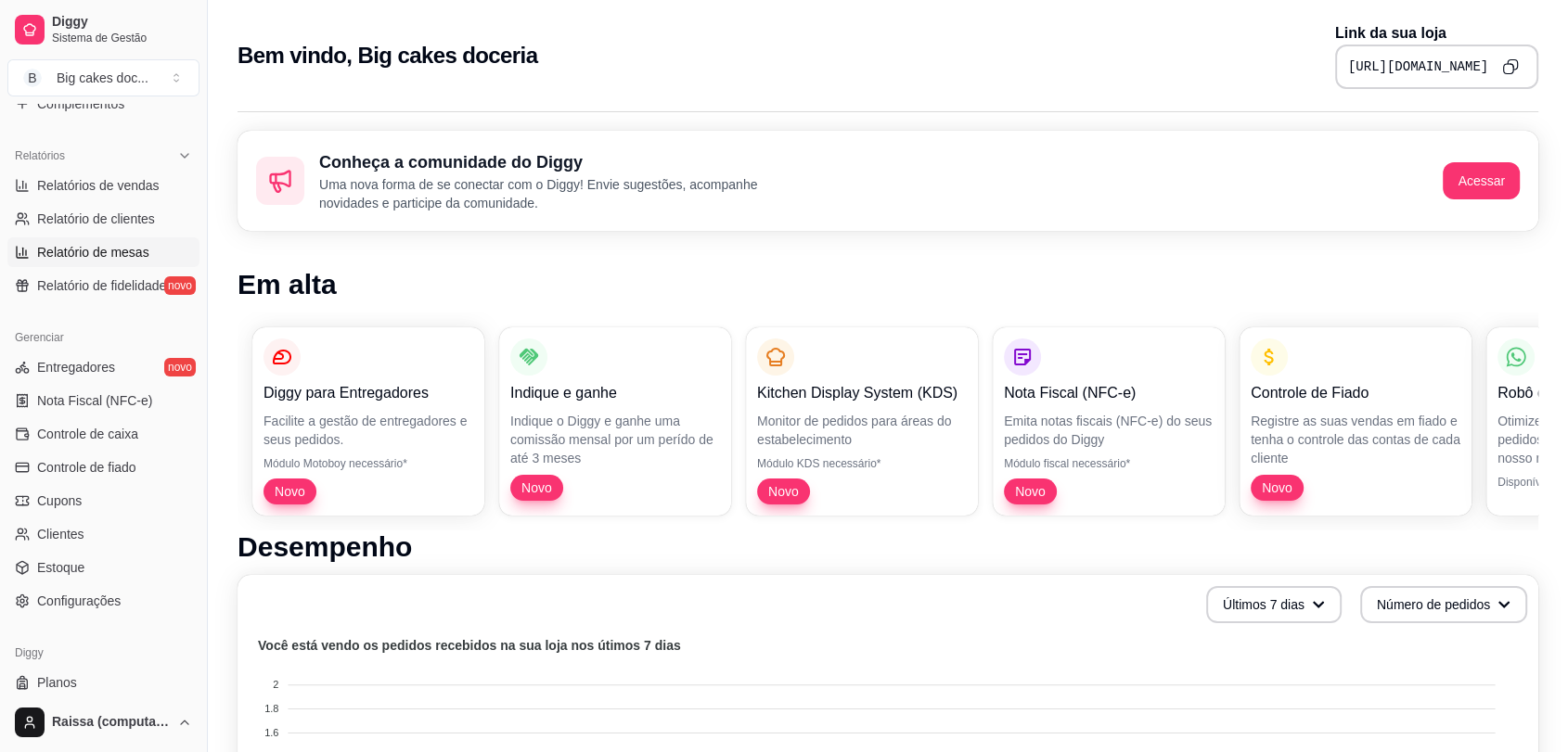
scroll to position [581, 0]
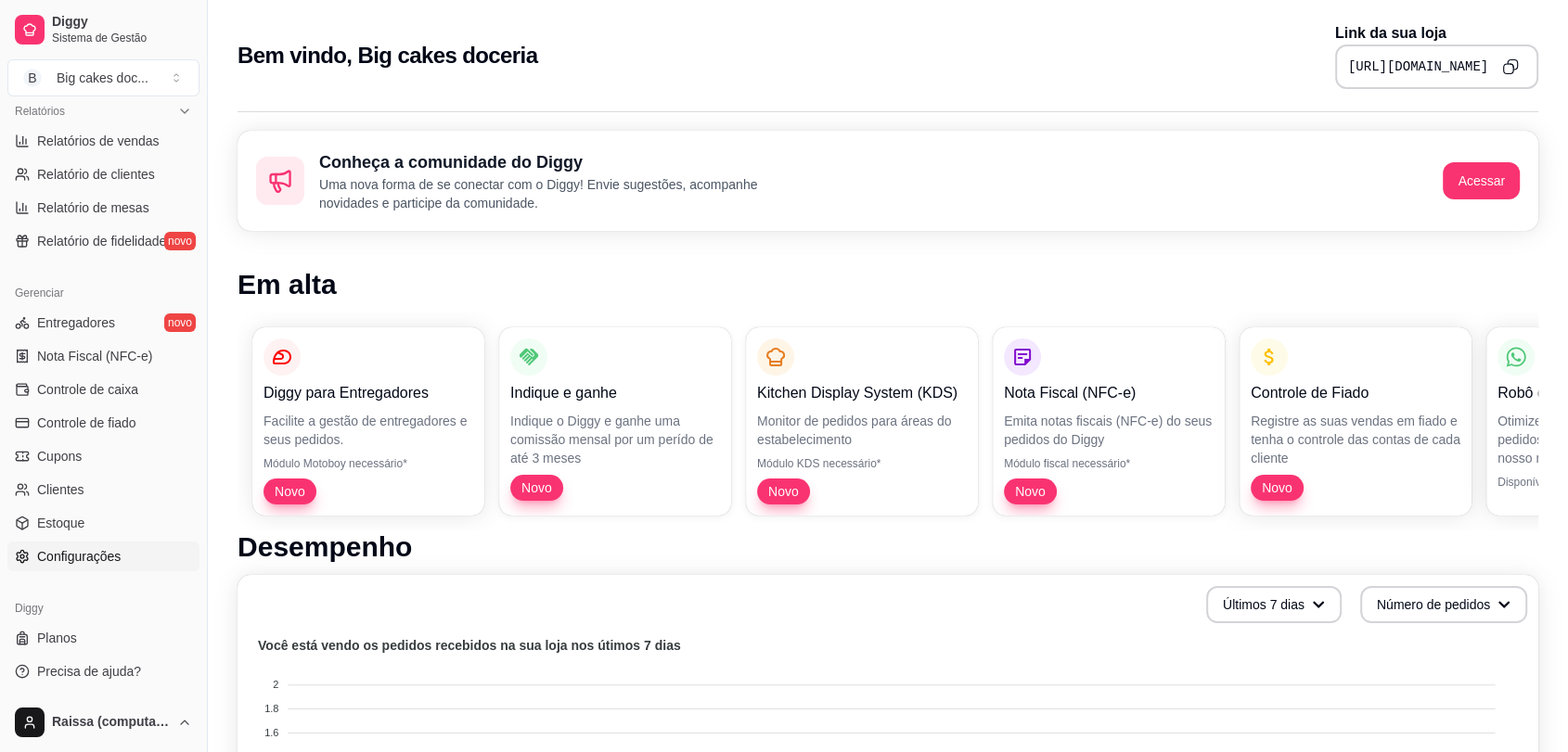
click at [54, 551] on span "Configurações" at bounding box center [78, 556] width 83 height 19
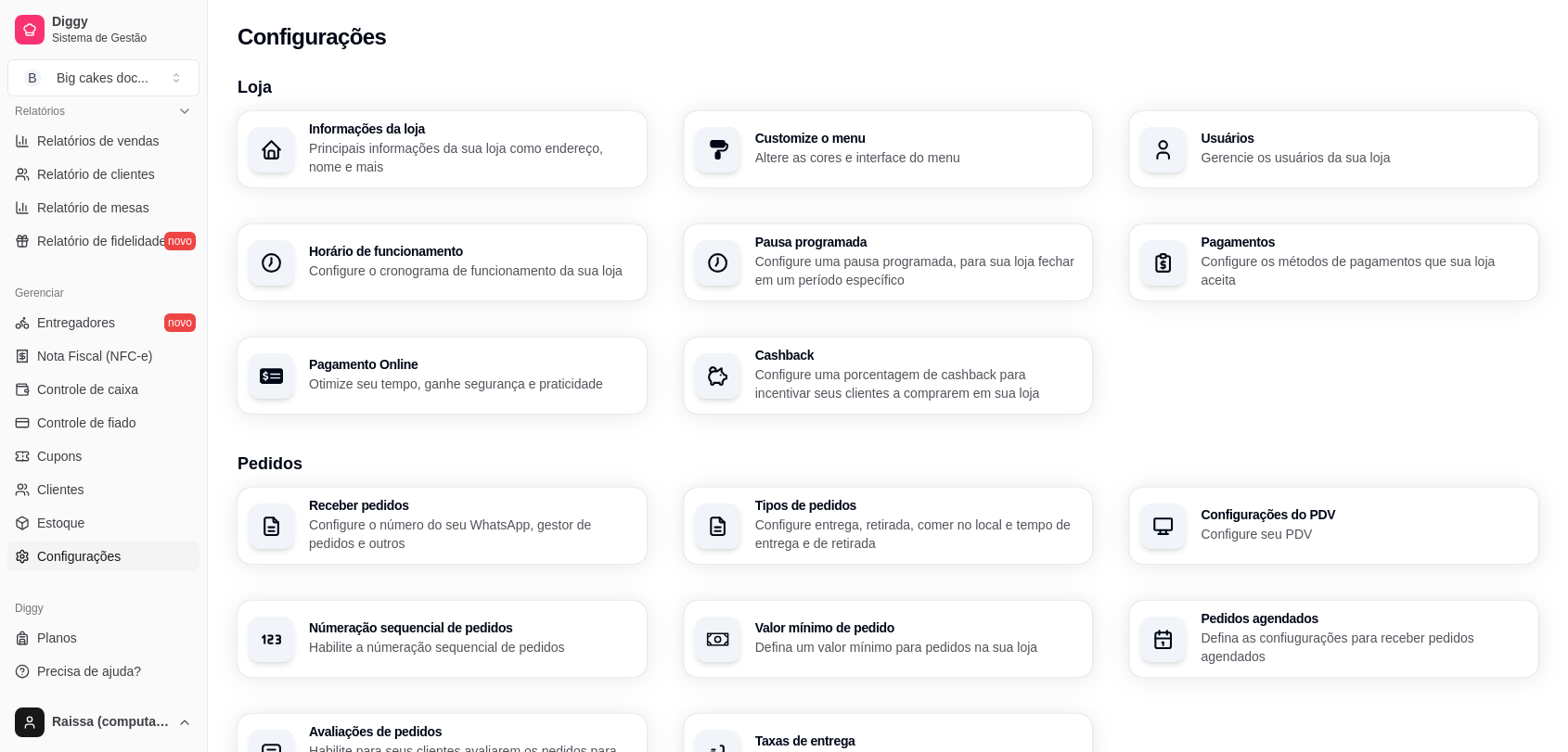
click at [1027, 141] on h3 "Customize o menu" at bounding box center [918, 138] width 326 height 13
click at [544, 149] on p "Principais informações da sua loja como endereço, nome e mais" at bounding box center [471, 157] width 317 height 36
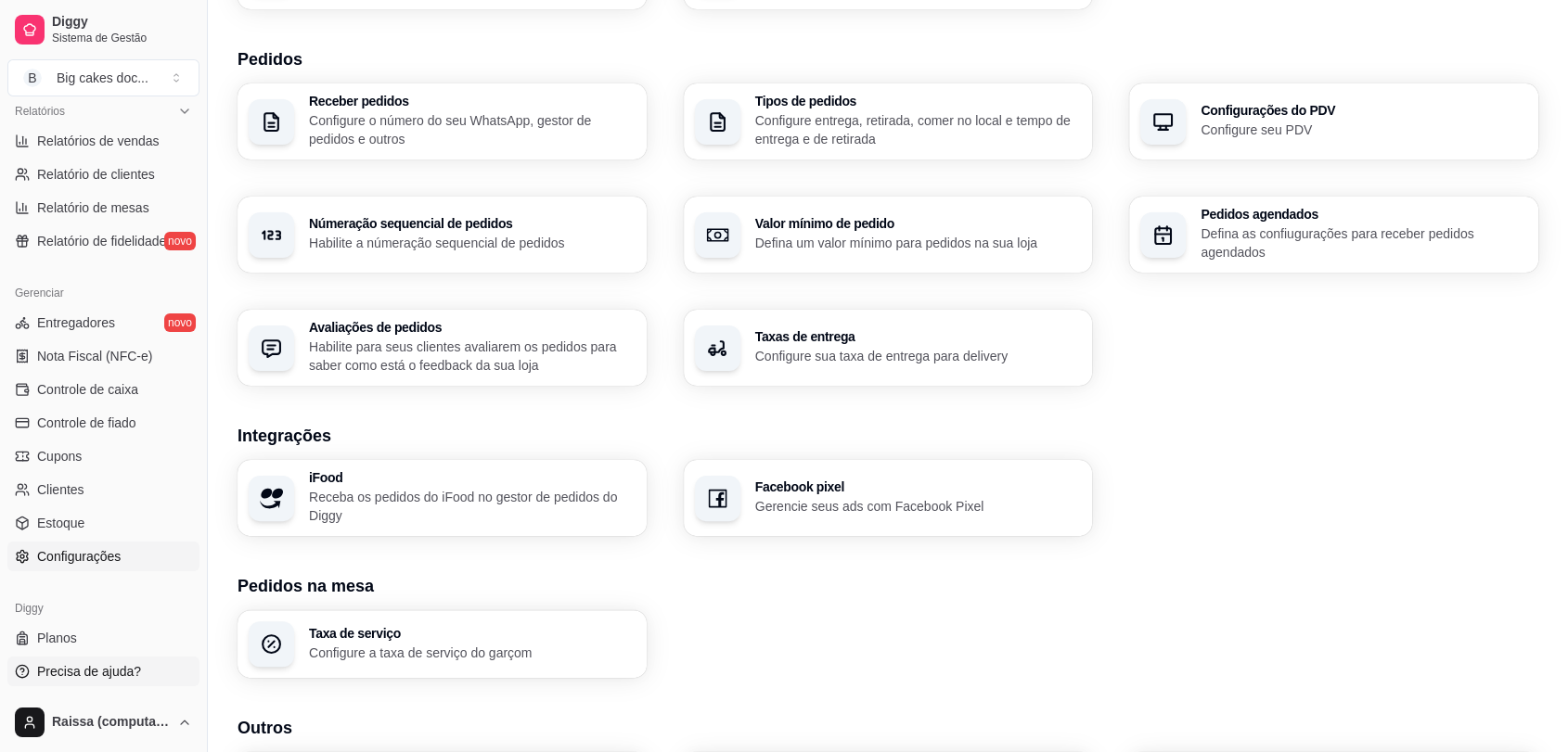
scroll to position [412, 0]
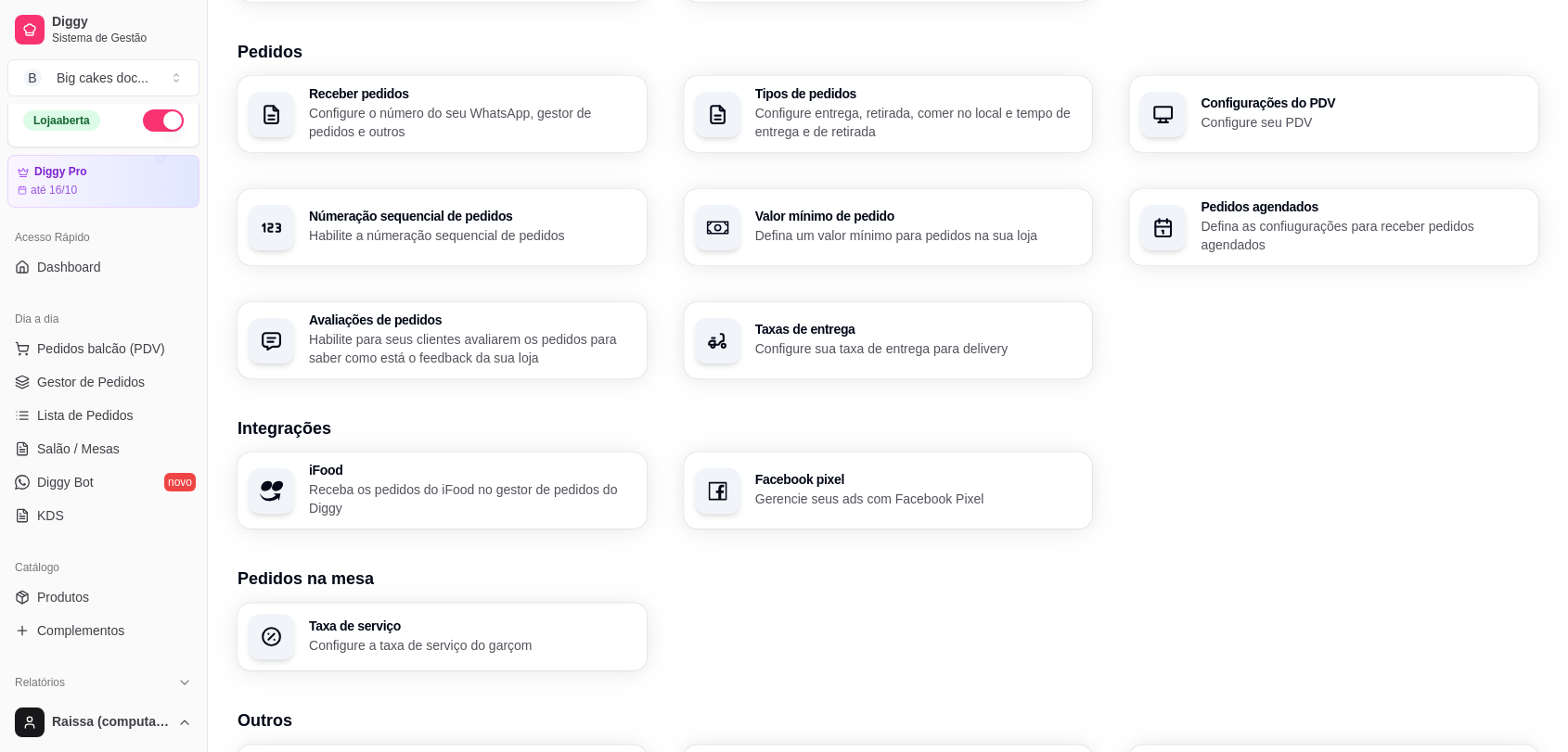
scroll to position [0, 0]
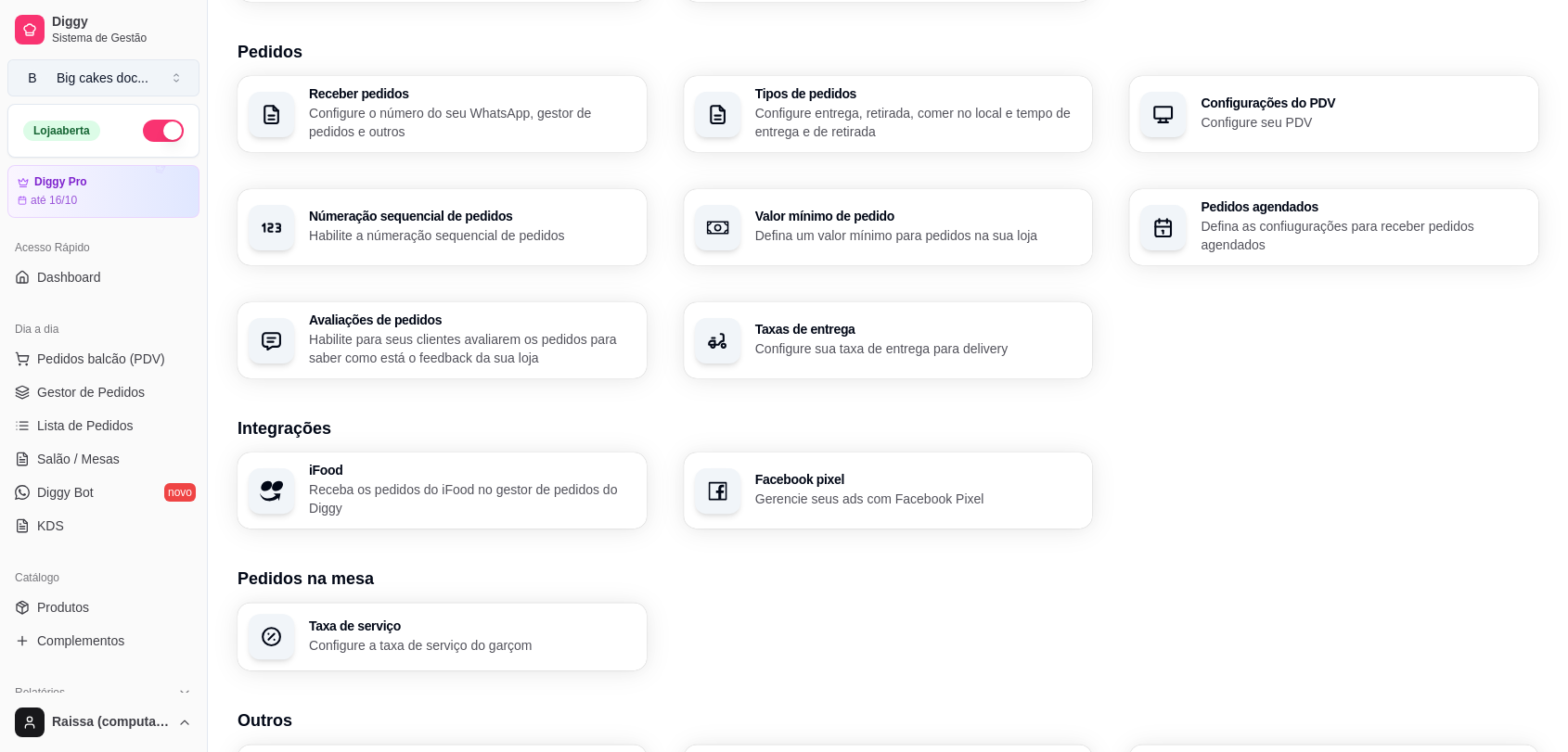
click at [73, 76] on div "Big cakes doc ..." at bounding box center [102, 78] width 92 height 19
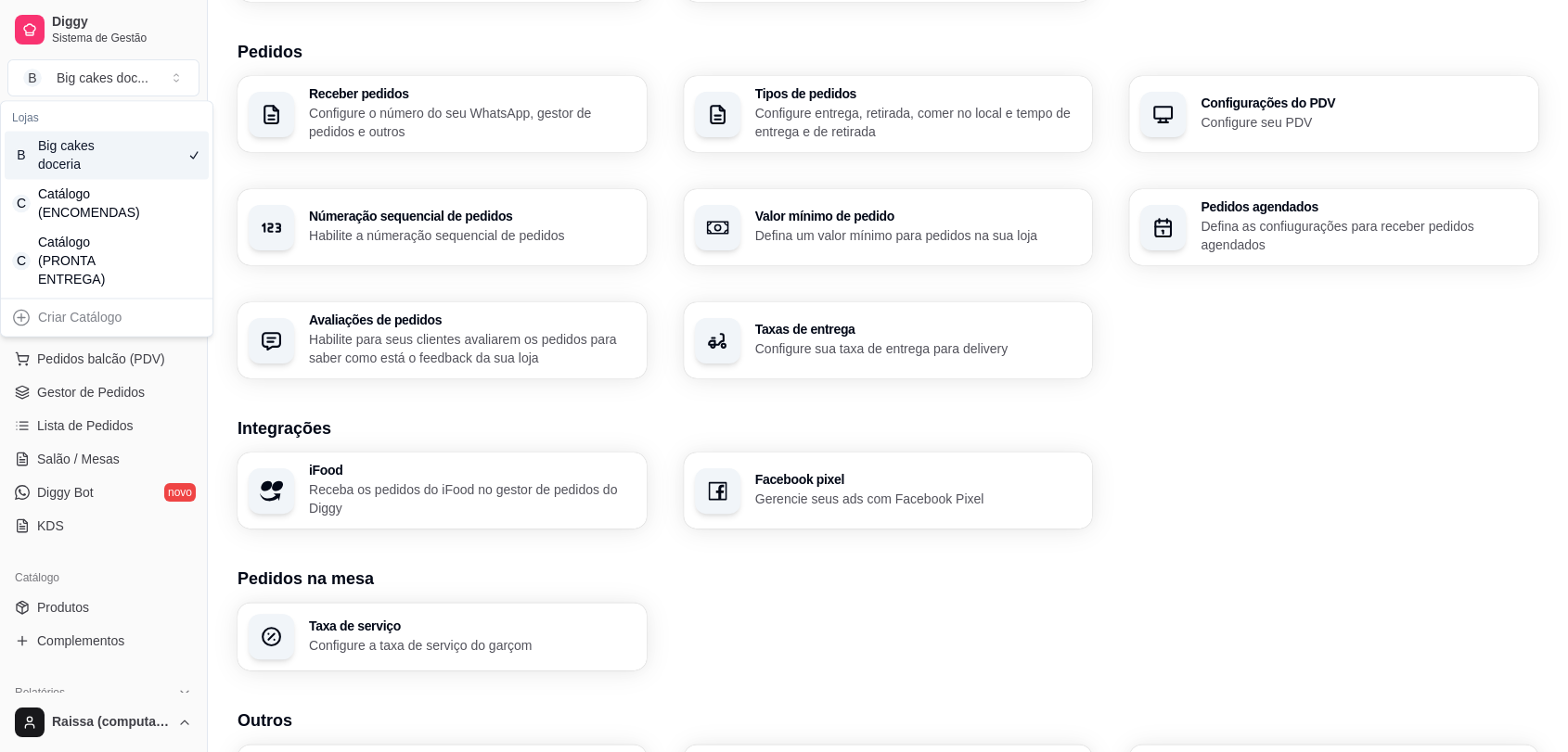
drag, startPoint x: 77, startPoint y: 150, endPoint x: 47, endPoint y: 122, distance: 41.0
click at [47, 122] on div "Lojas" at bounding box center [107, 117] width 204 height 26
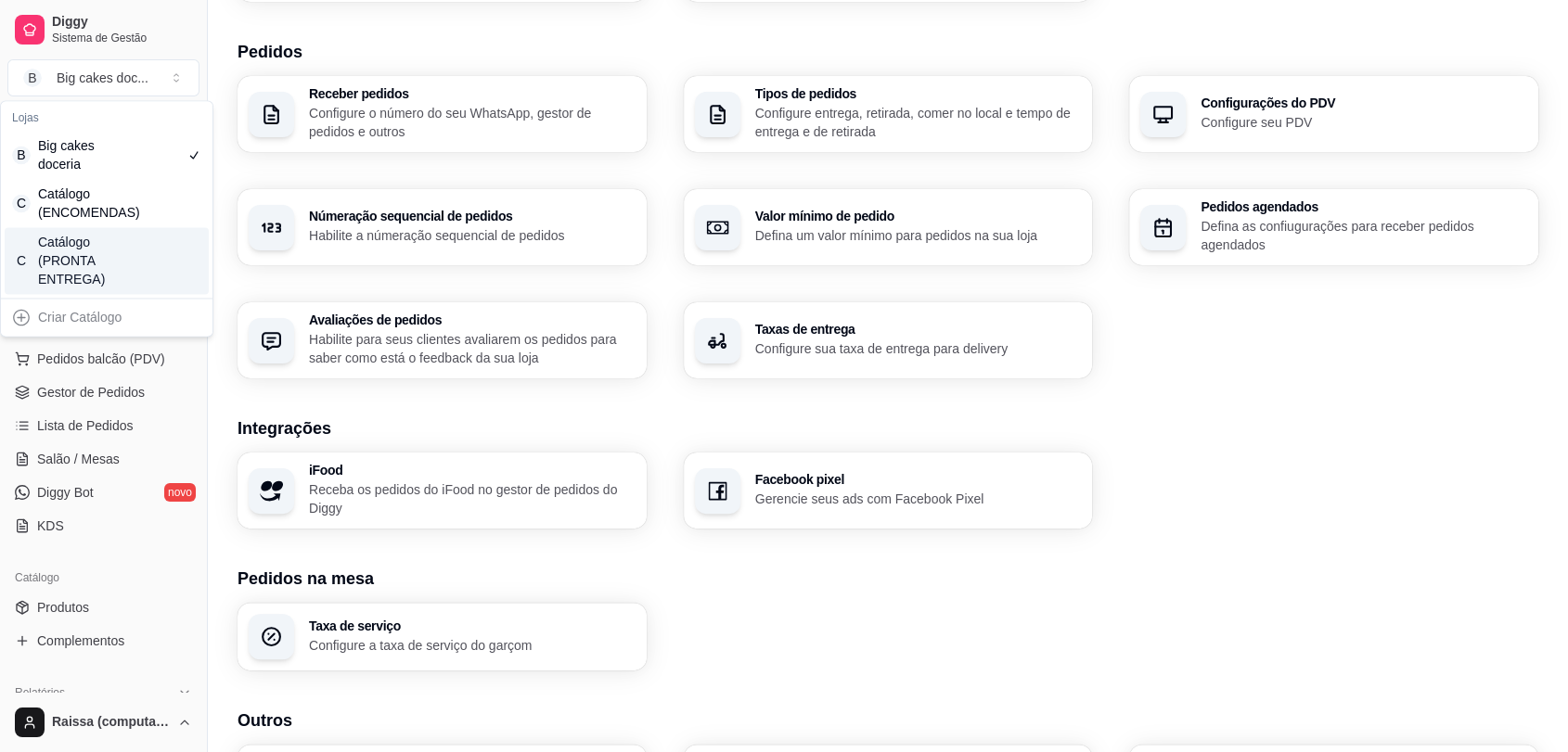
click at [945, 669] on div "Taxa de serviço Configure a taxa de serviço do garçom" at bounding box center [887, 637] width 1301 height 68
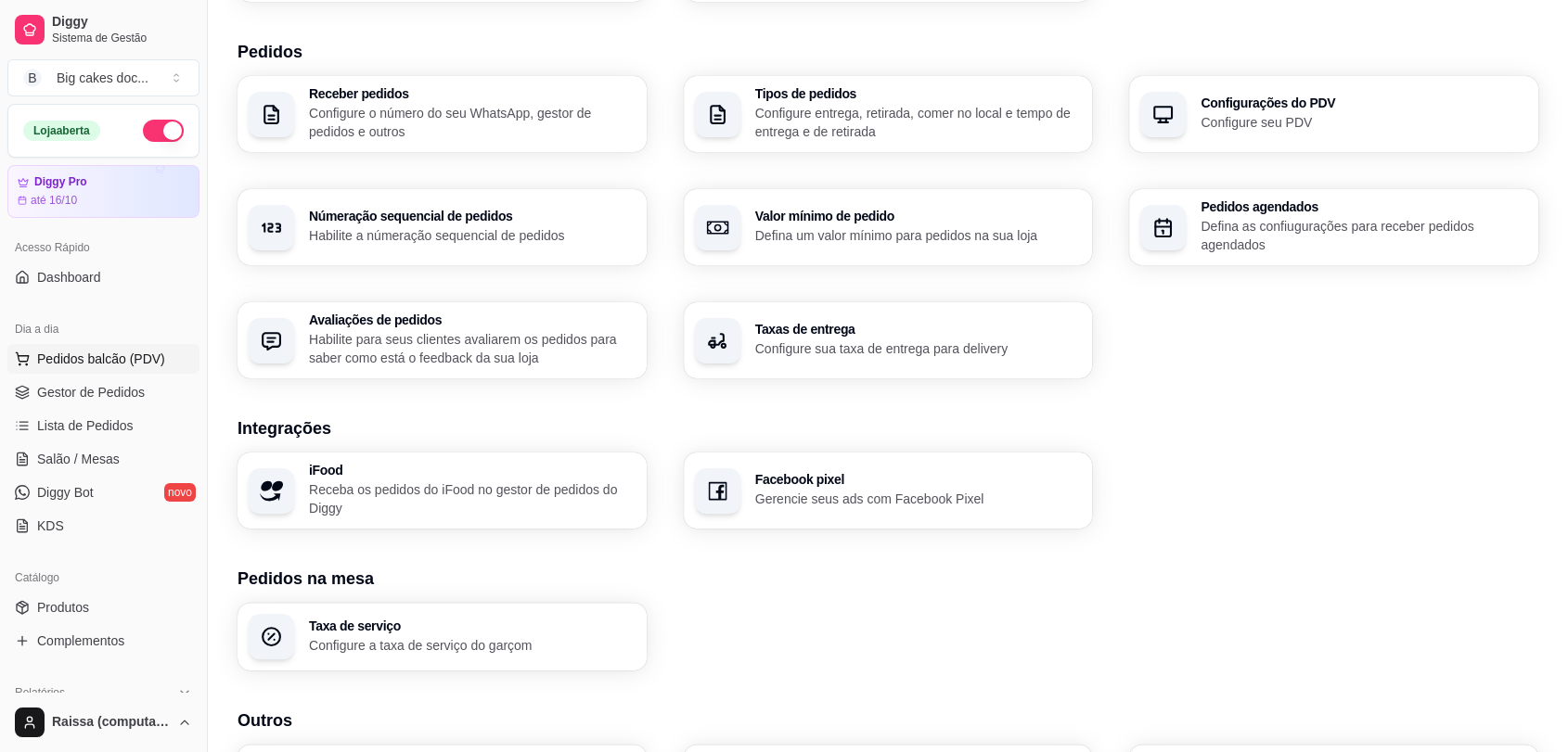
click at [125, 367] on button "Pedidos balcão (PDV)" at bounding box center [103, 358] width 192 height 29
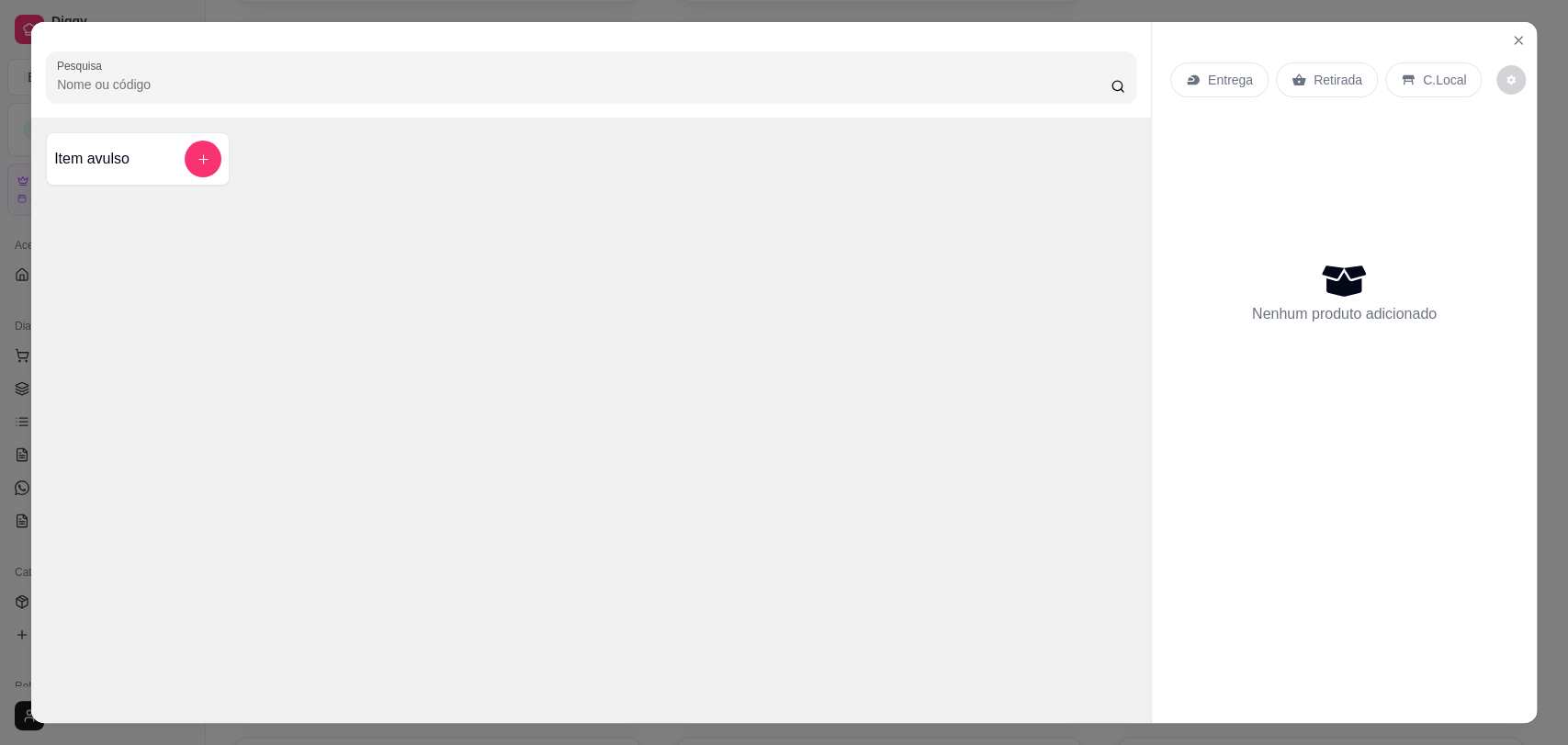
click at [377, 17] on div "Pesquisa Item avulso Entrega Retirada C.Local Nenhum produto adicionado" at bounding box center [784, 372] width 1568 height 745
click at [1517, 36] on button "Close" at bounding box center [1518, 39] width 29 height 29
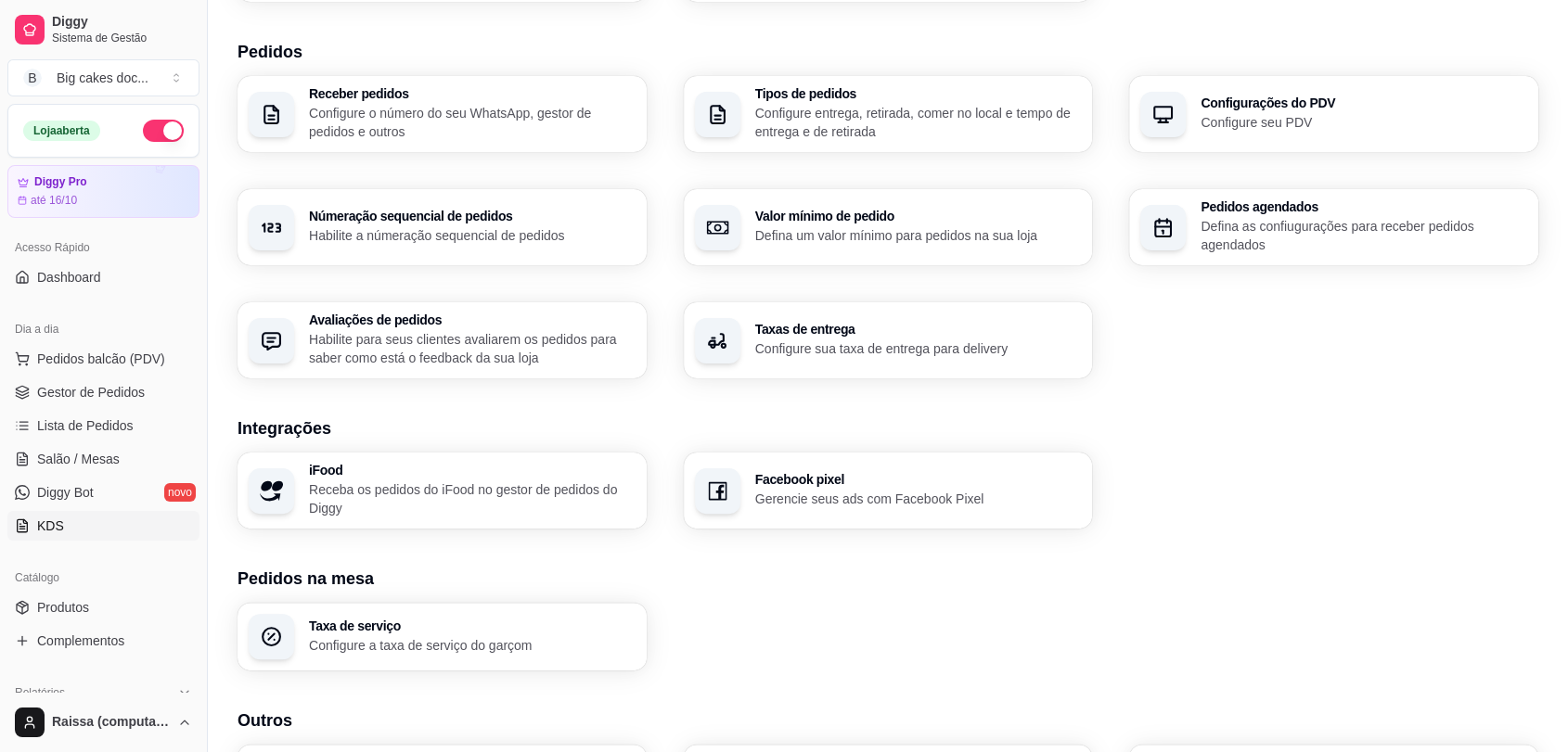
click at [88, 537] on link "KDS" at bounding box center [103, 525] width 192 height 29
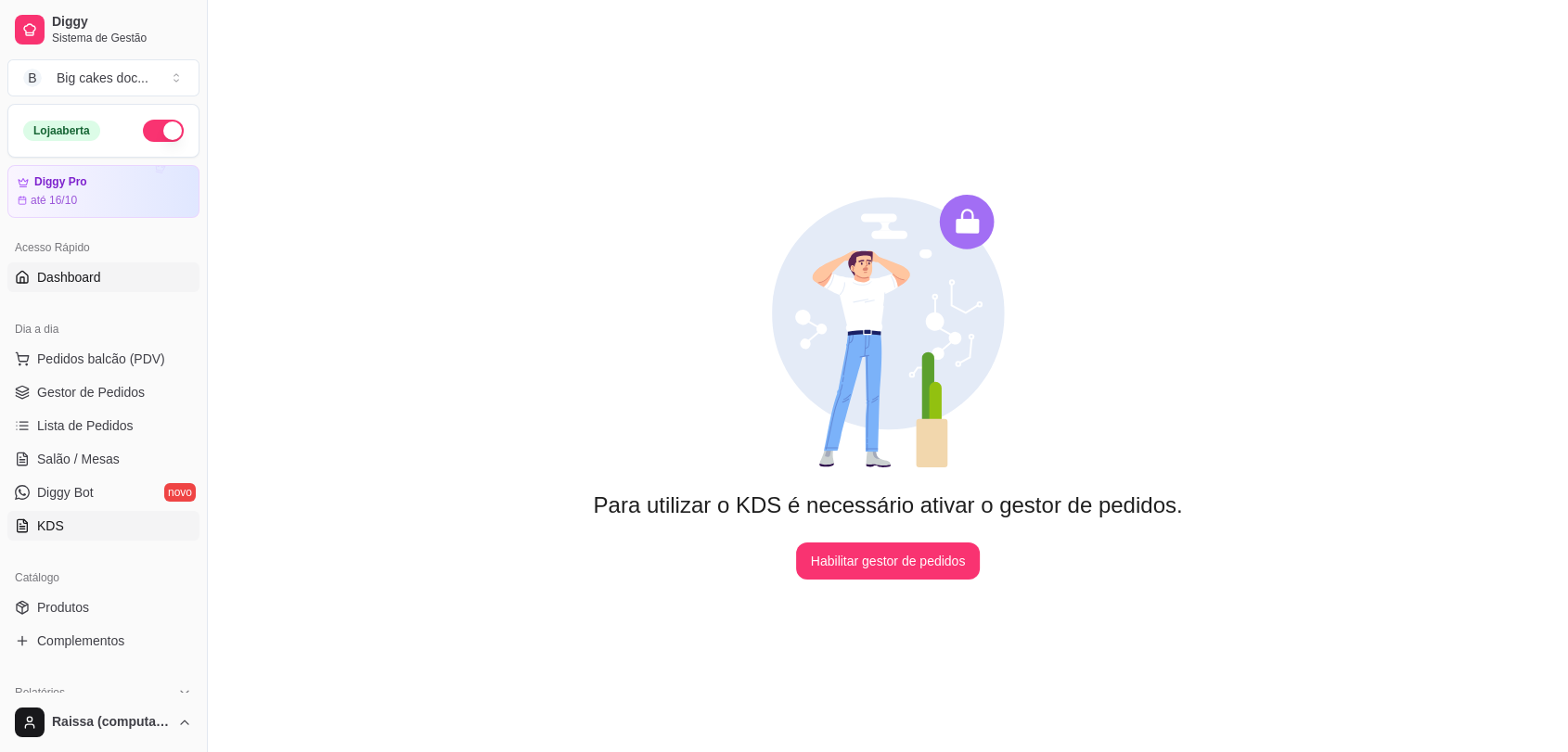
click at [99, 276] on link "Dashboard" at bounding box center [103, 277] width 192 height 29
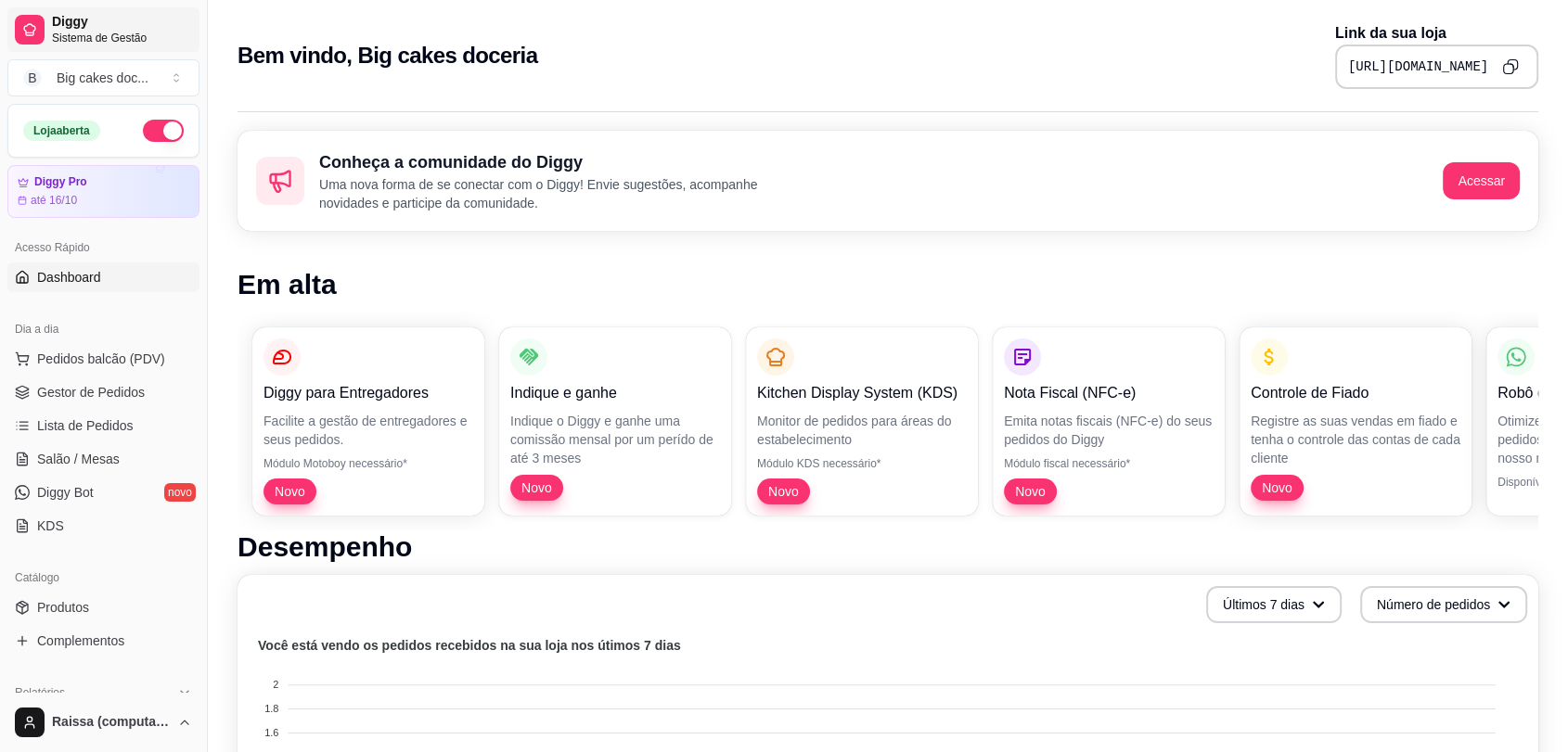
click at [74, 48] on link "Diggy Sistema de Gestão" at bounding box center [103, 29] width 192 height 44
drag, startPoint x: 122, startPoint y: 81, endPoint x: 119, endPoint y: 91, distance: 10.4
click at [122, 81] on div "Big cakes doc ..." at bounding box center [102, 78] width 92 height 19
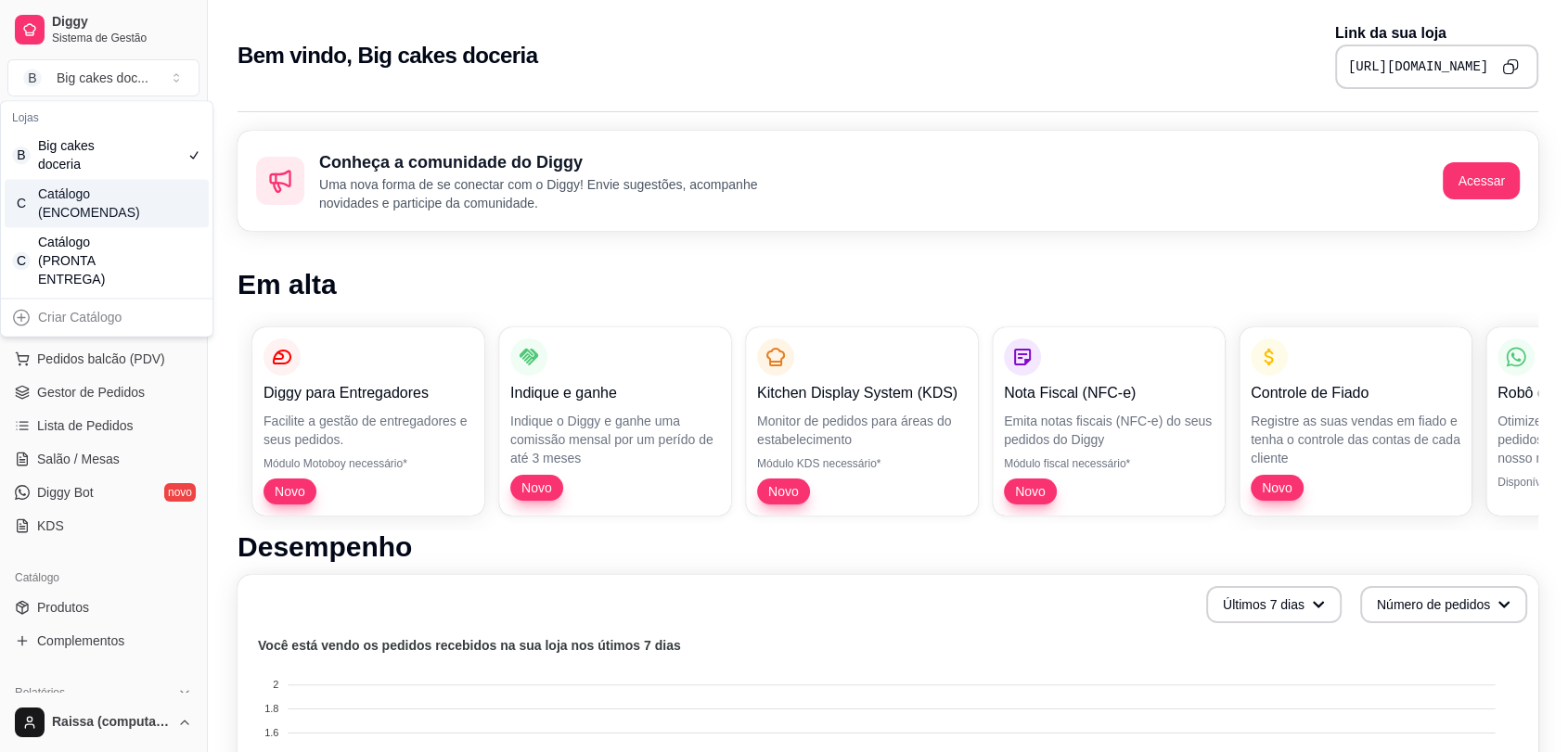
click at [132, 214] on div "C Catálogo (ENCOMENDAS)" at bounding box center [107, 202] width 204 height 48
